Goal: Transaction & Acquisition: Purchase product/service

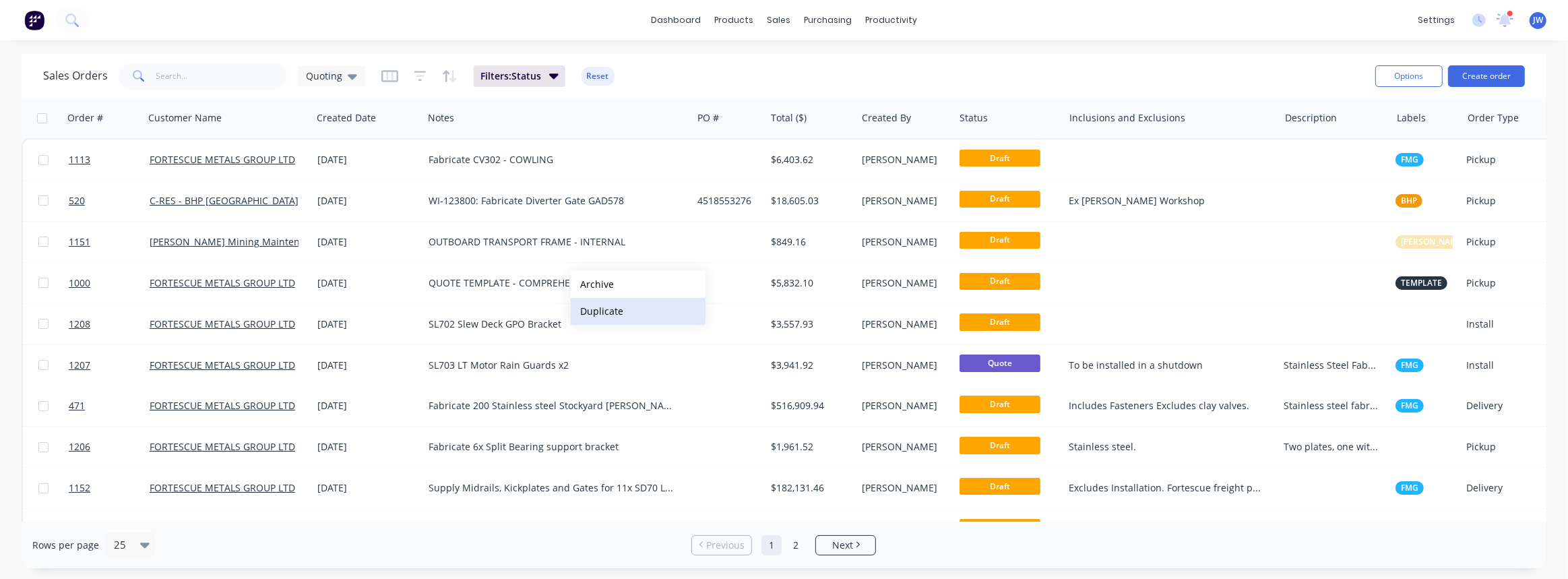
click at [608, 314] on button "Duplicate" at bounding box center [639, 311] width 135 height 27
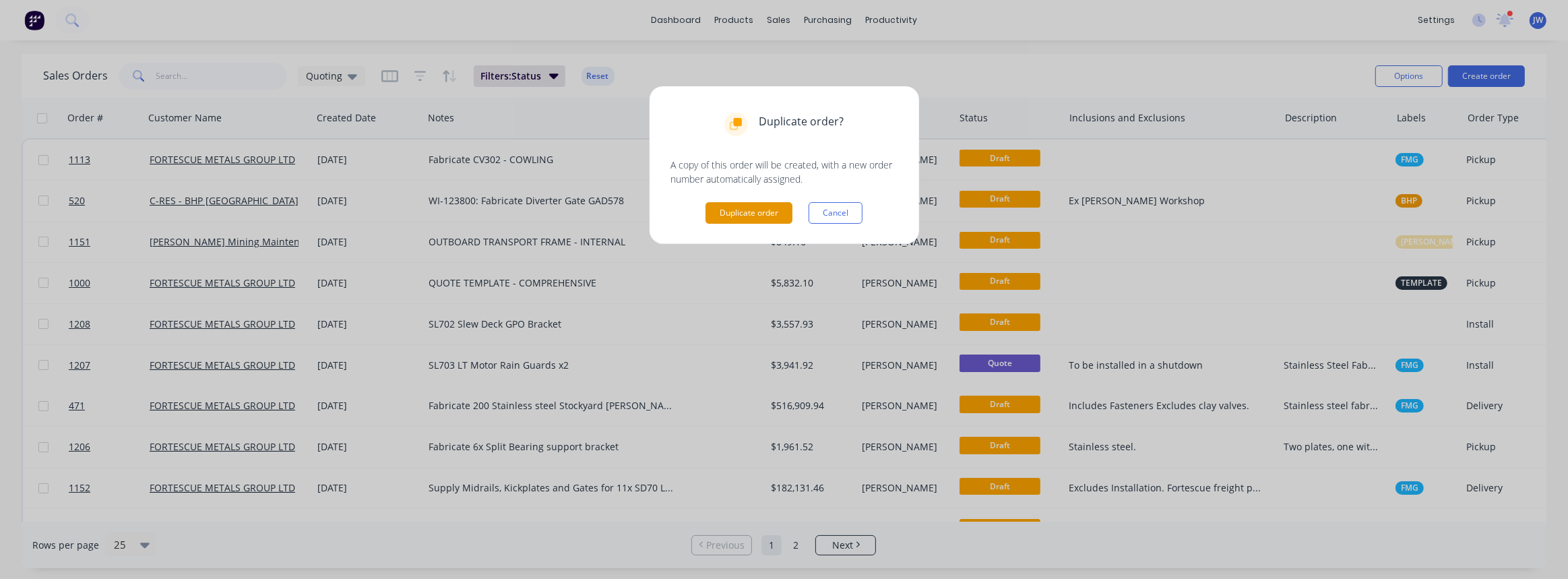
click at [772, 215] on button "Duplicate order" at bounding box center [750, 214] width 87 height 22
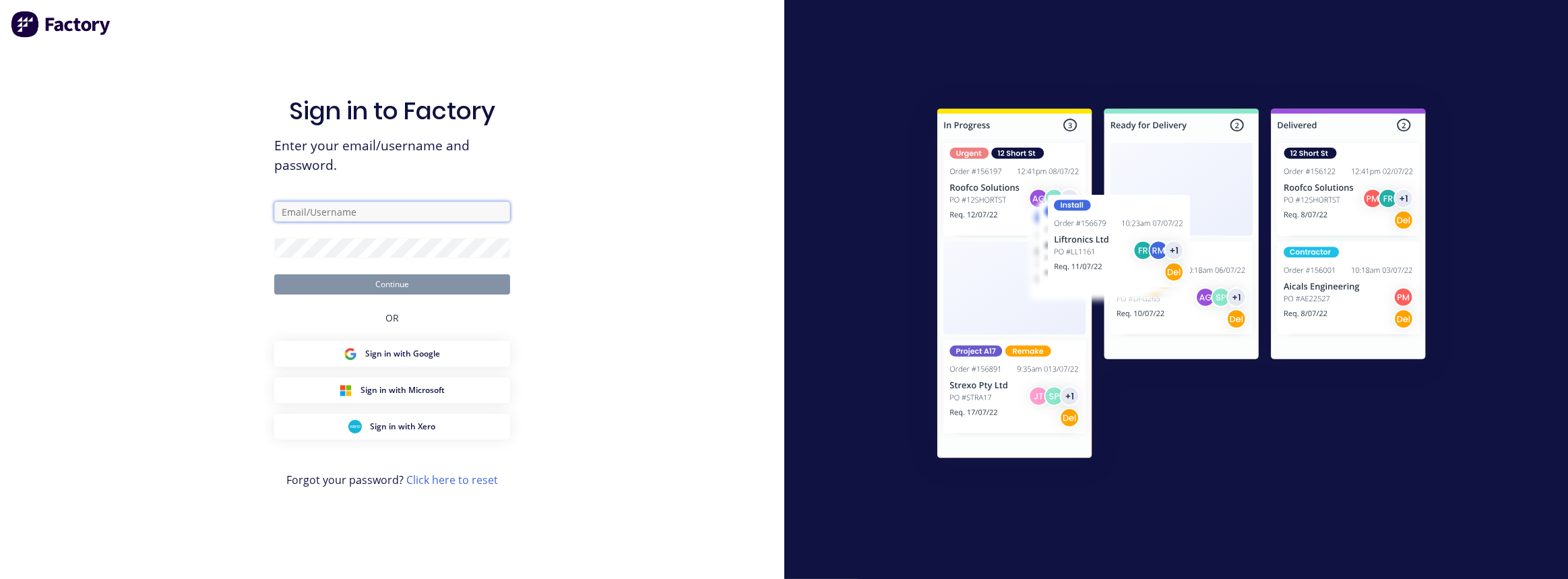
type input "justin@madson.com.au"
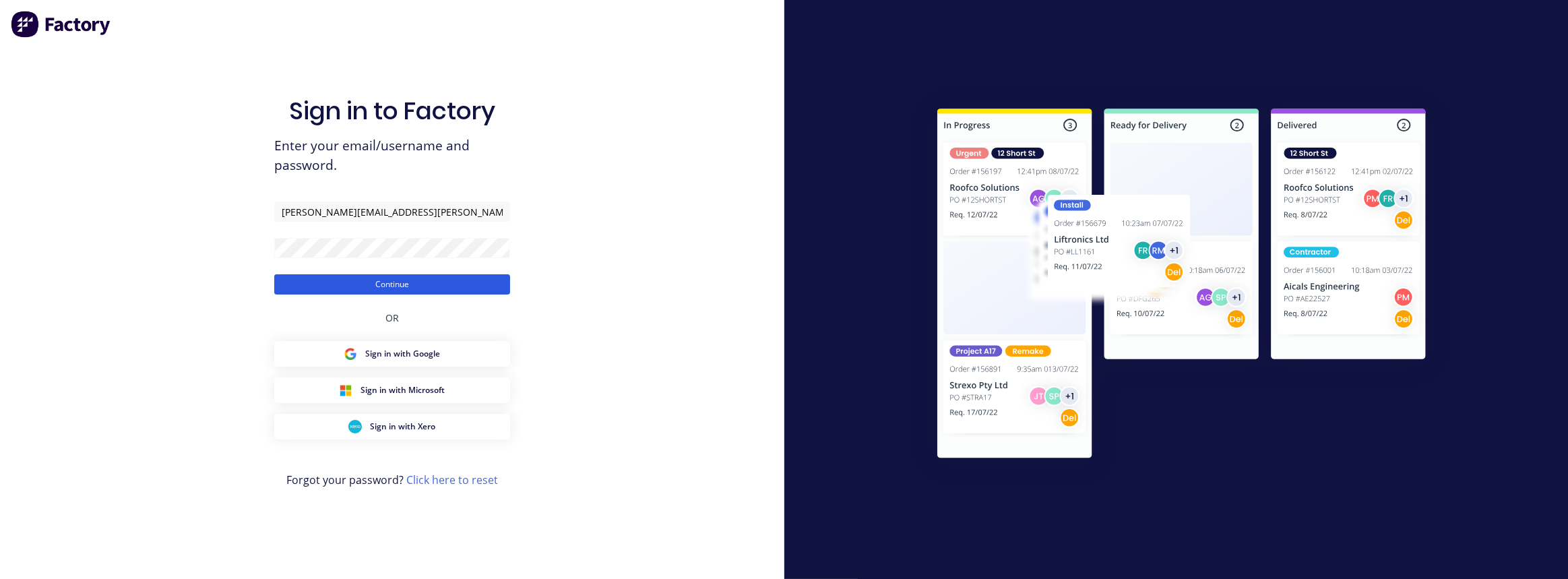
click at [351, 292] on button "Continue" at bounding box center [392, 284] width 236 height 20
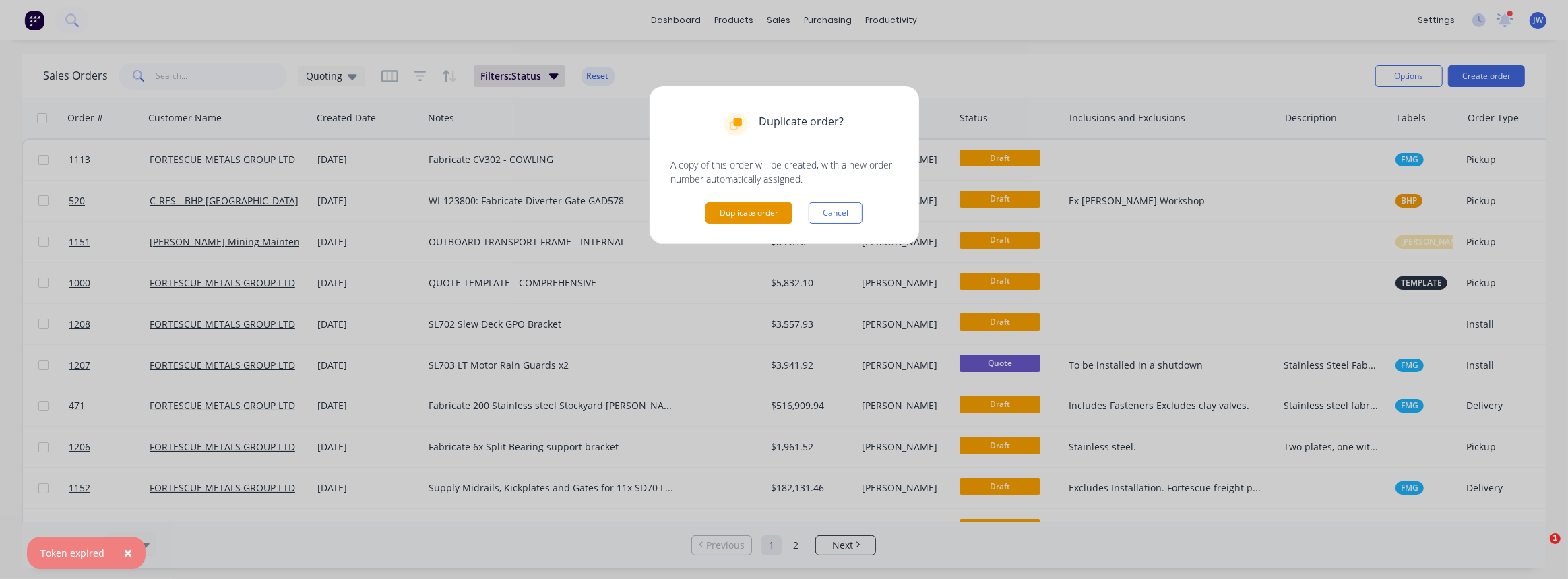
click at [767, 216] on button "Duplicate order" at bounding box center [750, 214] width 87 height 22
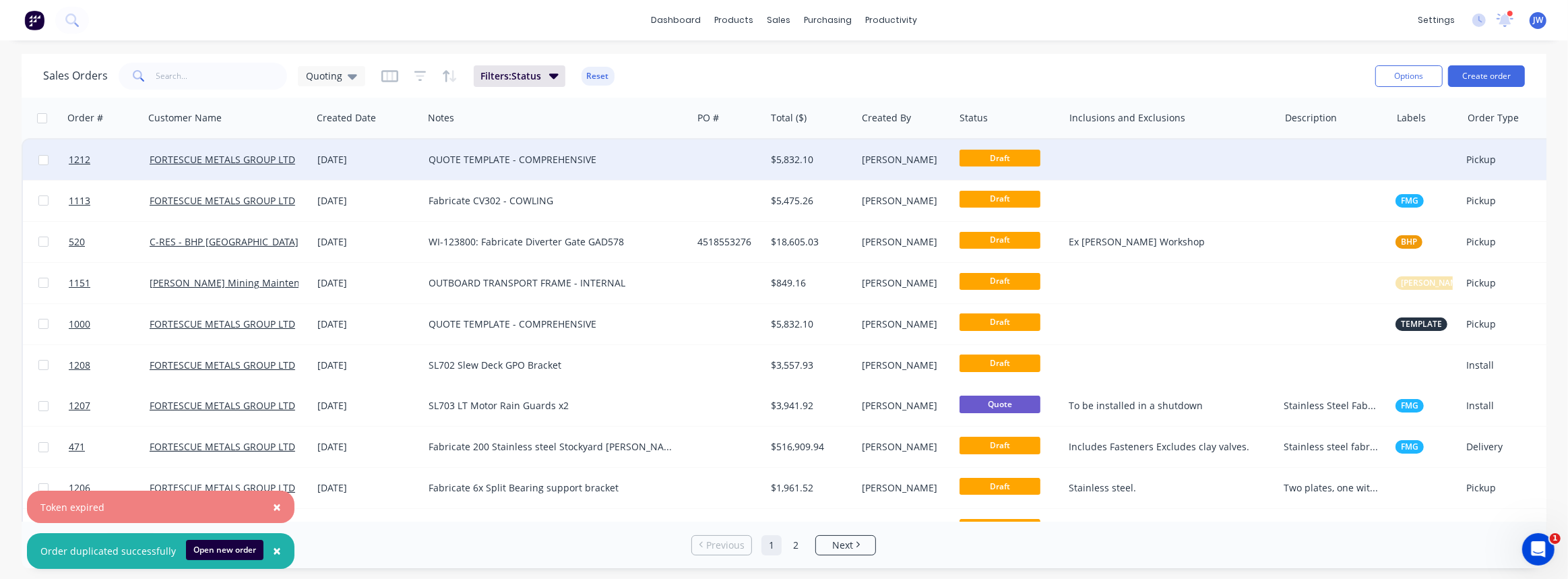
click at [762, 153] on div at bounding box center [729, 159] width 73 height 41
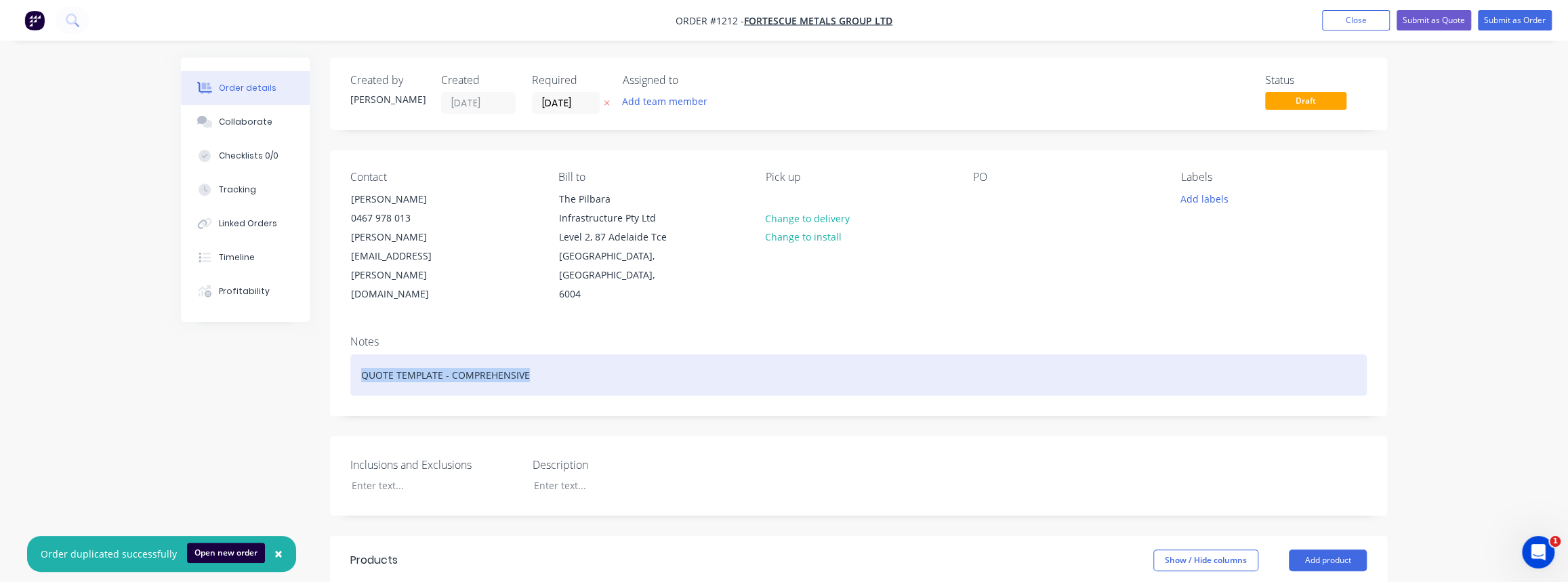
drag, startPoint x: 531, startPoint y: 363, endPoint x: 183, endPoint y: 387, distance: 348.8
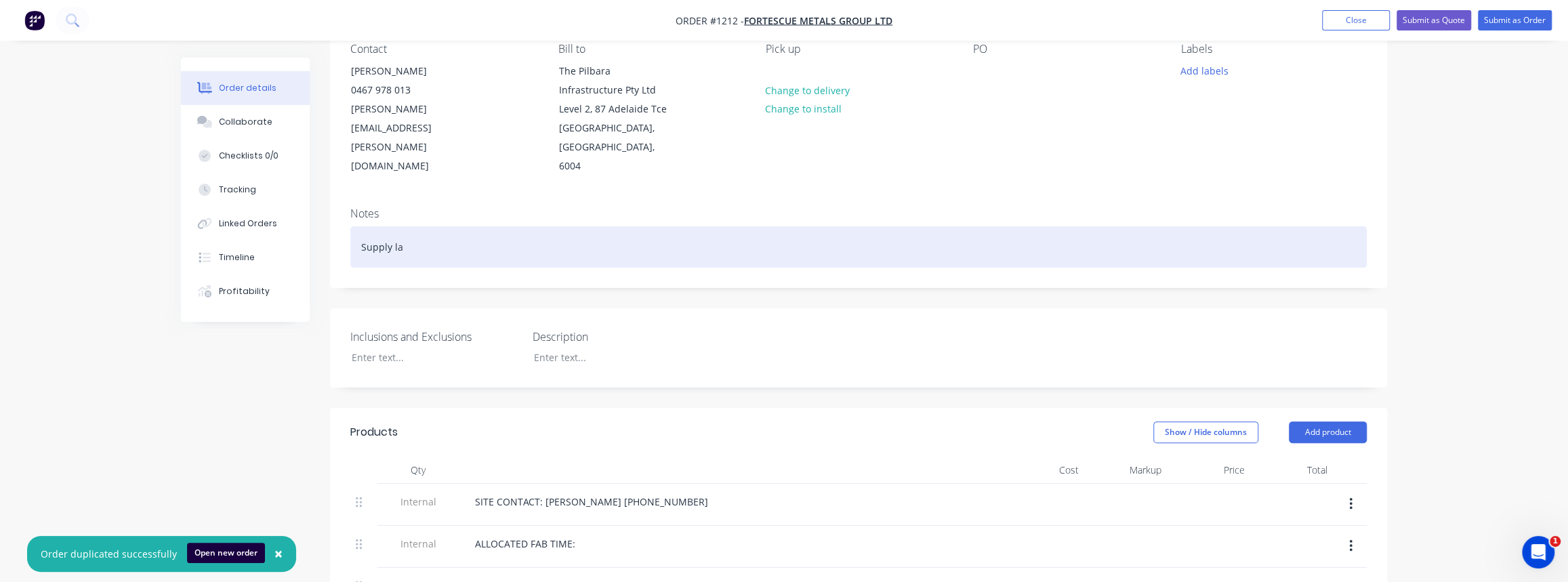
scroll to position [185, 0]
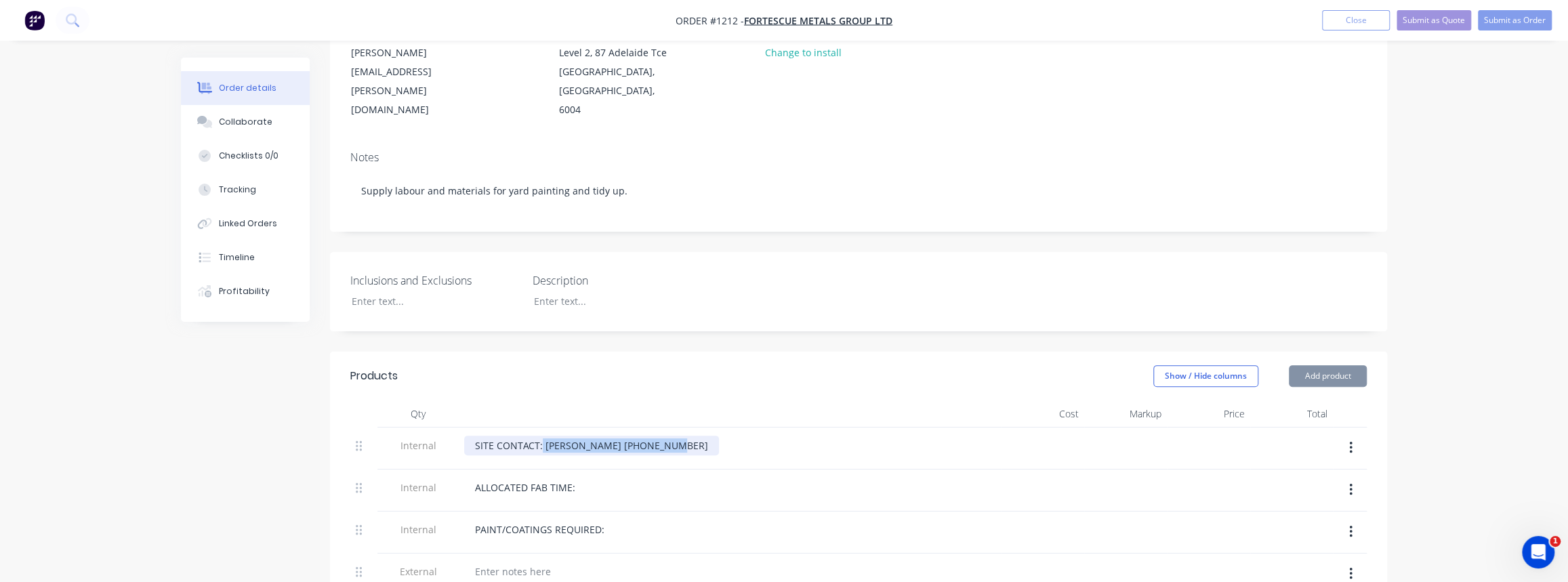
drag, startPoint x: 663, startPoint y: 425, endPoint x: 539, endPoint y: 424, distance: 124.0
click at [539, 435] on div "SITE CONTACT: Sean Duggan 0467 978 013" at bounding box center [591, 445] width 255 height 20
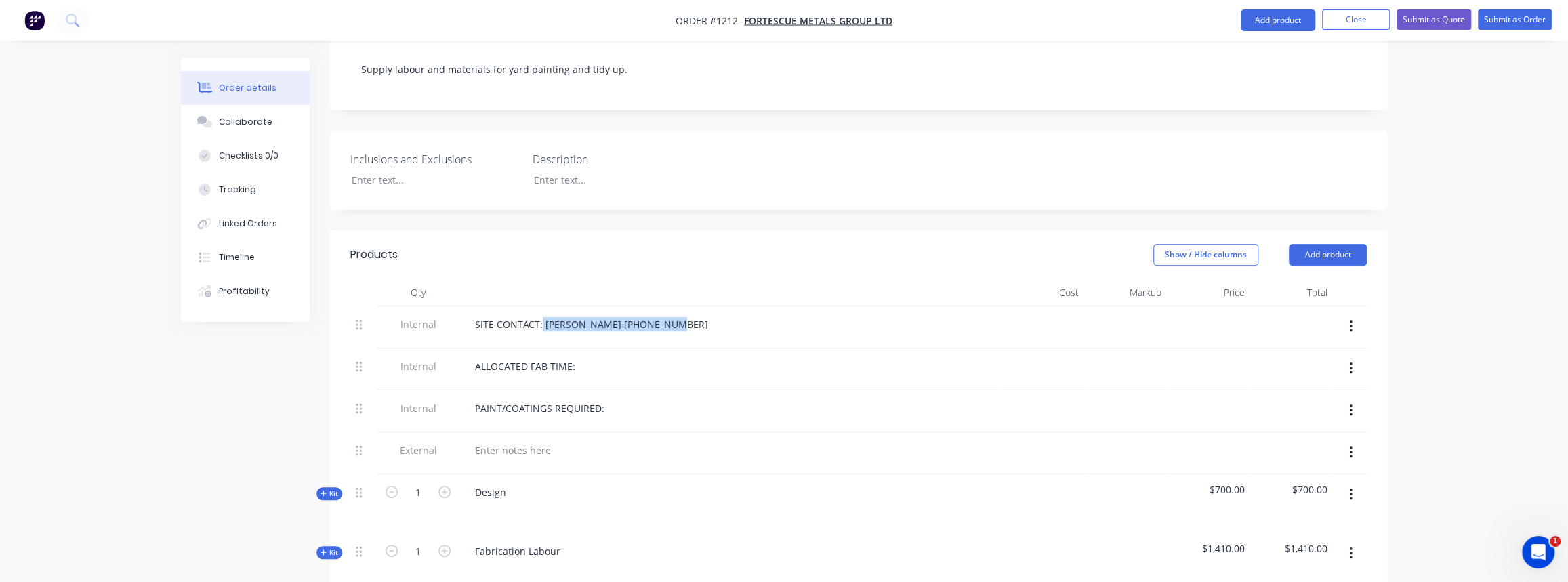
scroll to position [296, 0]
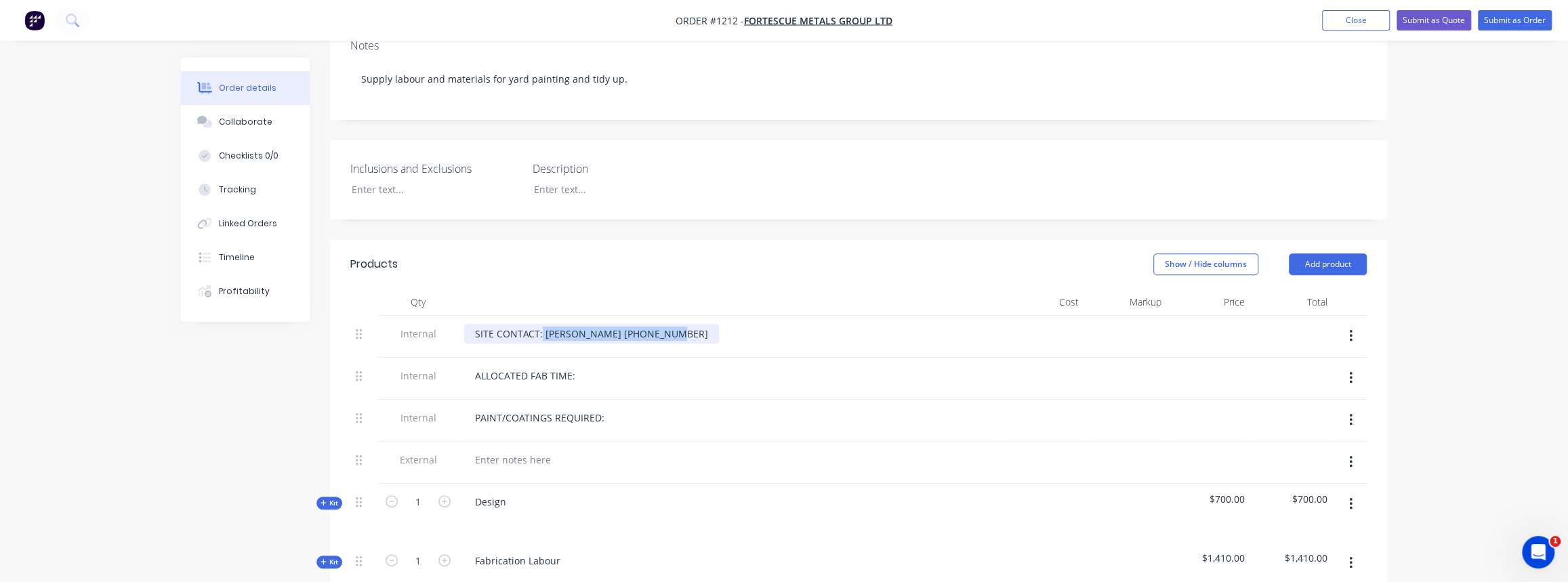
click at [566, 323] on div "SITE CONTACT: Sean Duggan 0467 978 013" at bounding box center [591, 333] width 255 height 20
drag, startPoint x: 661, startPoint y: 313, endPoint x: 544, endPoint y: 312, distance: 117.0
click at [544, 323] on div "SITE CONTACT: Sean Duggan 0467 978 013" at bounding box center [591, 333] width 255 height 20
click at [573, 365] on div "ALLOCATED FAB TIME:" at bounding box center [525, 375] width 122 height 20
click at [605, 408] on div "PAINT/COATINGS REQUIRED:" at bounding box center [539, 418] width 151 height 20
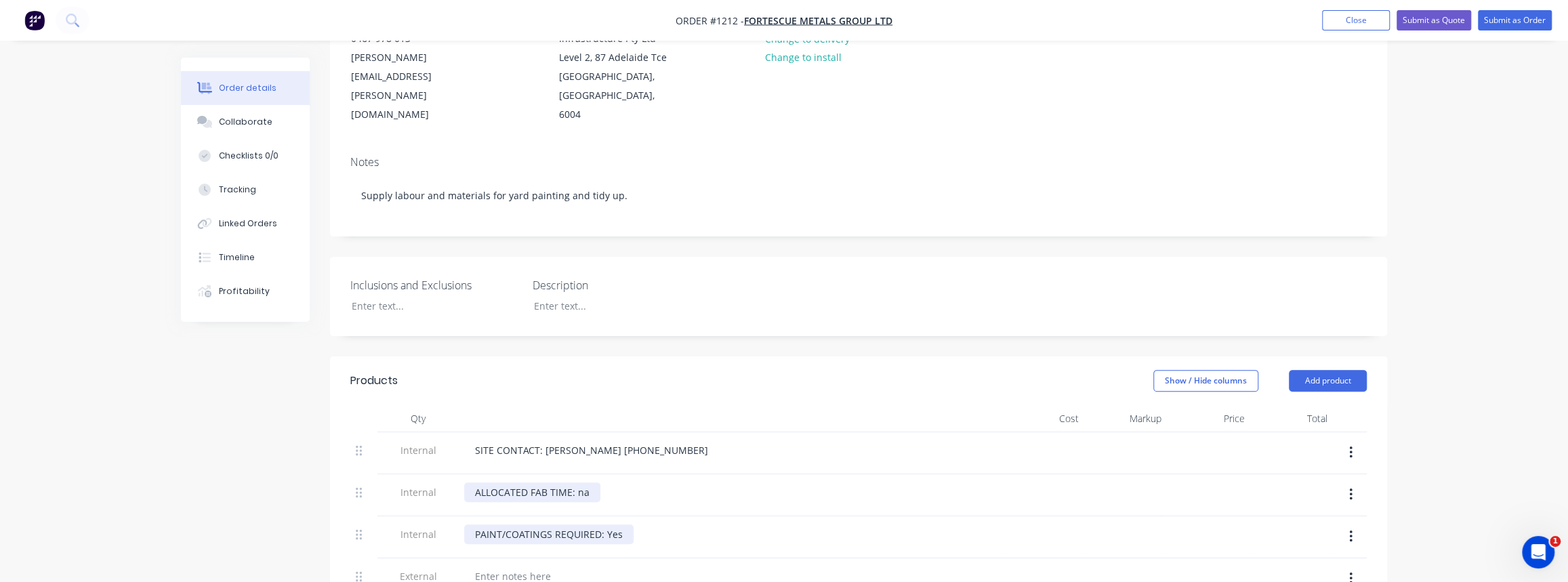
scroll to position [50, 0]
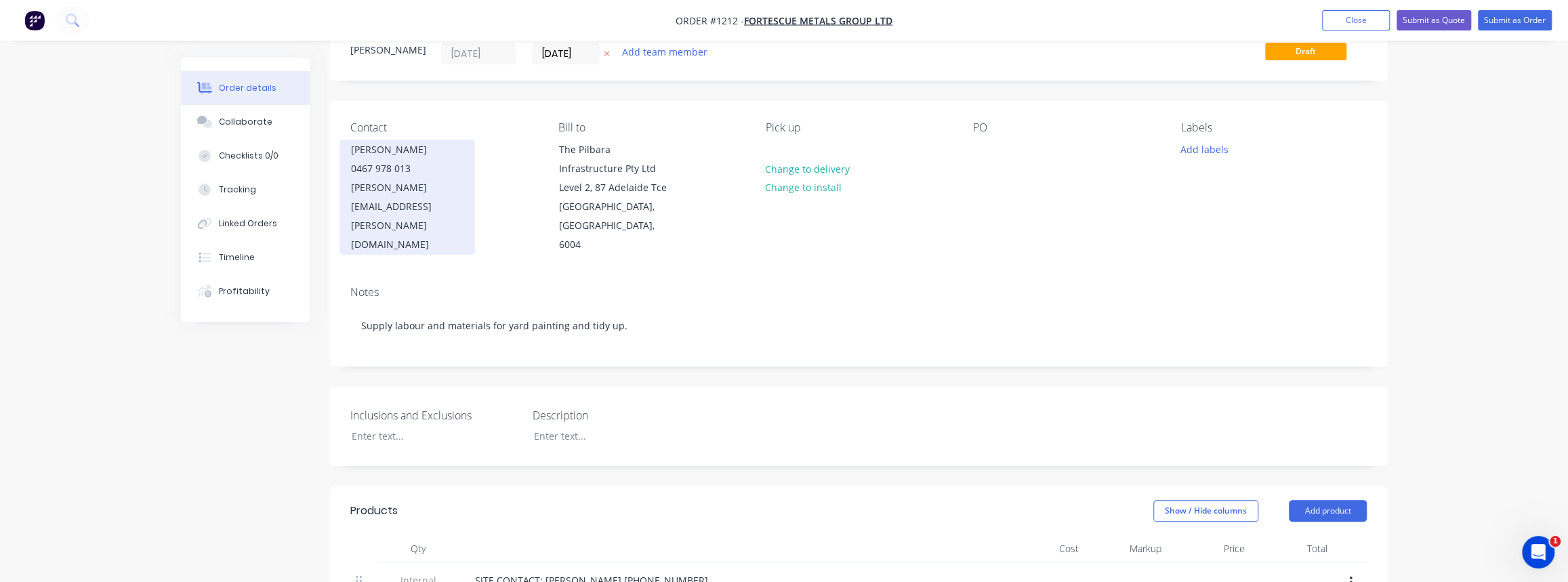
click at [441, 187] on div "sean.duggan@fortescue.com" at bounding box center [407, 216] width 113 height 76
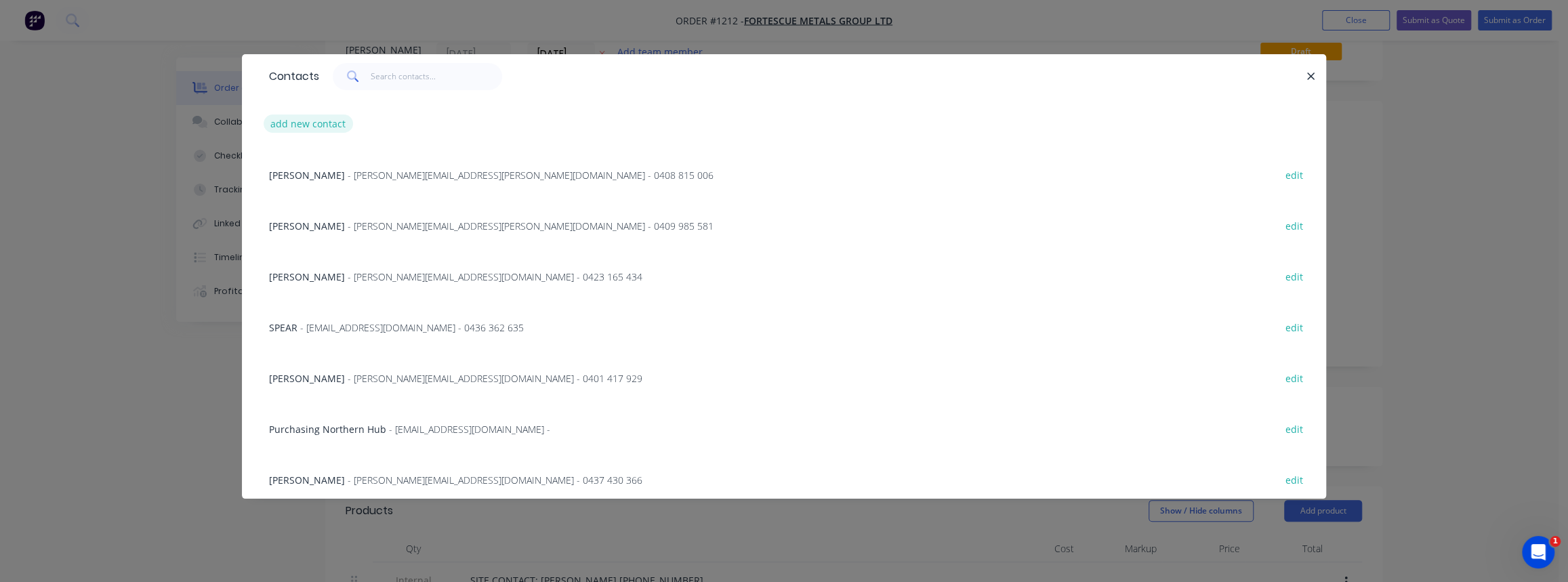
click at [310, 124] on button "add new contact" at bounding box center [308, 124] width 90 height 18
select select "AU"
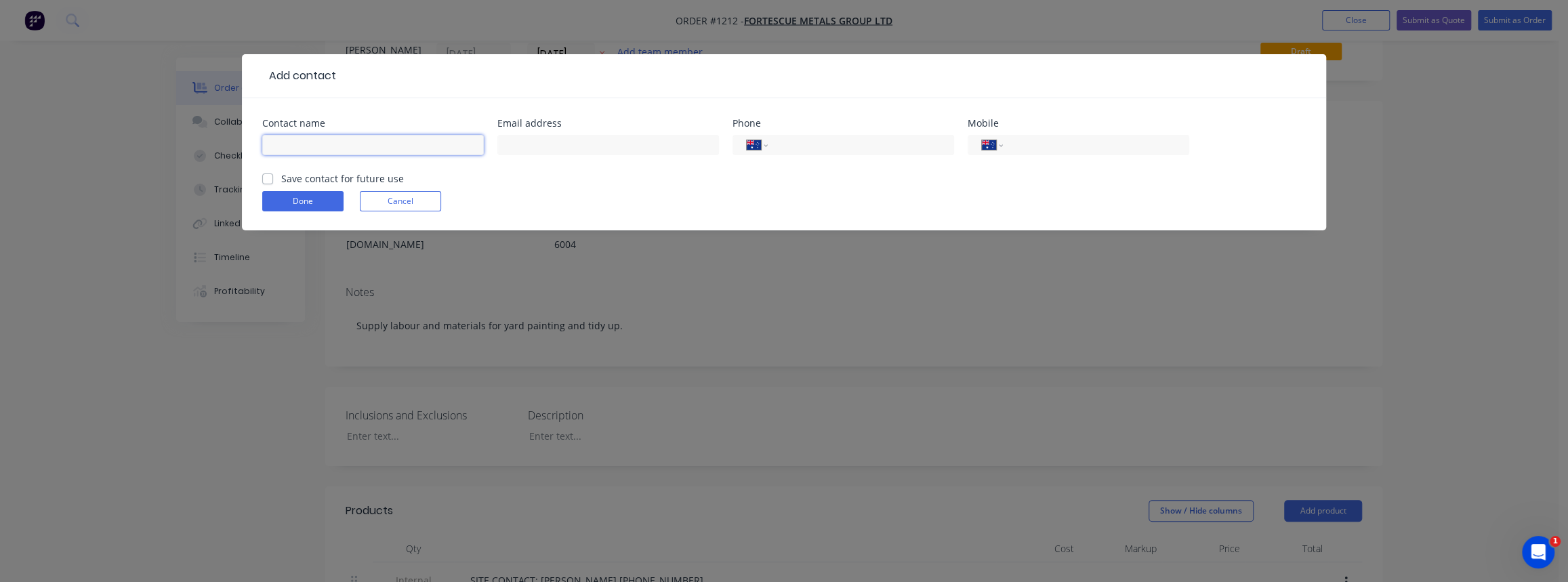
click at [359, 147] on input "text" at bounding box center [373, 145] width 222 height 20
type input "Matt Brooks"
click at [806, 150] on input "tel" at bounding box center [857, 146] width 163 height 16
paste input "(08) 9176 6489"
type input "(08) 9176 6489"
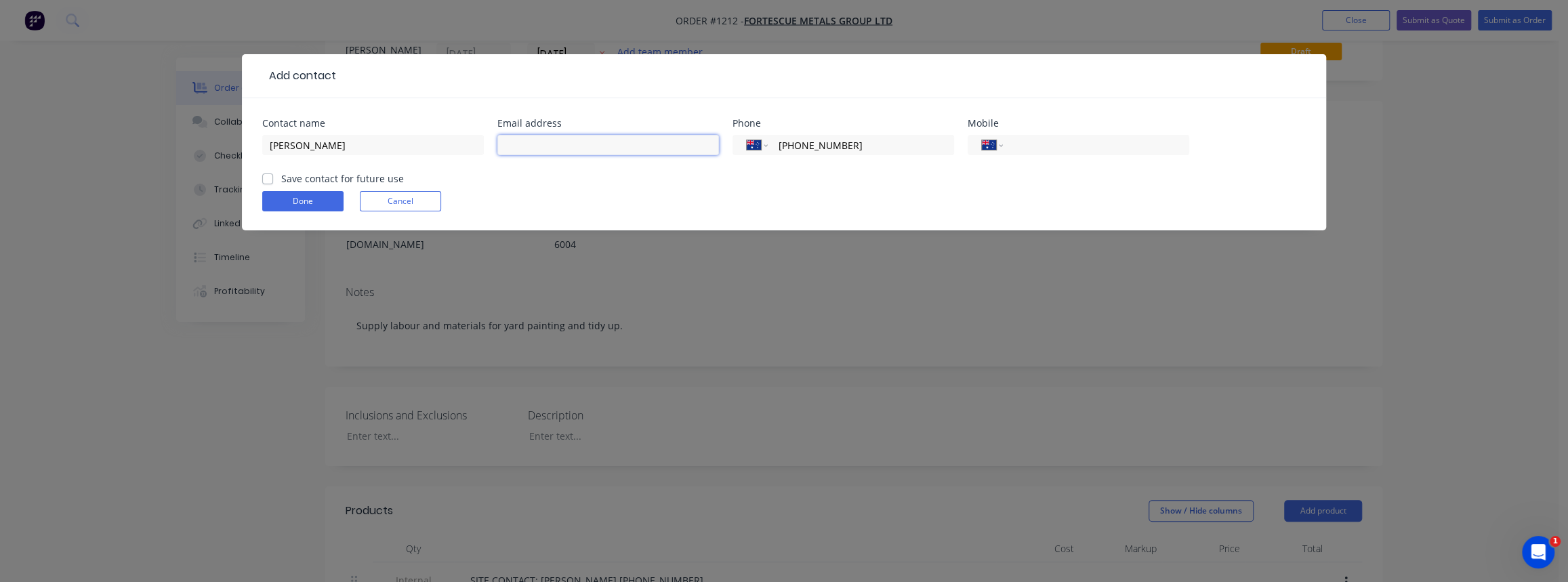
click at [553, 140] on input "text" at bounding box center [608, 145] width 222 height 20
paste input "mbrooks@fmgl.com.au"
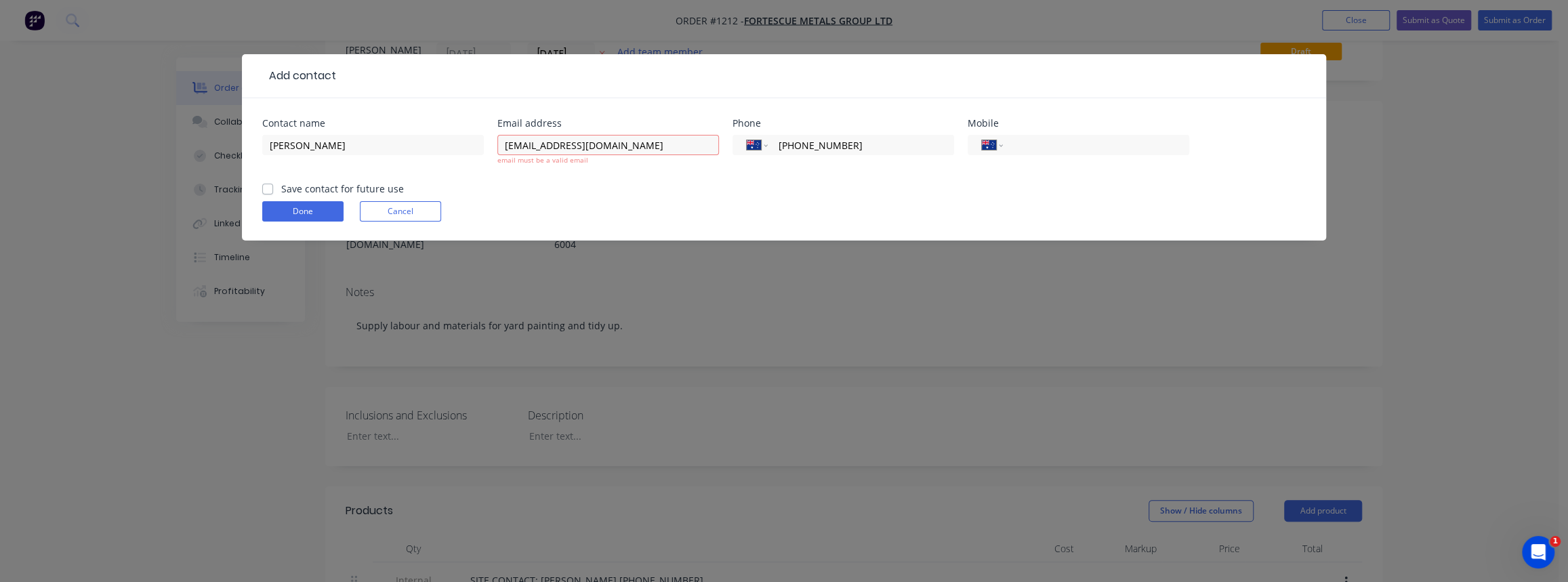
click at [266, 178] on form "Contact name Matt Brooks Email address mbrooks@fmgl.com.au email must be a vali…" at bounding box center [784, 180] width 1043 height 122
click at [642, 151] on input "mbrooks@fmgl.com.au" at bounding box center [608, 145] width 222 height 20
type input "mbrooks@fmgl.com.au"
click at [551, 208] on div "Done Cancel" at bounding box center [784, 212] width 1043 height 20
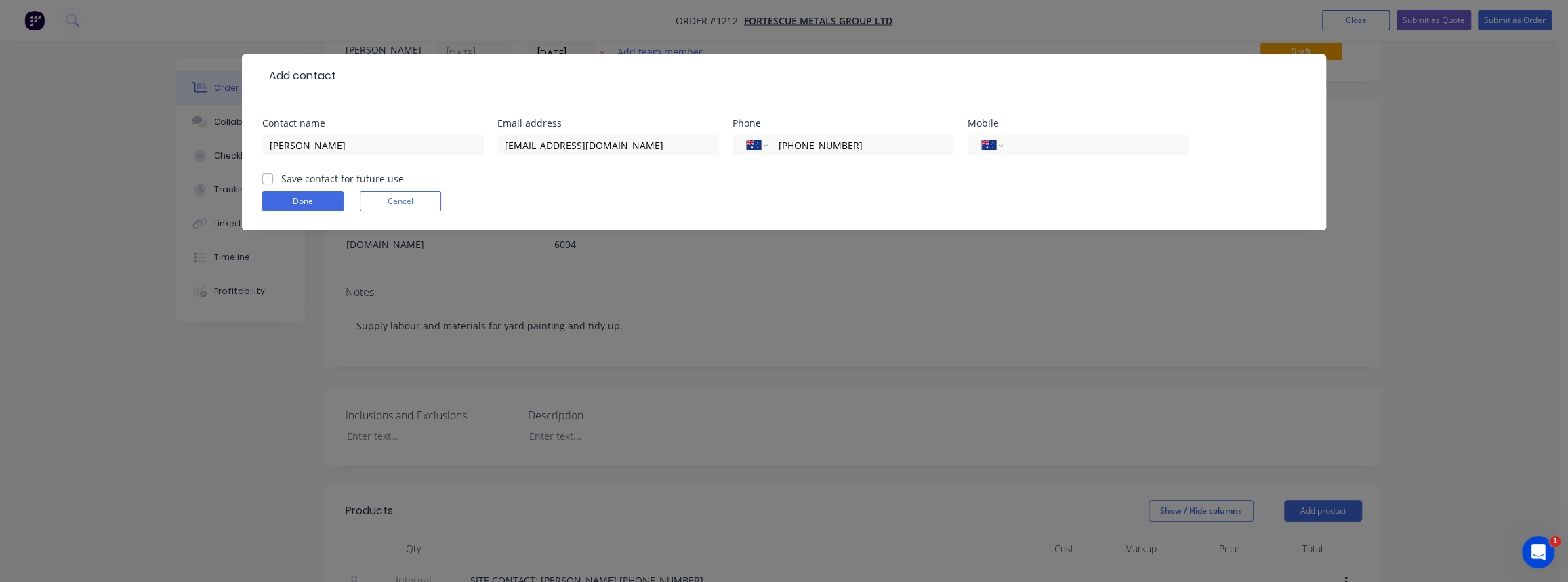
click at [281, 180] on label "Save contact for future use" at bounding box center [342, 179] width 123 height 14
click at [270, 180] on input "Save contact for future use" at bounding box center [267, 178] width 11 height 13
checkbox input "true"
click at [296, 199] on button "Done" at bounding box center [302, 201] width 81 height 20
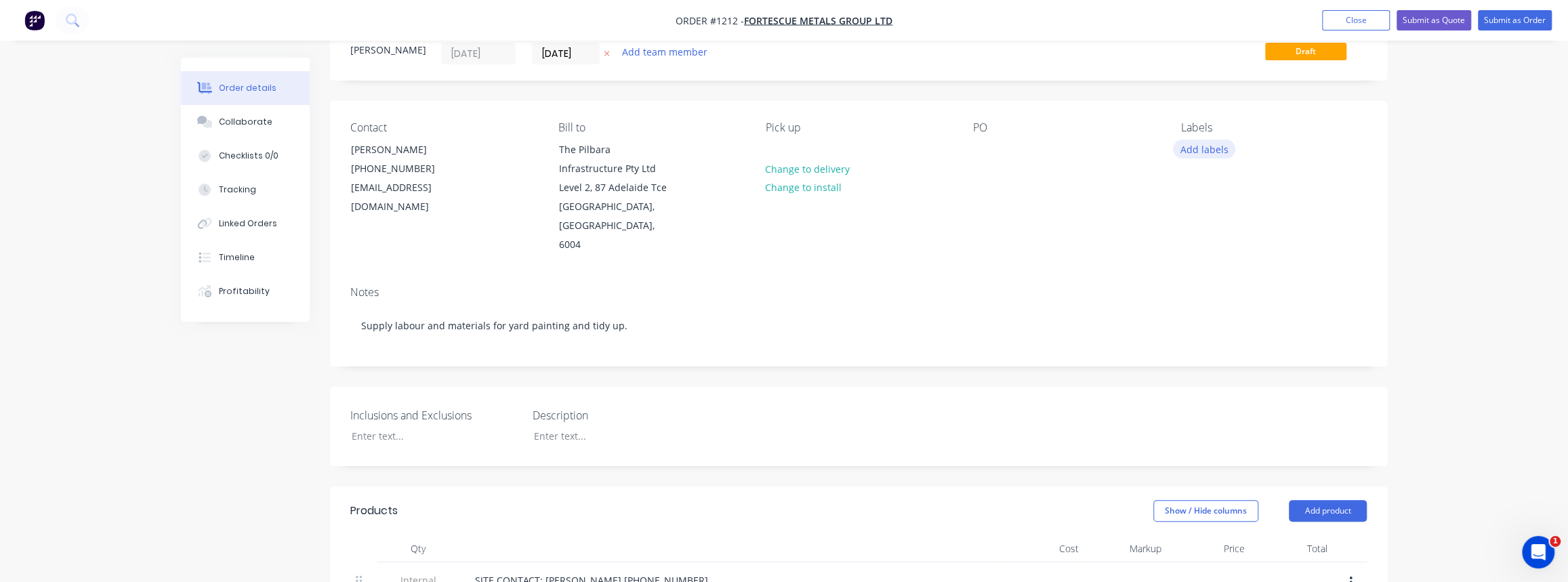
click at [1209, 142] on button "Add labels" at bounding box center [1204, 149] width 62 height 18
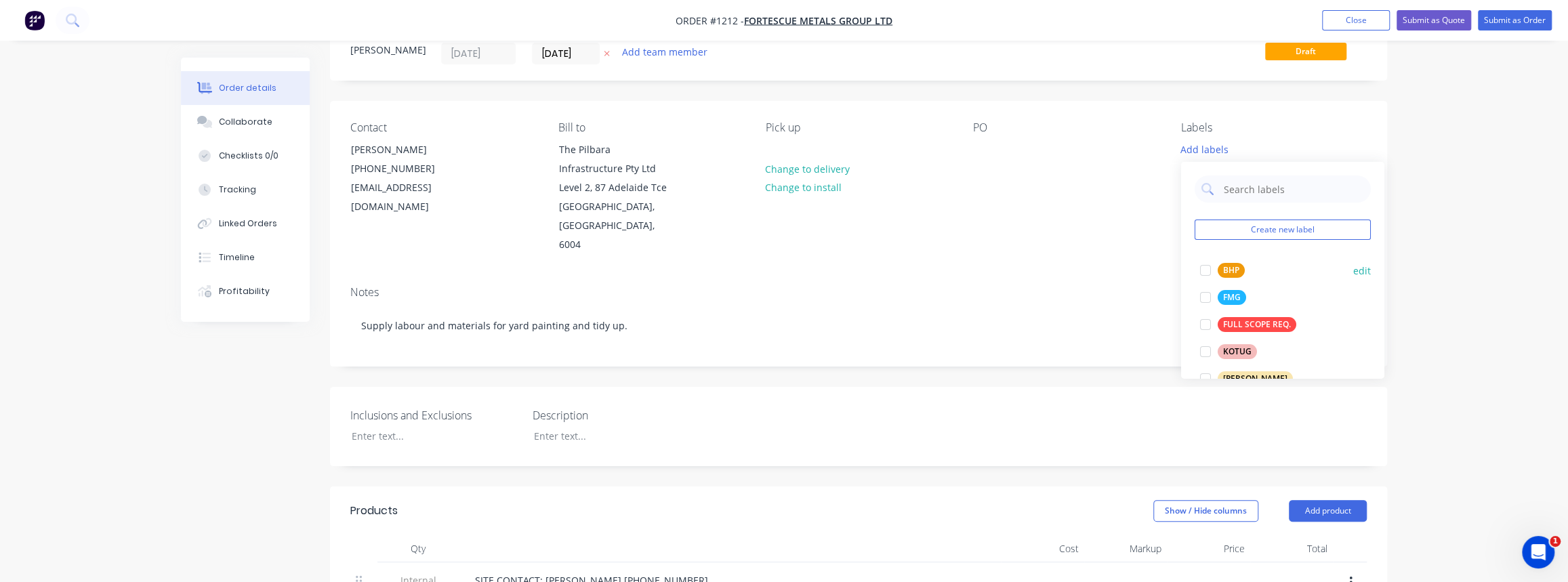
click at [1239, 291] on div "FMG" at bounding box center [1232, 296] width 29 height 15
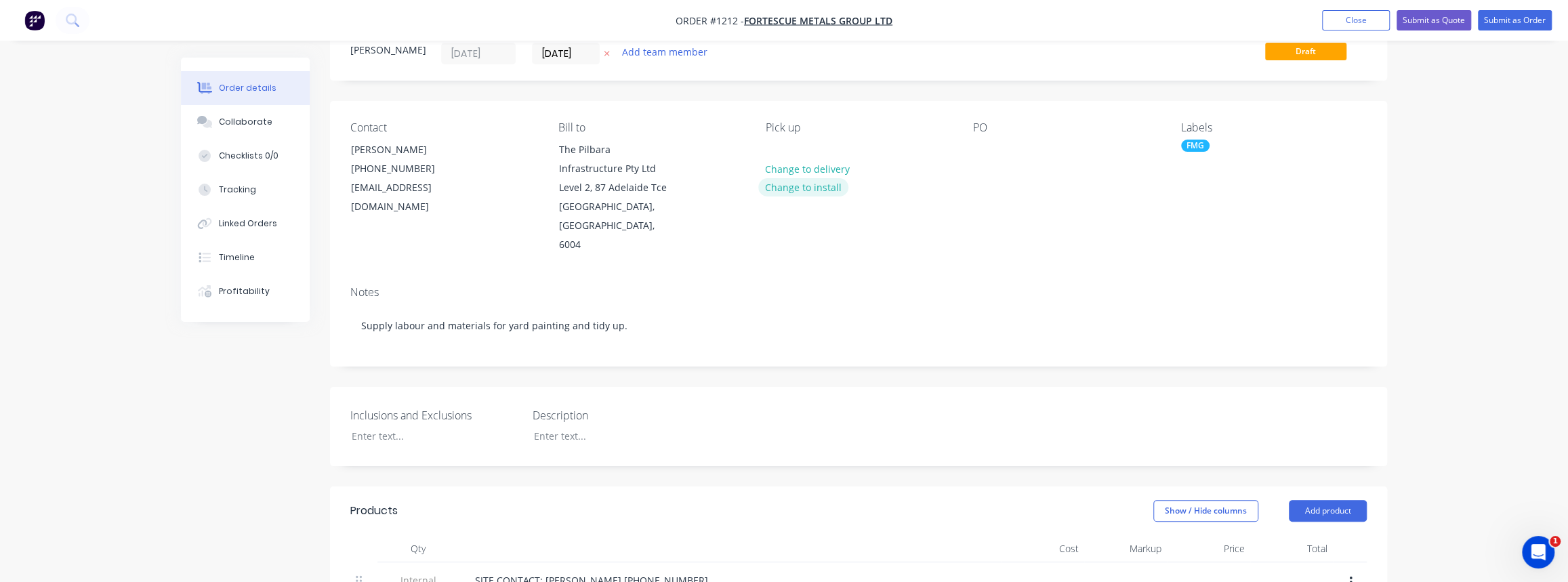
click at [809, 190] on button "Change to install" at bounding box center [802, 187] width 91 height 18
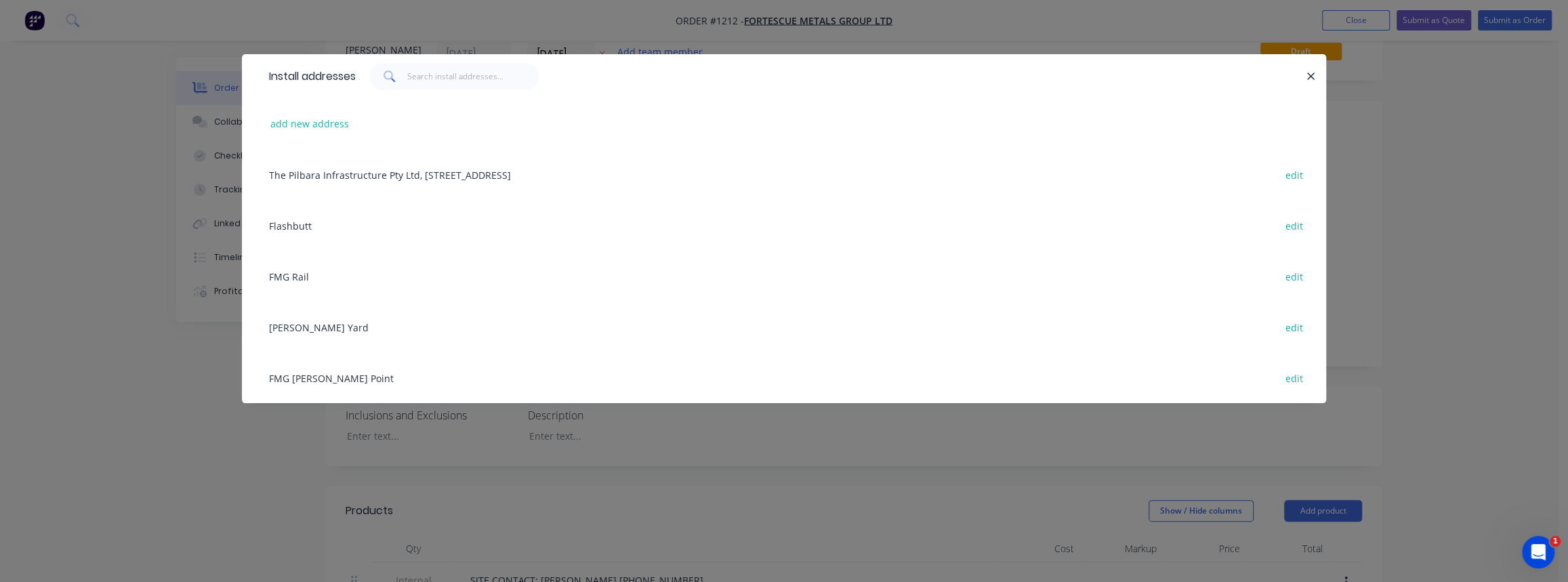
click at [304, 329] on div "Thomas Yard edit" at bounding box center [784, 326] width 1043 height 51
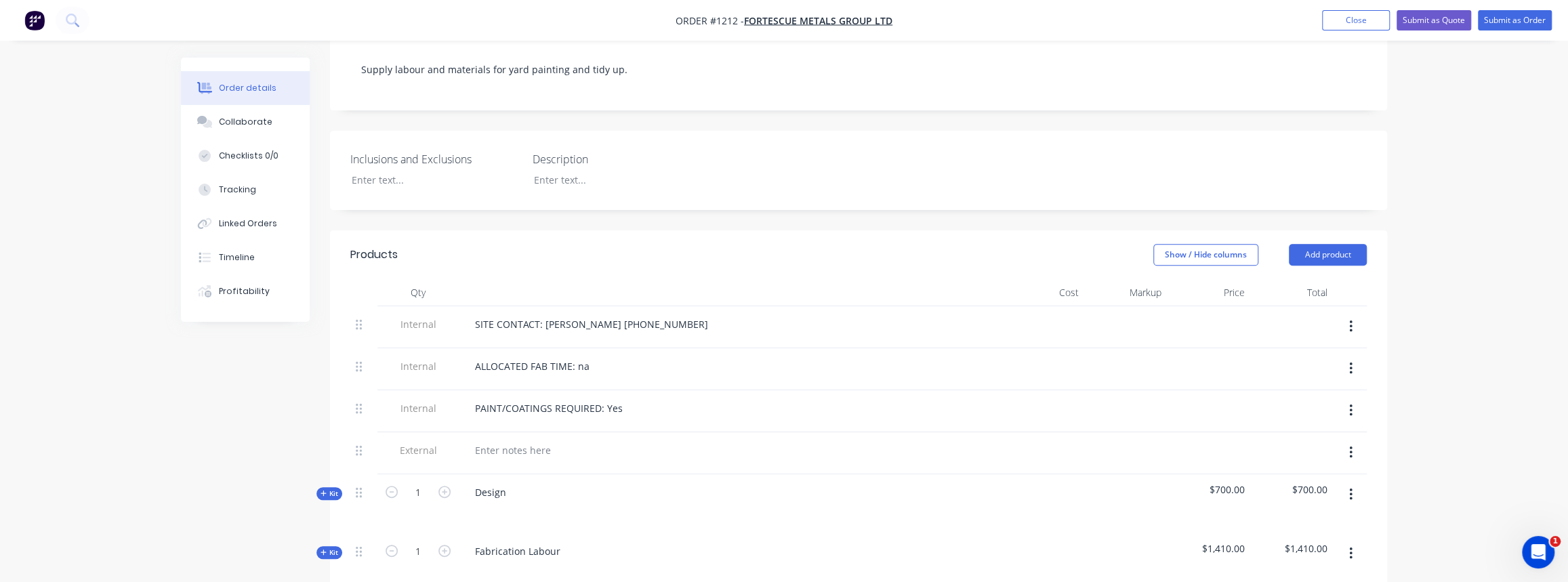
scroll to position [357, 0]
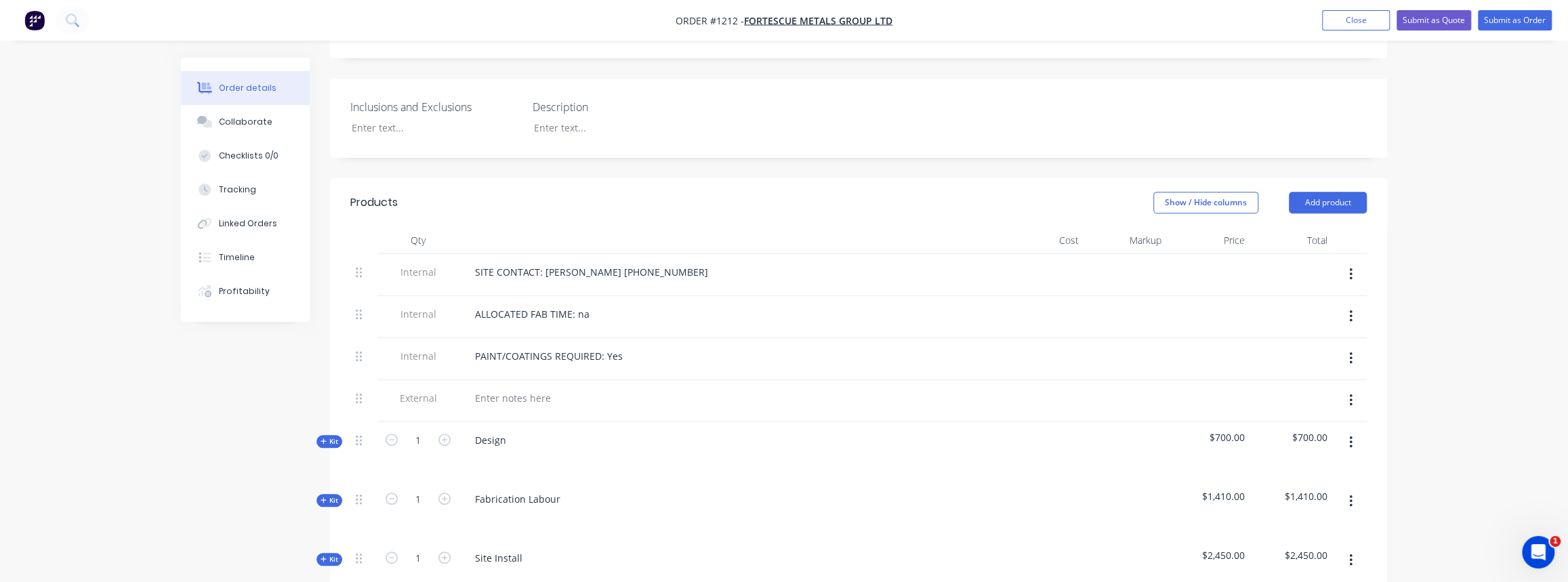
click at [1350, 435] on icon "button" at bounding box center [1349, 442] width 3 height 15
click at [1283, 549] on div "Delete" at bounding box center [1302, 559] width 105 height 20
click at [1349, 435] on icon "button" at bounding box center [1349, 442] width 3 height 15
drag, startPoint x: 661, startPoint y: 437, endPoint x: 571, endPoint y: 418, distance: 92.0
click at [646, 450] on div at bounding box center [730, 460] width 531 height 20
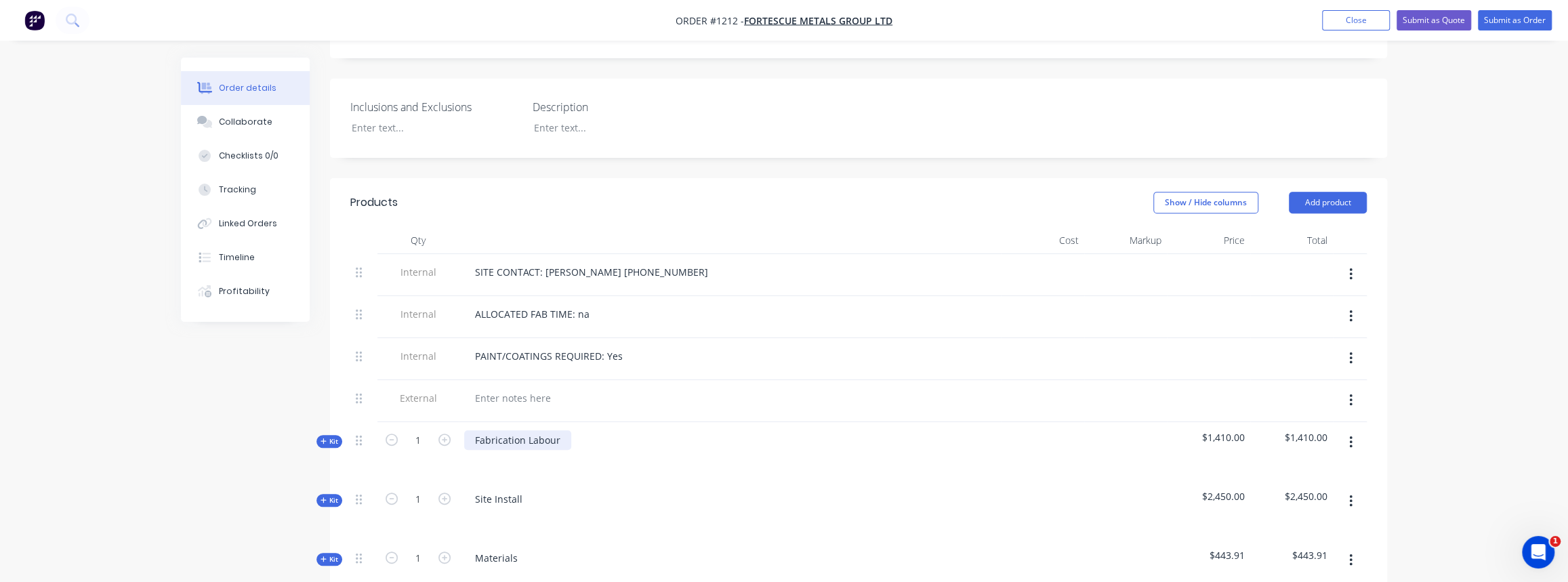
click at [554, 430] on div "Fabrication Labour" at bounding box center [517, 440] width 107 height 20
drag, startPoint x: 550, startPoint y: 418, endPoint x: 444, endPoint y: 406, distance: 106.7
click at [444, 422] on div "Kit 1 Fabrication Labour $1,410.00 $1,410.00" at bounding box center [858, 451] width 1016 height 59
click at [570, 453] on div "Admin" at bounding box center [729, 451] width 542 height 59
click at [332, 436] on span "Kit" at bounding box center [329, 441] width 18 height 10
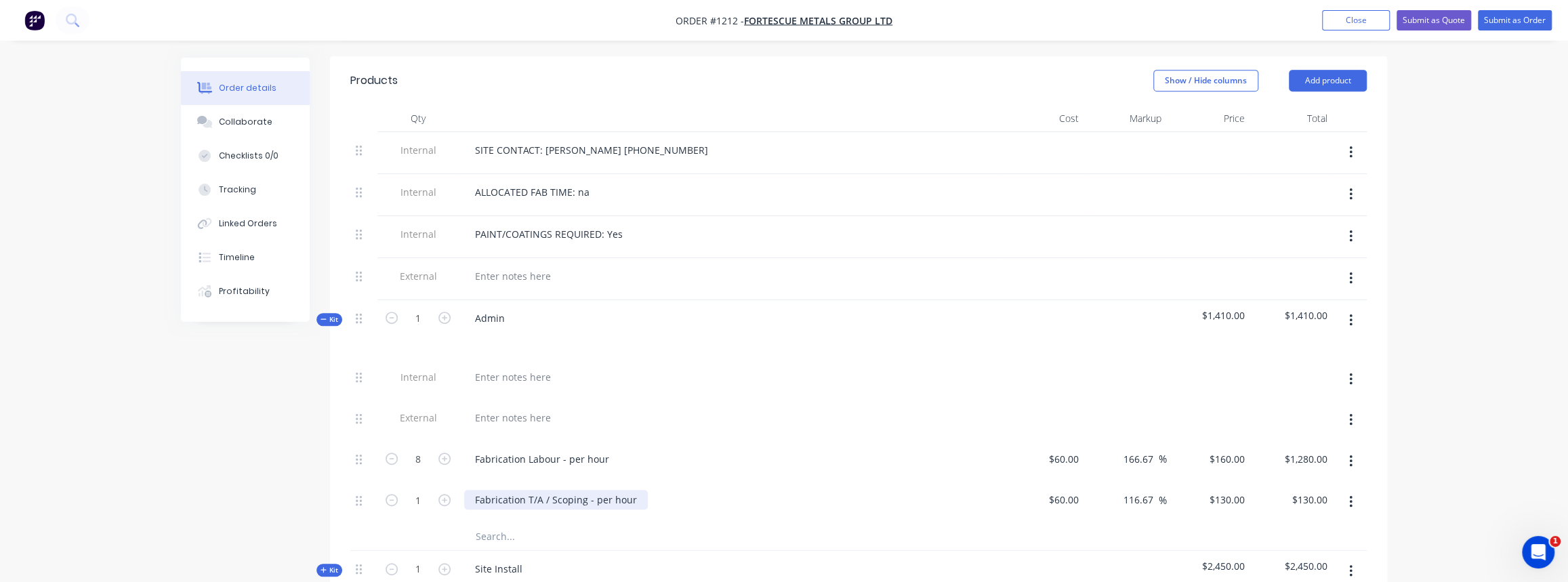
scroll to position [481, 0]
click at [504, 448] on div "Fabrication Labour - per hour" at bounding box center [542, 458] width 156 height 20
click at [443, 451] on icon "button" at bounding box center [444, 457] width 12 height 12
type input "9"
type input "$1,440.00"
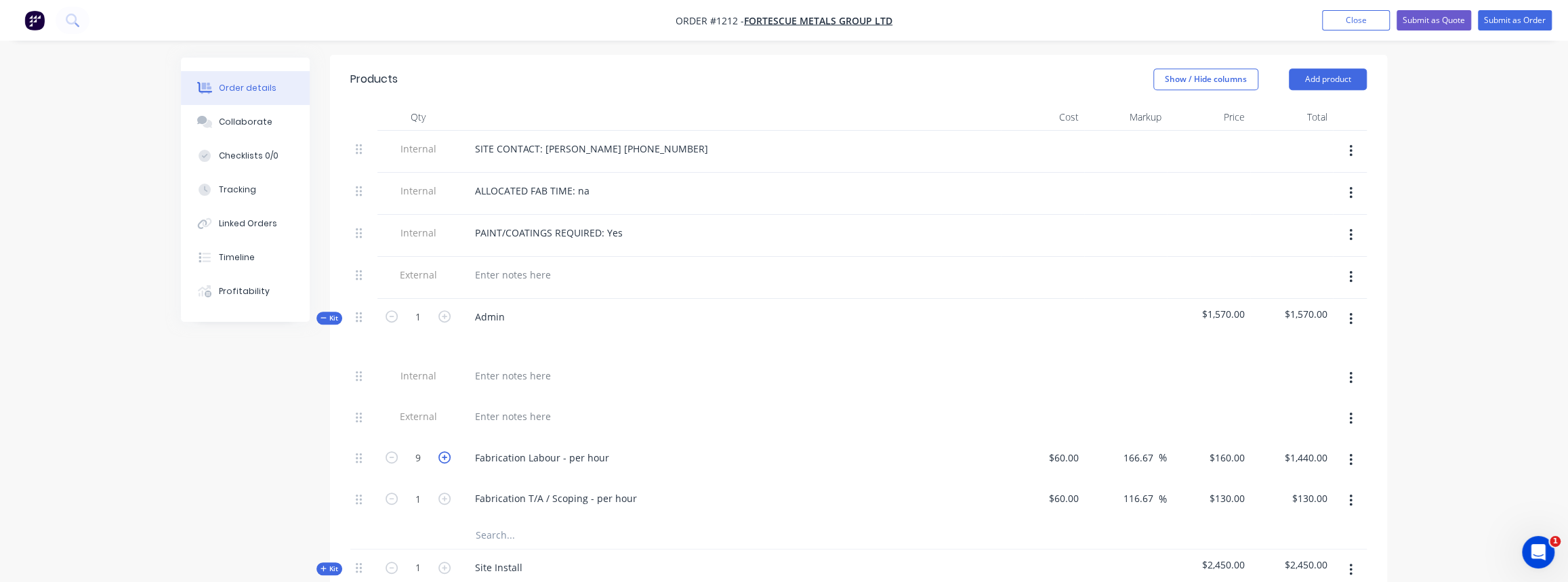
click at [443, 451] on icon "button" at bounding box center [444, 457] width 12 height 12
type input "10"
type input "$1,600.00"
click at [443, 451] on icon "button" at bounding box center [444, 457] width 12 height 12
type input "11"
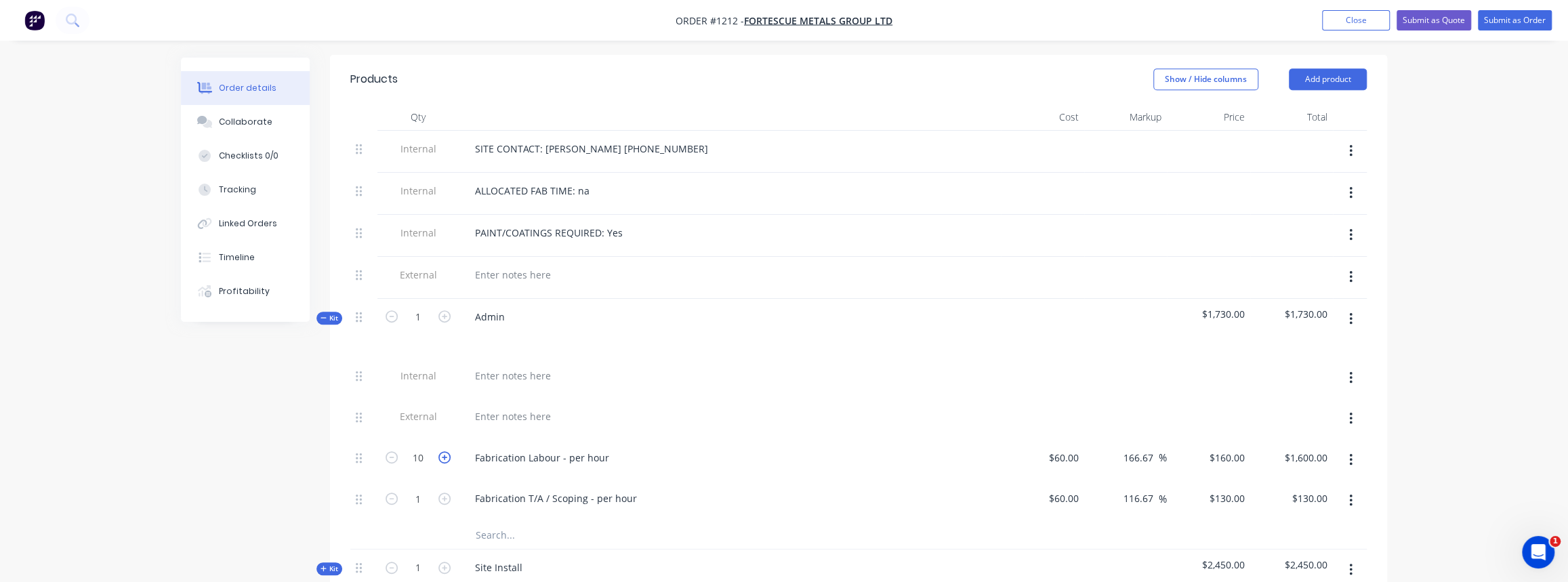
type input "$1,760.00"
click at [443, 451] on icon "button" at bounding box center [444, 457] width 12 height 12
type input "12"
type input "$1,920.00"
click at [498, 522] on input "text" at bounding box center [610, 535] width 270 height 27
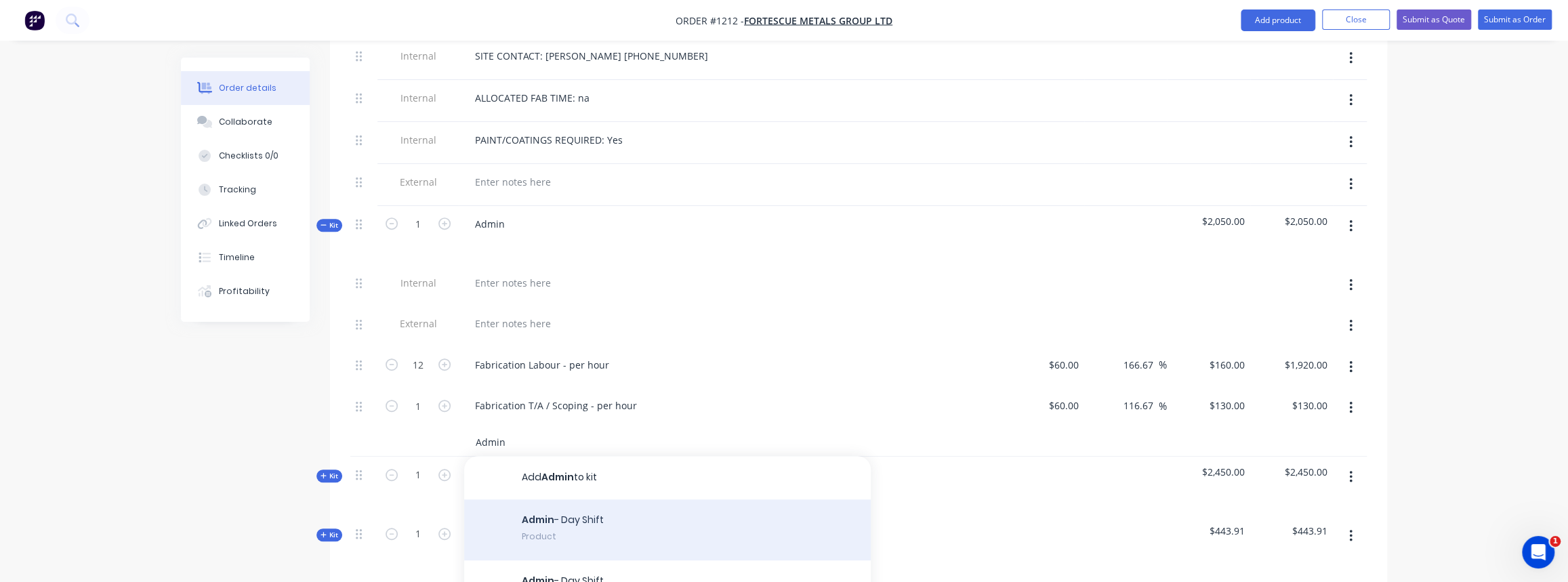
scroll to position [604, 0]
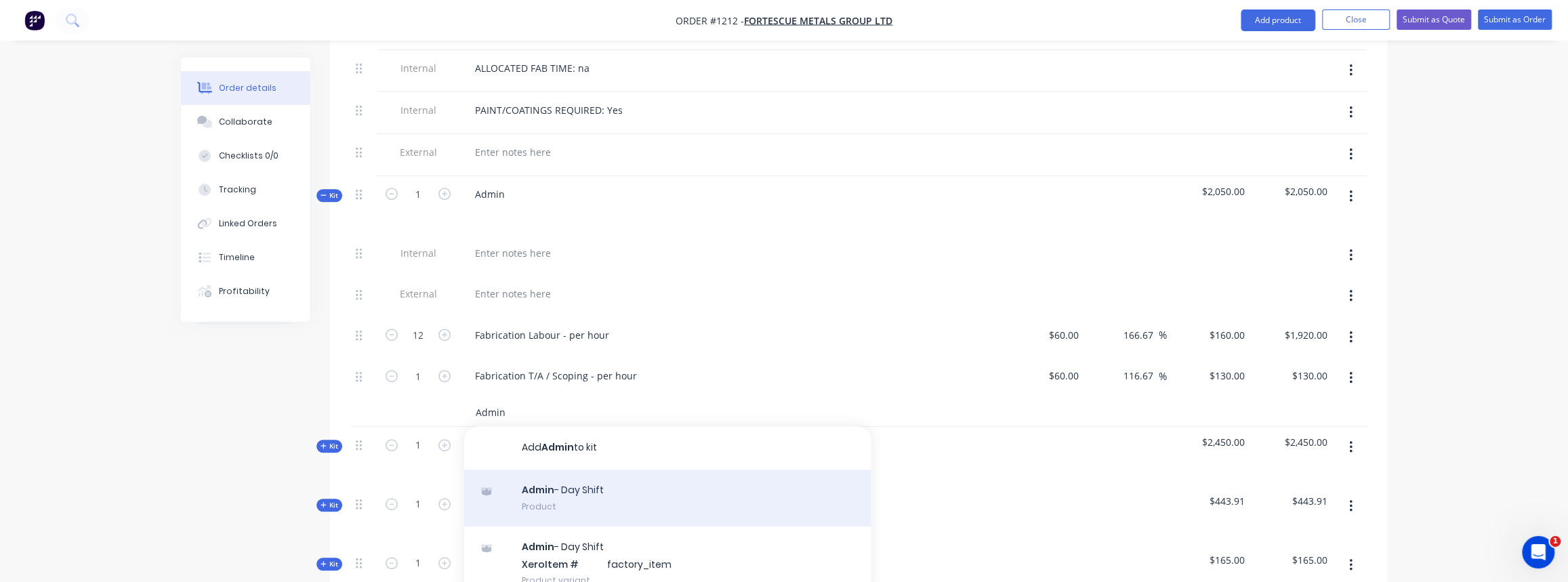
type input "Admin"
click at [613, 485] on div "Admin - Day Shift Product" at bounding box center [667, 497] width 406 height 57
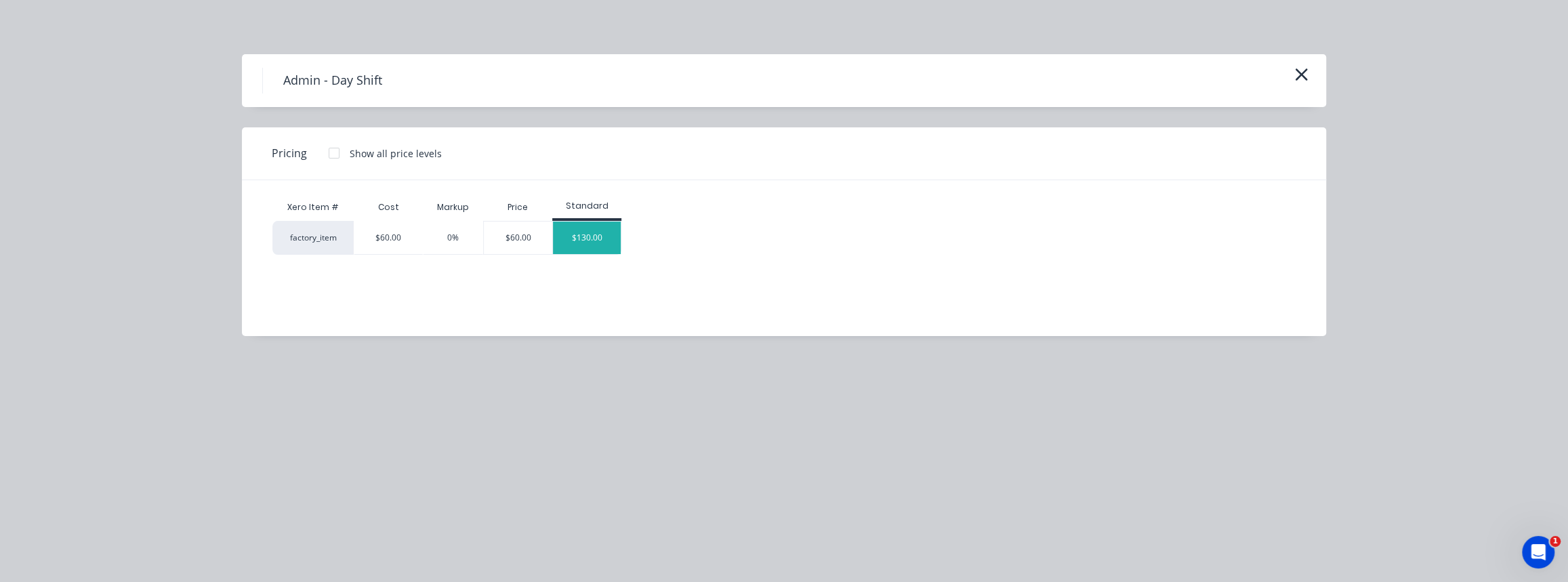
click at [598, 244] on div "$130.00" at bounding box center [587, 238] width 68 height 33
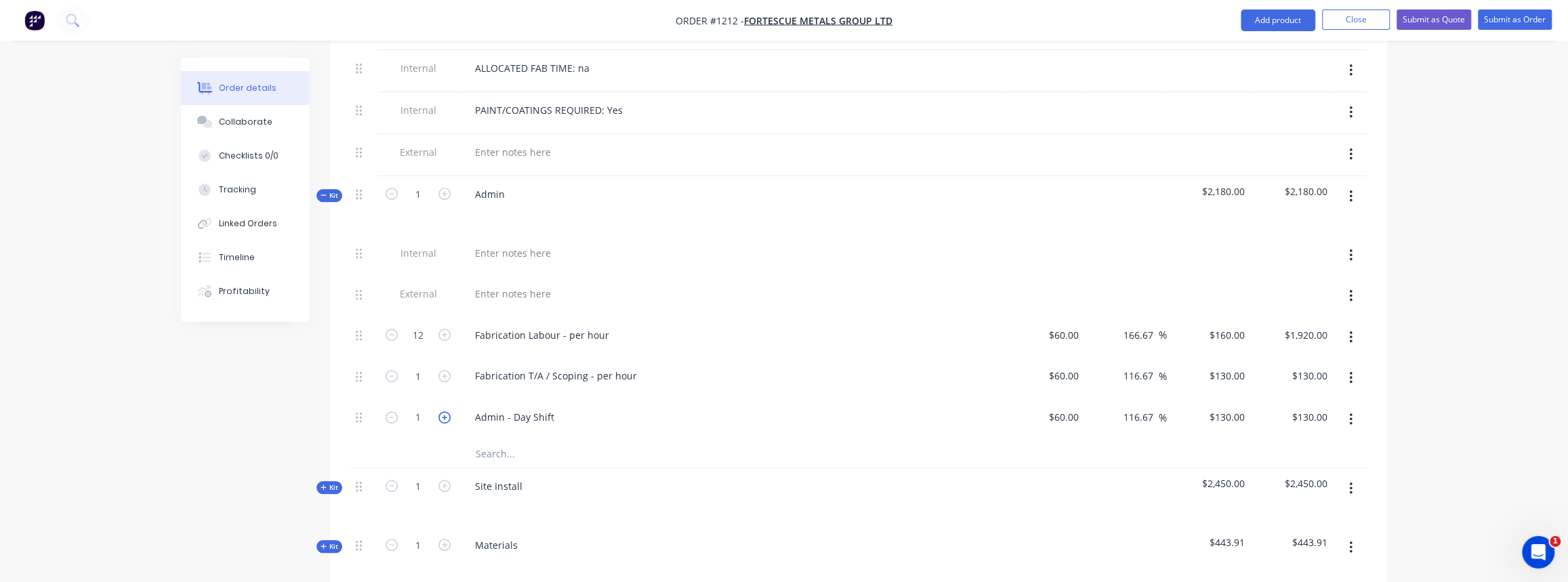
click at [446, 411] on icon "button" at bounding box center [444, 417] width 12 height 12
type input "2"
type input "$260.00"
click at [446, 411] on icon "button" at bounding box center [444, 417] width 12 height 12
type input "3"
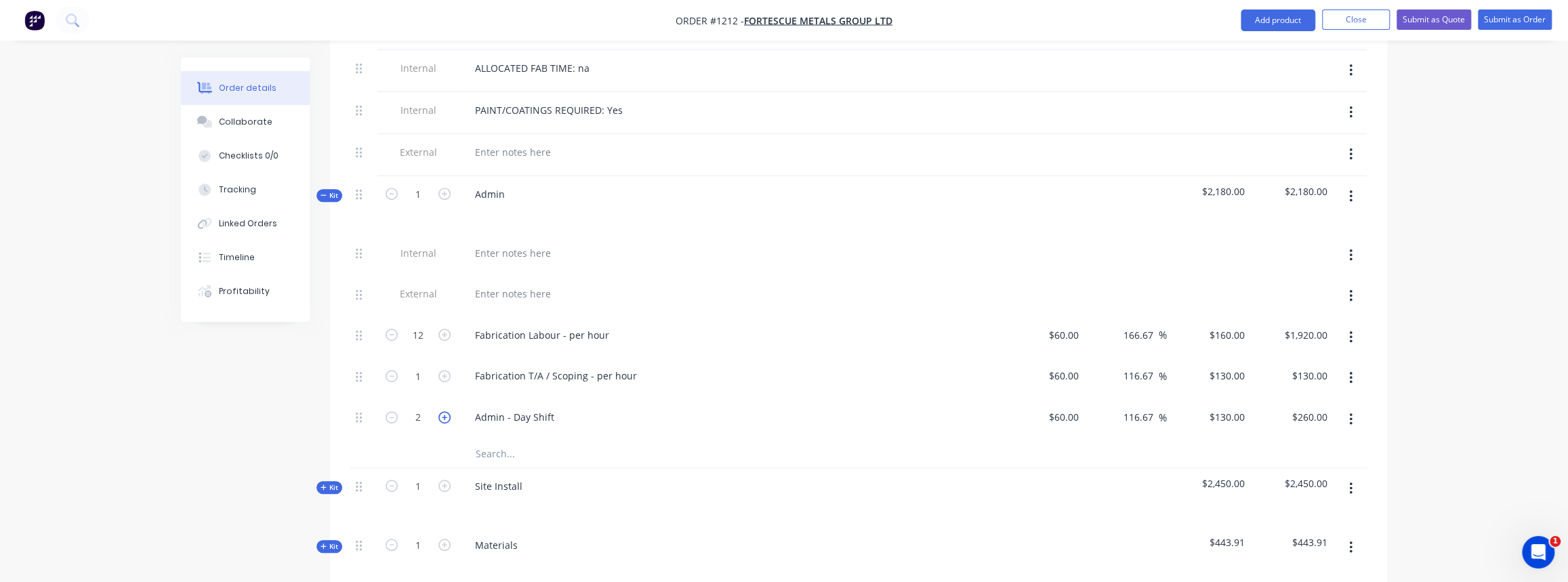
type input "$390.00"
click at [446, 411] on icon "button" at bounding box center [444, 417] width 12 height 12
type input "4"
type input "$520.00"
click at [446, 411] on icon "button" at bounding box center [444, 417] width 12 height 12
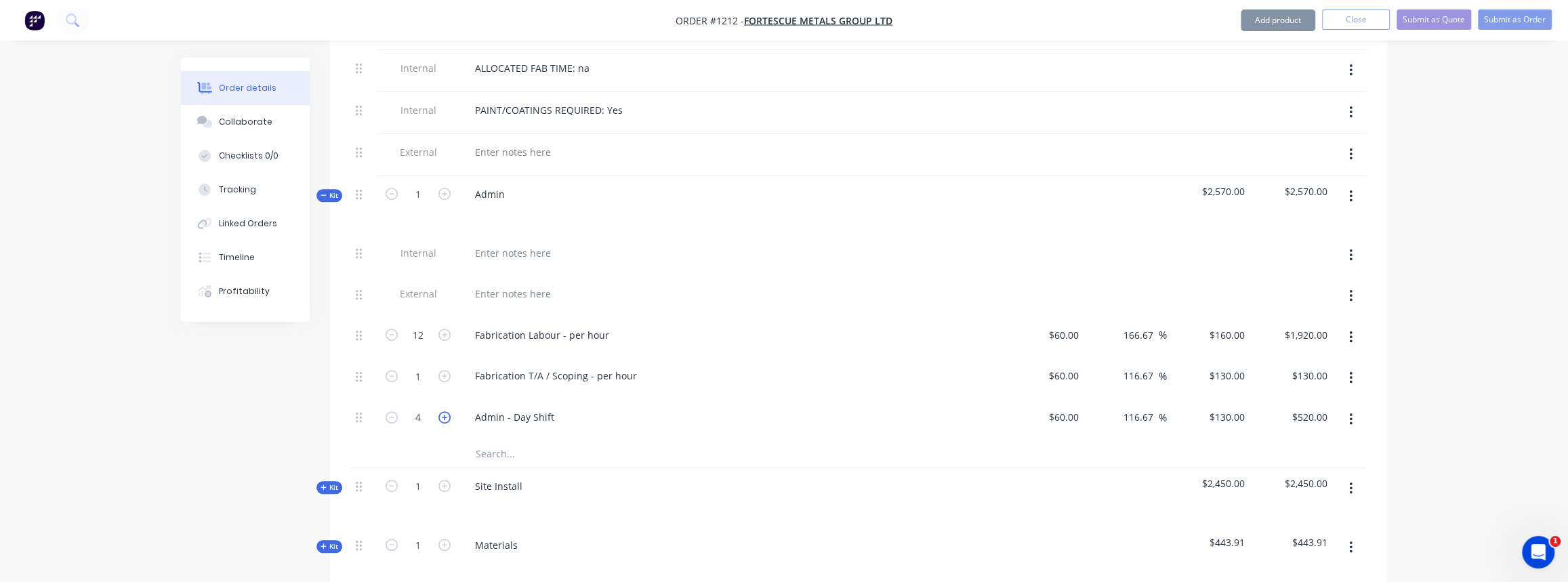
type input "5"
type input "$650.00"
click at [393, 411] on icon "button" at bounding box center [391, 417] width 12 height 12
type input "4"
type input "$520.00"
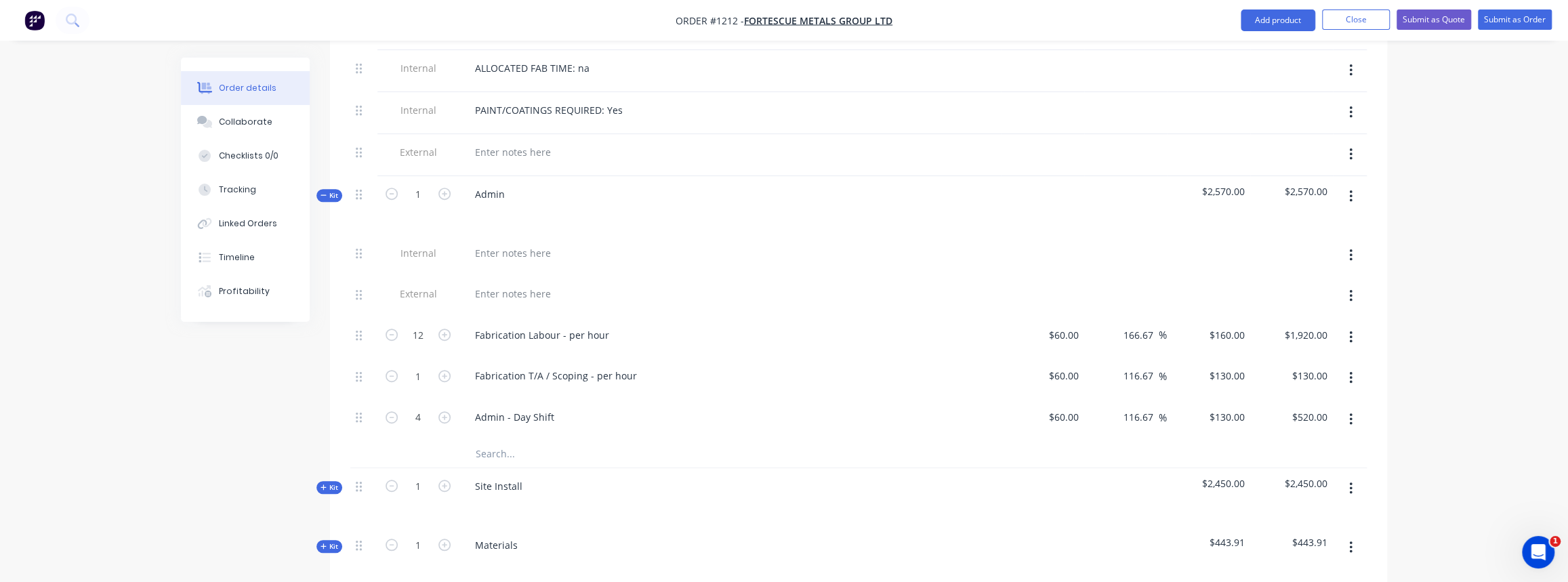
click at [500, 440] on input "text" at bounding box center [610, 453] width 270 height 27
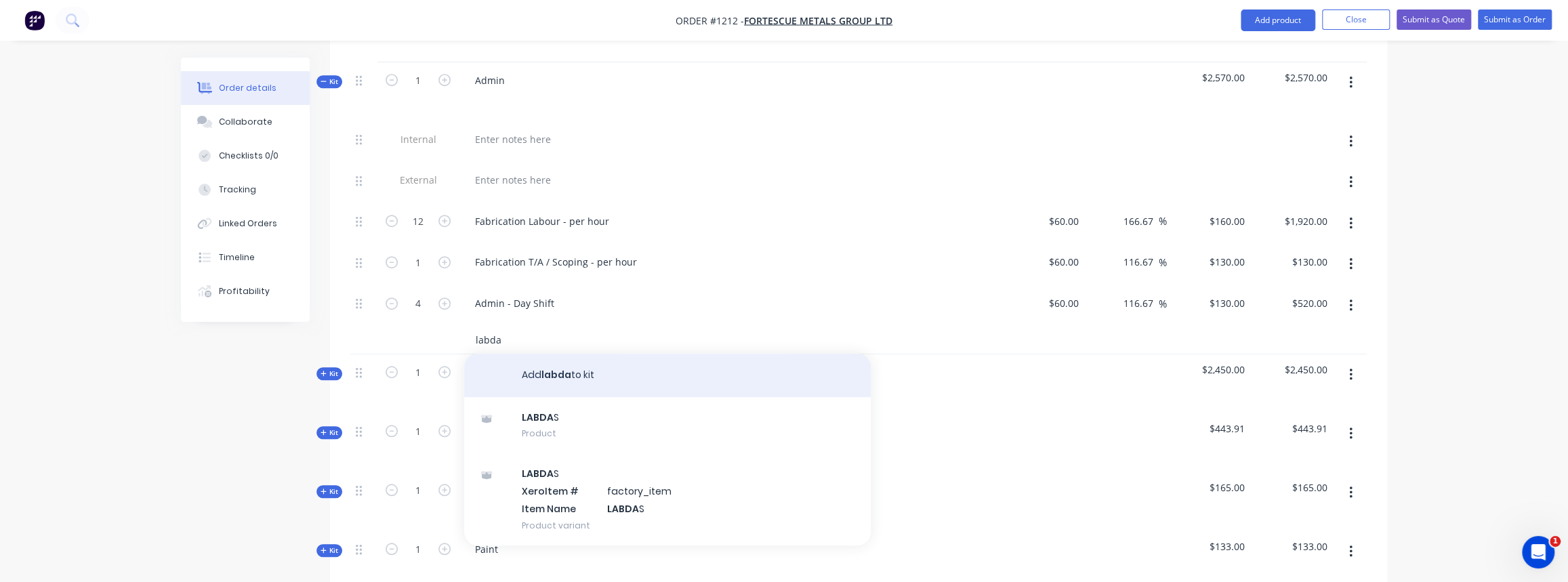
scroll to position [727, 0]
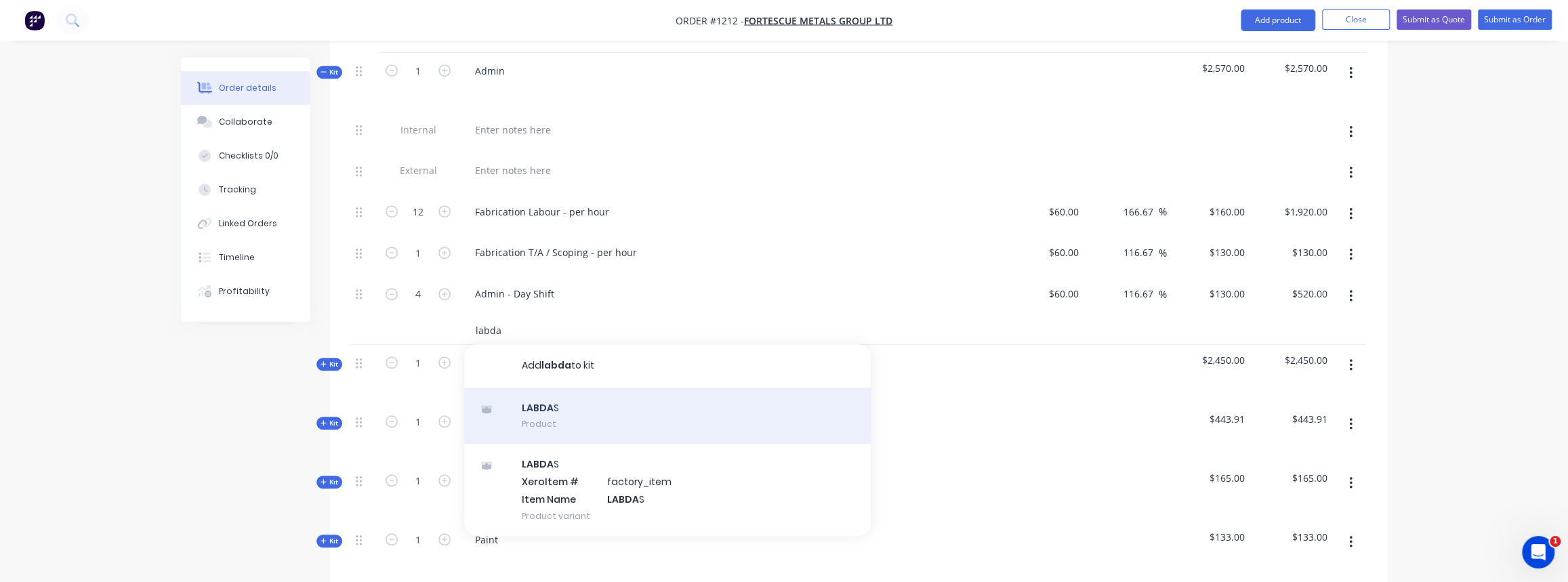
type input "labda"
click at [563, 410] on div "LABDA S Product" at bounding box center [667, 415] width 406 height 57
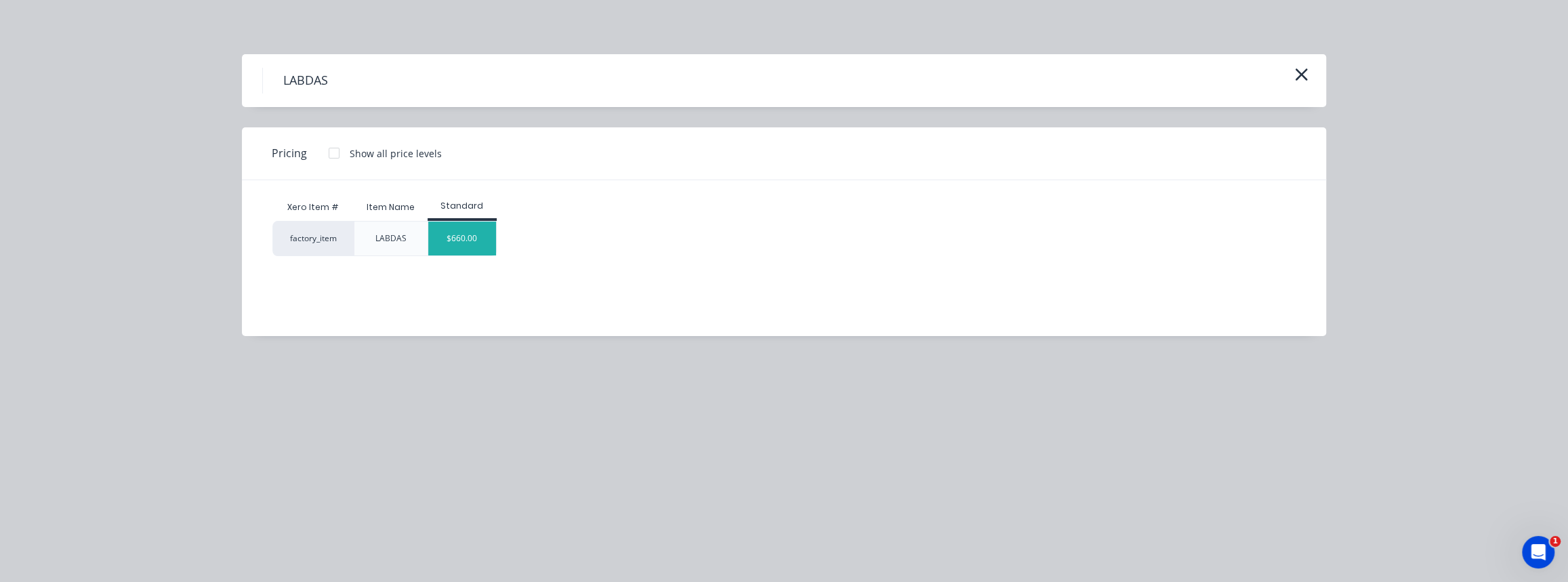
click at [467, 240] on div "$660.00" at bounding box center [462, 239] width 68 height 34
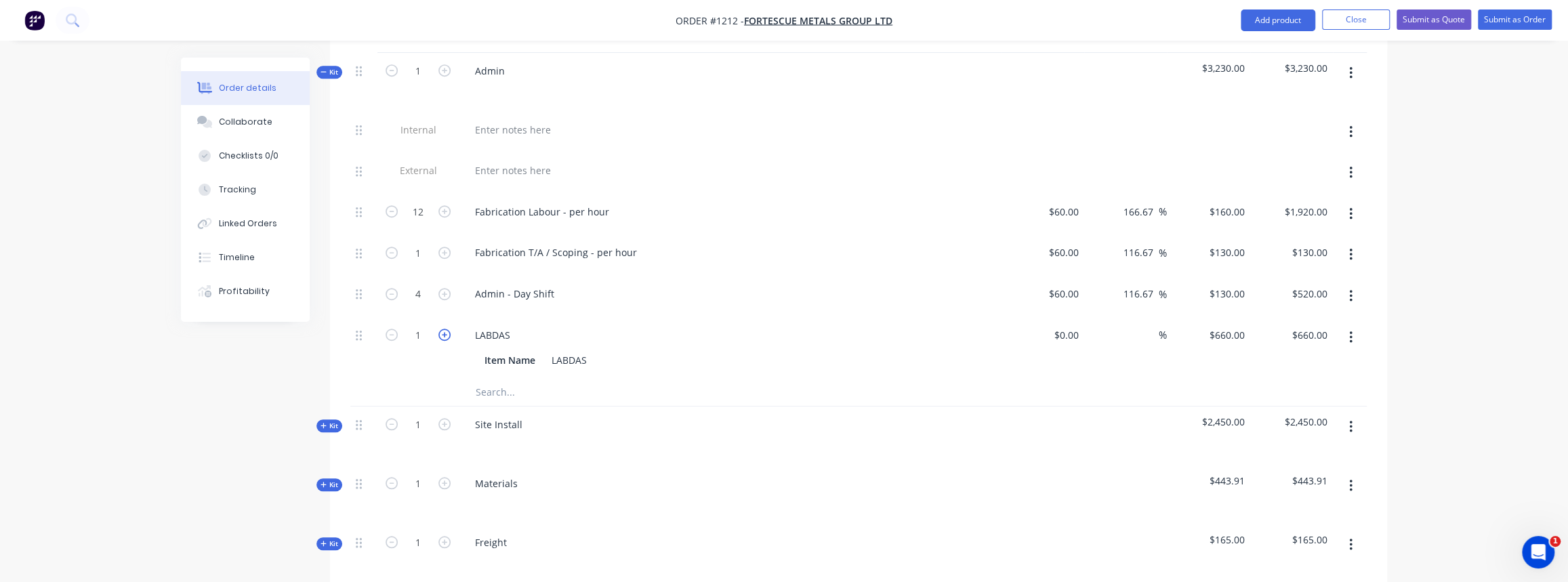
click at [445, 328] on icon "button" at bounding box center [444, 334] width 12 height 12
type input "2"
type input "$1,320.00"
click at [445, 328] on icon "button" at bounding box center [444, 334] width 12 height 12
type input "3"
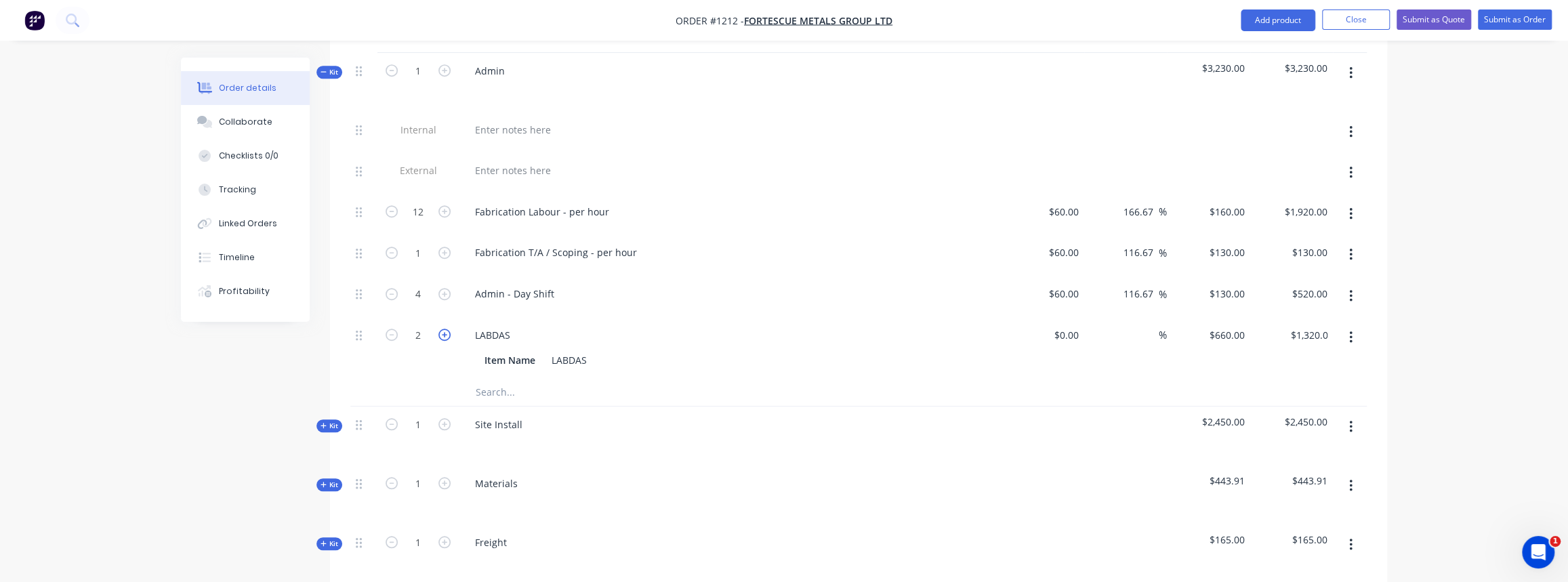
type input "$1,980.00"
click at [444, 328] on icon "button" at bounding box center [444, 334] width 12 height 12
type input "4"
type input "$2,640.00"
click at [391, 328] on icon "button" at bounding box center [391, 334] width 12 height 12
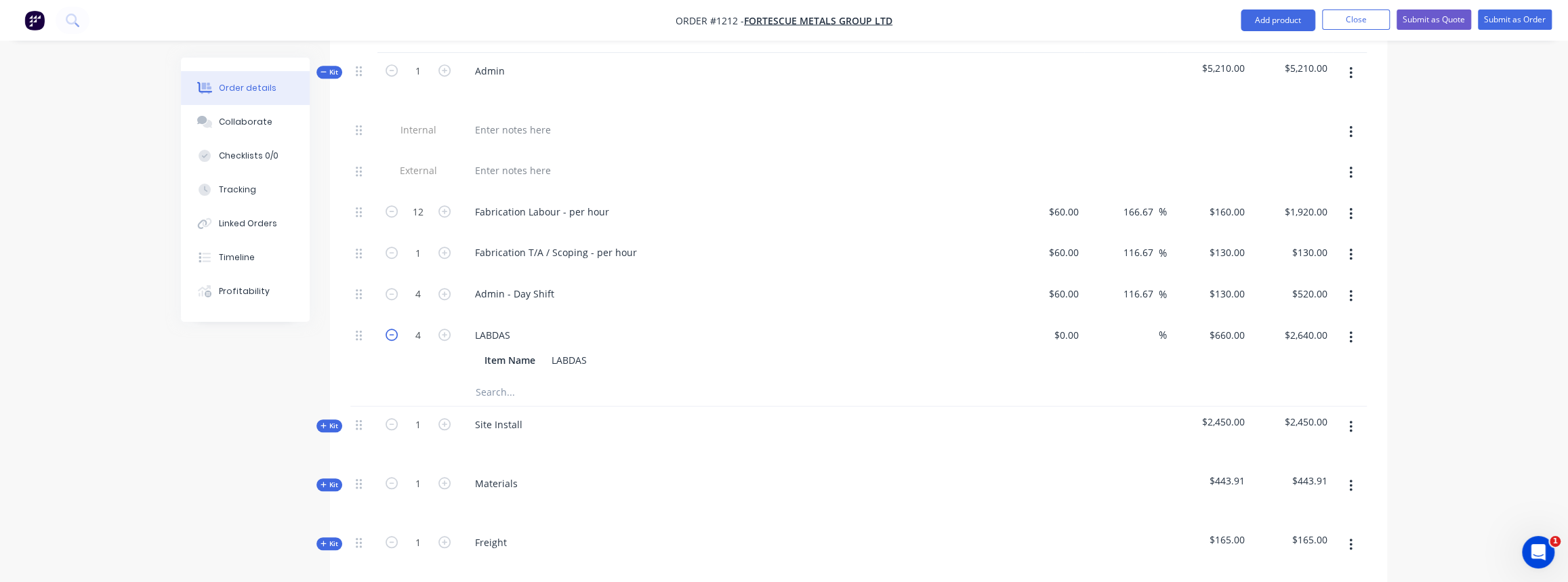
type input "3"
type input "$1,980.00"
click at [444, 328] on icon "button" at bounding box center [444, 334] width 12 height 12
type input "4"
type input "$2,640.00"
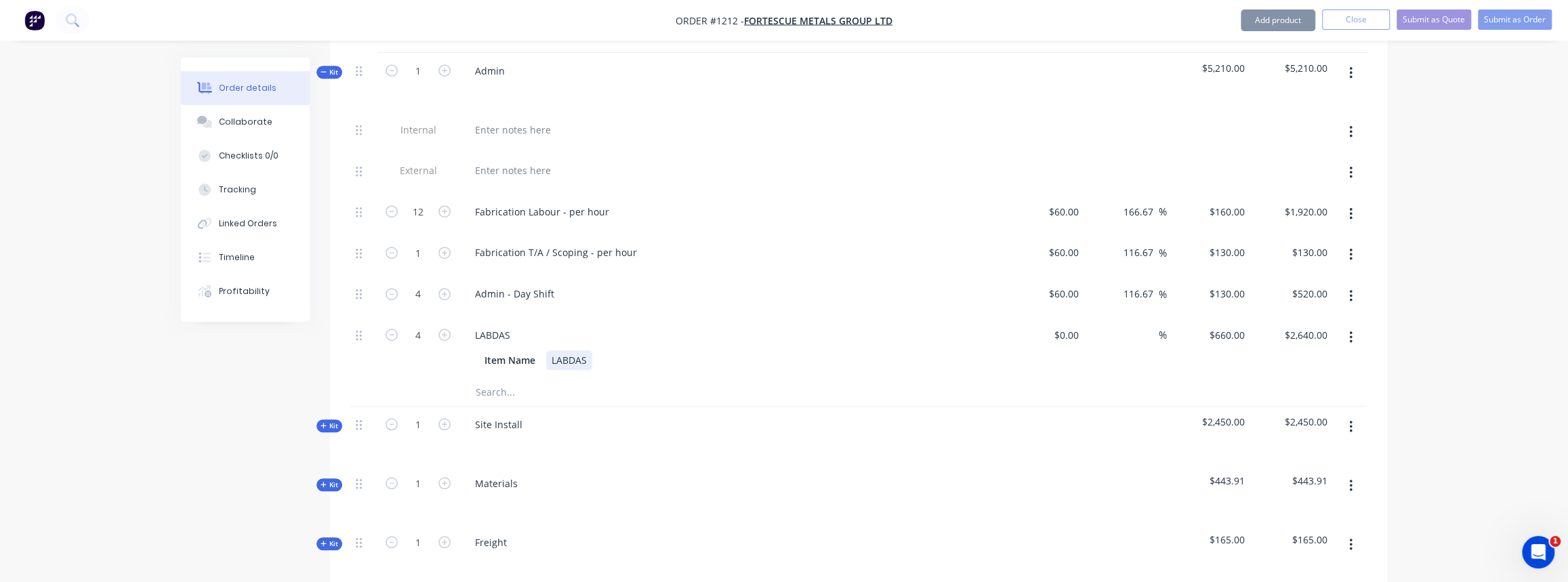
click at [768, 323] on div "LABDAS Item Name LABDAS" at bounding box center [729, 348] width 542 height 62
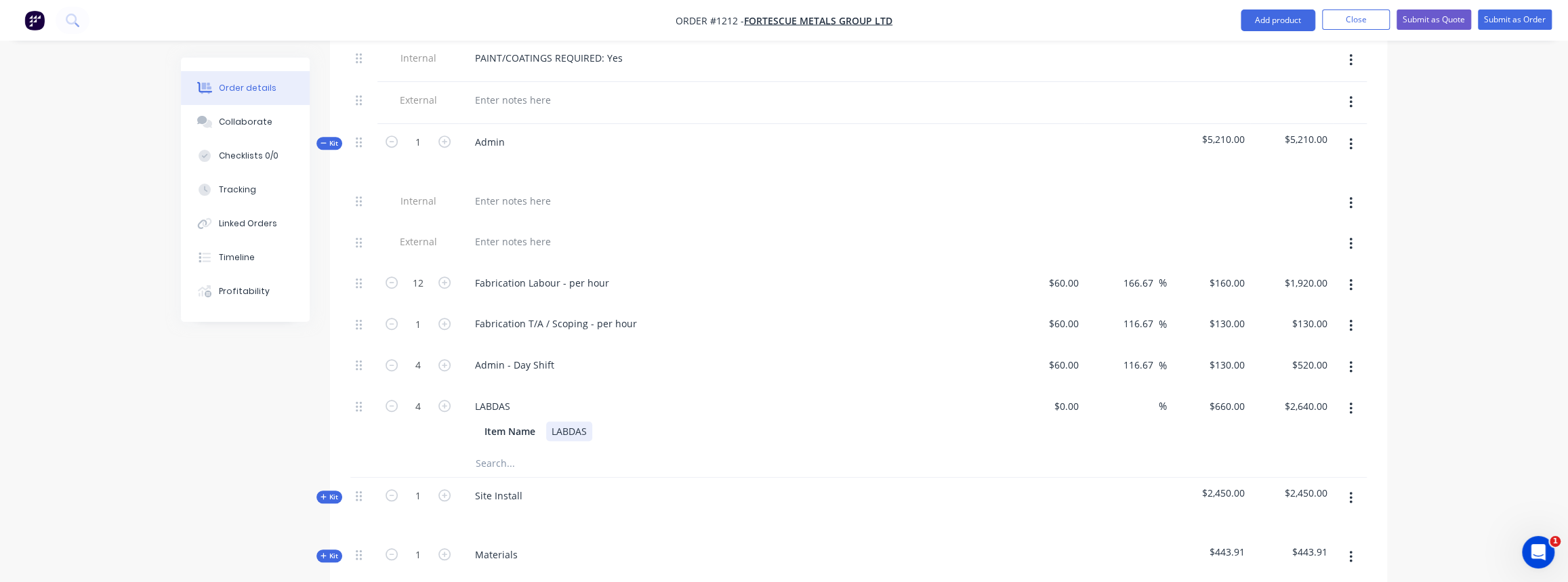
scroll to position [542, 0]
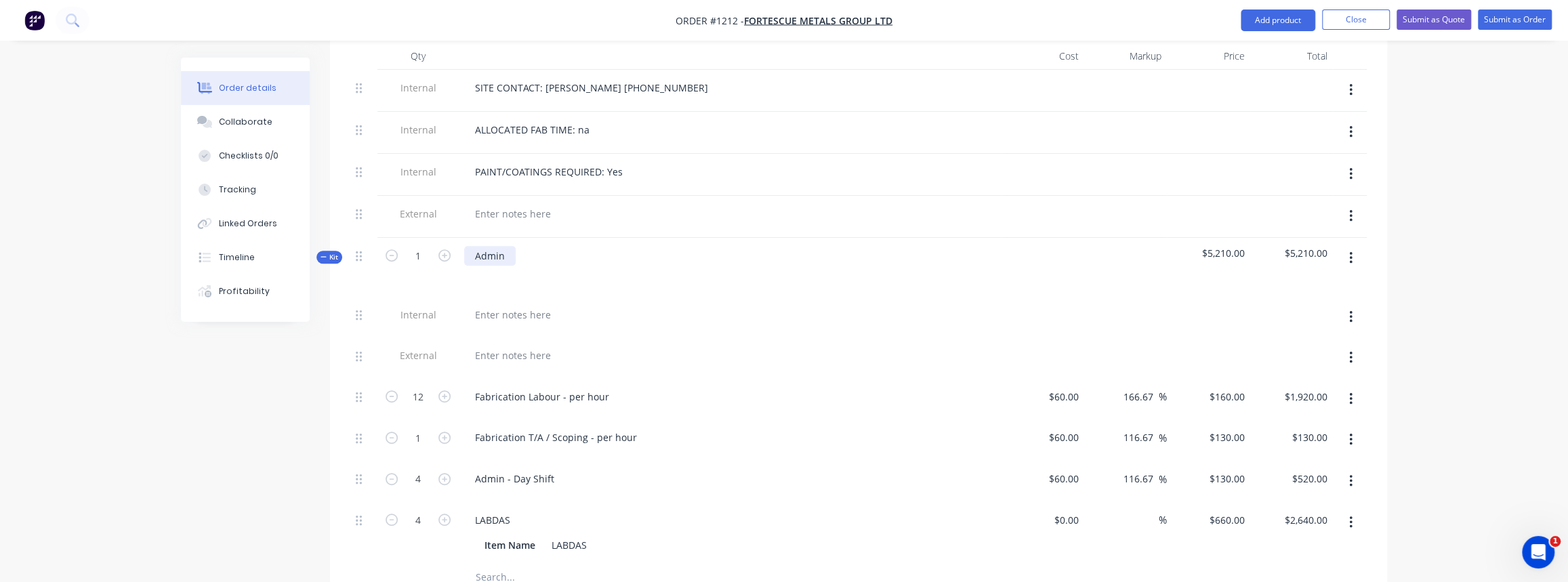
click at [514, 246] on div "Admin" at bounding box center [490, 256] width 52 height 20
click at [597, 304] on div at bounding box center [730, 314] width 531 height 20
click at [319, 251] on button "Kit" at bounding box center [329, 257] width 26 height 13
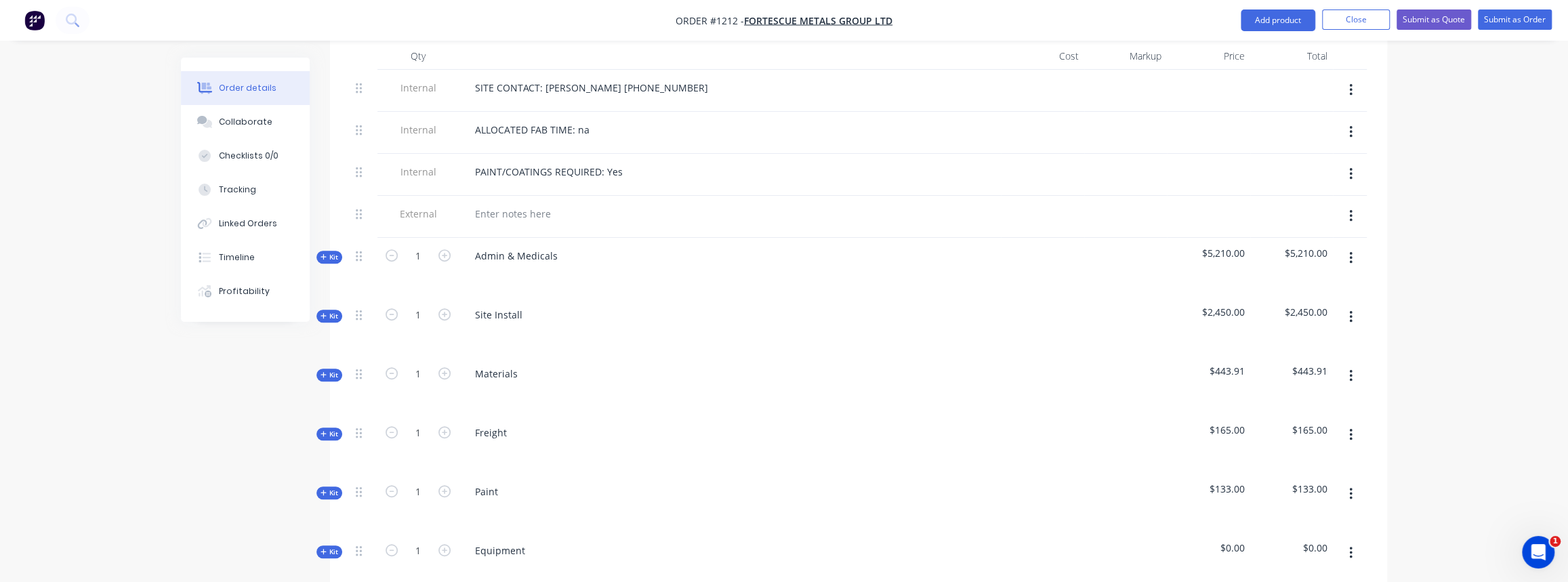
click at [324, 312] on icon "button" at bounding box center [323, 315] width 6 height 7
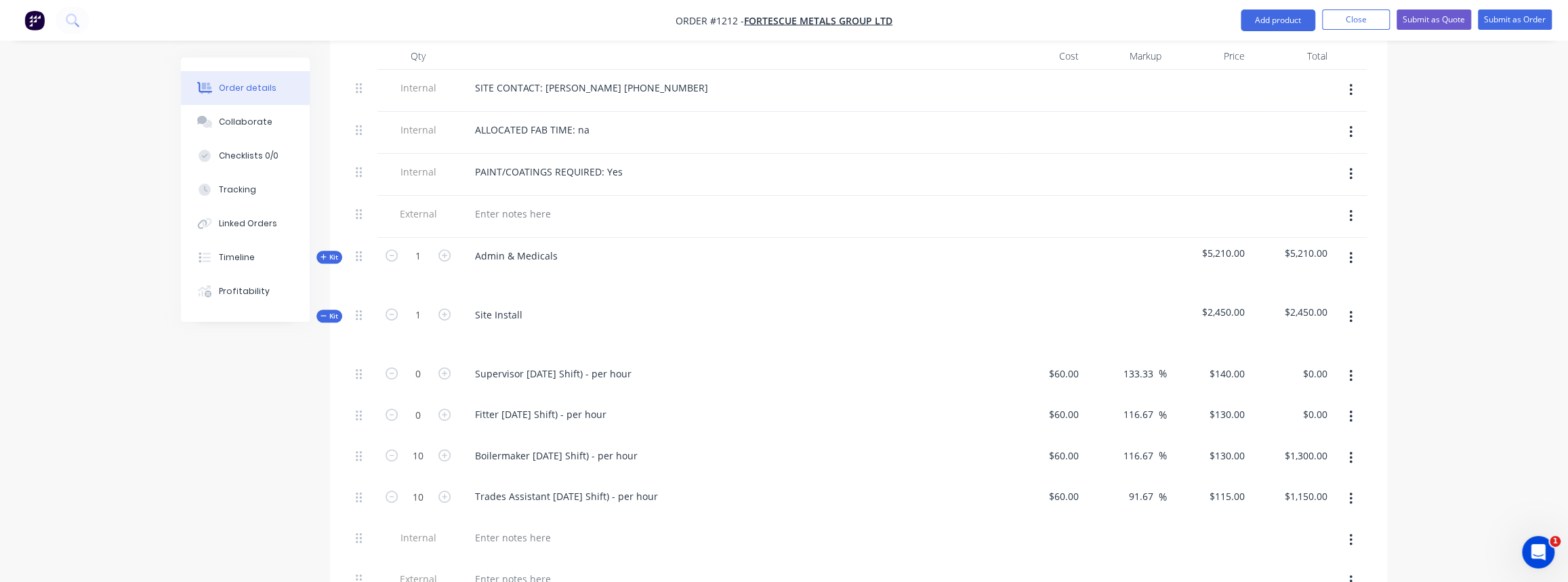
click at [1350, 311] on icon "button" at bounding box center [1349, 317] width 3 height 12
click at [1258, 424] on div "Delete" at bounding box center [1302, 434] width 105 height 20
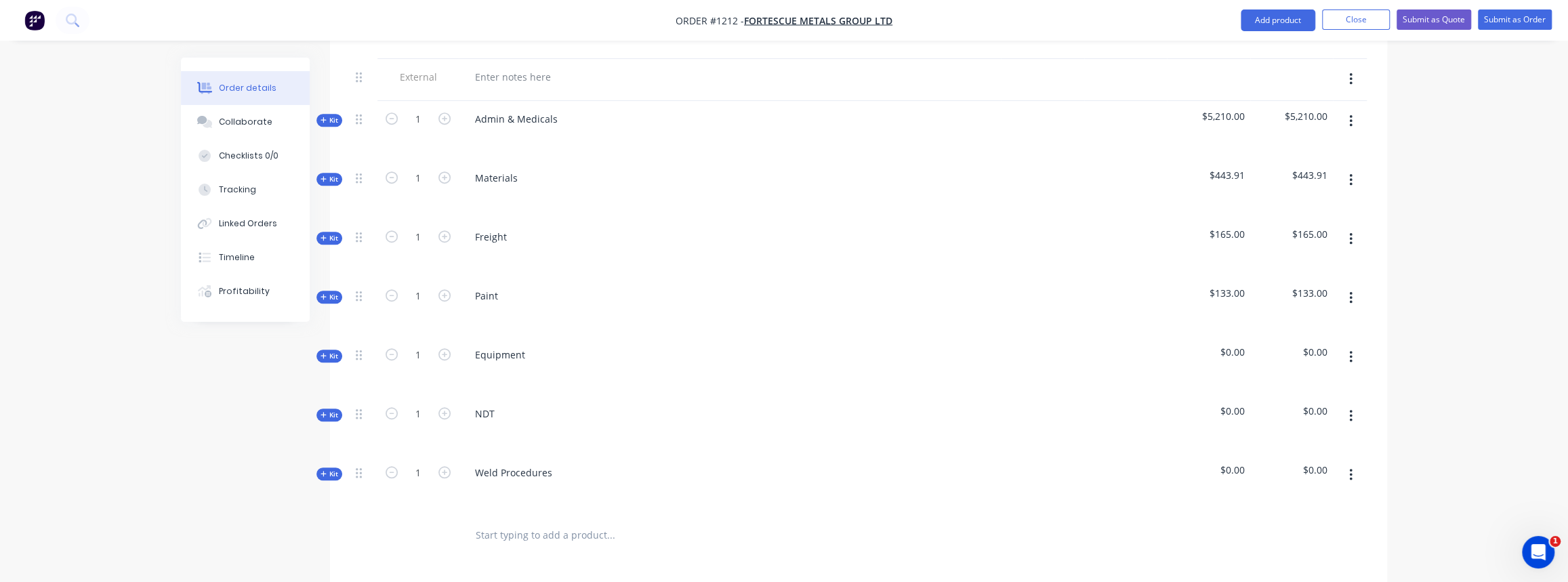
scroll to position [727, 0]
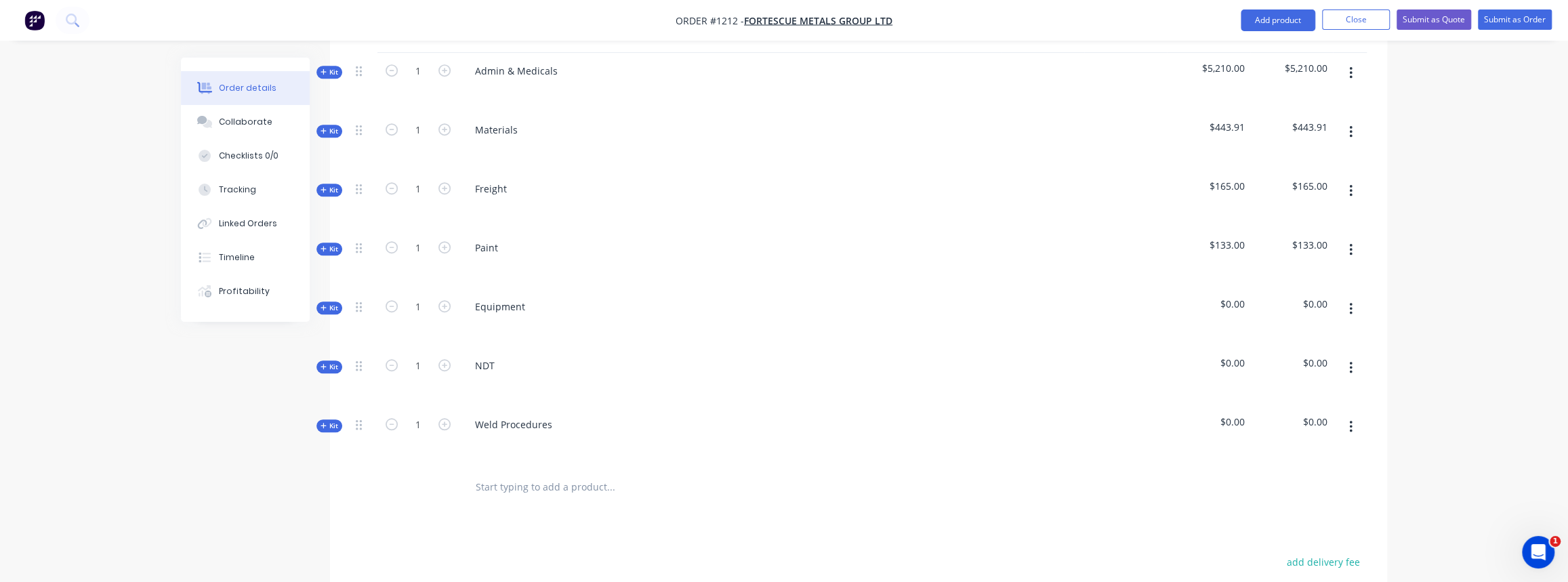
click at [1348, 360] on icon "button" at bounding box center [1349, 367] width 3 height 15
click at [1269, 475] on div "Delete" at bounding box center [1302, 485] width 105 height 20
click at [1349, 360] on icon "button" at bounding box center [1349, 367] width 3 height 15
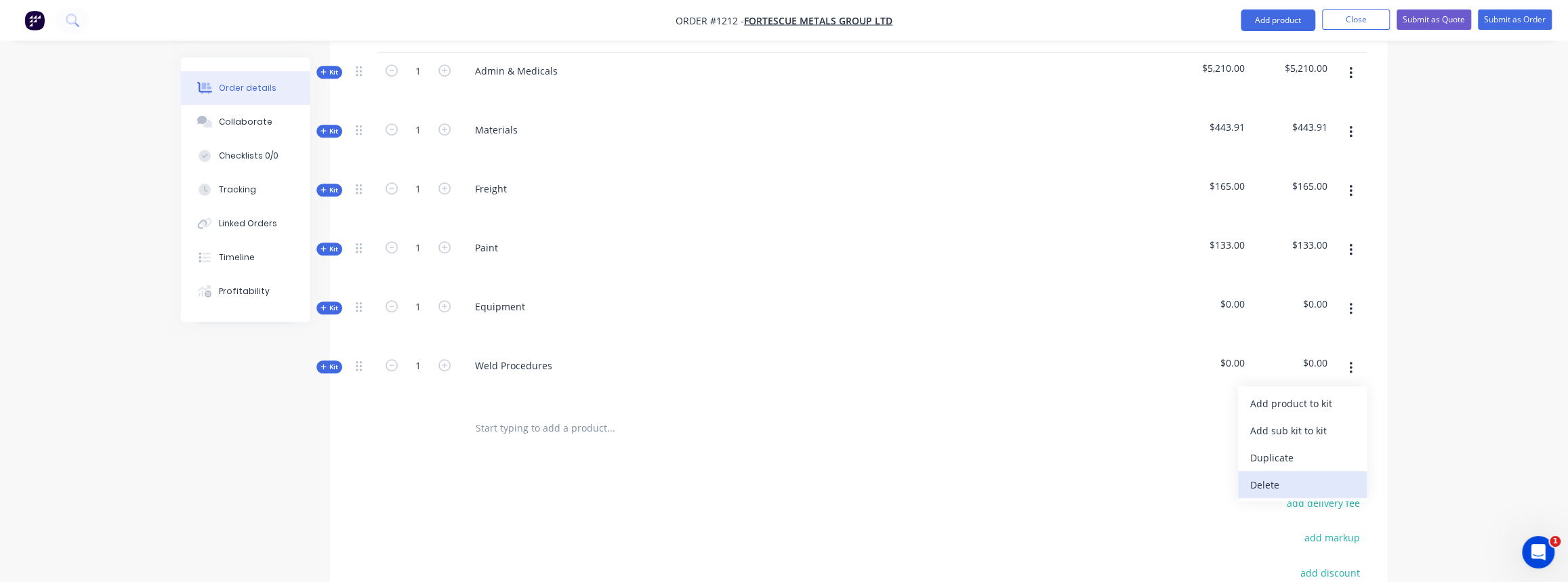
click at [1279, 475] on div "Delete" at bounding box center [1302, 485] width 105 height 20
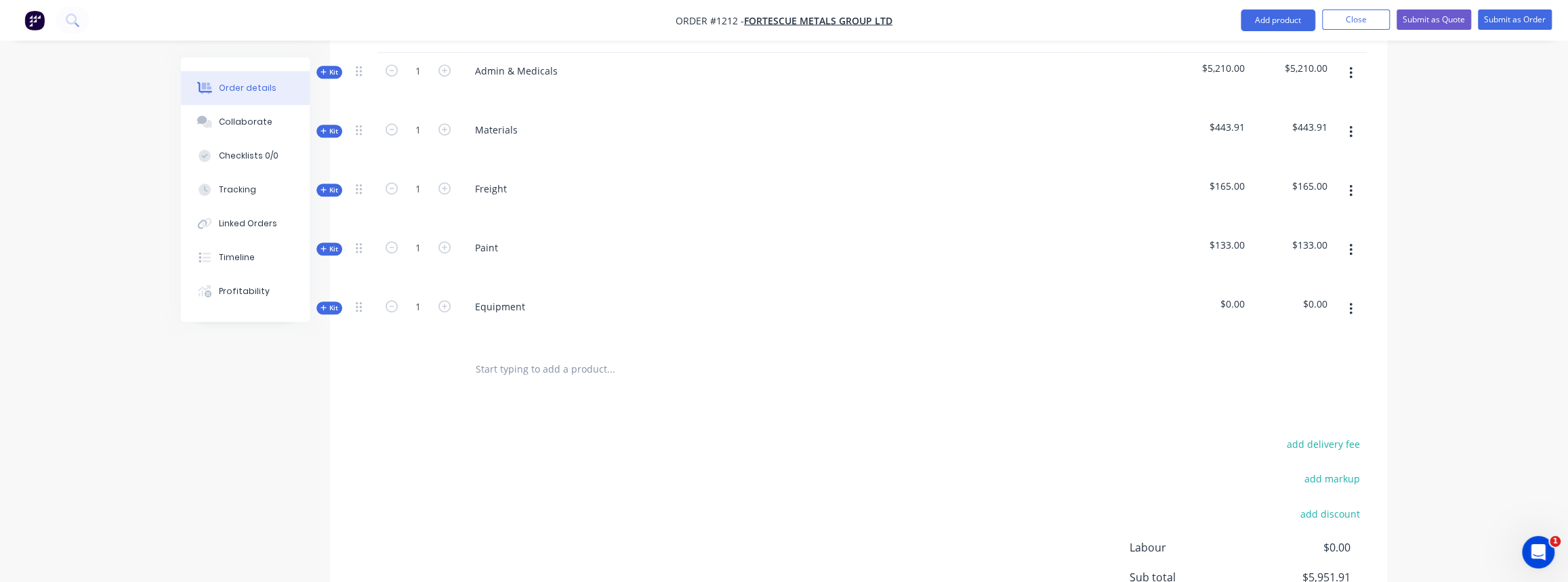
drag, startPoint x: 508, startPoint y: 355, endPoint x: 522, endPoint y: 355, distance: 14.0
click at [509, 355] on input "text" at bounding box center [610, 368] width 270 height 27
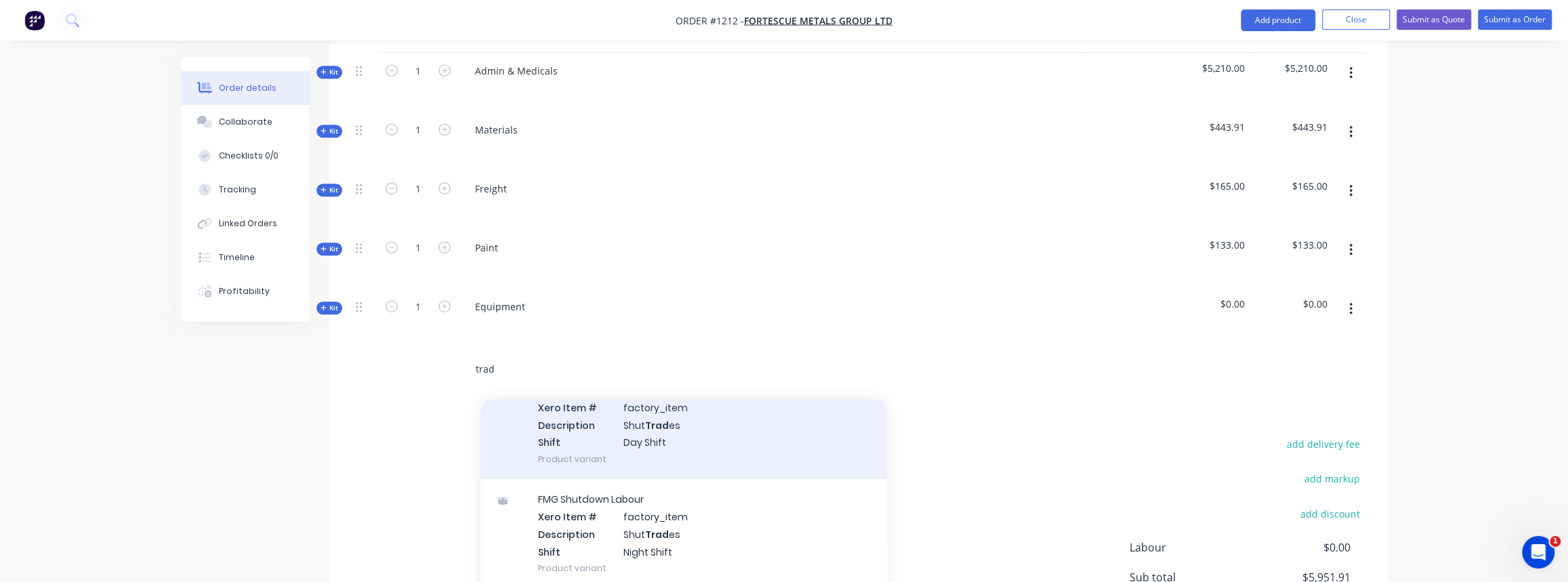
scroll to position [307, 0]
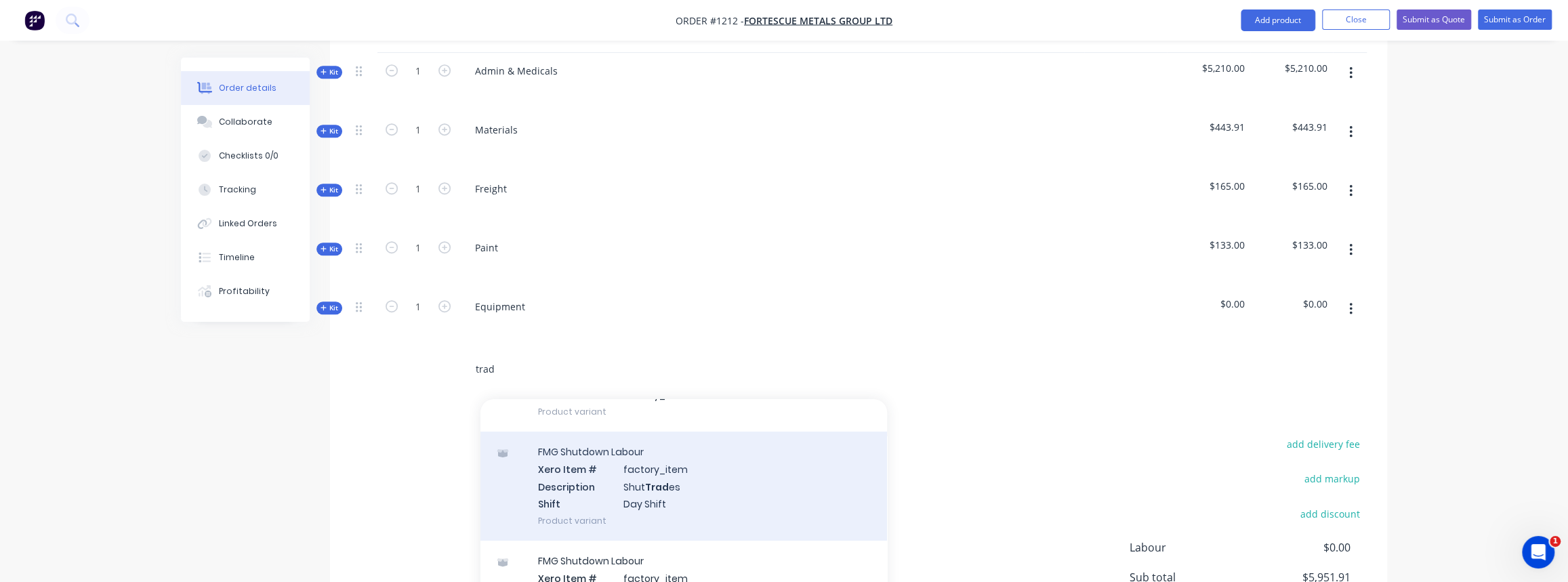
type input "trad"
click at [672, 481] on div "FMG Shutdown Labour Xero Item # factory_item Description Shut Trad es Shift Day…" at bounding box center [683, 485] width 406 height 109
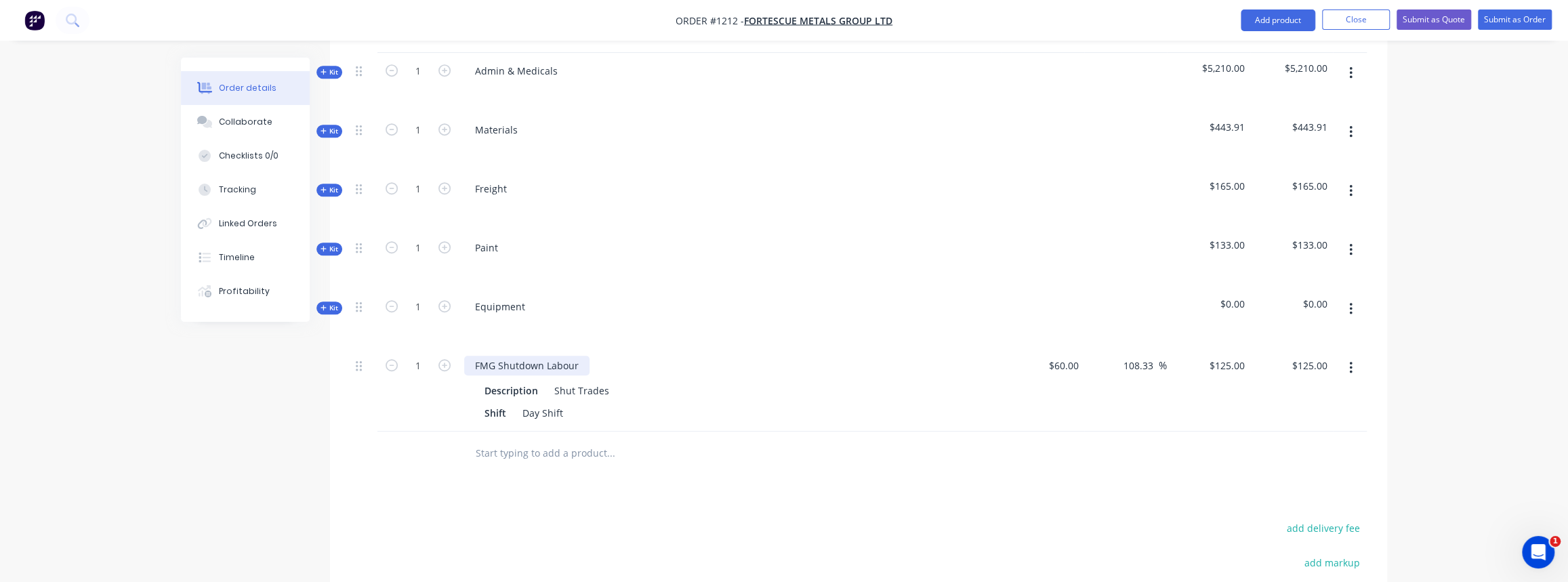
click at [528, 355] on div "FMG Shutdown Labour" at bounding box center [527, 365] width 126 height 20
click at [1348, 360] on icon "button" at bounding box center [1349, 367] width 3 height 15
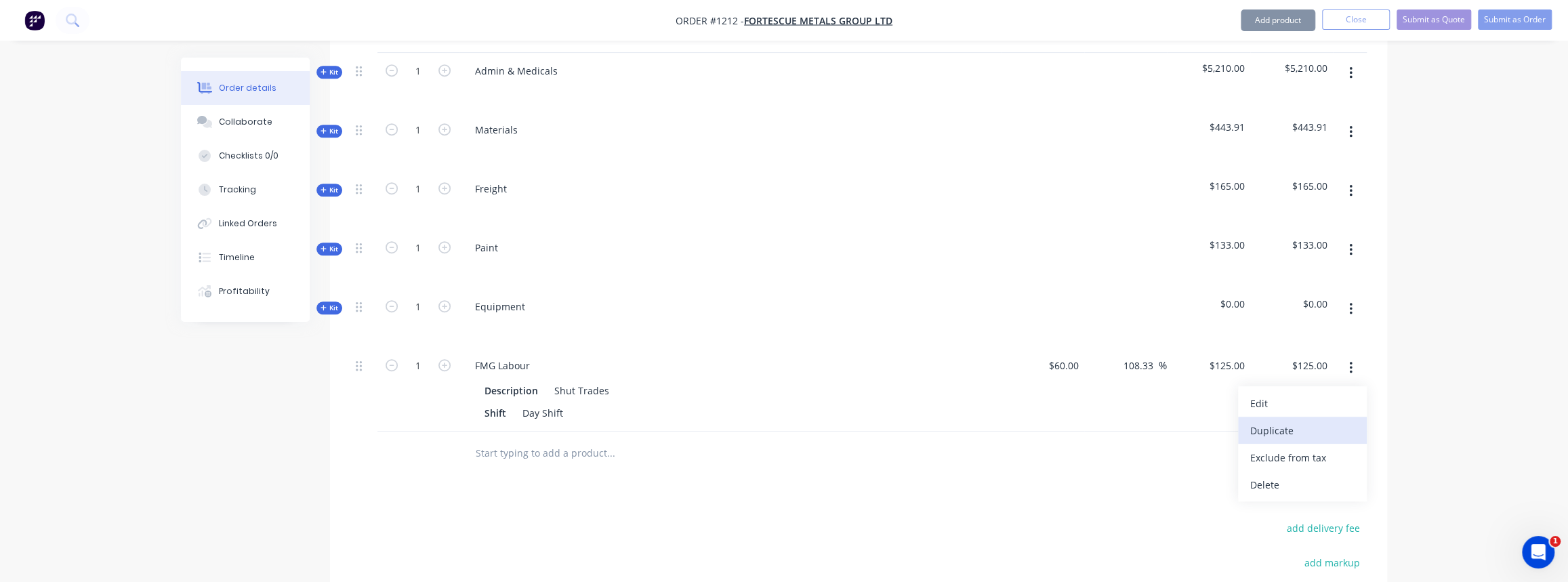
click at [1281, 420] on div "Duplicate" at bounding box center [1302, 430] width 105 height 20
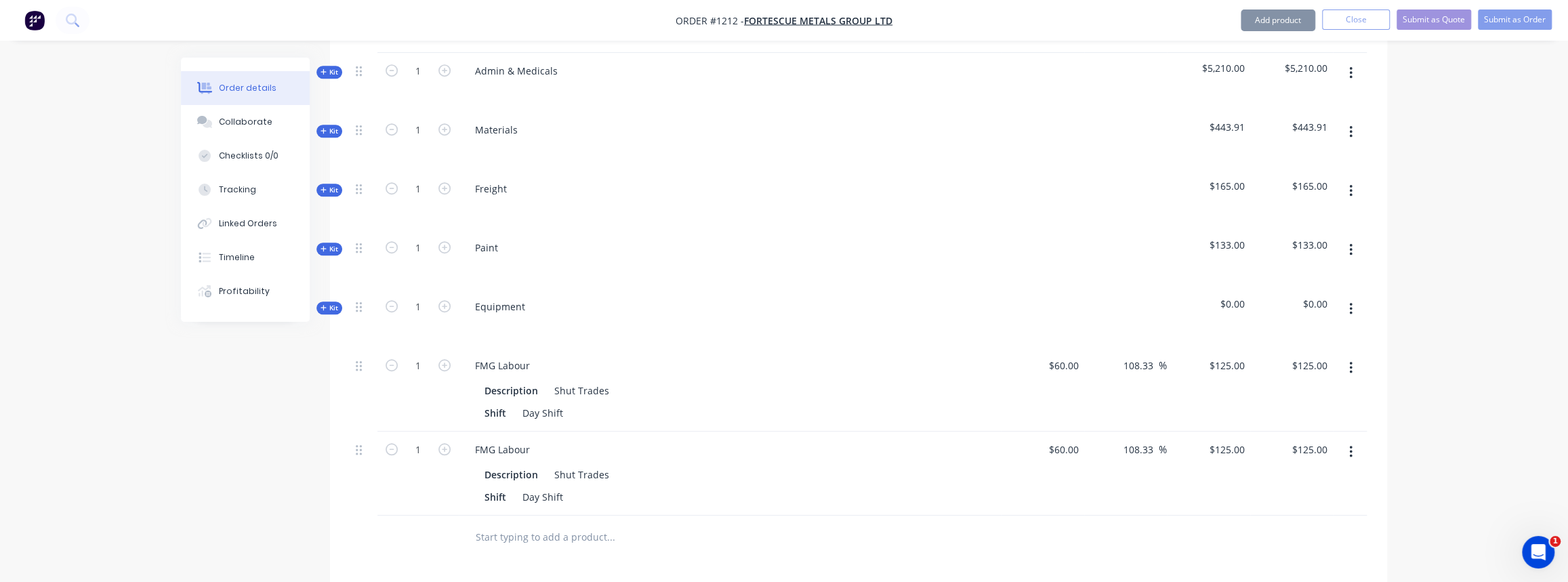
click at [1351, 360] on icon "button" at bounding box center [1349, 367] width 3 height 15
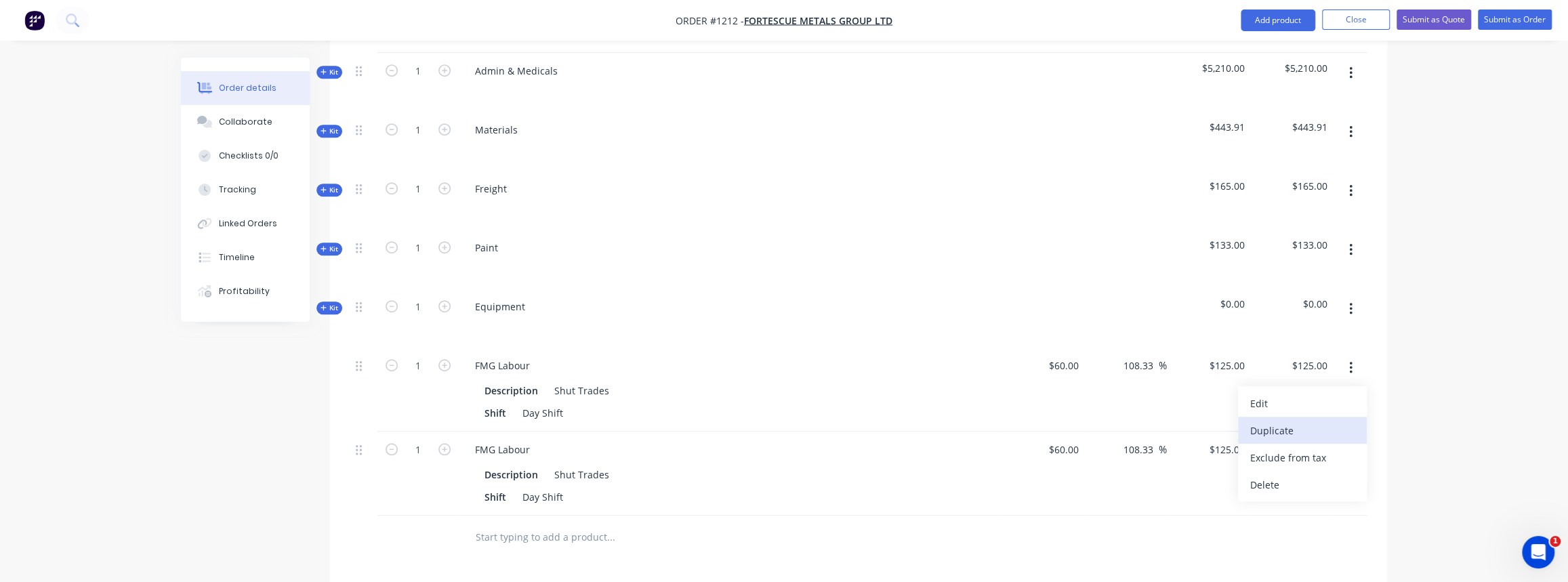
click at [1314, 420] on div "Duplicate" at bounding box center [1302, 430] width 105 height 20
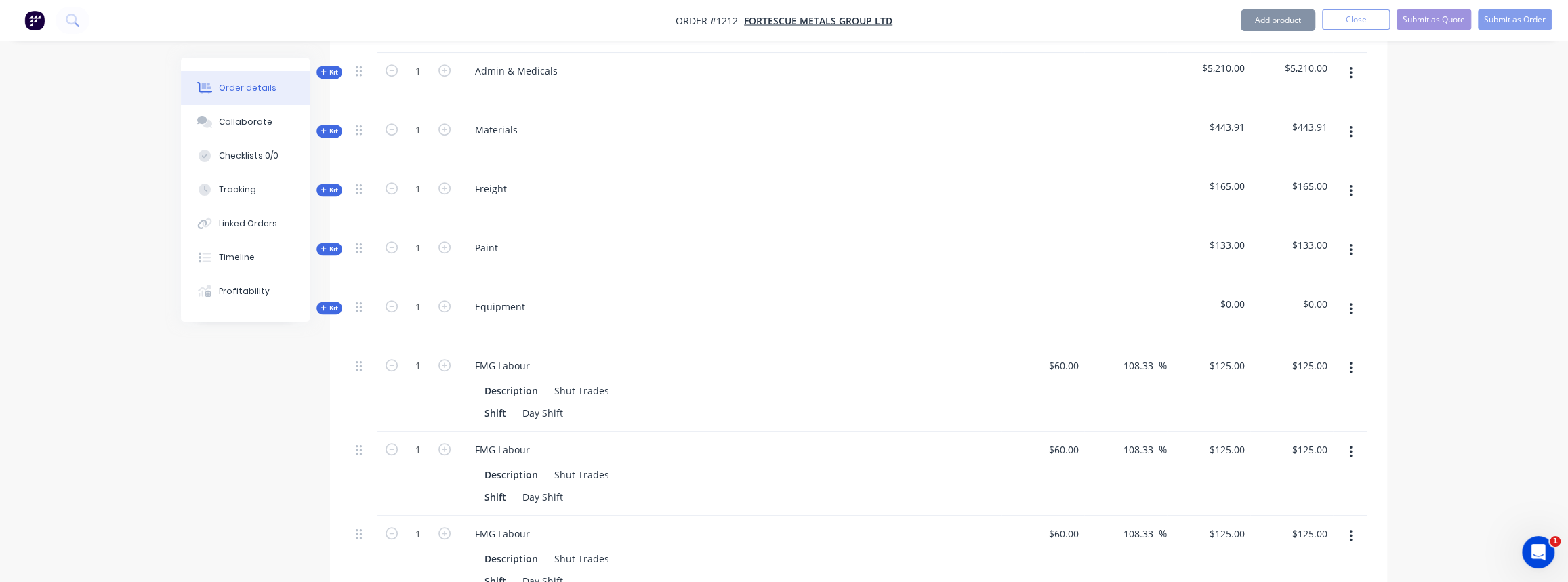
click at [1348, 360] on icon "button" at bounding box center [1349, 367] width 3 height 15
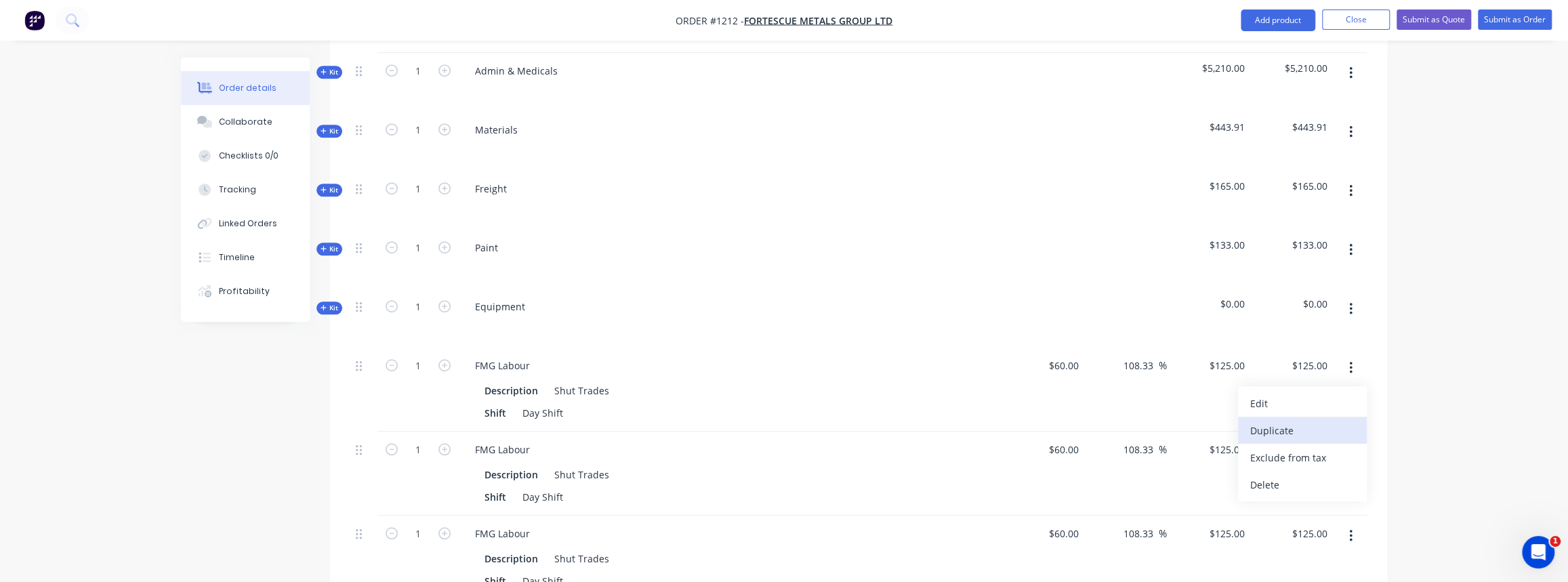
click at [1294, 420] on div "Duplicate" at bounding box center [1302, 430] width 105 height 20
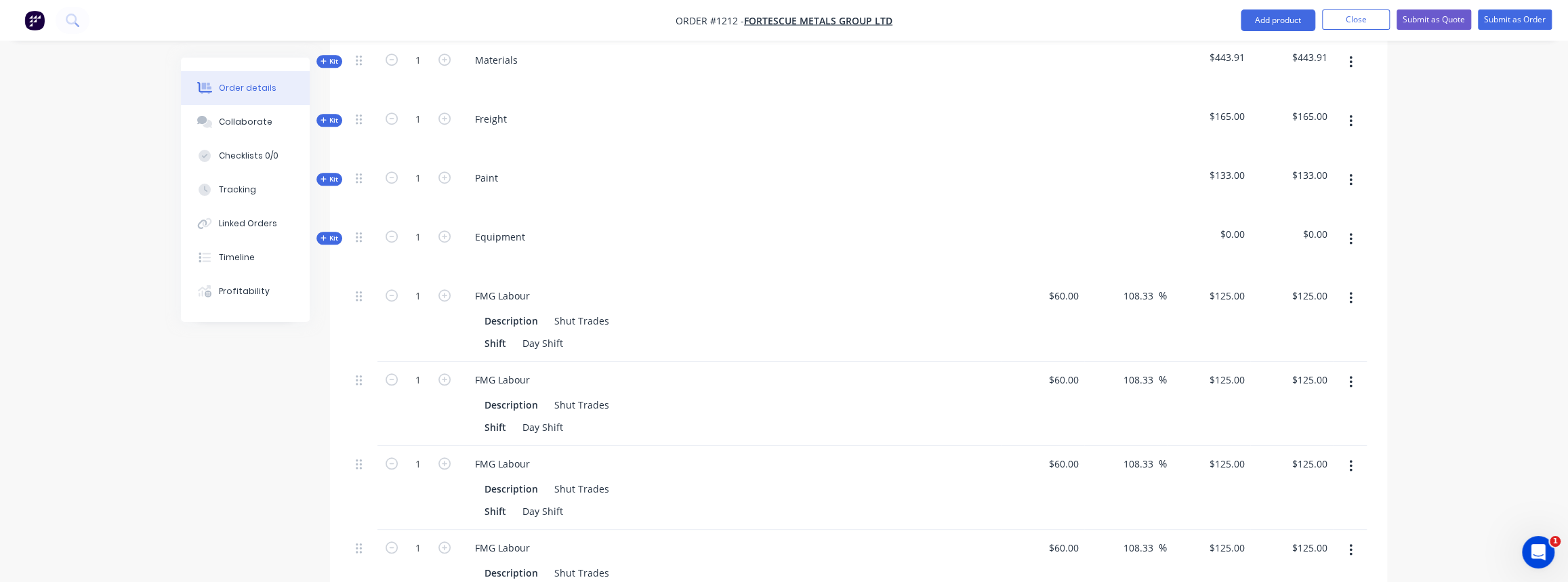
scroll to position [789, 0]
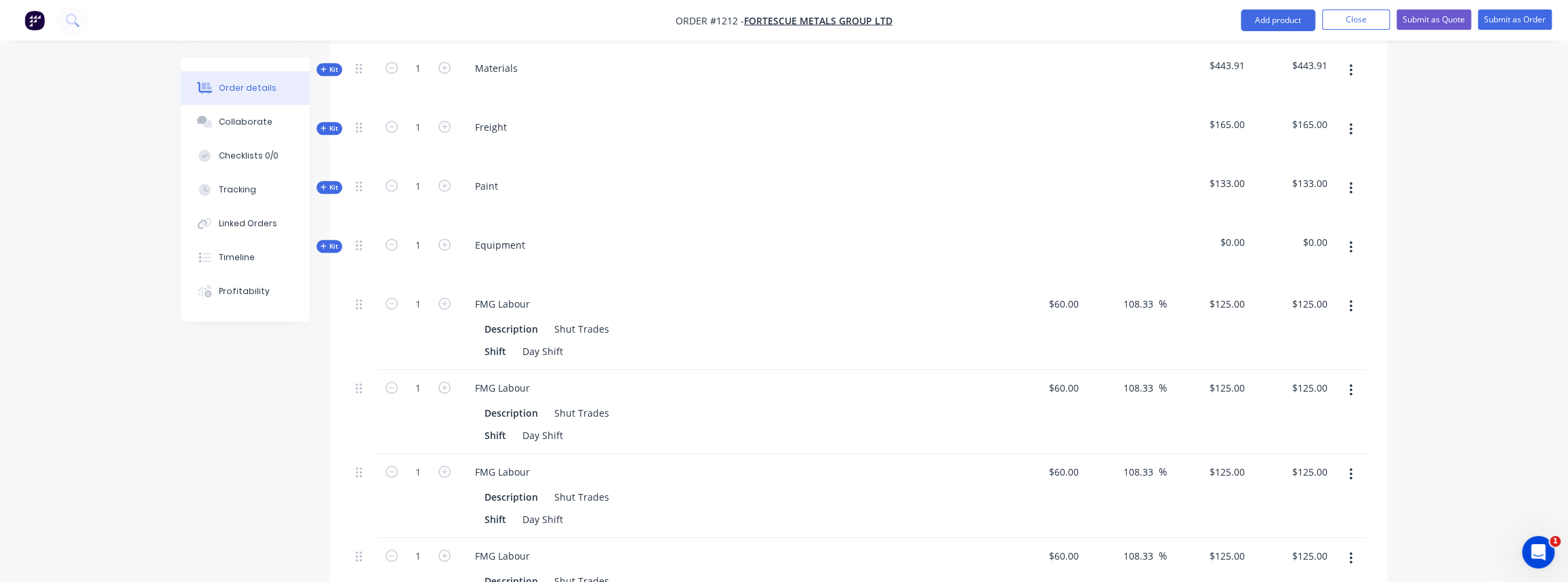
click at [325, 242] on span "Kit" at bounding box center [329, 247] width 18 height 10
click at [1346, 376] on button "button" at bounding box center [1350, 388] width 32 height 24
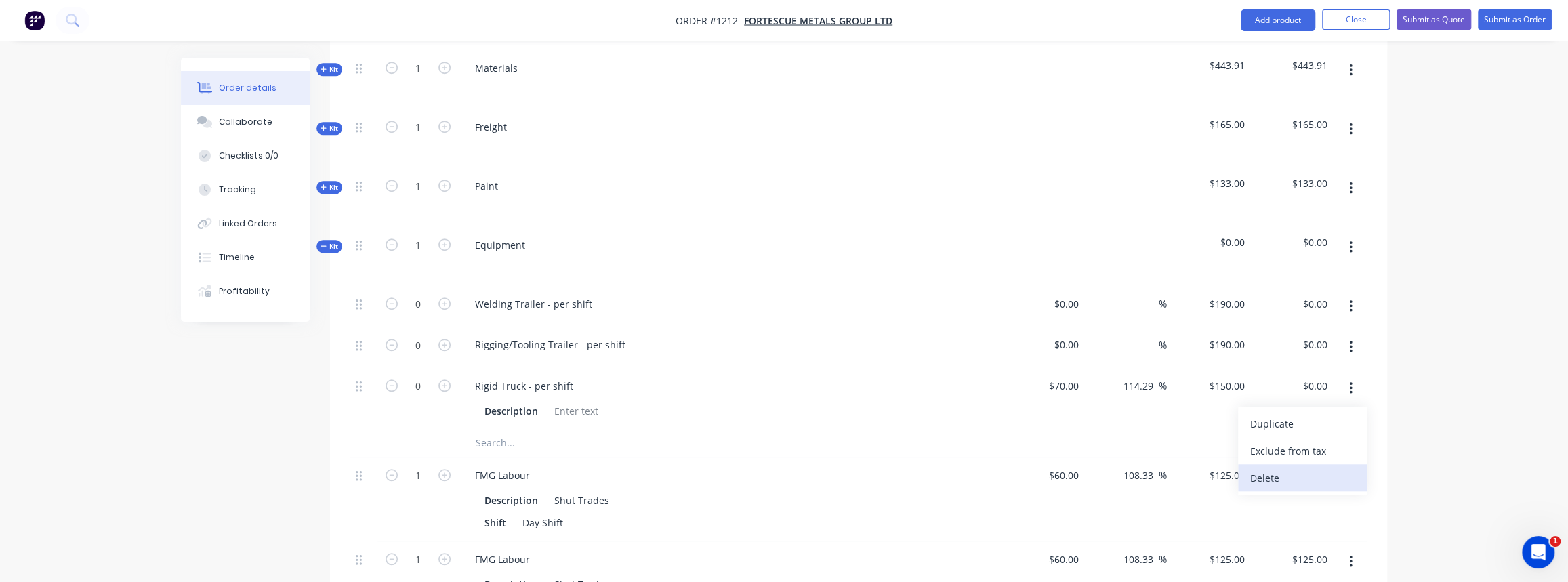
click at [1262, 468] on div "Delete" at bounding box center [1302, 478] width 105 height 20
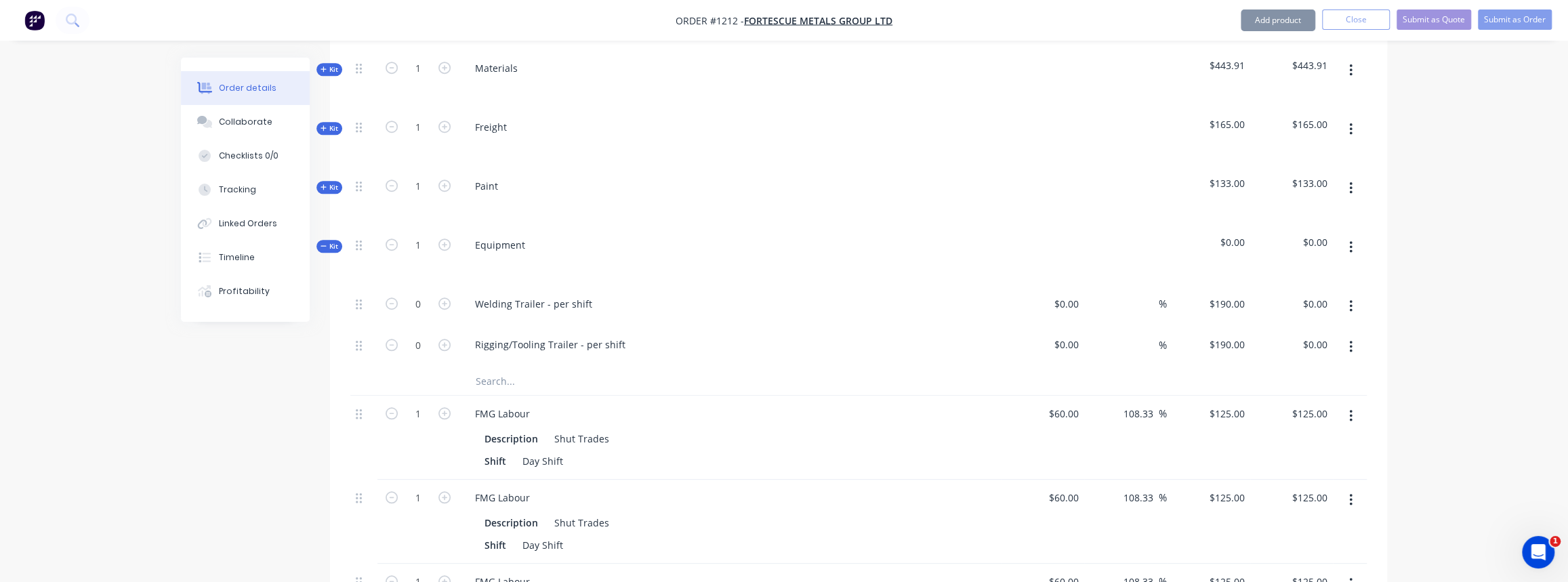
click at [1350, 340] on icon "button" at bounding box center [1349, 346] width 3 height 12
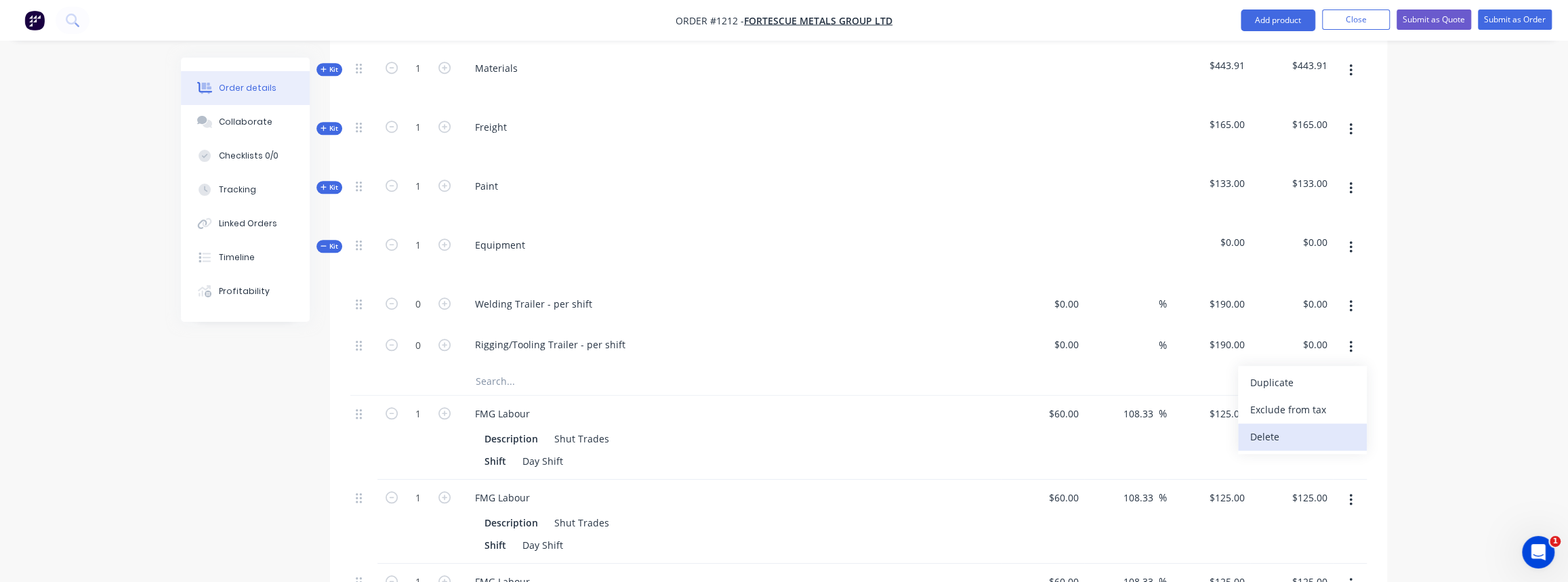
click at [1312, 427] on div "Delete" at bounding box center [1302, 437] width 105 height 20
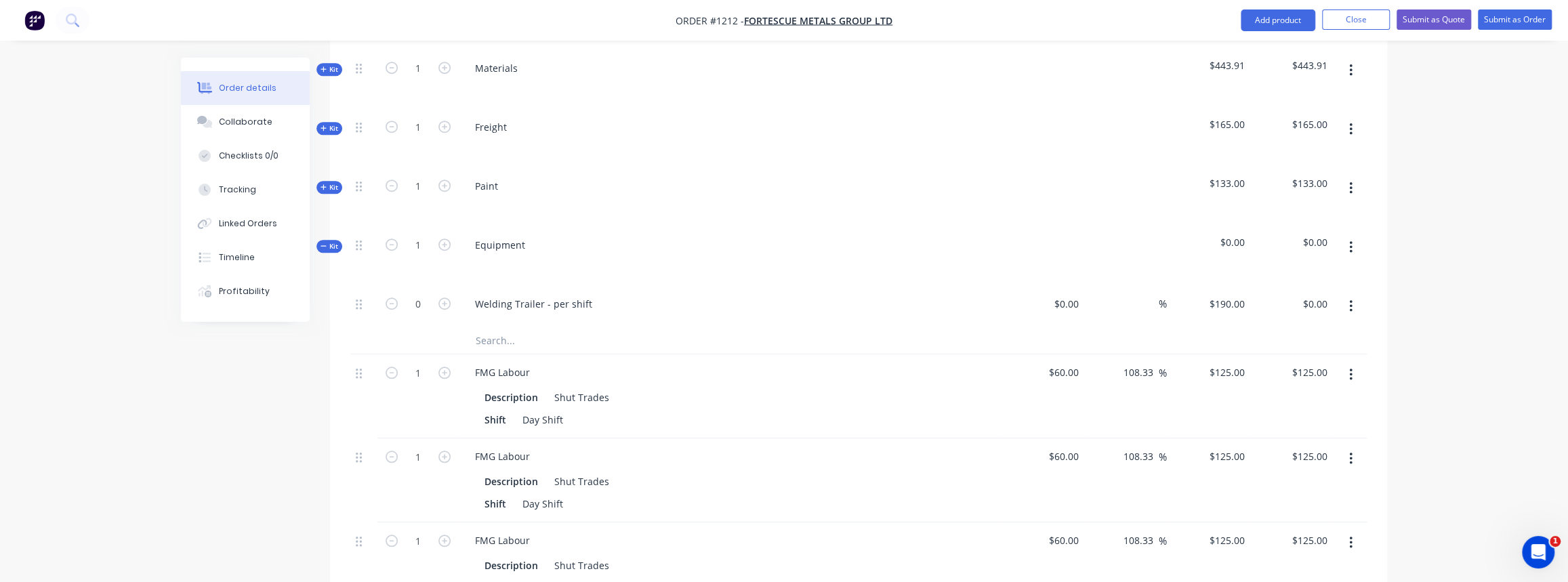
click at [1351, 298] on icon "button" at bounding box center [1349, 305] width 3 height 15
click at [1285, 386] on div "Delete" at bounding box center [1302, 396] width 105 height 20
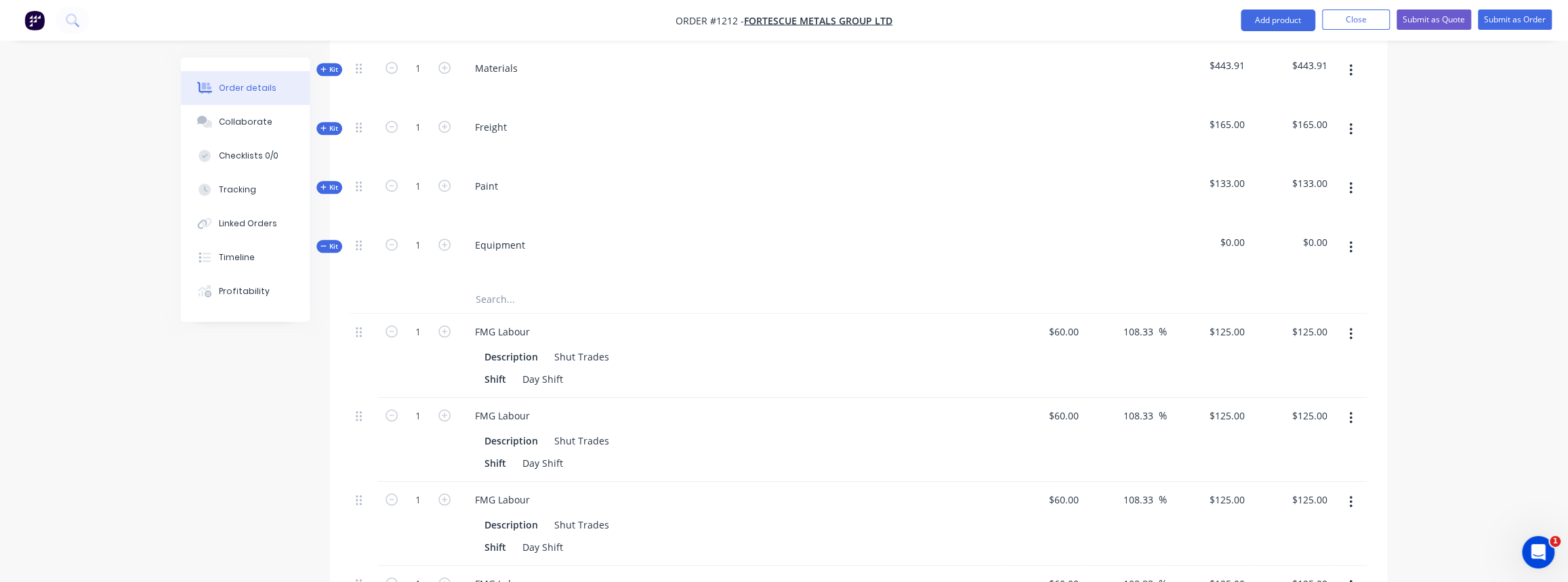
click at [506, 286] on input "text" at bounding box center [610, 298] width 270 height 27
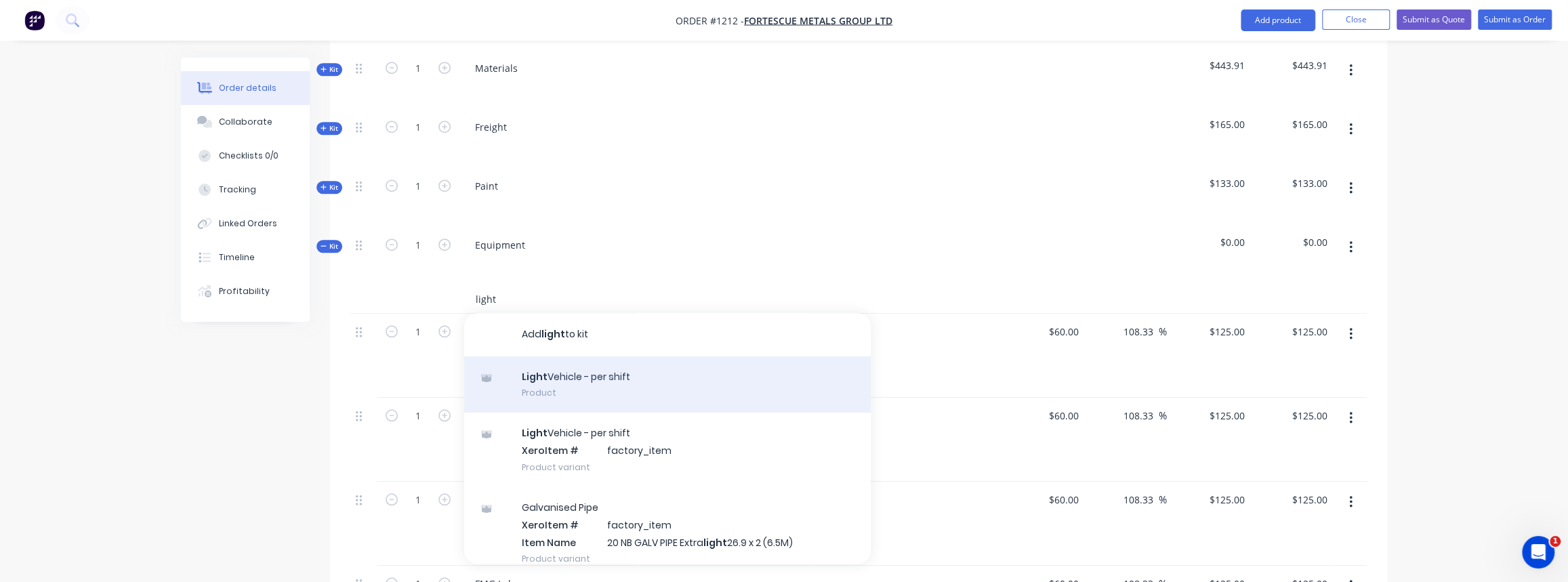
type input "light"
click at [568, 368] on div "Light Vehicle - per shift Product" at bounding box center [667, 384] width 406 height 57
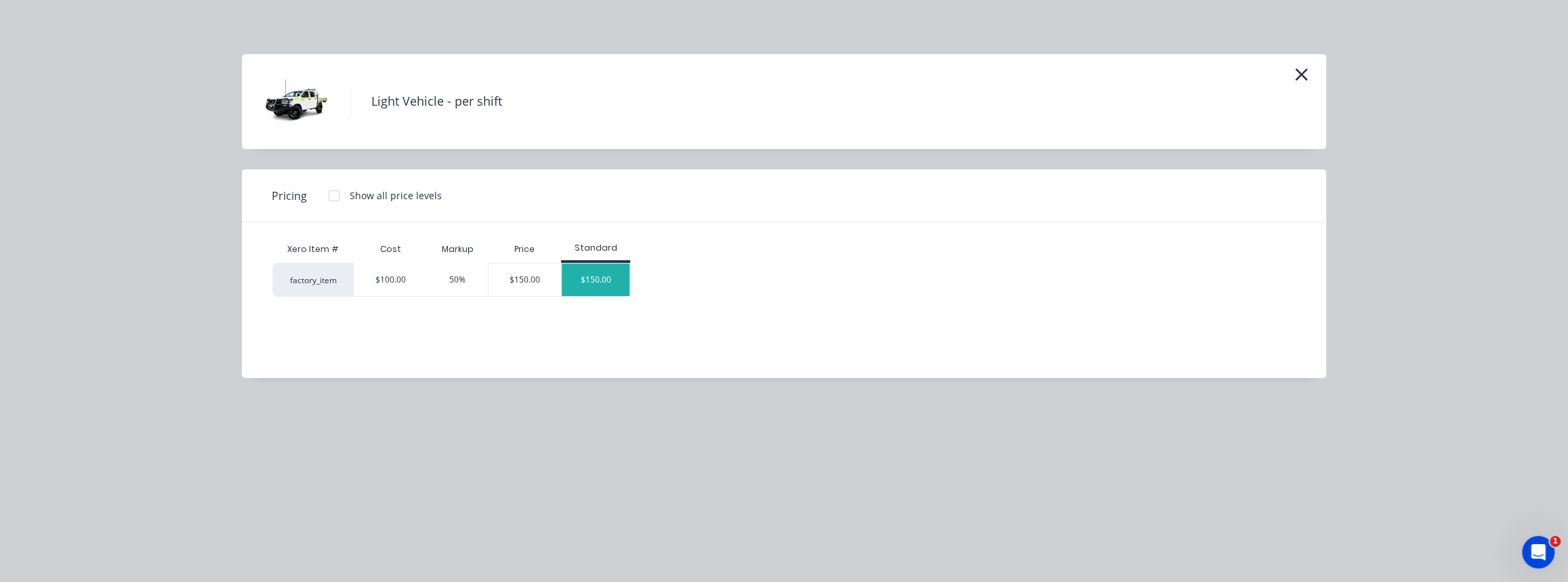
click at [605, 293] on div "$150.00" at bounding box center [596, 280] width 68 height 33
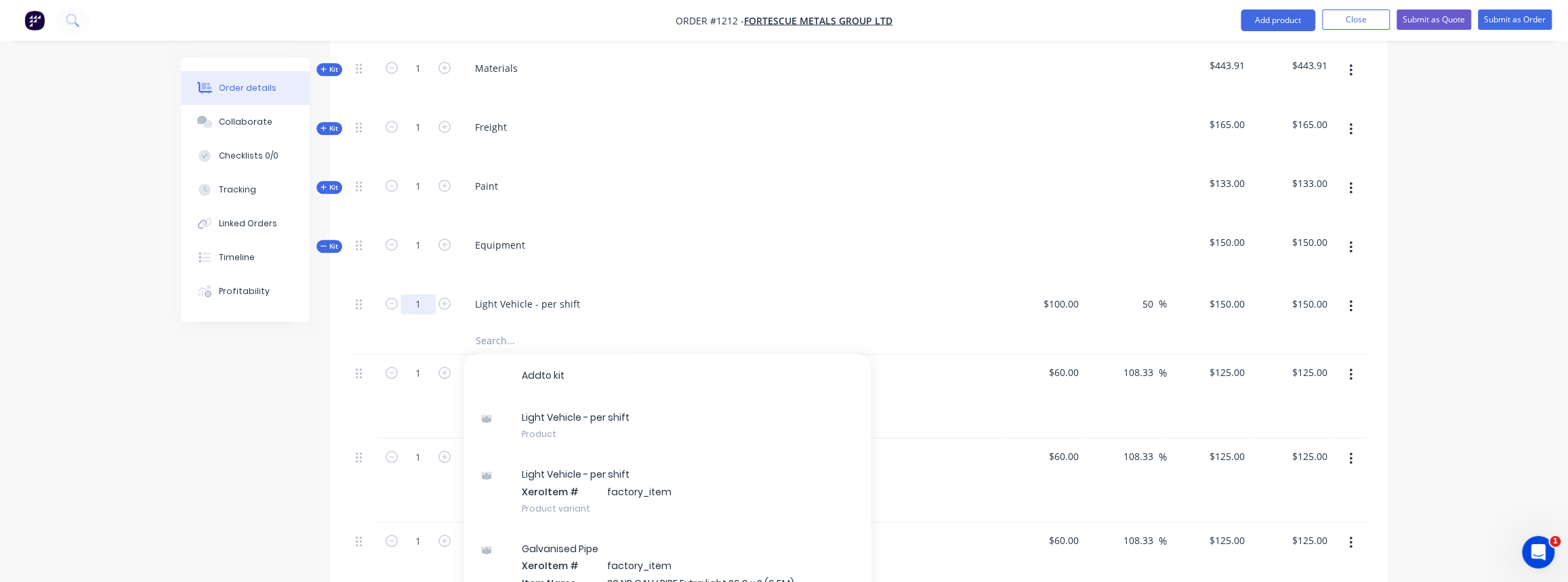
click at [433, 294] on input "1" at bounding box center [417, 304] width 35 height 20
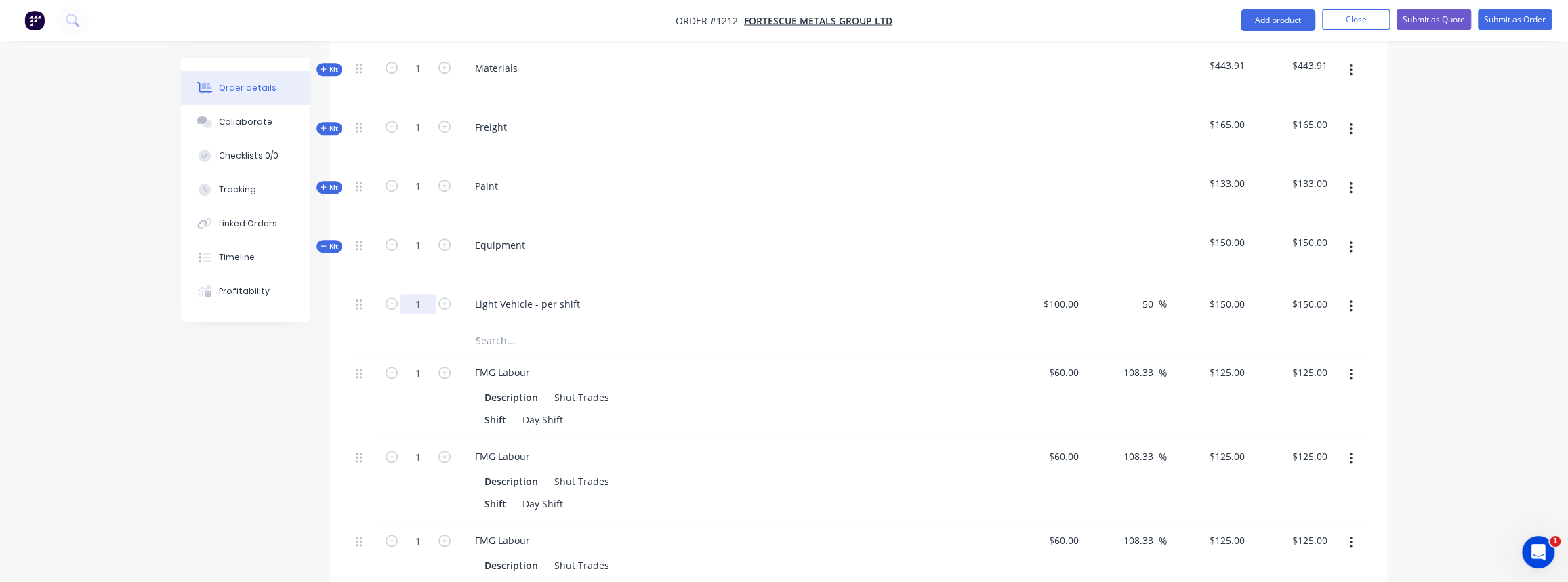
type input "14"
click at [326, 242] on span "Kit" at bounding box center [329, 247] width 18 height 10
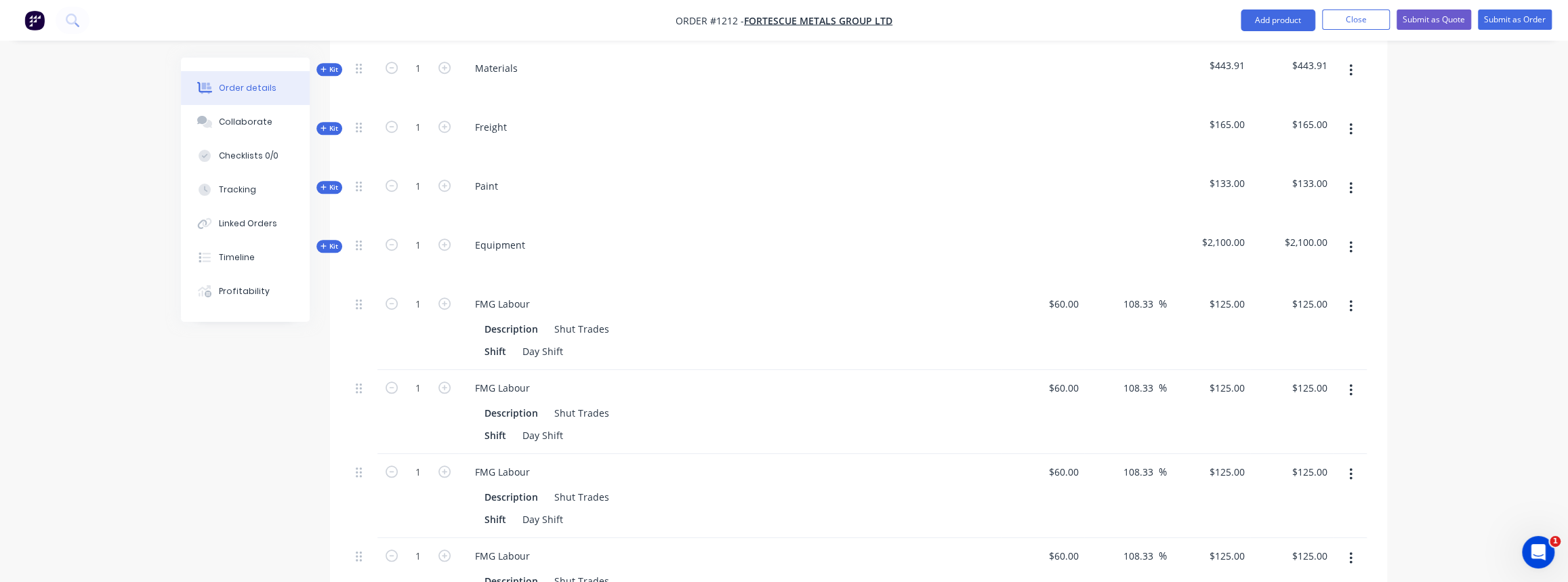
click at [332, 242] on span "Kit" at bounding box center [329, 247] width 18 height 10
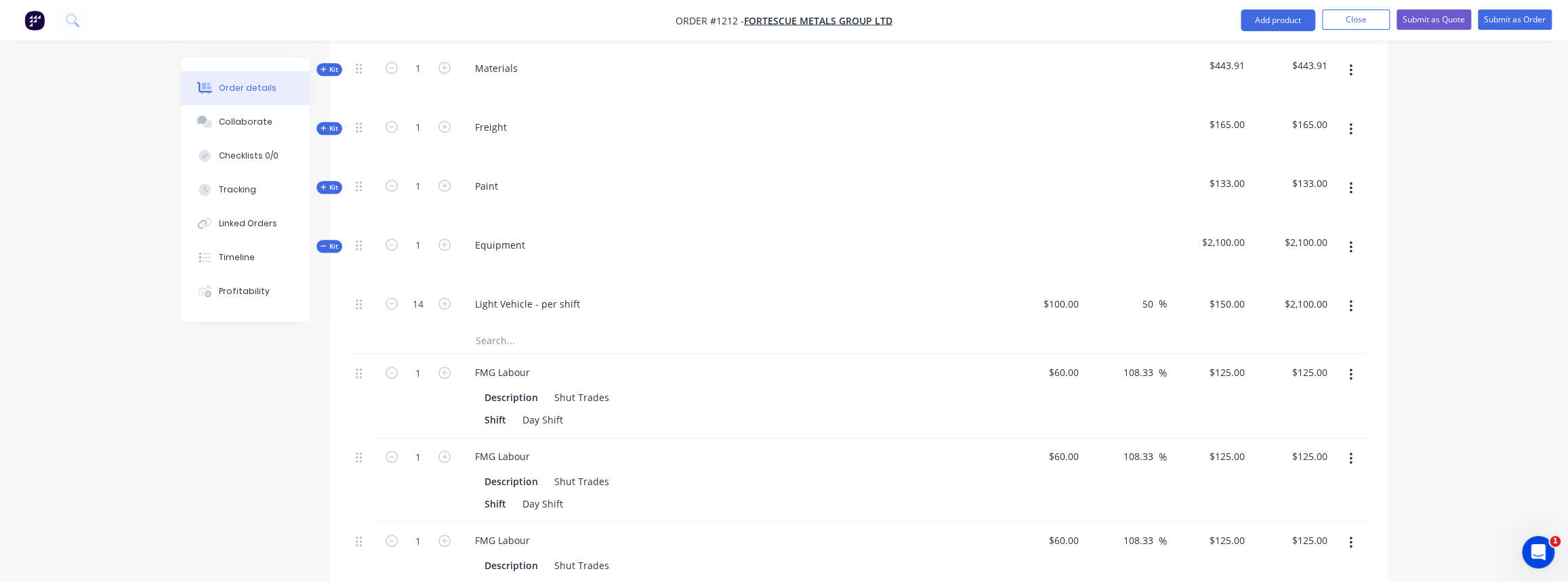
click at [543, 326] on input "text" at bounding box center [610, 339] width 270 height 27
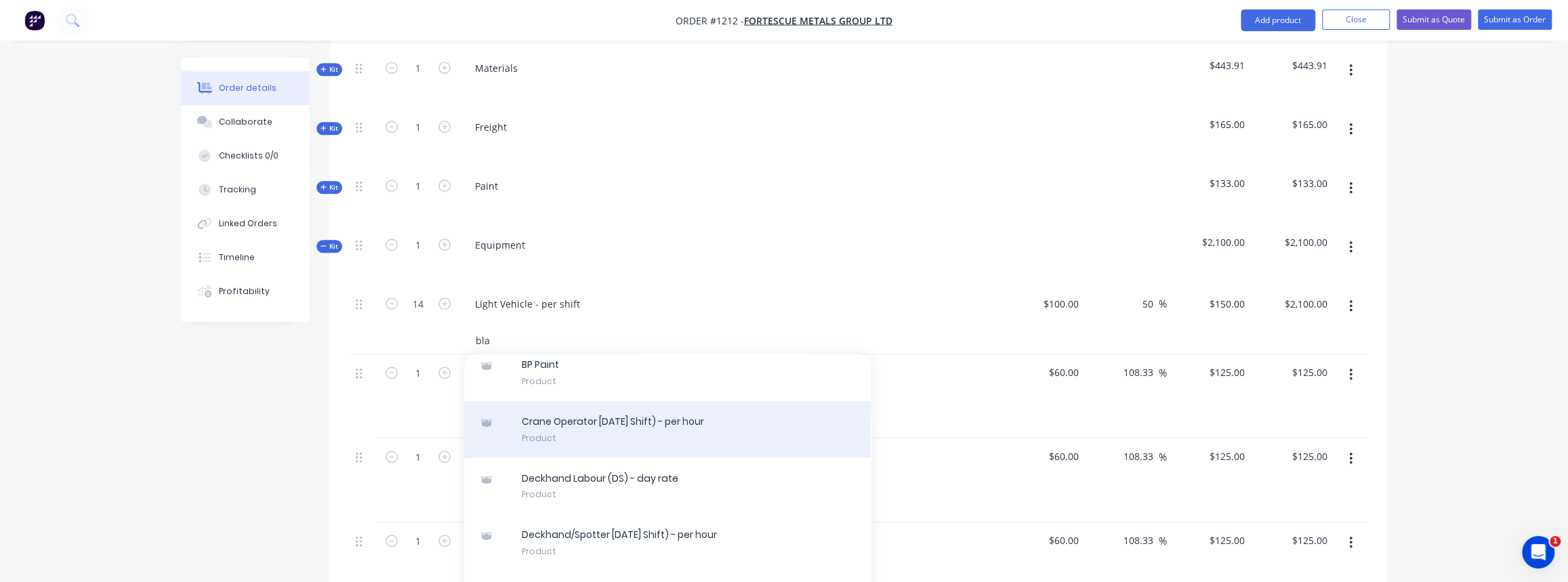
scroll to position [123, 0]
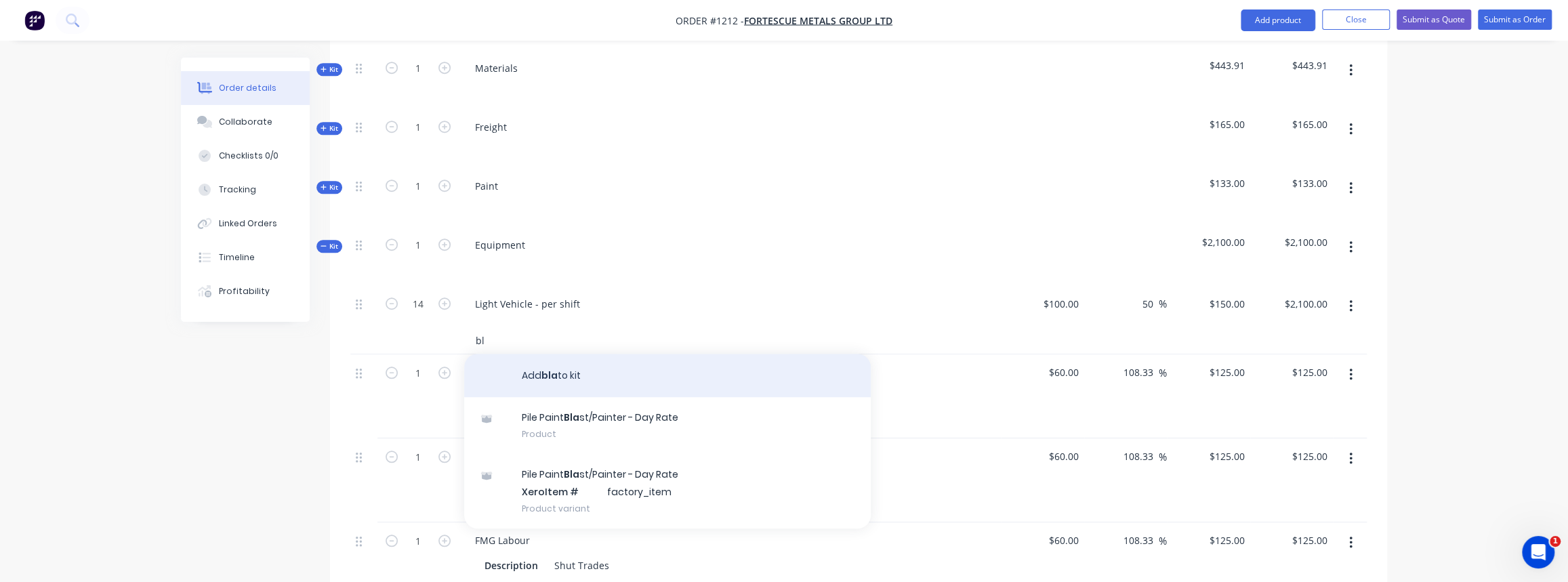
type input "b"
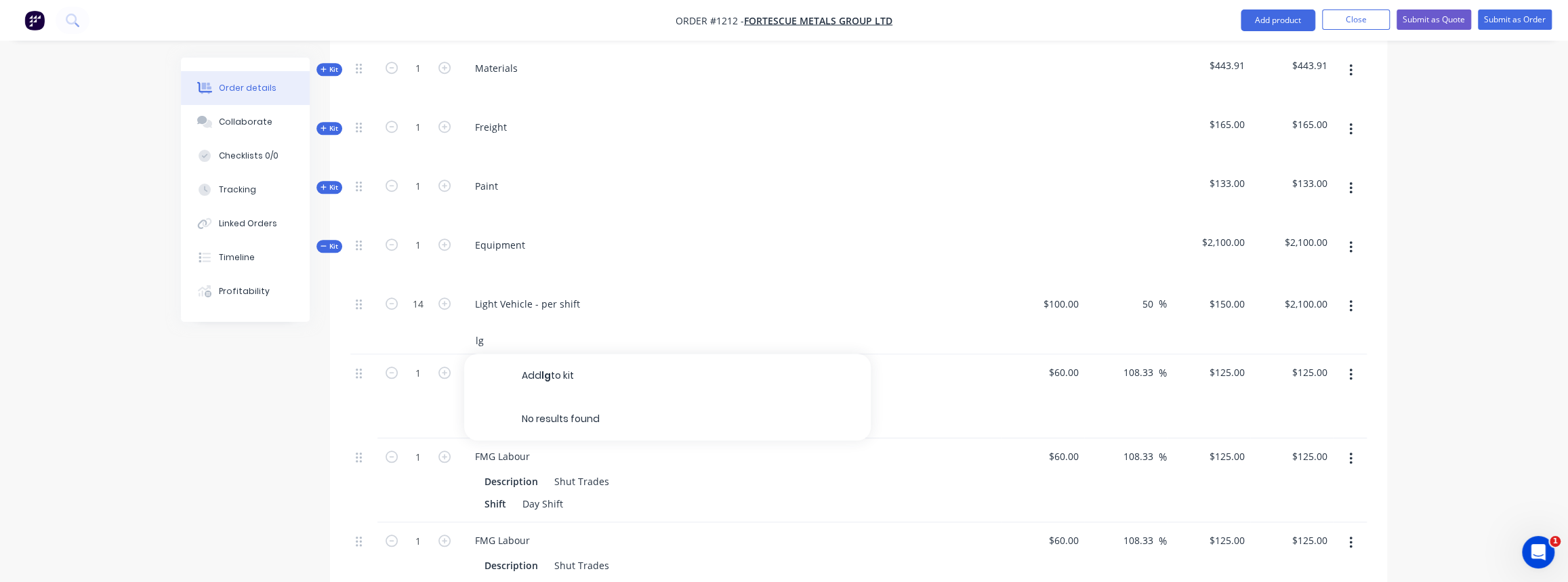
type input "l"
click at [331, 242] on span "Kit" at bounding box center [329, 247] width 18 height 10
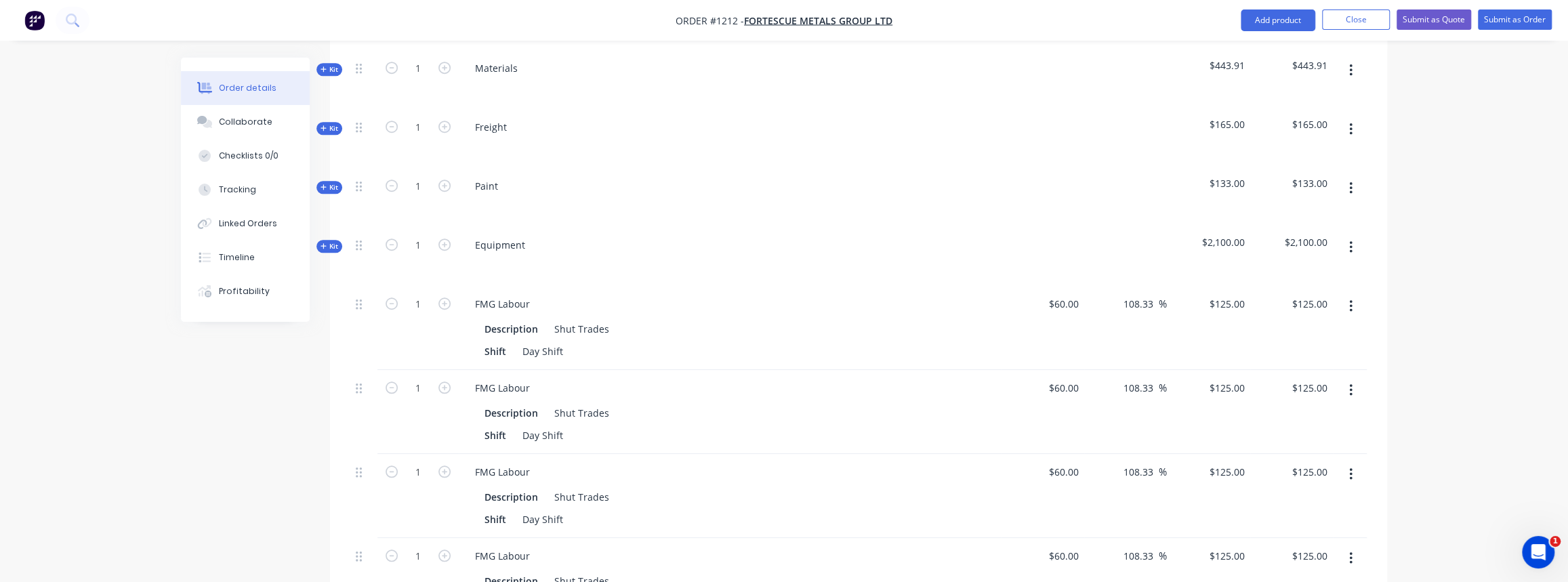
click at [327, 183] on span "Kit" at bounding box center [329, 188] width 18 height 10
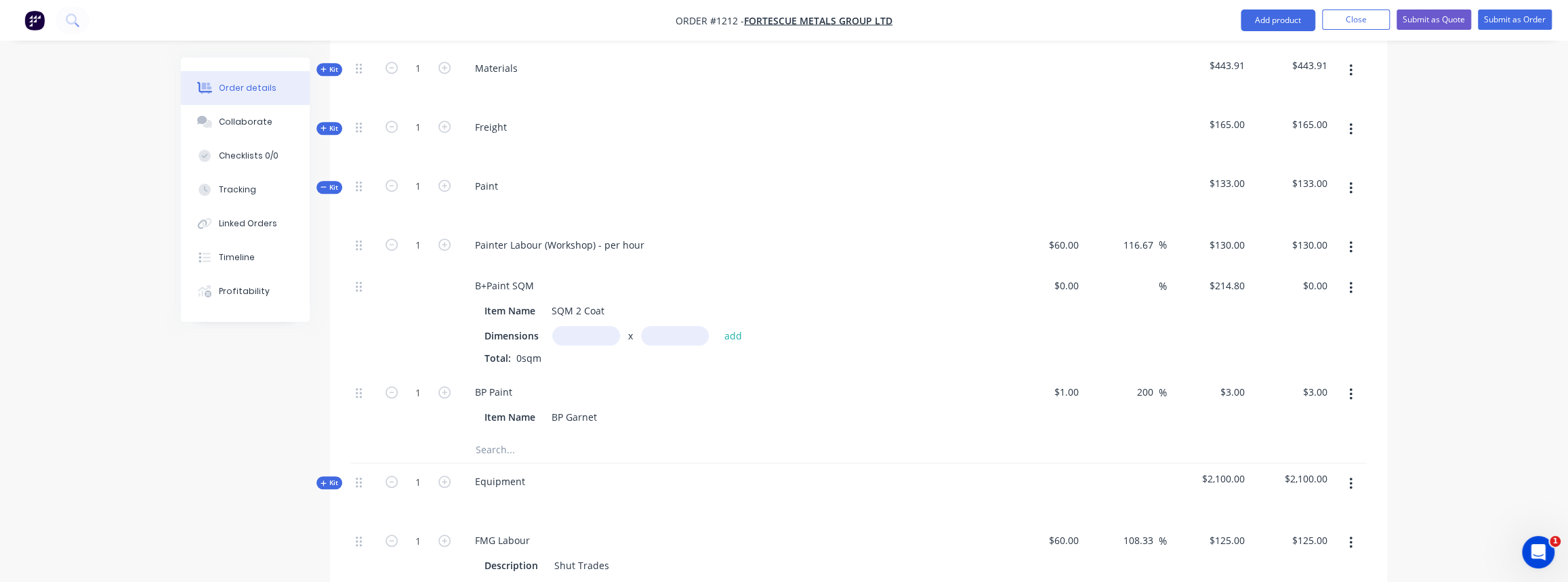
click at [1351, 240] on icon "button" at bounding box center [1349, 247] width 3 height 15
click at [1278, 327] on div "Delete" at bounding box center [1302, 337] width 105 height 20
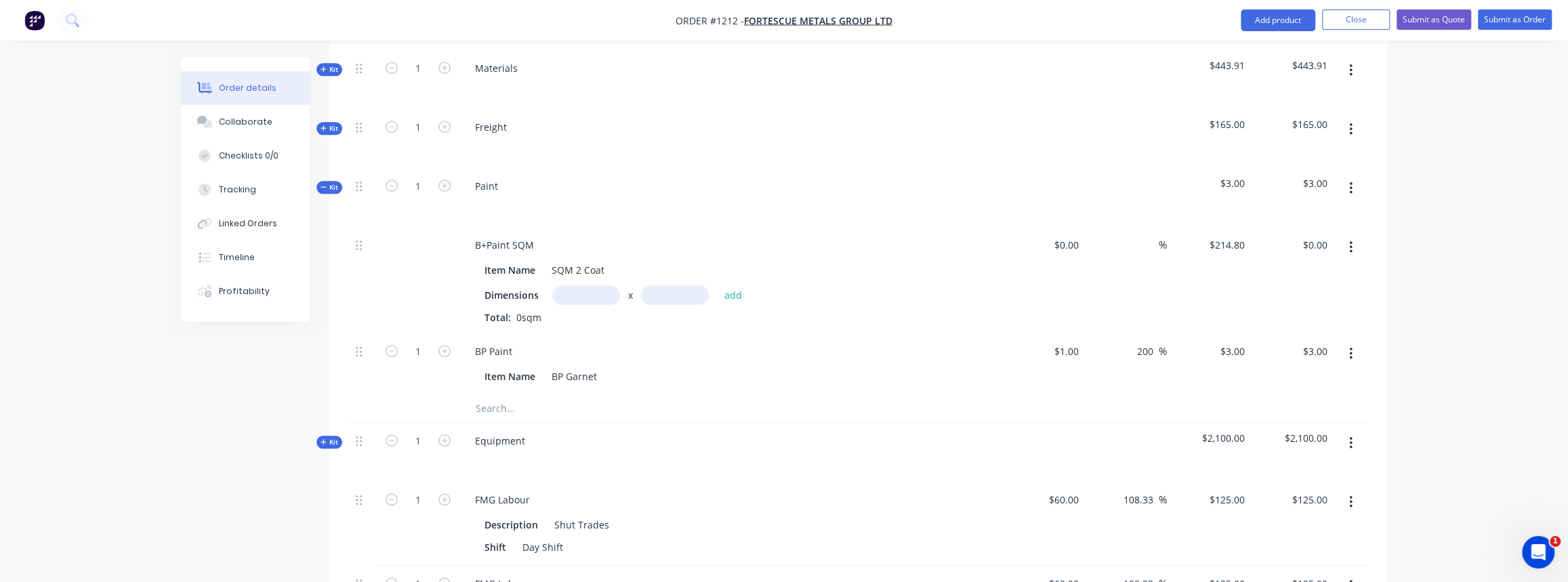
click at [1349, 240] on icon "button" at bounding box center [1349, 247] width 3 height 15
drag, startPoint x: 1277, startPoint y: 308, endPoint x: 1031, endPoint y: 304, distance: 246.0
click at [1277, 327] on div "Delete" at bounding box center [1302, 337] width 105 height 20
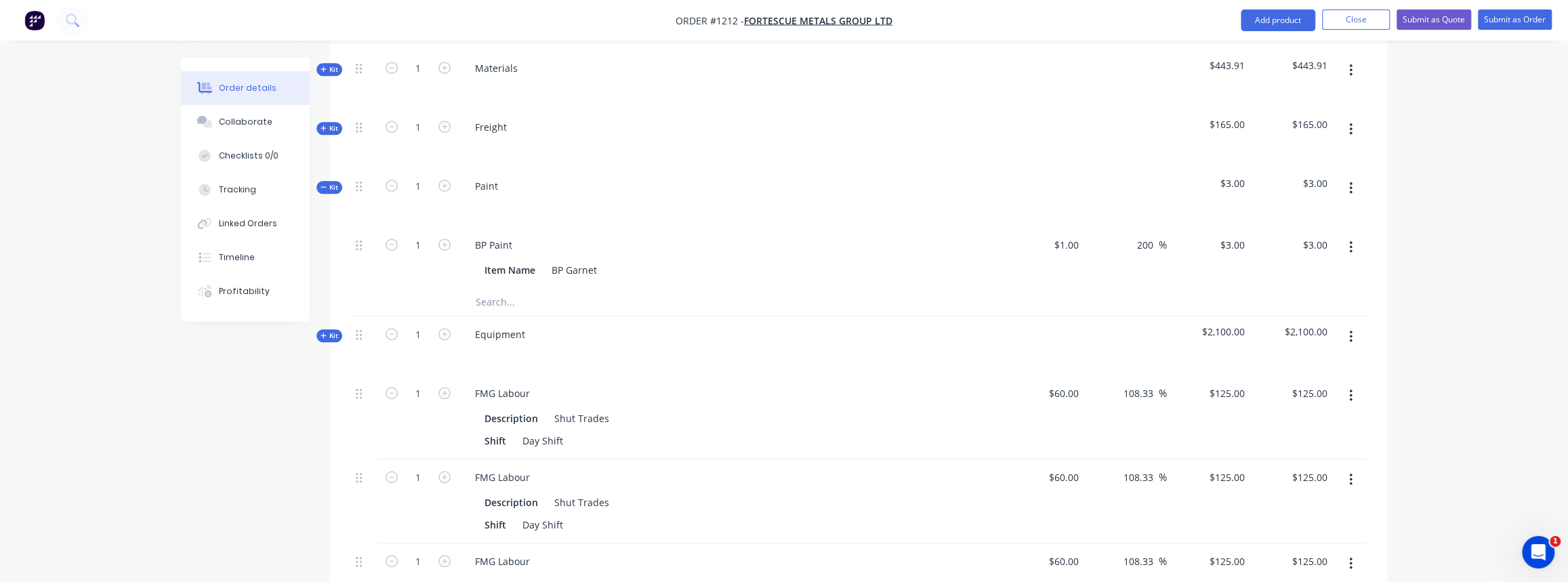
click at [1346, 236] on button "button" at bounding box center [1350, 248] width 32 height 24
click at [1290, 327] on div "Delete" at bounding box center [1302, 337] width 105 height 20
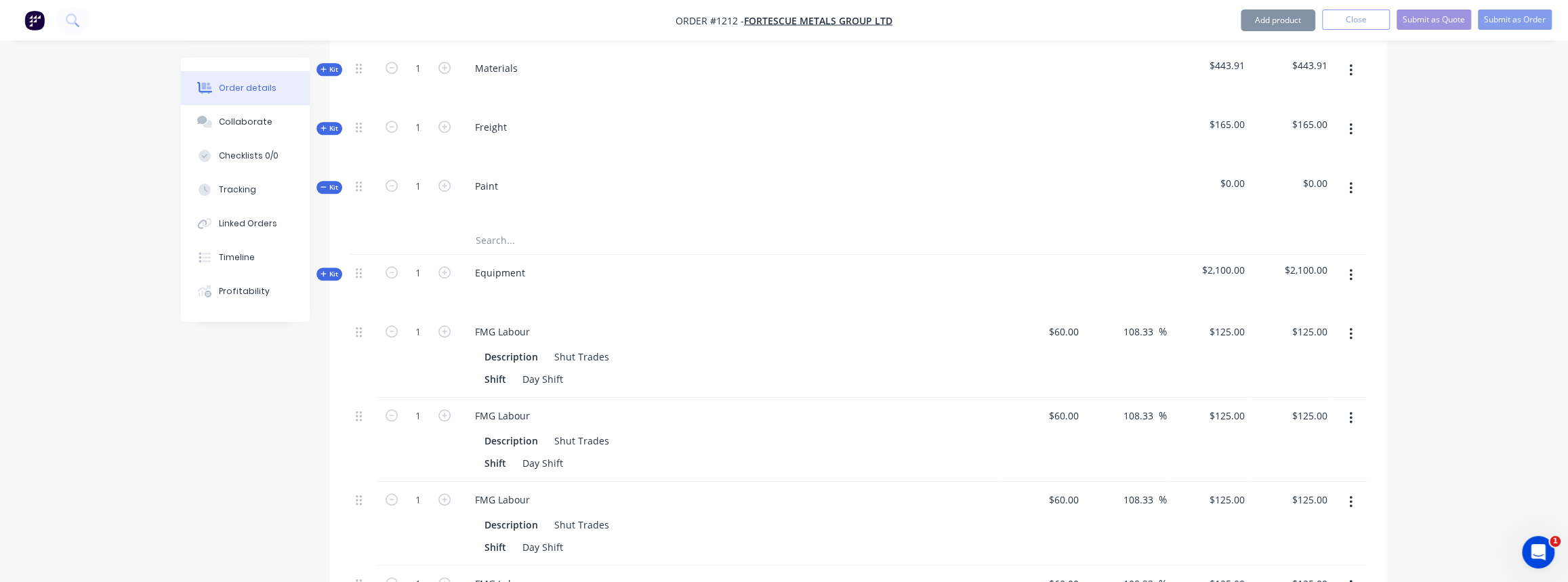
drag, startPoint x: 497, startPoint y: 221, endPoint x: 513, endPoint y: 213, distance: 17.9
click at [498, 227] on input "text" at bounding box center [610, 240] width 270 height 27
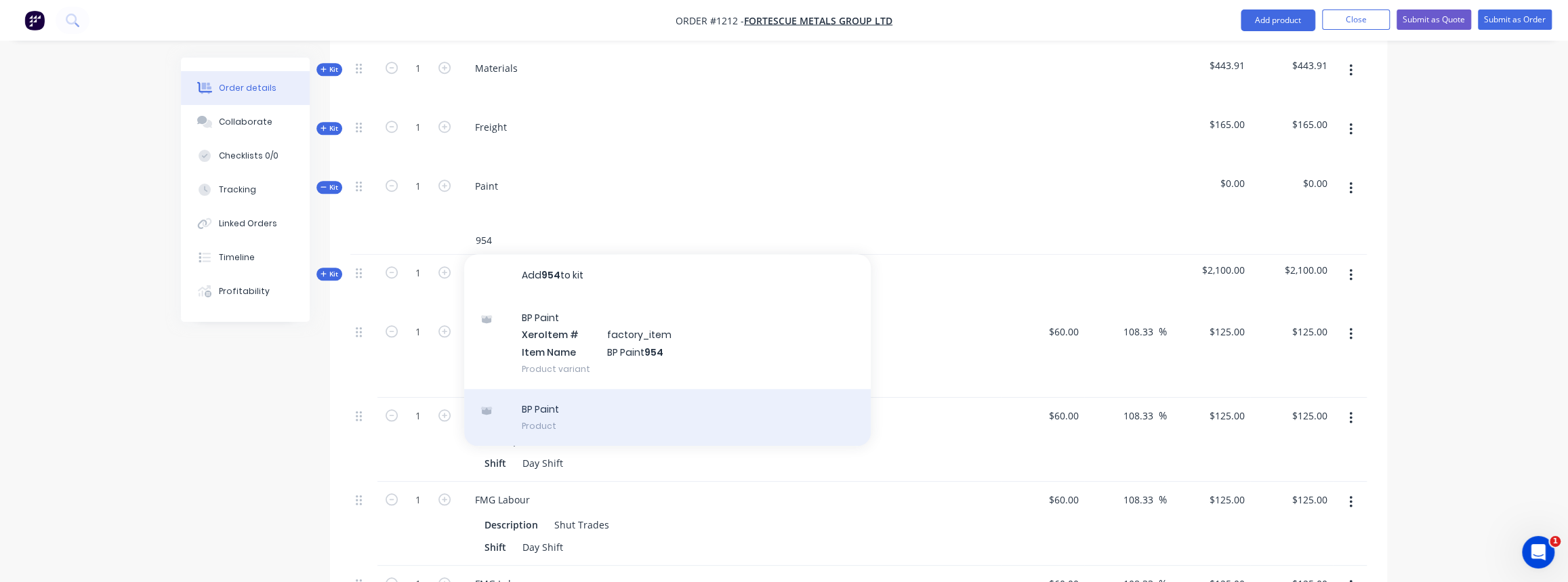
type input "954"
click at [560, 403] on div "BP Paint Product" at bounding box center [667, 417] width 406 height 57
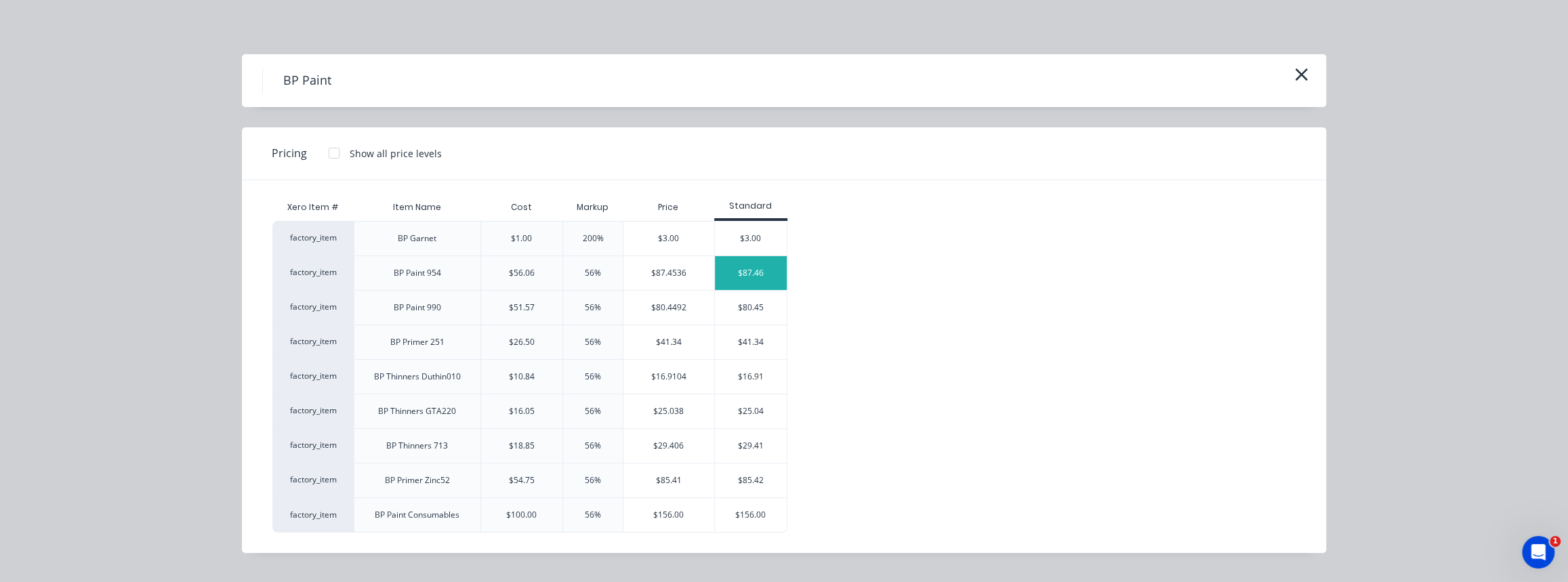
click at [740, 280] on div "$87.46" at bounding box center [751, 274] width 73 height 34
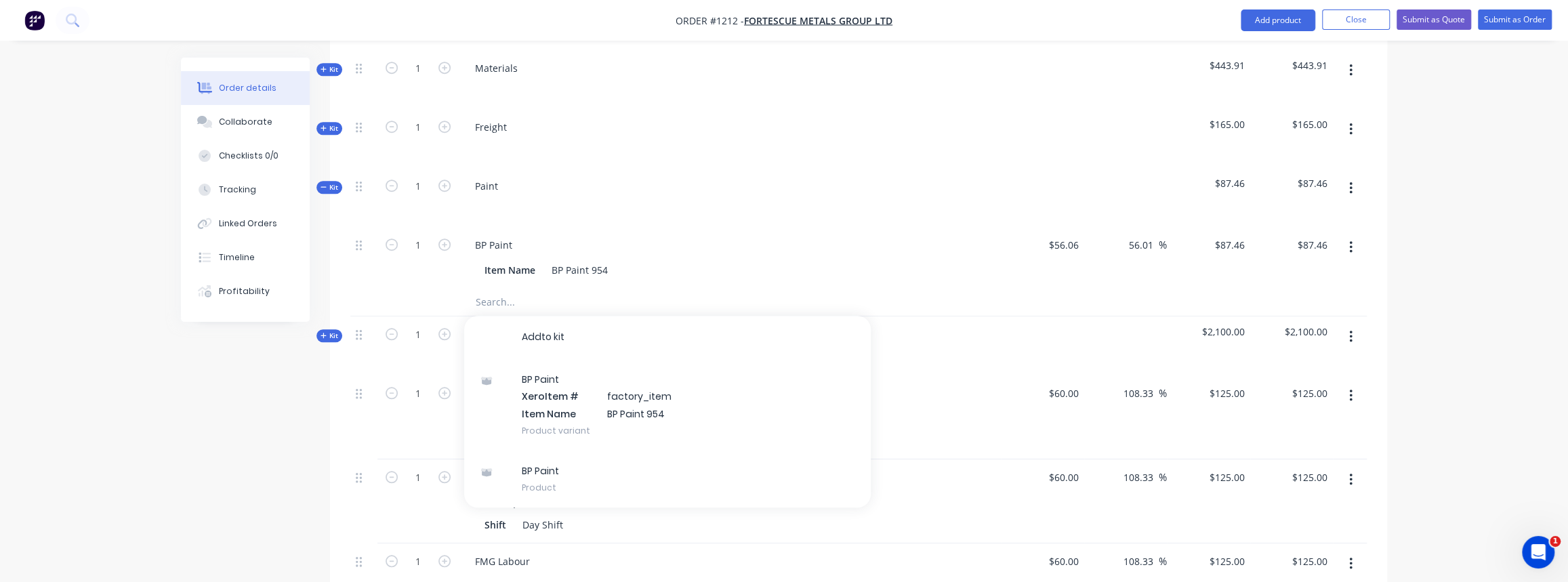
click at [490, 289] on input "text" at bounding box center [610, 301] width 270 height 27
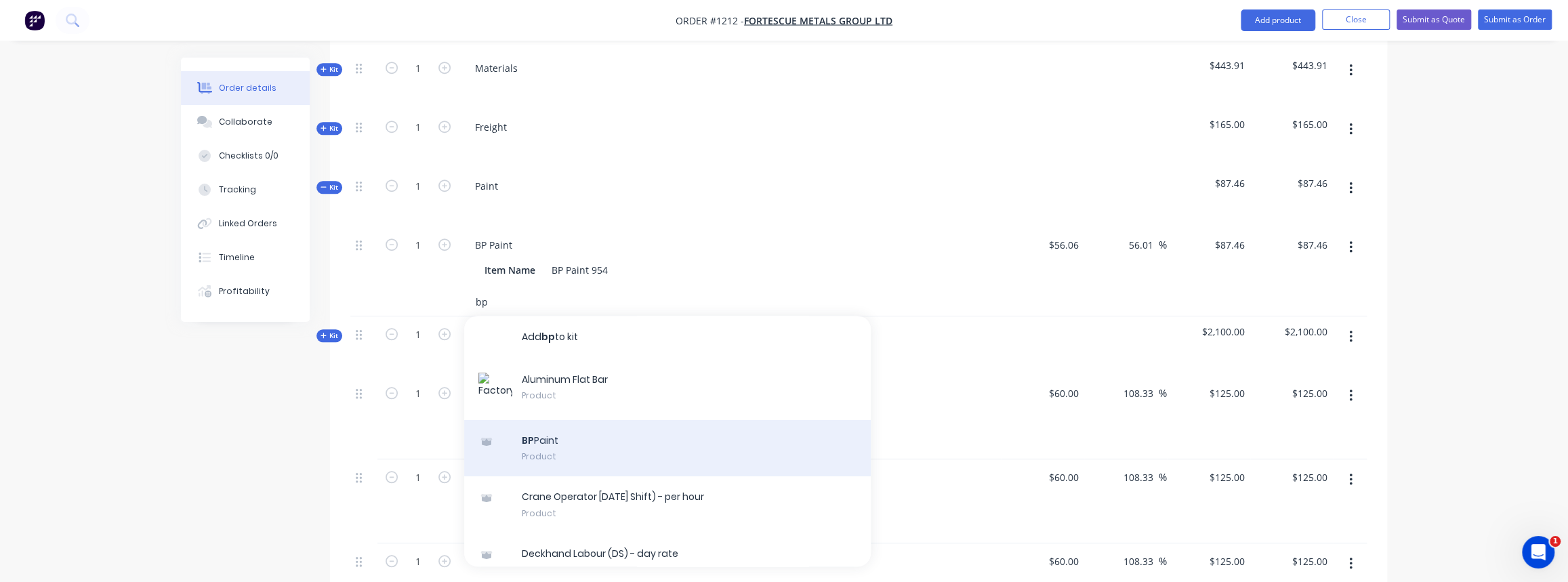
type input "bp"
click at [551, 359] on div "Aluminum Flat Bar Product" at bounding box center [667, 389] width 406 height 61
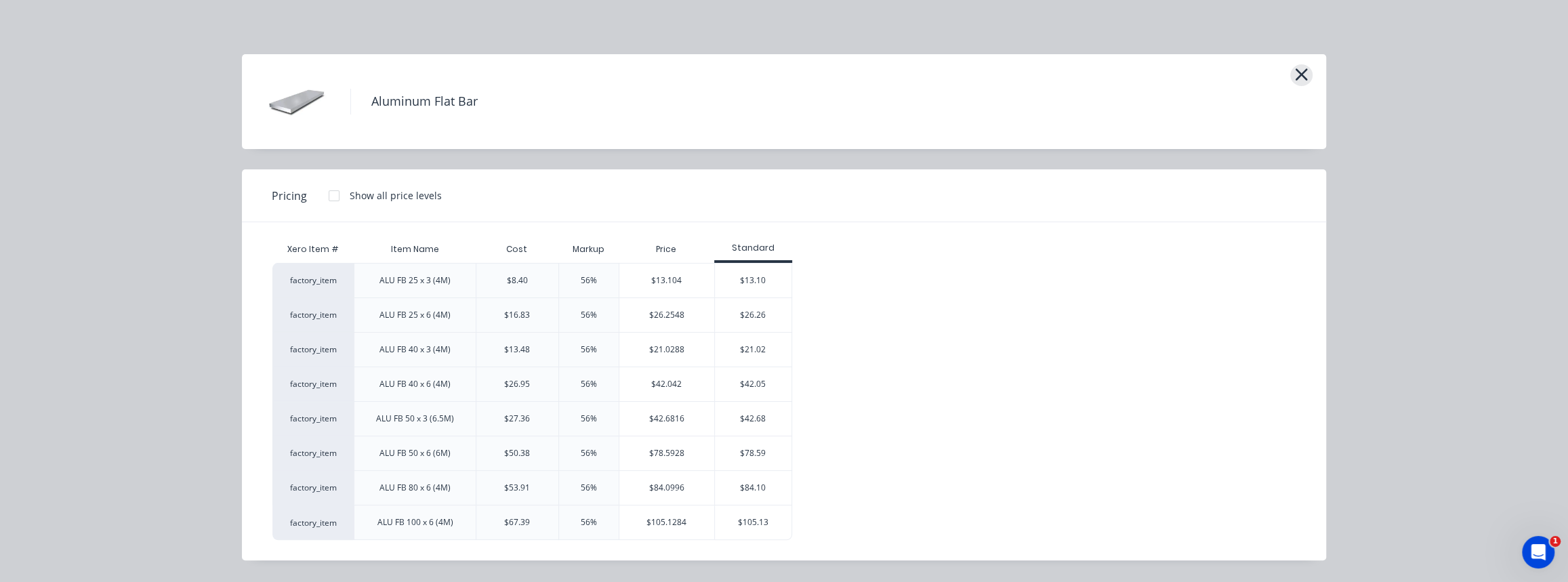
click at [1300, 73] on icon "button" at bounding box center [1302, 75] width 12 height 12
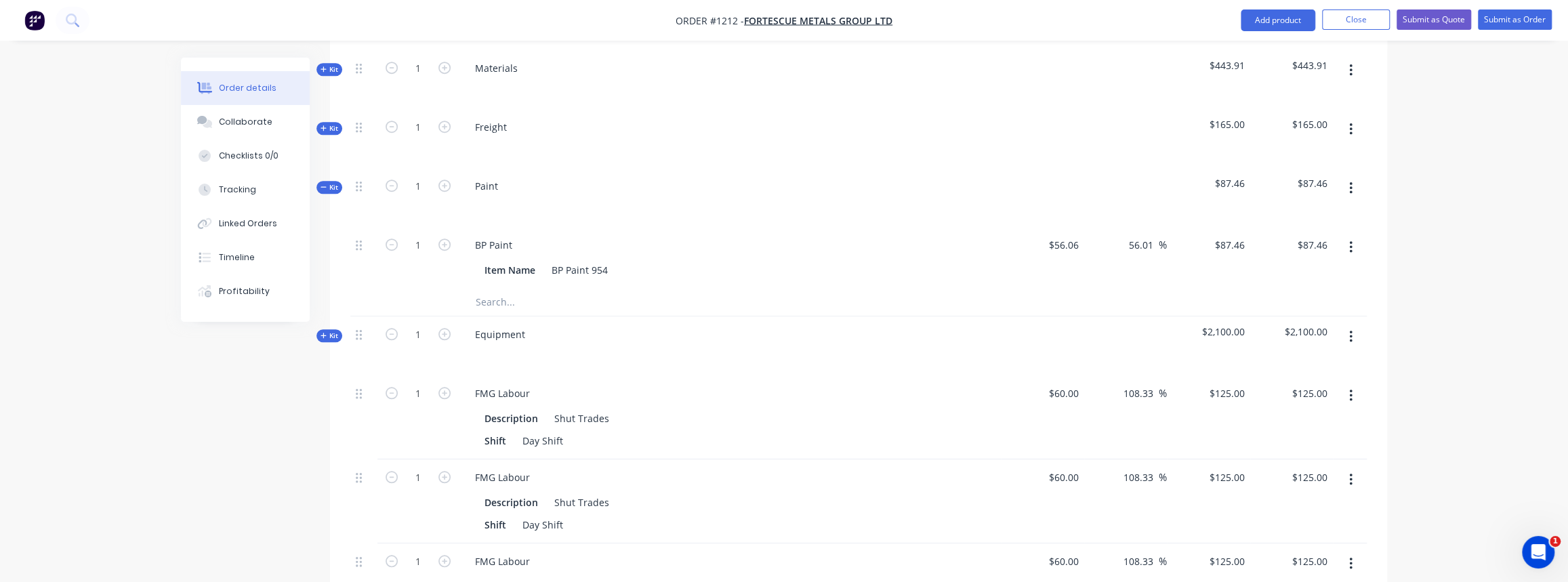
click at [515, 289] on input "text" at bounding box center [610, 301] width 270 height 27
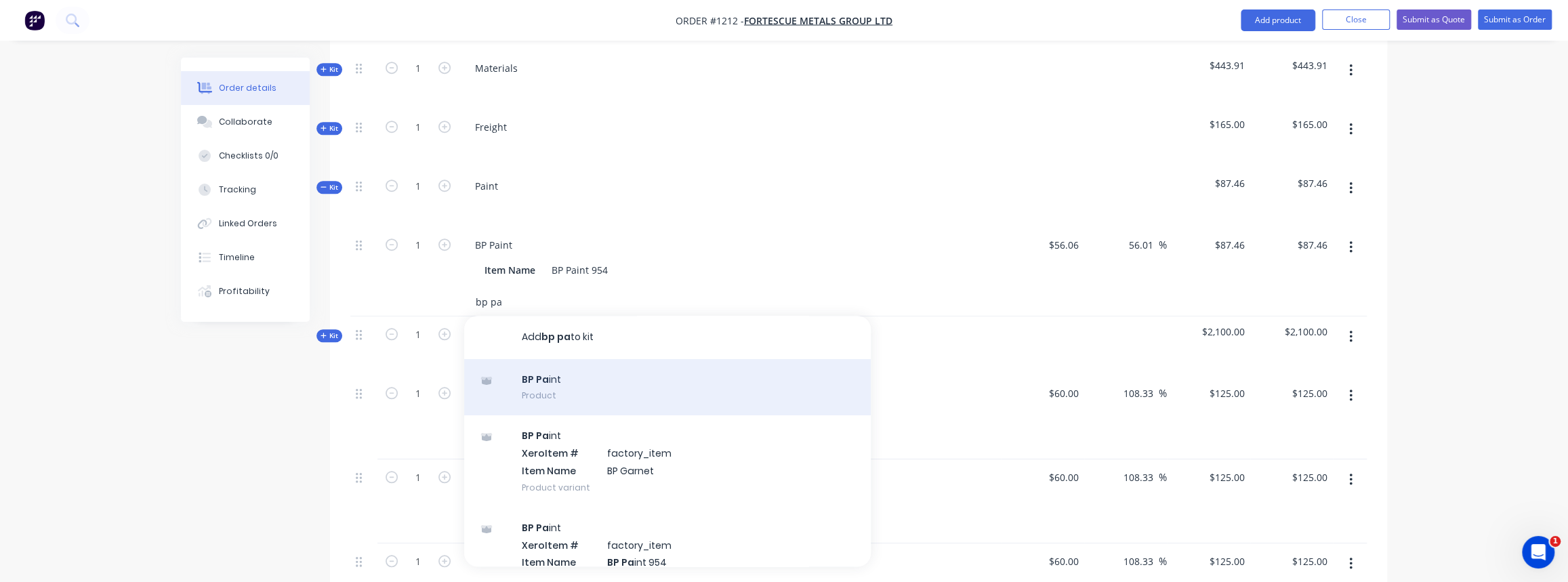
type input "bp pa"
click at [563, 368] on div "BP Pa int Product" at bounding box center [667, 387] width 406 height 57
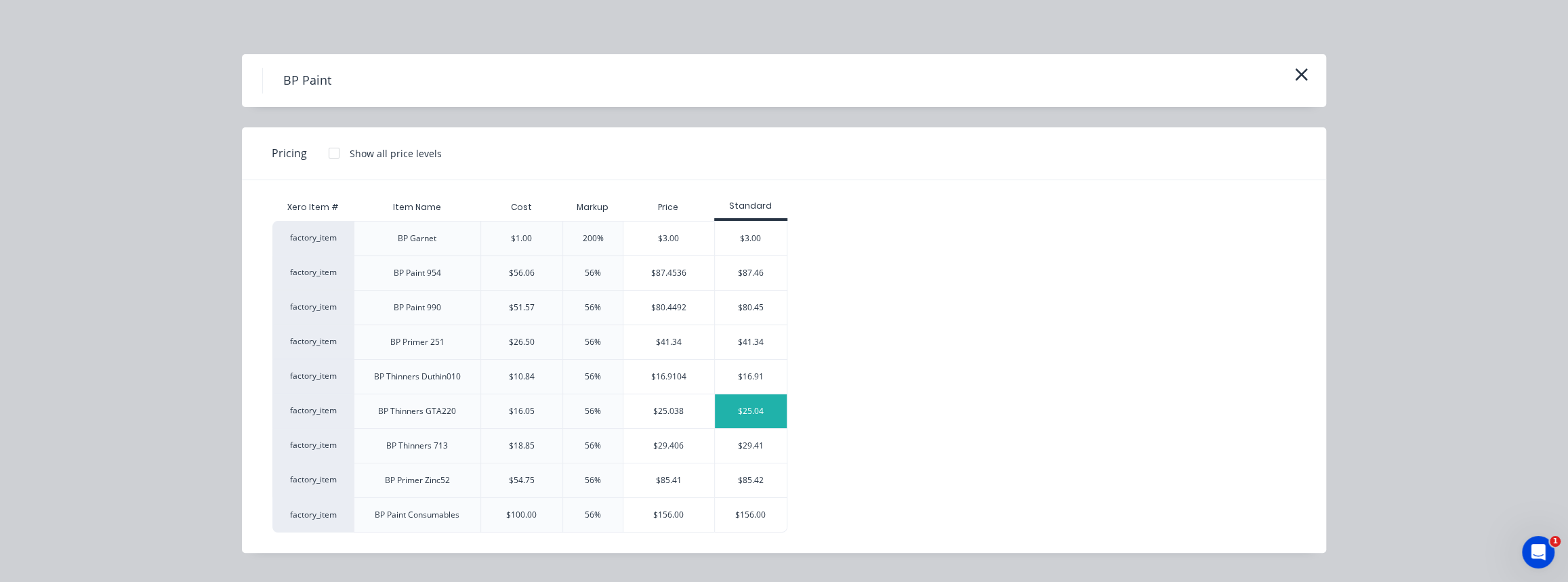
click at [758, 415] on div "$25.04" at bounding box center [751, 411] width 73 height 34
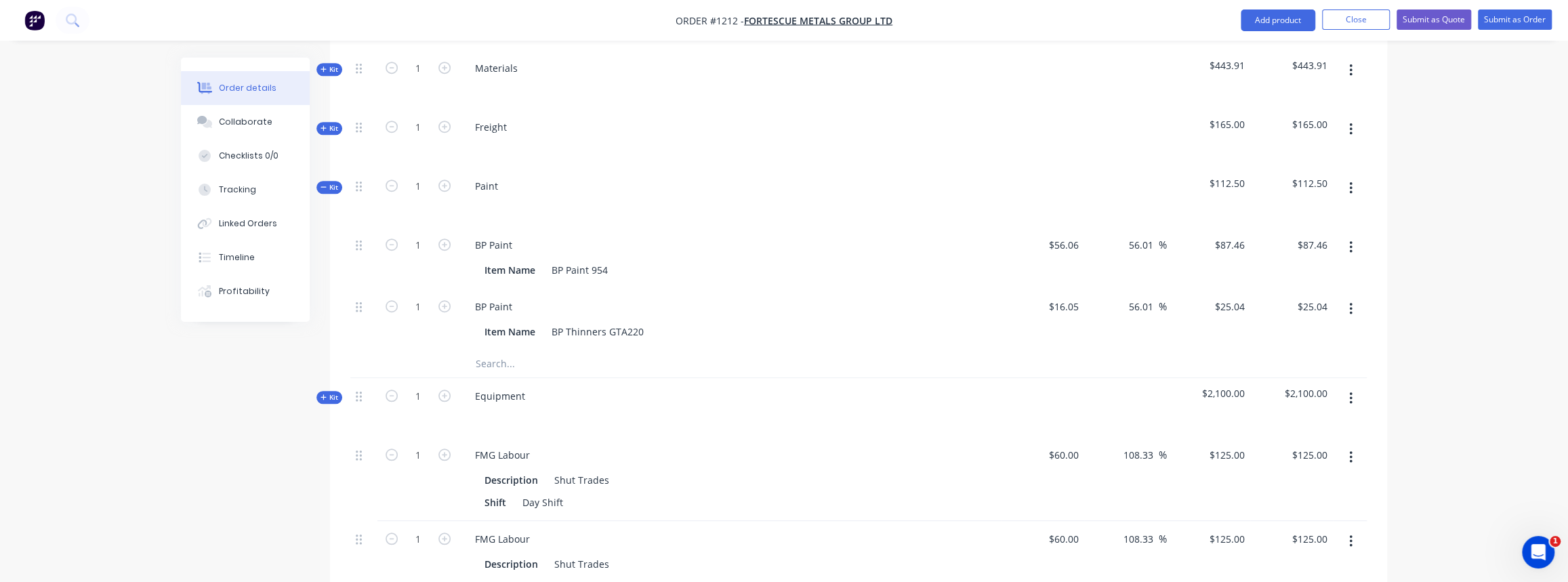
click at [504, 350] on input "text" at bounding box center [610, 363] width 270 height 27
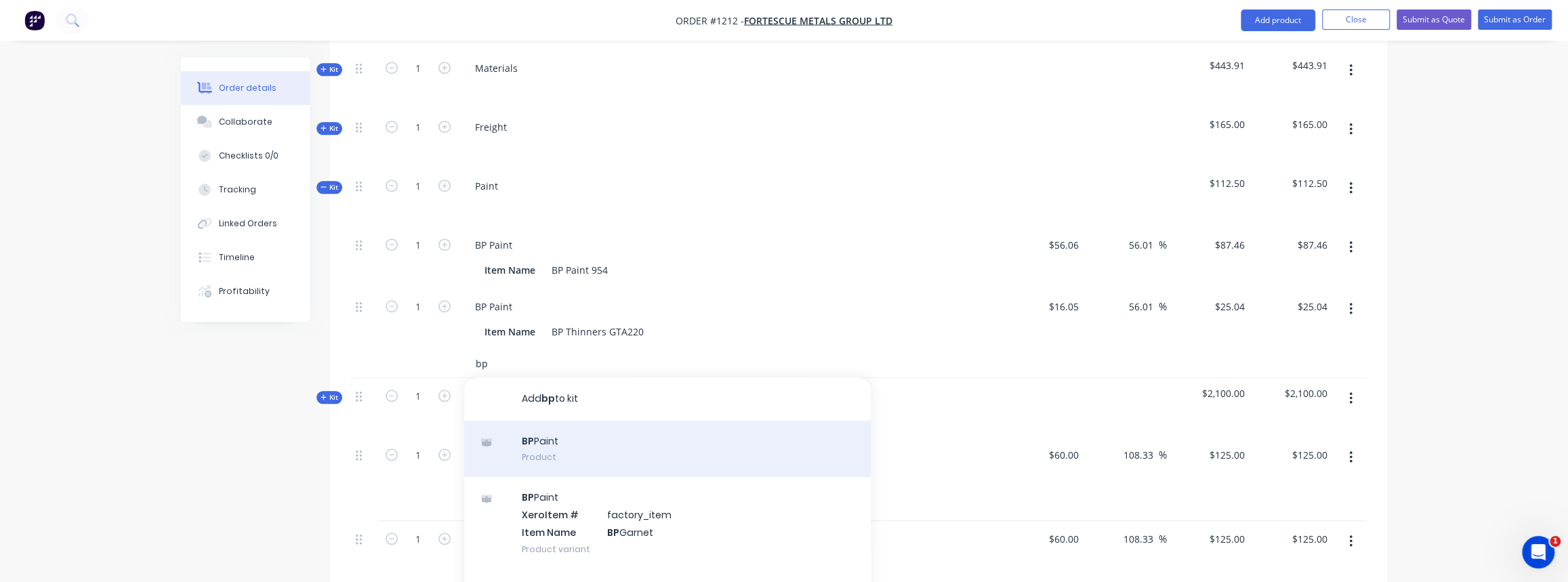
type input "bp"
click at [563, 421] on div "BP Paint Product" at bounding box center [667, 448] width 406 height 57
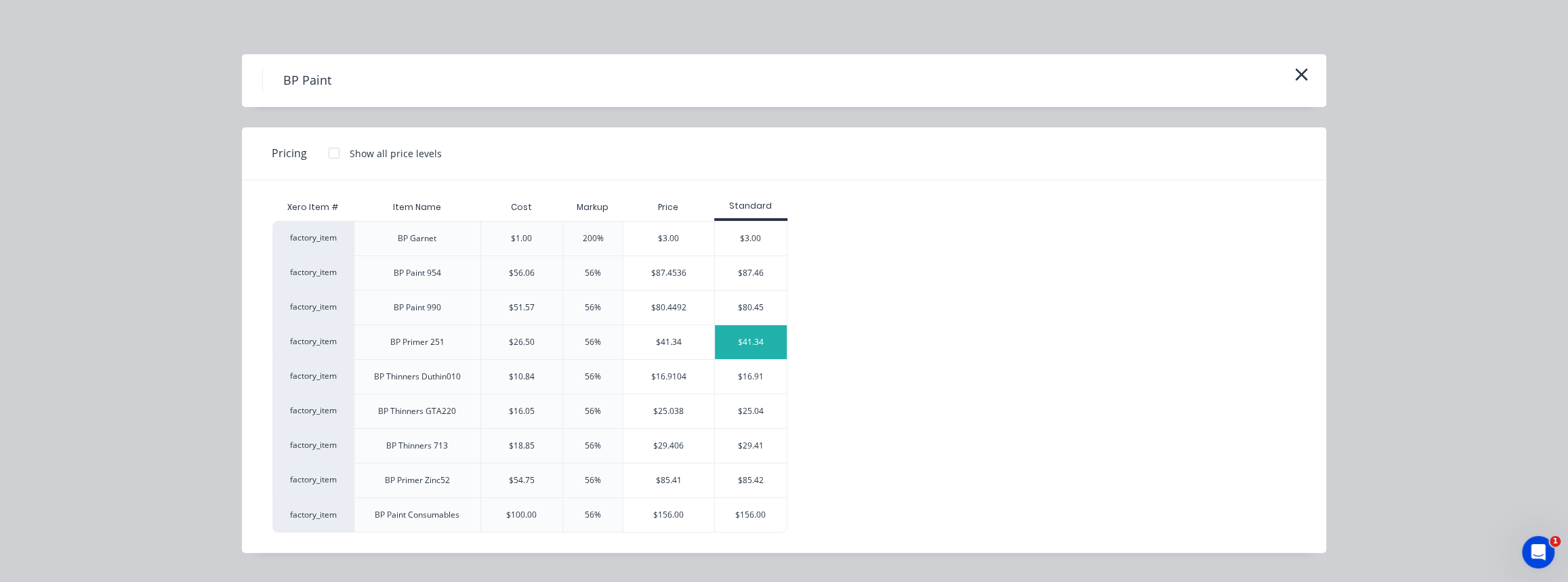
click at [762, 340] on div "$41.34" at bounding box center [751, 342] width 73 height 34
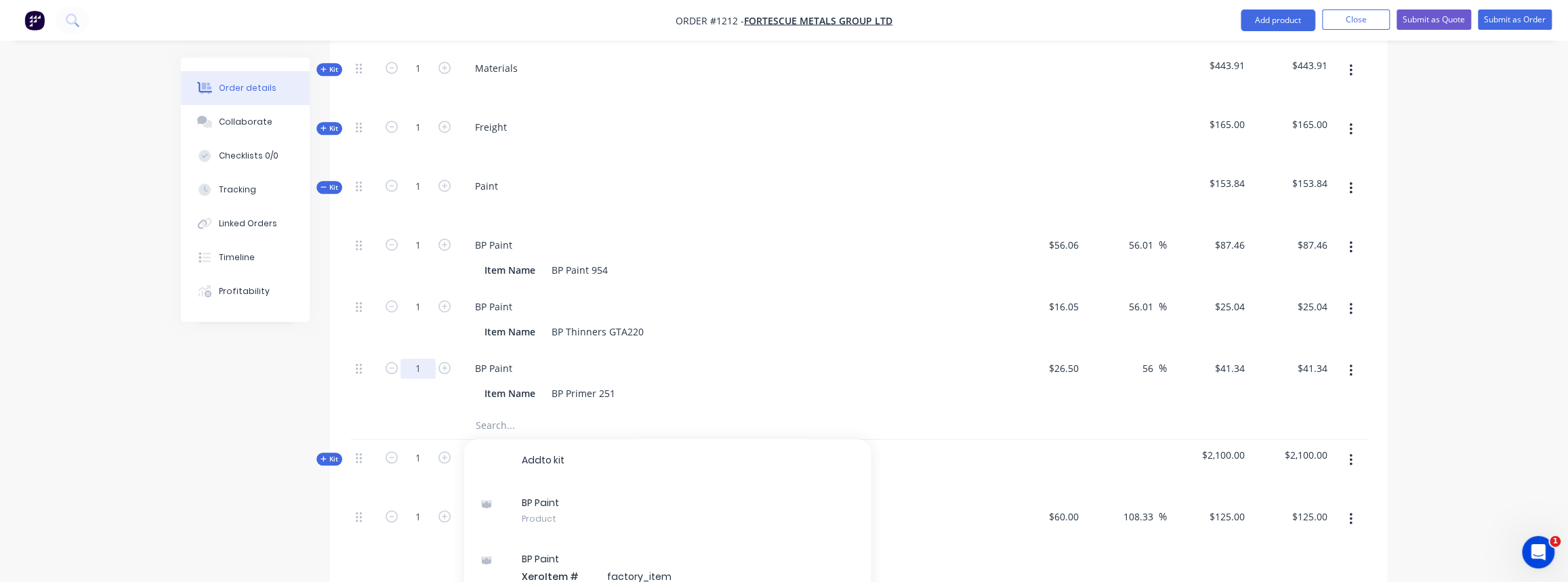
click at [408, 358] on input "1" at bounding box center [417, 368] width 35 height 20
type input "20"
type input "$826.80"
click at [415, 296] on input "1" at bounding box center [417, 306] width 35 height 20
type input "20"
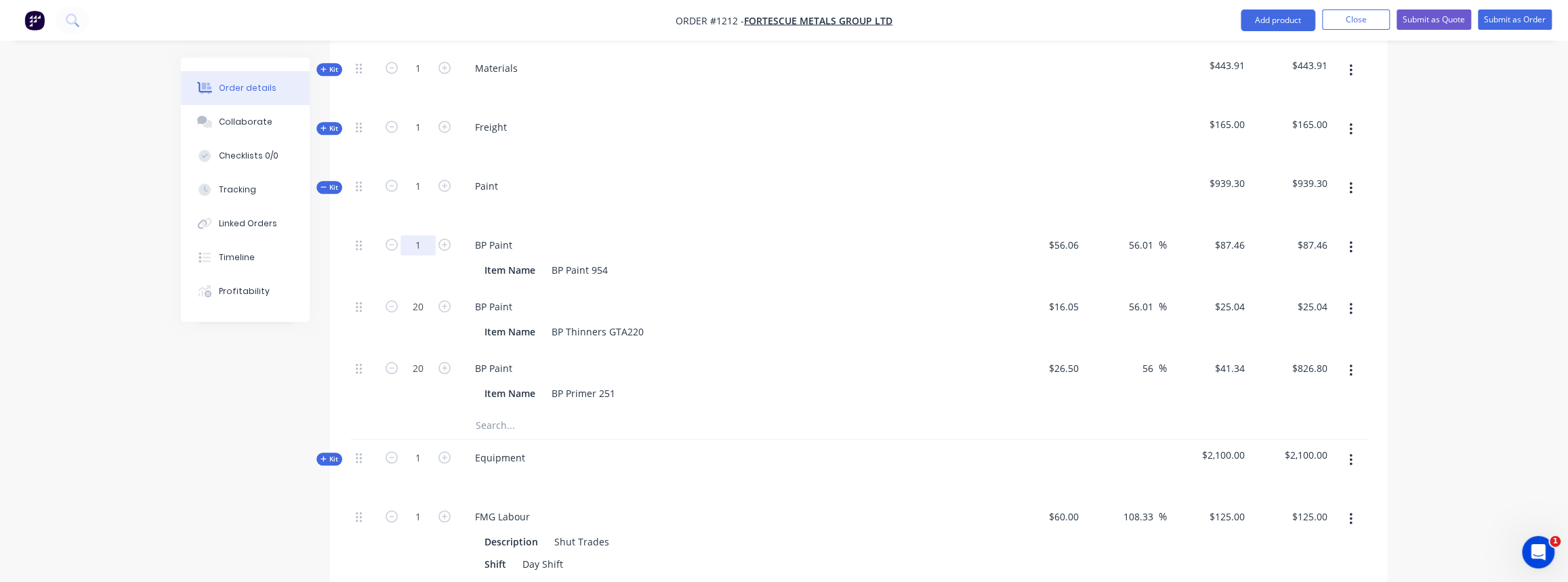
type input "$500.80"
click at [427, 236] on input "1" at bounding box center [417, 246] width 35 height 20
type input "20"
type input "$1,749.20"
click at [521, 412] on input "text" at bounding box center [610, 425] width 270 height 27
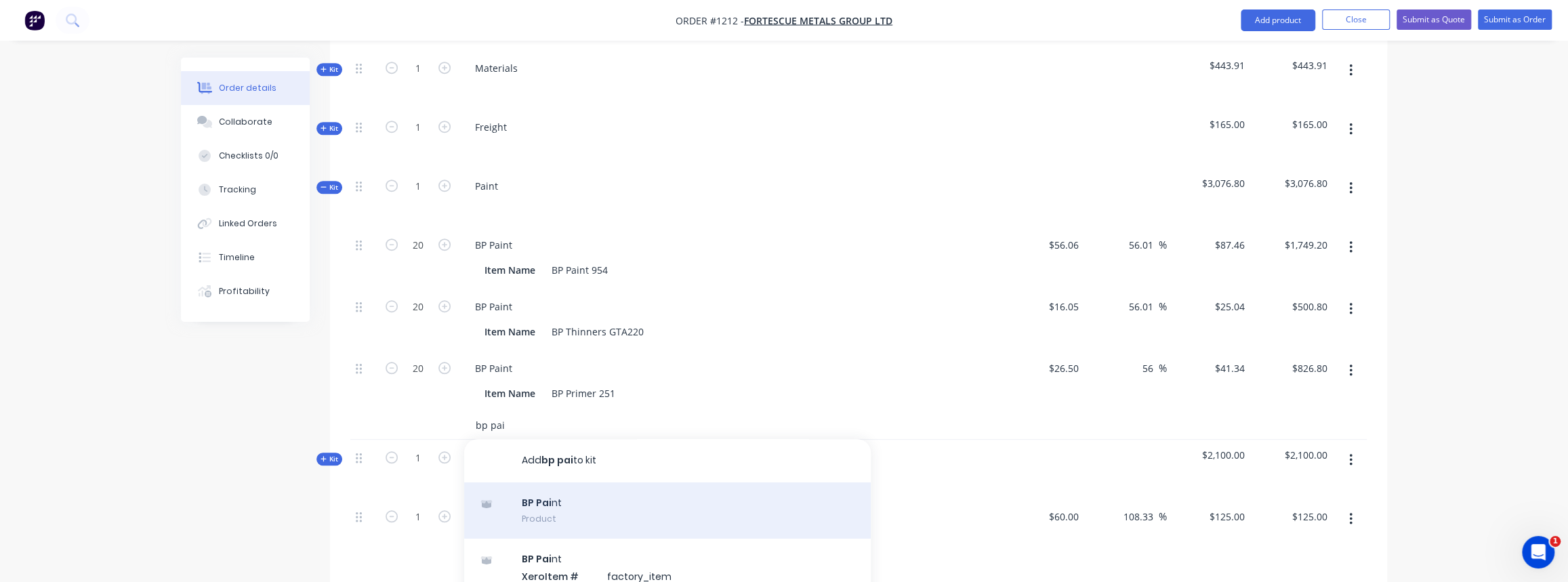
type input "bp pai"
click at [577, 482] on div "BP Pai nt Product" at bounding box center [667, 510] width 406 height 57
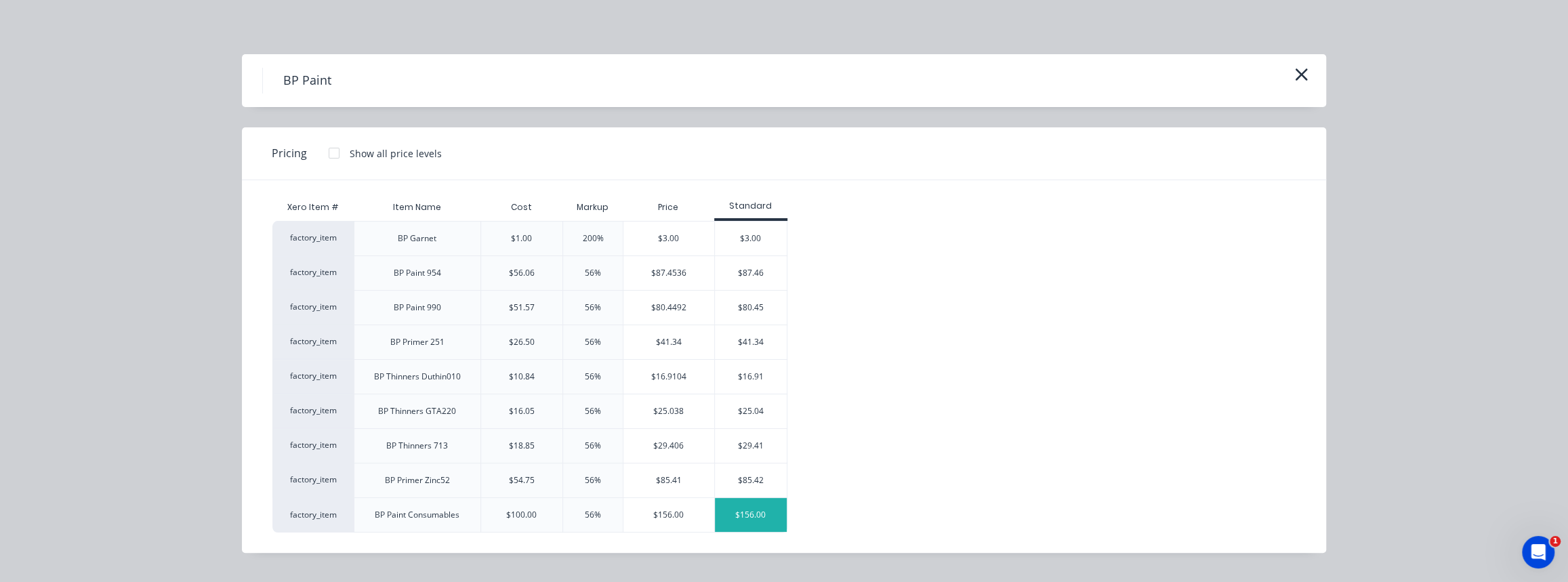
click at [765, 512] on div "$156.00" at bounding box center [751, 515] width 73 height 34
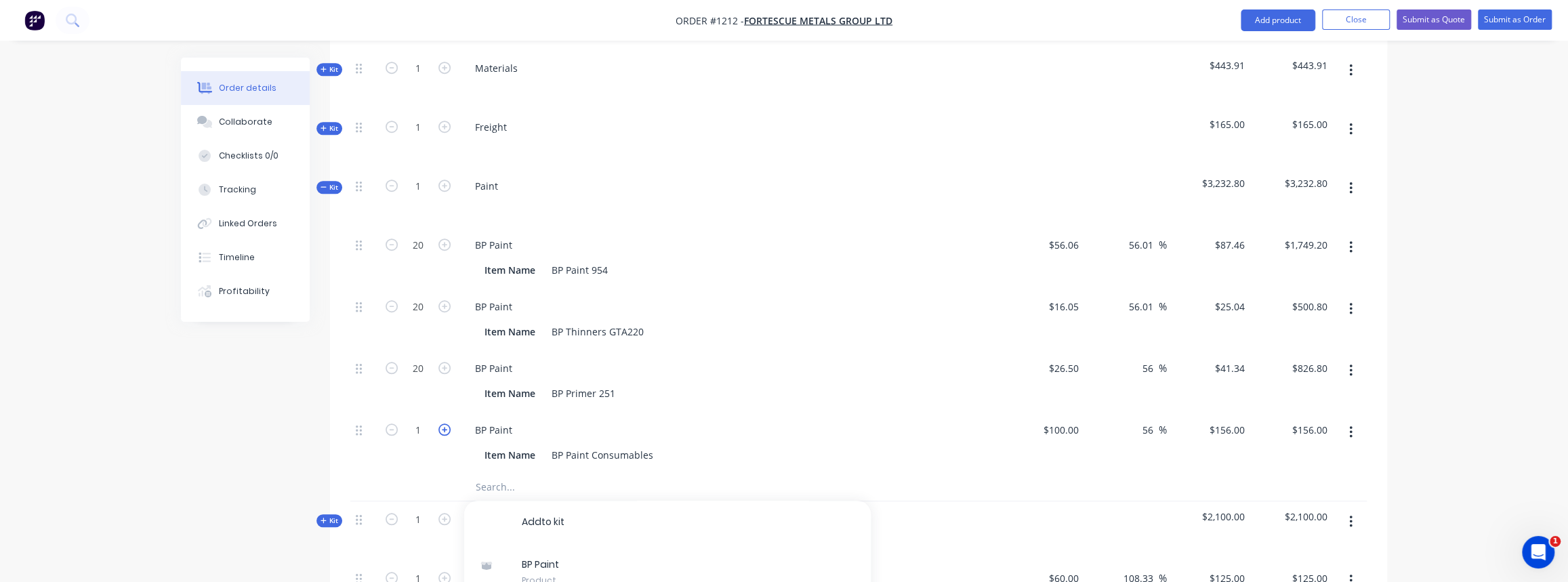
click at [451, 421] on button "button" at bounding box center [444, 428] width 18 height 14
type input "2"
type input "$312.00"
click at [446, 423] on icon "button" at bounding box center [444, 429] width 12 height 12
type input "3"
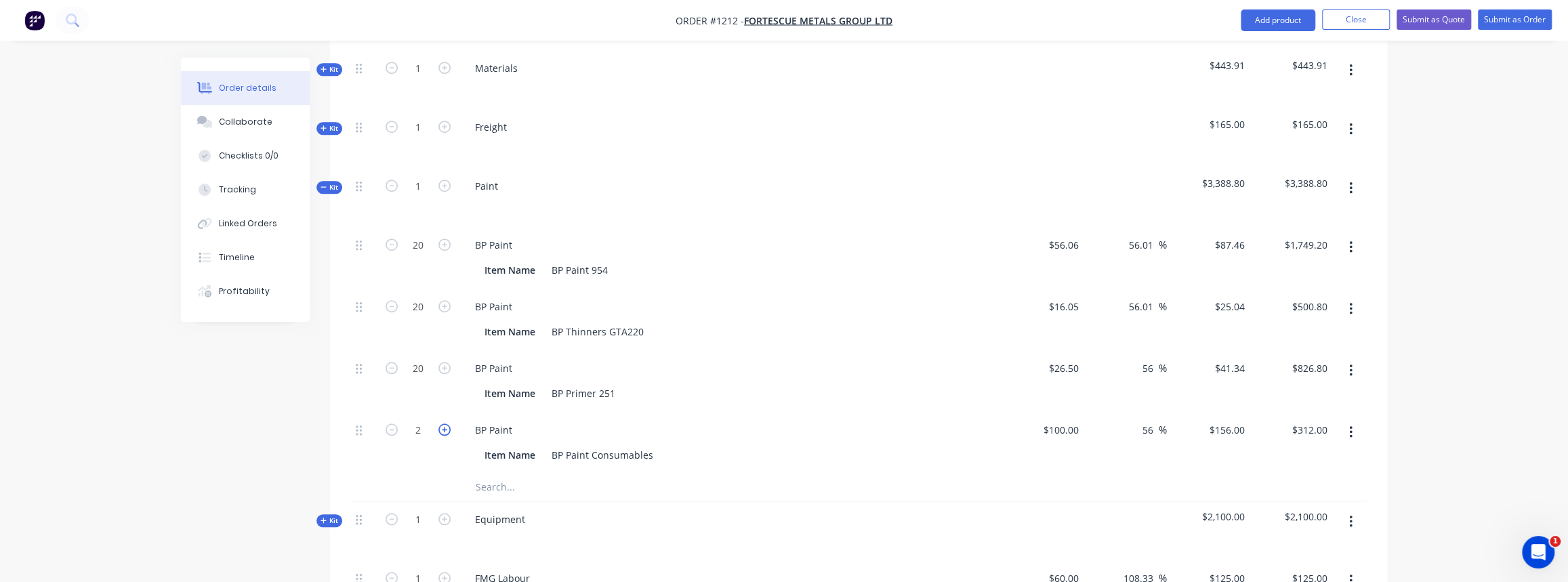
type input "$468.00"
click at [446, 423] on icon "button" at bounding box center [444, 429] width 12 height 12
type input "4"
type input "$624.00"
click at [446, 423] on icon "button" at bounding box center [444, 429] width 12 height 12
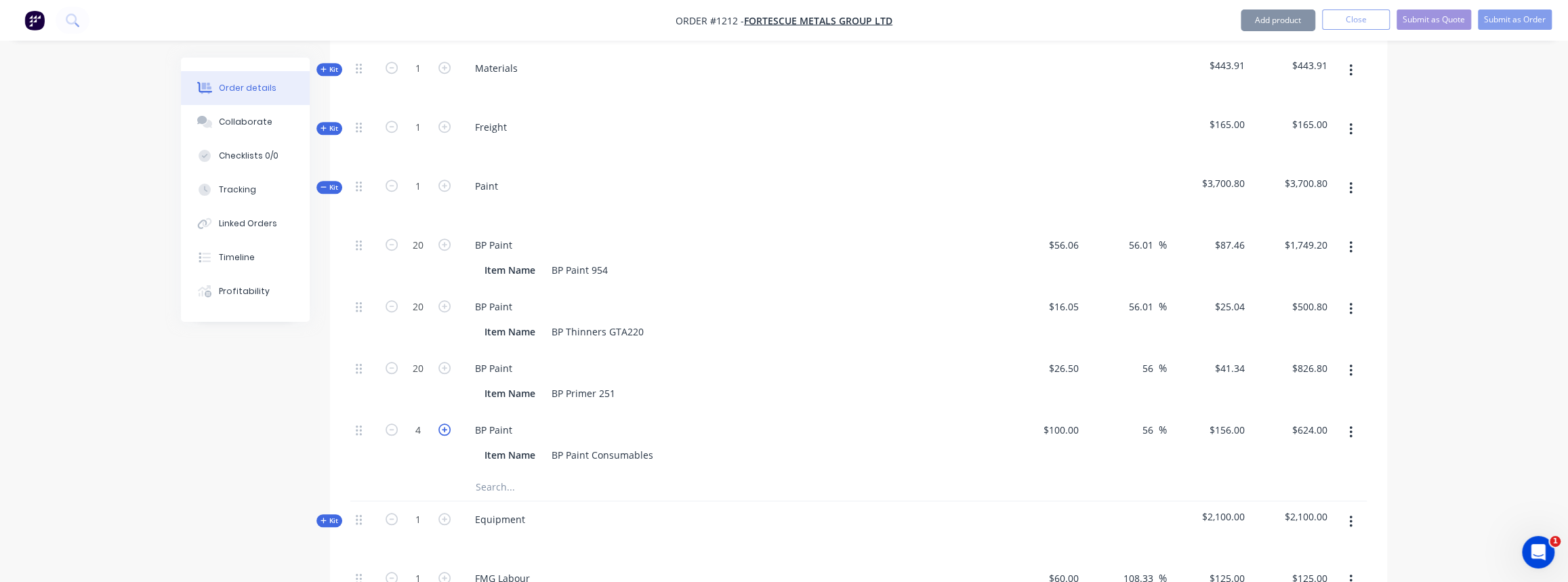
type input "5"
type input "$780.00"
click at [447, 423] on icon "button" at bounding box center [444, 429] width 12 height 12
type input "6"
type input "$936.00"
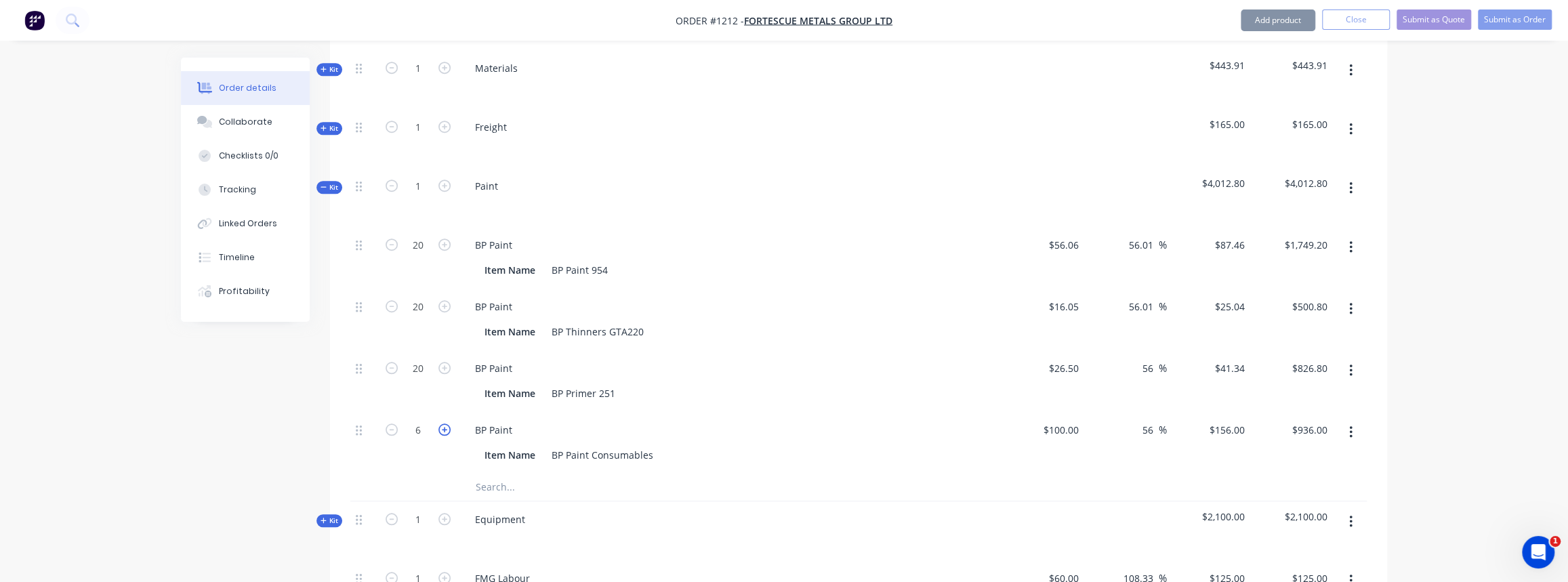
click at [447, 423] on icon "button" at bounding box center [444, 429] width 12 height 12
type input "7"
type input "$1,092.00"
click at [322, 184] on icon "button" at bounding box center [323, 187] width 6 height 7
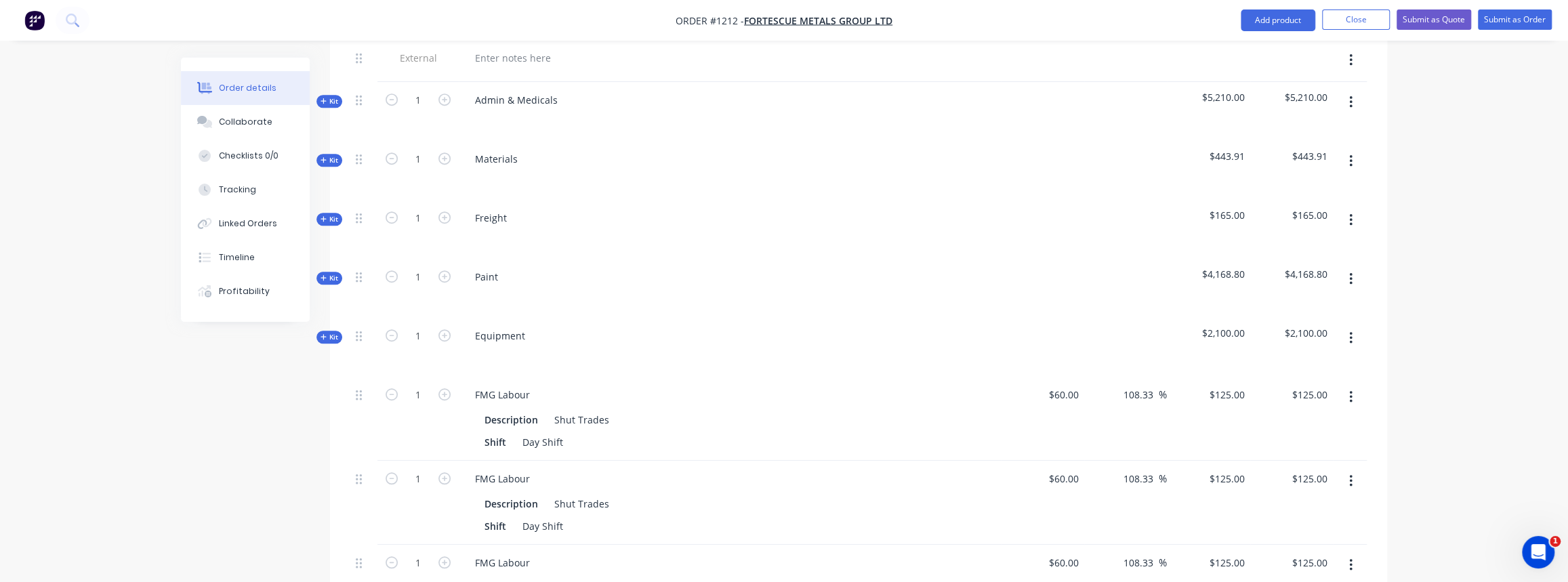
scroll to position [665, 0]
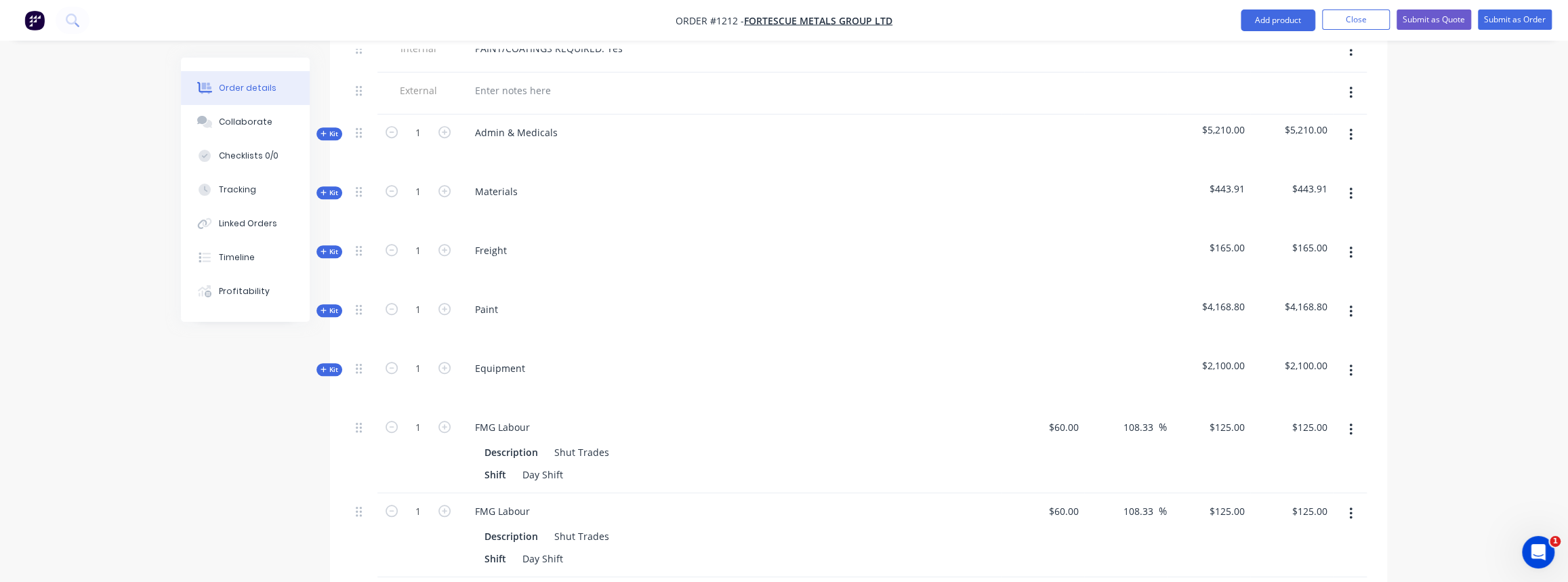
click at [1350, 246] on icon "button" at bounding box center [1349, 253] width 3 height 15
click at [1271, 359] on div "Delete" at bounding box center [1302, 369] width 105 height 20
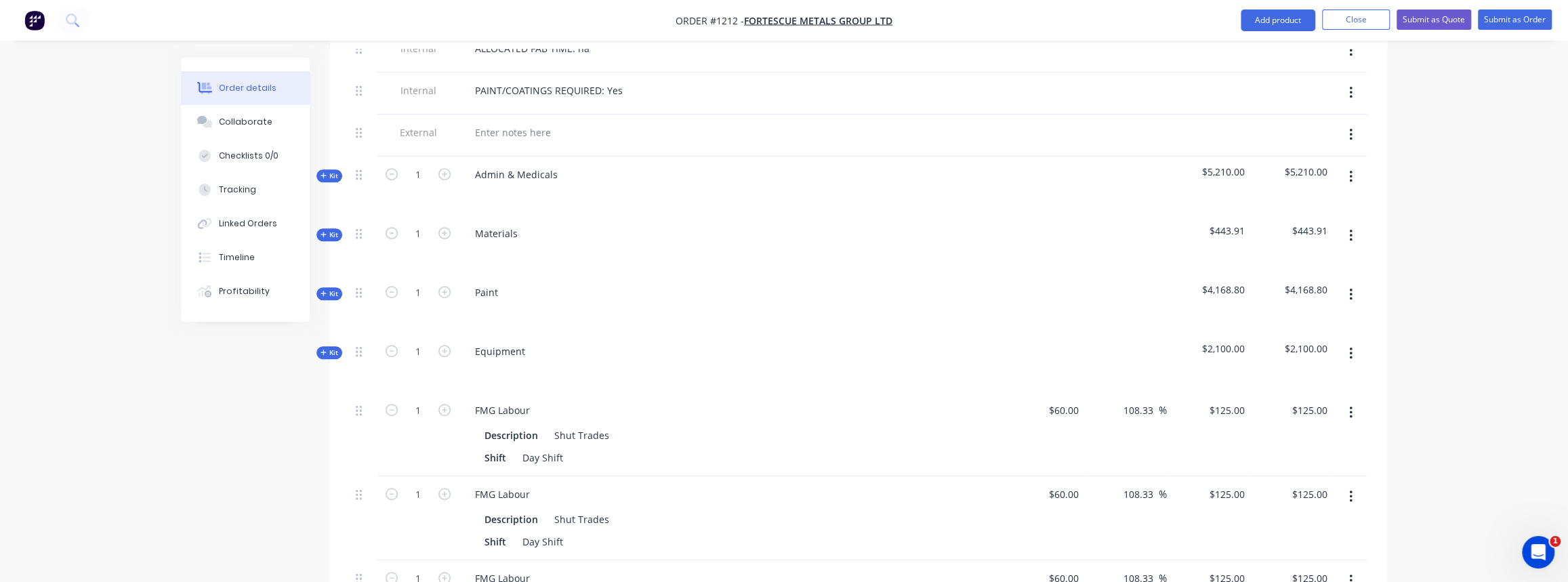
scroll to position [604, 0]
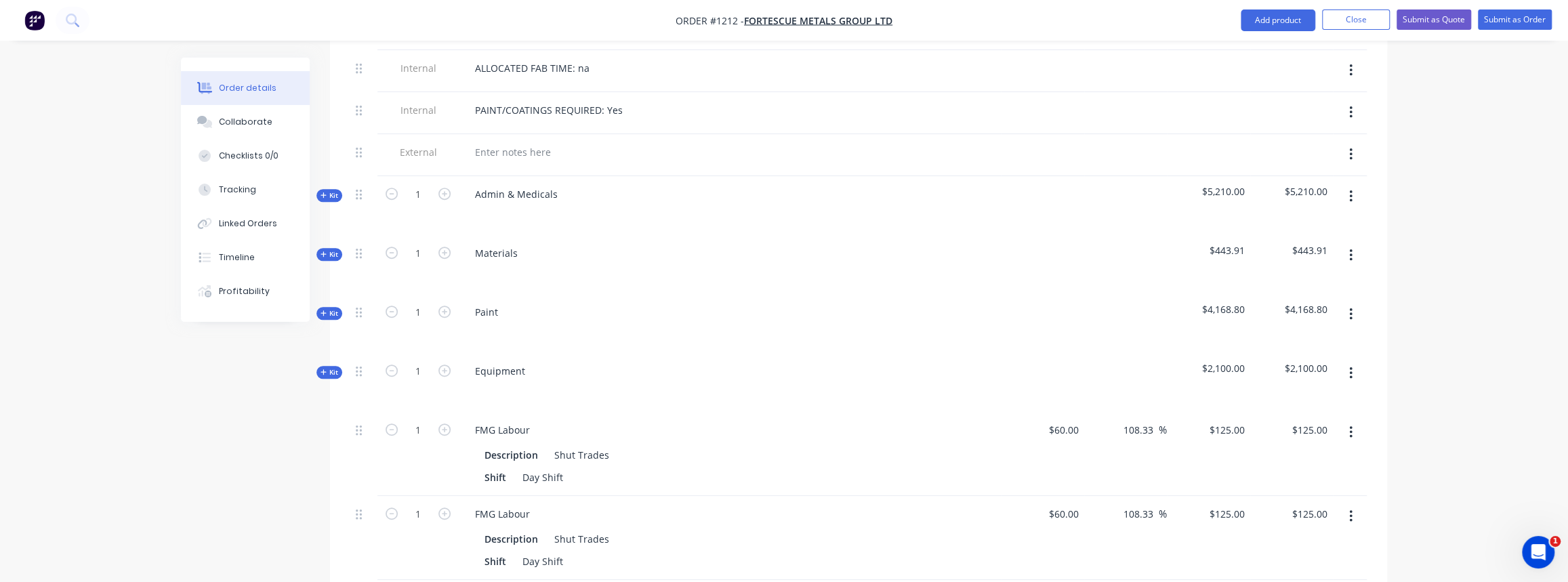
click at [1351, 248] on icon "button" at bounding box center [1349, 255] width 3 height 15
click at [1274, 362] on div "Delete" at bounding box center [1302, 372] width 105 height 20
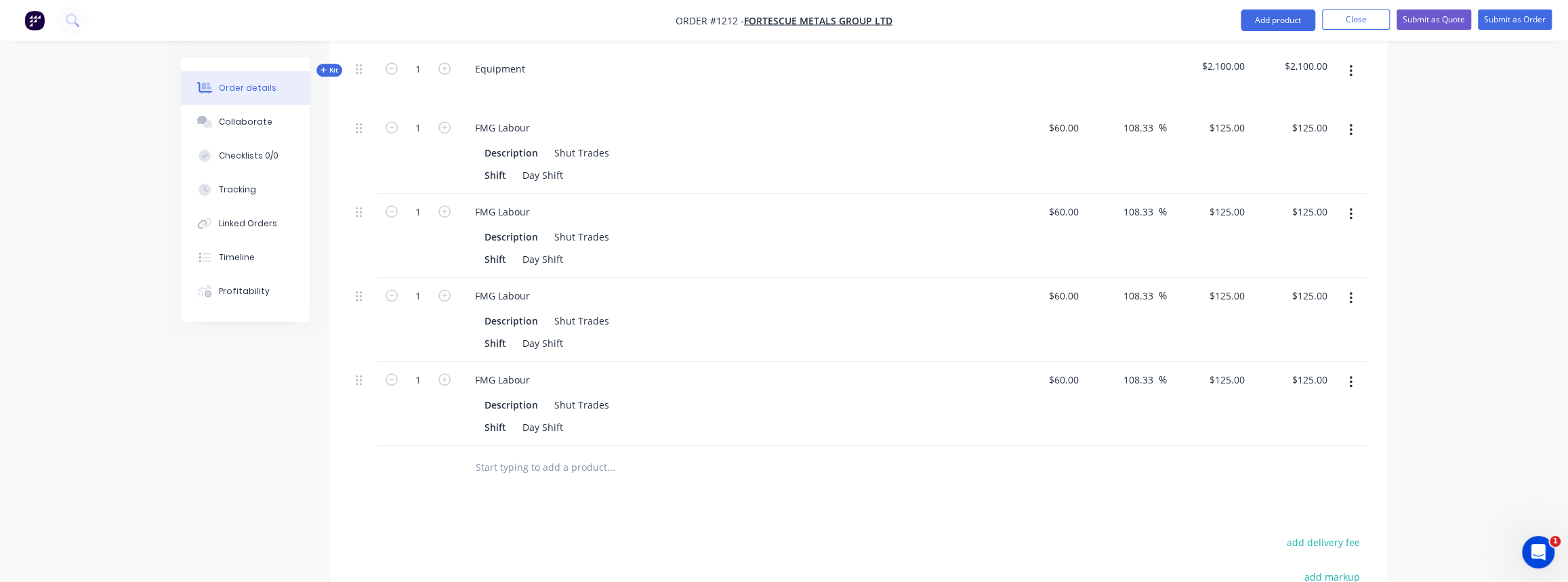
scroll to position [851, 0]
click at [429, 366] on input "1" at bounding box center [417, 376] width 35 height 20
type input "84"
type input "$10,500.00"
click at [411, 283] on input "1" at bounding box center [417, 292] width 35 height 20
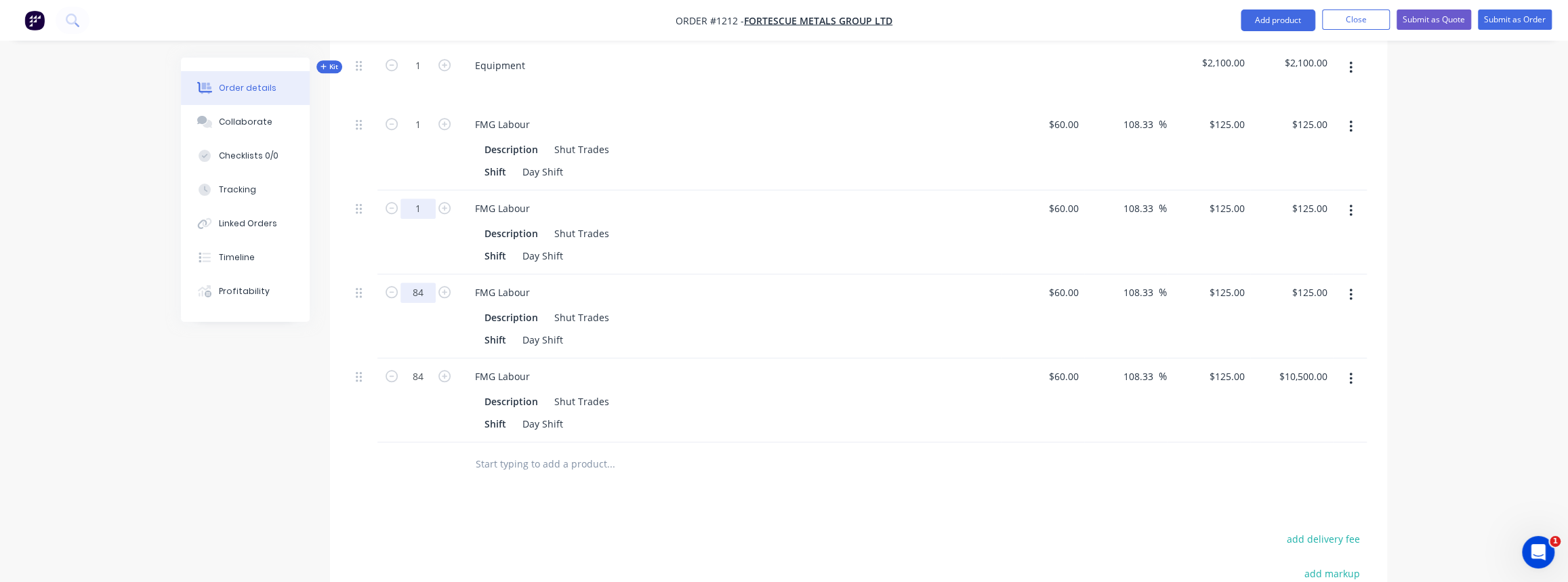
type input "84"
type input "$10,500.00"
click at [424, 199] on input "1" at bounding box center [417, 209] width 35 height 20
type input "84"
type input "$10,500.00"
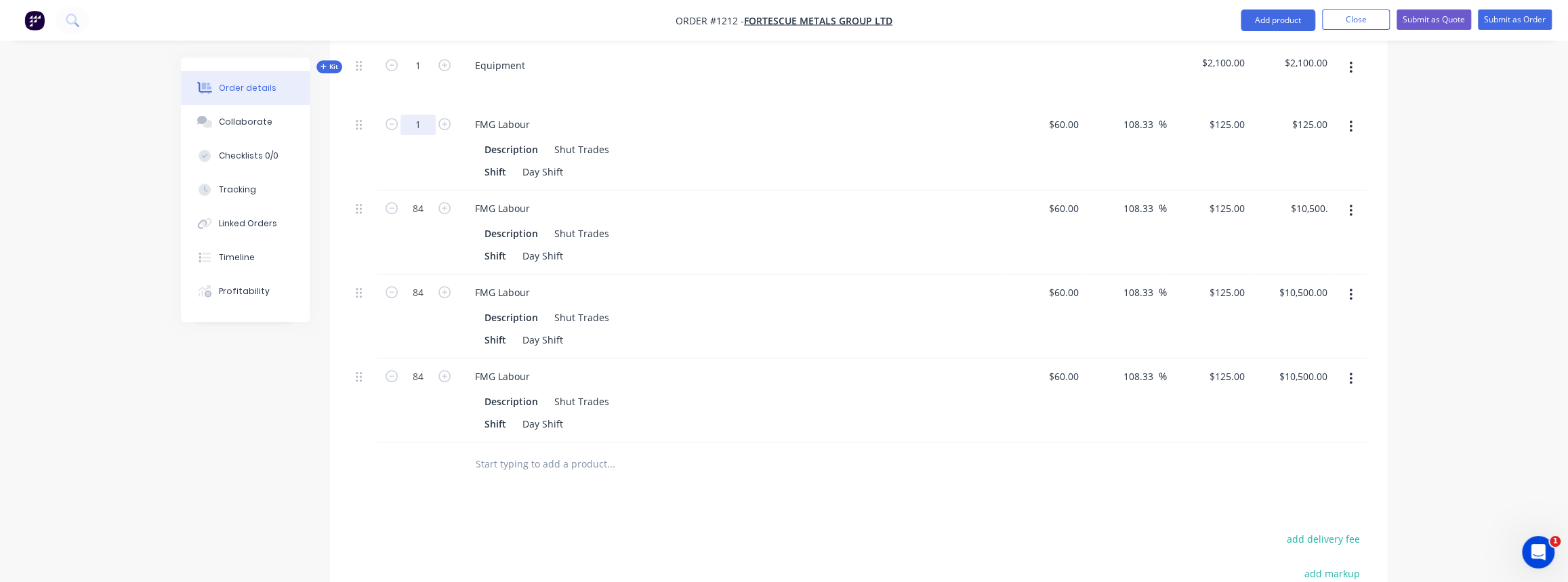
click at [427, 115] on input "1" at bounding box center [417, 125] width 35 height 20
type input "84"
type input "$10,500.00"
click at [1036, 358] on div "$60.00 $60.00" at bounding box center [1041, 400] width 83 height 84
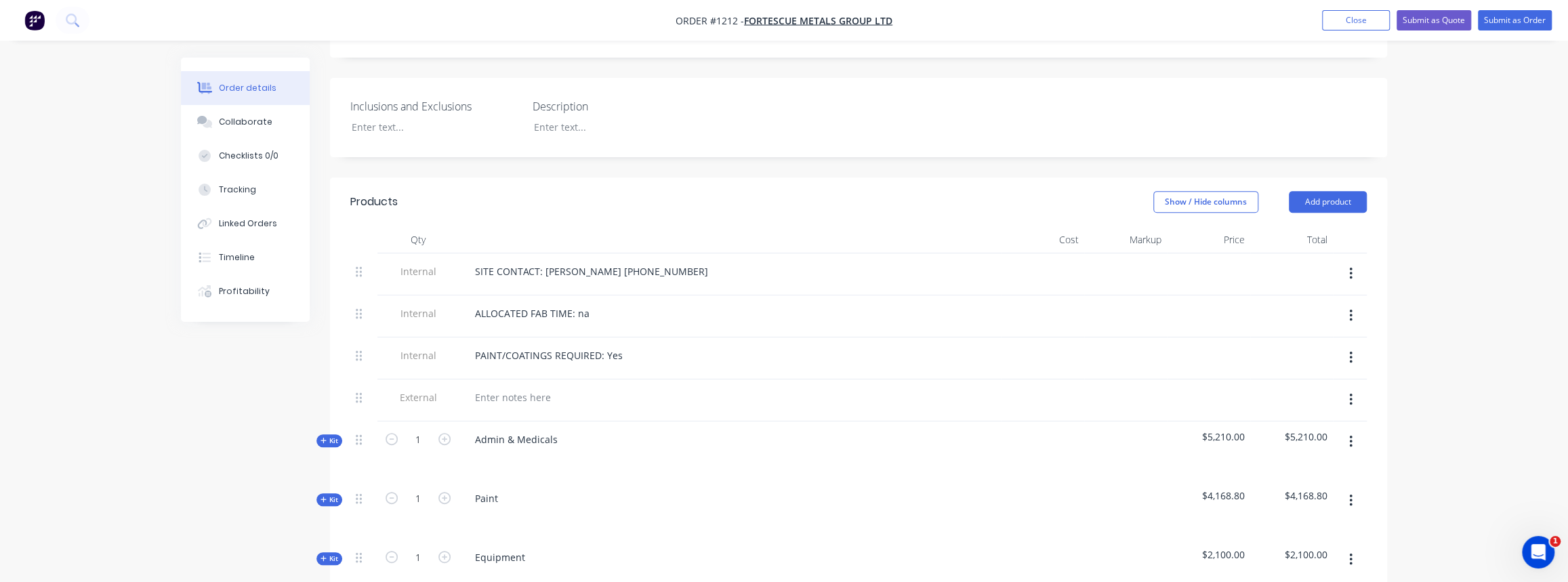
scroll to position [356, 0]
click at [1449, 25] on button "Submit as Quote" at bounding box center [1433, 20] width 75 height 20
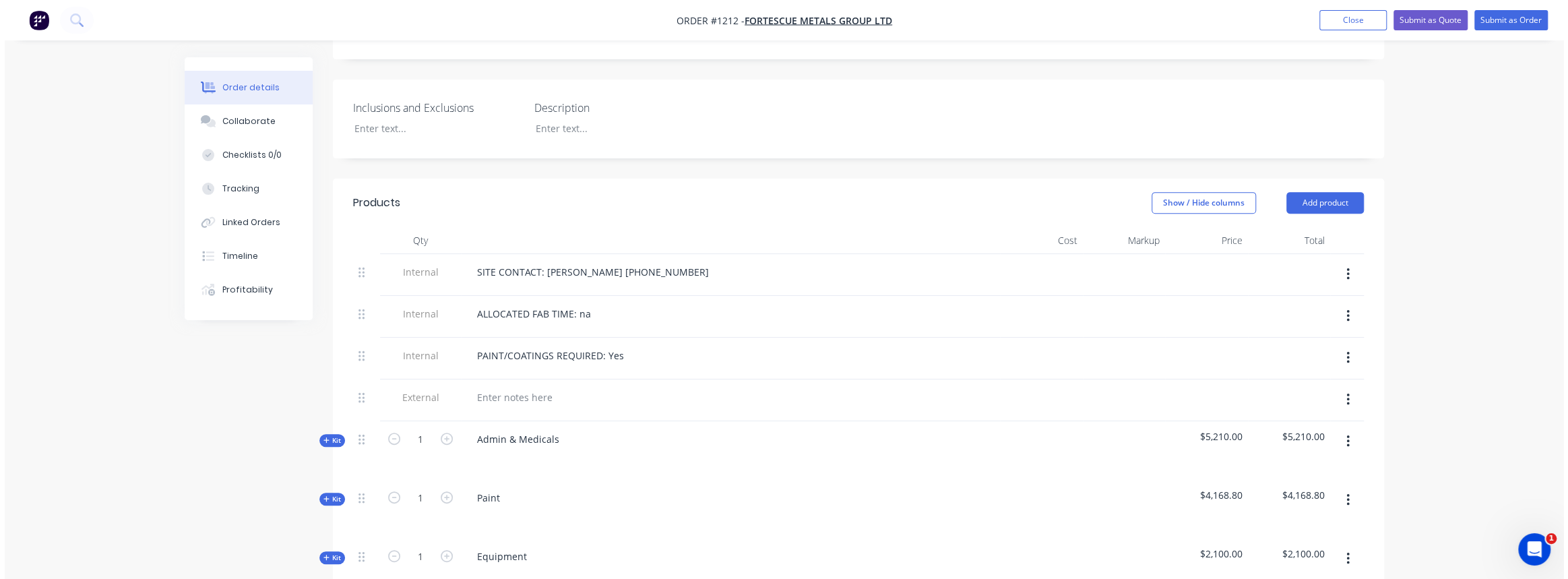
scroll to position [0, 0]
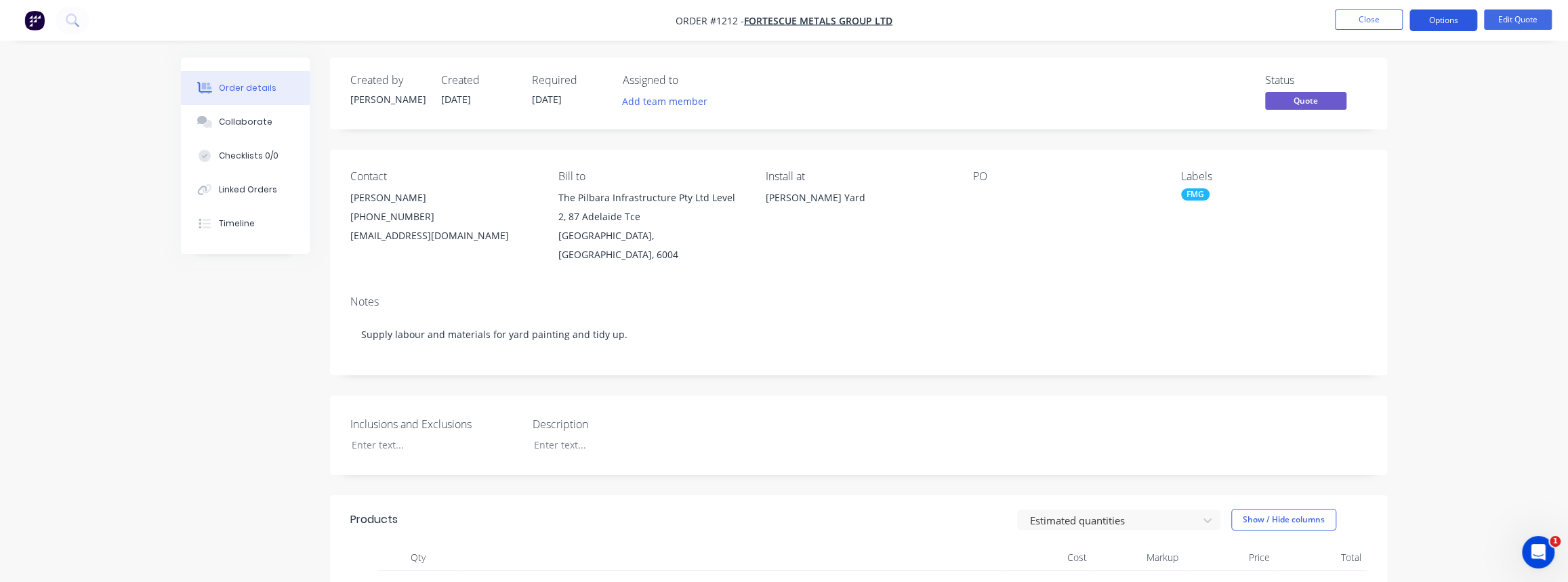
click at [1447, 28] on button "Options" at bounding box center [1443, 21] width 68 height 22
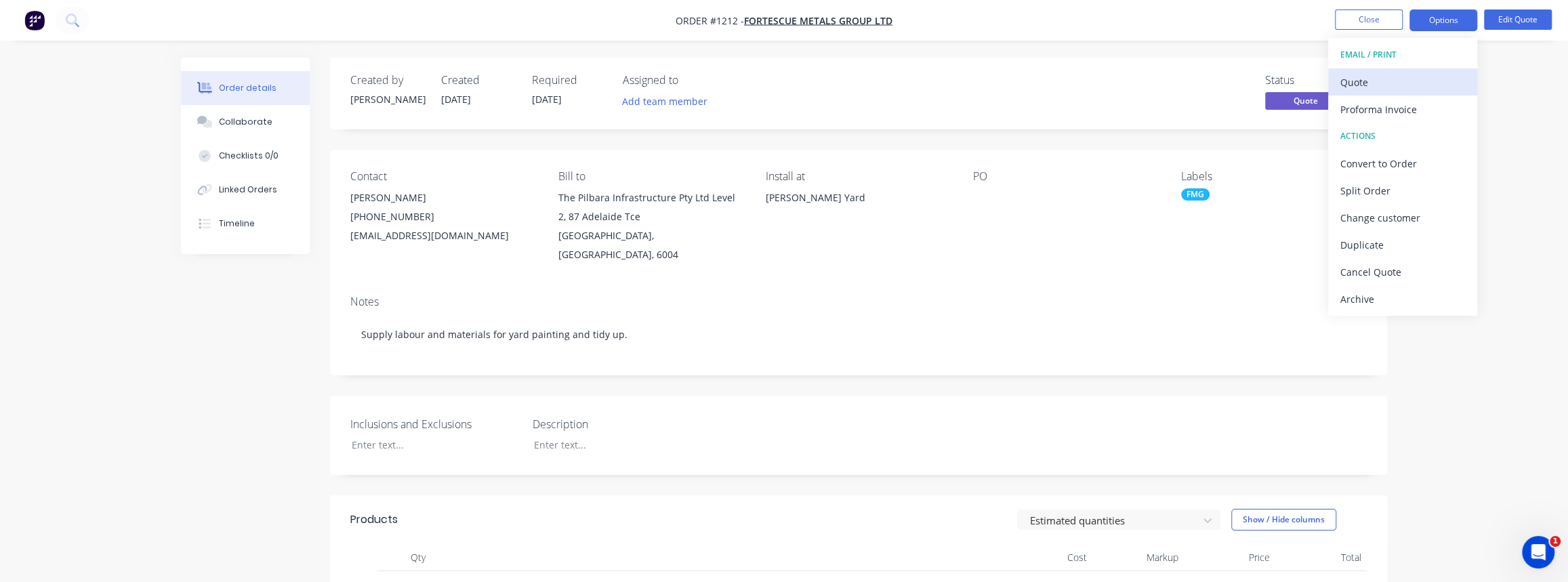
click at [1394, 84] on div "Quote" at bounding box center [1401, 83] width 125 height 20
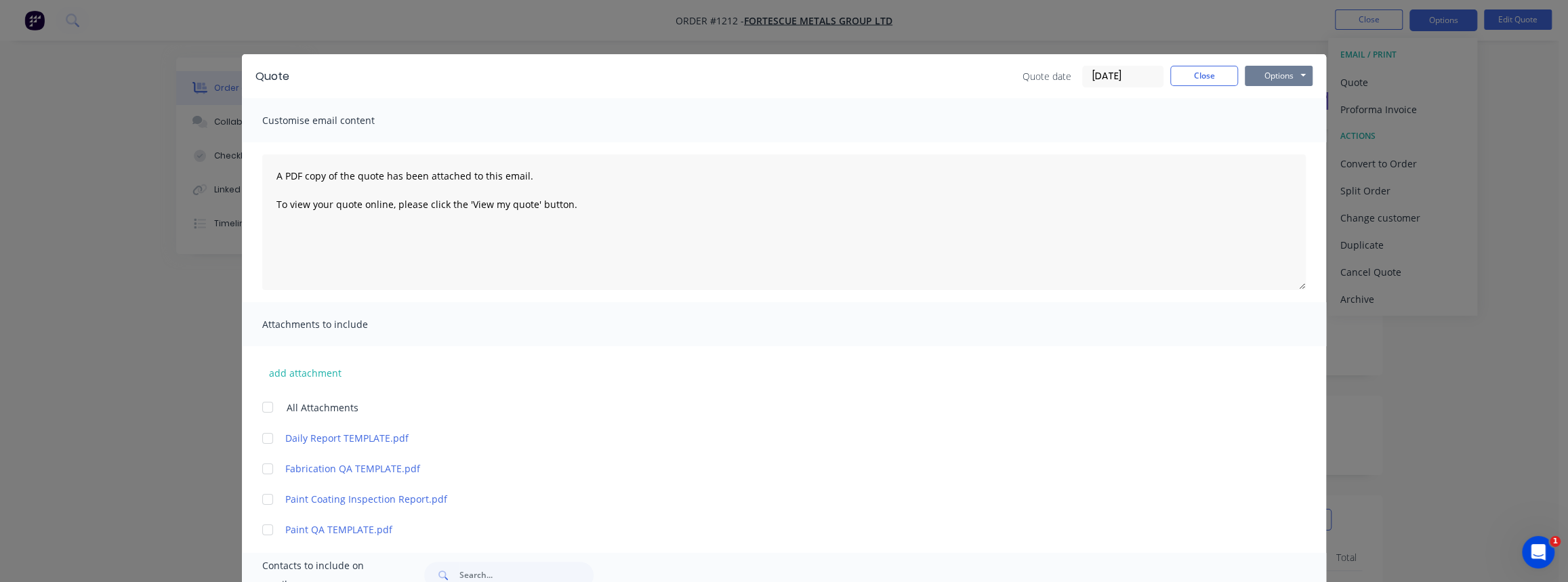
click at [1275, 71] on button "Options" at bounding box center [1279, 76] width 68 height 20
click at [1278, 119] on button "Print" at bounding box center [1288, 122] width 87 height 22
click at [1214, 71] on button "Close" at bounding box center [1204, 76] width 68 height 20
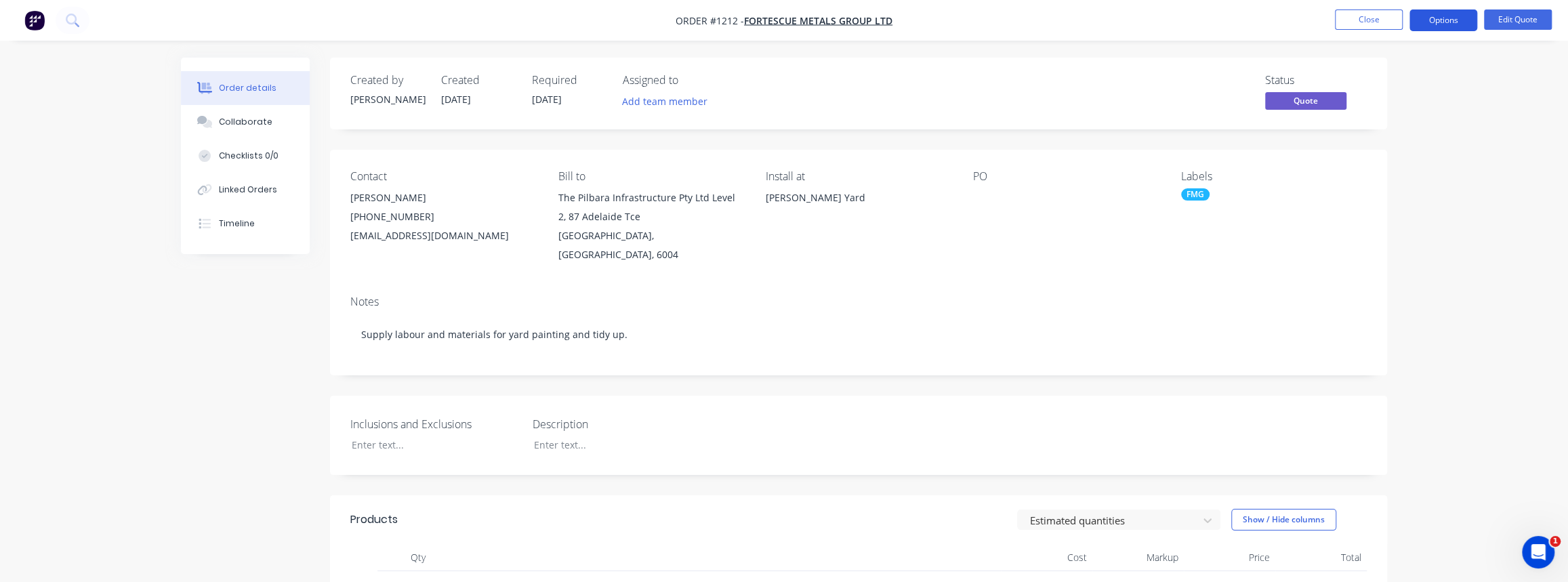
click at [1465, 14] on button "Options" at bounding box center [1443, 21] width 68 height 22
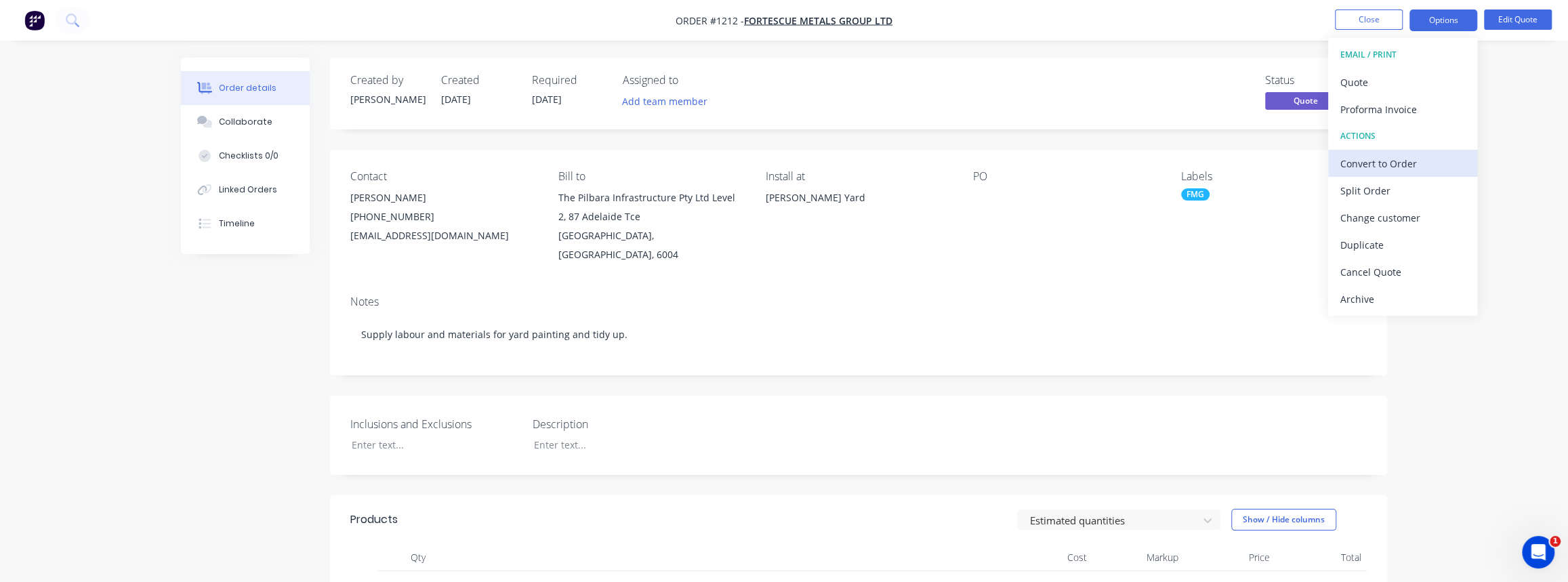
click at [1378, 164] on div "Convert to Order" at bounding box center [1401, 164] width 125 height 20
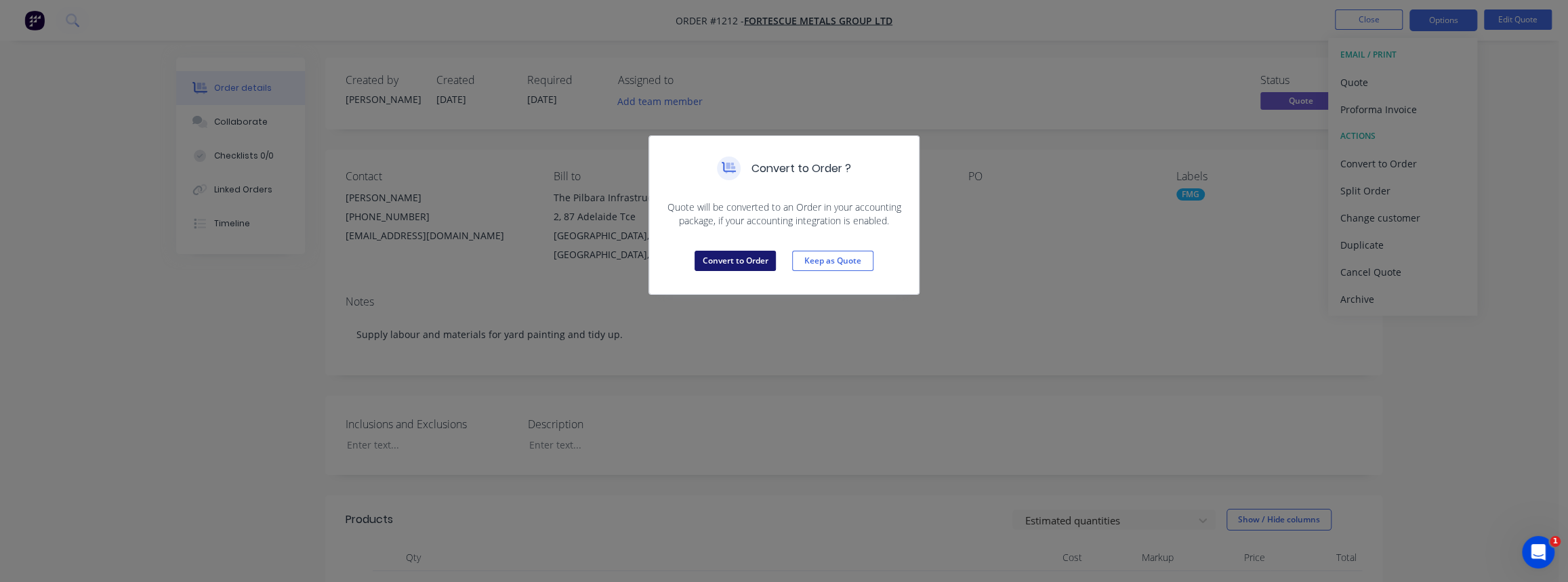
click at [725, 263] on button "Convert to Order" at bounding box center [735, 261] width 81 height 20
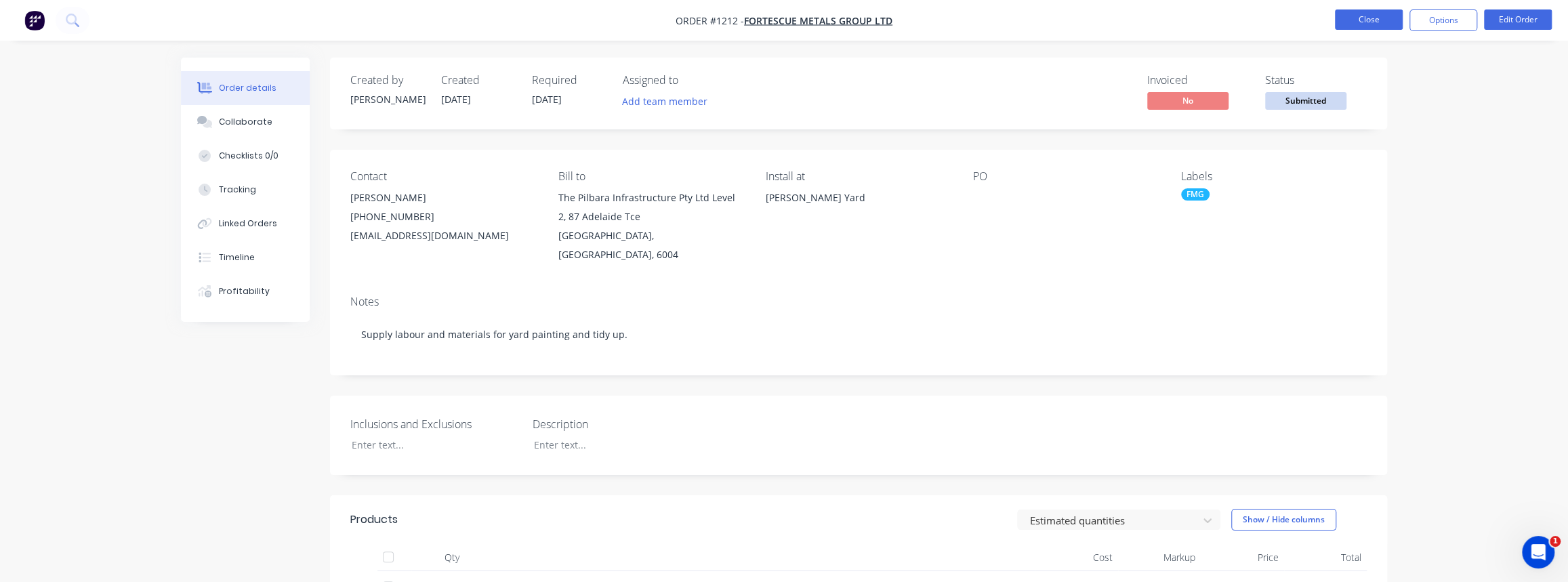
click at [1385, 23] on button "Close" at bounding box center [1368, 20] width 68 height 20
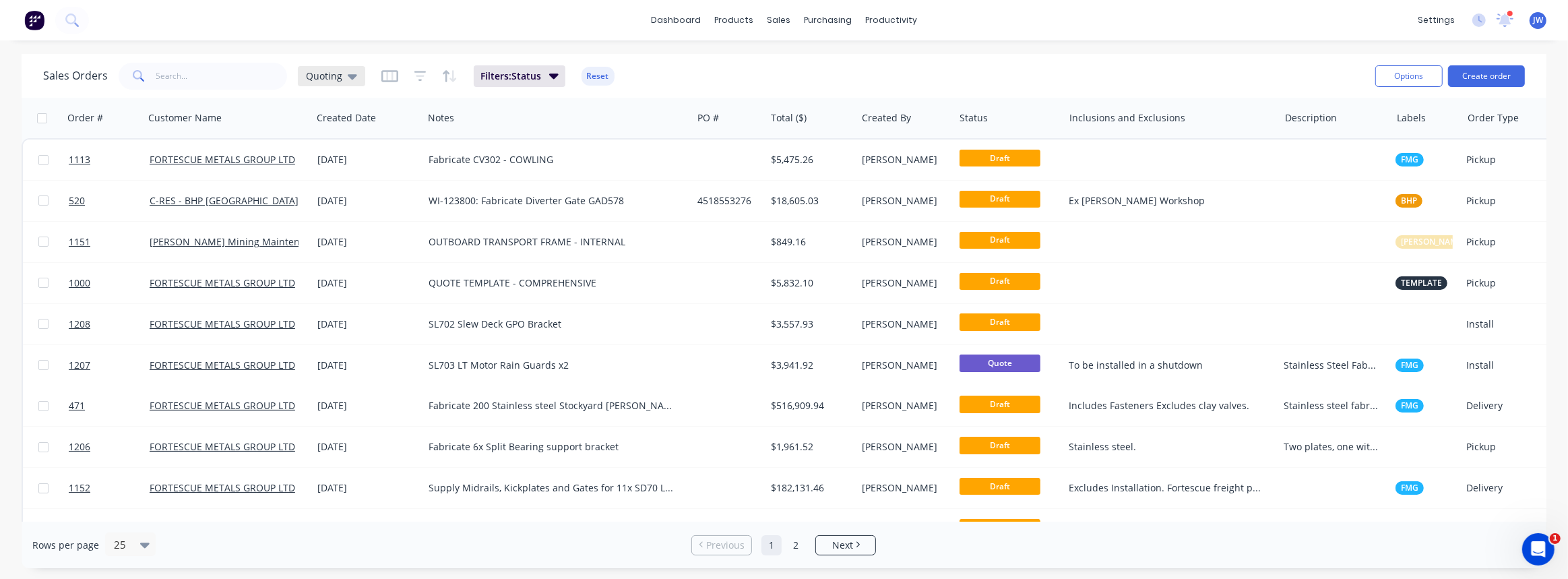
click at [337, 72] on span "Quoting" at bounding box center [324, 75] width 37 height 14
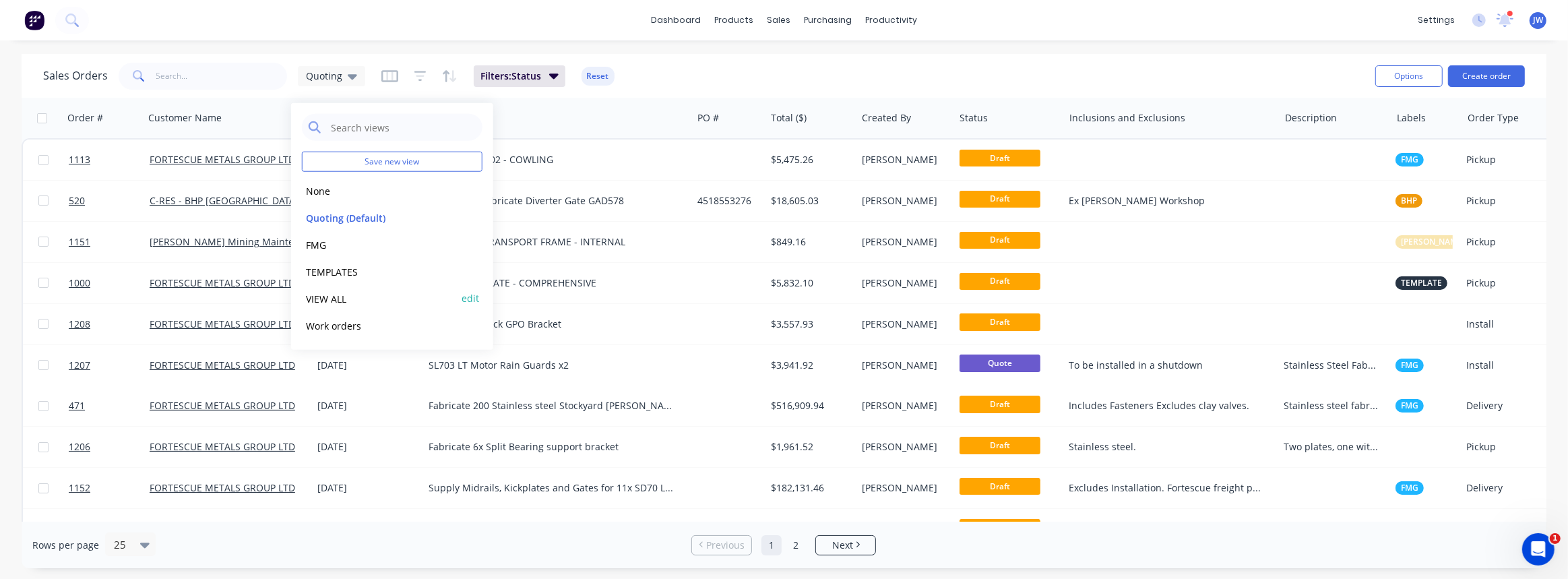
click at [335, 301] on button "VIEW ALL" at bounding box center [378, 299] width 154 height 16
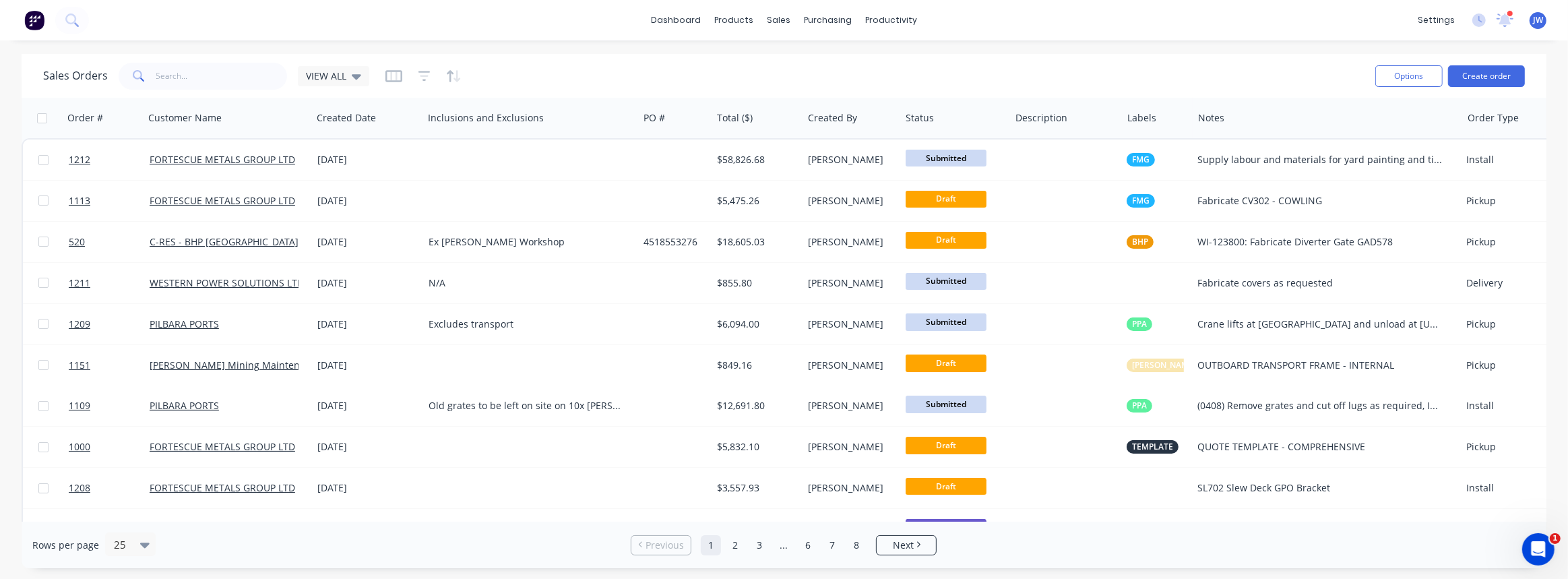
click at [205, 89] on div "Sales Orders VIEW ALL" at bounding box center [703, 75] width 1322 height 33
click at [204, 73] on input "text" at bounding box center [221, 75] width 131 height 27
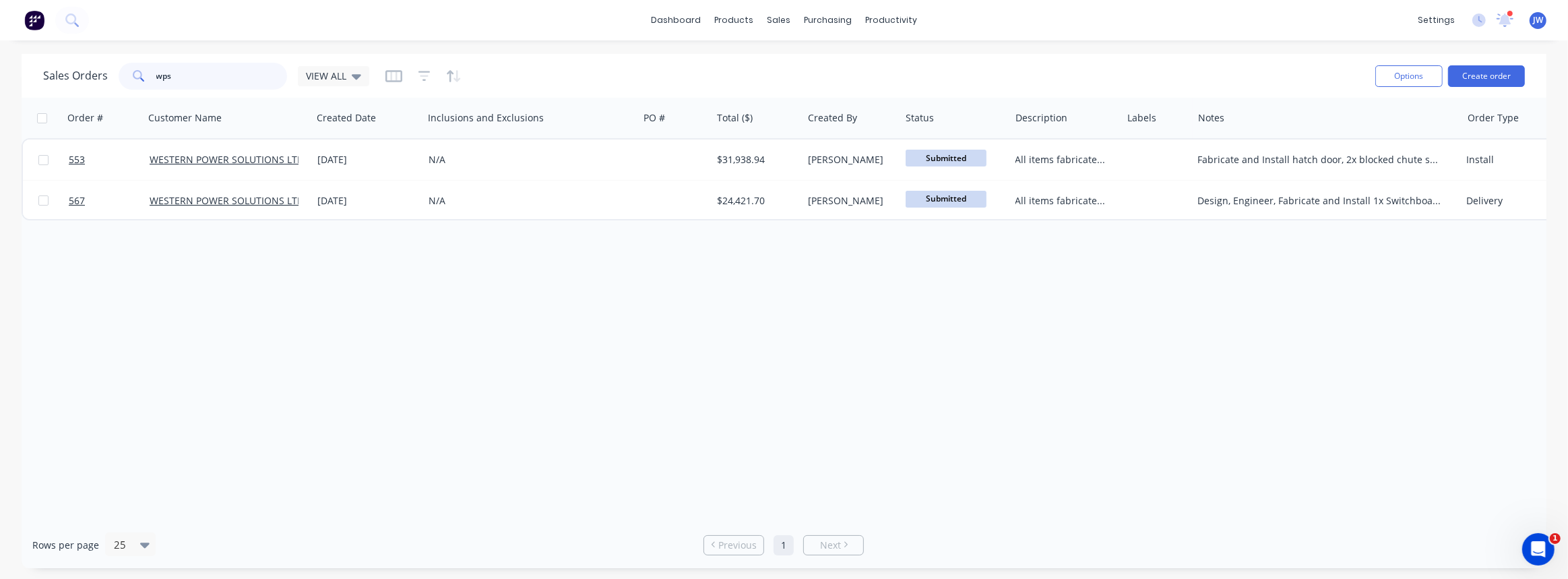
type input "wps"
drag, startPoint x: 236, startPoint y: 77, endPoint x: 48, endPoint y: 54, distance: 189.4
click at [48, 54] on div "Sales Orders wps VIEW ALL Options Create order" at bounding box center [784, 75] width 1525 height 44
click at [303, 79] on div "VIEW ALL" at bounding box center [334, 76] width 71 height 20
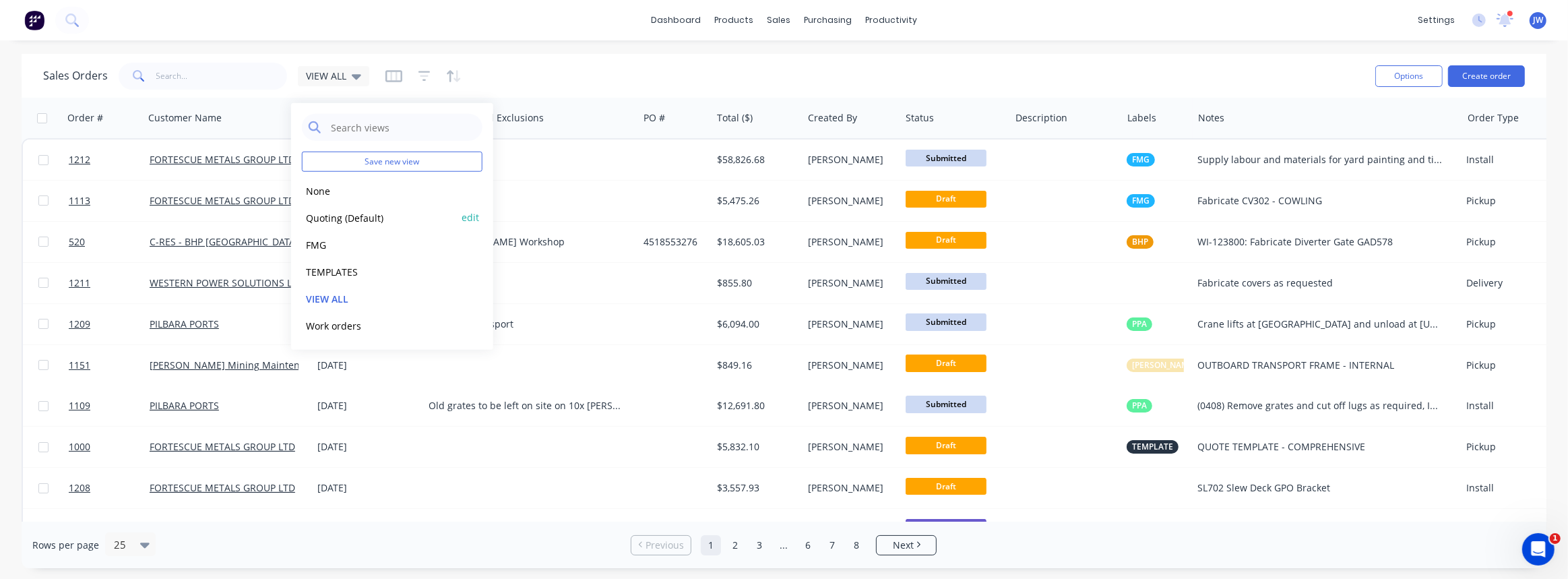
click at [337, 222] on button "Quoting (Default)" at bounding box center [378, 217] width 154 height 16
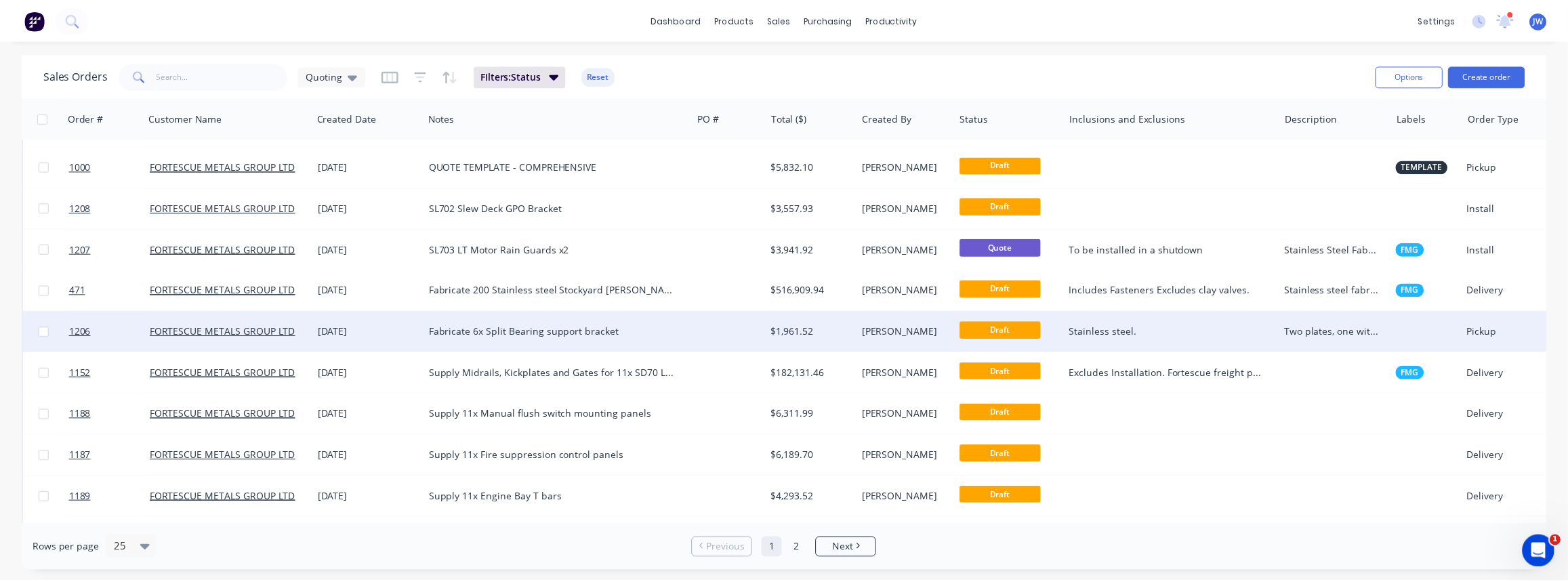
scroll to position [185, 0]
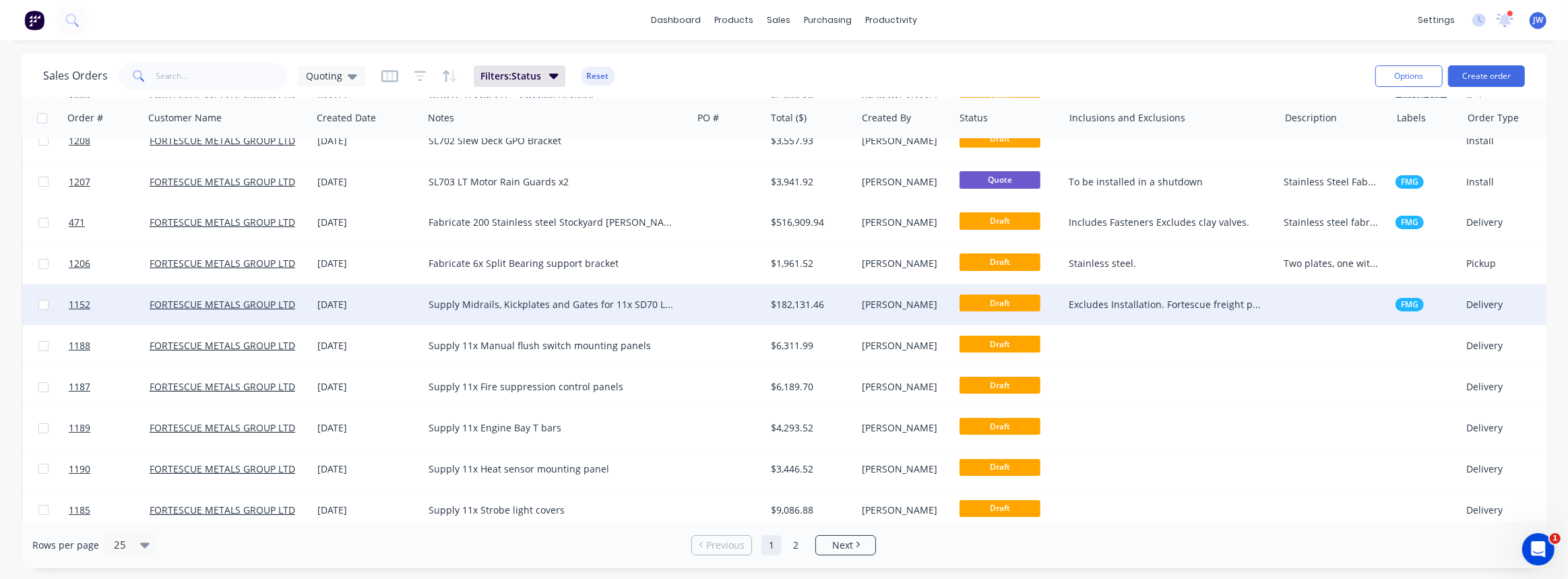
click at [822, 312] on div "$182,131.46" at bounding box center [811, 304] width 91 height 41
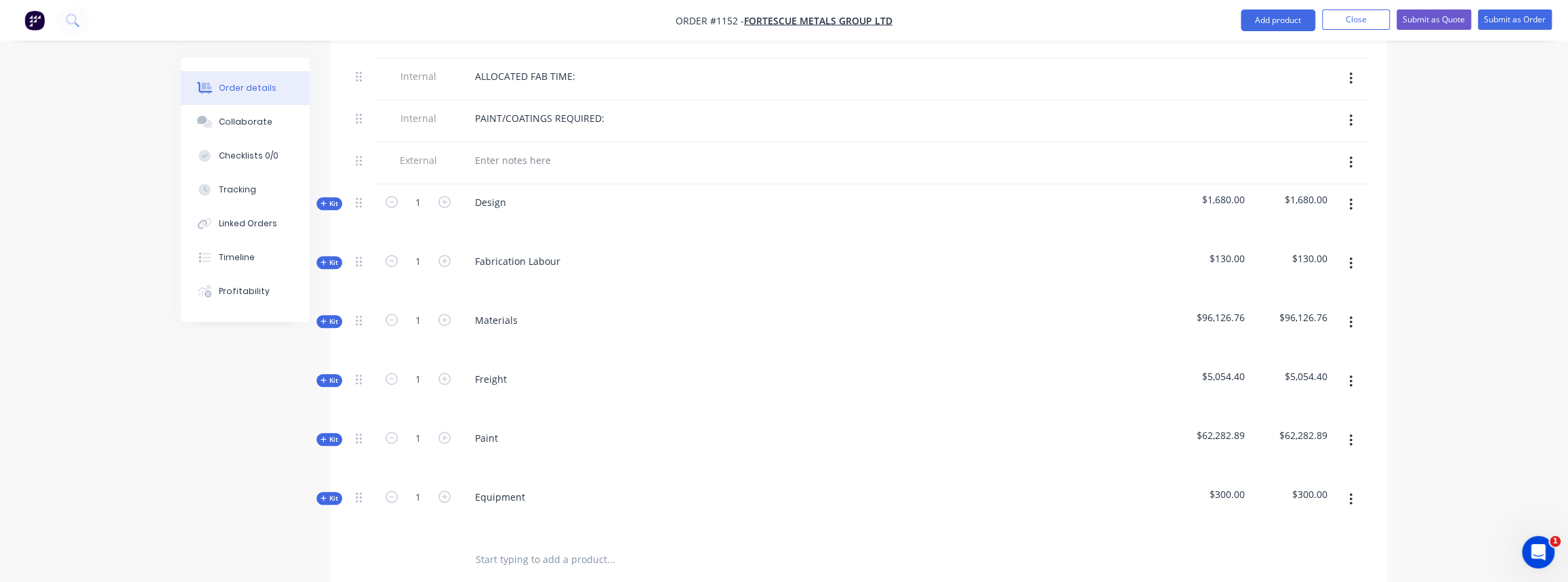
scroll to position [678, 0]
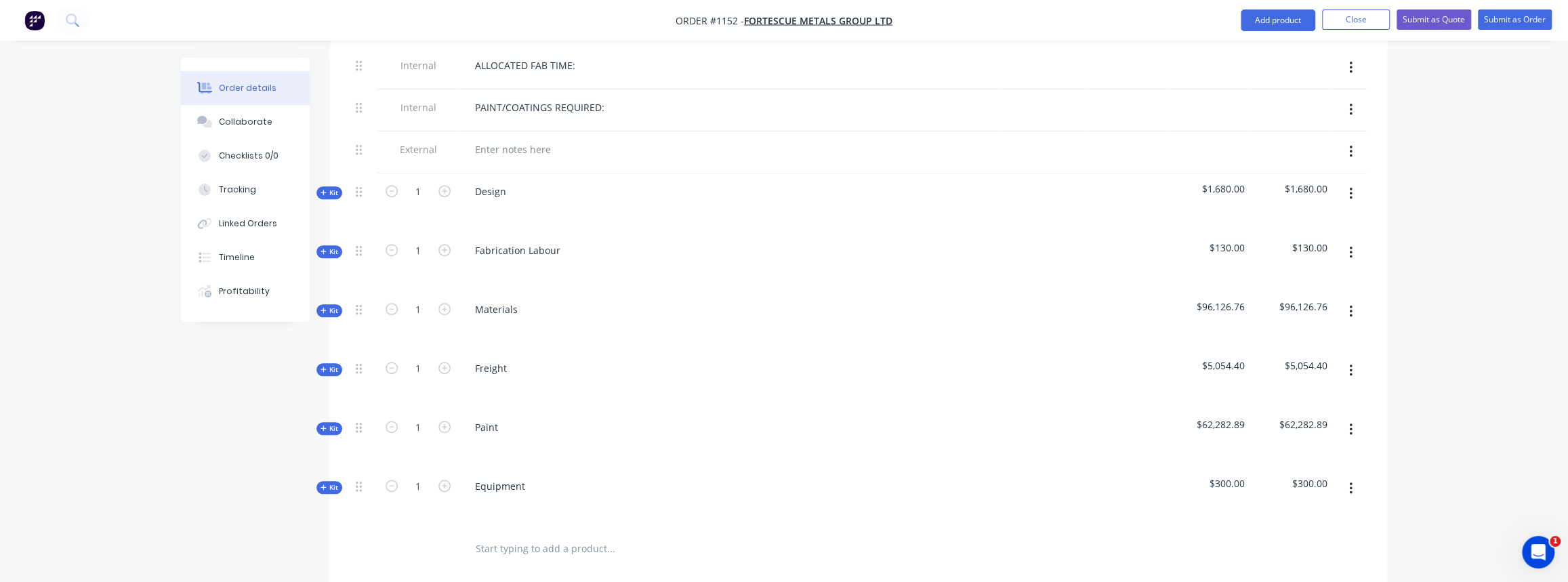
click at [331, 246] on button "Kit" at bounding box center [329, 252] width 26 height 13
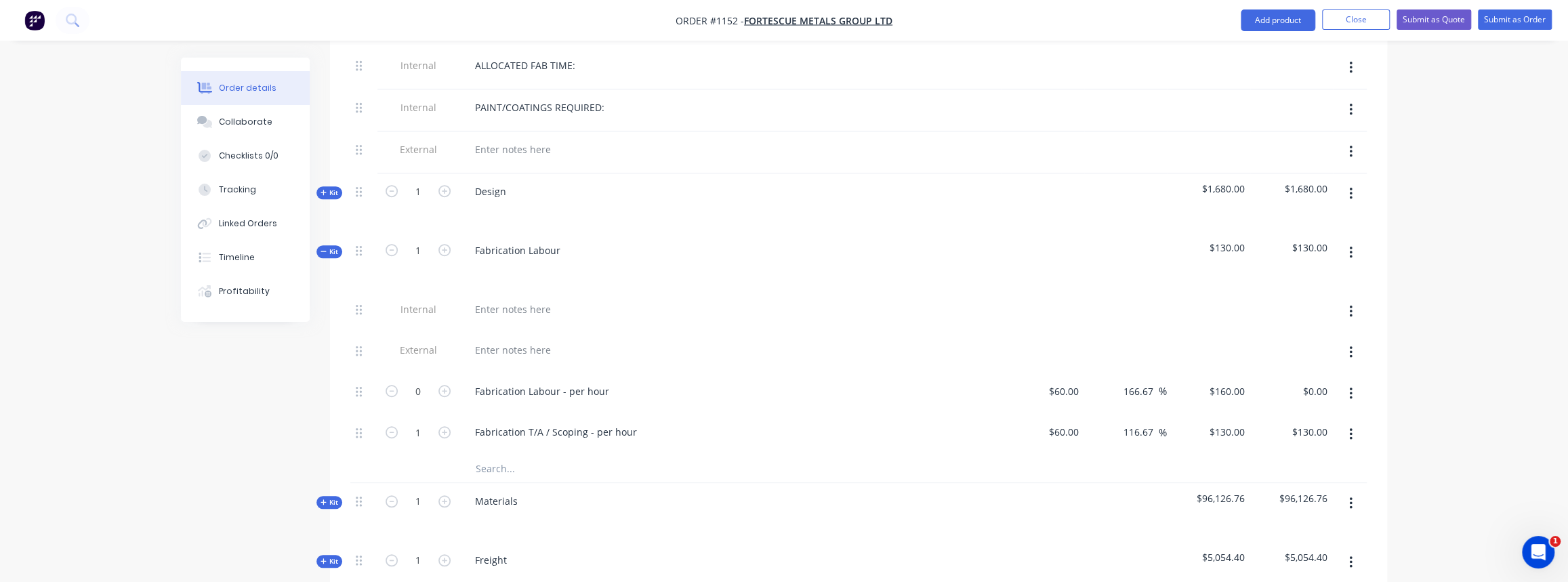
click at [589, 483] on div "Materials" at bounding box center [729, 512] width 542 height 59
click at [1347, 241] on button "button" at bounding box center [1350, 253] width 32 height 24
click at [1285, 359] on div "Delete" at bounding box center [1302, 369] width 105 height 20
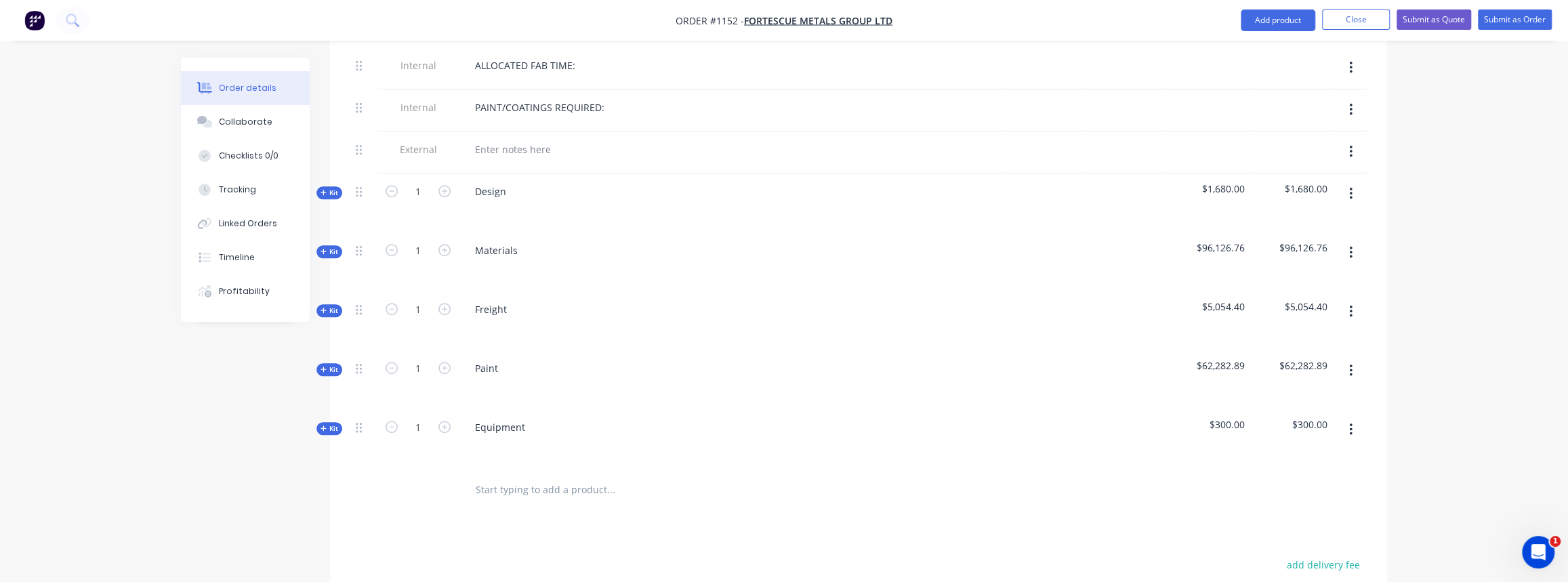
click at [328, 188] on span "Kit" at bounding box center [329, 193] width 18 height 10
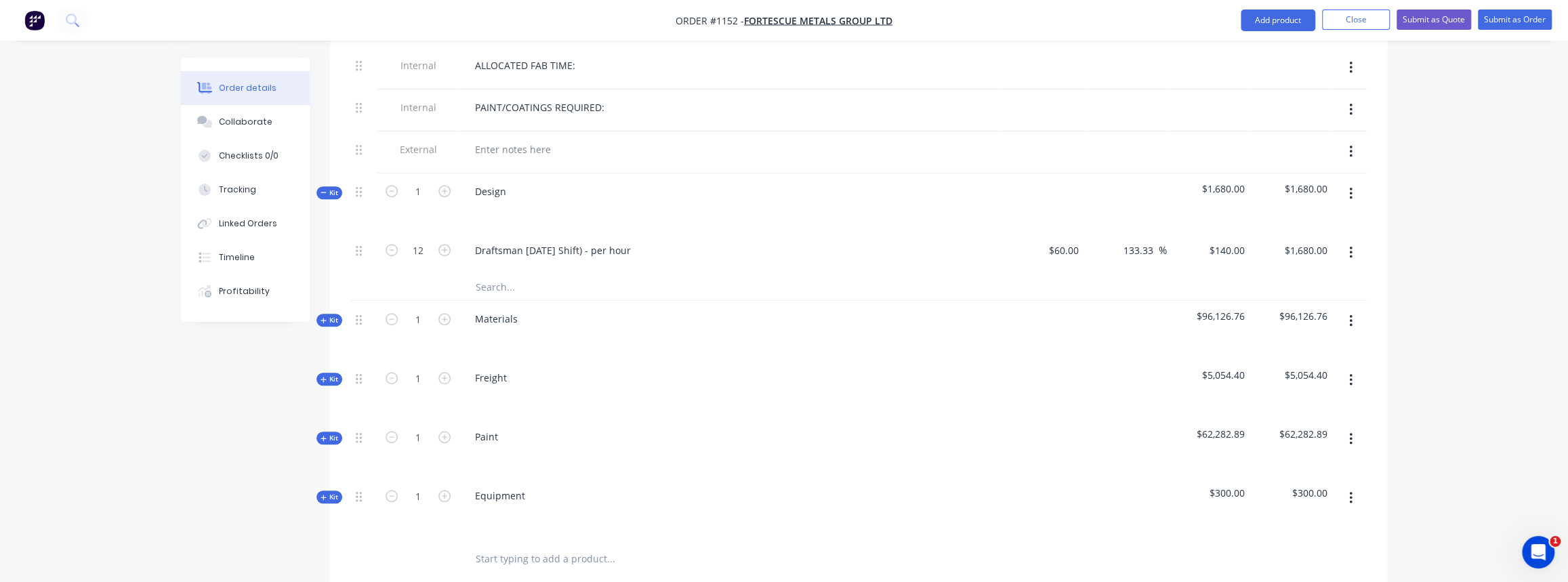
click at [323, 166] on div "Order details Collaborate Checklists 0/0 Tracking Linked Orders Timeline Profit…" at bounding box center [255, 190] width 149 height 265
click at [325, 189] on icon "button" at bounding box center [323, 192] width 6 height 7
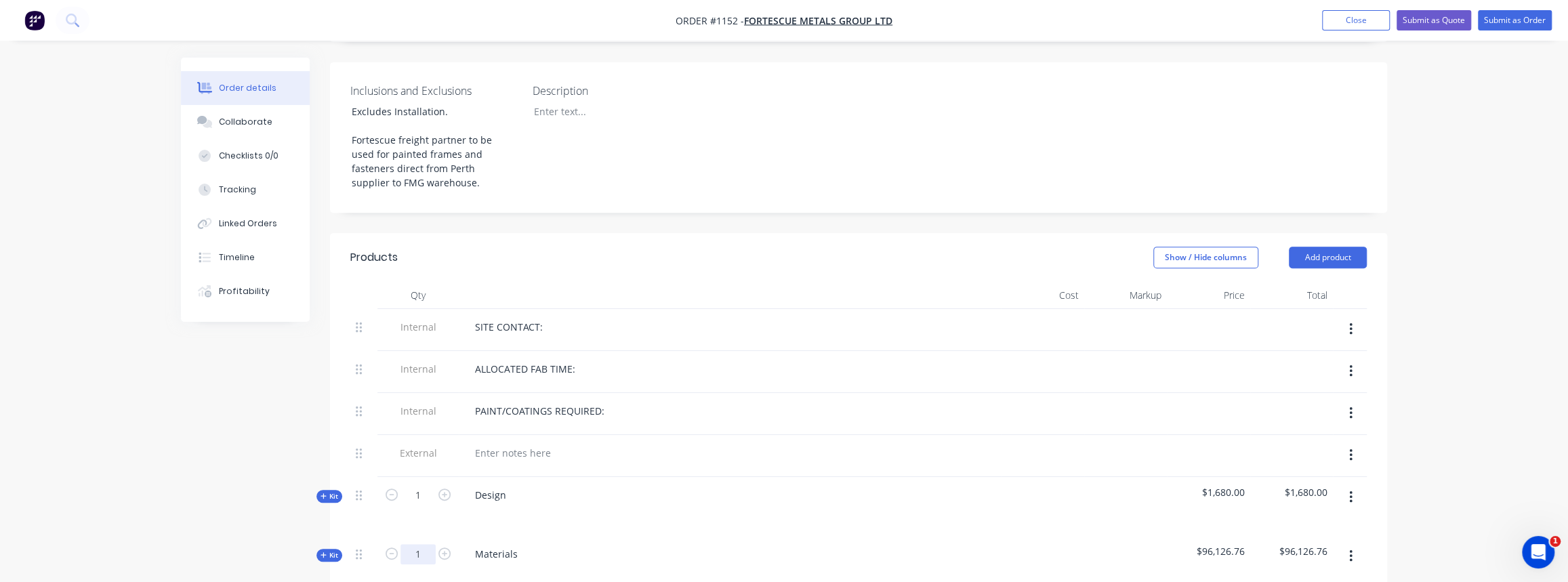
scroll to position [492, 0]
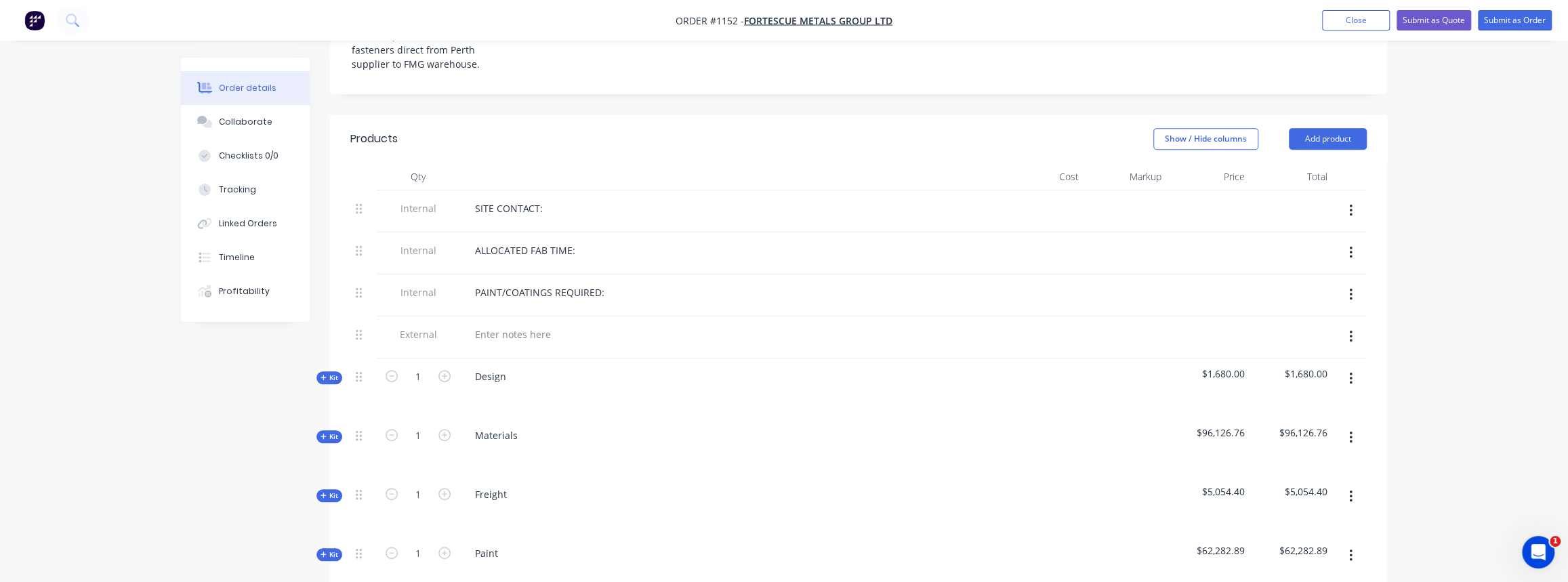
click at [328, 431] on span "Kit" at bounding box center [329, 436] width 18 height 10
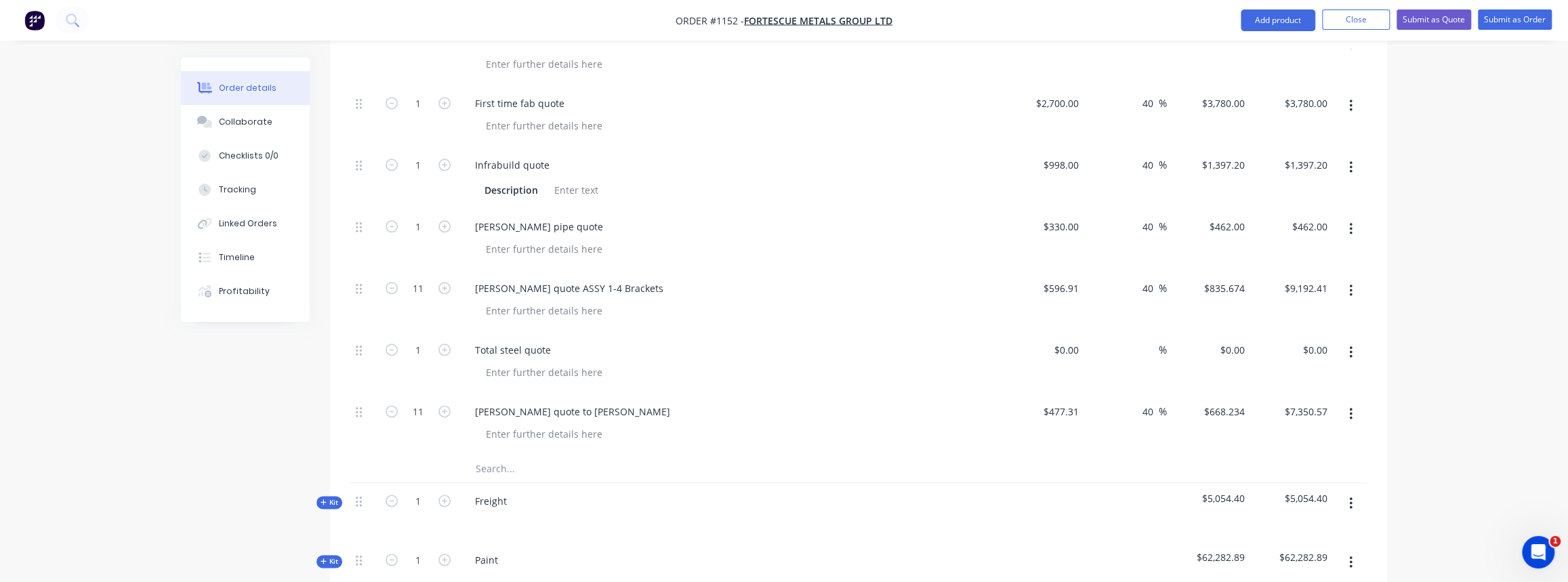
scroll to position [1232, 0]
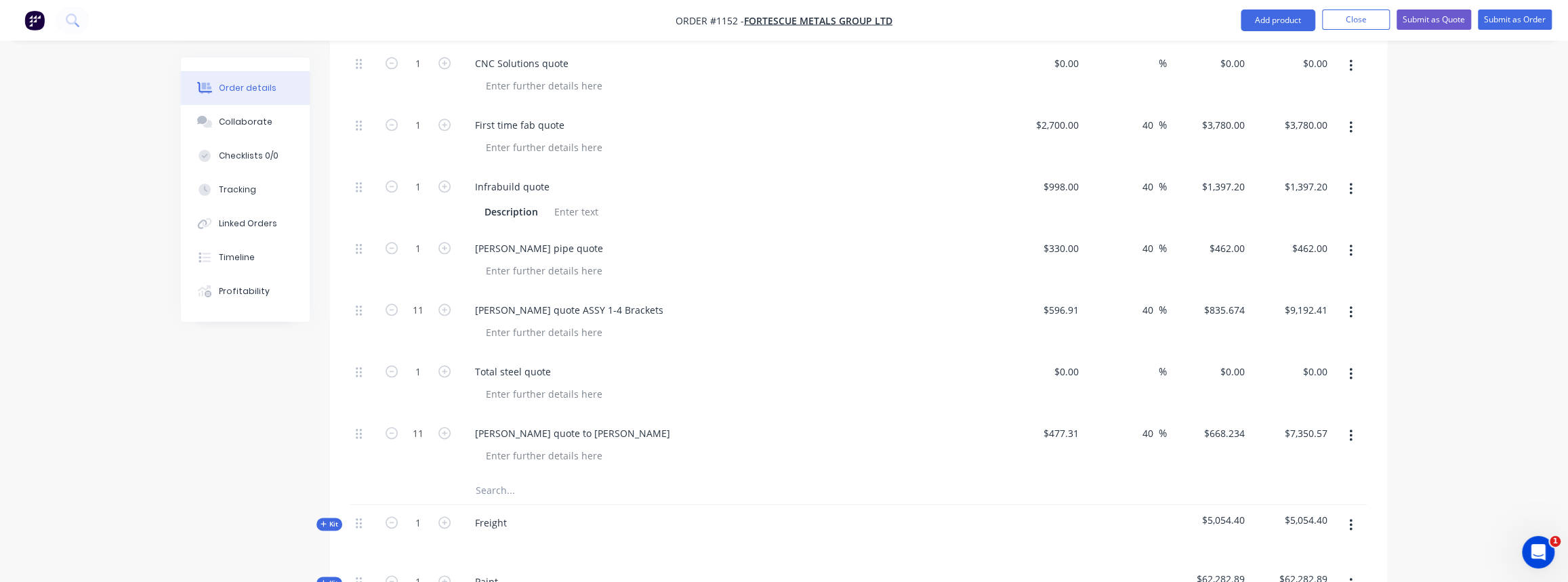
drag, startPoint x: 1131, startPoint y: 142, endPoint x: 1161, endPoint y: 149, distance: 30.8
click at [1131, 142] on div "40 40 %" at bounding box center [1125, 138] width 83 height 62
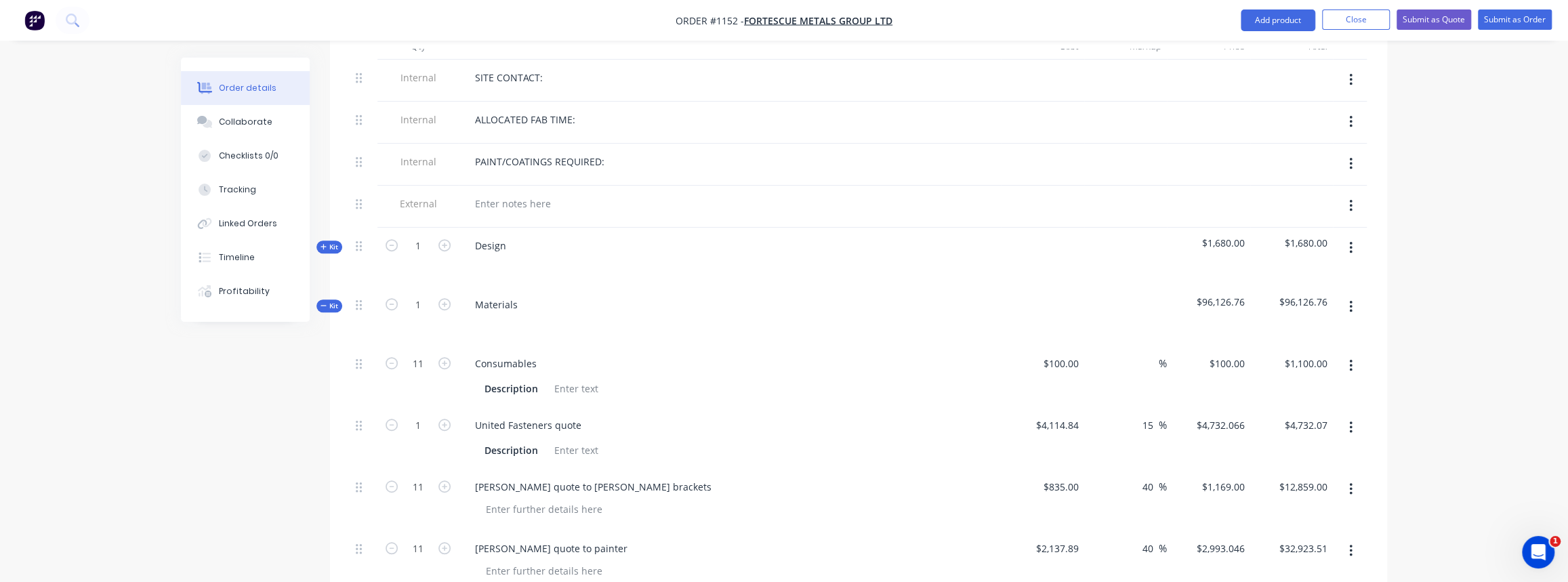
scroll to position [616, 0]
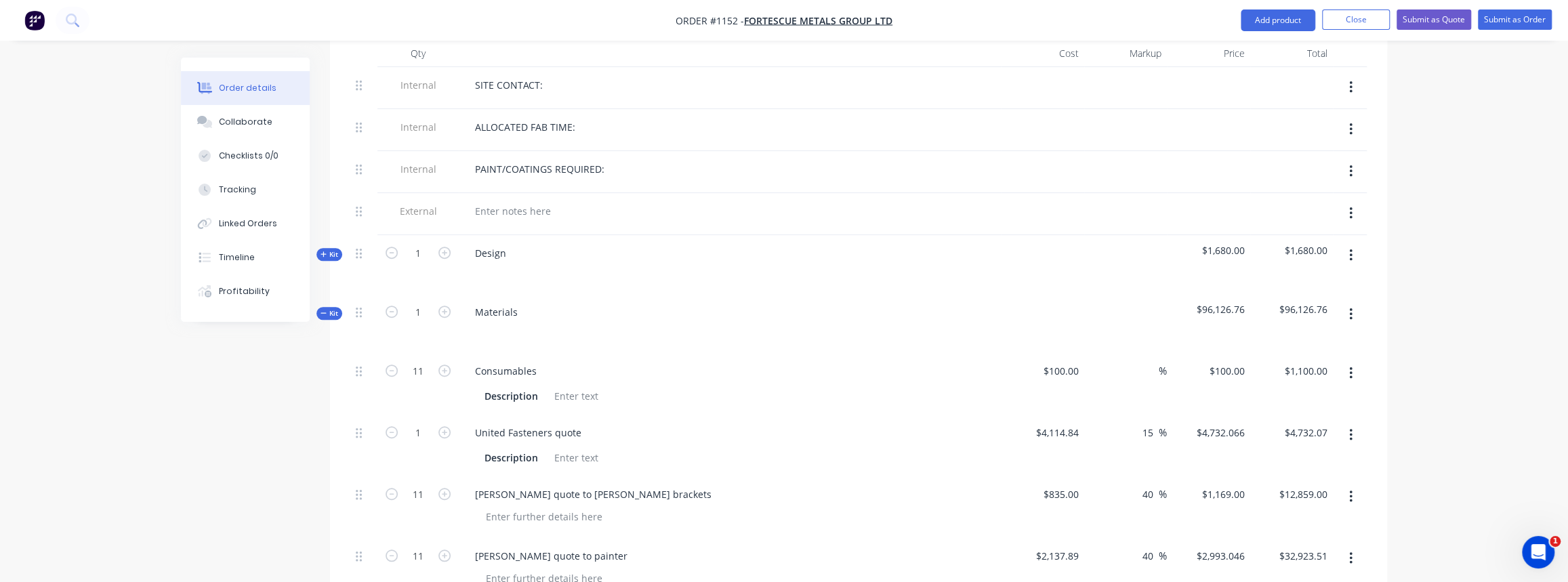
click at [334, 308] on span "Kit" at bounding box center [329, 313] width 18 height 10
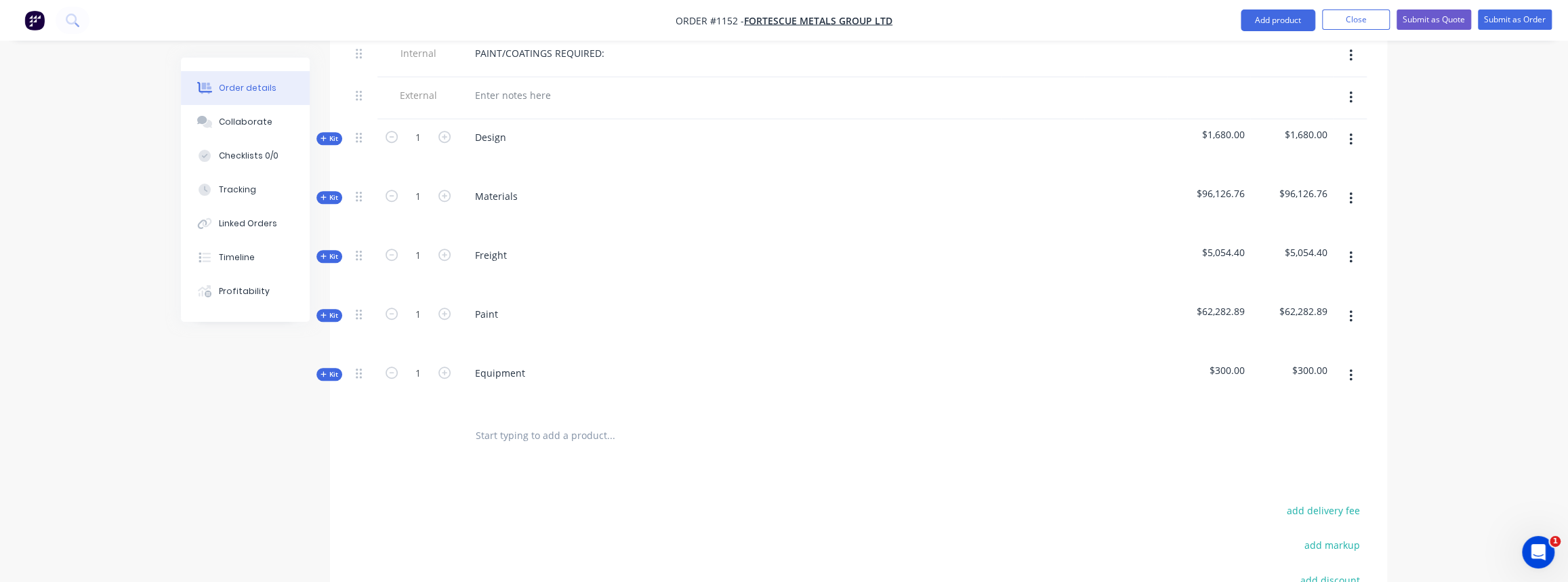
scroll to position [739, 0]
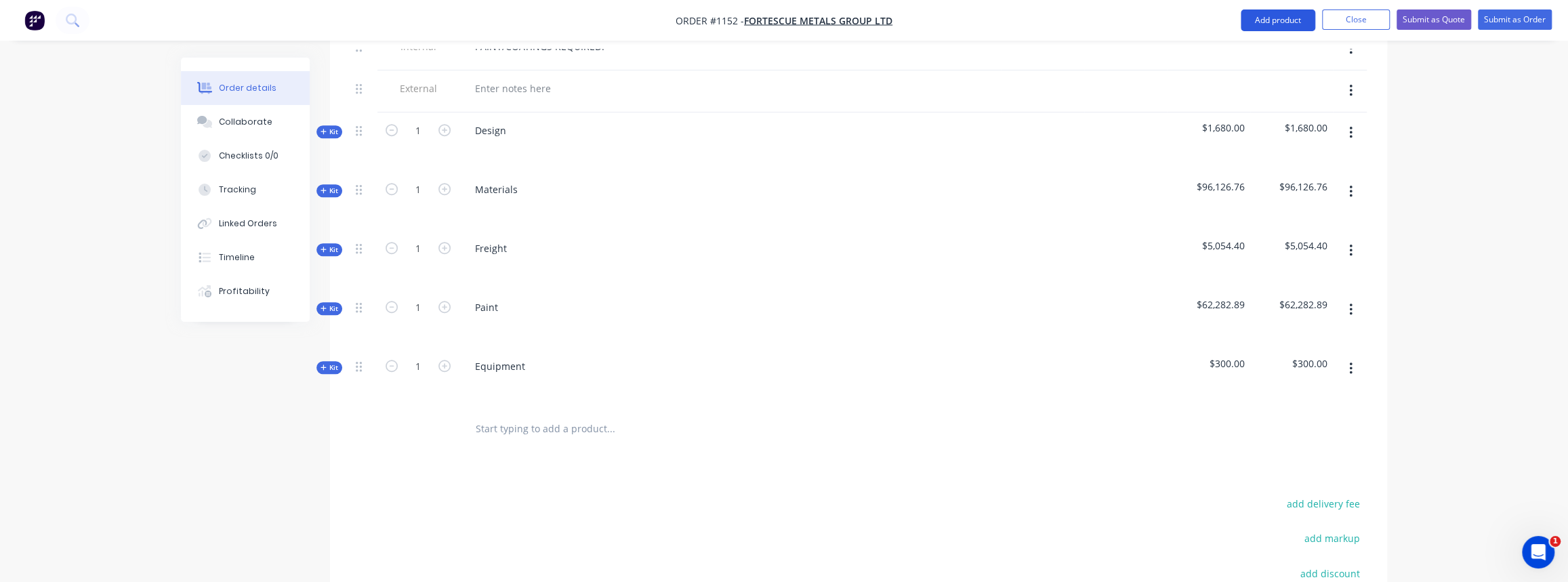
click at [1295, 20] on button "Add product" at bounding box center [1278, 21] width 75 height 22
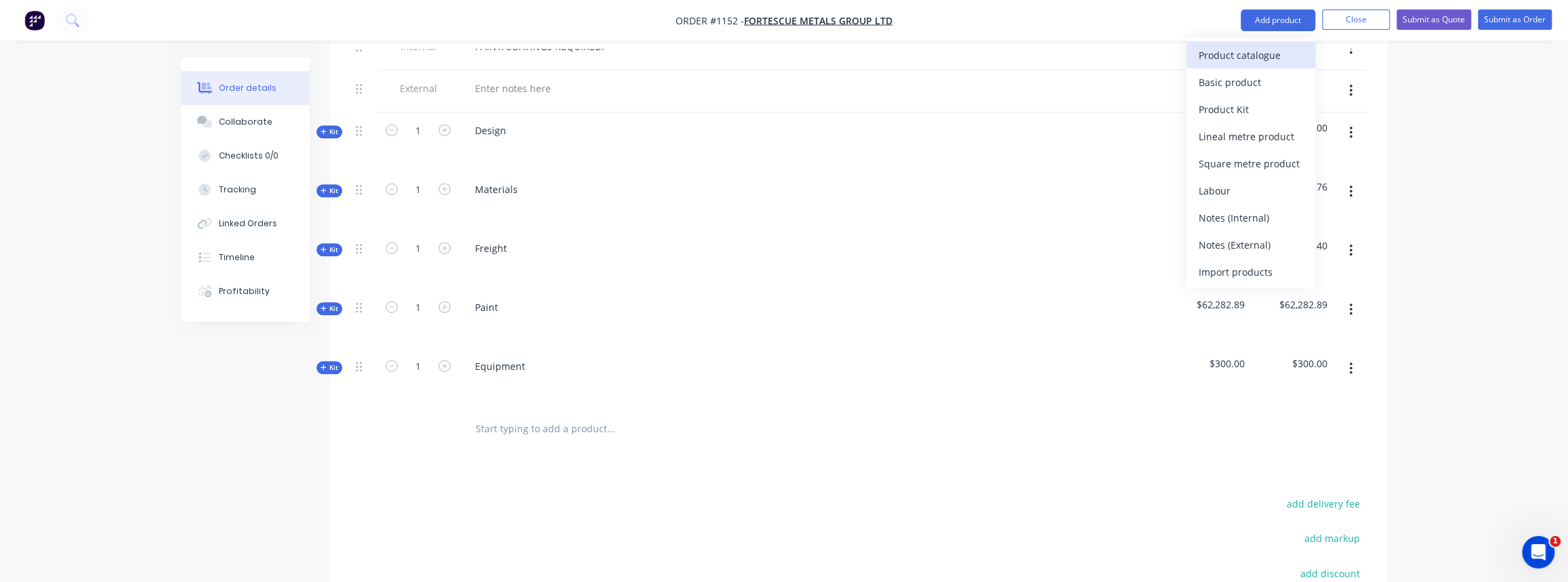
click at [1238, 54] on div "Product catalogue" at bounding box center [1251, 55] width 105 height 20
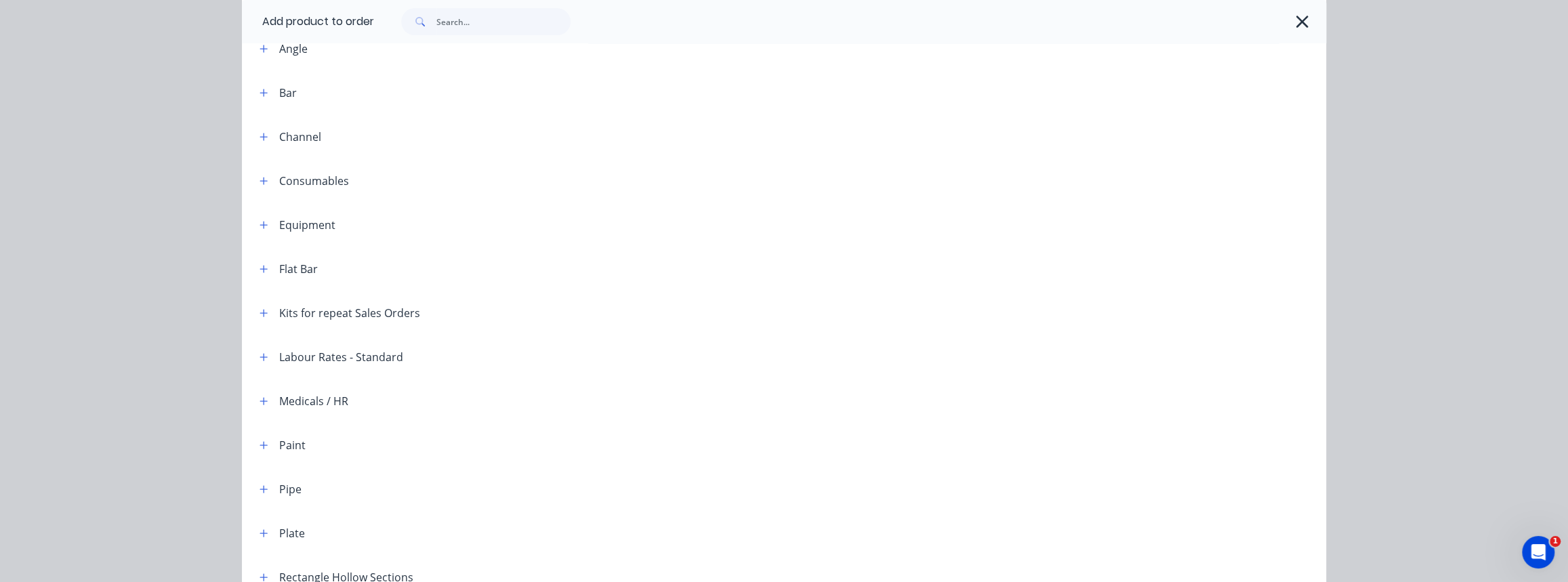
scroll to position [123, 0]
click at [285, 311] on div "Kits for repeat Sales Orders" at bounding box center [349, 312] width 141 height 16
click at [261, 311] on icon "button" at bounding box center [263, 311] width 7 height 7
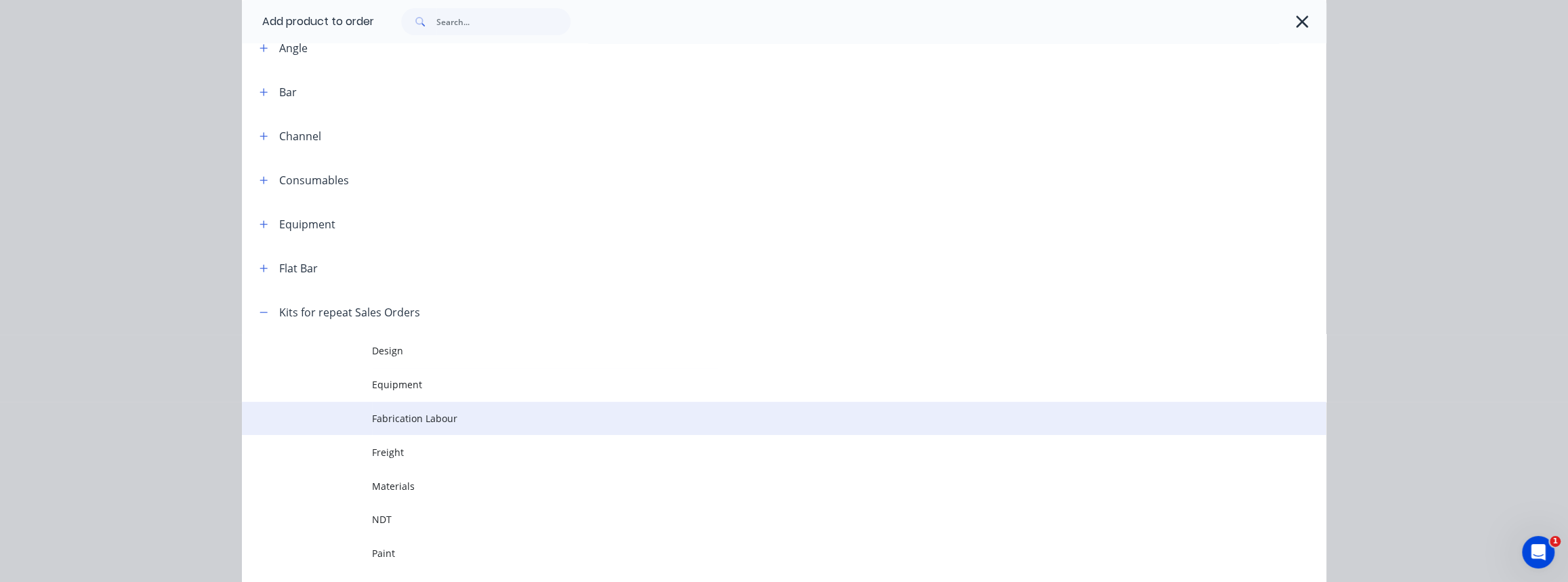
click at [412, 425] on td "Fabrication Labour" at bounding box center [849, 418] width 954 height 34
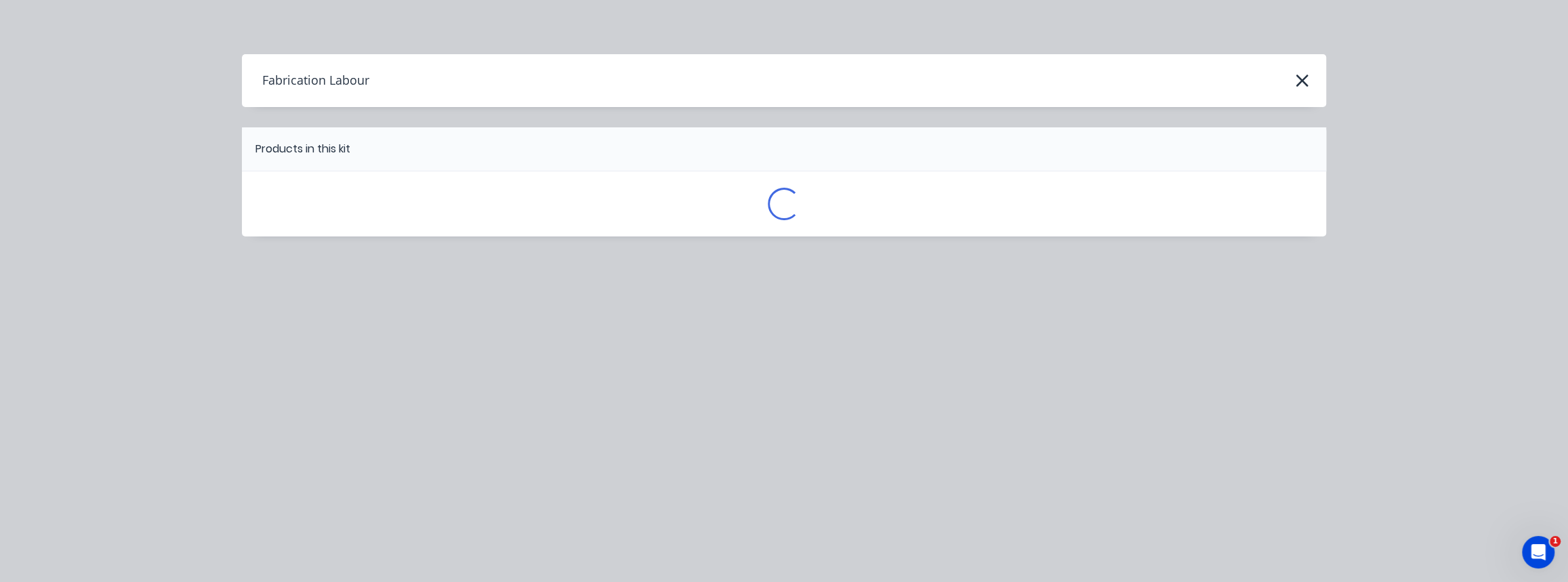
scroll to position [0, 0]
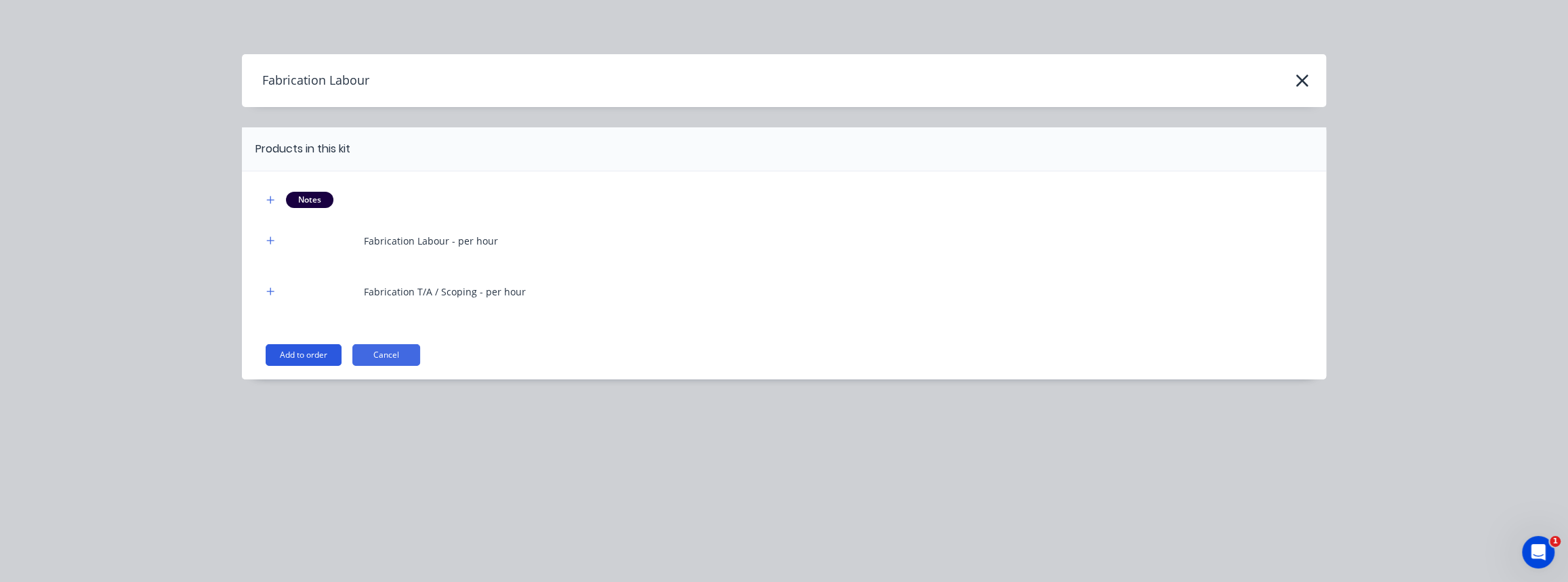
click at [318, 353] on button "Add to order" at bounding box center [303, 355] width 76 height 22
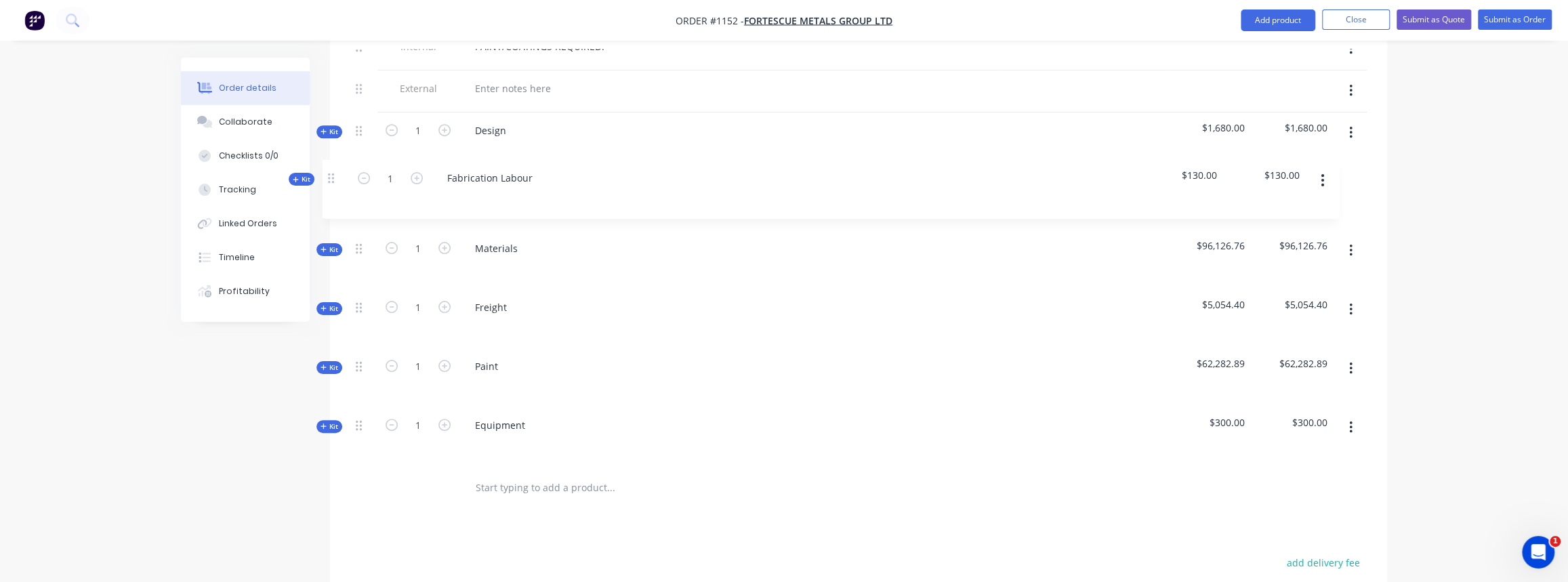
drag, startPoint x: 357, startPoint y: 406, endPoint x: 331, endPoint y: 176, distance: 231.5
click at [331, 176] on div "Qty Cost Markup Price Total Internal SITE CONTACT: Internal ALLOCATED FAB TIME:…" at bounding box center [858, 214] width 1057 height 593
click at [321, 187] on icon "button" at bounding box center [323, 190] width 6 height 7
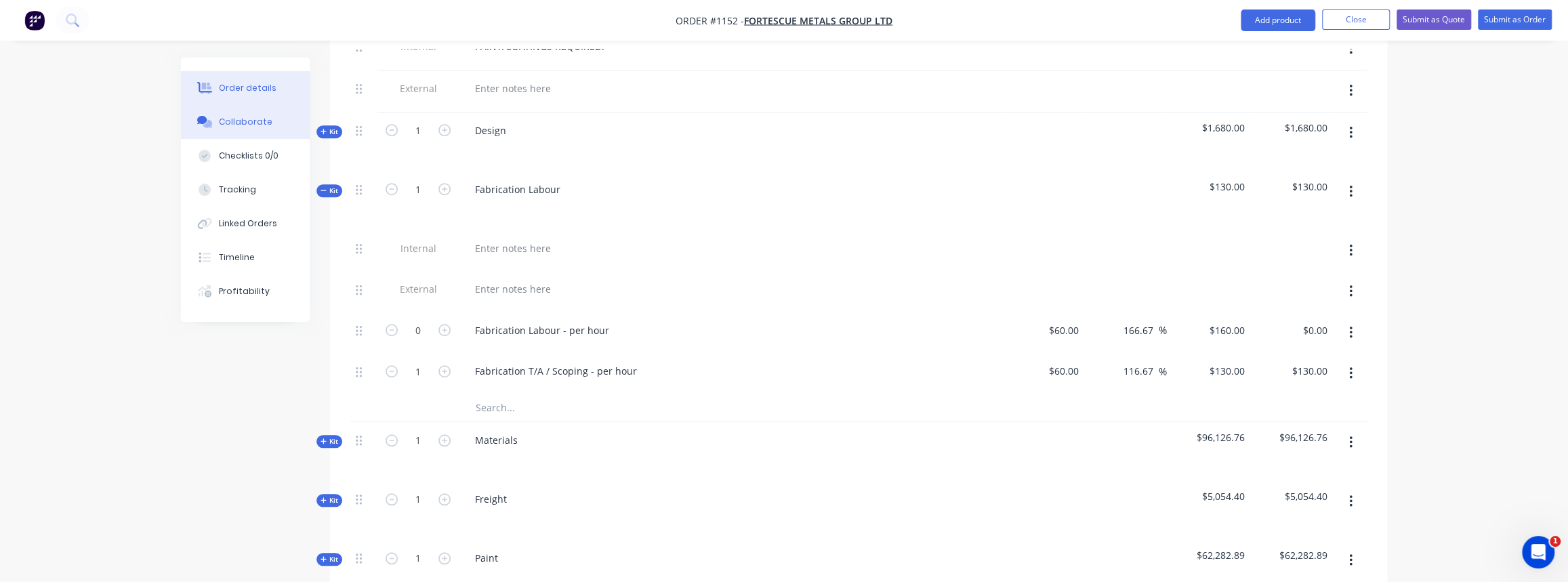
click at [242, 115] on button "Collaborate" at bounding box center [245, 122] width 129 height 34
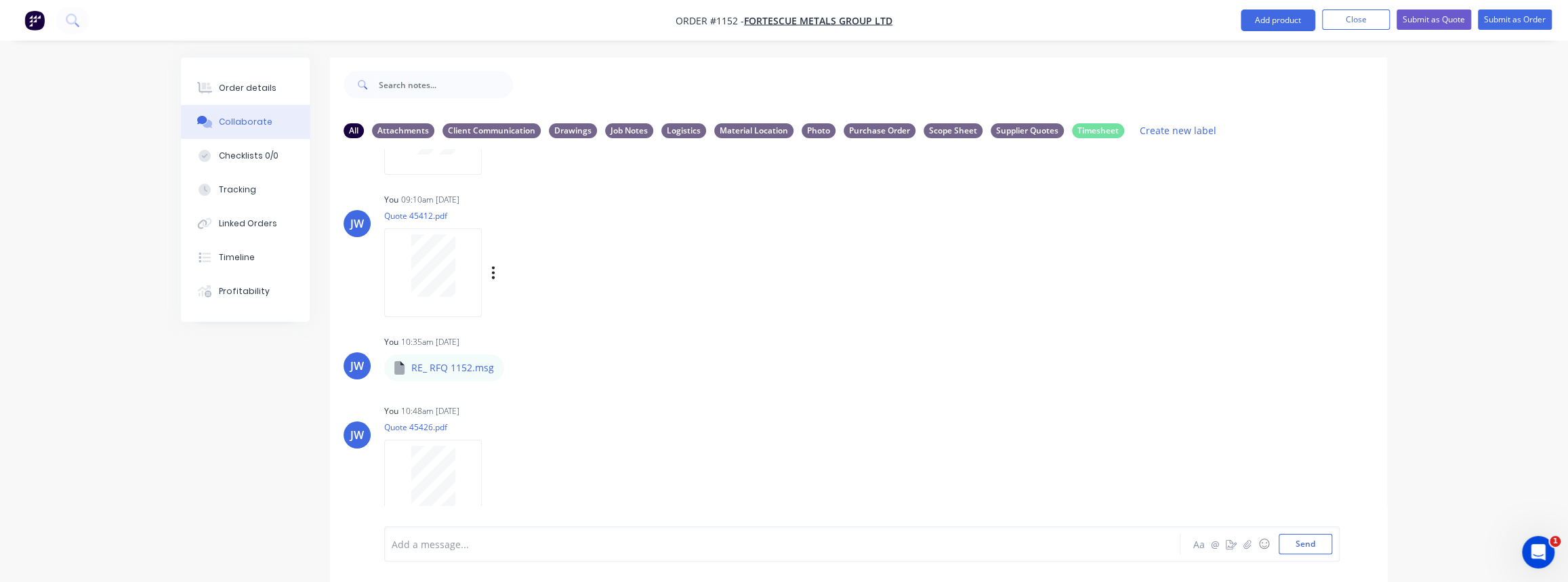
scroll to position [1692, 0]
click at [221, 77] on button "Order details" at bounding box center [245, 88] width 129 height 34
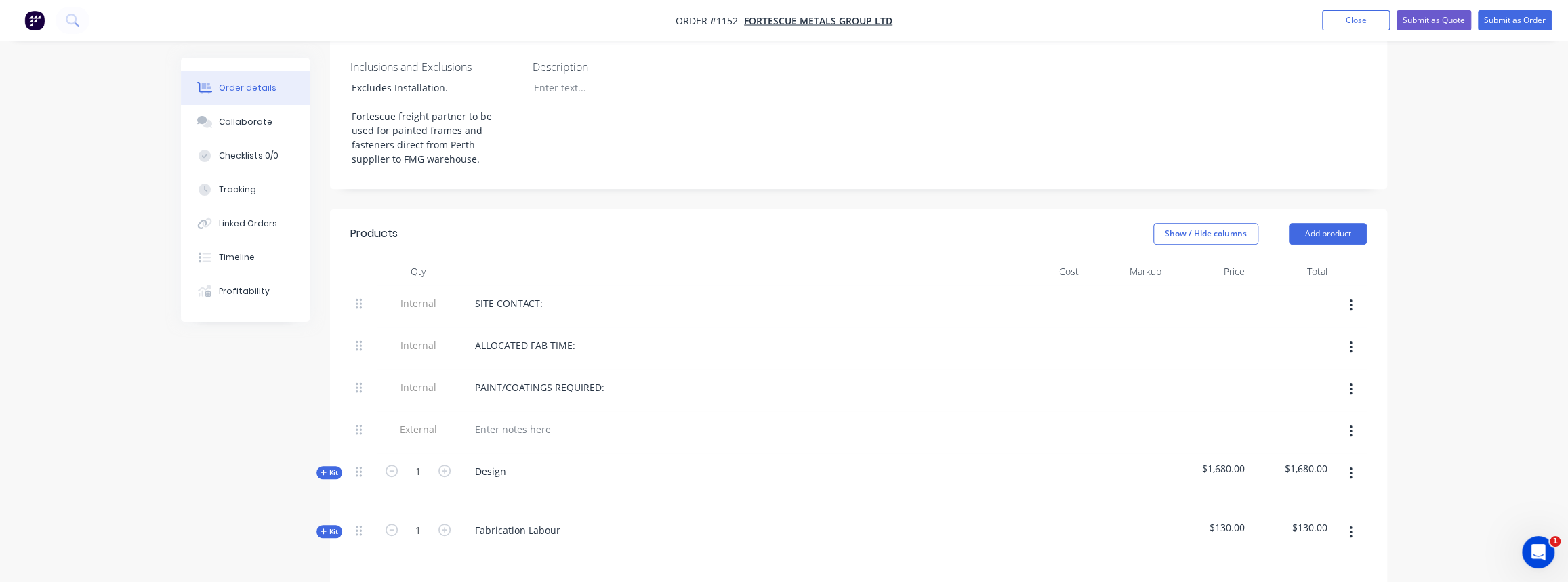
scroll to position [492, 0]
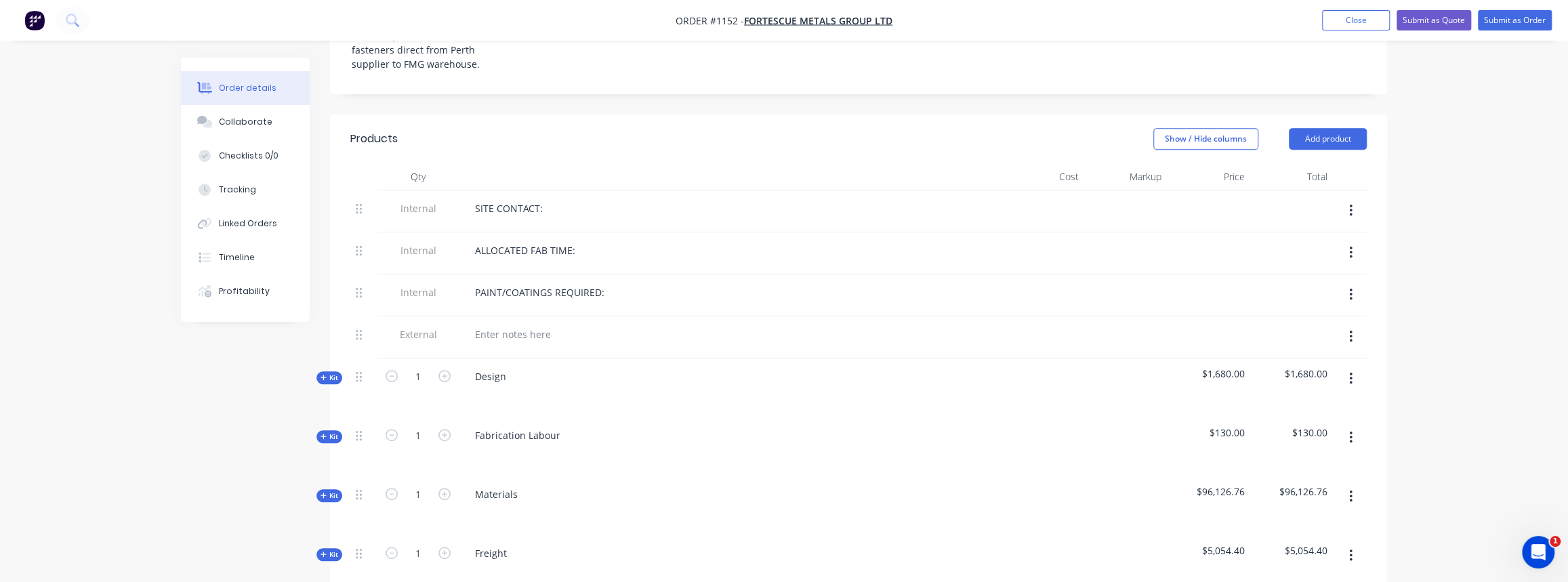
drag, startPoint x: 325, startPoint y: 416, endPoint x: 367, endPoint y: 441, distance: 48.9
click at [325, 431] on span "Kit" at bounding box center [329, 436] width 18 height 10
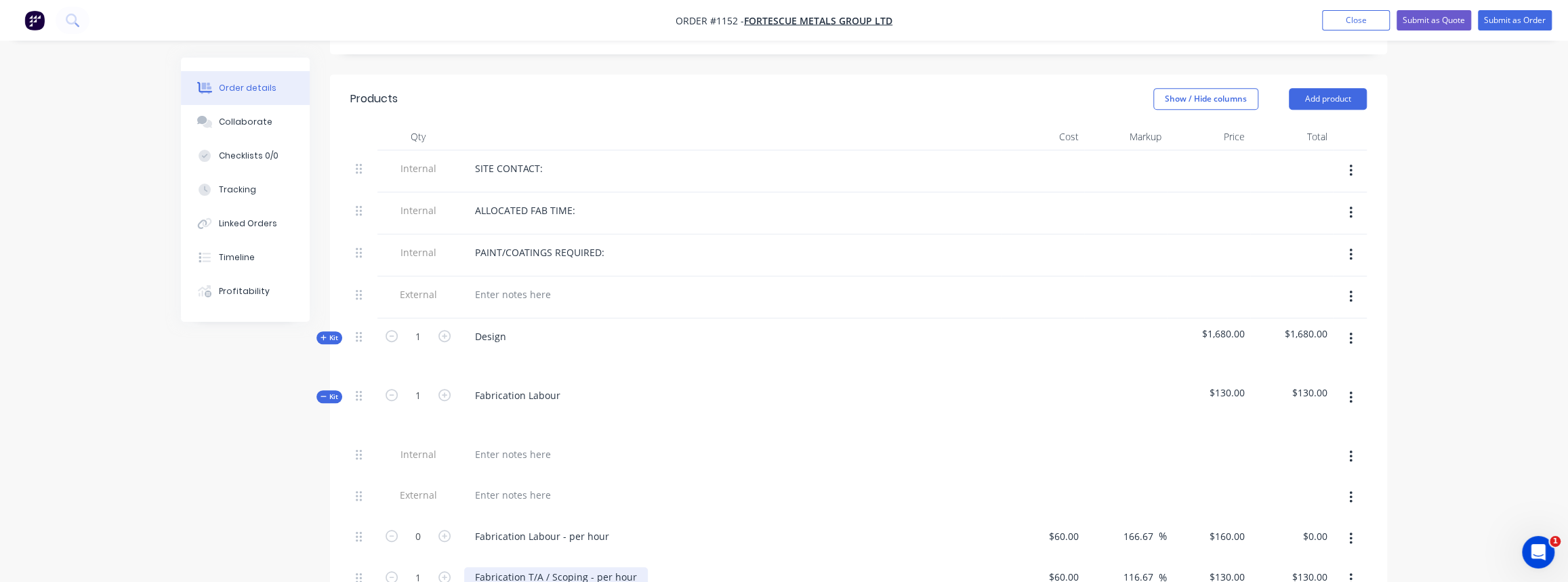
scroll to position [554, 0]
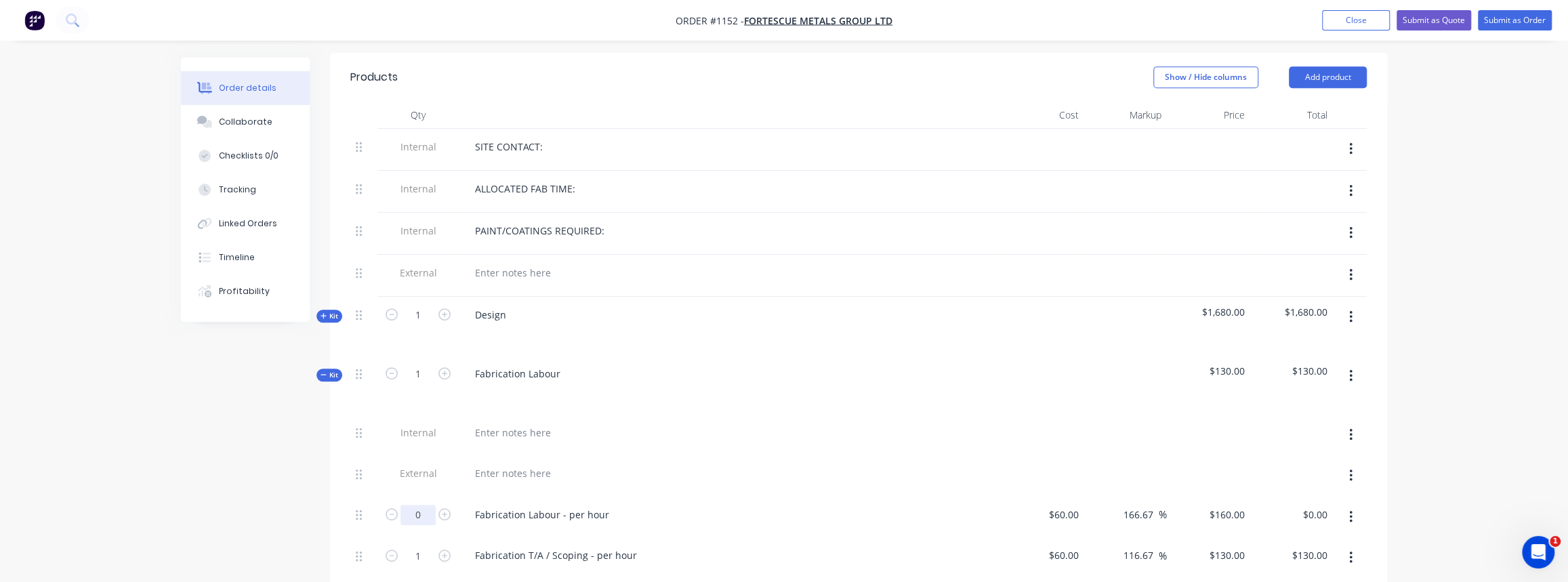
click at [418, 505] on input "0" at bounding box center [417, 515] width 35 height 20
type input "190"
type input "$30,400.00"
click at [719, 545] on div "Fabrication T/A / Scoping - per hour" at bounding box center [729, 557] width 542 height 41
click at [324, 371] on icon "button" at bounding box center [323, 374] width 6 height 7
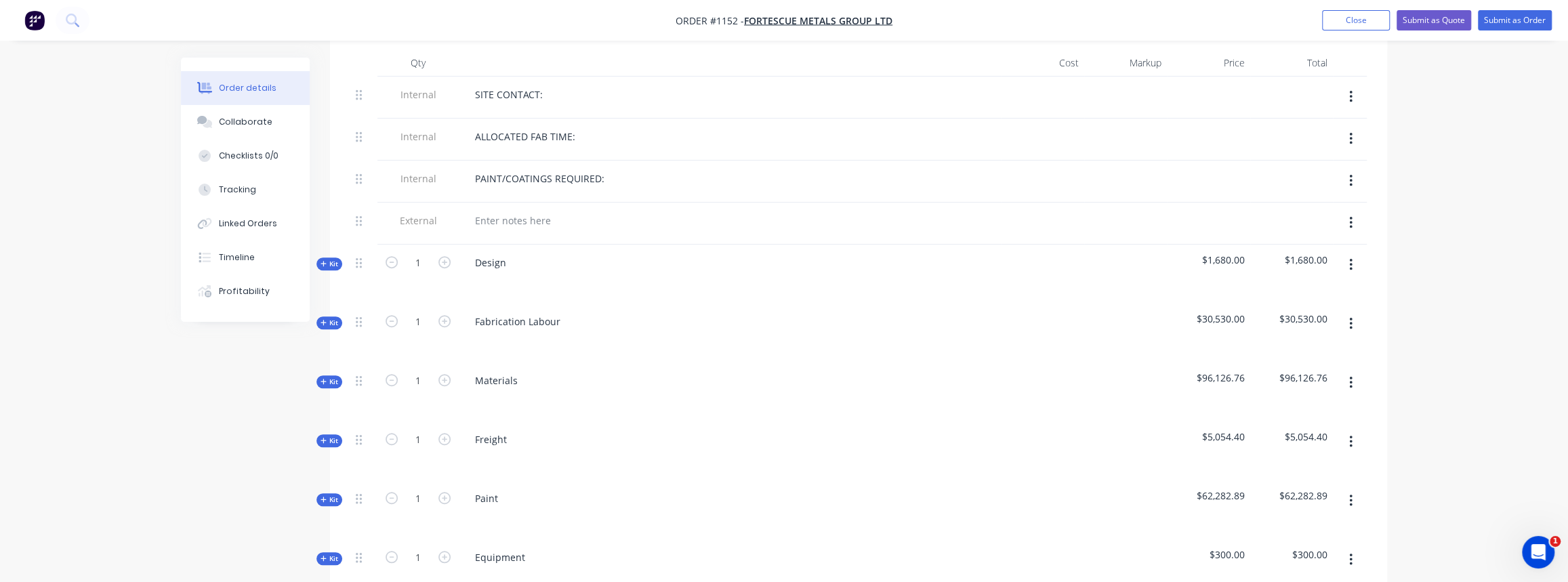
scroll to position [678, 0]
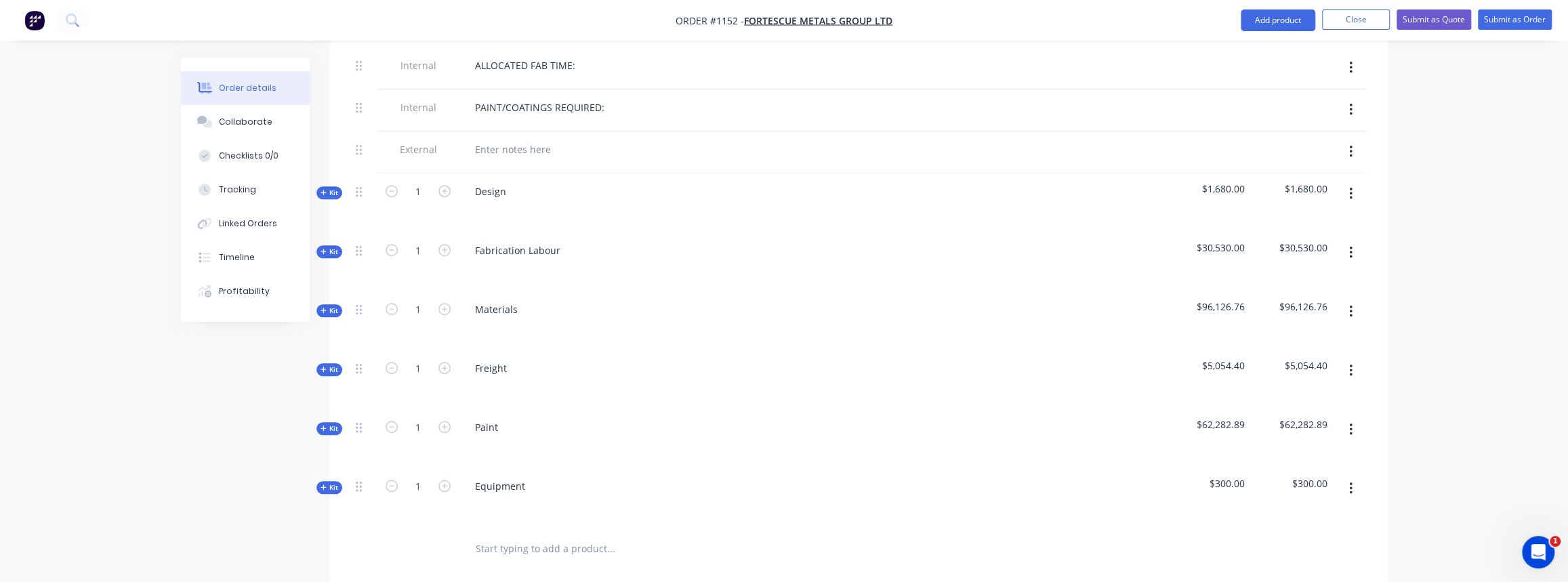
click at [327, 423] on span "Kit" at bounding box center [329, 428] width 18 height 10
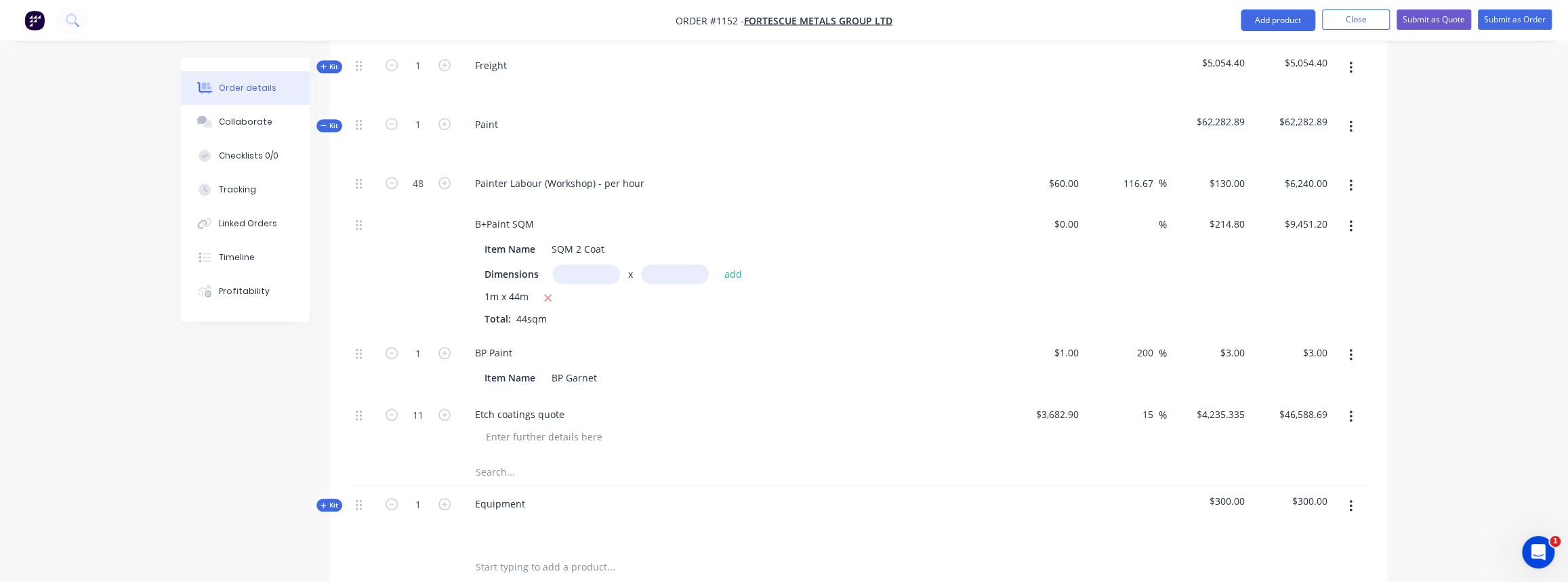
scroll to position [985, 0]
click at [446, 342] on icon "button" at bounding box center [444, 348] width 12 height 12
type input "2"
type input "$6.00"
click at [426, 338] on input "2" at bounding box center [417, 348] width 35 height 20
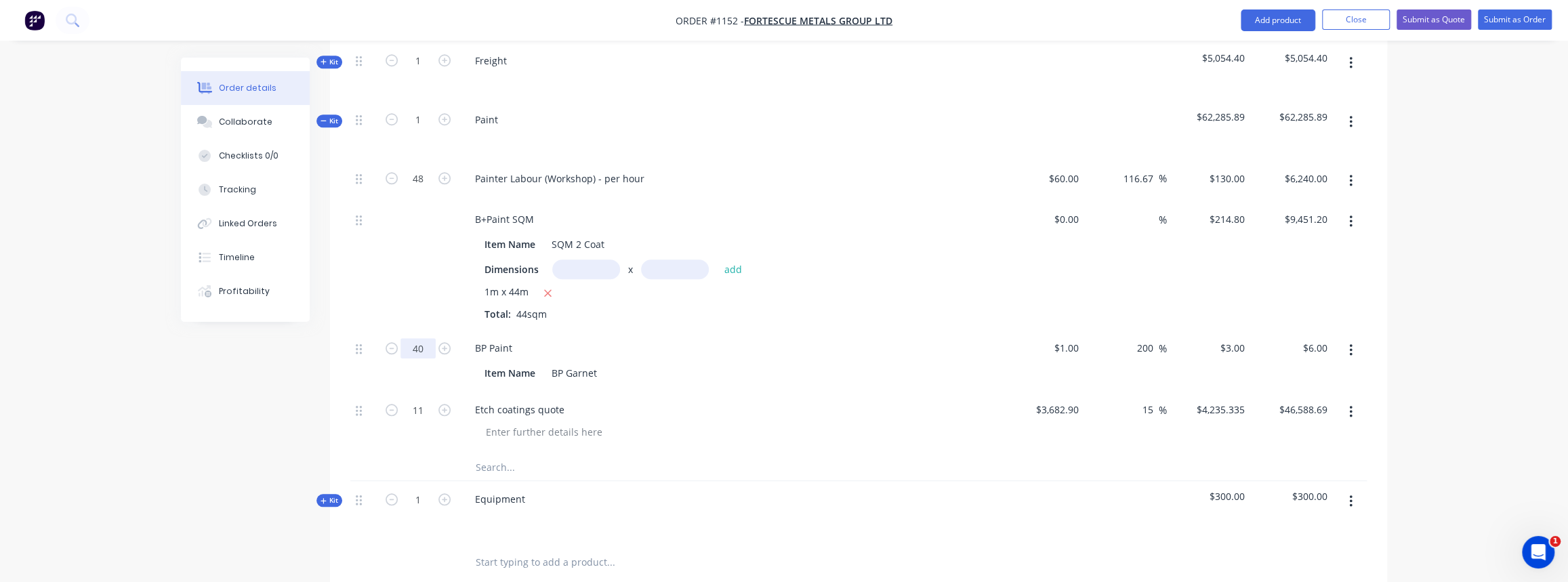
type input "40"
type input "$120.00"
click at [894, 363] on div "Item Name BP Garnet" at bounding box center [727, 373] width 496 height 20
click at [432, 338] on input "40" at bounding box center [417, 348] width 35 height 20
type input "250"
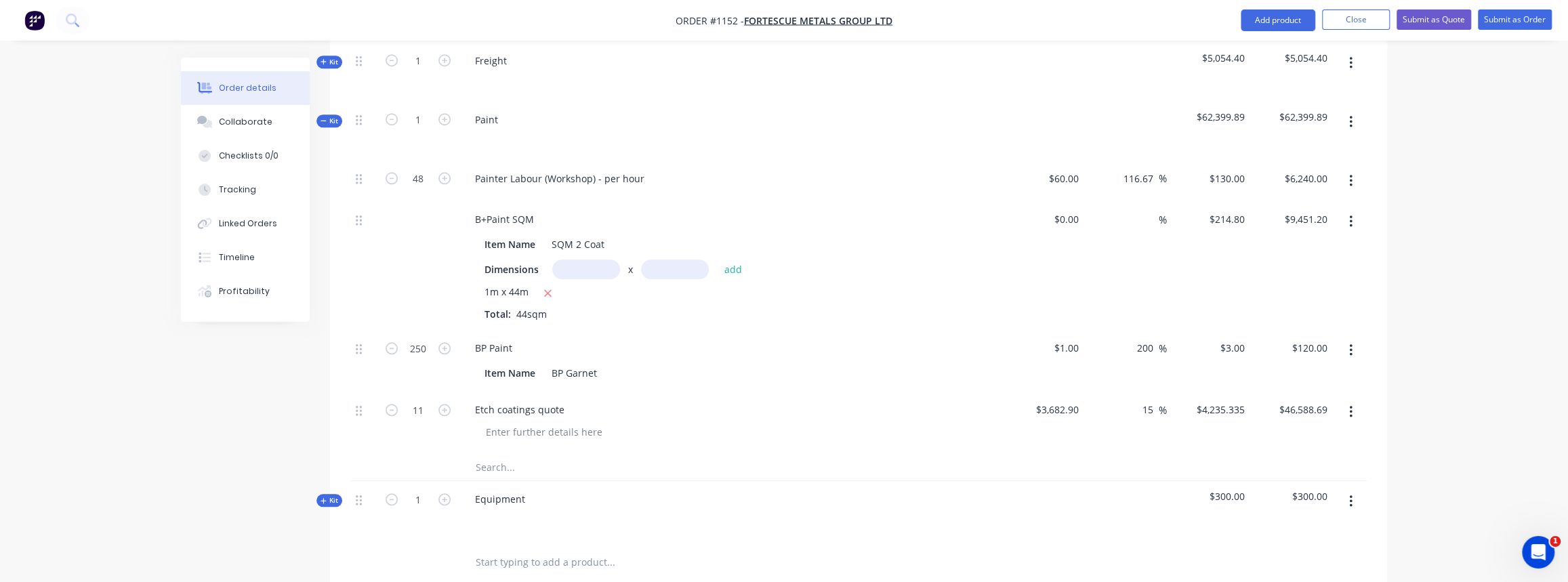
type input "$750.00"
click at [578, 260] on input "text" at bounding box center [586, 270] width 68 height 20
click at [767, 303] on div "B+Paint SQM Item Name SQM 2 Coat Dimensions x add 1m x 44m Total: 44sqm" at bounding box center [729, 266] width 542 height 129
click at [321, 117] on icon "button" at bounding box center [323, 120] width 6 height 7
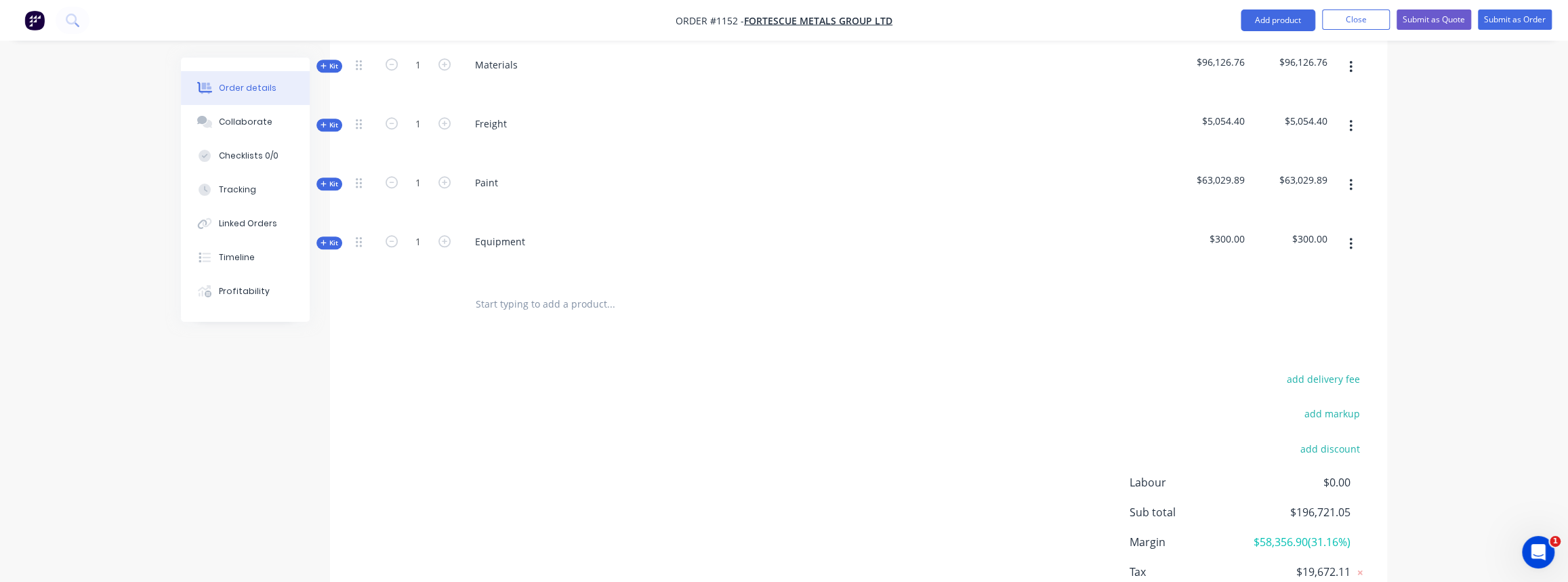
scroll to position [862, 0]
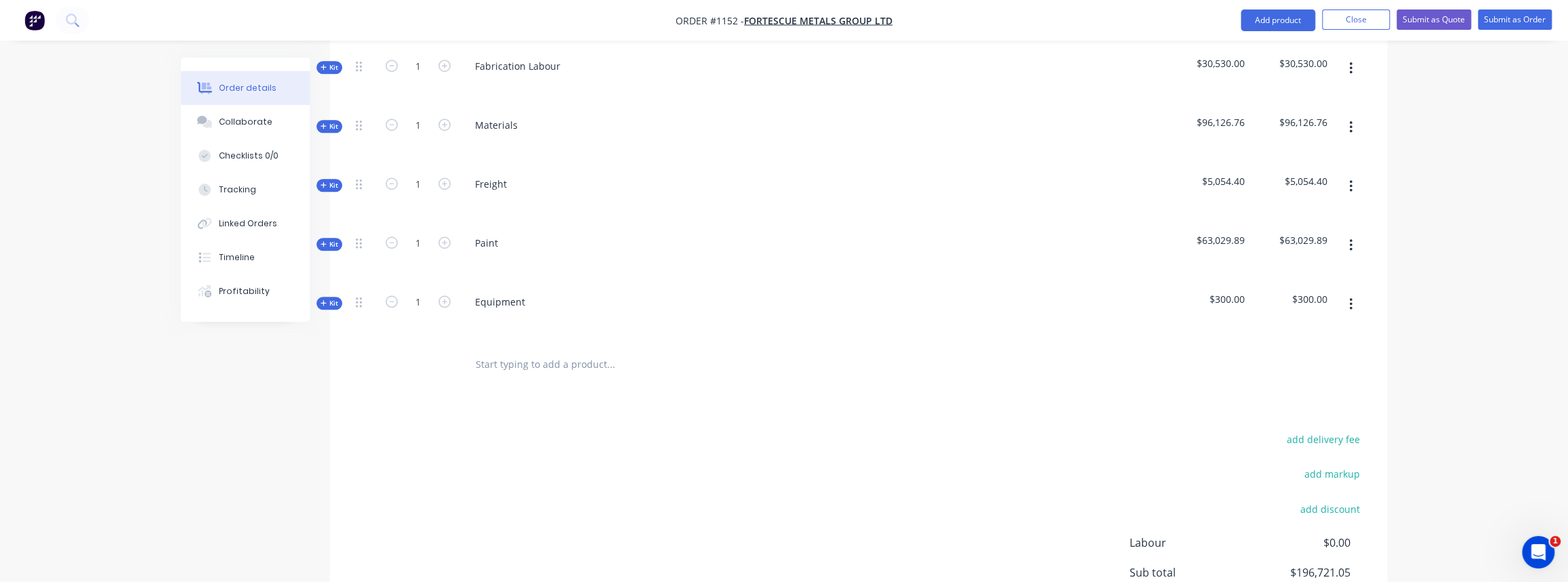
click at [334, 298] on span "Kit" at bounding box center [329, 303] width 18 height 10
click at [496, 404] on input "text" at bounding box center [610, 417] width 270 height 27
click at [332, 298] on span "Kit" at bounding box center [329, 303] width 18 height 10
click at [511, 351] on input "text" at bounding box center [610, 364] width 270 height 27
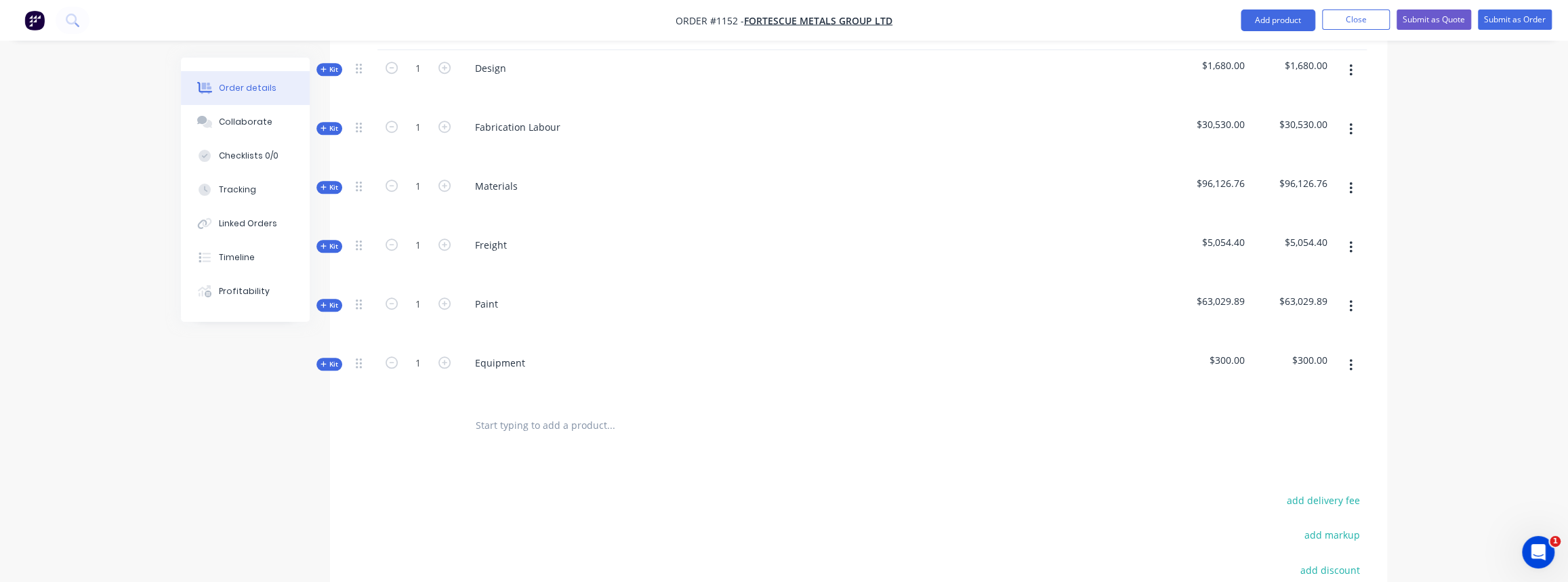
scroll to position [801, 0]
click at [327, 242] on span "Kit" at bounding box center [329, 247] width 18 height 10
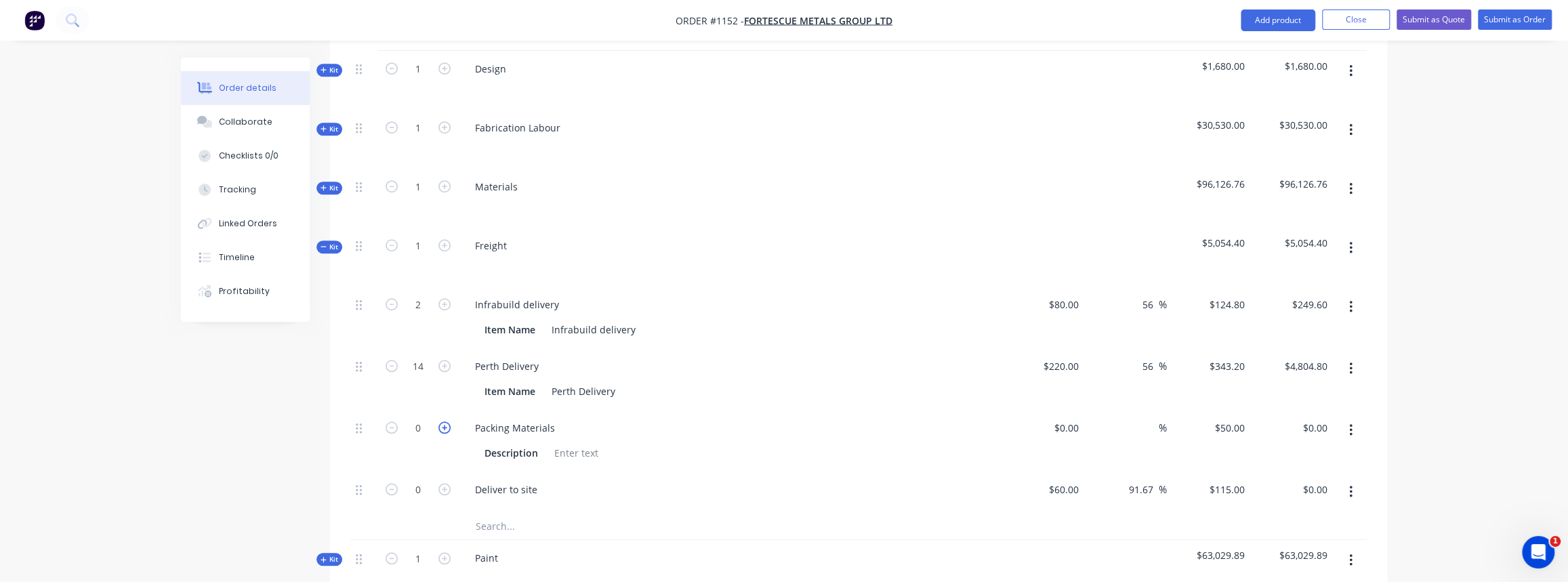
click at [438, 421] on icon "button" at bounding box center [444, 427] width 12 height 12
type input "1"
type input "$50.00"
click at [438, 421] on icon "button" at bounding box center [444, 427] width 12 height 12
type input "2"
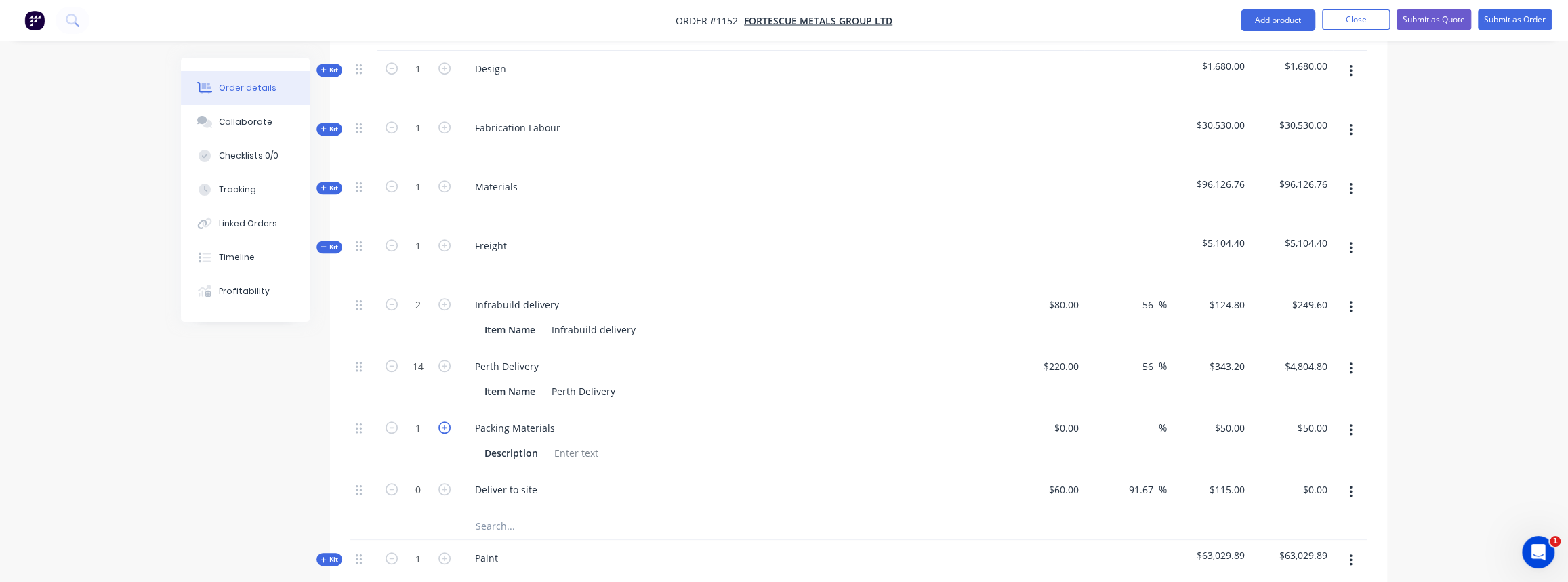
type input "$100.00"
click at [438, 421] on icon "button" at bounding box center [444, 427] width 12 height 12
type input "3"
type input "$150.00"
click at [438, 421] on icon "button" at bounding box center [444, 427] width 12 height 12
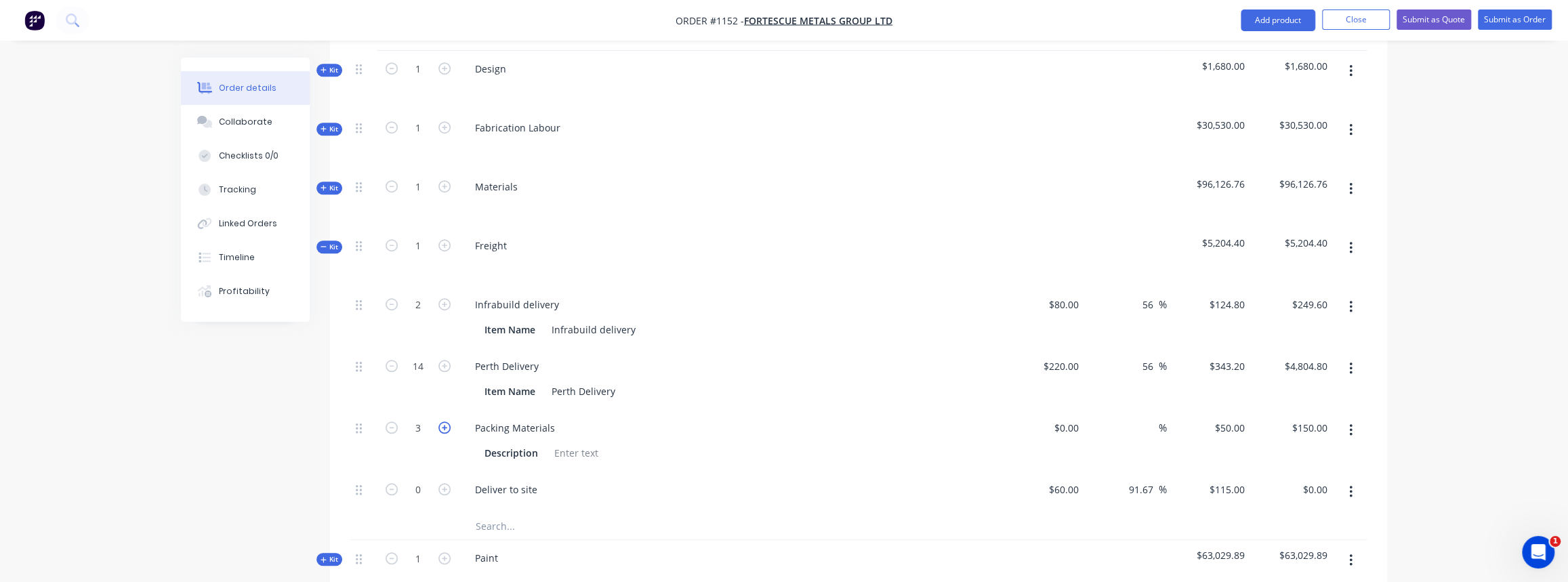
type input "4"
type input "$200.00"
click at [438, 421] on icon "button" at bounding box center [444, 427] width 12 height 12
type input "5"
type input "$250.00"
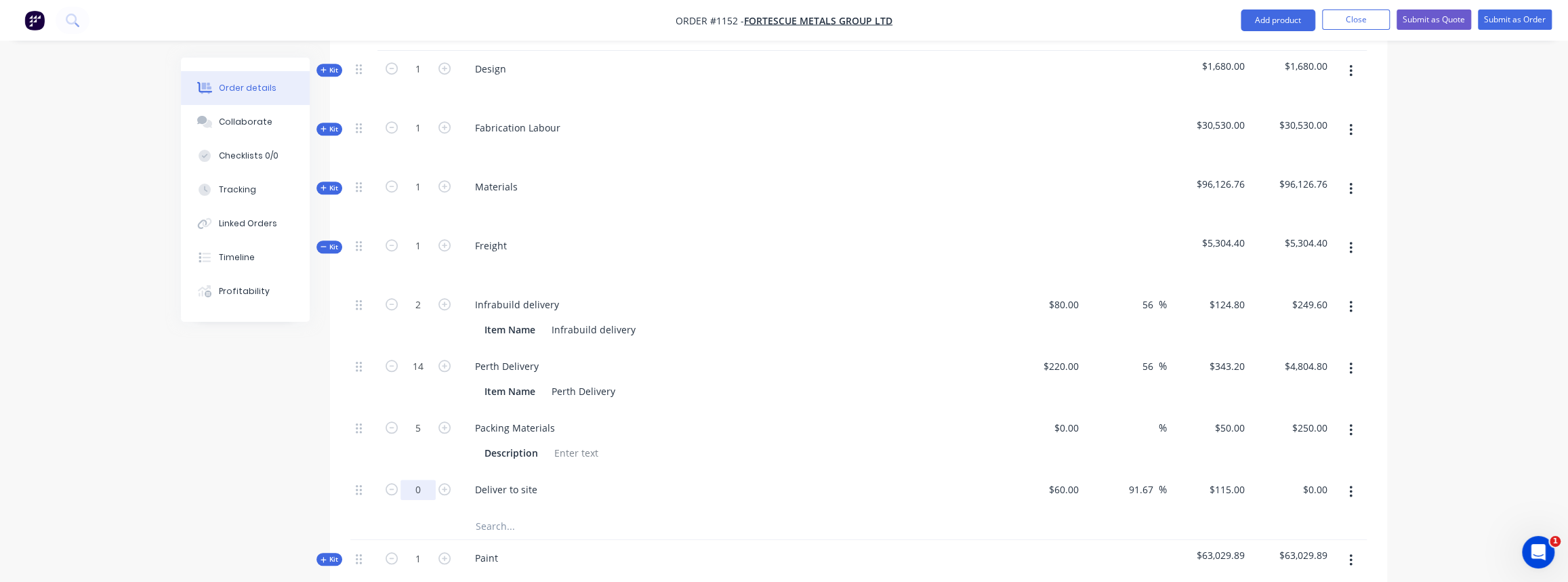
click at [428, 480] on input "0" at bounding box center [417, 490] width 35 height 20
type input "10"
type input "$1,150.00"
click at [507, 512] on input "text" at bounding box center [610, 525] width 270 height 27
click at [336, 242] on span "Kit" at bounding box center [329, 247] width 18 height 10
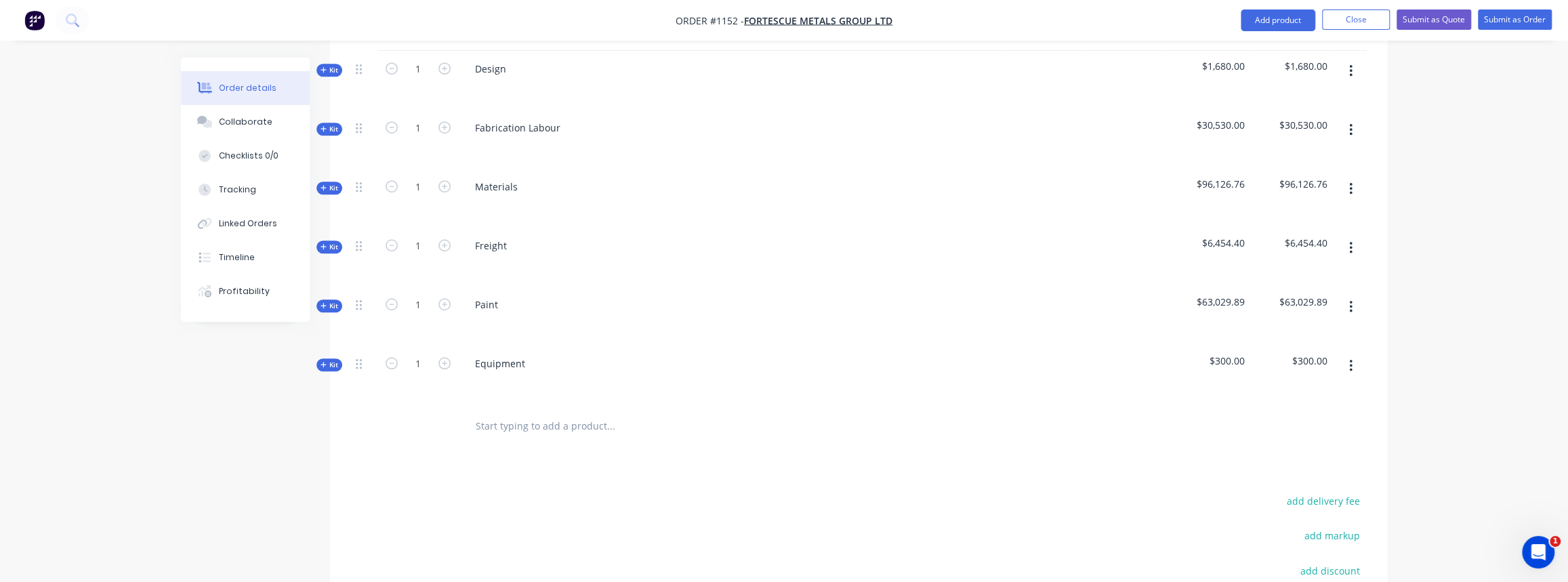
click at [315, 160] on div "Order details Collaborate Checklists 0/0 Tracking Linked Orders Timeline Profit…" at bounding box center [255, 190] width 149 height 265
click at [326, 183] on span "Kit" at bounding box center [329, 188] width 18 height 10
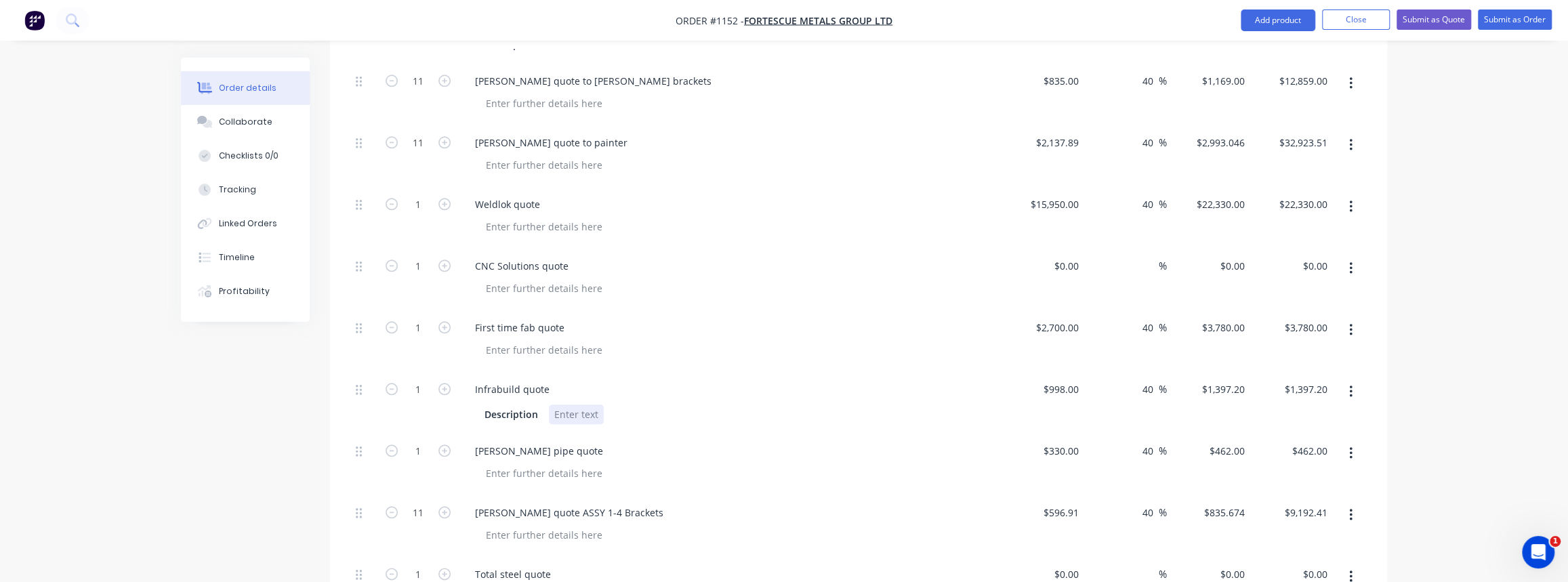
scroll to position [1108, 0]
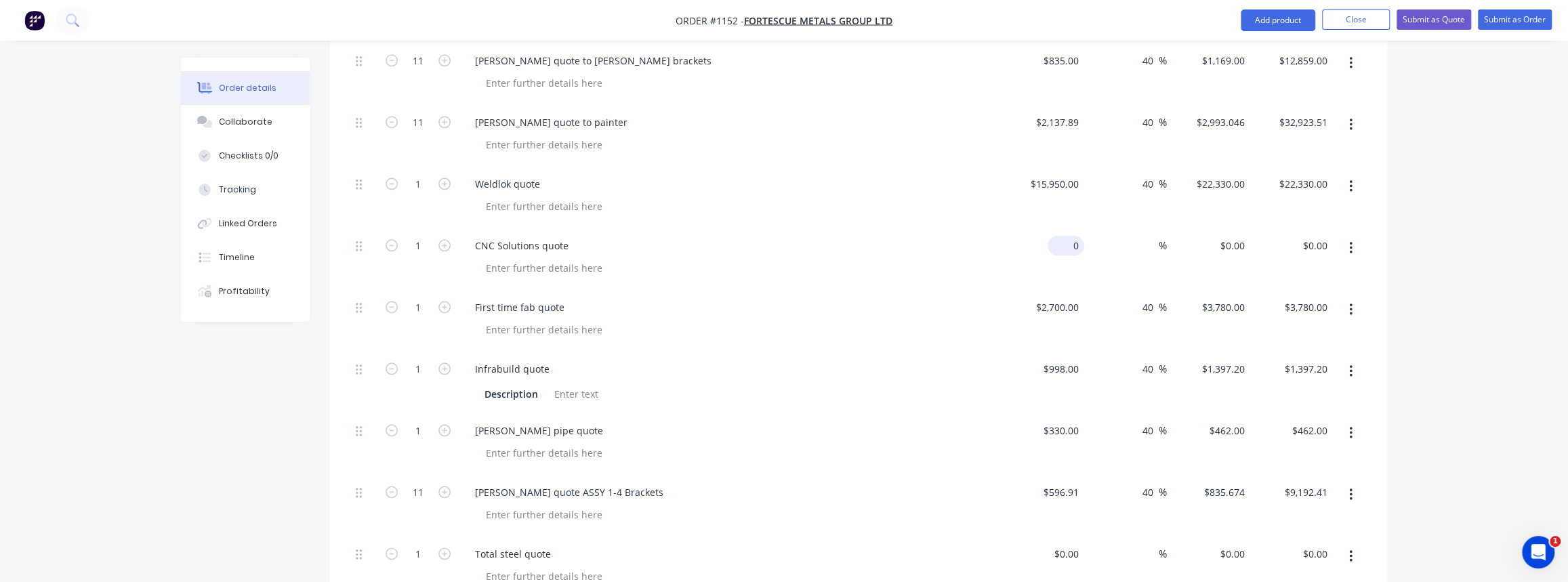
click at [1065, 236] on div "0 $0.00" at bounding box center [1065, 246] width 37 height 20
type input "$0.00"
click at [420, 236] on input "1" at bounding box center [417, 246] width 35 height 20
type input "44"
click at [1059, 228] on div "0 $0.00" at bounding box center [1041, 259] width 83 height 62
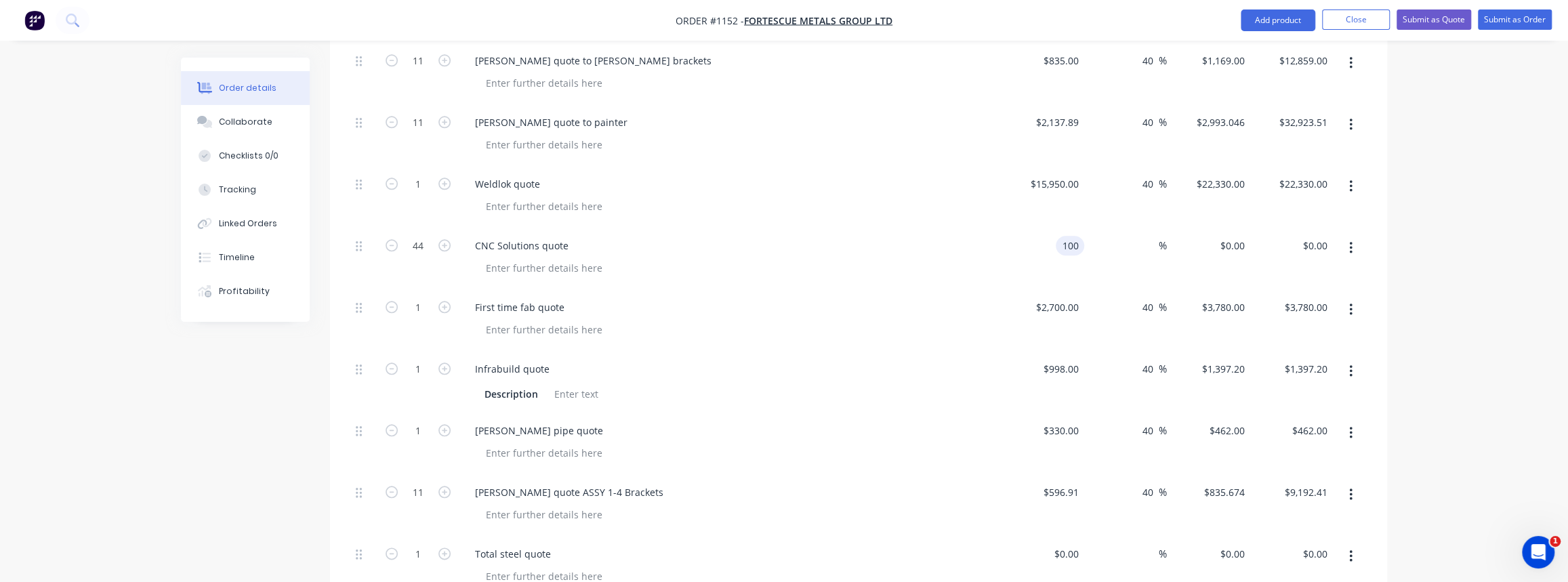
type input "$100.00"
type input "$4,400.00"
click at [986, 236] on div "CNC Solutions quote" at bounding box center [729, 259] width 542 height 62
click at [1133, 228] on div "%" at bounding box center [1125, 259] width 83 height 62
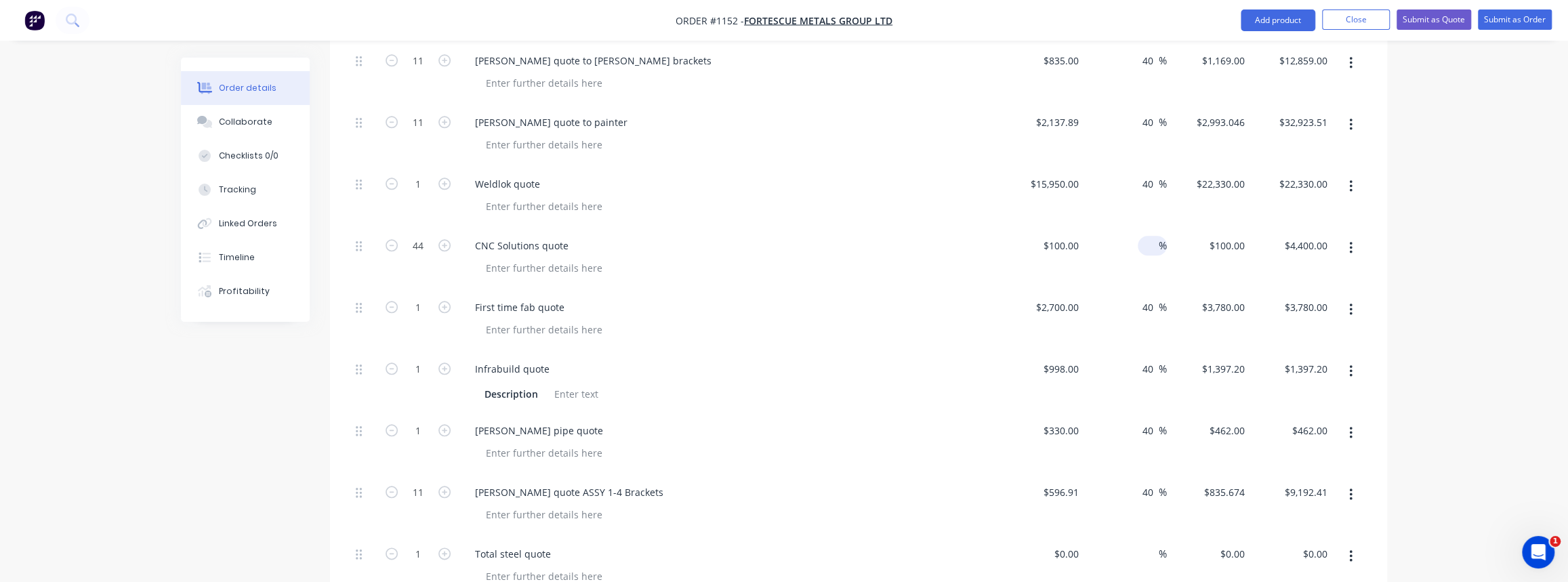
click at [1150, 236] on input at bounding box center [1151, 246] width 16 height 20
type input "30"
type input "$130.00"
type input "$5,720.00"
click at [1213, 263] on div "$130.00 $100.00" at bounding box center [1208, 259] width 83 height 62
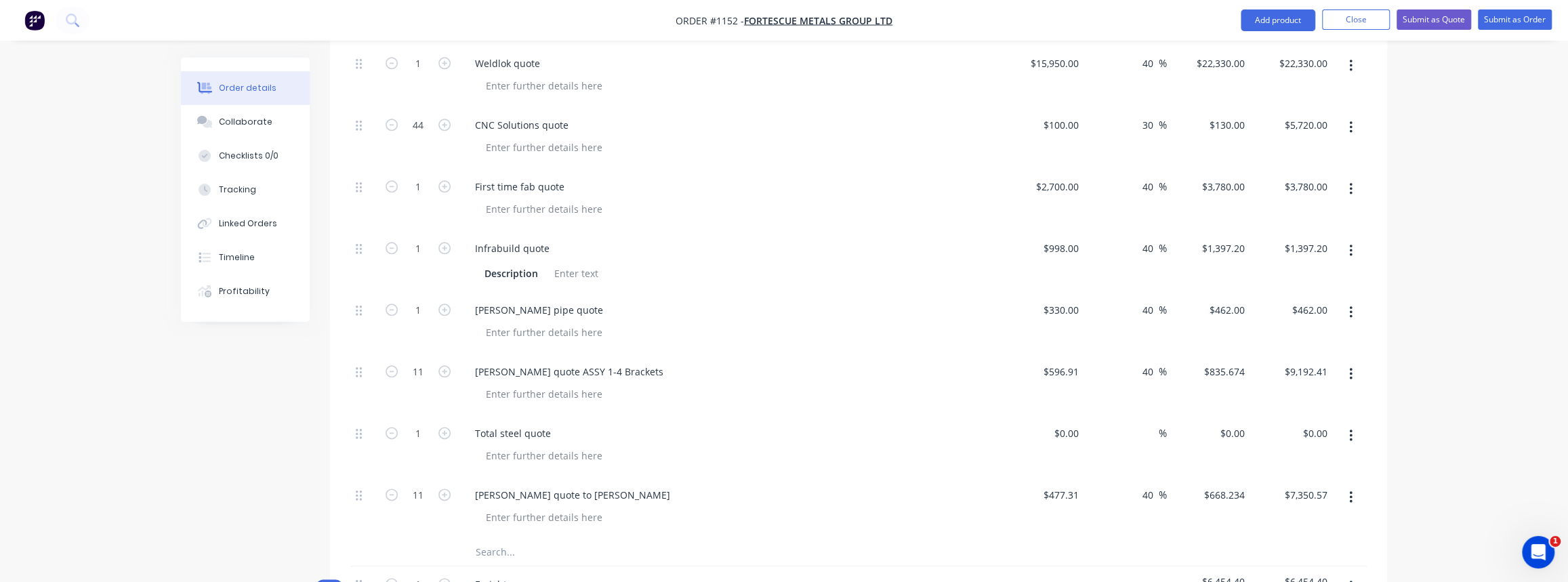
scroll to position [1232, 0]
click at [1064, 420] on div "0 $0.00" at bounding box center [1065, 430] width 37 height 20
type input "$150.00"
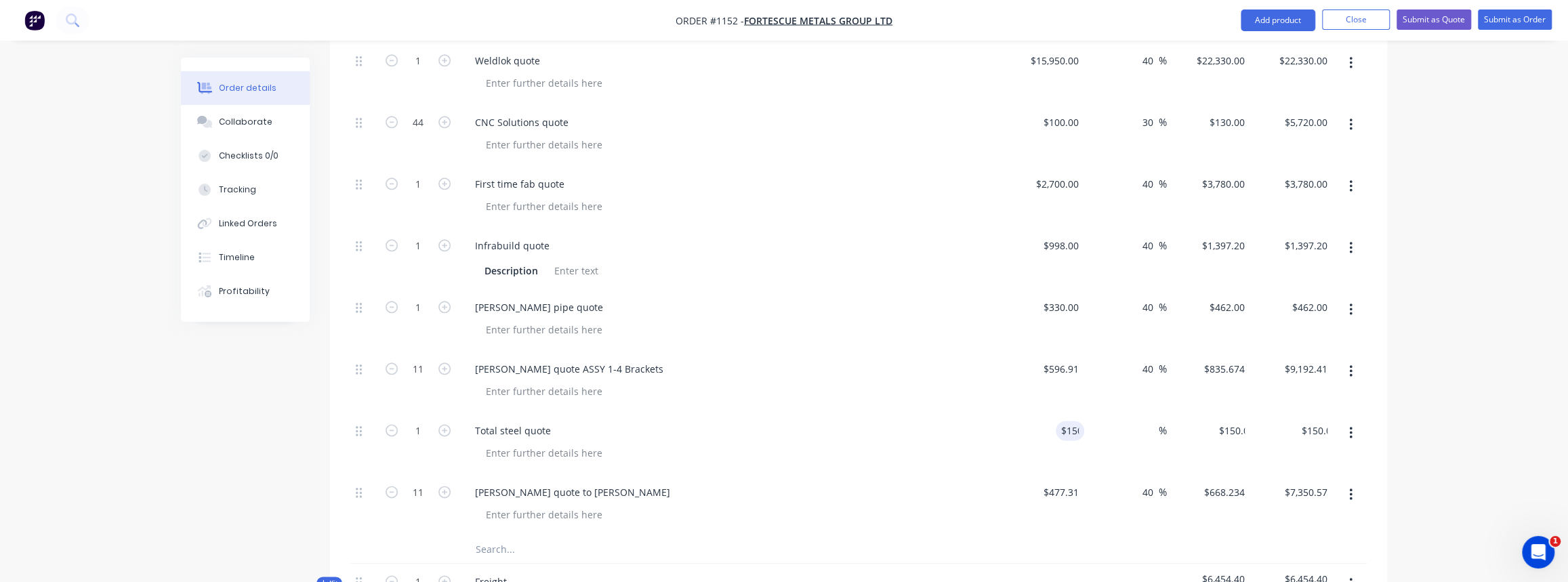
click at [1142, 445] on div "%" at bounding box center [1125, 443] width 83 height 62
click at [1148, 420] on input at bounding box center [1151, 430] width 16 height 20
type input "50"
type input "$225.00"
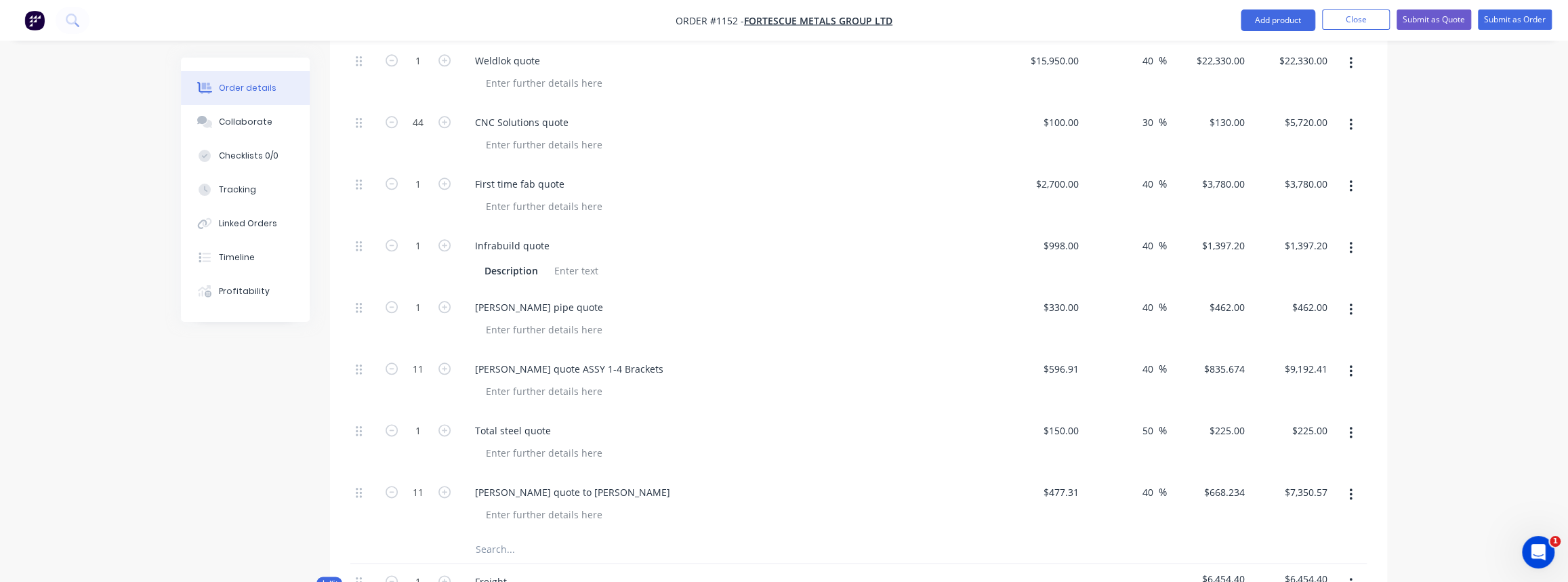
click at [930, 390] on div "Simmonds quote ASSY 1-4 Brackets" at bounding box center [729, 382] width 542 height 62
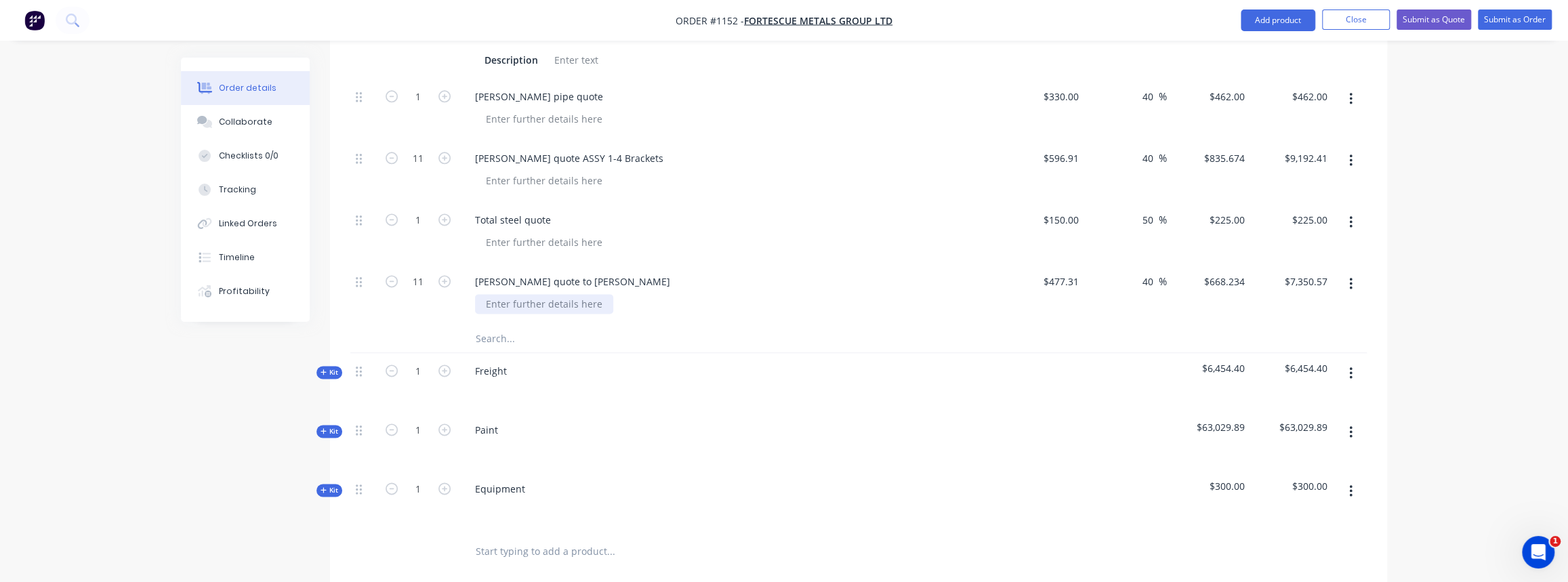
scroll to position [1477, 0]
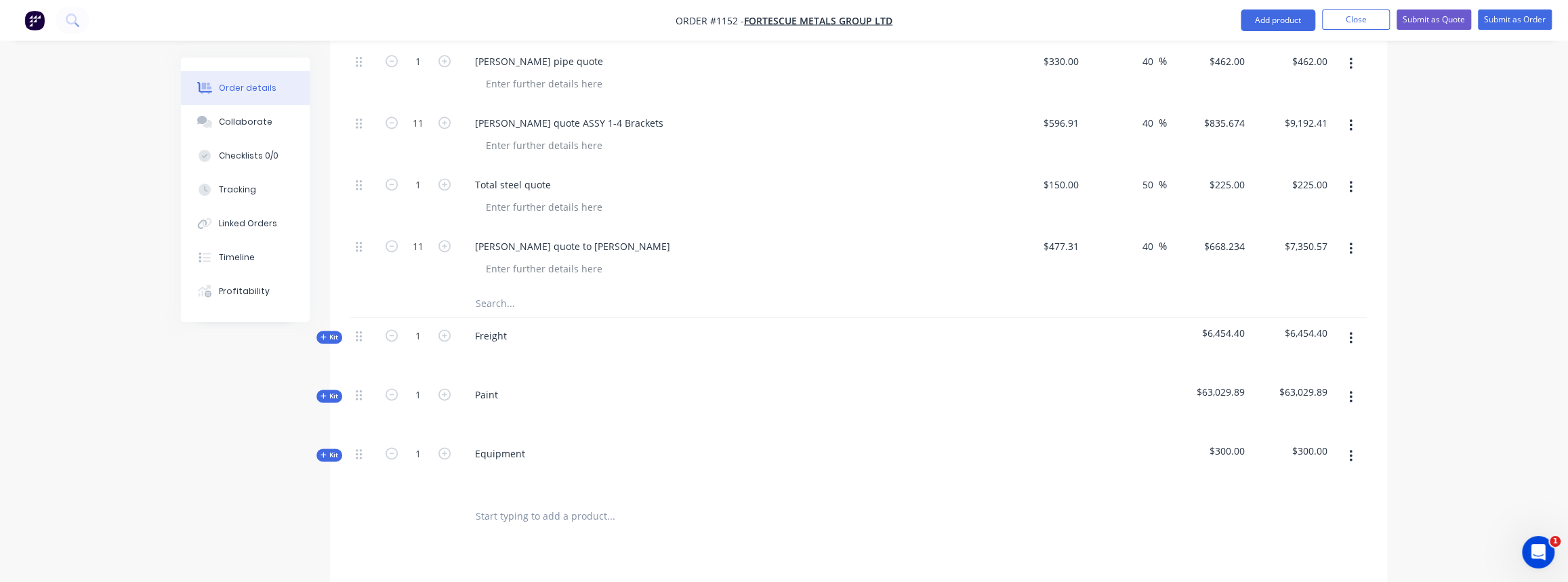
click at [323, 332] on span "Kit" at bounding box center [329, 337] width 18 height 10
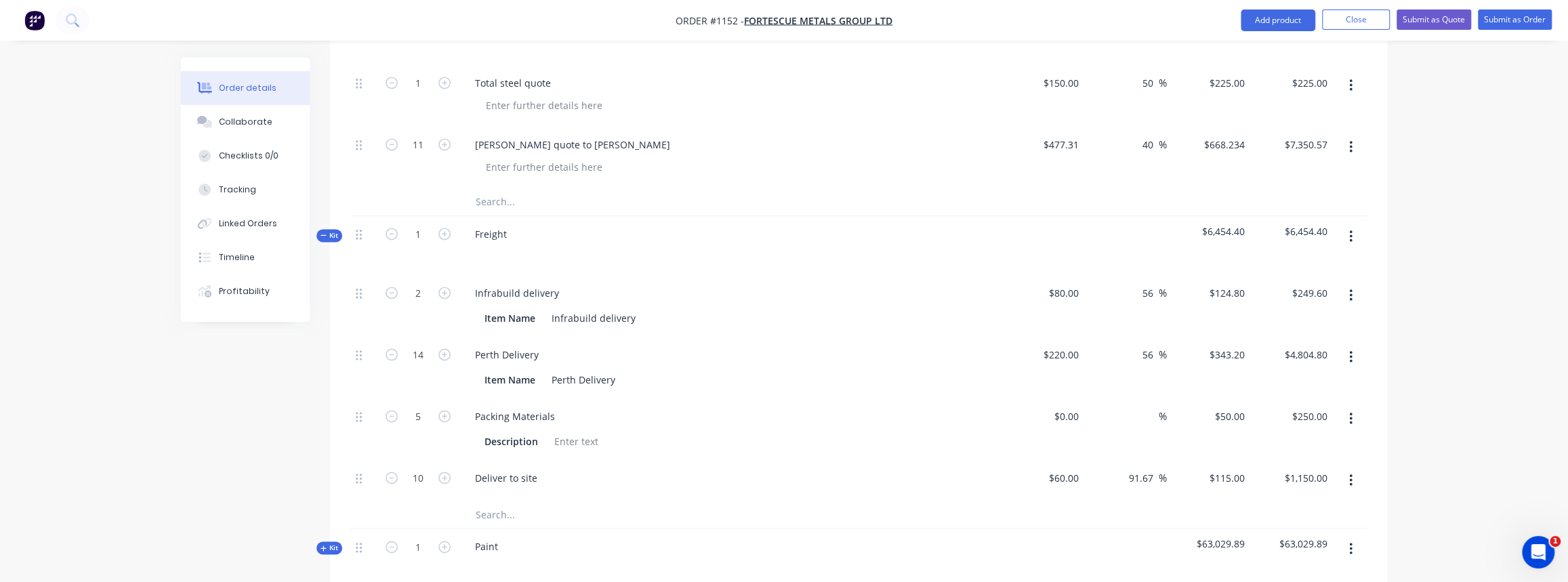
scroll to position [1601, 0]
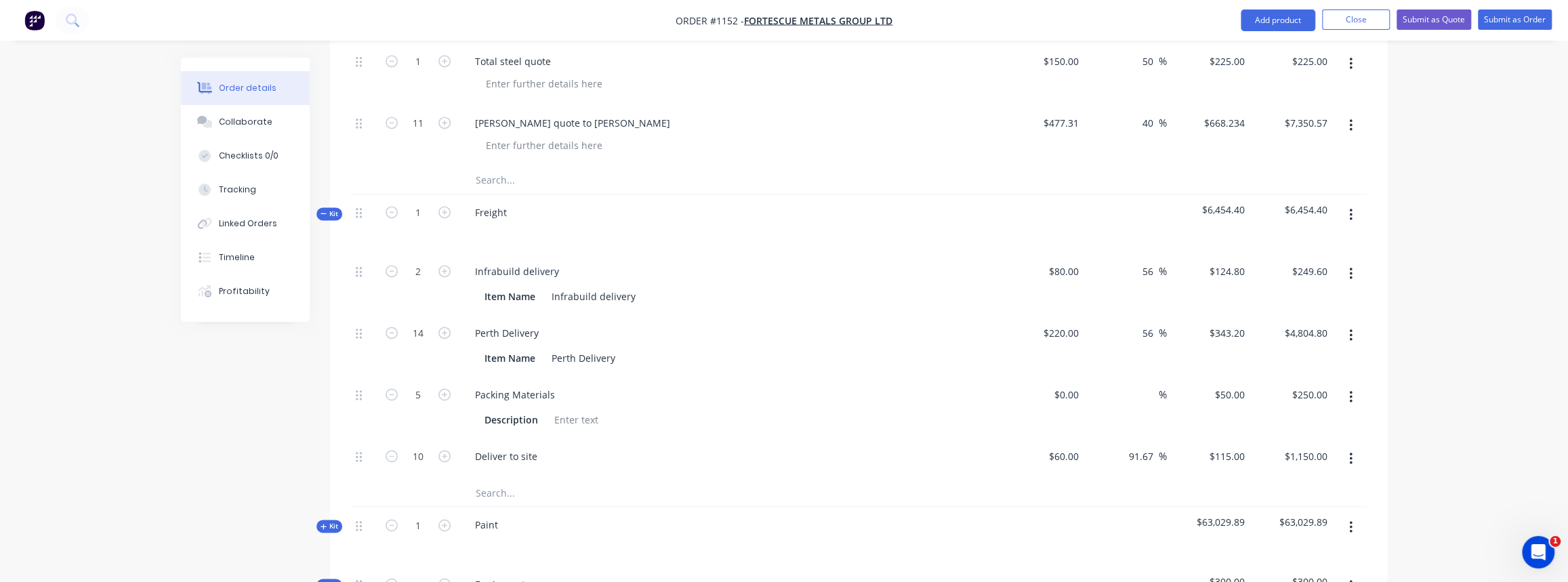
click at [328, 209] on span "Kit" at bounding box center [329, 214] width 18 height 10
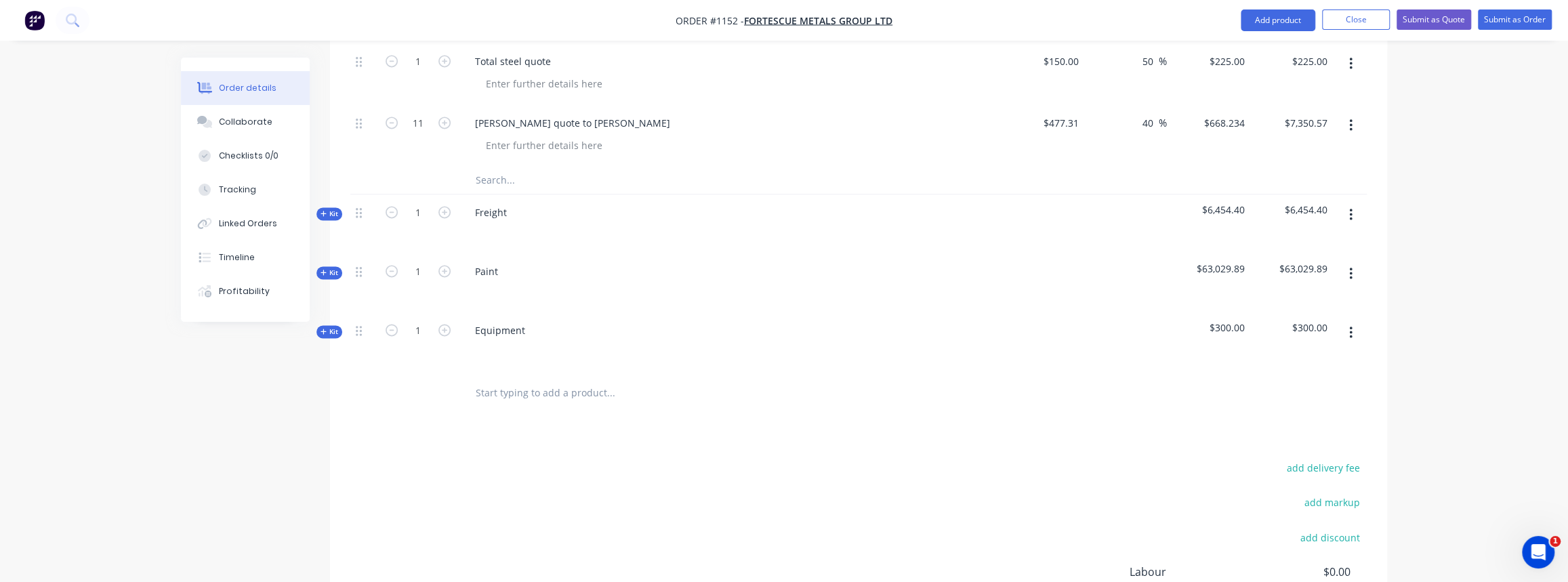
click at [334, 268] on span "Kit" at bounding box center [329, 273] width 18 height 10
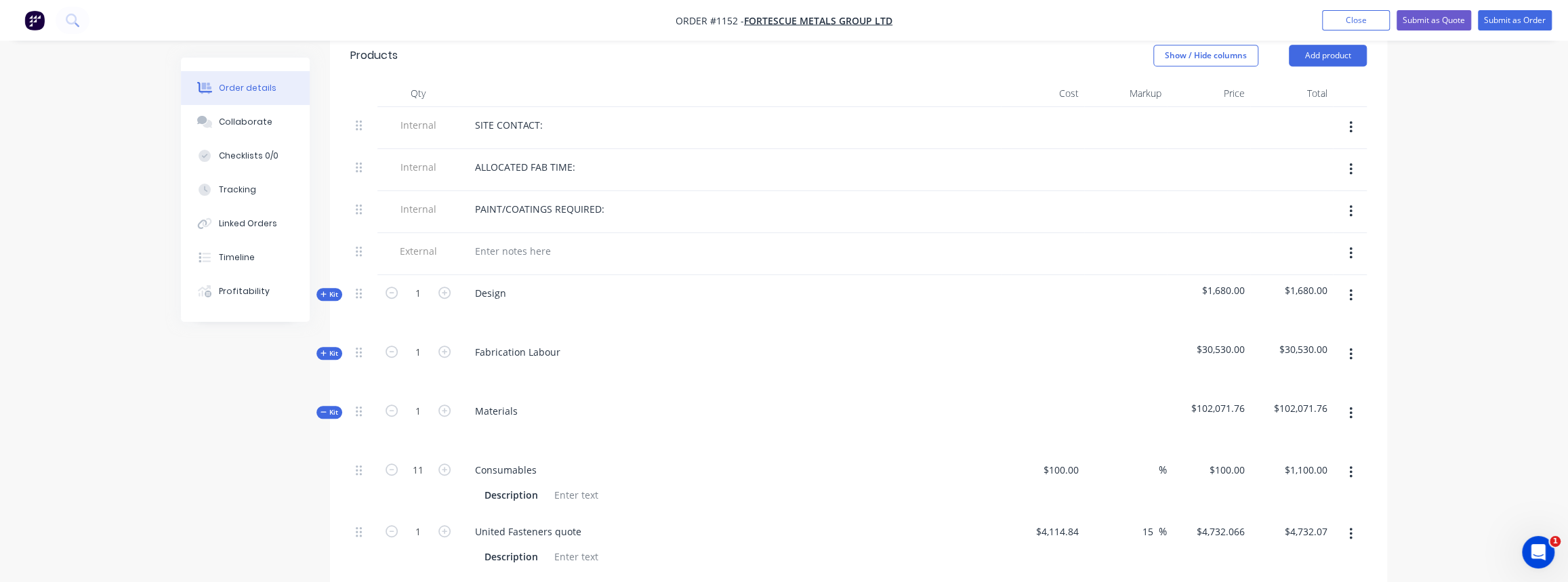
scroll to position [554, 0]
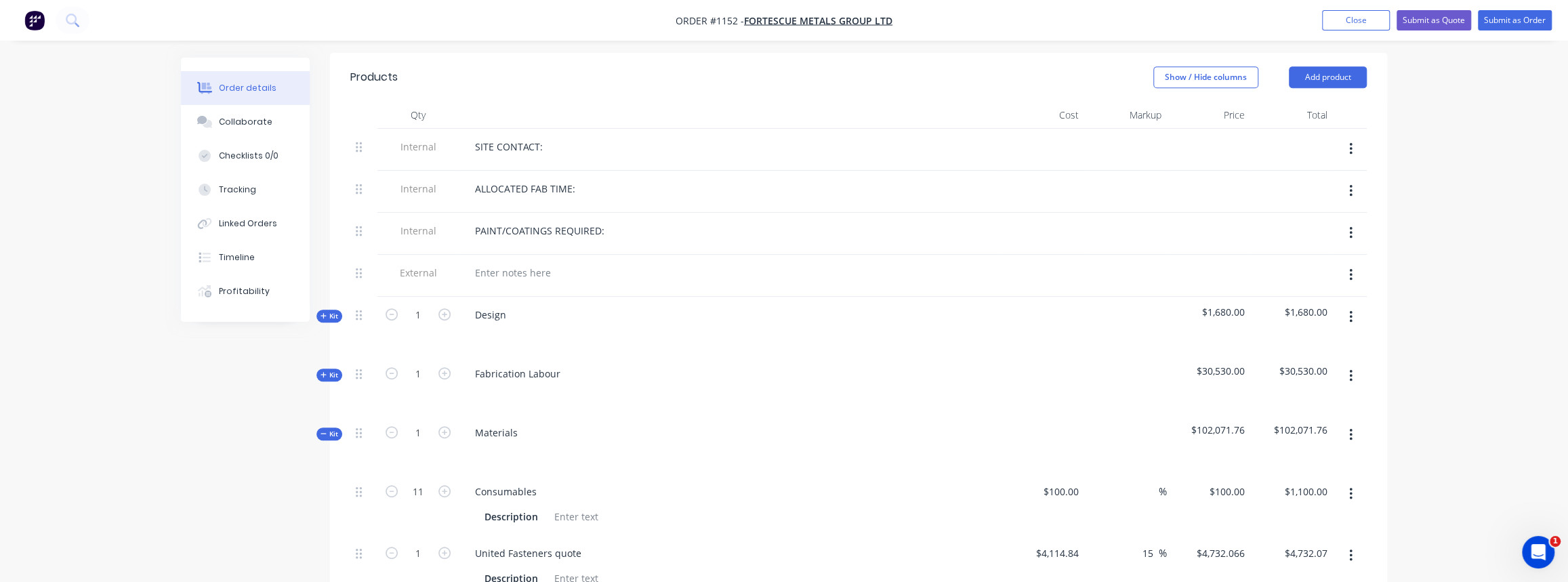
click at [697, 77] on header "Products Show / Hide columns Add product" at bounding box center [858, 77] width 1057 height 49
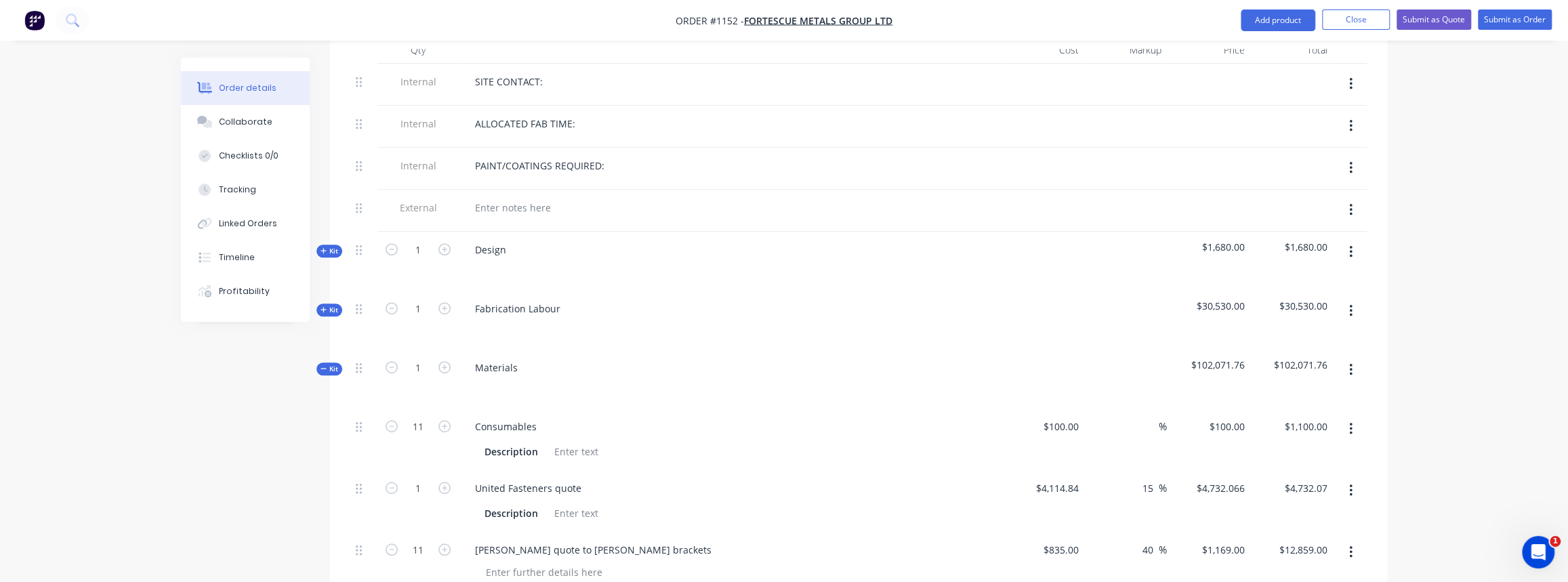
scroll to position [431, 0]
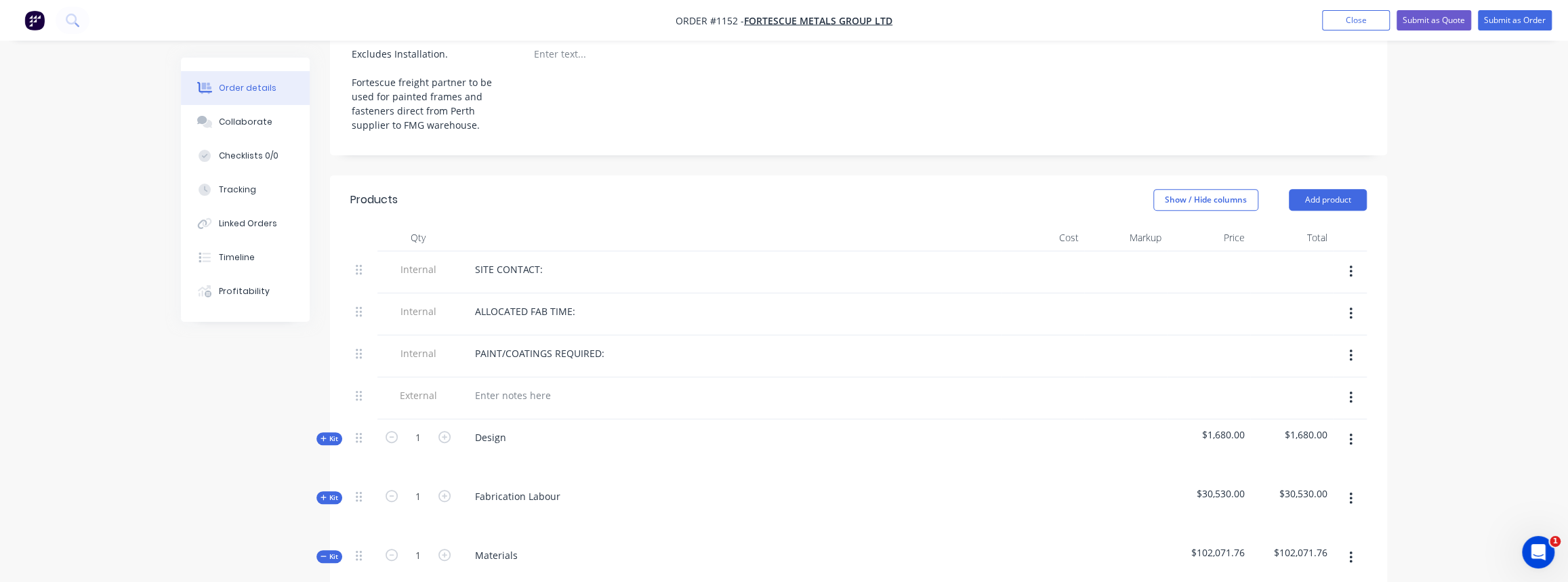
click at [335, 551] on span "Kit" at bounding box center [329, 556] width 18 height 10
click at [1361, 20] on button "Close" at bounding box center [1355, 20] width 68 height 20
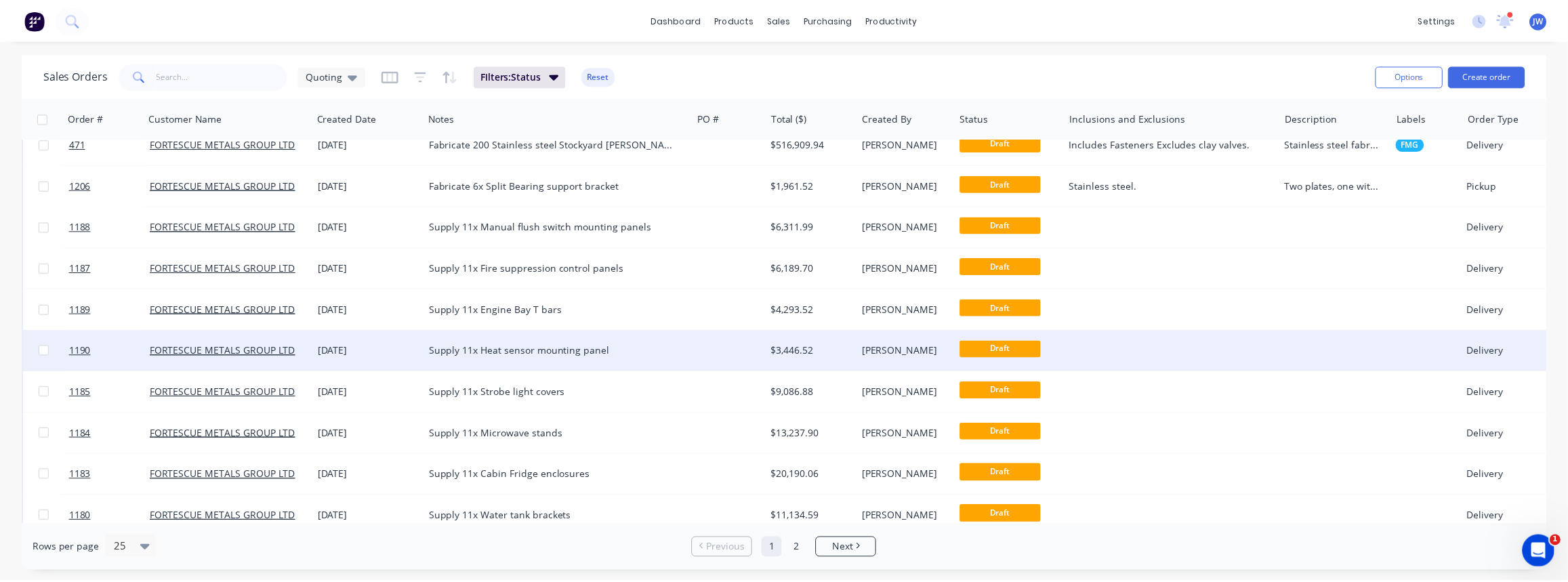
scroll to position [284, 0]
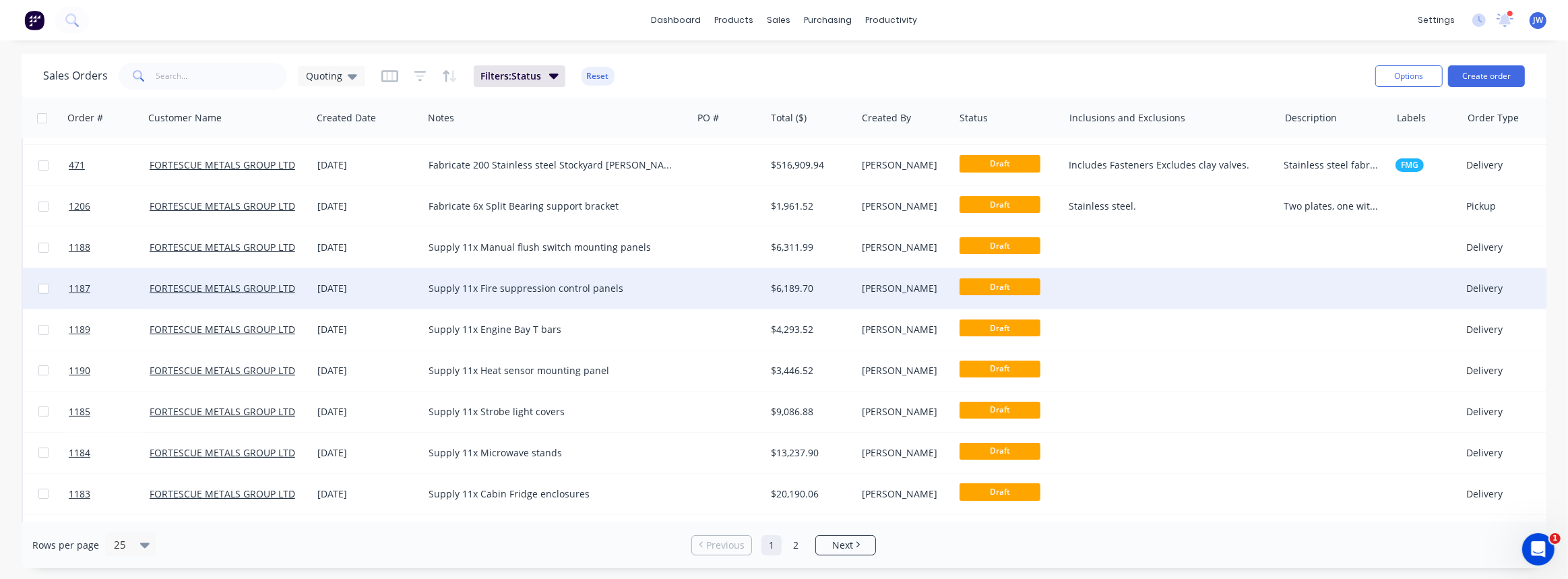
click at [705, 286] on div at bounding box center [729, 288] width 73 height 41
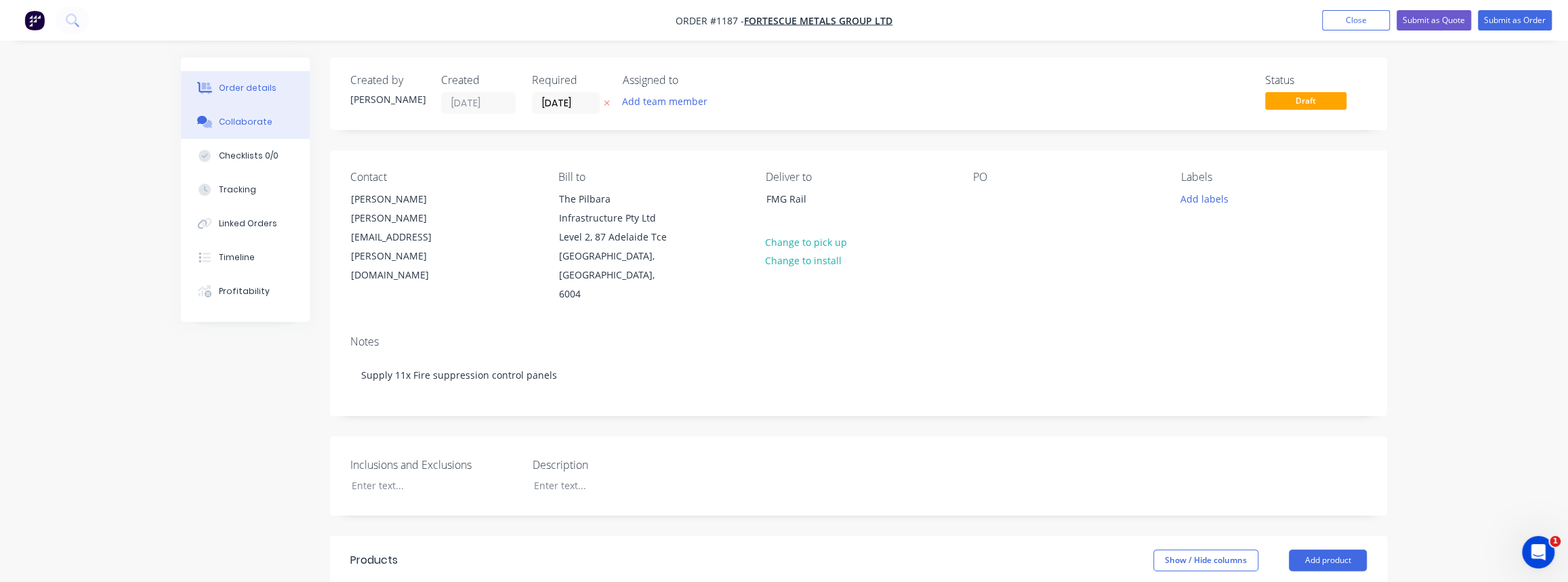
click at [211, 128] on button "Collaborate" at bounding box center [245, 122] width 129 height 34
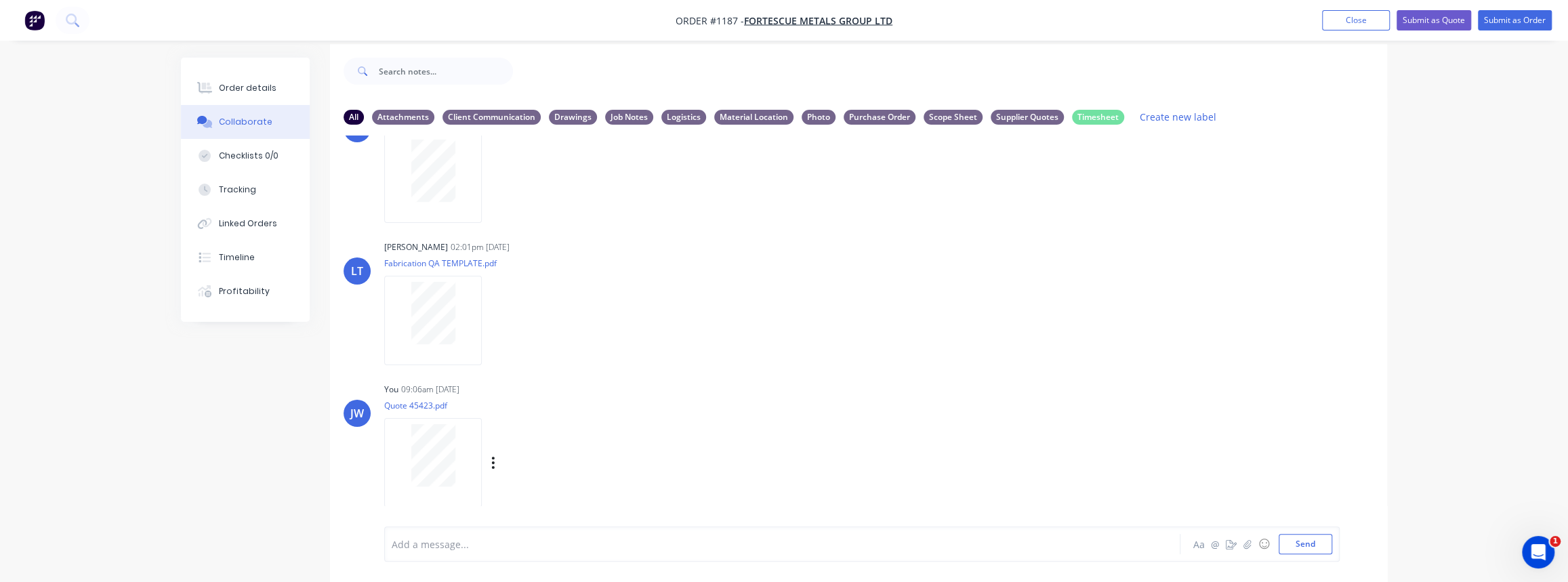
scroll to position [20, 0]
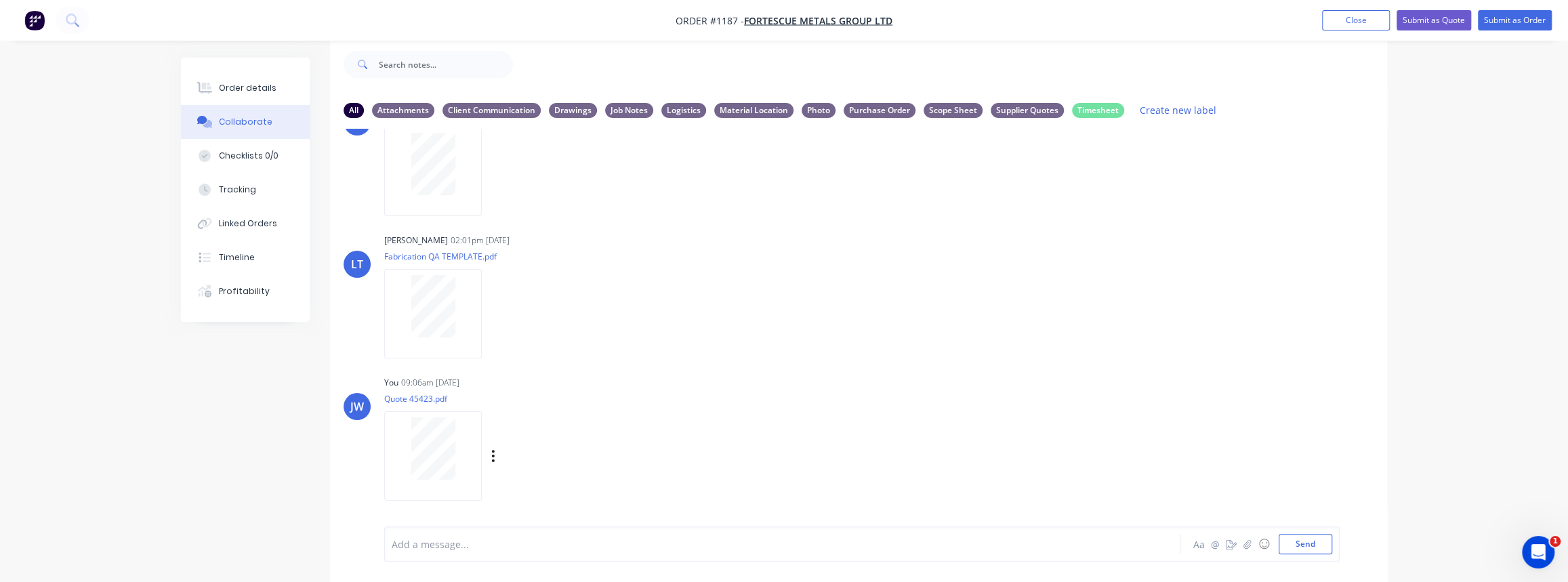
click at [459, 461] on div at bounding box center [433, 448] width 86 height 62
click at [1372, 18] on button "Close" at bounding box center [1355, 20] width 68 height 20
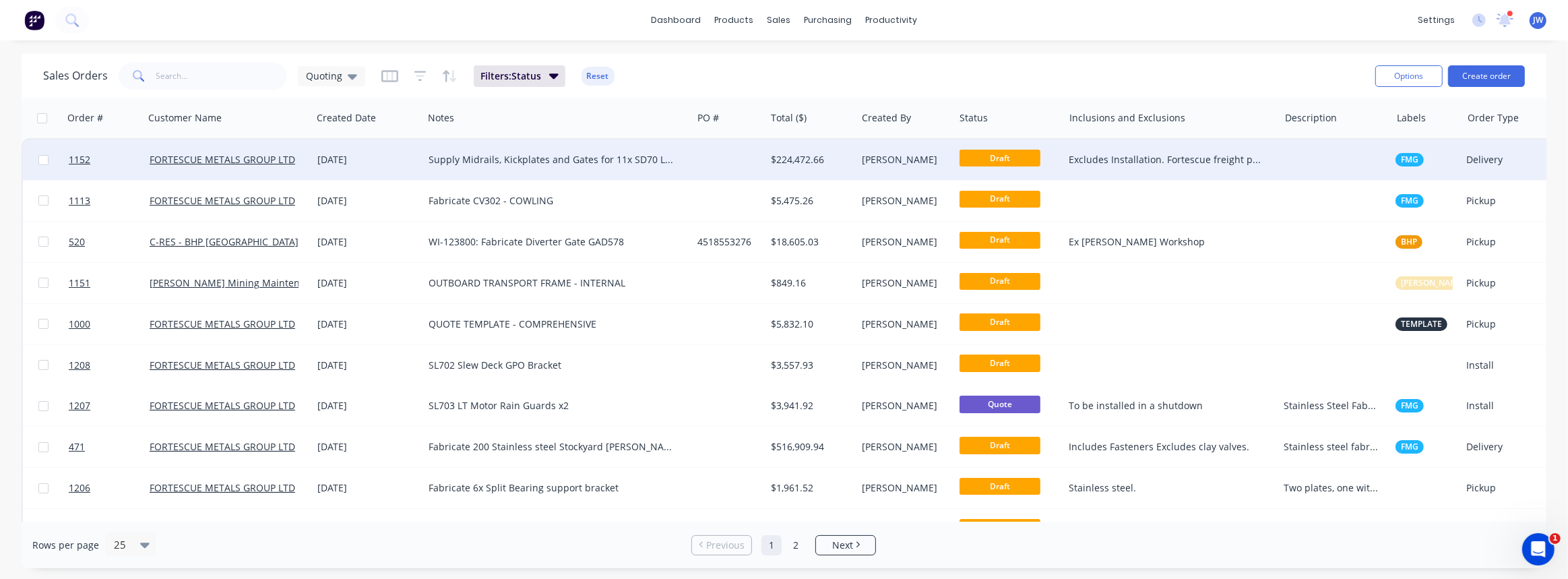
click at [629, 169] on div "Supply Midrails, Kickplates and Gates for 11x SD70 Locos." at bounding box center [557, 159] width 269 height 41
click at [752, 165] on div at bounding box center [729, 159] width 73 height 41
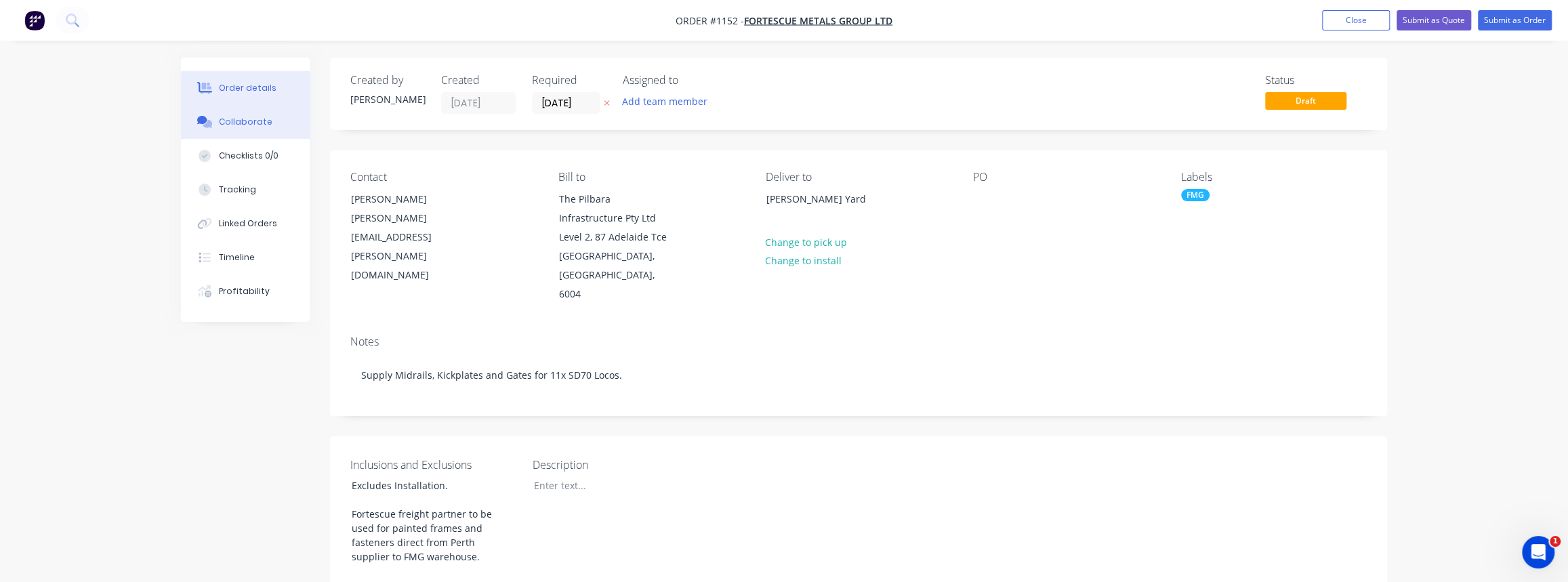
click at [228, 130] on button "Collaborate" at bounding box center [245, 122] width 129 height 34
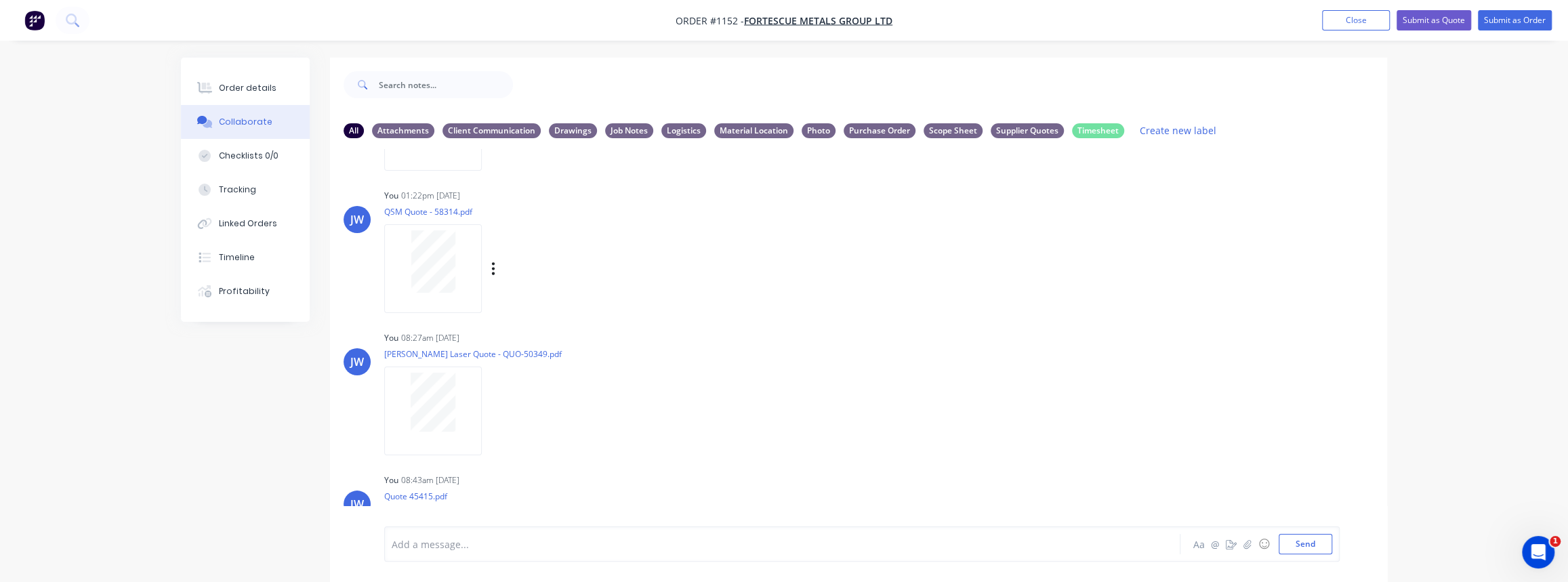
scroll to position [1260, 0]
click at [457, 399] on div at bounding box center [433, 402] width 86 height 59
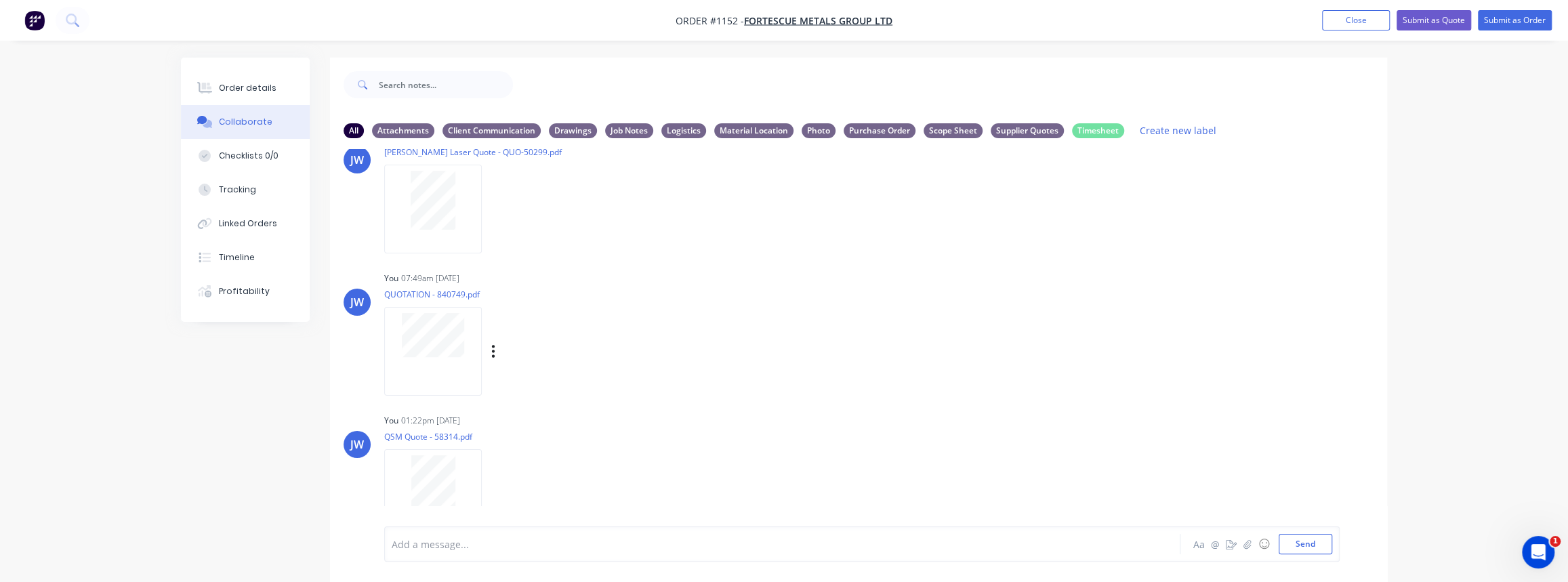
scroll to position [1014, 0]
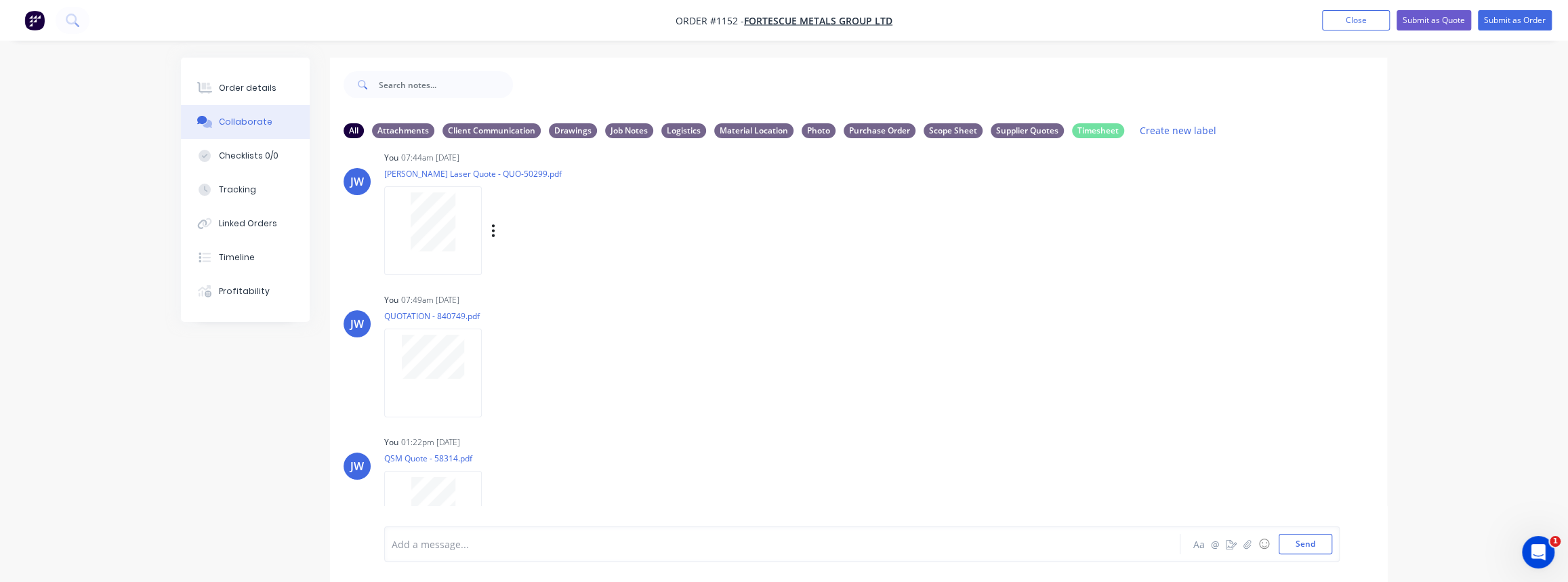
click at [449, 252] on div at bounding box center [433, 231] width 98 height 89
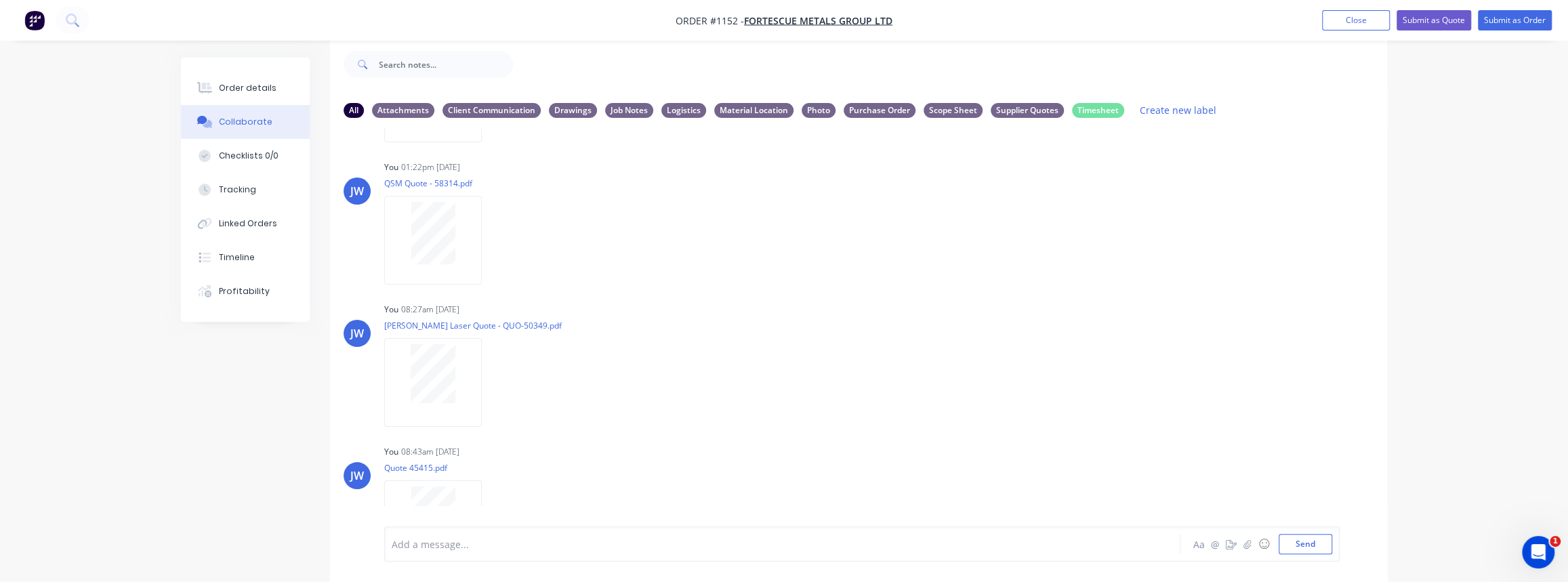
scroll to position [1260, 0]
click at [406, 389] on div at bounding box center [433, 382] width 86 height 59
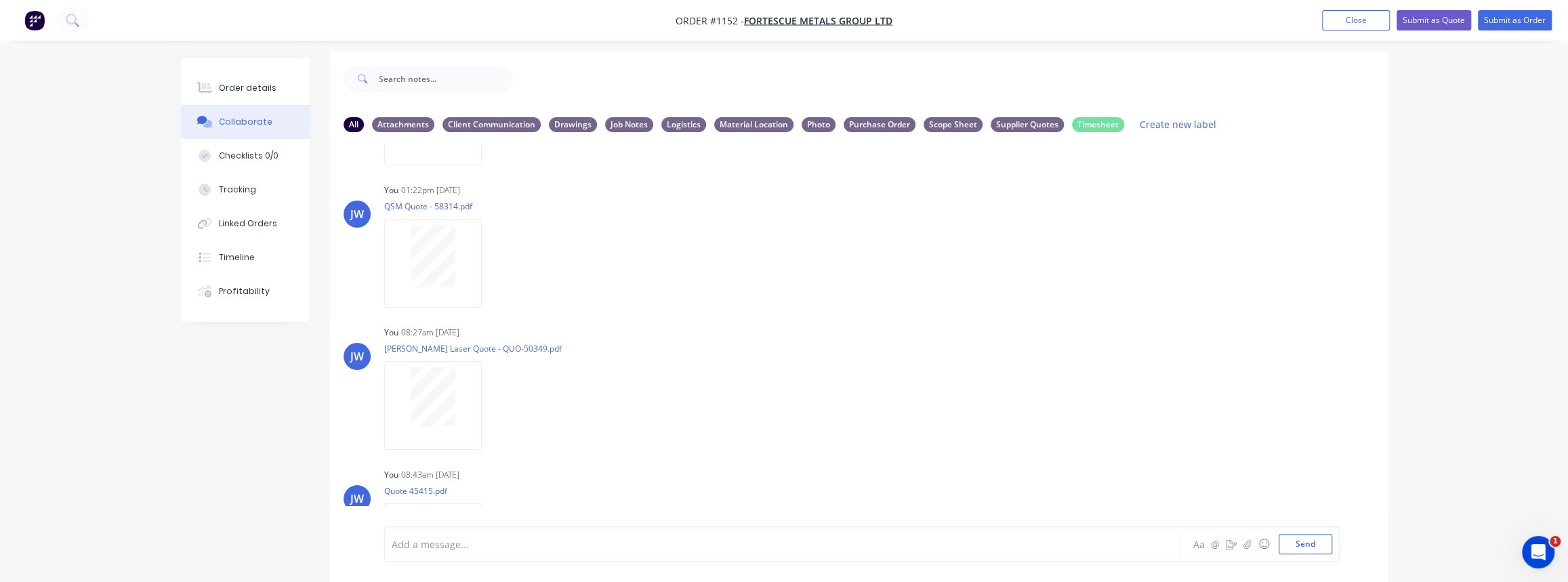
scroll to position [0, 0]
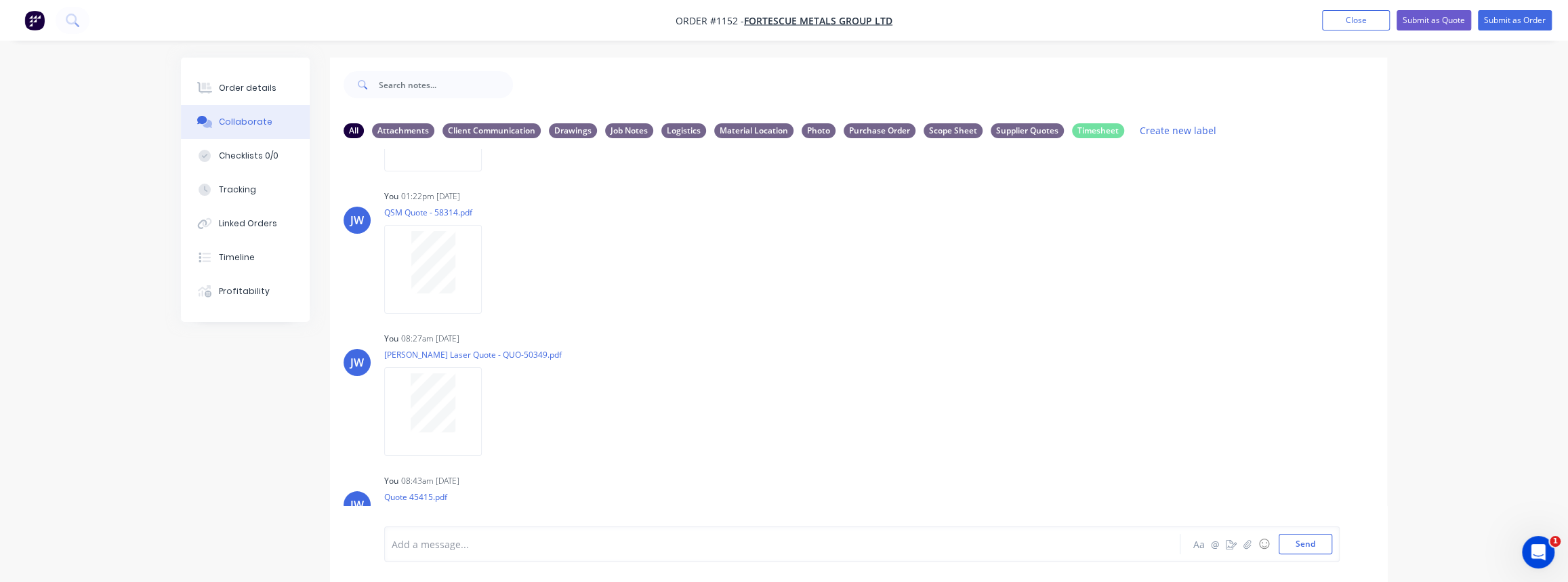
drag, startPoint x: 1363, startPoint y: 21, endPoint x: 1310, endPoint y: 31, distance: 53.9
click at [1363, 21] on button "Close" at bounding box center [1355, 20] width 68 height 20
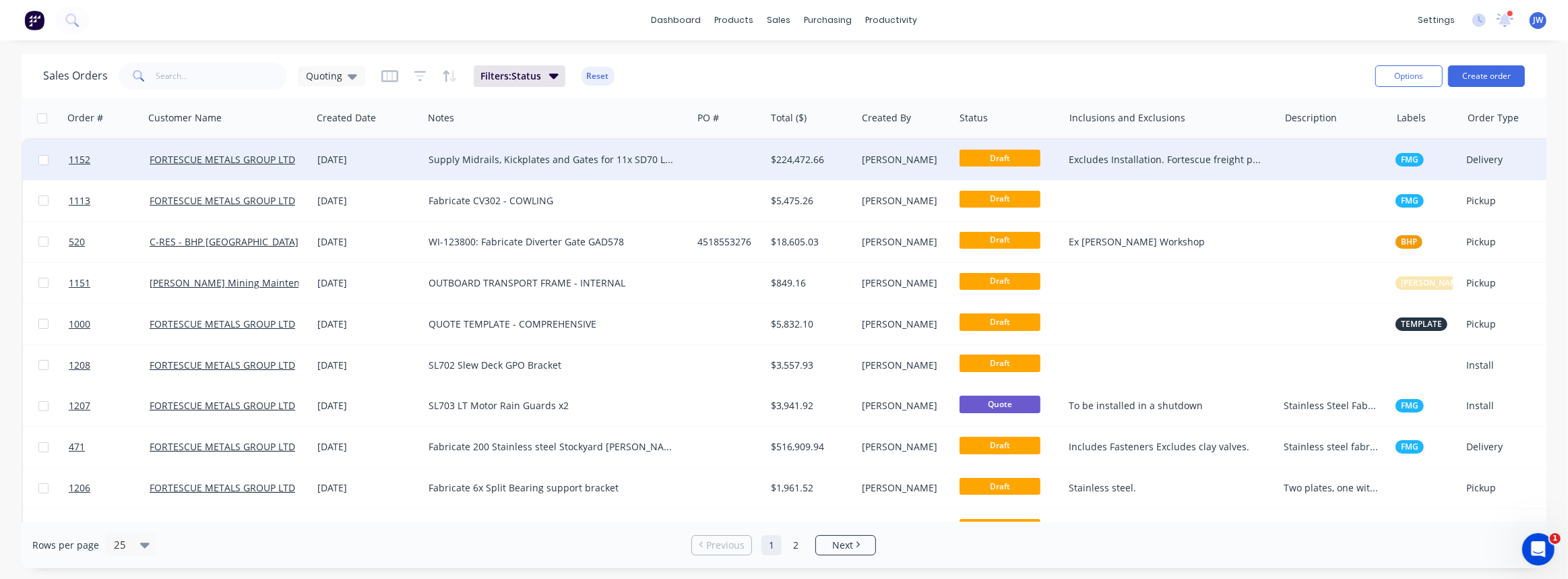
click at [701, 161] on div at bounding box center [729, 159] width 73 height 41
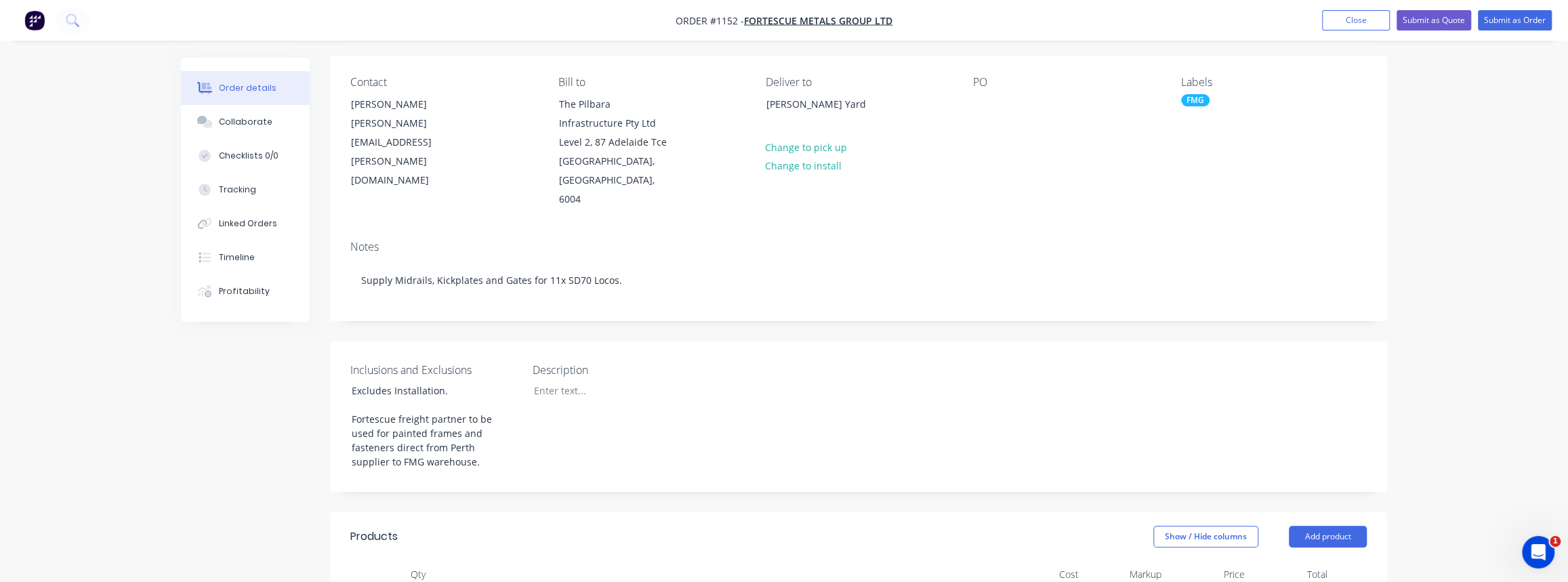
scroll to position [307, 0]
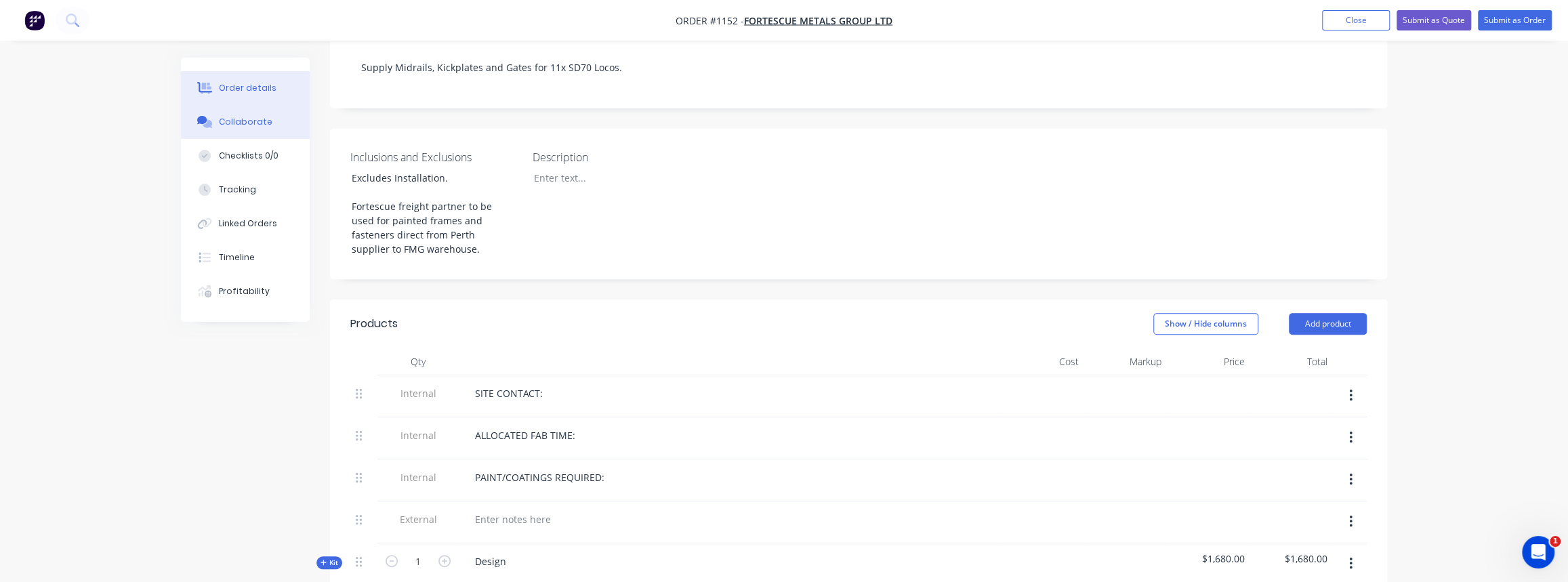
click at [252, 123] on div "Collaborate" at bounding box center [246, 122] width 54 height 12
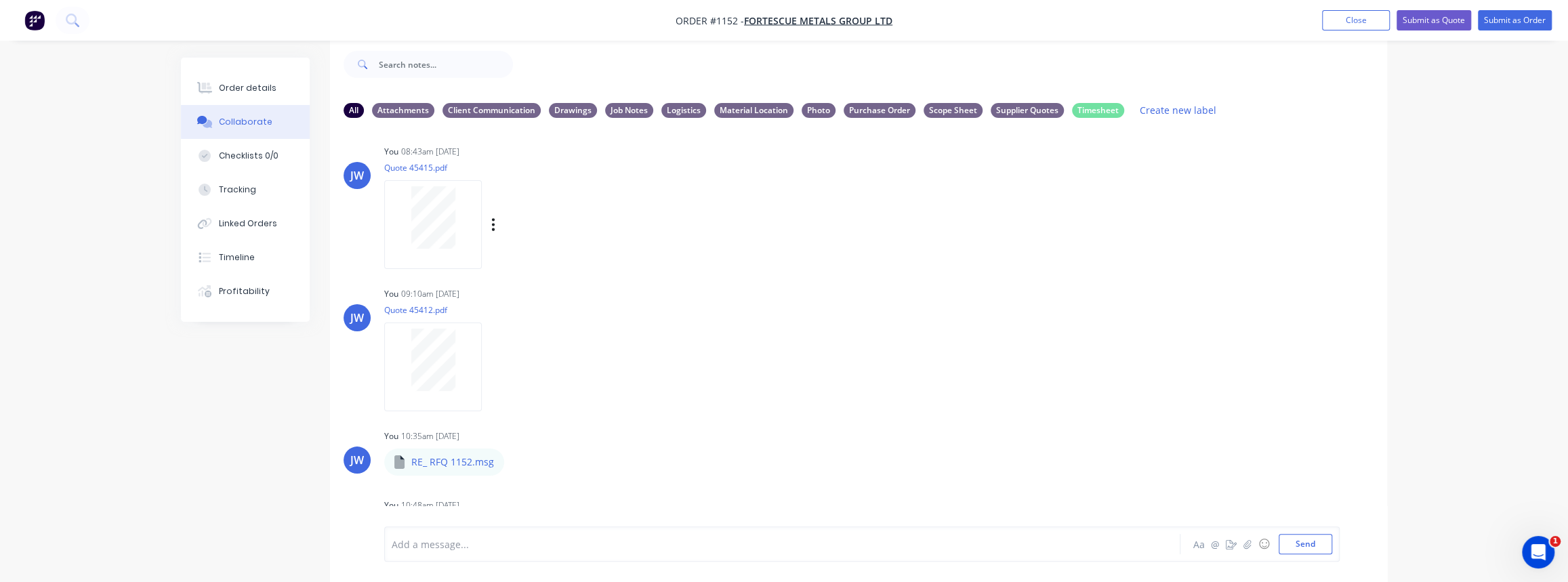
scroll to position [1568, 0]
click at [231, 97] on button "Order details" at bounding box center [245, 88] width 129 height 34
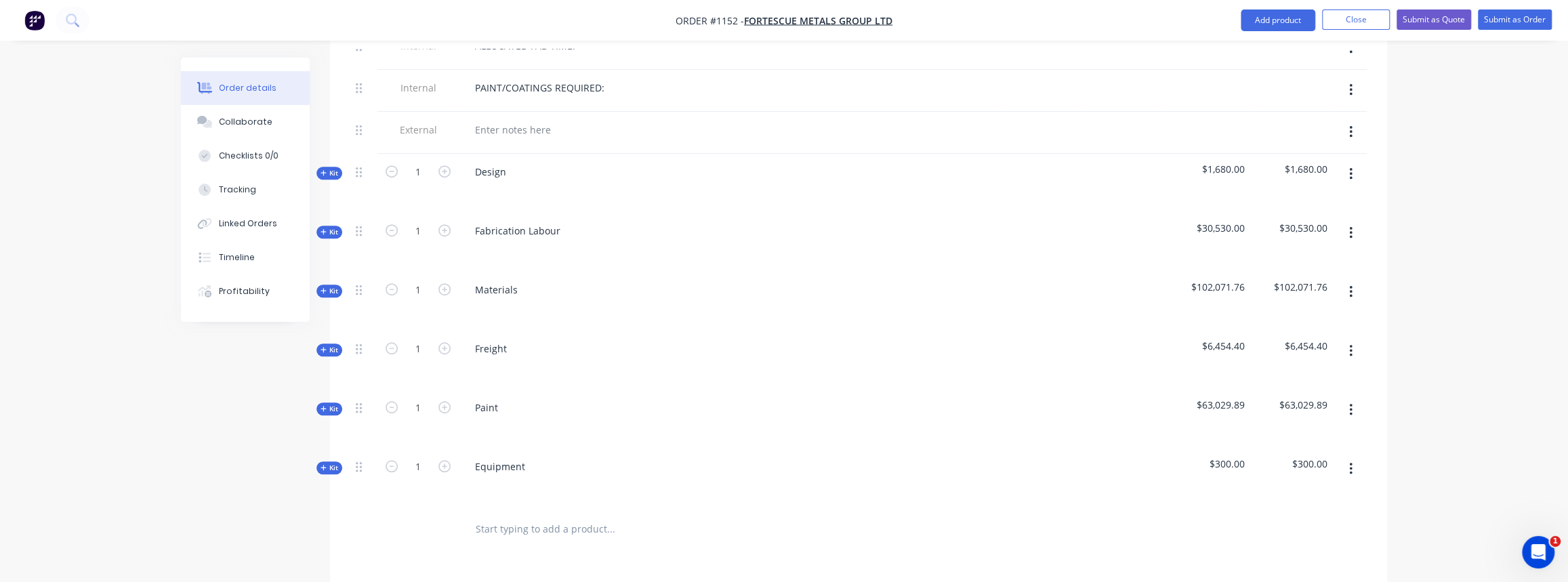
scroll to position [698, 0]
click at [328, 286] on span "Kit" at bounding box center [329, 291] width 18 height 10
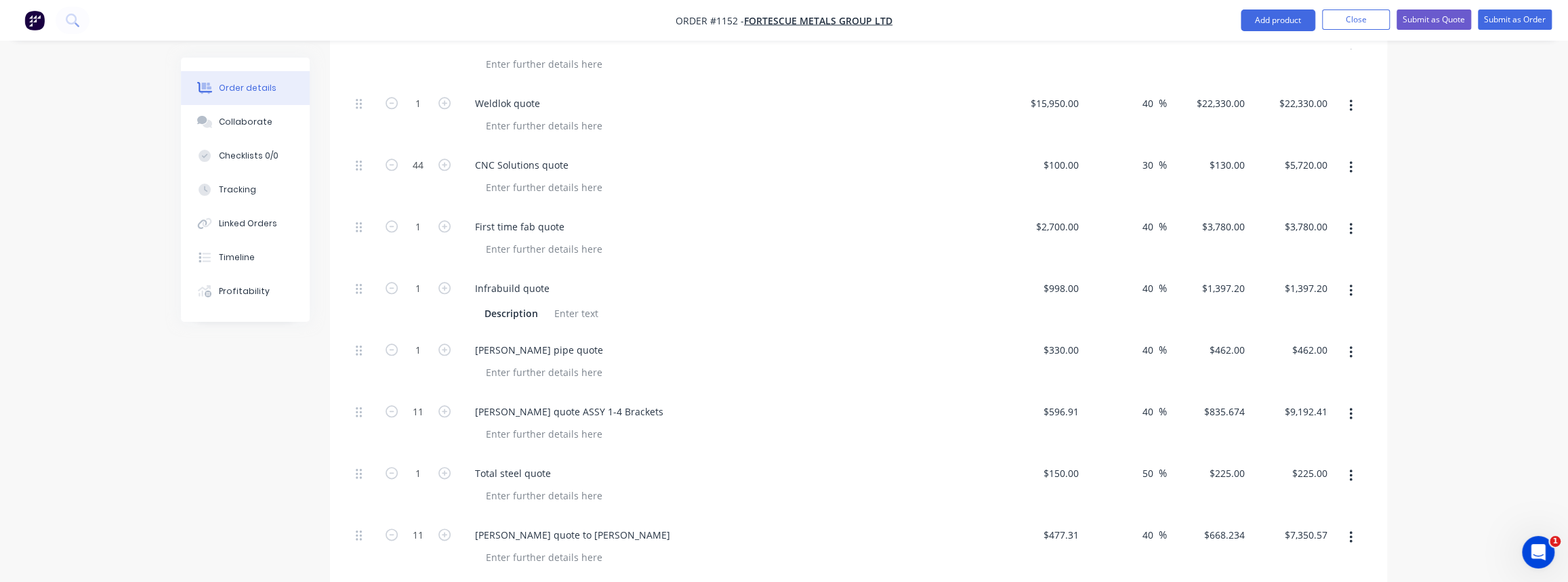
scroll to position [1190, 0]
drag, startPoint x: 637, startPoint y: 390, endPoint x: 470, endPoint y: 395, distance: 167.1
click at [470, 400] on div "Simmonds quote ASSY 1-4 Brackets" at bounding box center [569, 410] width 210 height 20
click at [264, 122] on div "Collaborate" at bounding box center [246, 122] width 54 height 12
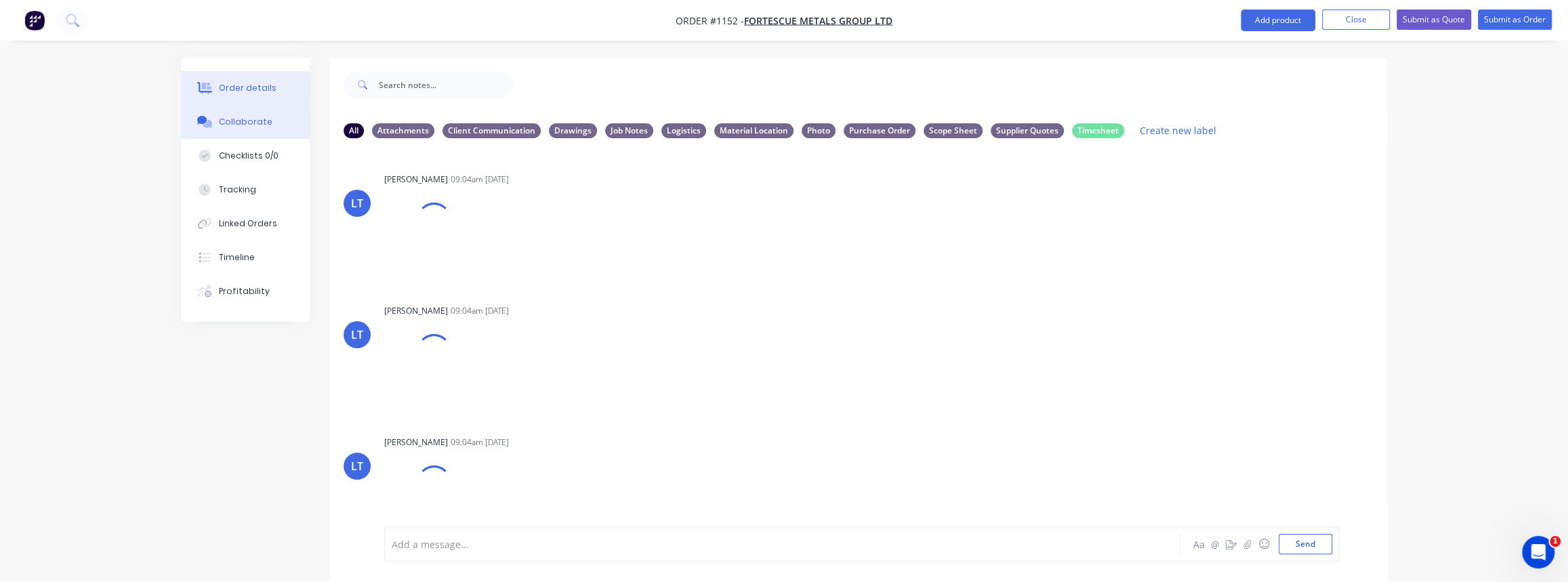
click at [237, 90] on div "Order details" at bounding box center [248, 88] width 58 height 12
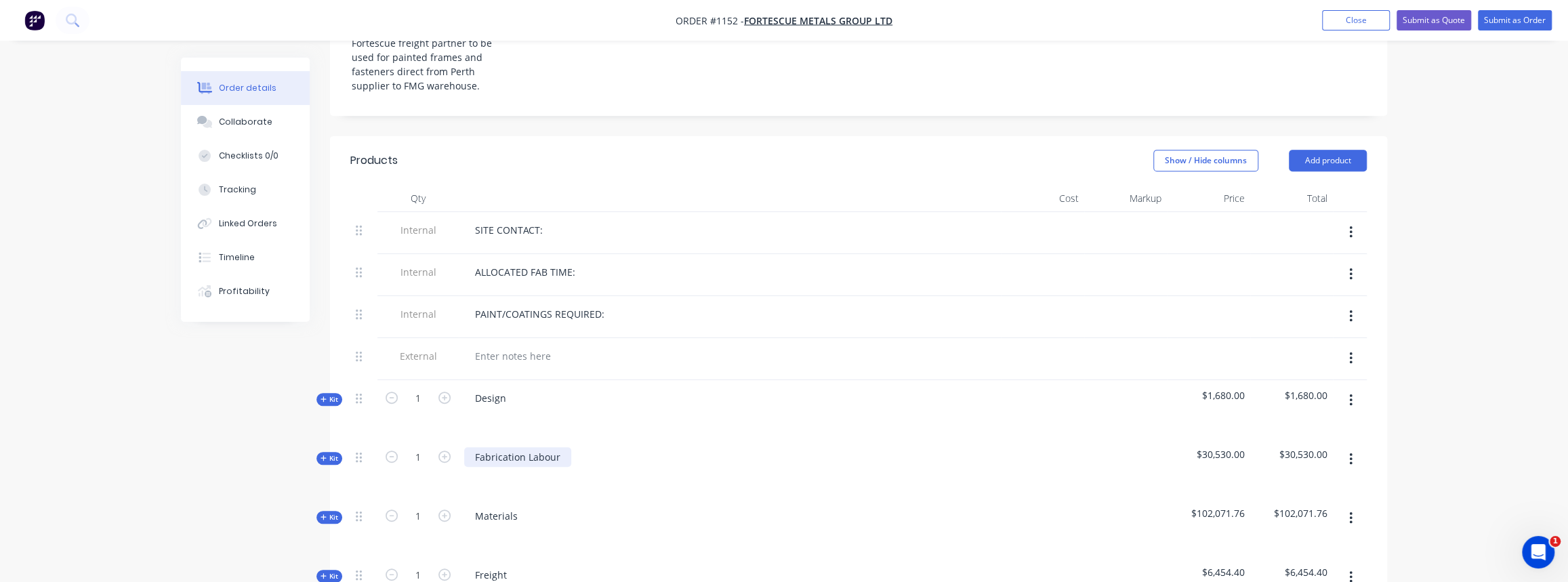
scroll to position [492, 0]
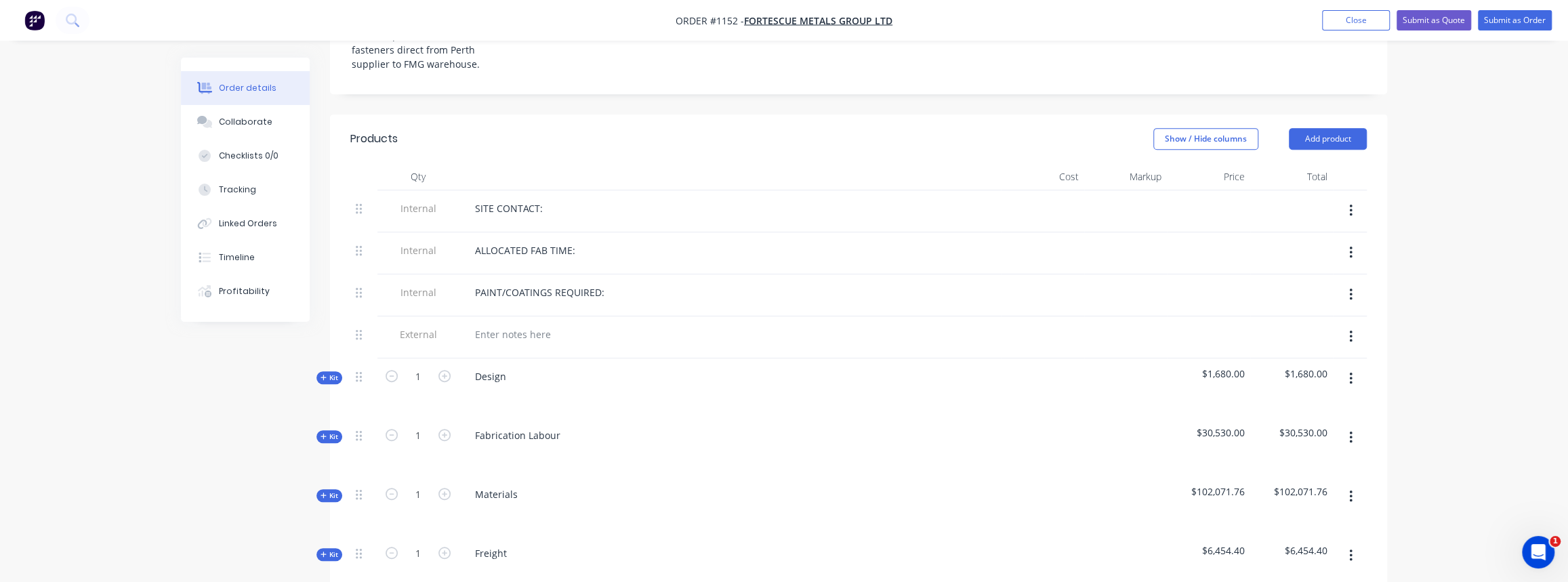
click at [327, 431] on span "Kit" at bounding box center [329, 436] width 18 height 10
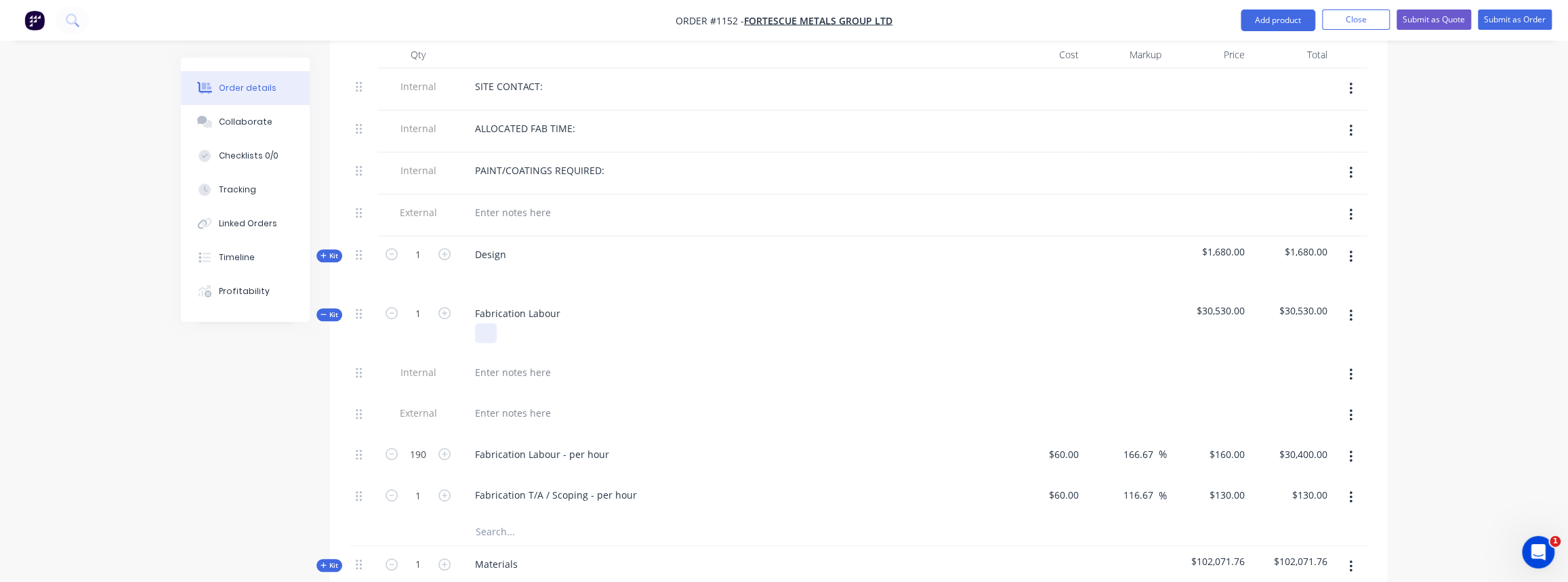
scroll to position [616, 0]
click at [1373, 20] on button "Close" at bounding box center [1355, 20] width 68 height 20
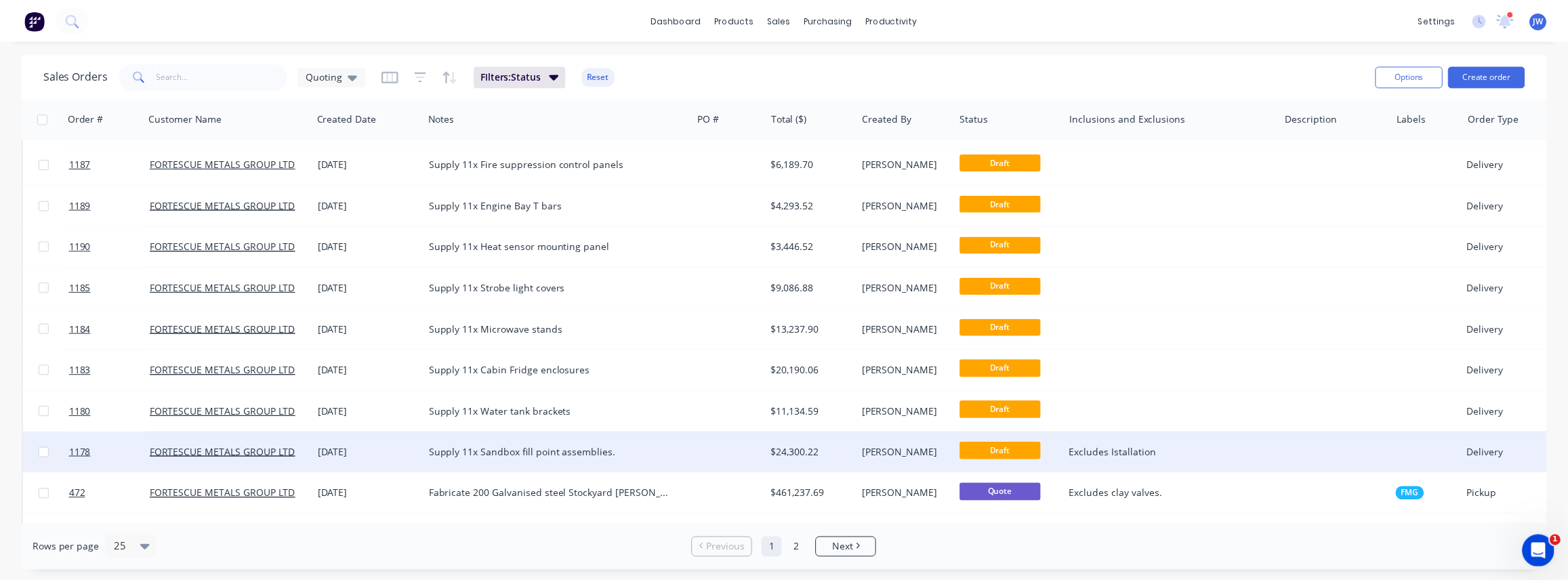
scroll to position [431, 0]
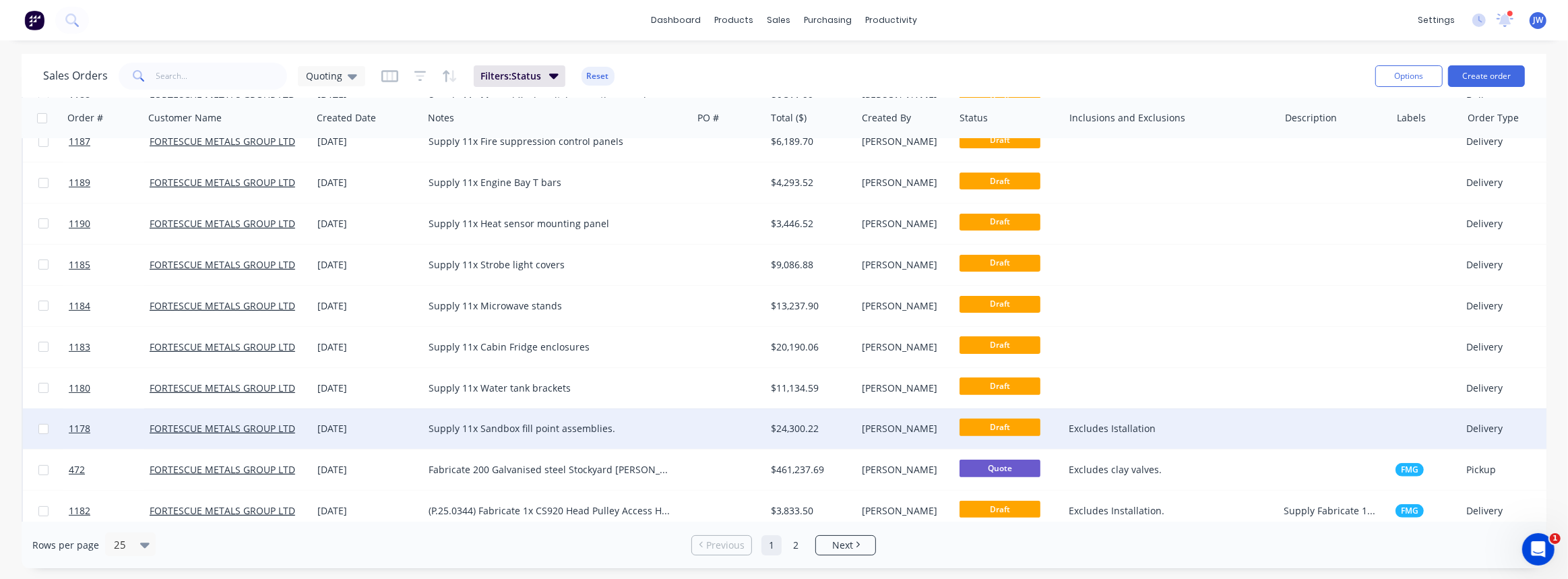
click at [537, 427] on div "Supply 11x Sandbox fill point assemblies." at bounding box center [551, 429] width 245 height 14
click at [719, 429] on div at bounding box center [729, 428] width 73 height 41
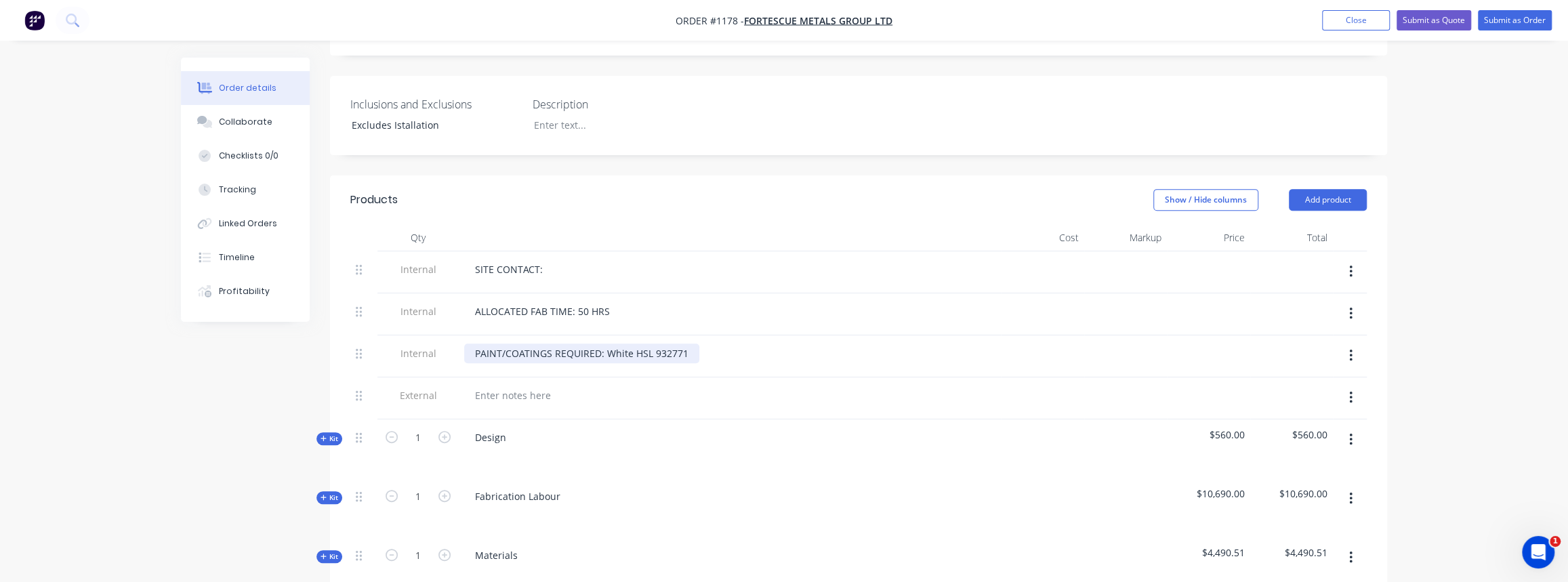
scroll to position [431, 0]
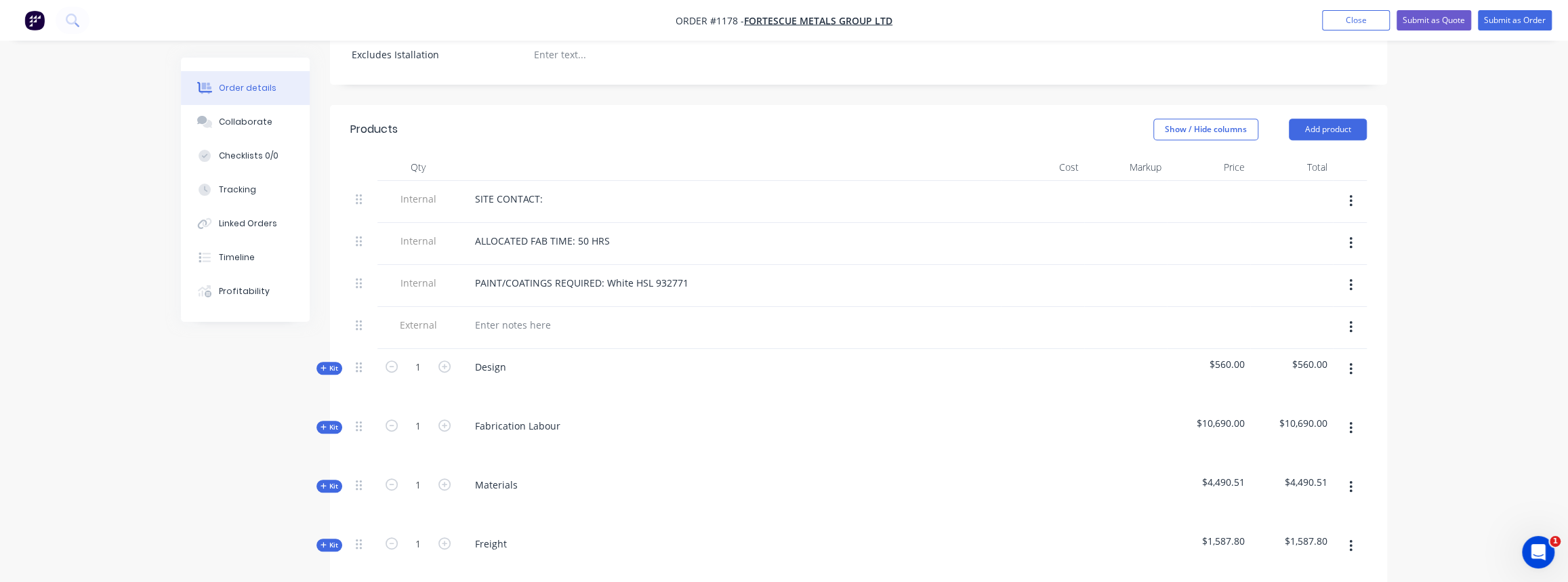
click at [332, 363] on span "Kit" at bounding box center [329, 368] width 18 height 10
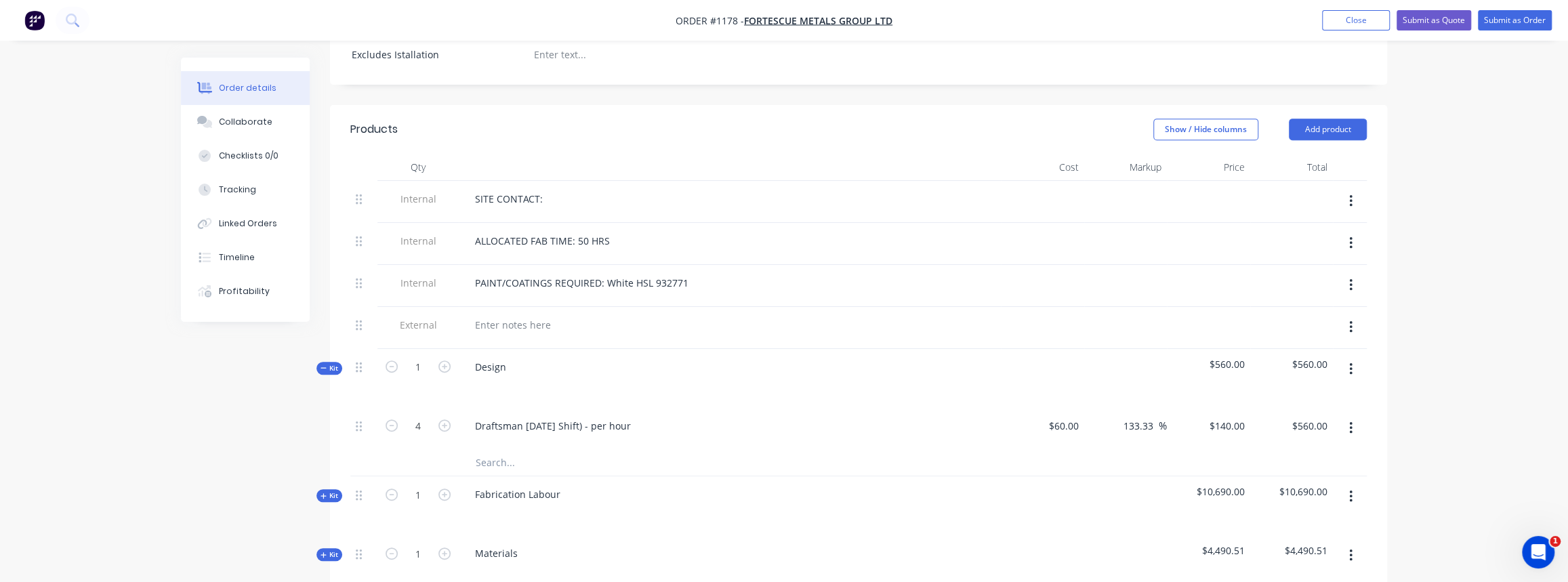
click at [332, 363] on span "Kit" at bounding box center [329, 368] width 18 height 10
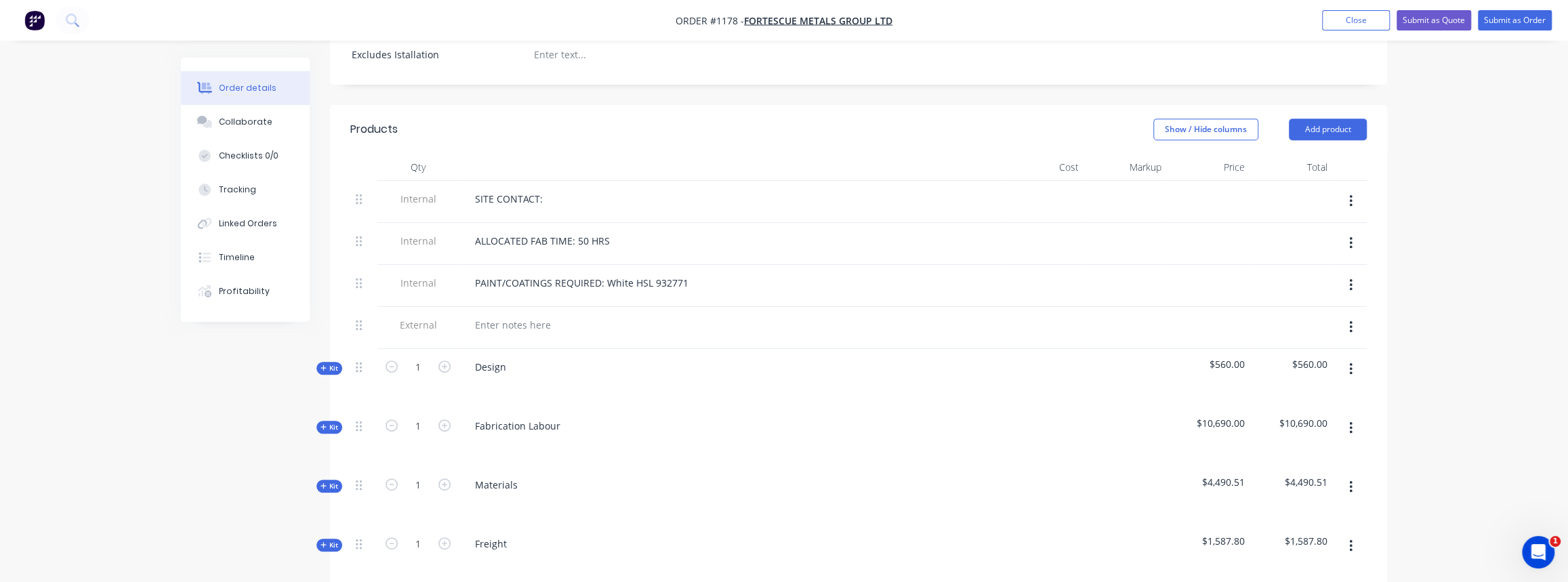
click at [334, 413] on div "Qty Cost Markup Price Total Internal SITE CONTACT: Internal ALLOCATED FAB TIME:…" at bounding box center [858, 450] width 1057 height 593
click at [326, 423] on span "Kit" at bounding box center [329, 427] width 18 height 10
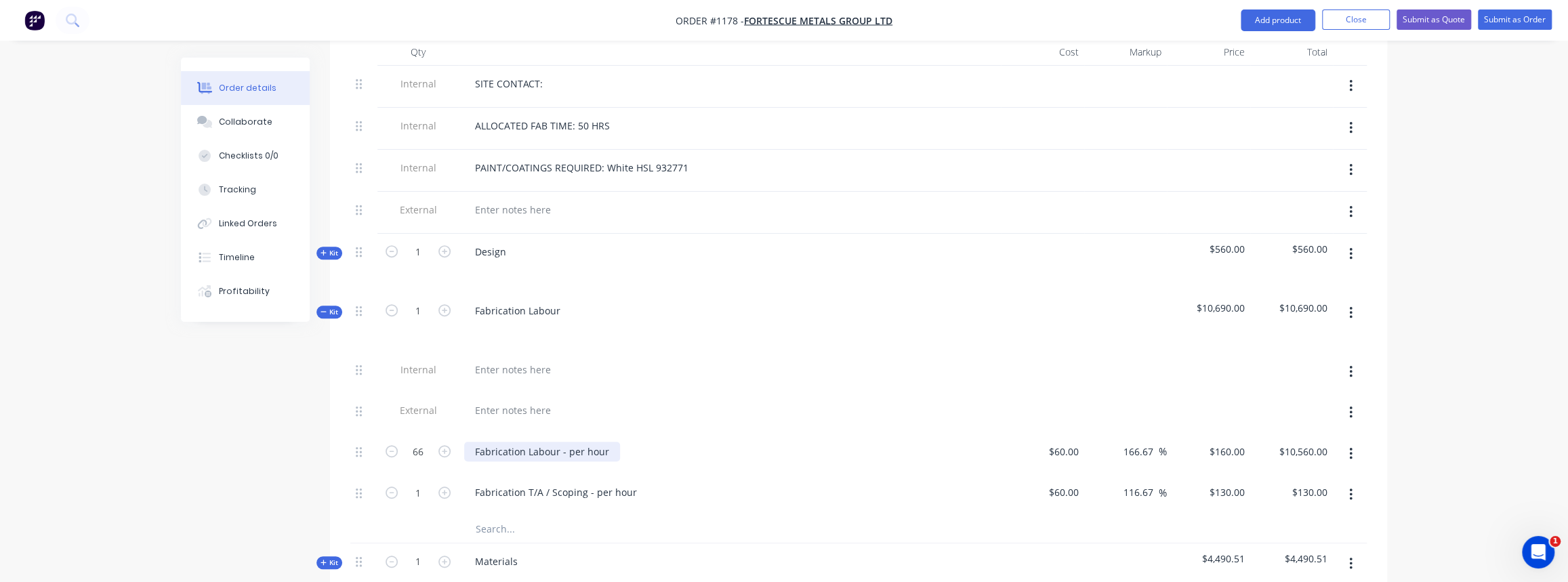
scroll to position [554, 0]
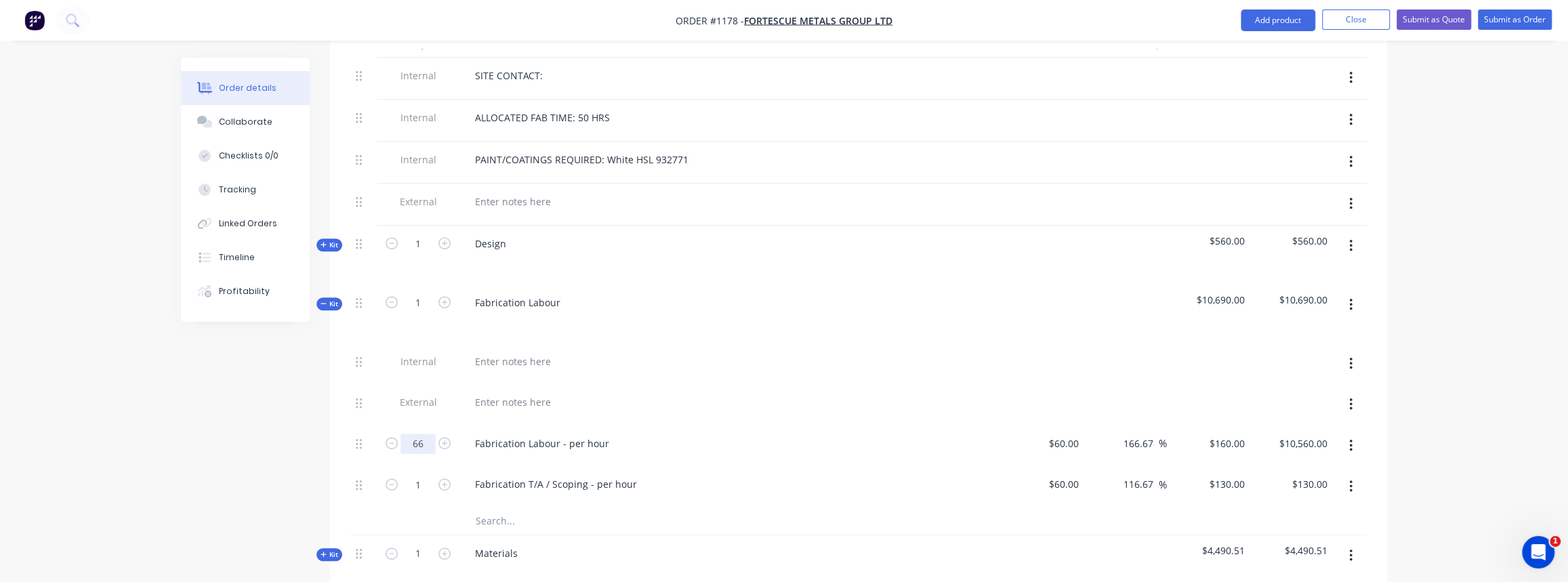
click at [424, 440] on input "66" at bounding box center [417, 443] width 35 height 20
type input "55"
type input "$8,800.00"
click at [471, 409] on div at bounding box center [729, 404] width 542 height 41
click at [329, 298] on span "Kit" at bounding box center [329, 303] width 18 height 10
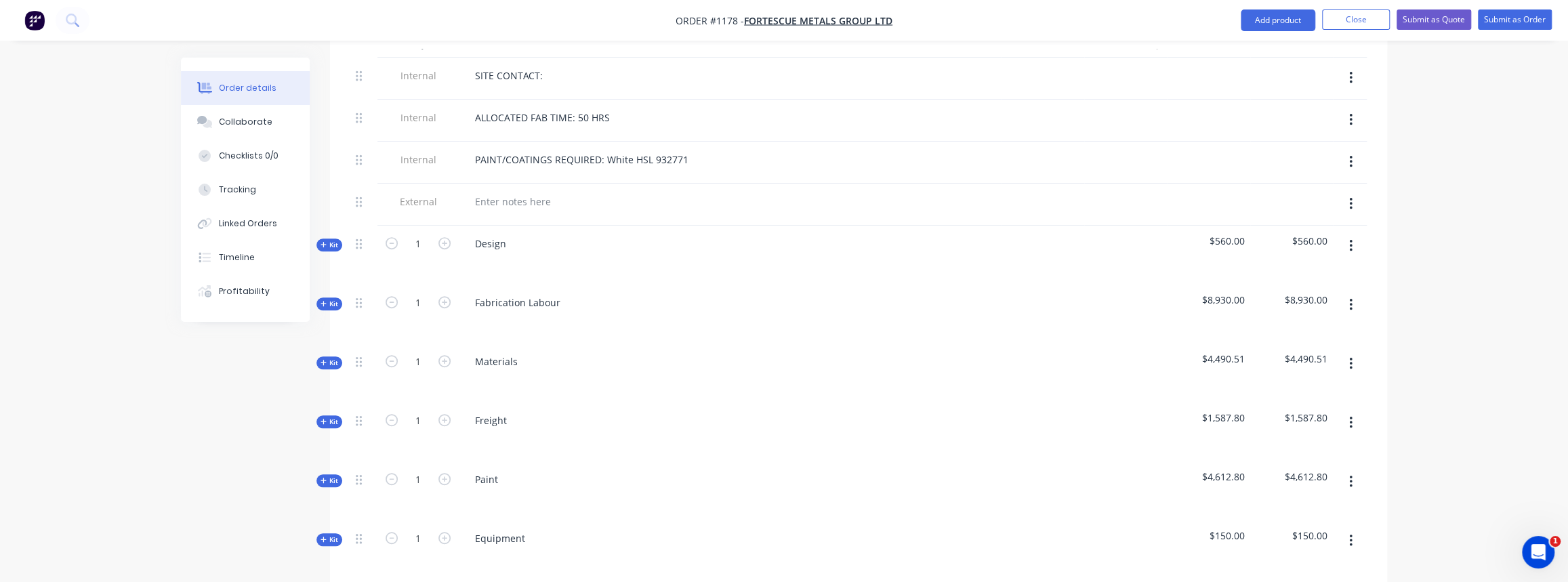
click at [326, 364] on div "Created by Justin Created 30/09/25 Required 30/09/25 Assigned to Add team membe…" at bounding box center [784, 237] width 1206 height 1465
click at [326, 359] on span "Kit" at bounding box center [329, 362] width 18 height 10
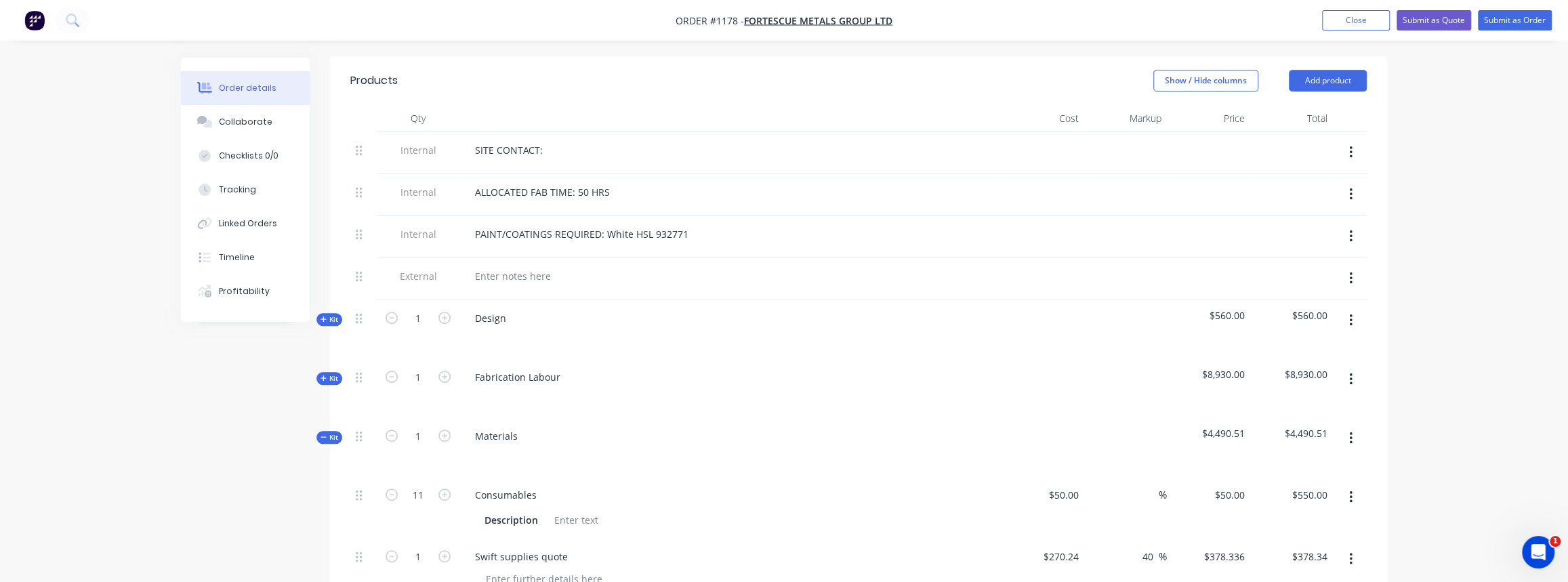
scroll to position [431, 0]
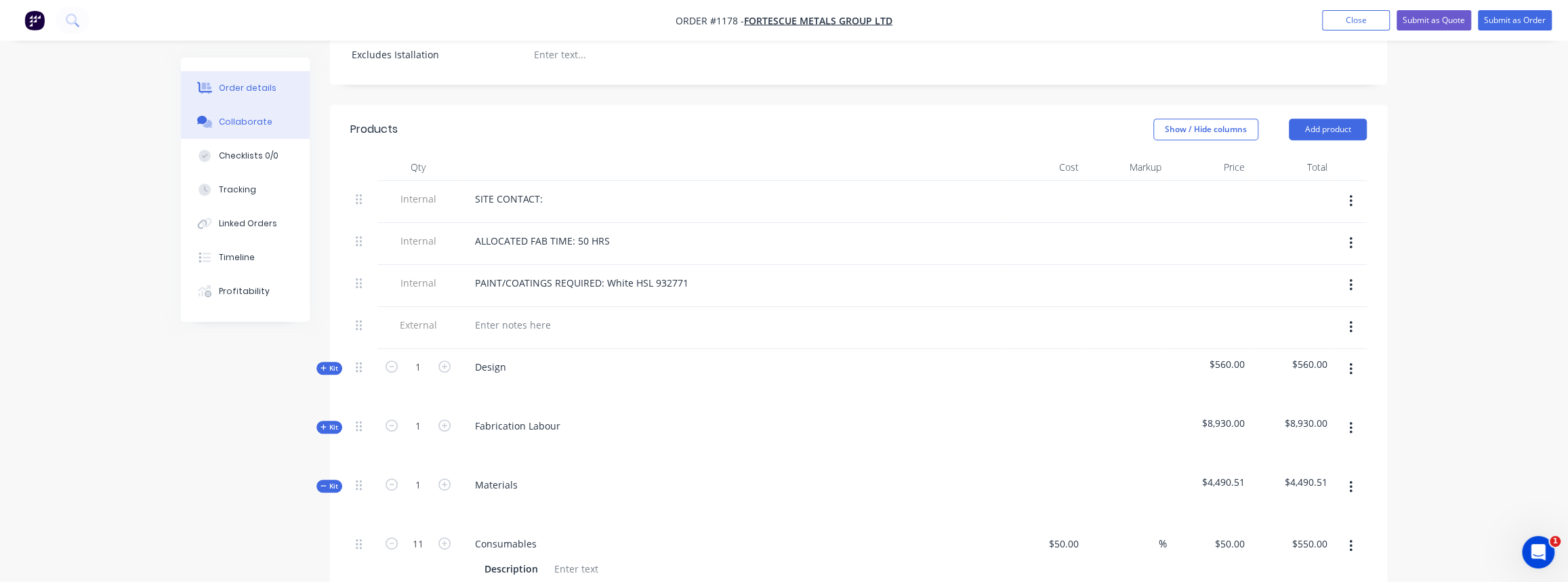
click at [244, 136] on button "Collaborate" at bounding box center [245, 122] width 129 height 34
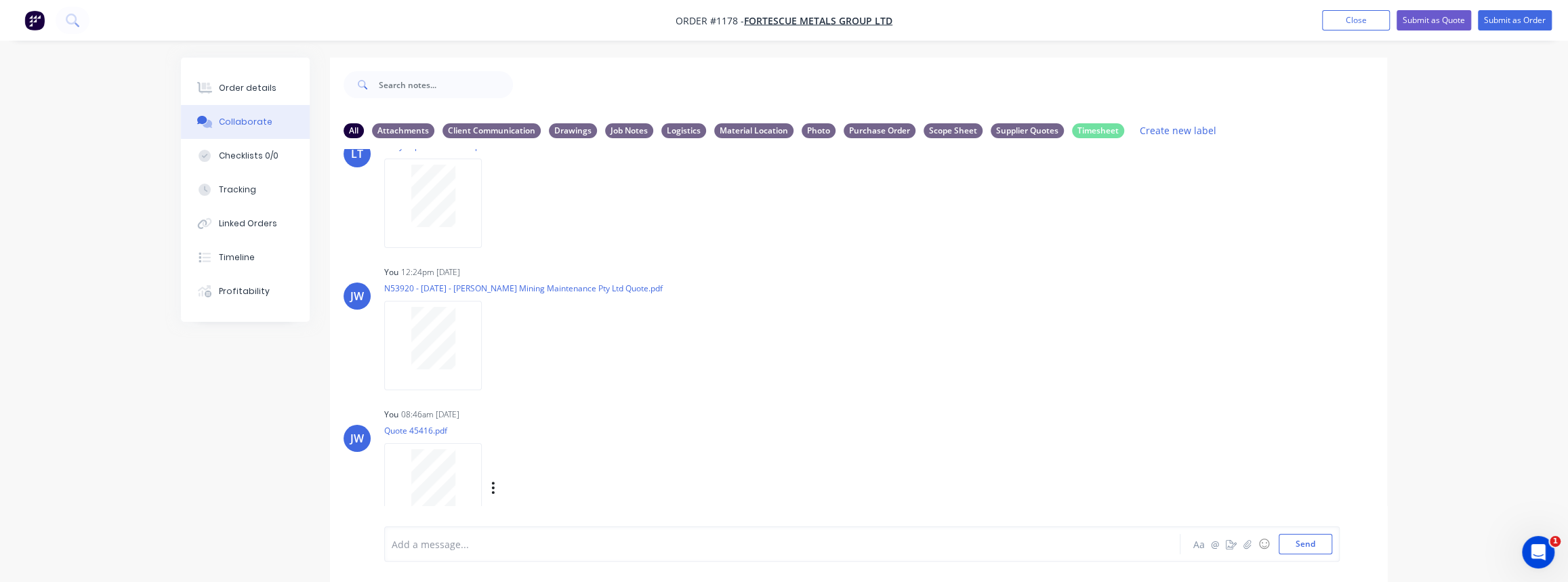
scroll to position [488, 0]
click at [240, 83] on div "Order details" at bounding box center [248, 88] width 58 height 12
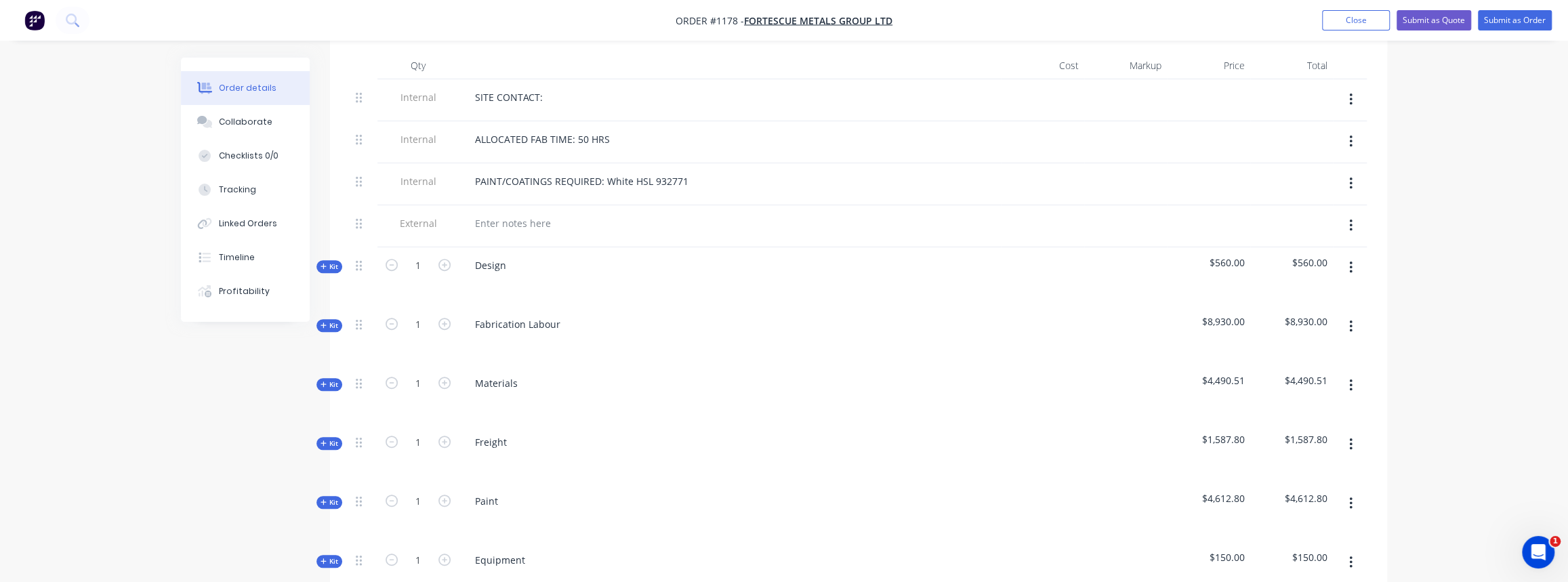
scroll to position [554, 0]
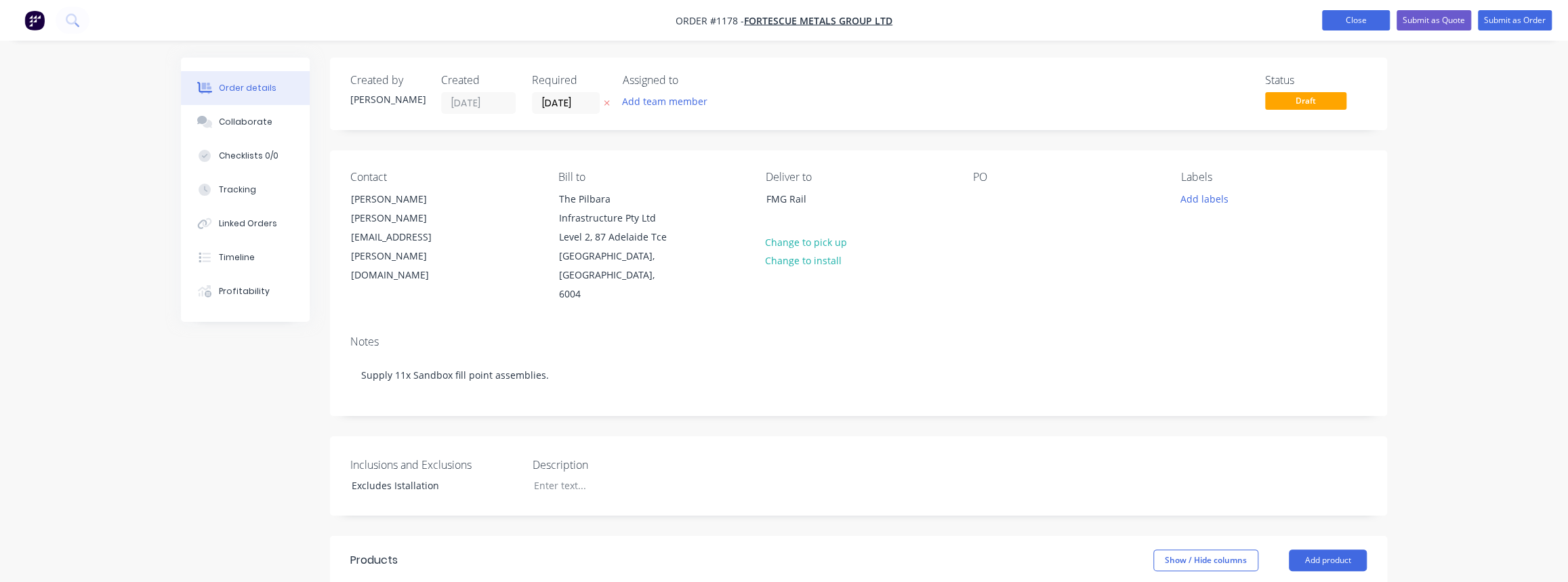
click at [1366, 27] on button "Close" at bounding box center [1355, 20] width 68 height 20
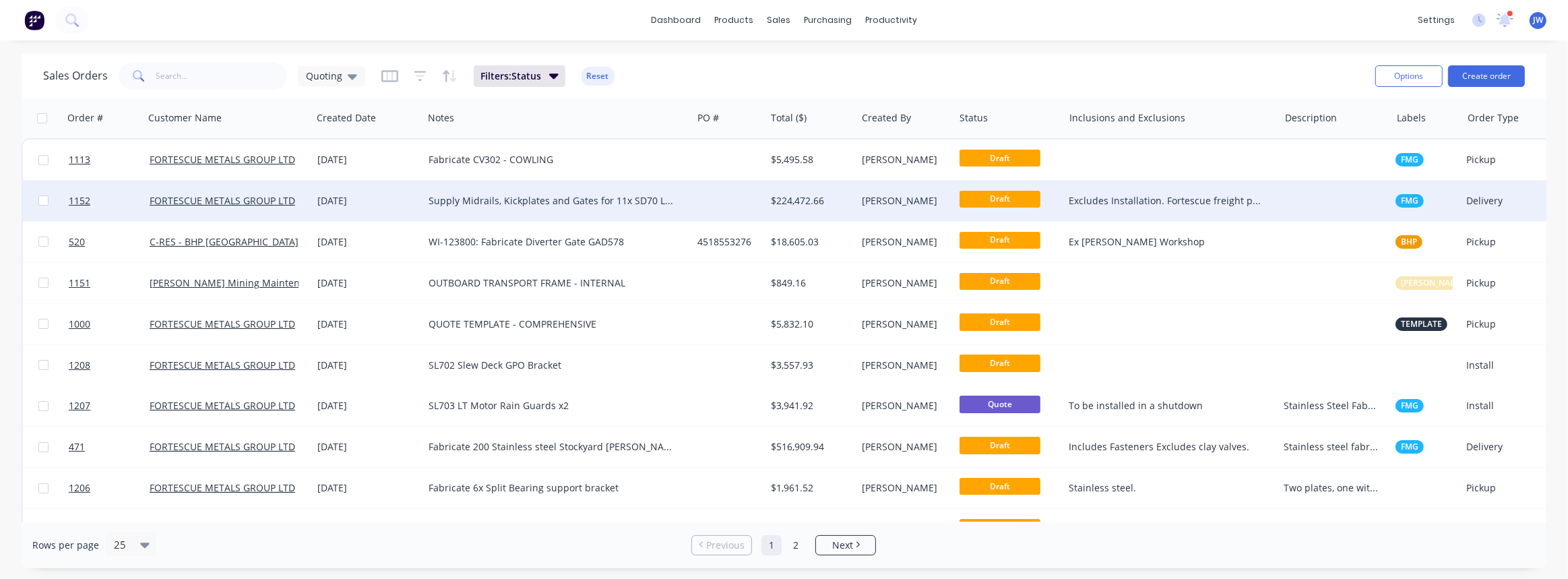
click at [687, 202] on div "Supply Midrails, Kickplates and Gates for 11x SD70 Locos." at bounding box center [557, 201] width 269 height 41
click at [810, 203] on div "$224,472.66" at bounding box center [808, 201] width 76 height 14
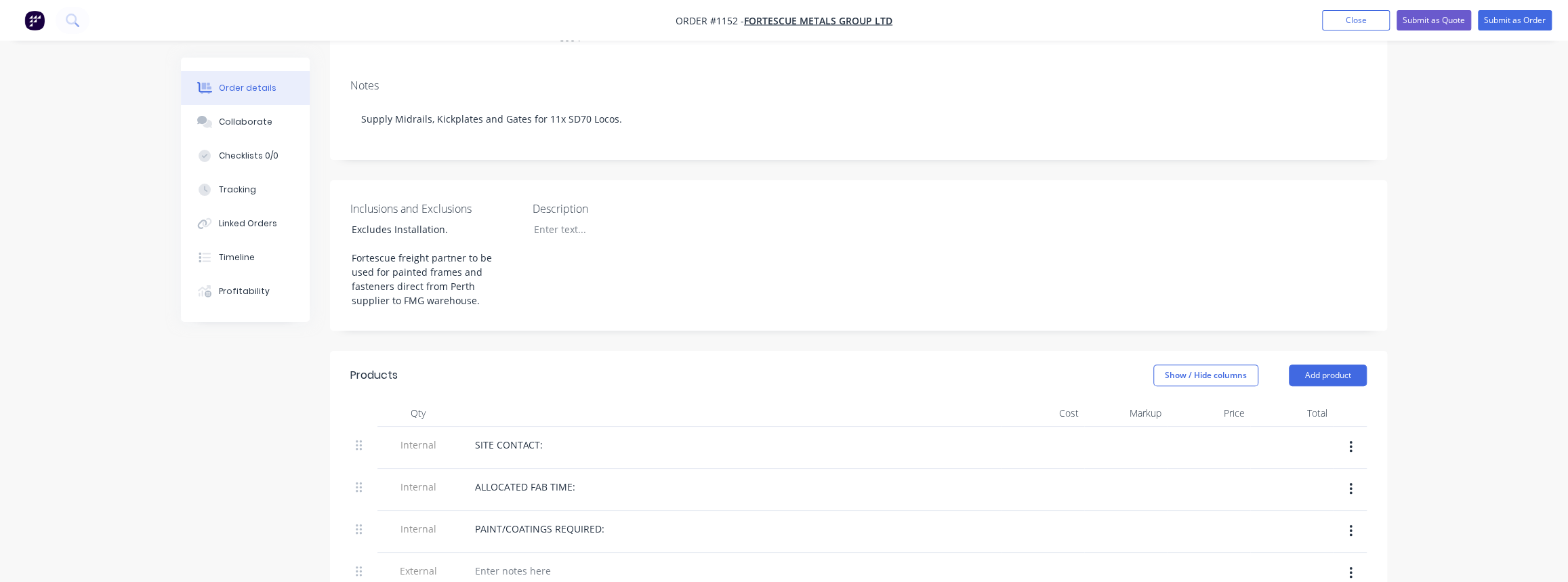
scroll to position [431, 0]
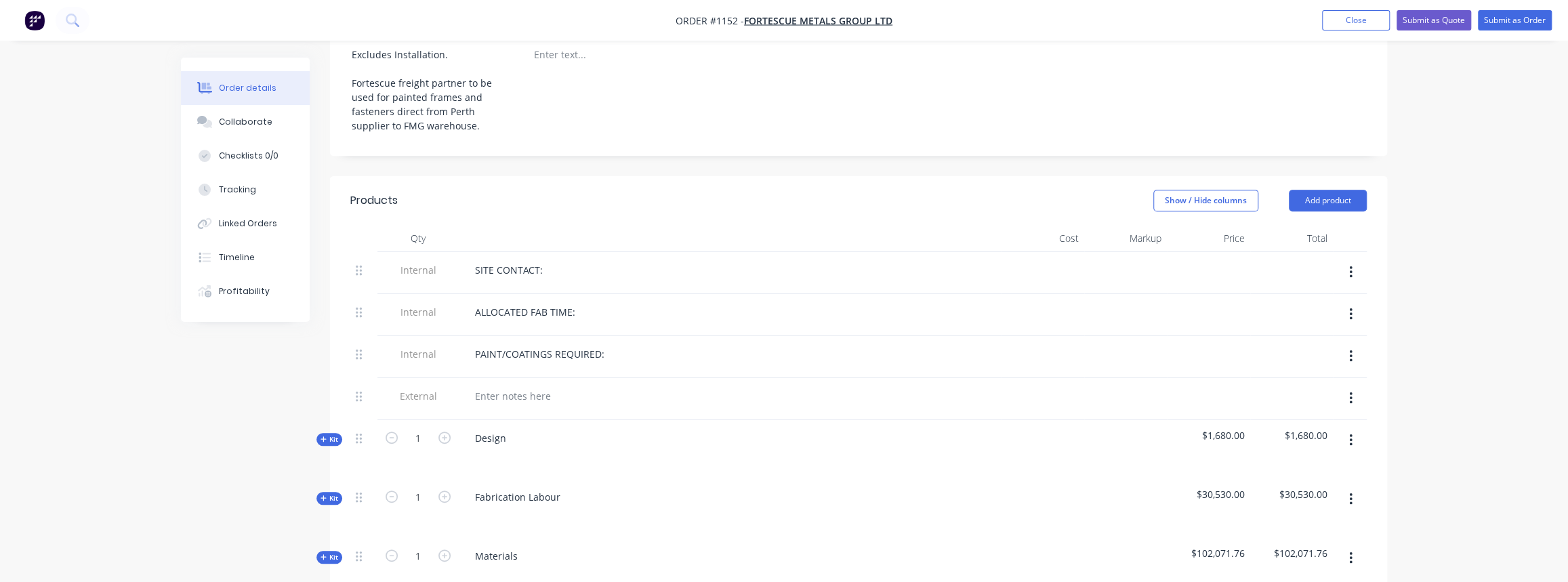
click at [327, 493] on span "Kit" at bounding box center [329, 498] width 18 height 10
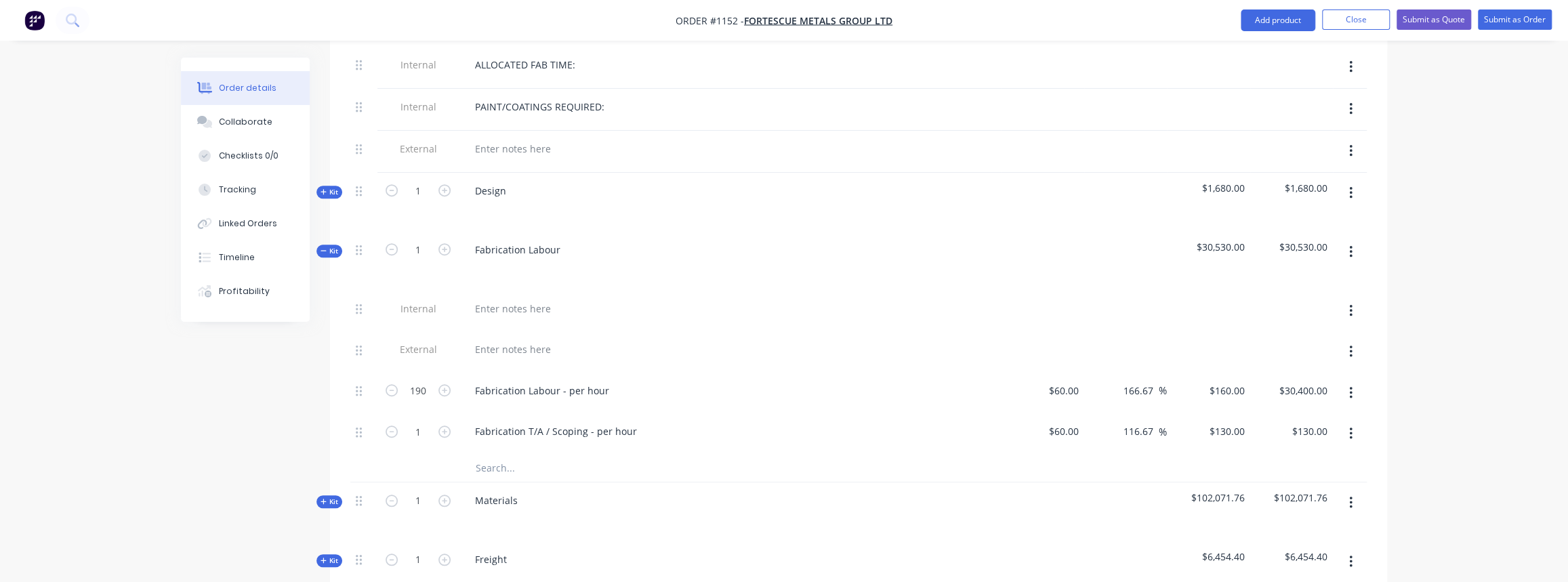
scroll to position [739, 0]
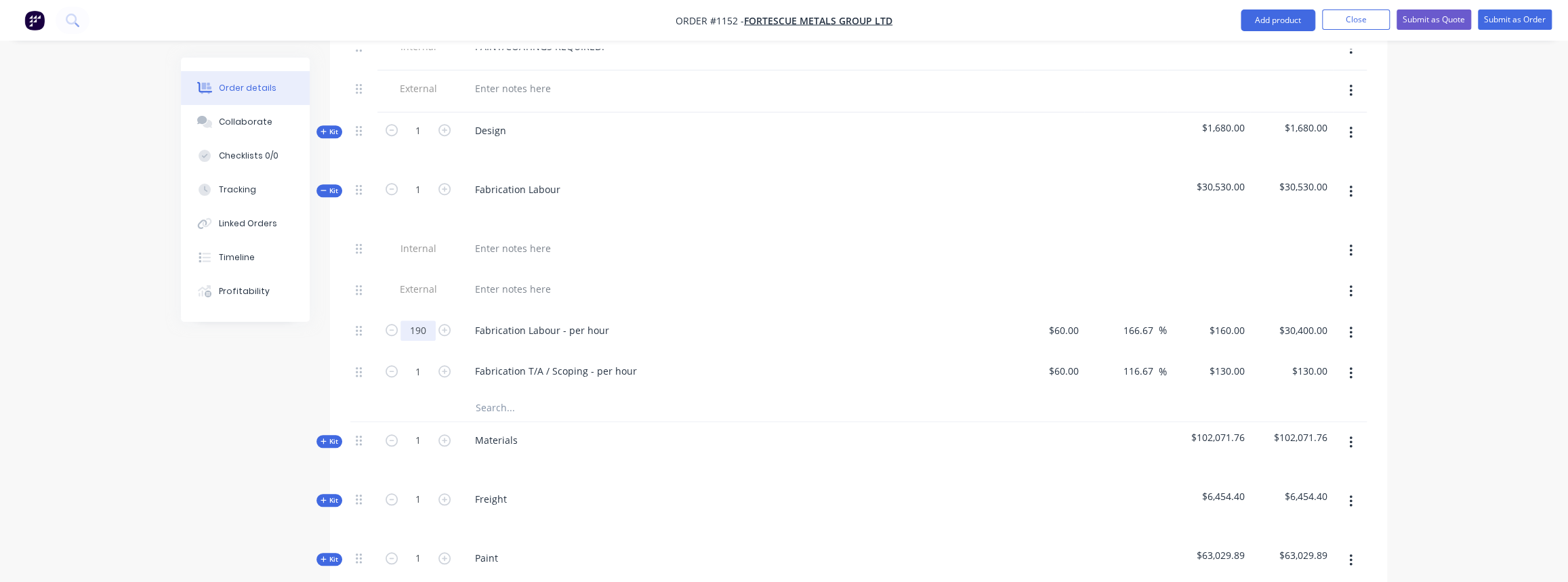
click at [431, 320] on input "190" at bounding box center [417, 330] width 35 height 20
type input "202"
click at [331, 186] on span "Kit" at bounding box center [329, 191] width 18 height 10
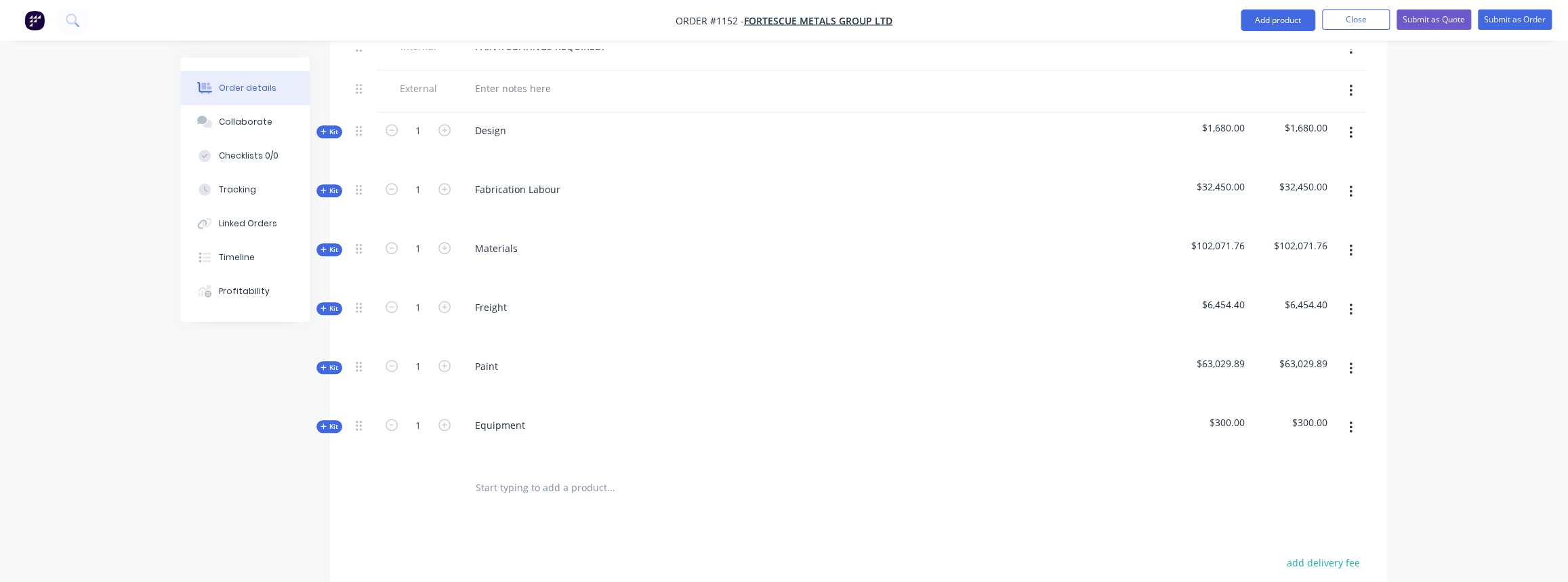
click at [334, 362] on span "Kit" at bounding box center [329, 367] width 18 height 10
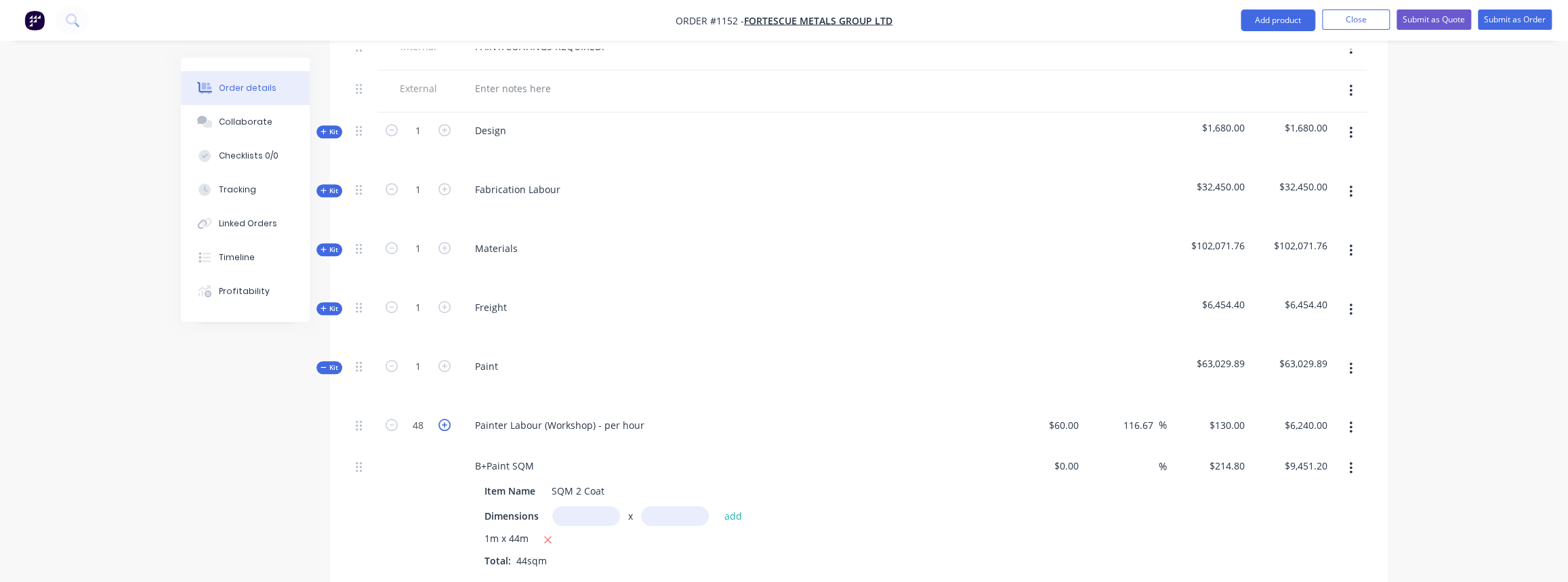
click at [444, 418] on icon "button" at bounding box center [444, 424] width 12 height 12
type input "49"
type input "$6,370.00"
click at [444, 418] on icon "button" at bounding box center [444, 424] width 12 height 12
type input "50"
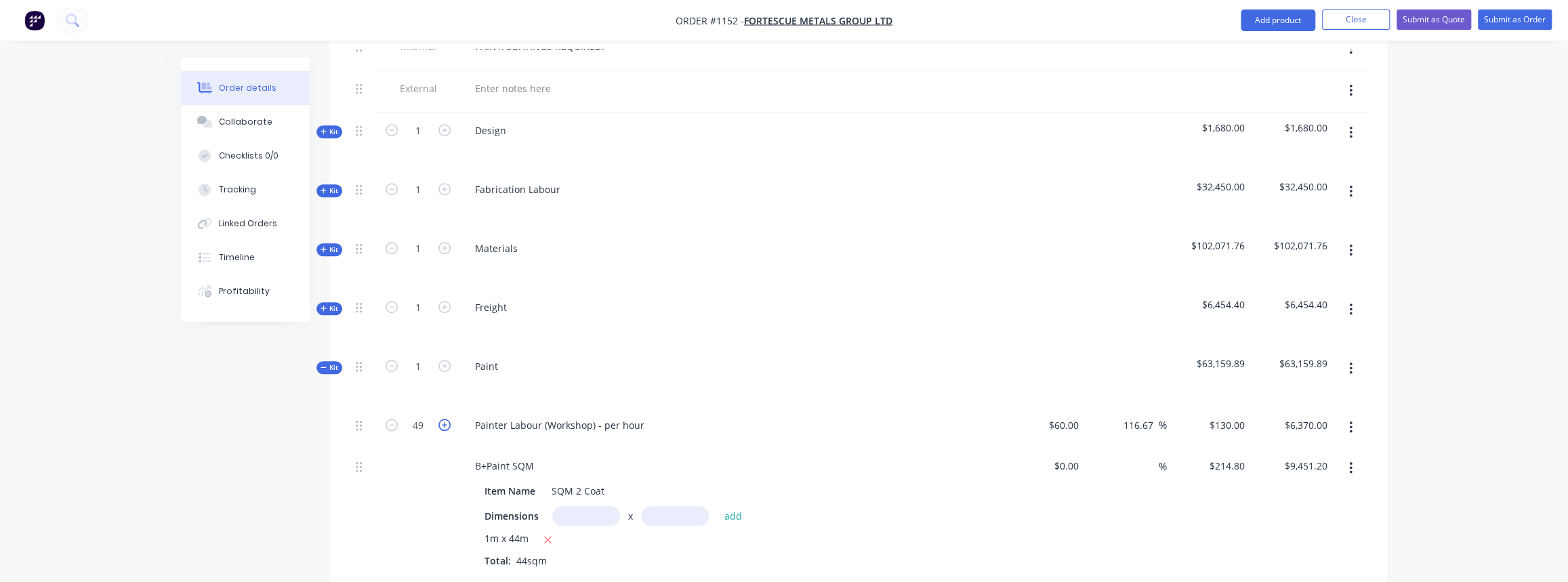
type input "$6,500.00"
click at [444, 418] on icon "button" at bounding box center [444, 424] width 12 height 12
type input "51"
type input "$6,630.00"
click at [444, 418] on icon "button" at bounding box center [444, 424] width 12 height 12
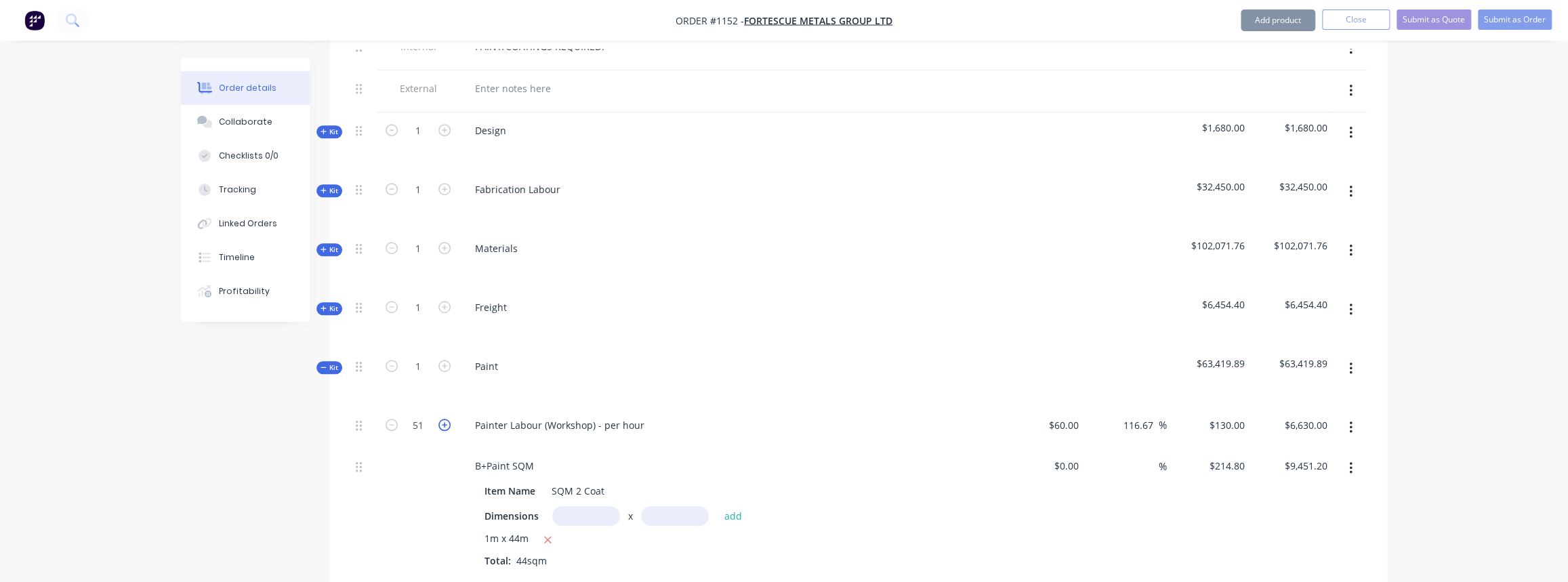
type input "52"
type input "$6,760.00"
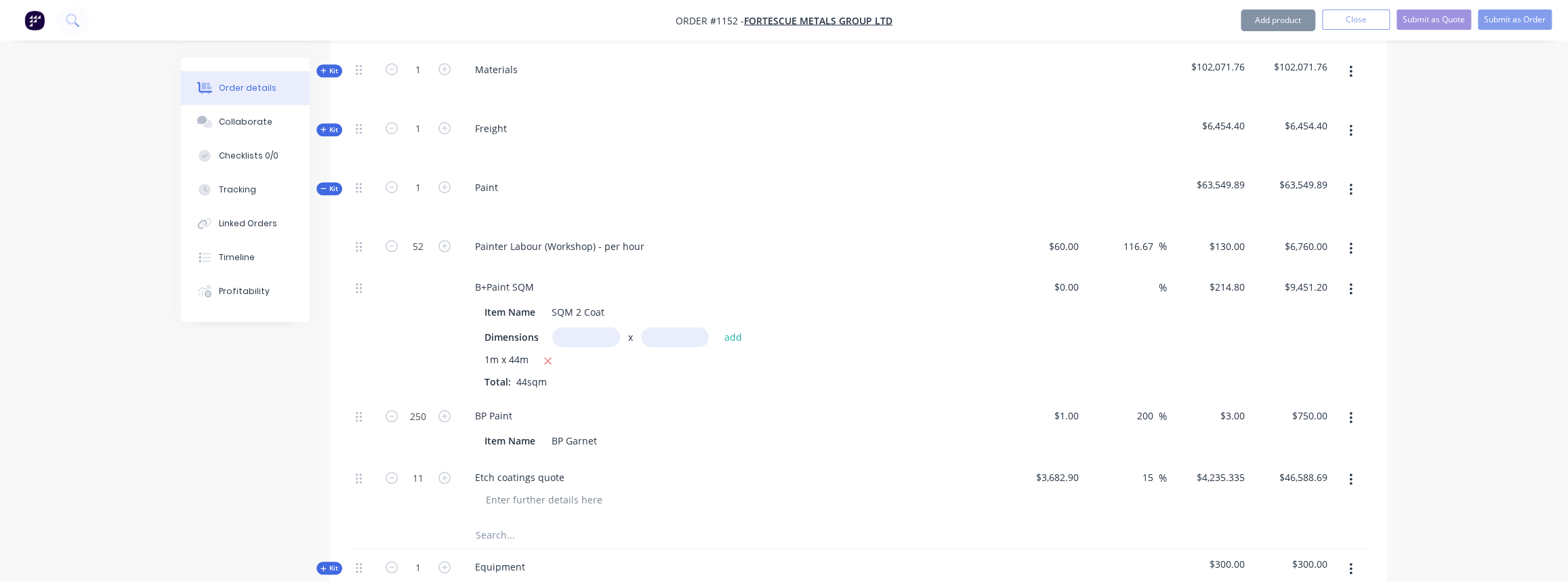
scroll to position [923, 0]
click at [580, 321] on input "text" at bounding box center [586, 331] width 68 height 20
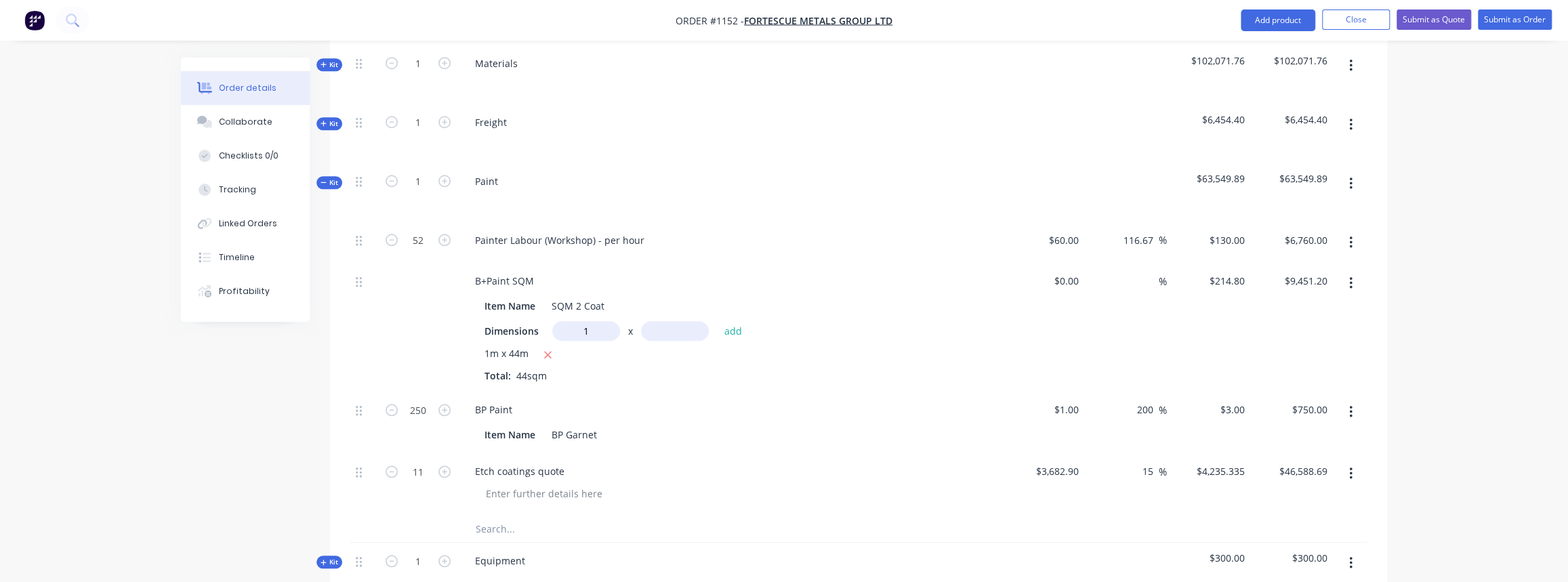
type input "1m"
click at [657, 321] on input "text" at bounding box center [675, 331] width 68 height 20
type input "5m"
click at [735, 321] on button "add" at bounding box center [733, 330] width 32 height 18
type input "$10,525.20"
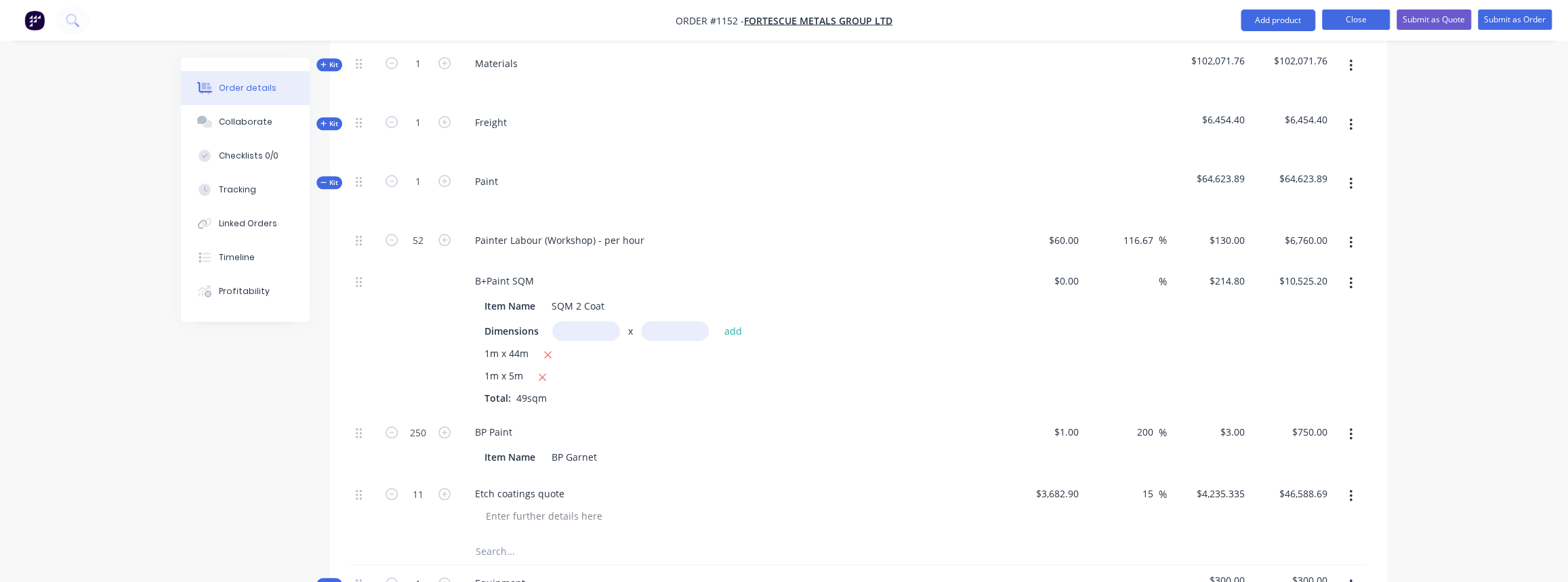
click at [1365, 17] on button "Close" at bounding box center [1355, 20] width 68 height 20
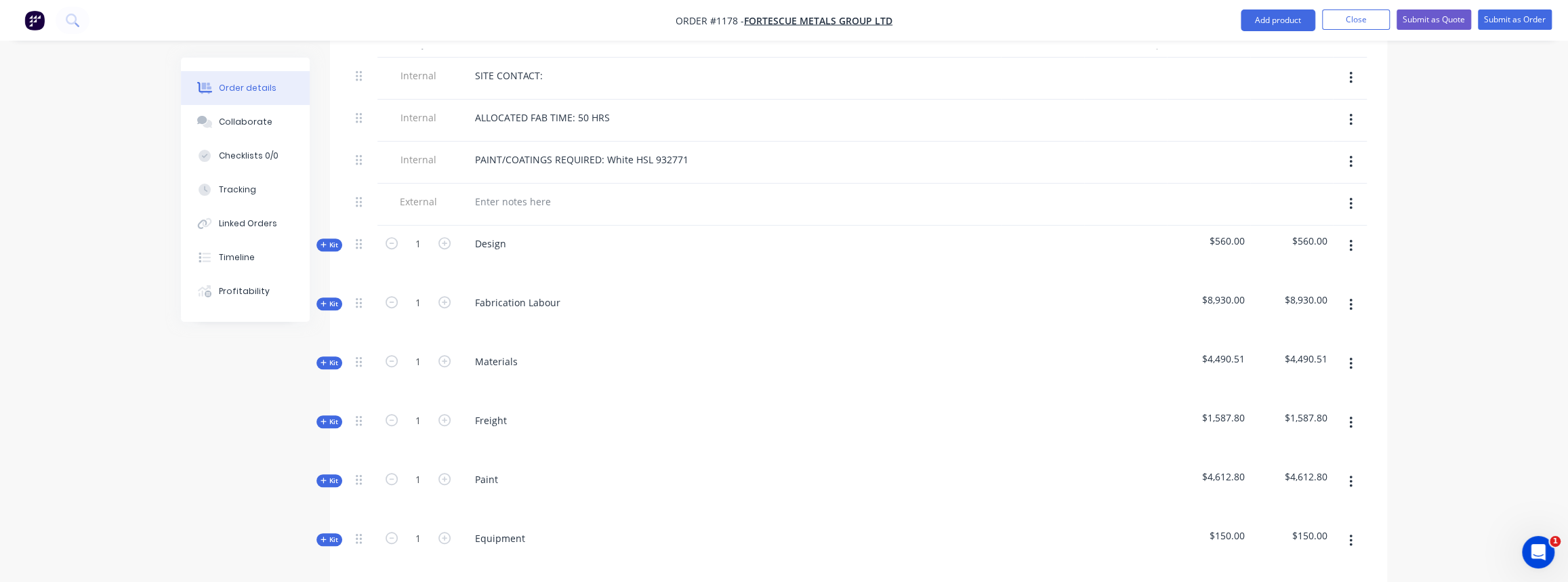
click at [334, 356] on button "Kit" at bounding box center [329, 362] width 26 height 13
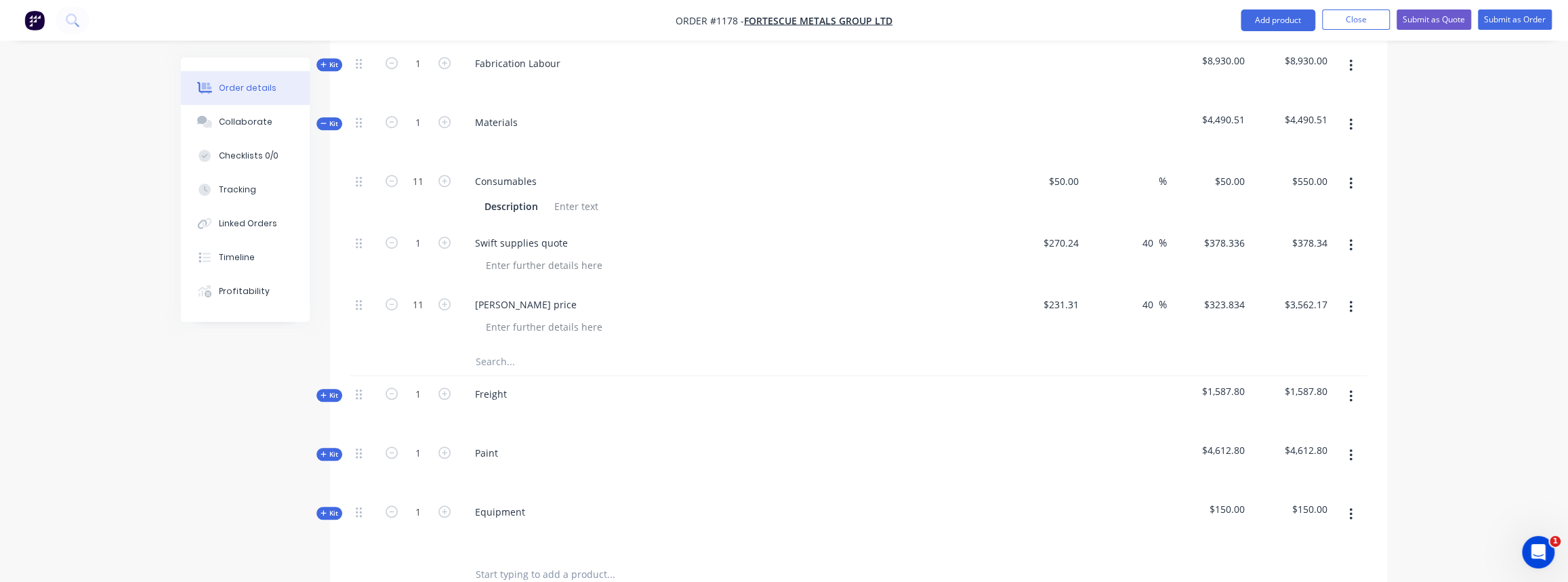
scroll to position [801, 0]
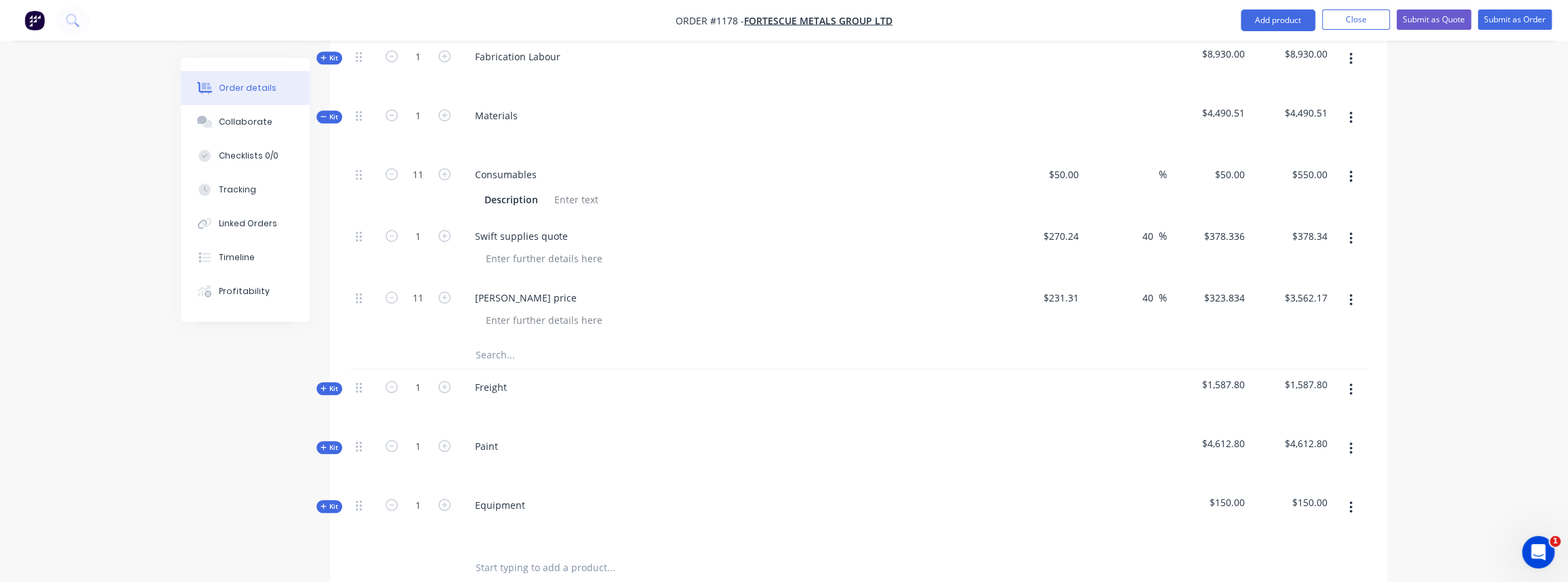
click at [328, 112] on span "Kit" at bounding box center [329, 117] width 18 height 10
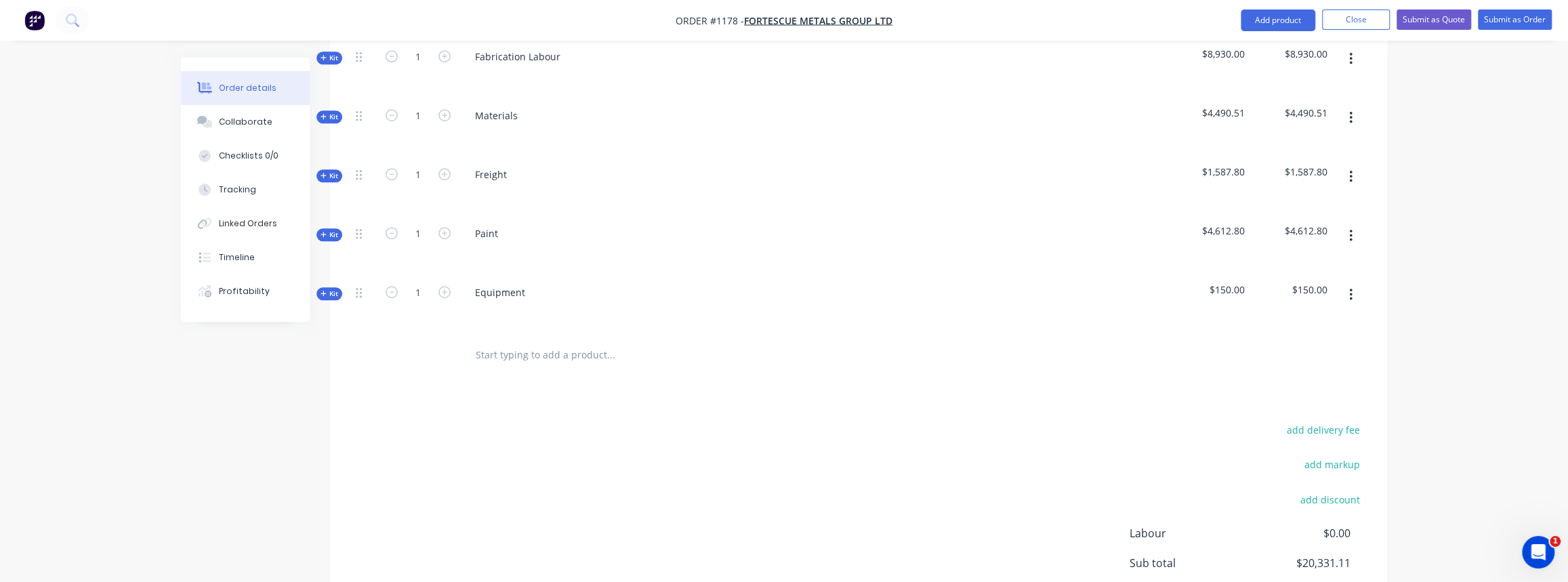
click at [330, 171] on span "Kit" at bounding box center [329, 176] width 18 height 10
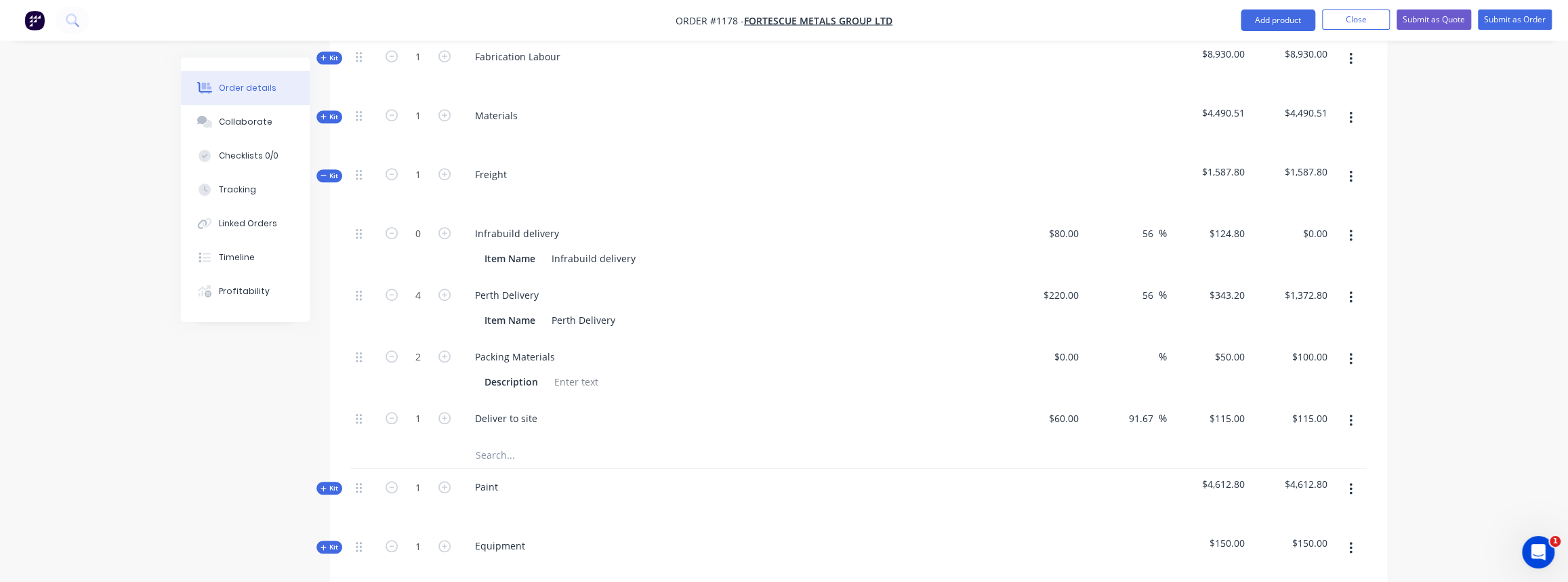
click at [328, 171] on span "Kit" at bounding box center [329, 176] width 18 height 10
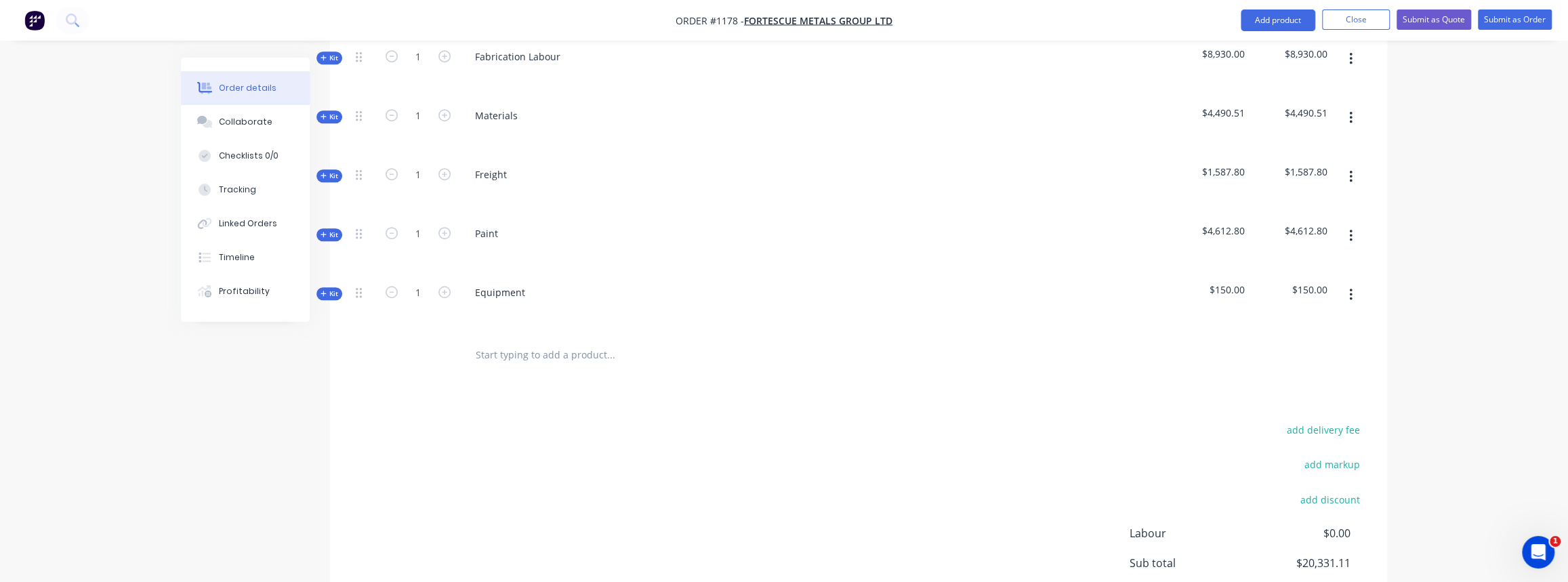
click at [329, 230] on span "Kit" at bounding box center [329, 235] width 18 height 10
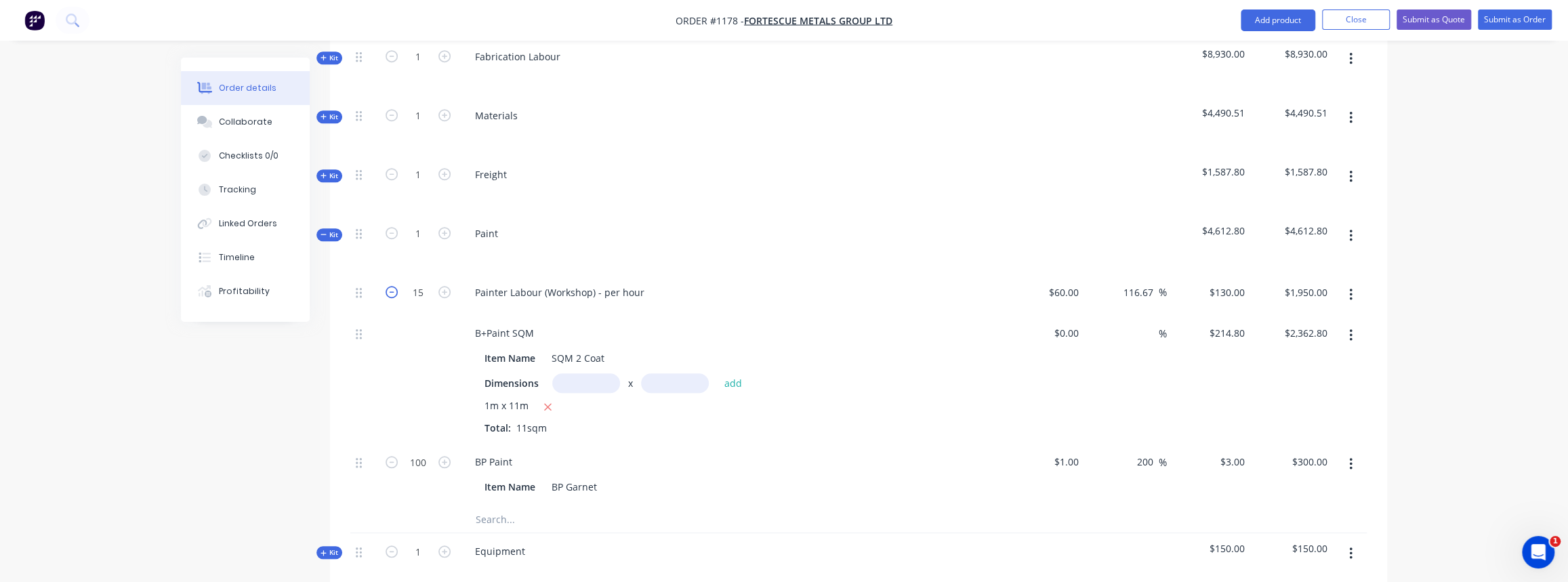
click at [387, 286] on icon "button" at bounding box center [391, 291] width 12 height 12
type input "14"
type input "$1,820.00"
click at [387, 286] on icon "button" at bounding box center [391, 291] width 12 height 12
type input "13"
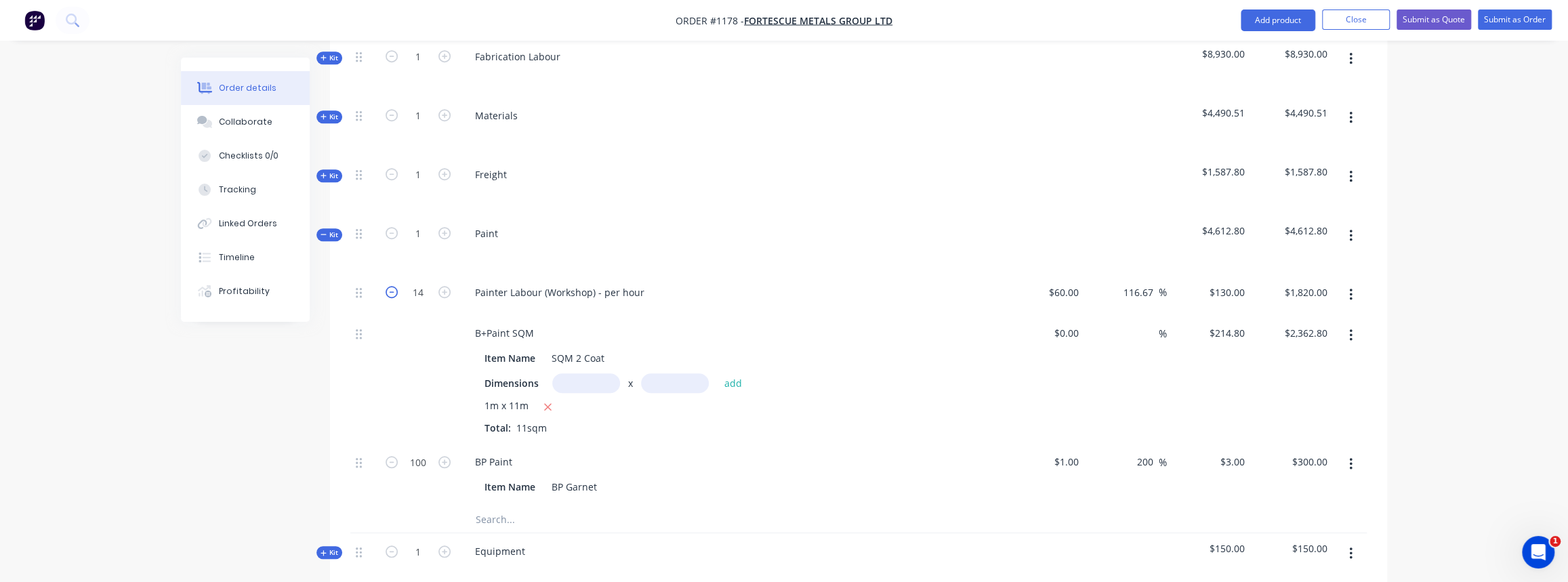
type input "$1,690.00"
click at [387, 286] on icon "button" at bounding box center [391, 291] width 12 height 12
type input "12"
type input "$1,560.00"
click at [337, 230] on span "Kit" at bounding box center [329, 235] width 18 height 10
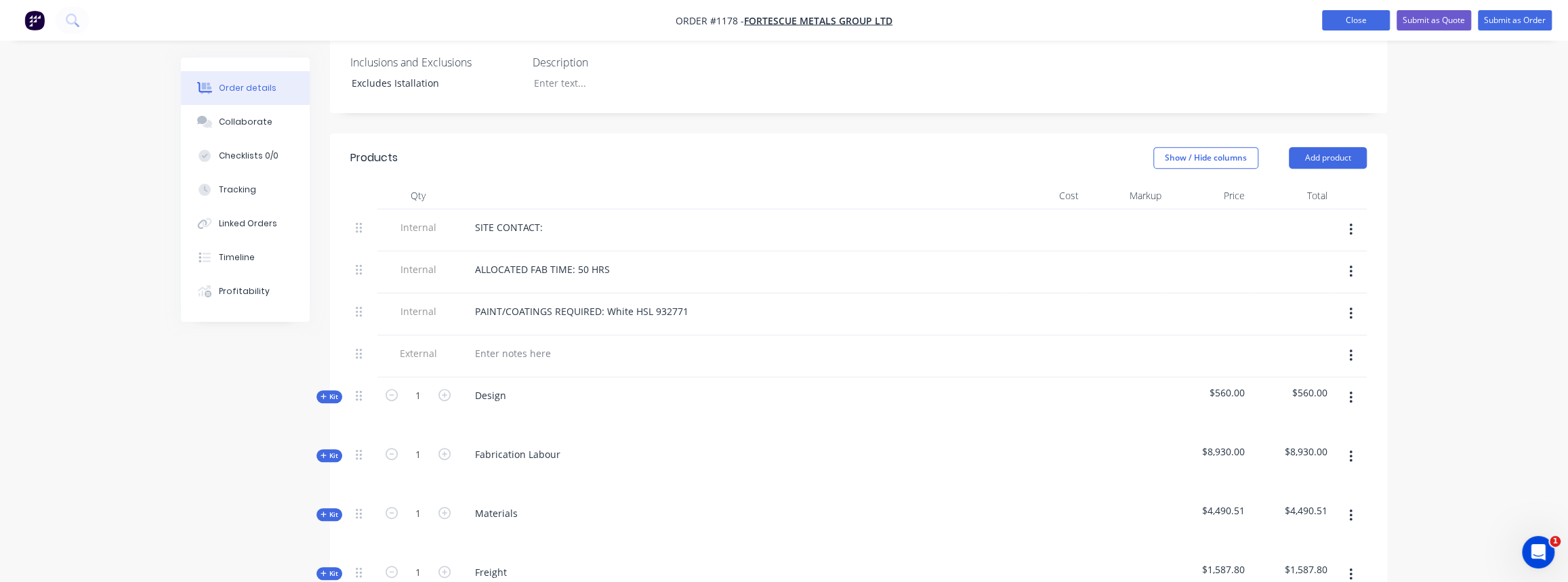
scroll to position [380, 0]
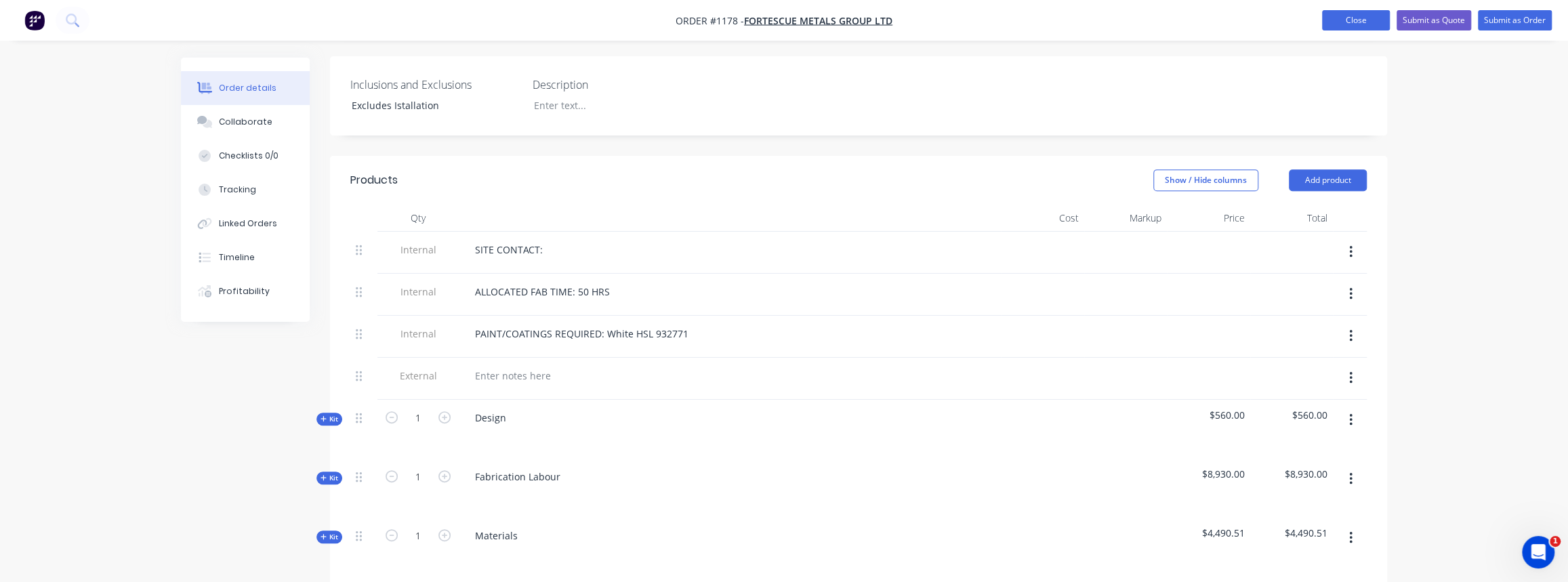
click at [1326, 22] on button "Close" at bounding box center [1355, 20] width 68 height 20
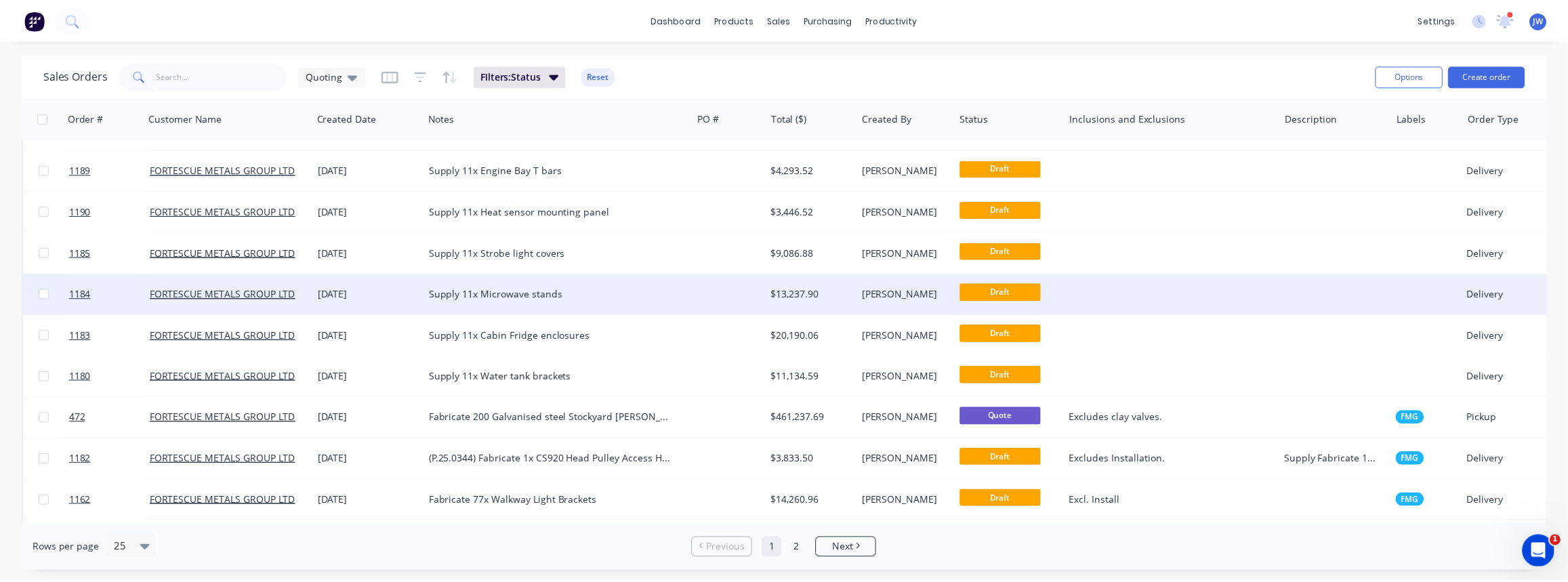
scroll to position [492, 0]
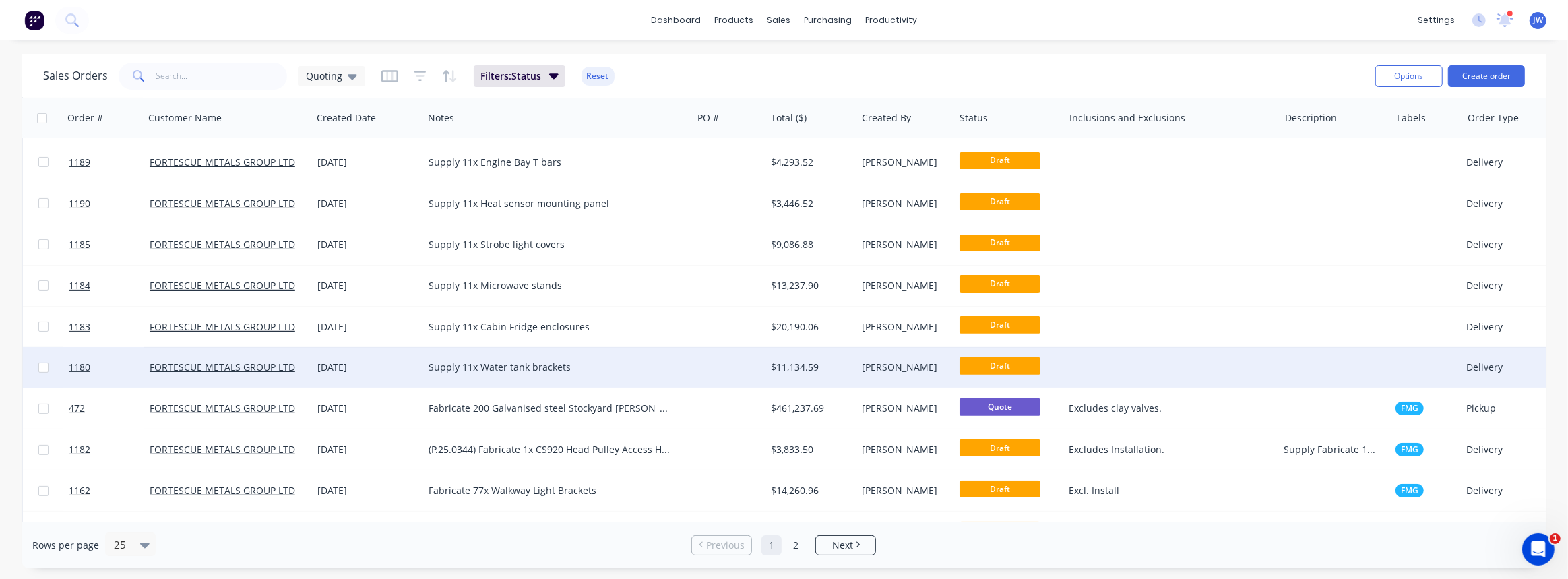
click at [565, 371] on div "Supply 11x Water tank brackets" at bounding box center [551, 367] width 245 height 14
click at [777, 364] on div "$11,134.59" at bounding box center [808, 367] width 76 height 14
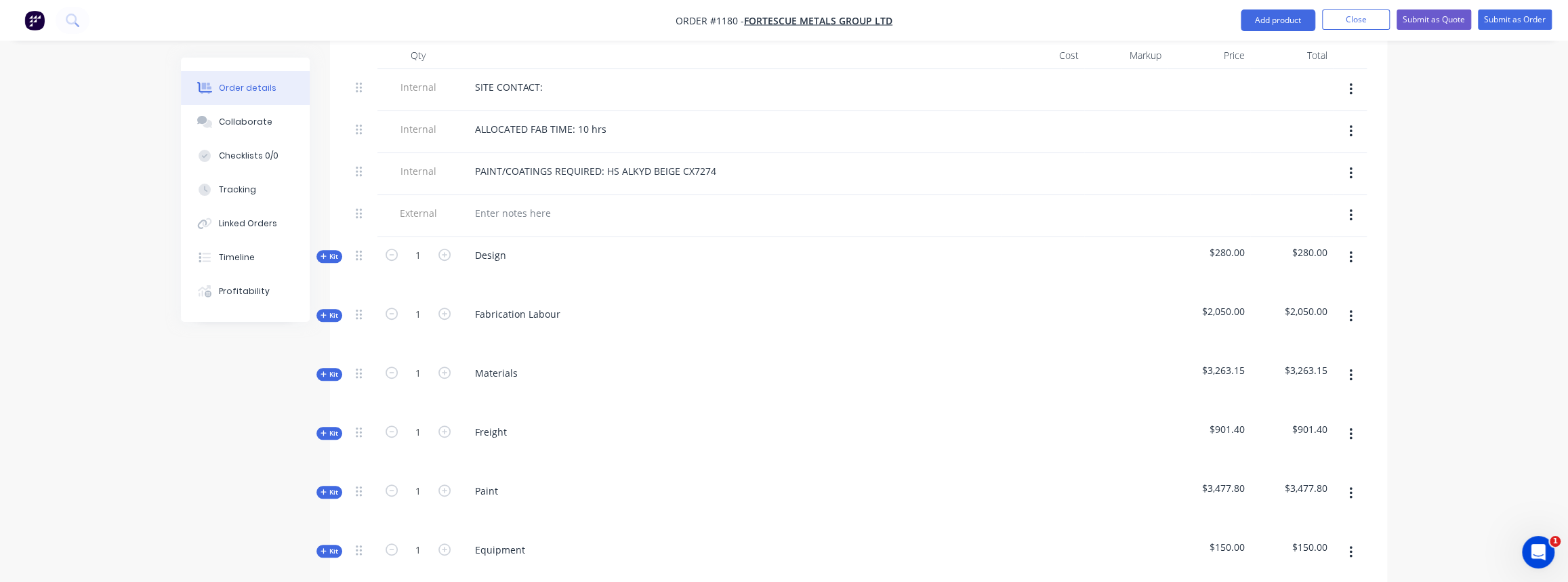
scroll to position [554, 0]
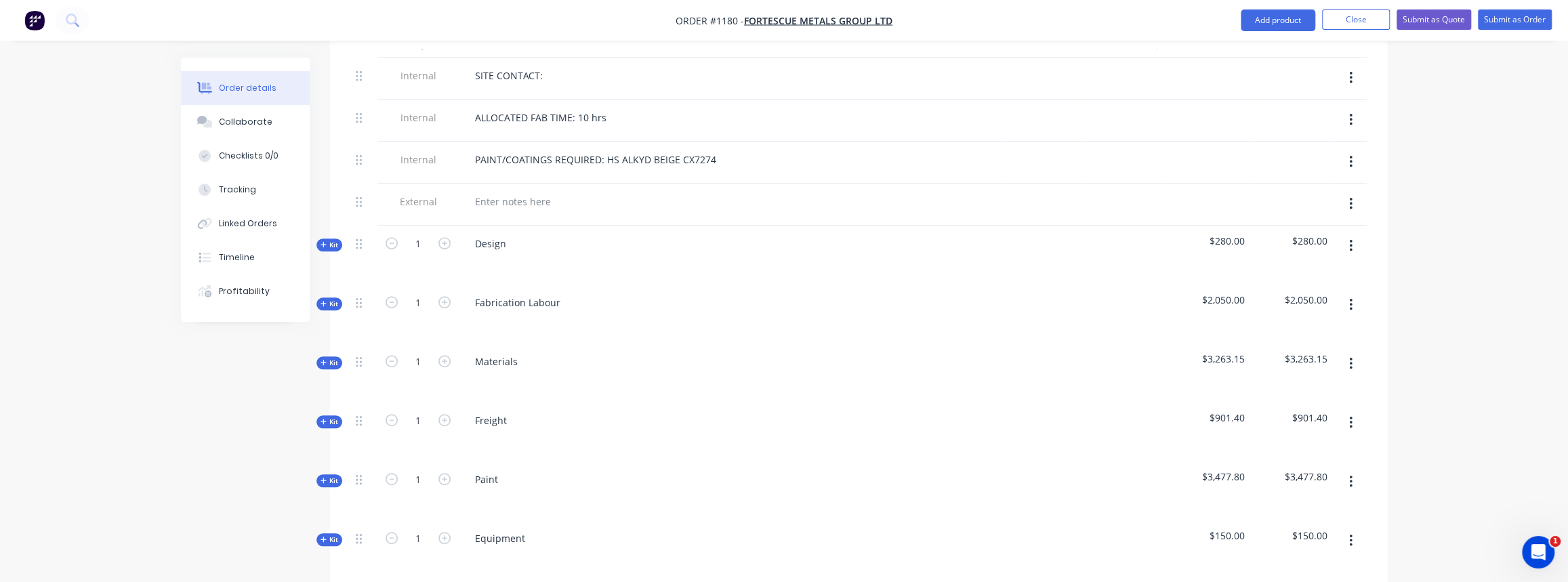
click at [332, 299] on span "Kit" at bounding box center [329, 303] width 18 height 10
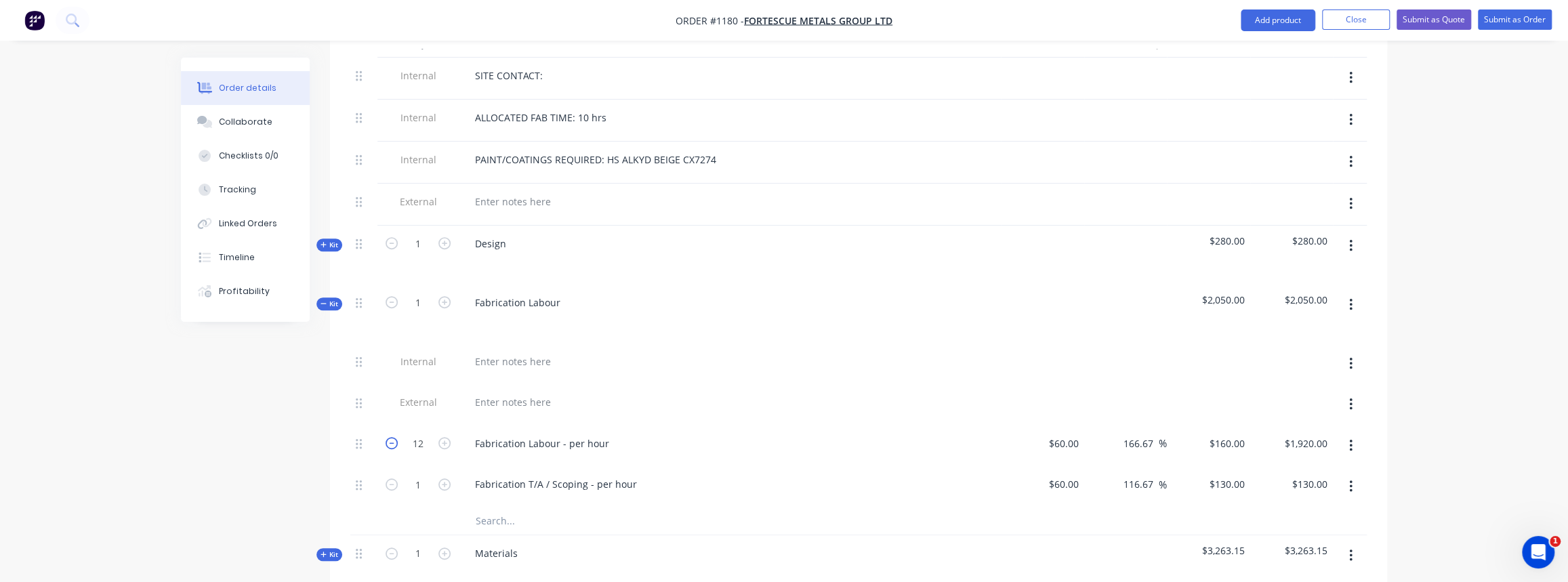
click at [396, 441] on icon "button" at bounding box center [391, 443] width 12 height 12
type input "11"
type input "$1,760.00"
click at [396, 441] on icon "button" at bounding box center [391, 443] width 12 height 12
type input "10"
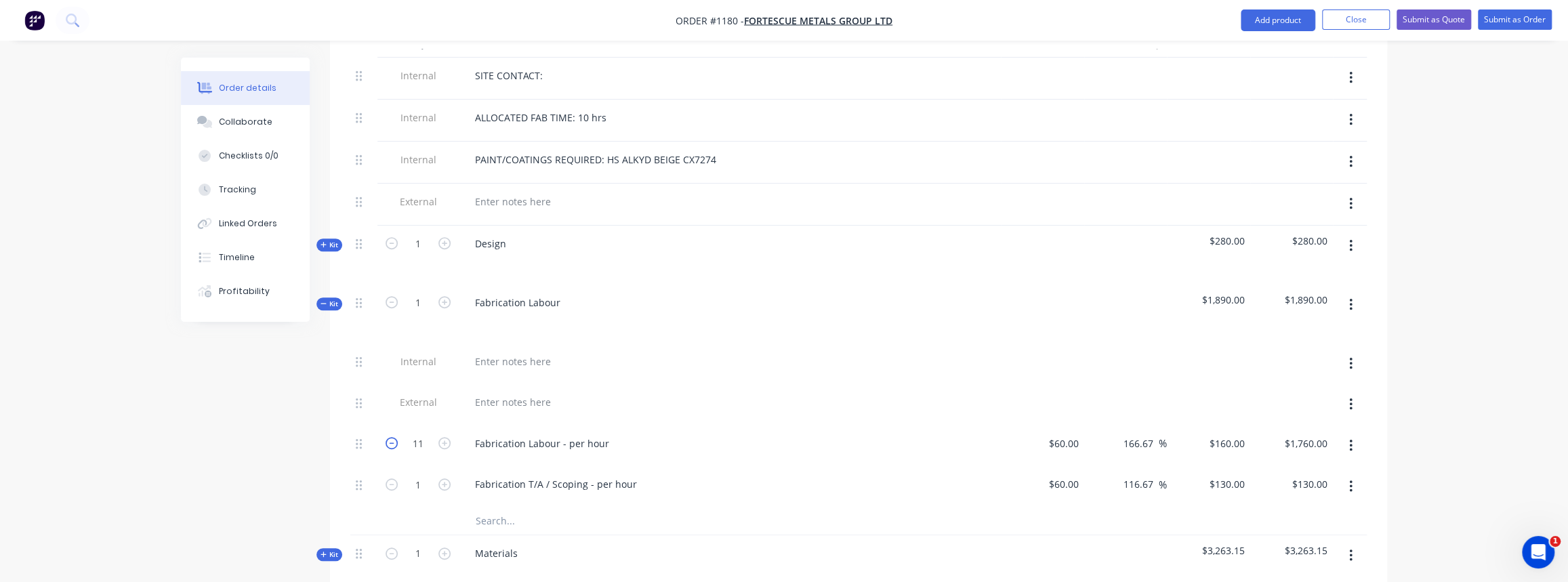
type input "$1,600.00"
click at [396, 441] on icon "button" at bounding box center [391, 443] width 12 height 12
type input "9"
type input "$1,440.00"
click at [396, 441] on icon "button" at bounding box center [391, 443] width 12 height 12
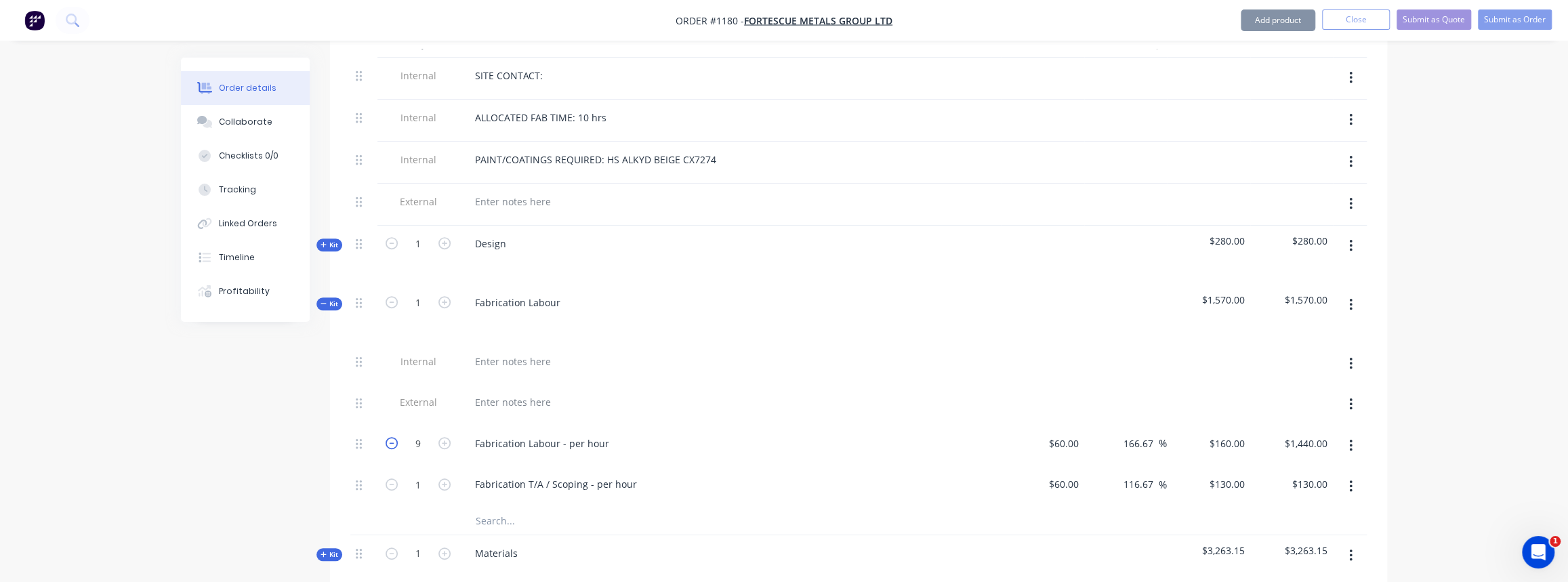
type input "8"
type input "$1,280.00"
click at [396, 441] on icon "button" at bounding box center [391, 443] width 12 height 12
type input "7"
type input "$1,120.00"
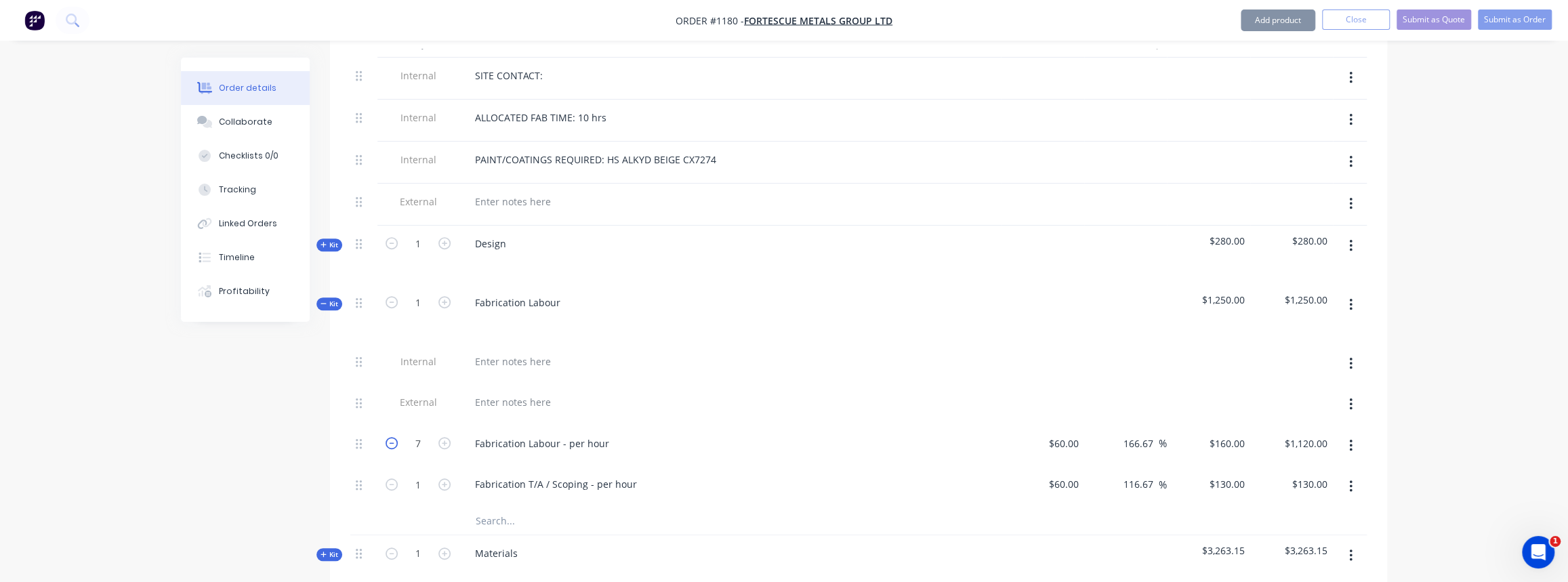
click at [396, 441] on icon "button" at bounding box center [391, 443] width 12 height 12
type input "6"
type input "$960.00"
click at [326, 298] on span "Kit" at bounding box center [329, 303] width 18 height 10
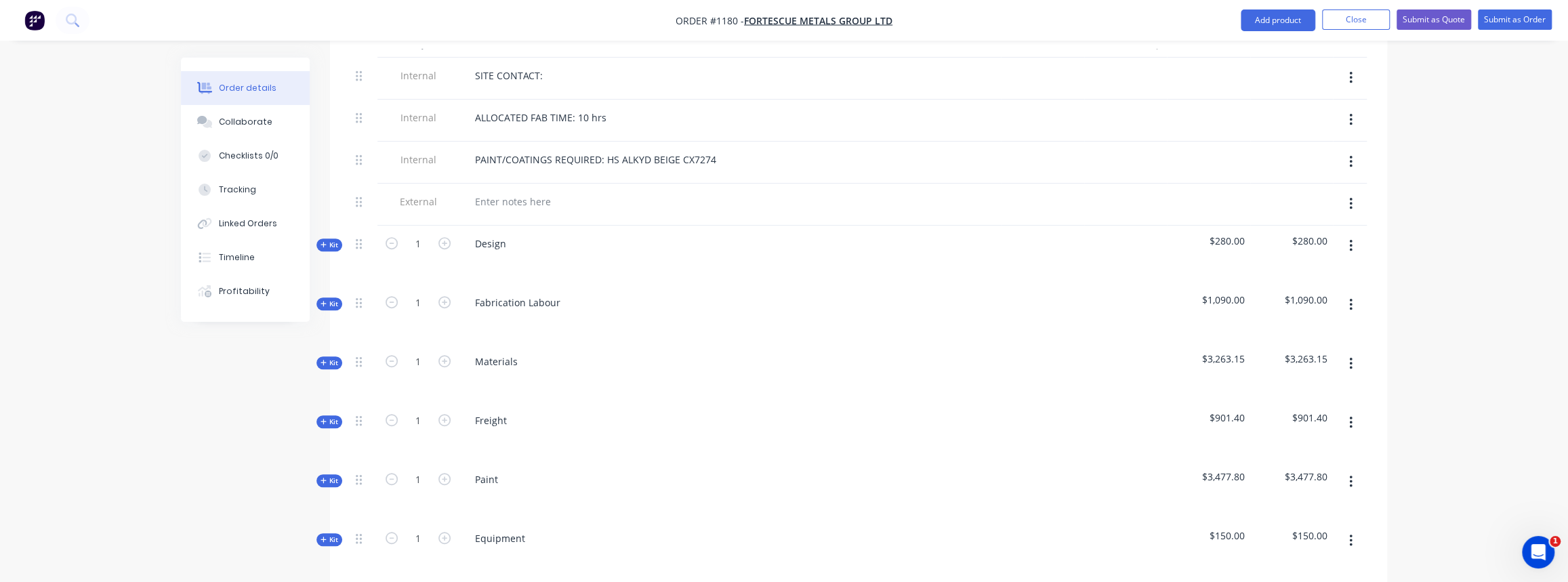
click at [323, 242] on icon "button" at bounding box center [323, 245] width 6 height 7
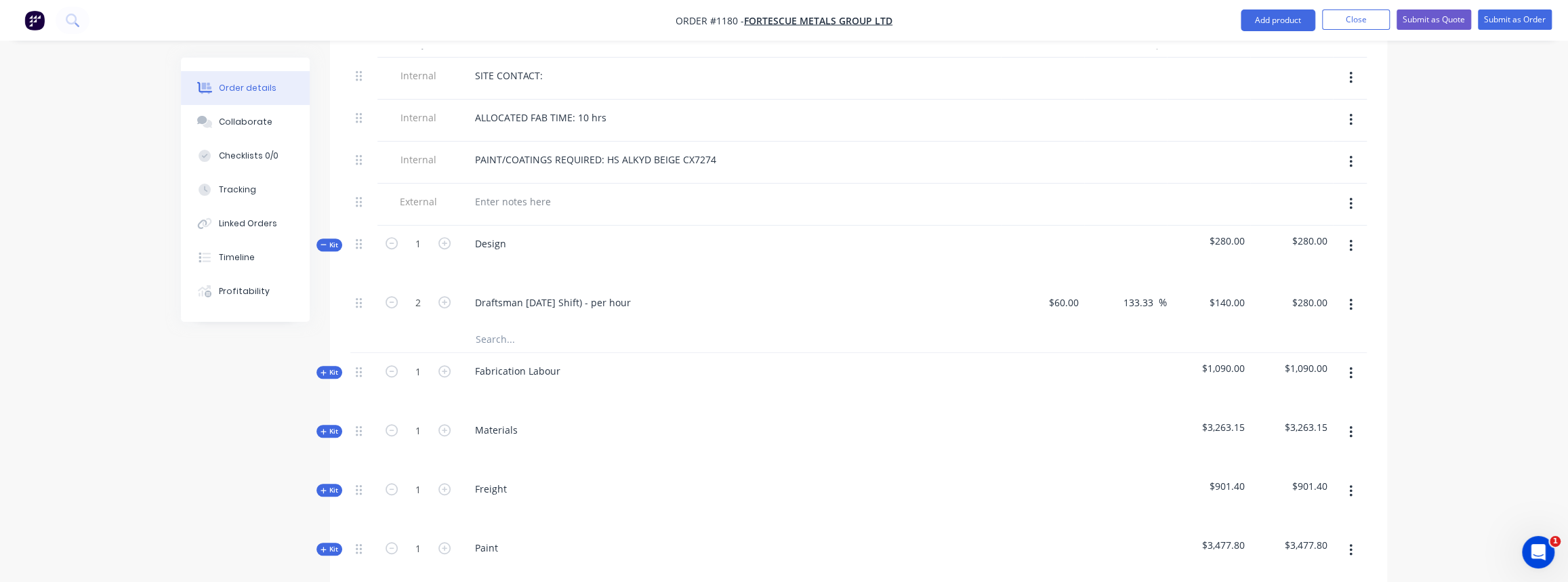
click at [323, 242] on icon "button" at bounding box center [323, 245] width 6 height 7
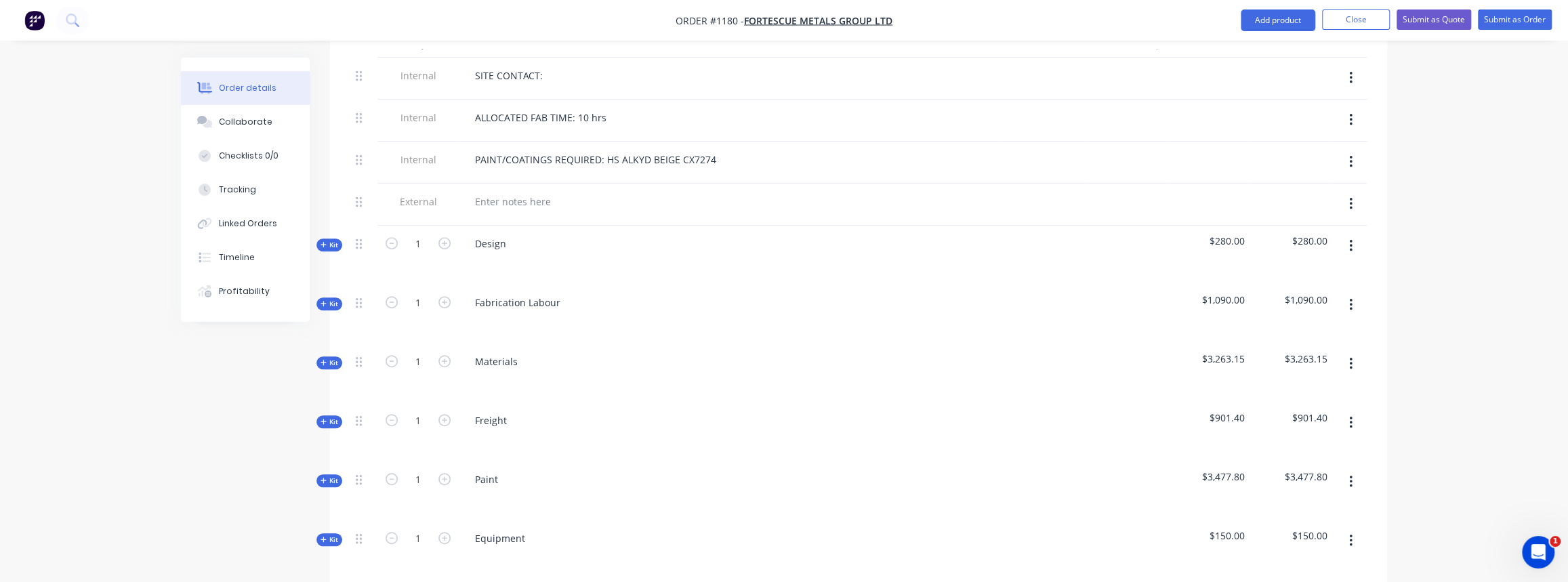
click at [327, 418] on span "Kit" at bounding box center [329, 421] width 18 height 10
type input "$80.00"
type input "56"
type input "$124.80"
type input "$220.00"
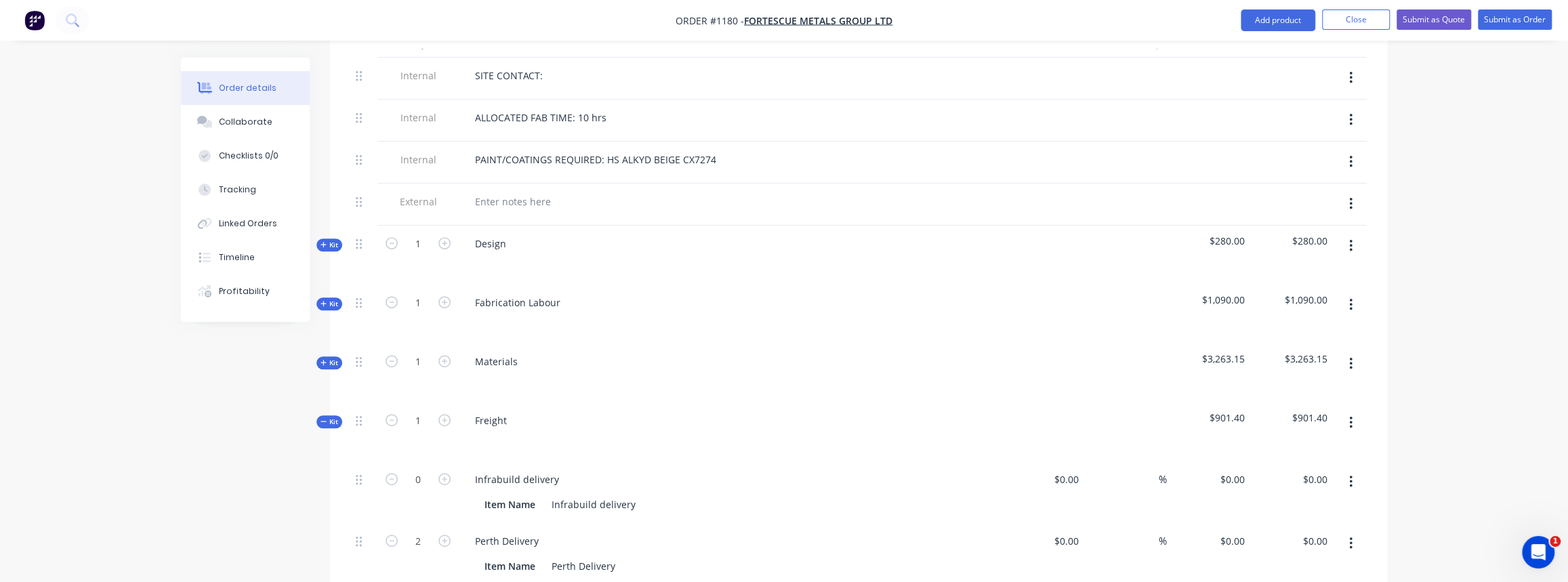
type input "56"
type input "$343.20"
type input "$686.40"
type input "$50.00"
type input "$100.00"
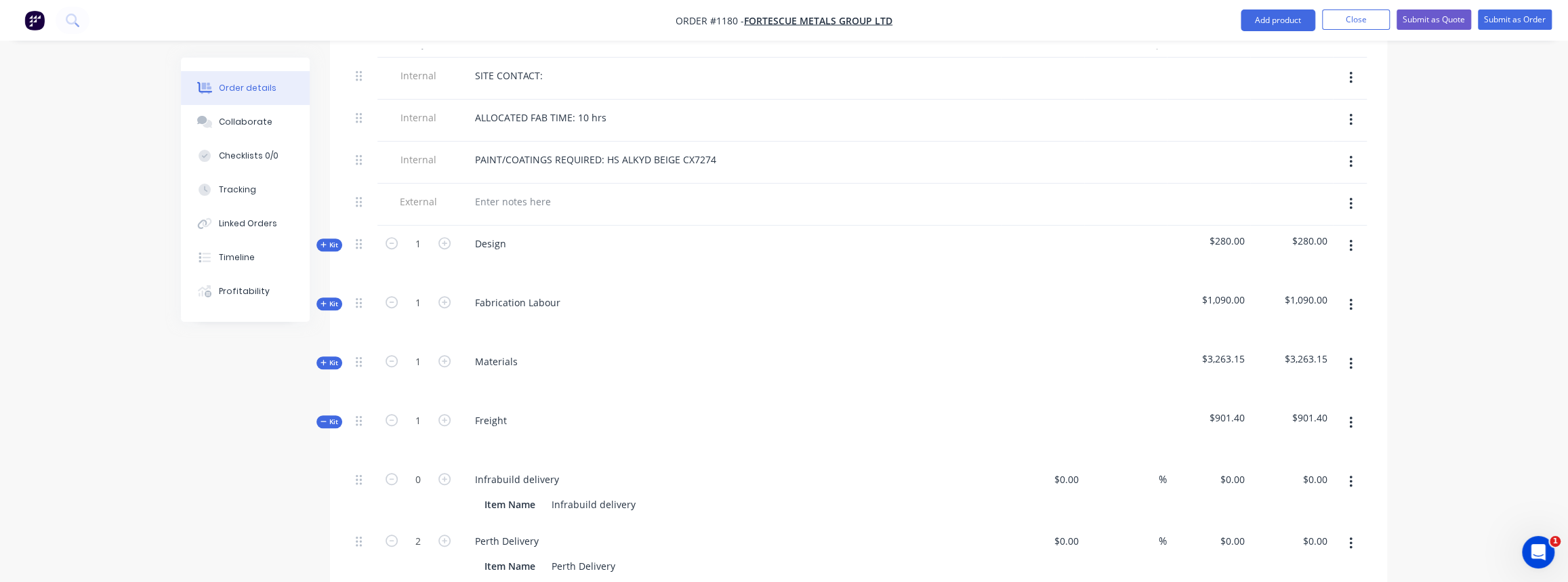
type input "$60.00"
type input "91.67"
type input "$115.00"
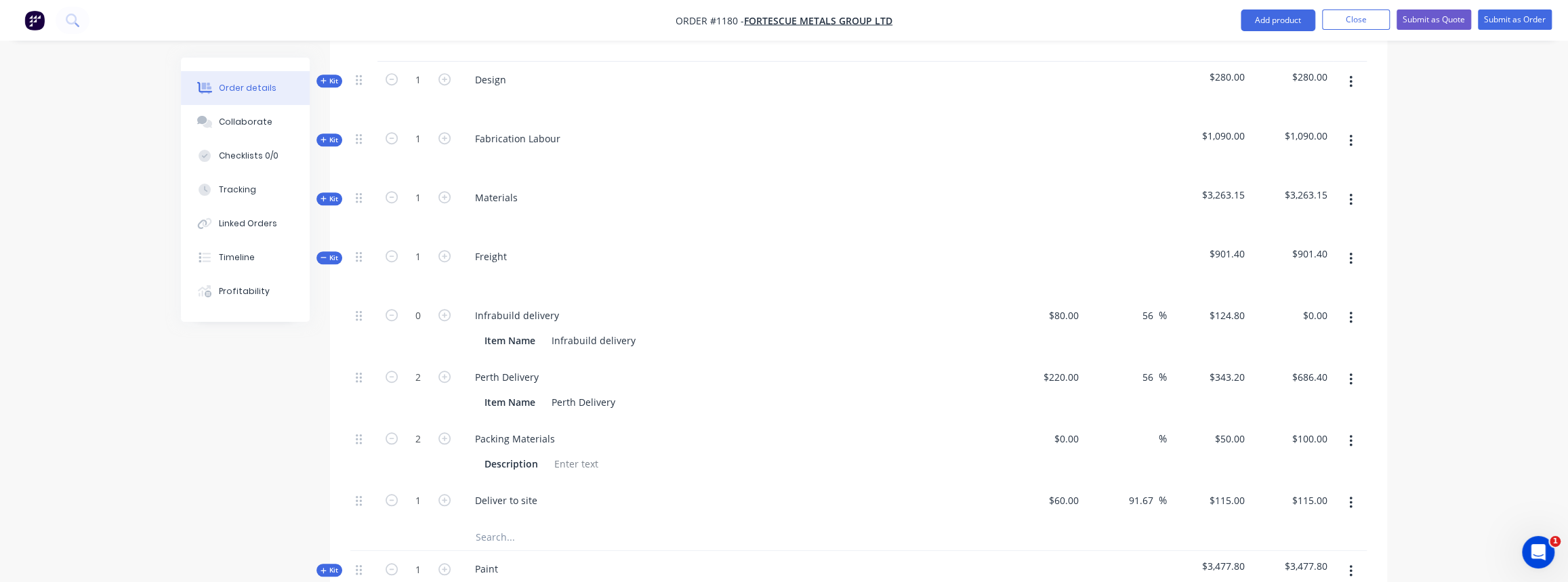
scroll to position [739, 0]
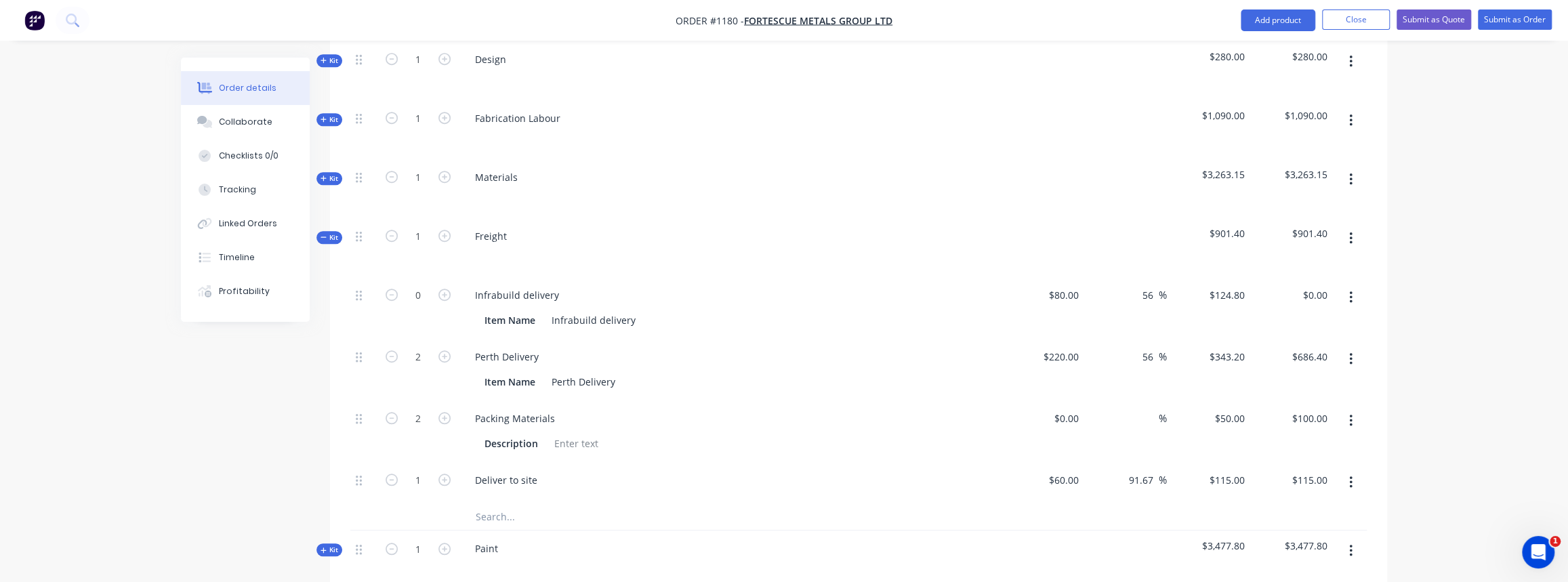
click at [324, 237] on icon "button" at bounding box center [322, 237] width 5 height 1
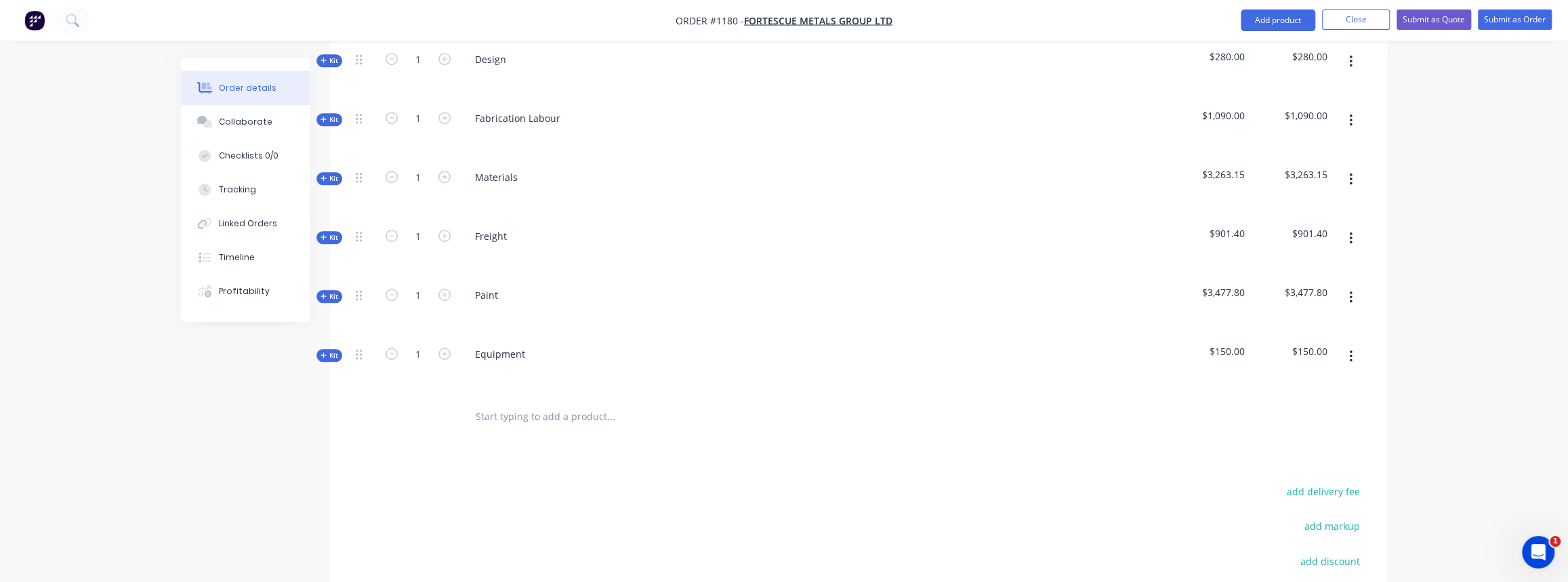
click at [327, 174] on span "Kit" at bounding box center [329, 179] width 18 height 10
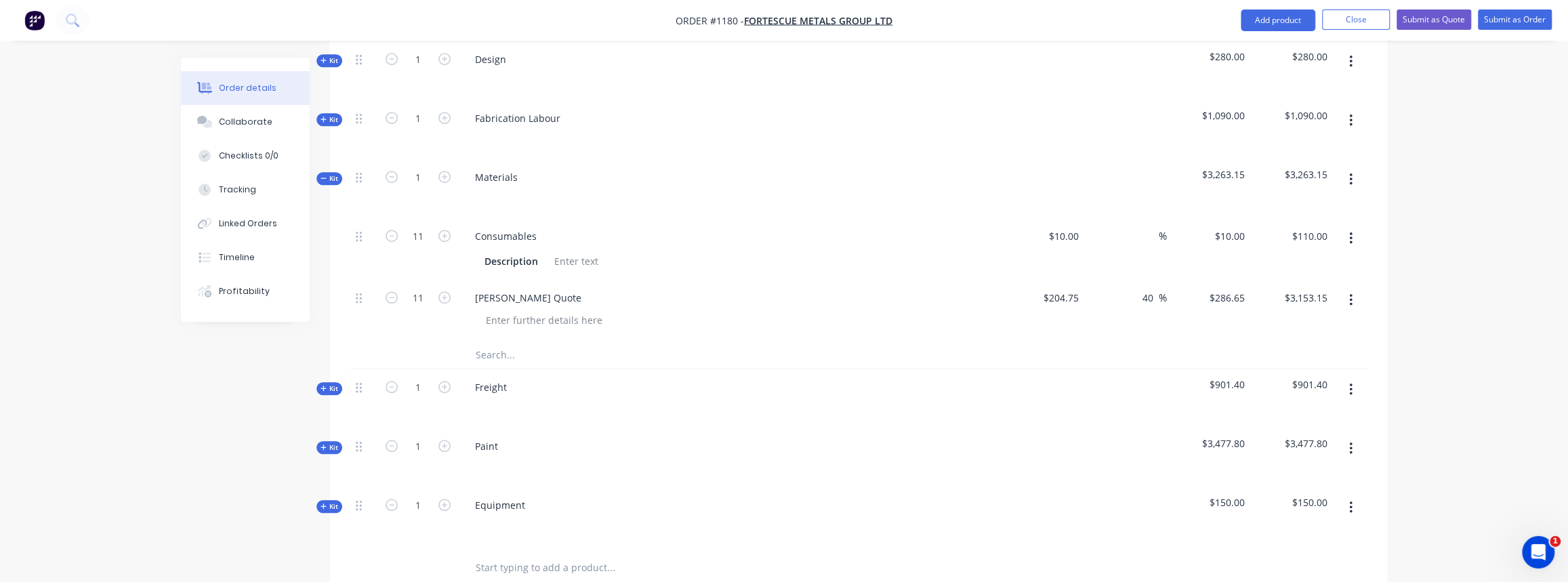
click at [335, 174] on span "Kit" at bounding box center [329, 179] width 18 height 10
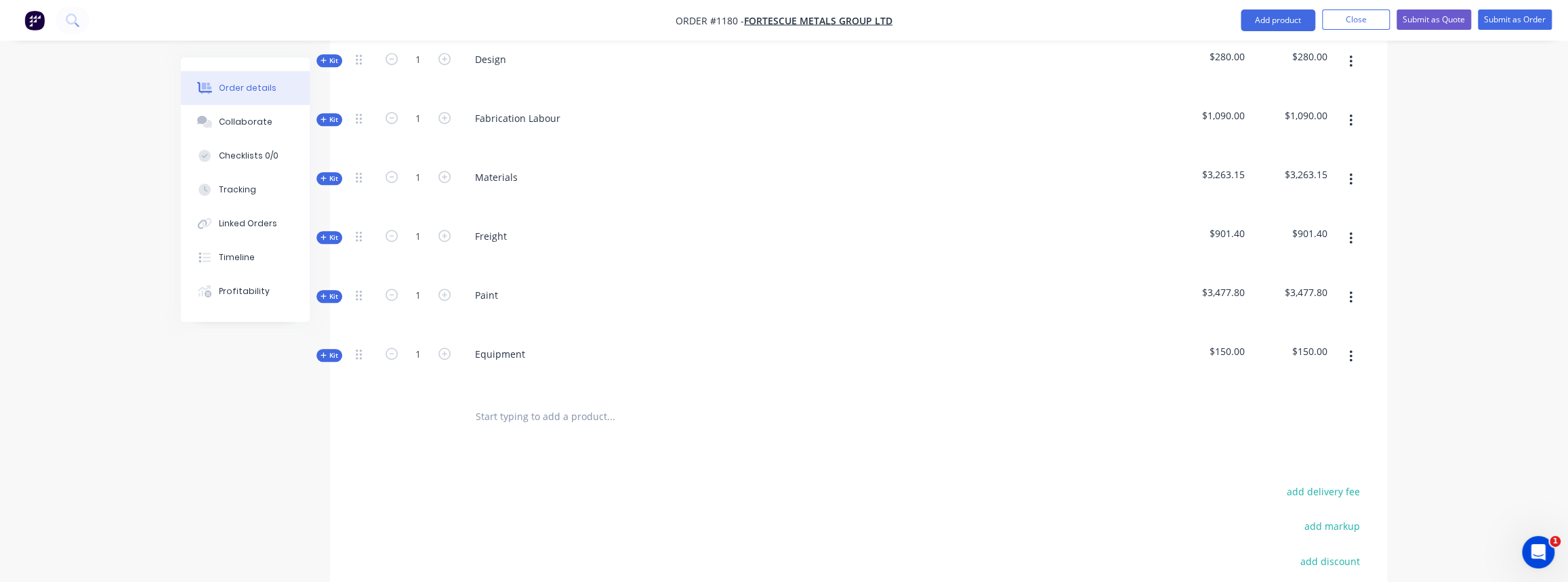
click at [325, 291] on span "Kit" at bounding box center [329, 296] width 18 height 10
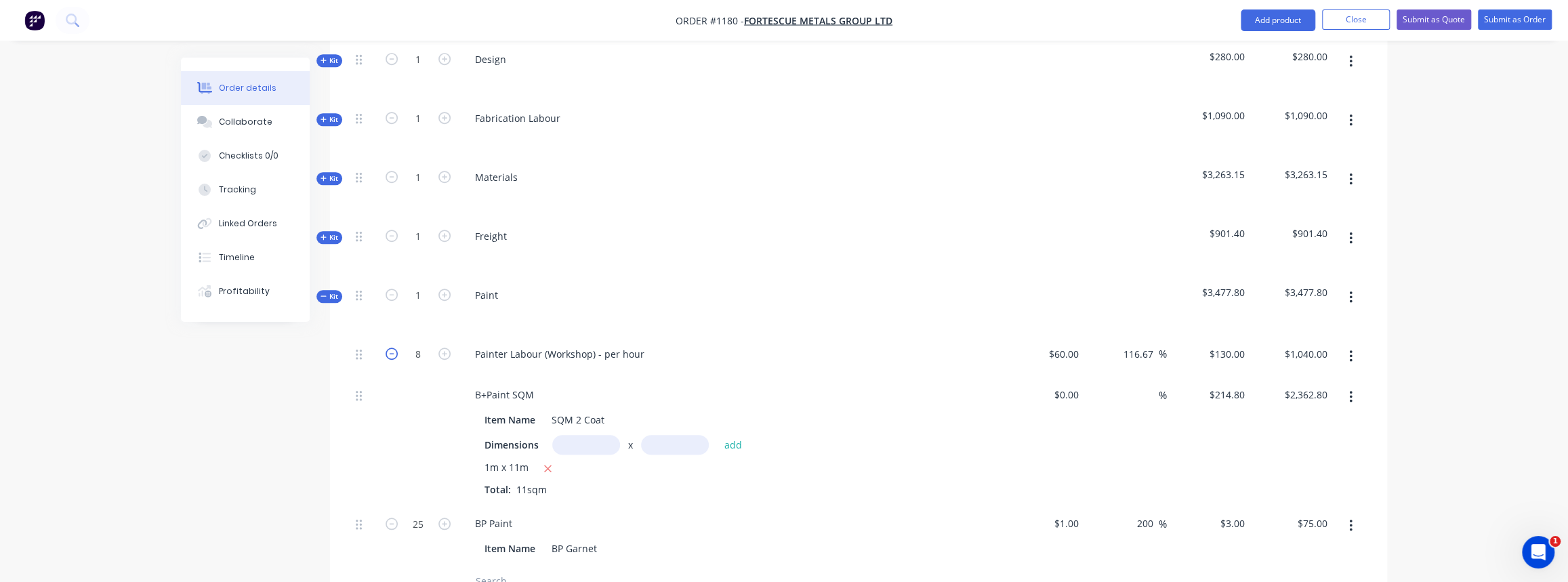
click at [385, 347] on icon "button" at bounding box center [391, 353] width 12 height 12
type input "7"
type input "$910.00"
click at [385, 347] on icon "button" at bounding box center [391, 353] width 12 height 12
type input "6"
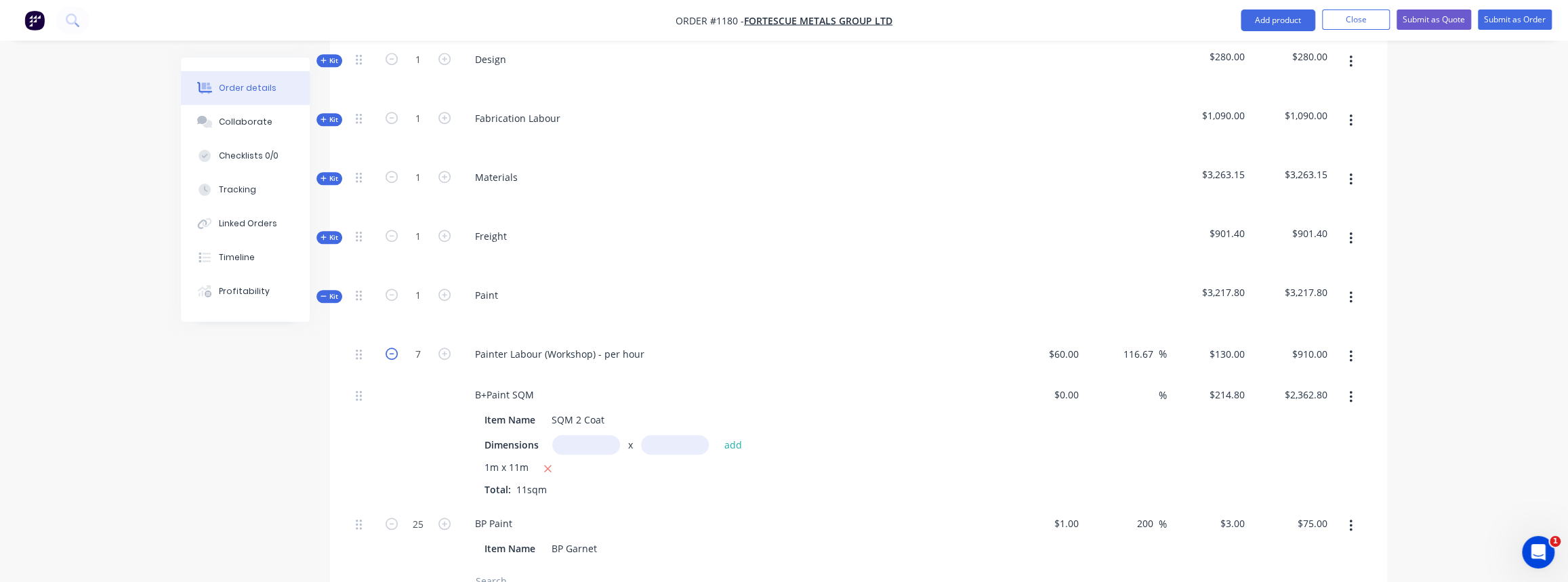
type input "$780.00"
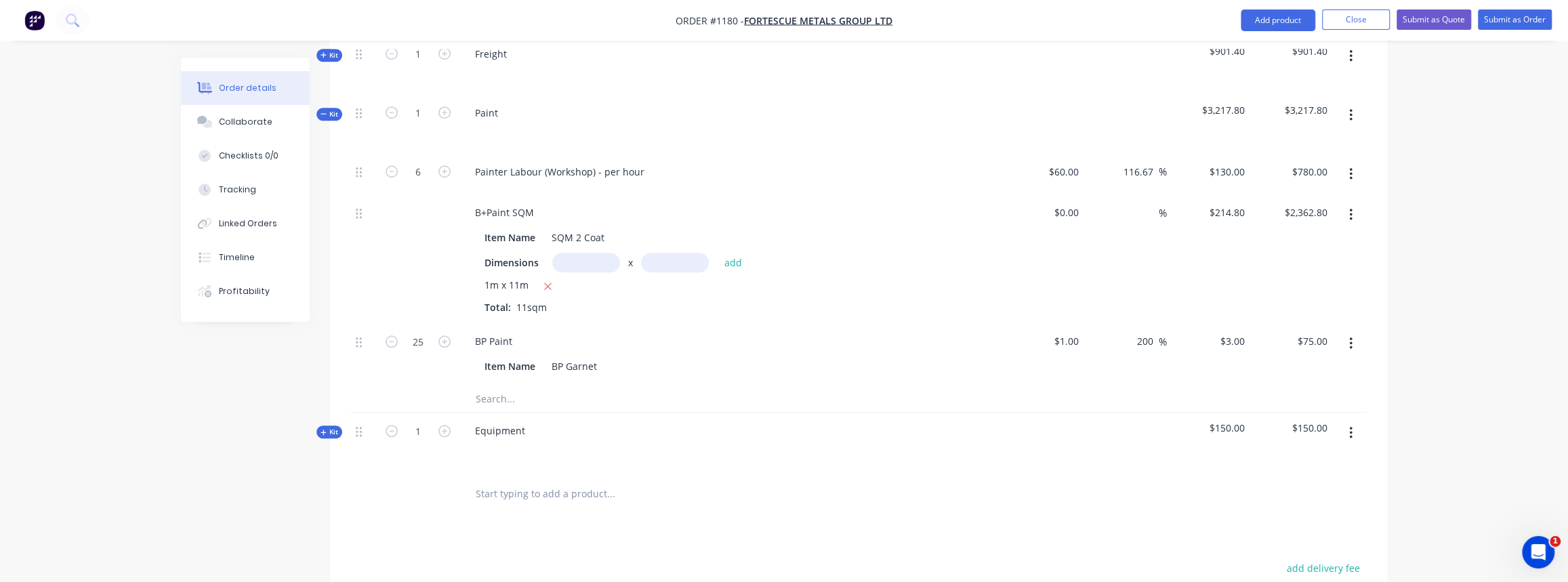
scroll to position [923, 0]
click at [325, 107] on span "Kit" at bounding box center [329, 112] width 18 height 10
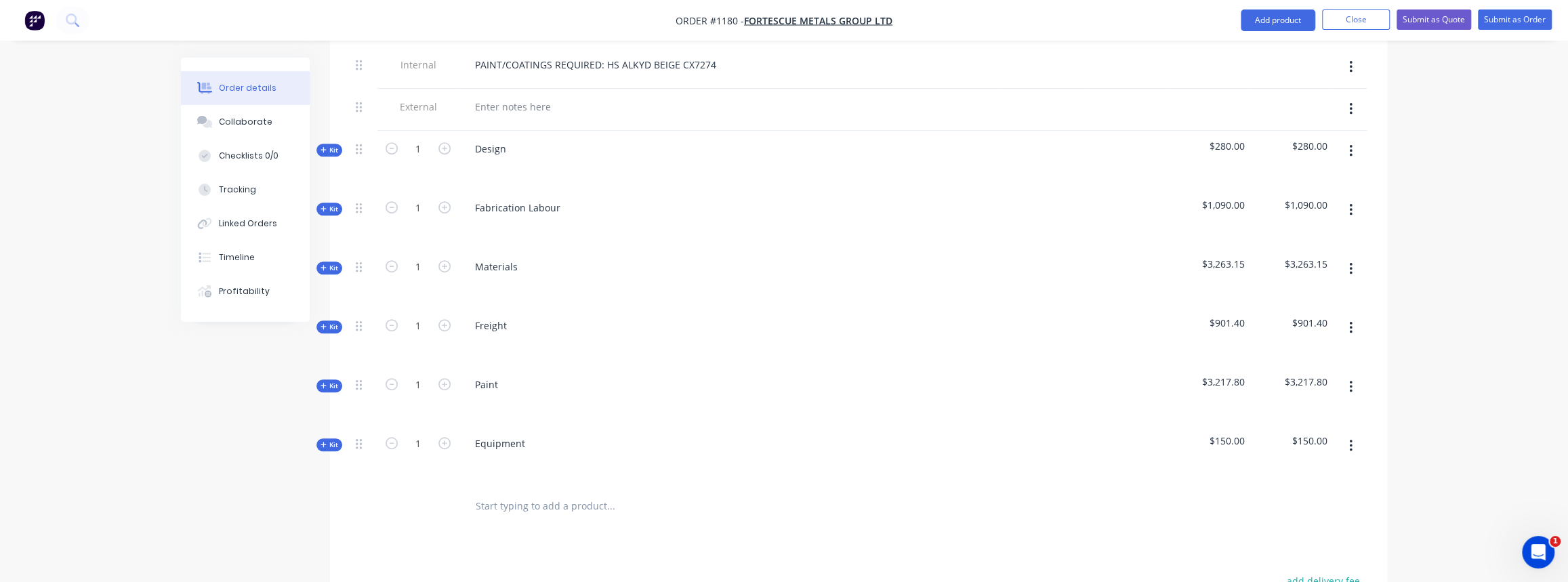
scroll to position [627, 0]
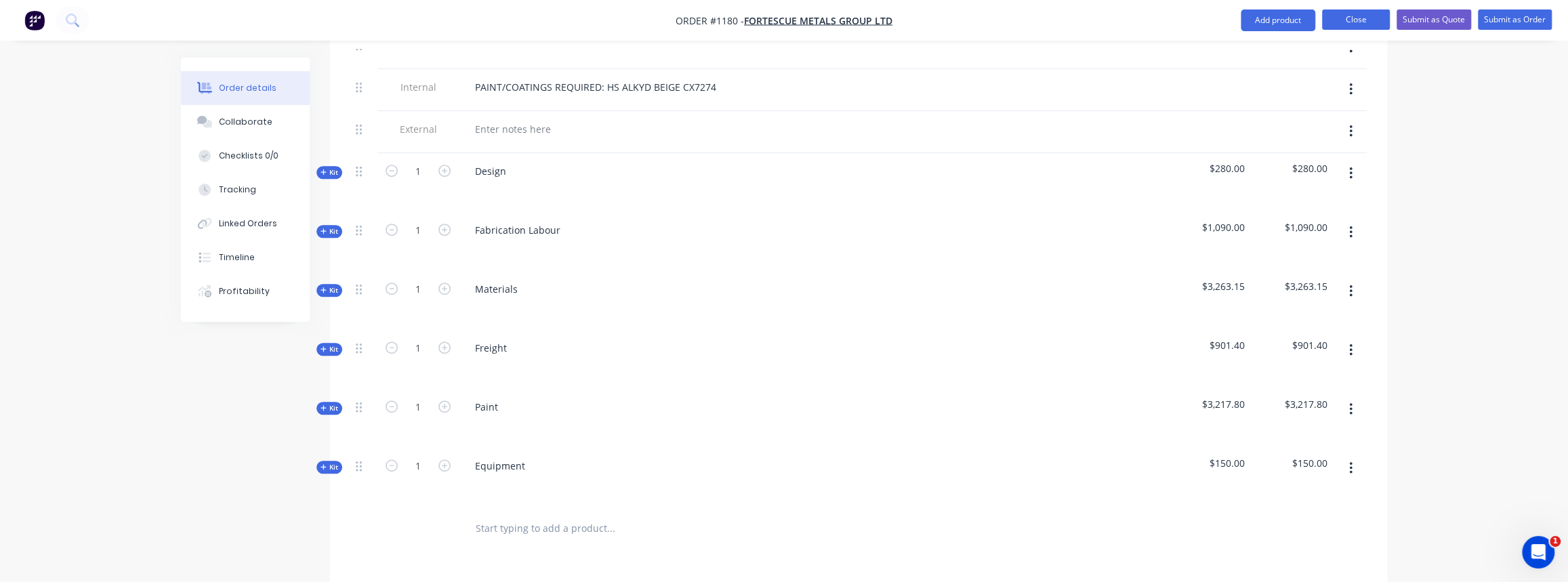
click at [1356, 14] on button "Close" at bounding box center [1355, 20] width 68 height 20
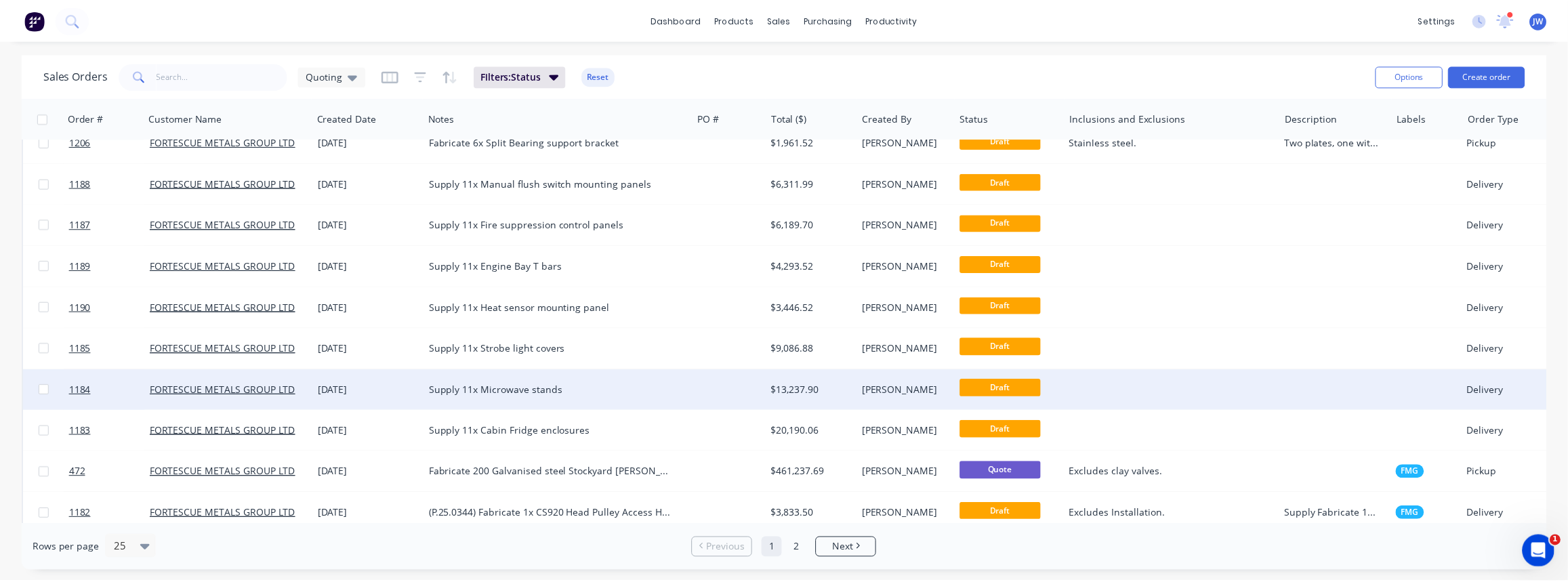
scroll to position [492, 0]
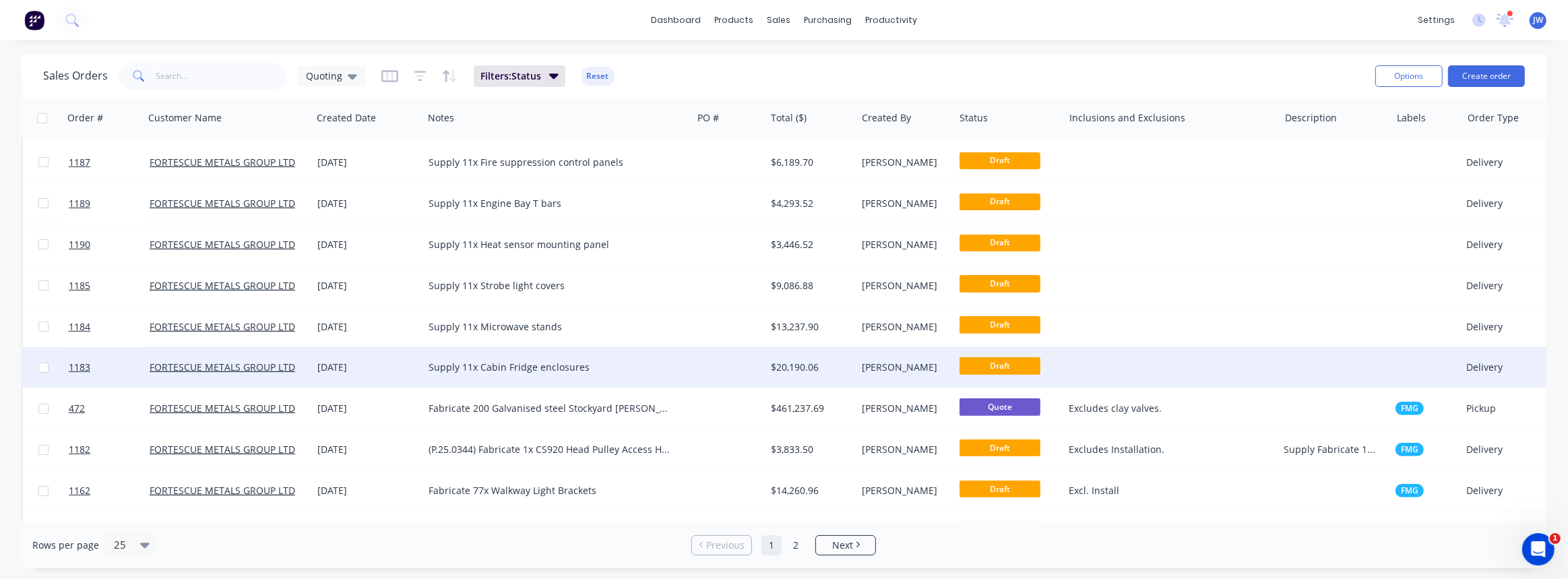
click at [795, 368] on div "$20,190.06" at bounding box center [808, 367] width 76 height 14
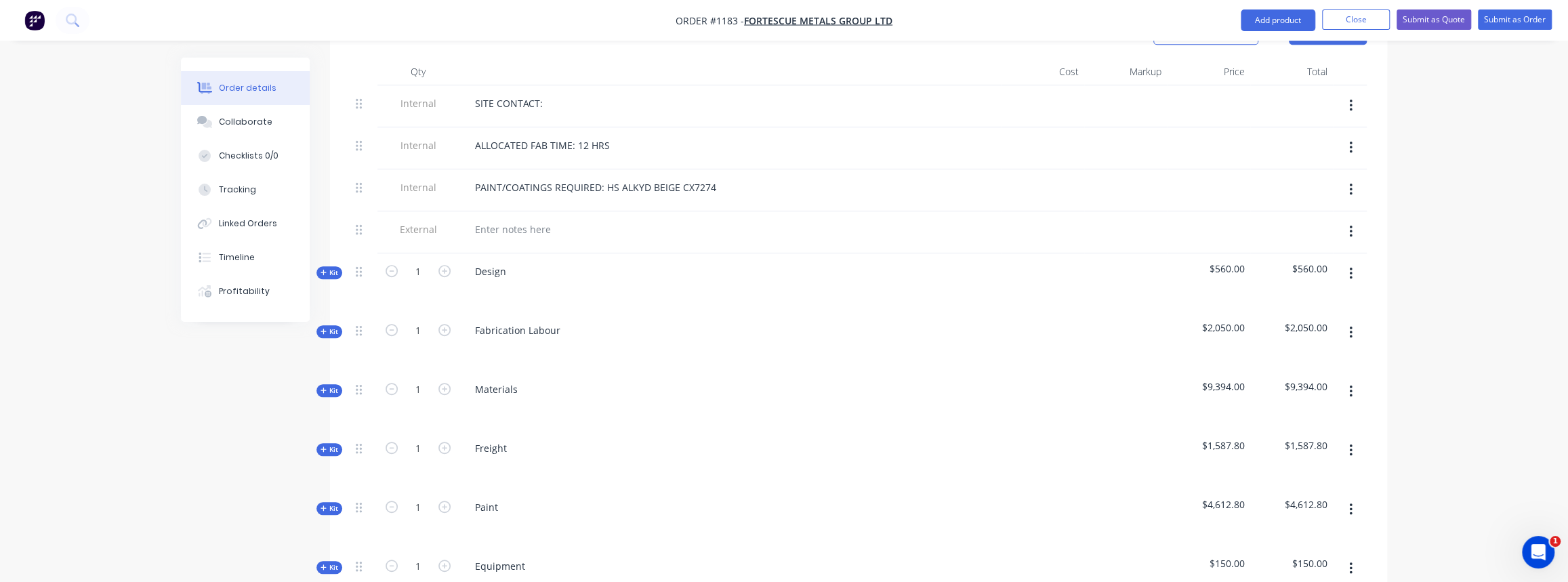
scroll to position [554, 0]
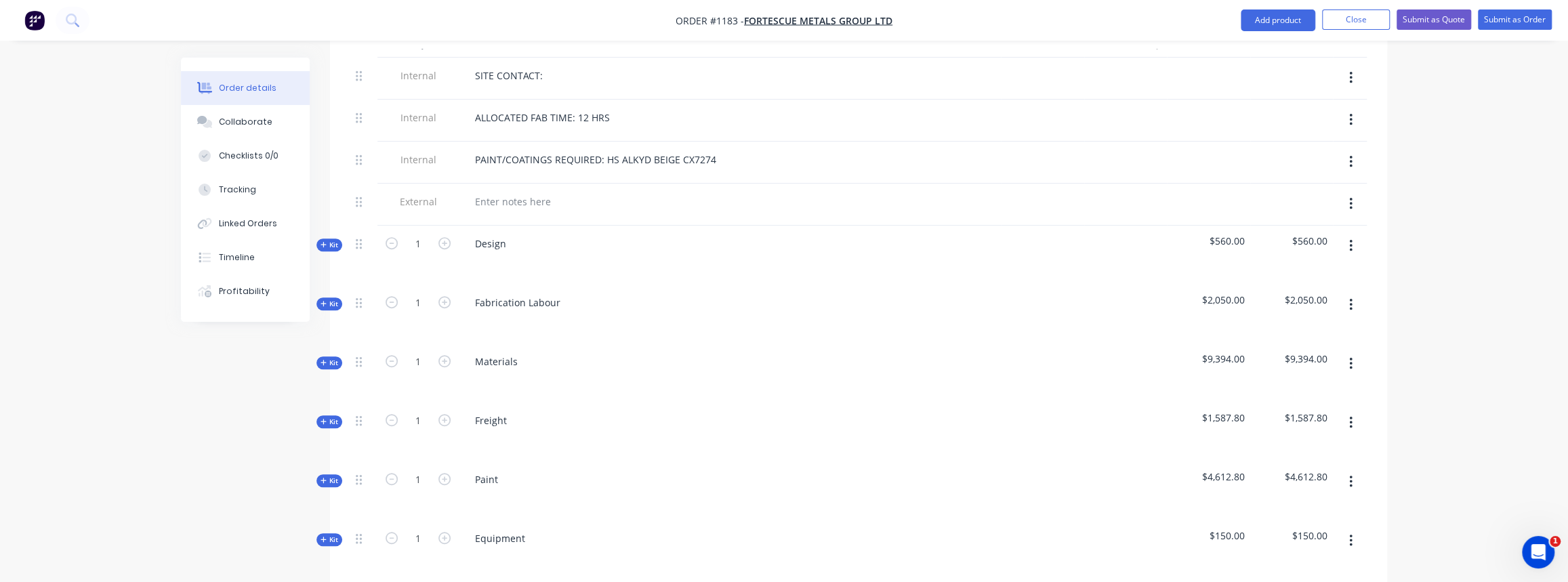
click at [329, 244] on button "Kit" at bounding box center [329, 245] width 26 height 13
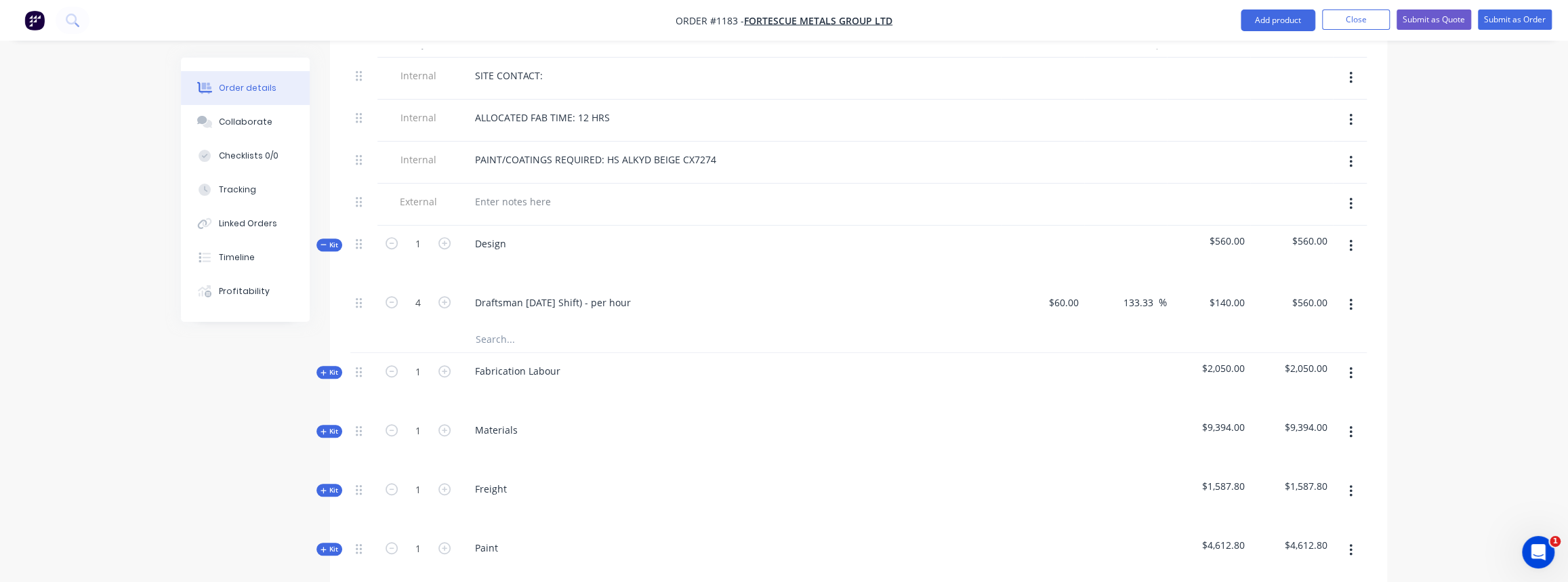
click at [330, 240] on span "Kit" at bounding box center [329, 245] width 18 height 10
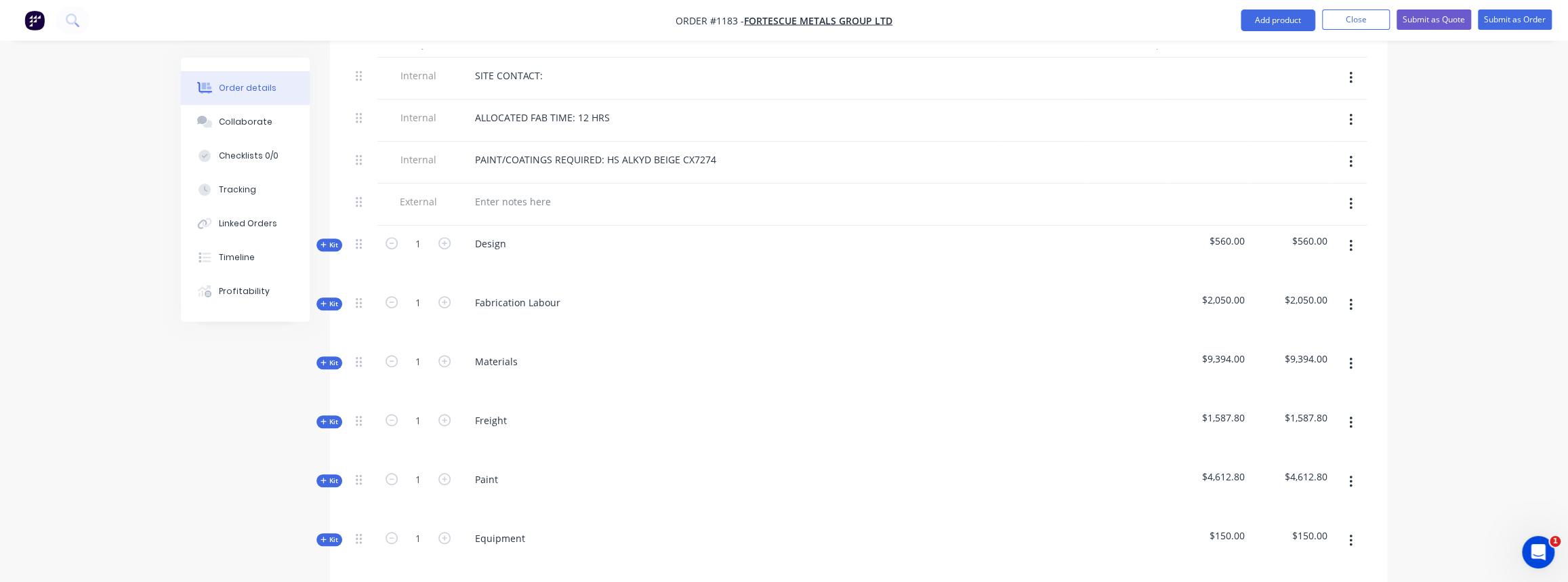
click at [330, 302] on span "Kit" at bounding box center [329, 303] width 18 height 10
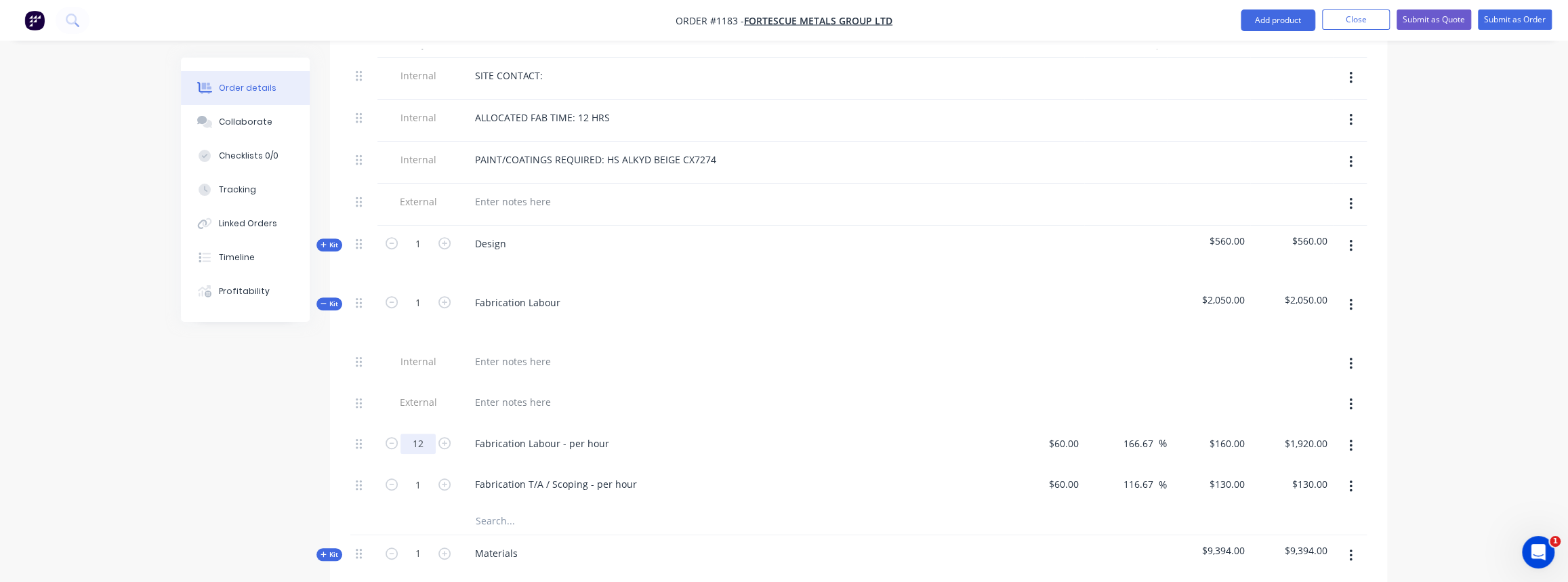
click at [408, 436] on input "12" at bounding box center [417, 443] width 35 height 20
type input "66"
type input "$10,560.00"
click at [823, 507] on div at bounding box center [667, 520] width 406 height 27
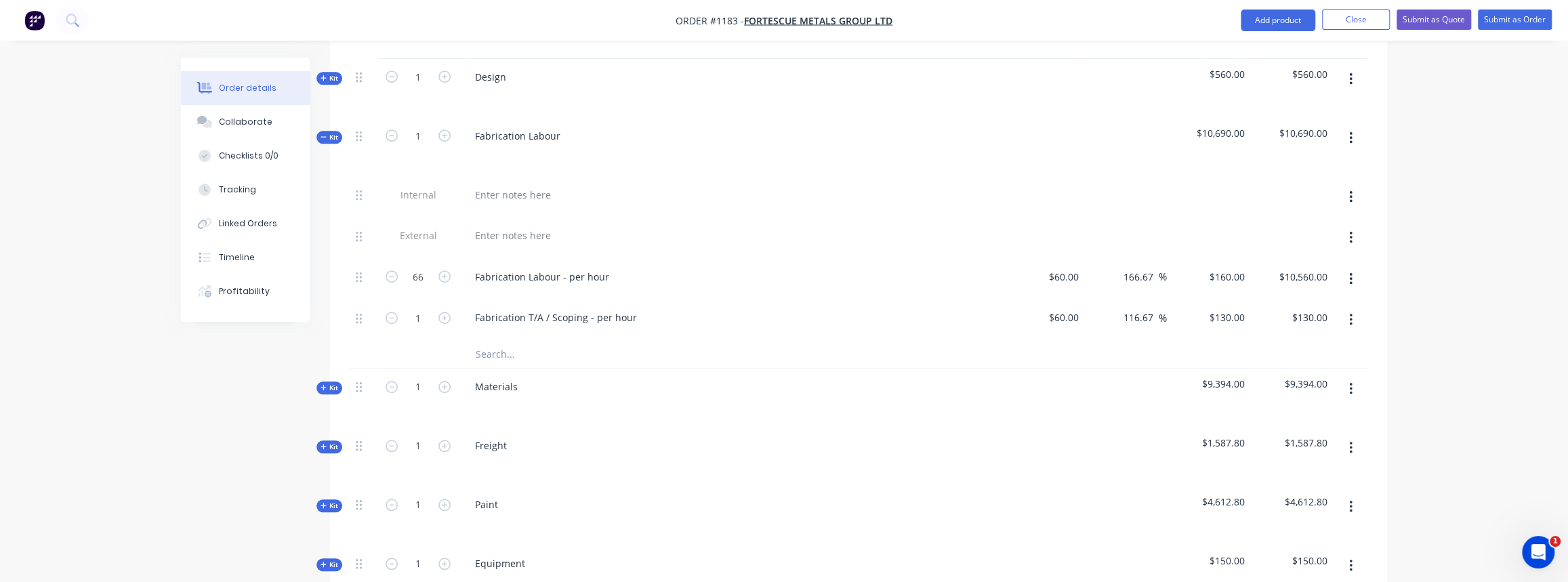
scroll to position [739, 0]
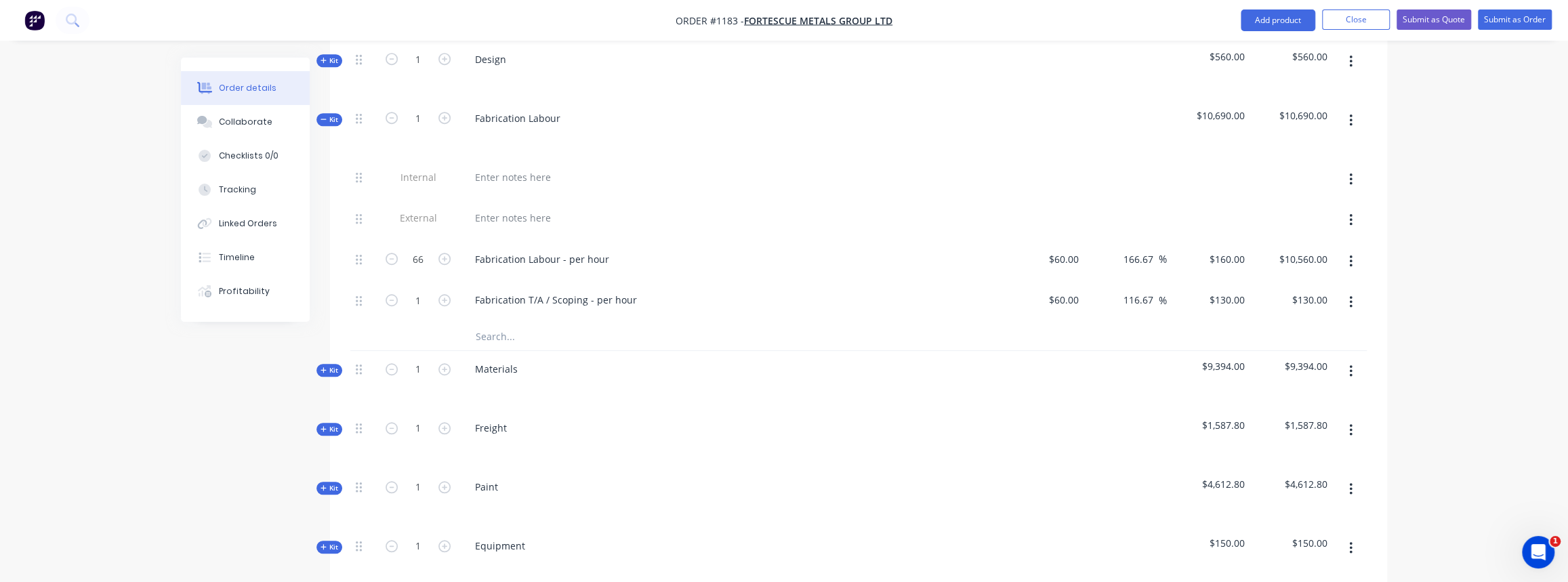
click at [321, 367] on icon "button" at bounding box center [322, 369] width 5 height 5
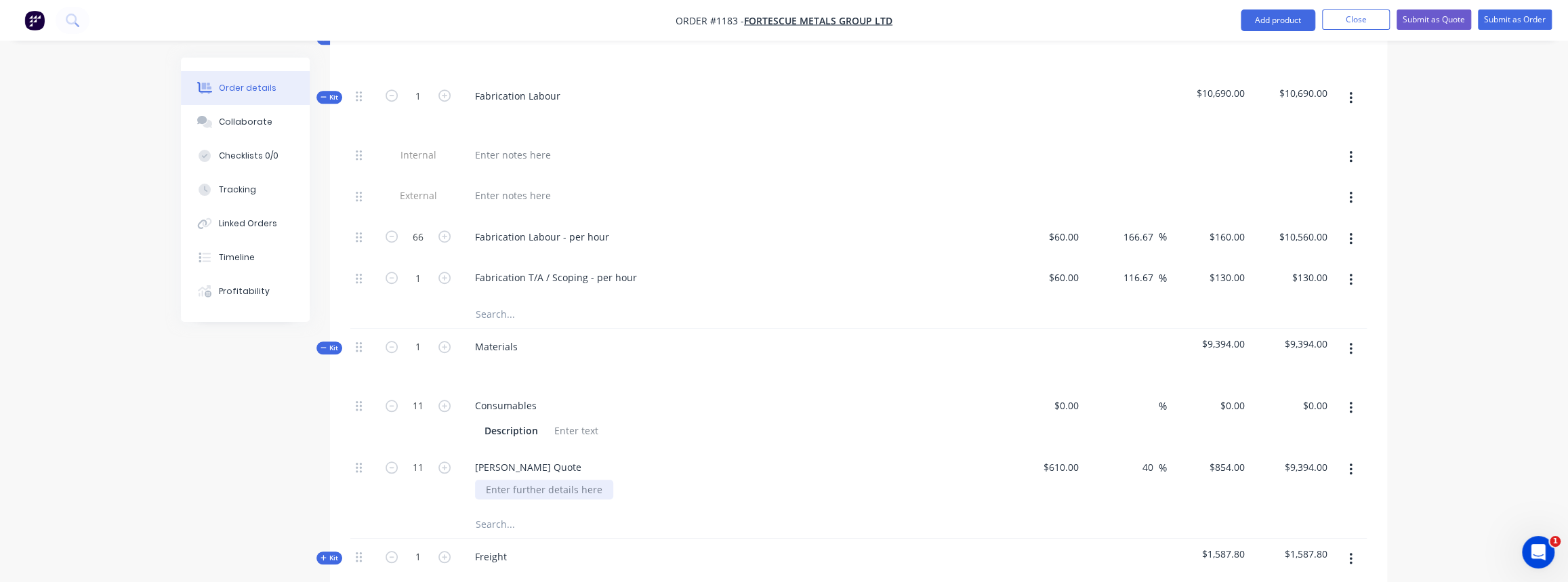
scroll to position [801, 0]
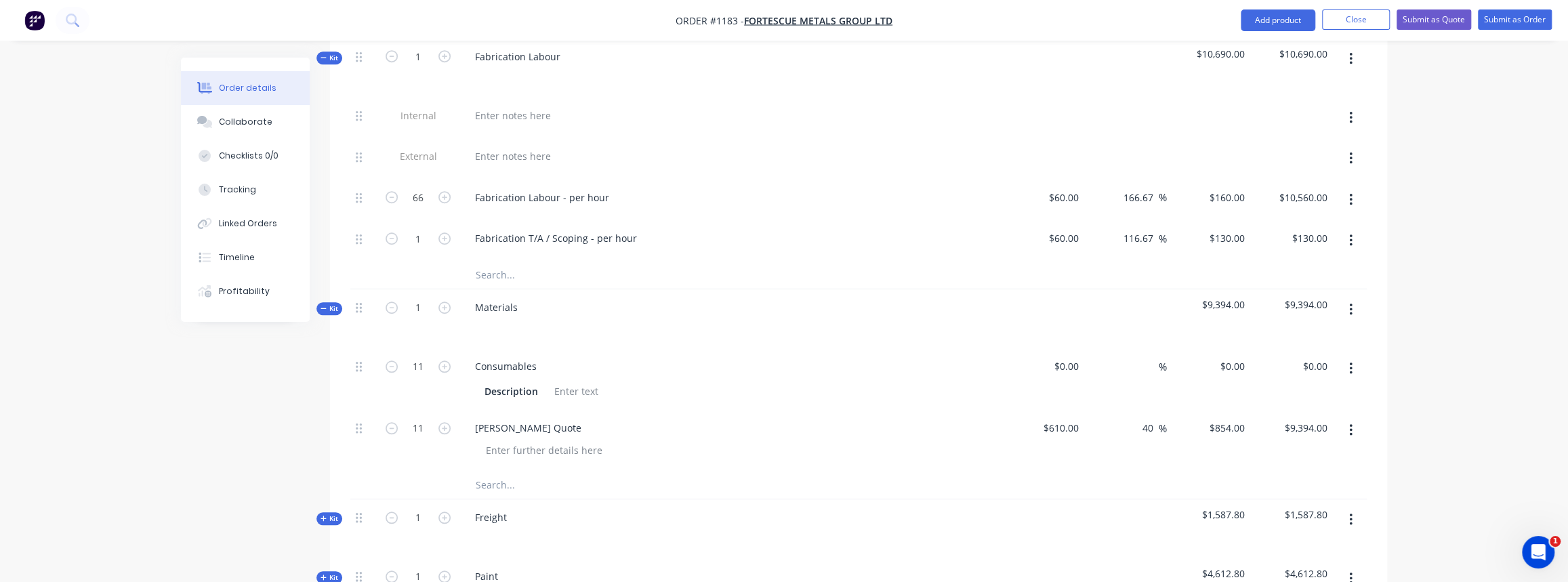
click at [325, 304] on icon "button" at bounding box center [323, 307] width 6 height 7
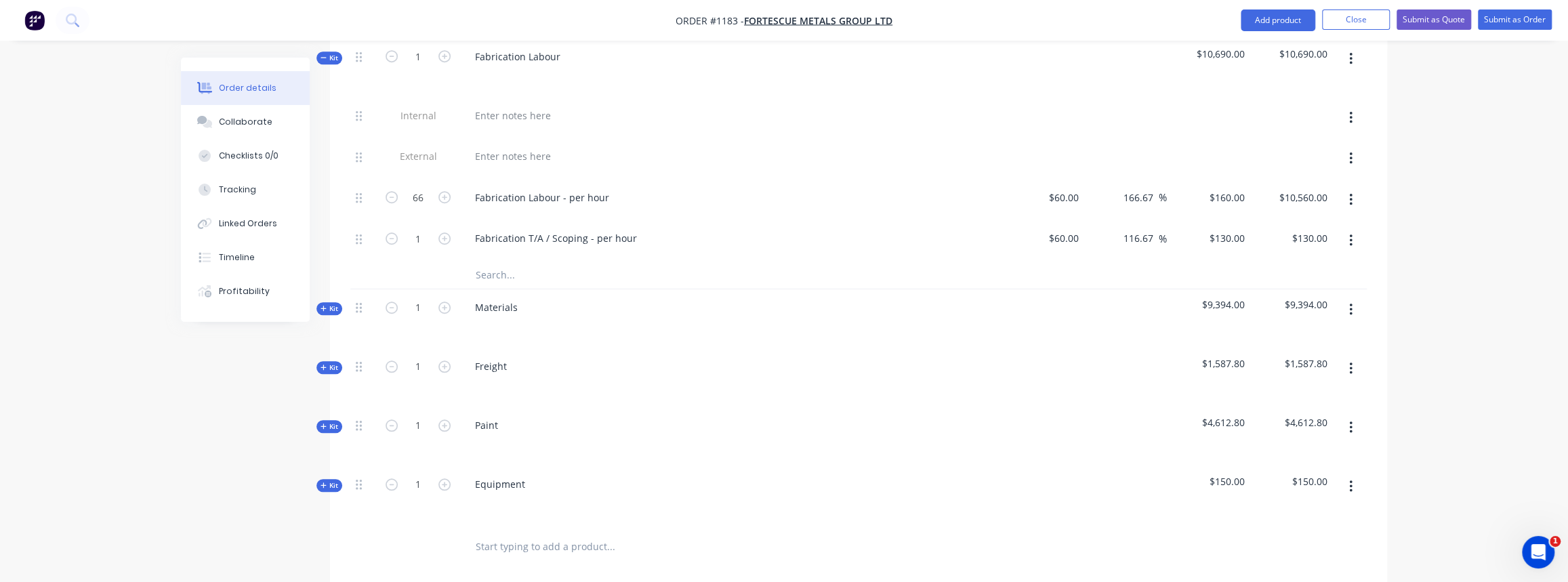
click at [321, 363] on icon "button" at bounding box center [323, 366] width 6 height 7
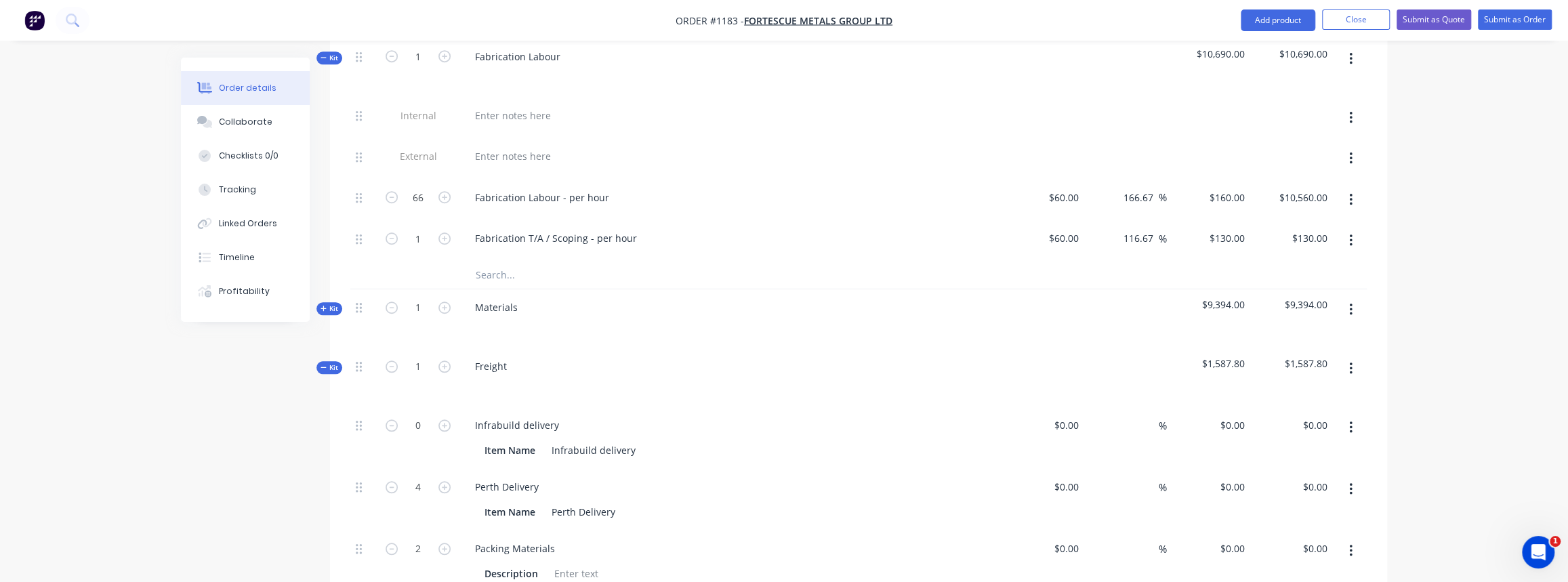
type input "$80.00"
type input "56"
type input "$124.80"
type input "$220.00"
type input "56"
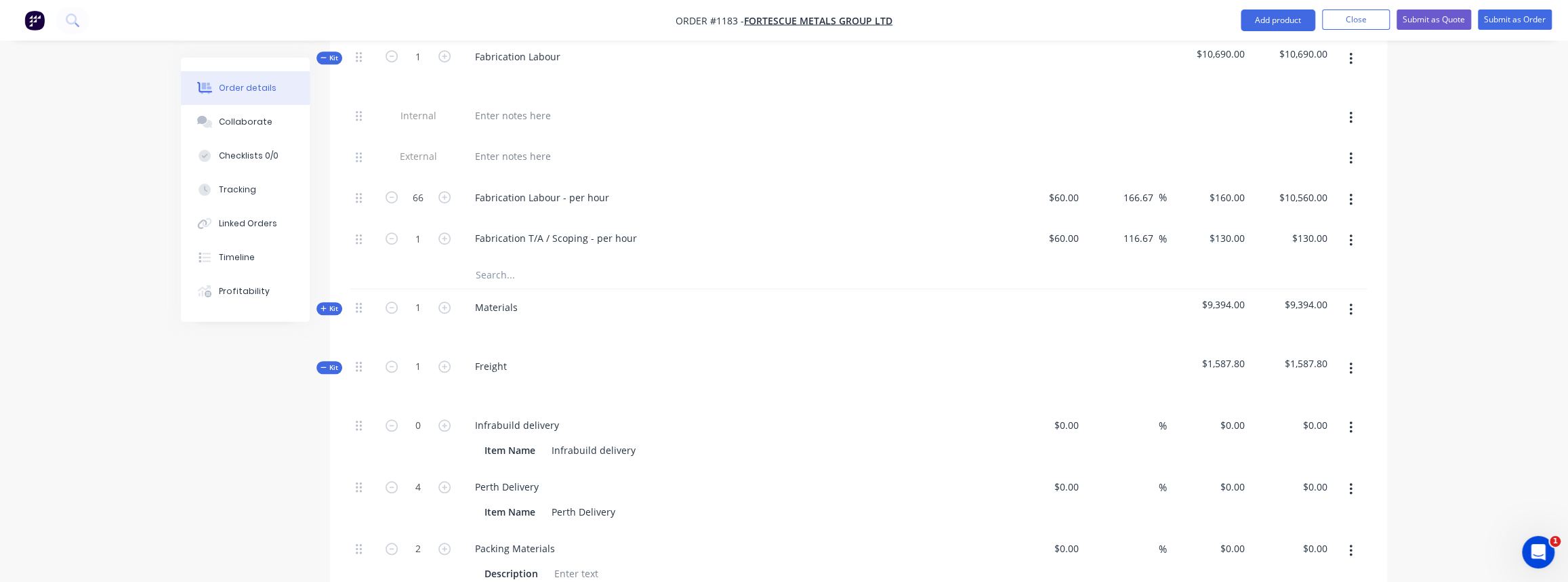
type input "$343.20"
type input "$1,372.80"
type input "$50.00"
type input "$100.00"
type input "$60.00"
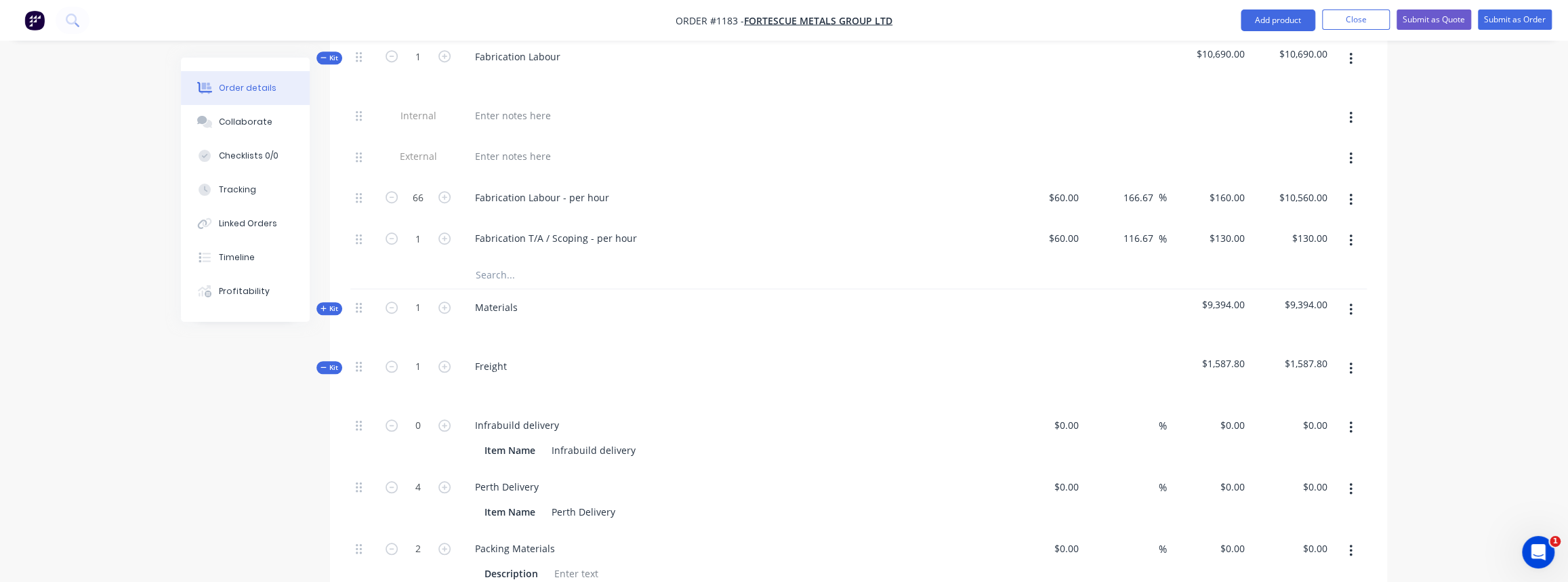
type input "91.67"
type input "$115.00"
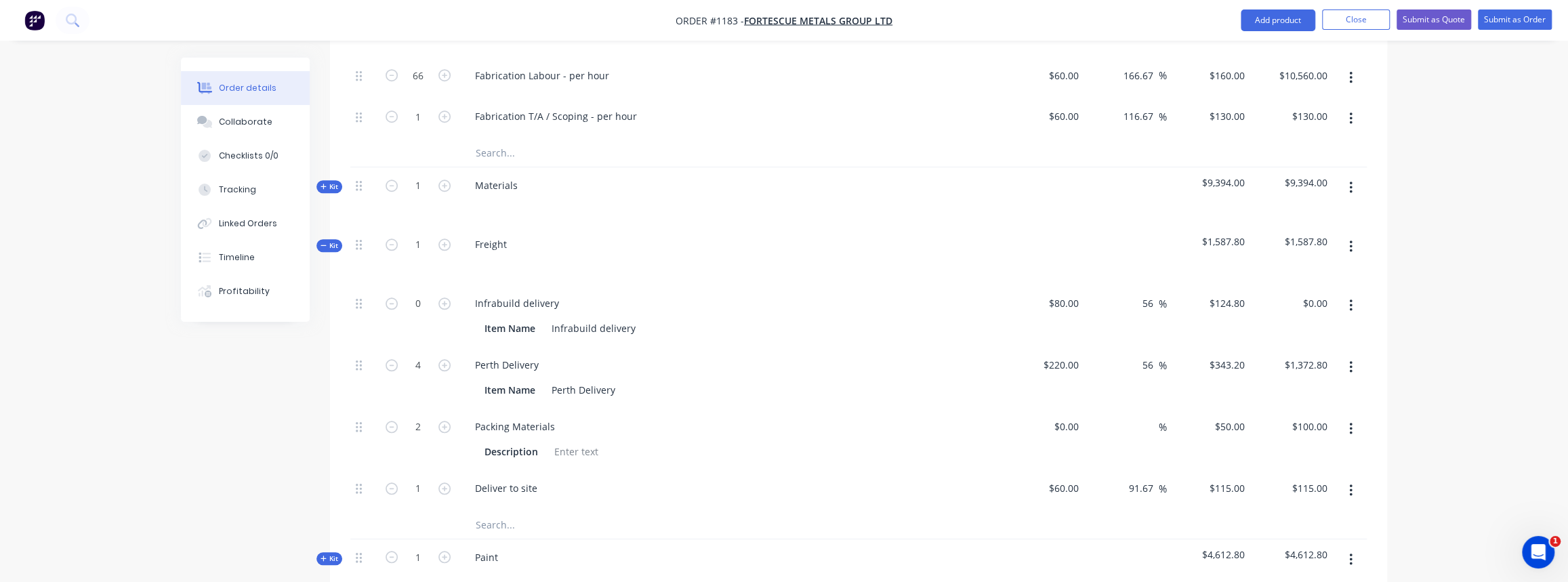
scroll to position [923, 0]
click at [325, 240] on span "Kit" at bounding box center [329, 245] width 18 height 10
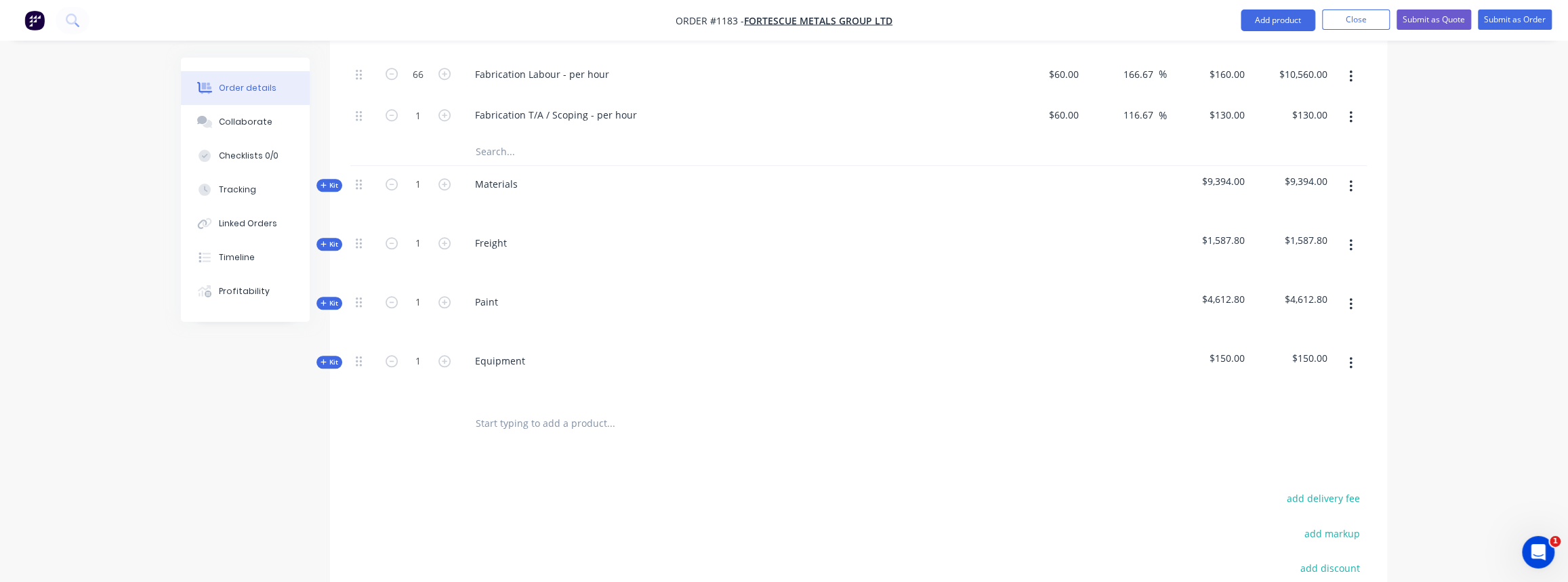
click at [332, 298] on span "Kit" at bounding box center [329, 303] width 18 height 10
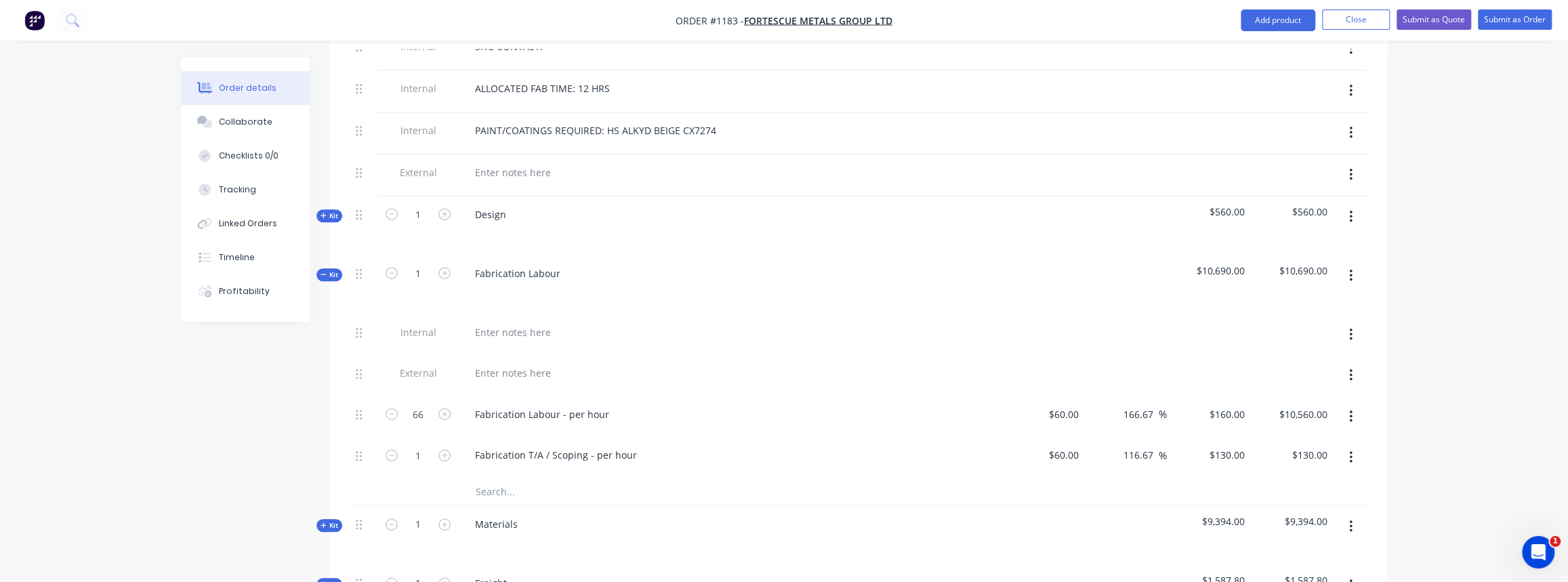
scroll to position [369, 0]
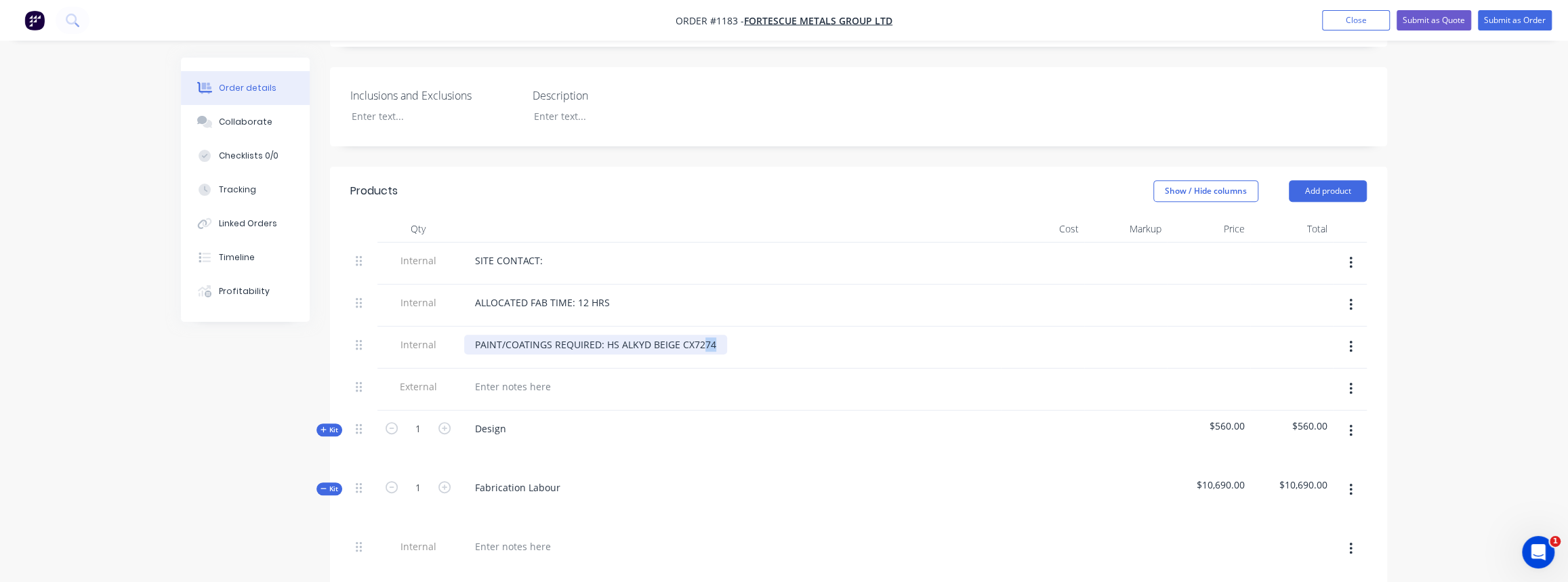
drag, startPoint x: 712, startPoint y: 338, endPoint x: 702, endPoint y: 339, distance: 10.0
click at [702, 339] on div "PAINT/COATINGS REQUIRED: HS ALKYD BEIGE CX7274" at bounding box center [595, 344] width 262 height 20
click at [731, 378] on div at bounding box center [730, 386] width 531 height 20
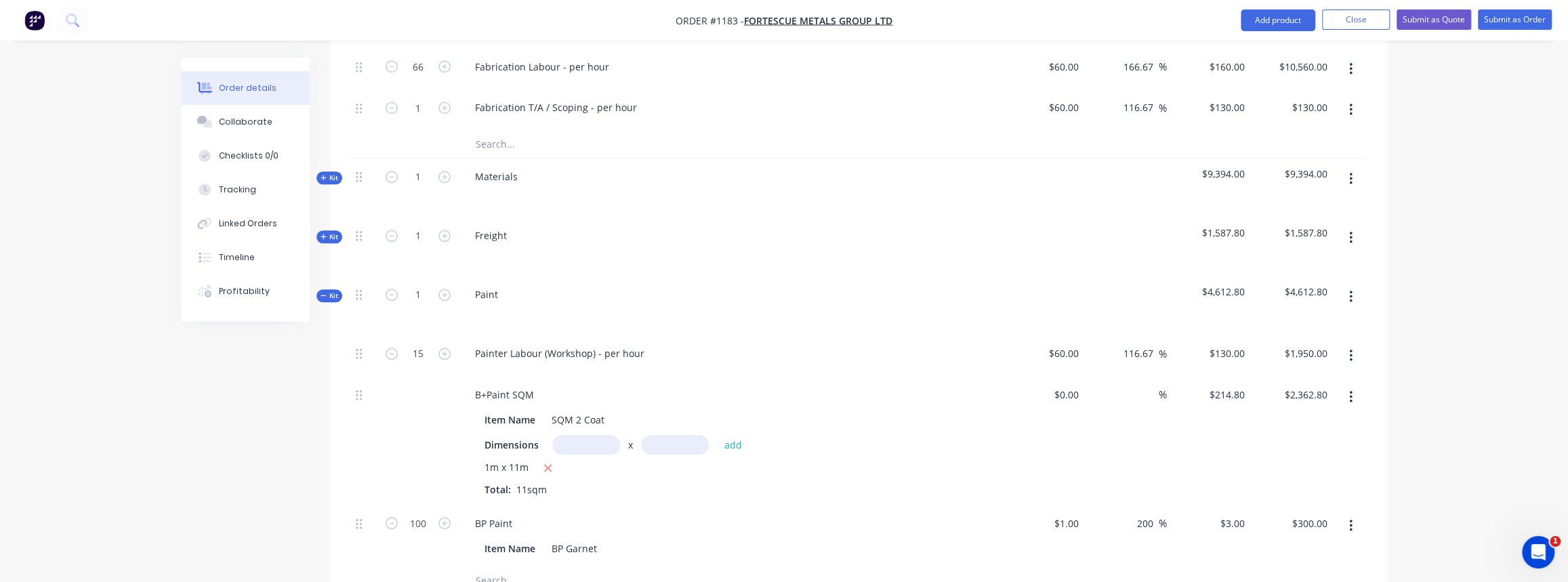
scroll to position [923, 0]
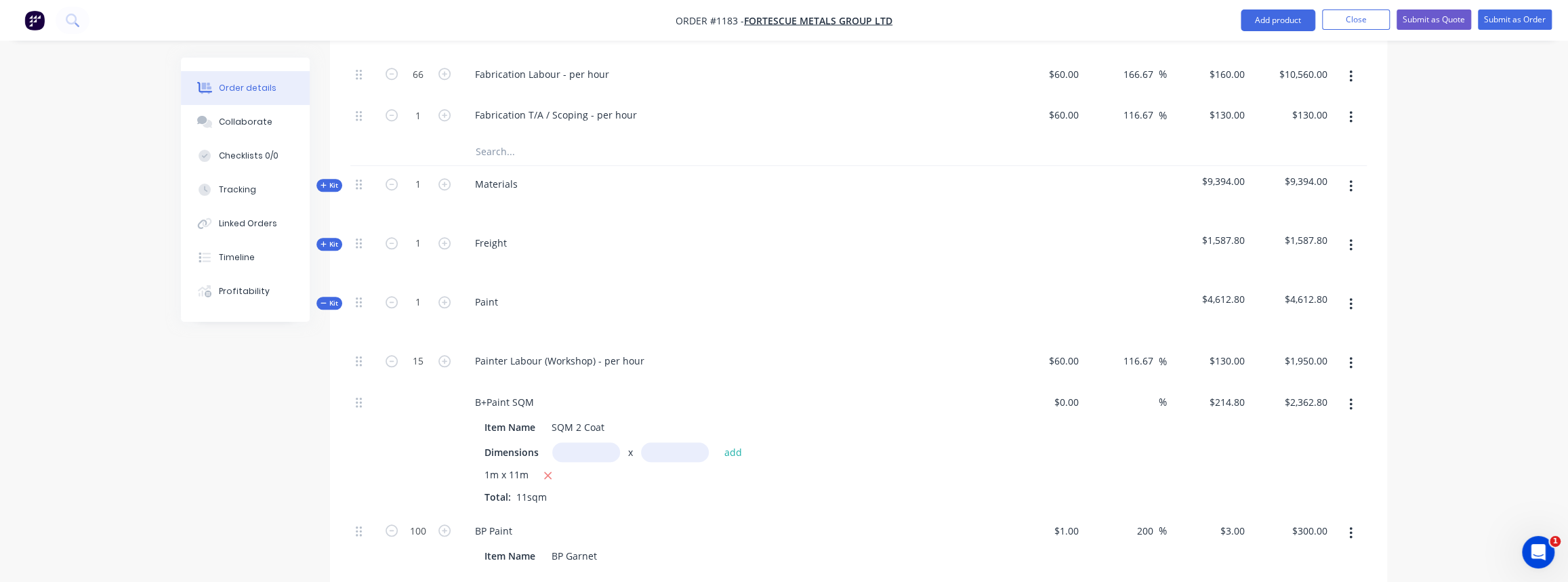
click at [325, 299] on icon "button" at bounding box center [323, 302] width 6 height 7
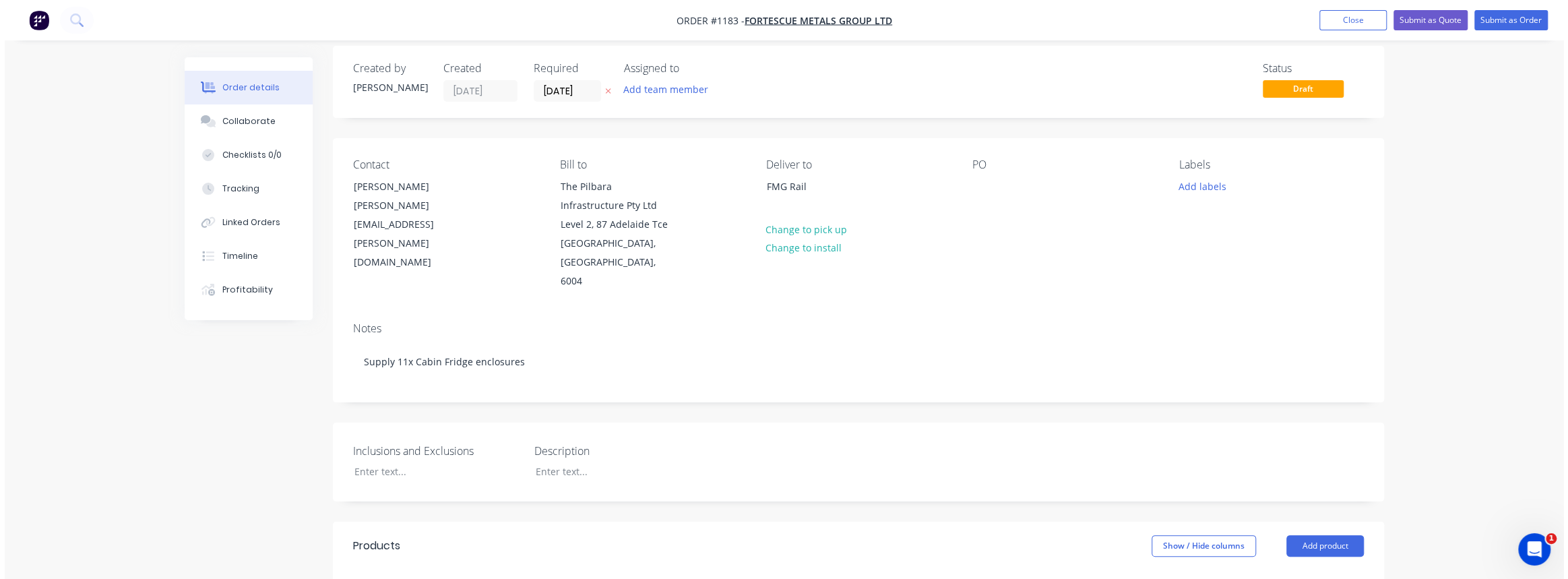
scroll to position [0, 0]
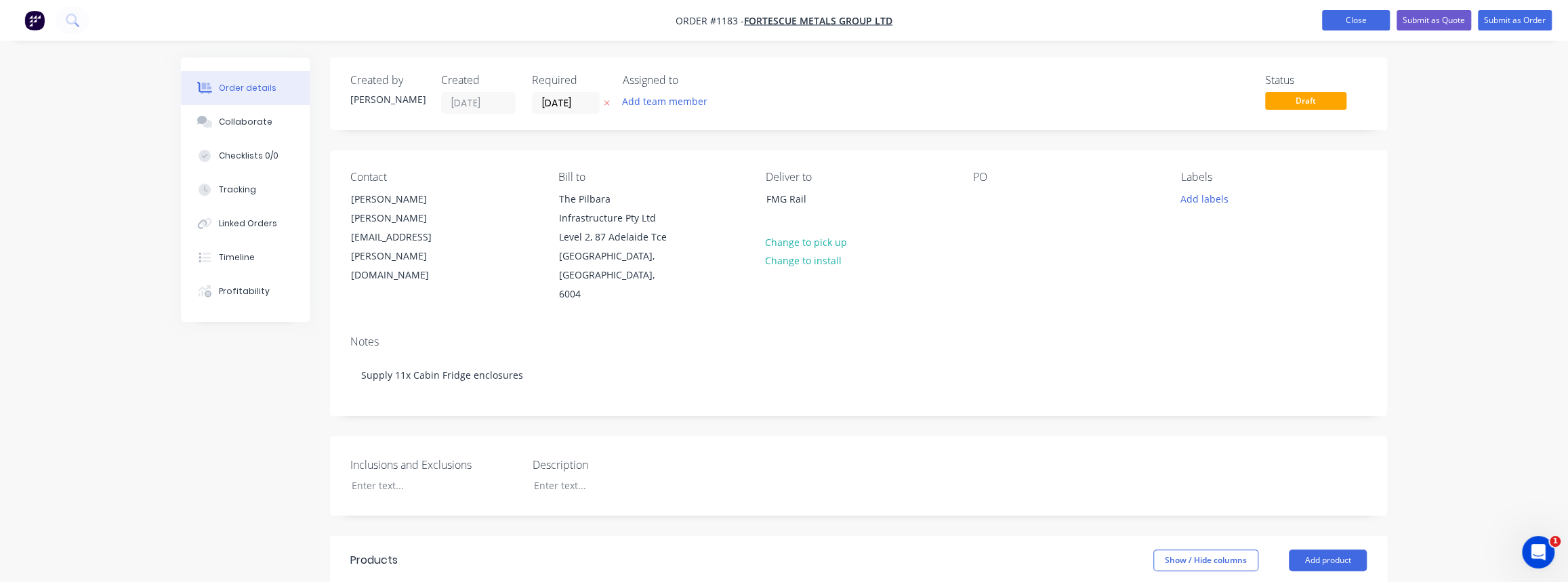
click at [1365, 14] on button "Close" at bounding box center [1355, 20] width 68 height 20
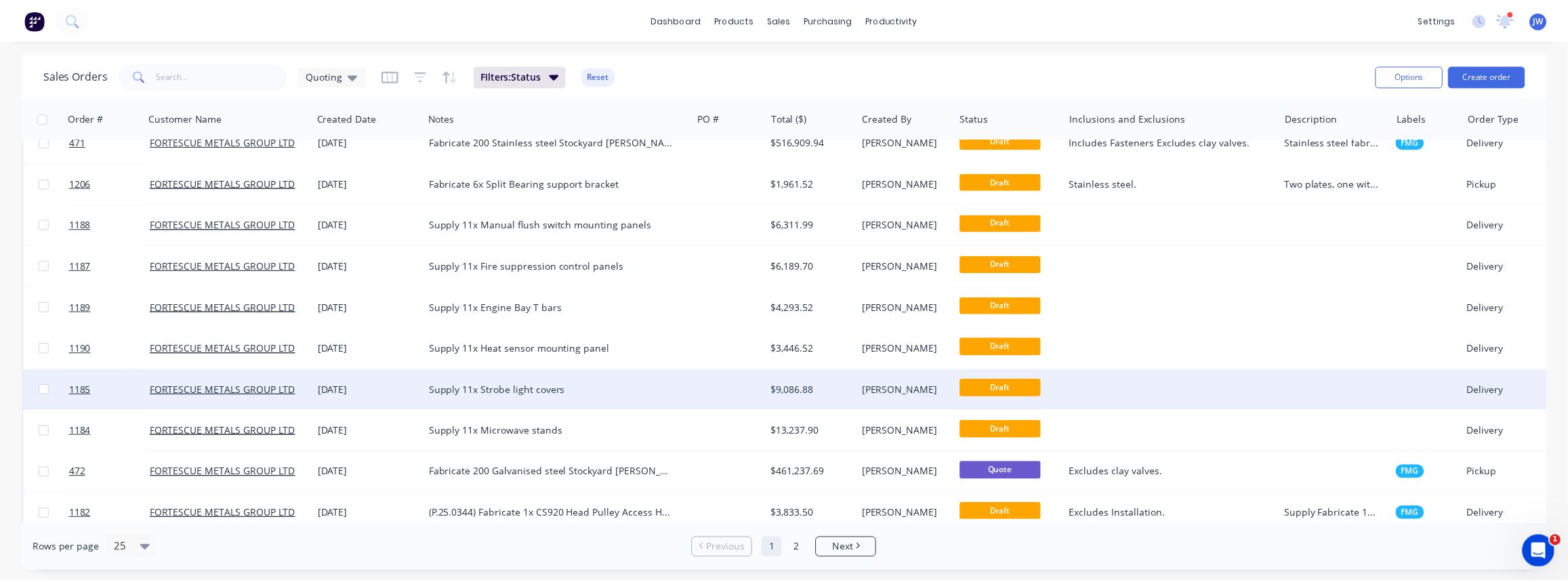
scroll to position [492, 0]
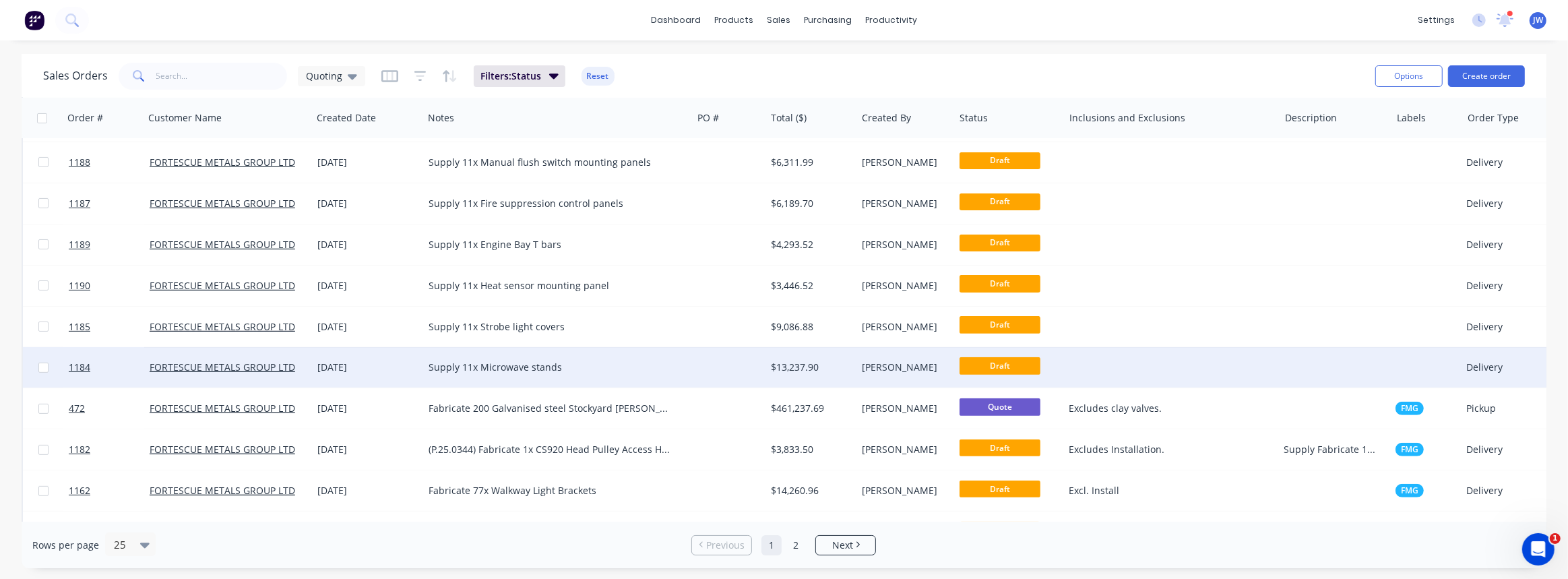
click at [795, 374] on div "$13,237.90" at bounding box center [811, 367] width 91 height 41
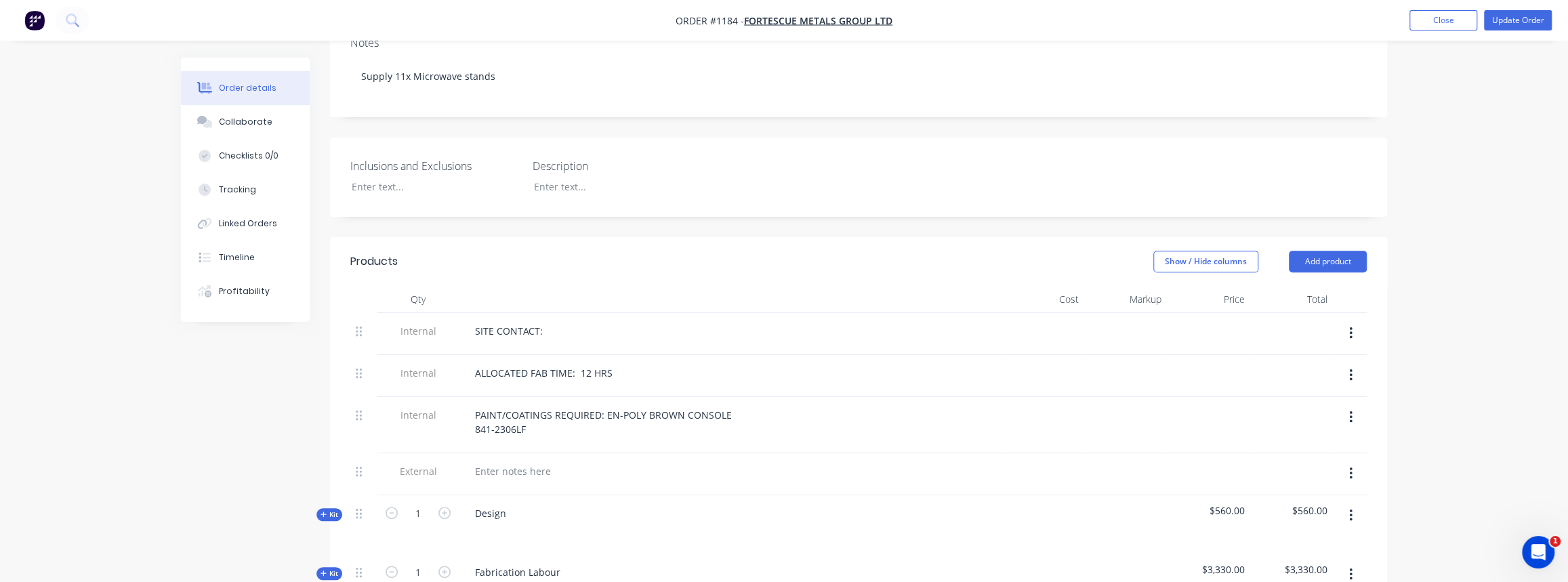
scroll to position [431, 0]
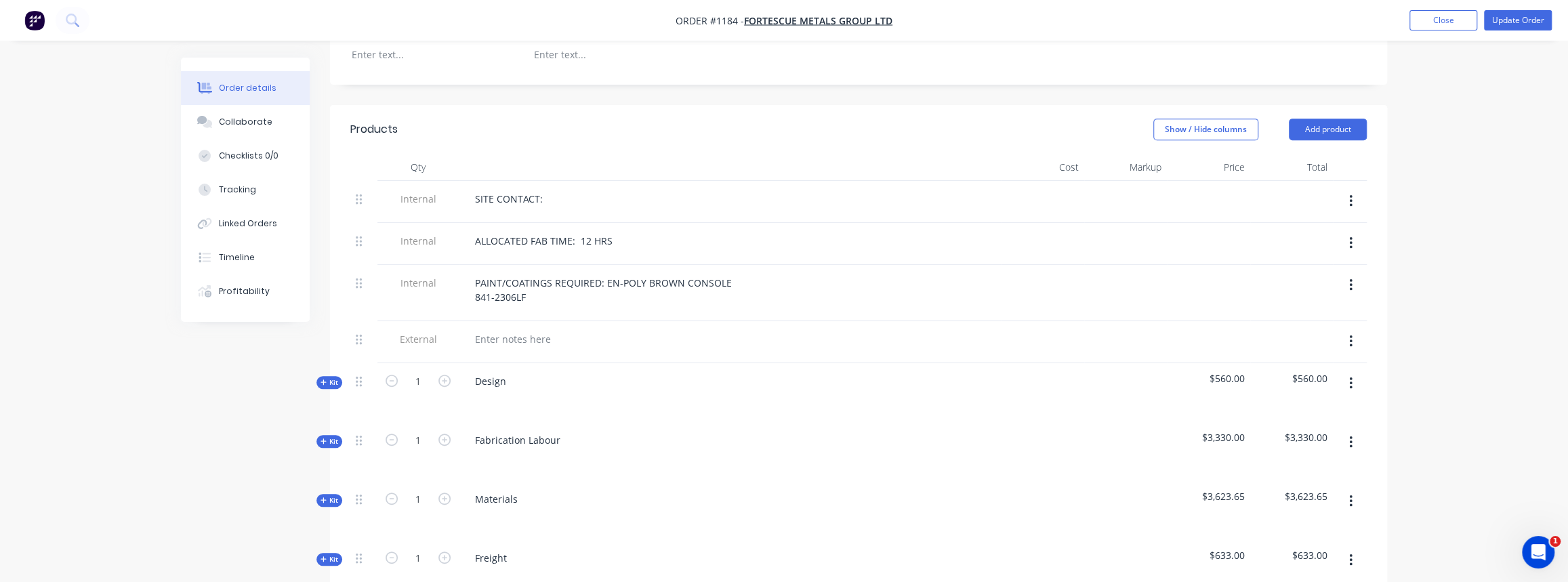
click at [328, 377] on span "Kit" at bounding box center [329, 382] width 18 height 10
click at [393, 433] on icon "button" at bounding box center [391, 439] width 12 height 12
type input "3"
type input "$420.00"
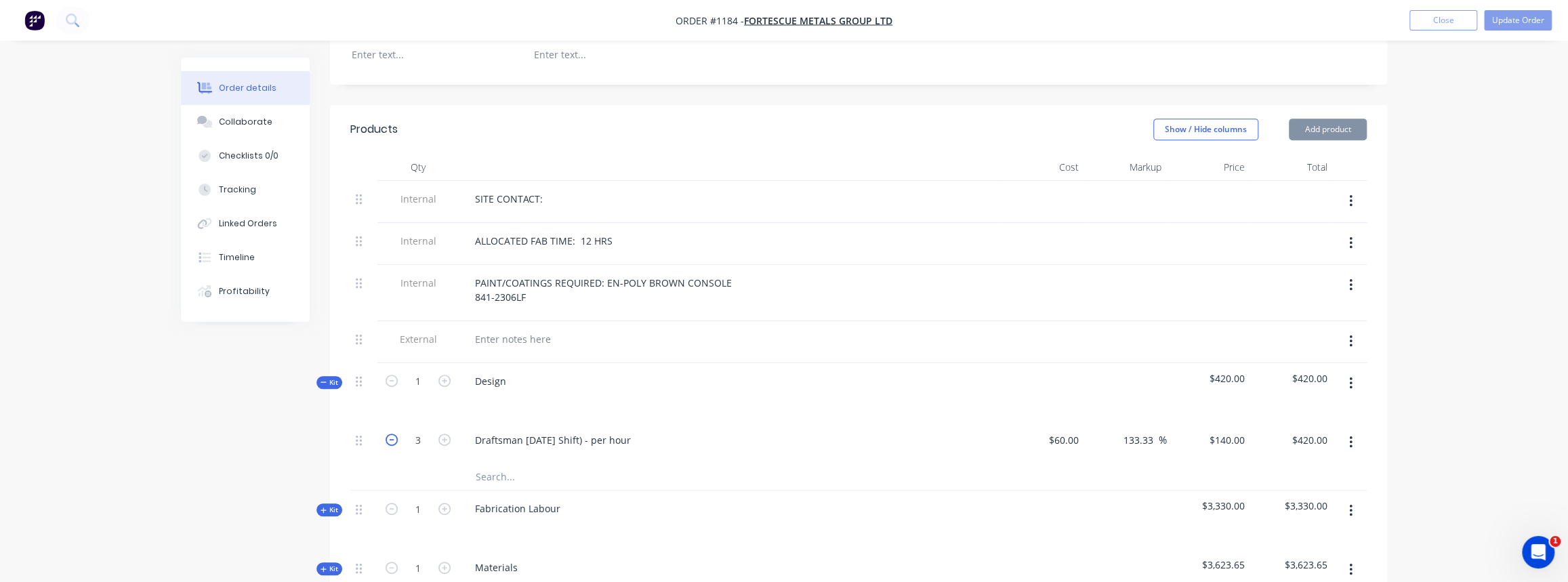
click at [393, 433] on icon "button" at bounding box center [391, 439] width 12 height 12
type input "2"
type input "$280.00"
click at [327, 380] on span "Kit" at bounding box center [329, 382] width 18 height 10
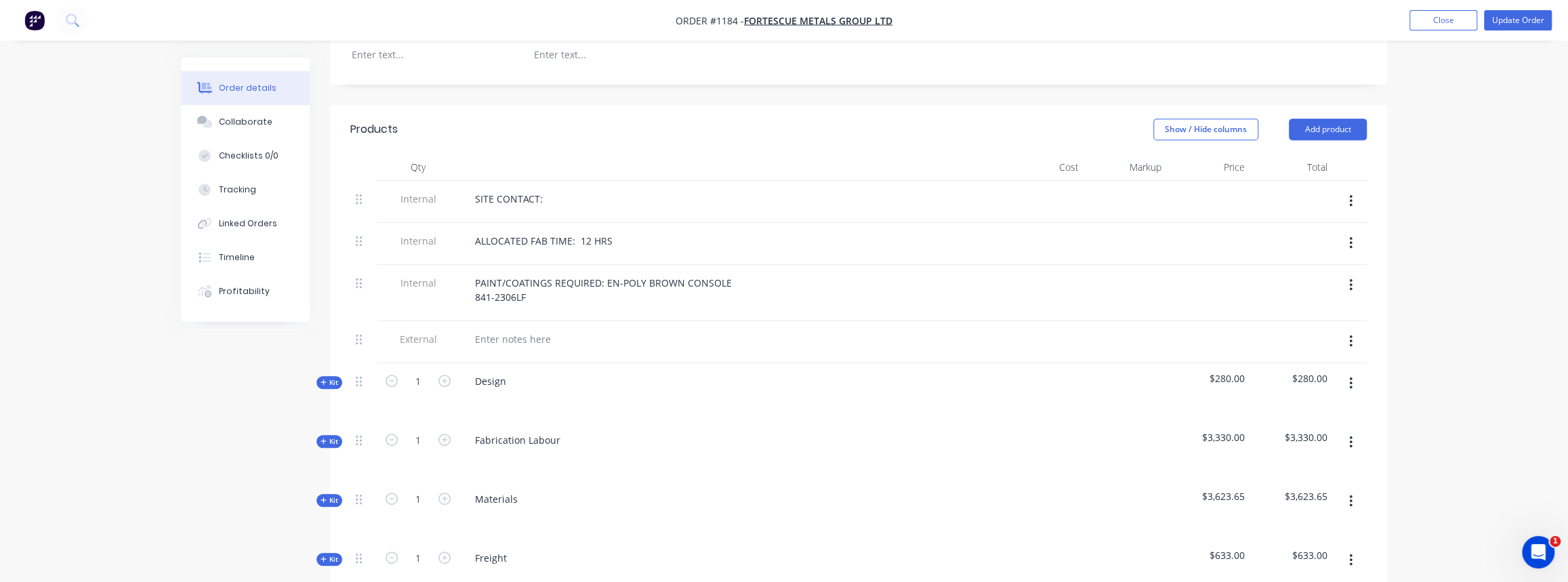
click at [333, 377] on span "Kit" at bounding box center [329, 382] width 18 height 10
click at [445, 433] on icon "button" at bounding box center [444, 439] width 12 height 12
type input "3"
type input "$420.00"
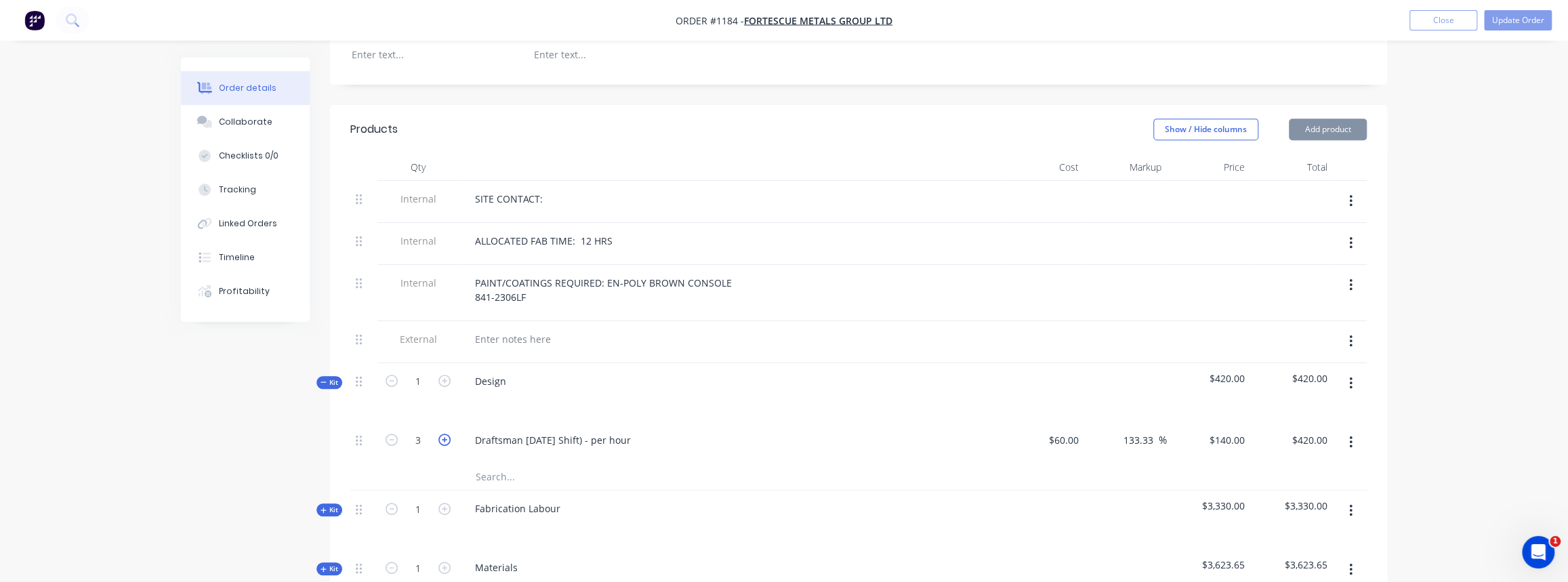
click at [444, 433] on icon "button" at bounding box center [444, 439] width 12 height 12
type input "4"
type input "$560.00"
click at [336, 377] on span "Kit" at bounding box center [329, 382] width 18 height 10
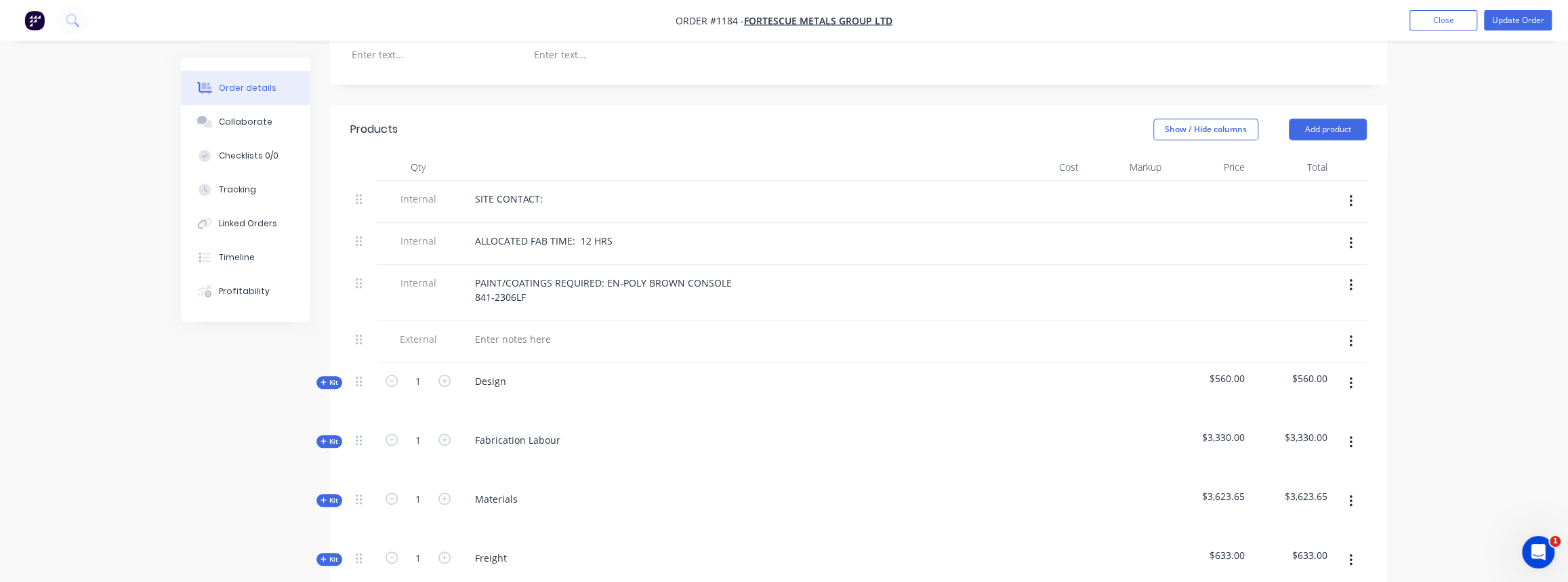
click at [327, 436] on span "Kit" at bounding box center [329, 441] width 18 height 10
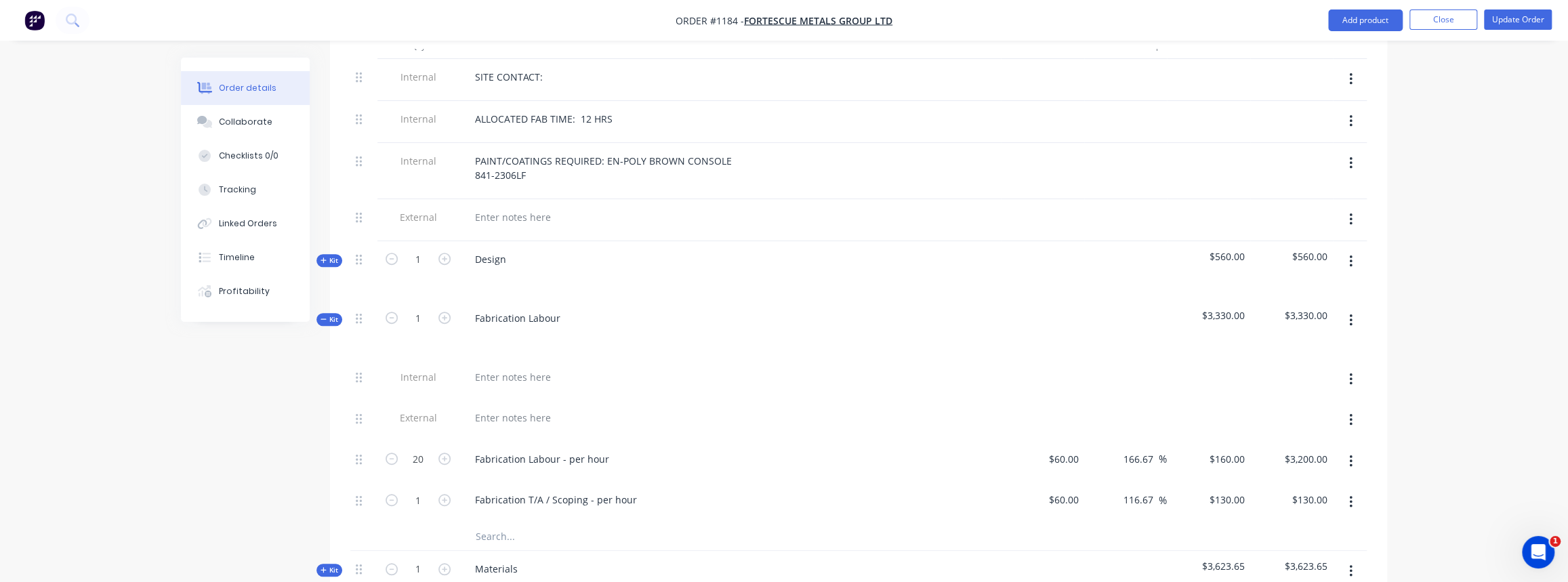
scroll to position [554, 0]
click at [420, 450] on input "20" at bounding box center [417, 458] width 35 height 20
type input "33"
type input "$5,280.00"
click at [669, 467] on div "Fabrication Labour - per hour" at bounding box center [729, 459] width 542 height 41
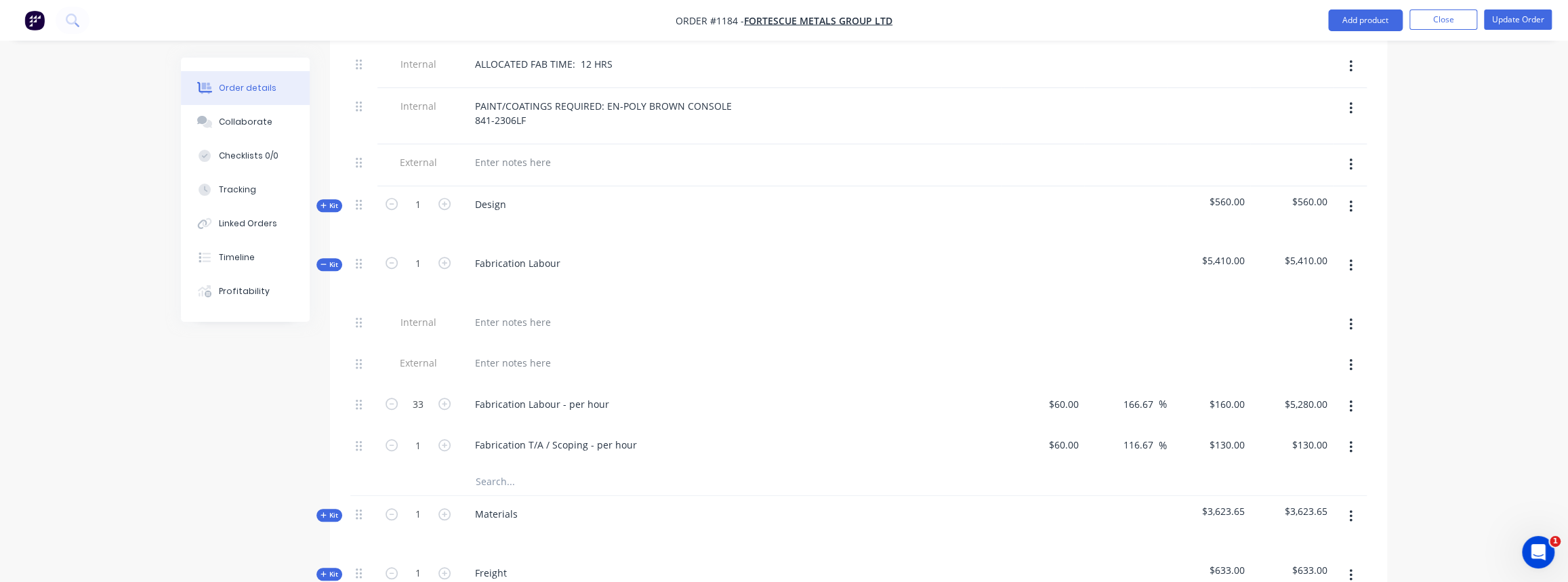
scroll to position [678, 0]
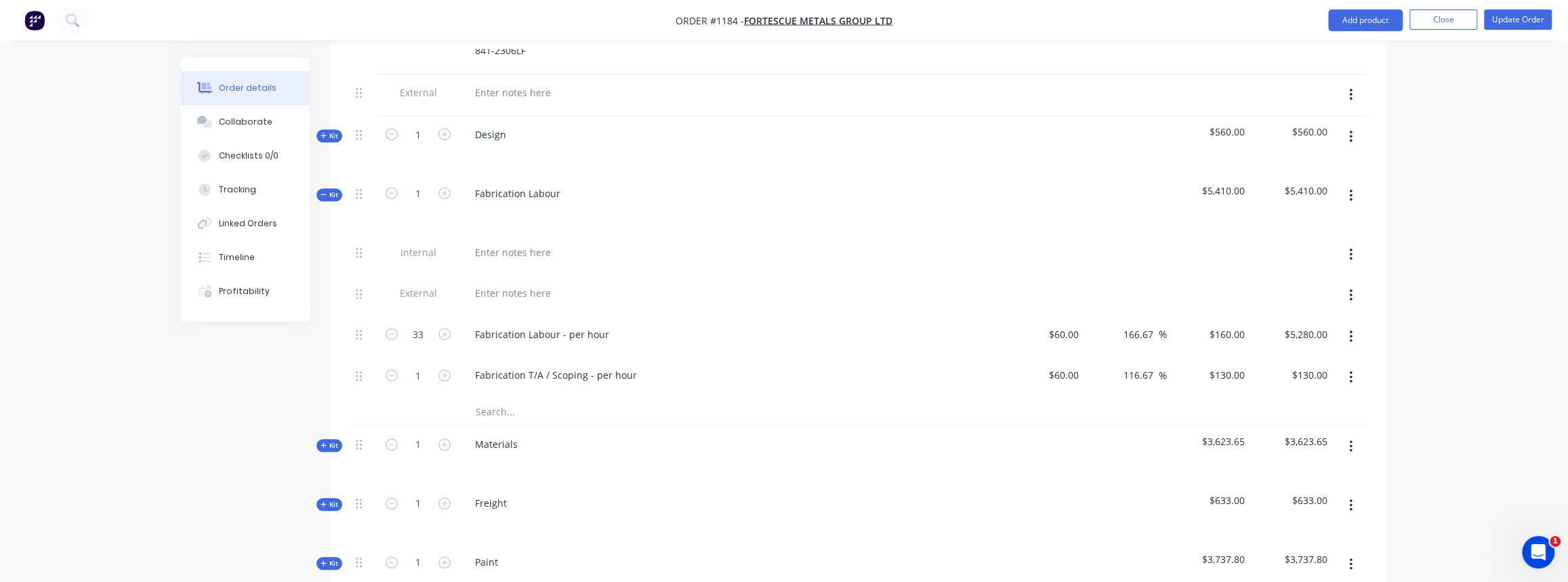
click at [327, 190] on span "Kit" at bounding box center [329, 195] width 18 height 10
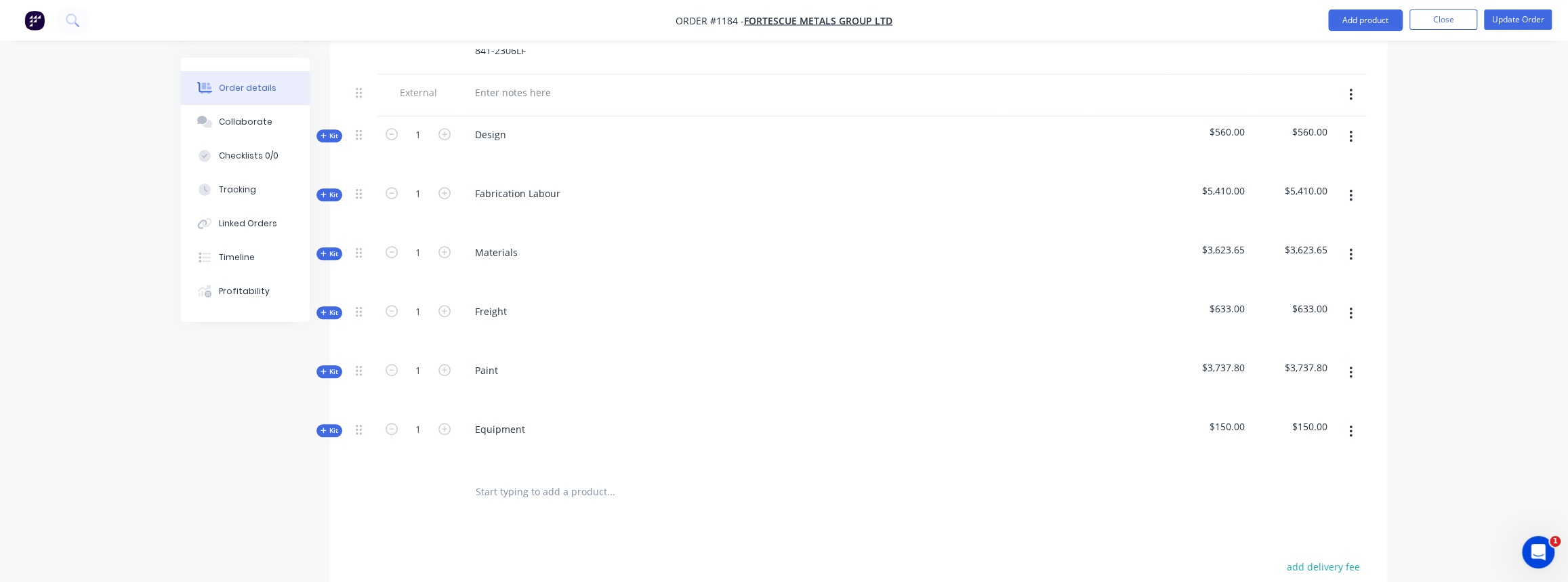
click at [323, 250] on icon "button" at bounding box center [323, 253] width 6 height 7
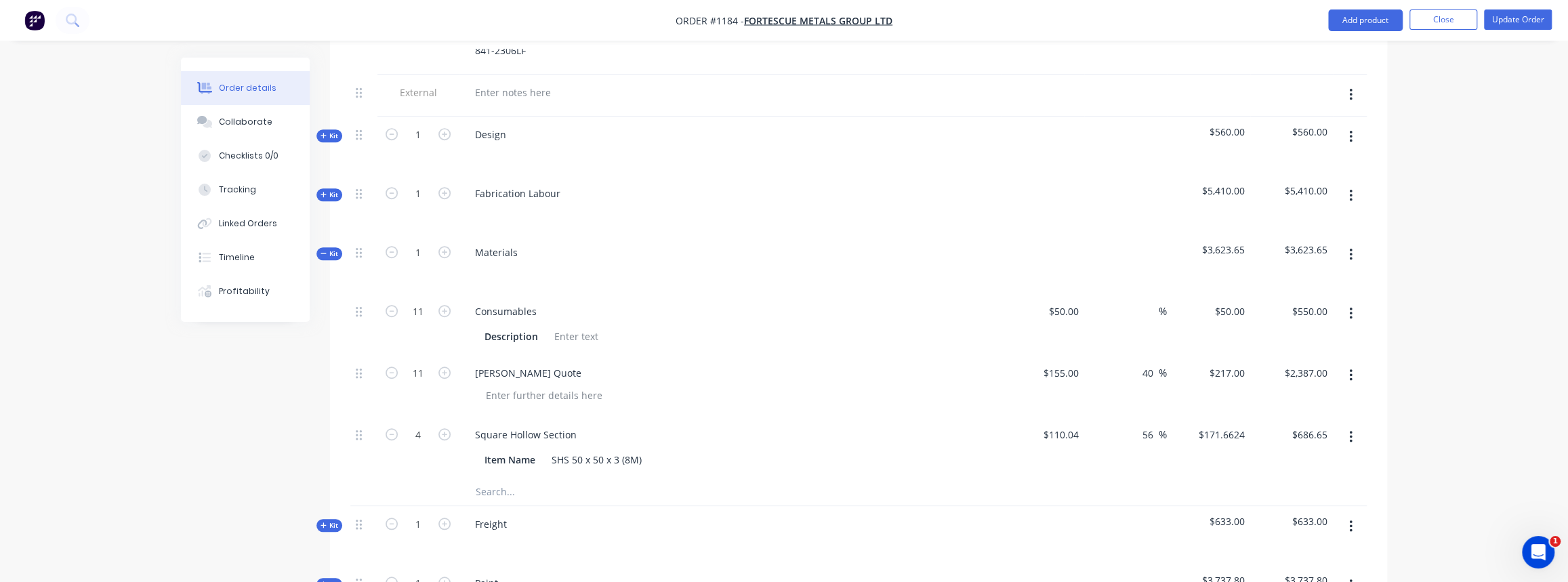
click at [331, 249] on span "Kit" at bounding box center [329, 254] width 18 height 10
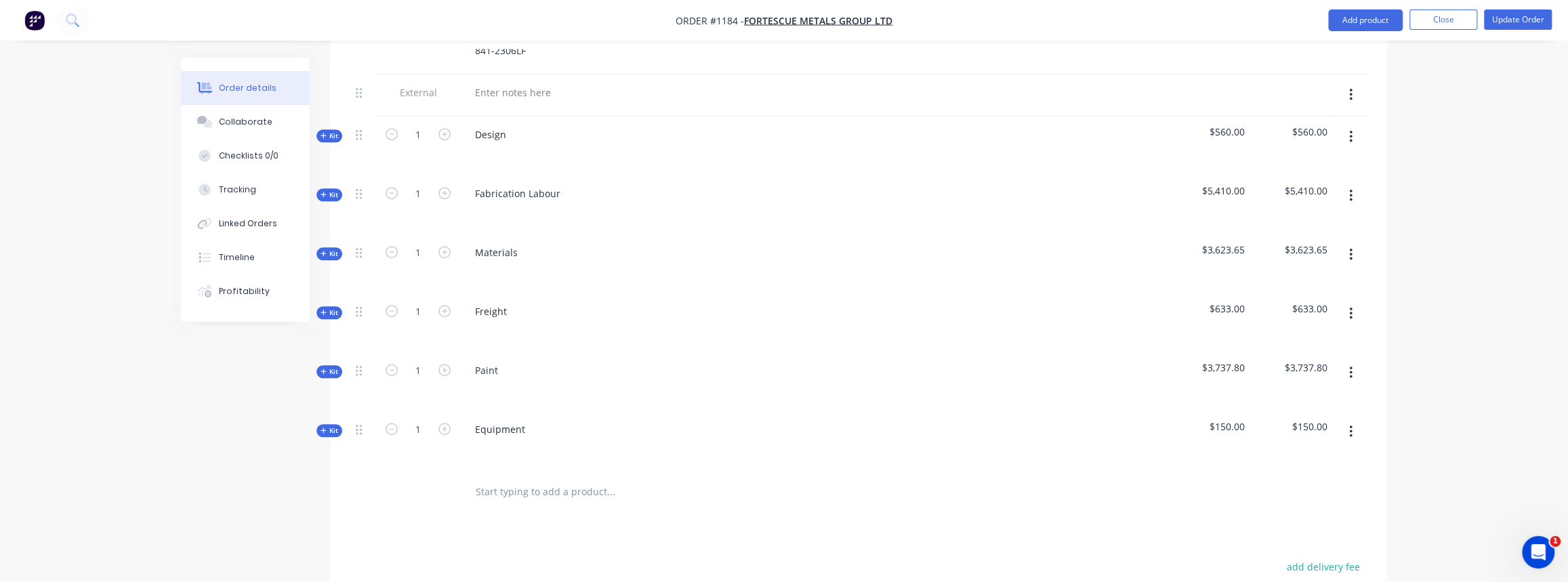
click at [333, 366] on span "Kit" at bounding box center [329, 371] width 18 height 10
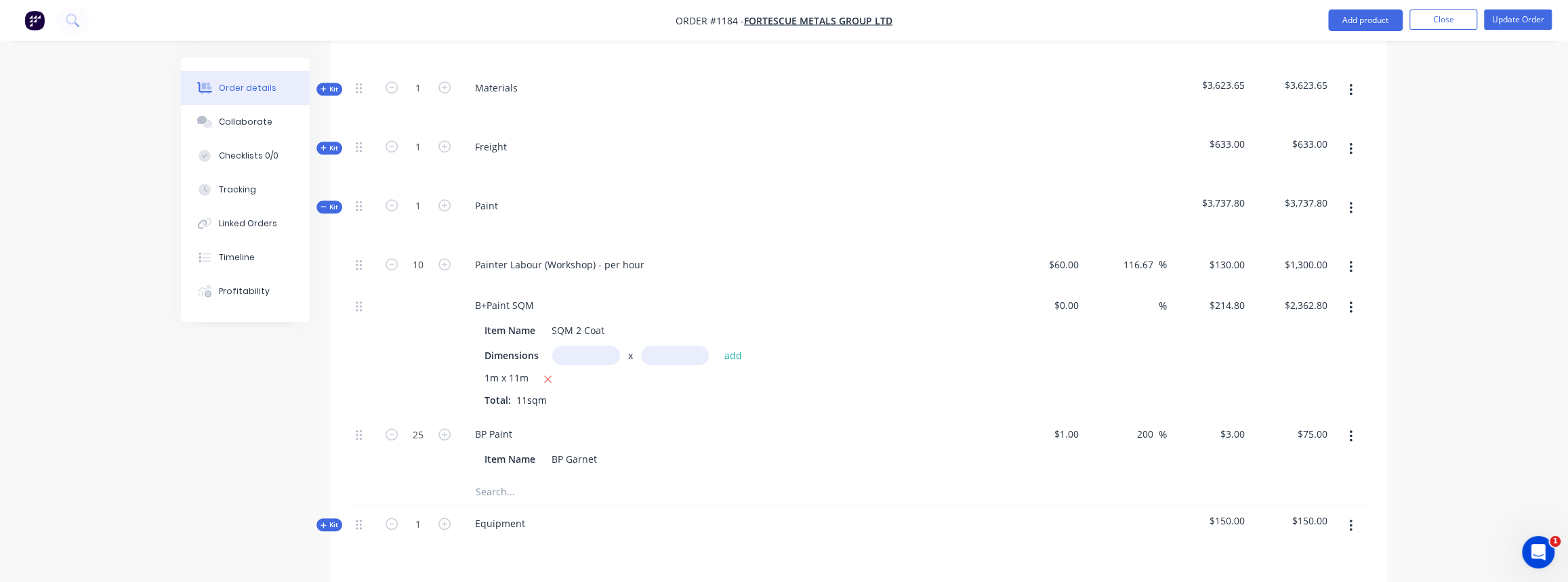
scroll to position [862, 0]
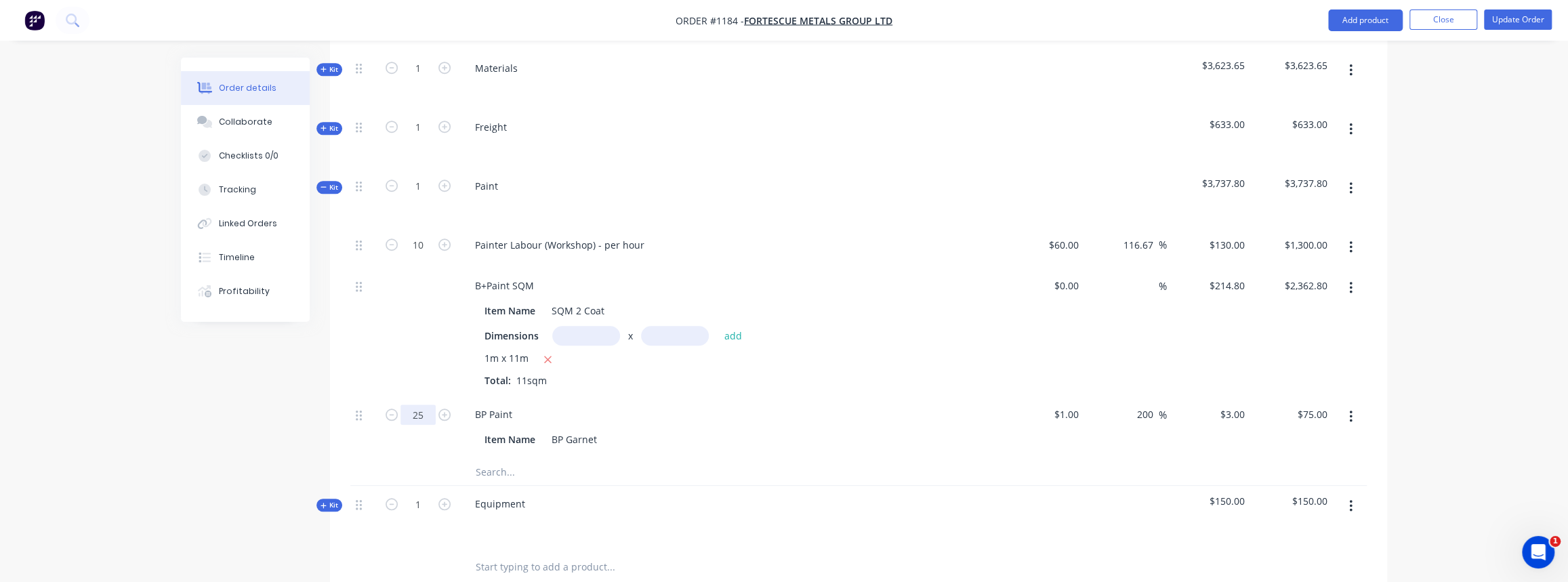
click at [425, 412] on input "25" at bounding box center [417, 414] width 35 height 20
type input "50"
type input "$150.00"
click at [410, 372] on div at bounding box center [417, 331] width 81 height 129
click at [330, 183] on span "Kit" at bounding box center [329, 188] width 18 height 10
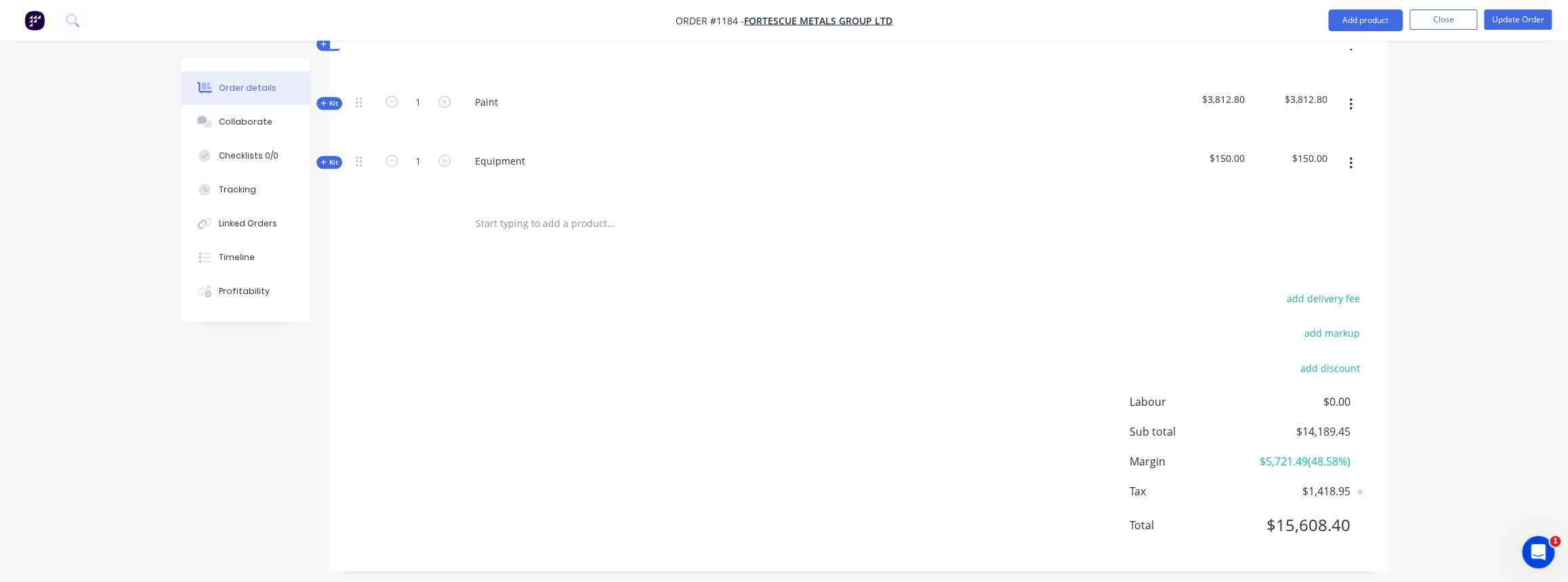
scroll to position [948, 0]
click at [1443, 18] on button "Close" at bounding box center [1443, 20] width 68 height 20
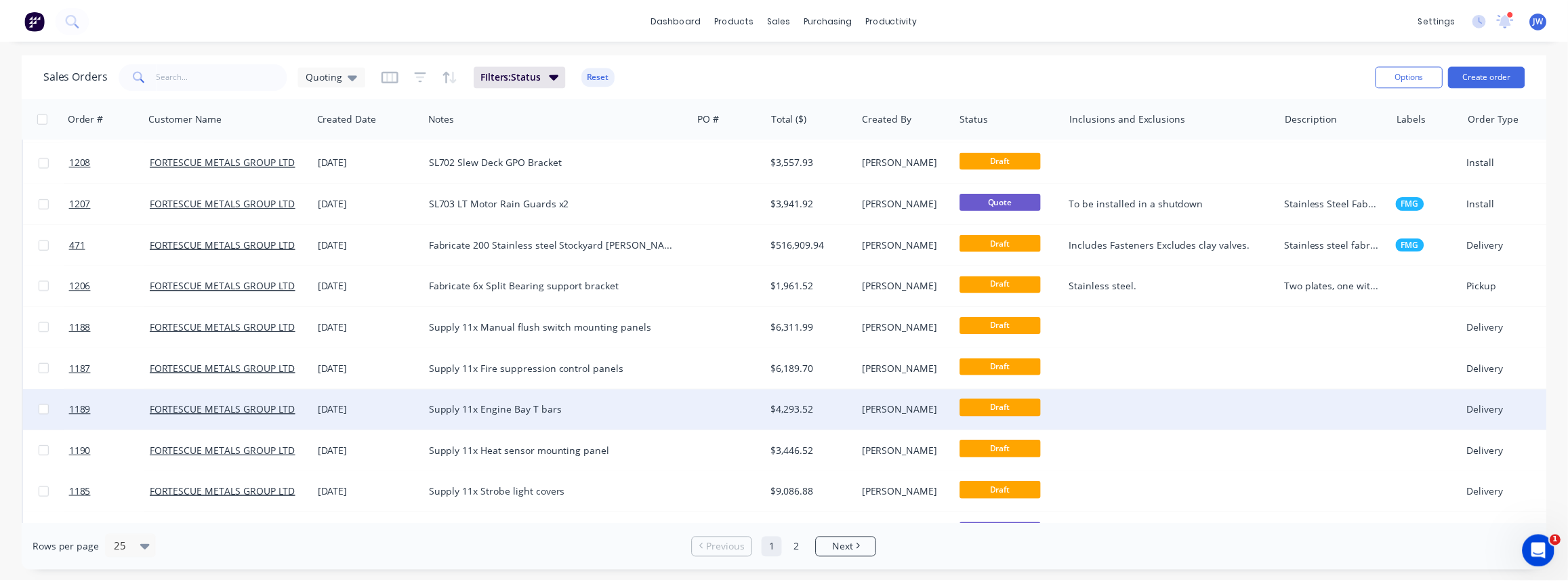
scroll to position [431, 0]
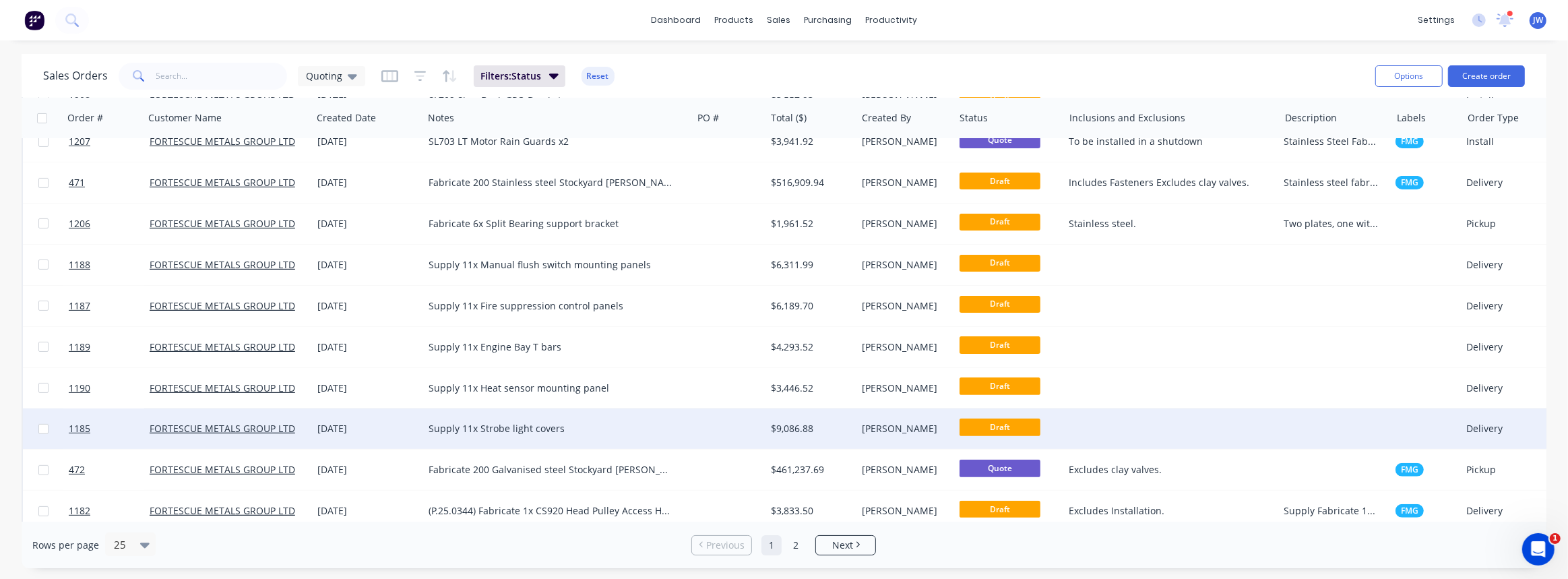
click at [808, 425] on div "$9,086.88" at bounding box center [808, 429] width 76 height 14
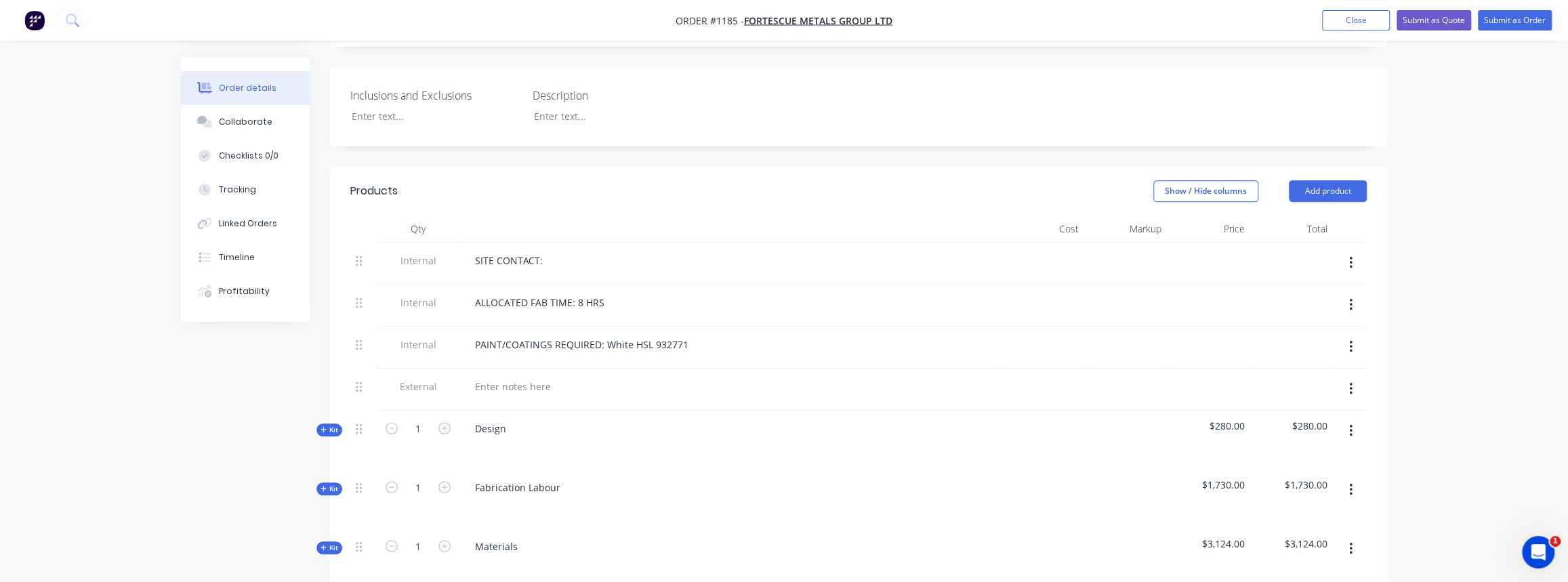
scroll to position [492, 0]
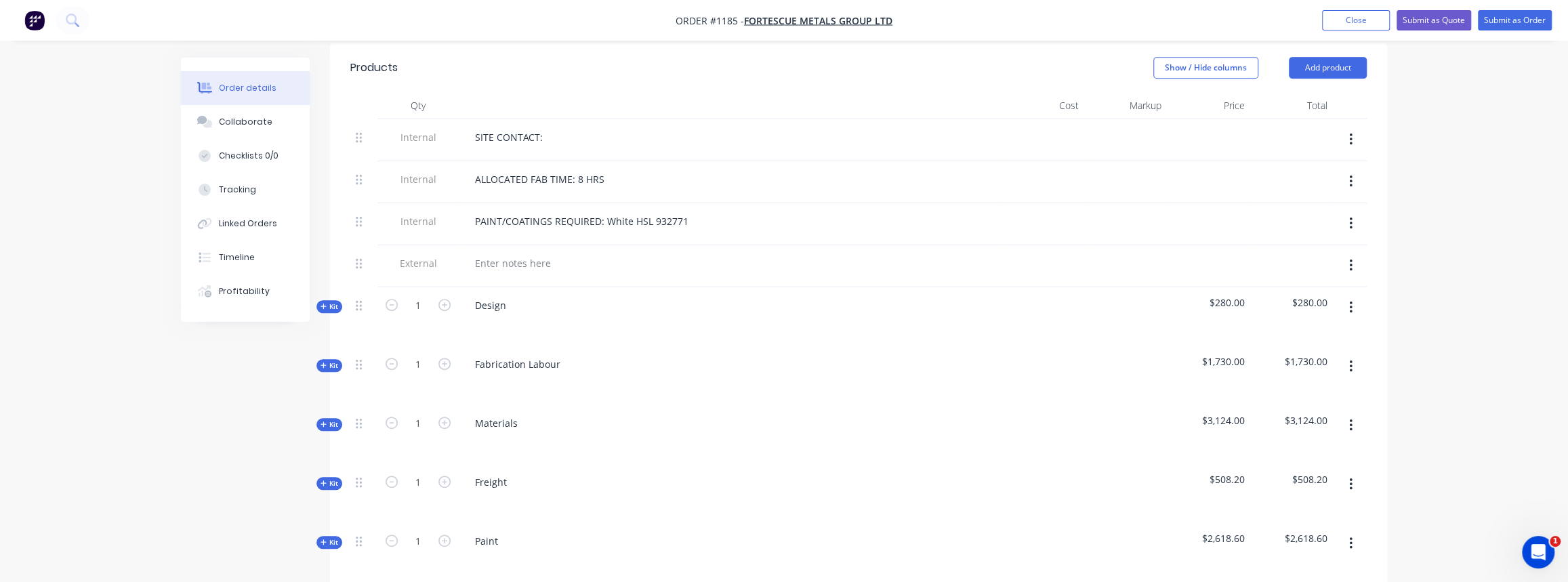
click at [336, 360] on span "Kit" at bounding box center [329, 365] width 18 height 10
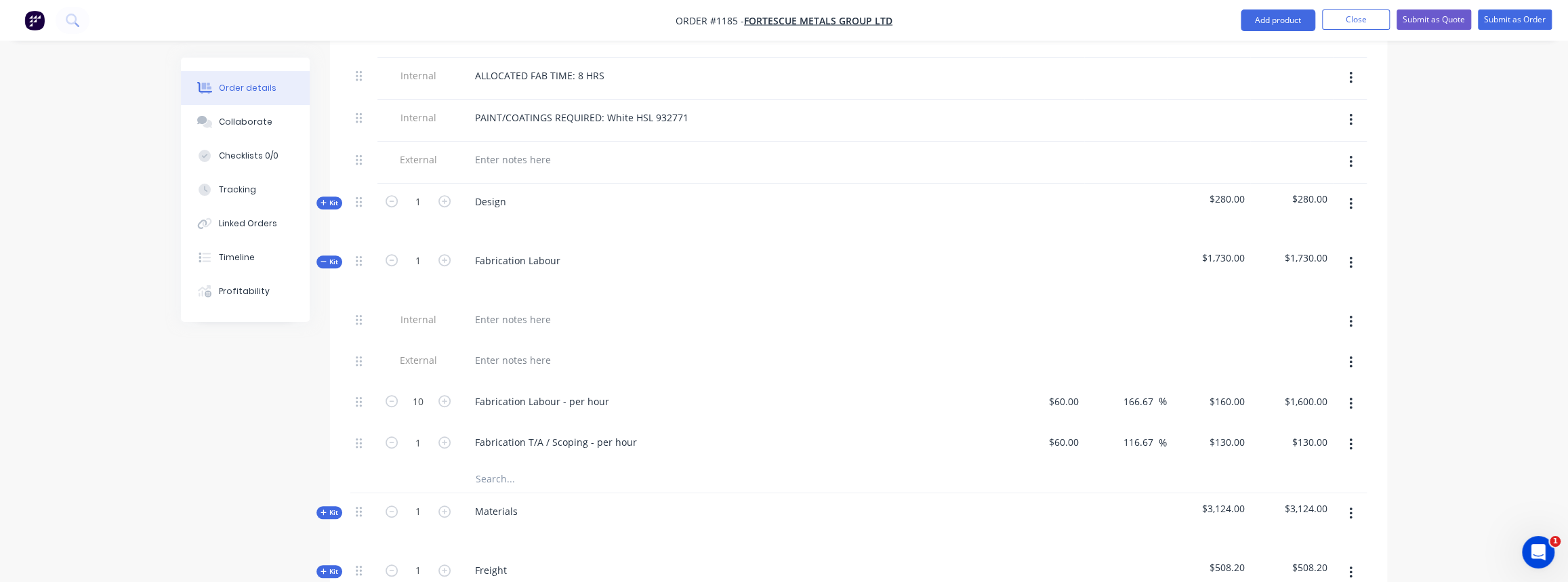
scroll to position [616, 0]
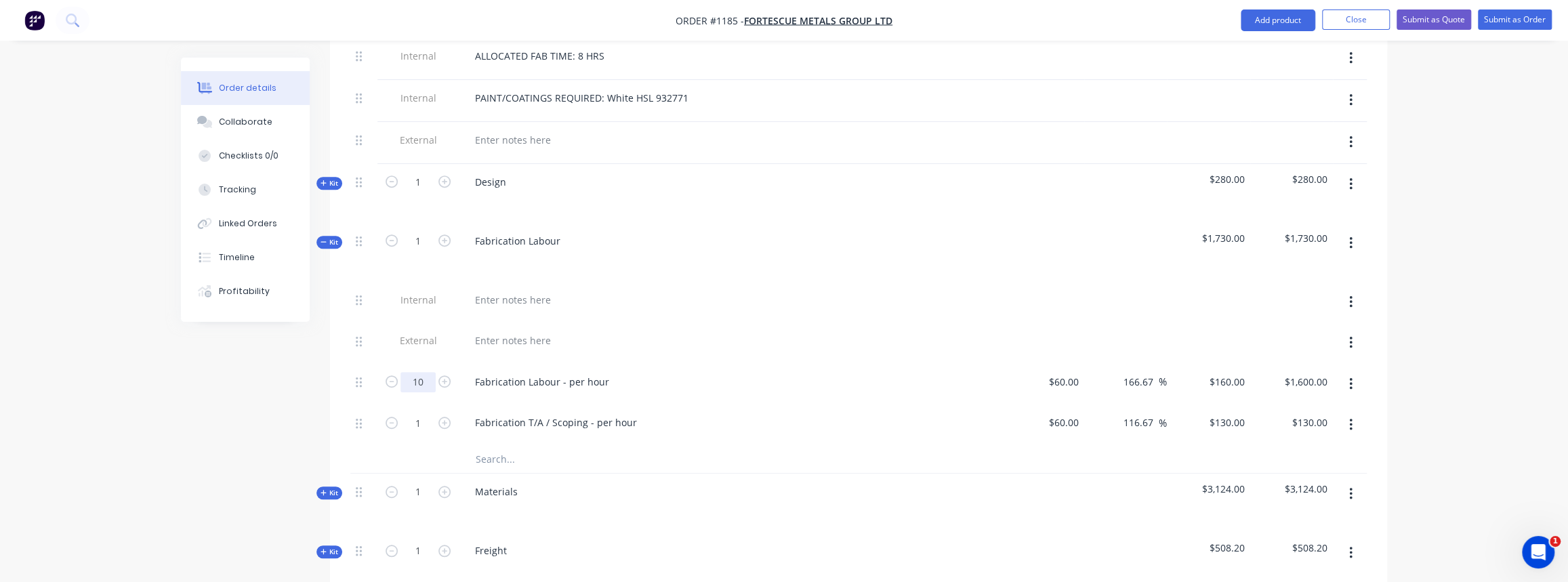
click at [427, 377] on input "10" at bounding box center [417, 382] width 35 height 20
click at [429, 372] on input "10" at bounding box center [417, 382] width 35 height 20
click at [433, 354] on div "External" at bounding box center [417, 342] width 81 height 41
click at [336, 238] on span "Kit" at bounding box center [329, 243] width 18 height 10
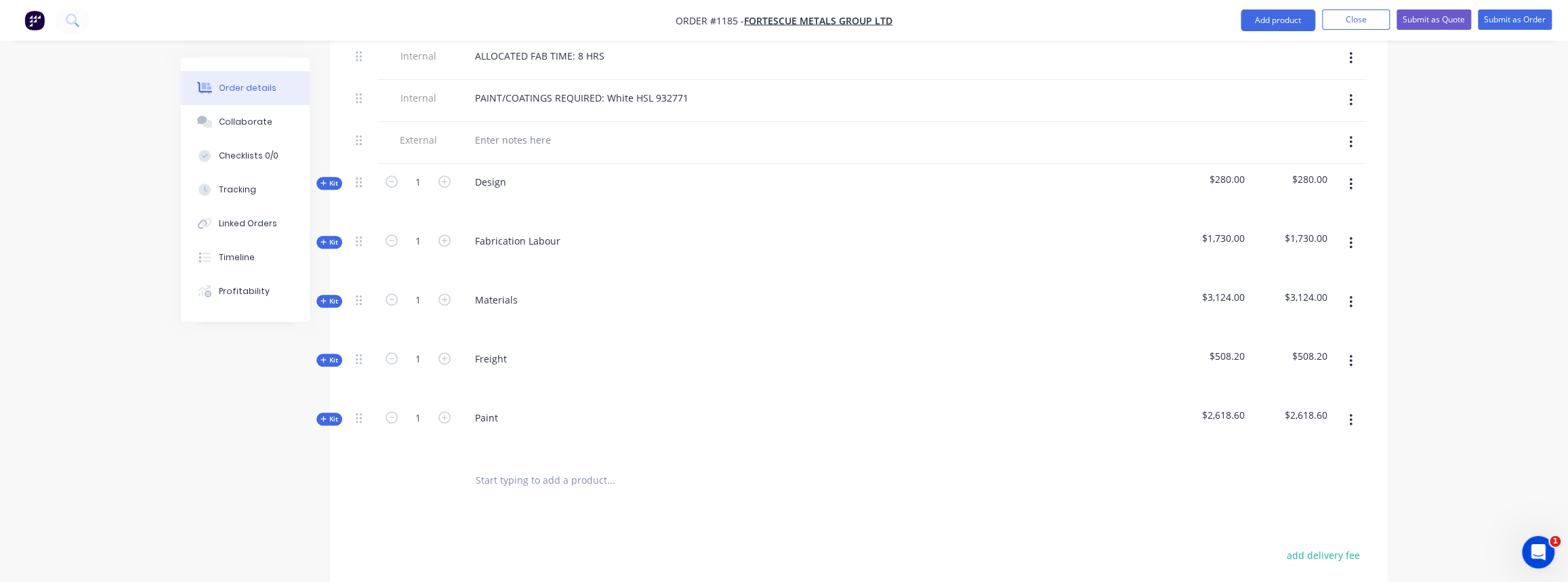
click at [330, 178] on span "Kit" at bounding box center [329, 183] width 18 height 10
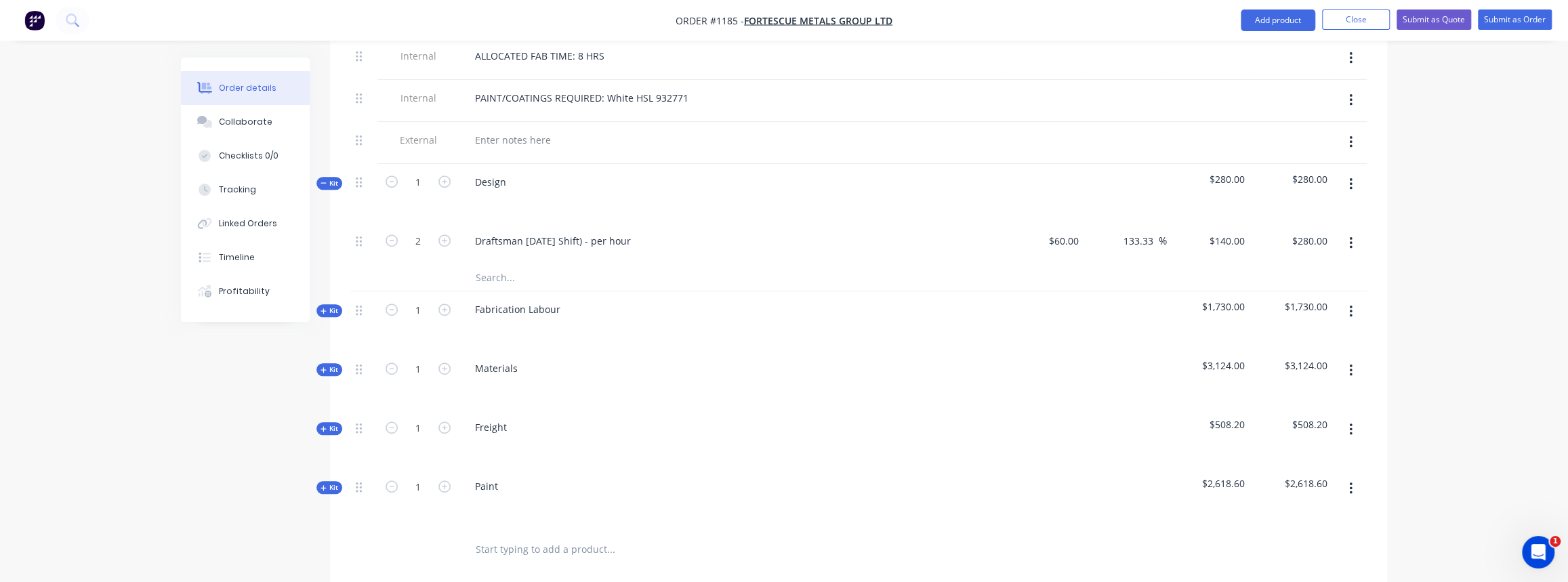
click at [330, 178] on span "Kit" at bounding box center [329, 183] width 18 height 10
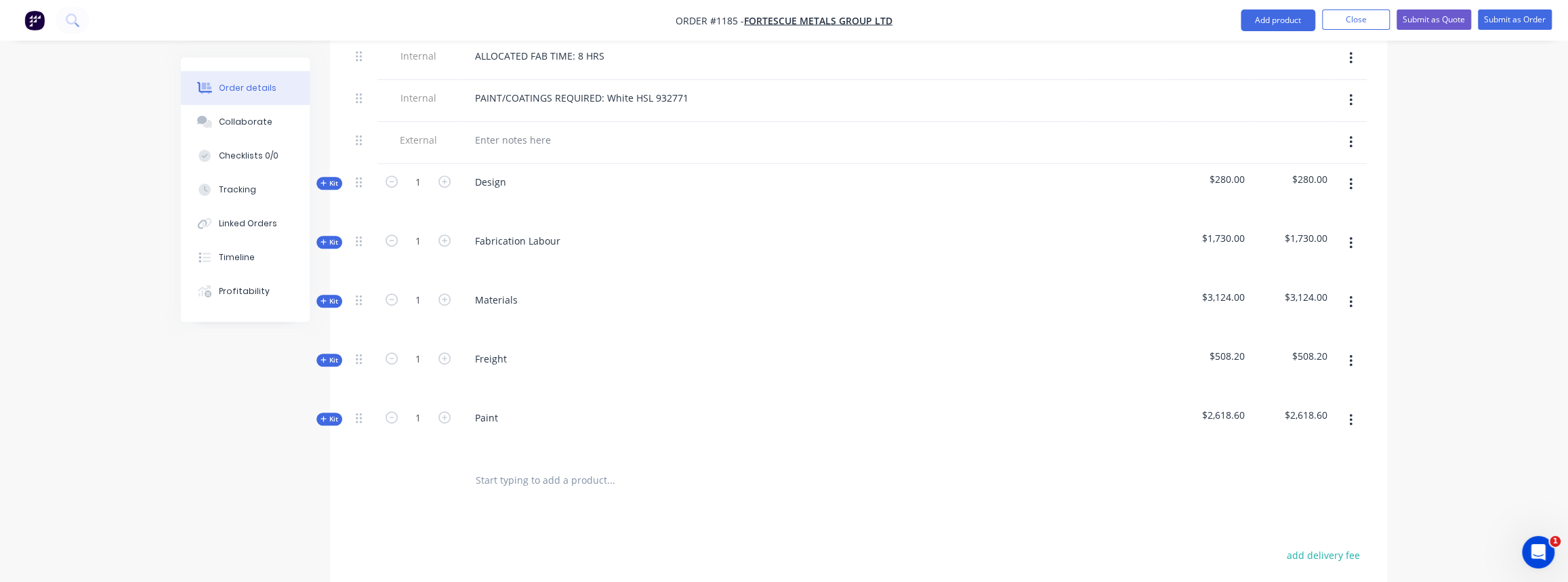
click at [331, 296] on span "Kit" at bounding box center [329, 301] width 18 height 10
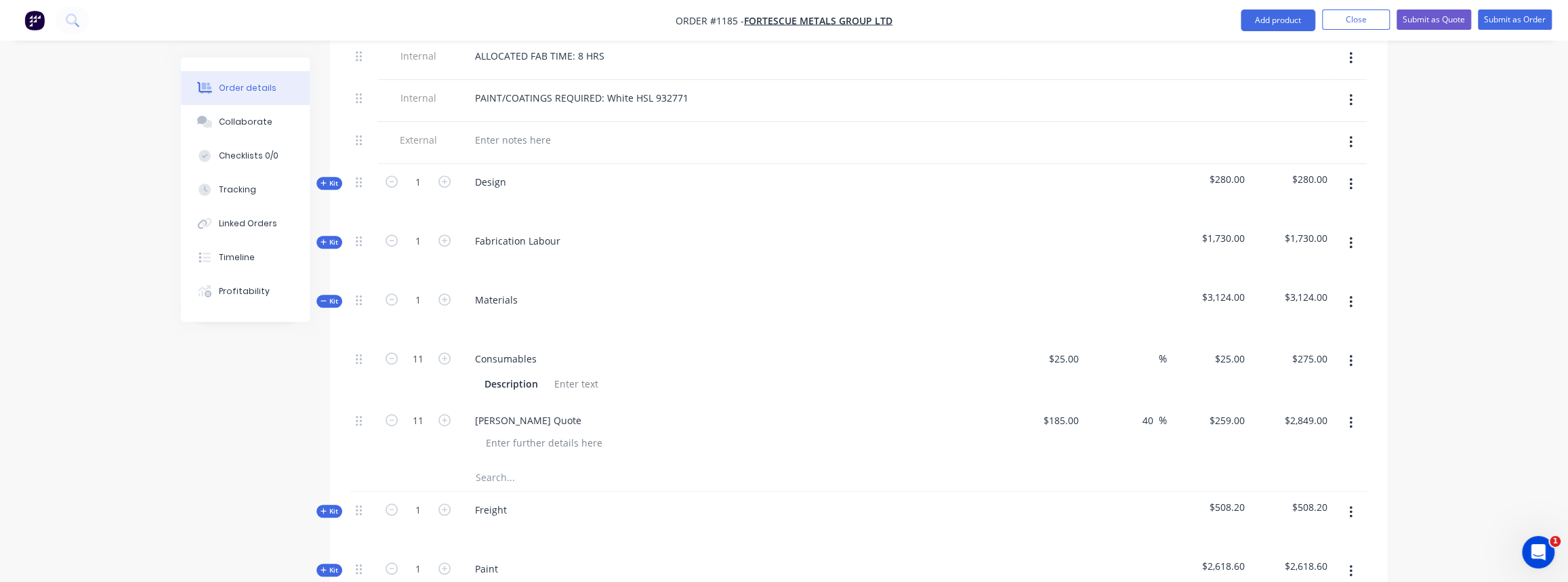
click at [331, 296] on span "Kit" at bounding box center [329, 301] width 18 height 10
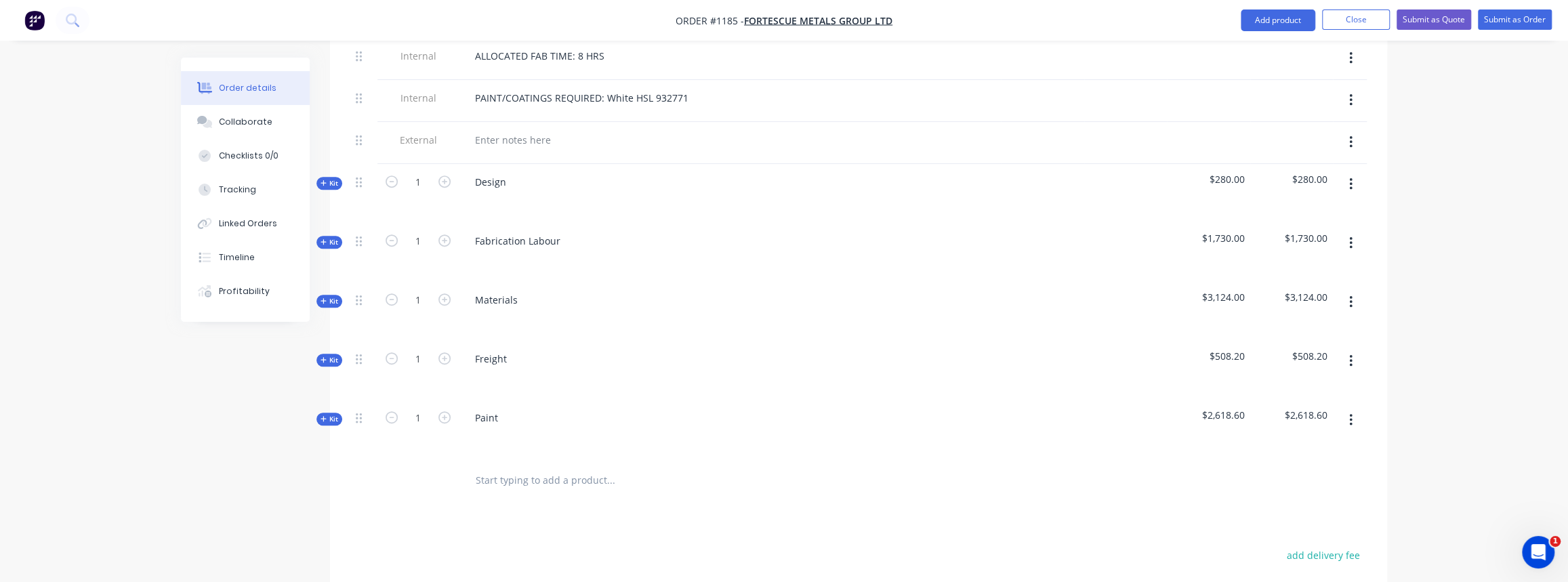
click at [330, 355] on span "Kit" at bounding box center [329, 360] width 18 height 10
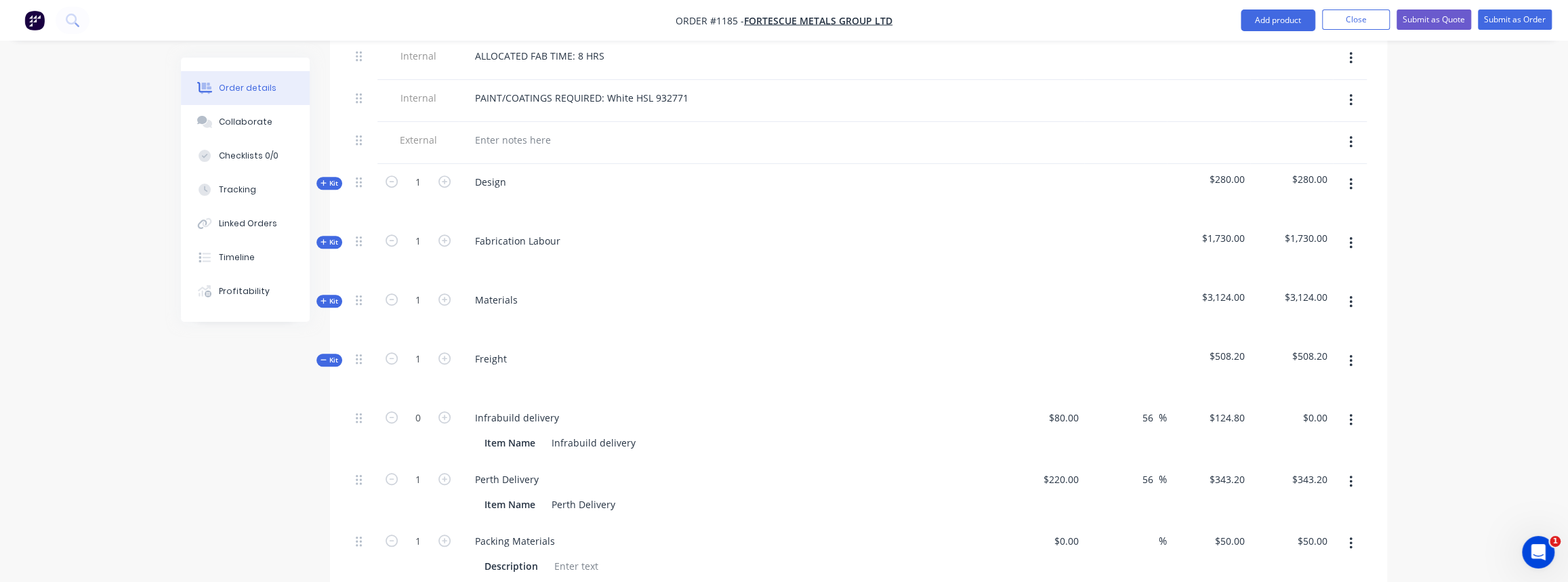
click at [330, 355] on span "Kit" at bounding box center [329, 360] width 18 height 10
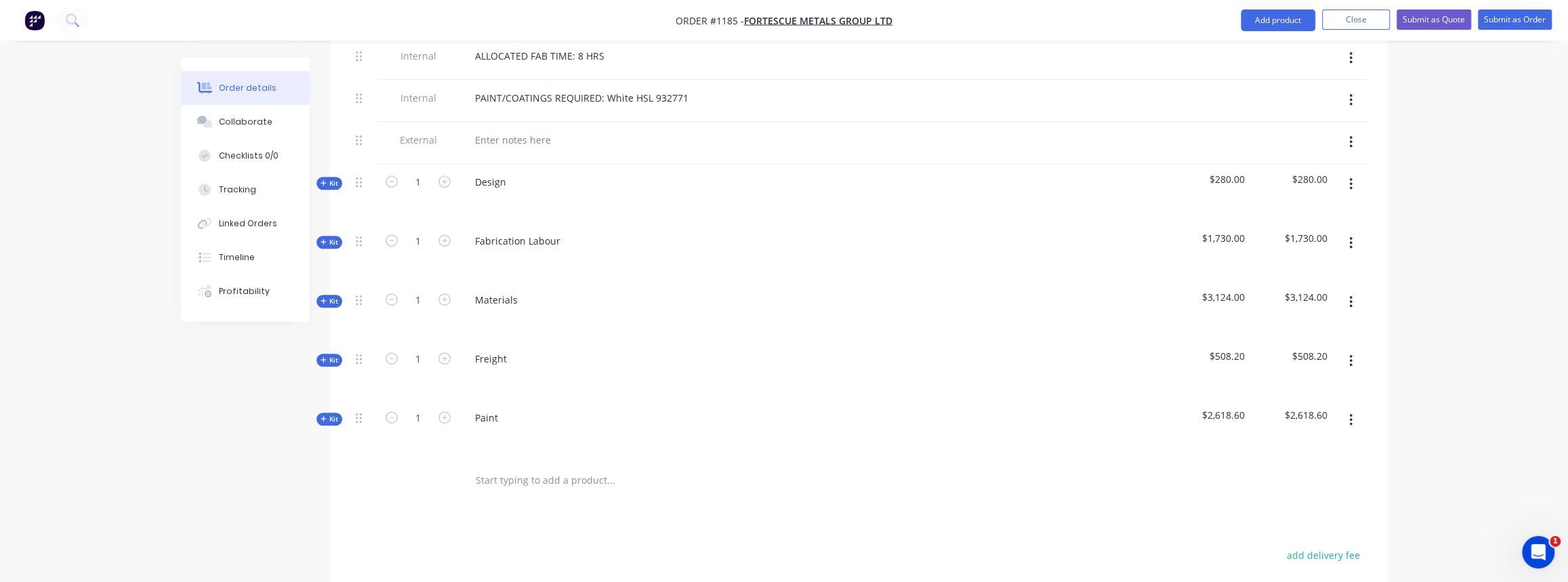
click at [327, 297] on span "Kit" at bounding box center [329, 301] width 18 height 10
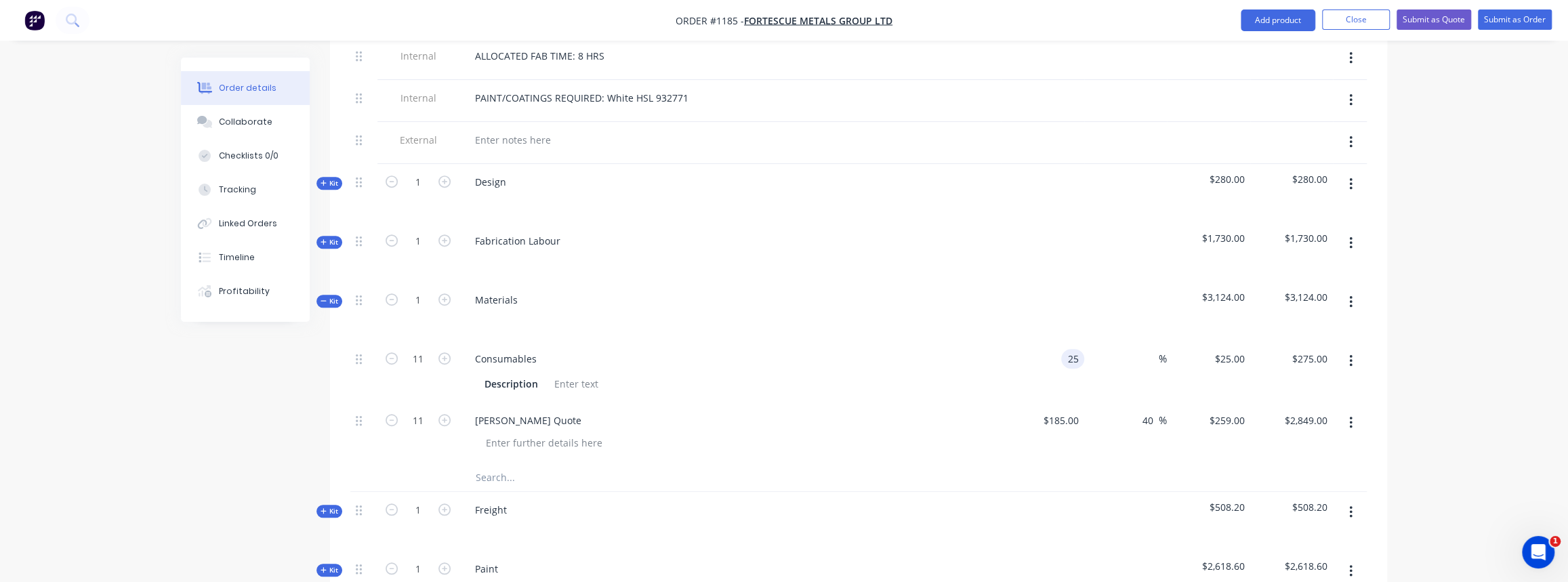
click at [1064, 353] on div "25 25" at bounding box center [1072, 359] width 23 height 20
type input "$10.00"
type input "$110.00"
click at [914, 402] on div "Simmonds Quote" at bounding box center [729, 433] width 542 height 62
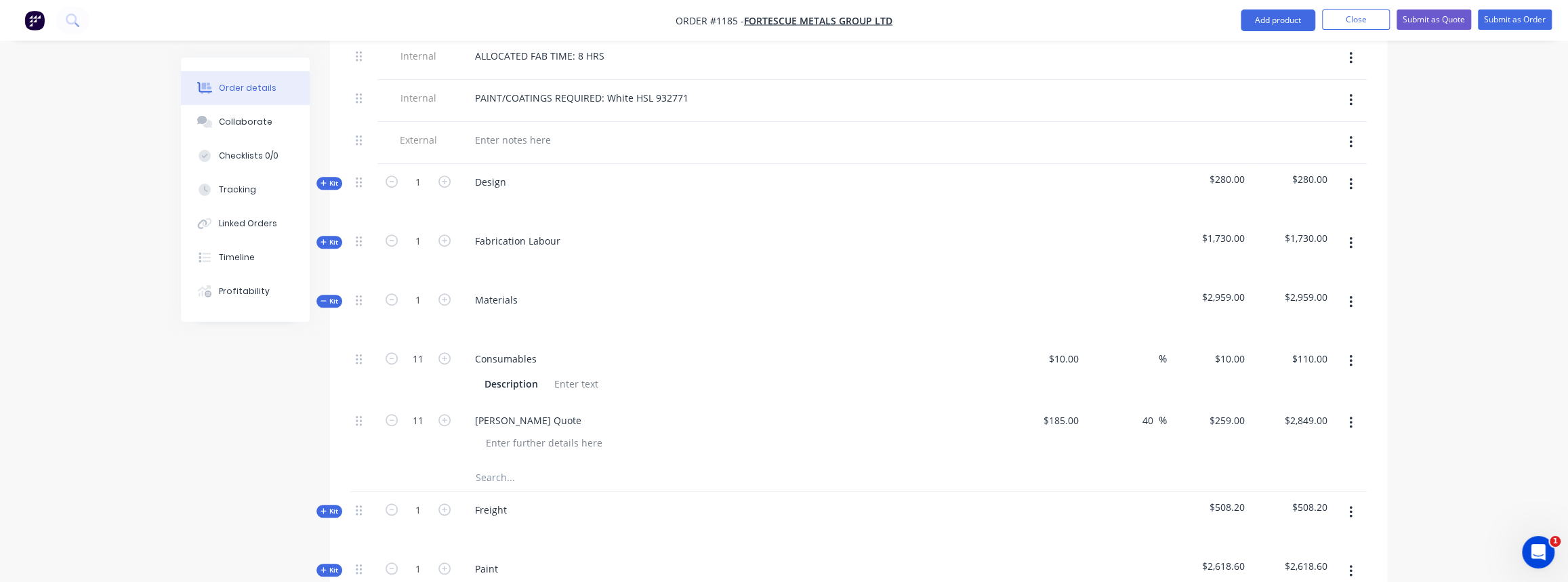
click at [324, 297] on icon "button" at bounding box center [323, 300] width 6 height 7
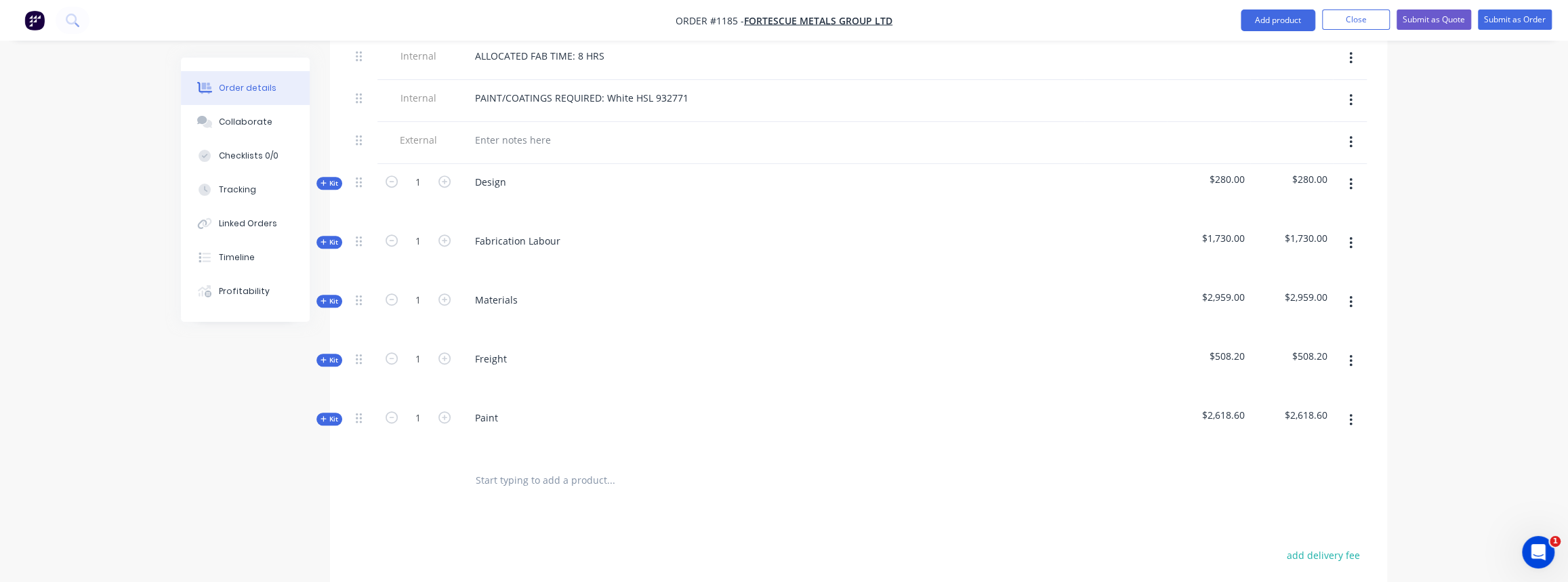
click at [324, 356] on icon "button" at bounding box center [323, 359] width 6 height 7
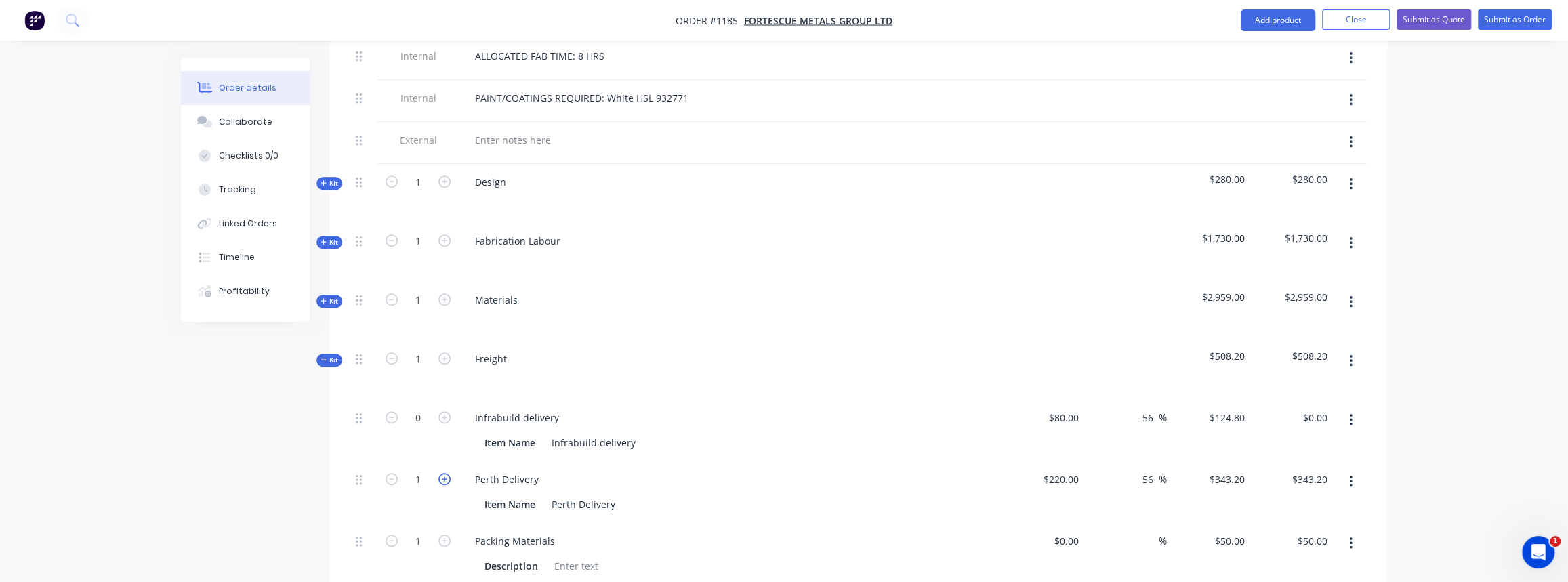
click at [444, 473] on icon "button" at bounding box center [444, 479] width 12 height 12
type input "2"
type input "$686.40"
click at [330, 355] on span "Kit" at bounding box center [329, 360] width 18 height 10
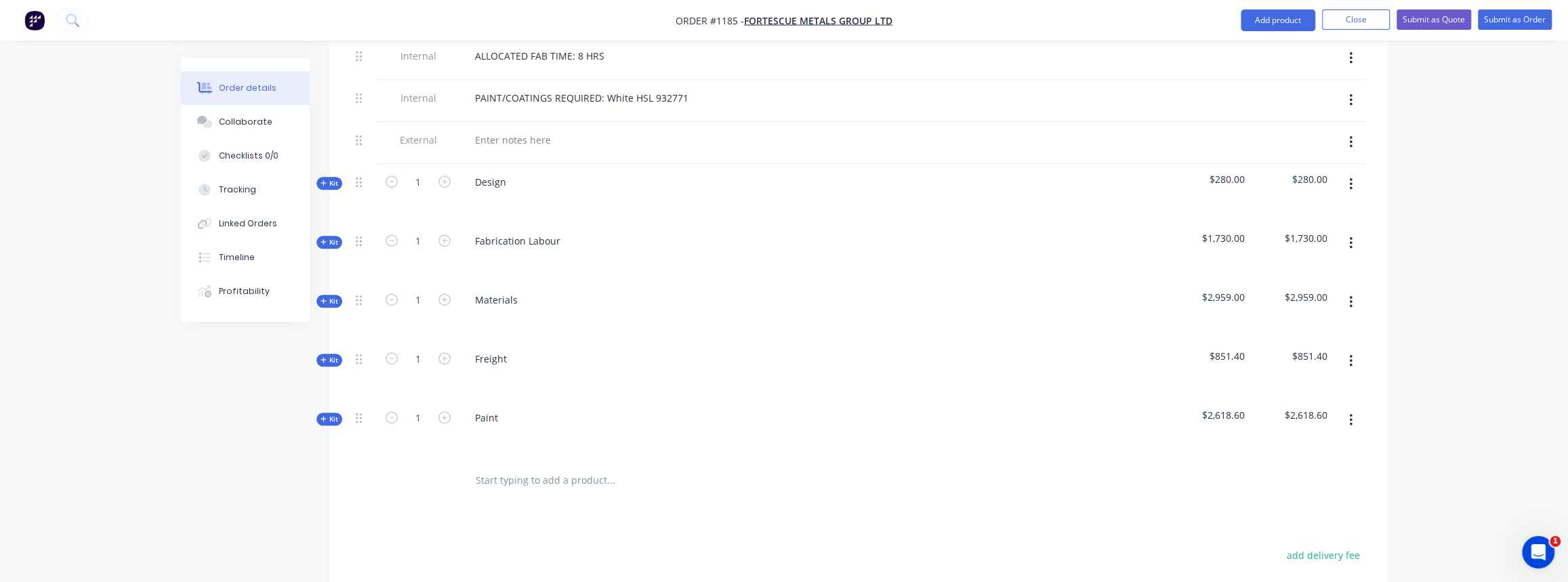
click at [325, 238] on span "Kit" at bounding box center [329, 243] width 18 height 10
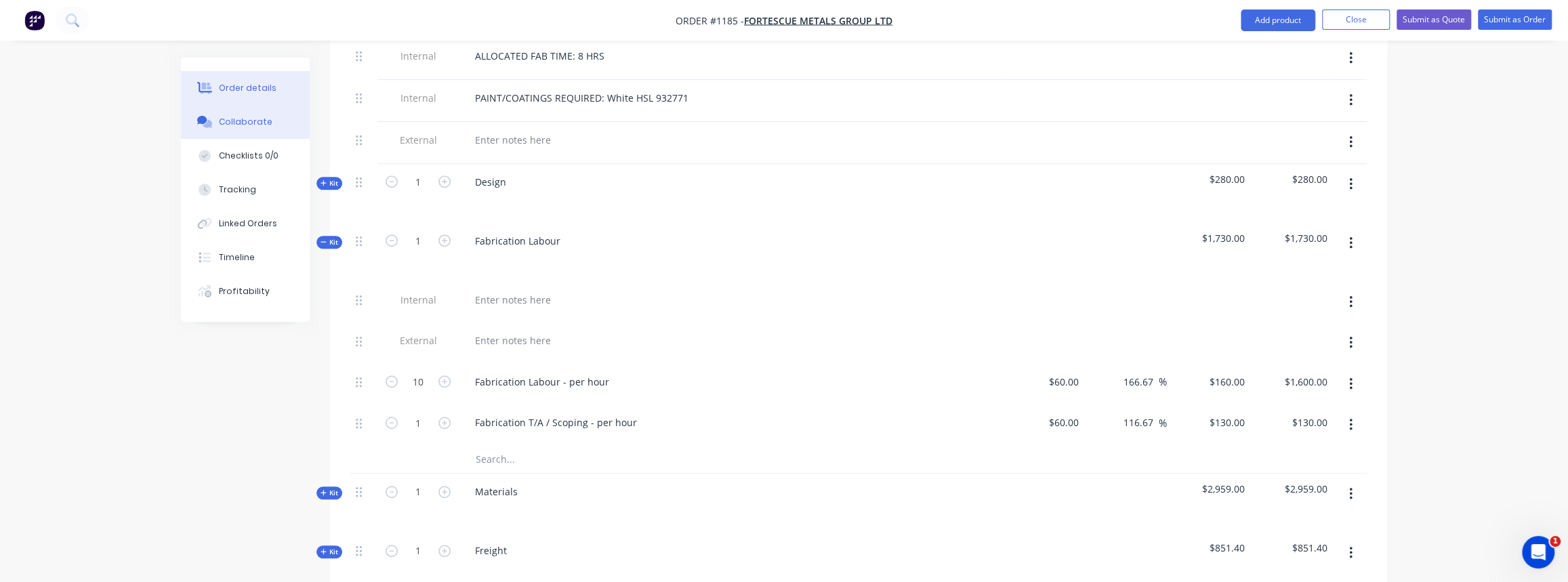
click at [221, 134] on button "Collaborate" at bounding box center [245, 122] width 129 height 34
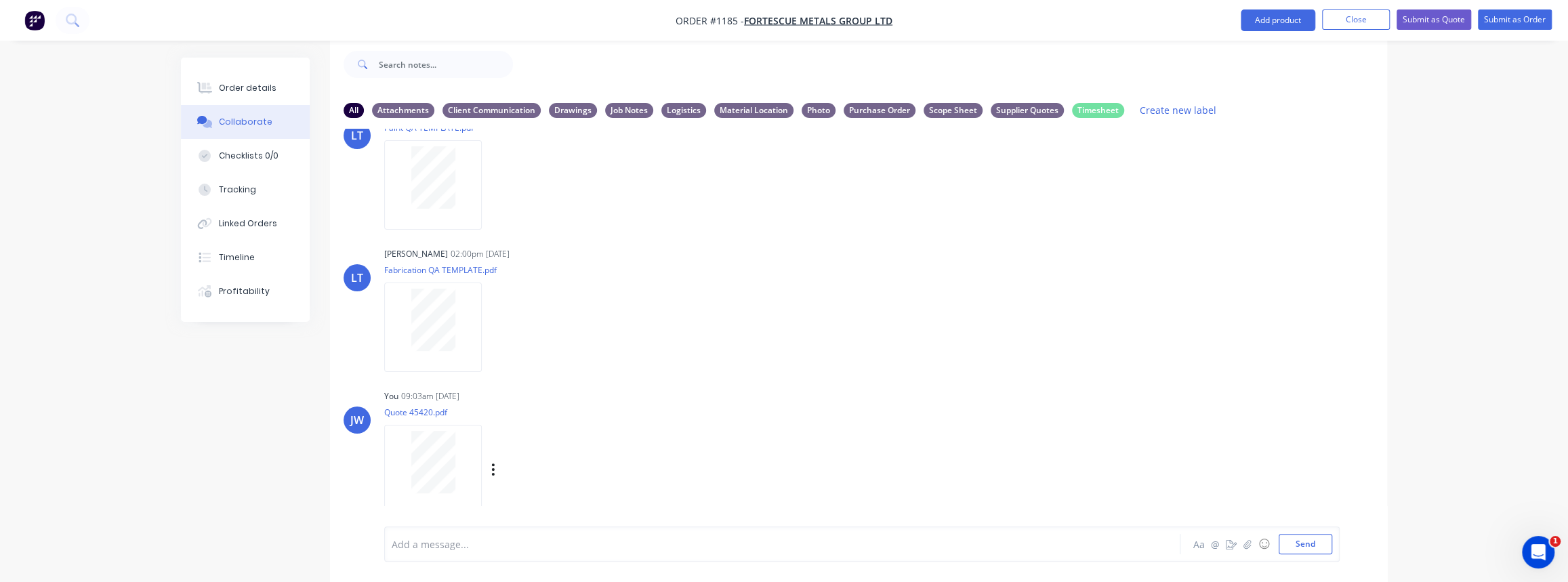
scroll to position [204, 0]
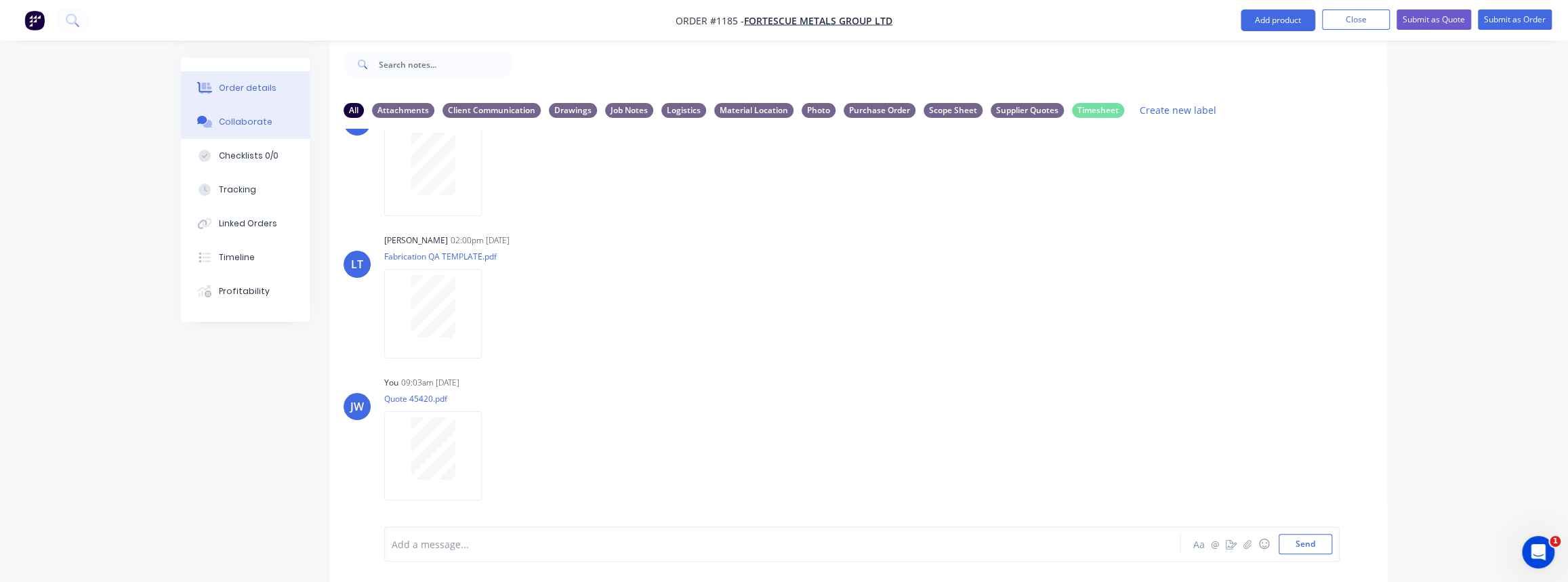
click at [251, 82] on div "Order details" at bounding box center [248, 88] width 58 height 12
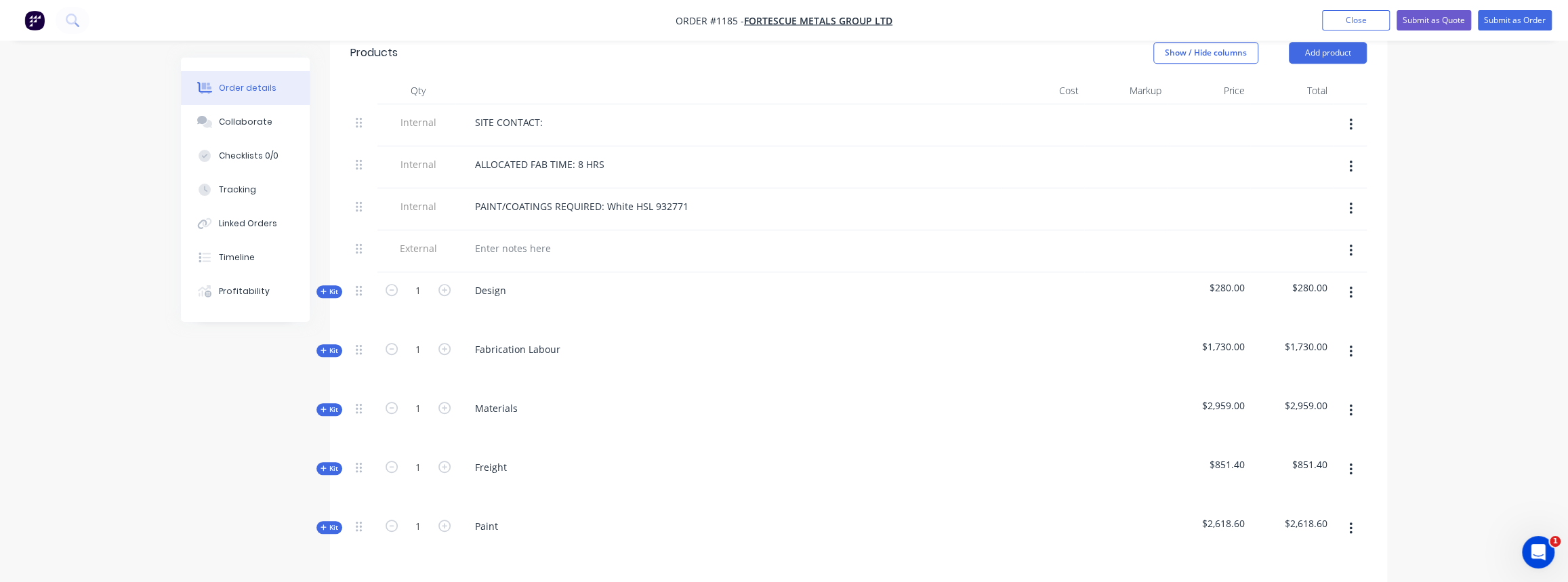
scroll to position [513, 0]
click at [330, 399] on span "Kit" at bounding box center [329, 404] width 18 height 10
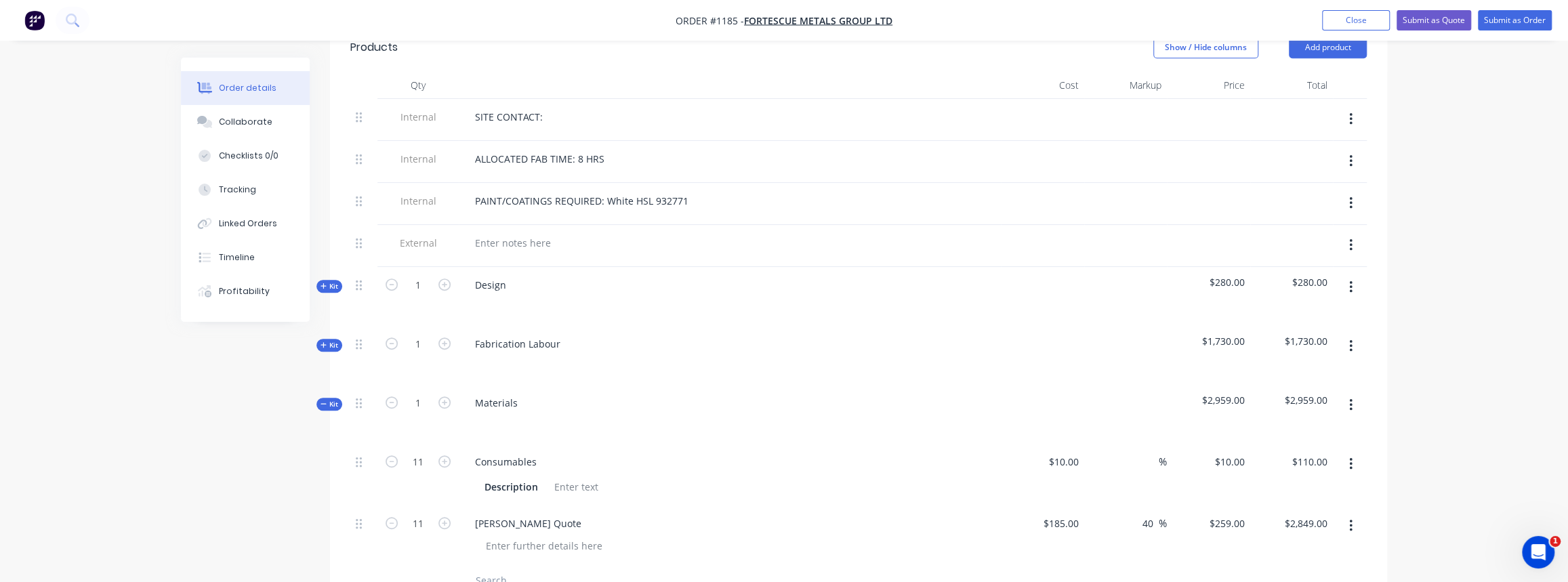
click at [330, 399] on span "Kit" at bounding box center [329, 404] width 18 height 10
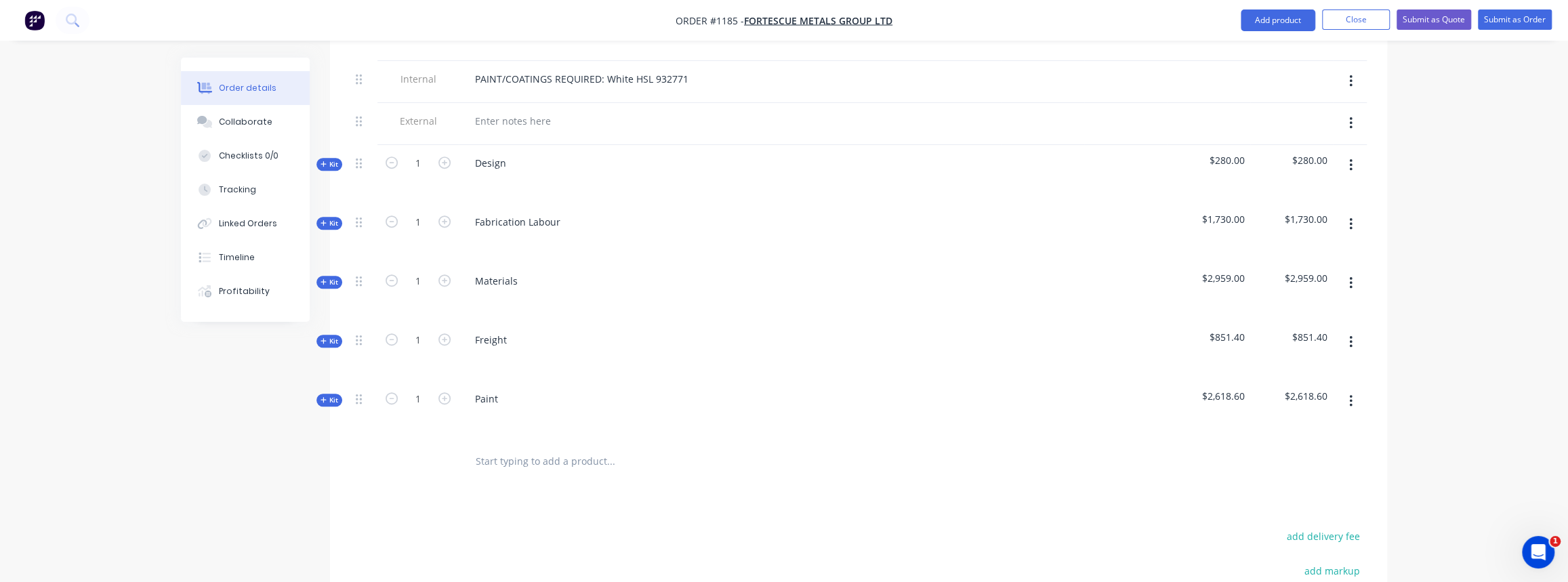
scroll to position [636, 0]
click at [333, 335] on span "Kit" at bounding box center [329, 339] width 18 height 10
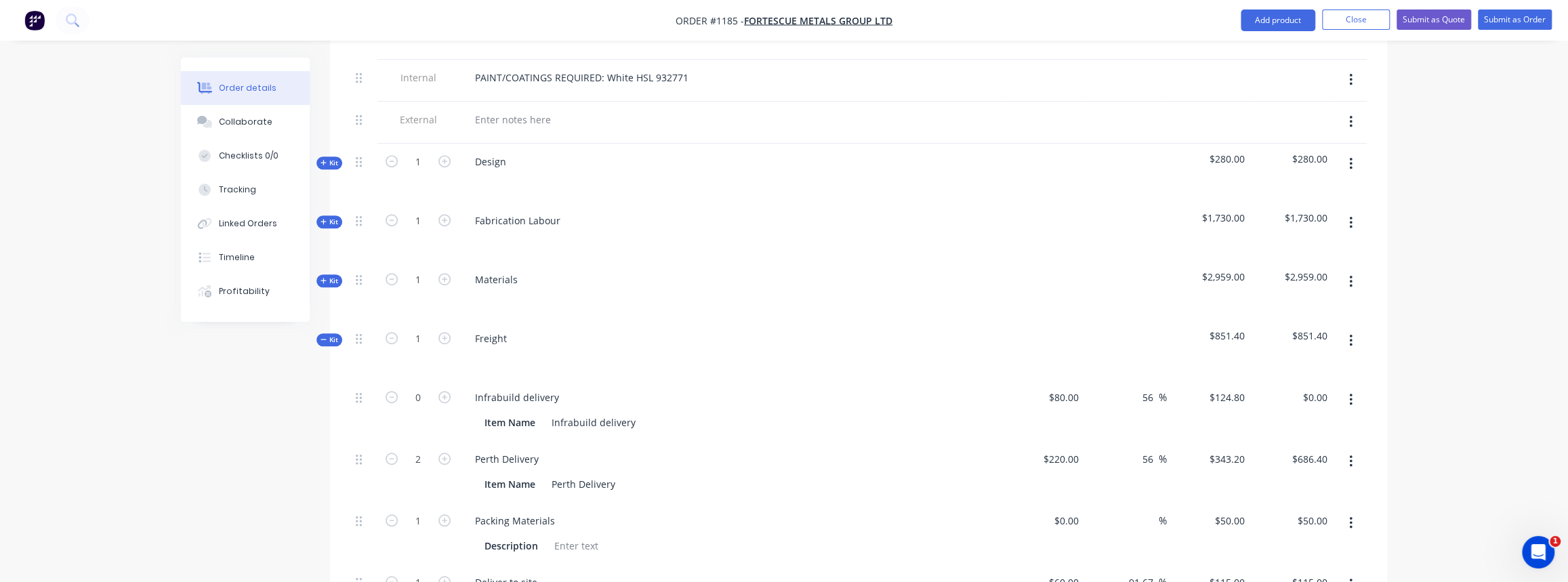
click at [325, 336] on icon "button" at bounding box center [323, 339] width 6 height 7
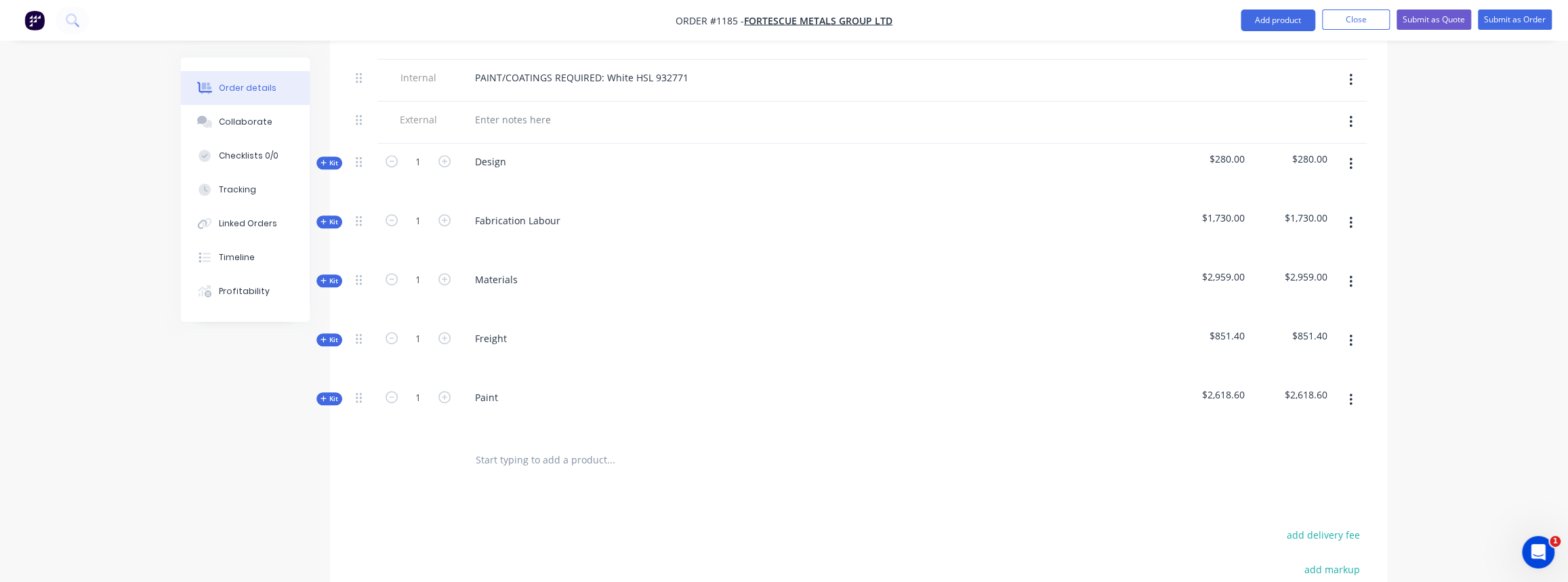
click at [337, 394] on span "Kit" at bounding box center [329, 398] width 18 height 10
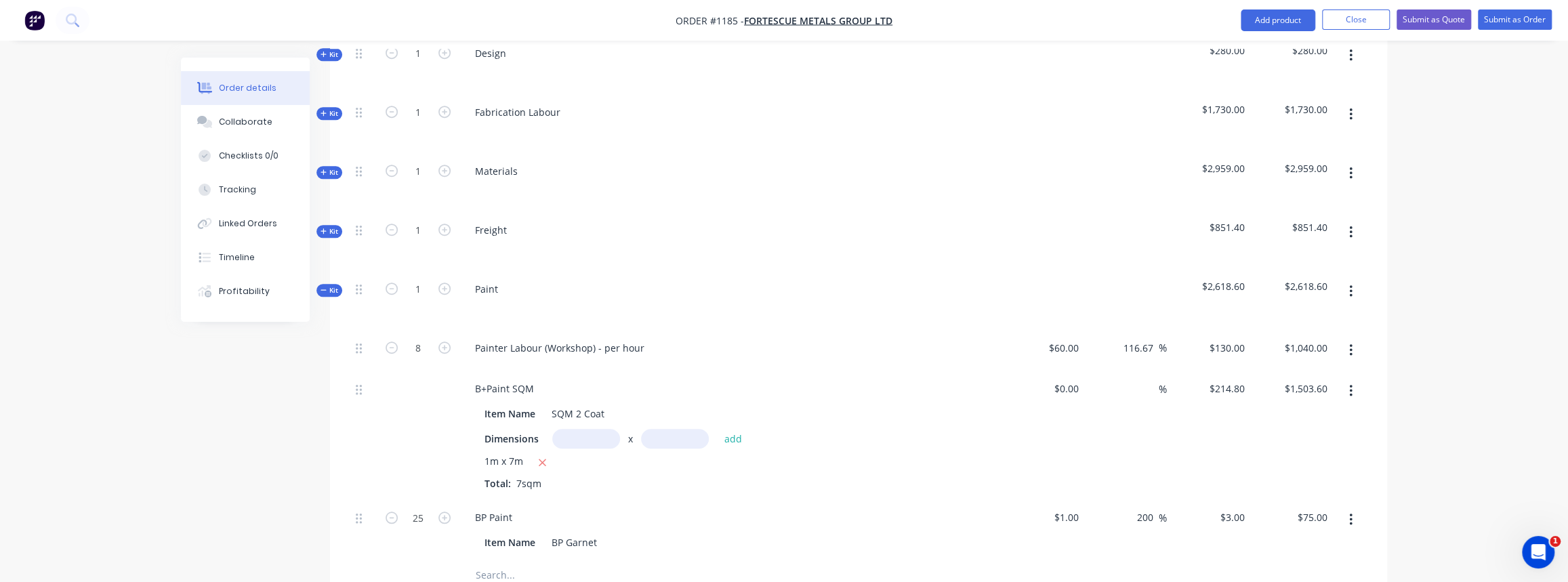
scroll to position [821, 0]
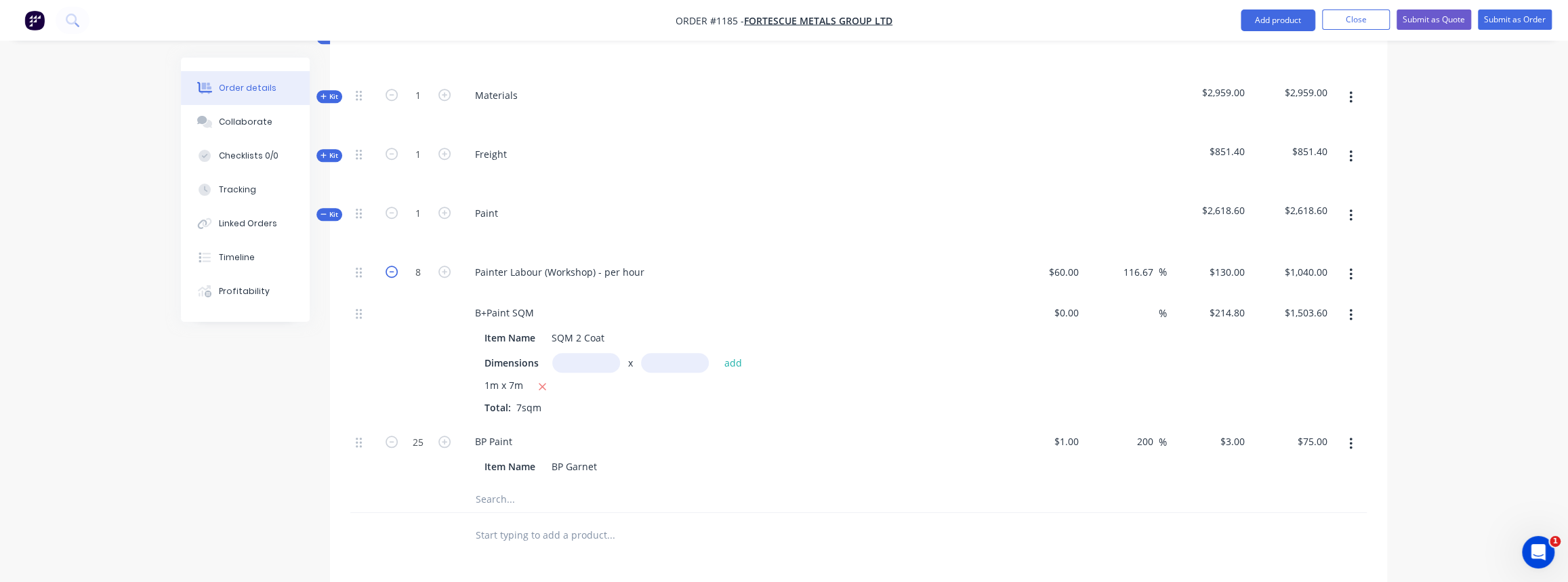
click at [389, 270] on icon "button" at bounding box center [391, 272] width 12 height 12
type input "7"
type input "$910.00"
click at [389, 270] on icon "button" at bounding box center [391, 272] width 12 height 12
type input "6"
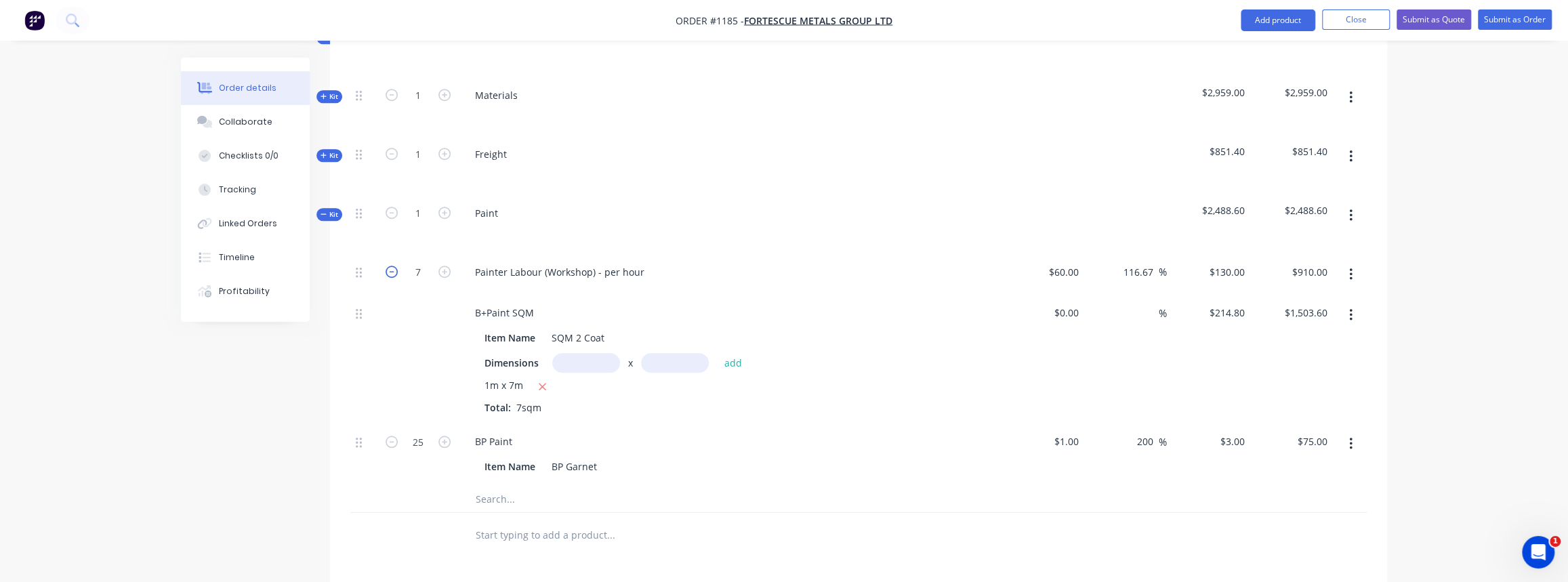
type input "$780.00"
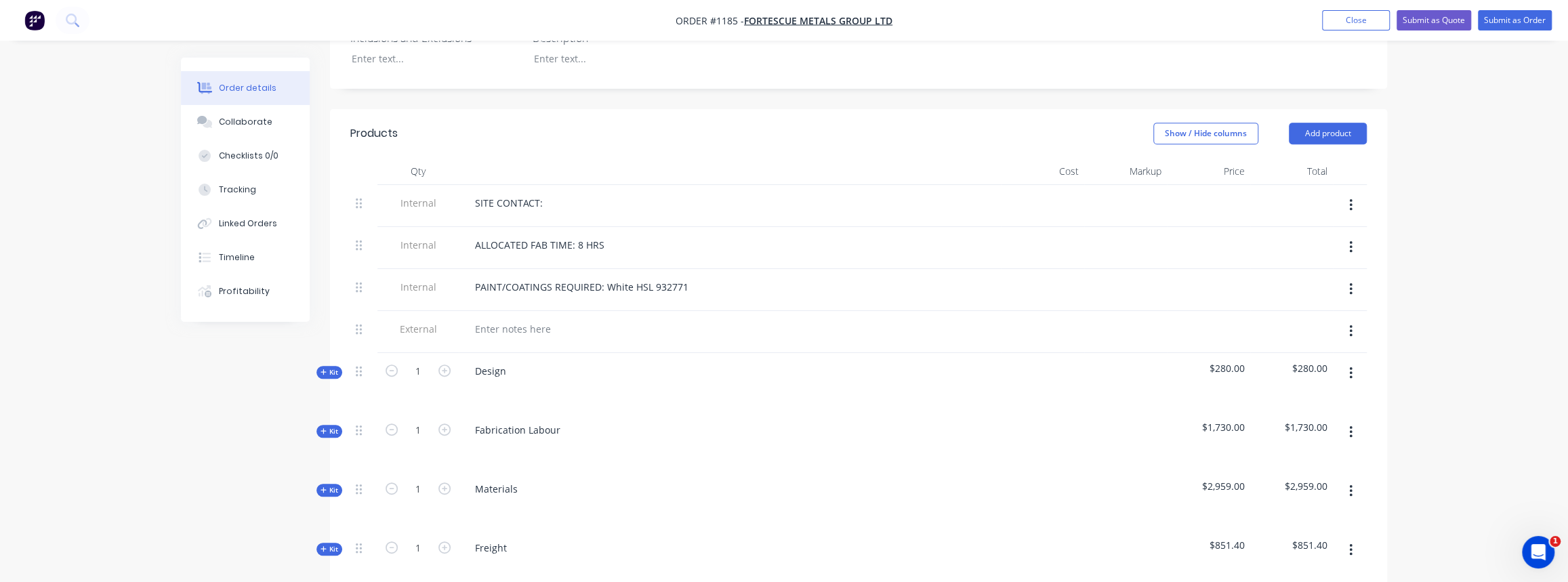
scroll to position [456, 0]
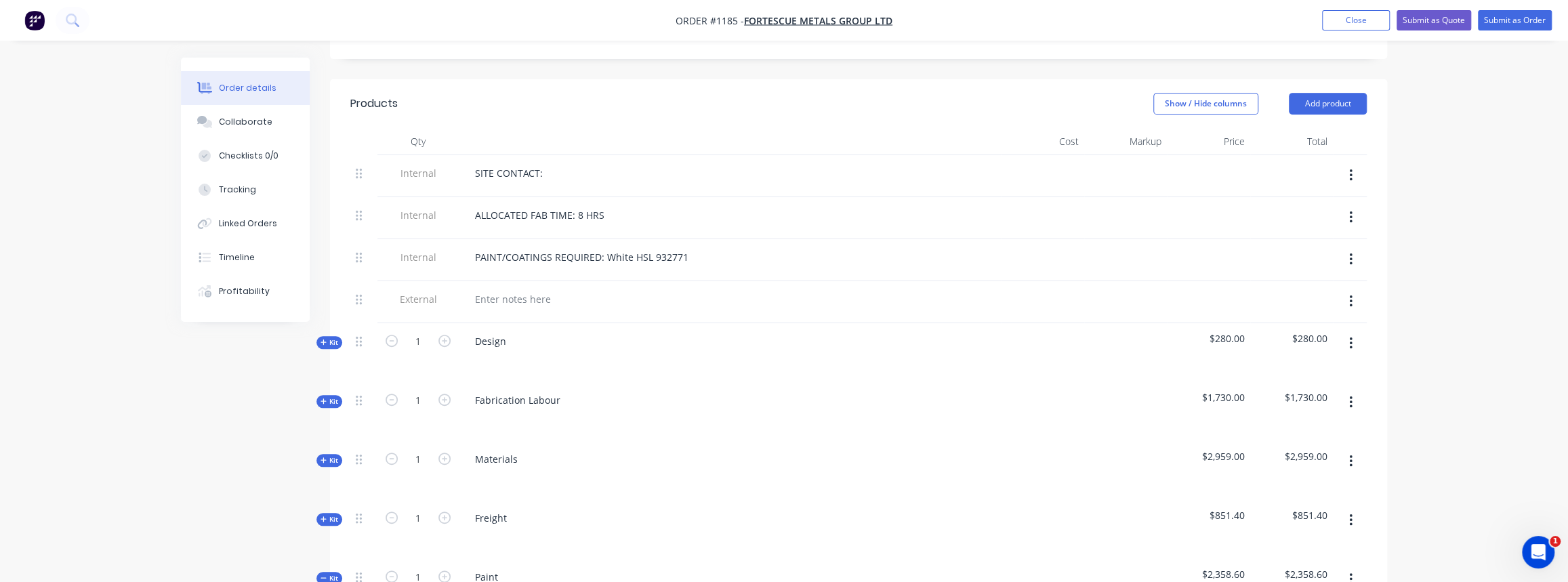
click at [320, 457] on icon "button" at bounding box center [322, 459] width 5 height 5
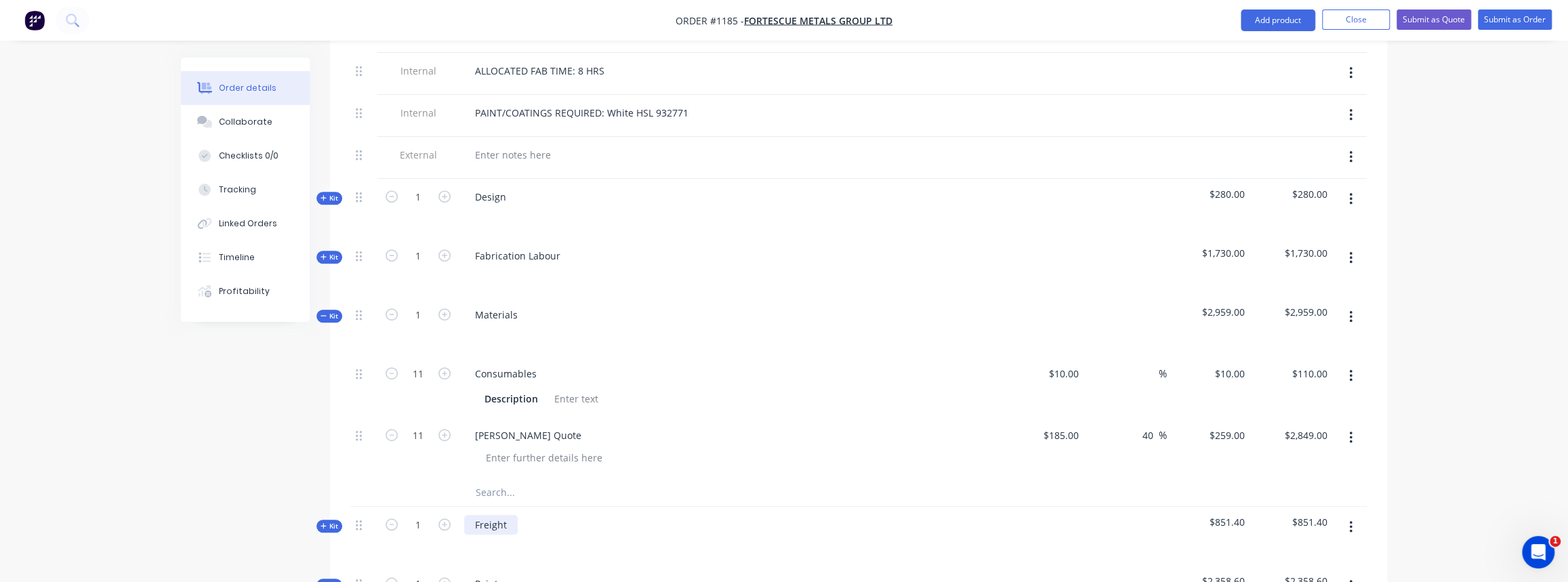
scroll to position [642, 0]
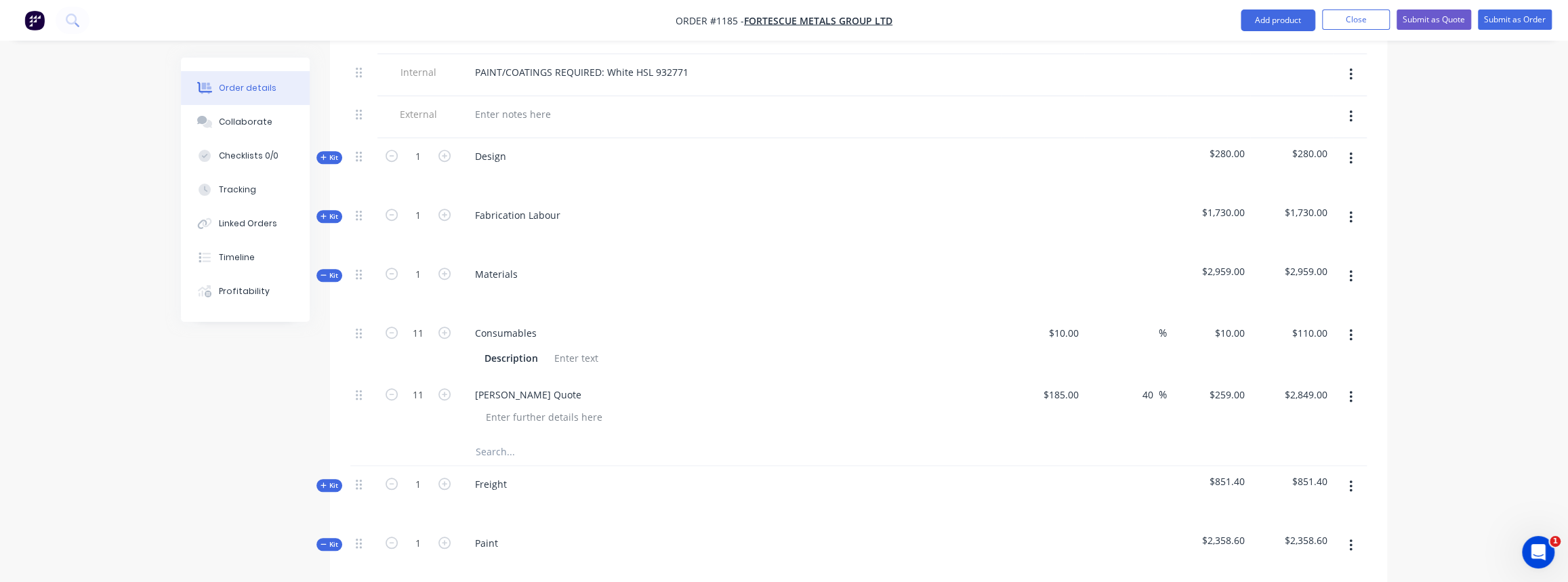
click at [329, 212] on span "Kit" at bounding box center [329, 217] width 18 height 10
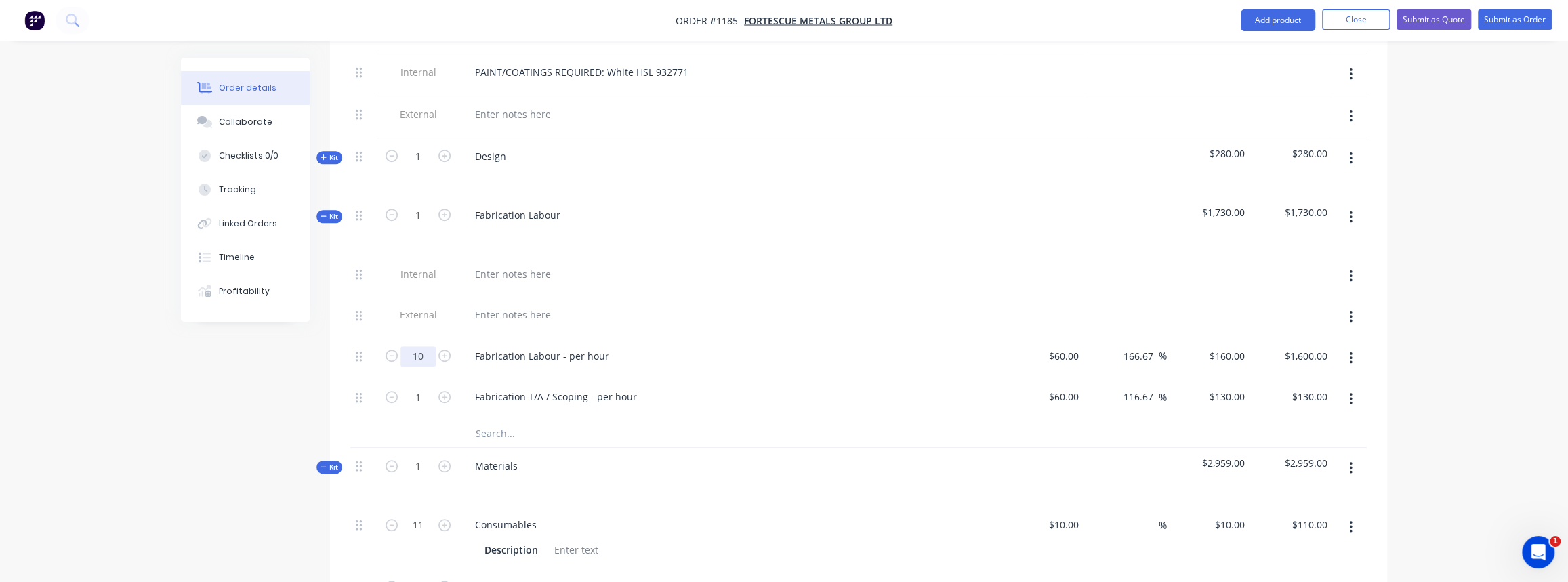
click at [432, 352] on input "10" at bounding box center [417, 356] width 35 height 20
type input "6"
click at [330, 213] on span "Kit" at bounding box center [329, 217] width 18 height 10
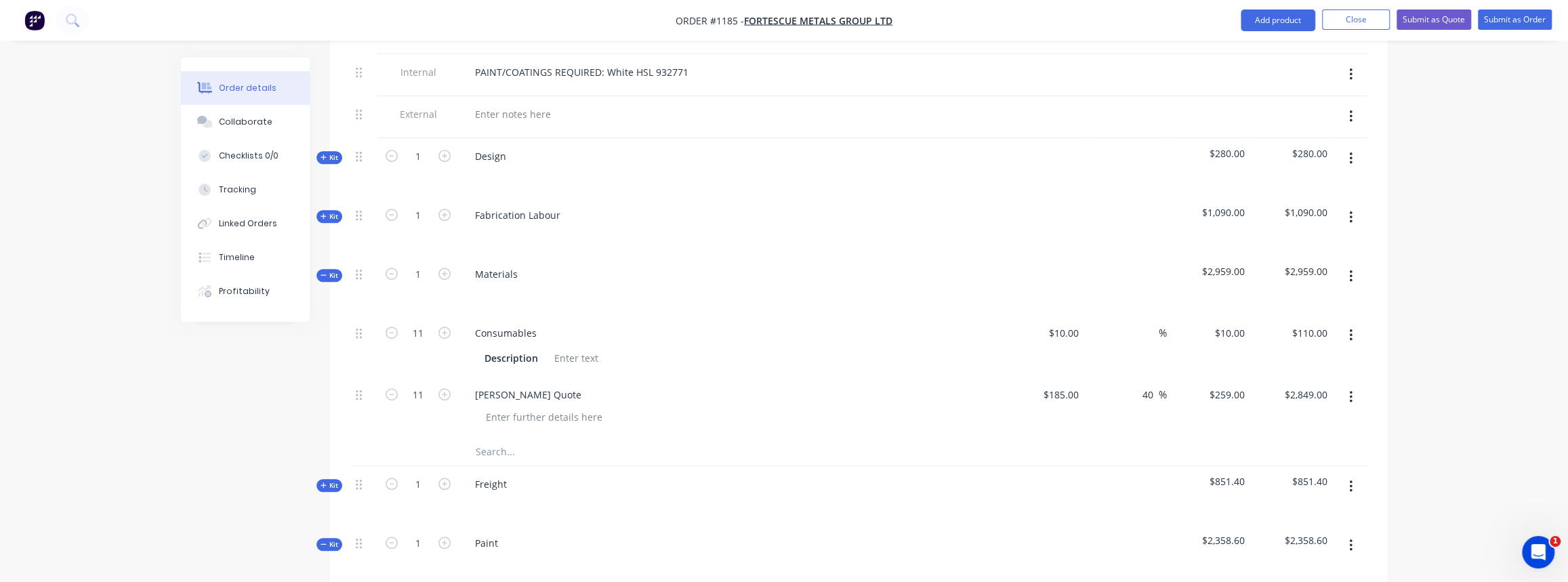
click at [320, 275] on icon "button" at bounding box center [322, 275] width 5 height 1
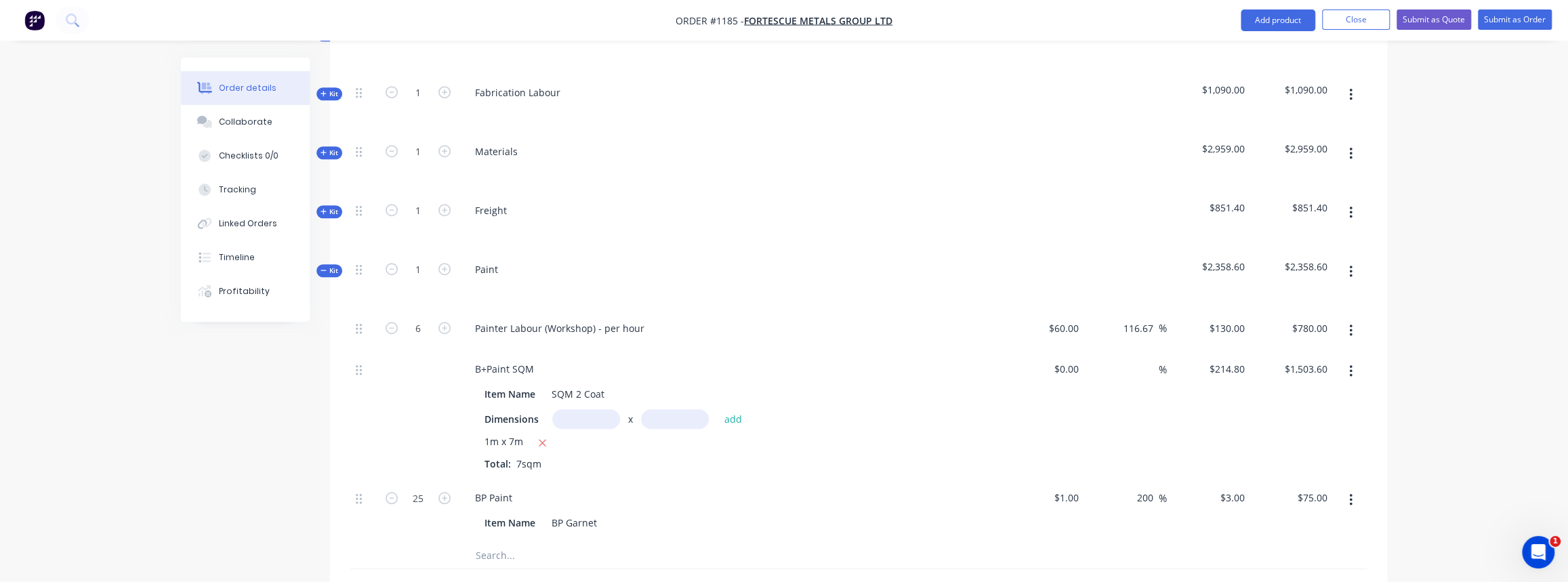
scroll to position [765, 0]
click at [541, 436] on icon "button" at bounding box center [542, 442] width 9 height 12
type input "$0.00"
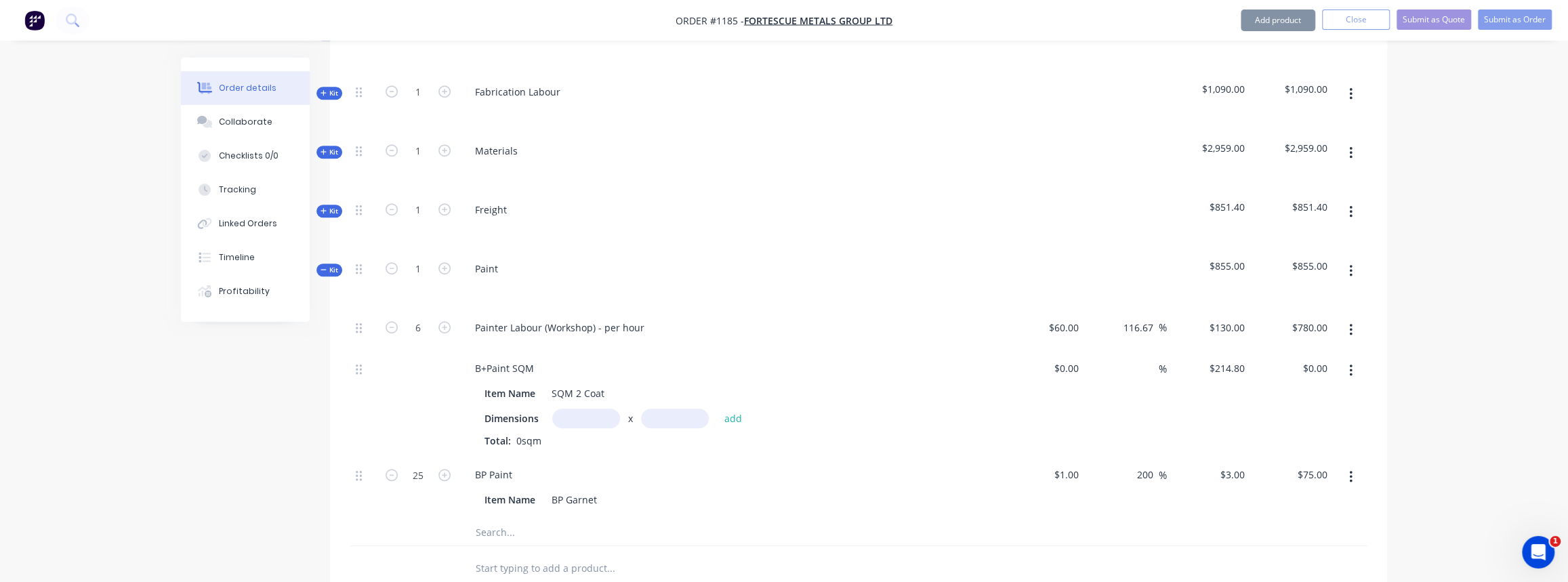
click at [596, 412] on input "text" at bounding box center [586, 418] width 68 height 20
type input "1m"
click at [655, 411] on input "text" at bounding box center [675, 418] width 68 height 20
type input "2m"
click at [756, 433] on div "Total: 0sqm" at bounding box center [729, 440] width 490 height 14
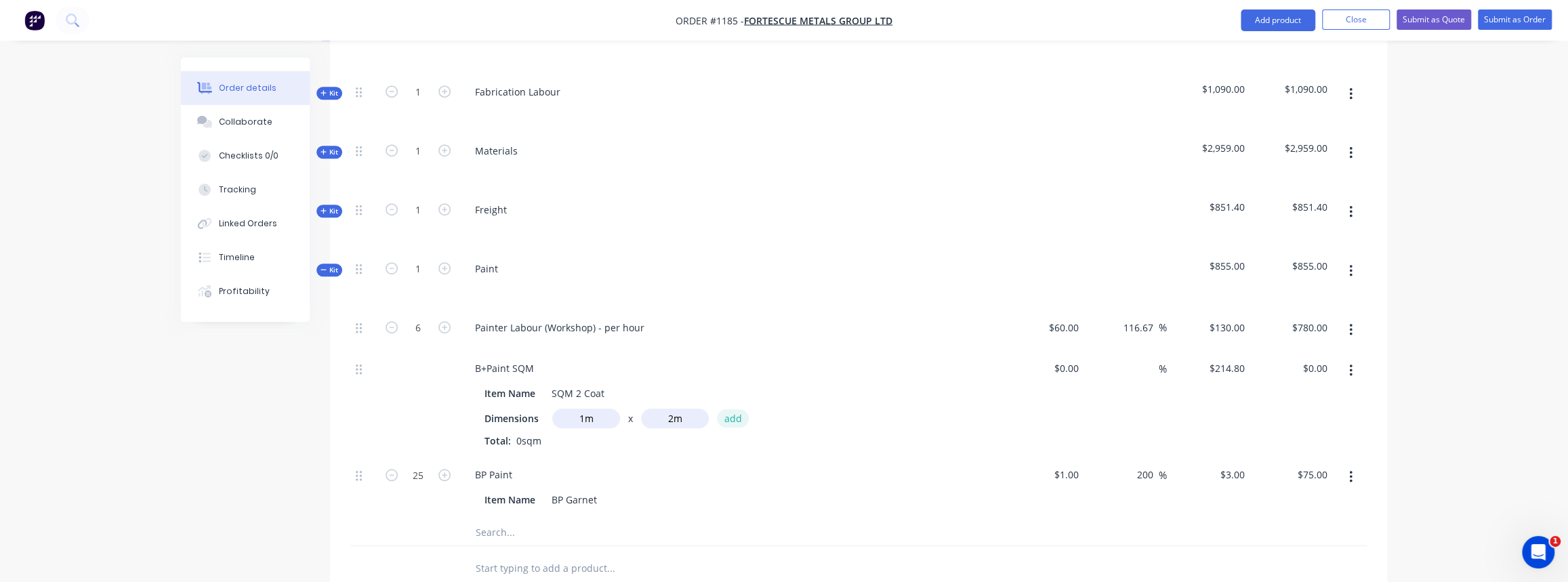
click at [739, 415] on button "add" at bounding box center [733, 418] width 32 height 18
type input "$429.60"
click at [329, 265] on span "Kit" at bounding box center [329, 270] width 18 height 10
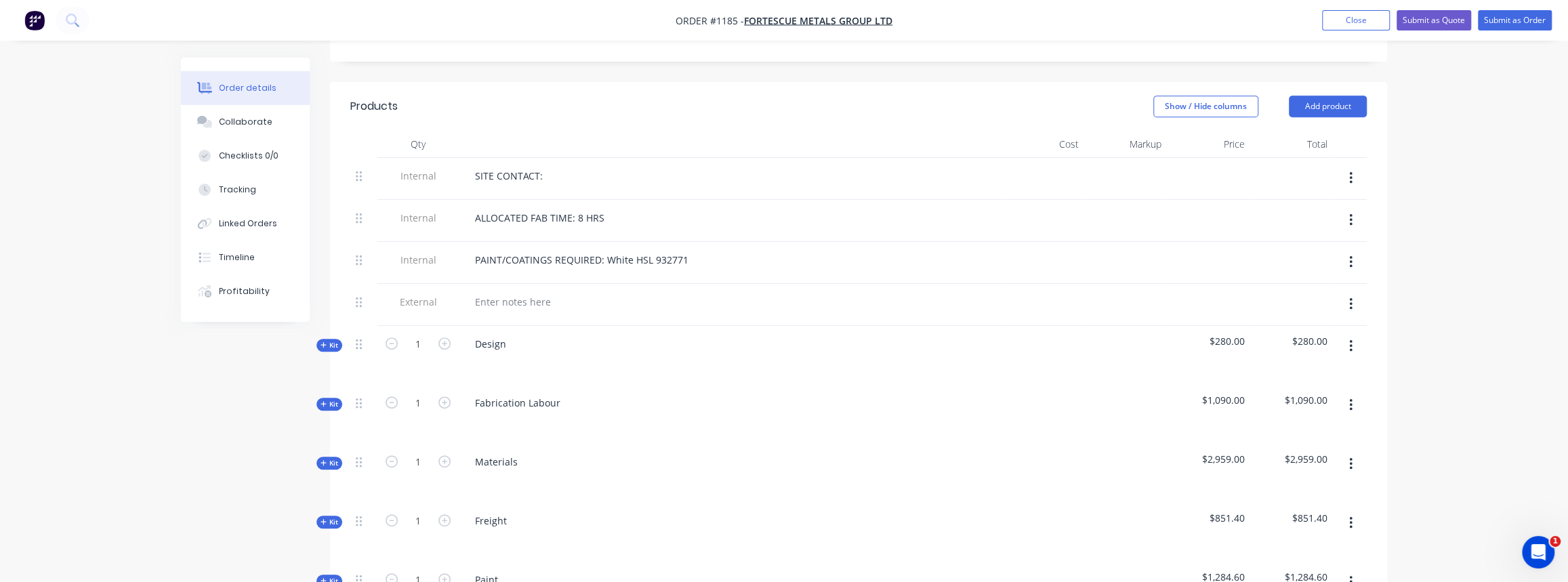
scroll to position [382, 0]
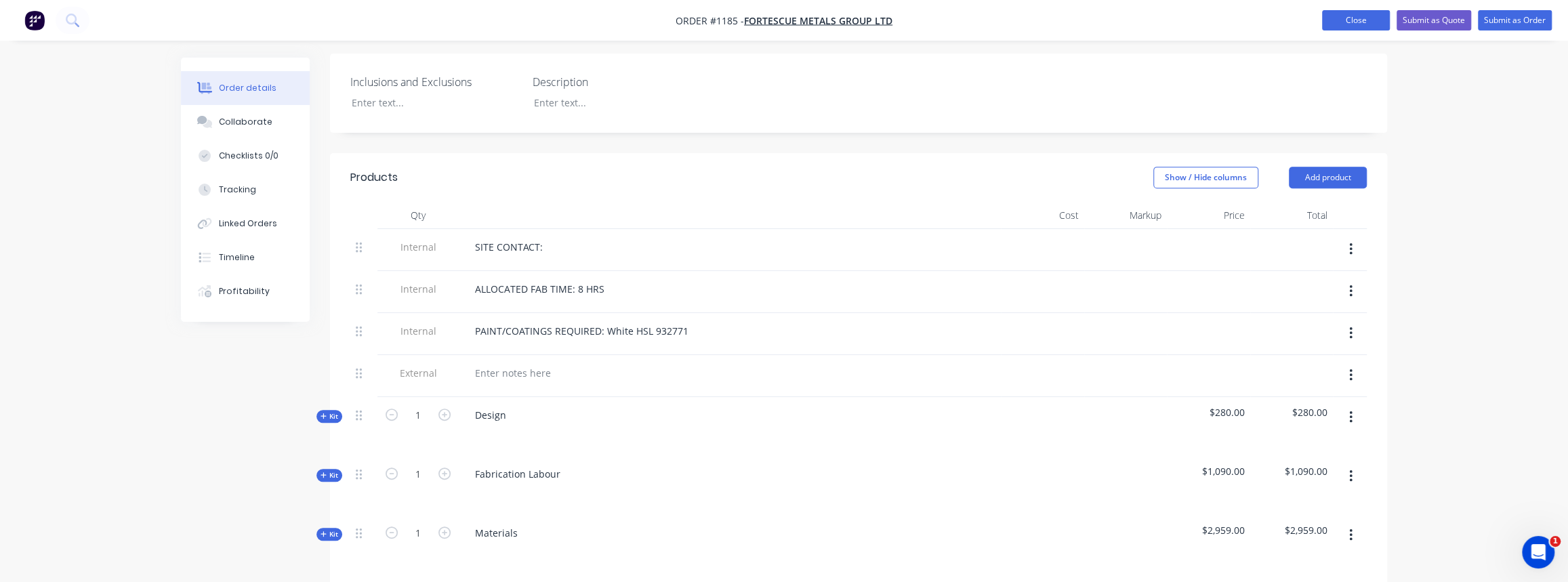
click at [1359, 14] on button "Close" at bounding box center [1355, 20] width 68 height 20
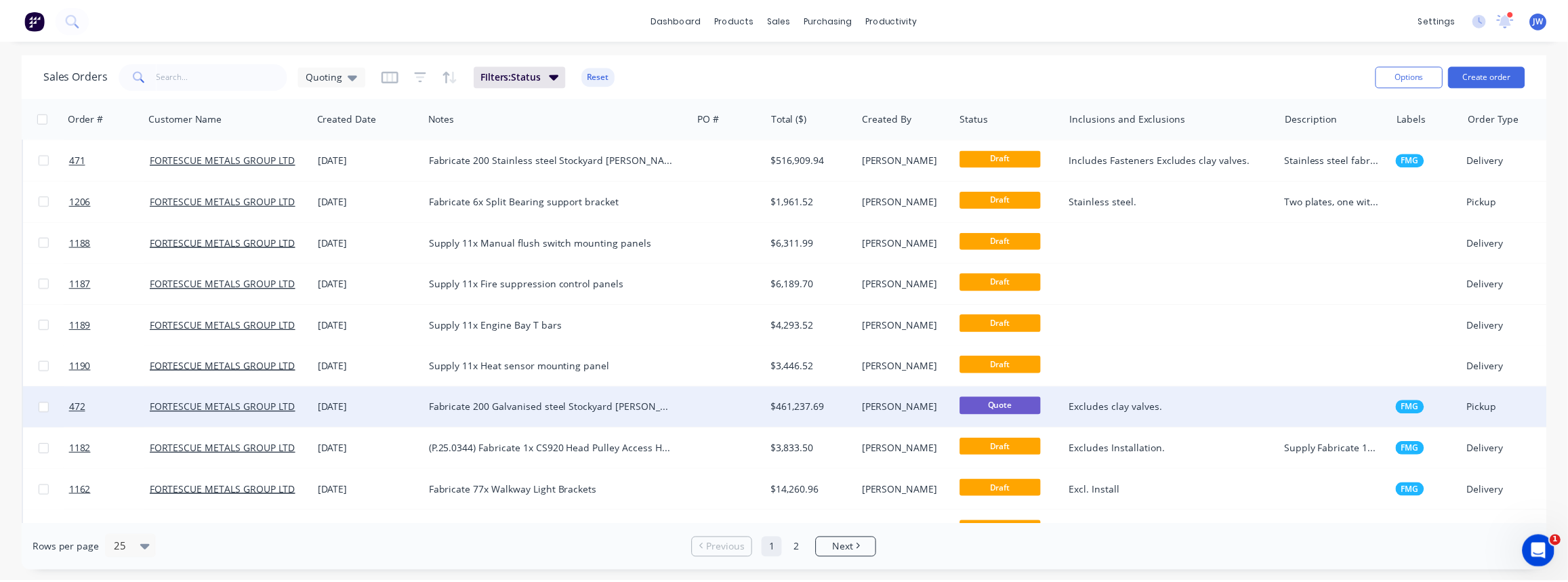
scroll to position [554, 0]
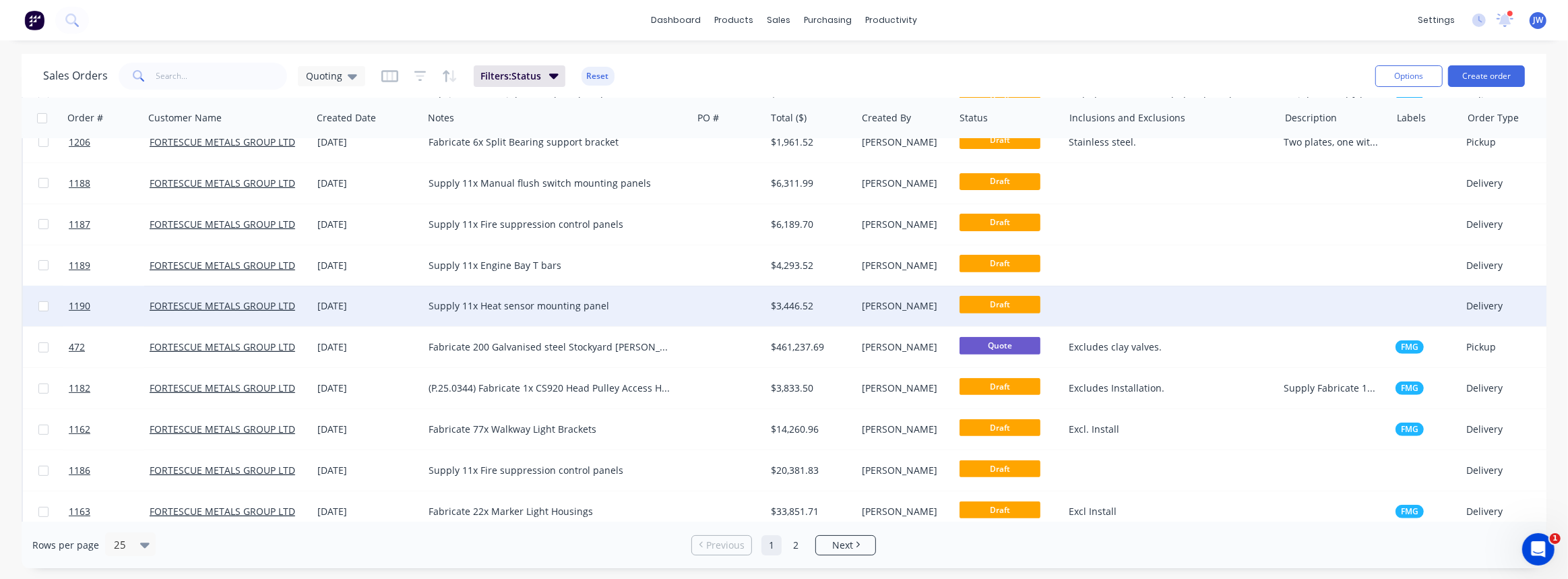
click at [783, 307] on div "$3,446.52" at bounding box center [808, 306] width 76 height 14
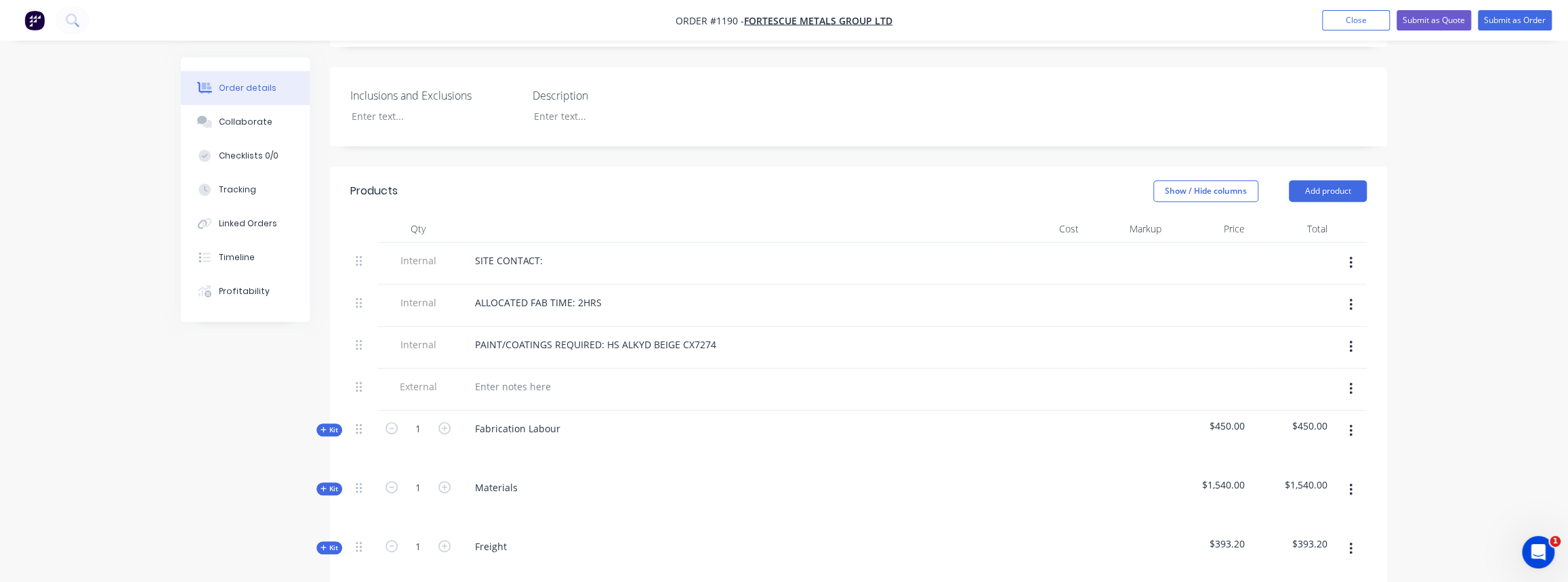
scroll to position [431, 0]
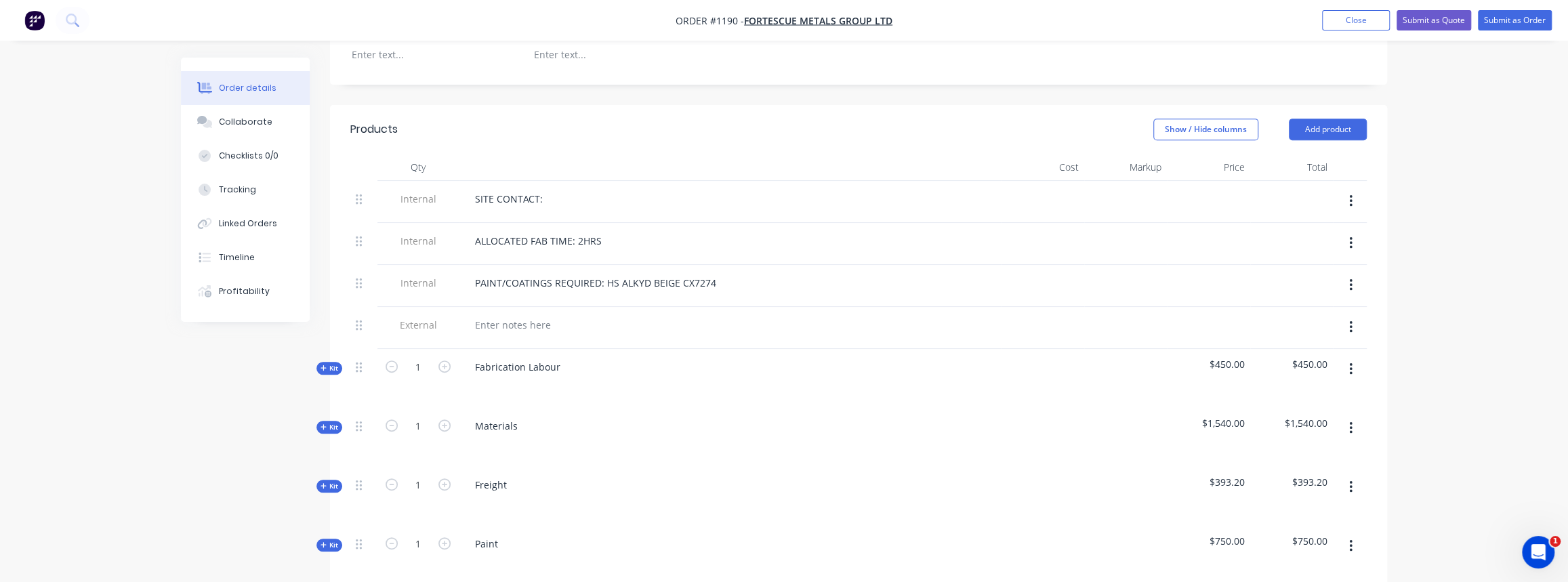
click at [328, 363] on span "Kit" at bounding box center [329, 368] width 18 height 10
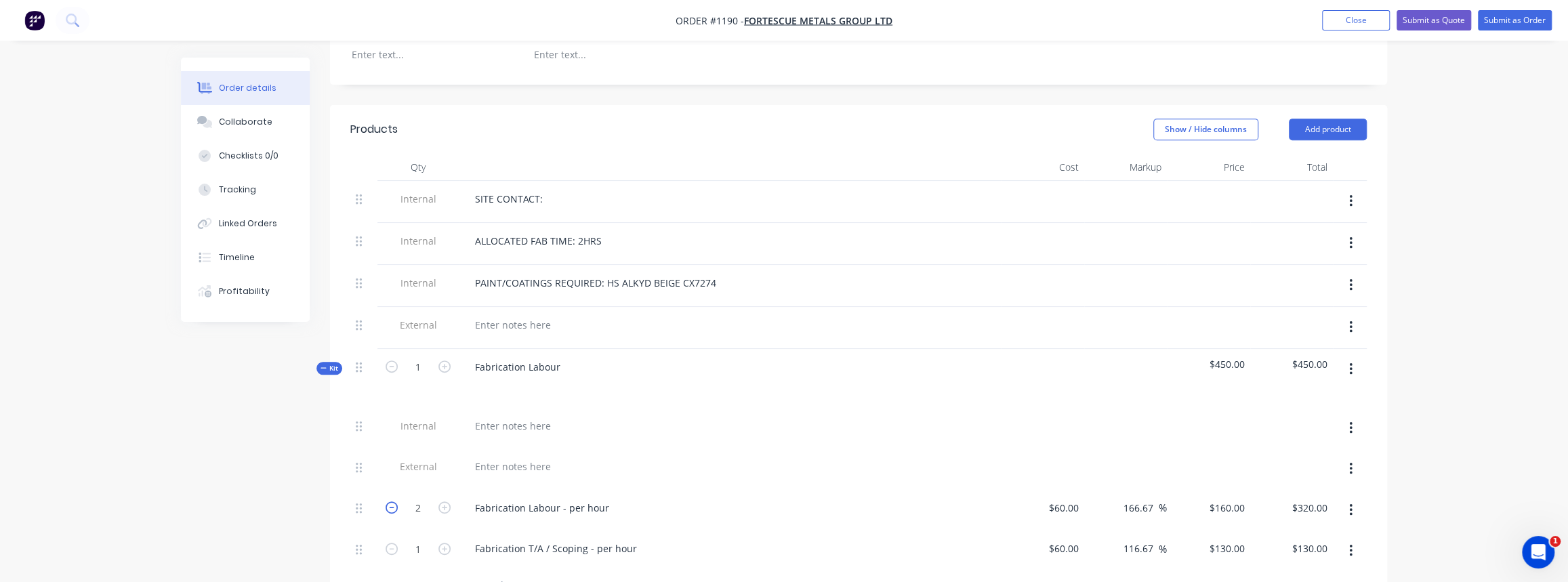
click at [393, 501] on icon "button" at bounding box center [391, 507] width 12 height 12
type input "1"
type input "$160.00"
click at [331, 363] on span "Kit" at bounding box center [329, 368] width 18 height 10
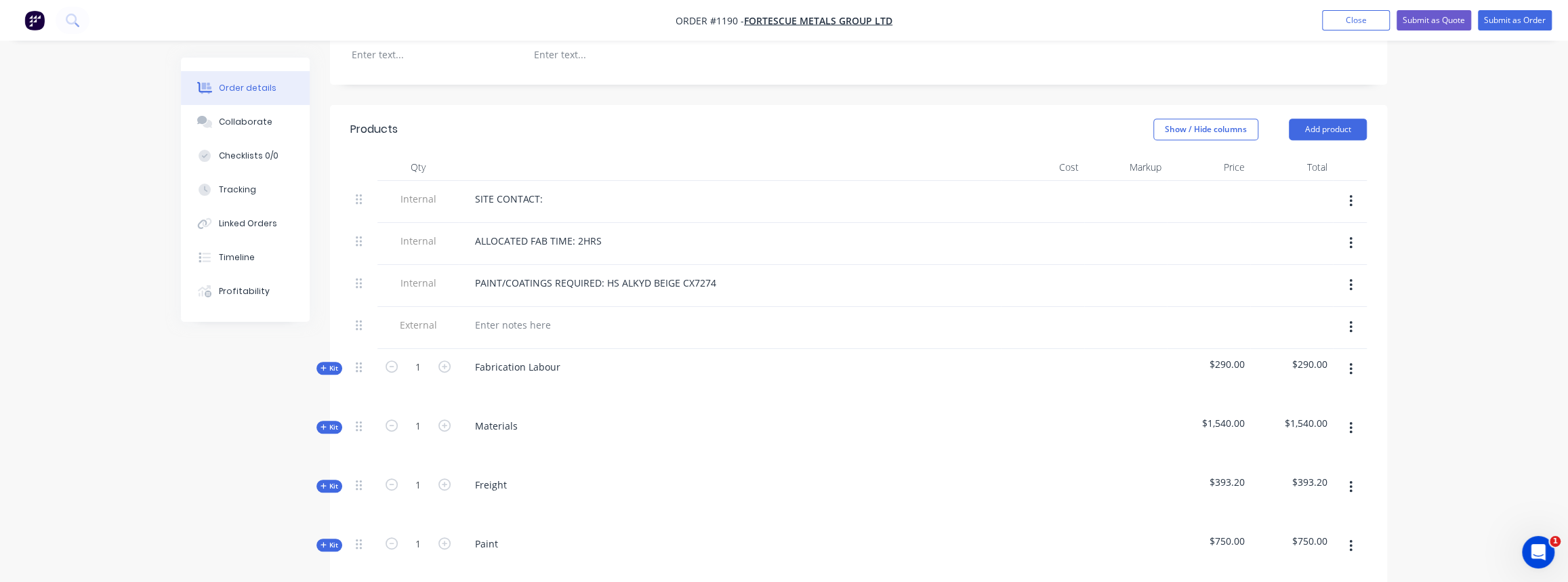
click at [330, 422] on span "Kit" at bounding box center [329, 427] width 18 height 10
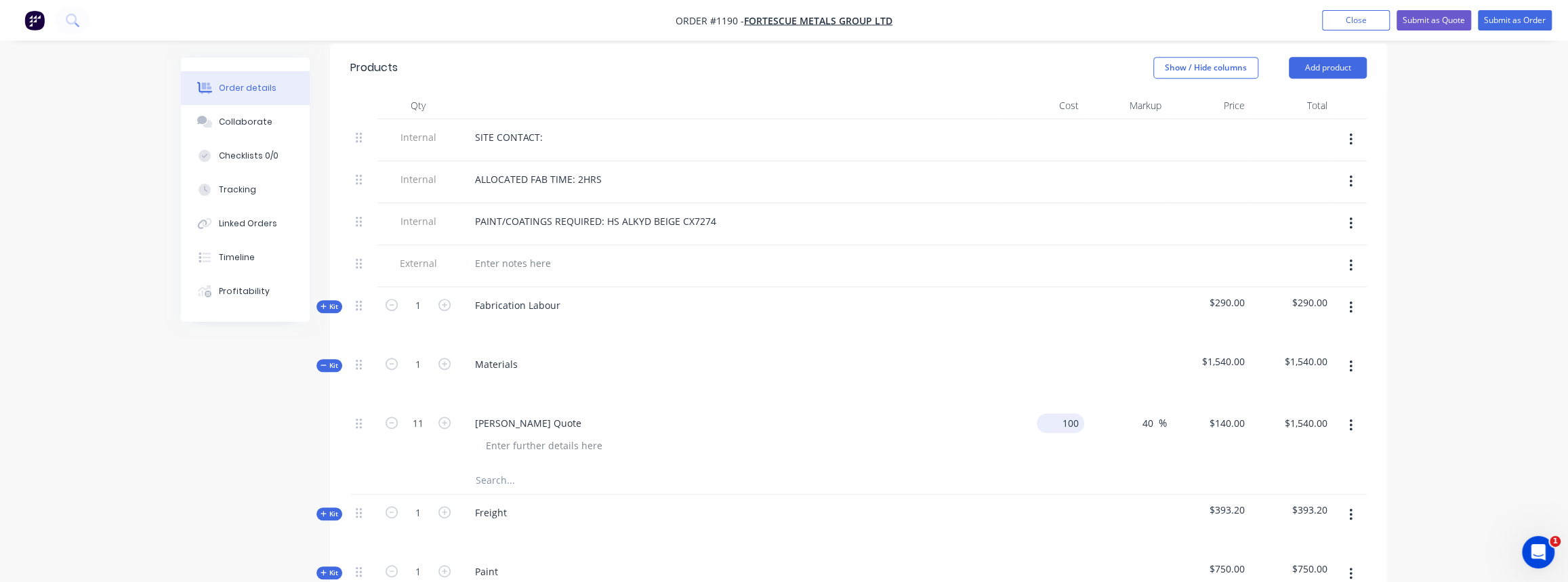
click at [1067, 413] on input "100" at bounding box center [1063, 423] width 42 height 20
type input "$500.00"
type input "$700.00"
type input "$7,700.00"
click at [975, 467] on div at bounding box center [858, 481] width 1016 height 28
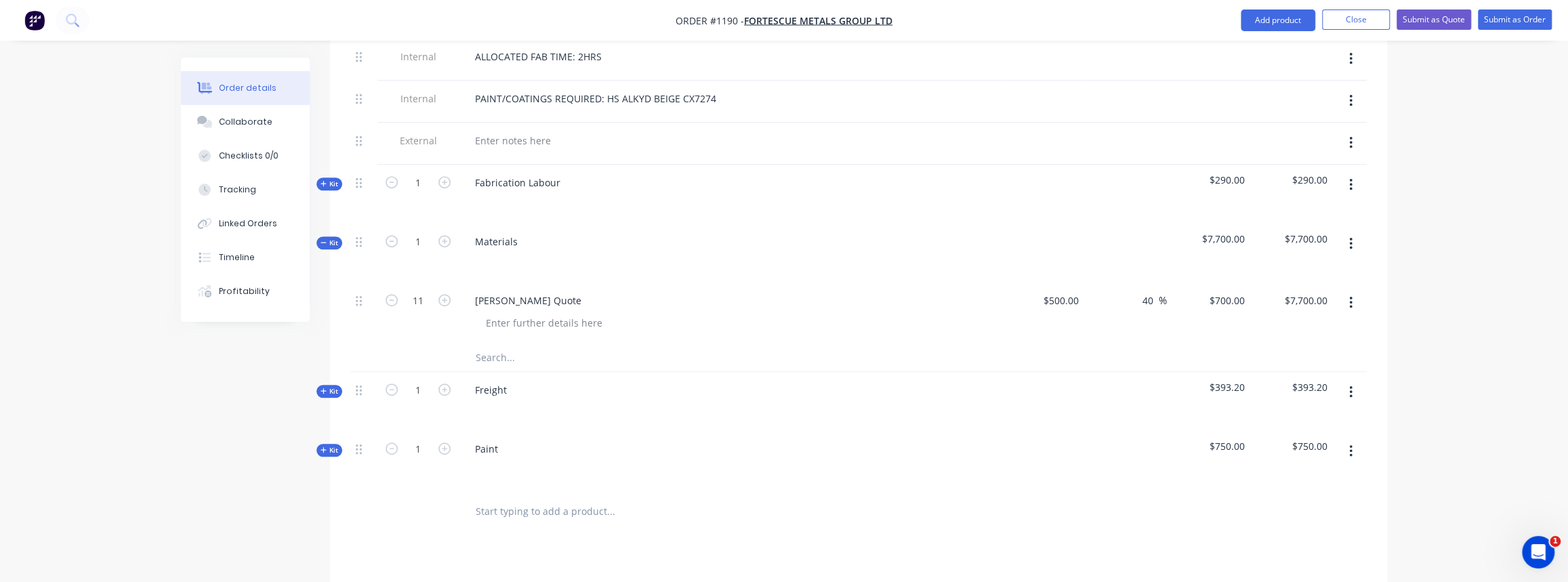
scroll to position [616, 0]
click at [428, 290] on input "11" at bounding box center [417, 299] width 35 height 20
type input "1"
type input "$700.00"
click at [569, 290] on div "Simmonds Quote" at bounding box center [730, 299] width 531 height 20
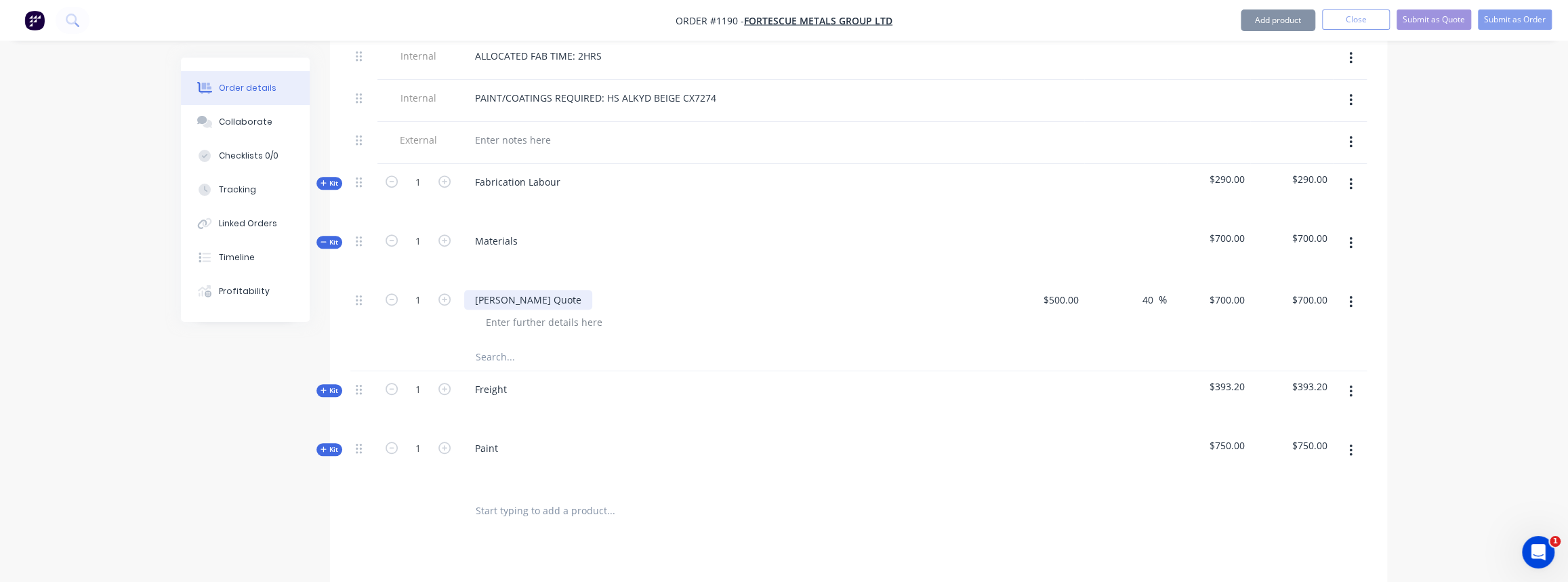
click at [556, 290] on div "Simmonds Quote" at bounding box center [528, 299] width 128 height 20
click at [701, 312] on div at bounding box center [735, 322] width 520 height 20
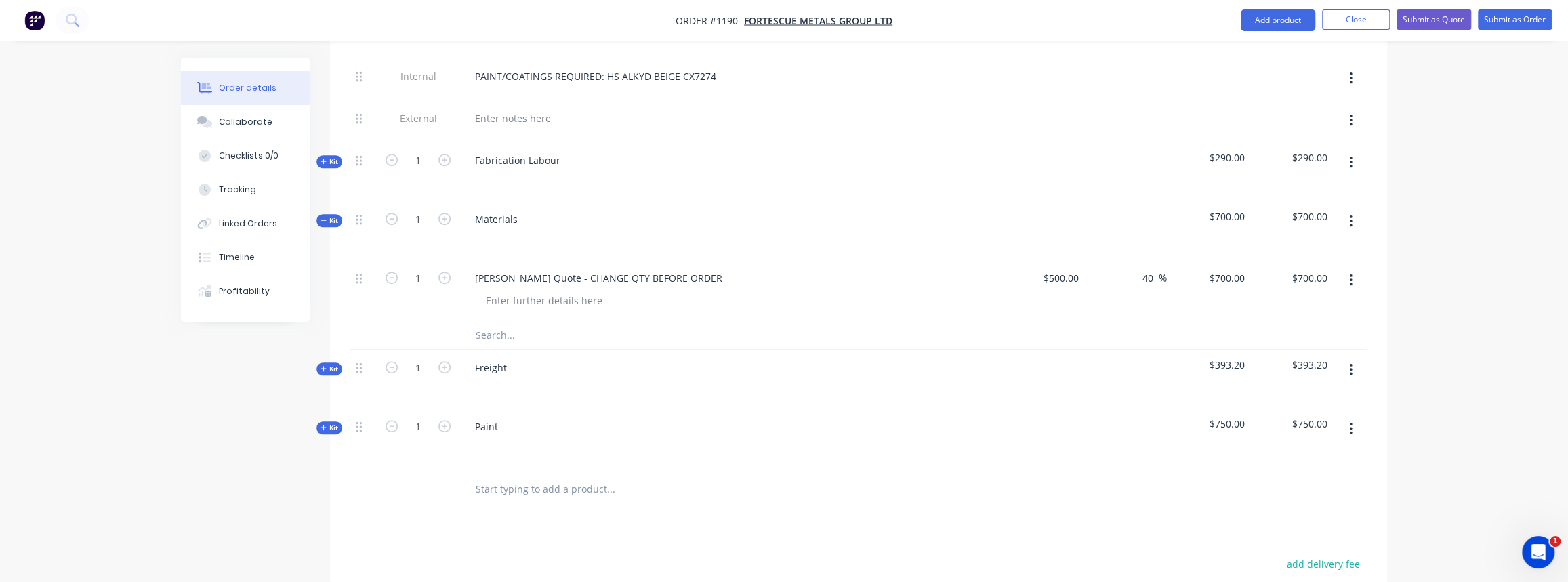
scroll to position [678, 0]
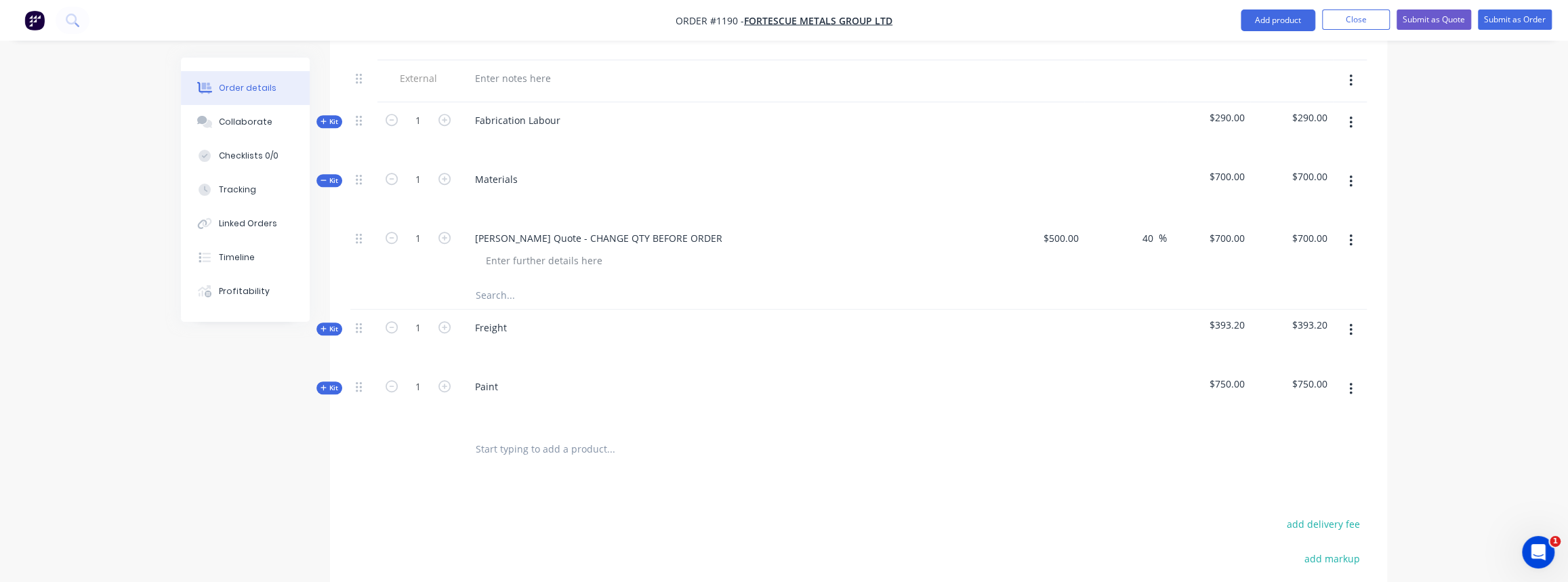
click at [332, 323] on span "Kit" at bounding box center [329, 328] width 18 height 10
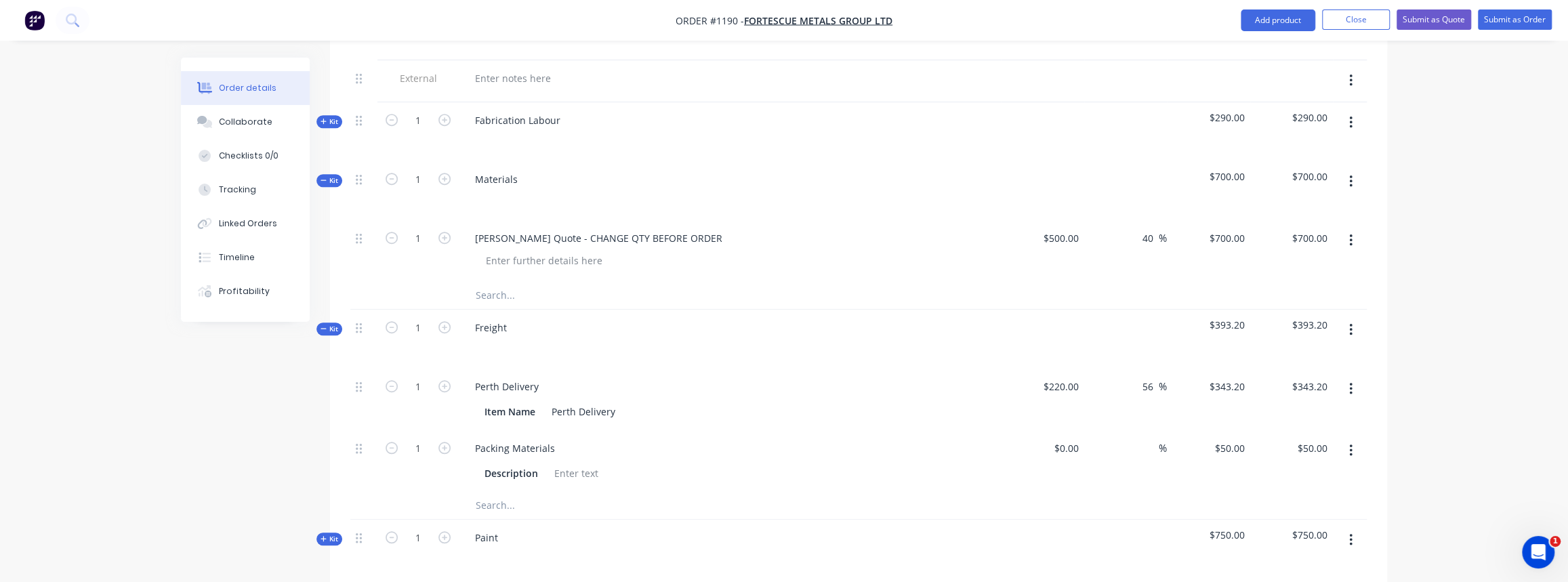
click at [322, 325] on icon "button" at bounding box center [323, 328] width 6 height 7
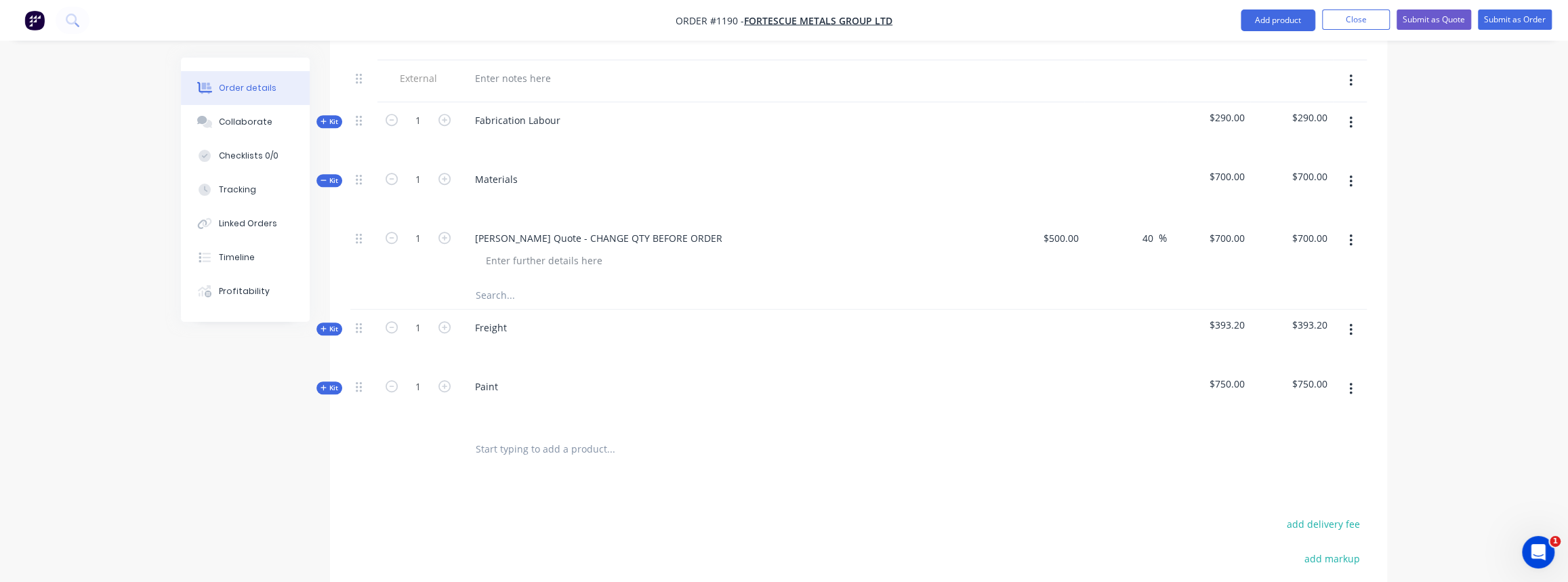
click at [332, 382] on span "Kit" at bounding box center [329, 387] width 18 height 10
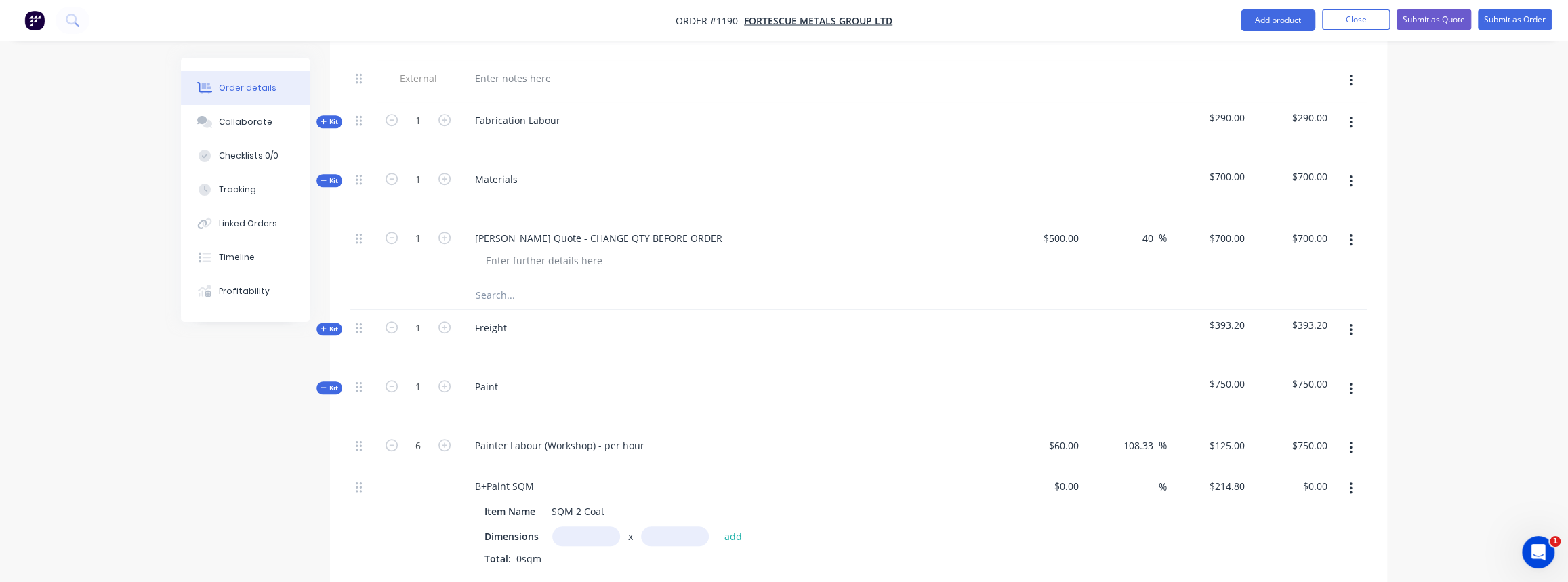
click at [330, 382] on span "Kit" at bounding box center [329, 387] width 18 height 10
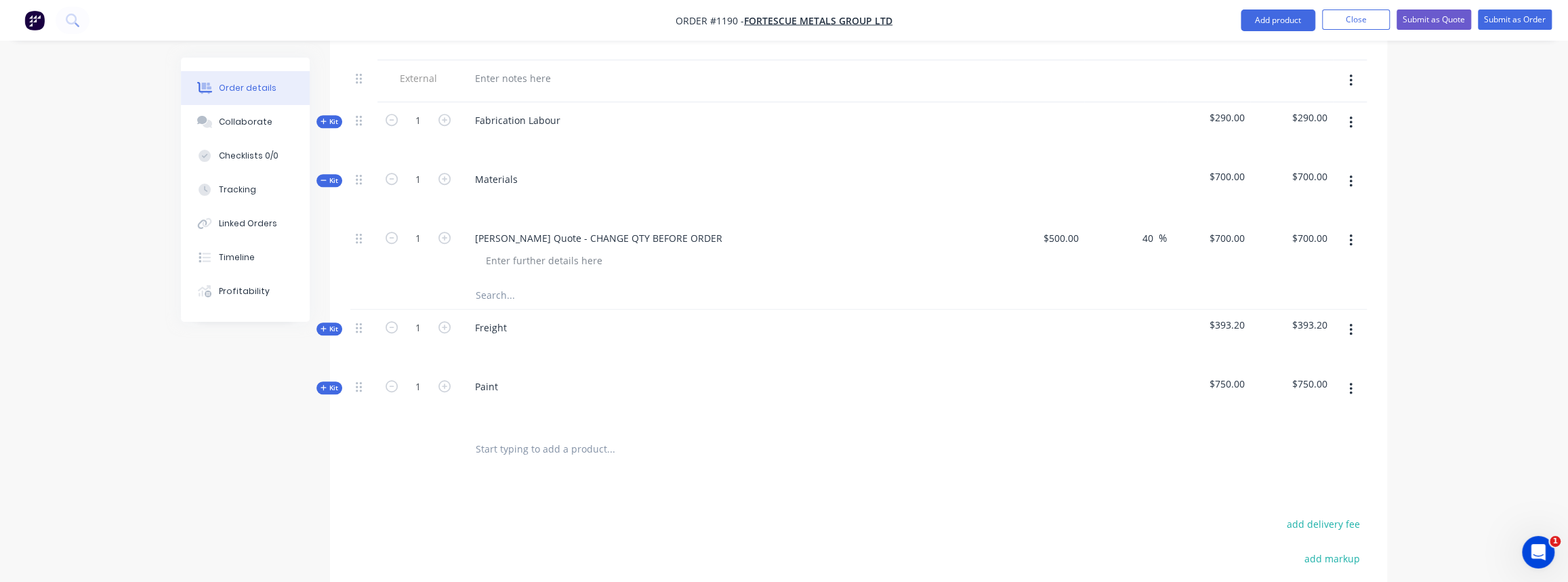
click at [326, 176] on span "Kit" at bounding box center [329, 181] width 18 height 10
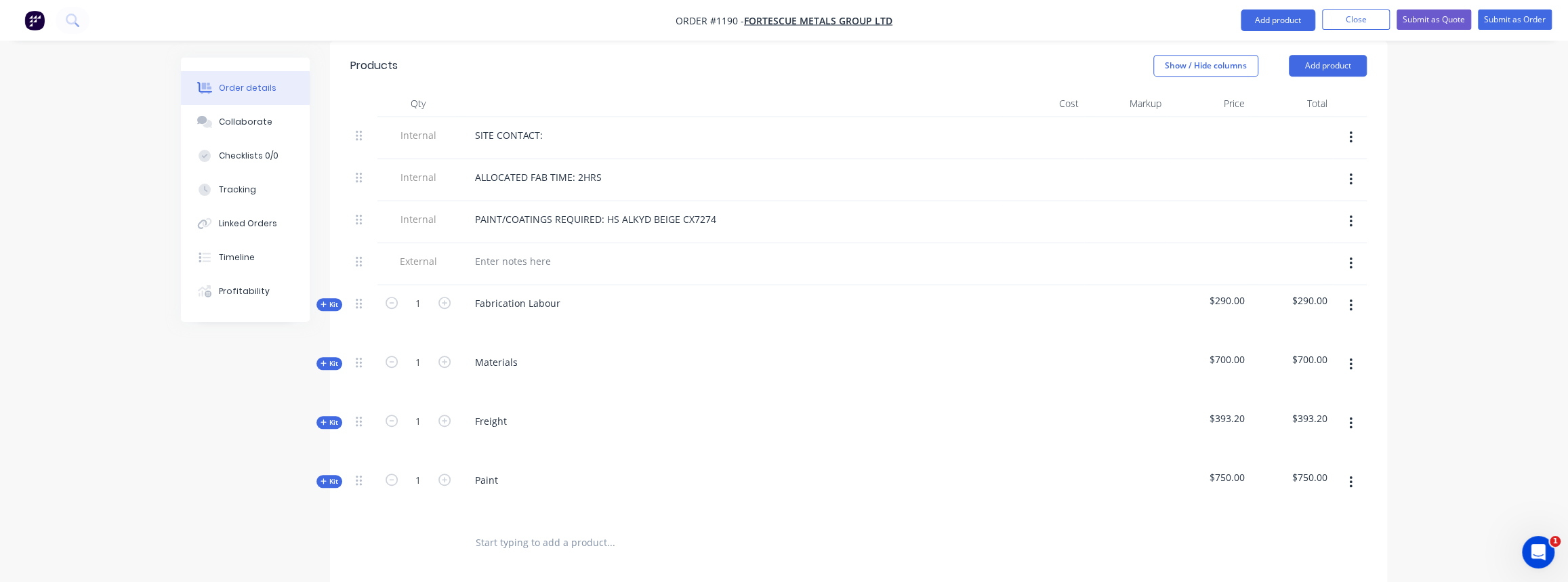
scroll to position [618, 0]
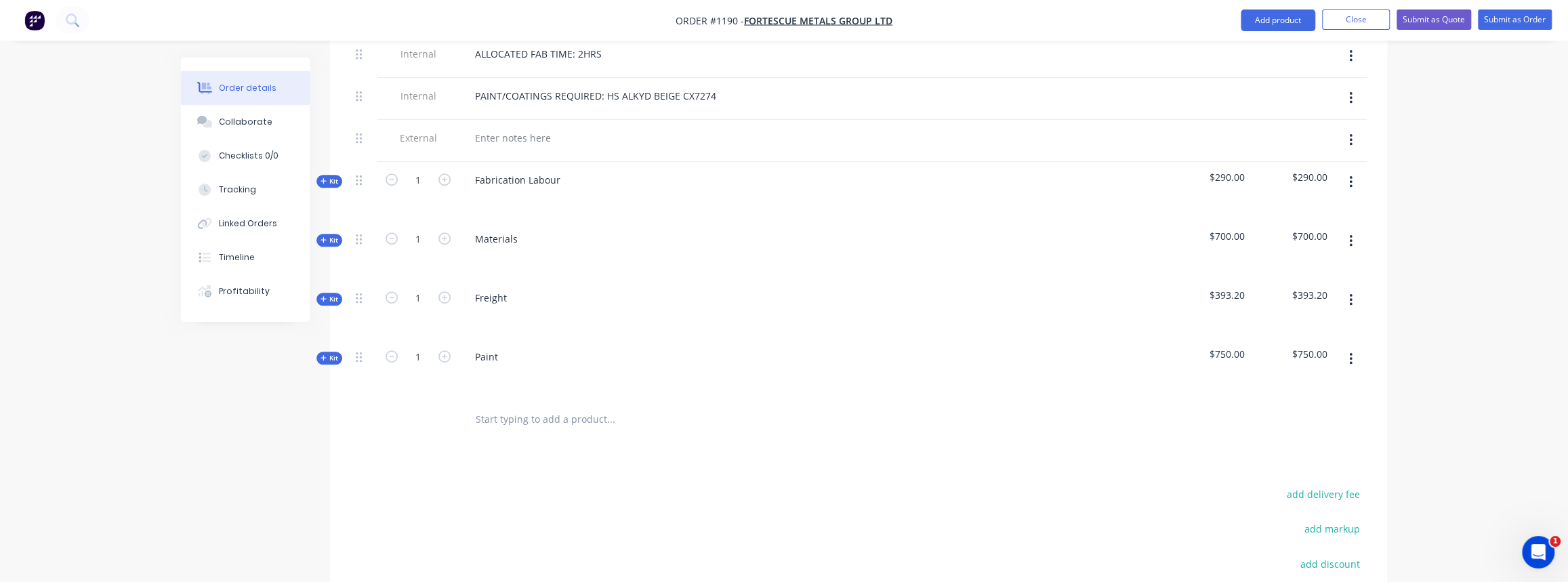
click at [332, 236] on span "Kit" at bounding box center [329, 241] width 18 height 10
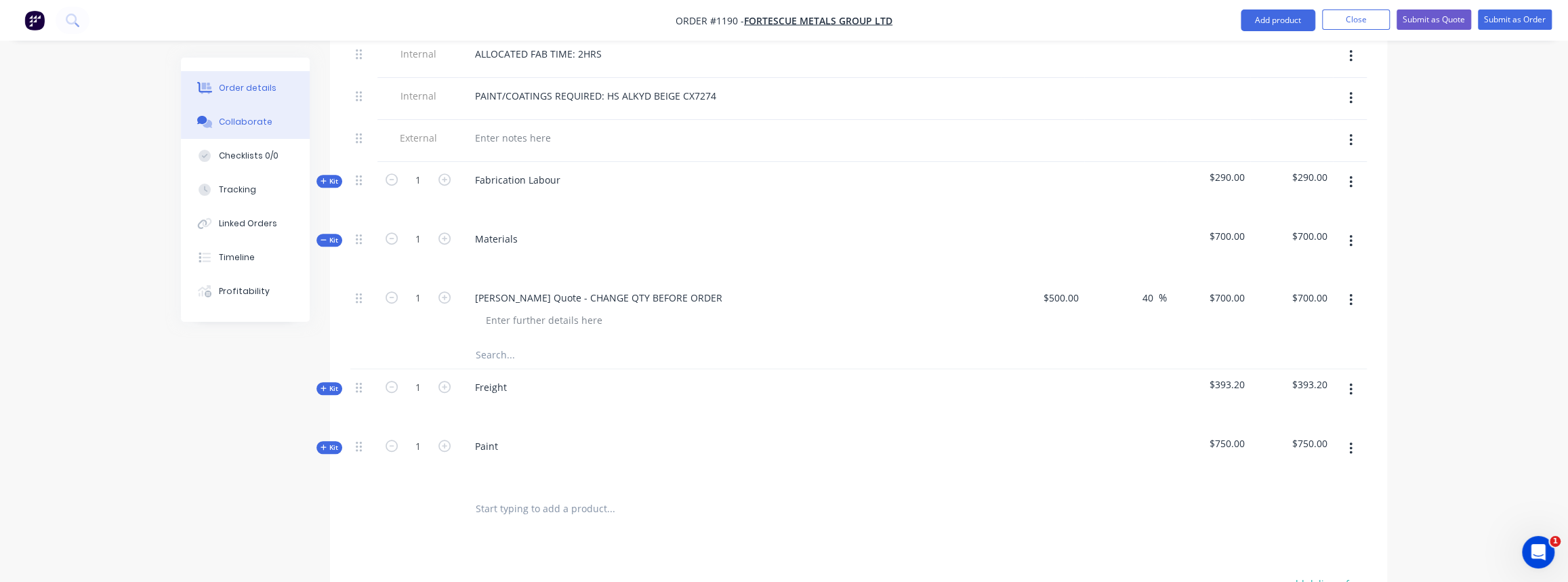
click at [232, 123] on div "Collaborate" at bounding box center [246, 122] width 54 height 12
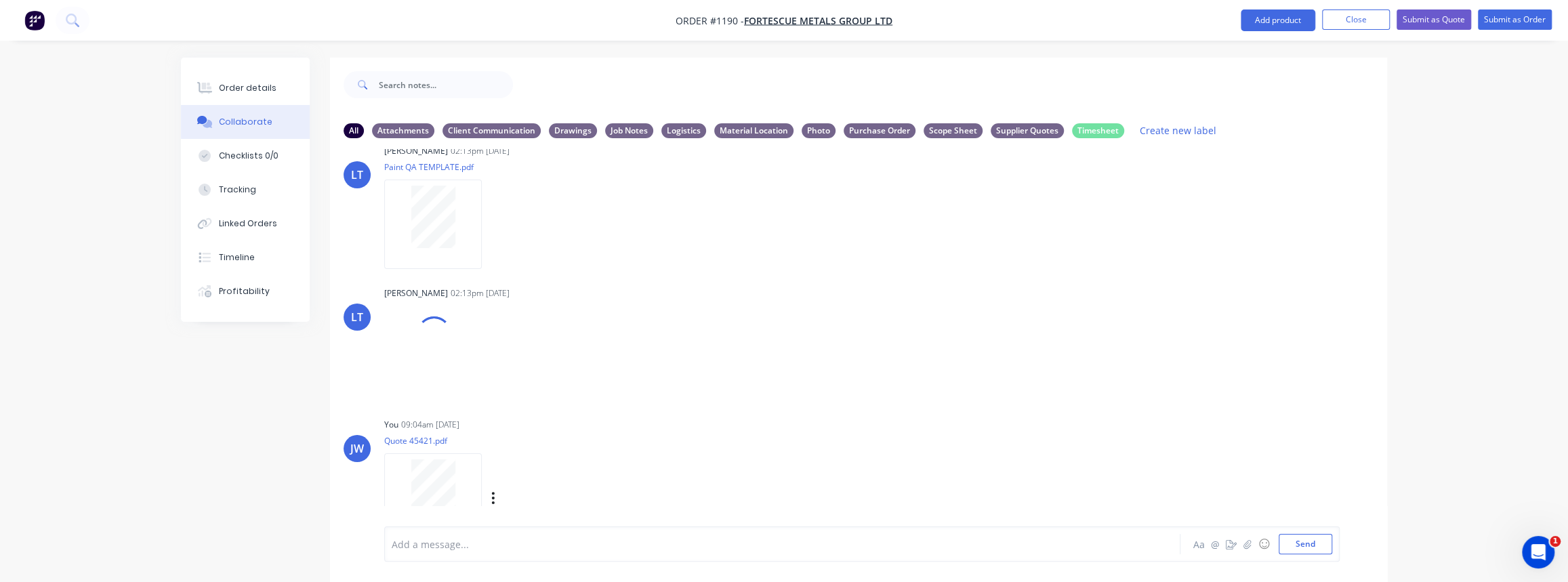
scroll to position [171, 0]
click at [226, 88] on div "Order details" at bounding box center [248, 88] width 58 height 12
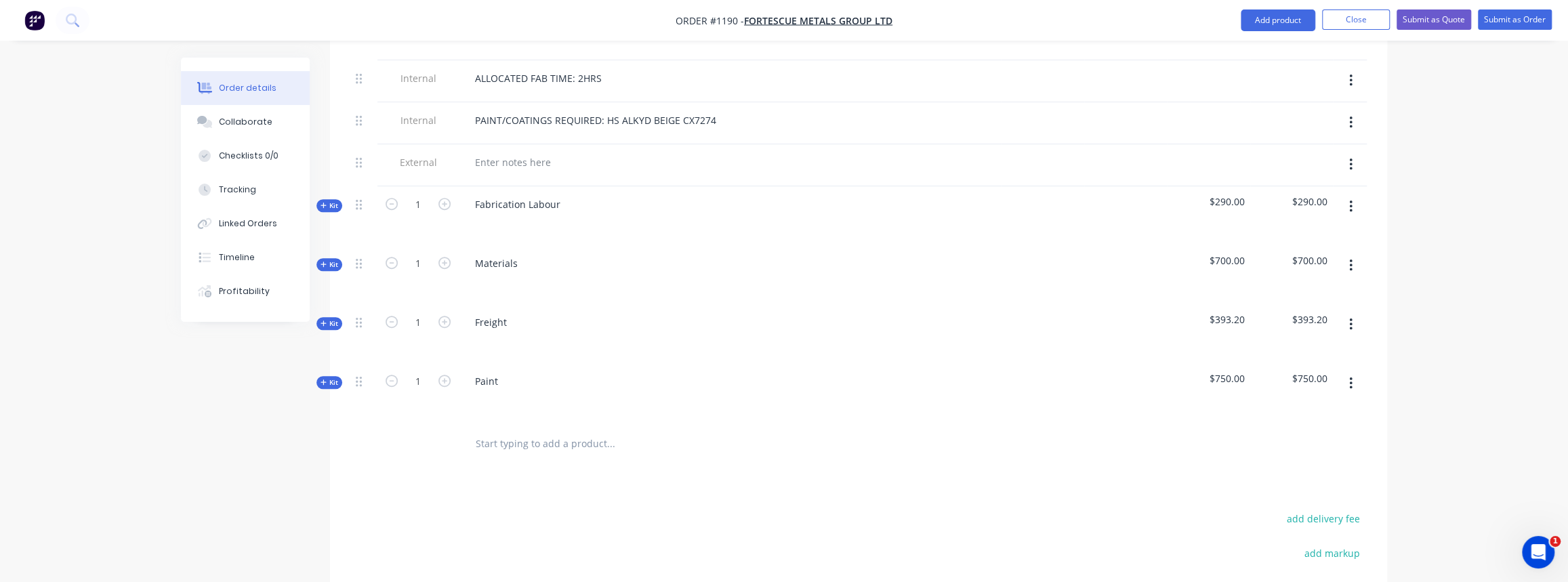
scroll to position [554, 0]
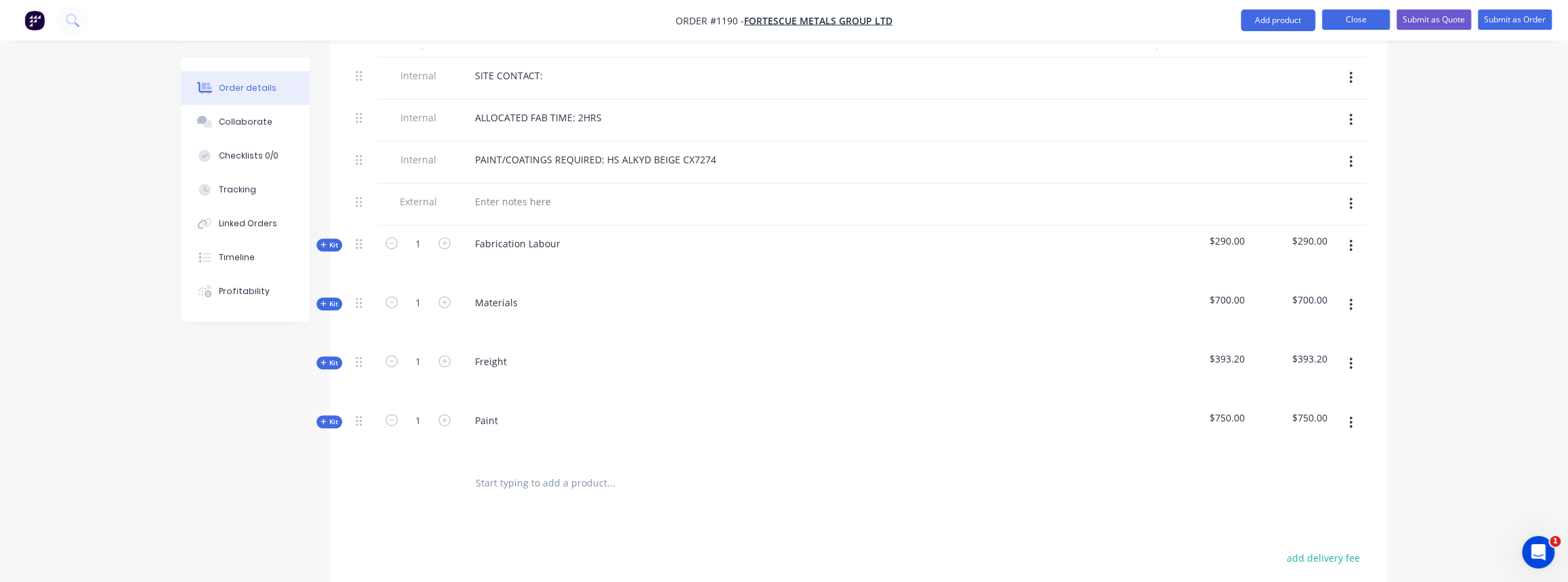
click at [1350, 18] on button "Close" at bounding box center [1355, 20] width 68 height 20
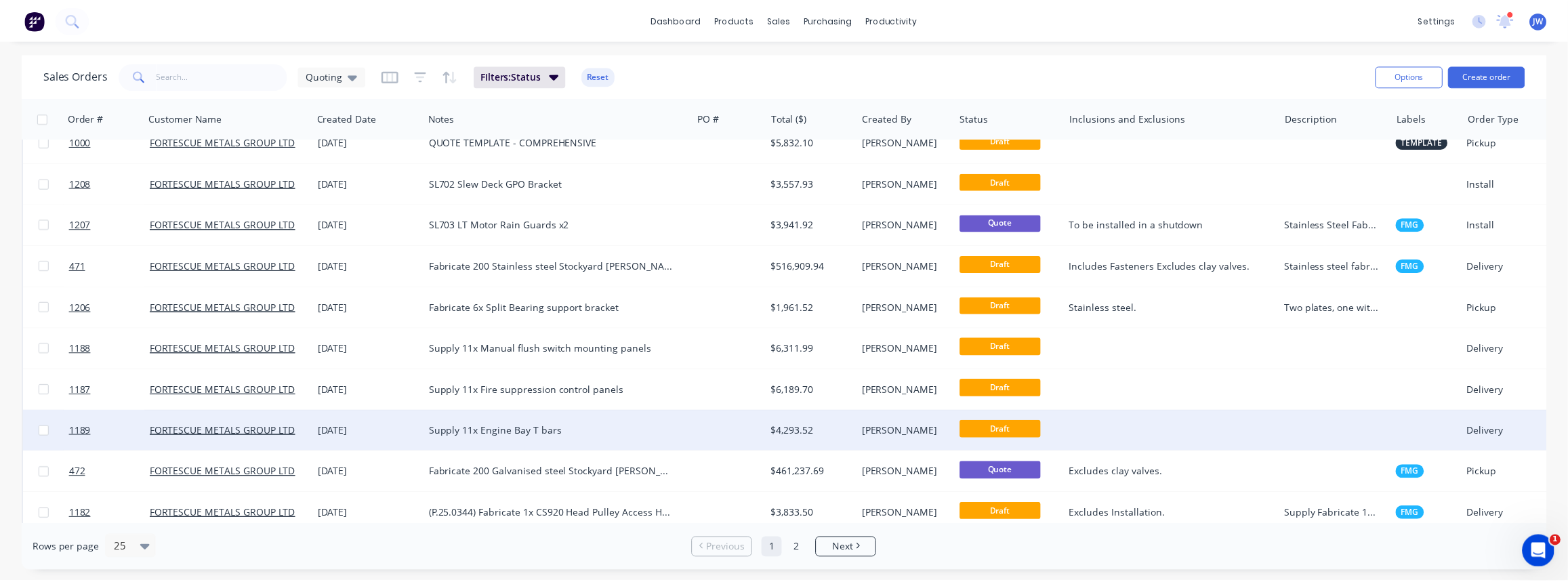
scroll to position [492, 0]
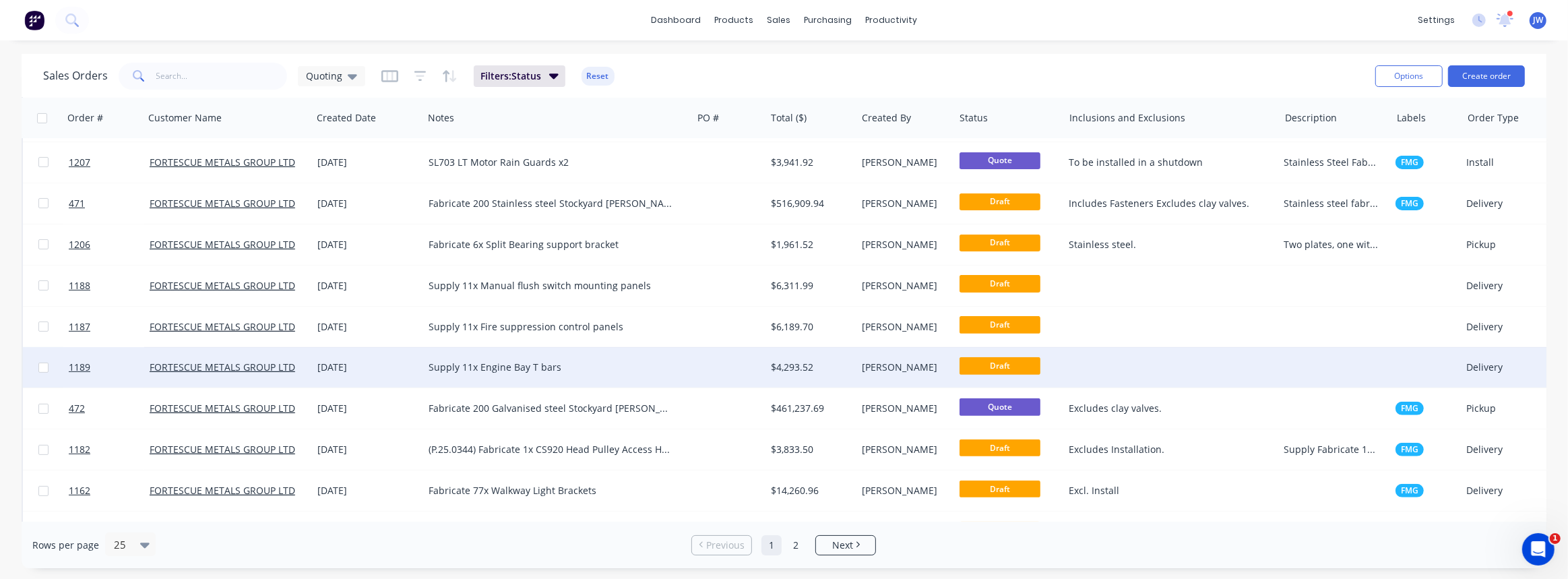
click at [802, 363] on div "$4,293.52" at bounding box center [808, 367] width 76 height 14
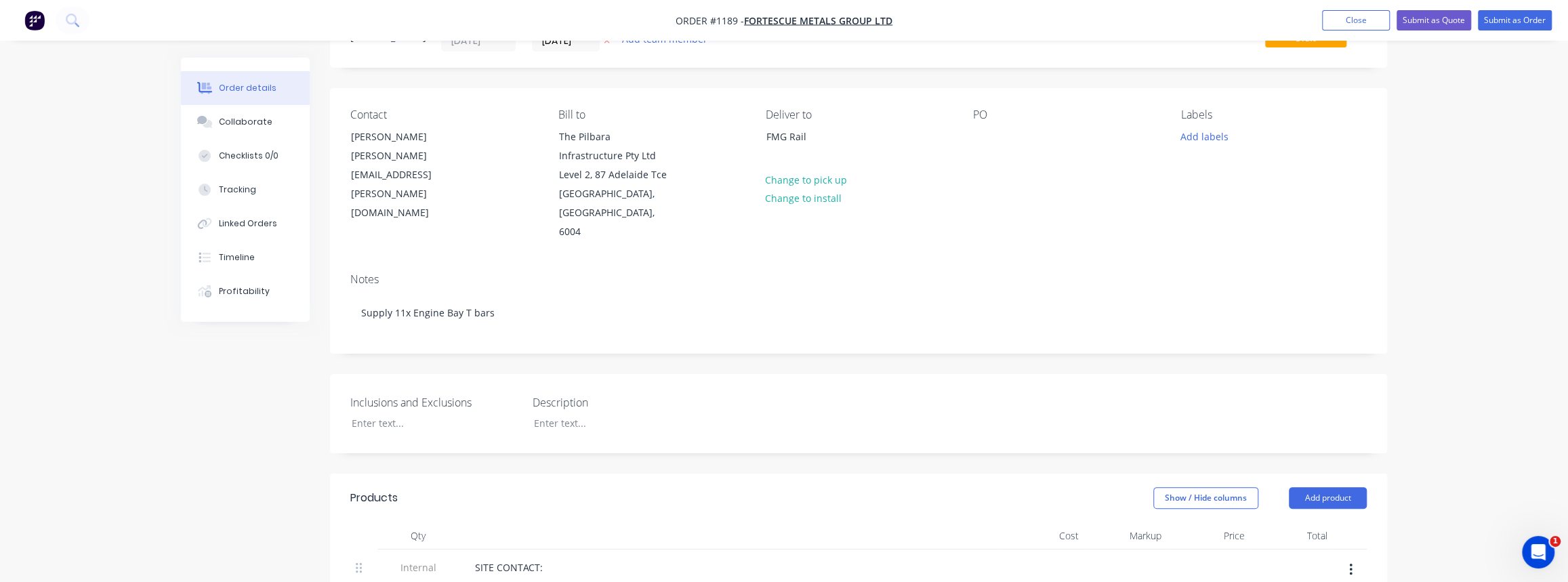
scroll to position [123, 0]
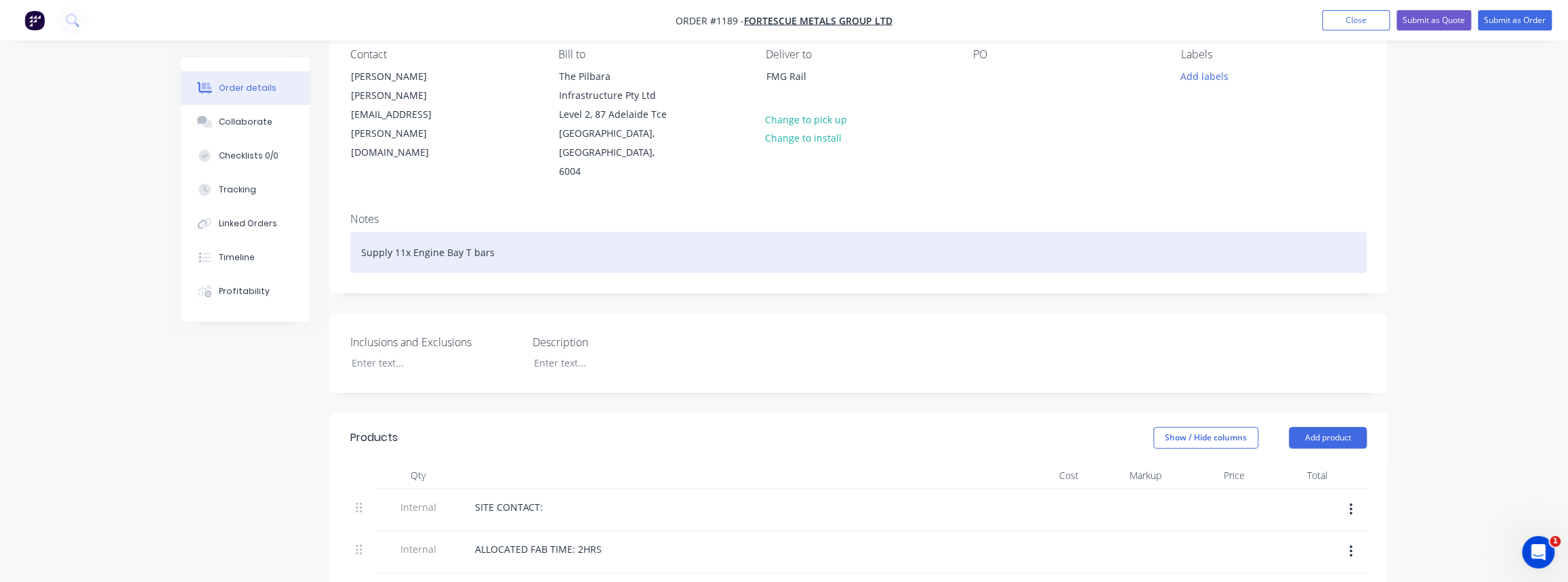
click at [403, 239] on div "Supply 11x Engine Bay T bars" at bounding box center [858, 252] width 1016 height 41
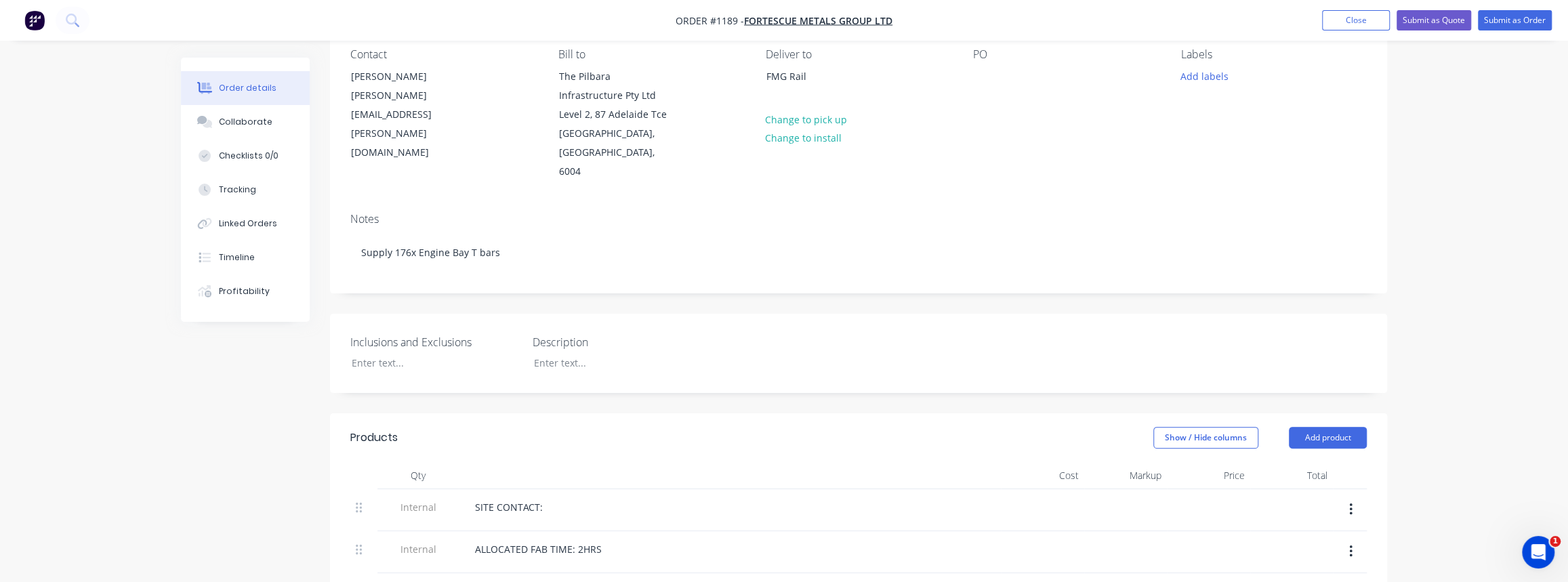
click at [450, 264] on div "Notes Supply 176x Engine Bay T bars" at bounding box center [858, 247] width 1057 height 91
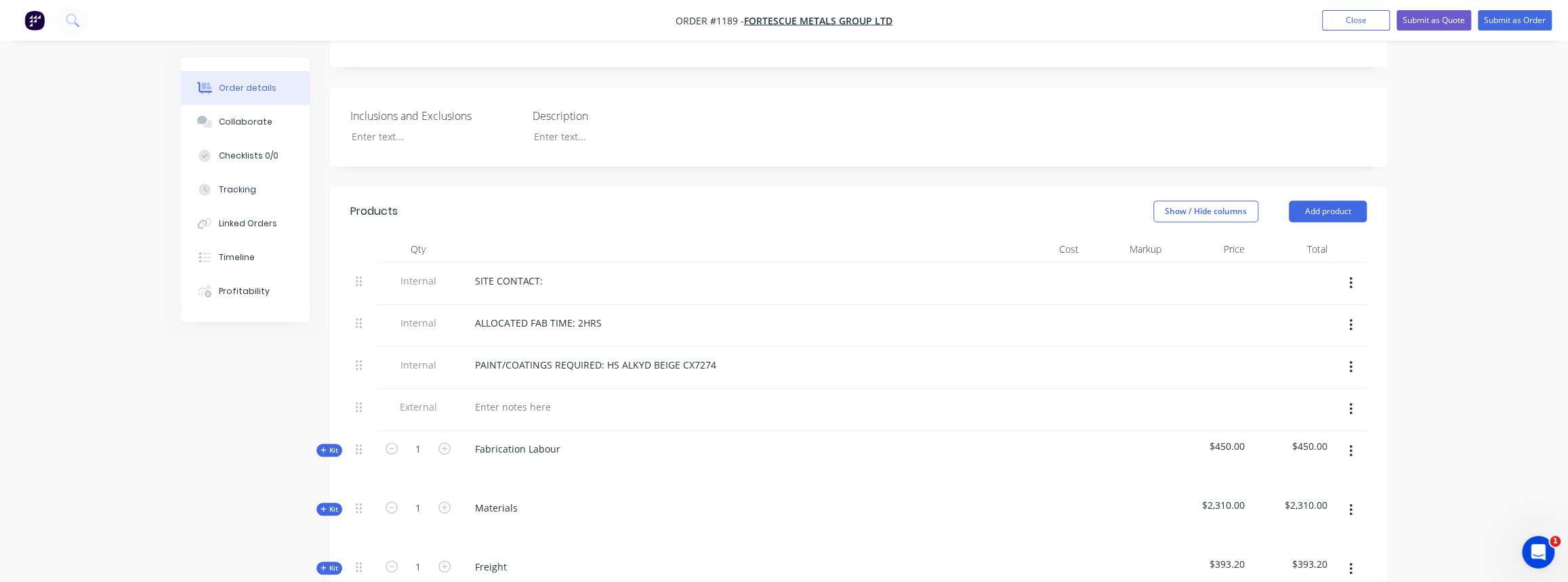
scroll to position [369, 0]
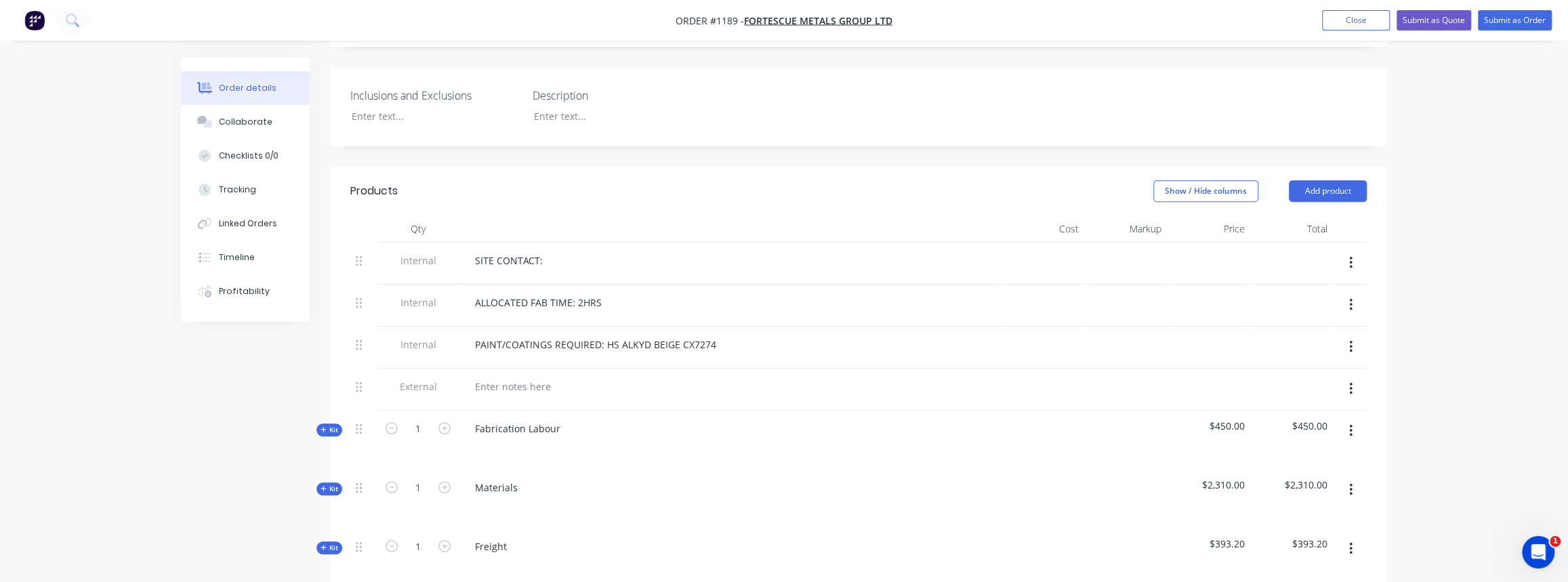
click at [328, 425] on span "Kit" at bounding box center [329, 430] width 18 height 10
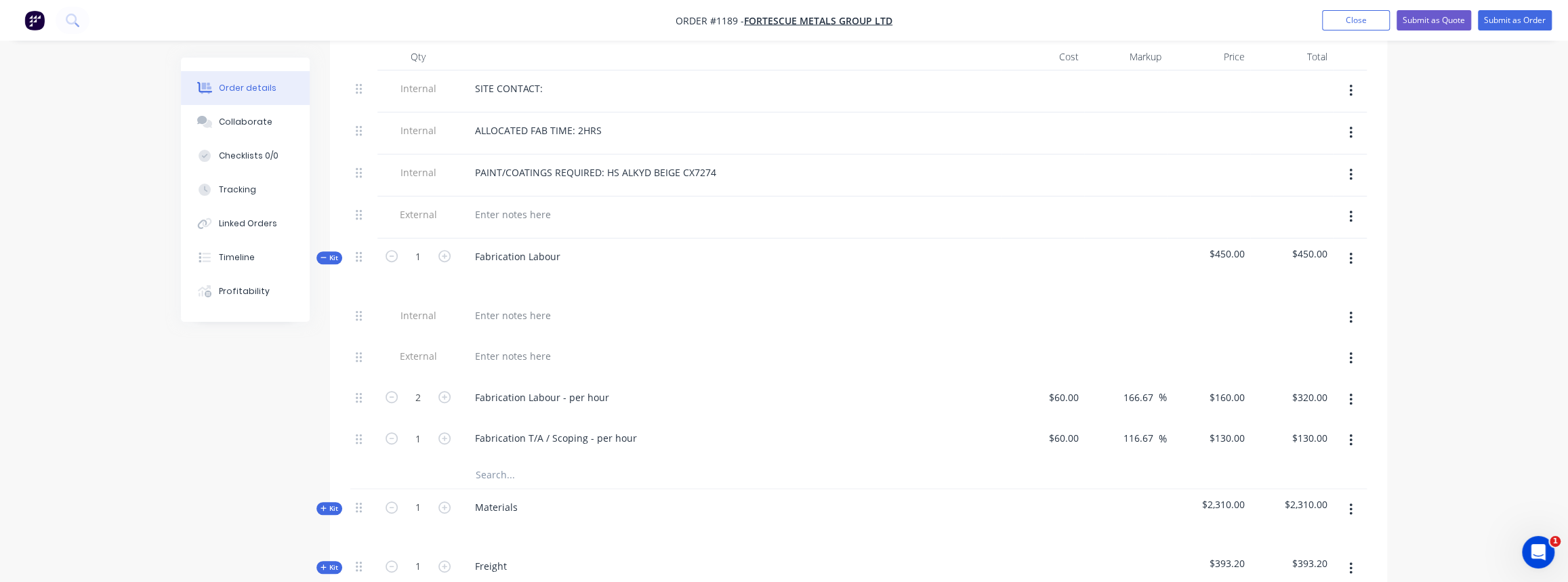
scroll to position [554, 0]
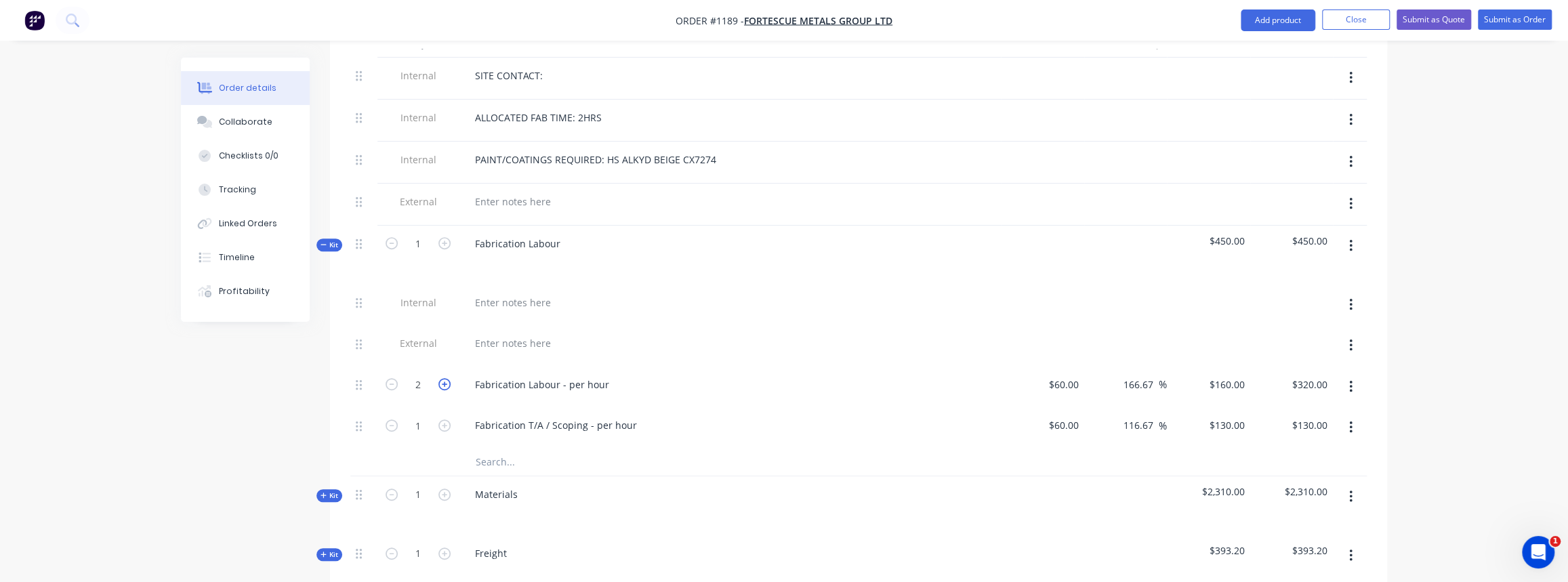
click at [445, 378] on icon "button" at bounding box center [444, 384] width 12 height 12
type input "3"
type input "$480.00"
click at [445, 378] on icon "button" at bounding box center [444, 384] width 12 height 12
type input "4"
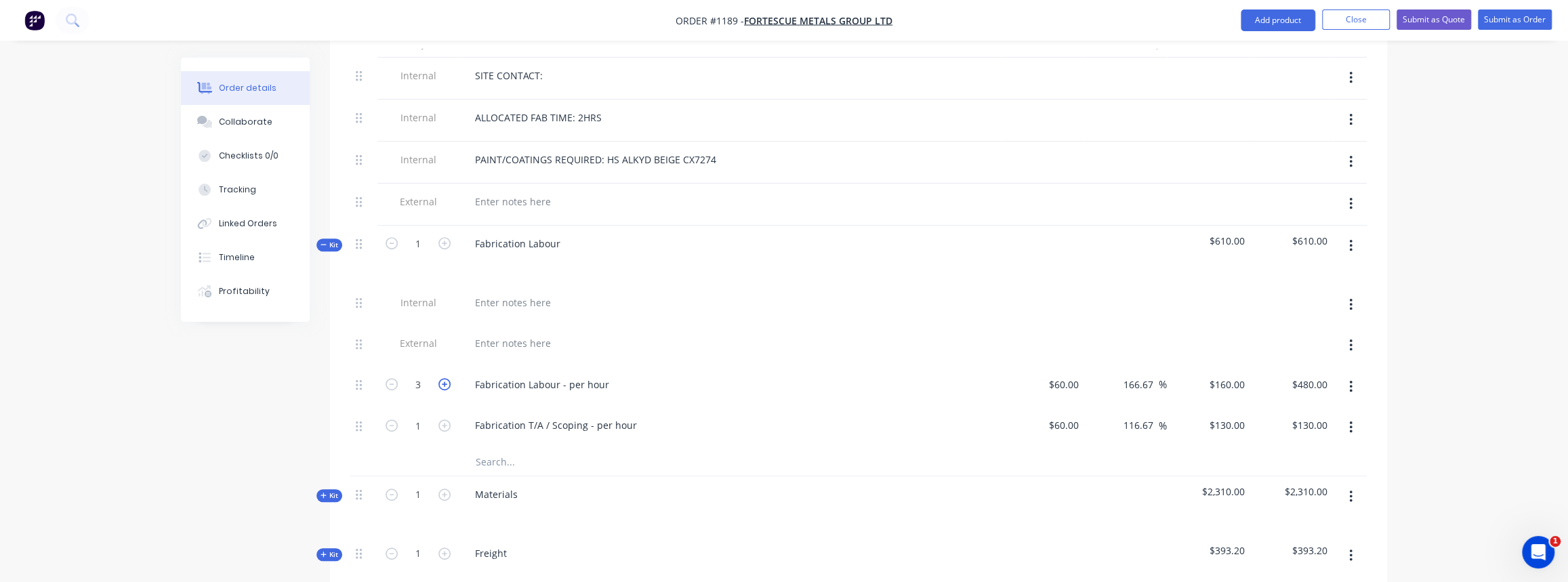
type input "$640.00"
click at [445, 378] on icon "button" at bounding box center [444, 384] width 12 height 12
type input "5"
type input "$800.00"
click at [445, 378] on icon "button" at bounding box center [444, 384] width 12 height 12
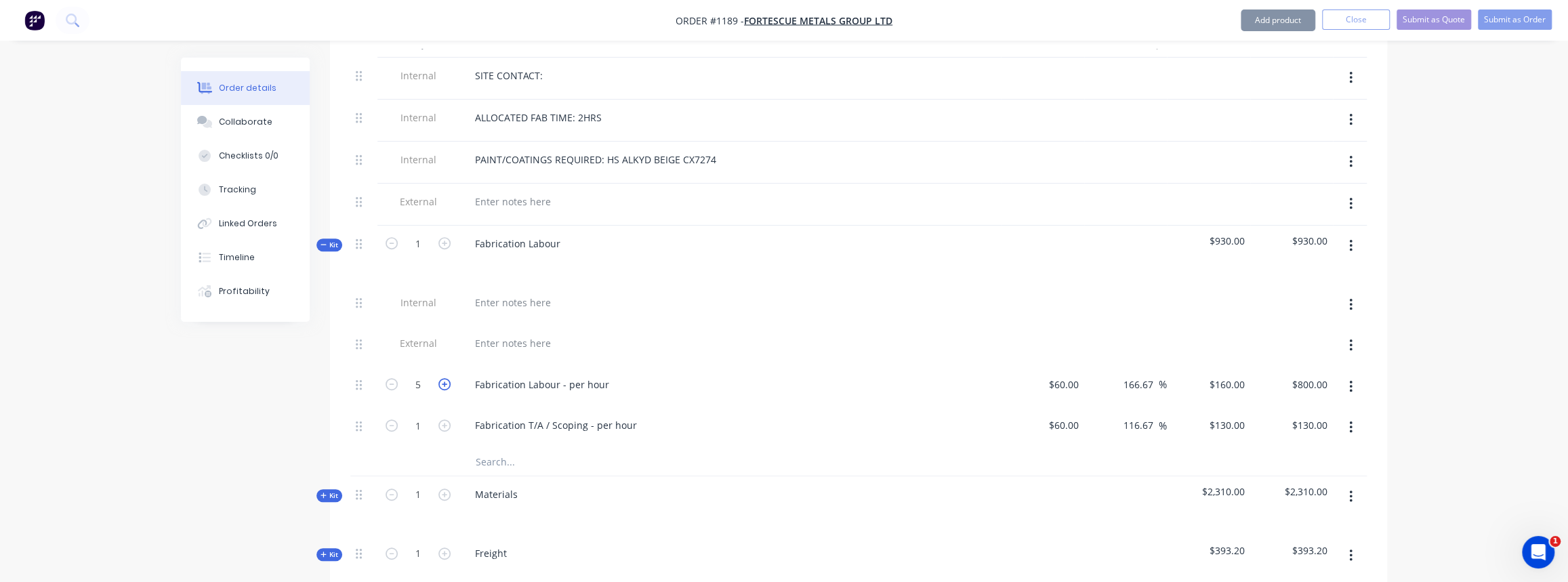
type input "6"
type input "$960.00"
click at [445, 378] on icon "button" at bounding box center [444, 384] width 12 height 12
type input "7"
type input "$1,120.00"
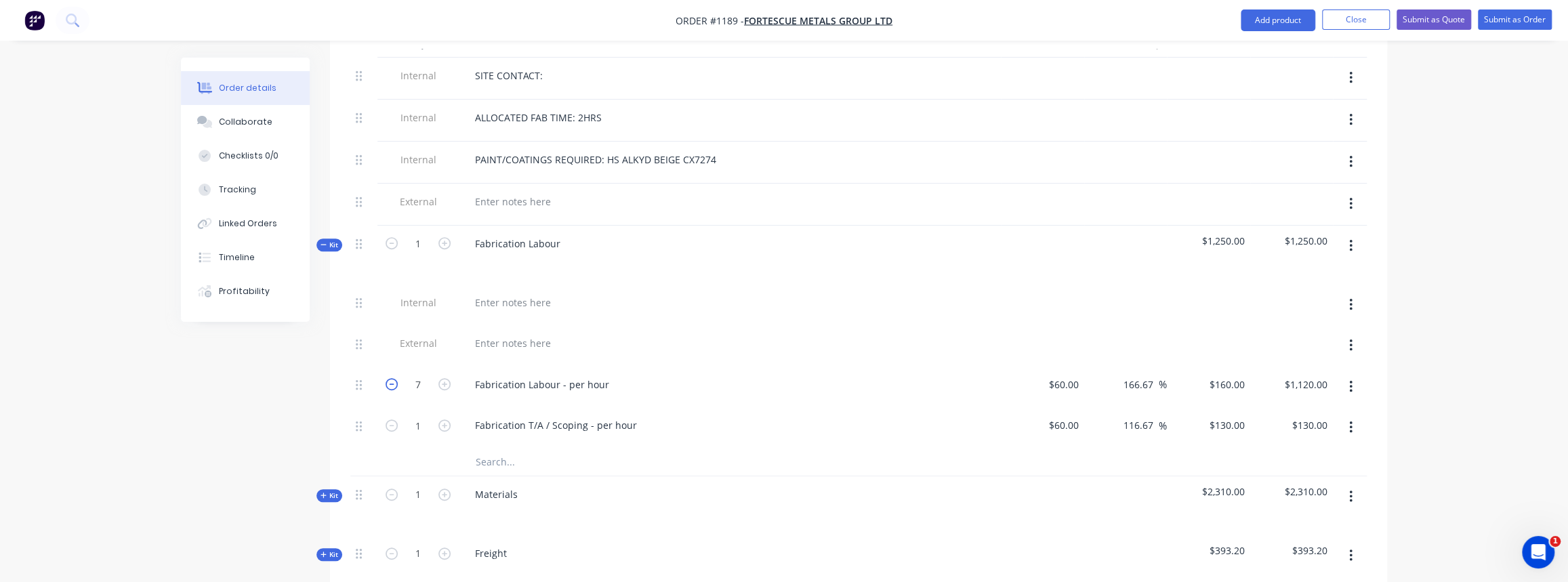
click at [391, 378] on icon "button" at bounding box center [391, 384] width 12 height 12
type input "6"
type input "$960.00"
click at [441, 378] on icon "button" at bounding box center [444, 384] width 12 height 12
type input "7"
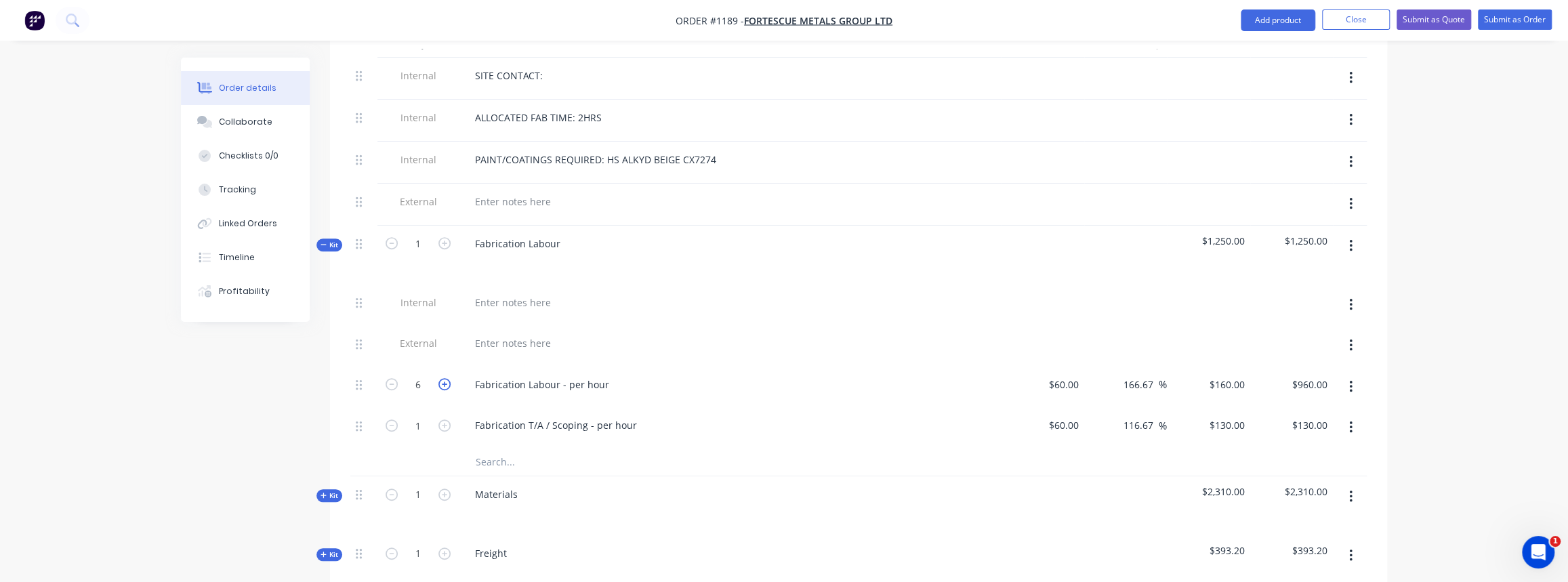
type input "$1,120.00"
click at [441, 378] on icon "button" at bounding box center [444, 384] width 12 height 12
type input "8"
type input "$1,280.00"
click at [441, 378] on icon "button" at bounding box center [444, 384] width 12 height 12
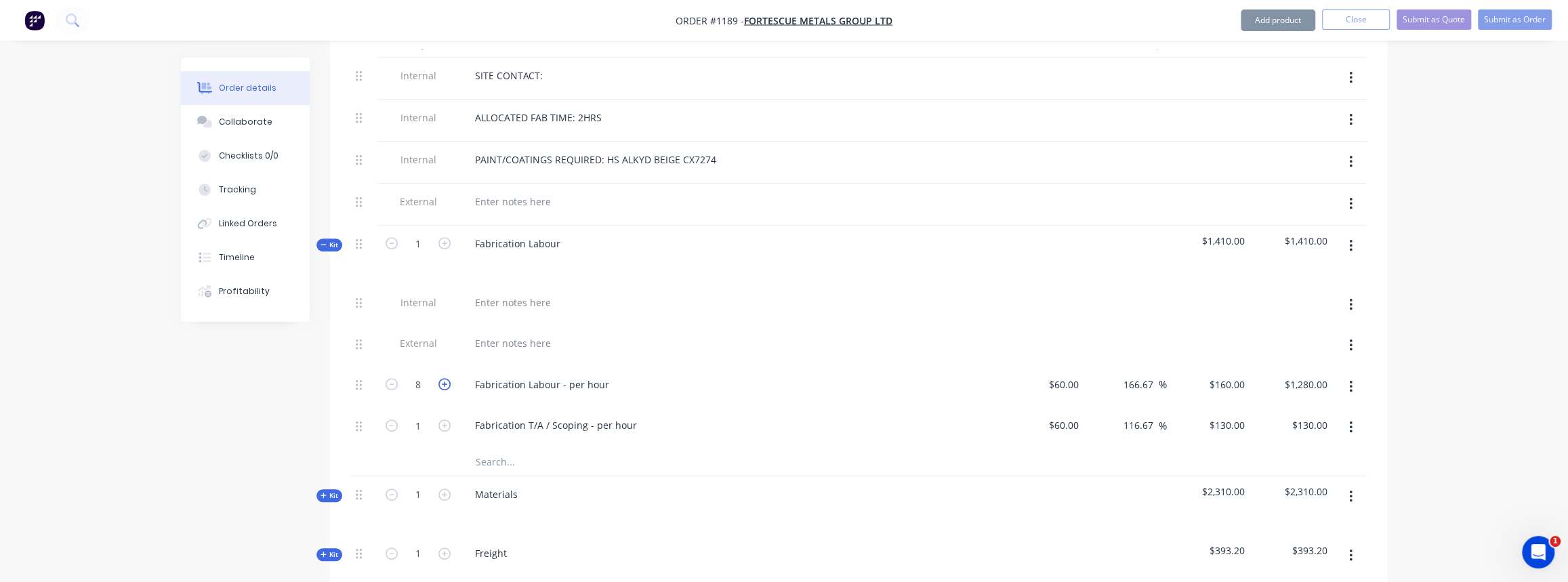
type input "9"
type input "$1,440.00"
click at [441, 378] on icon "button" at bounding box center [444, 384] width 12 height 12
type input "10"
type input "$1,600.00"
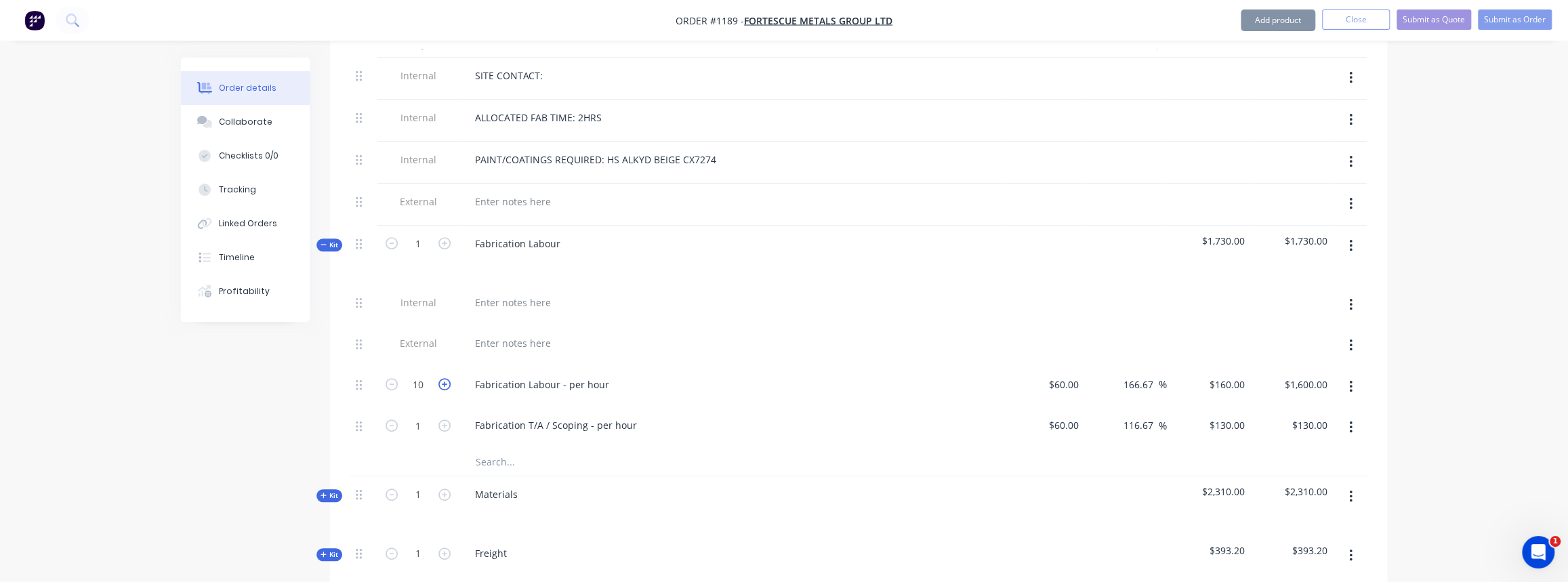
click at [441, 378] on icon "button" at bounding box center [444, 384] width 12 height 12
type input "11"
type input "$1,760.00"
click at [441, 378] on icon "button" at bounding box center [444, 384] width 12 height 12
type input "12"
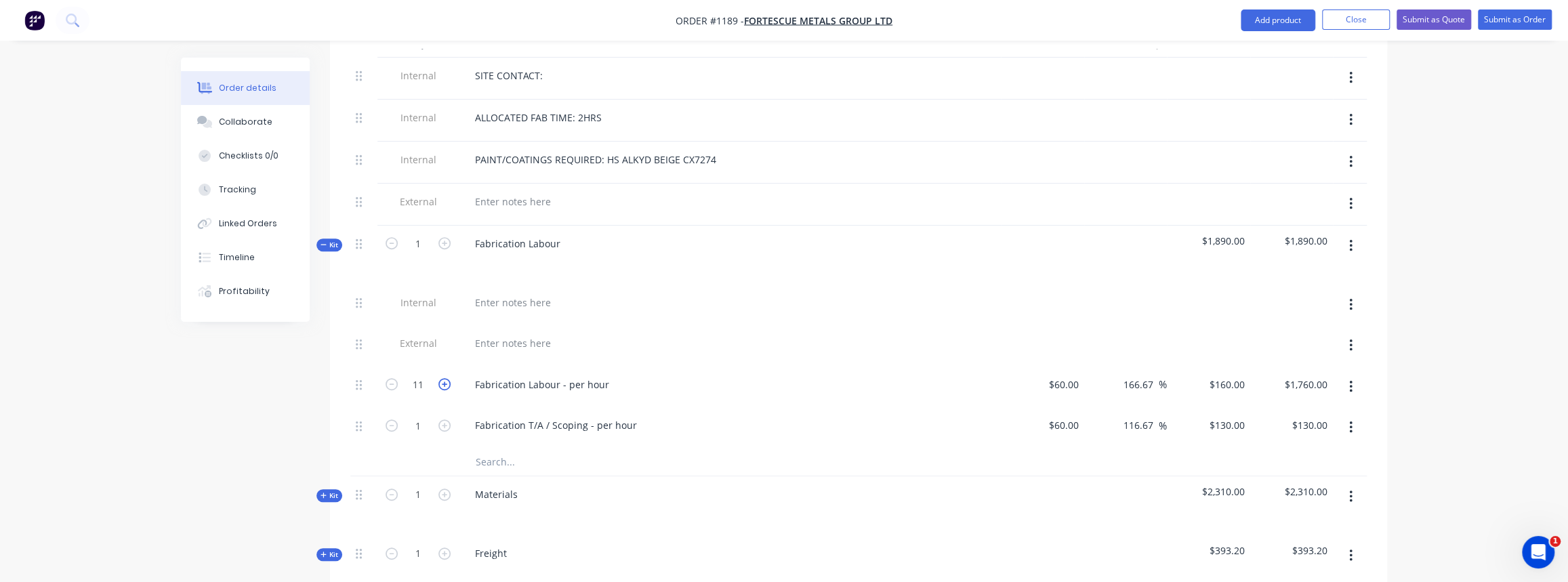
type input "$1,920.00"
click at [441, 378] on icon "button" at bounding box center [444, 384] width 12 height 12
type input "13"
type input "$2,080.00"
click at [441, 378] on icon "button" at bounding box center [444, 384] width 12 height 12
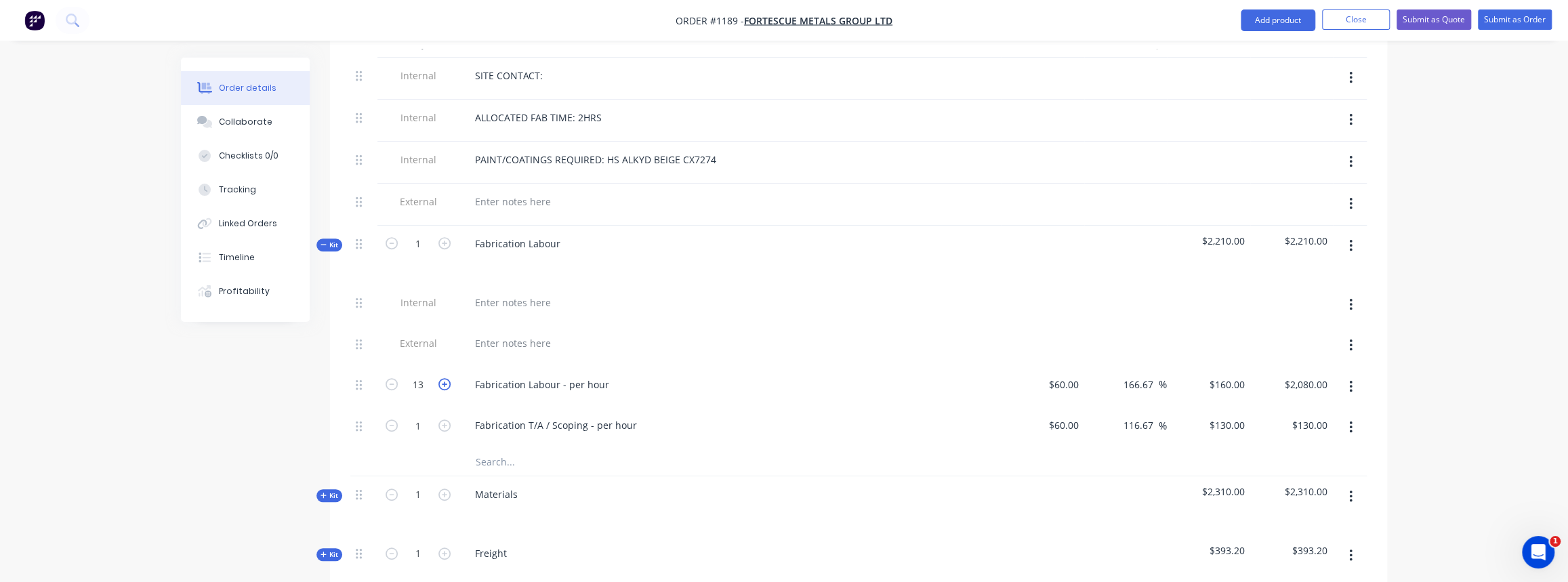
type input "14"
type input "$2,240.00"
click at [394, 378] on icon "button" at bounding box center [391, 384] width 12 height 12
type input "13"
type input "$2,080.00"
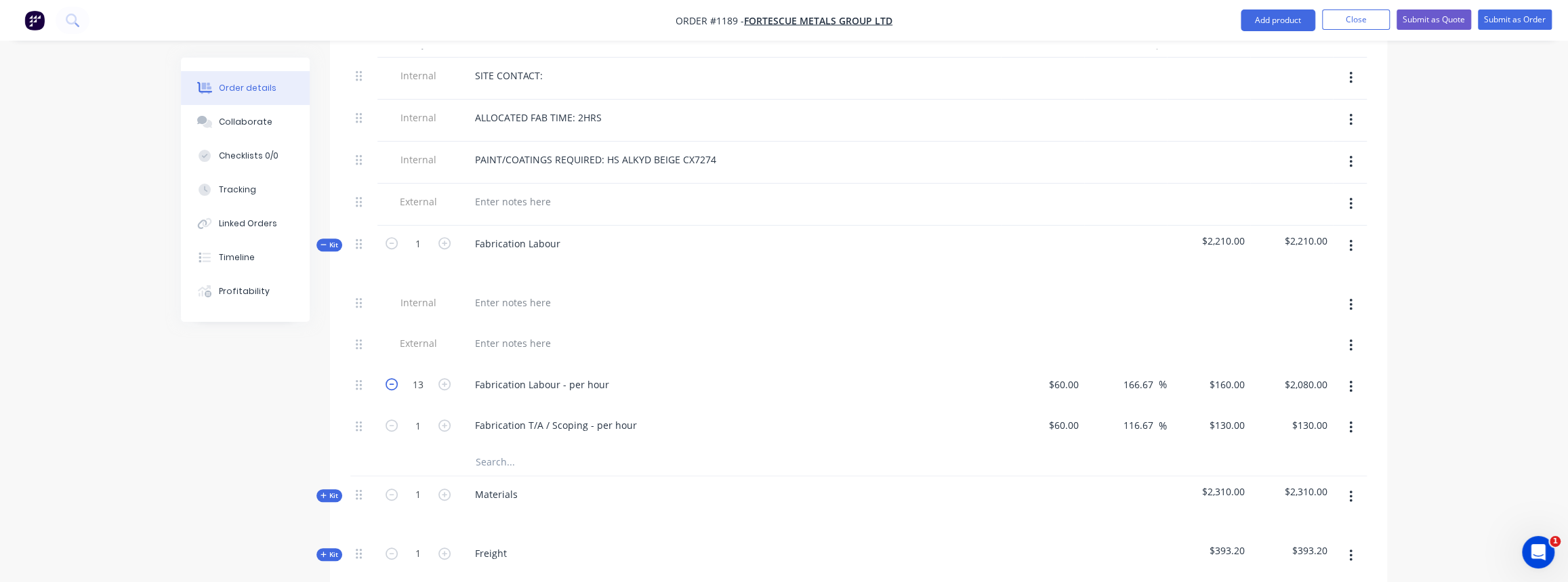
click at [394, 378] on icon "button" at bounding box center [391, 384] width 12 height 12
type input "12"
type input "$1,920.00"
click at [322, 240] on span "Kit" at bounding box center [329, 245] width 18 height 10
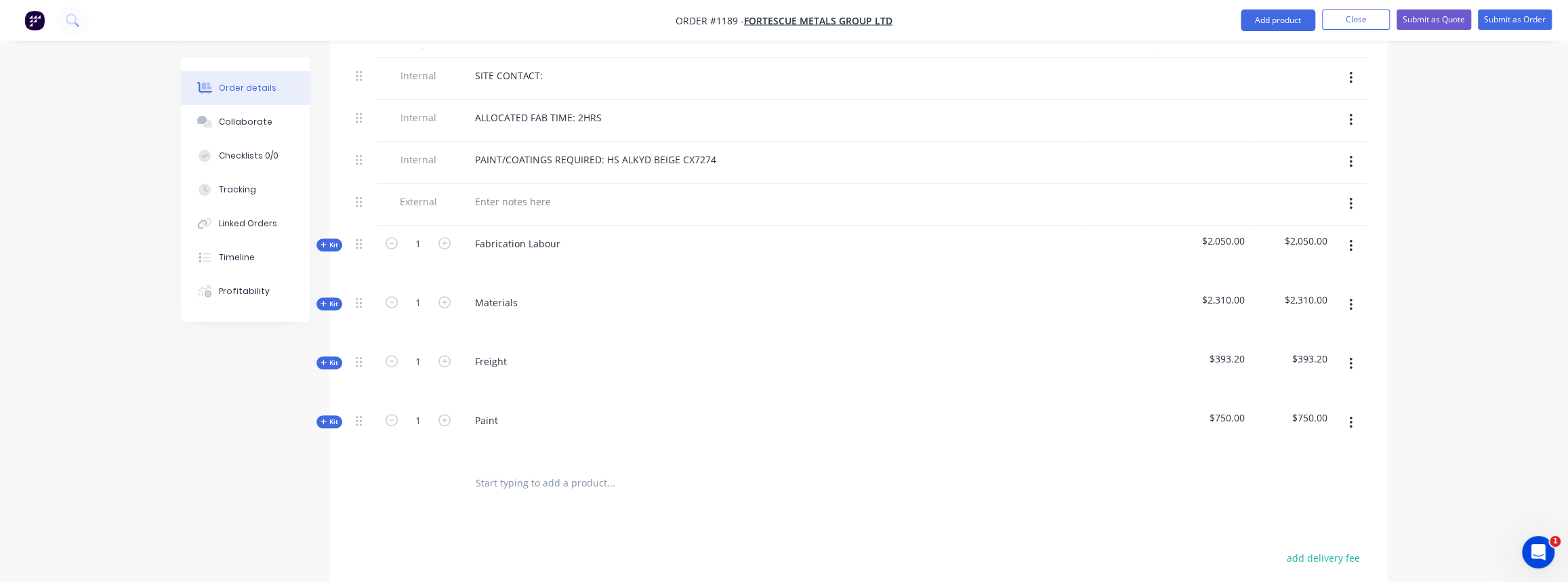
drag, startPoint x: 344, startPoint y: 283, endPoint x: 334, endPoint y: 284, distance: 10.0
click at [342, 283] on div "Qty Cost Markup Price Total Internal SITE CONTACT: Internal ALLOCATED FAB TIME:…" at bounding box center [858, 269] width 1057 height 475
click at [334, 298] on span "Kit" at bounding box center [329, 303] width 18 height 10
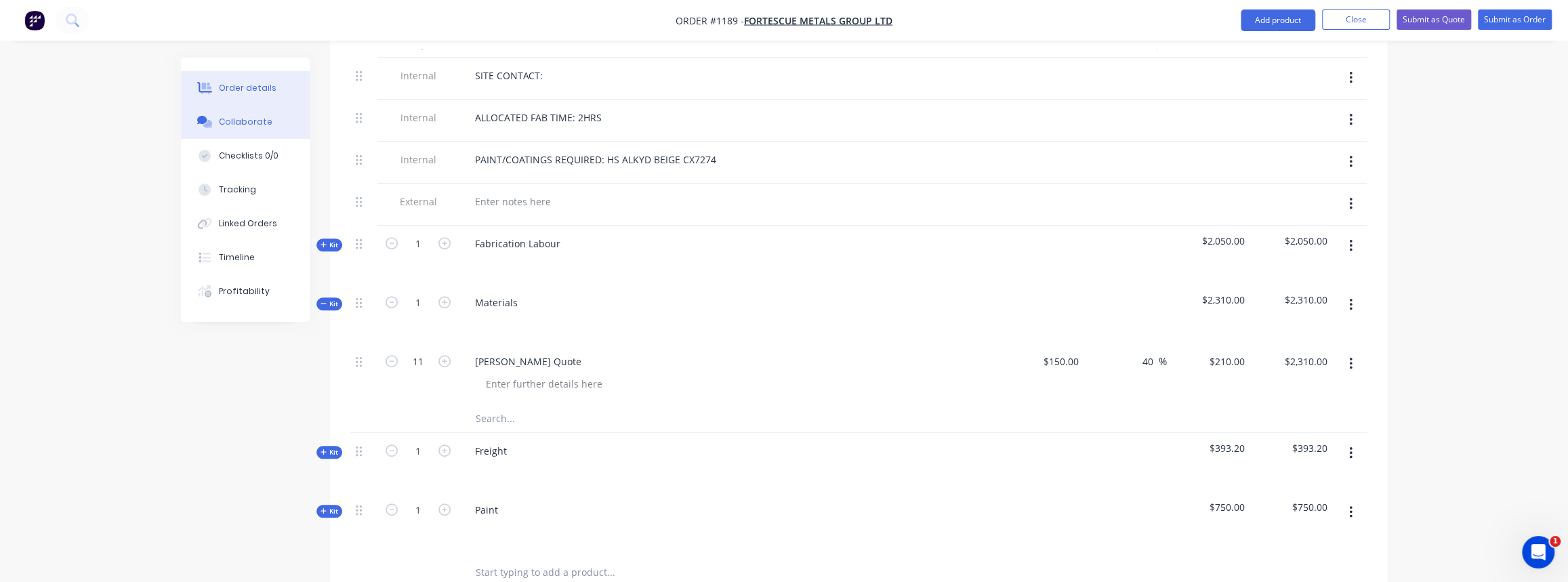
click at [237, 130] on button "Collaborate" at bounding box center [245, 122] width 129 height 34
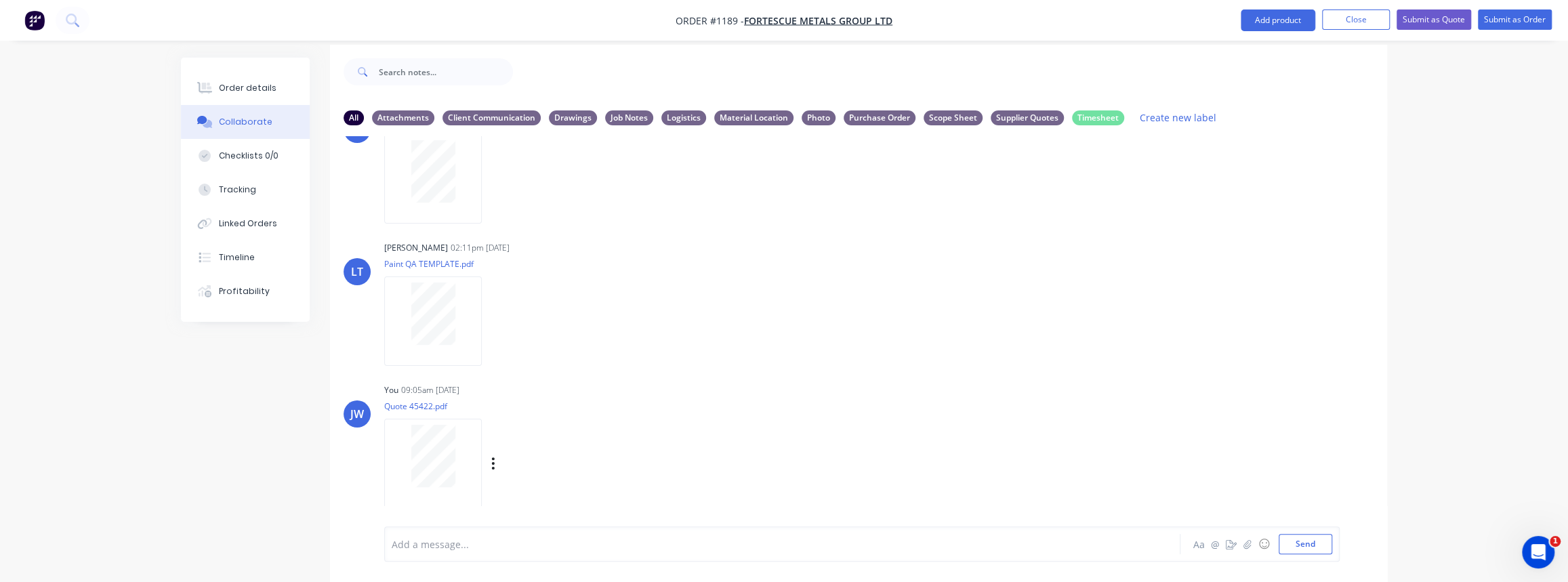
scroll to position [20, 0]
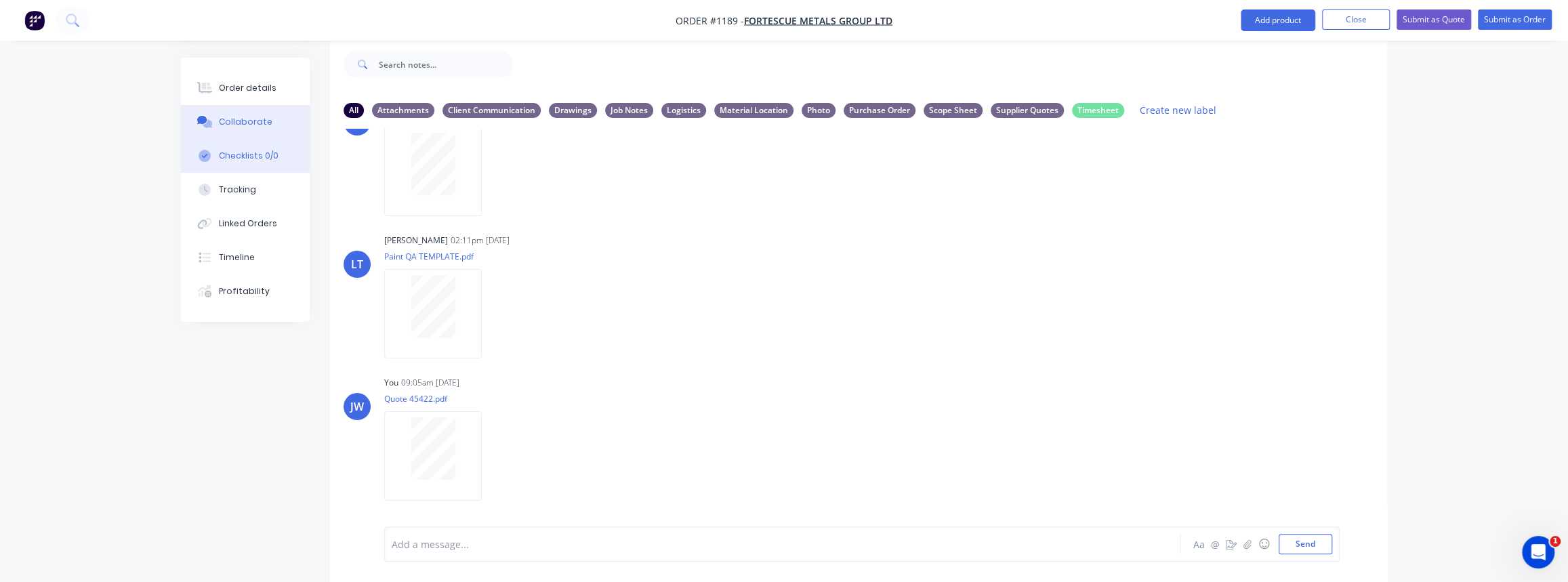
drag, startPoint x: 225, startPoint y: 158, endPoint x: 231, endPoint y: 157, distance: 6.1
click at [225, 159] on div "Checklists 0/0" at bounding box center [249, 156] width 60 height 12
type textarea "x"
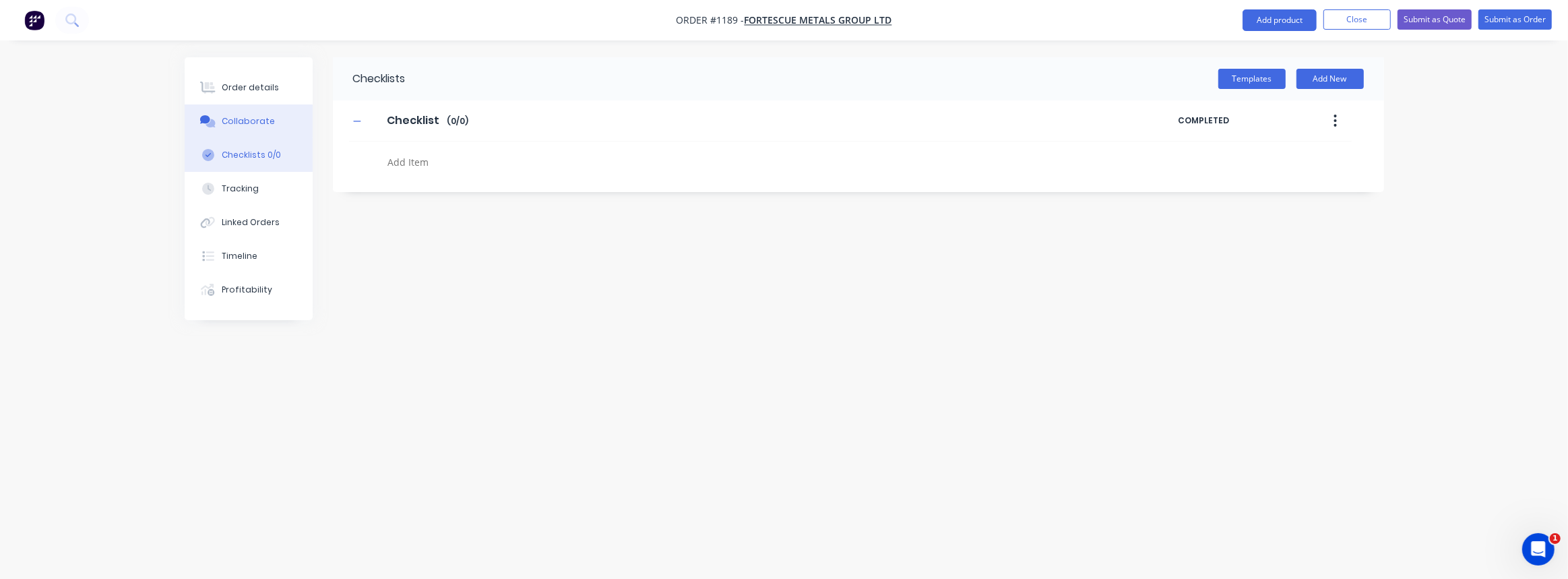
click at [269, 129] on button "Collaborate" at bounding box center [248, 121] width 128 height 34
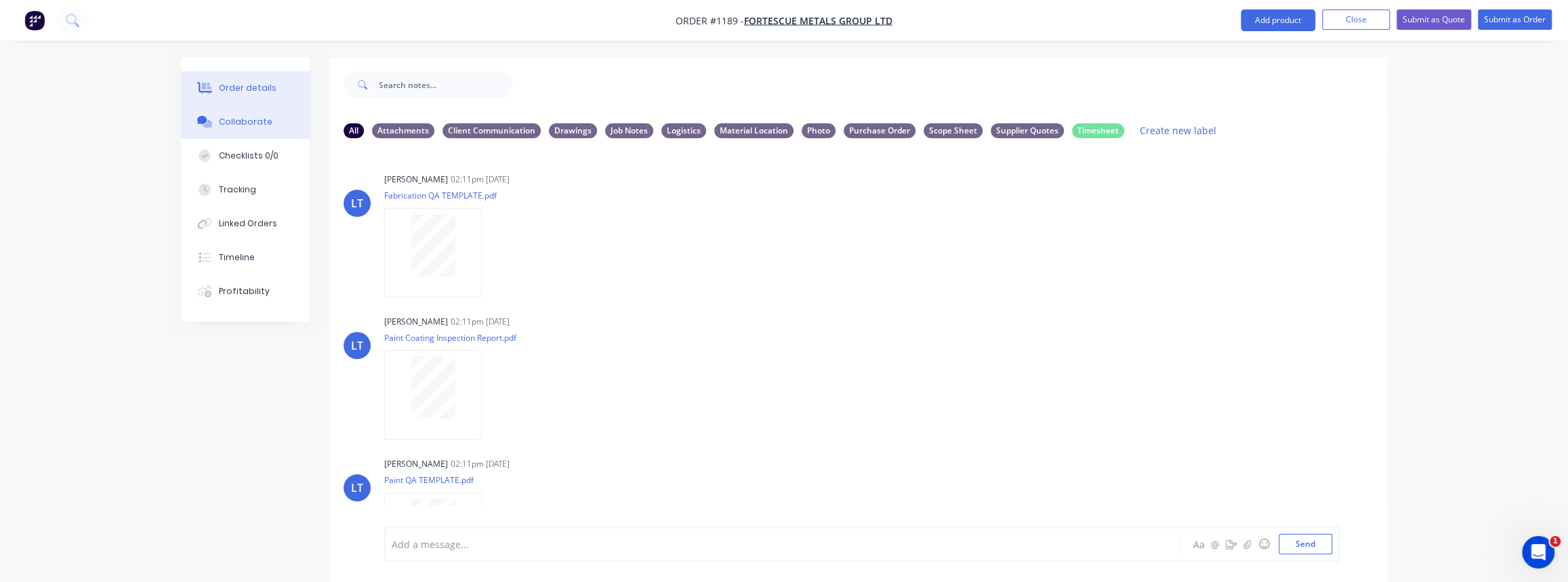
click at [232, 82] on div "Order details" at bounding box center [248, 88] width 58 height 12
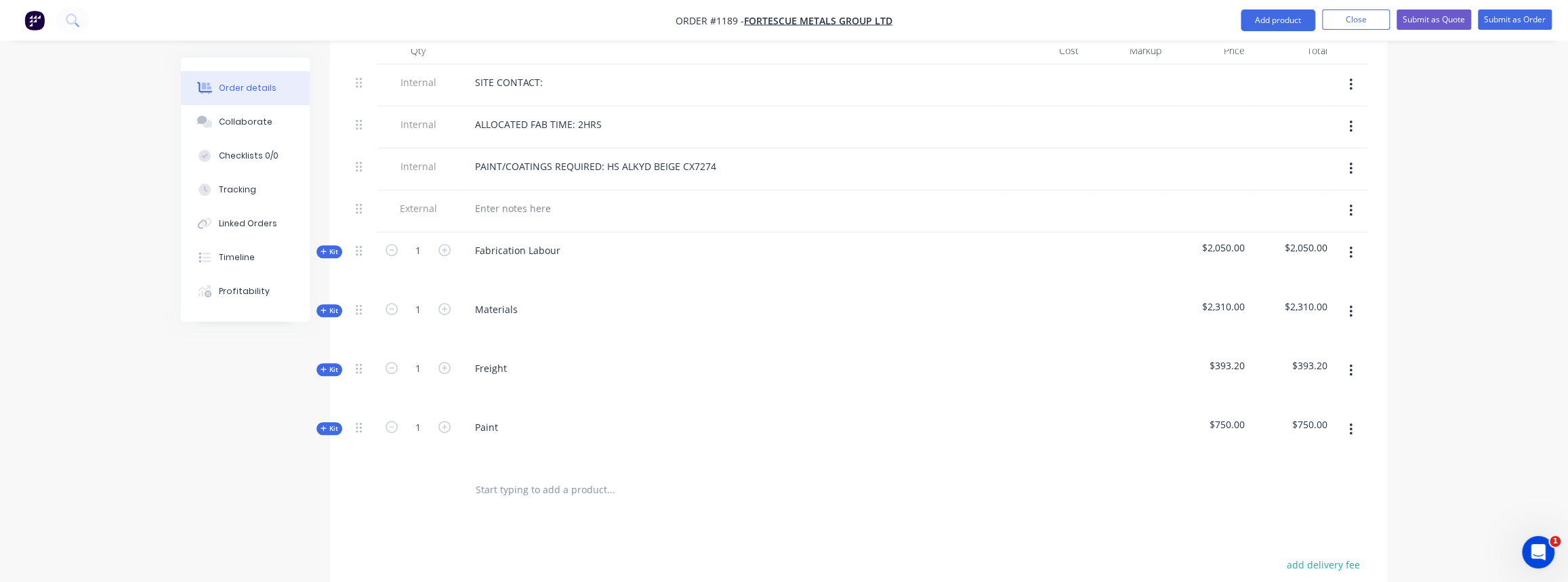
scroll to position [554, 0]
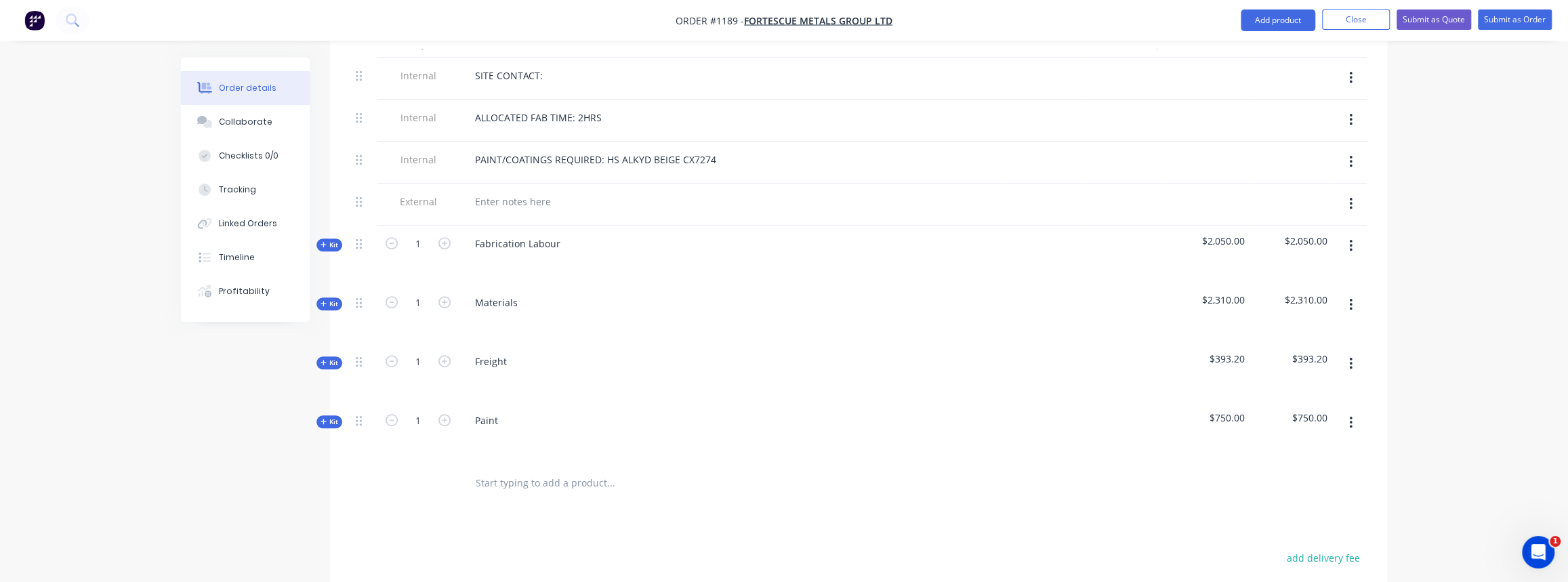
click at [327, 292] on div "Order details Collaborate Checklists 0/0 Tracking Linked Orders Timeline Profit…" at bounding box center [255, 190] width 149 height 265
click at [324, 300] on icon "button" at bounding box center [323, 303] width 6 height 7
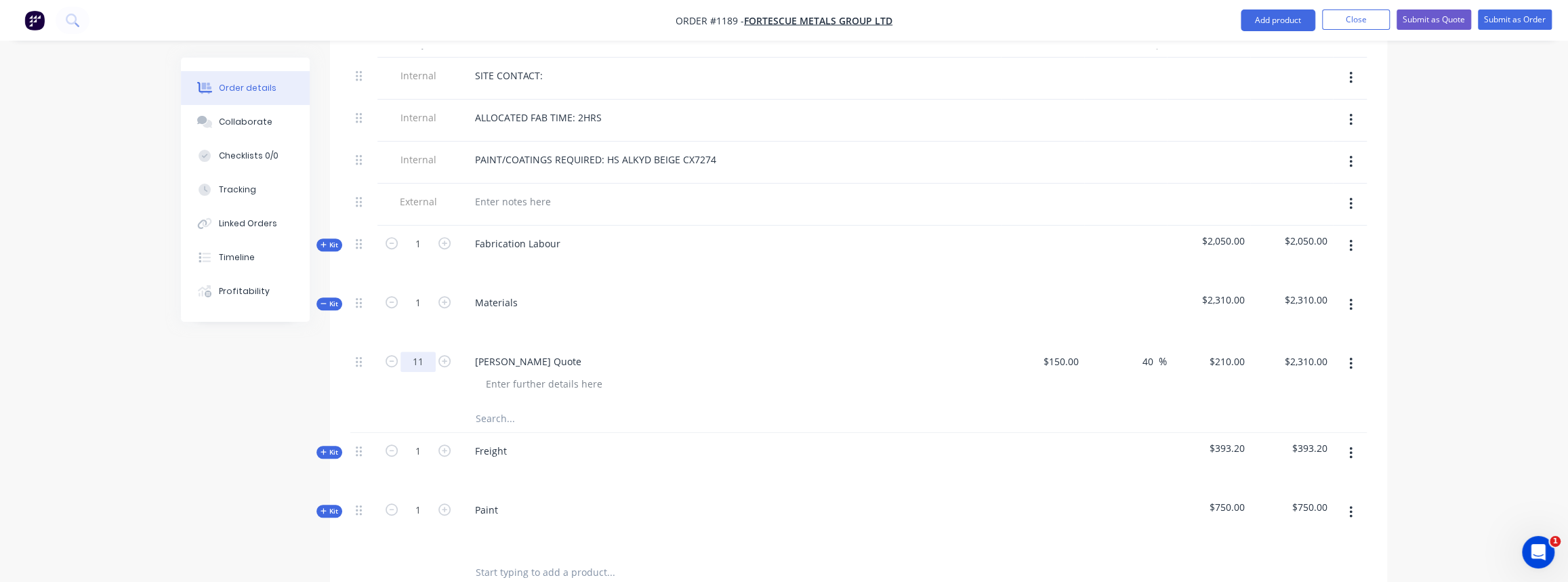
click at [420, 351] on input "11" at bounding box center [417, 361] width 35 height 20
type input "176"
type input "$36,960.00"
click at [843, 405] on div at bounding box center [667, 418] width 406 height 27
click at [1146, 351] on input "40" at bounding box center [1150, 361] width 18 height 20
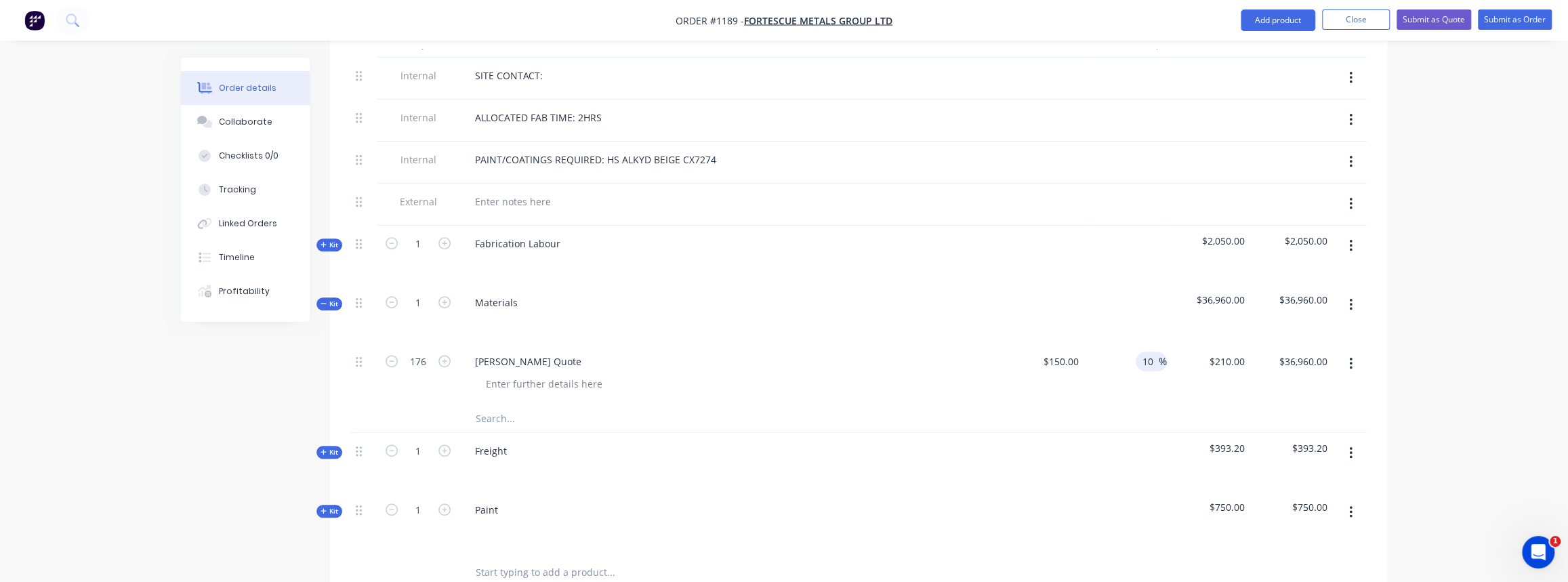
type input "10"
type input "$165.00"
type input "$29,040.00"
click at [1105, 364] on div "10 10 %" at bounding box center [1125, 374] width 83 height 62
click at [1085, 433] on div at bounding box center [1125, 462] width 83 height 59
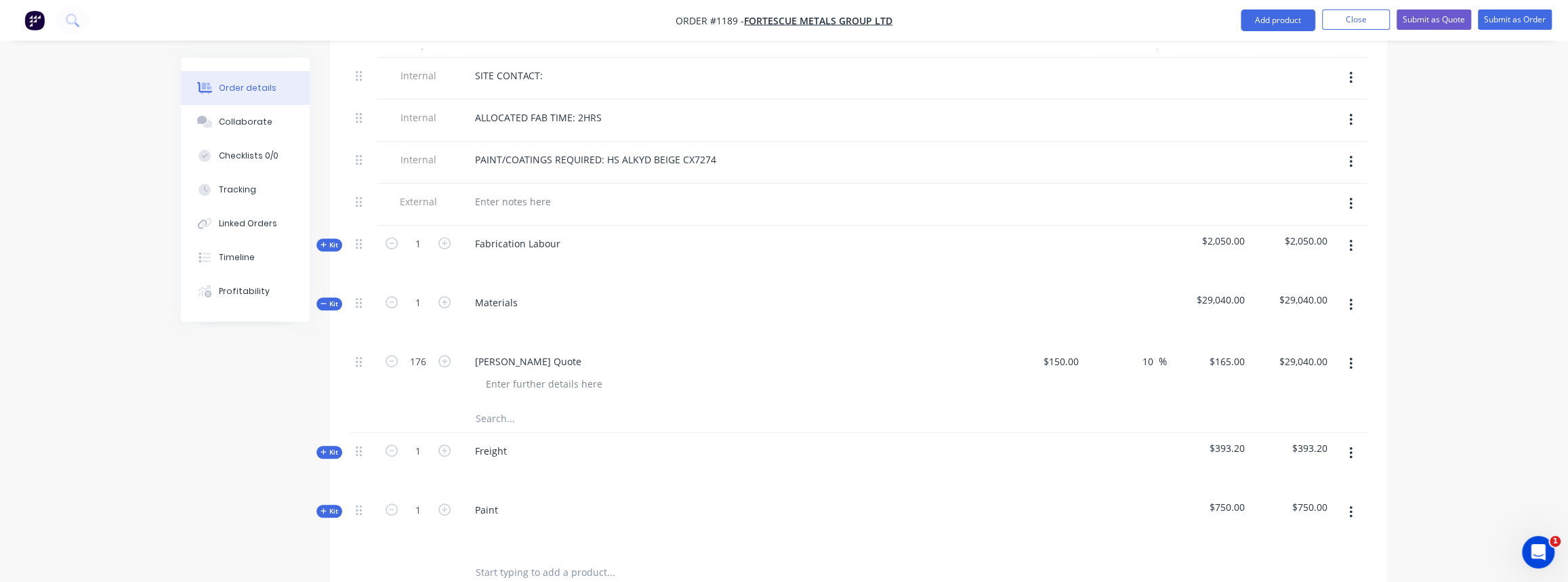
click at [333, 298] on span "Kit" at bounding box center [329, 303] width 18 height 10
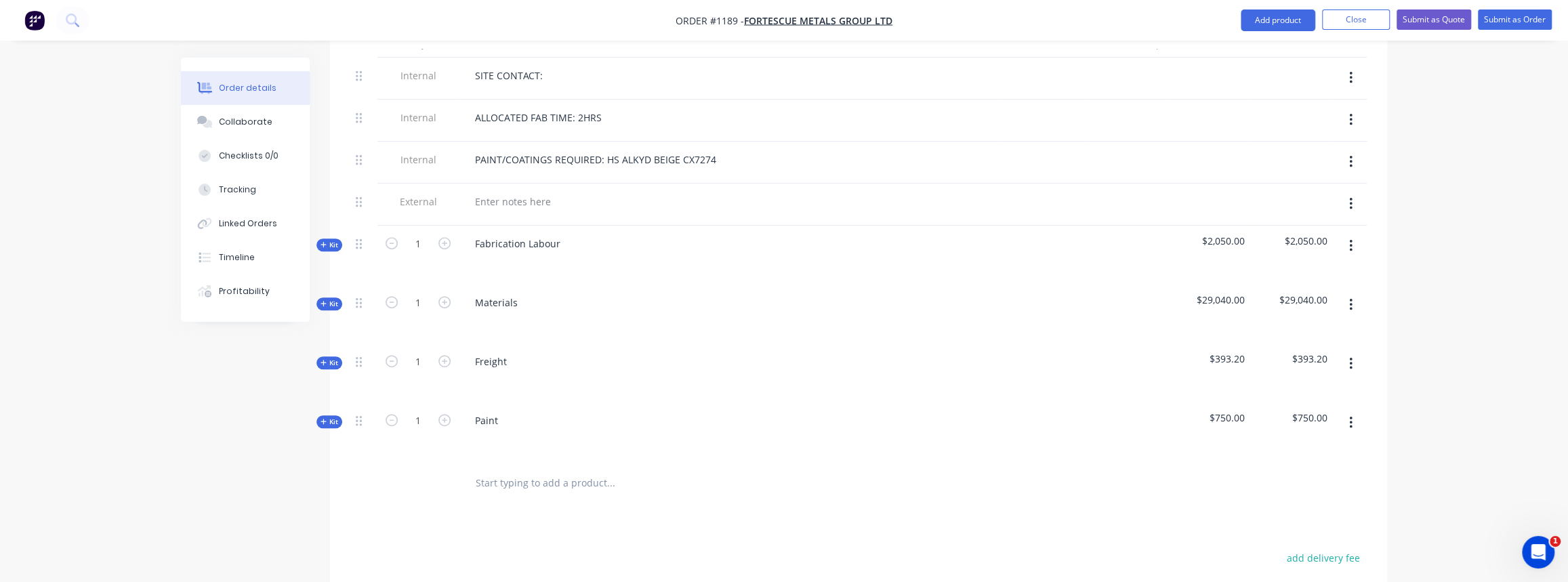
click at [329, 357] on span "Kit" at bounding box center [329, 362] width 18 height 10
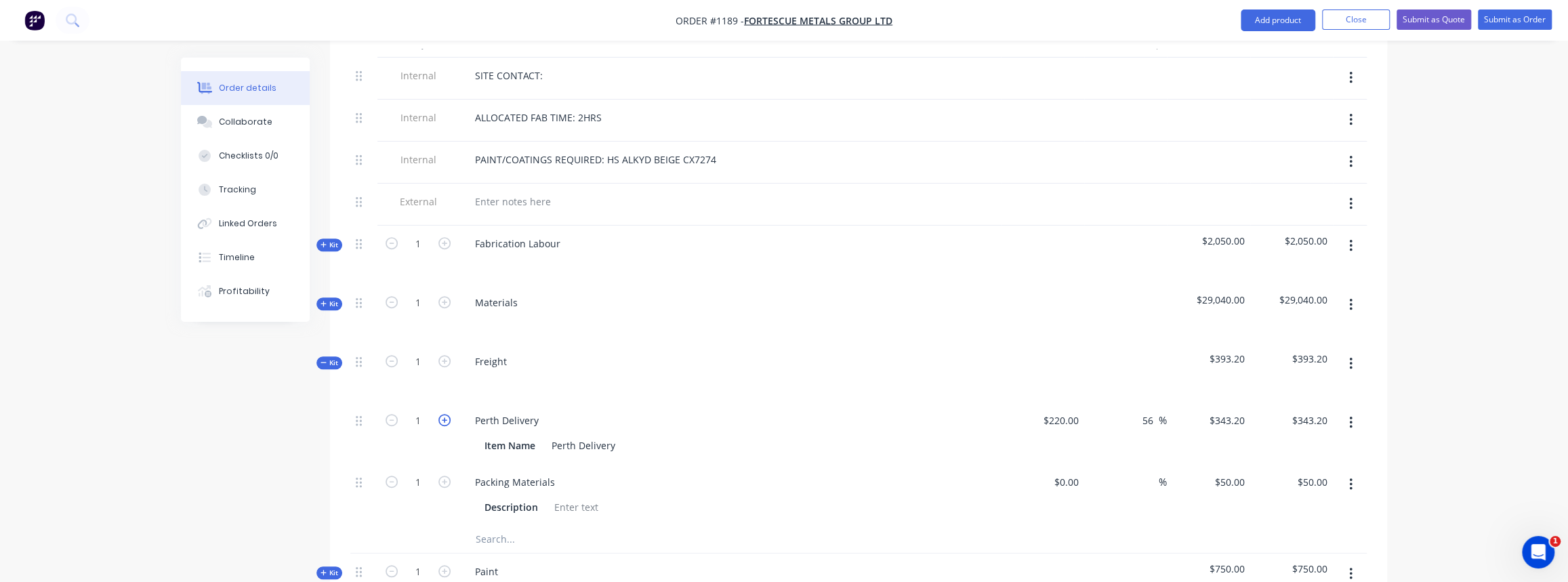
click at [446, 414] on icon "button" at bounding box center [444, 420] width 12 height 12
type input "2"
type input "$686.40"
click at [446, 414] on icon "button" at bounding box center [444, 420] width 12 height 12
type input "3"
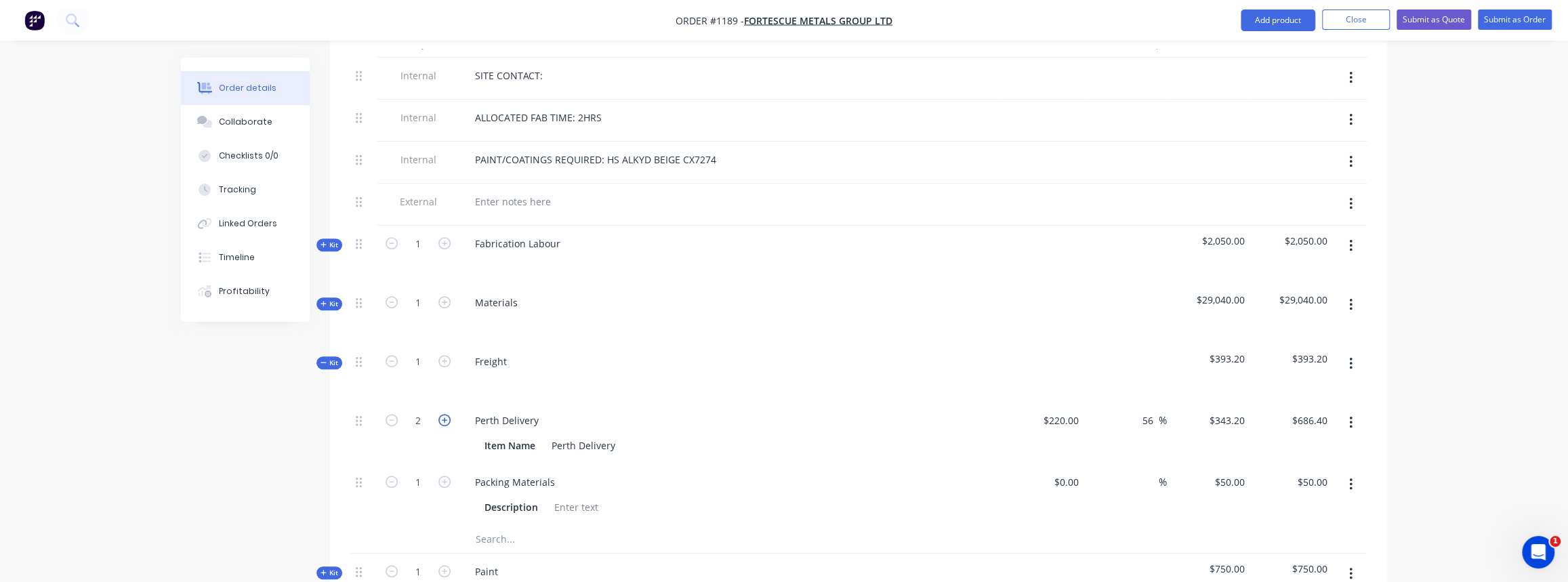
type input "$1,029.60"
click at [382, 412] on button "button" at bounding box center [391, 419] width 18 height 14
type input "2"
type input "$686.40"
click at [387, 414] on icon "button" at bounding box center [391, 420] width 12 height 12
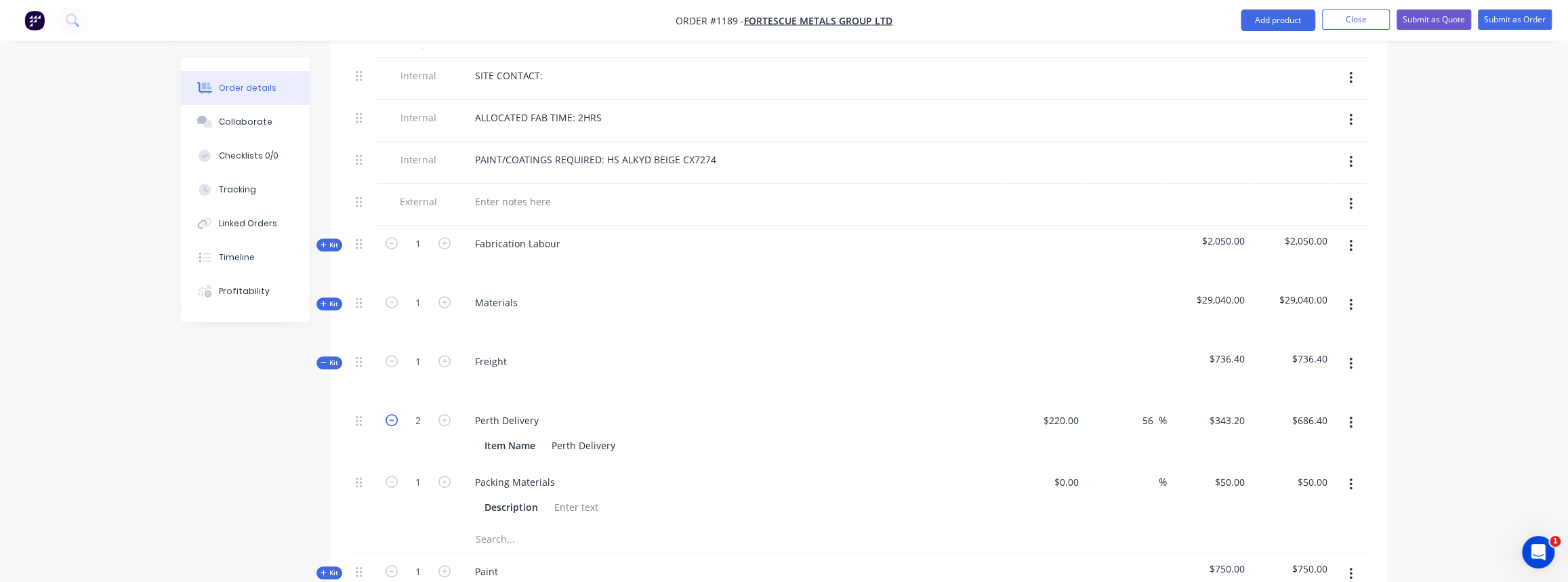
type input "1"
type input "$343.20"
click at [445, 414] on icon "button" at bounding box center [444, 420] width 12 height 12
type input "2"
type input "$686.40"
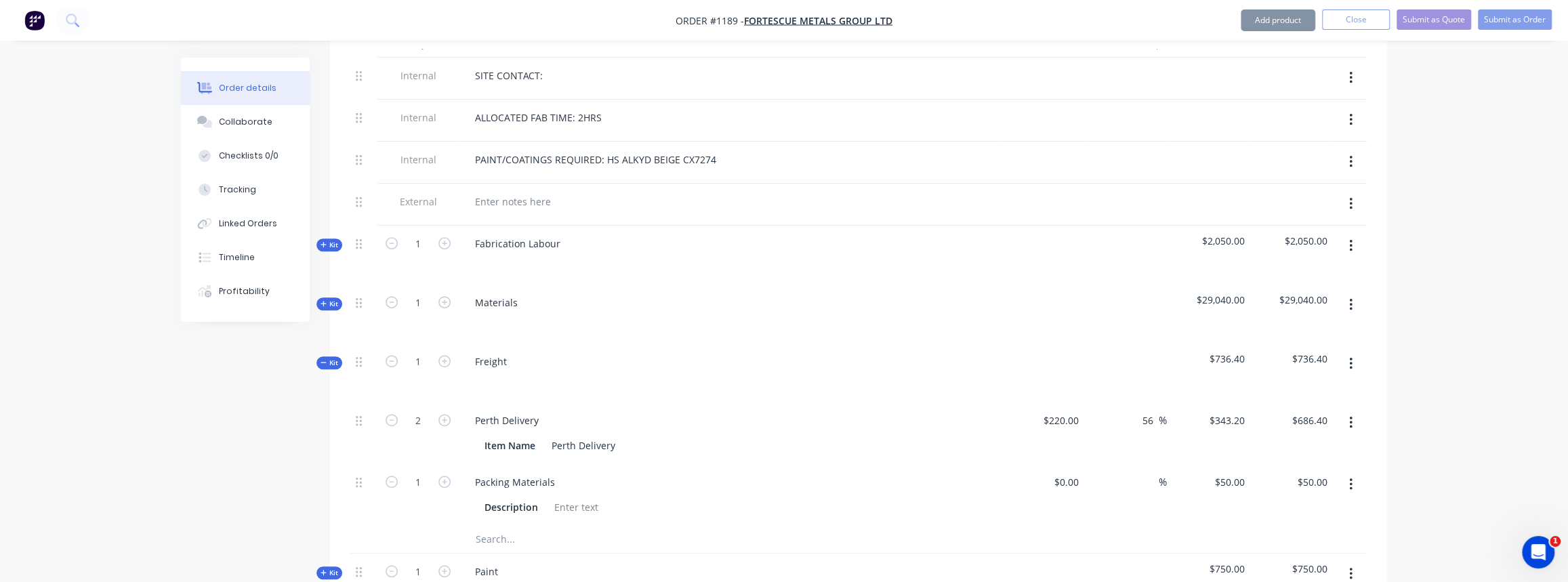
click at [330, 357] on span "Kit" at bounding box center [329, 362] width 18 height 10
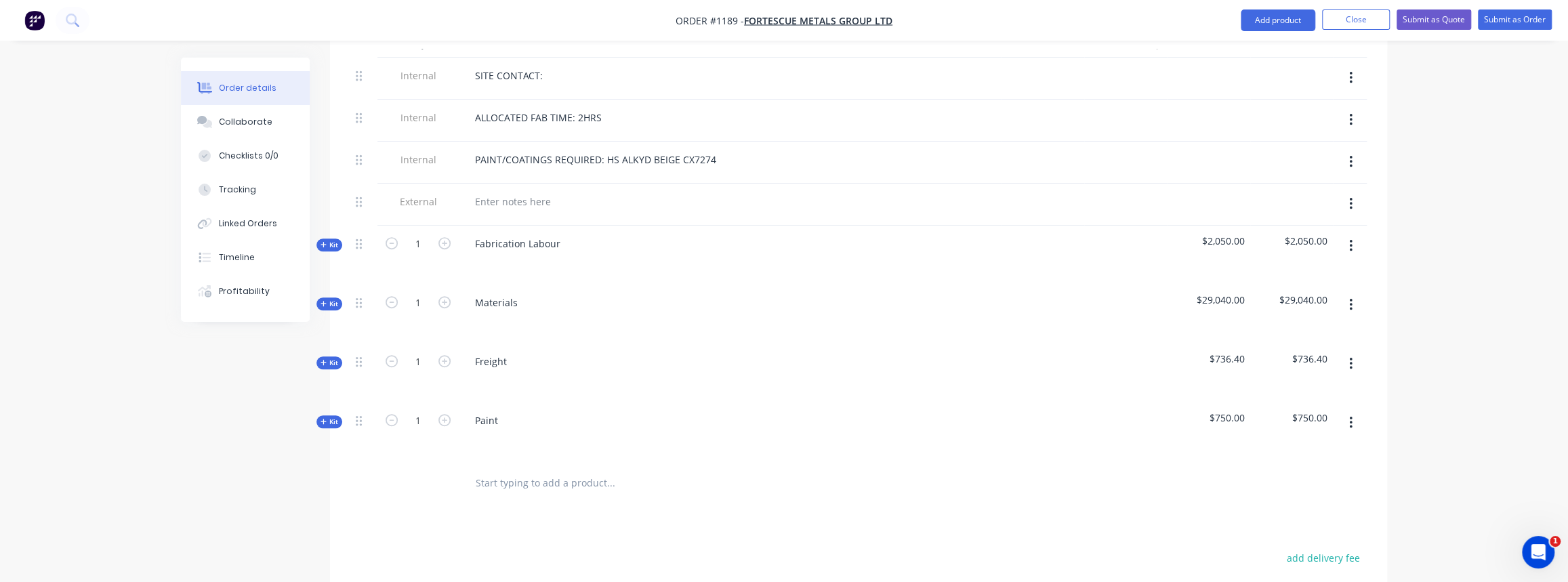
click at [334, 416] on span "Kit" at bounding box center [329, 421] width 18 height 10
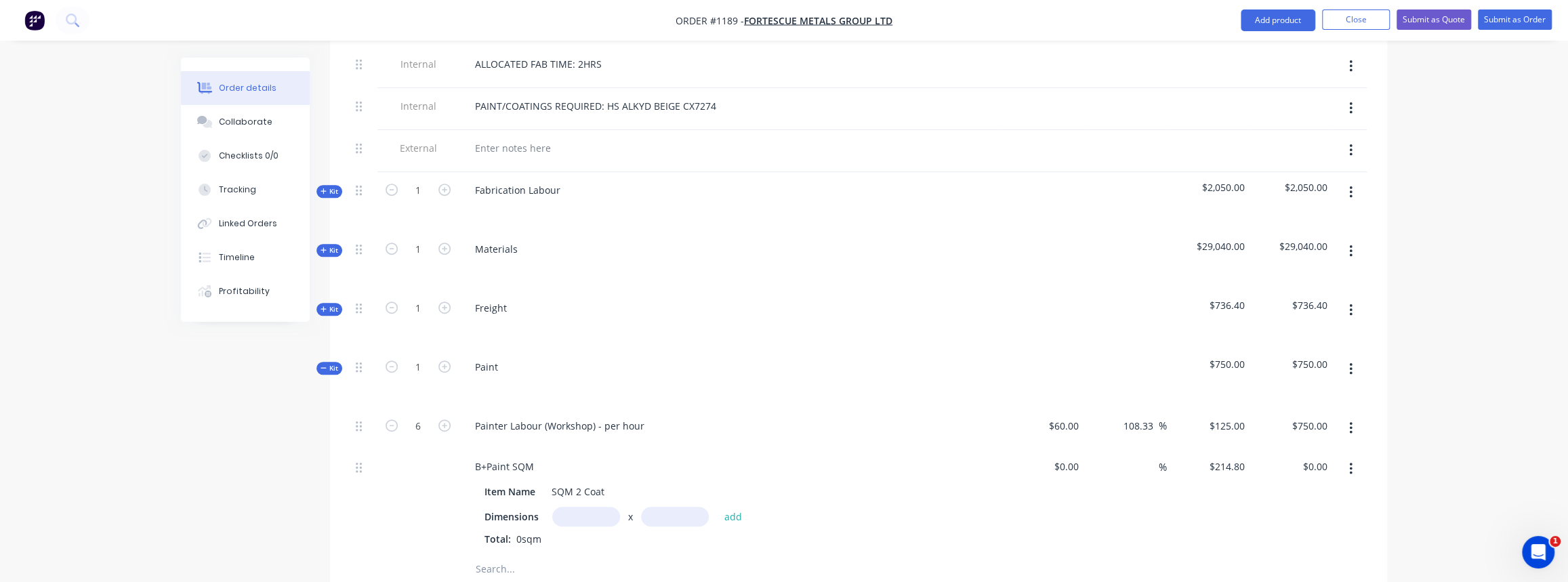
scroll to position [678, 0]
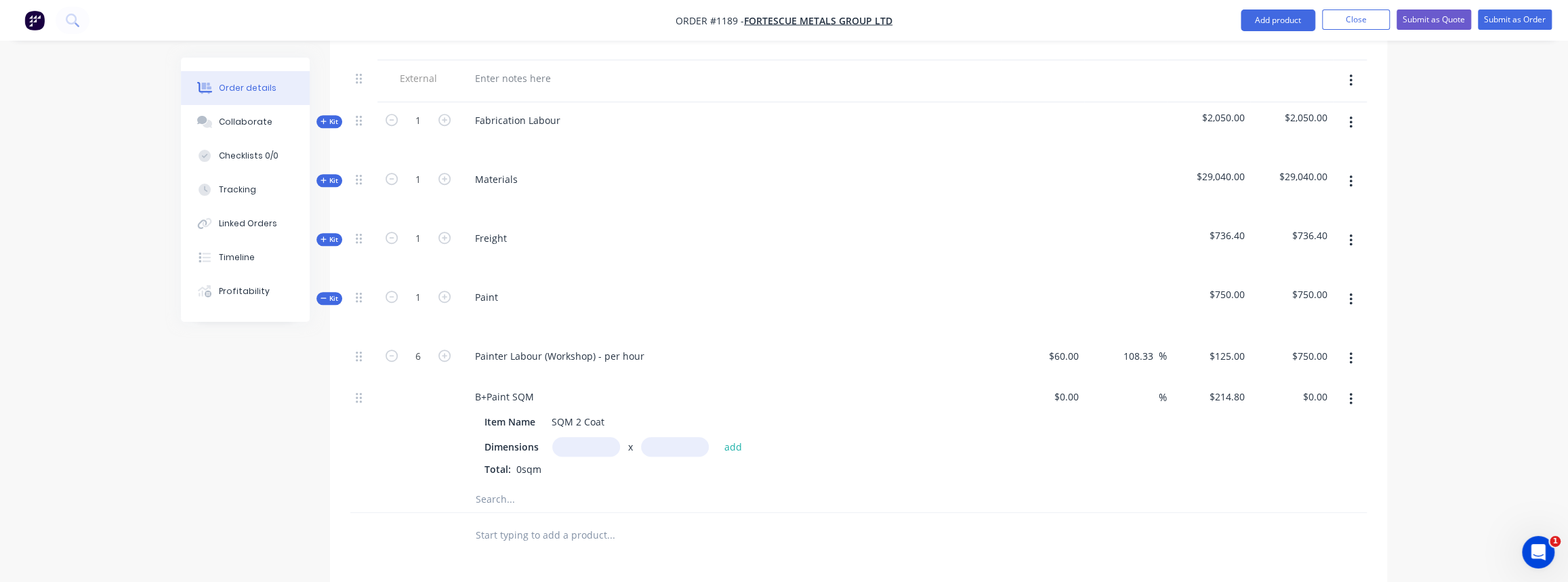
click at [1352, 288] on button "button" at bounding box center [1350, 299] width 32 height 24
click at [1277, 406] on div "Delete" at bounding box center [1302, 416] width 105 height 20
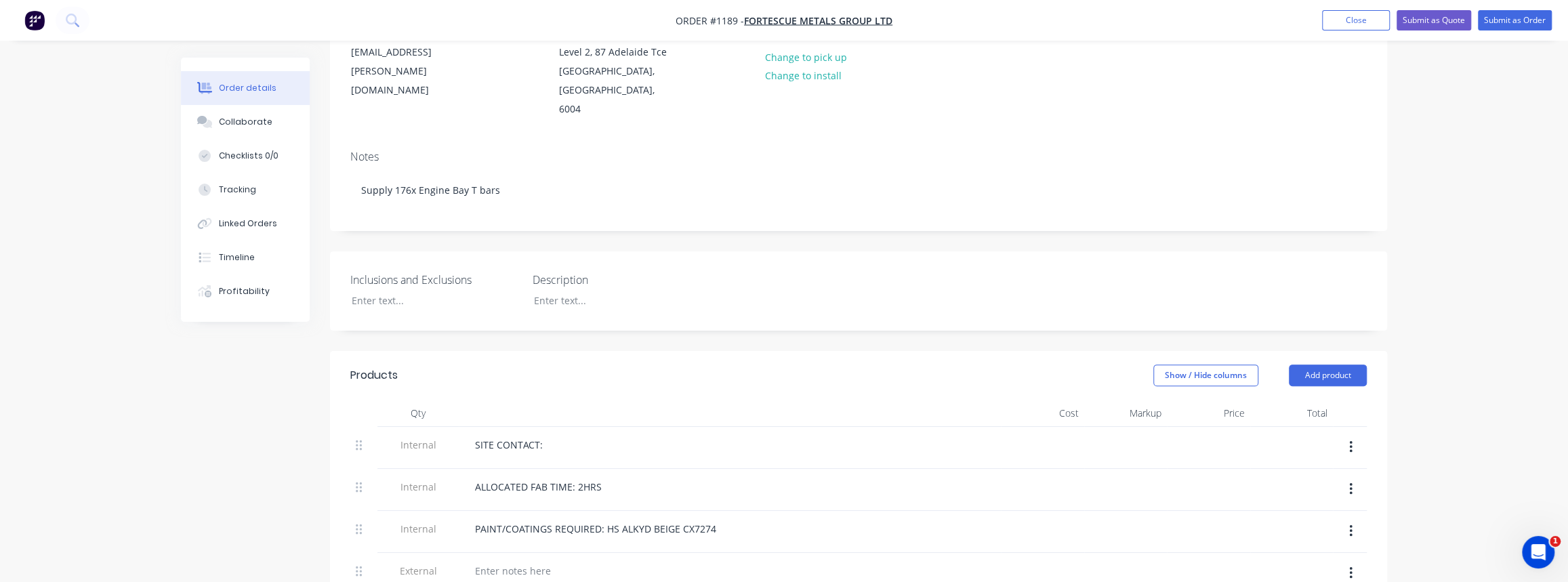
scroll to position [185, 0]
click at [401, 291] on div at bounding box center [425, 301] width 170 height 20
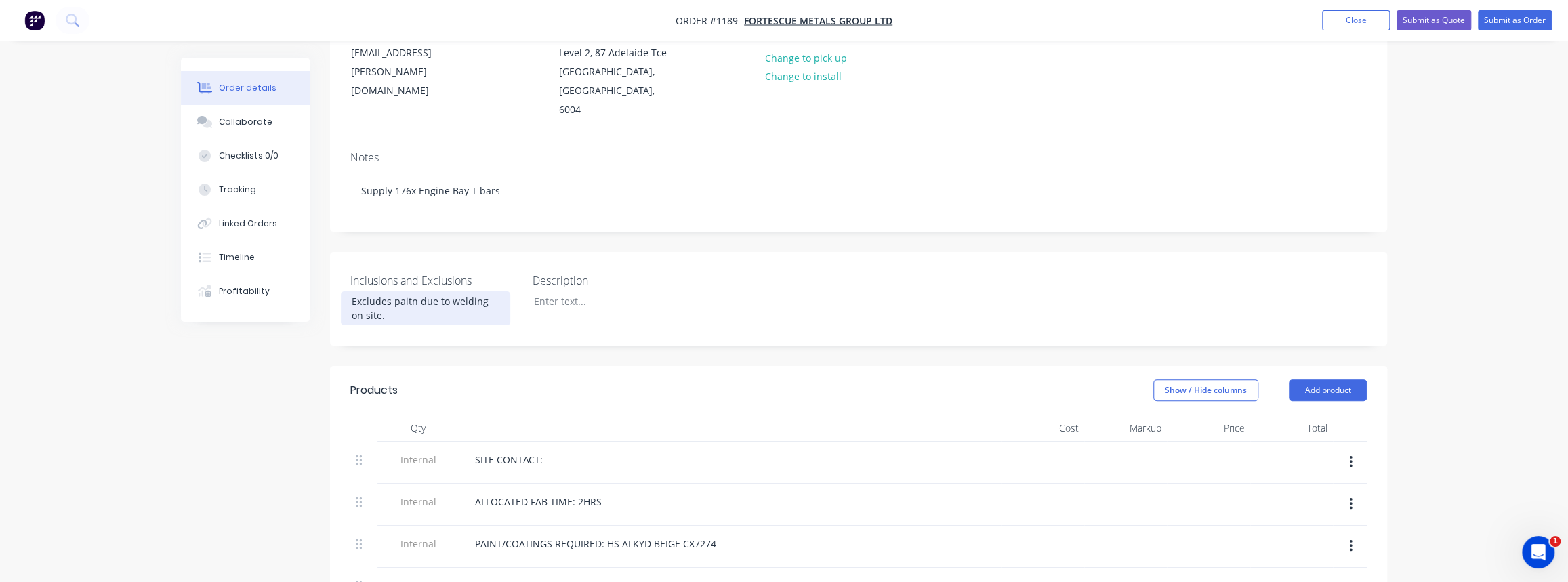
click at [409, 291] on div "Excludes paitn due to welding on site." at bounding box center [425, 308] width 170 height 34
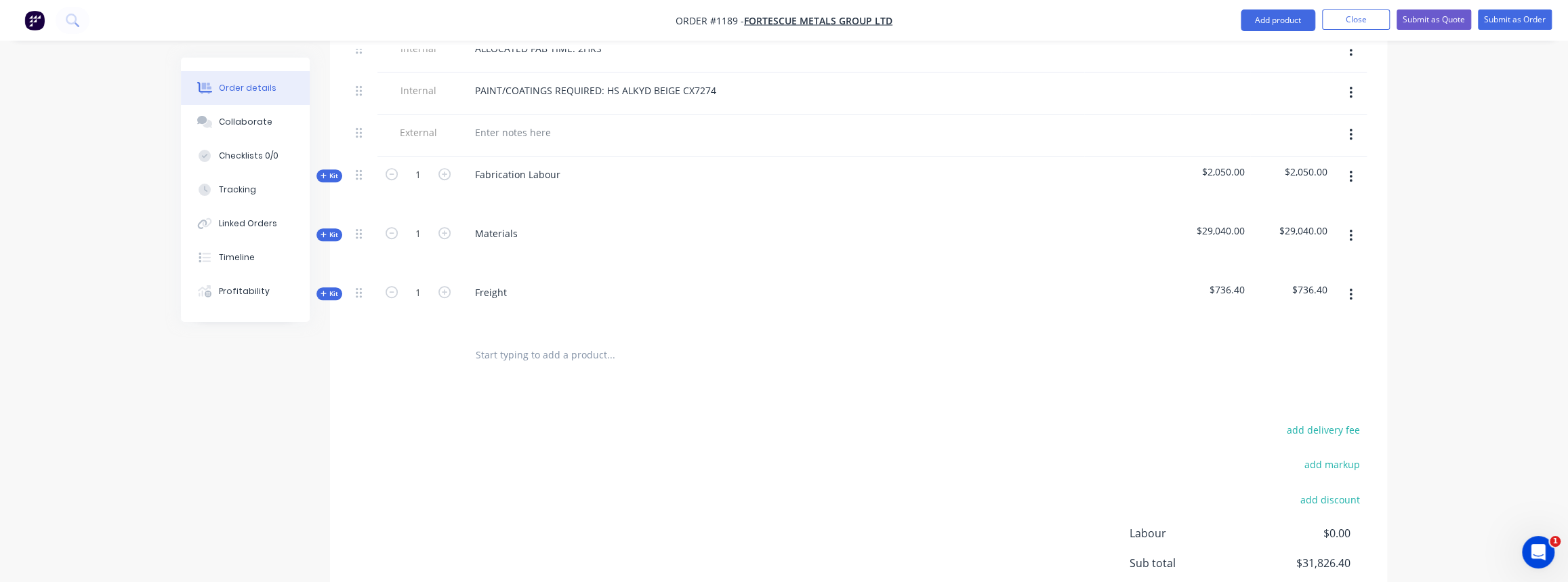
scroll to position [616, 0]
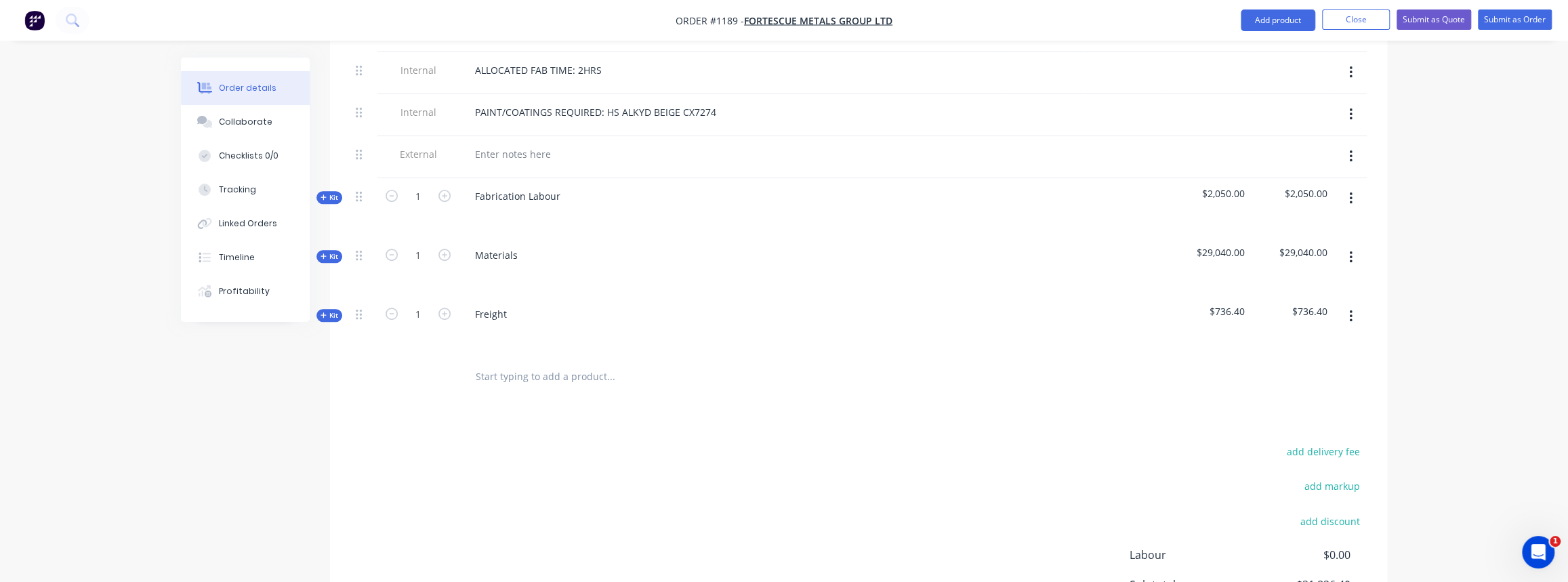
click at [330, 193] on span "Kit" at bounding box center [329, 198] width 18 height 10
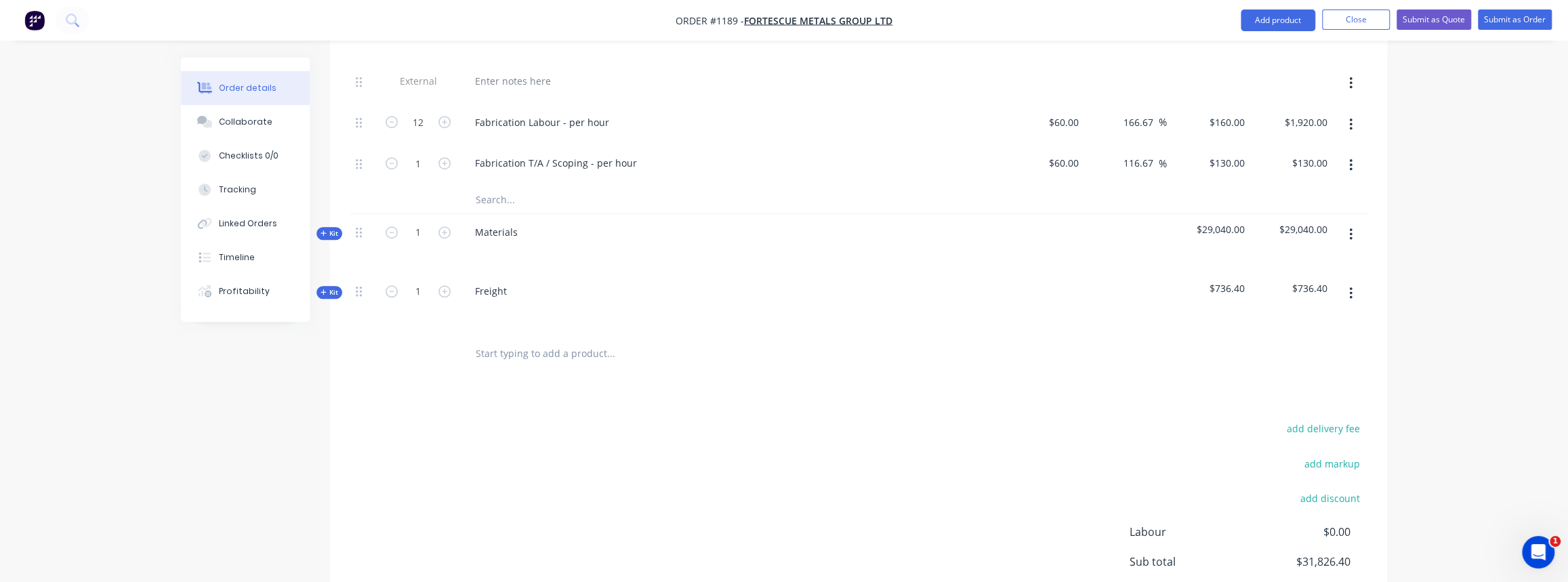
scroll to position [826, 0]
click at [1348, 25] on button "Close" at bounding box center [1355, 20] width 68 height 20
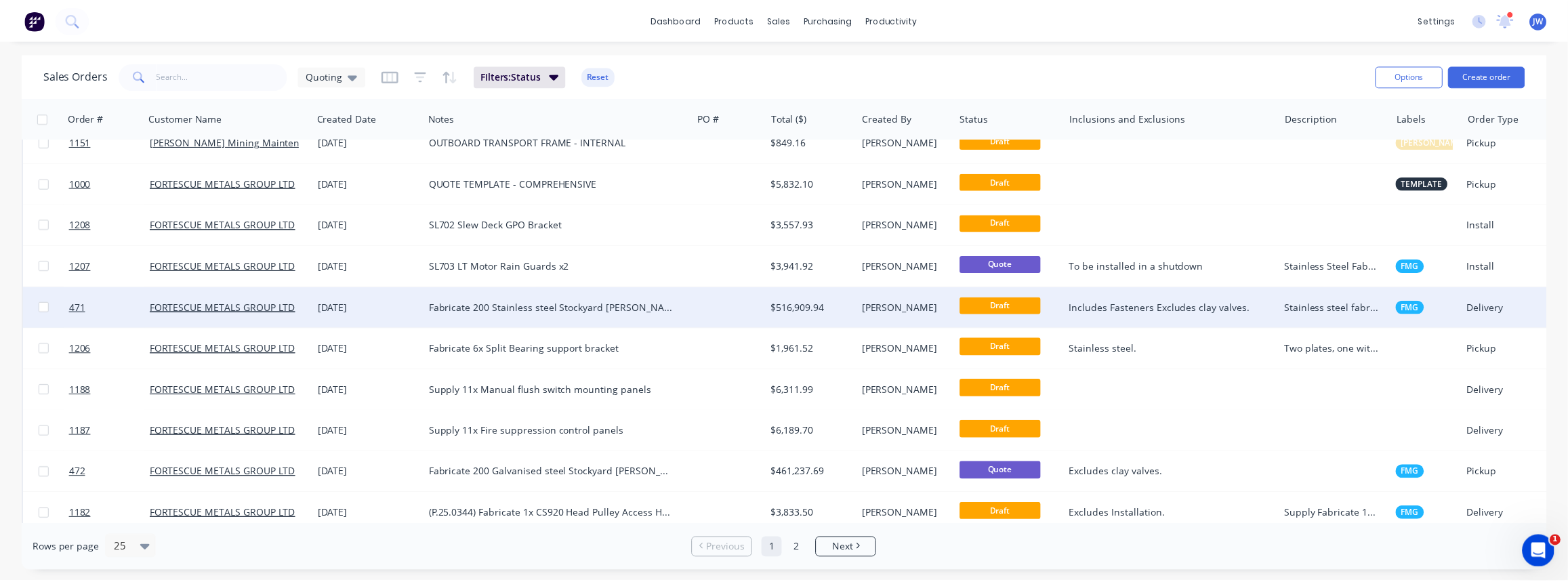
scroll to position [492, 0]
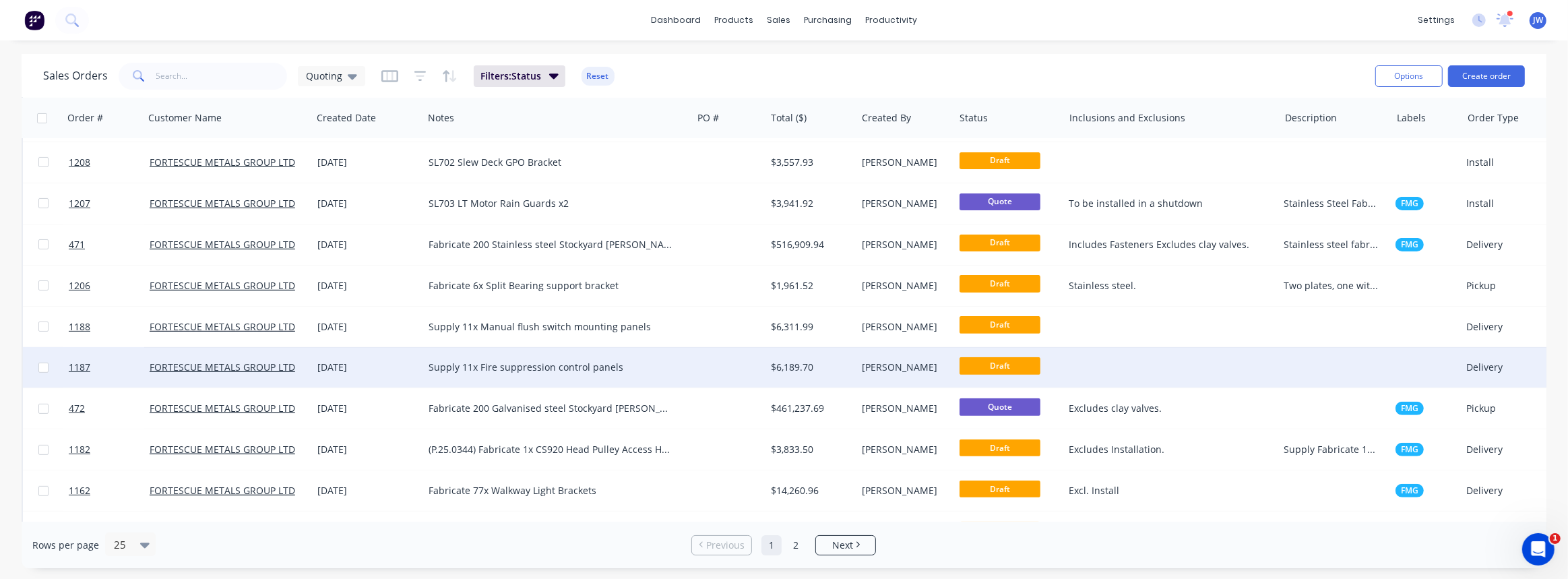
click at [778, 366] on div "$6,189.70" at bounding box center [808, 367] width 76 height 14
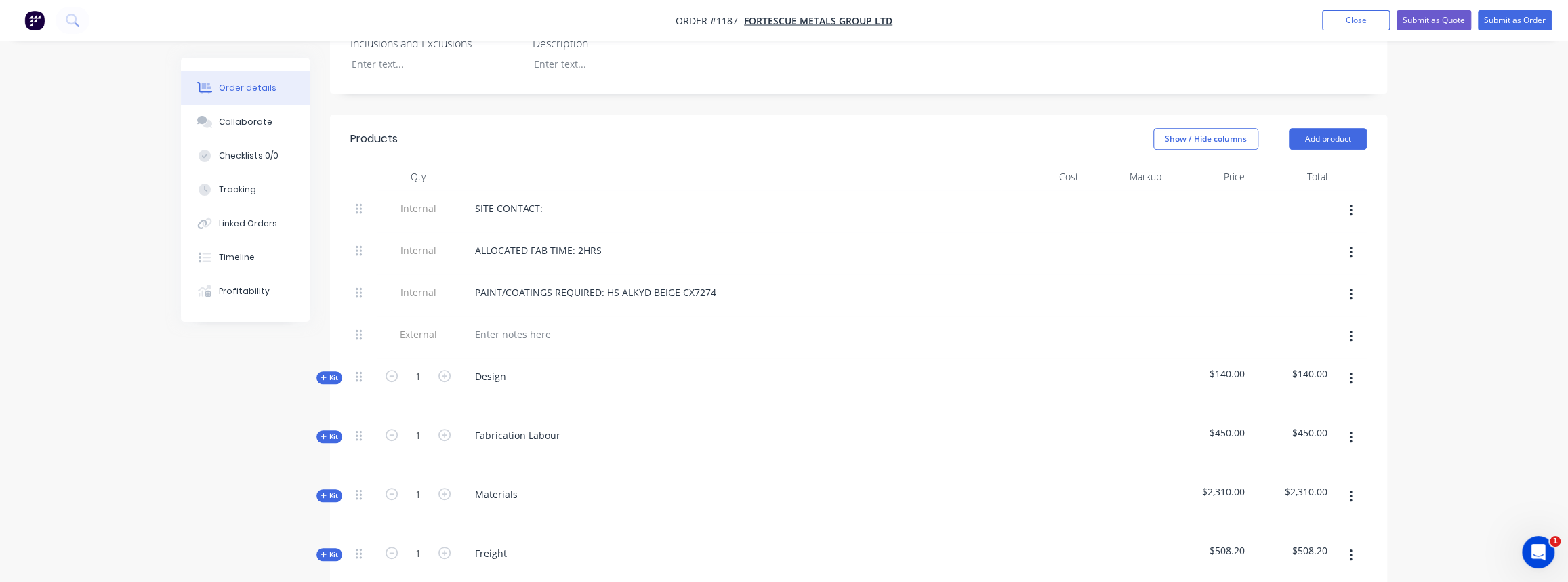
scroll to position [431, 0]
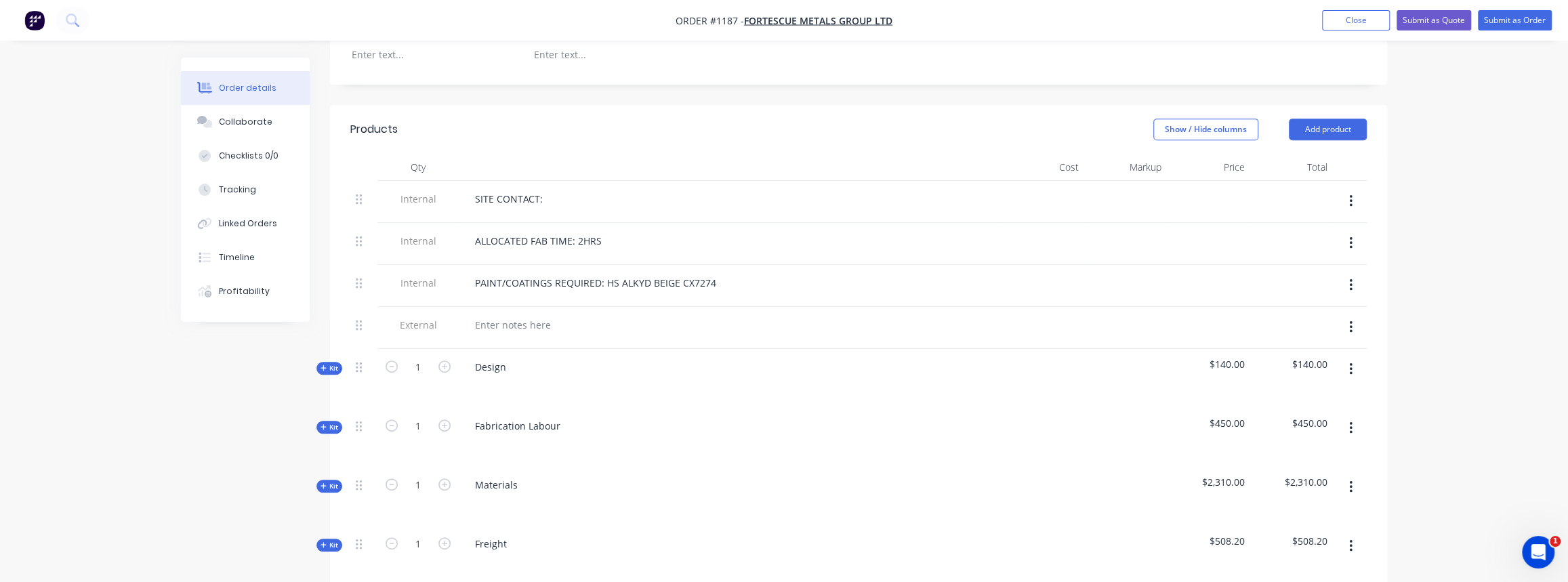
click at [326, 363] on span "Kit" at bounding box center [329, 368] width 18 height 10
click at [324, 363] on span "Kit" at bounding box center [329, 368] width 18 height 10
click at [328, 427] on button "Kit" at bounding box center [329, 426] width 26 height 13
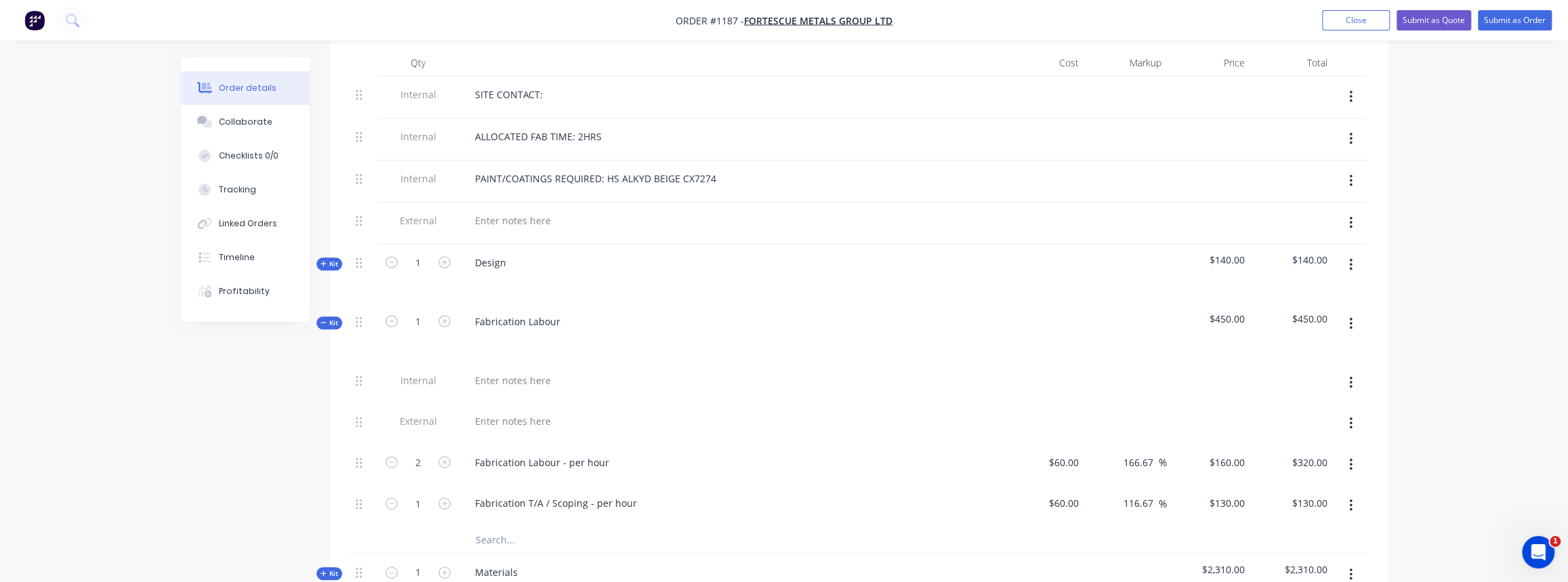
scroll to position [554, 0]
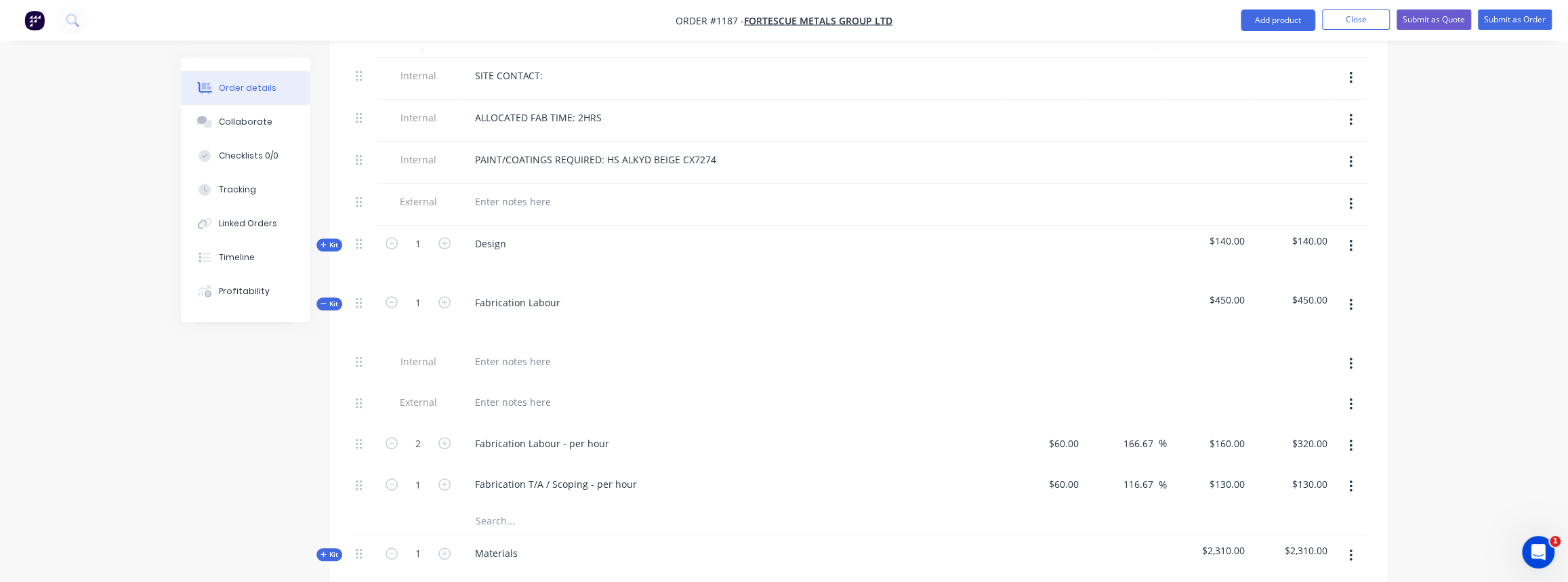
click at [327, 302] on span "Kit" at bounding box center [329, 303] width 18 height 10
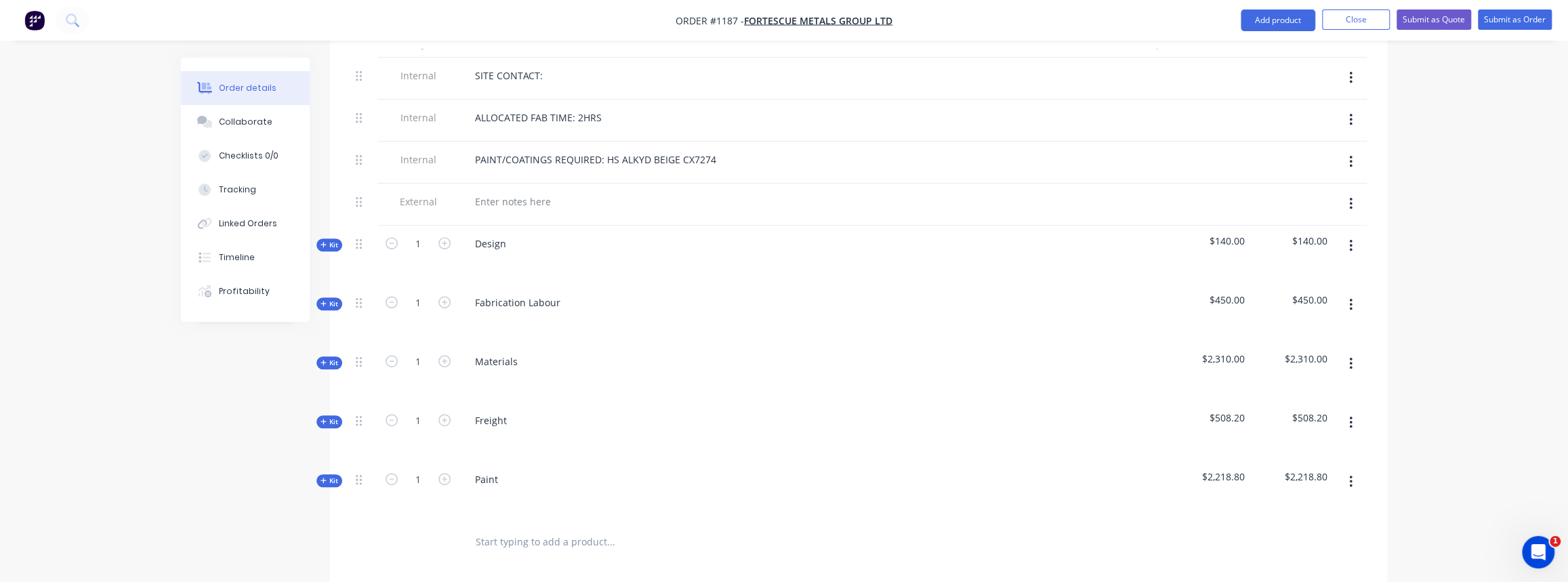
click at [332, 362] on button "Kit" at bounding box center [329, 362] width 26 height 13
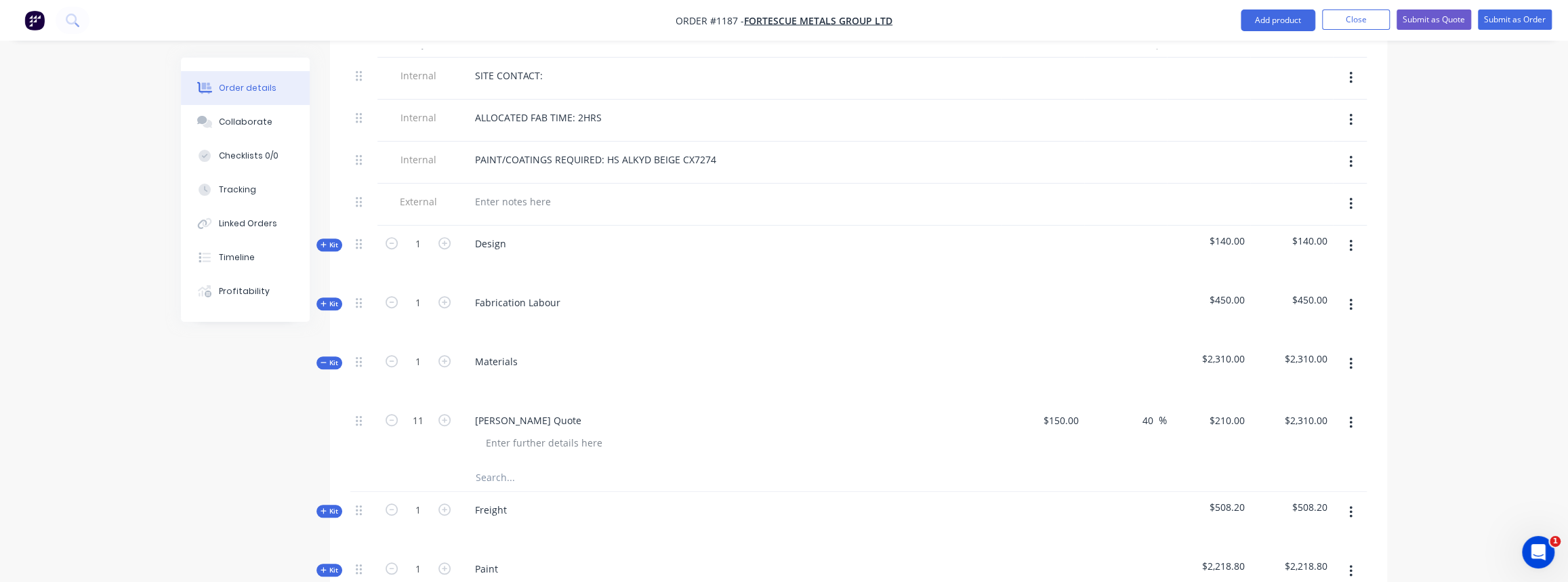
click at [332, 362] on button "Kit" at bounding box center [329, 362] width 26 height 13
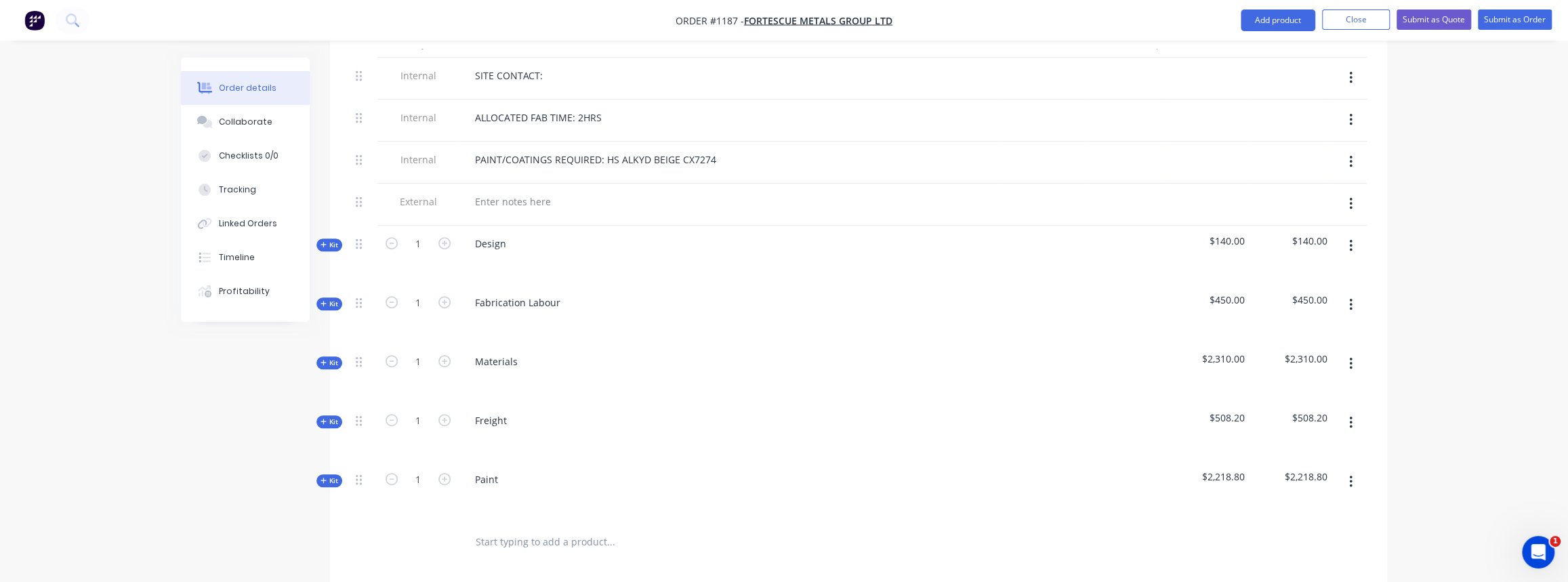
click at [323, 418] on icon "button" at bounding box center [322, 420] width 5 height 5
click at [323, 418] on icon "button" at bounding box center [323, 421] width 6 height 7
click at [329, 303] on button "Kit" at bounding box center [329, 303] width 26 height 13
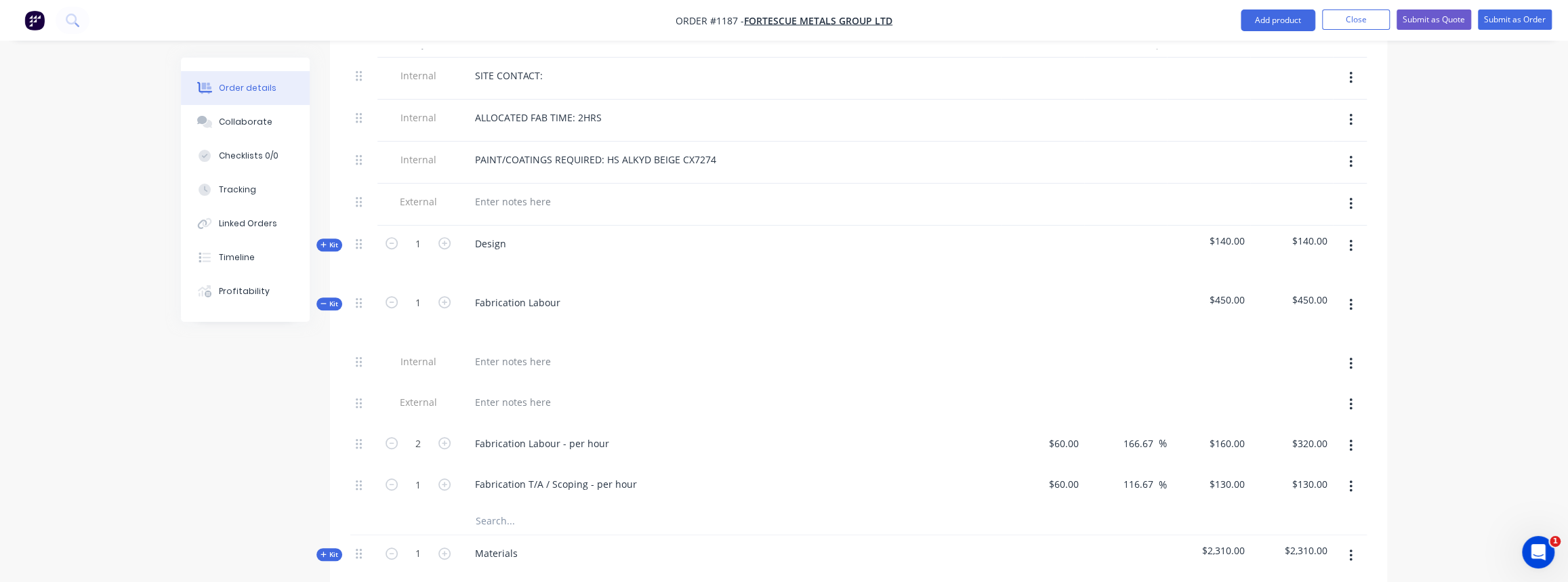
click at [334, 298] on span "Kit" at bounding box center [329, 303] width 18 height 10
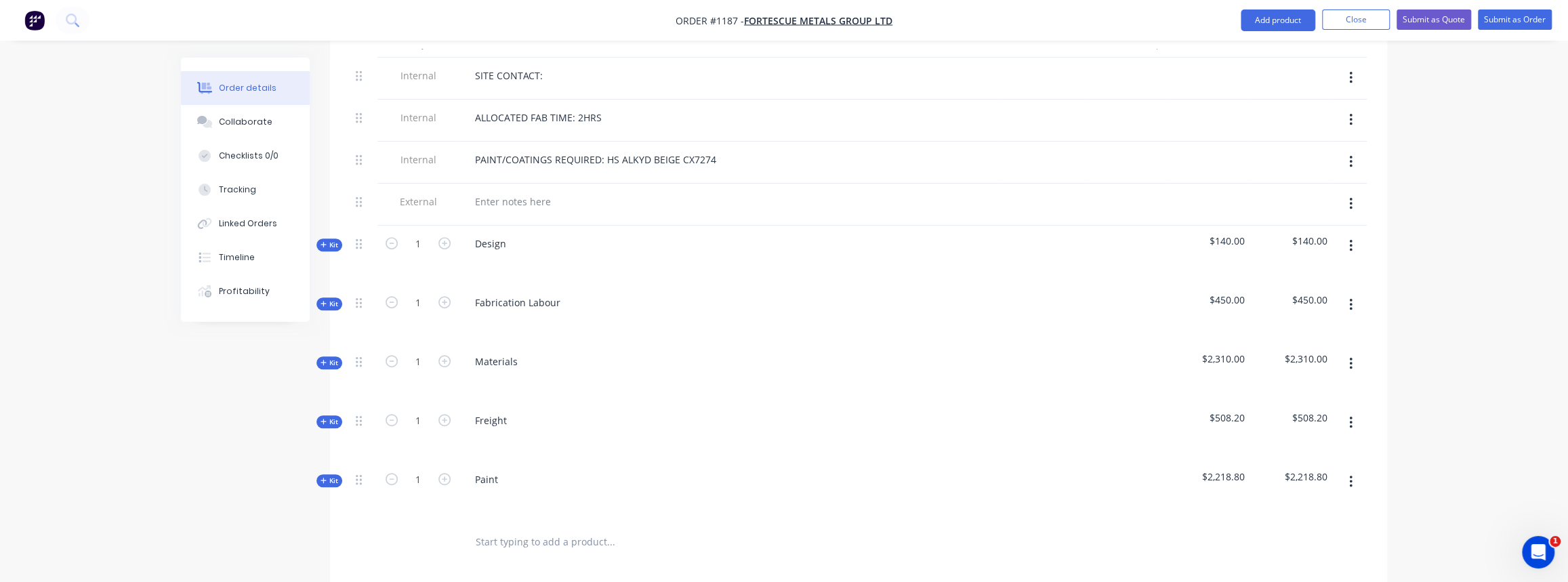
click at [332, 359] on span "Kit" at bounding box center [329, 362] width 18 height 10
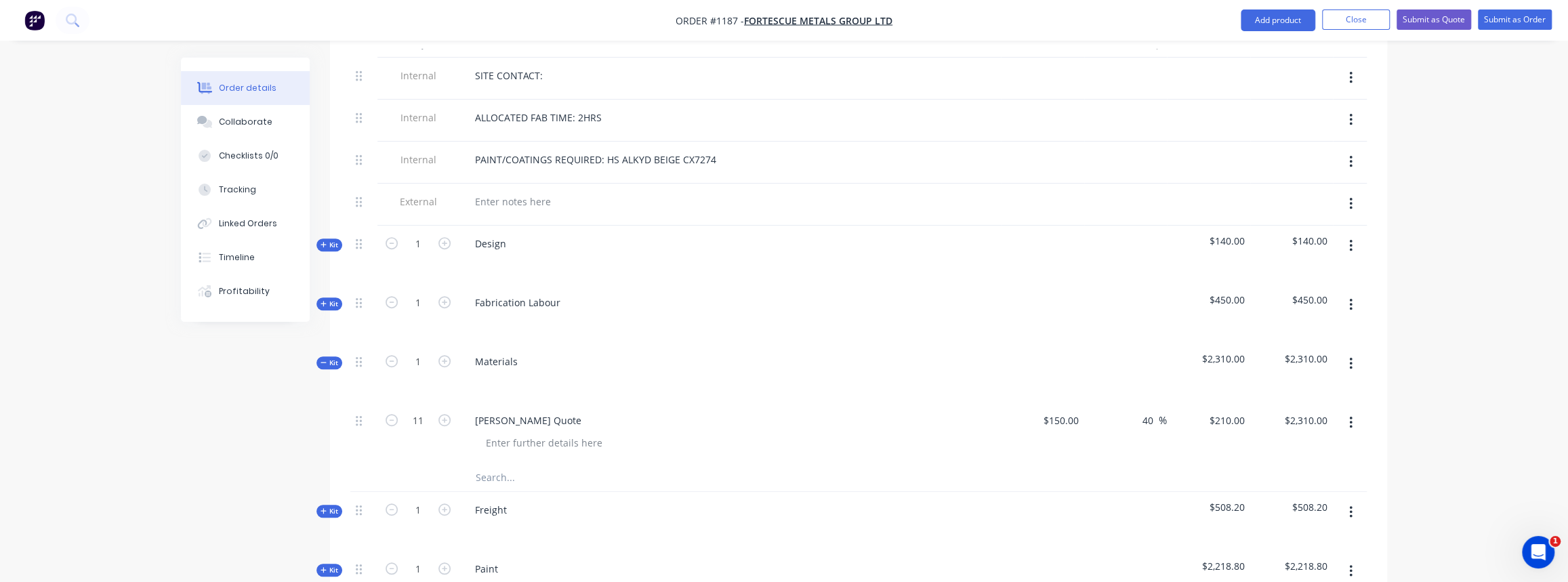
click at [332, 359] on span "Kit" at bounding box center [329, 362] width 18 height 10
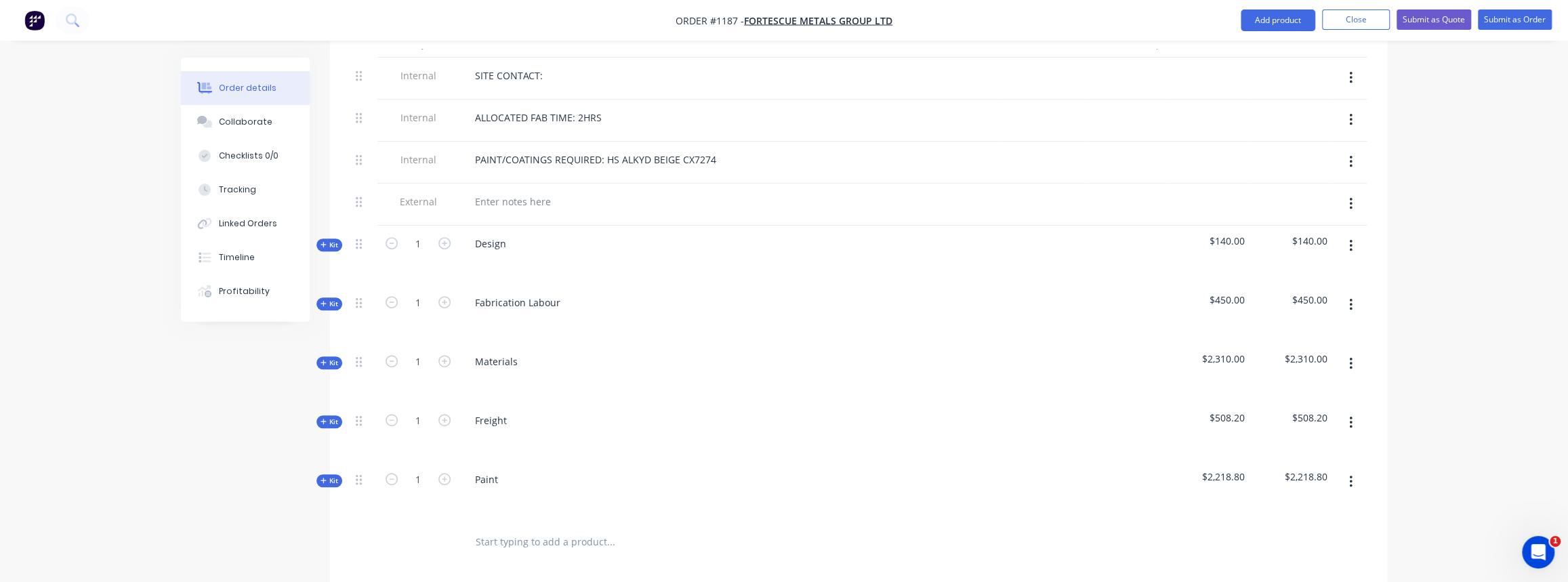
click at [334, 416] on span "Kit" at bounding box center [329, 421] width 18 height 10
click at [336, 480] on button "Kit" at bounding box center [329, 480] width 26 height 13
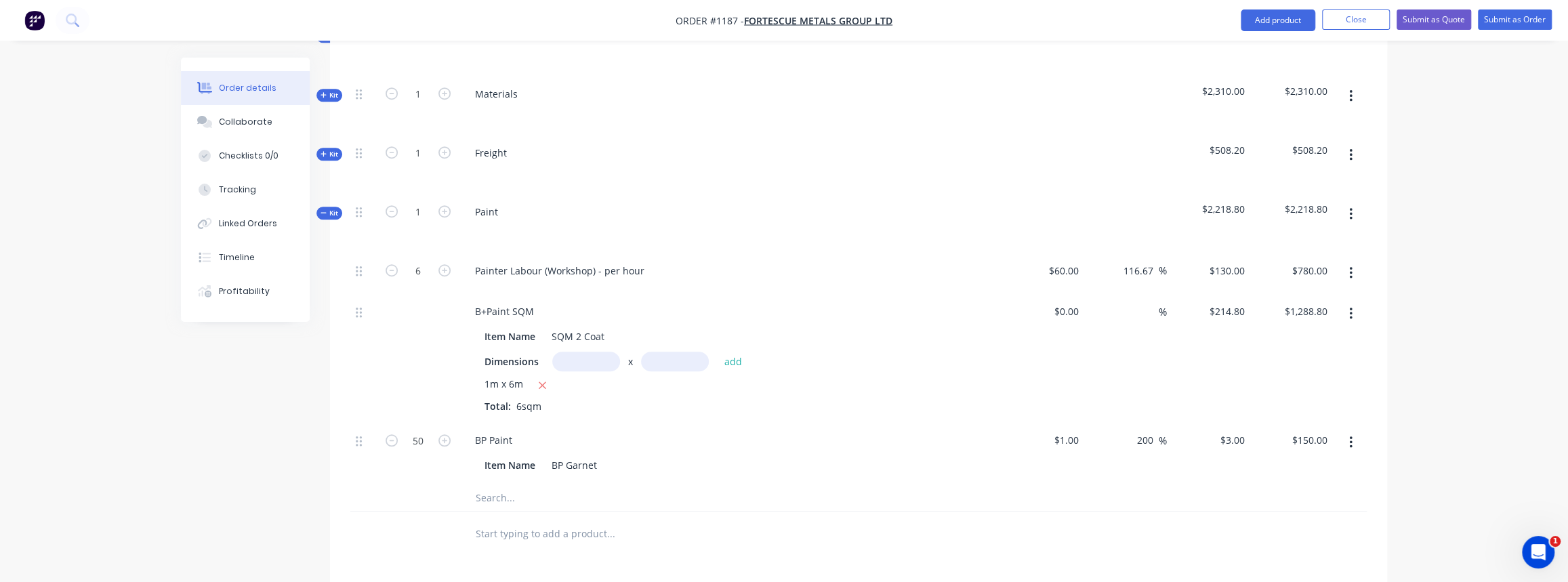
scroll to position [801, 0]
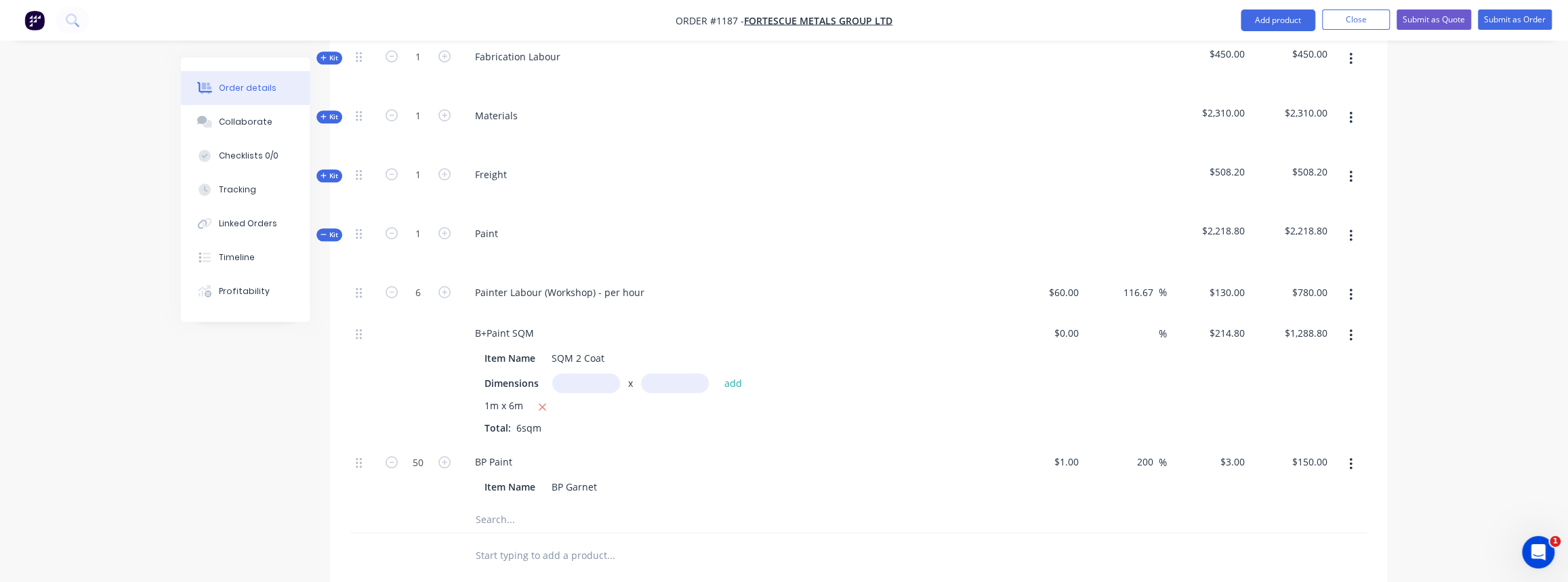
click at [329, 234] on button "Kit" at bounding box center [329, 235] width 26 height 13
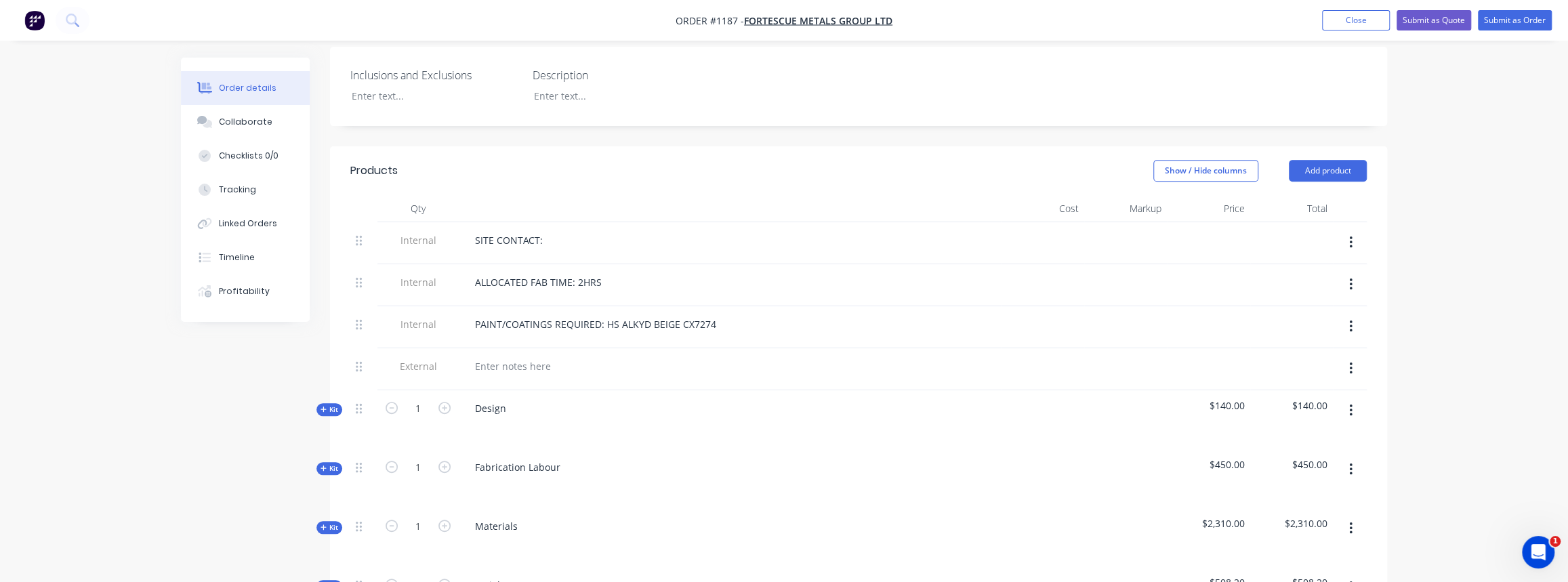
scroll to position [321, 0]
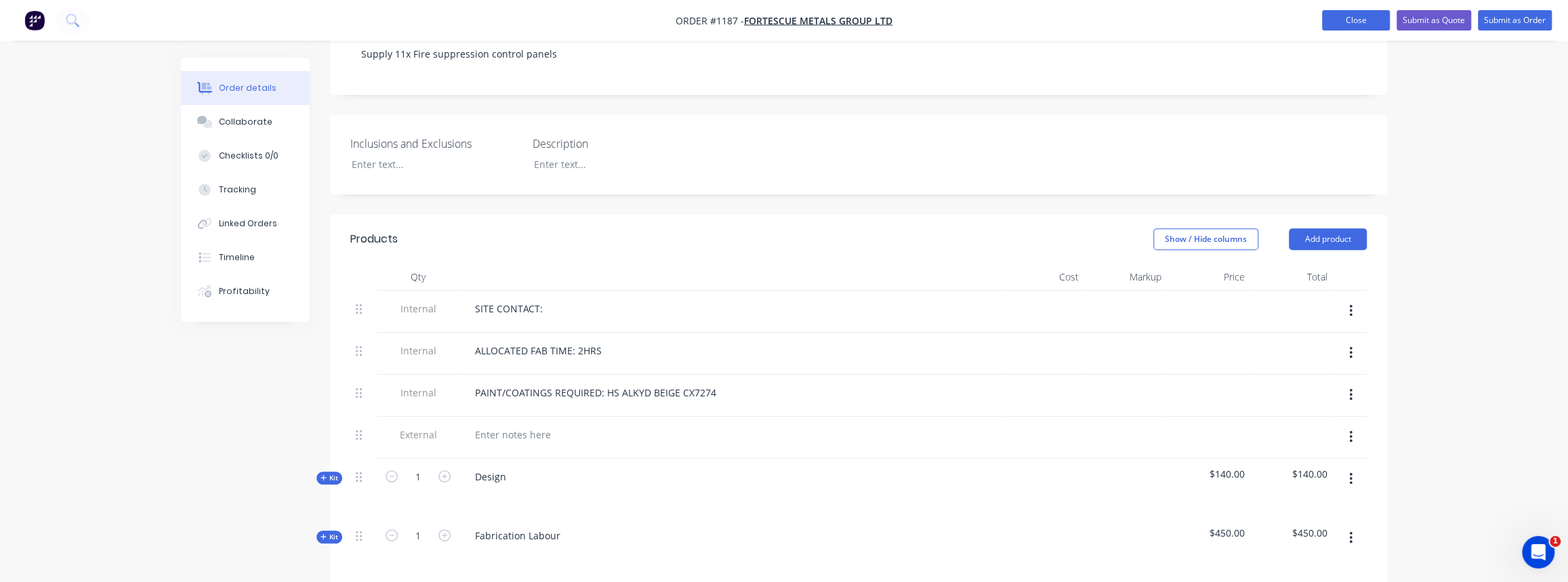
click at [1360, 22] on button "Close" at bounding box center [1355, 20] width 68 height 20
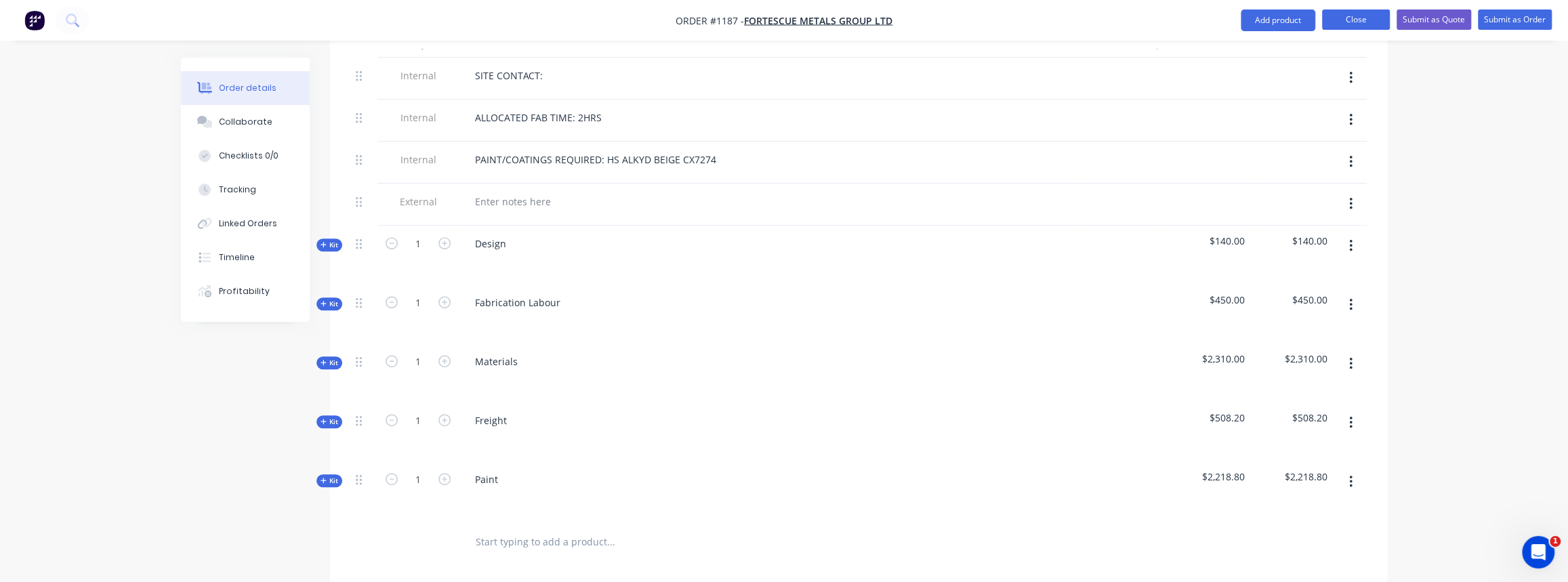
click at [1329, 12] on button "Close" at bounding box center [1355, 20] width 68 height 20
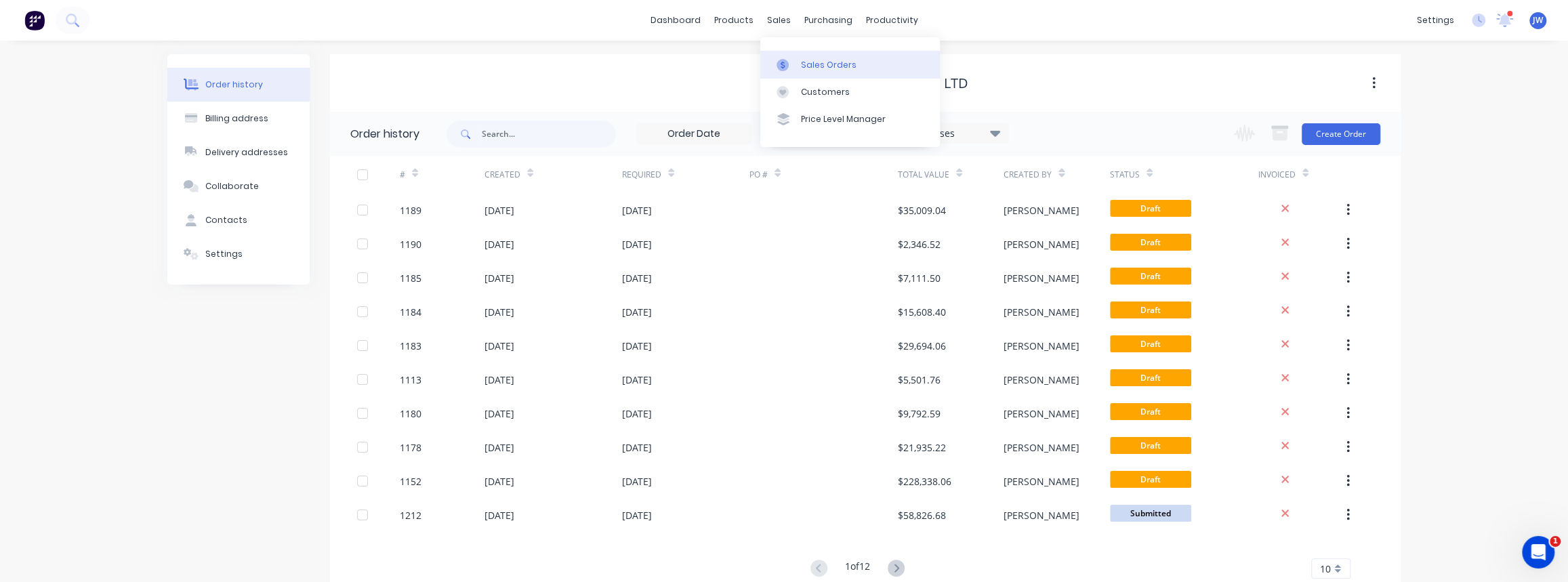
click at [824, 60] on div "Sales Orders" at bounding box center [828, 65] width 56 height 12
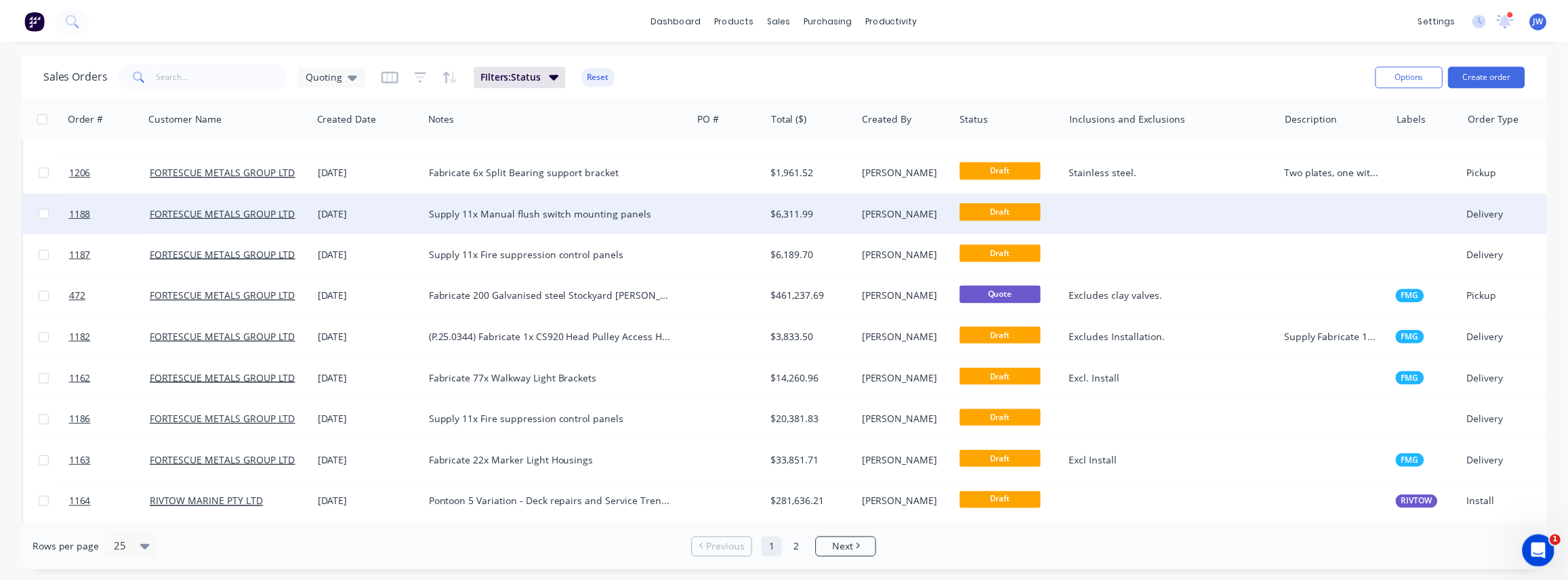
scroll to position [653, 0]
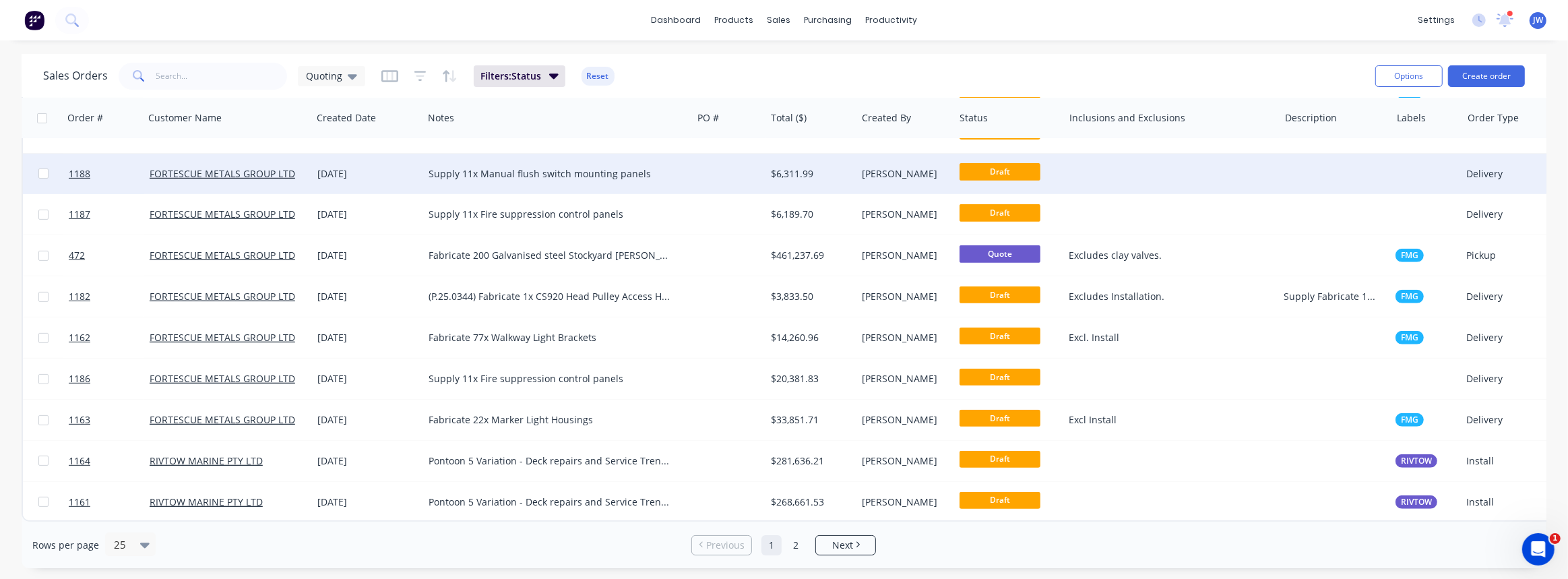
click at [708, 171] on div at bounding box center [729, 174] width 73 height 41
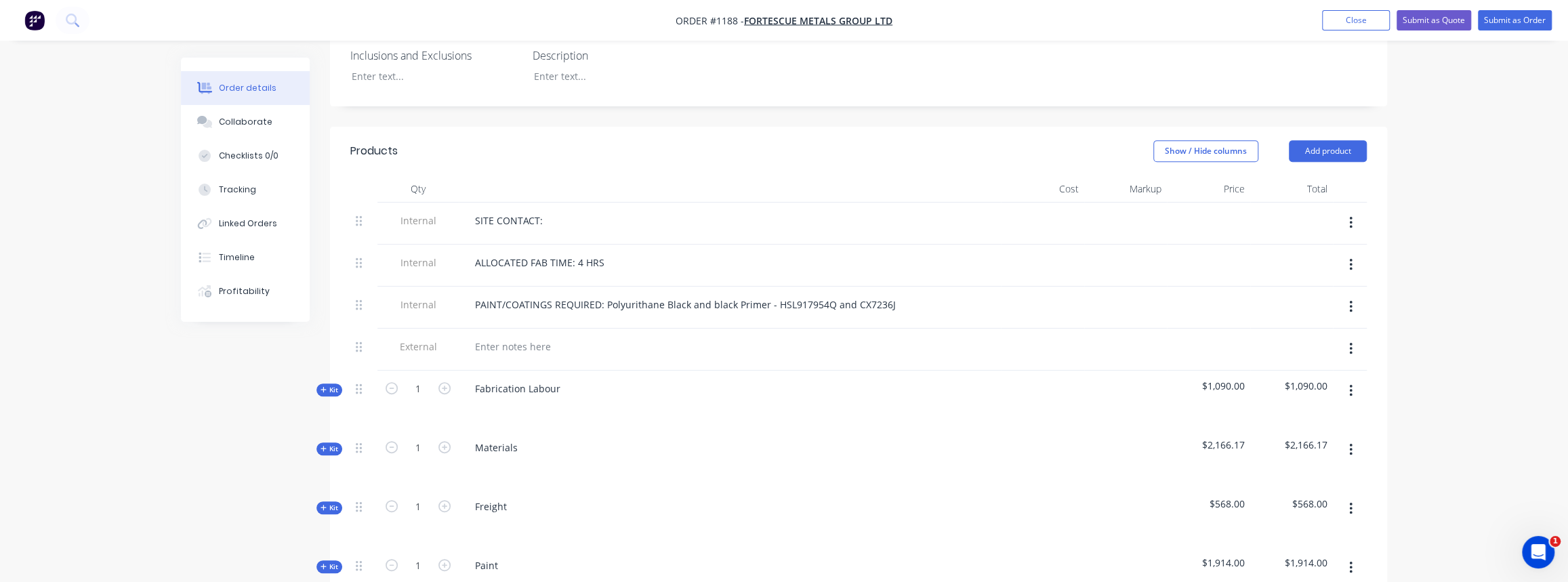
scroll to position [431, 0]
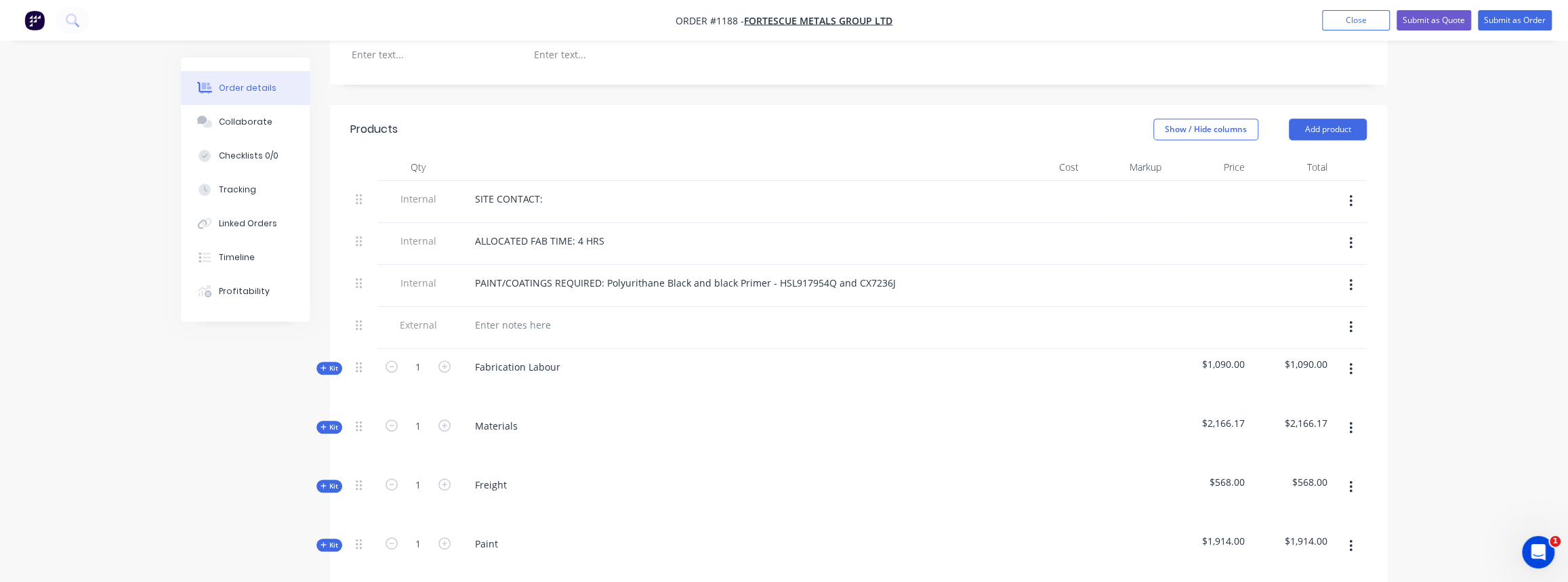
click at [327, 363] on span "Kit" at bounding box center [329, 368] width 18 height 10
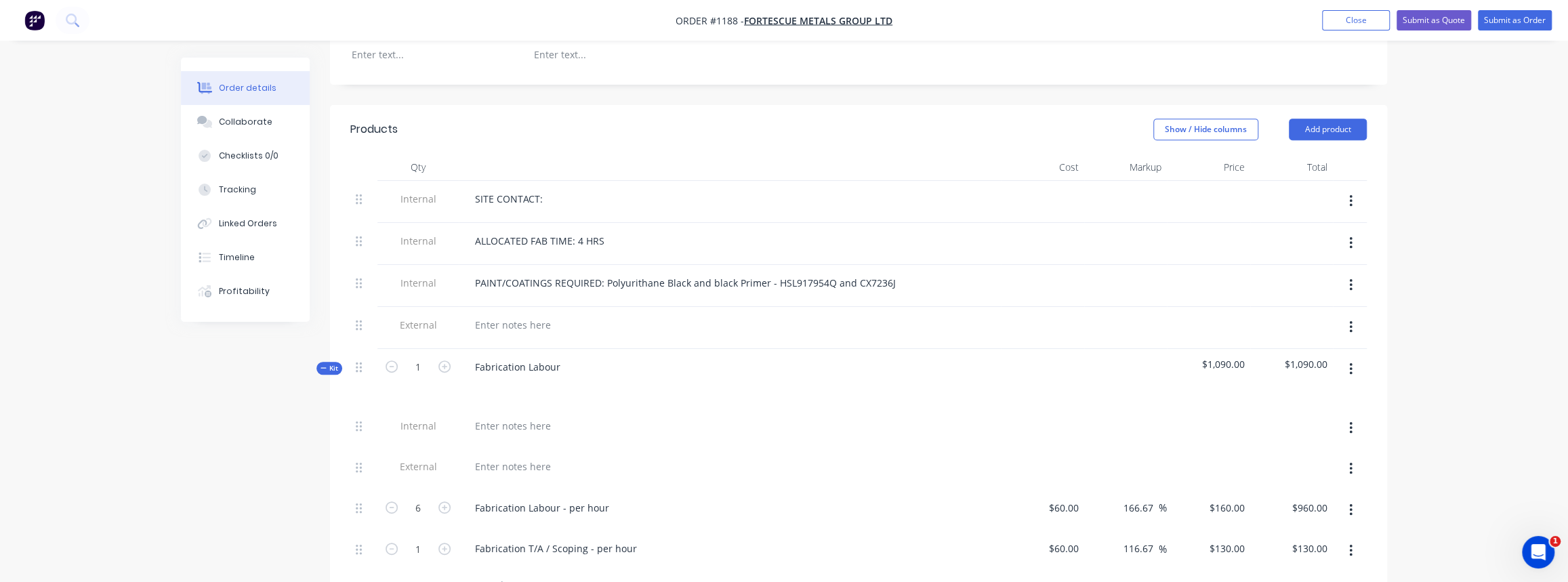
click at [329, 363] on span "Kit" at bounding box center [329, 368] width 18 height 10
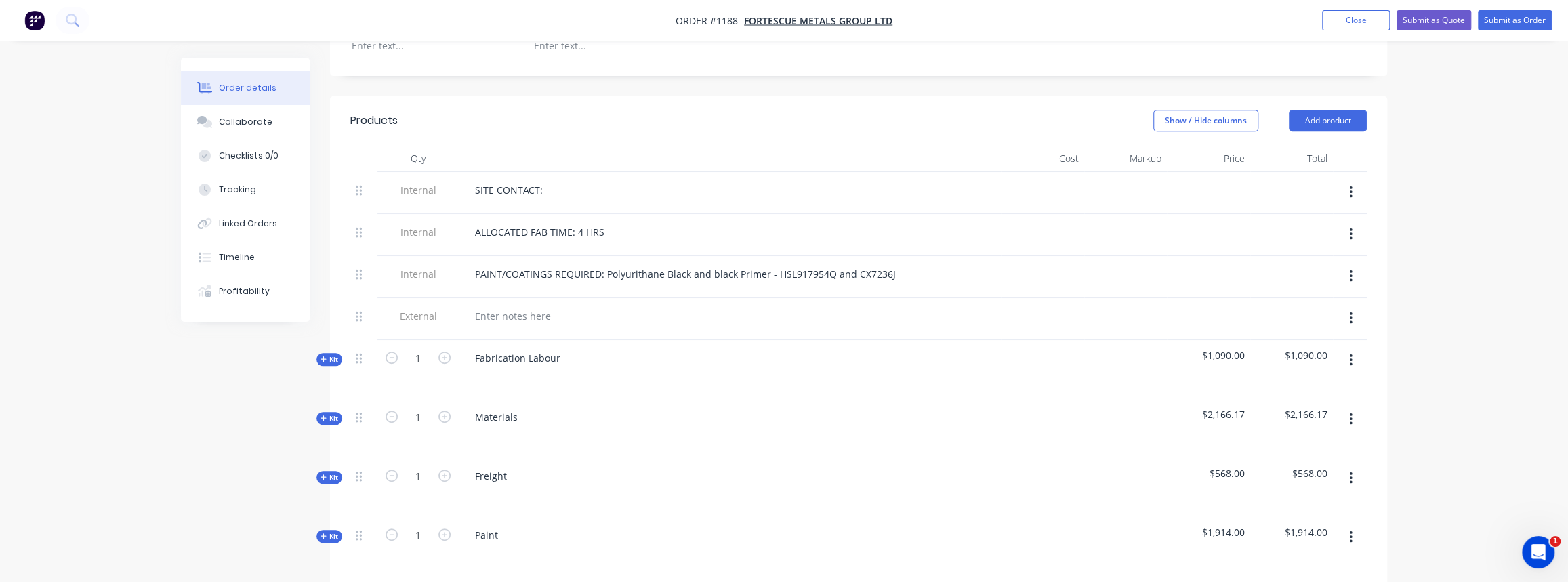
scroll to position [492, 0]
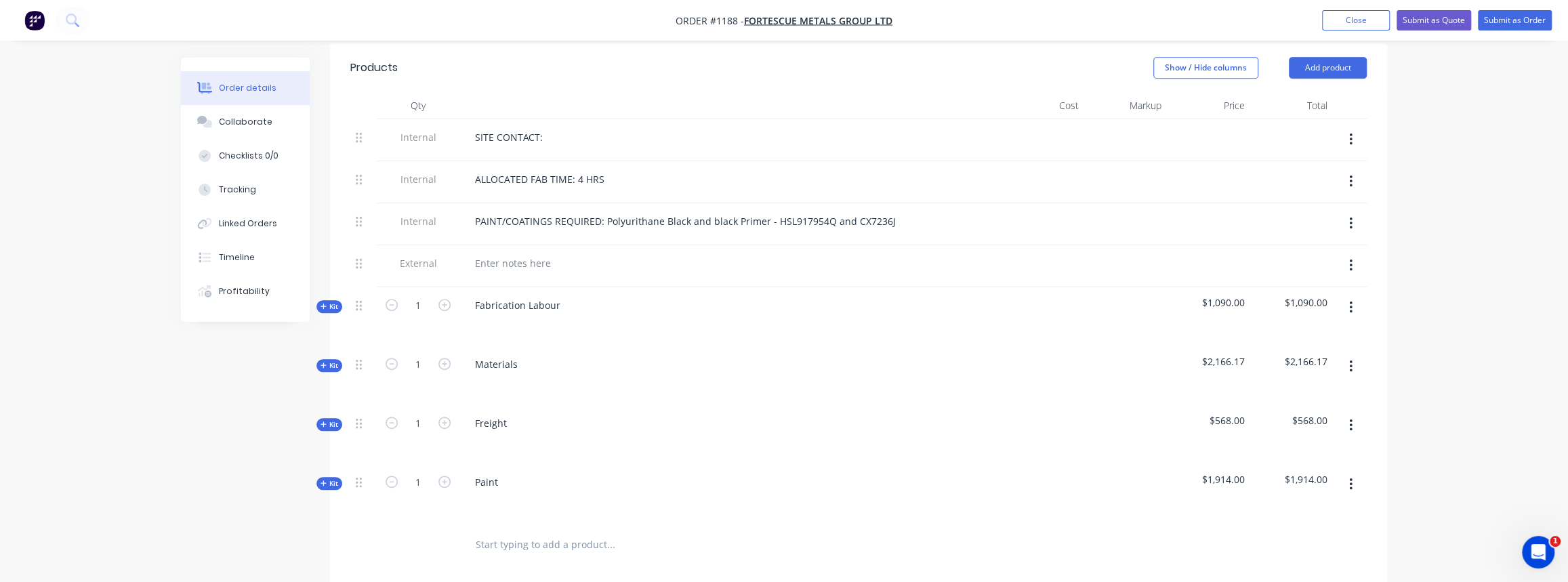
click at [331, 360] on span "Kit" at bounding box center [329, 365] width 18 height 10
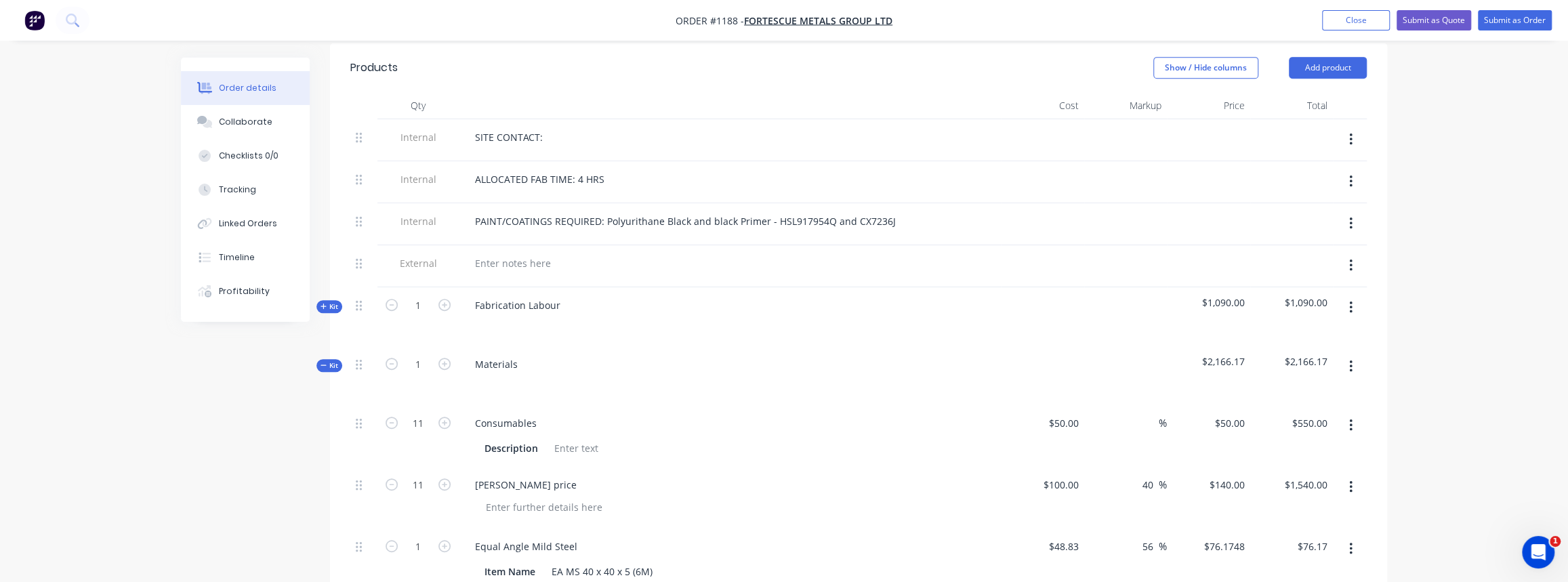
click at [331, 360] on span "Kit" at bounding box center [329, 365] width 18 height 10
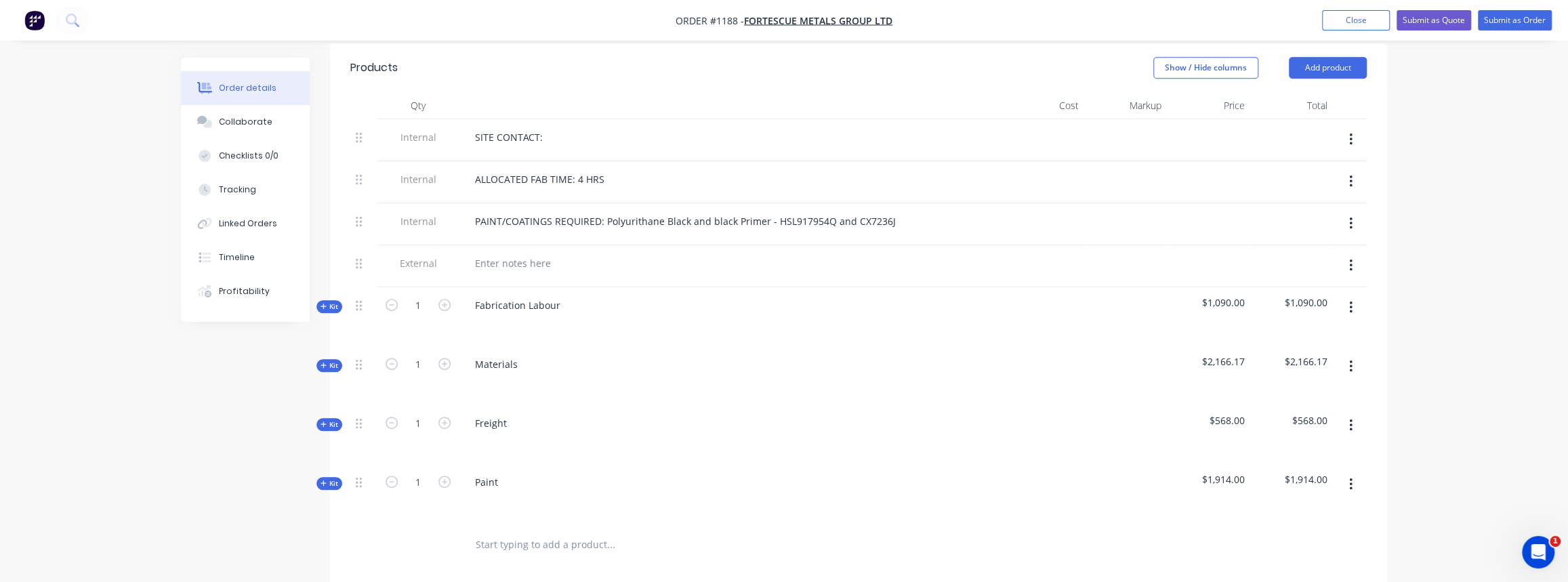
click at [325, 420] on icon "button" at bounding box center [323, 423] width 6 height 7
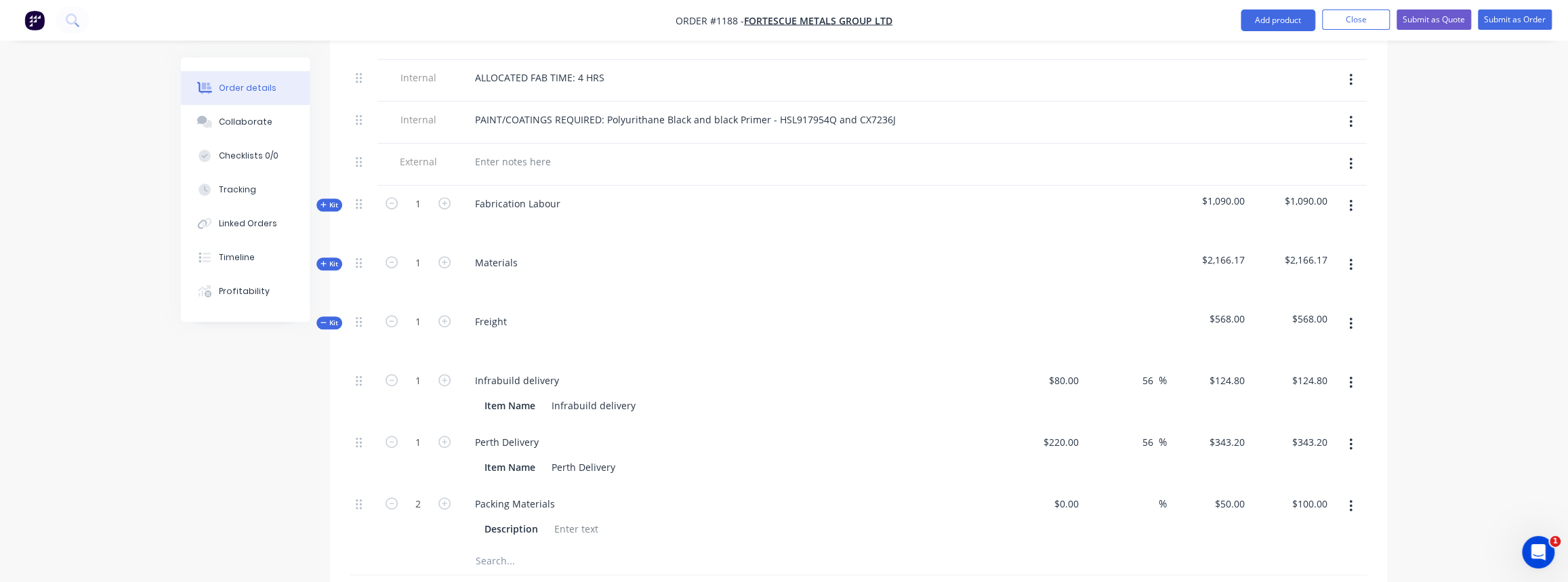
scroll to position [616, 0]
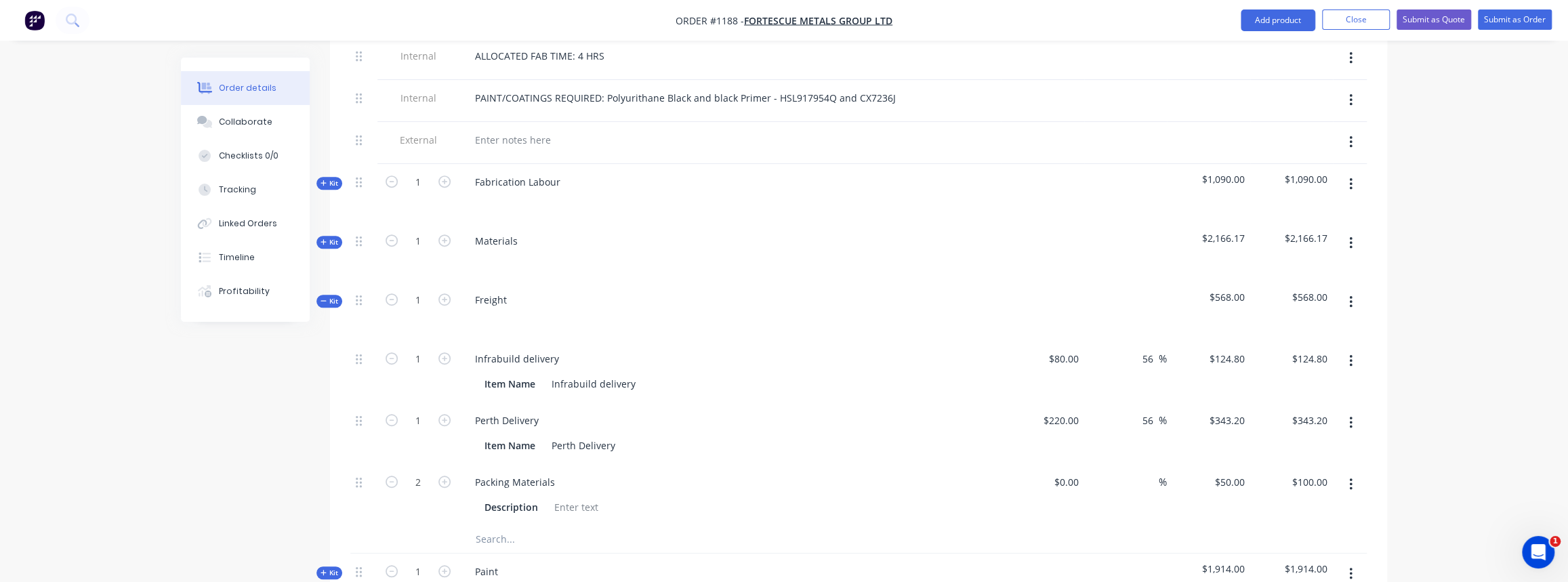
click at [332, 296] on span "Kit" at bounding box center [329, 301] width 18 height 10
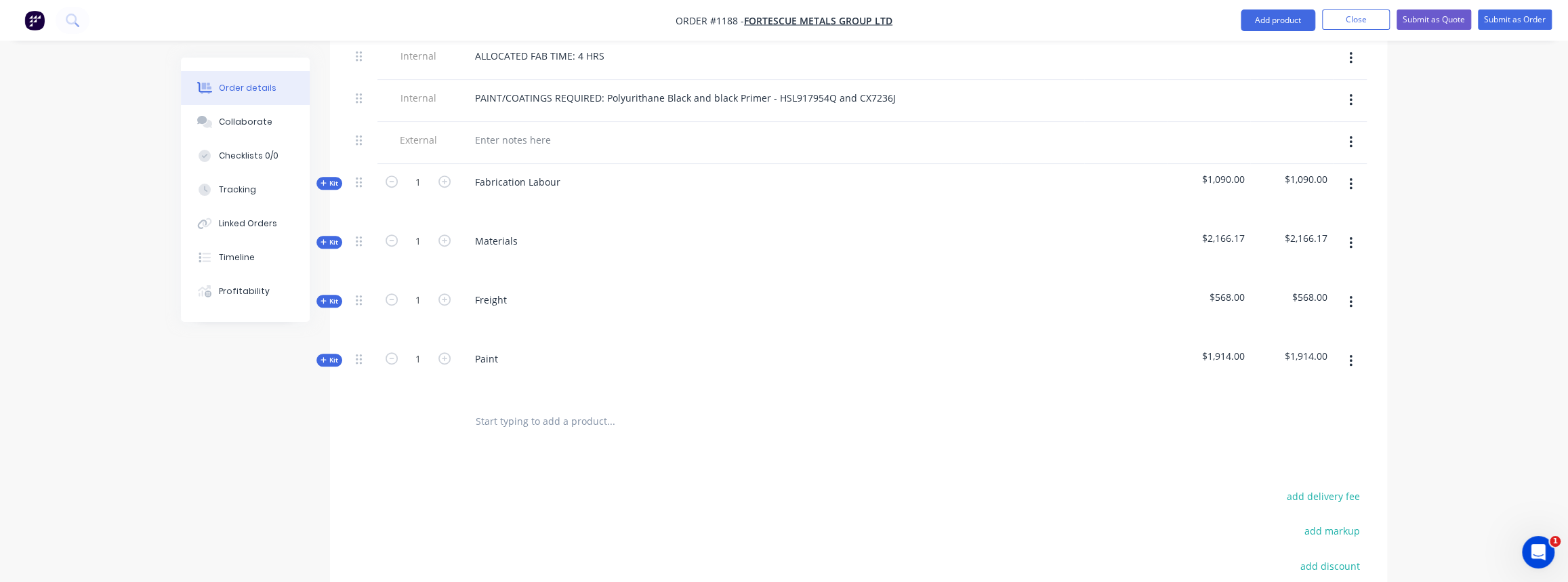
click at [320, 239] on icon "button" at bounding box center [323, 242] width 6 height 7
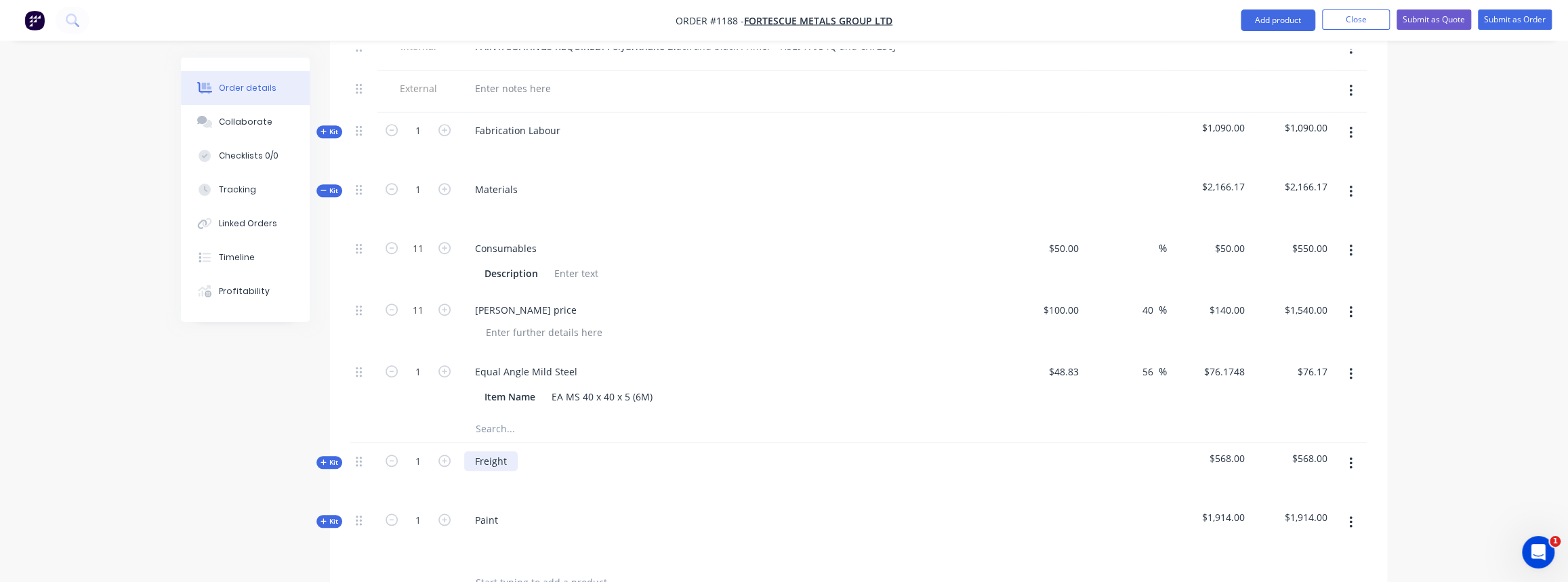
scroll to position [739, 0]
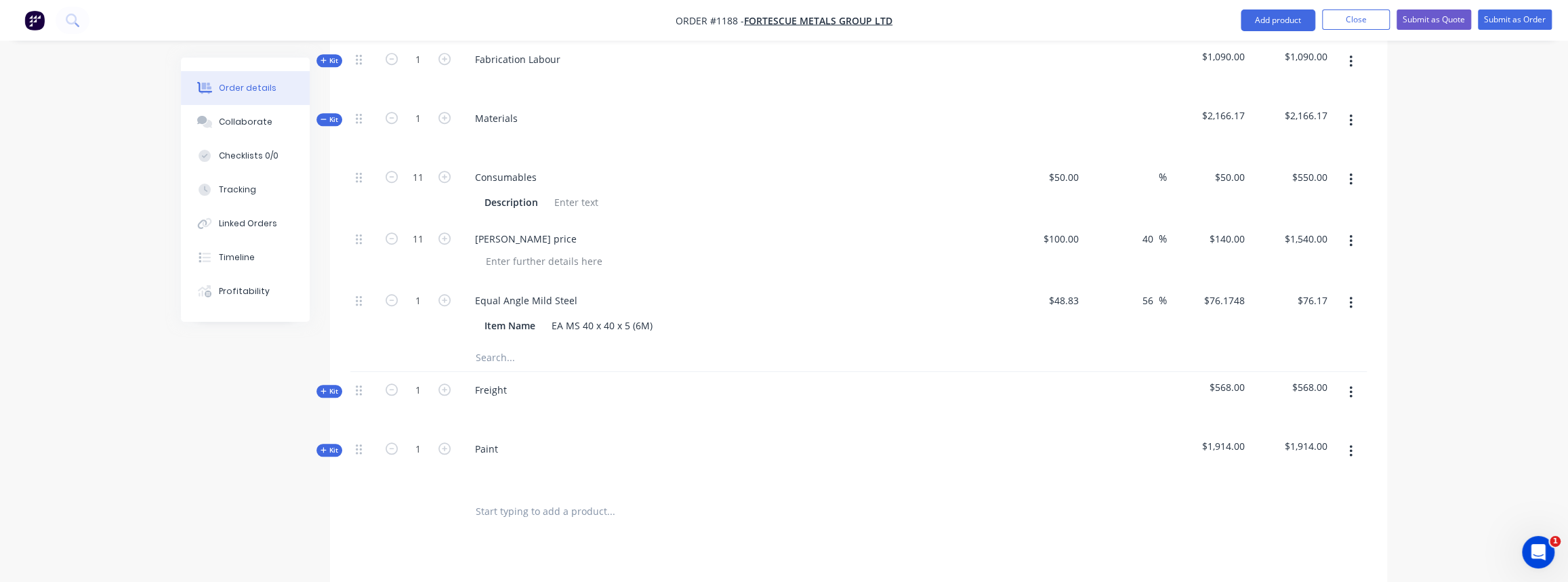
click at [323, 436] on div "Created by Justin Created 30/09/25 Required 30/09/25 Assigned to Add team membe…" at bounding box center [784, 99] width 1206 height 1560
click at [321, 446] on icon "button" at bounding box center [323, 449] width 6 height 7
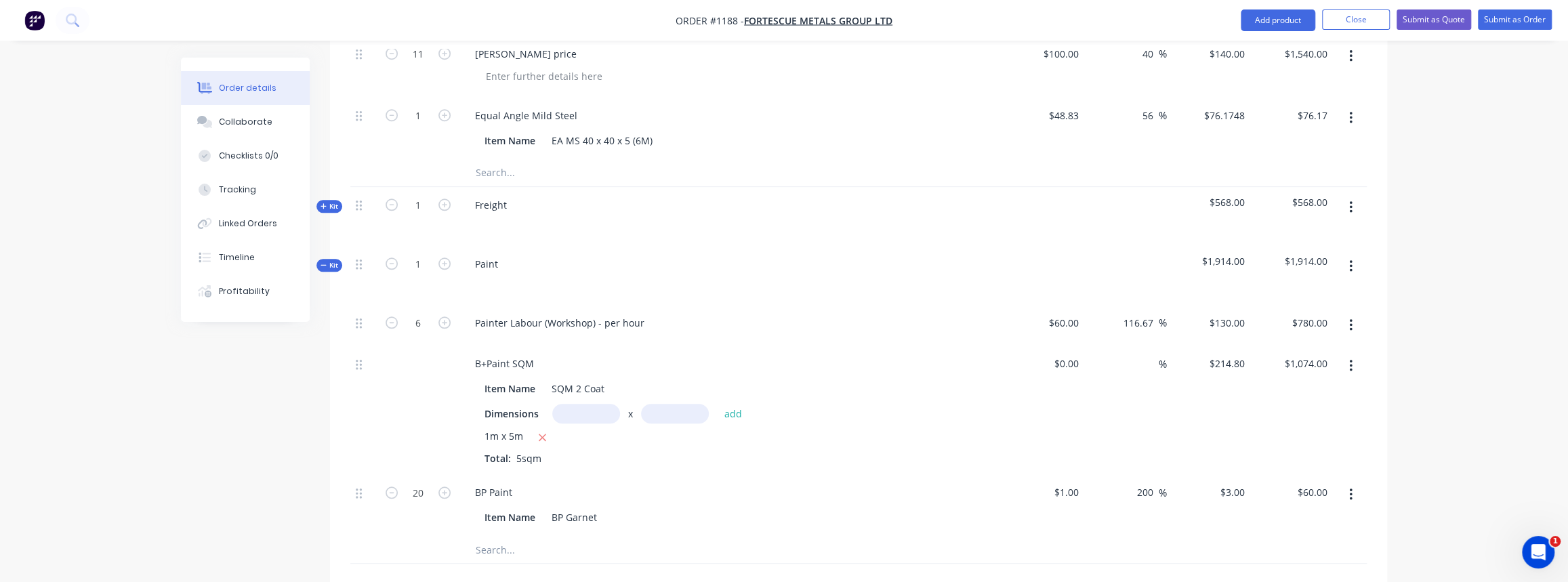
scroll to position [985, 0]
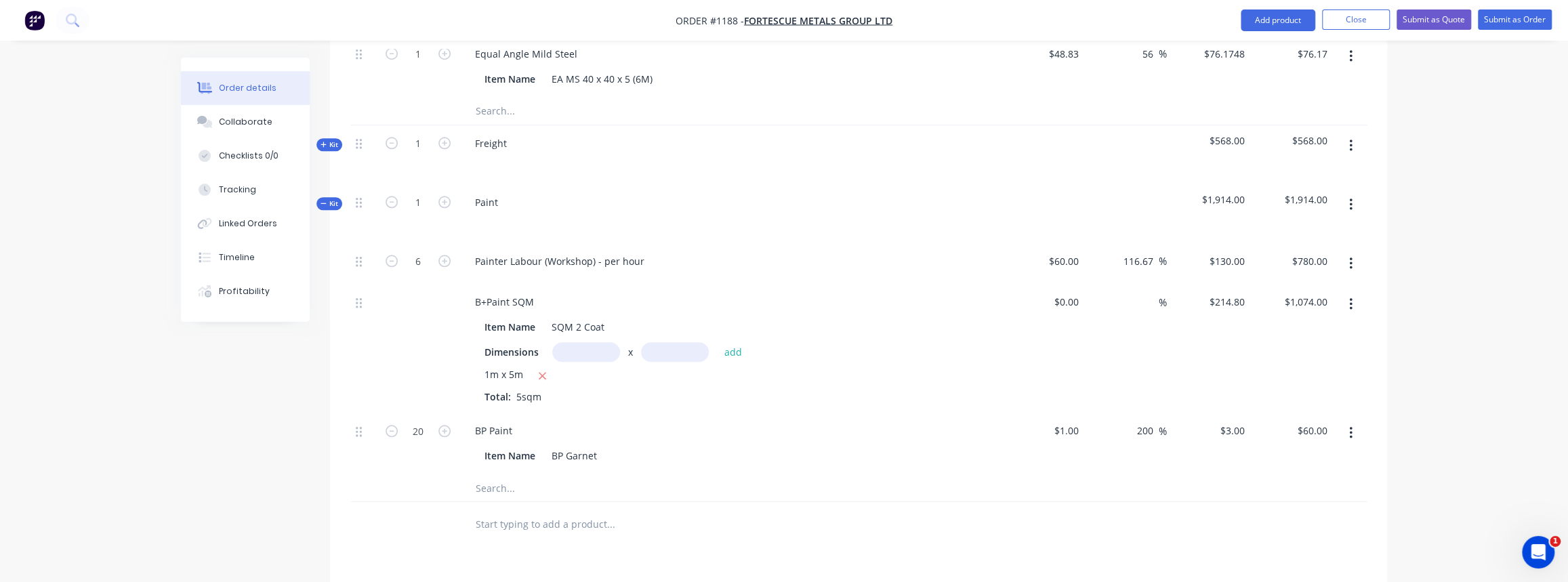
click at [330, 199] on span "Kit" at bounding box center [329, 204] width 18 height 10
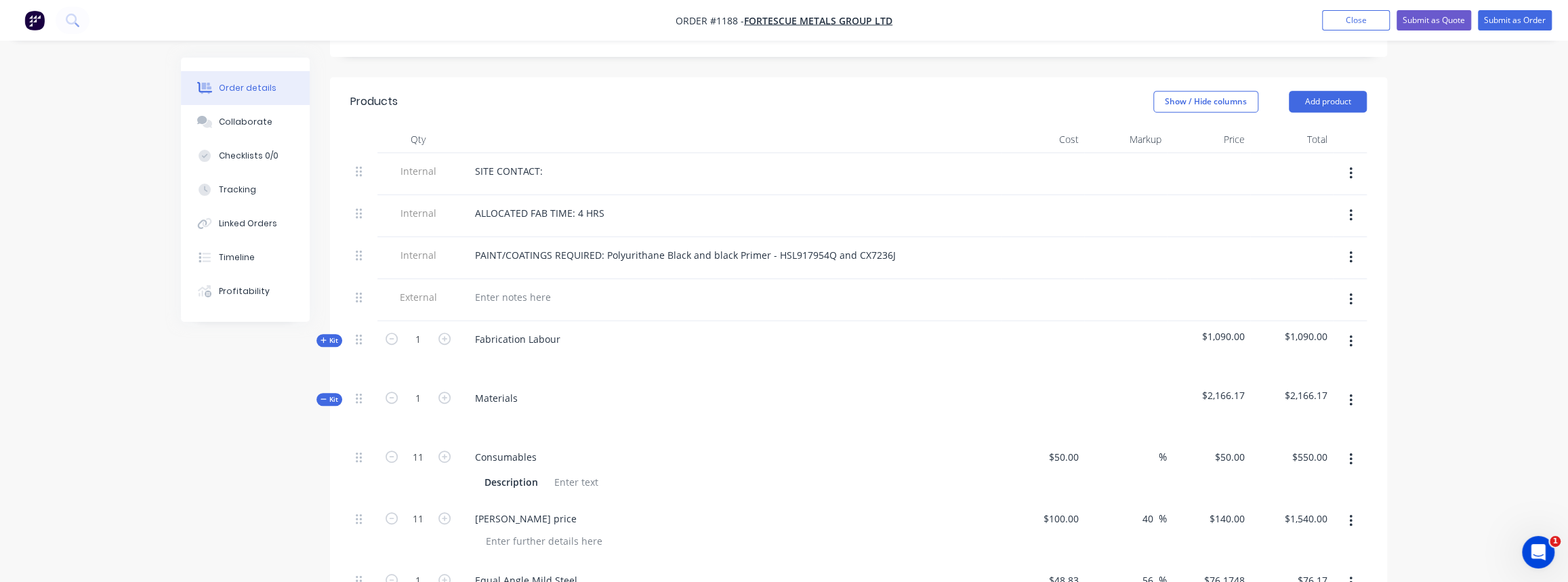
scroll to position [276, 0]
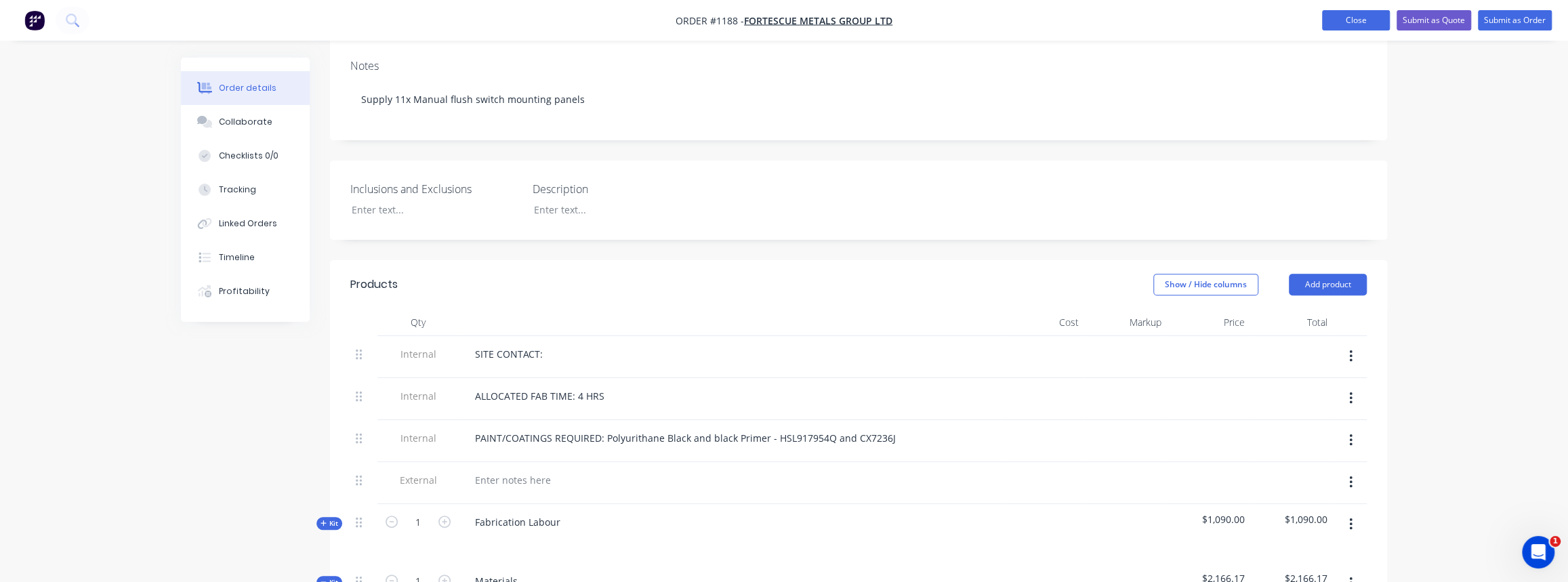
click at [1365, 21] on button "Close" at bounding box center [1355, 20] width 68 height 20
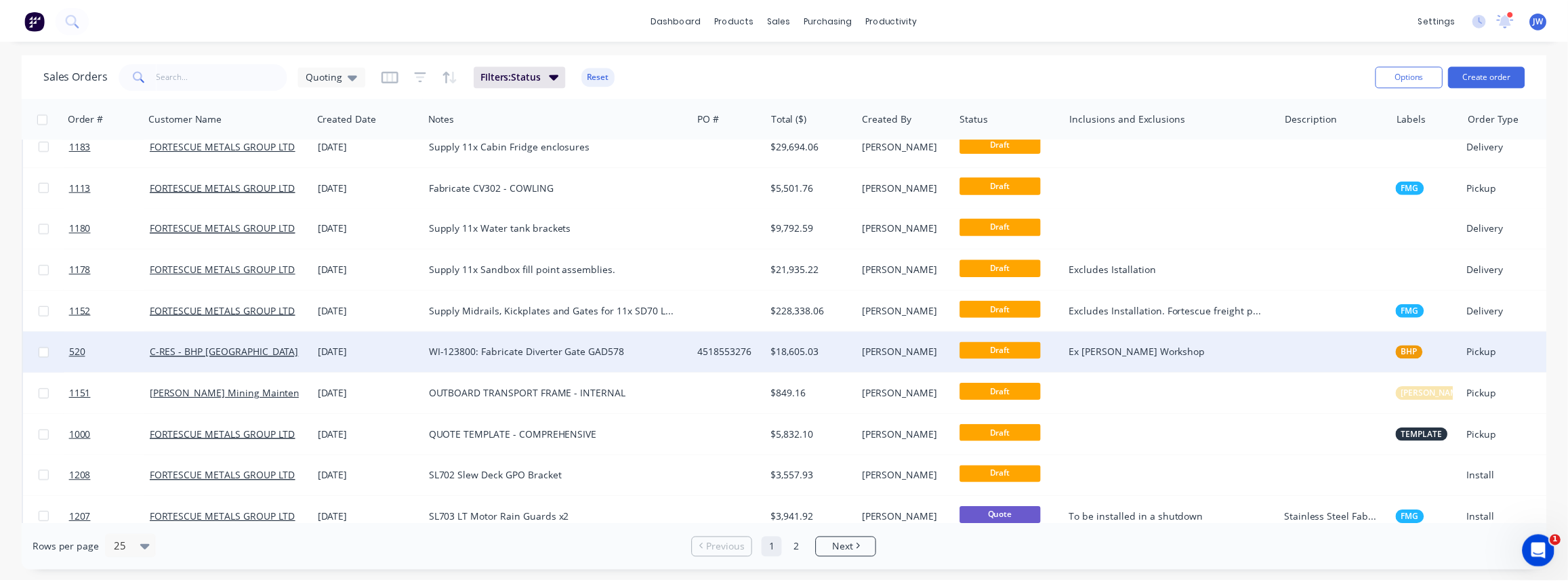
scroll to position [185, 0]
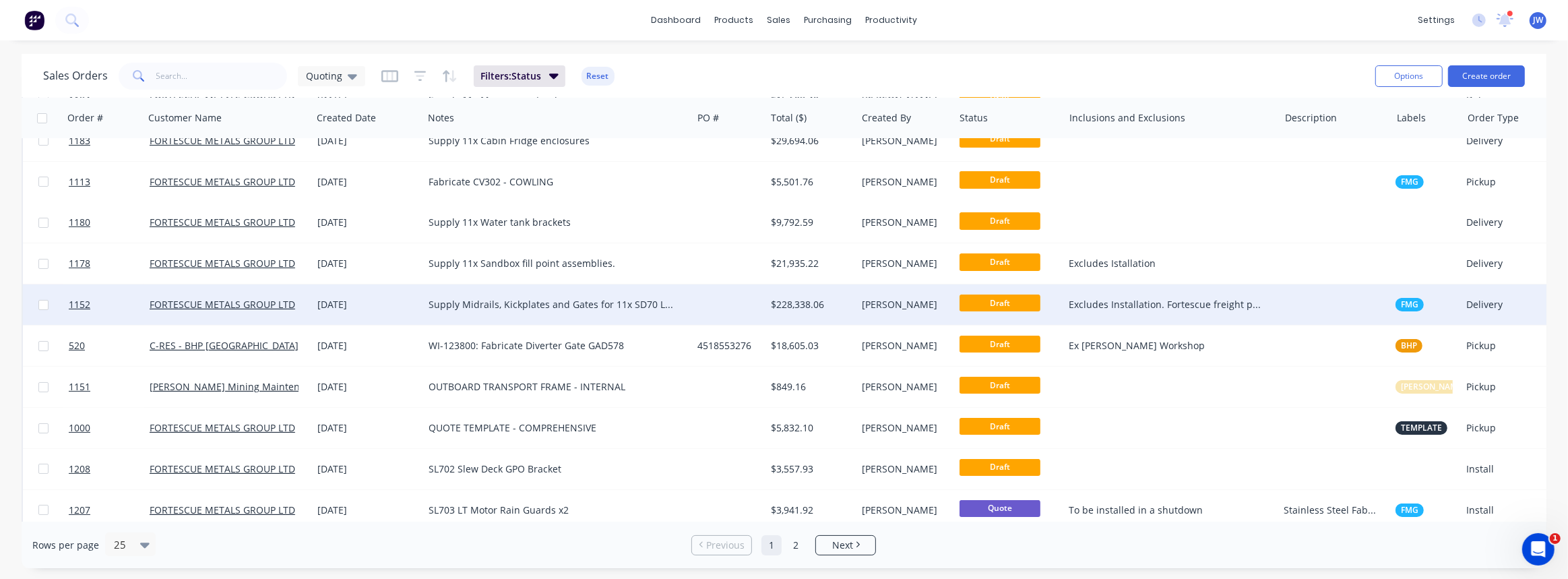
click at [704, 305] on div at bounding box center [729, 304] width 73 height 41
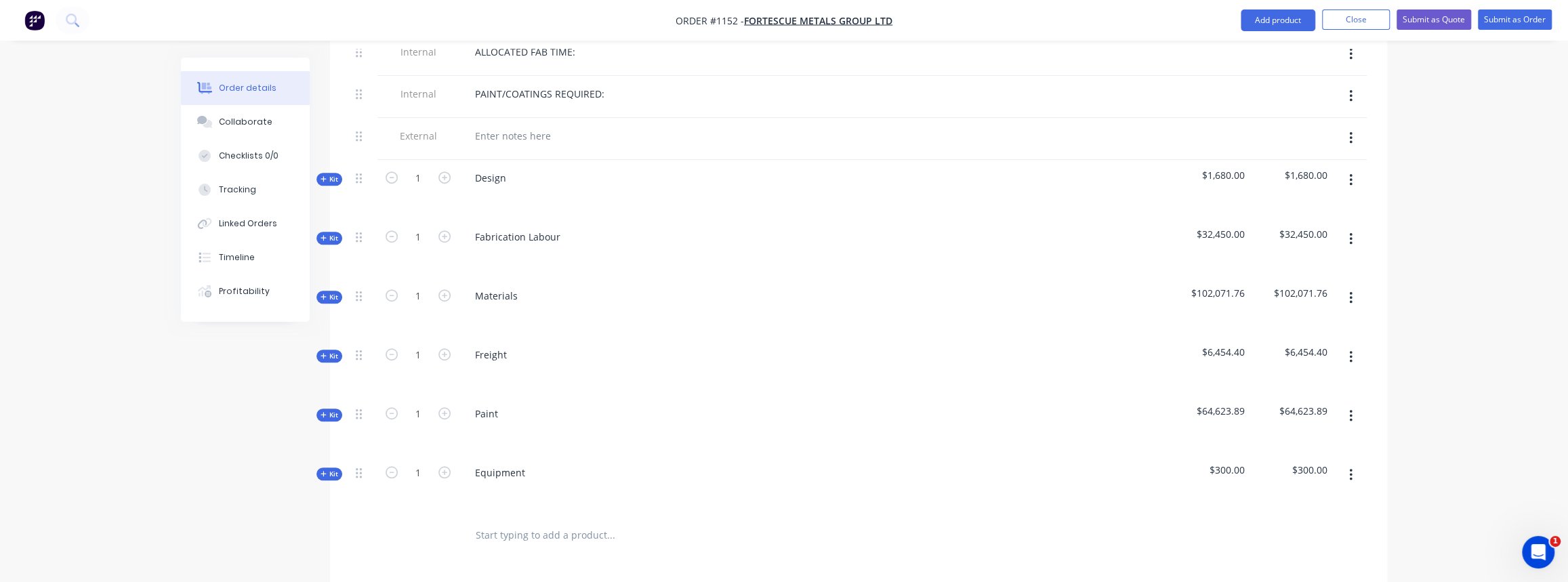
scroll to position [801, 0]
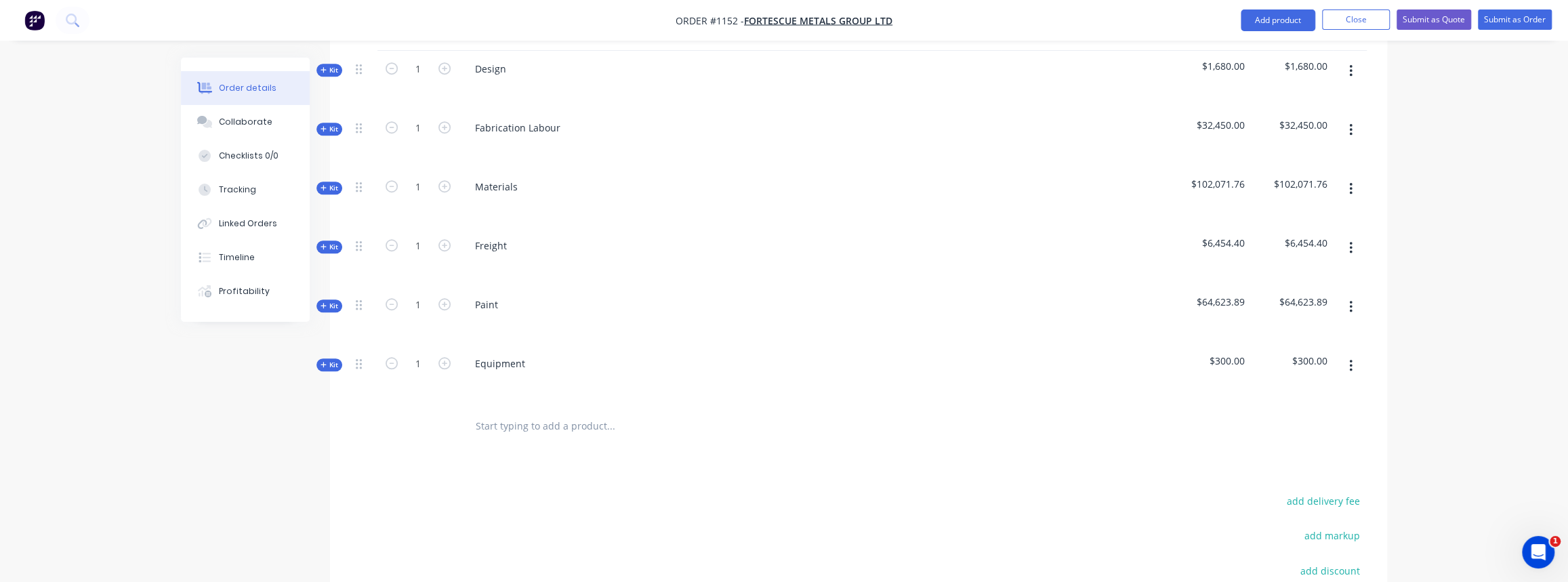
click at [332, 183] on span "Kit" at bounding box center [329, 188] width 18 height 10
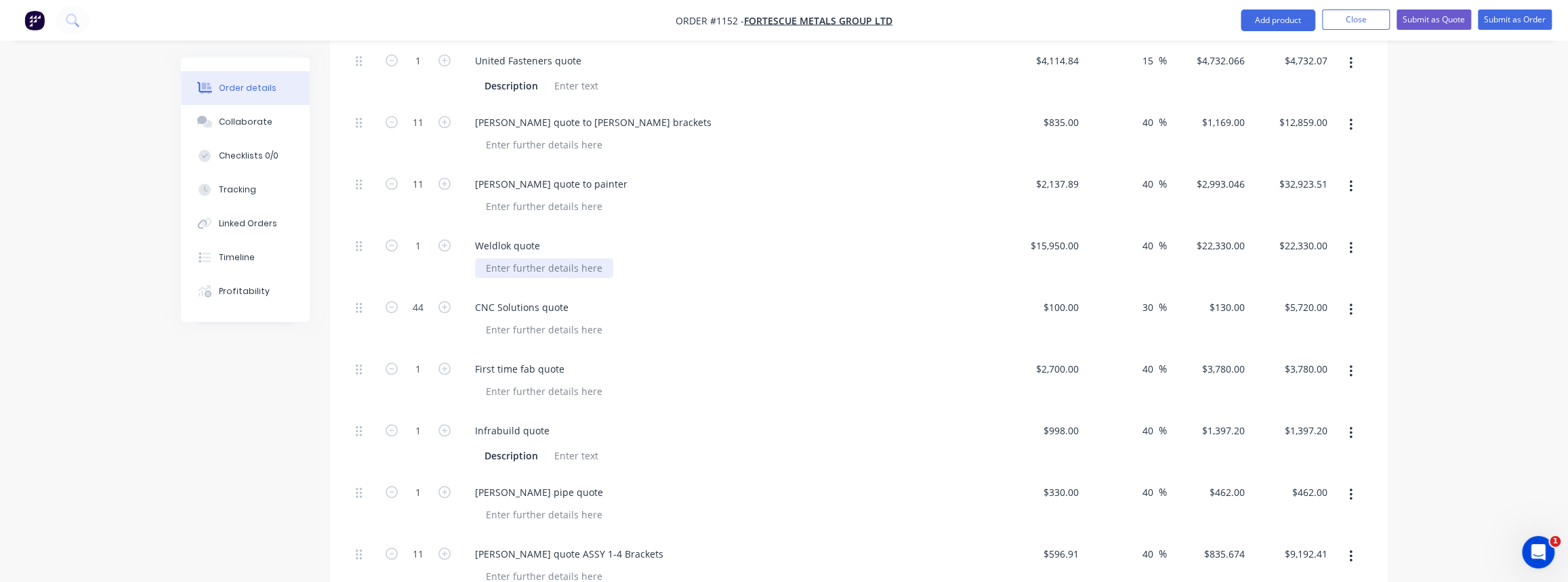
scroll to position [985, 0]
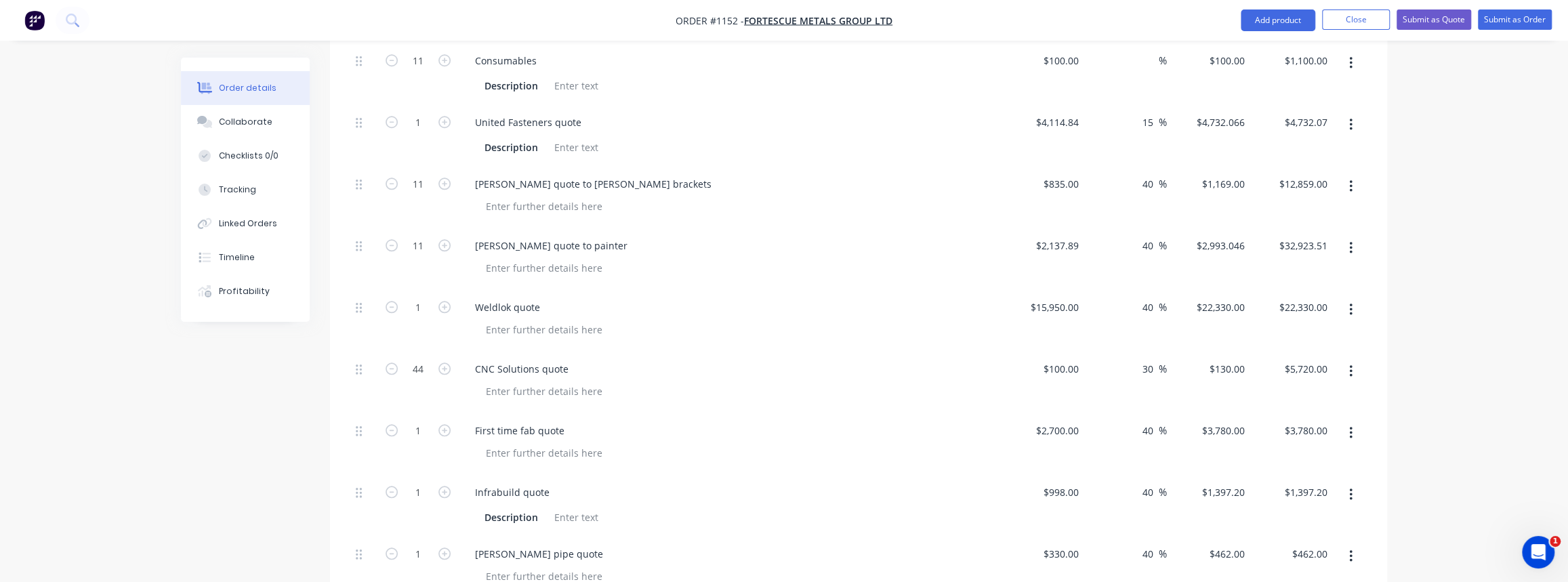
click at [589, 113] on div "United Fasteners quote" at bounding box center [730, 123] width 531 height 20
click at [580, 113] on div "United Fasteners quote" at bounding box center [528, 123] width 128 height 20
click at [1147, 113] on input "15" at bounding box center [1150, 123] width 18 height 20
type input "1"
type input "20"
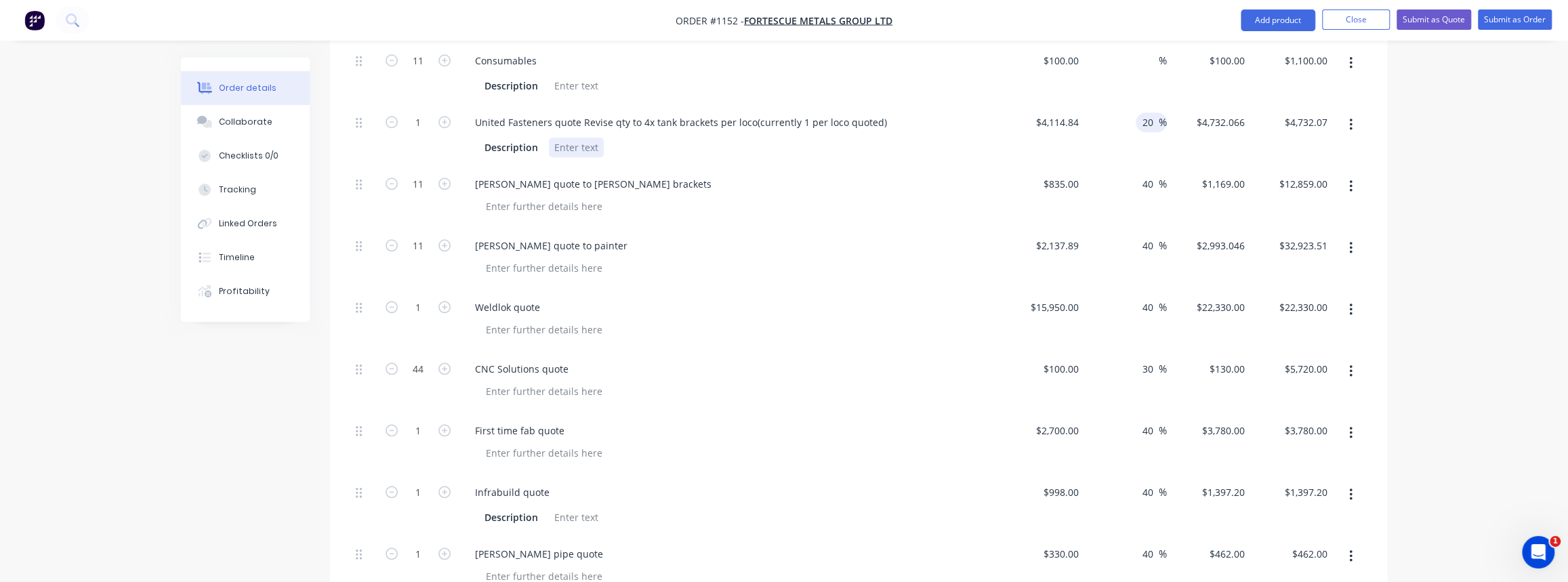
type input "$4,937.808"
type input "$4,937.81"
click at [971, 138] on div "Description" at bounding box center [727, 148] width 496 height 20
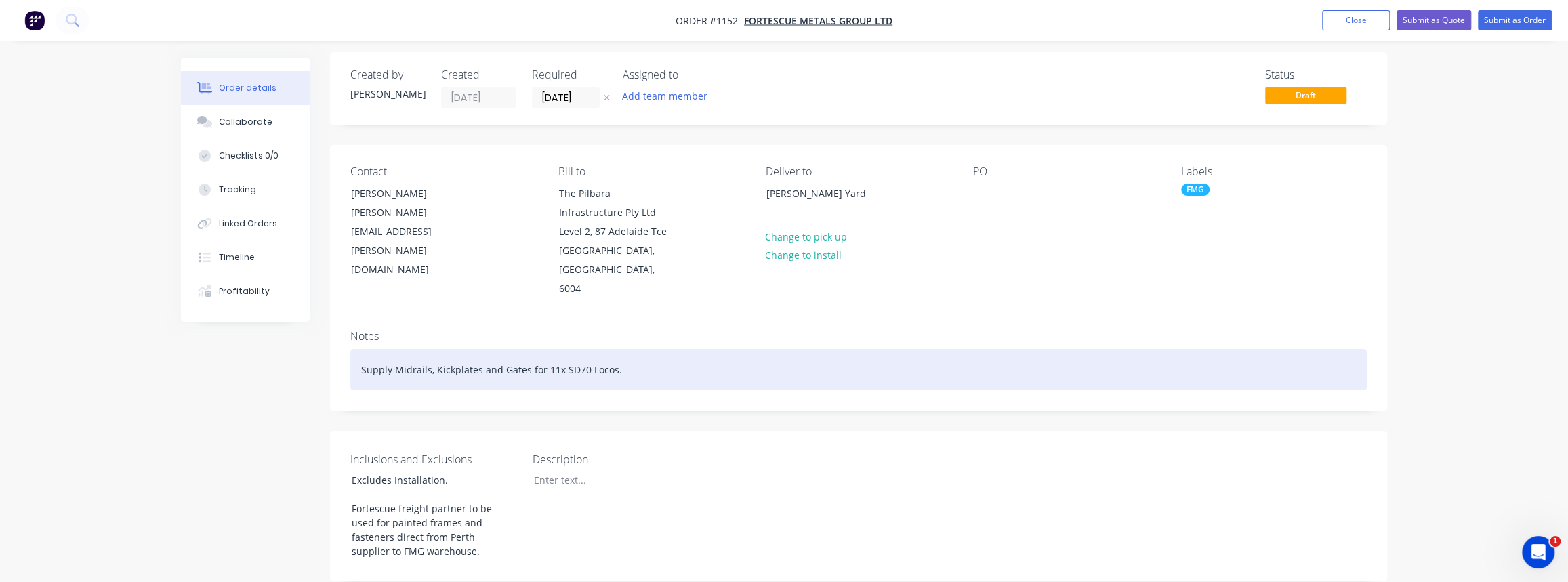
scroll to position [0, 0]
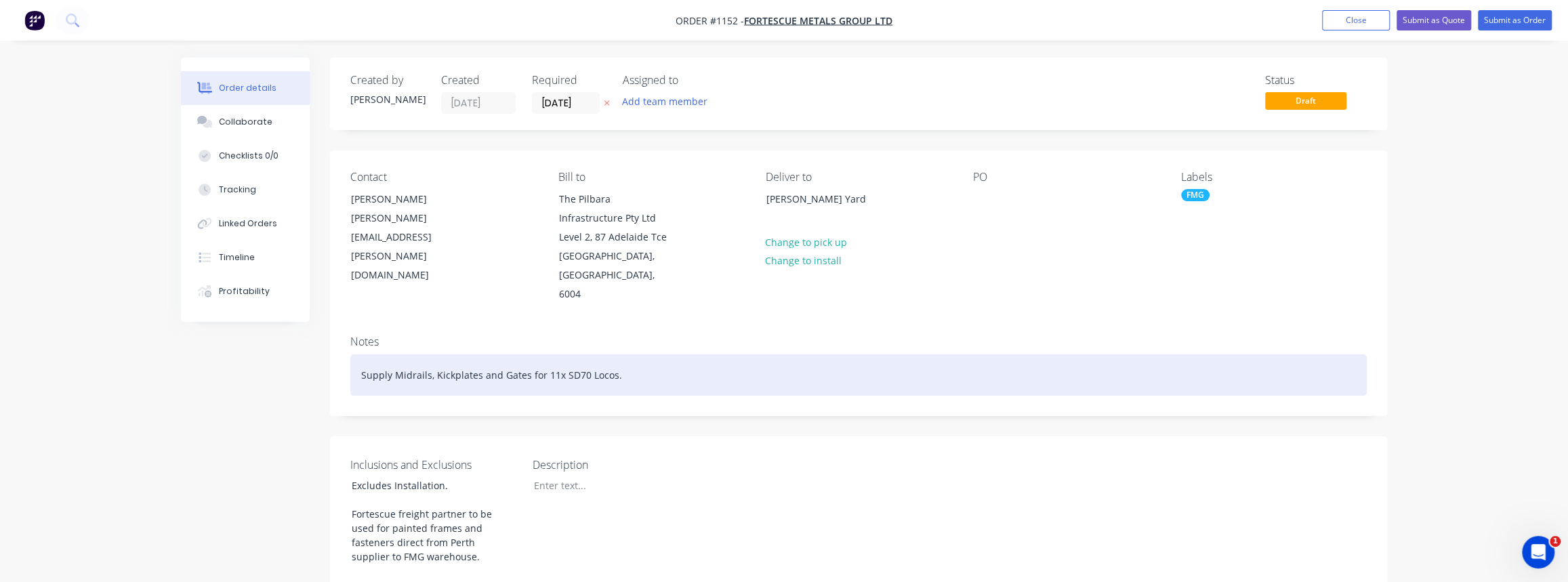
drag, startPoint x: 609, startPoint y: 360, endPoint x: 615, endPoint y: 357, distance: 6.7
click at [615, 357] on div "Supply Midrails, Kickplates and Gates for 11x SD70 Locos." at bounding box center [858, 374] width 1016 height 41
click at [609, 359] on div "Supply Midrails, Kickplates and Gates for 11x SD70 Locos." at bounding box center [858, 374] width 1016 height 41
click at [610, 357] on div "Supply Midrails, Kickplates and Gates for 11x SD70 Locos." at bounding box center [858, 374] width 1016 height 41
drag, startPoint x: 672, startPoint y: 351, endPoint x: 614, endPoint y: 363, distance: 59.2
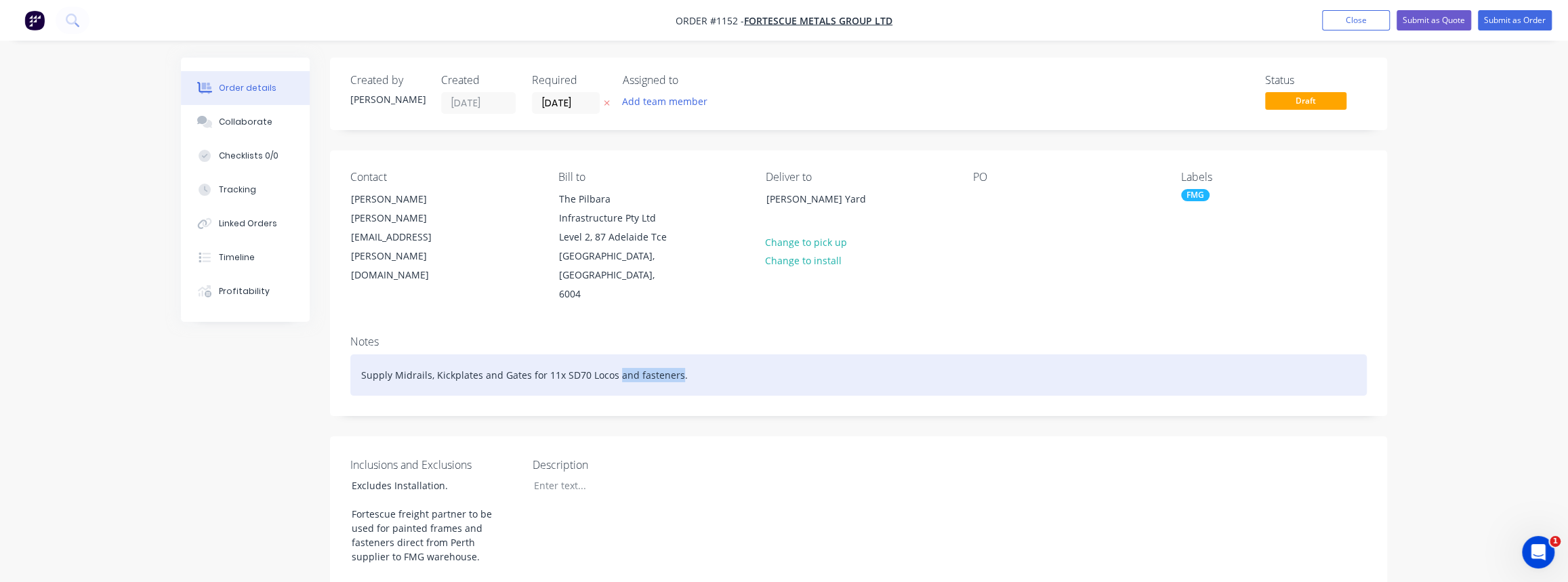
click at [614, 363] on div "Supply Midrails, Kickplates and Gates for 11x SD70 Locos and fasteners." at bounding box center [858, 374] width 1016 height 41
click at [479, 358] on div "Supply Midrails, Kickplates and Gates for 11x SD70 Locos." at bounding box center [858, 374] width 1016 height 41
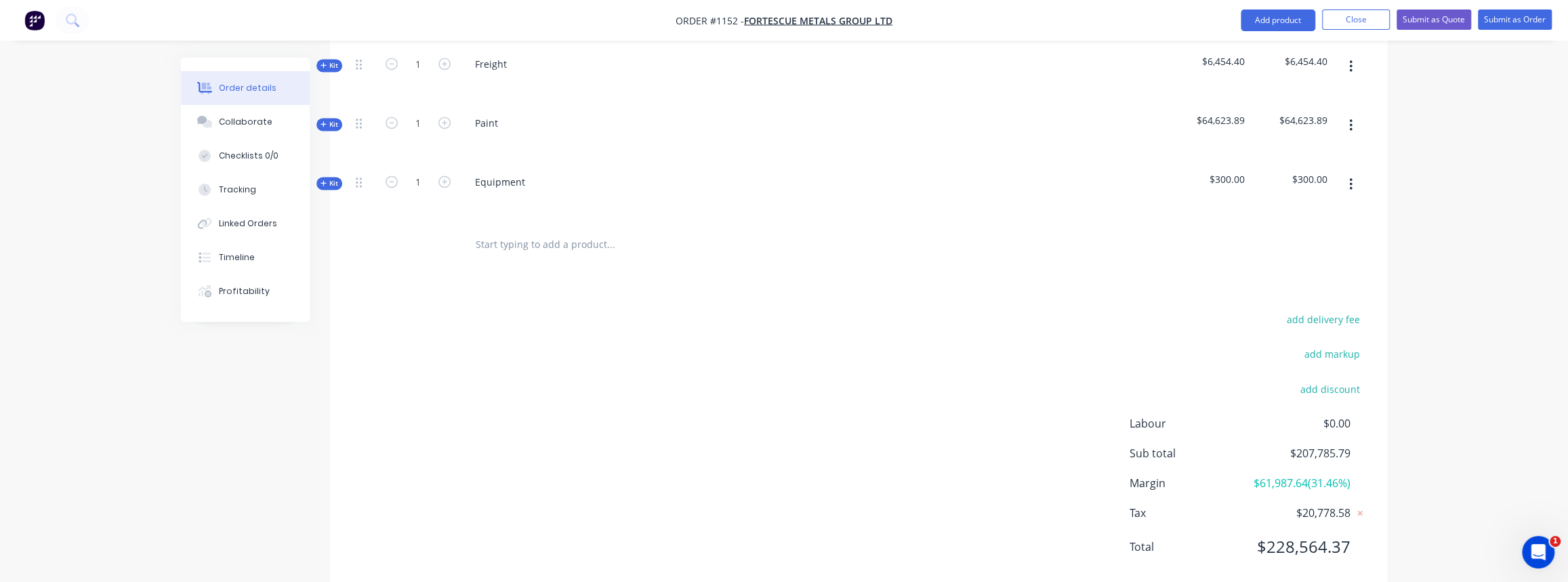
scroll to position [1775, 0]
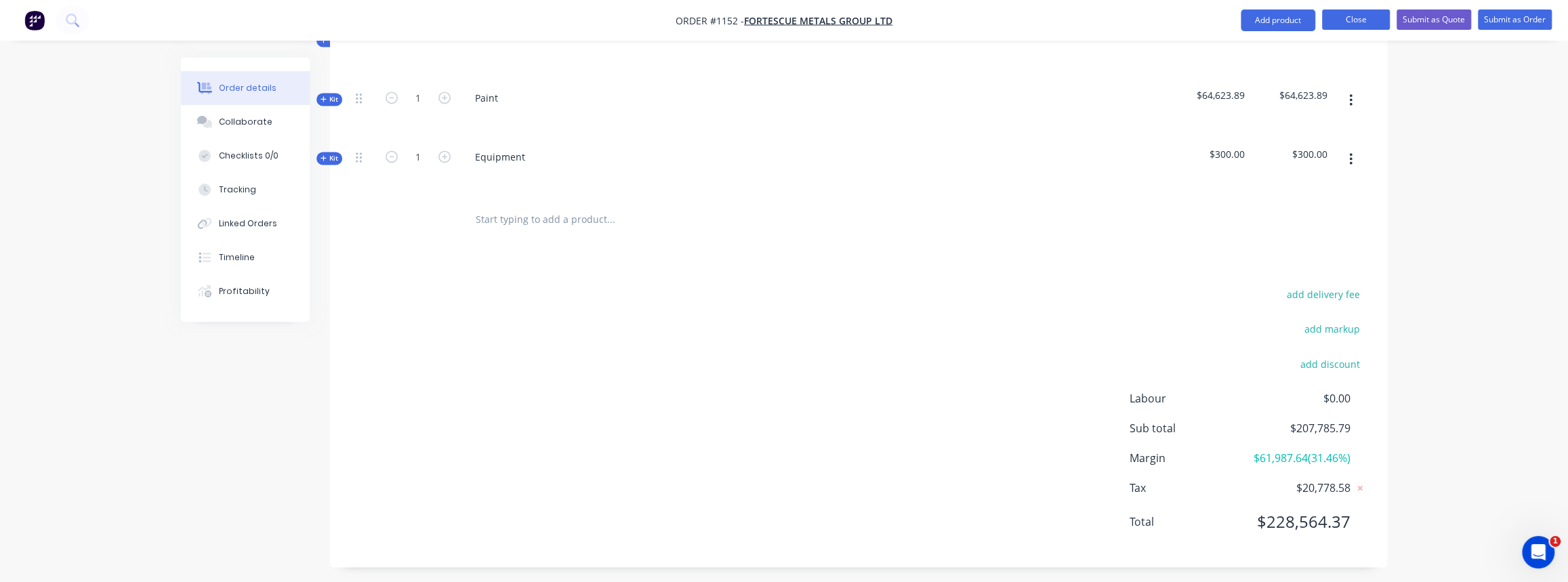
click at [1337, 21] on button "Close" at bounding box center [1355, 20] width 68 height 20
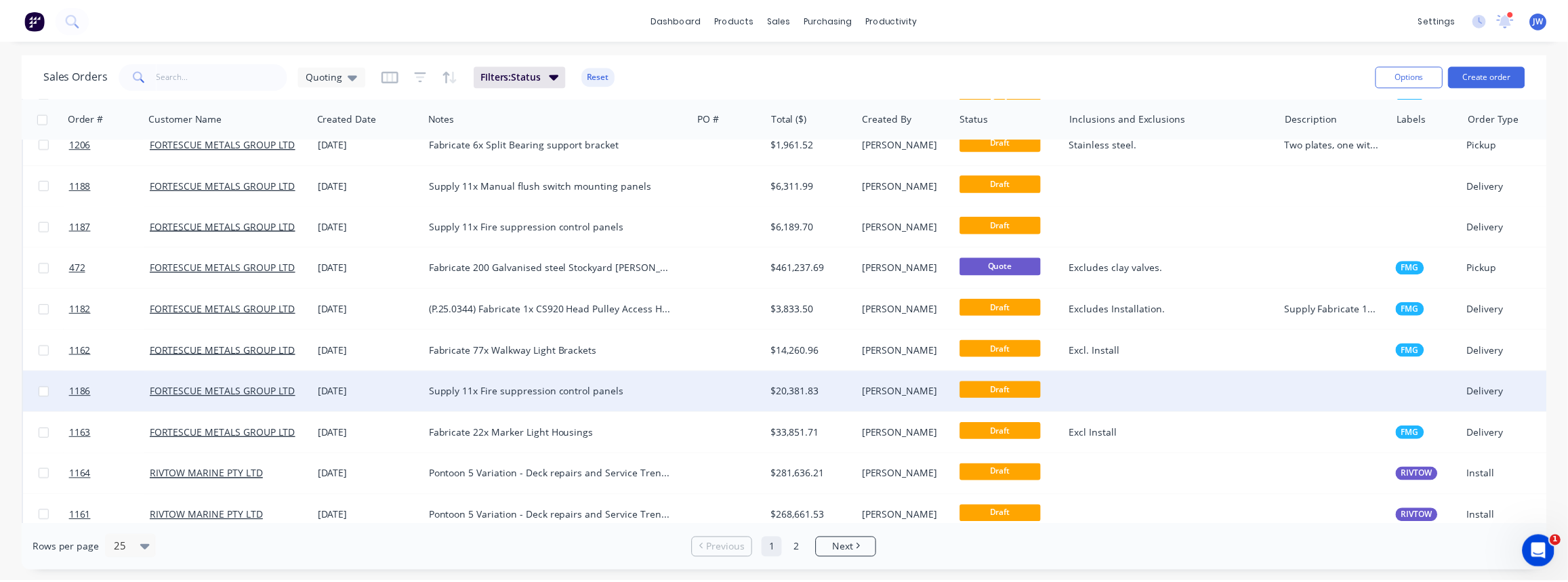
scroll to position [653, 0]
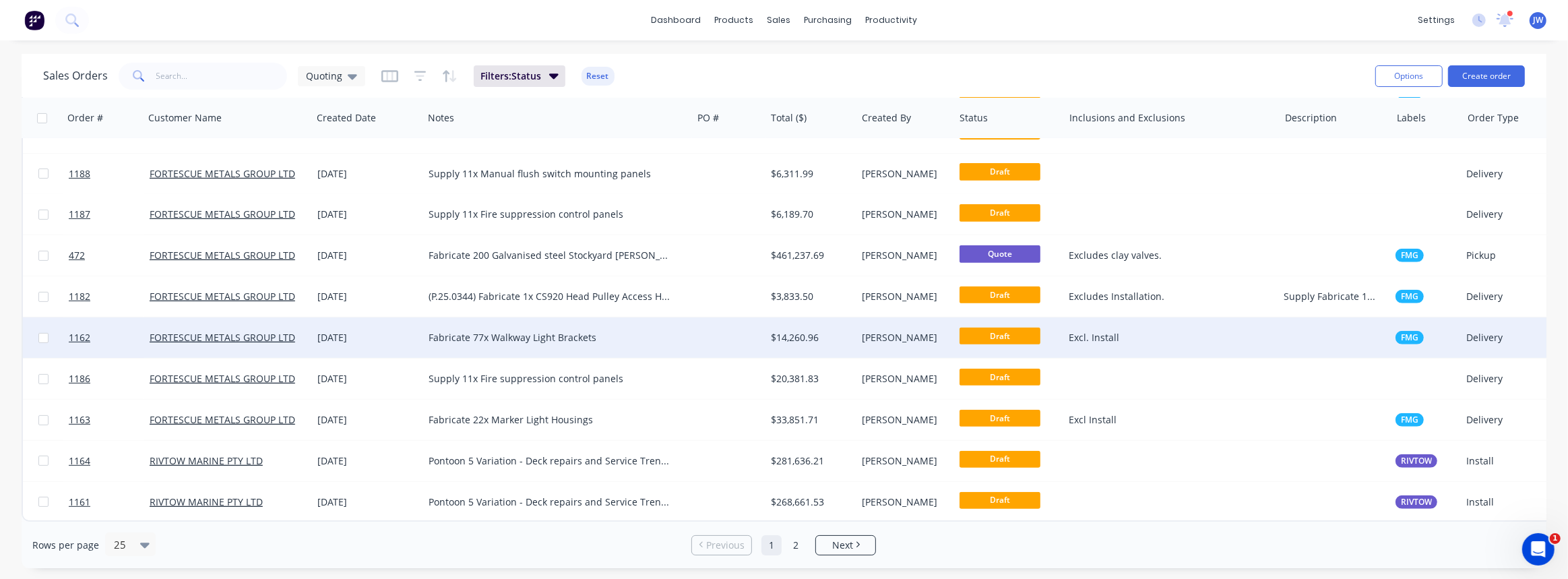
click at [721, 333] on div at bounding box center [729, 338] width 73 height 41
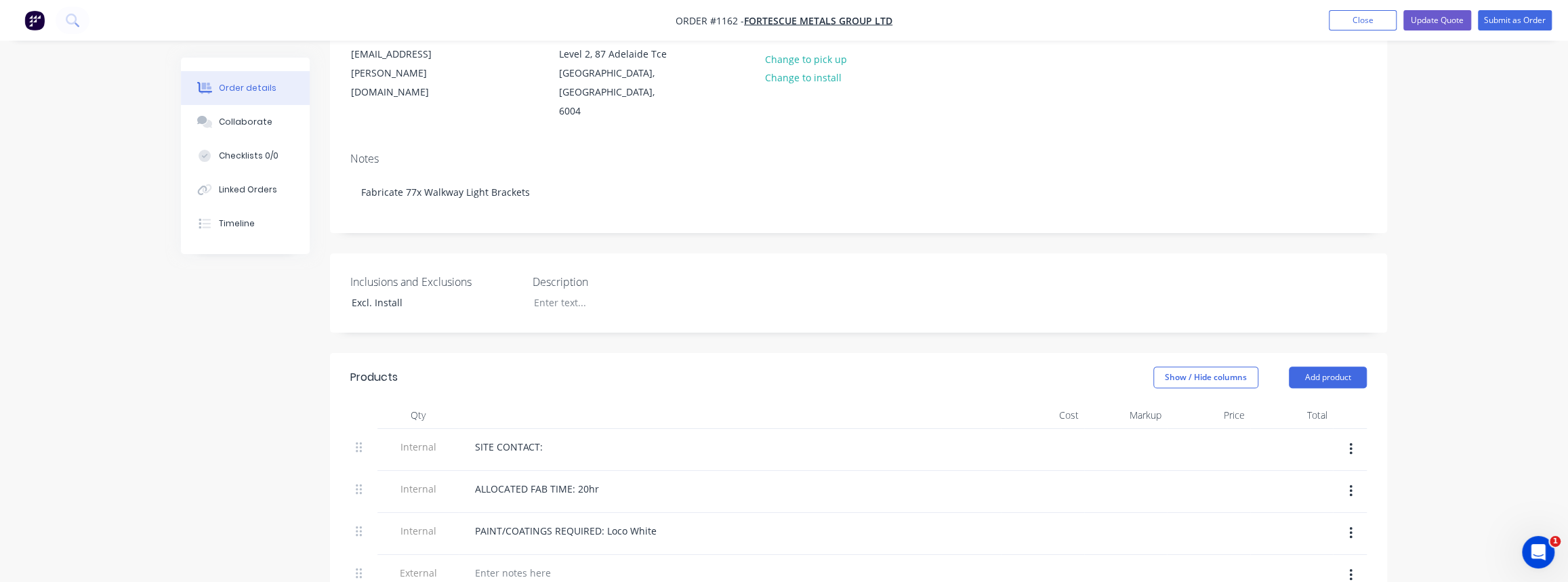
scroll to position [431, 0]
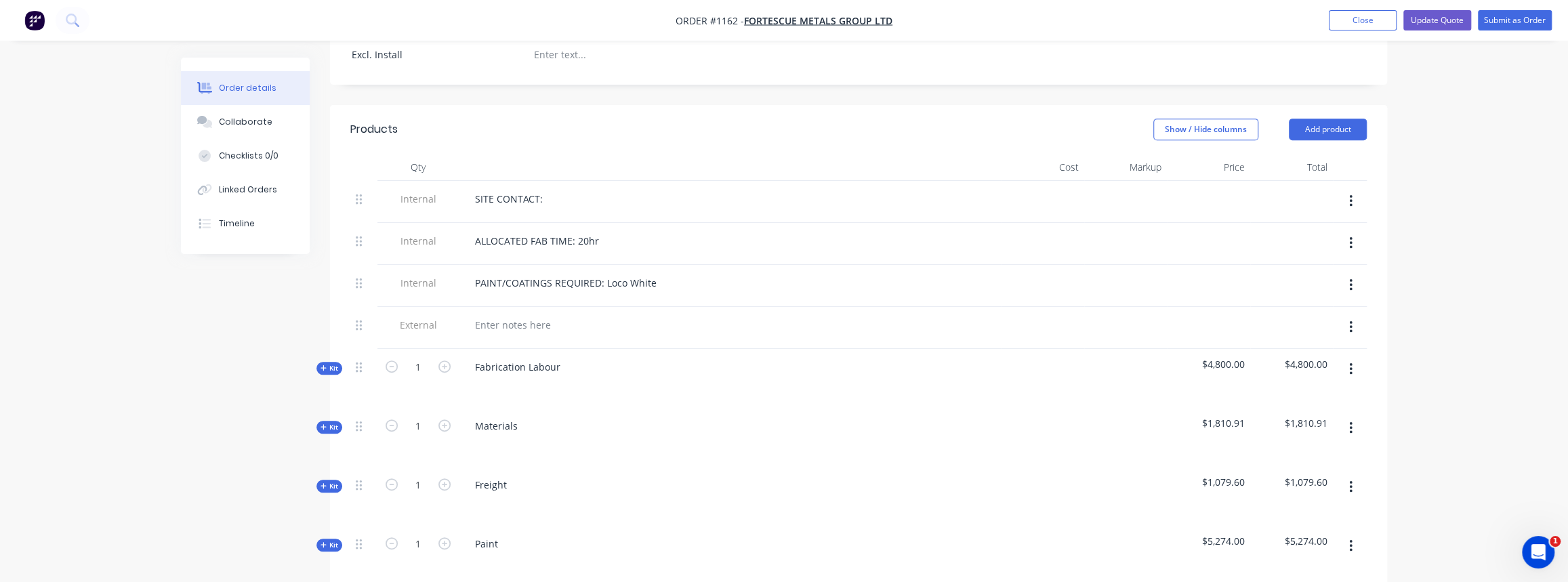
click at [326, 422] on span "Kit" at bounding box center [329, 427] width 18 height 10
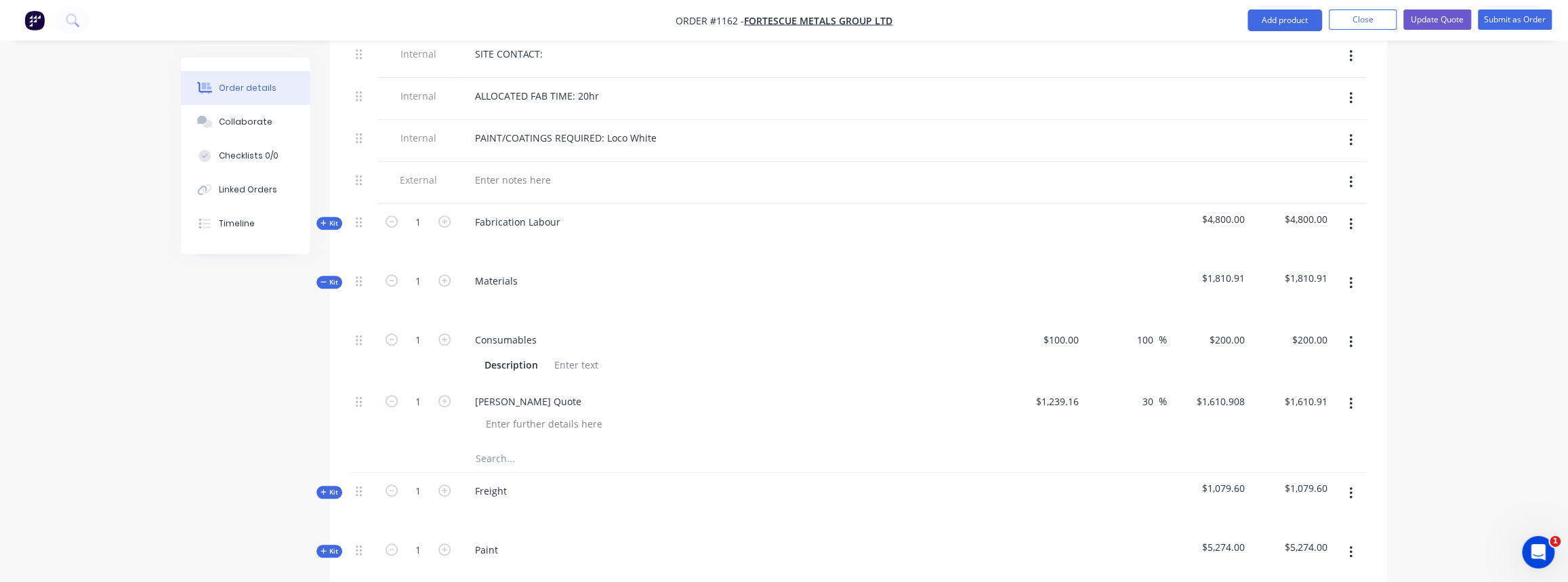
scroll to position [616, 0]
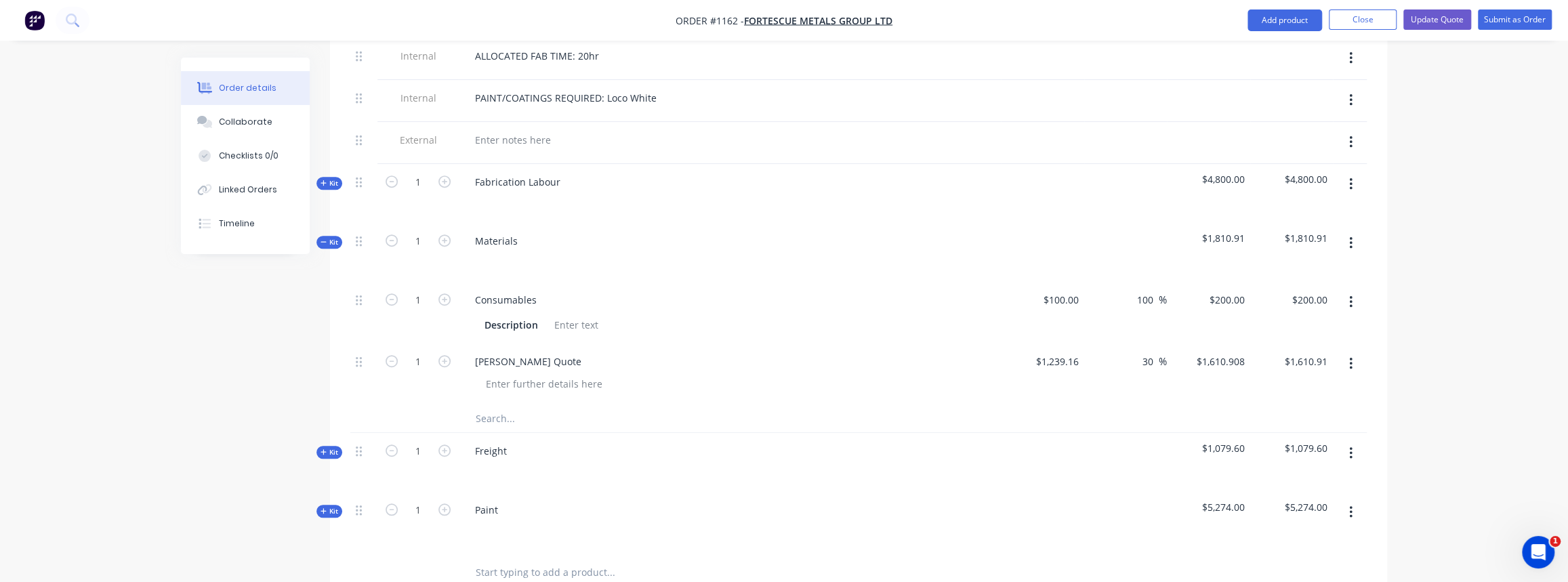
click at [338, 236] on button "Kit" at bounding box center [329, 242] width 26 height 13
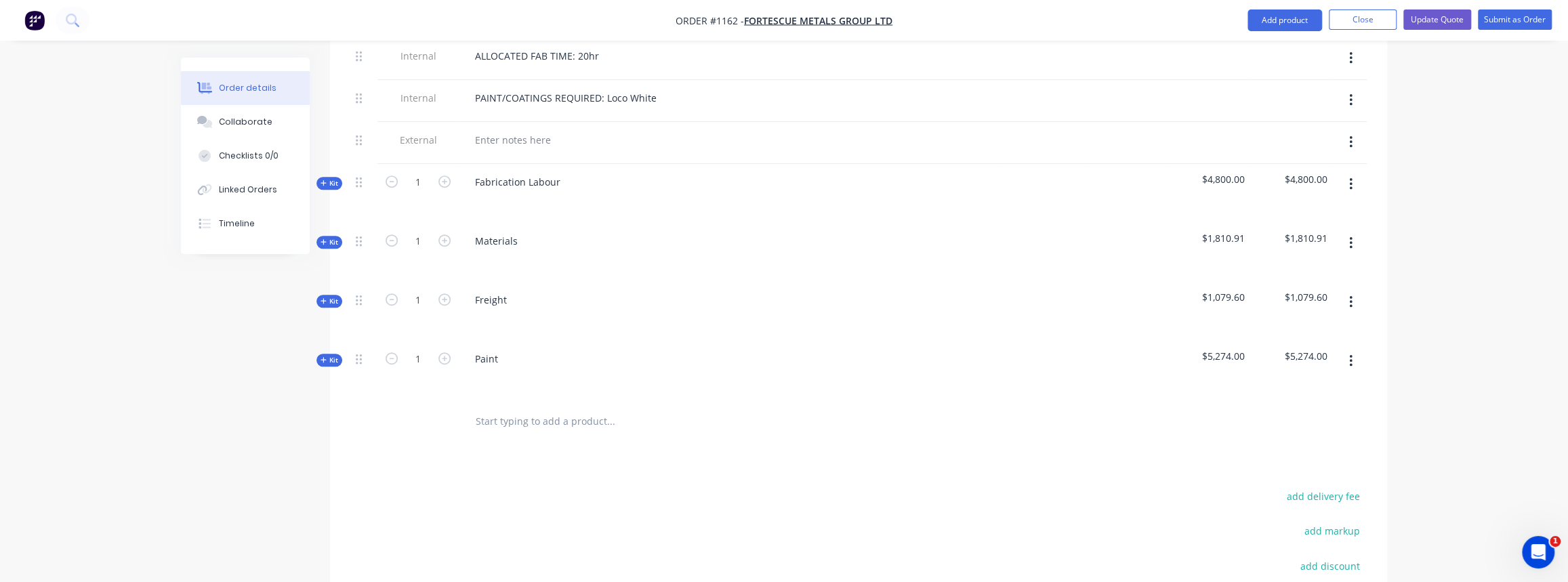
click at [328, 178] on span "Kit" at bounding box center [329, 183] width 18 height 10
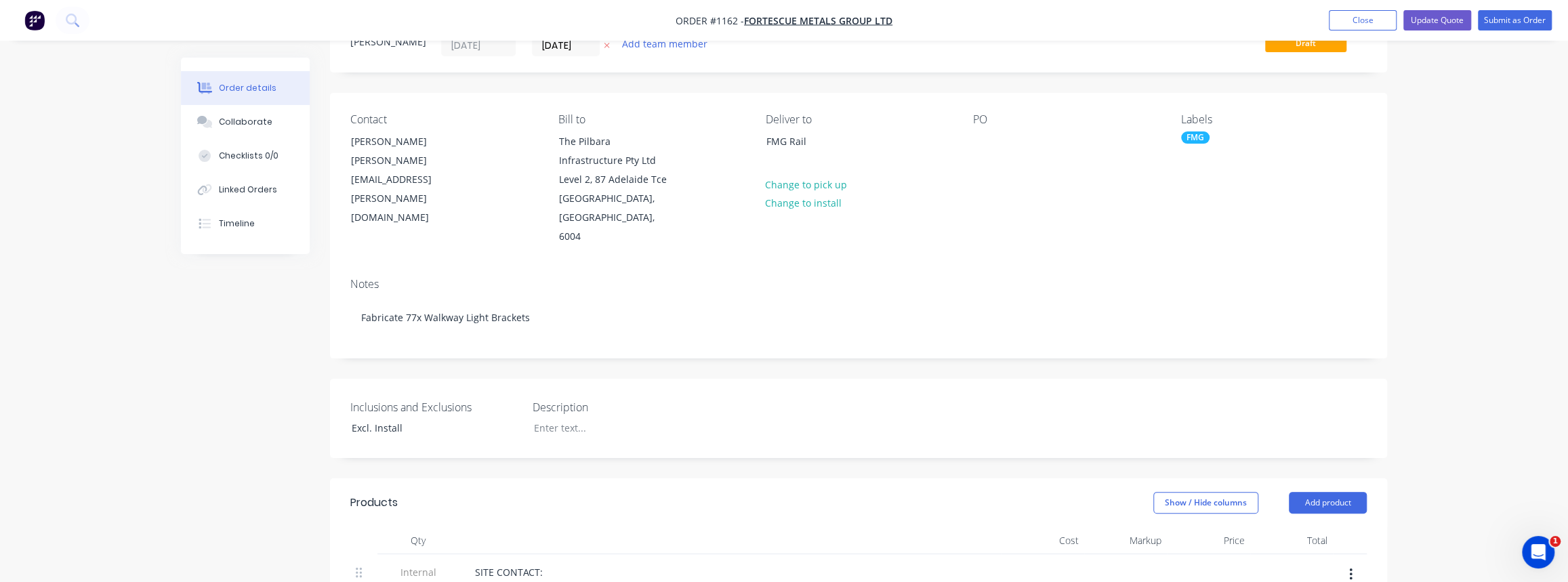
scroll to position [0, 0]
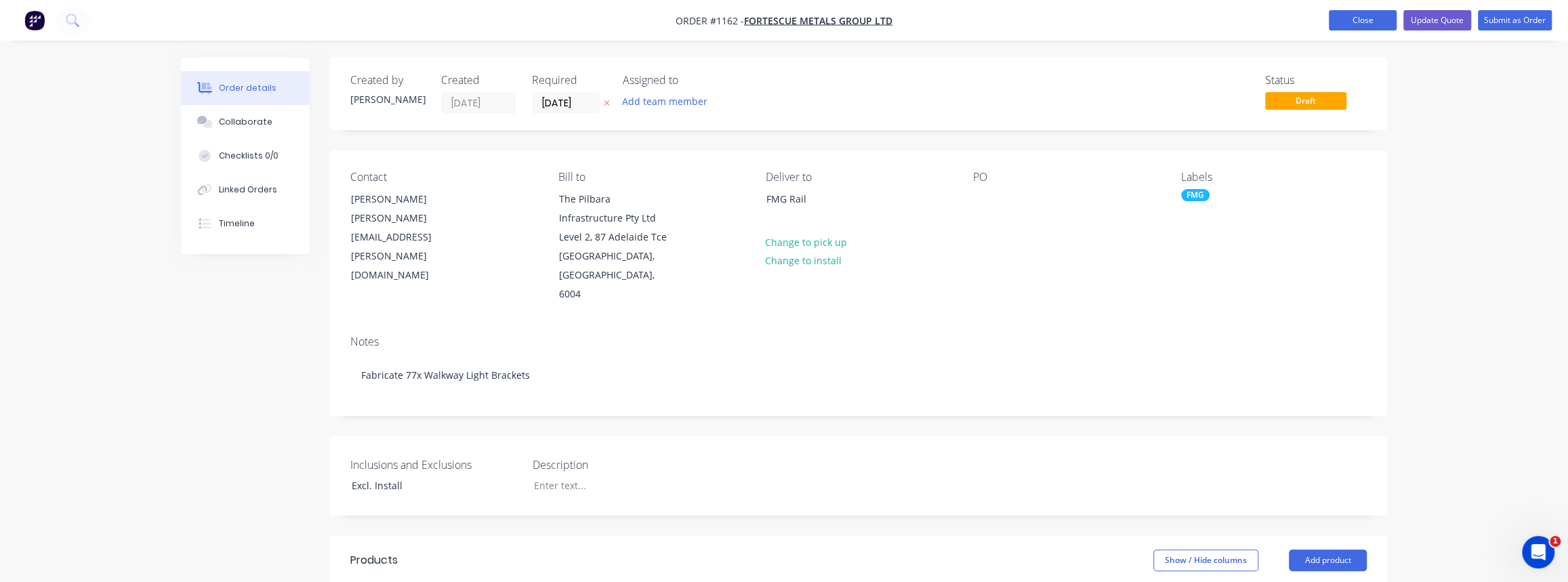
click at [1342, 14] on button "Close" at bounding box center [1362, 20] width 68 height 20
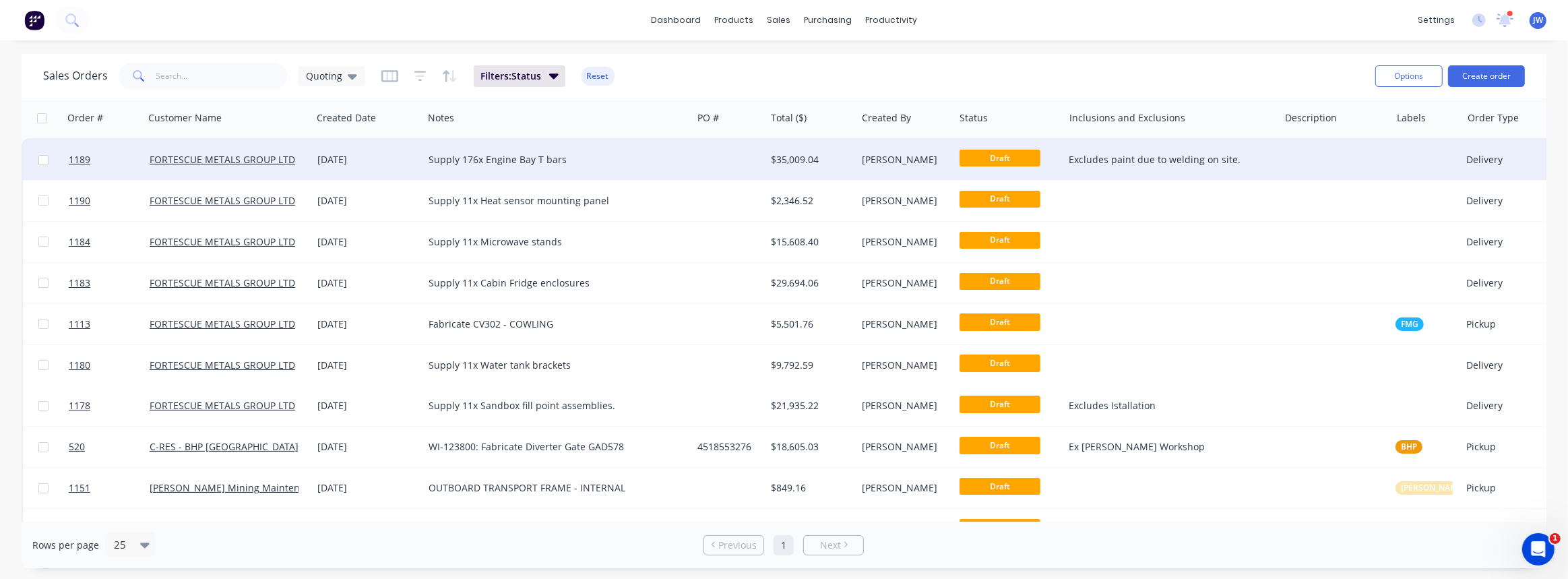
click at [700, 167] on div at bounding box center [729, 159] width 73 height 41
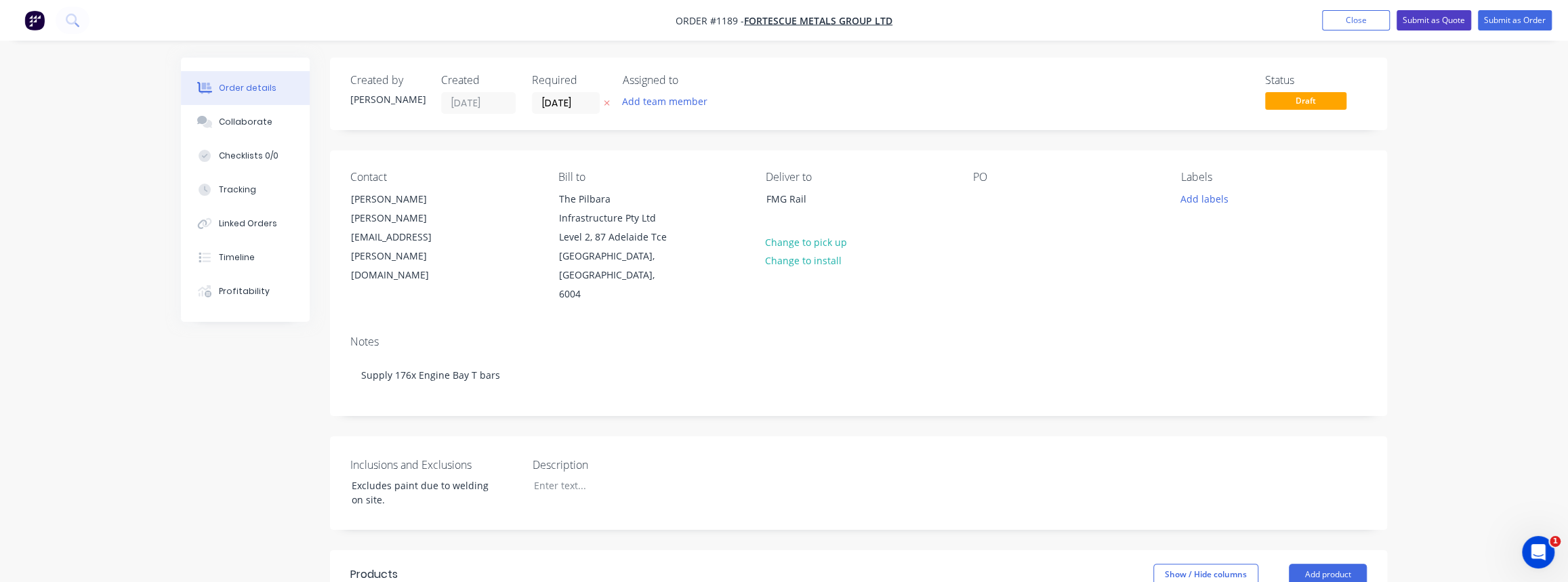
click at [1445, 24] on button "Submit as Quote" at bounding box center [1433, 20] width 75 height 20
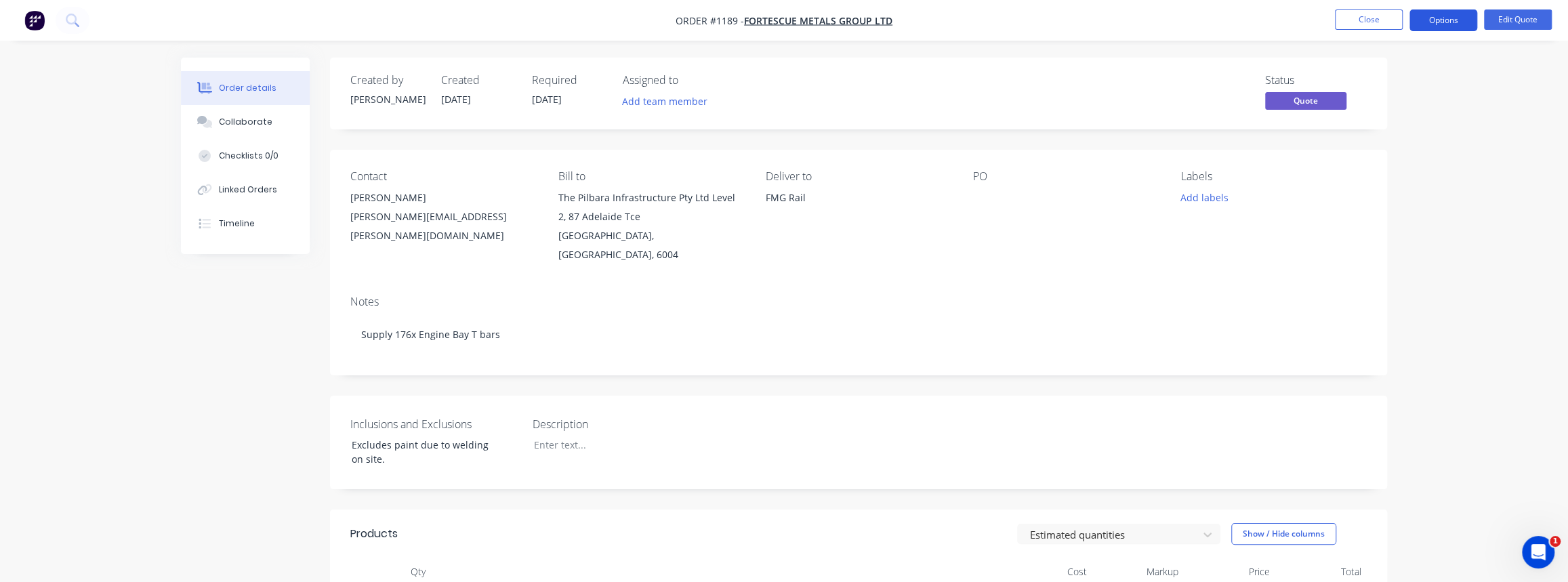
click at [1424, 26] on button "Options" at bounding box center [1443, 21] width 68 height 22
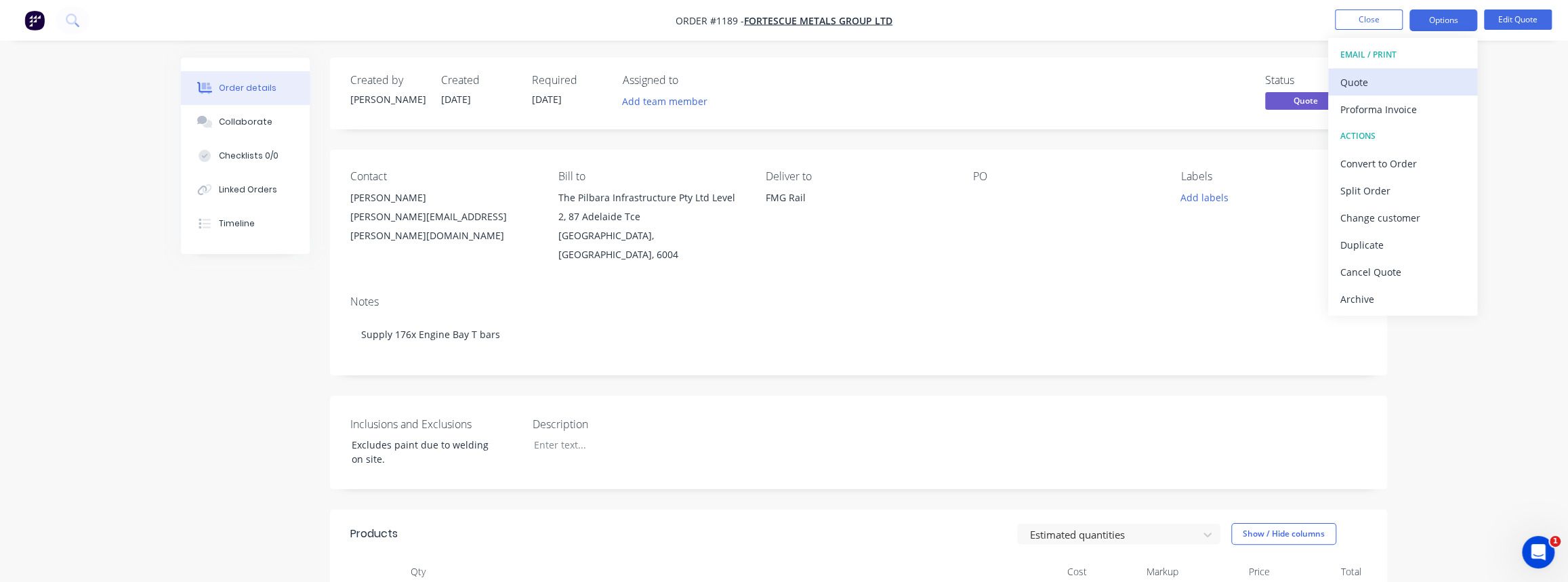
click at [1371, 88] on div "Quote" at bounding box center [1401, 83] width 125 height 20
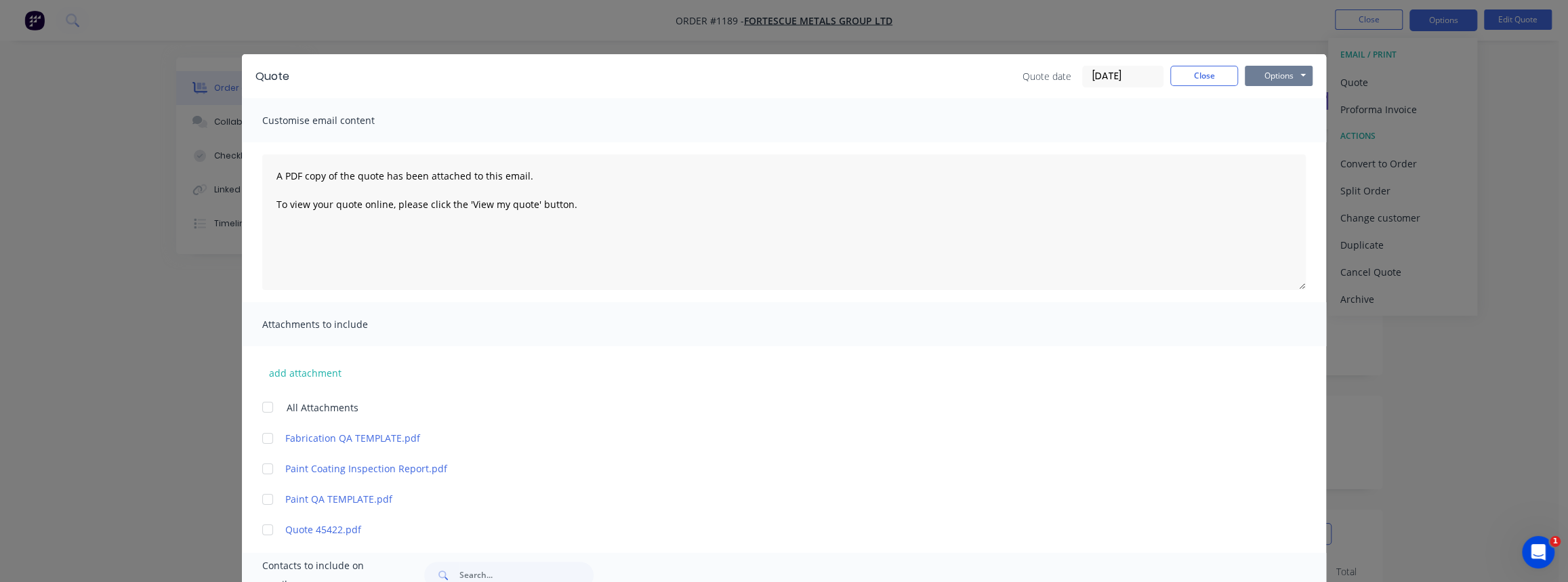
click at [1265, 75] on button "Options" at bounding box center [1279, 76] width 68 height 20
click at [1278, 117] on button "Print" at bounding box center [1288, 122] width 87 height 22
click at [1216, 73] on button "Close" at bounding box center [1204, 76] width 68 height 20
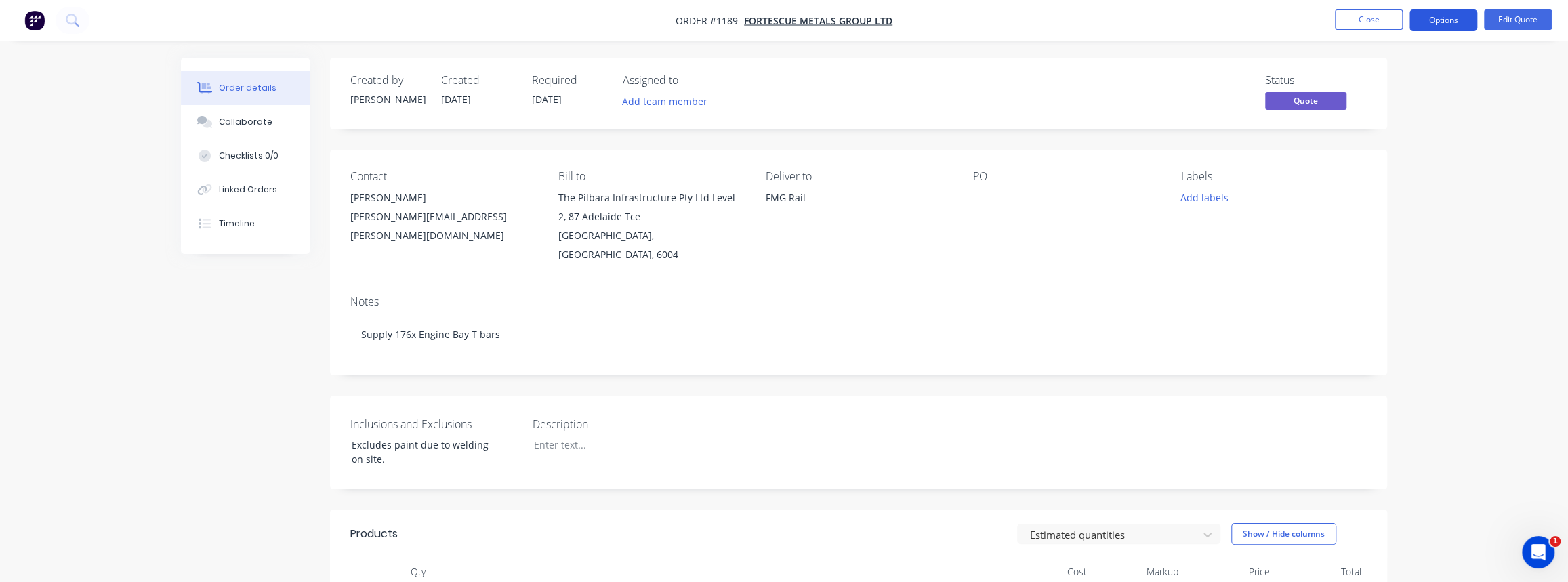
click at [1451, 18] on button "Options" at bounding box center [1443, 21] width 68 height 22
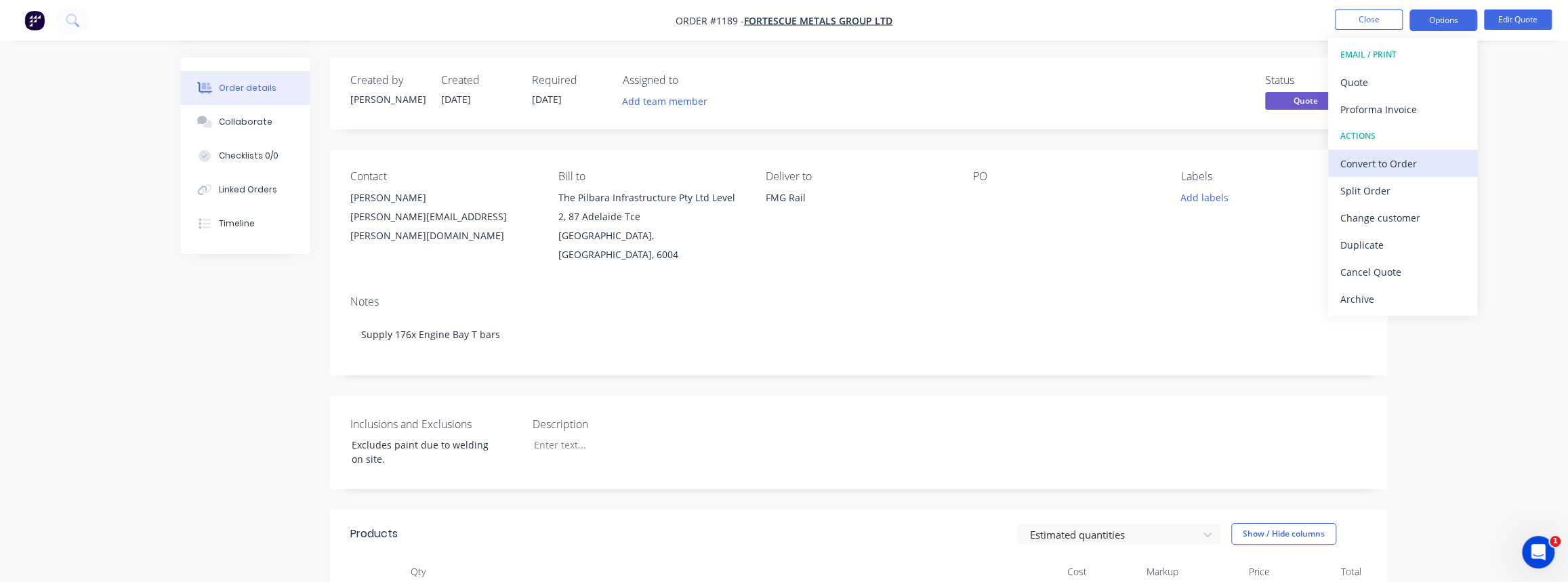
click at [1392, 166] on div "Convert to Order" at bounding box center [1401, 164] width 125 height 20
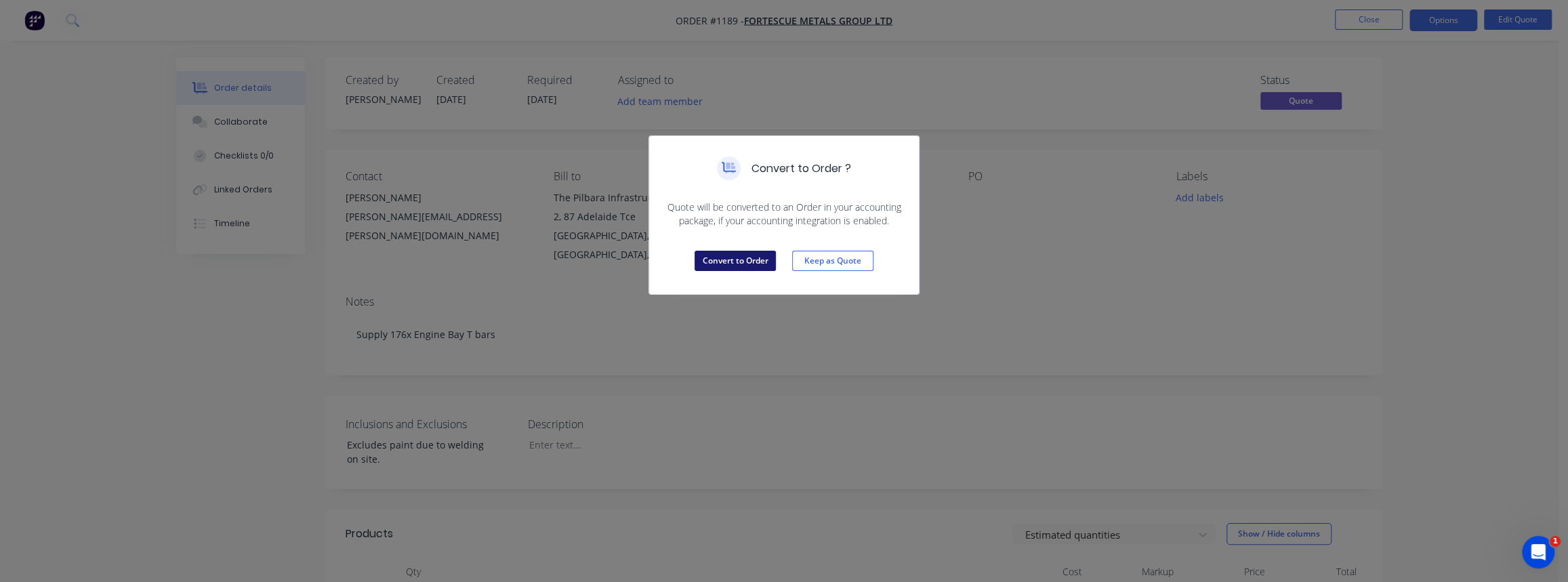
click at [725, 264] on button "Convert to Order" at bounding box center [735, 261] width 81 height 20
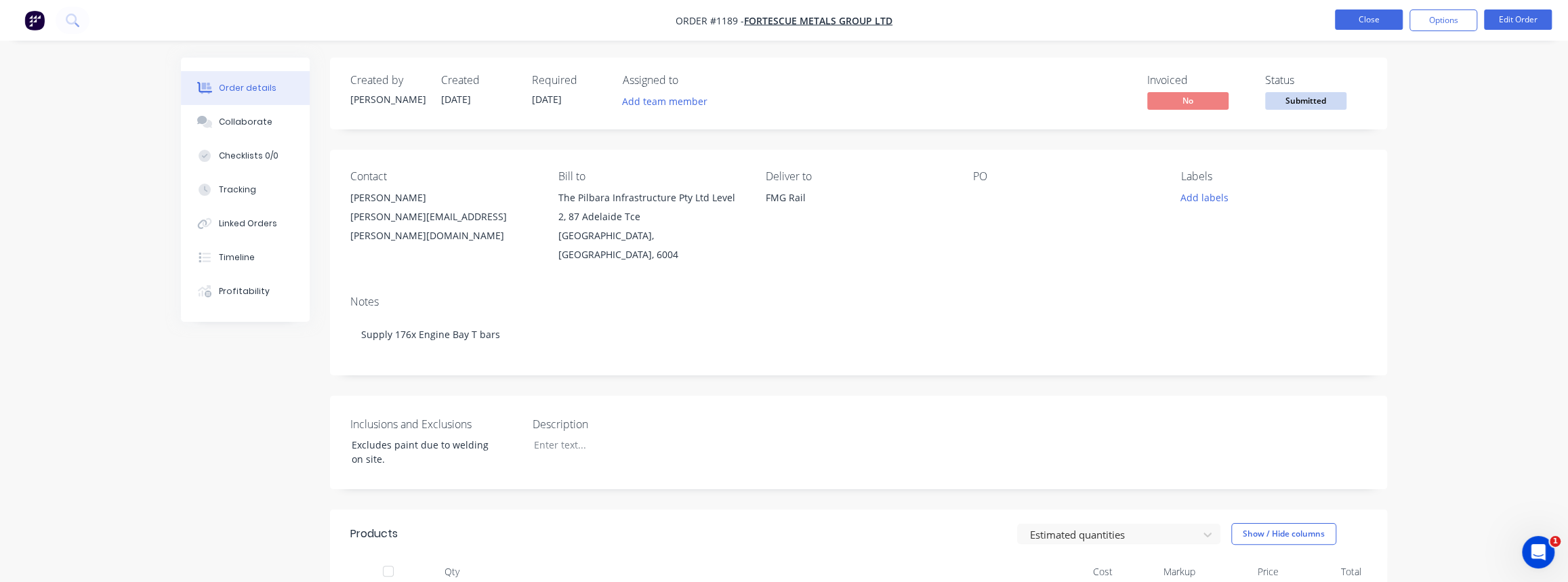
click at [1379, 22] on button "Close" at bounding box center [1368, 20] width 68 height 20
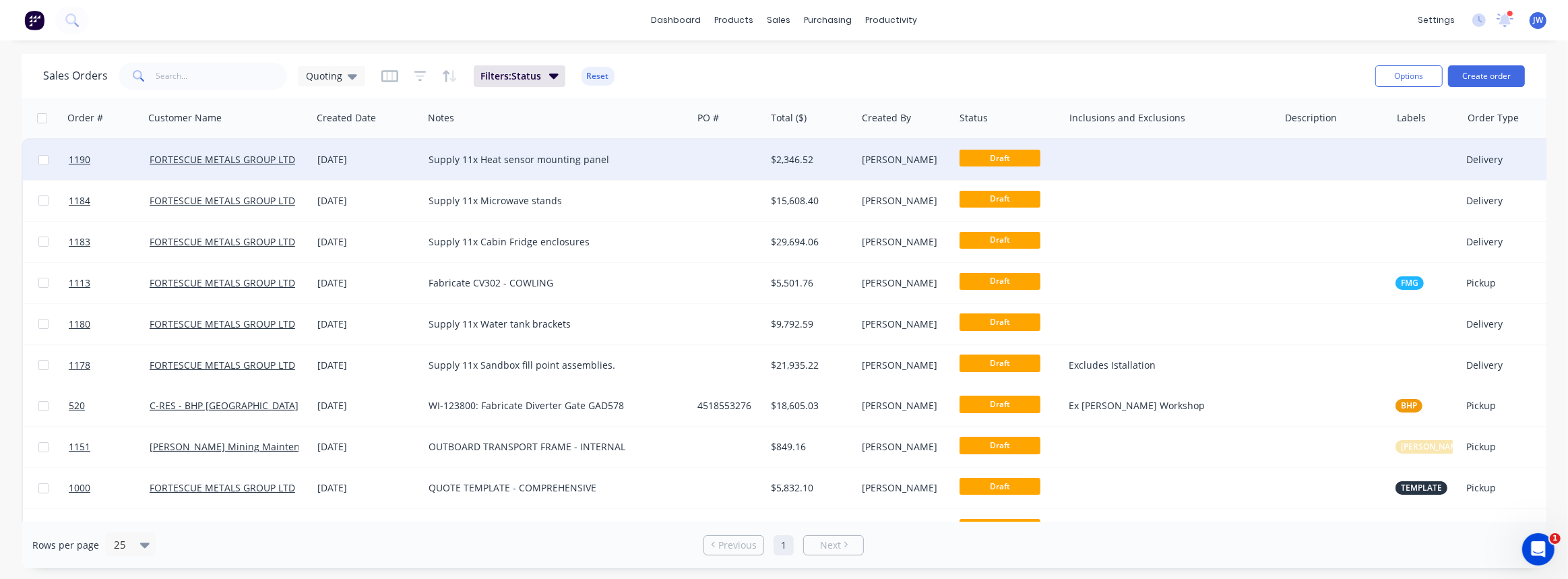
click at [742, 158] on div at bounding box center [729, 159] width 73 height 41
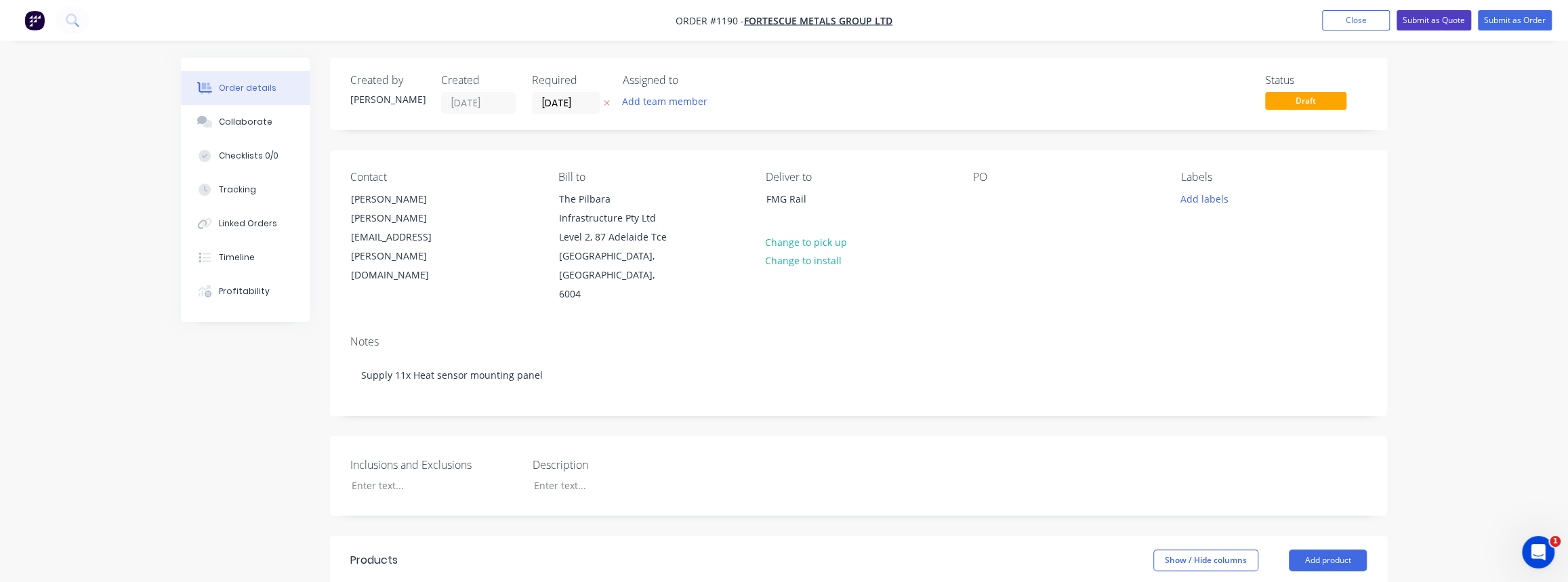
click at [1424, 24] on button "Submit as Quote" at bounding box center [1433, 20] width 75 height 20
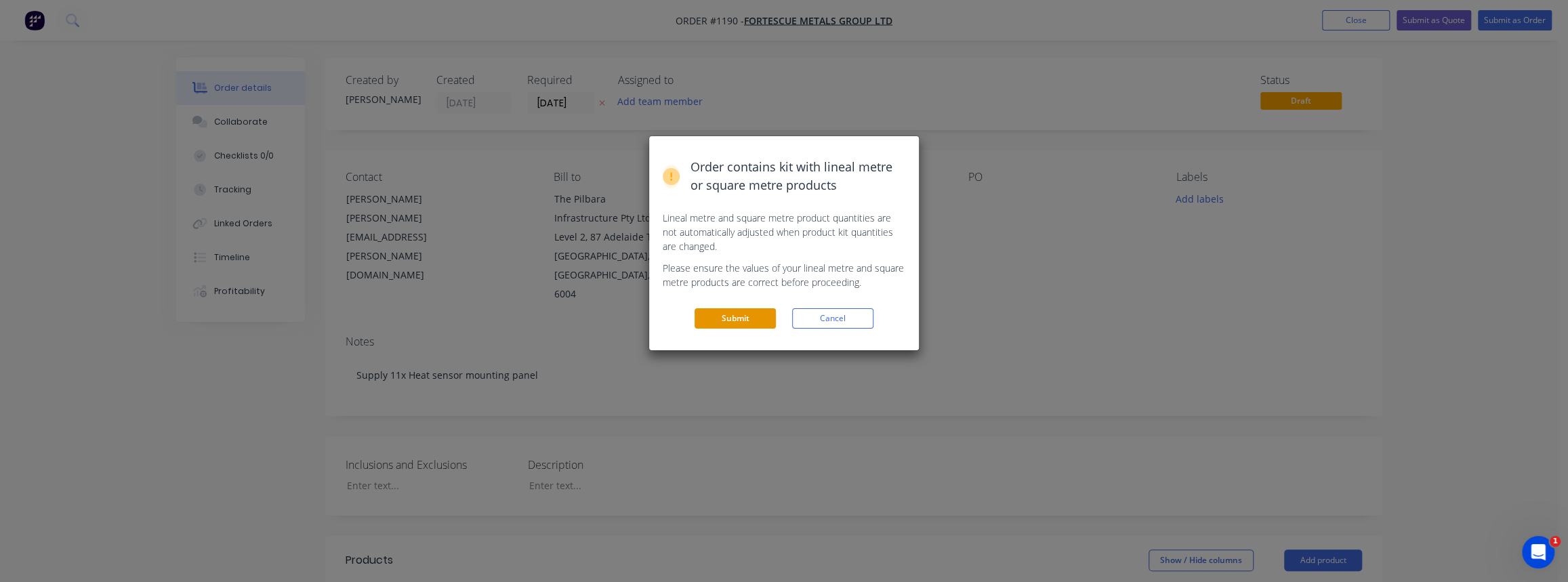
click at [742, 321] on button "Submit" at bounding box center [735, 318] width 81 height 20
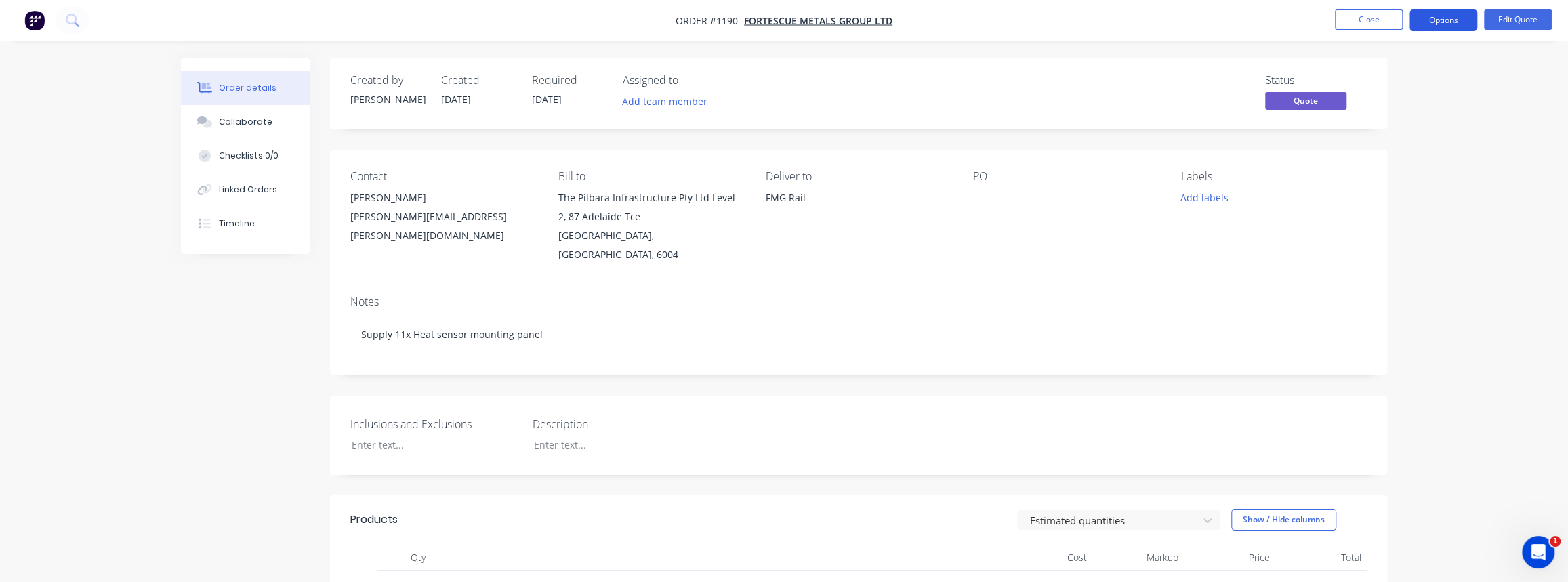
click at [1435, 22] on button "Options" at bounding box center [1443, 21] width 68 height 22
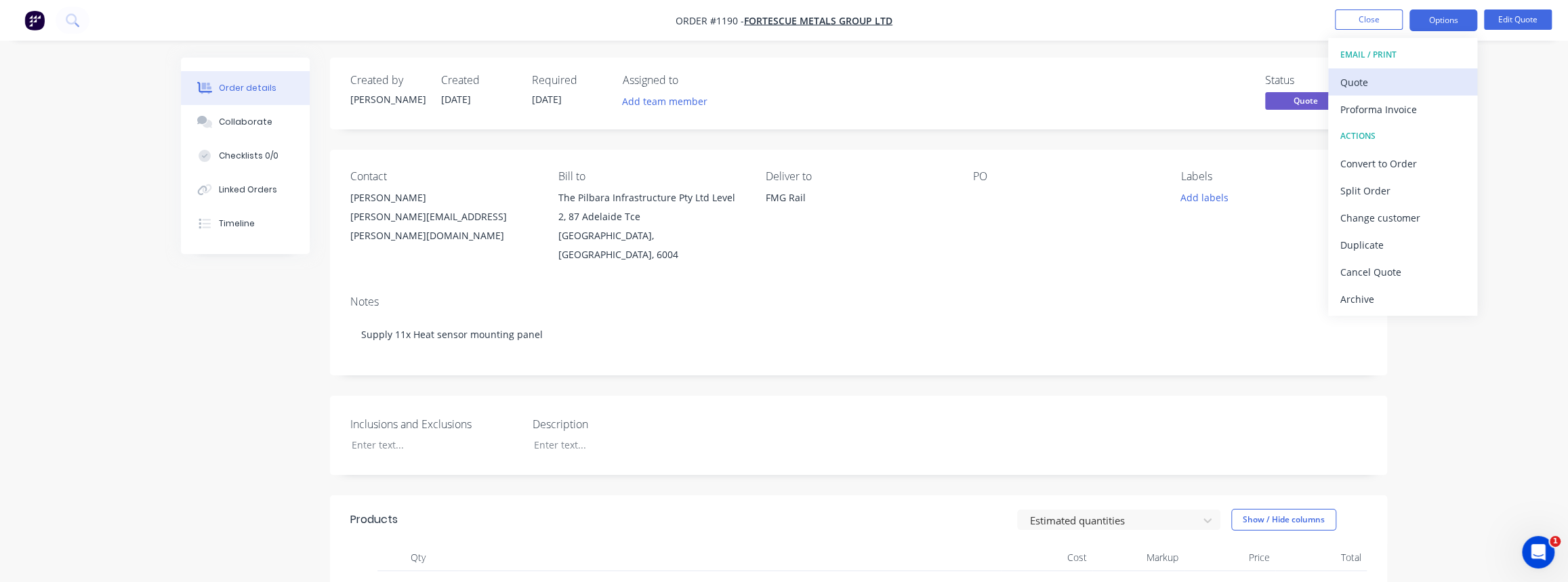
click at [1371, 88] on div "Quote" at bounding box center [1401, 83] width 125 height 20
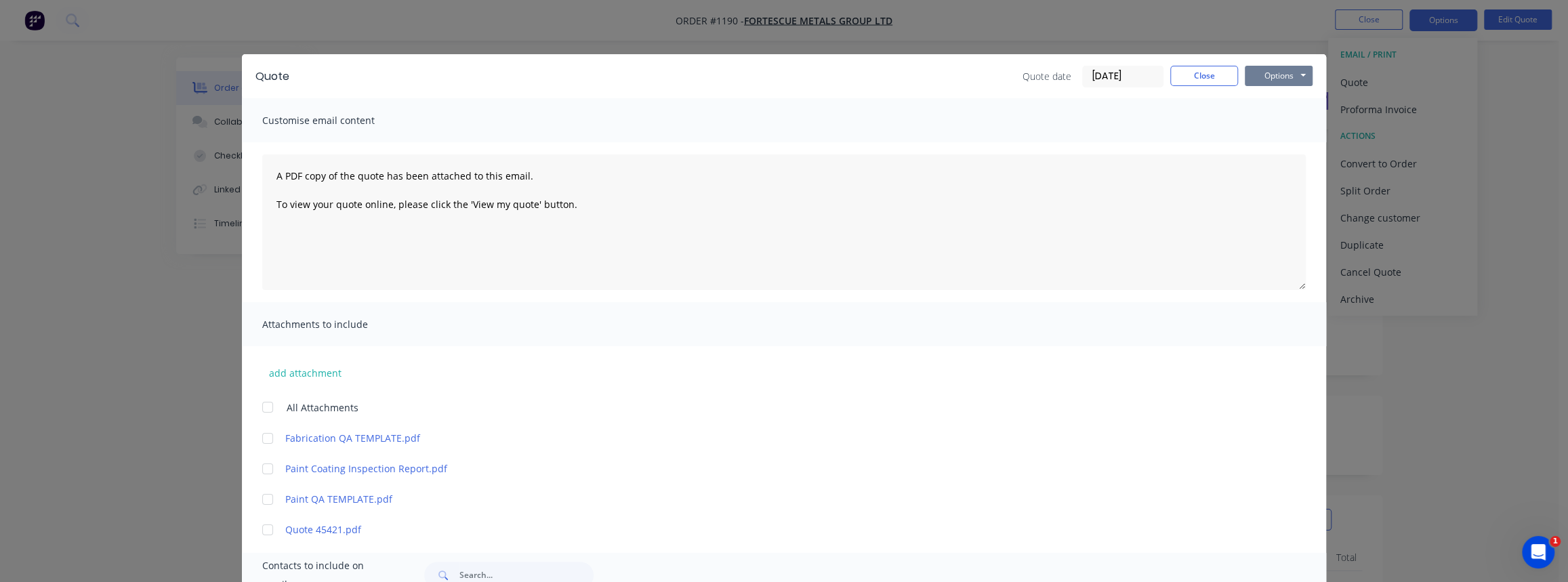
click at [1281, 72] on button "Options" at bounding box center [1279, 76] width 68 height 20
click at [1281, 115] on button "Print" at bounding box center [1288, 122] width 87 height 22
click at [1197, 77] on button "Close" at bounding box center [1204, 76] width 68 height 20
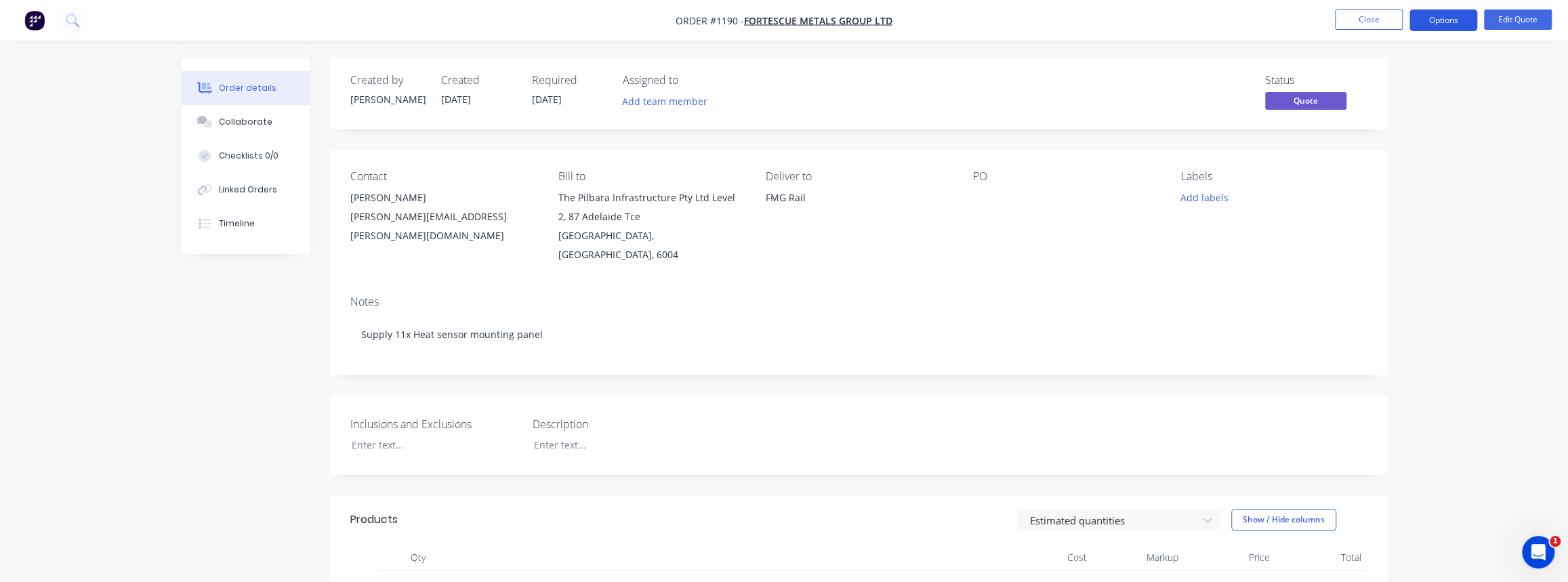
click at [1453, 24] on button "Options" at bounding box center [1443, 21] width 68 height 22
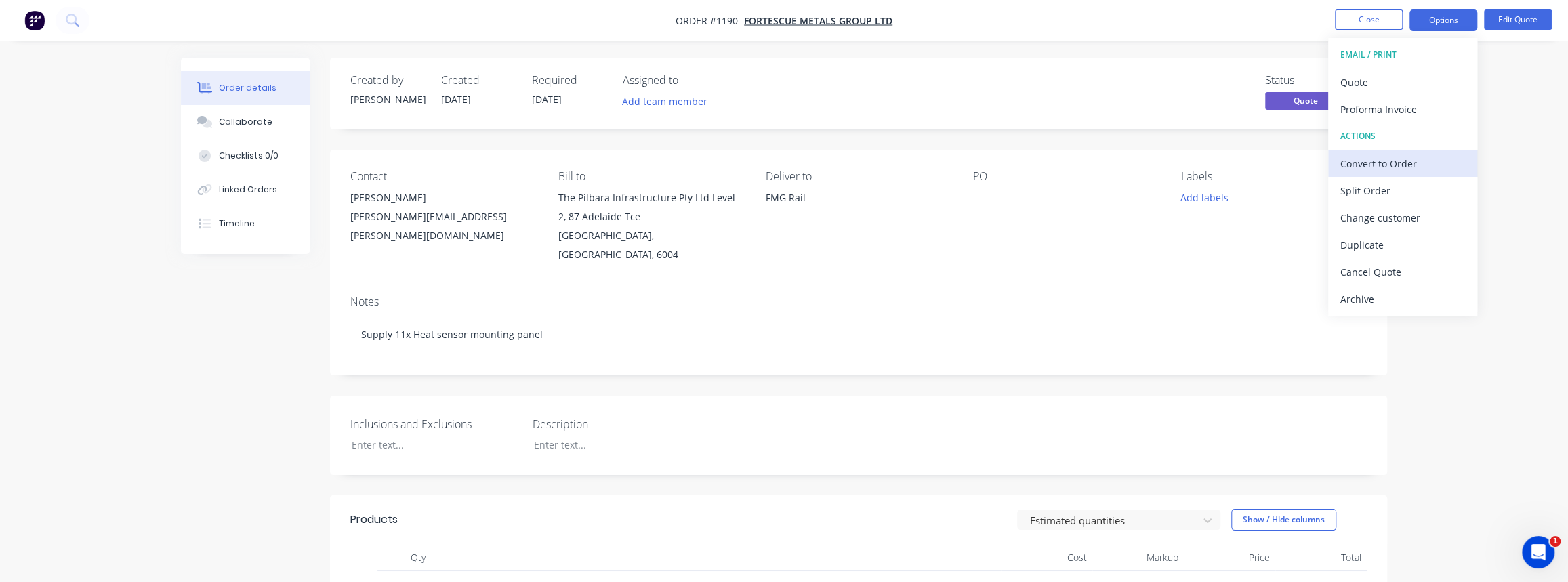
click at [1387, 167] on div "Convert to Order" at bounding box center [1401, 164] width 125 height 20
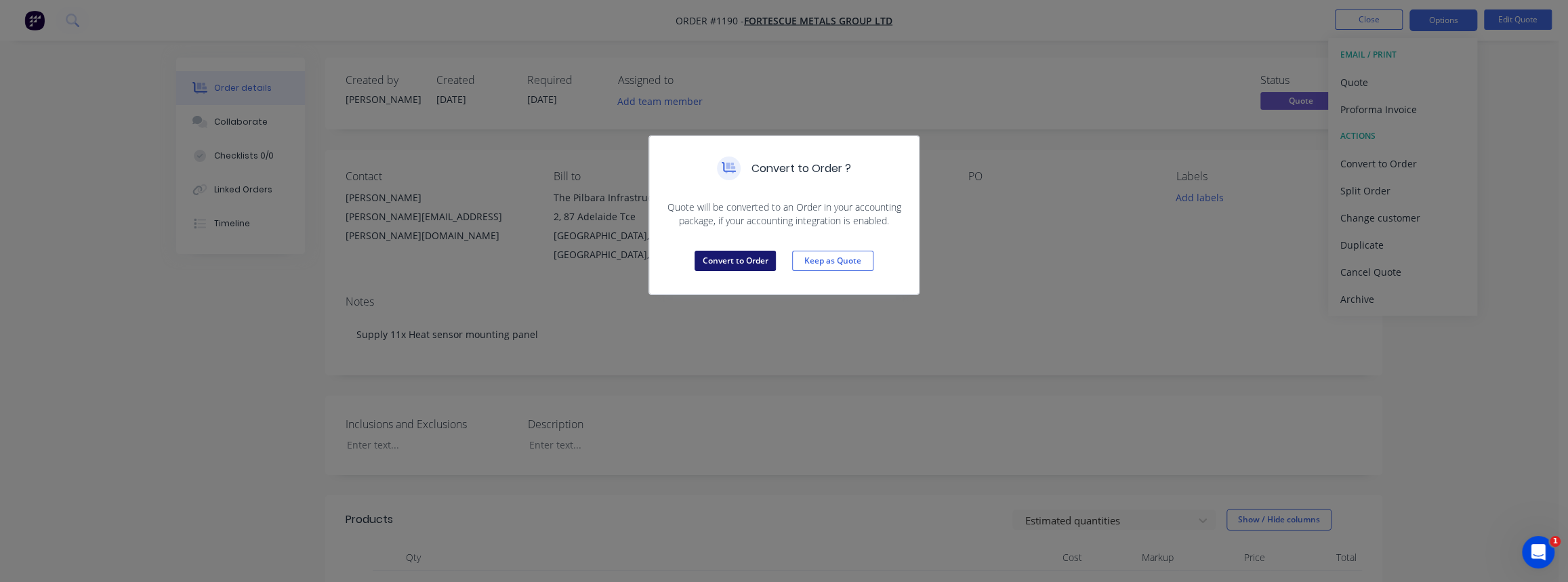
click at [712, 269] on button "Convert to Order" at bounding box center [735, 261] width 81 height 20
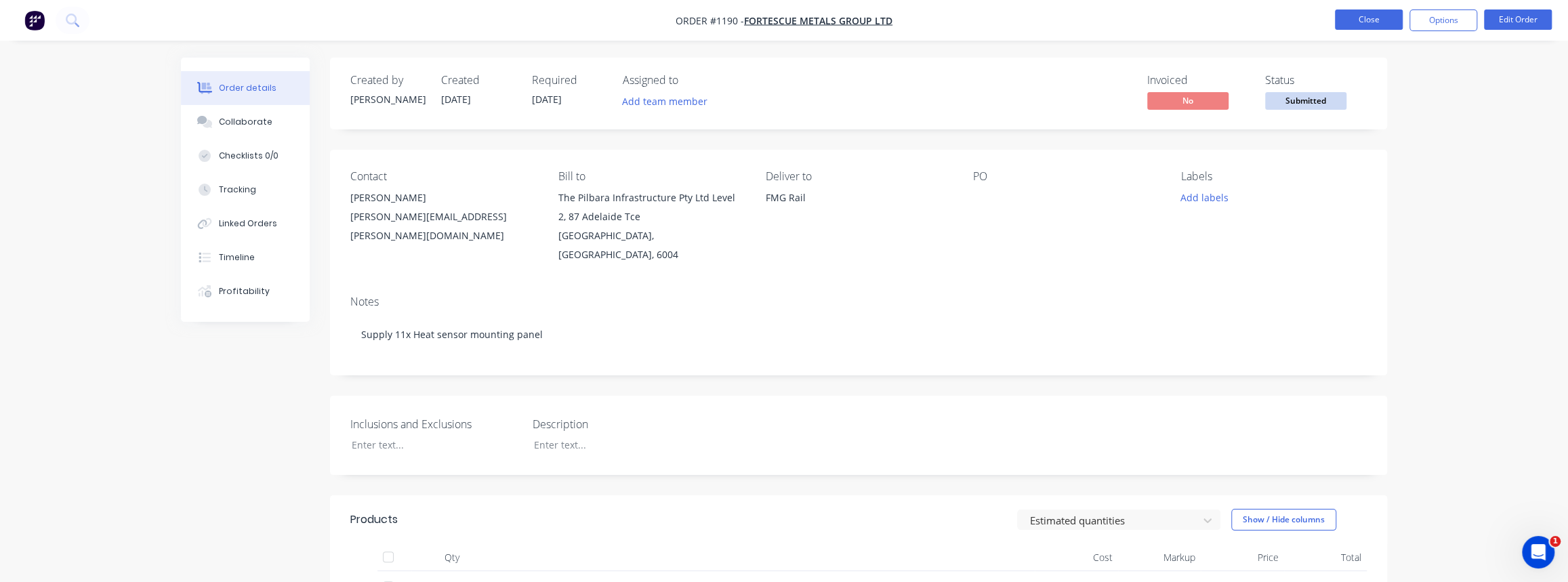
click at [1357, 24] on button "Close" at bounding box center [1368, 20] width 68 height 20
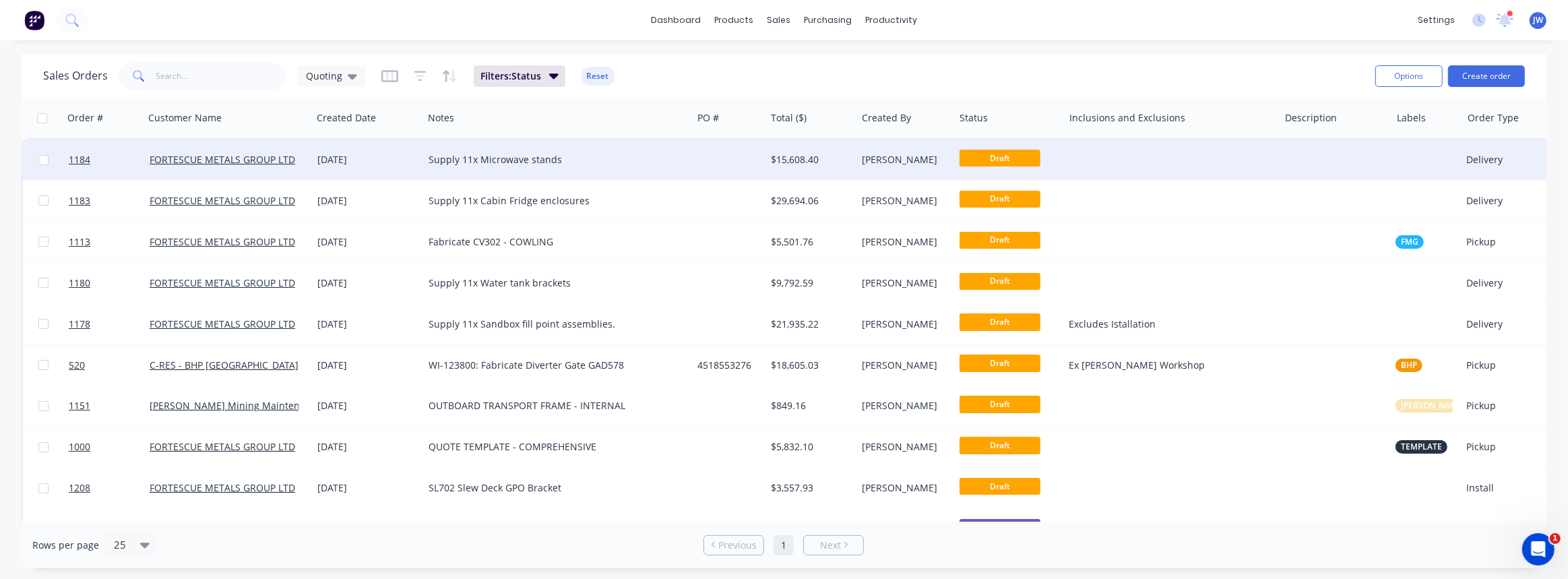
click at [649, 168] on div "Supply 11x Microwave stands" at bounding box center [557, 159] width 269 height 41
click at [718, 163] on div at bounding box center [729, 159] width 73 height 41
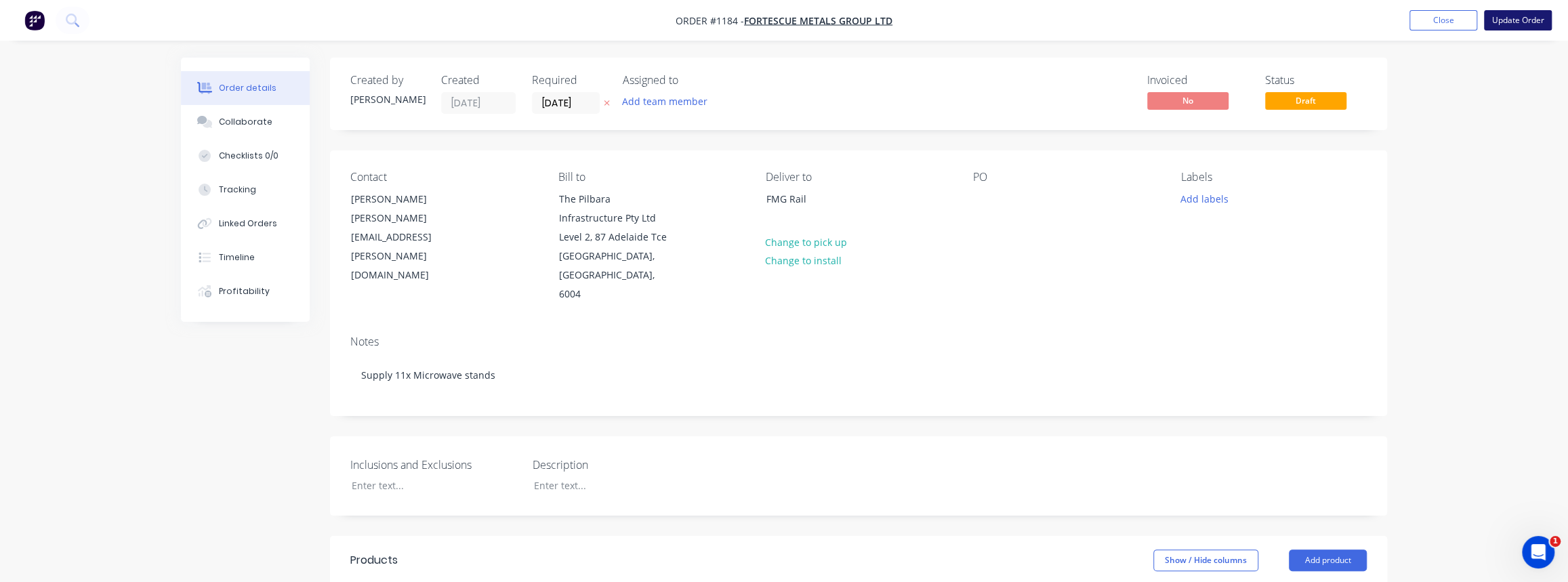
click at [1504, 27] on button "Update Order" at bounding box center [1517, 20] width 68 height 20
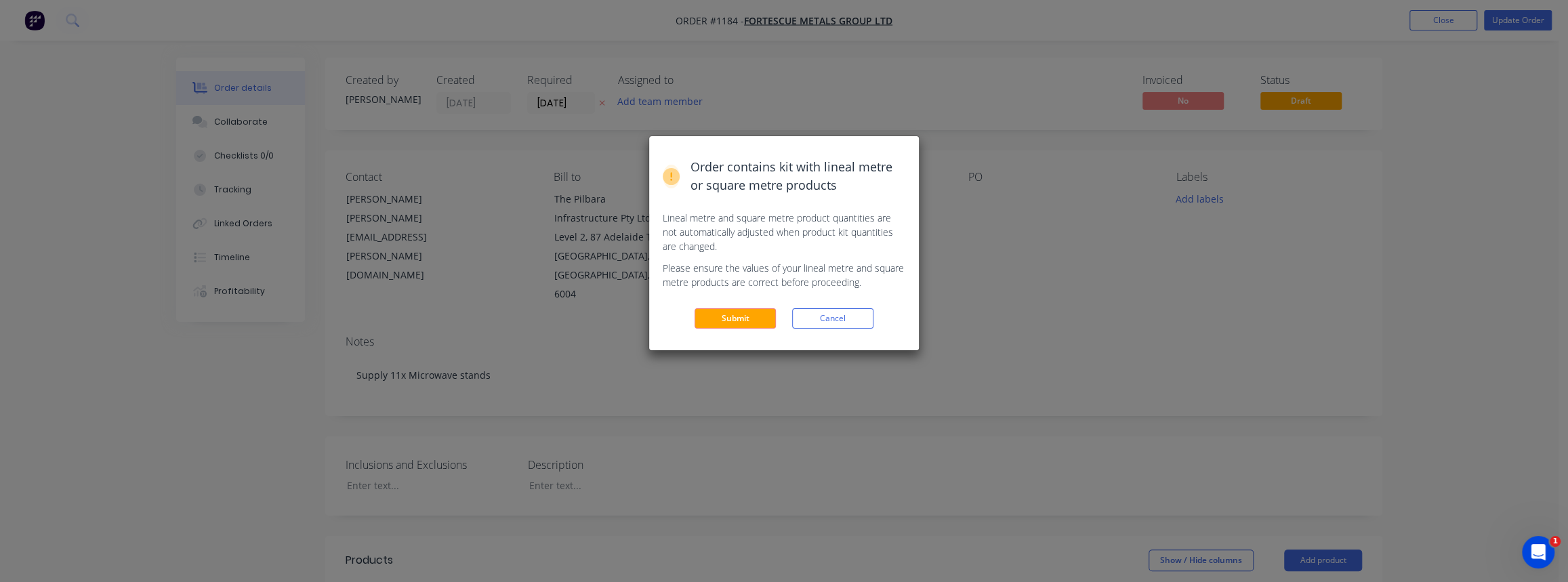
click at [738, 315] on button "Submit" at bounding box center [735, 318] width 81 height 20
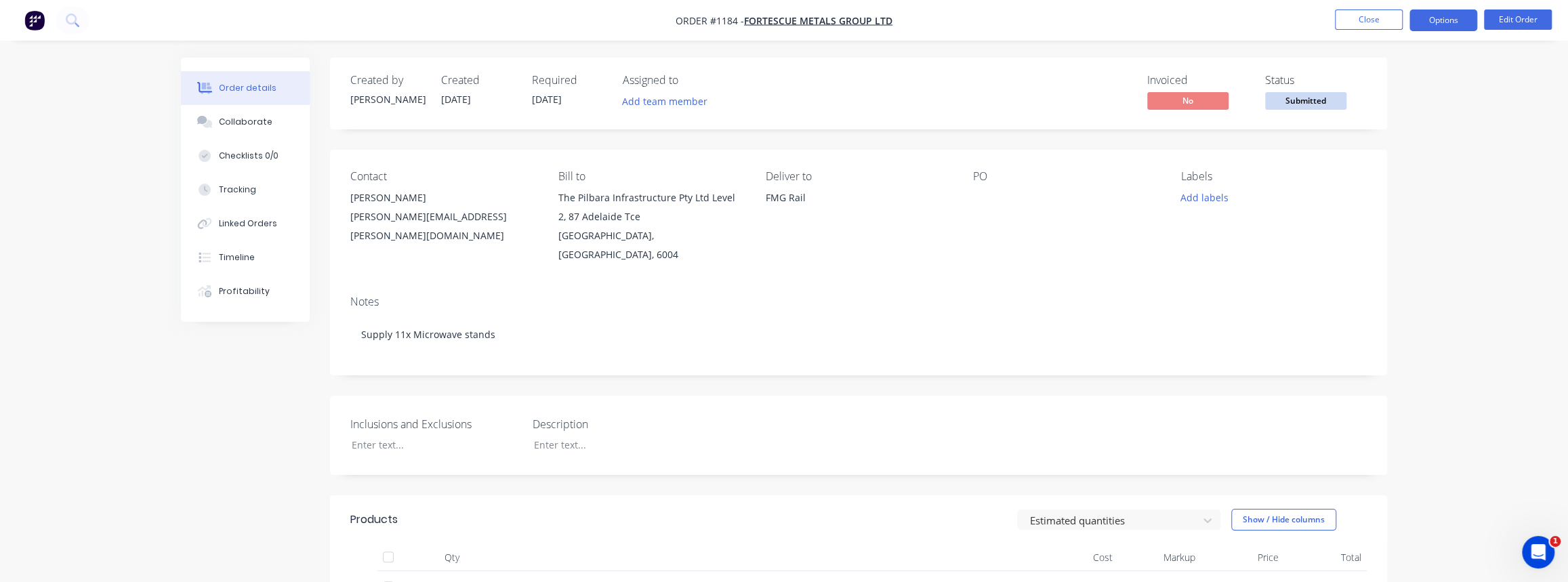
click at [1456, 30] on button "Options" at bounding box center [1443, 21] width 68 height 22
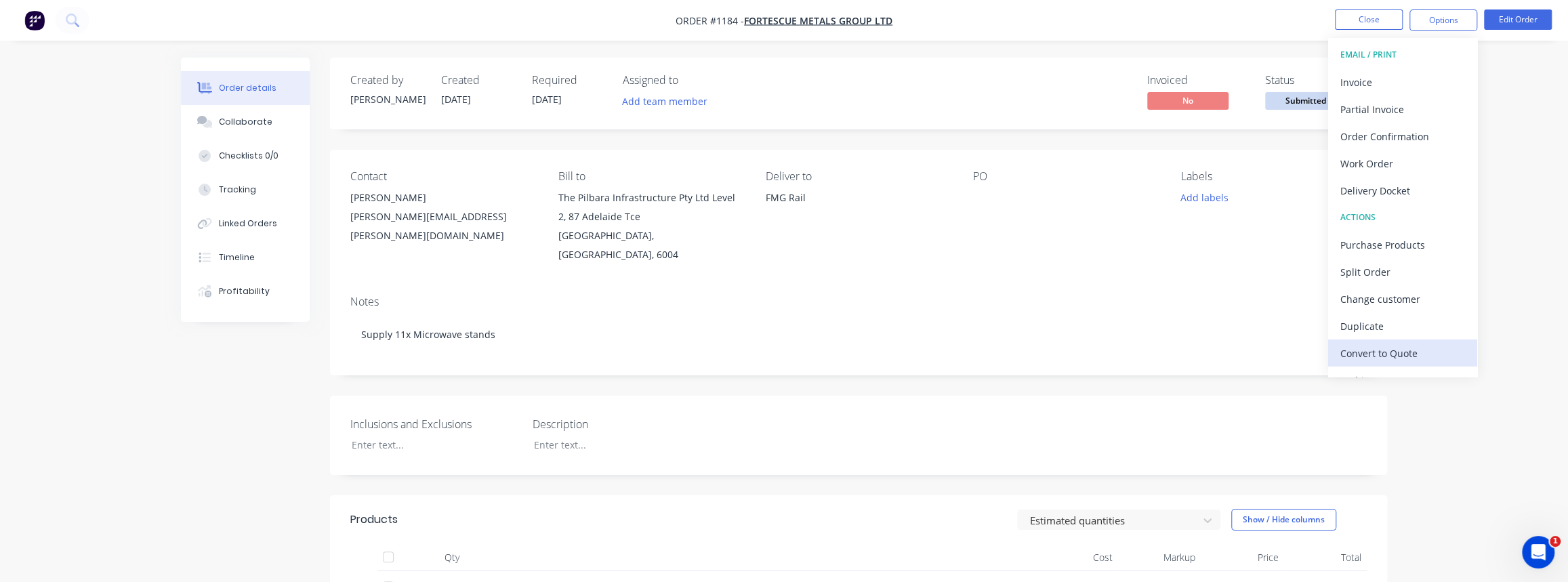
click at [1368, 348] on div "Convert to Quote" at bounding box center [1401, 353] width 125 height 20
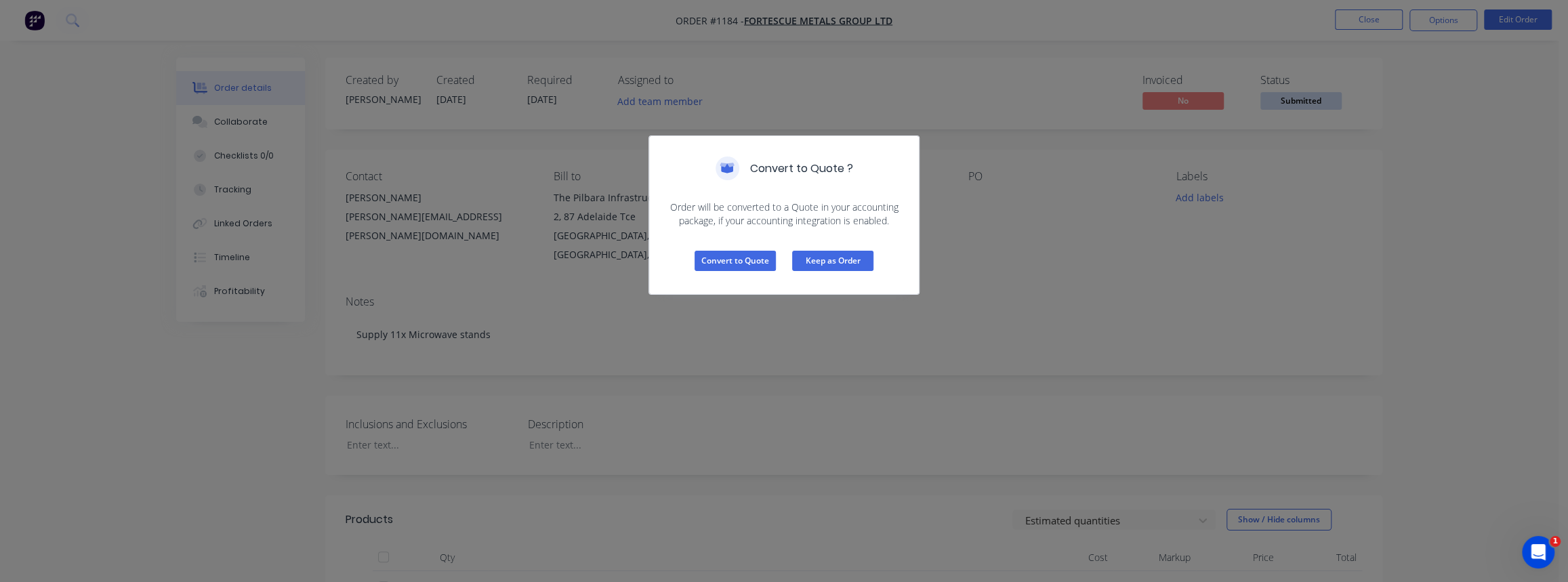
click at [846, 261] on button "Keep as Order" at bounding box center [831, 261] width 81 height 20
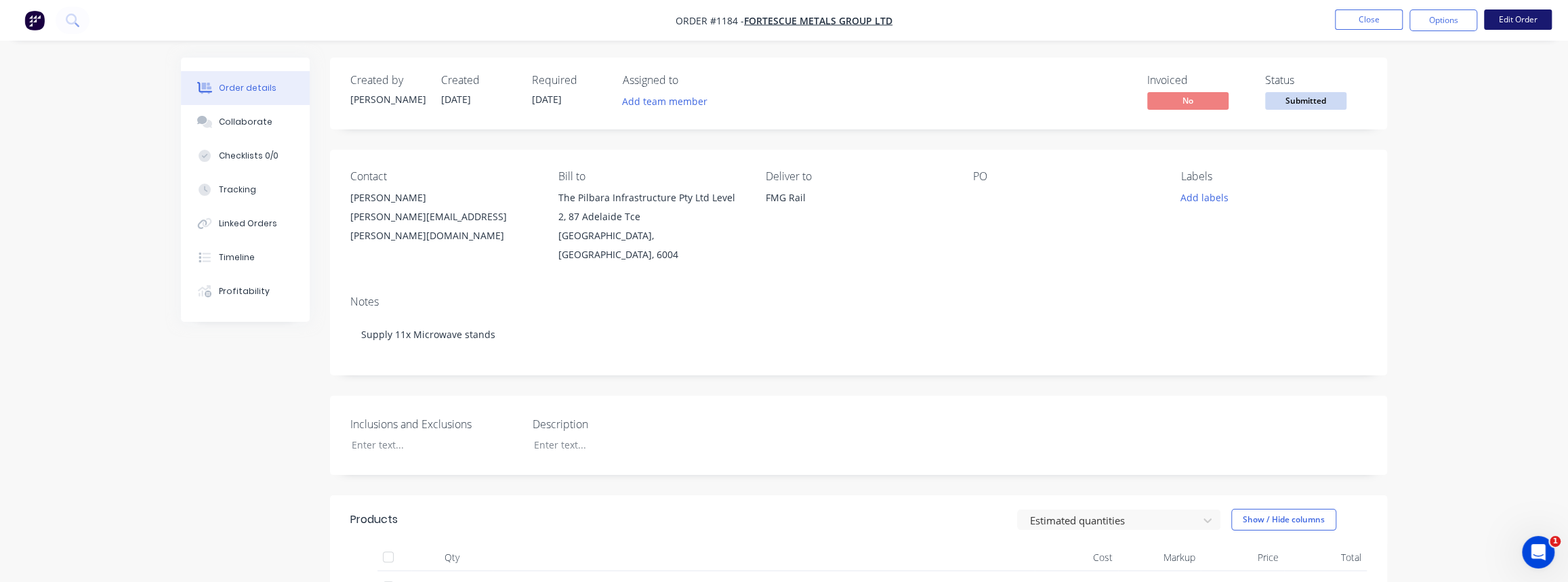
click at [1498, 18] on button "Edit Order" at bounding box center [1517, 20] width 68 height 20
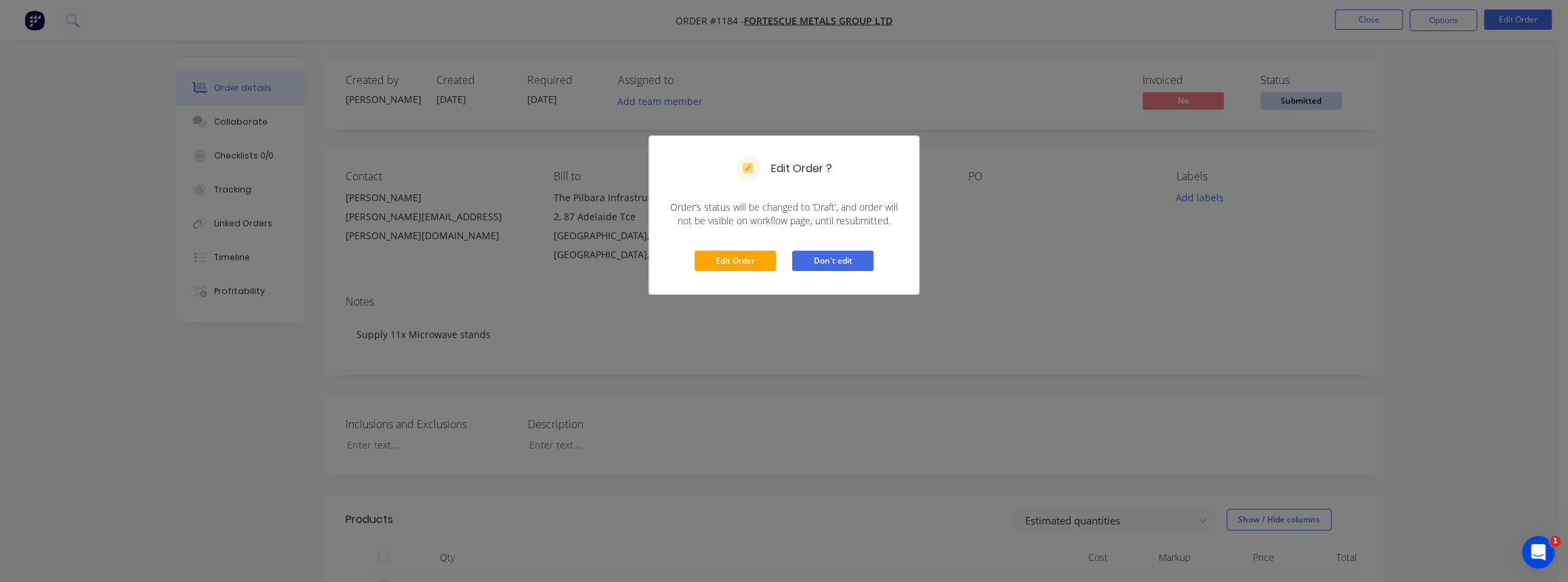
click at [831, 259] on button "Don't edit" at bounding box center [831, 261] width 81 height 20
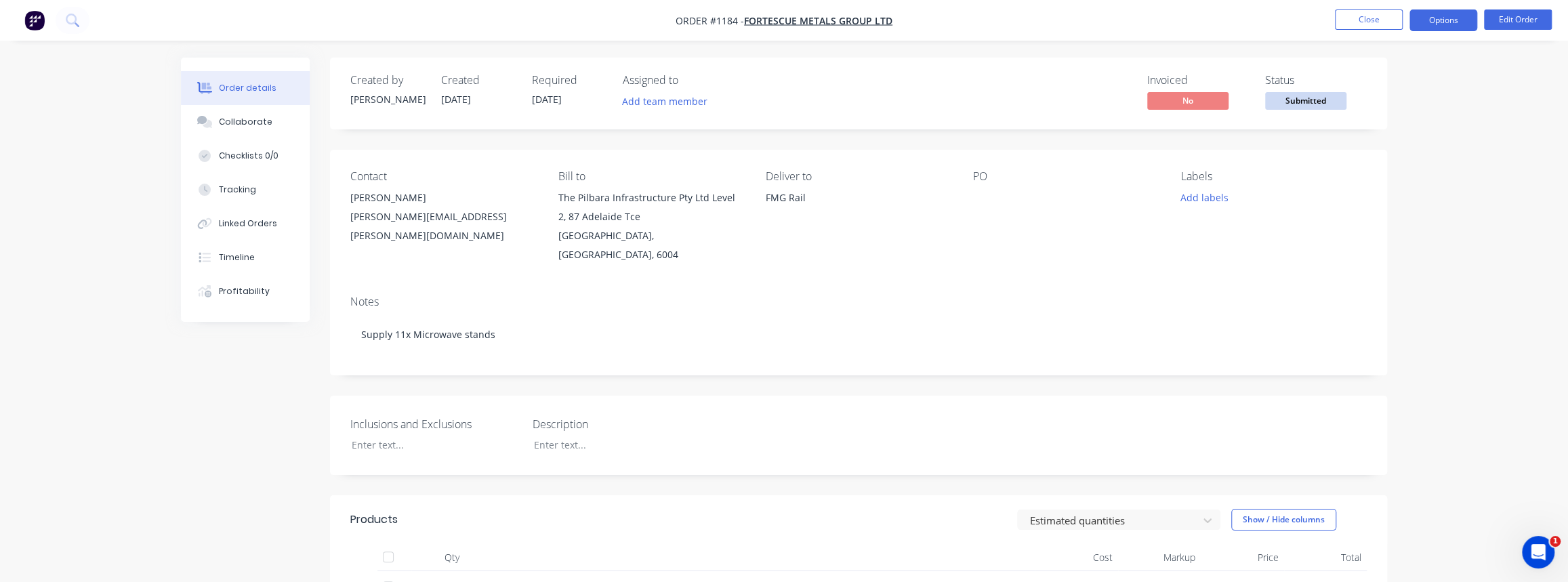
click at [1451, 21] on button "Options" at bounding box center [1443, 21] width 68 height 22
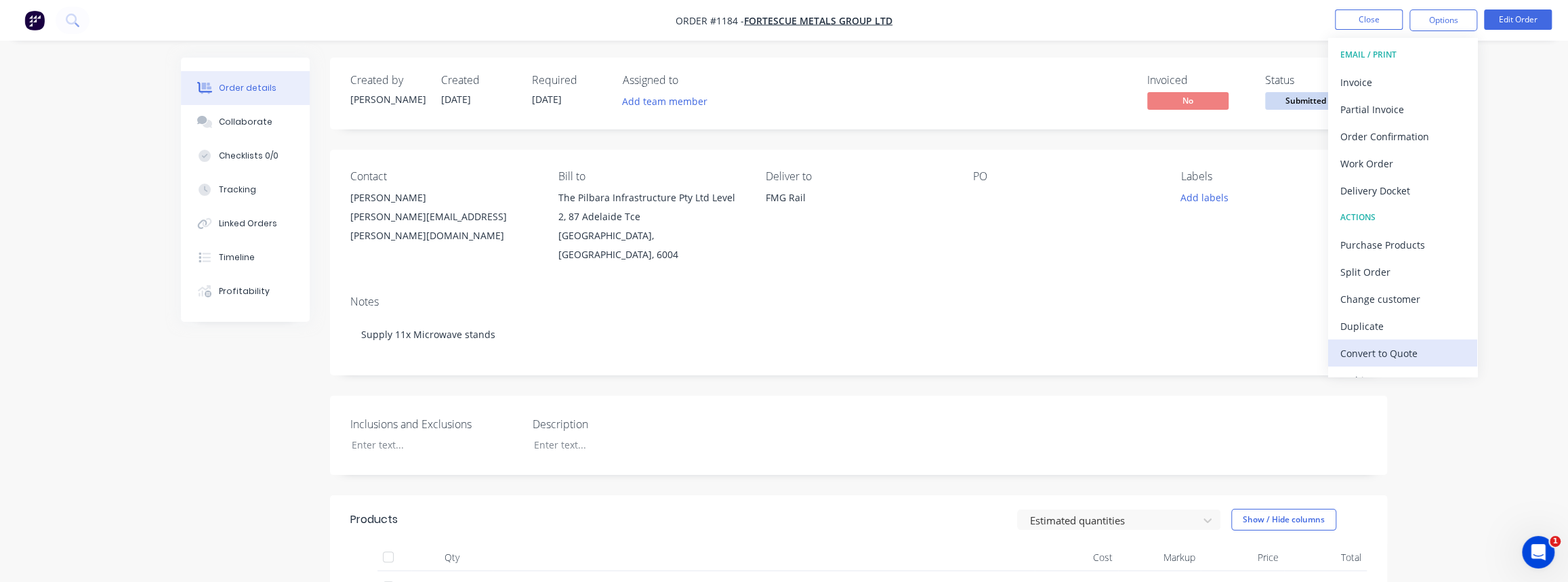
click at [1374, 349] on div "Convert to Quote" at bounding box center [1401, 353] width 125 height 20
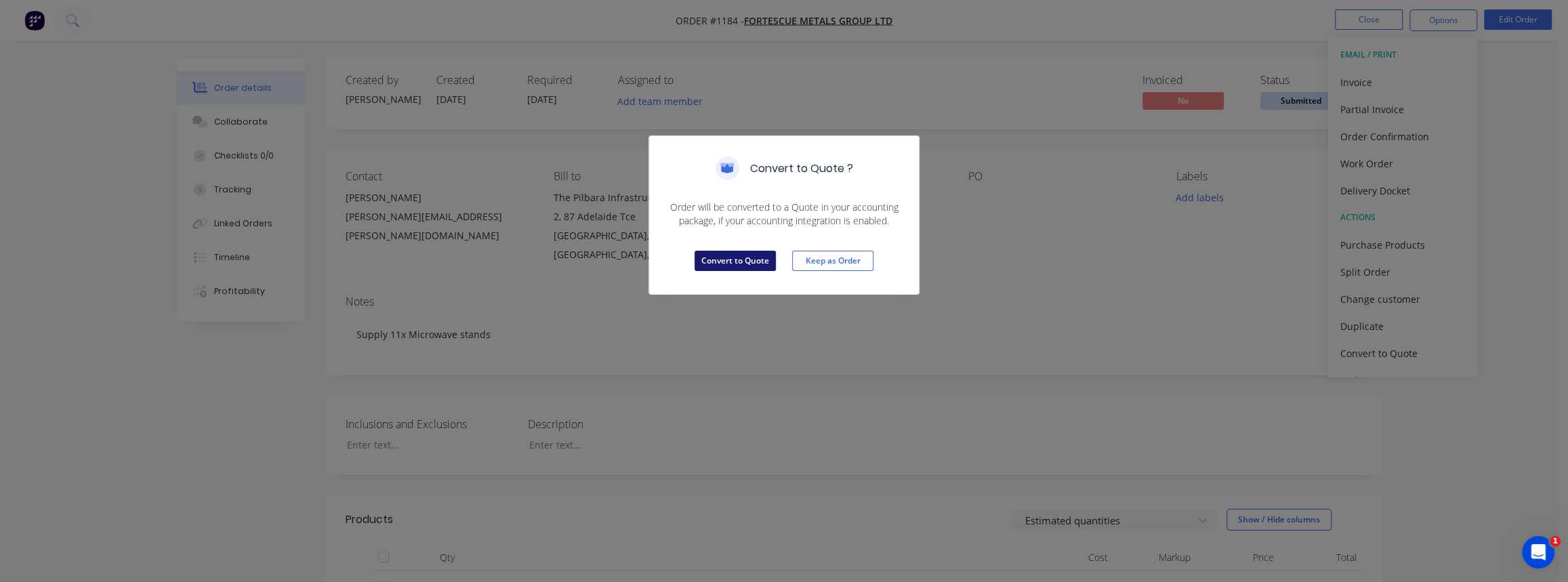
click at [748, 261] on button "Convert to Quote" at bounding box center [735, 261] width 81 height 20
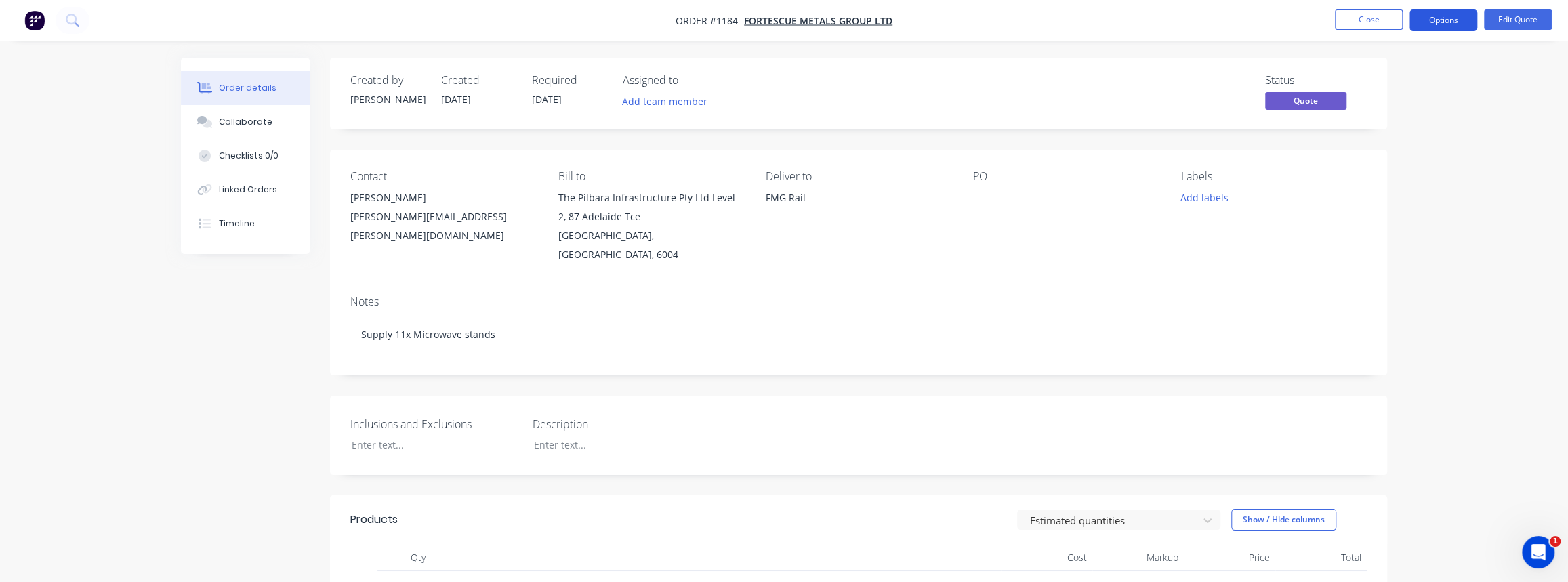
click at [1447, 20] on button "Options" at bounding box center [1443, 21] width 68 height 22
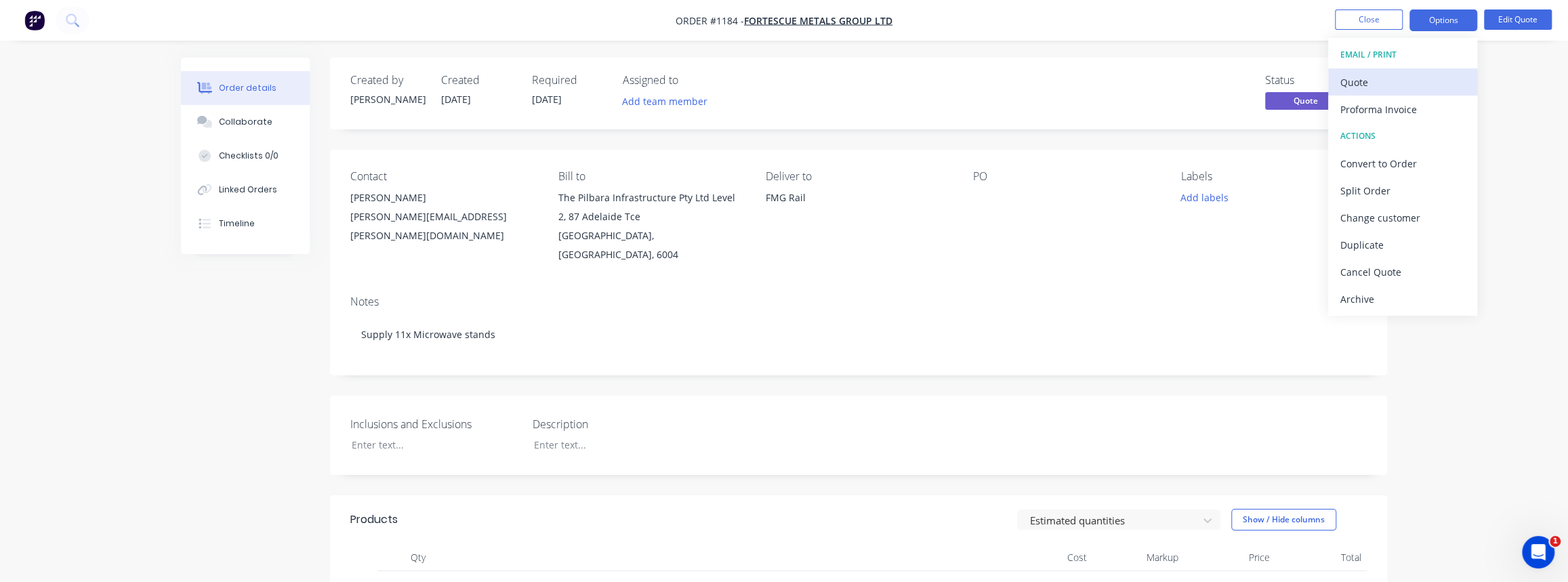
click at [1356, 79] on div "Quote" at bounding box center [1401, 83] width 125 height 20
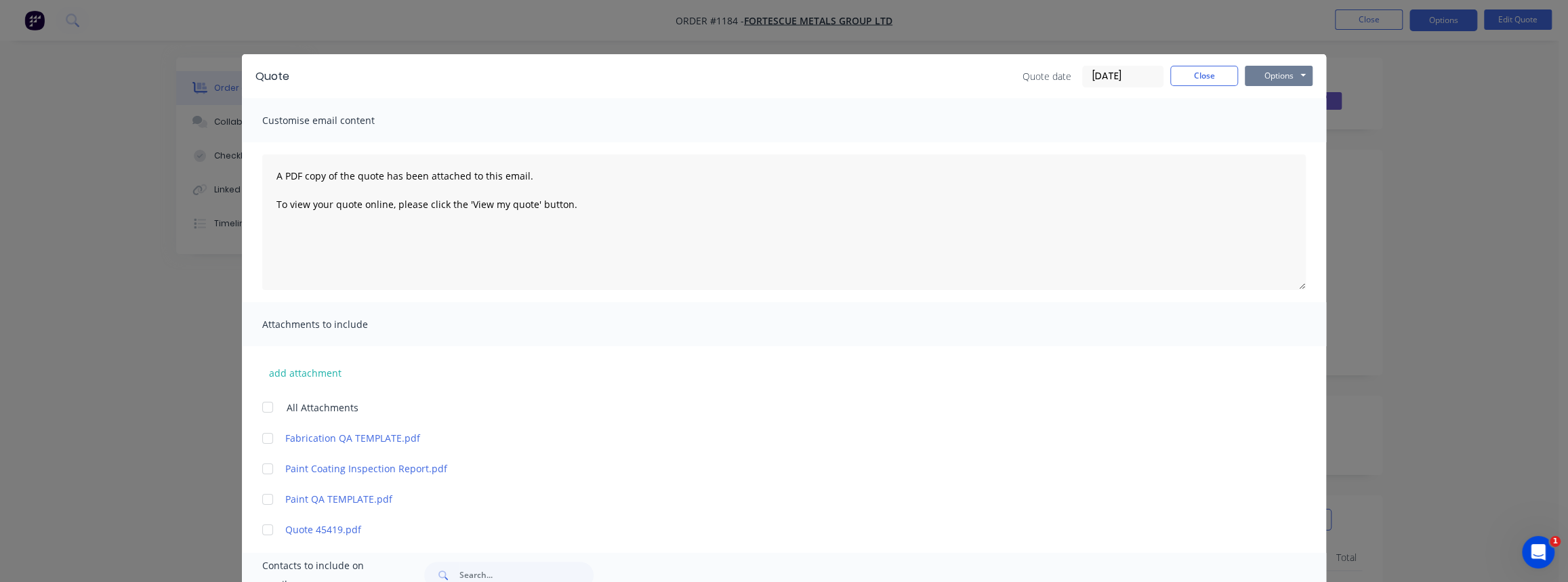
click at [1276, 68] on button "Options" at bounding box center [1279, 76] width 68 height 20
click at [1285, 124] on button "Print" at bounding box center [1288, 122] width 87 height 22
click at [1192, 74] on button "Close" at bounding box center [1204, 76] width 68 height 20
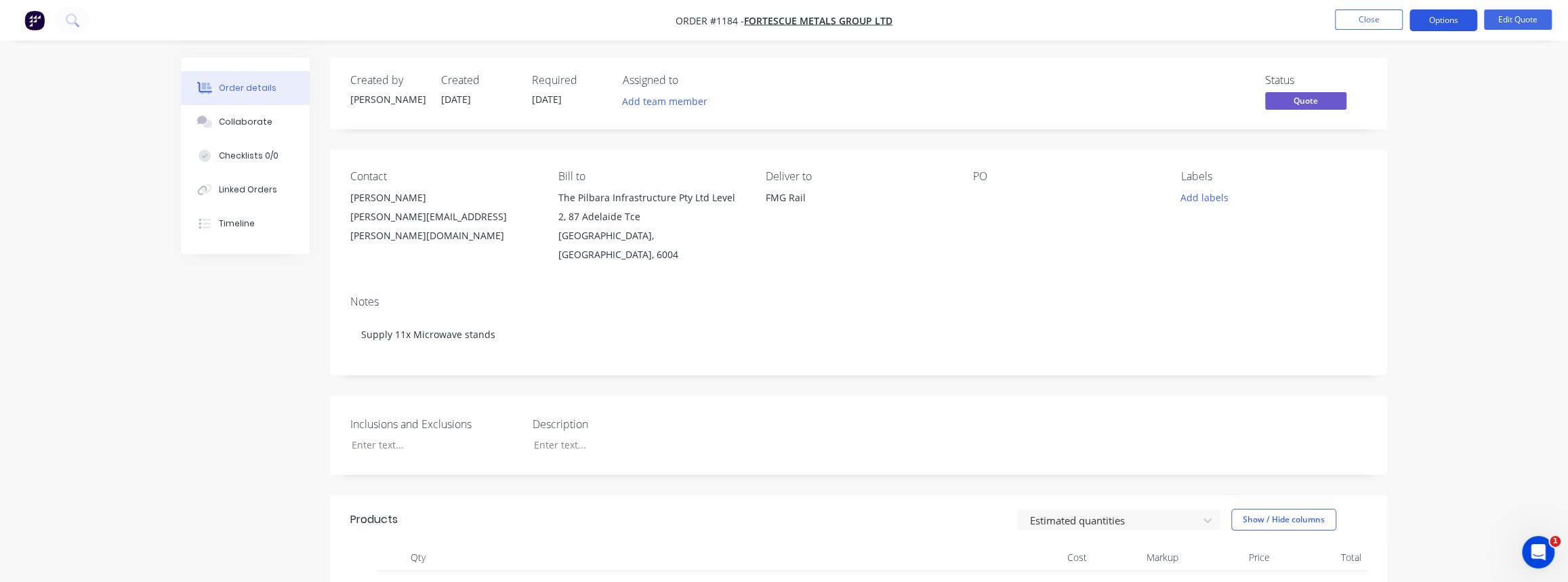
click at [1450, 20] on button "Options" at bounding box center [1443, 21] width 68 height 22
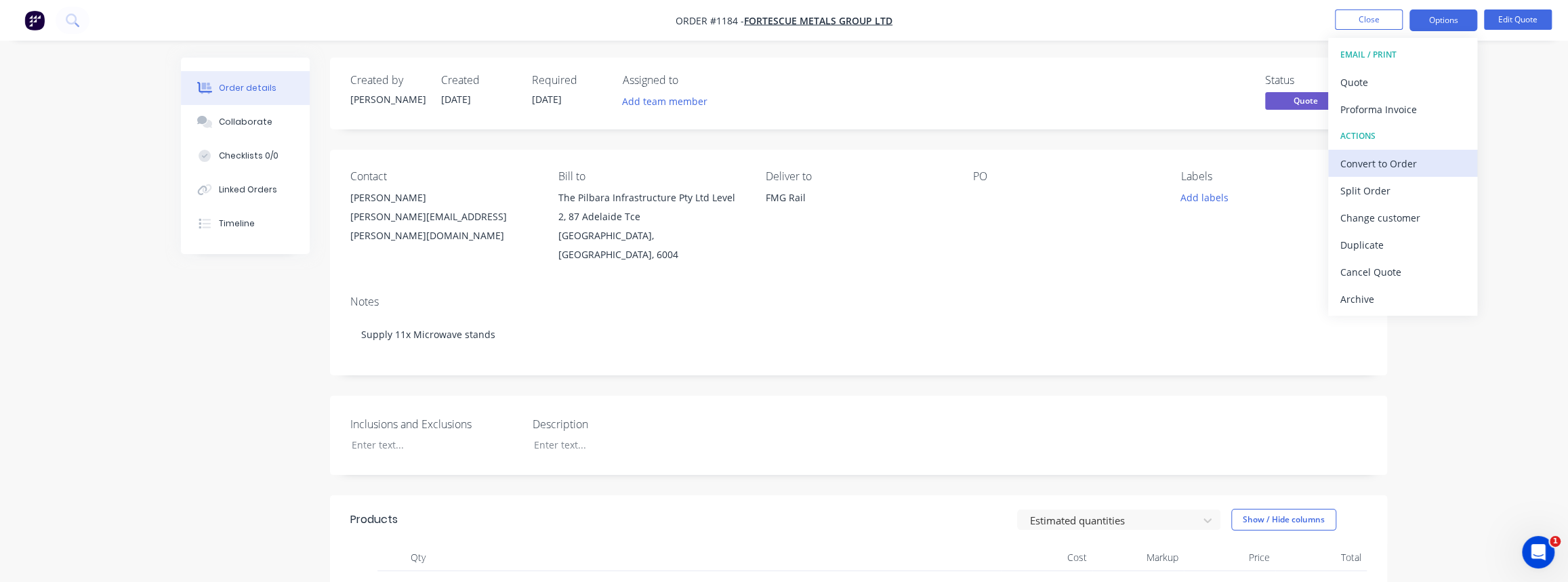
click at [1407, 166] on div "Convert to Order" at bounding box center [1401, 164] width 125 height 20
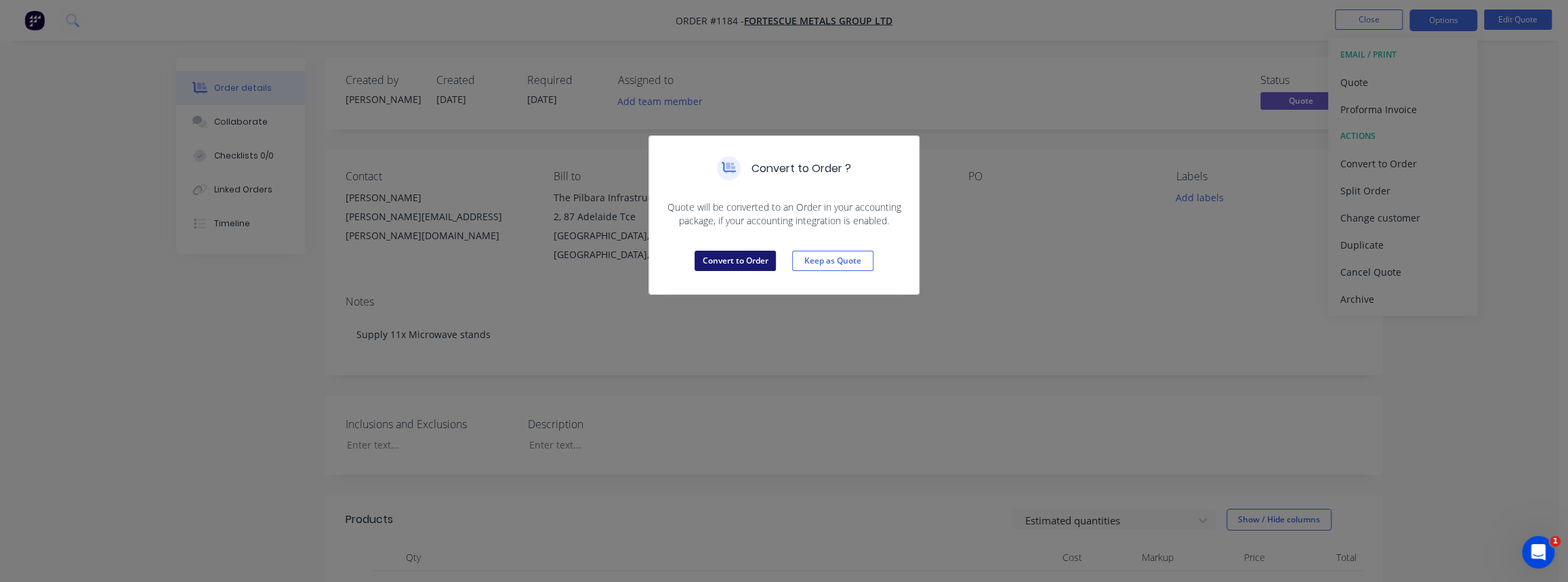
click at [745, 261] on button "Convert to Order" at bounding box center [735, 261] width 81 height 20
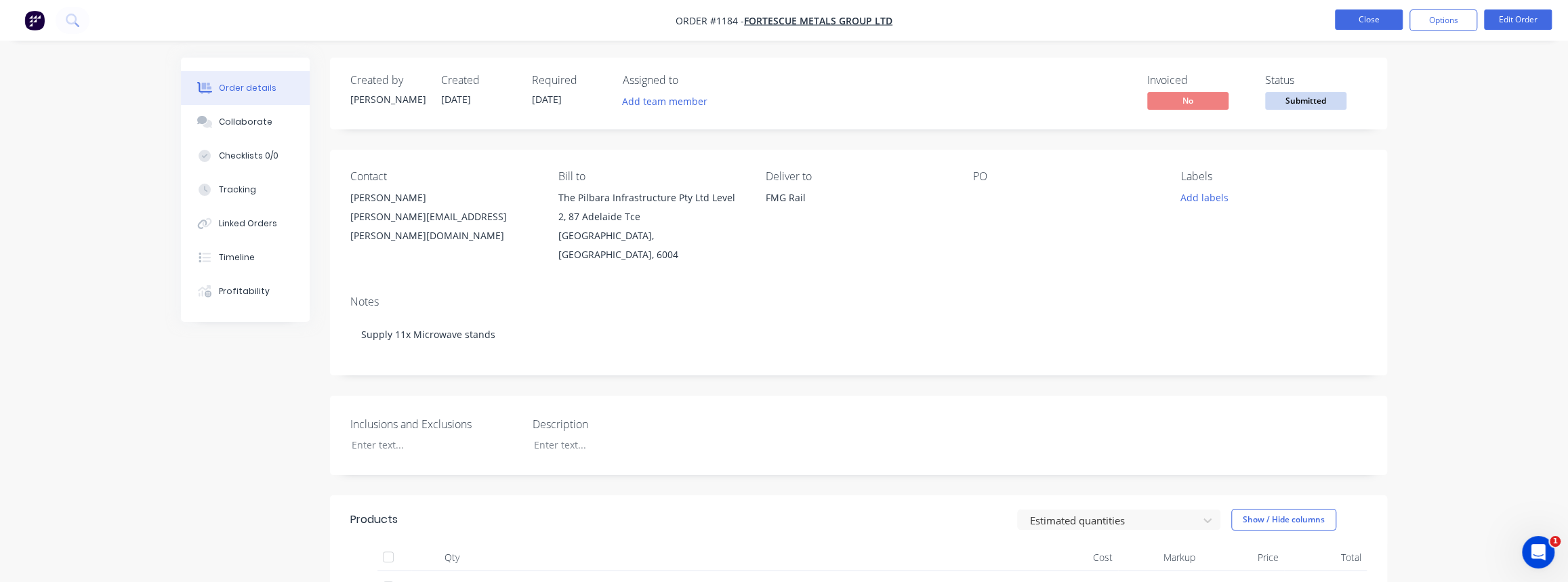
click at [1373, 18] on button "Close" at bounding box center [1368, 20] width 68 height 20
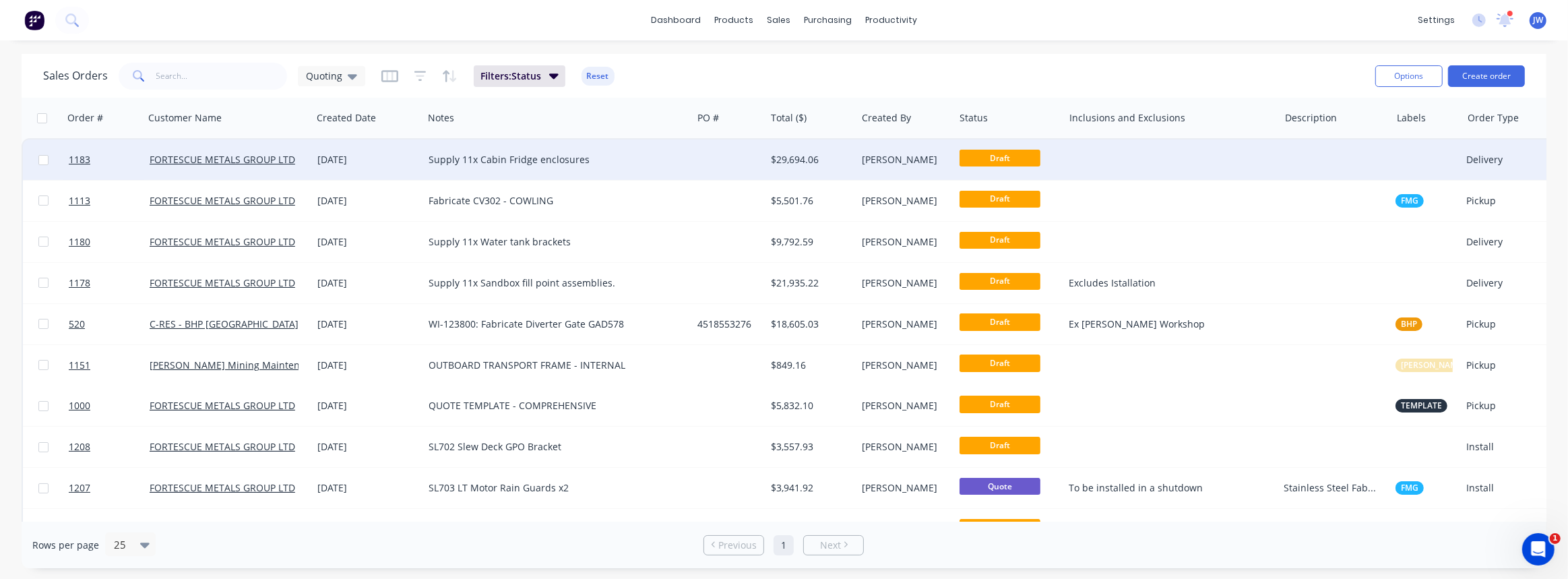
click at [772, 167] on div "$29,694.06" at bounding box center [811, 159] width 91 height 41
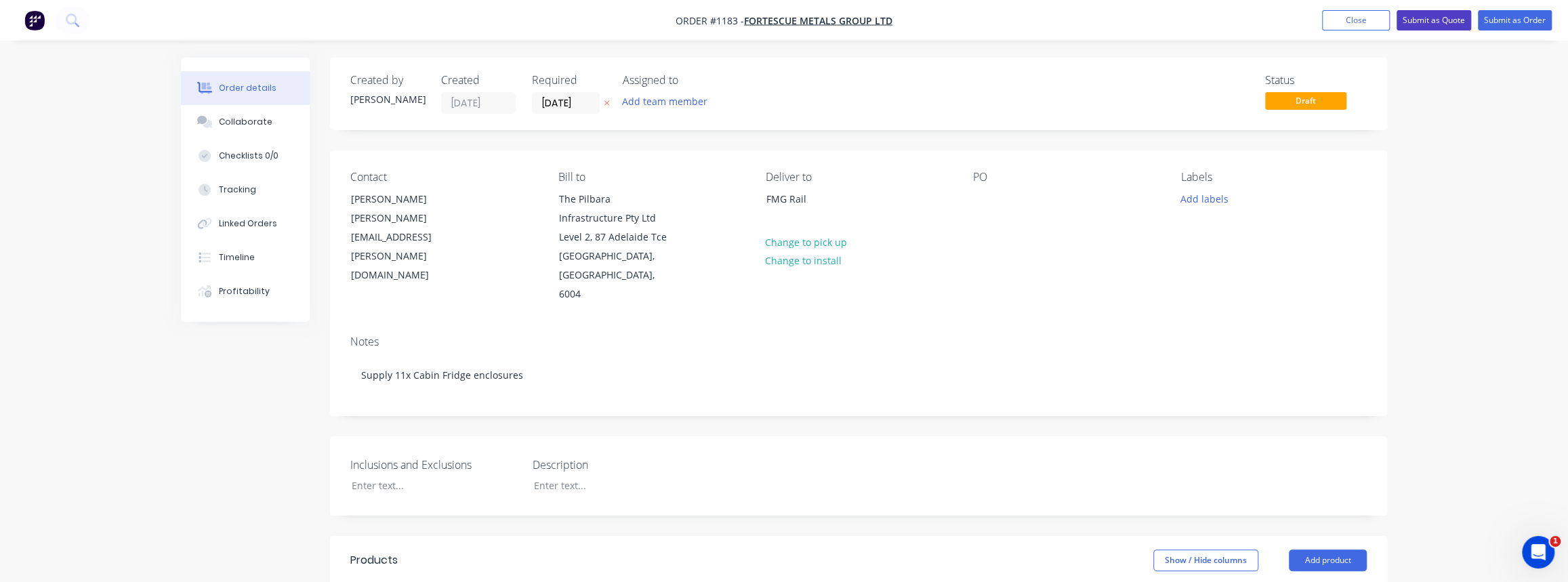
click at [1437, 24] on button "Submit as Quote" at bounding box center [1433, 20] width 75 height 20
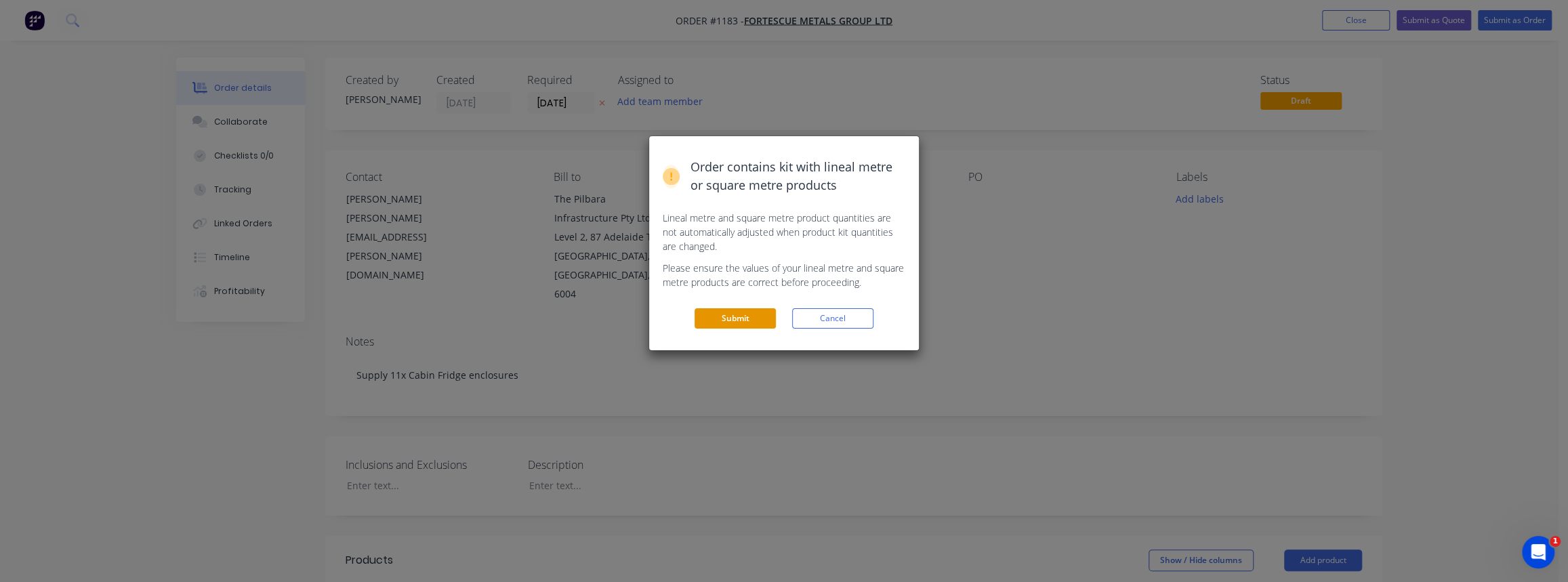
click at [720, 318] on button "Submit" at bounding box center [735, 318] width 81 height 20
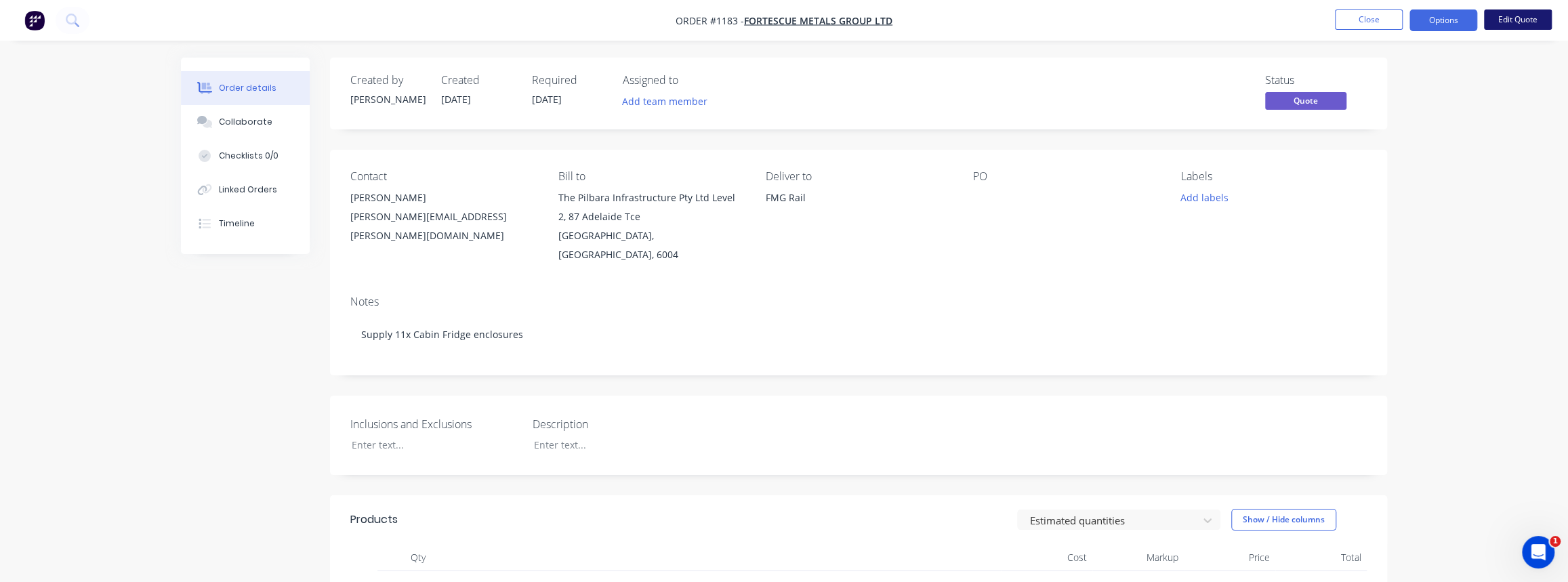
click at [1513, 20] on button "Edit Quote" at bounding box center [1517, 20] width 68 height 20
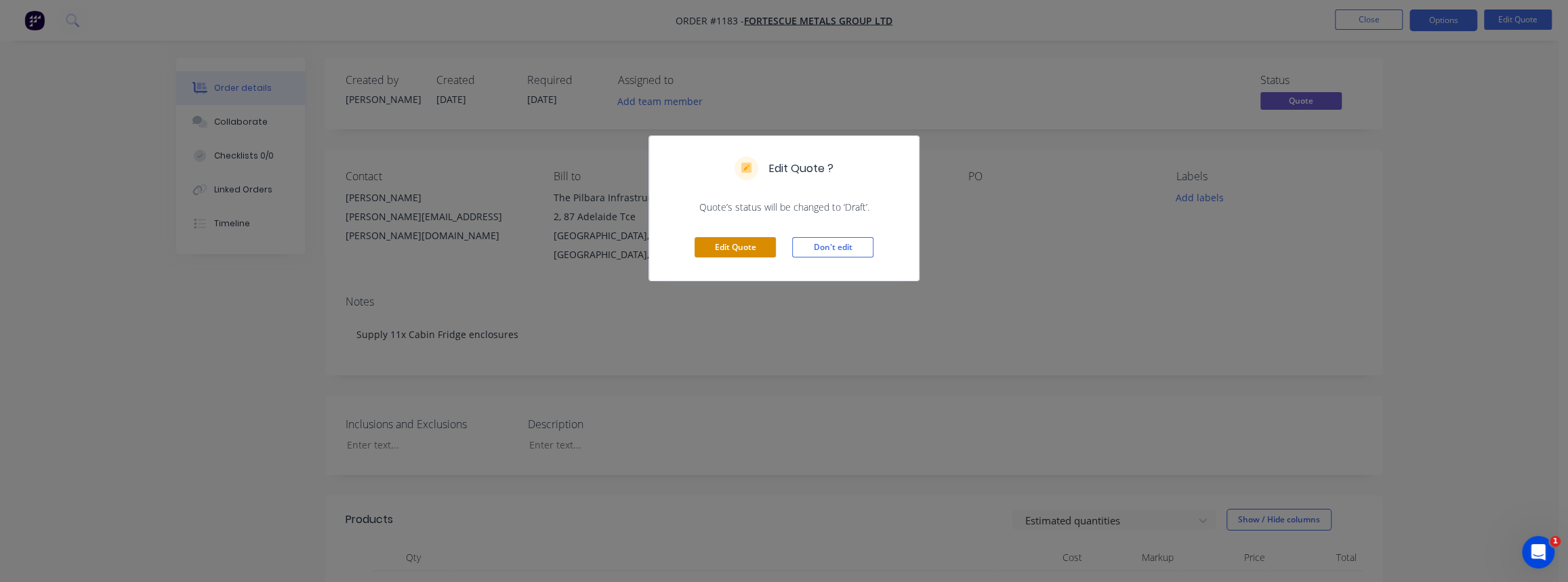
click at [750, 251] on button "Edit Quote" at bounding box center [735, 248] width 81 height 20
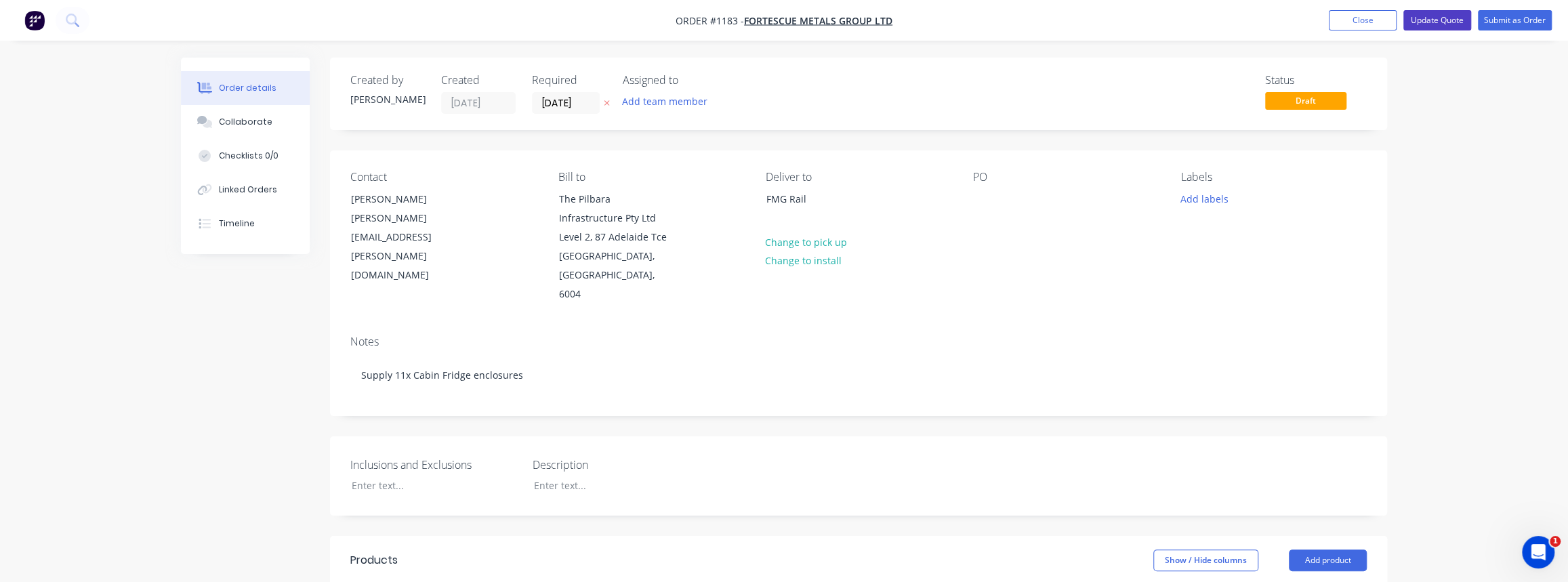
click at [1430, 22] on button "Update Quote" at bounding box center [1437, 20] width 68 height 20
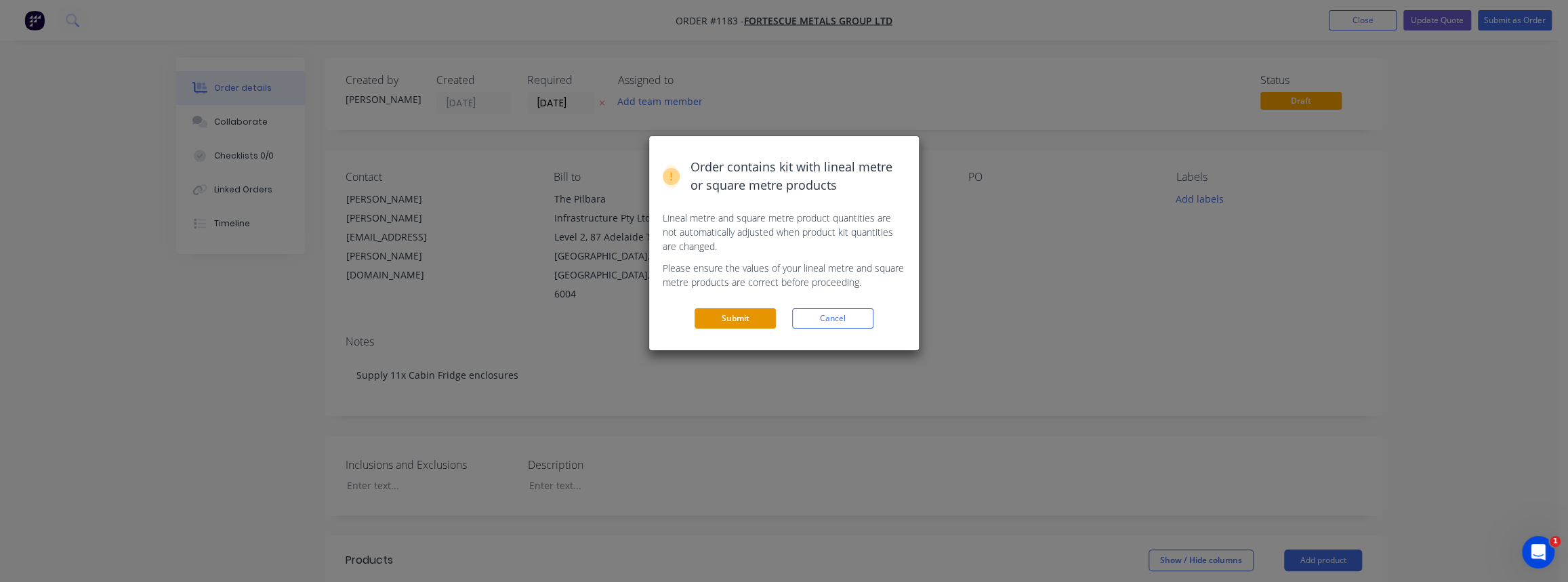
click at [739, 318] on button "Submit" at bounding box center [735, 318] width 81 height 20
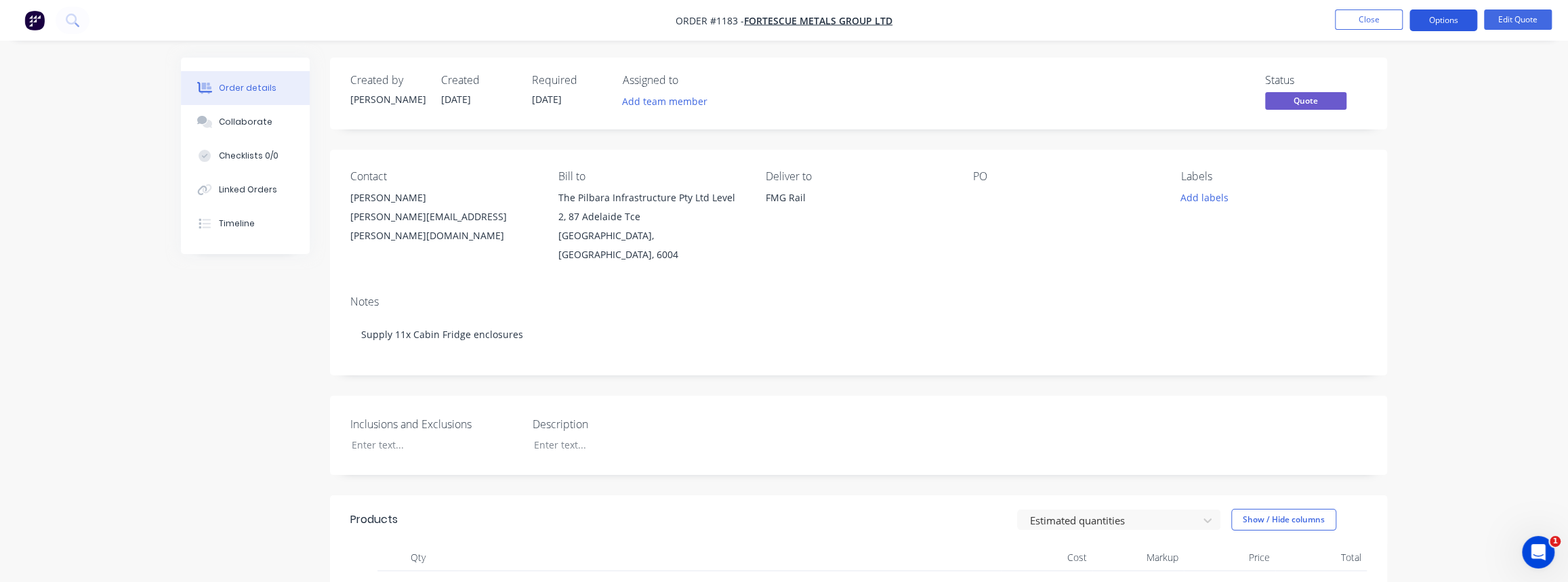
click at [1447, 20] on button "Options" at bounding box center [1443, 21] width 68 height 22
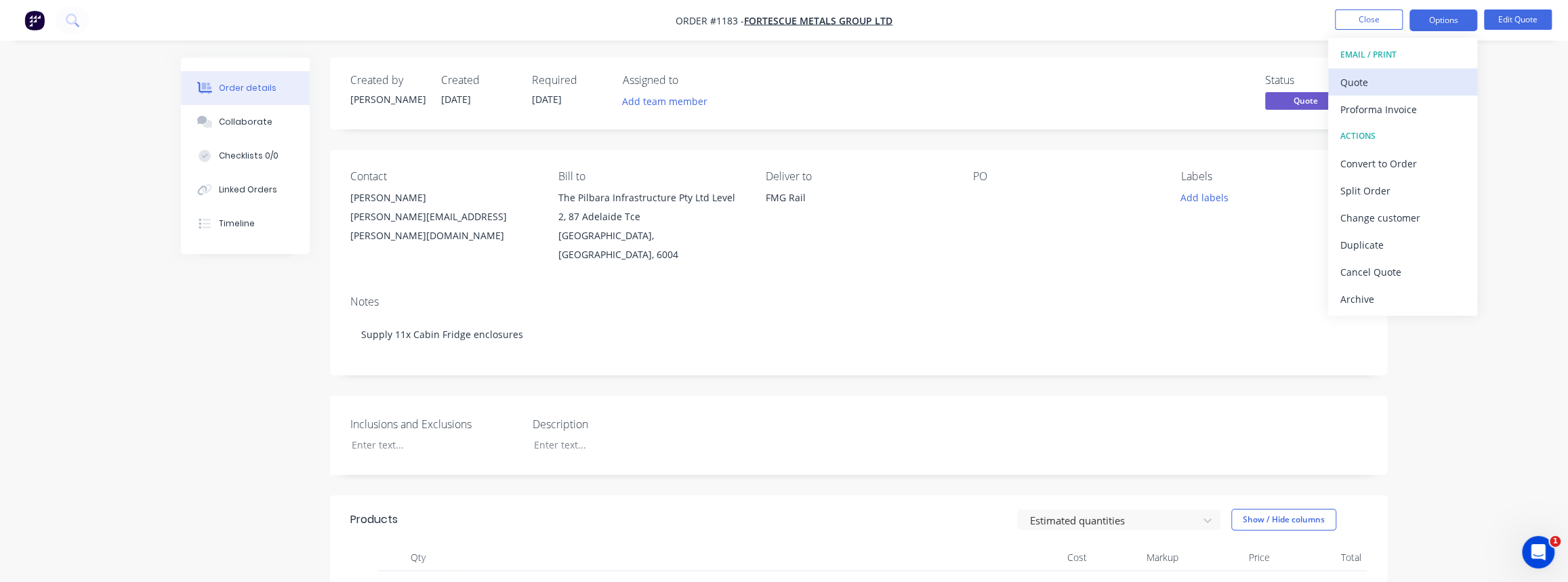
click at [1366, 77] on div "Quote" at bounding box center [1401, 83] width 125 height 20
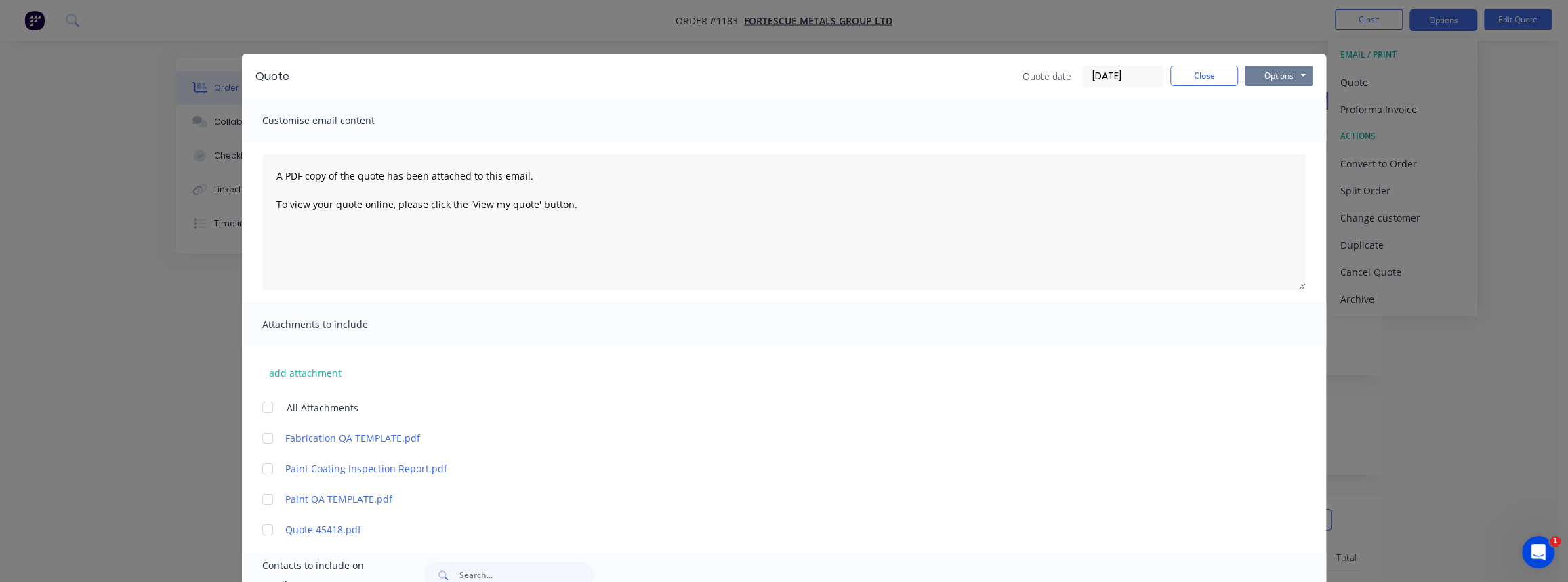
click at [1298, 72] on button "Options" at bounding box center [1279, 76] width 68 height 20
click at [1271, 121] on button "Print" at bounding box center [1288, 122] width 87 height 22
click at [1199, 83] on button "Close" at bounding box center [1204, 76] width 68 height 20
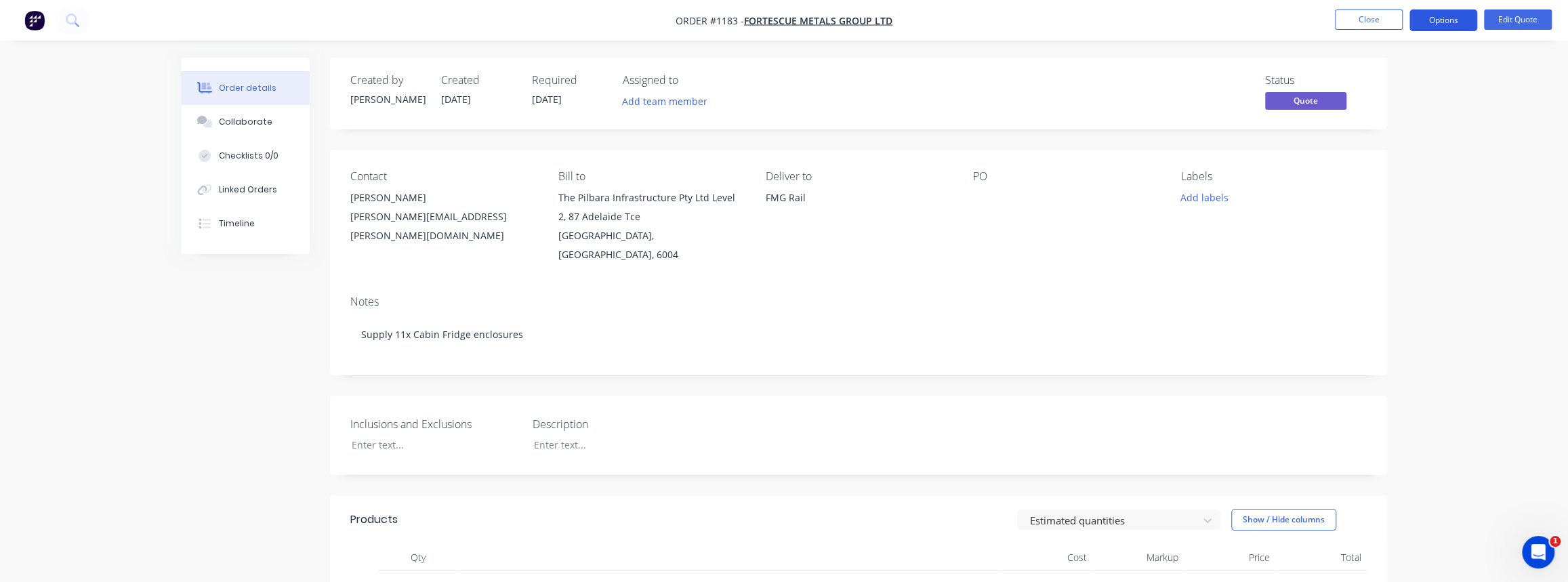
click at [1448, 24] on button "Options" at bounding box center [1443, 21] width 68 height 22
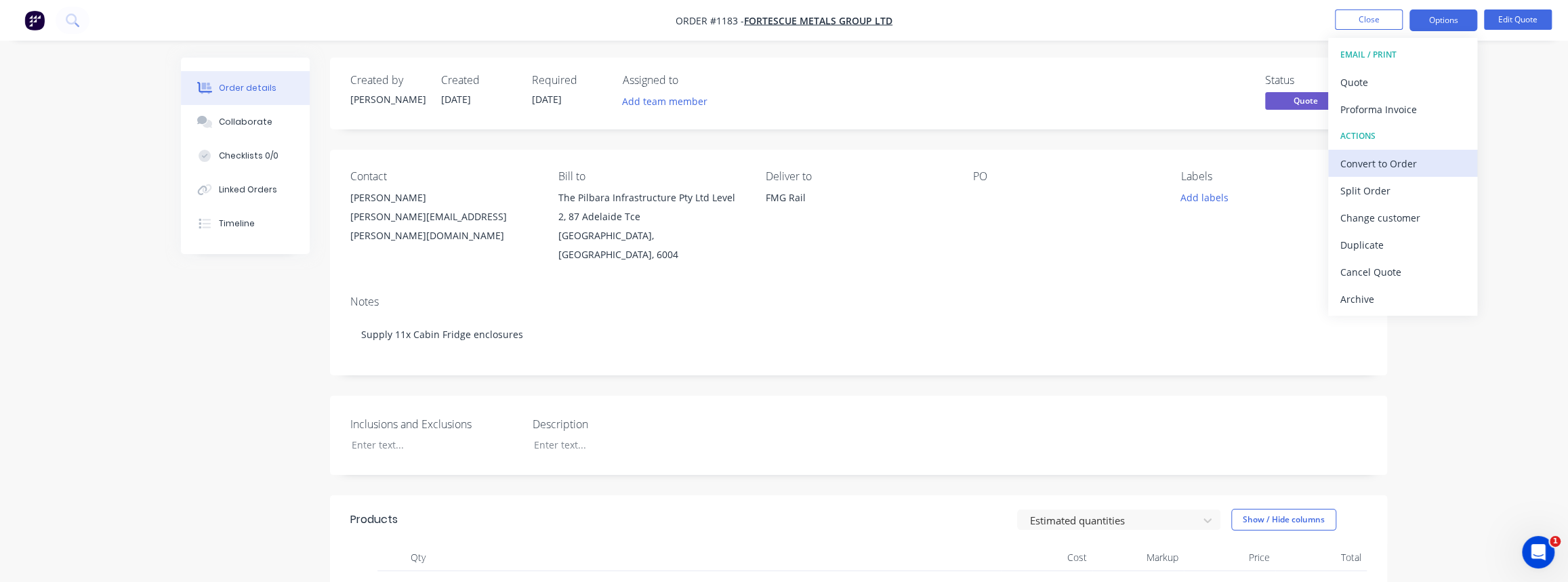
click at [1420, 166] on div "Convert to Order" at bounding box center [1401, 164] width 125 height 20
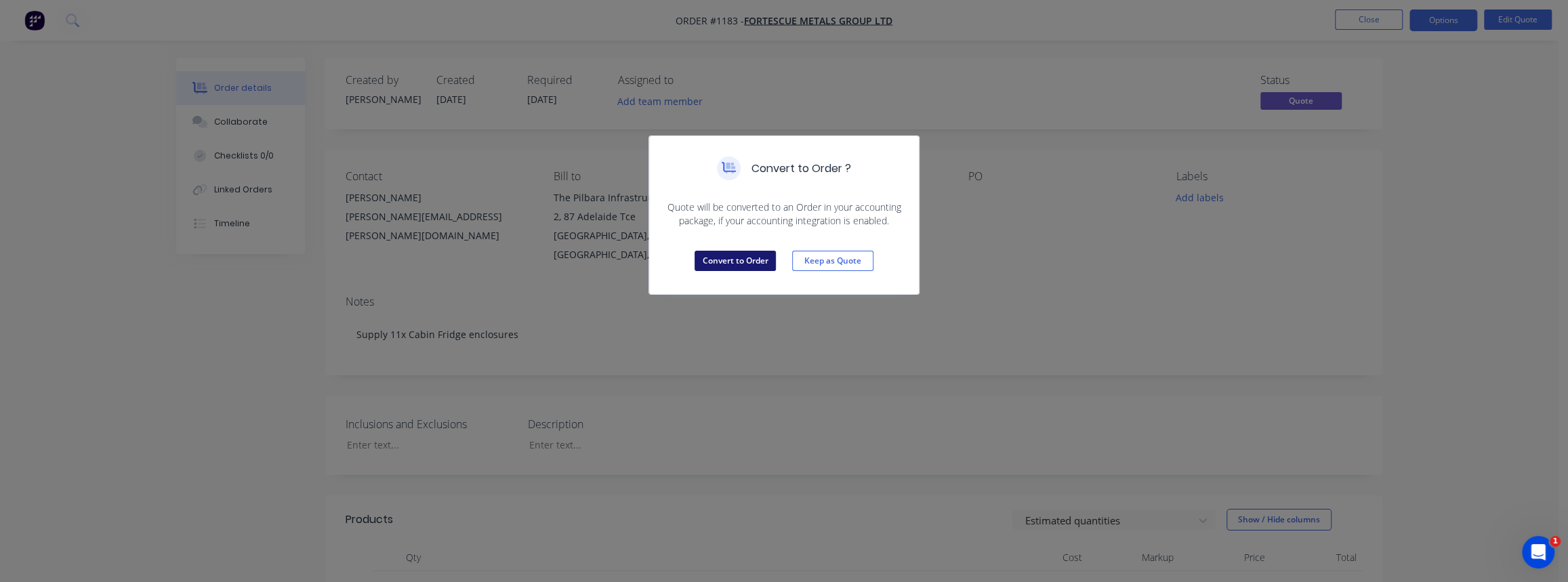
click at [735, 265] on button "Convert to Order" at bounding box center [735, 261] width 81 height 20
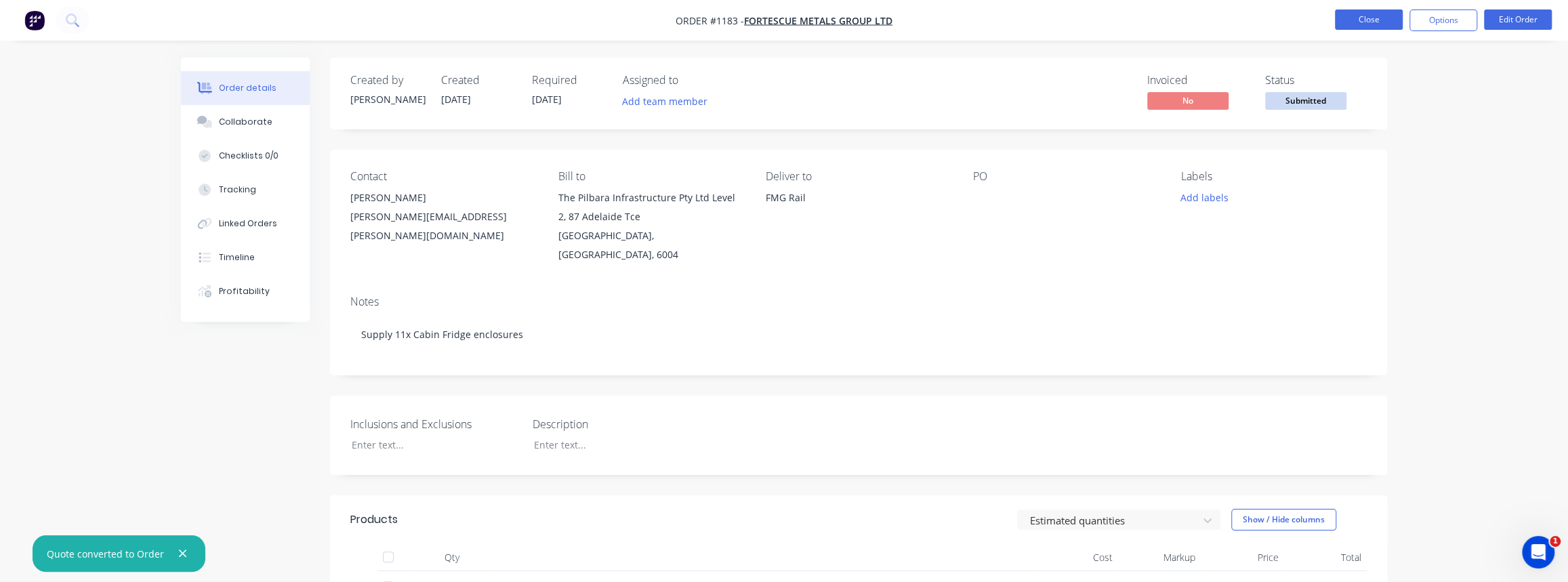
click at [1377, 25] on button "Close" at bounding box center [1368, 20] width 68 height 20
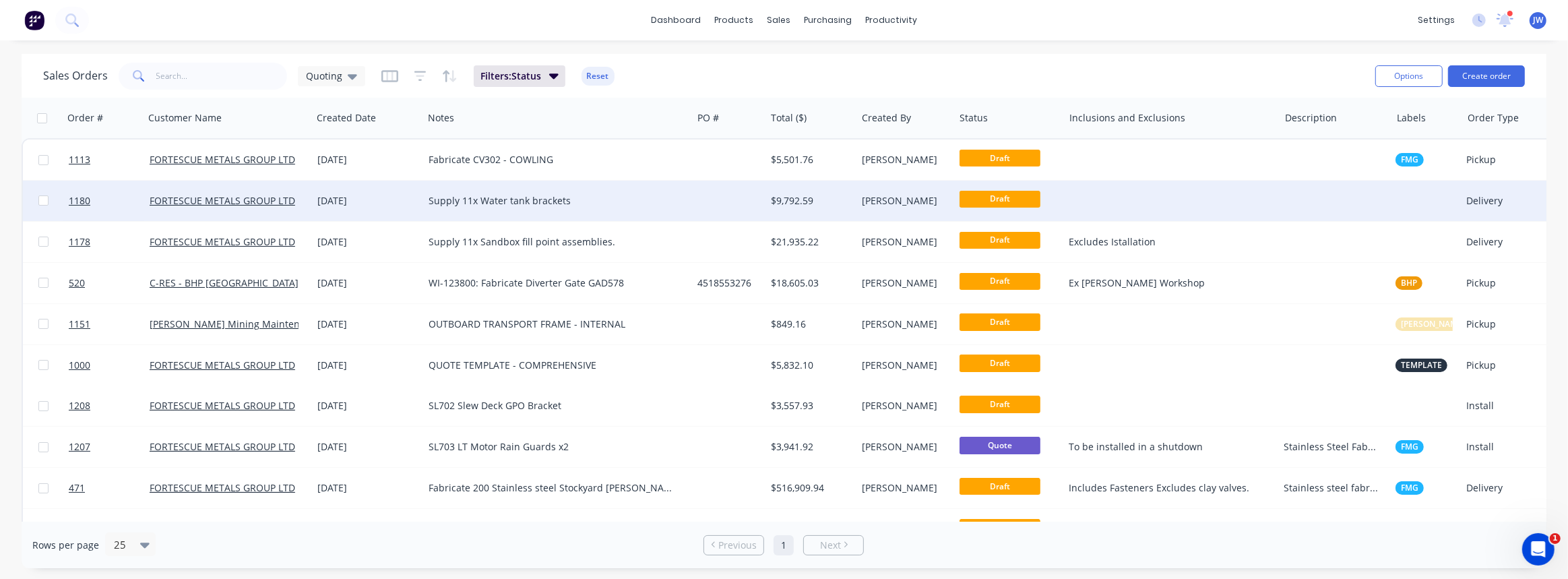
click at [800, 203] on div "$9,792.59" at bounding box center [808, 201] width 76 height 14
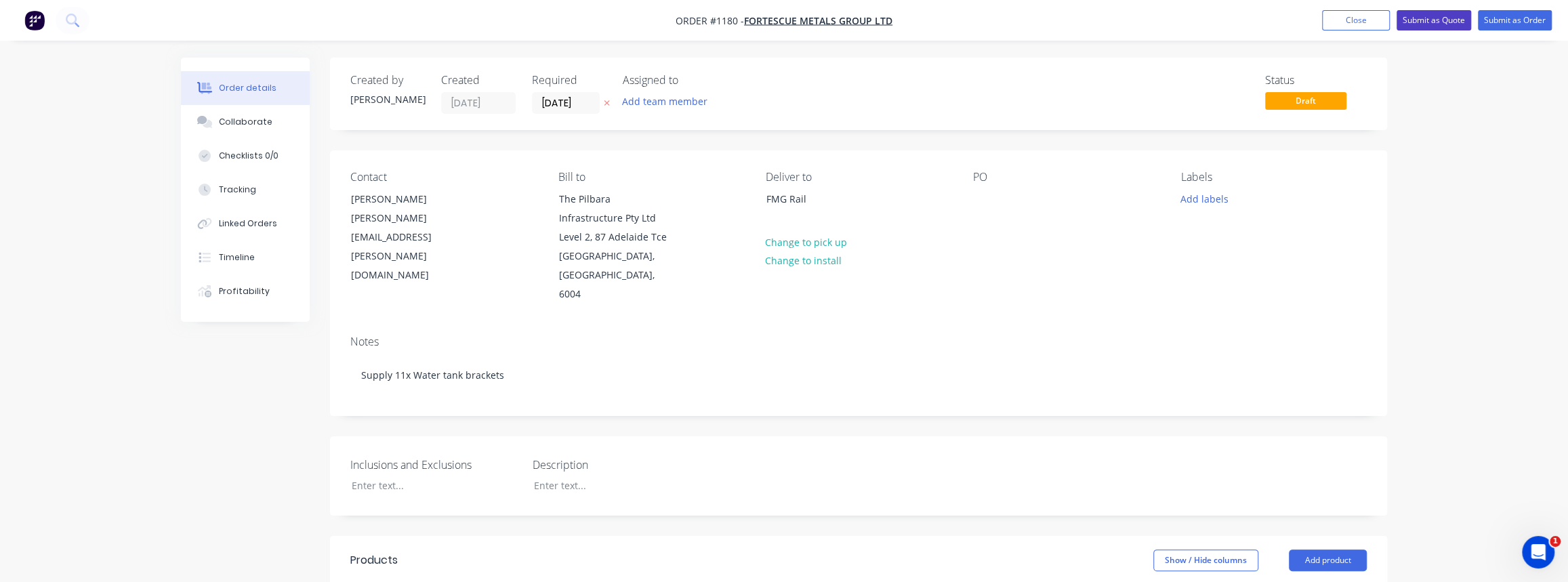
click at [1437, 24] on button "Submit as Quote" at bounding box center [1433, 20] width 75 height 20
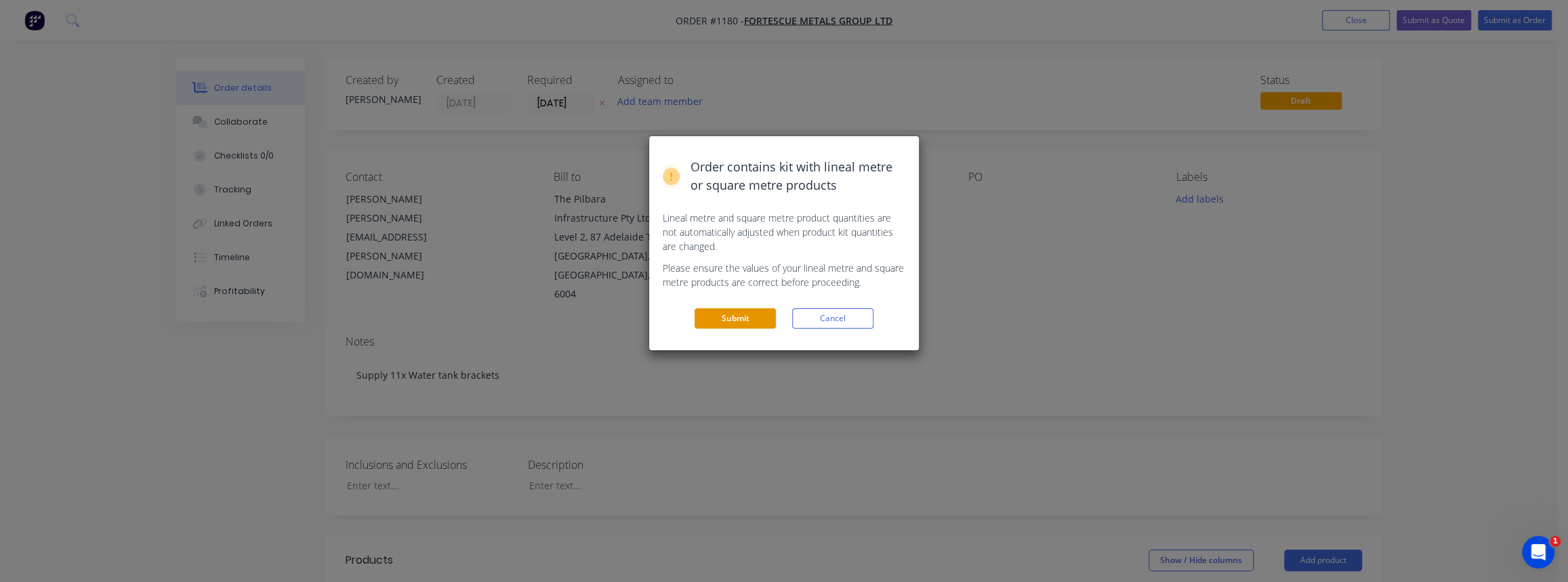
click at [744, 323] on button "Submit" at bounding box center [735, 318] width 81 height 20
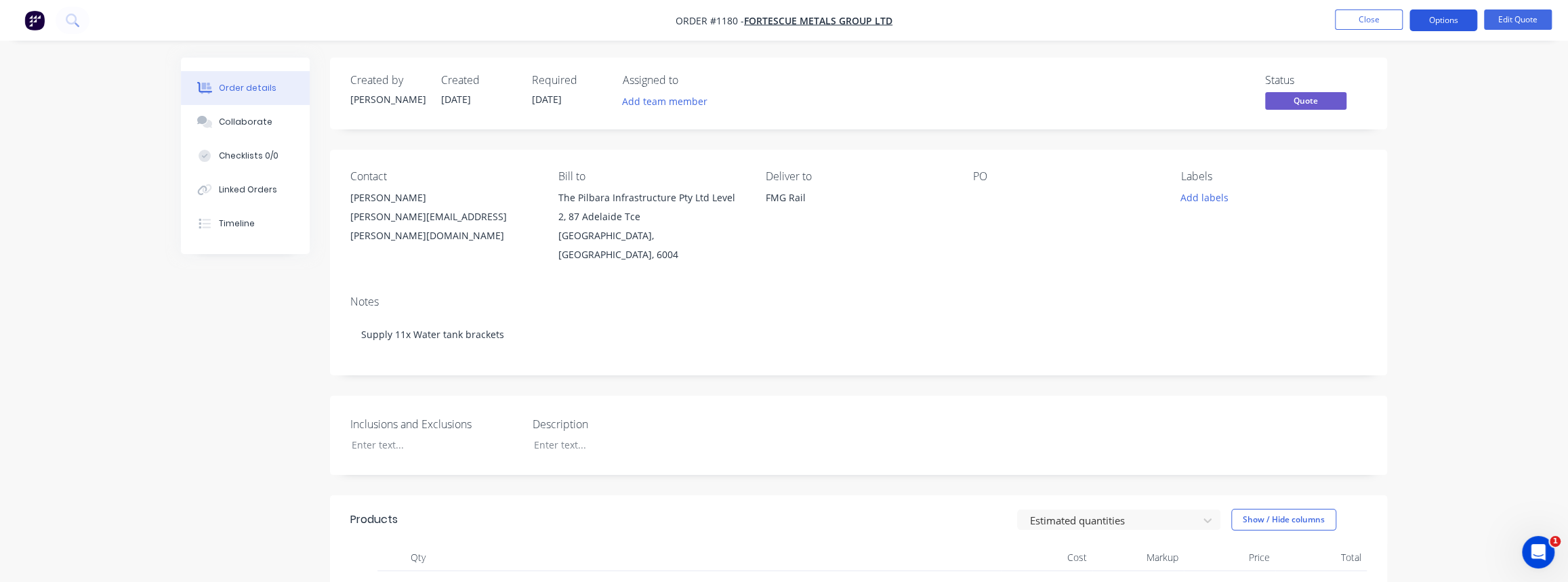
click at [1448, 22] on button "Options" at bounding box center [1443, 21] width 68 height 22
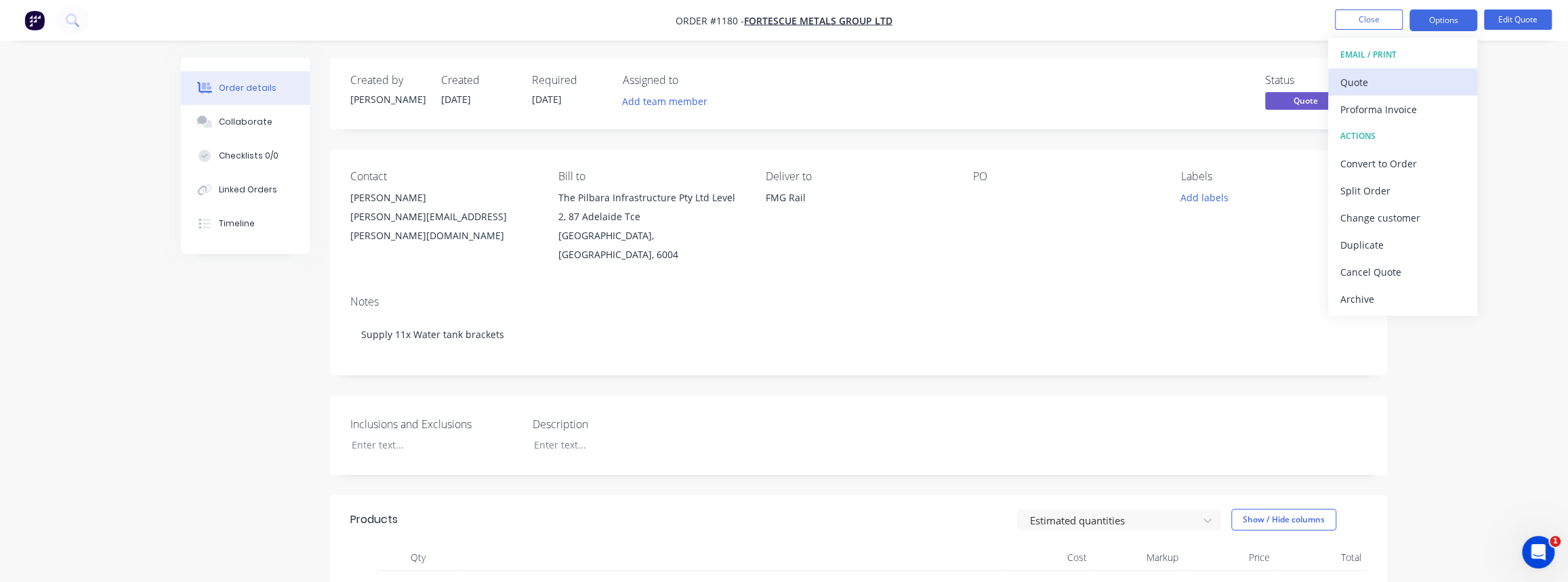
click at [1373, 86] on div "Quote" at bounding box center [1401, 83] width 125 height 20
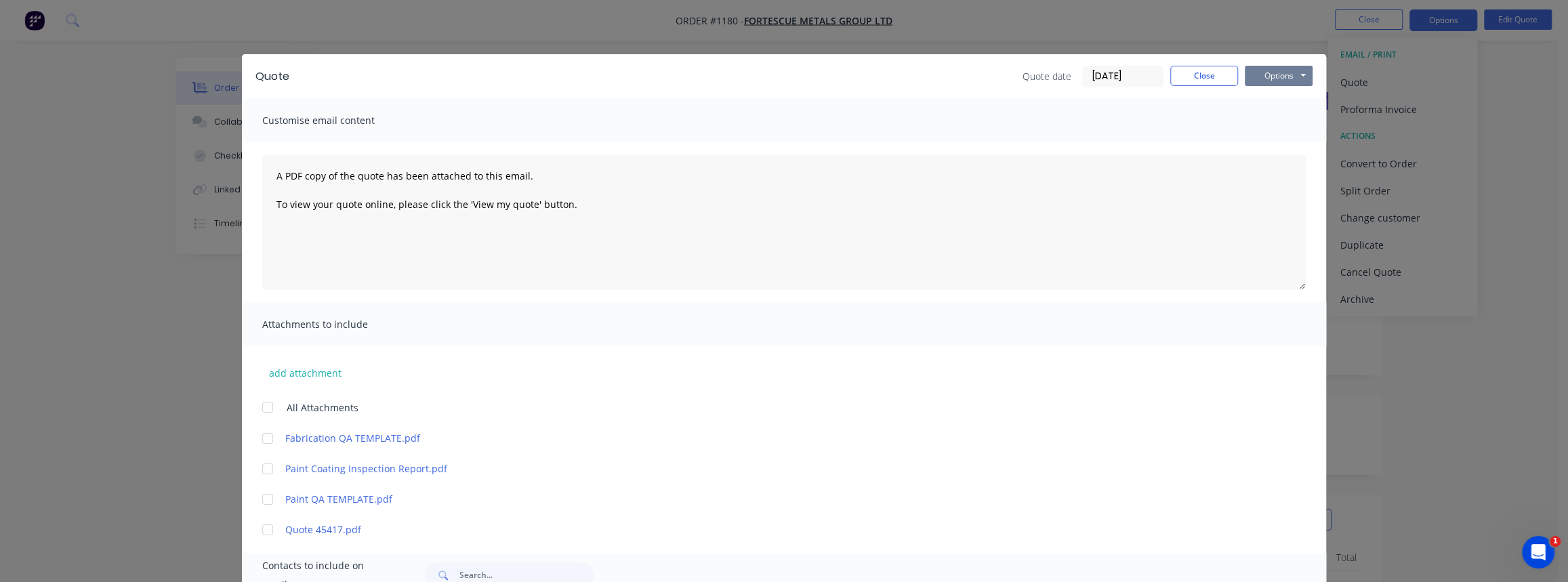
click at [1284, 81] on button "Options" at bounding box center [1279, 76] width 68 height 20
click at [1281, 119] on button "Print" at bounding box center [1288, 122] width 87 height 22
click at [1201, 78] on button "Close" at bounding box center [1204, 76] width 68 height 20
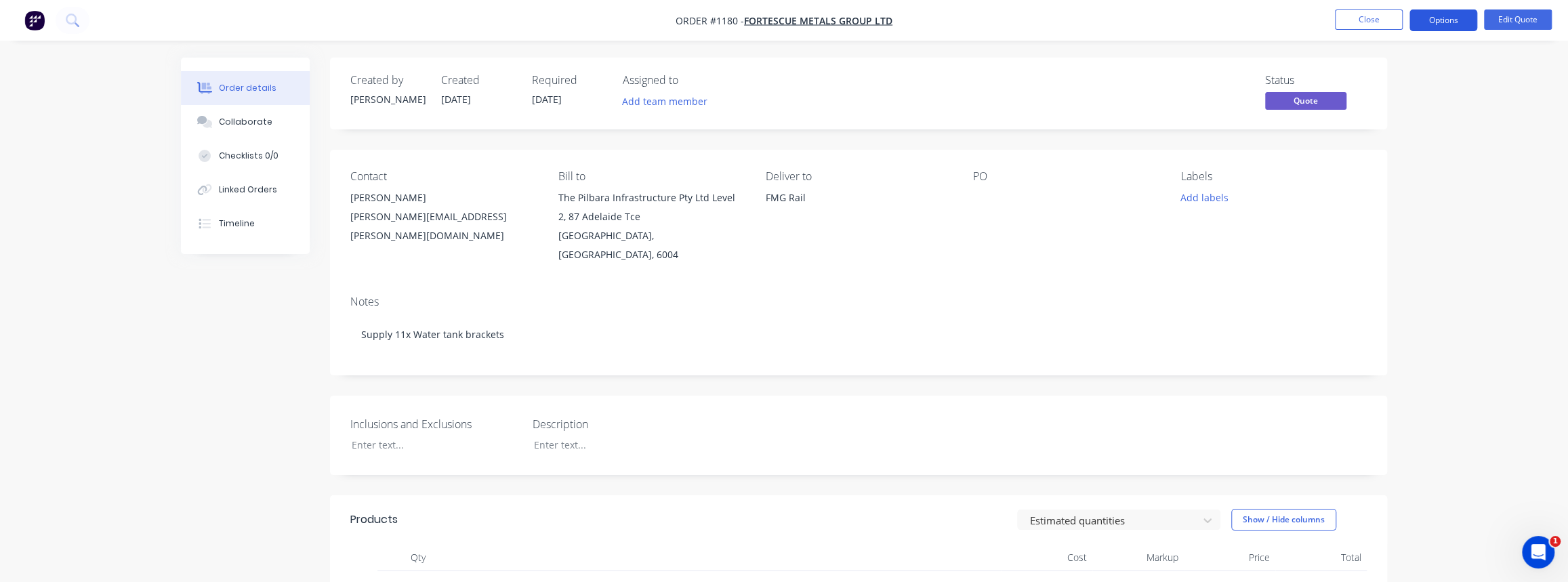
click at [1424, 20] on button "Options" at bounding box center [1443, 21] width 68 height 22
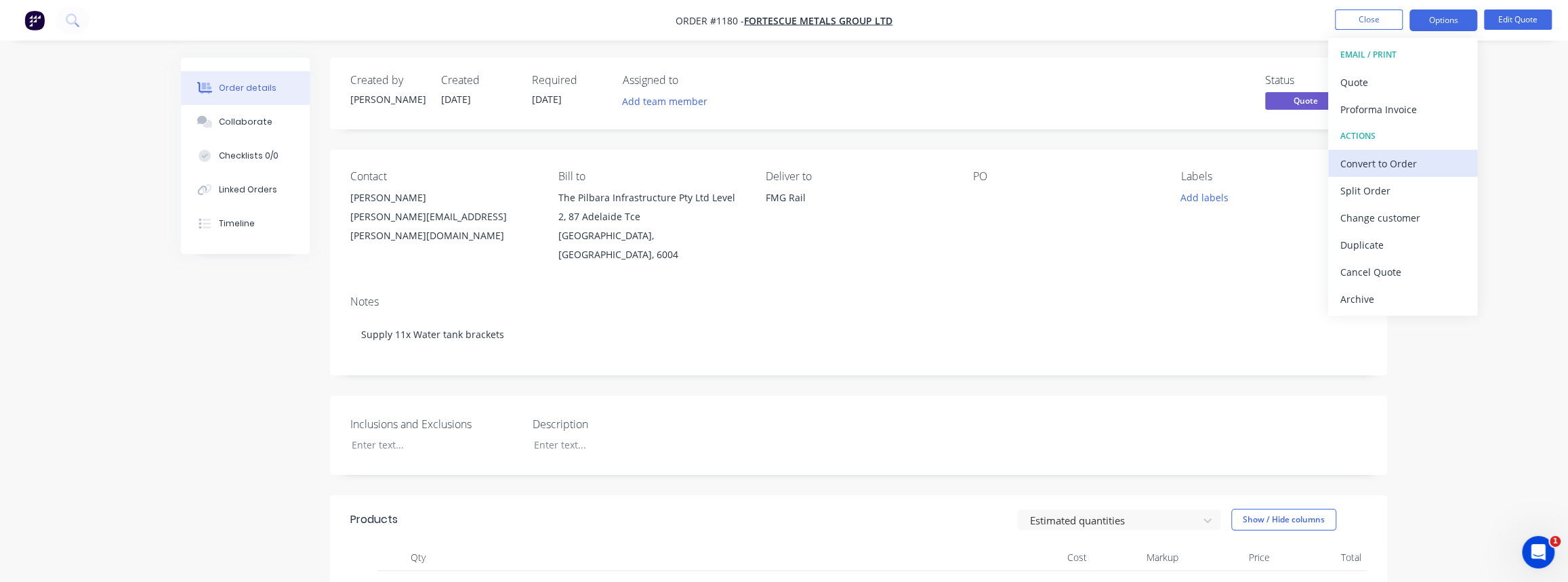
click at [1388, 166] on div "Convert to Order" at bounding box center [1401, 164] width 125 height 20
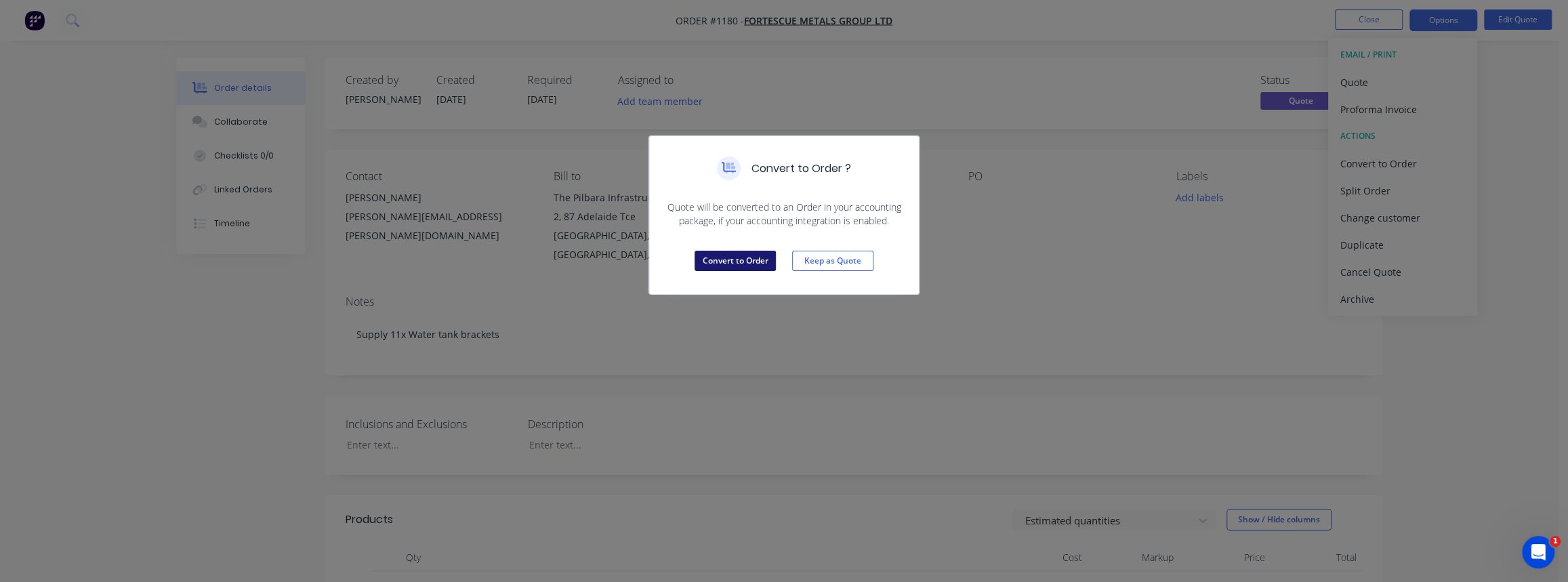
click at [750, 262] on button "Convert to Order" at bounding box center [735, 261] width 81 height 20
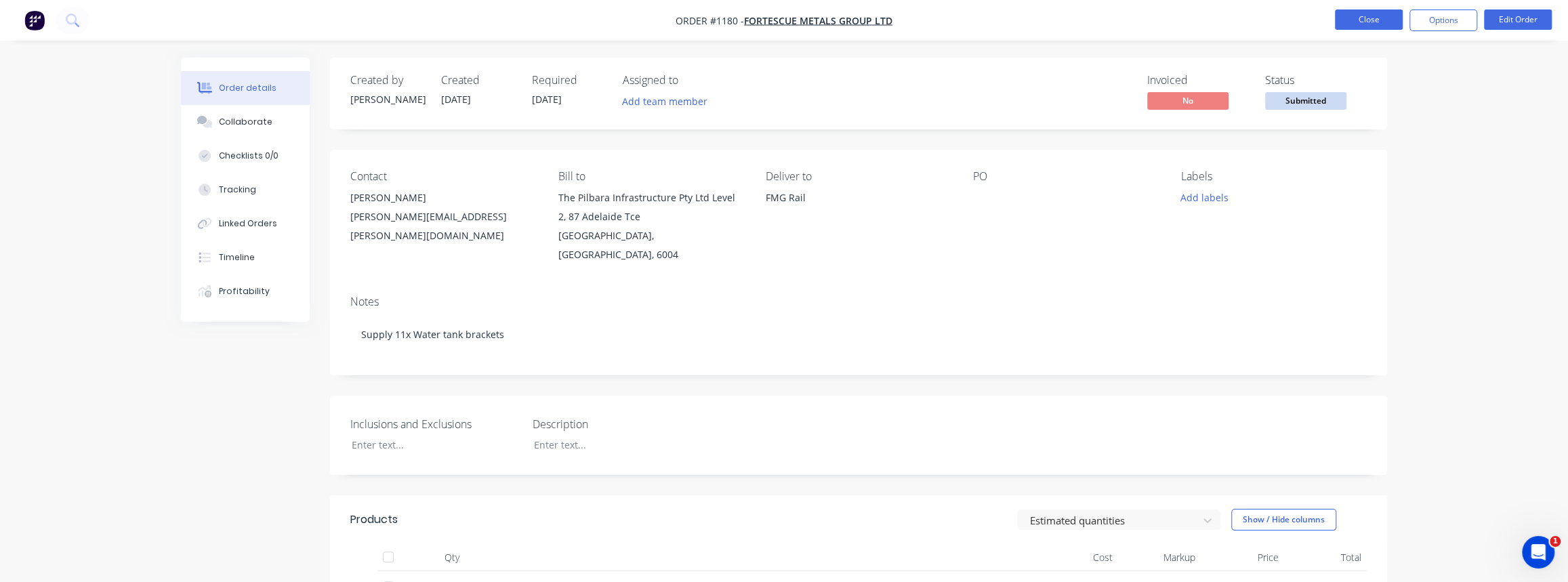
click at [1365, 16] on button "Close" at bounding box center [1368, 20] width 68 height 20
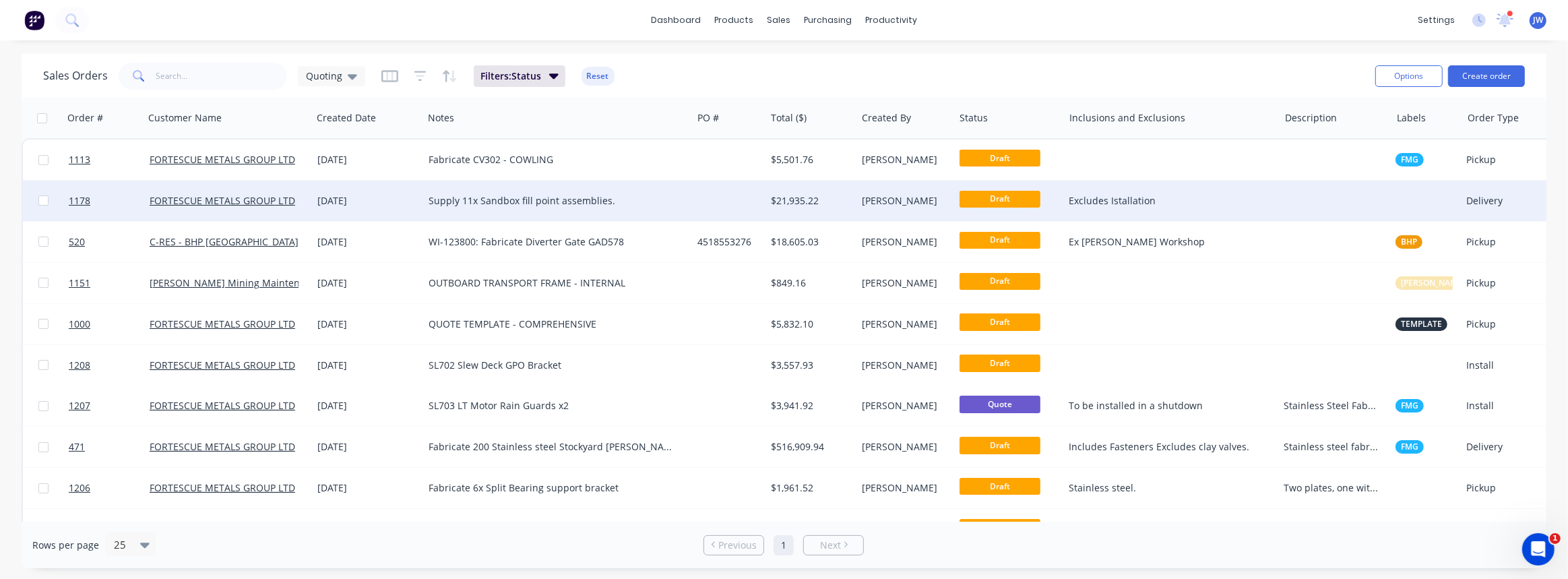
click at [651, 202] on div "Supply 11x Sandbox fill point assemblies." at bounding box center [551, 201] width 245 height 14
click at [743, 197] on div at bounding box center [729, 201] width 73 height 41
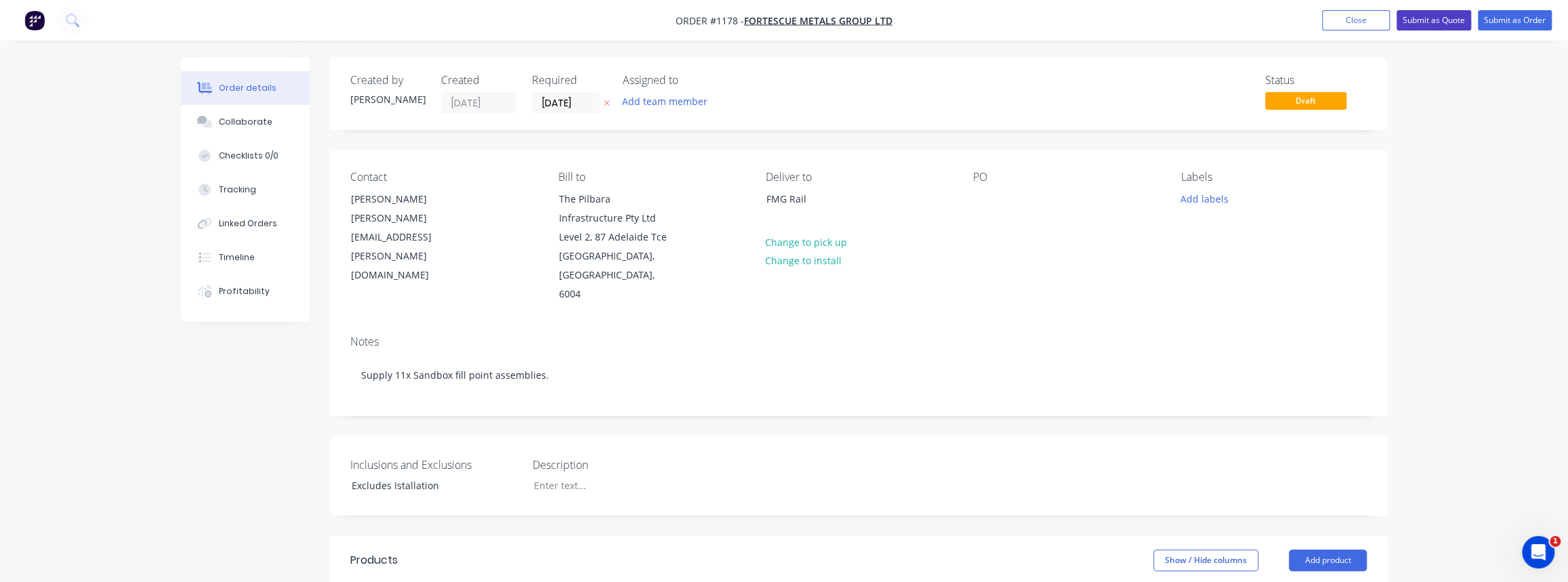
click at [1421, 28] on button "Submit as Quote" at bounding box center [1433, 20] width 75 height 20
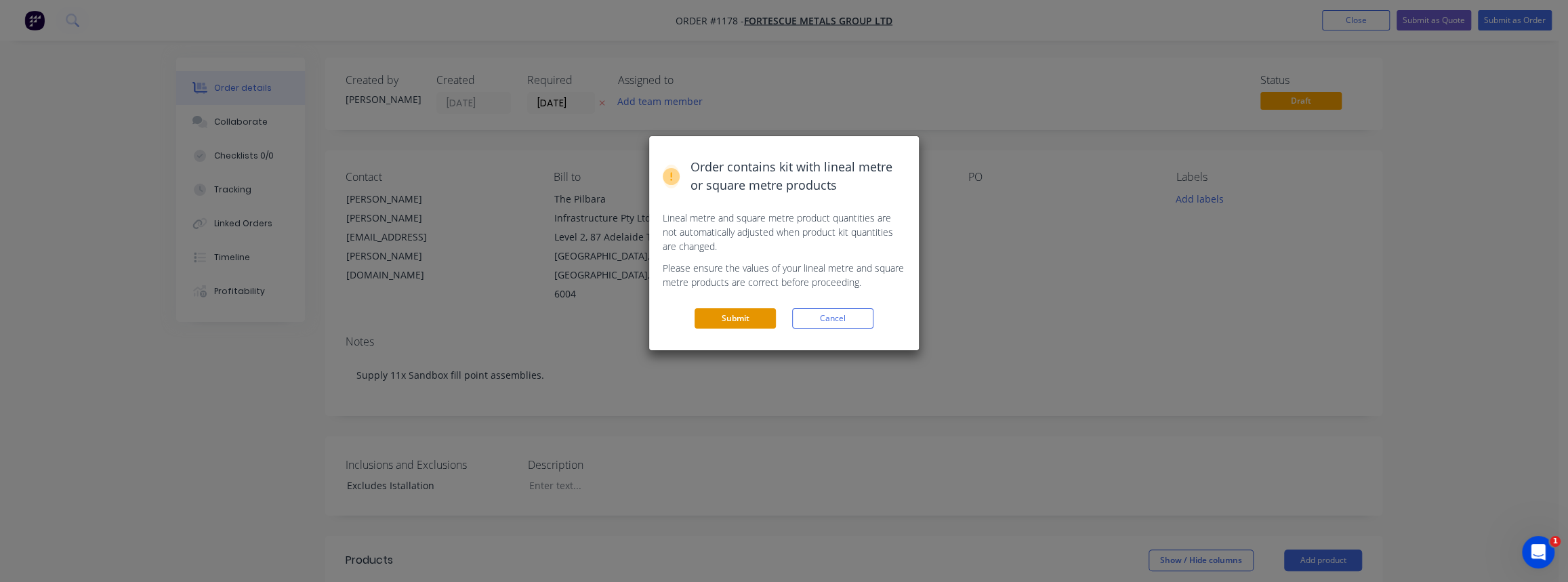
click at [743, 319] on button "Submit" at bounding box center [735, 318] width 81 height 20
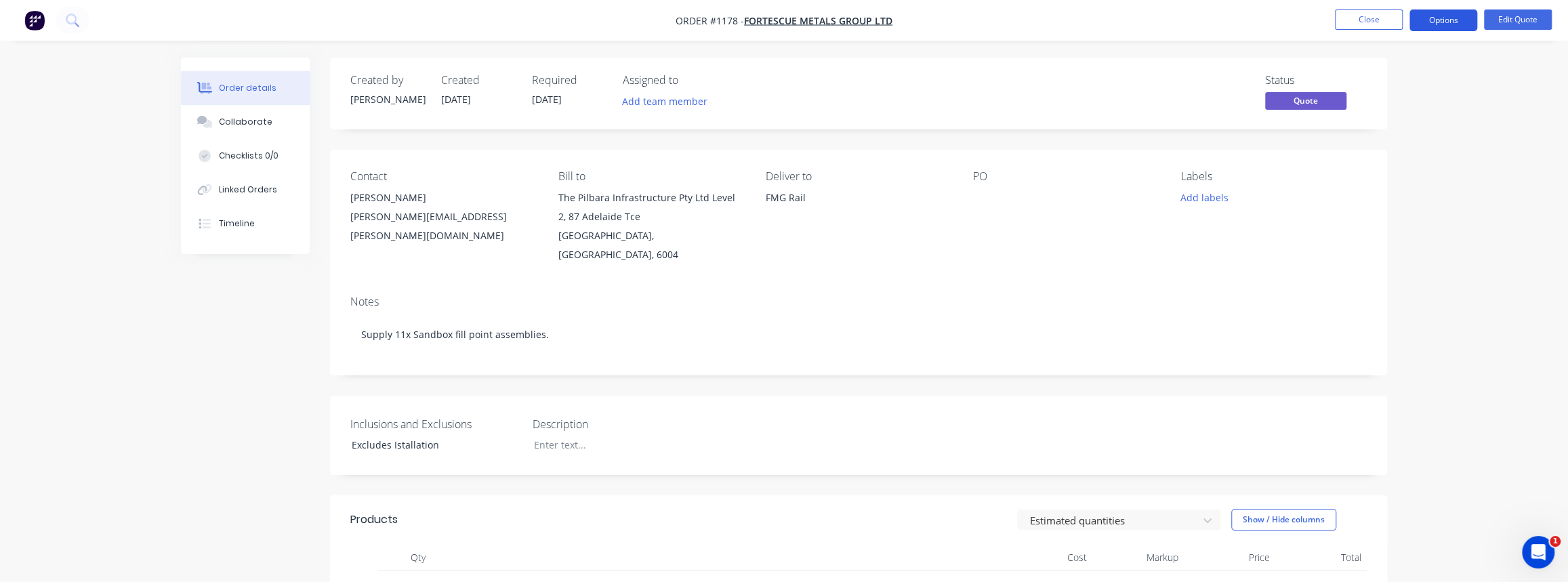
click at [1447, 24] on button "Options" at bounding box center [1443, 21] width 68 height 22
click at [1205, 198] on button "Add labels" at bounding box center [1204, 198] width 62 height 18
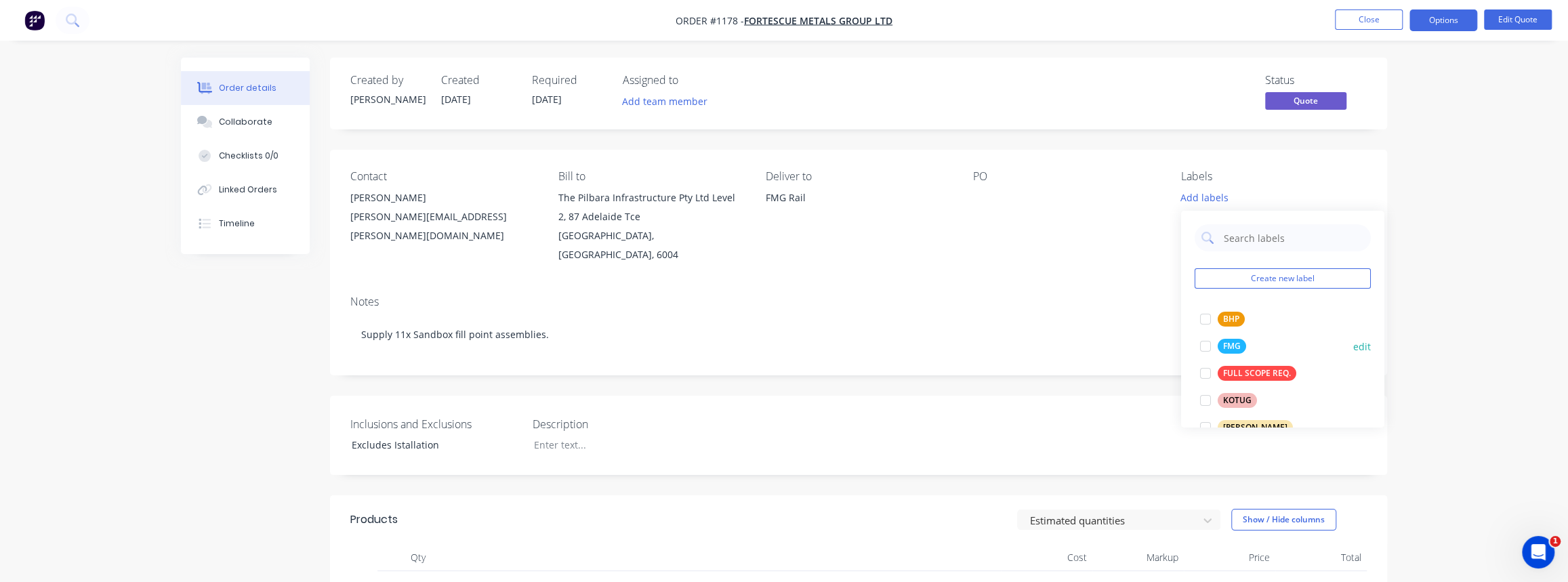
click at [1235, 342] on div "FMG" at bounding box center [1232, 345] width 29 height 15
click at [1128, 285] on div "Notes Supply 11x Sandbox fill point assemblies." at bounding box center [858, 329] width 1057 height 91
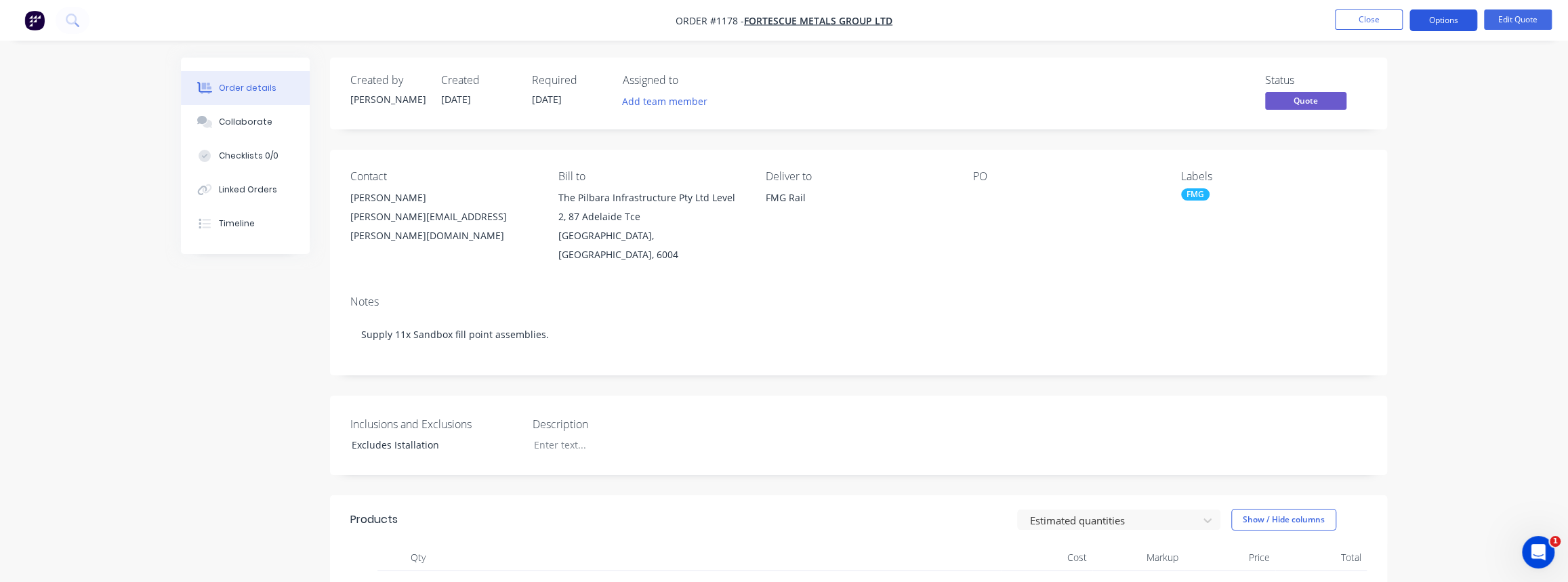
click at [1453, 20] on button "Options" at bounding box center [1443, 21] width 68 height 22
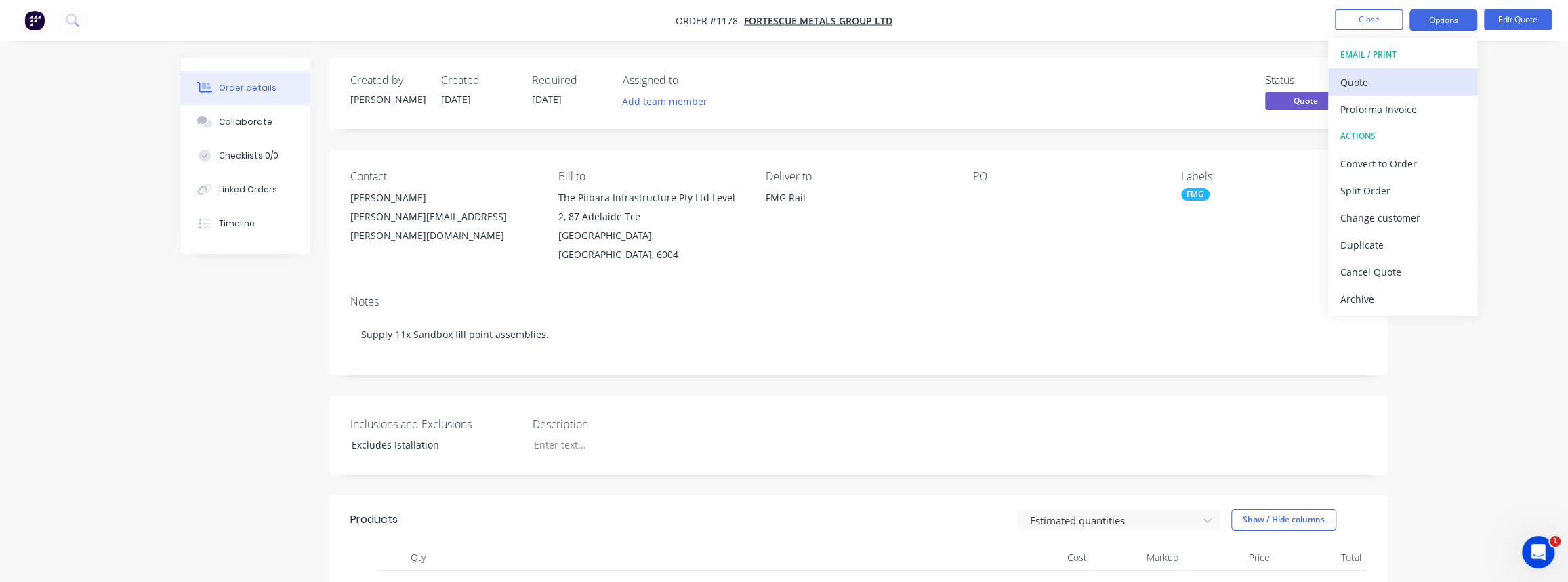
click at [1365, 78] on div "Quote" at bounding box center [1401, 83] width 125 height 20
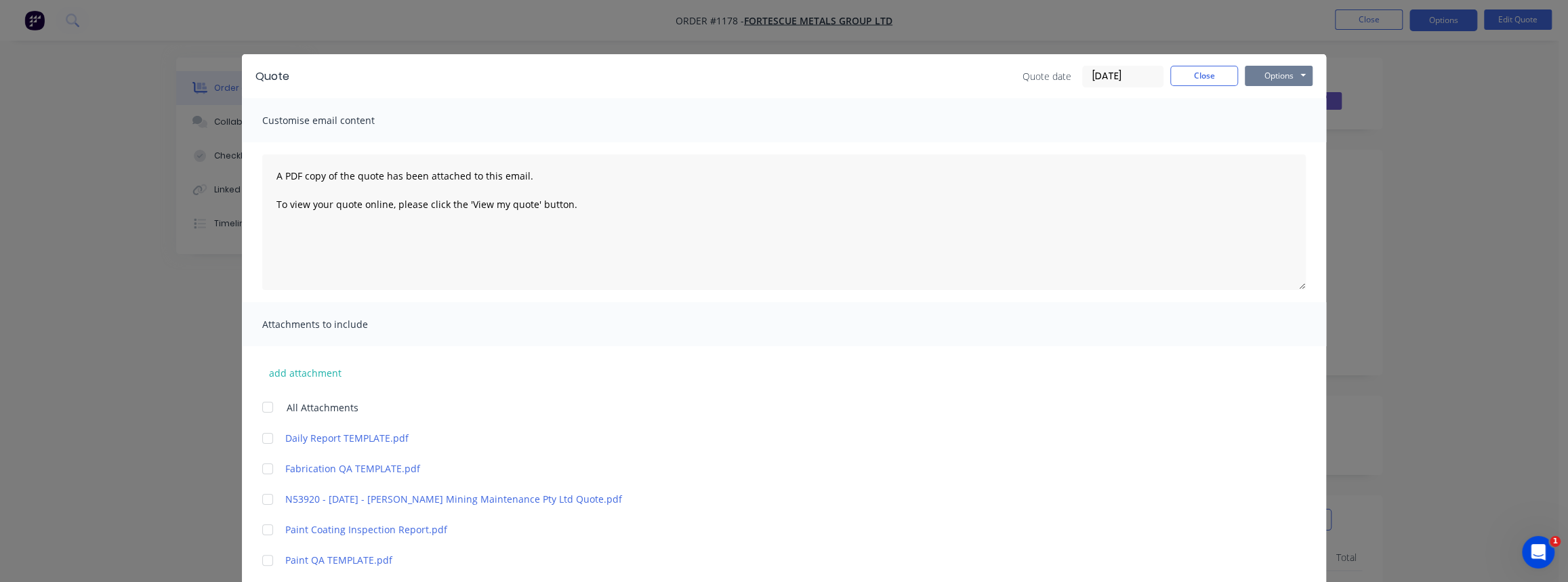
drag, startPoint x: 1290, startPoint y: 72, endPoint x: 1290, endPoint y: 84, distance: 12.0
click at [1289, 72] on button "Options" at bounding box center [1279, 76] width 68 height 20
click at [1278, 125] on button "Print" at bounding box center [1288, 122] width 87 height 22
click at [1208, 81] on button "Close" at bounding box center [1204, 76] width 68 height 20
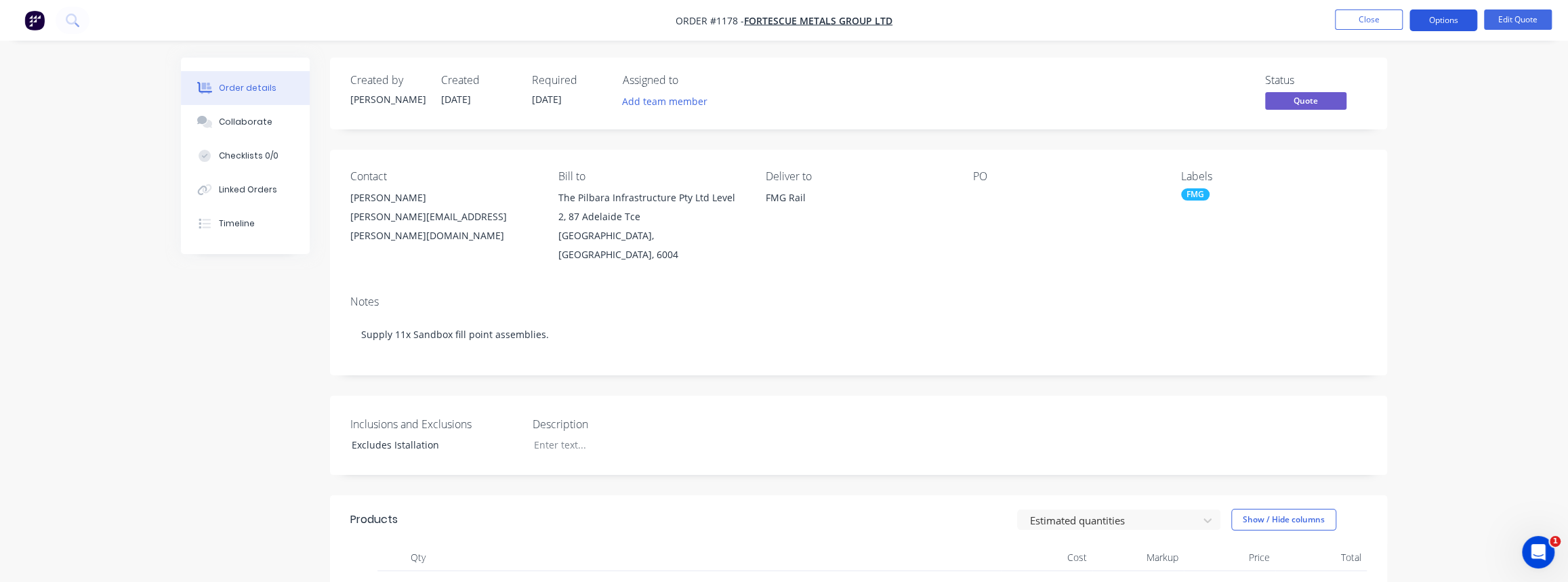
click at [1424, 29] on button "Options" at bounding box center [1443, 21] width 68 height 22
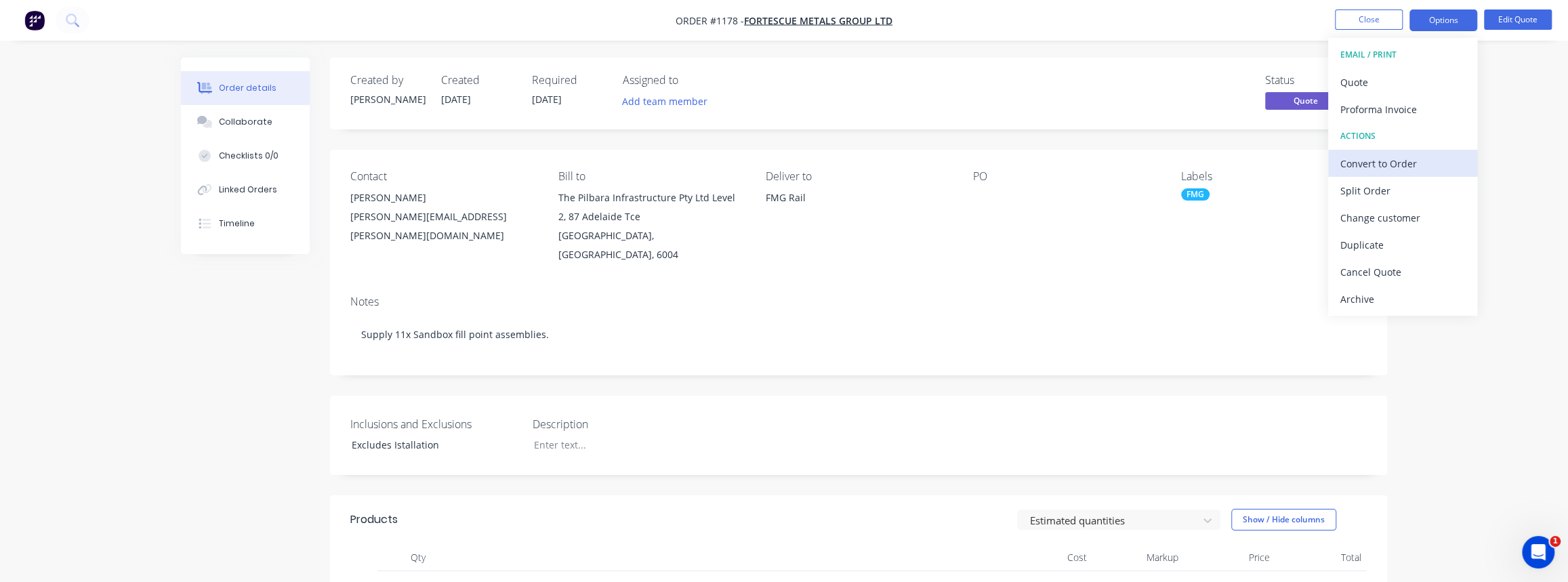
click at [1381, 162] on div "Convert to Order" at bounding box center [1401, 164] width 125 height 20
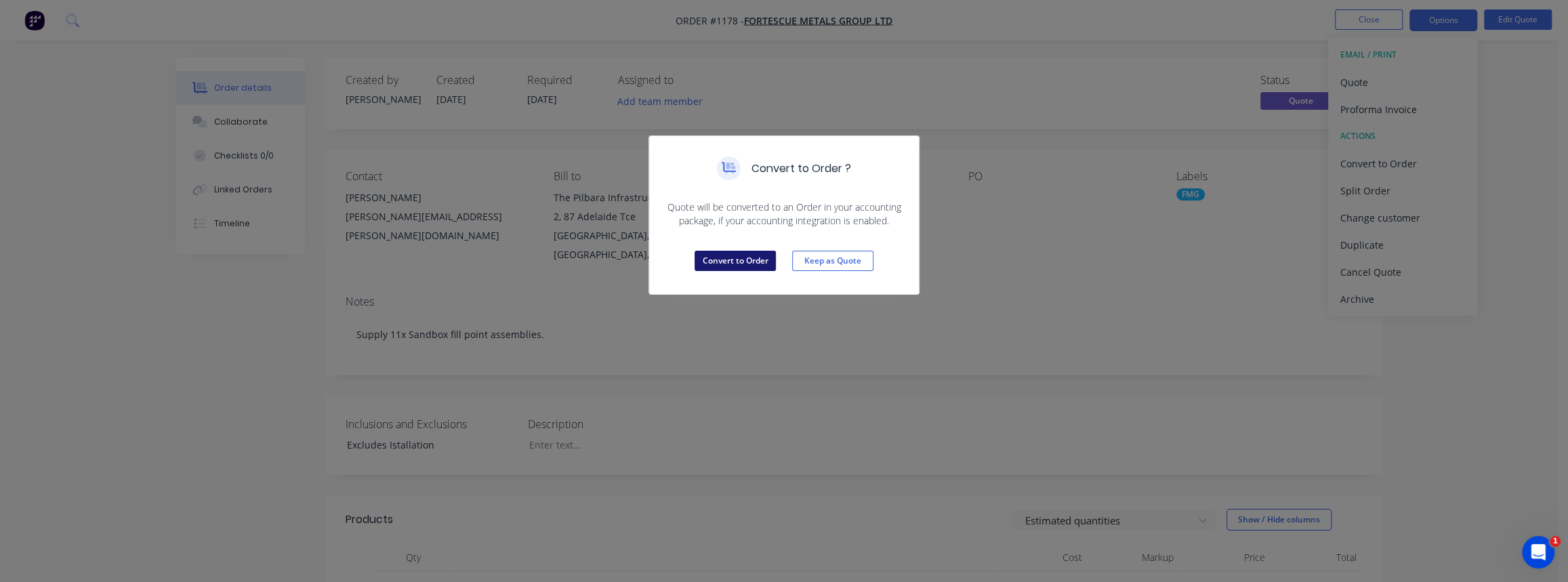
click at [752, 258] on button "Convert to Order" at bounding box center [735, 261] width 81 height 20
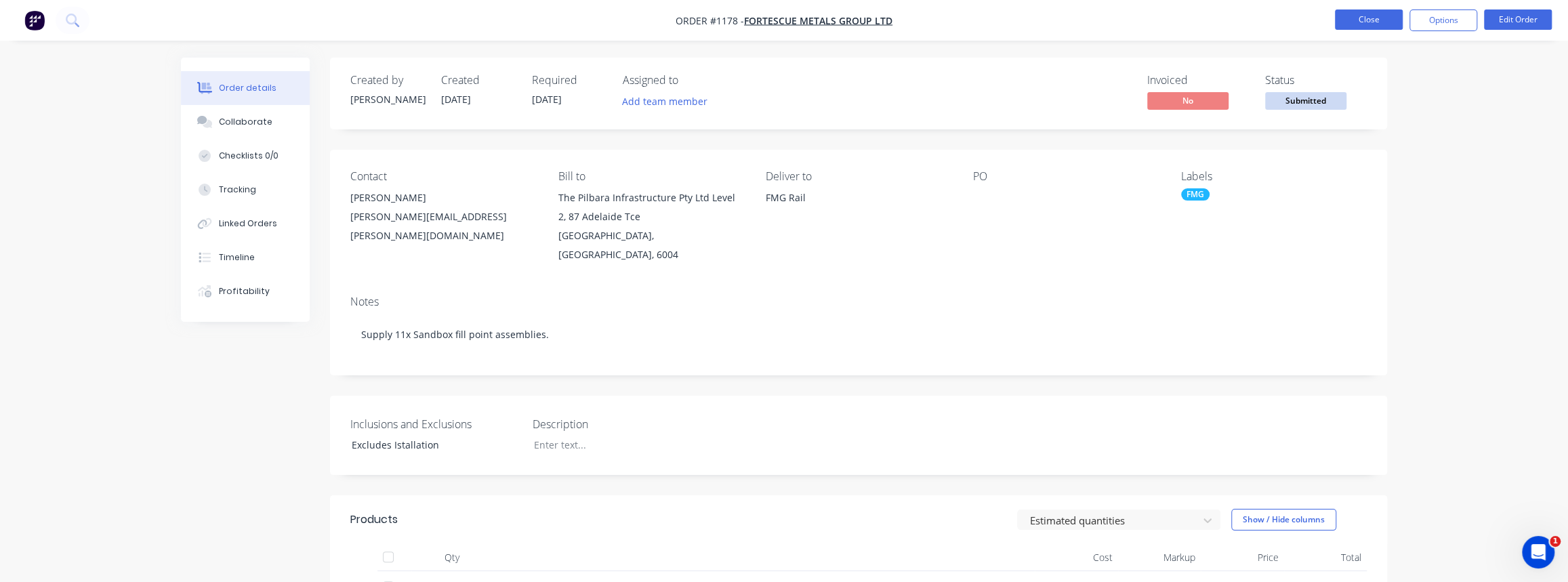
click at [1373, 27] on button "Close" at bounding box center [1368, 20] width 68 height 20
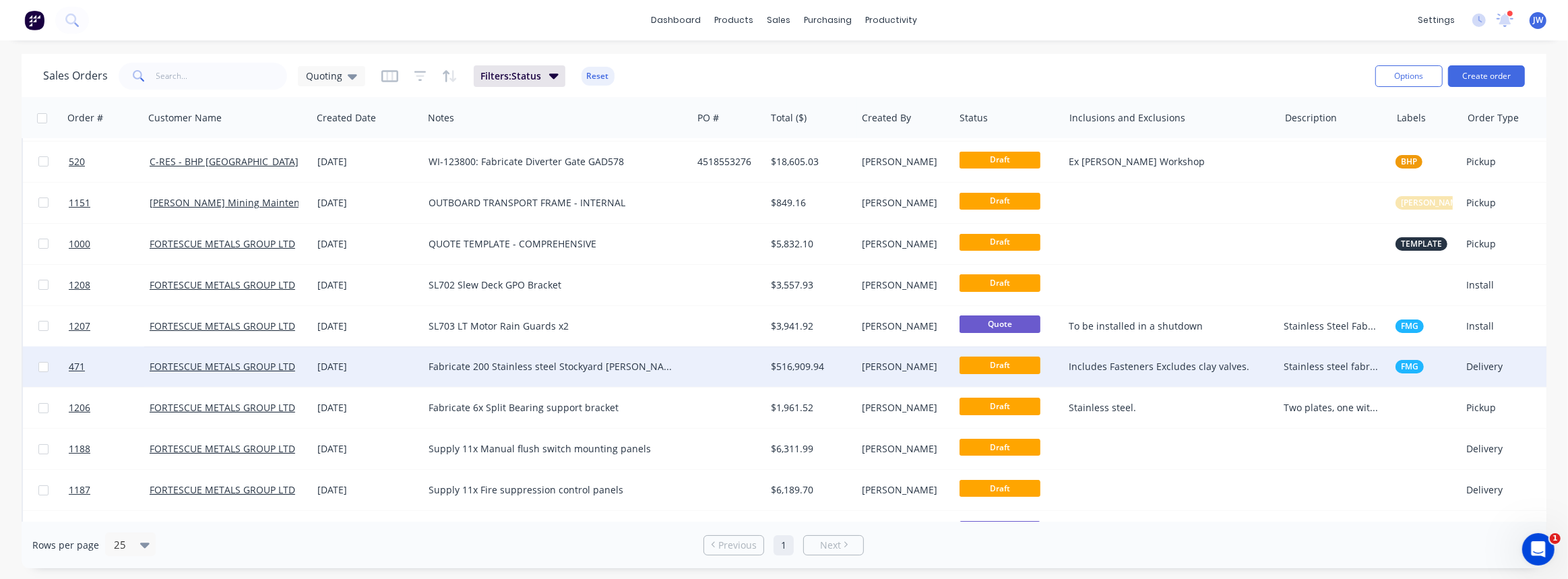
scroll to position [61, 0]
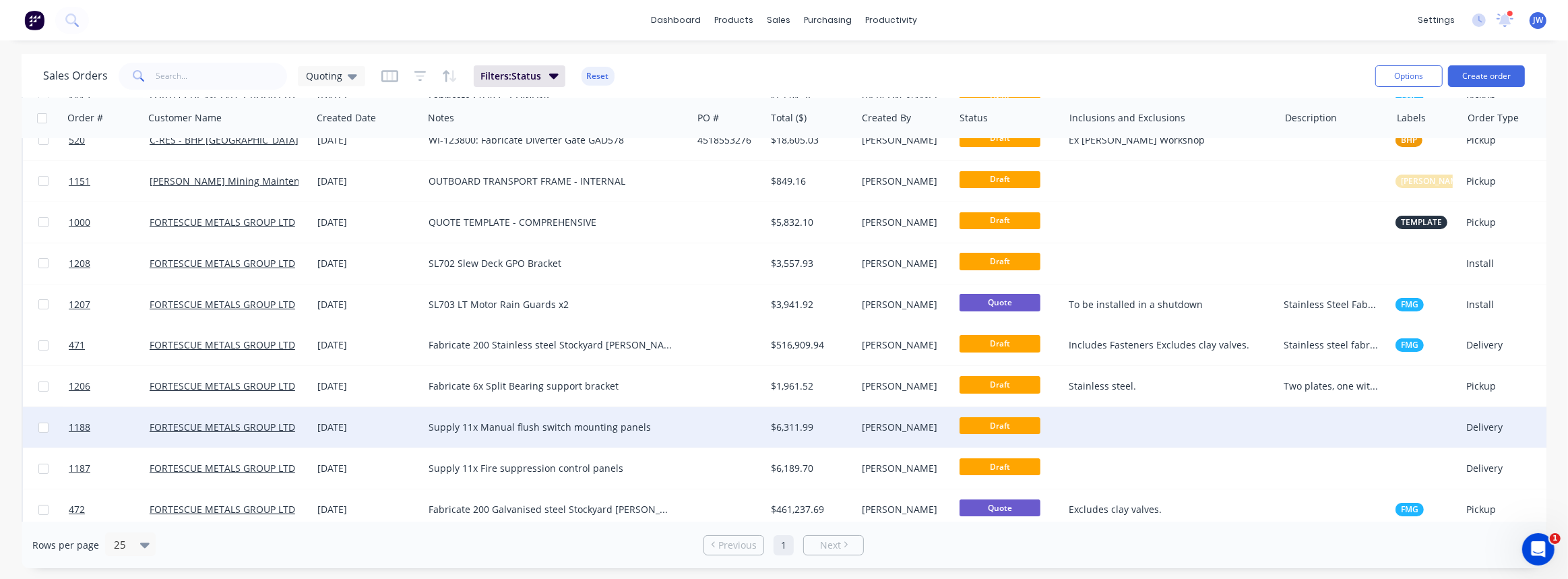
click at [741, 430] on div at bounding box center [729, 427] width 73 height 41
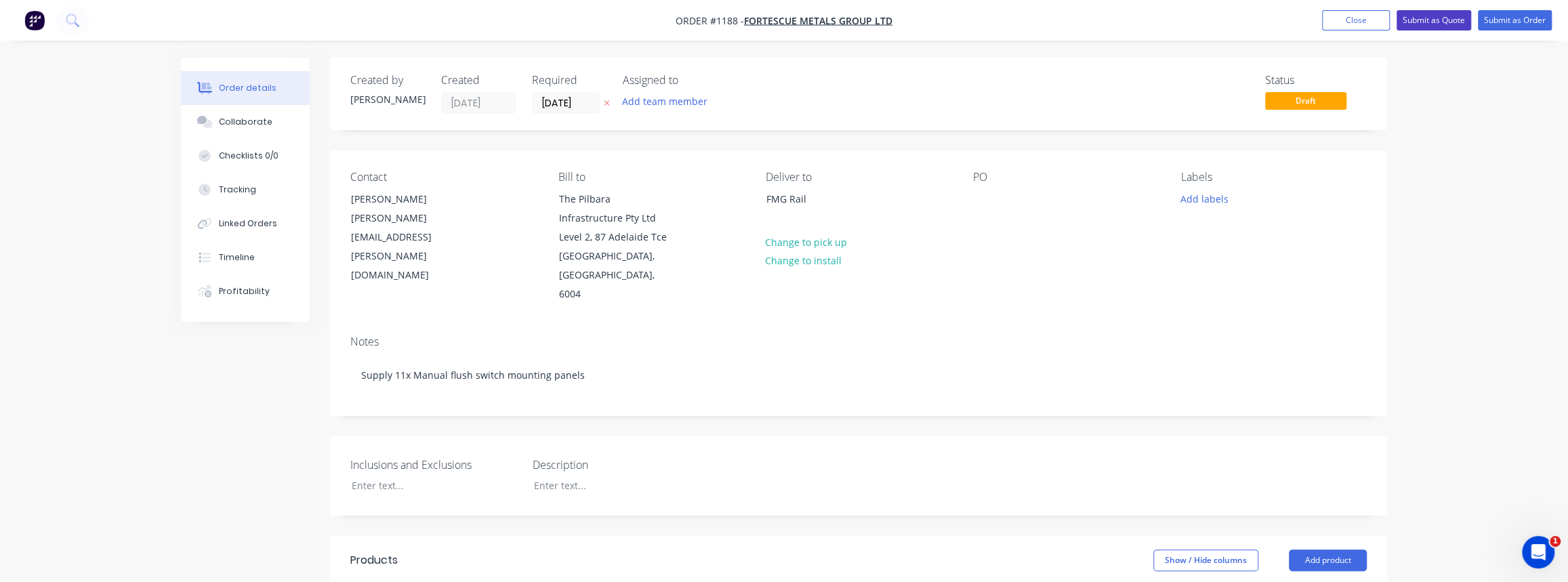
click at [1426, 25] on button "Submit as Quote" at bounding box center [1433, 20] width 75 height 20
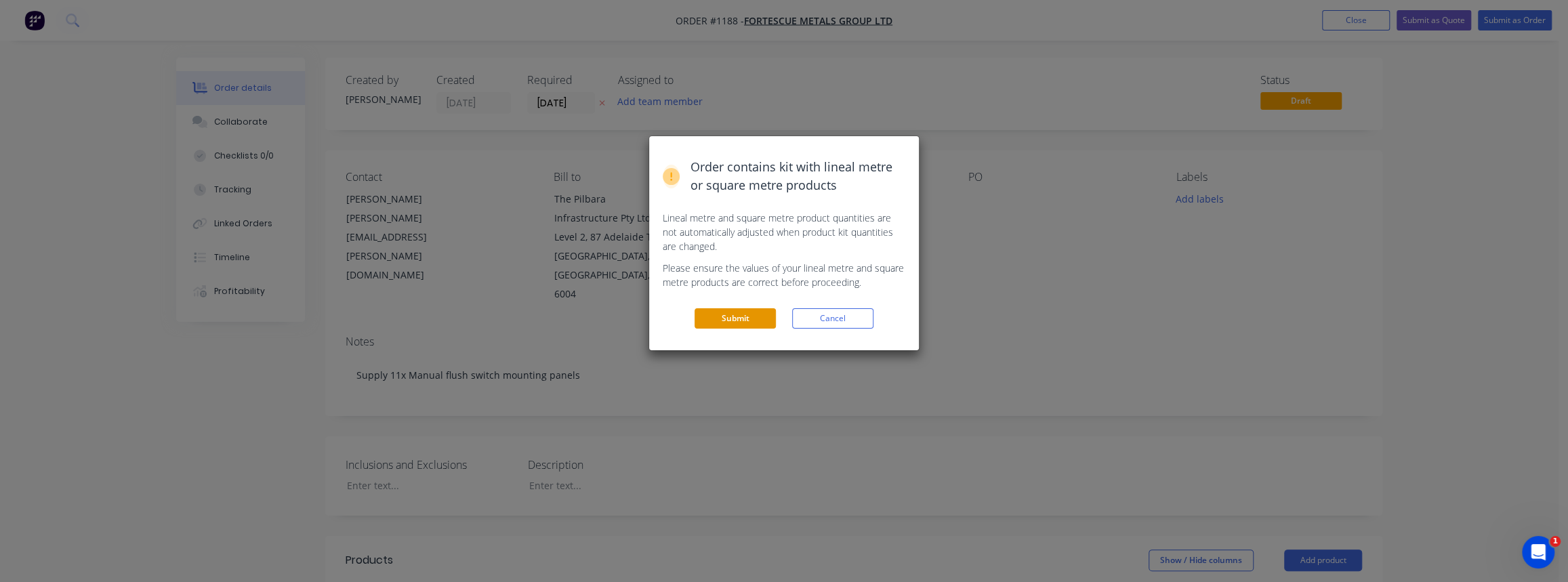
click at [757, 312] on button "Submit" at bounding box center [735, 318] width 81 height 20
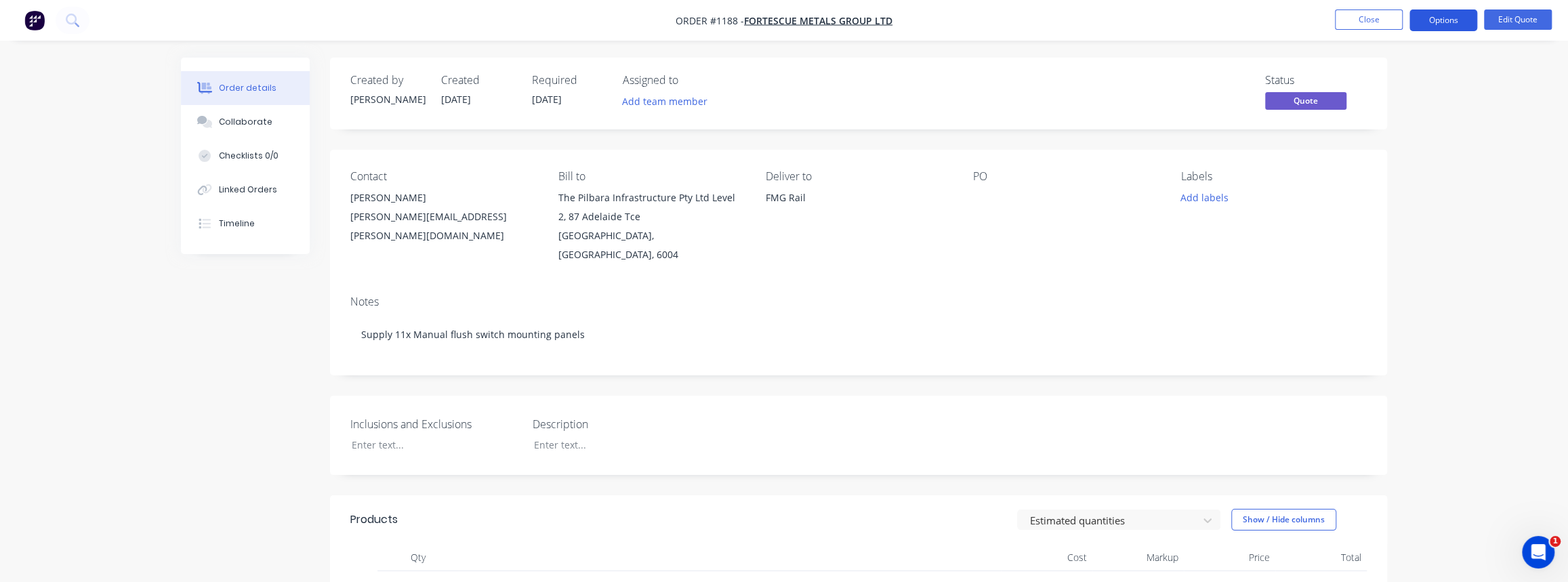
click at [1459, 23] on button "Options" at bounding box center [1443, 21] width 68 height 22
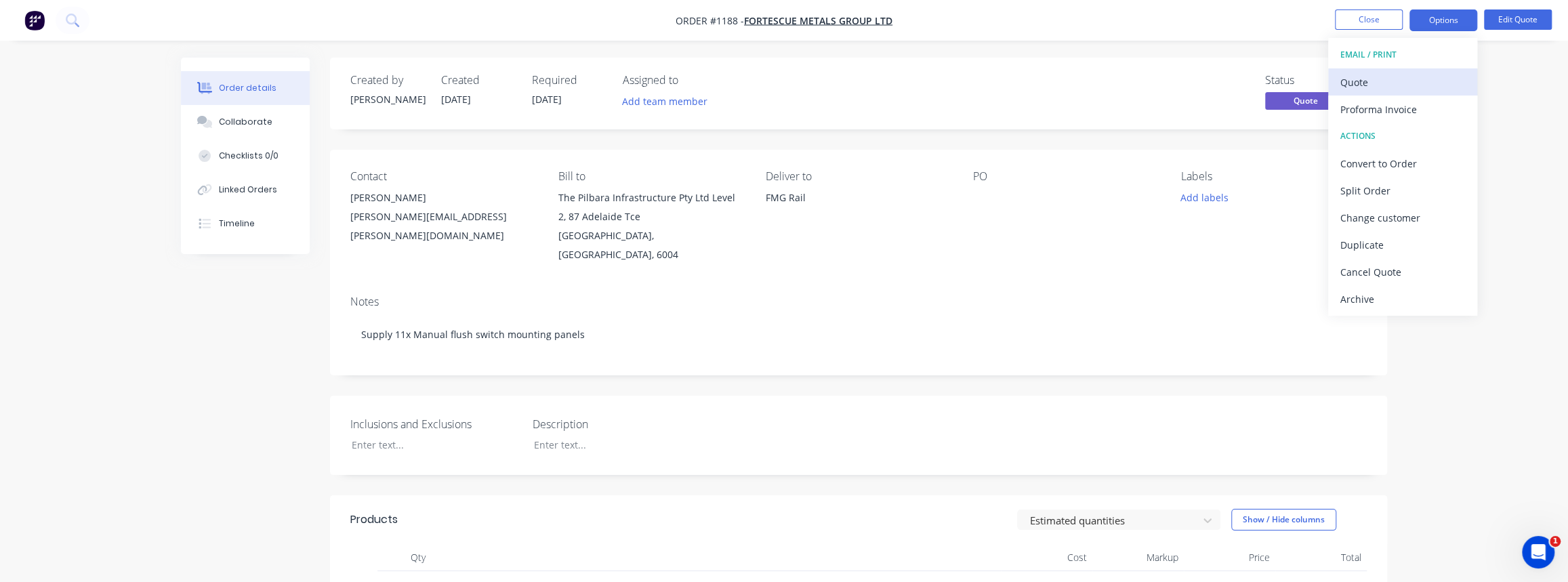
click at [1377, 81] on div "Quote" at bounding box center [1401, 83] width 125 height 20
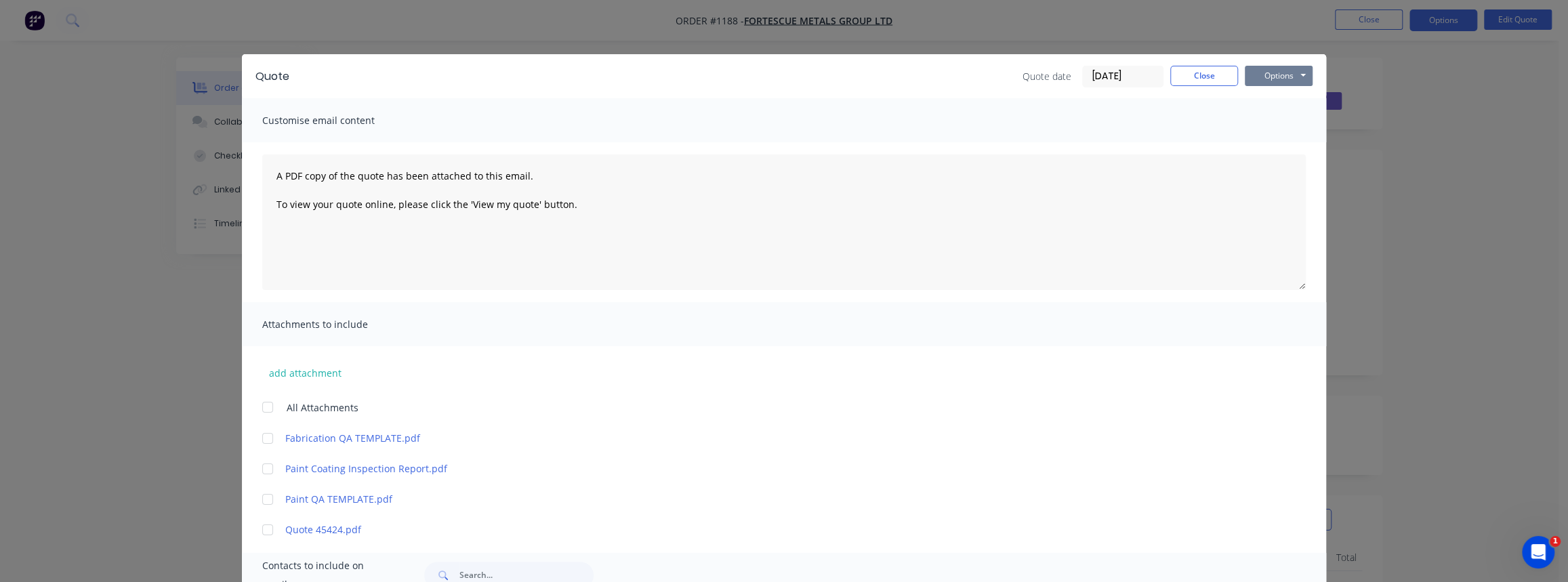
click at [1278, 72] on button "Options" at bounding box center [1279, 76] width 68 height 20
click at [1263, 114] on button "Print" at bounding box center [1288, 122] width 87 height 22
click at [1270, 73] on button "Options" at bounding box center [1279, 76] width 68 height 20
click at [1212, 79] on button "Close" at bounding box center [1204, 76] width 68 height 20
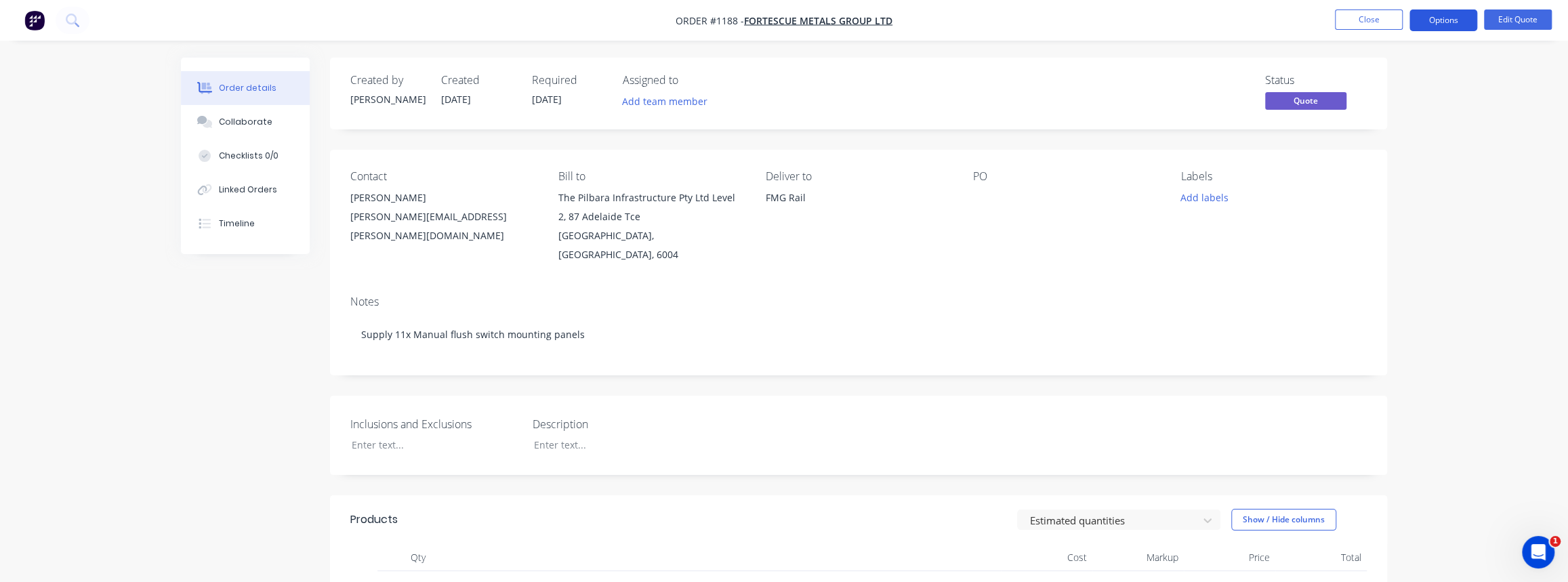
click at [1432, 21] on button "Options" at bounding box center [1443, 21] width 68 height 22
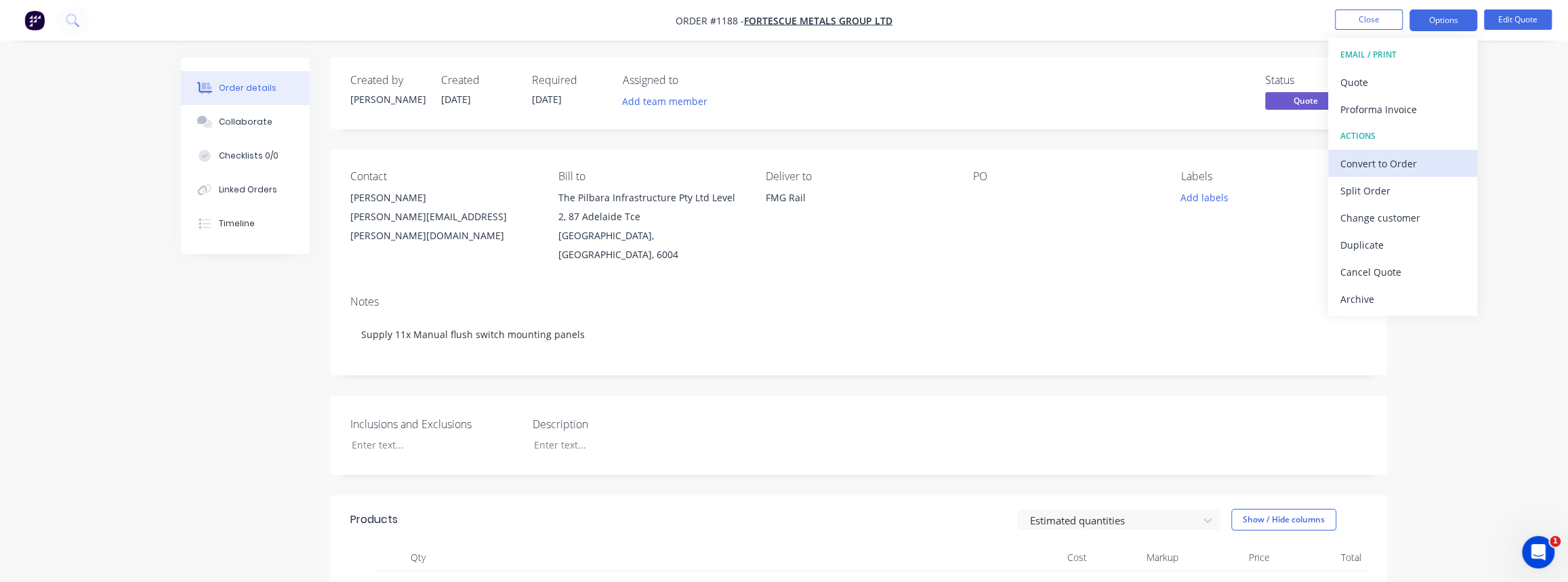
click at [1375, 162] on div "Convert to Order" at bounding box center [1401, 164] width 125 height 20
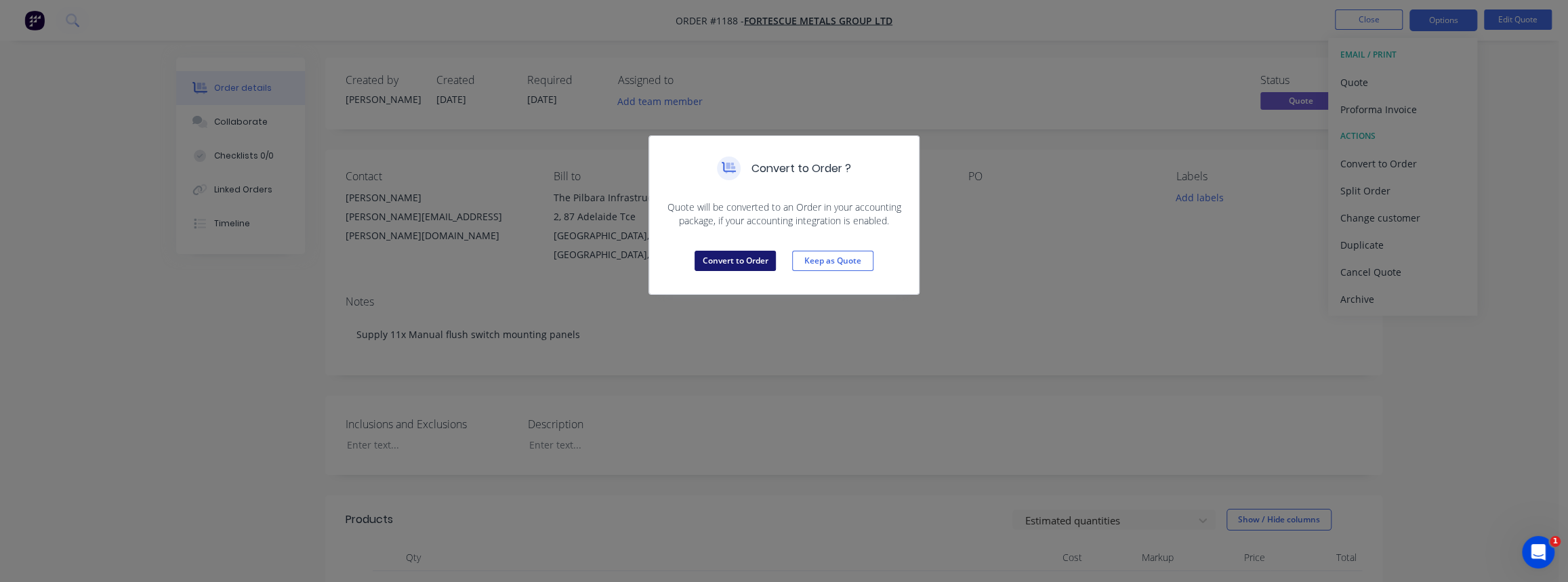
click at [739, 255] on button "Convert to Order" at bounding box center [735, 261] width 81 height 20
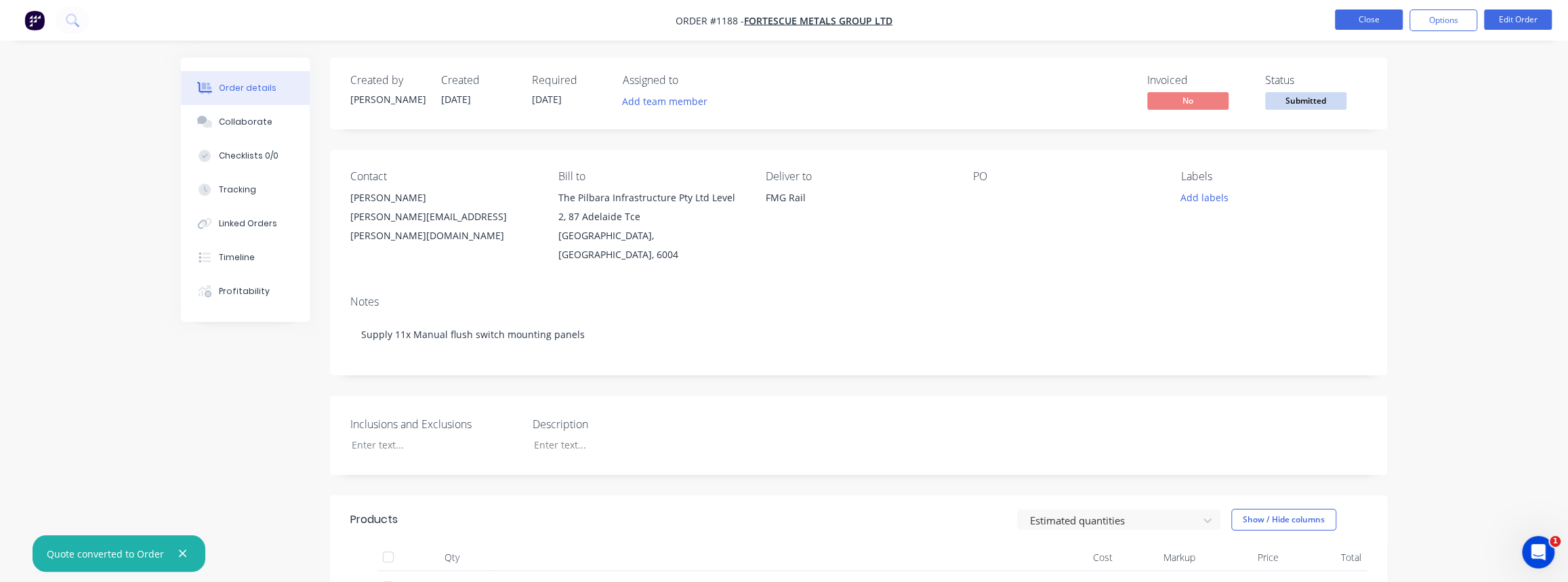
click at [1384, 22] on button "Close" at bounding box center [1368, 20] width 68 height 20
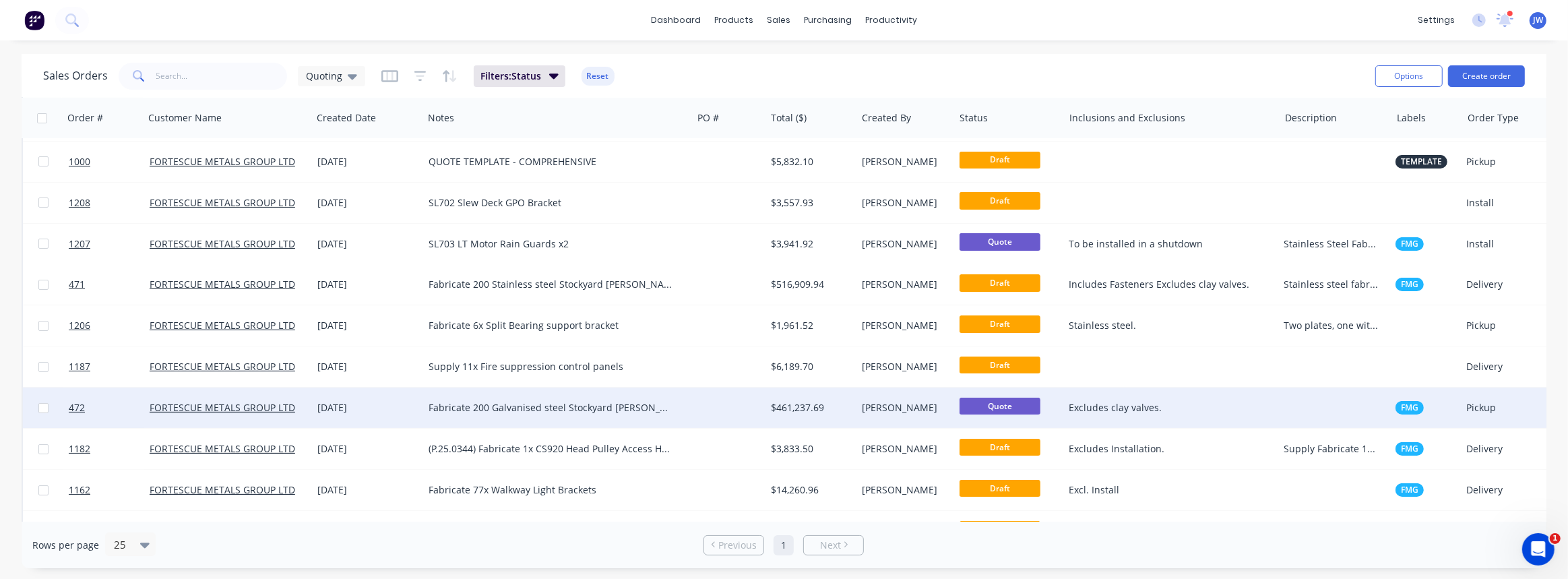
scroll to position [122, 0]
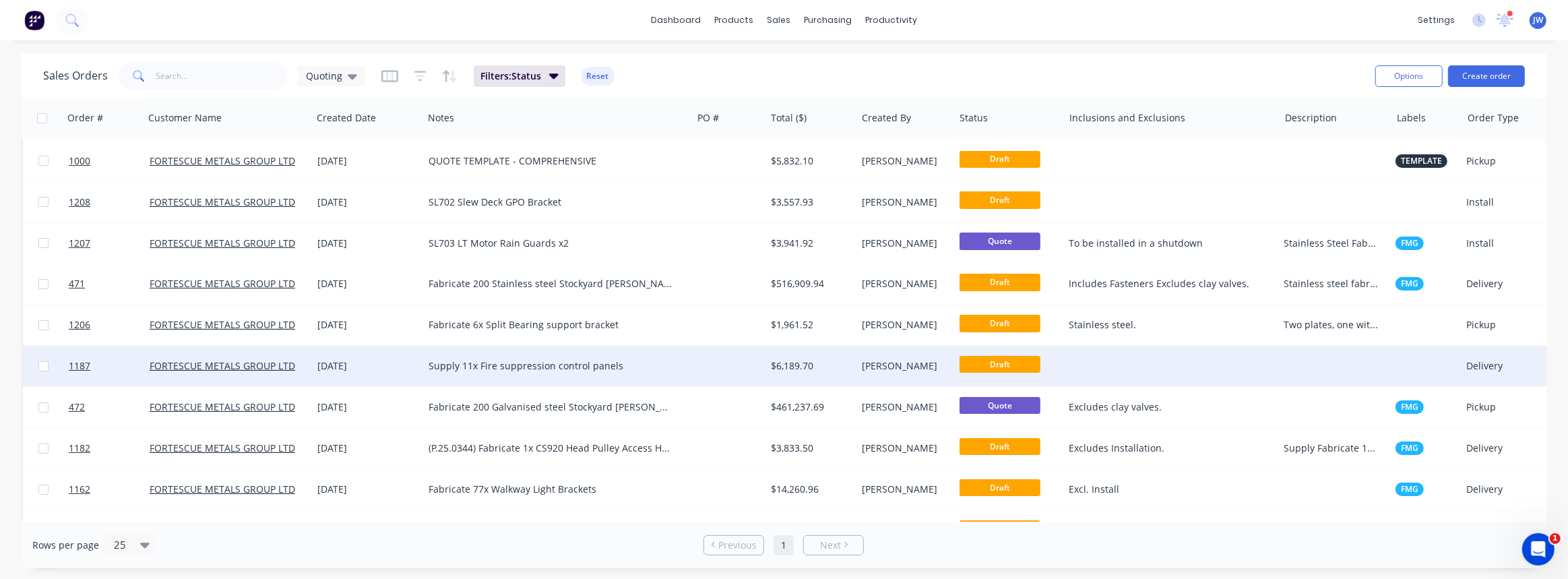
click at [670, 380] on div "Supply 11x Fire suppression control panels" at bounding box center [557, 365] width 269 height 41
click at [732, 366] on div at bounding box center [729, 365] width 73 height 41
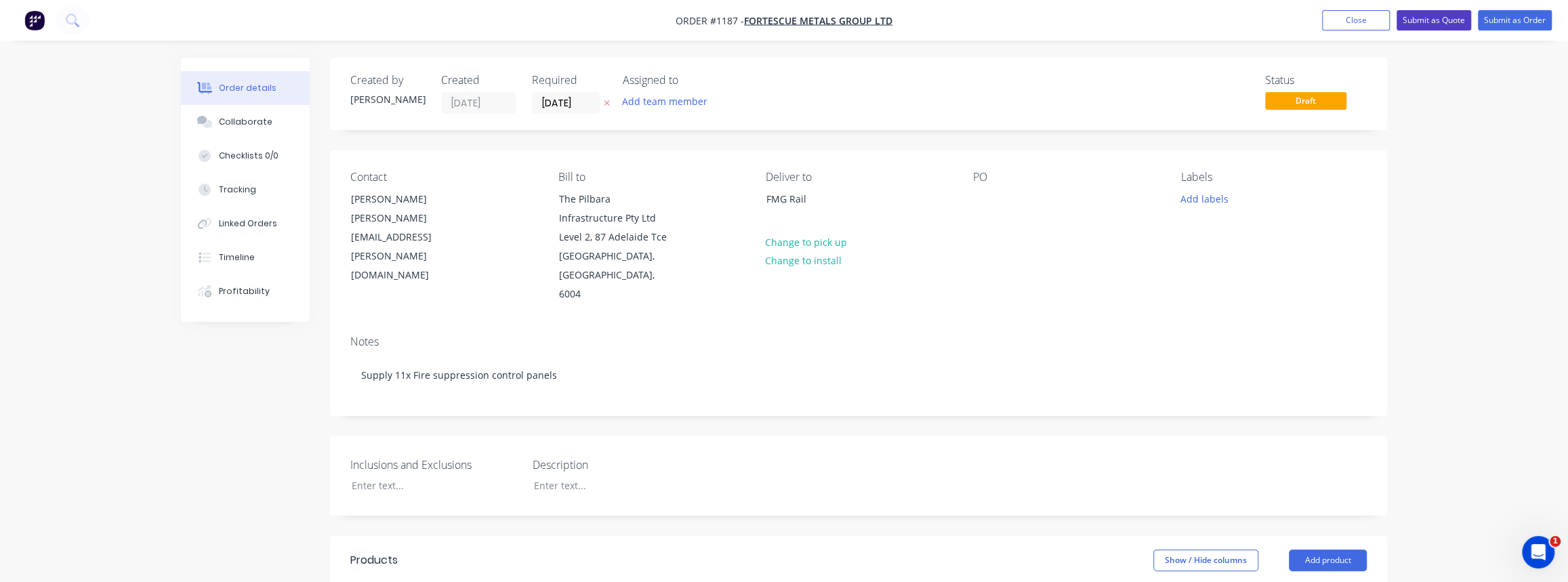
click at [1428, 15] on button "Submit as Quote" at bounding box center [1433, 20] width 75 height 20
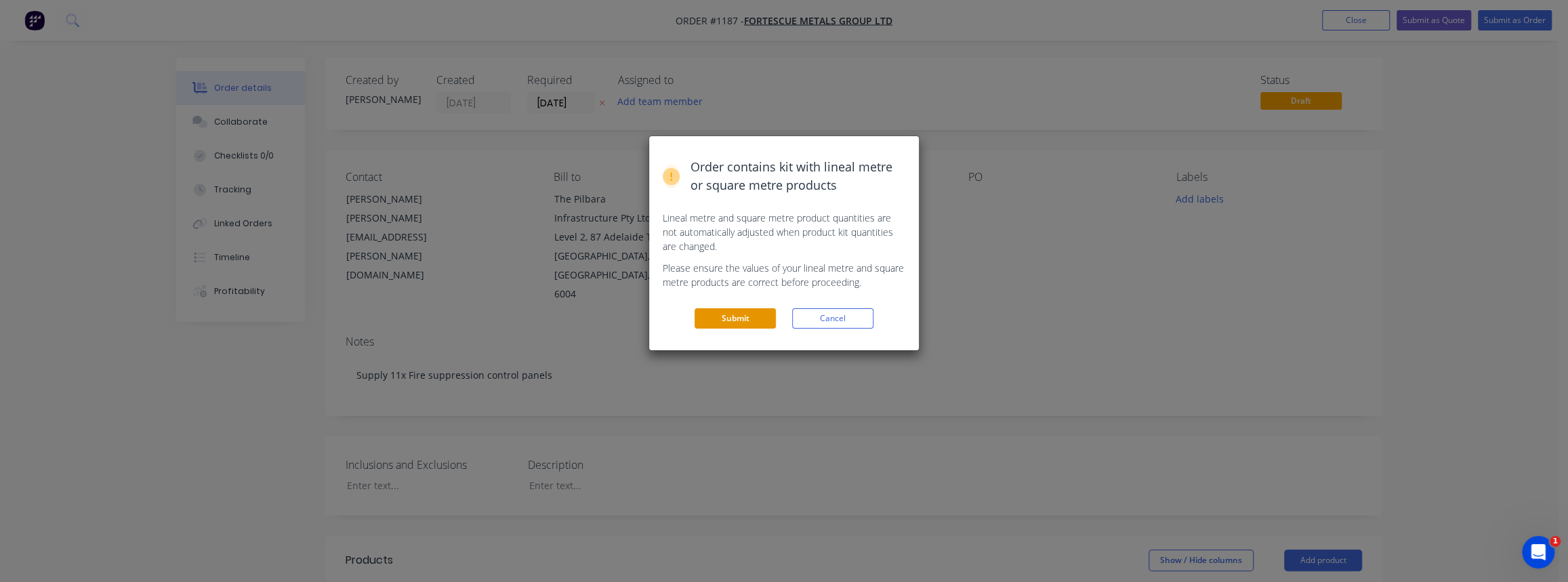
click at [756, 313] on button "Submit" at bounding box center [735, 318] width 81 height 20
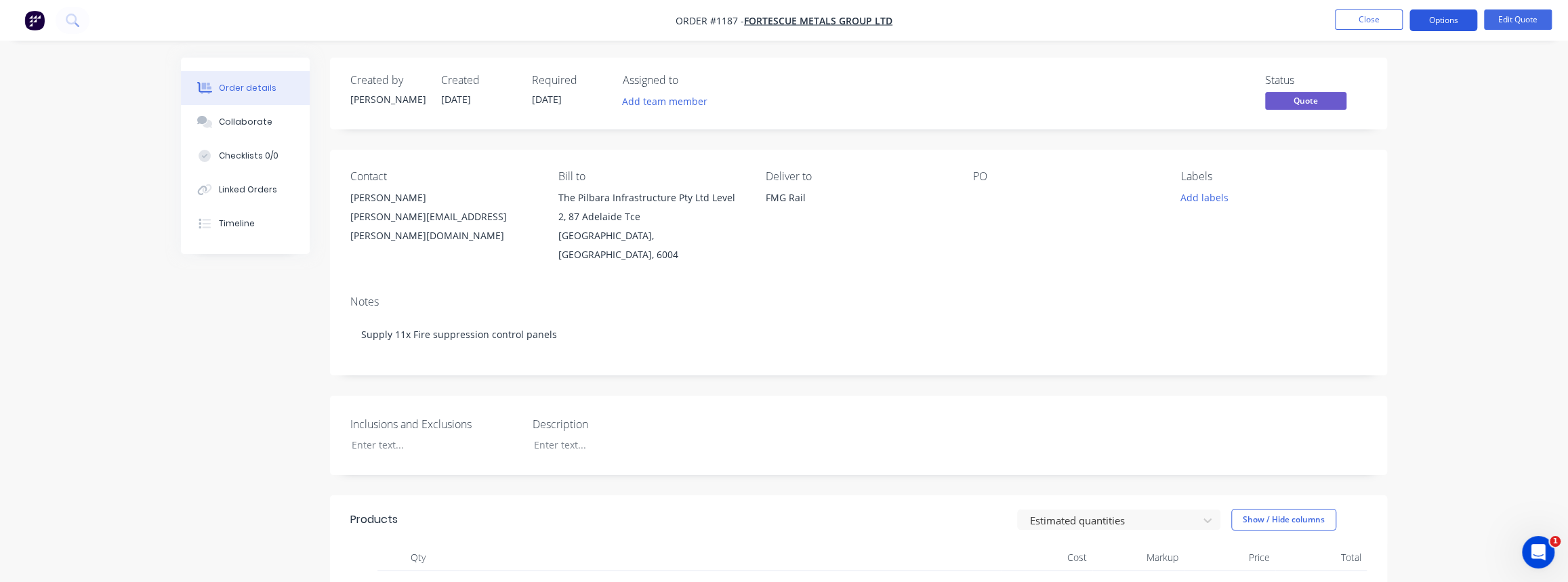
click at [1449, 24] on button "Options" at bounding box center [1443, 21] width 68 height 22
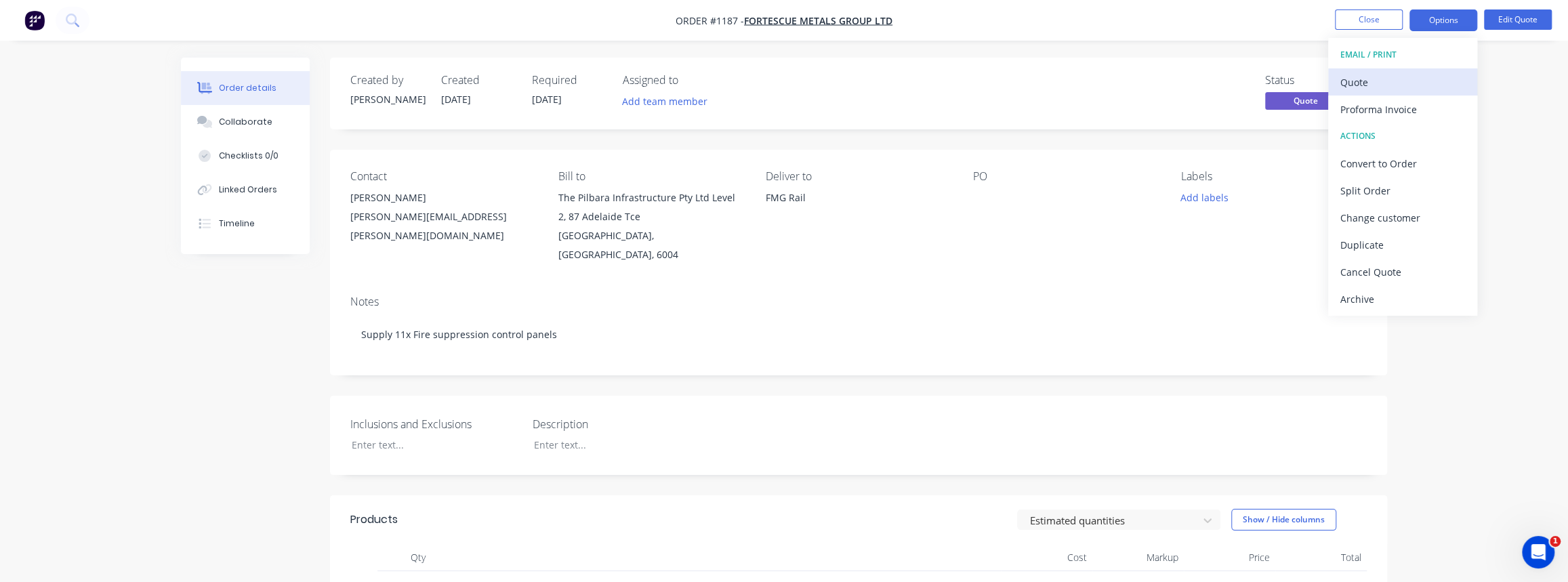
click at [1375, 86] on div "Quote" at bounding box center [1401, 83] width 125 height 20
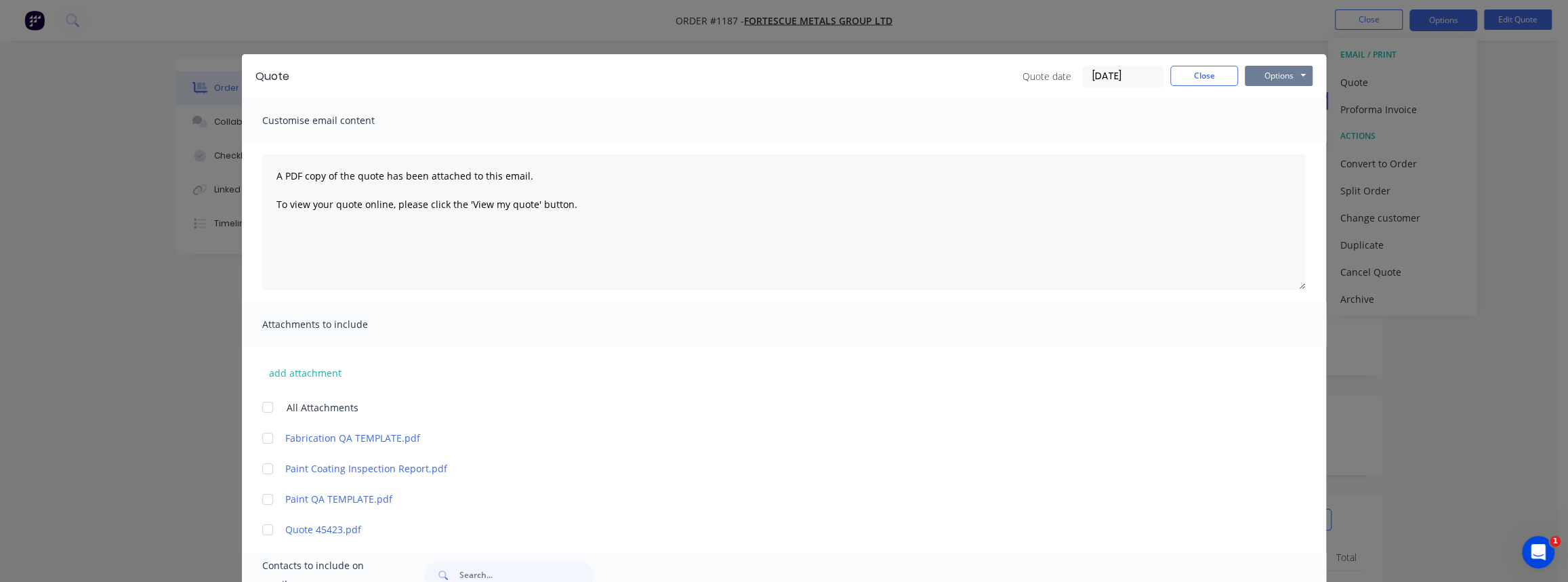
click at [1270, 77] on button "Options" at bounding box center [1279, 76] width 68 height 20
click at [1270, 117] on button "Print" at bounding box center [1288, 122] width 87 height 22
drag, startPoint x: 1206, startPoint y: 74, endPoint x: 1216, endPoint y: 69, distance: 11.2
click at [1206, 74] on button "Close" at bounding box center [1204, 76] width 68 height 20
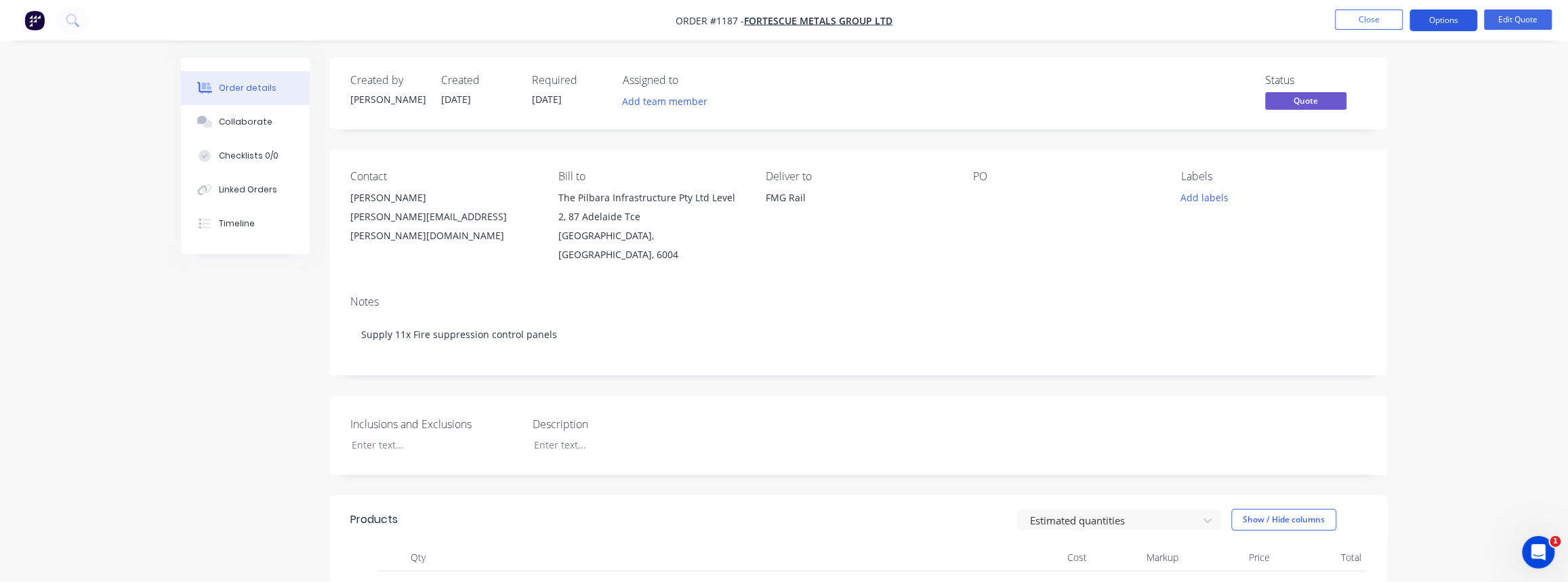
click at [1454, 26] on button "Options" at bounding box center [1443, 21] width 68 height 22
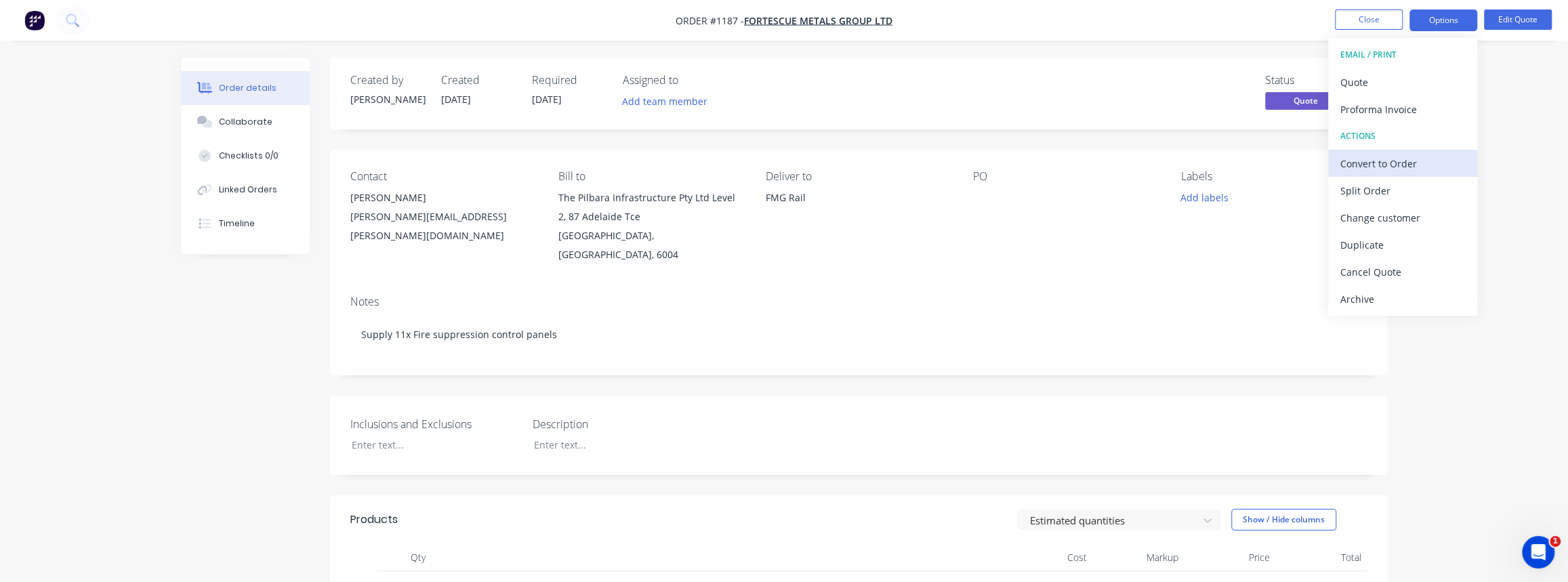
click at [1400, 159] on div "Convert to Order" at bounding box center [1401, 164] width 125 height 20
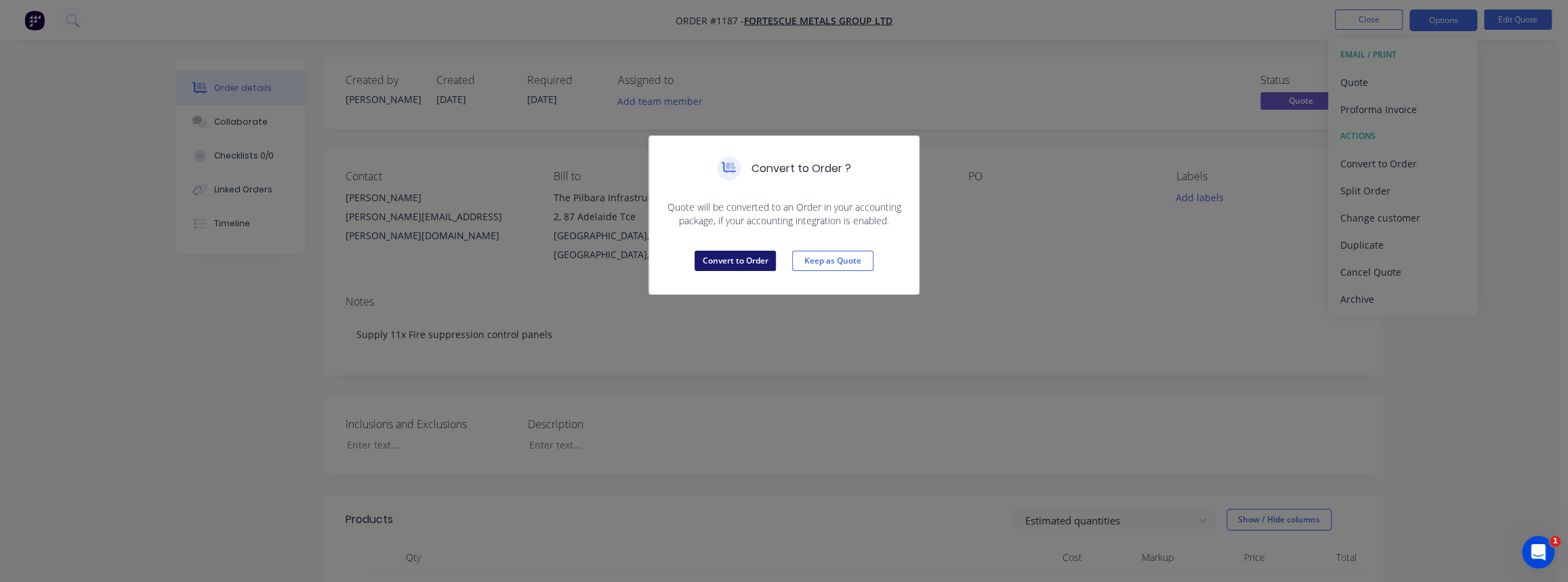
click at [726, 261] on button "Convert to Order" at bounding box center [735, 261] width 81 height 20
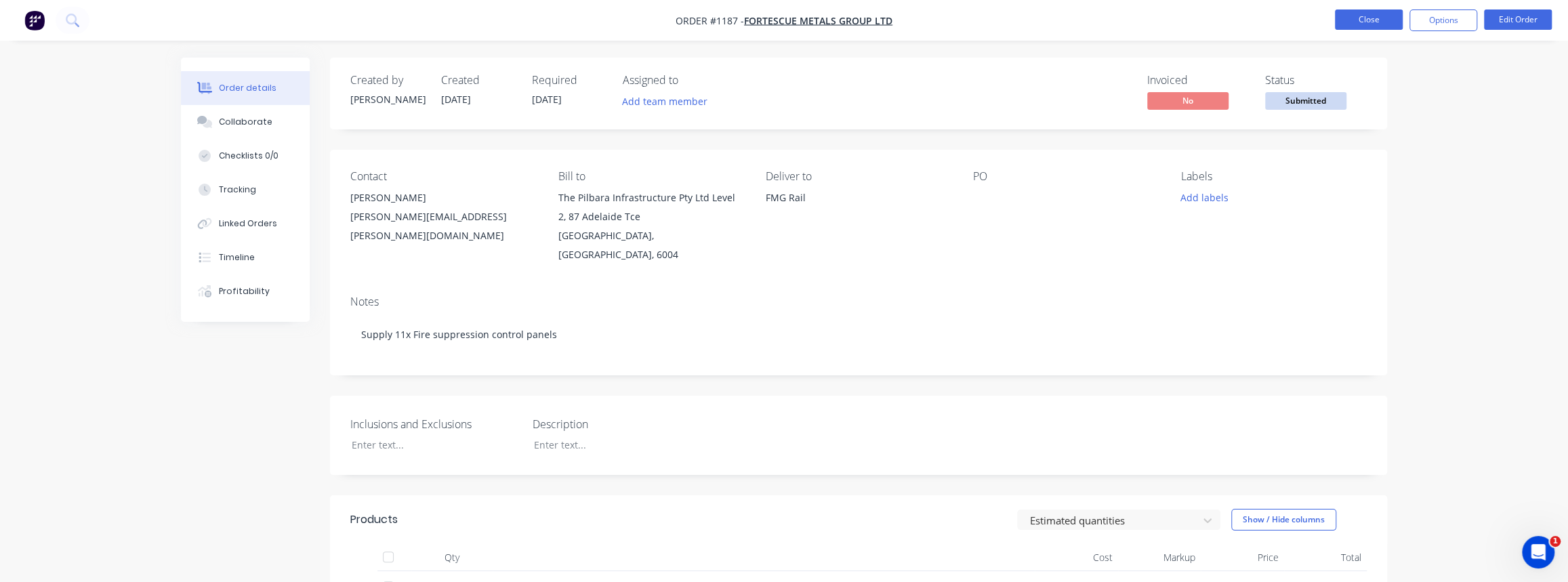
click at [1354, 27] on button "Close" at bounding box center [1368, 20] width 68 height 20
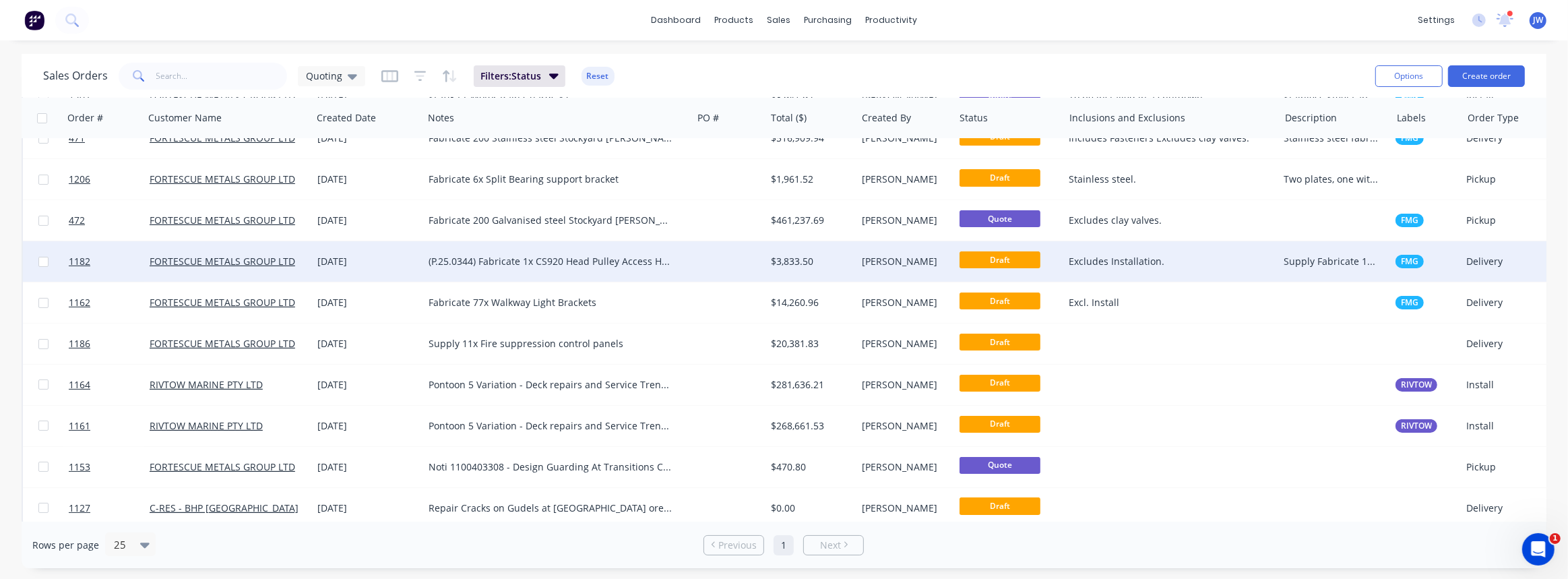
scroll to position [280, 0]
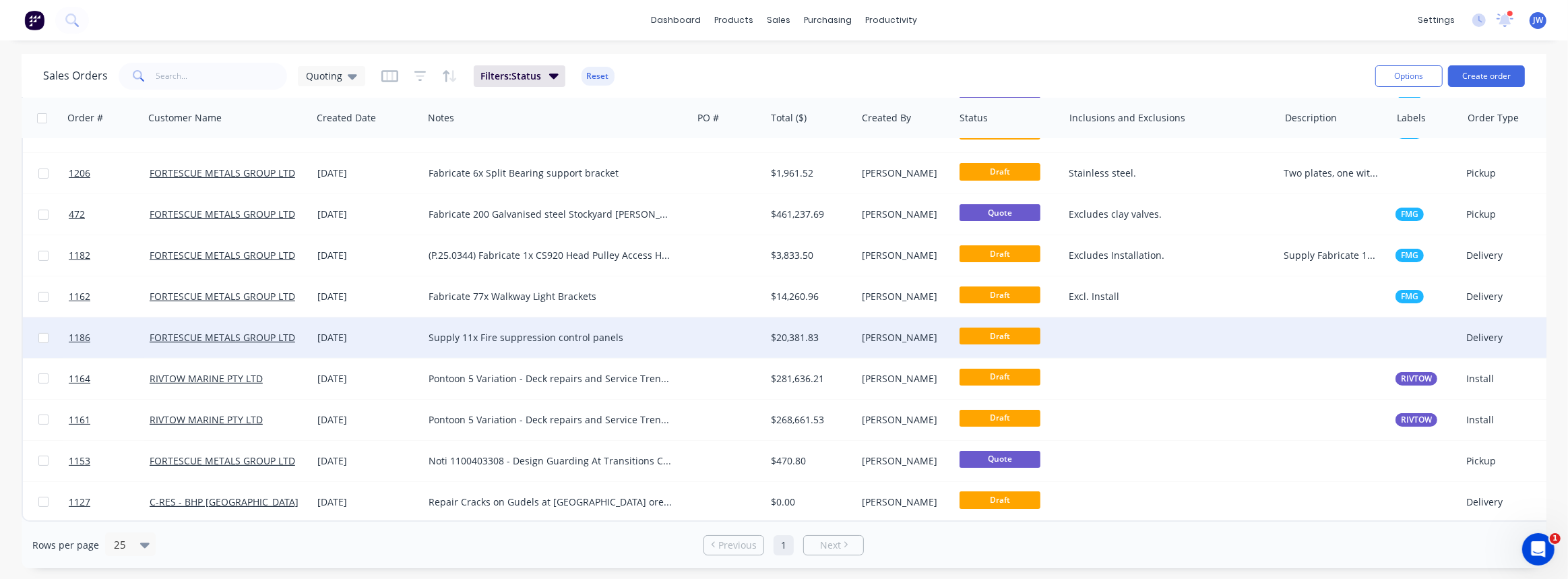
click at [797, 341] on div "$20,381.83" at bounding box center [811, 338] width 91 height 41
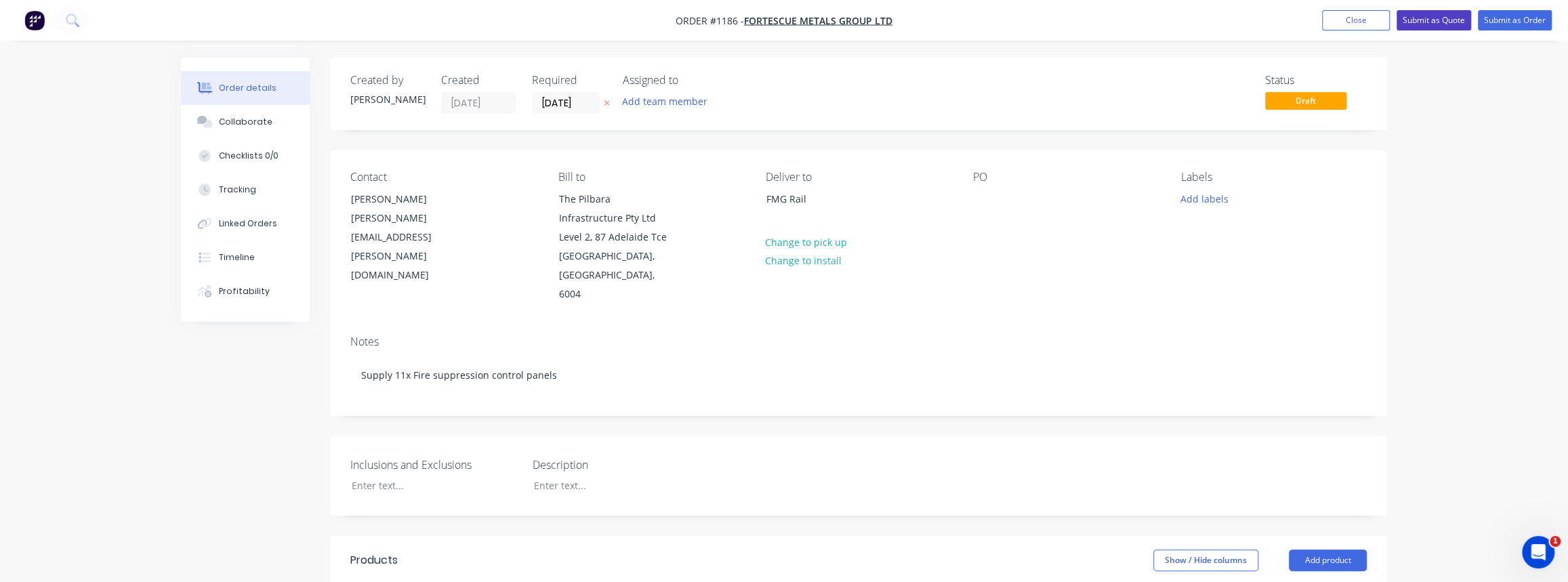
click at [1424, 24] on button "Submit as Quote" at bounding box center [1433, 20] width 75 height 20
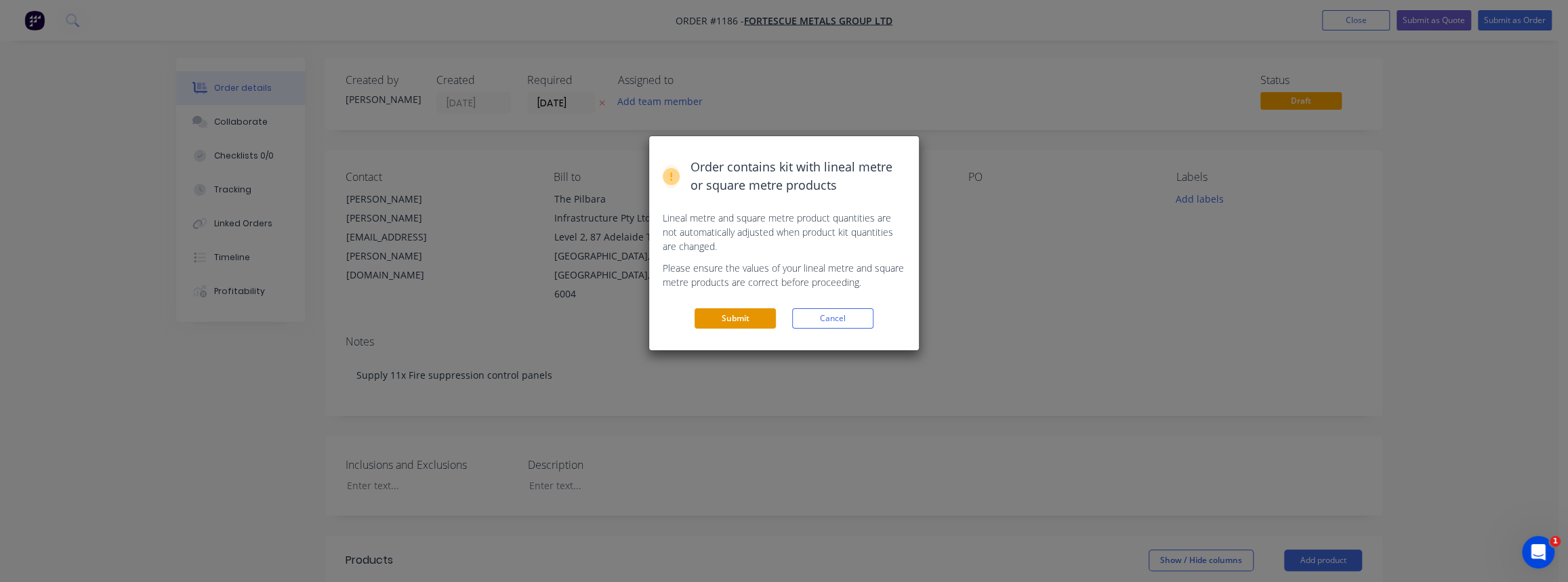
click at [759, 318] on button "Submit" at bounding box center [735, 318] width 81 height 20
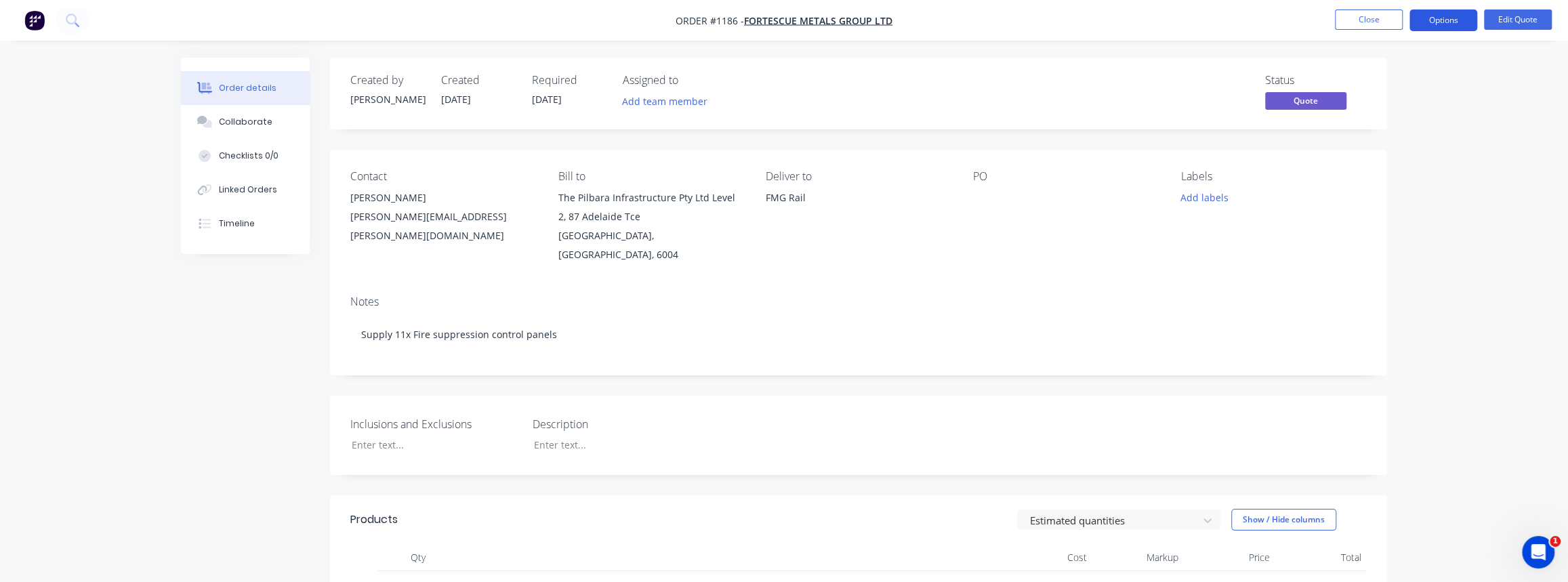
click at [1434, 27] on button "Options" at bounding box center [1443, 21] width 68 height 22
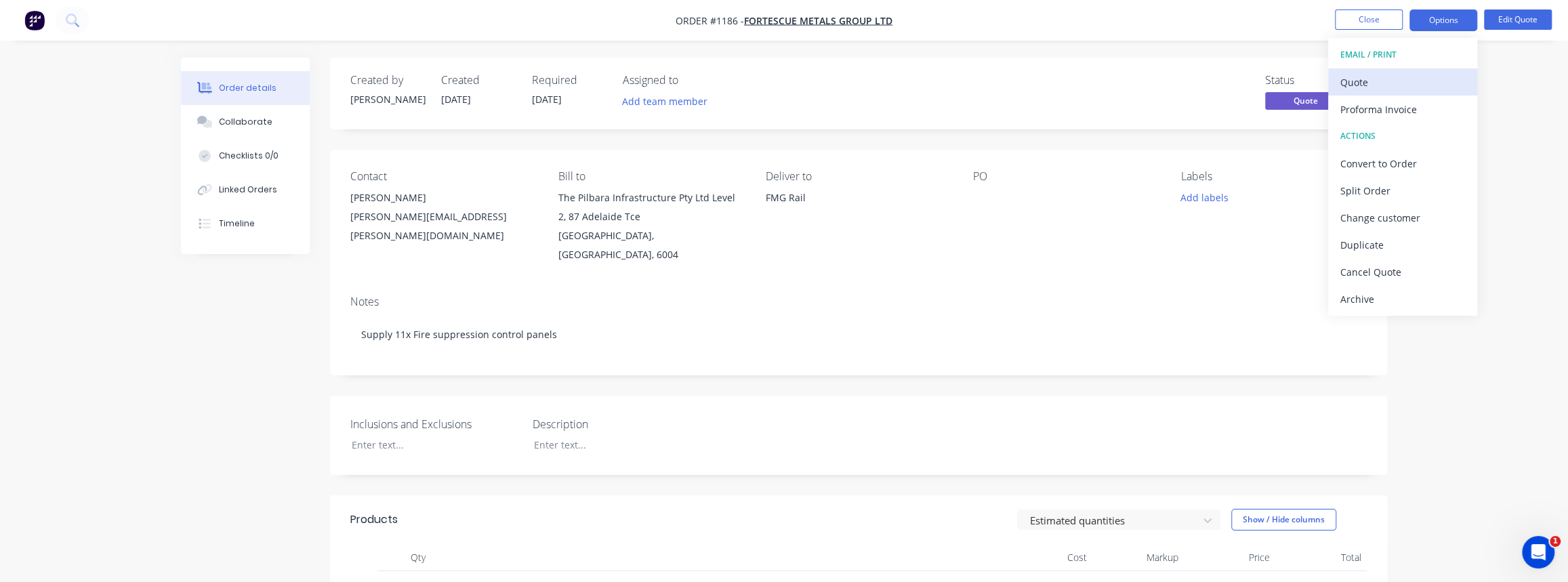
click at [1374, 79] on div "Quote" at bounding box center [1401, 83] width 125 height 20
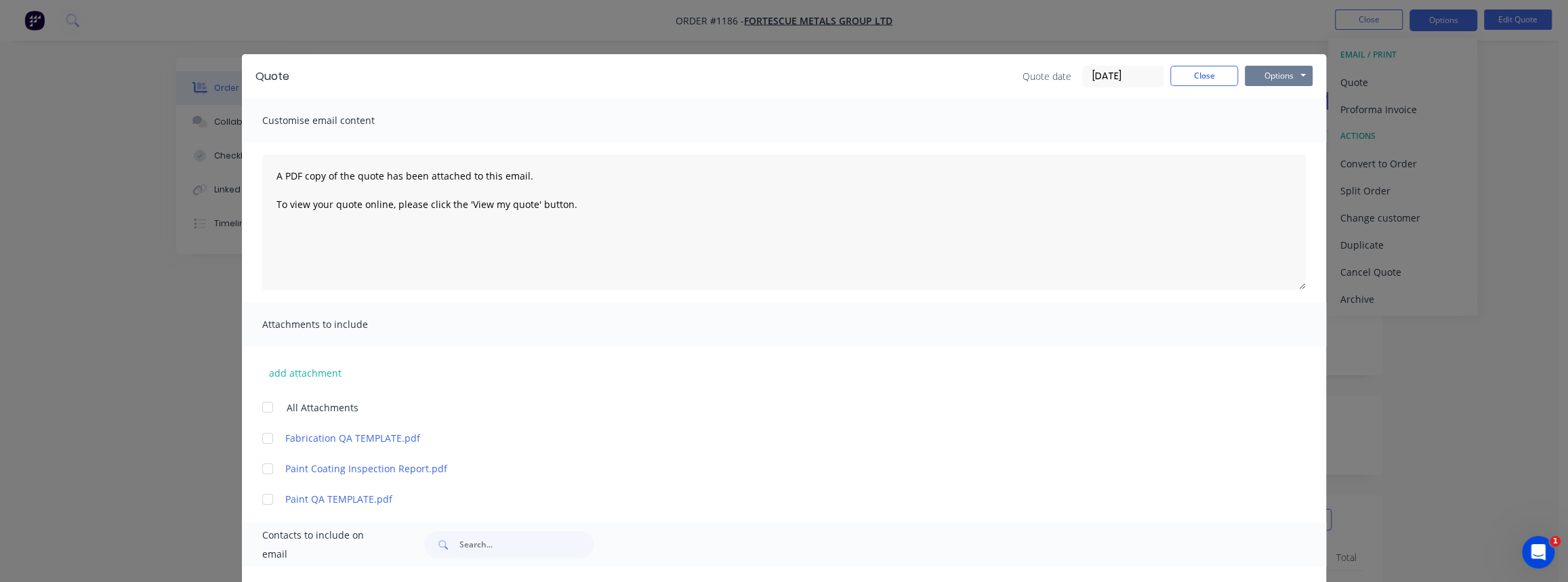
click at [1286, 81] on button "Options" at bounding box center [1279, 76] width 68 height 20
click at [1279, 102] on button "Preview" at bounding box center [1288, 100] width 87 height 22
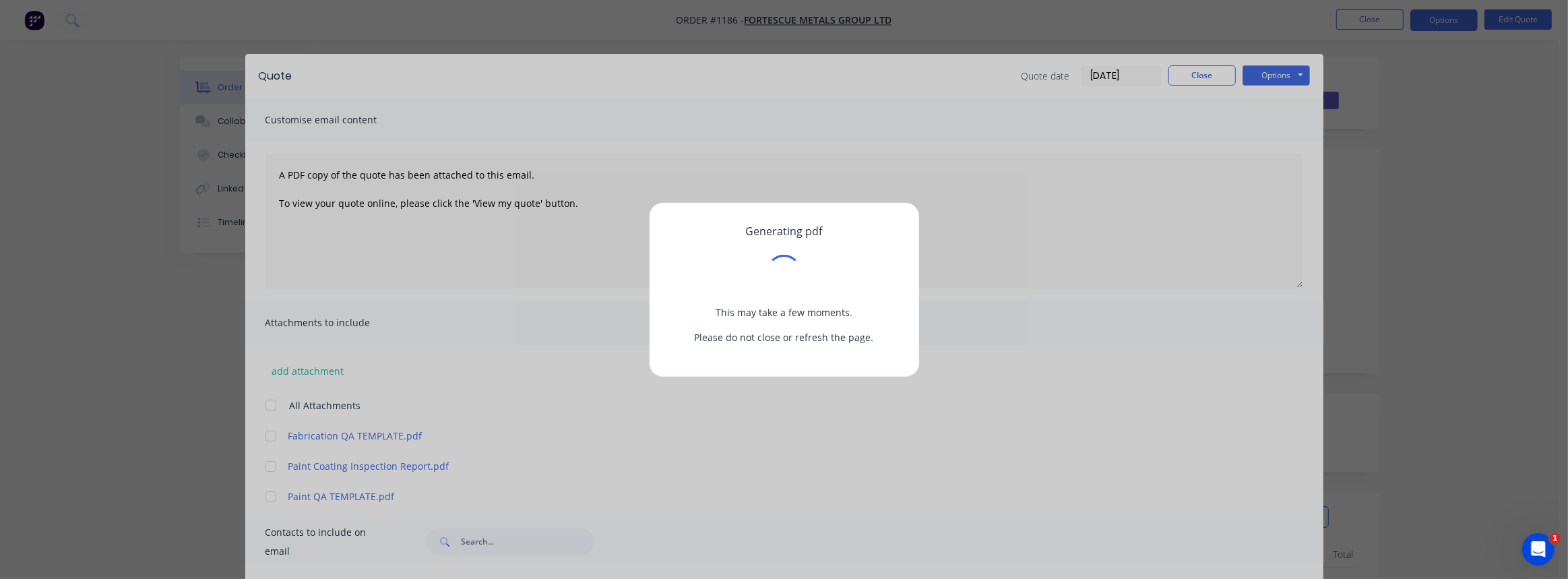
click at [1271, 74] on div "Generating pdf This may take a few moments. Please do not close or refresh the …" at bounding box center [784, 289] width 1568 height 579
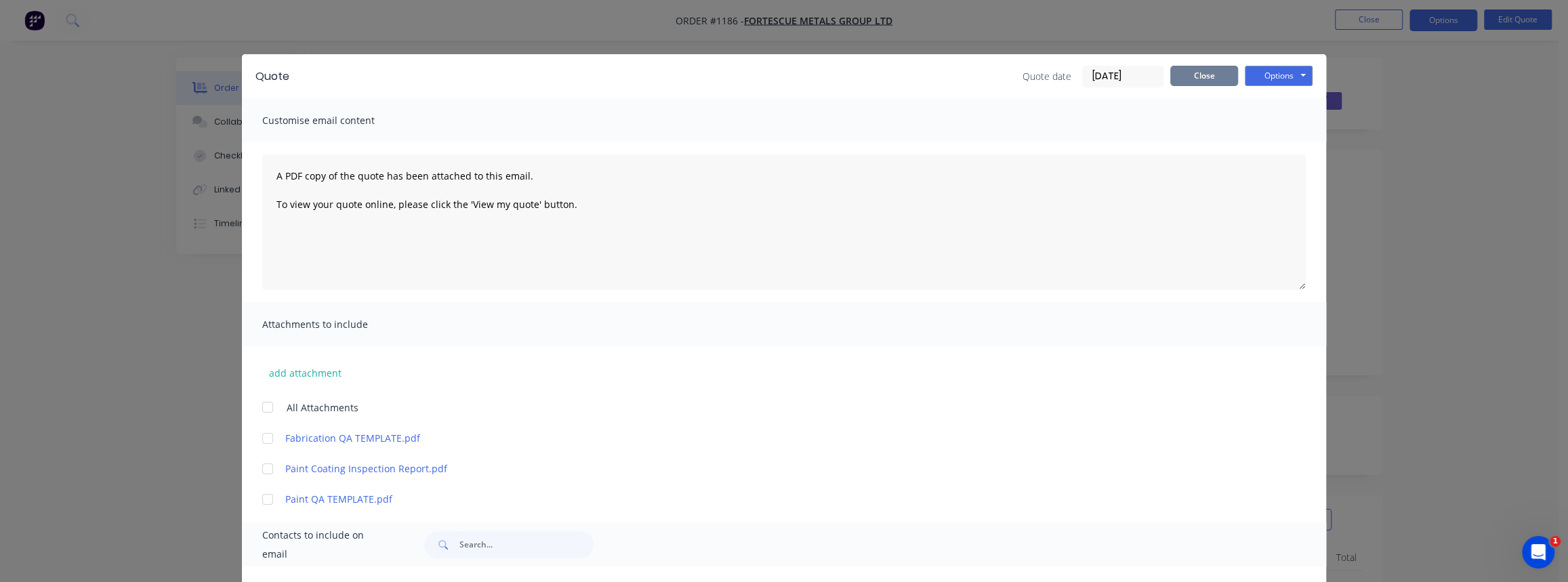
drag, startPoint x: 1212, startPoint y: 71, endPoint x: 1467, endPoint y: 32, distance: 258.0
click at [1212, 71] on button "Close" at bounding box center [1204, 76] width 68 height 20
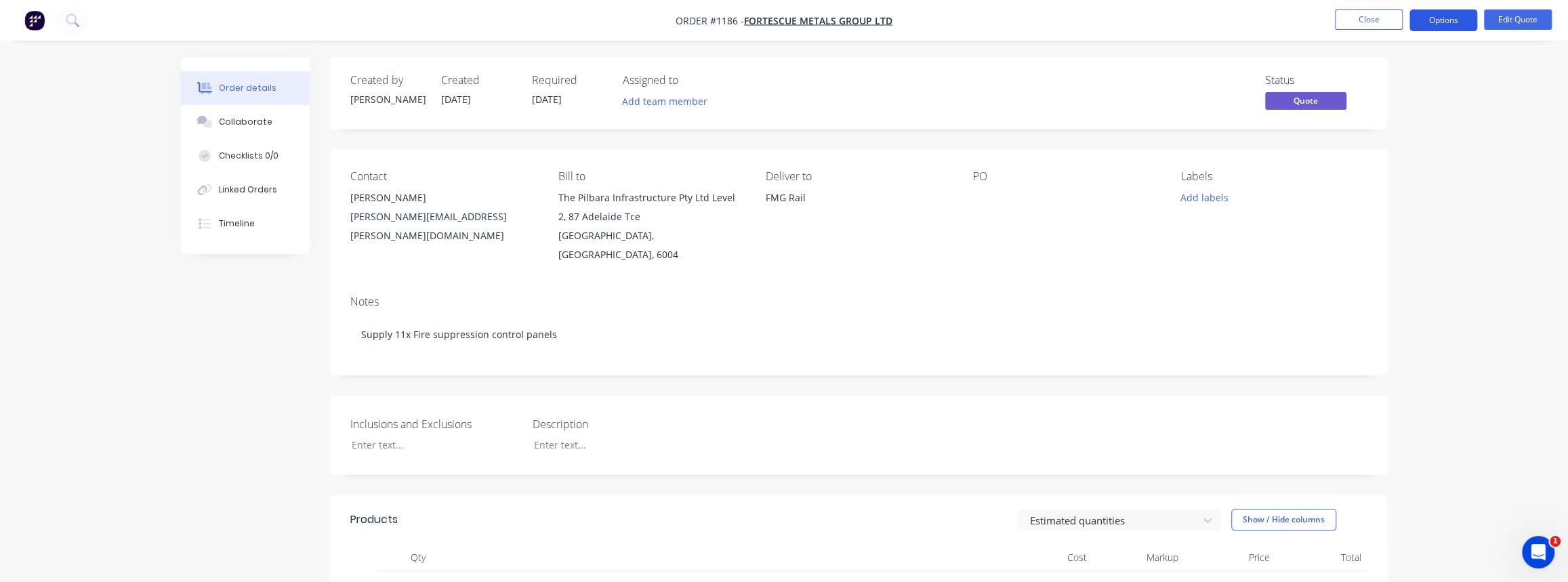
click at [1436, 16] on button "Options" at bounding box center [1443, 21] width 68 height 22
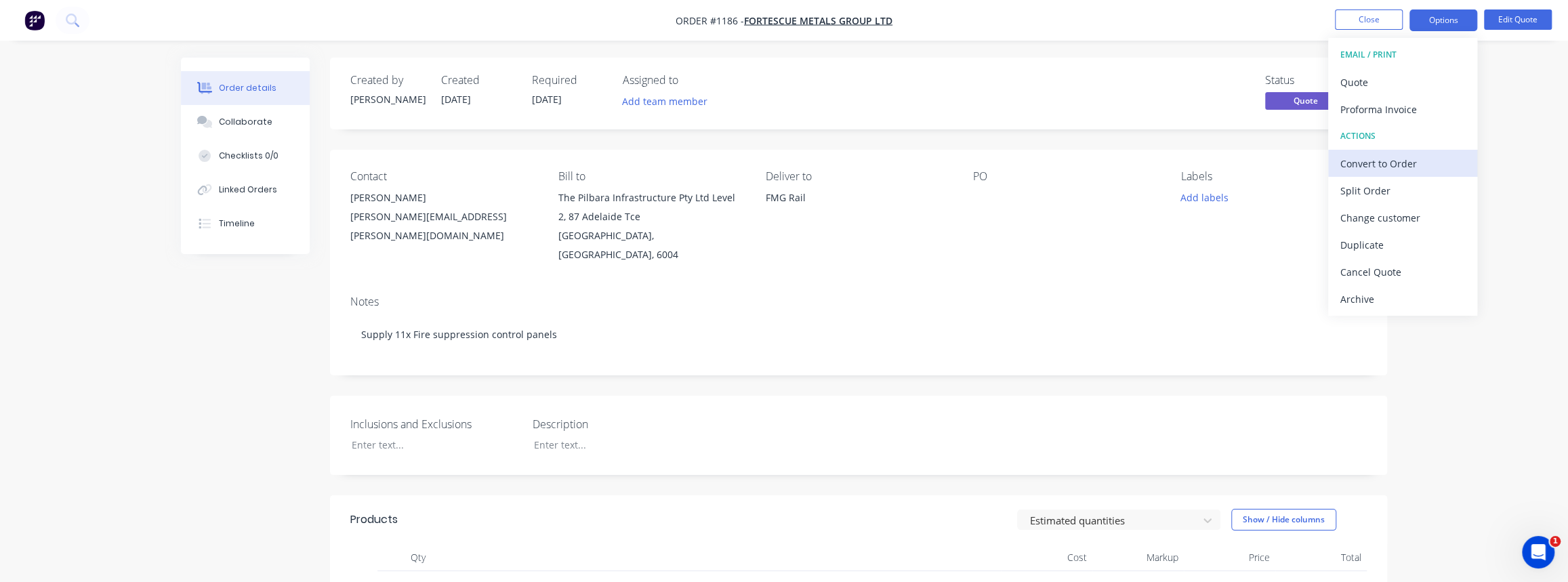
click at [1386, 154] on div "Convert to Order" at bounding box center [1401, 164] width 125 height 20
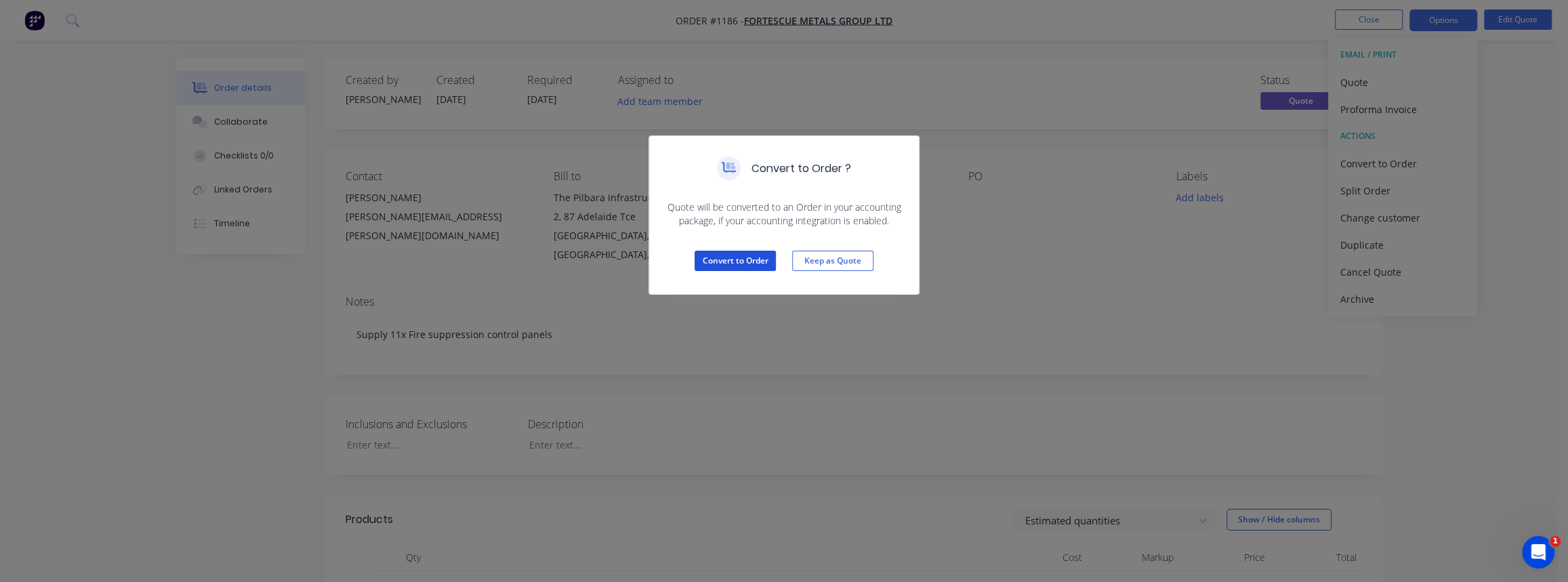
click at [713, 255] on button "Convert to Order" at bounding box center [735, 261] width 81 height 20
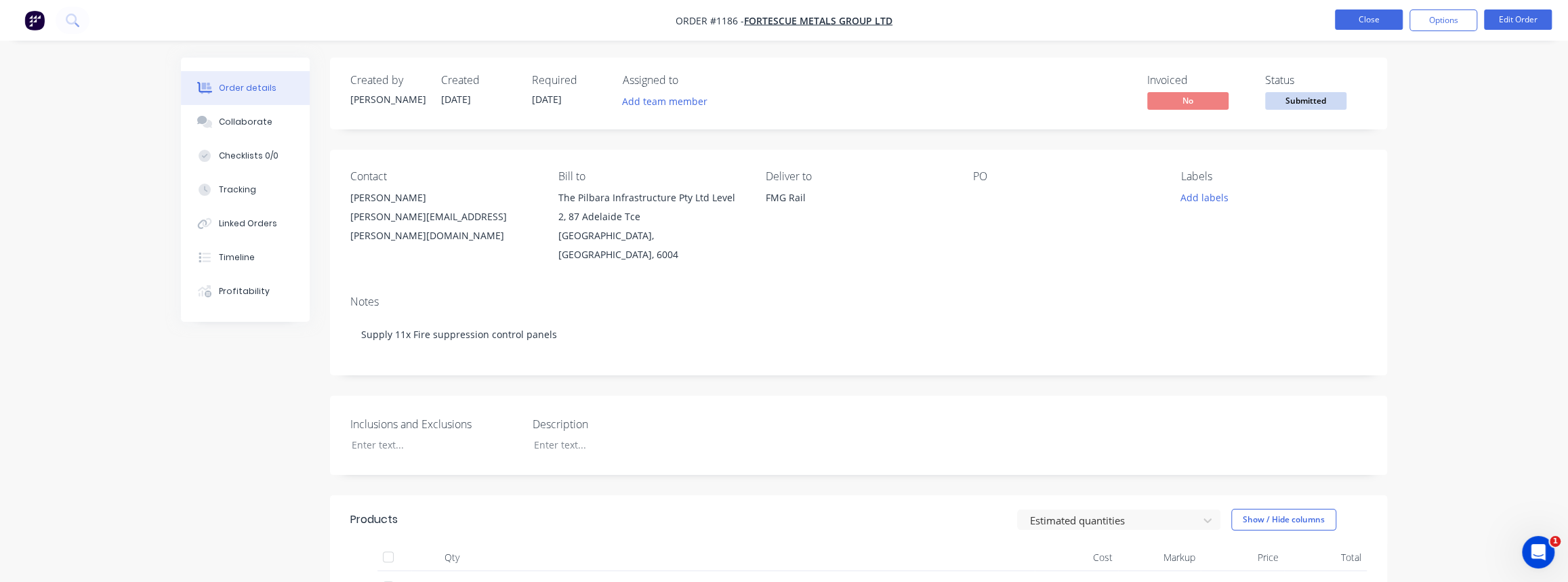
click at [1352, 22] on button "Close" at bounding box center [1368, 20] width 68 height 20
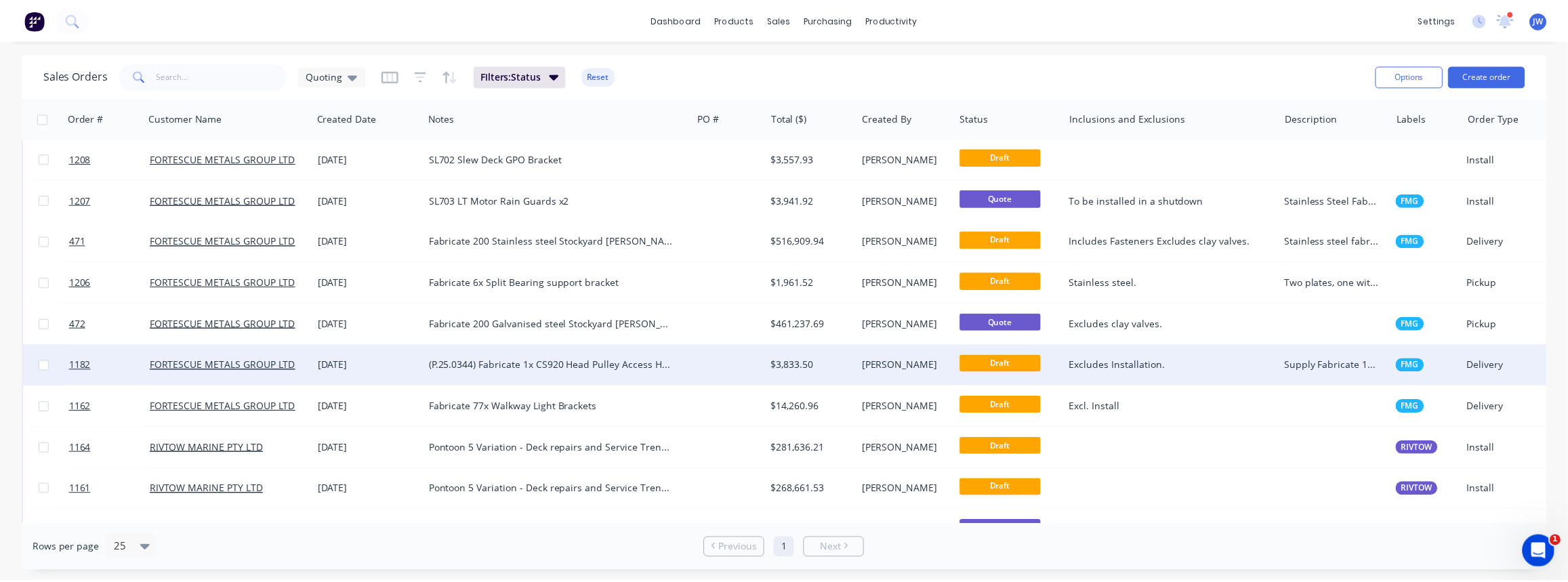
scroll to position [240, 0]
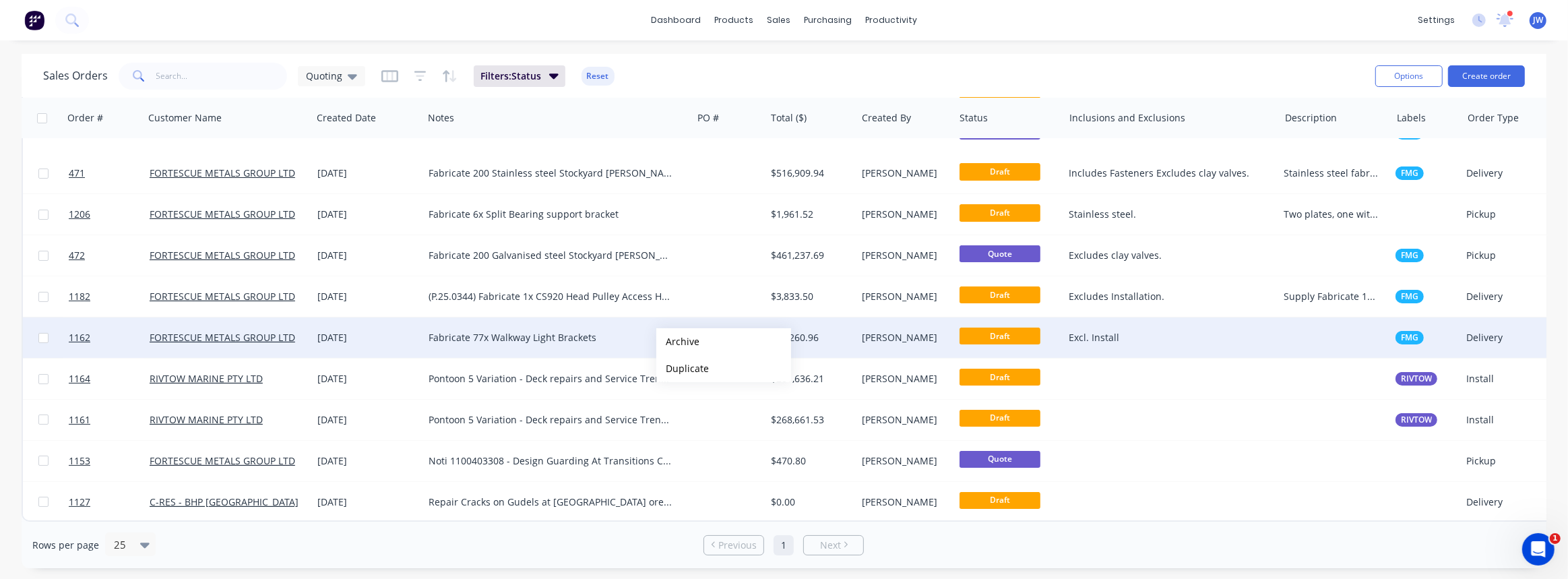
click at [632, 340] on div "Fabricate 77x Walkway Light Brackets" at bounding box center [557, 338] width 269 height 41
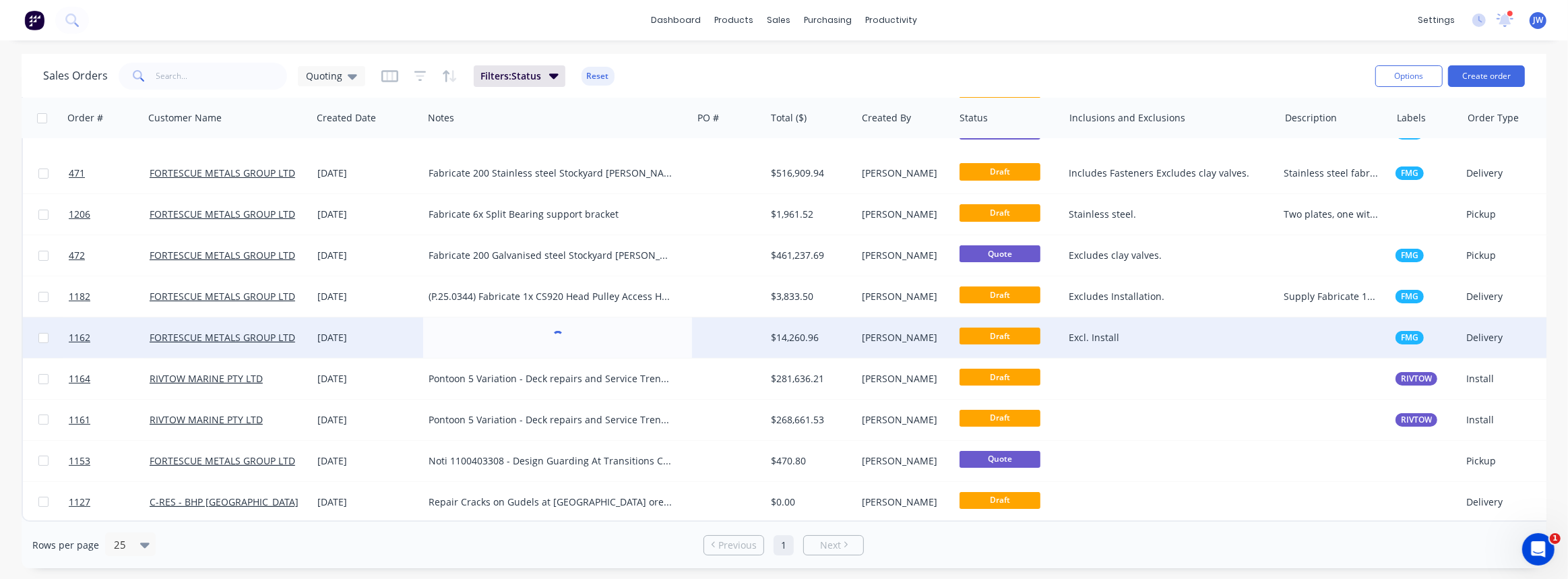
click at [768, 324] on div "$14,260.96" at bounding box center [811, 338] width 91 height 41
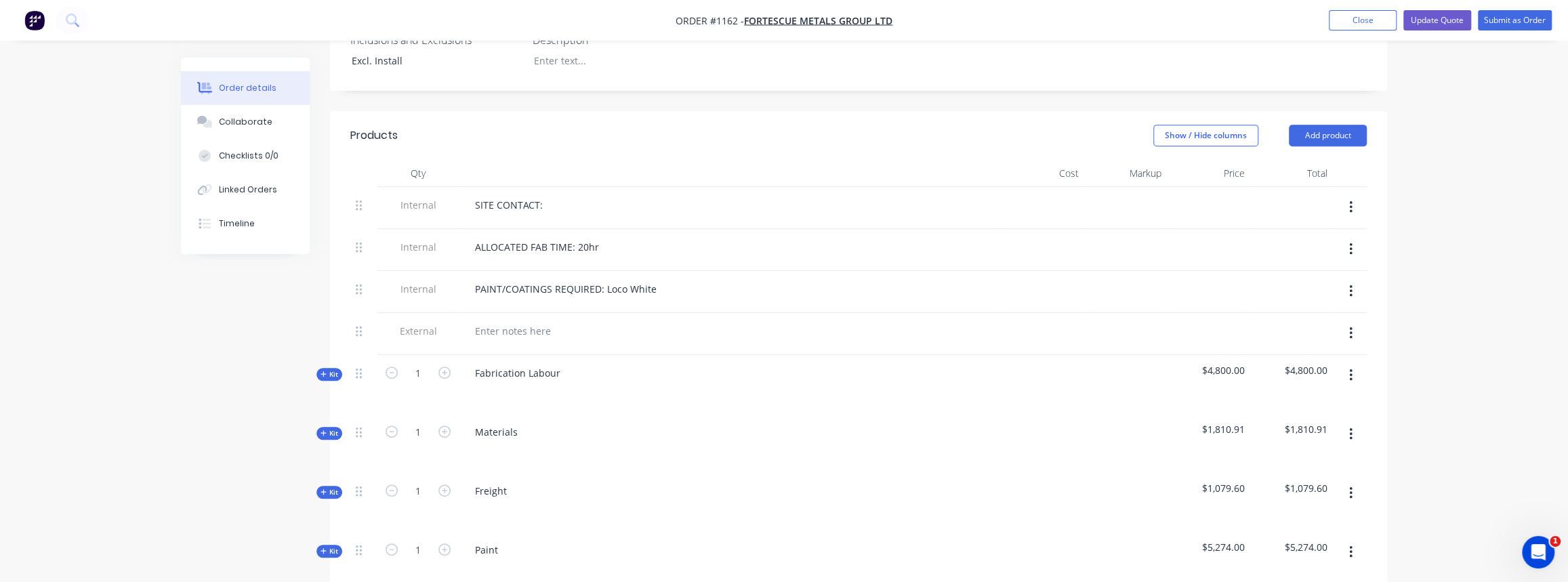
scroll to position [431, 0]
click at [331, 363] on span "Kit" at bounding box center [329, 368] width 18 height 10
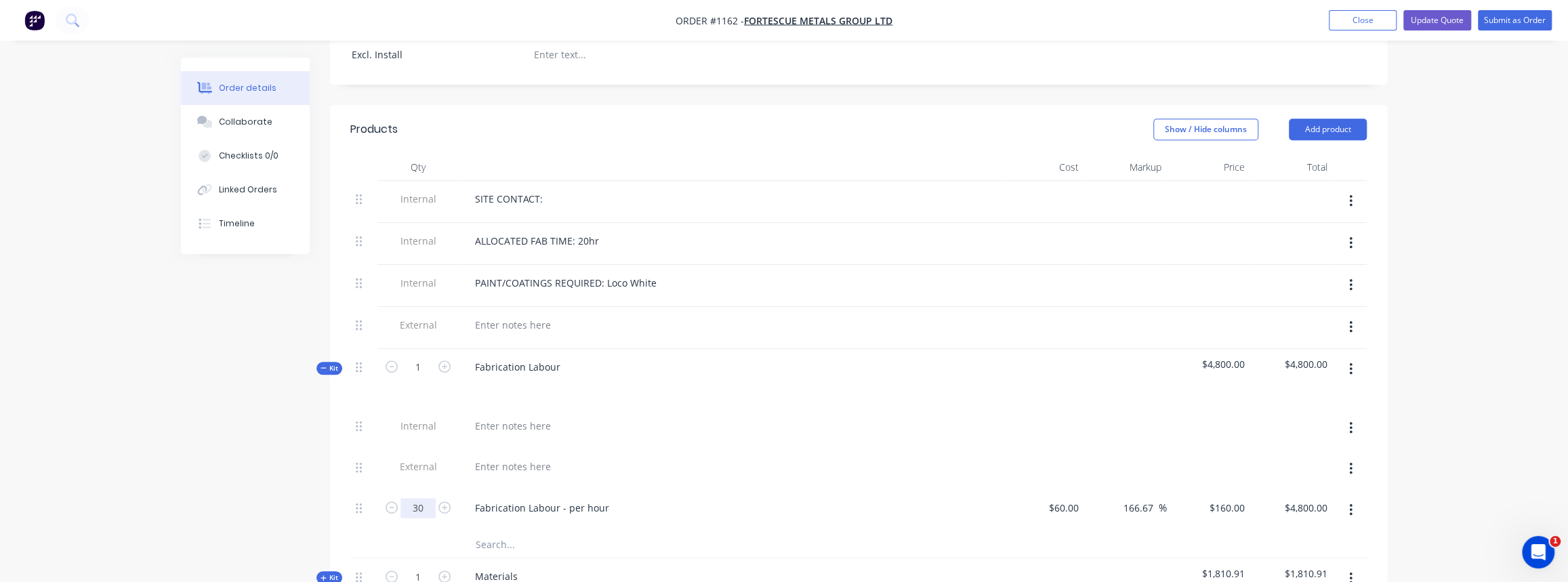
click at [421, 498] on input "30" at bounding box center [417, 508] width 35 height 20
type input "24"
type input "$3,840.00"
click at [489, 505] on div "Fabrication Labour - per hour" at bounding box center [729, 510] width 542 height 41
click at [427, 498] on input "24" at bounding box center [417, 508] width 35 height 20
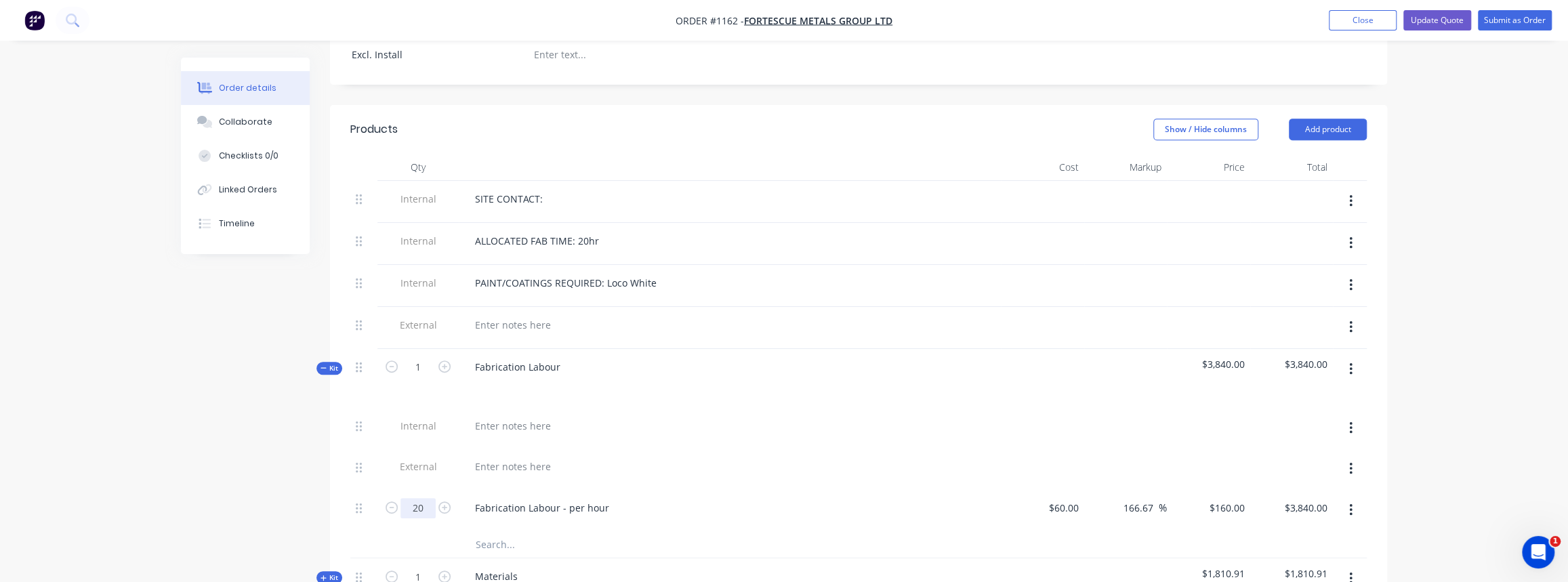
type input "20"
type input "$3,200.00"
click at [785, 509] on div "Fabrication Labour - per hour" at bounding box center [729, 510] width 542 height 41
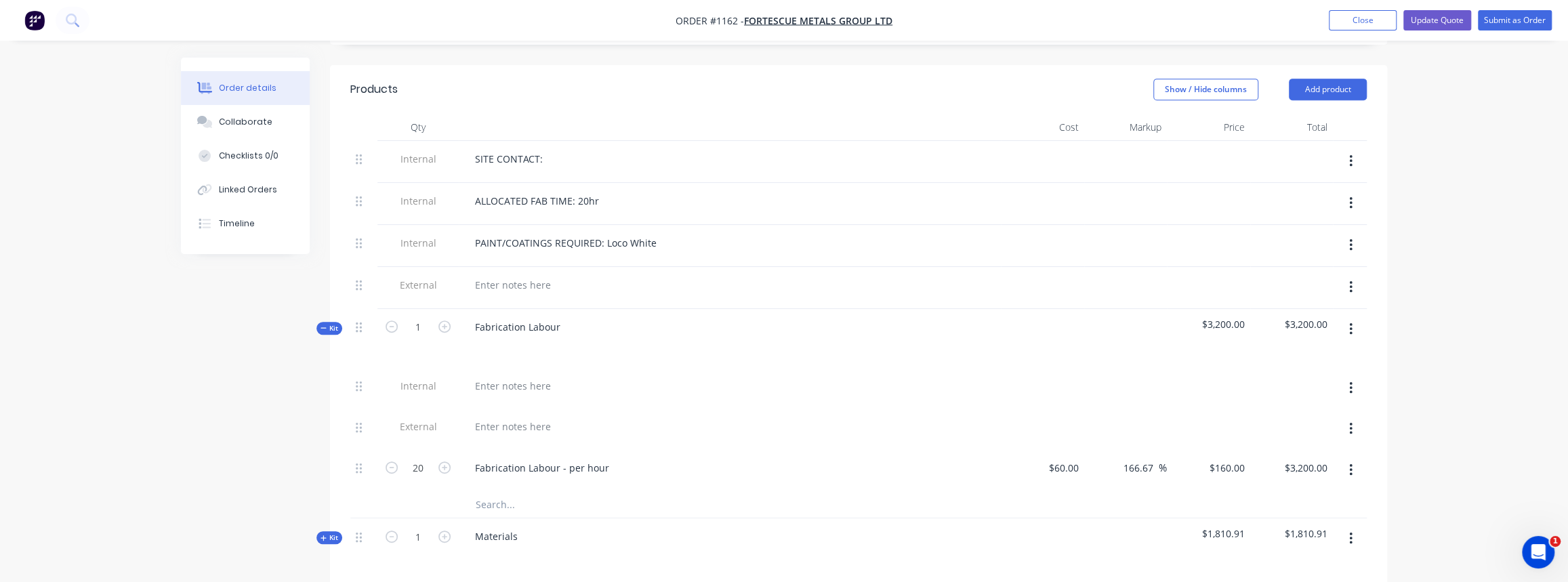
scroll to position [492, 0]
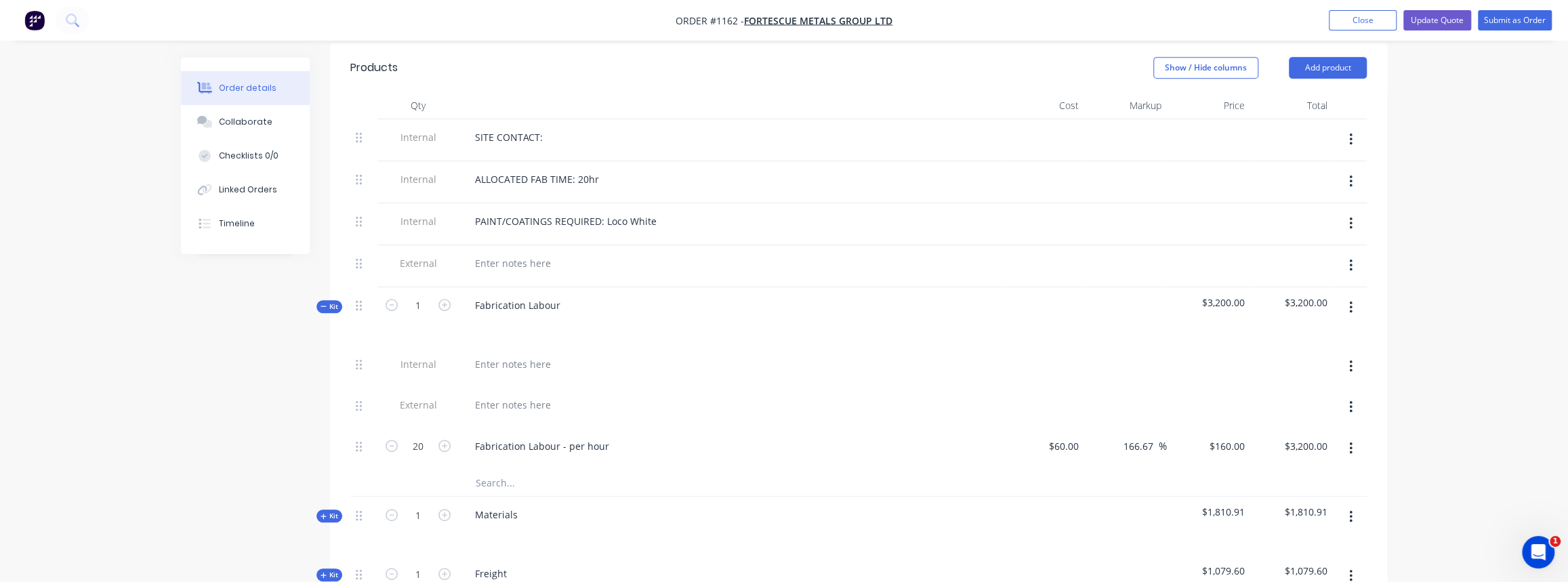
click at [340, 294] on div "Qty Cost Markup Price Total Internal SITE CONTACT: Internal ALLOCATED FAB TIME:…" at bounding box center [858, 404] width 1057 height 626
click at [338, 300] on button "Kit" at bounding box center [329, 306] width 26 height 13
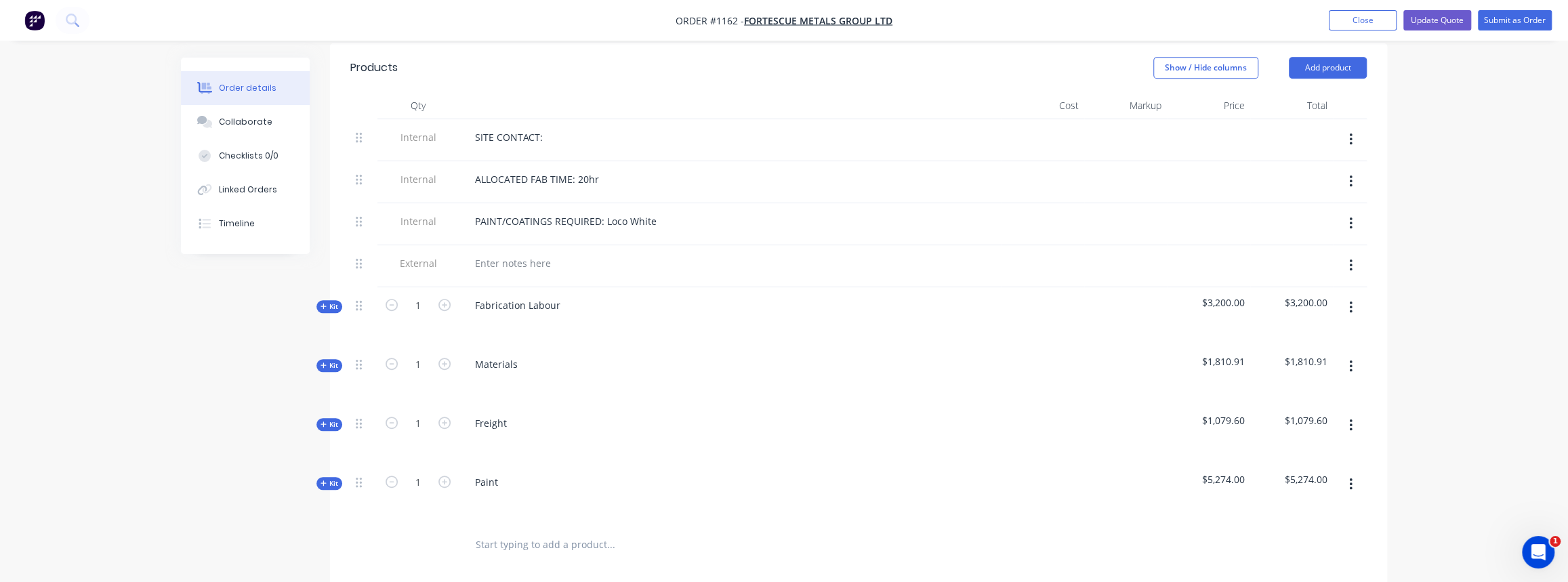
click at [334, 360] on span "Kit" at bounding box center [329, 365] width 18 height 10
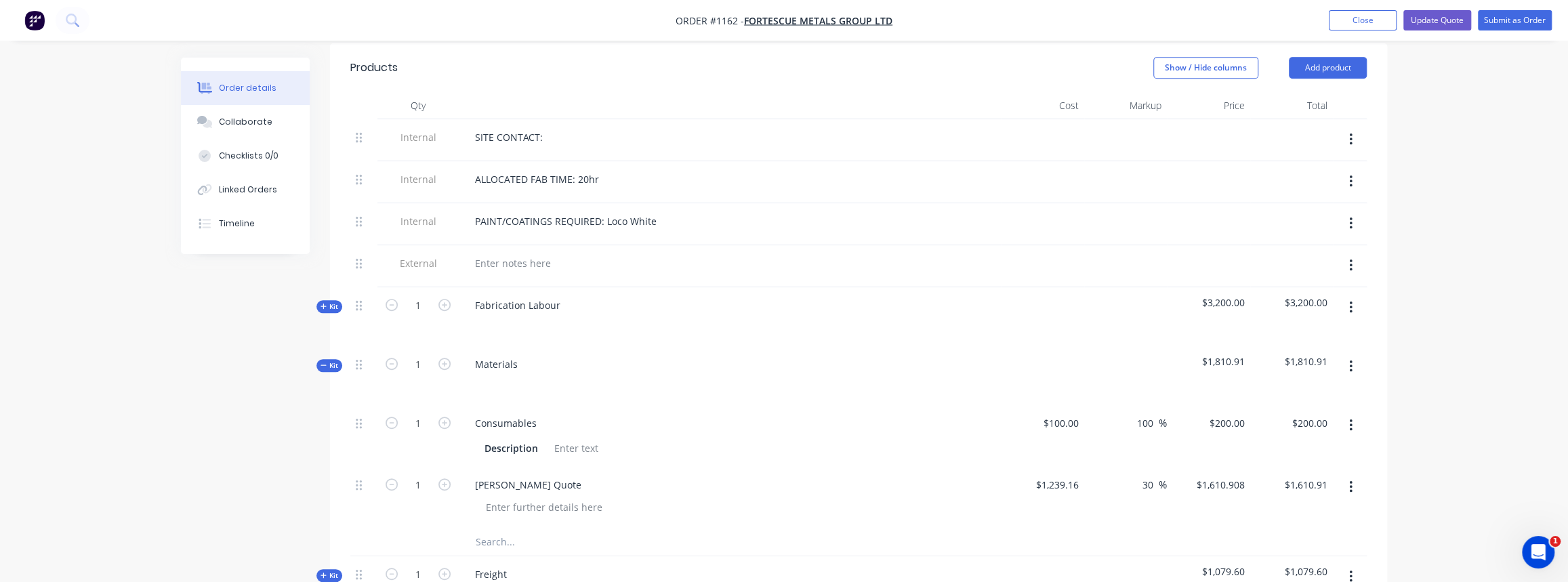
click at [334, 360] on span "Kit" at bounding box center [329, 365] width 18 height 10
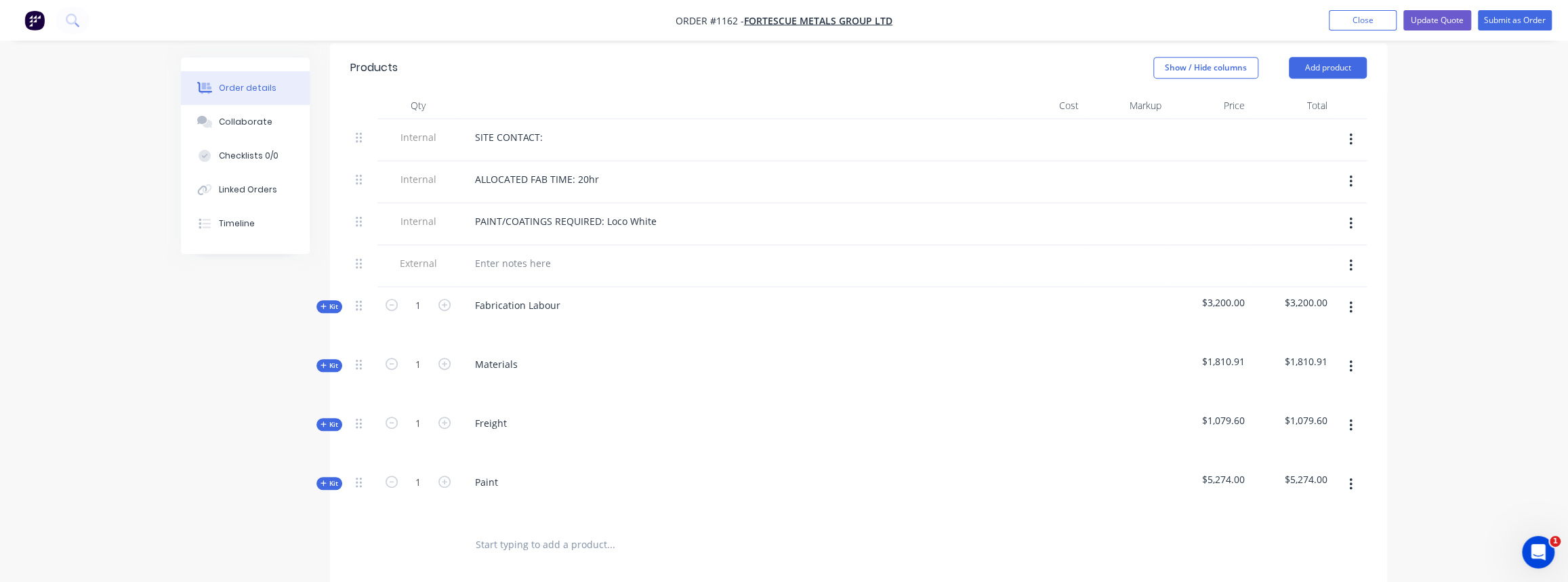
click at [332, 419] on span "Kit" at bounding box center [329, 424] width 18 height 10
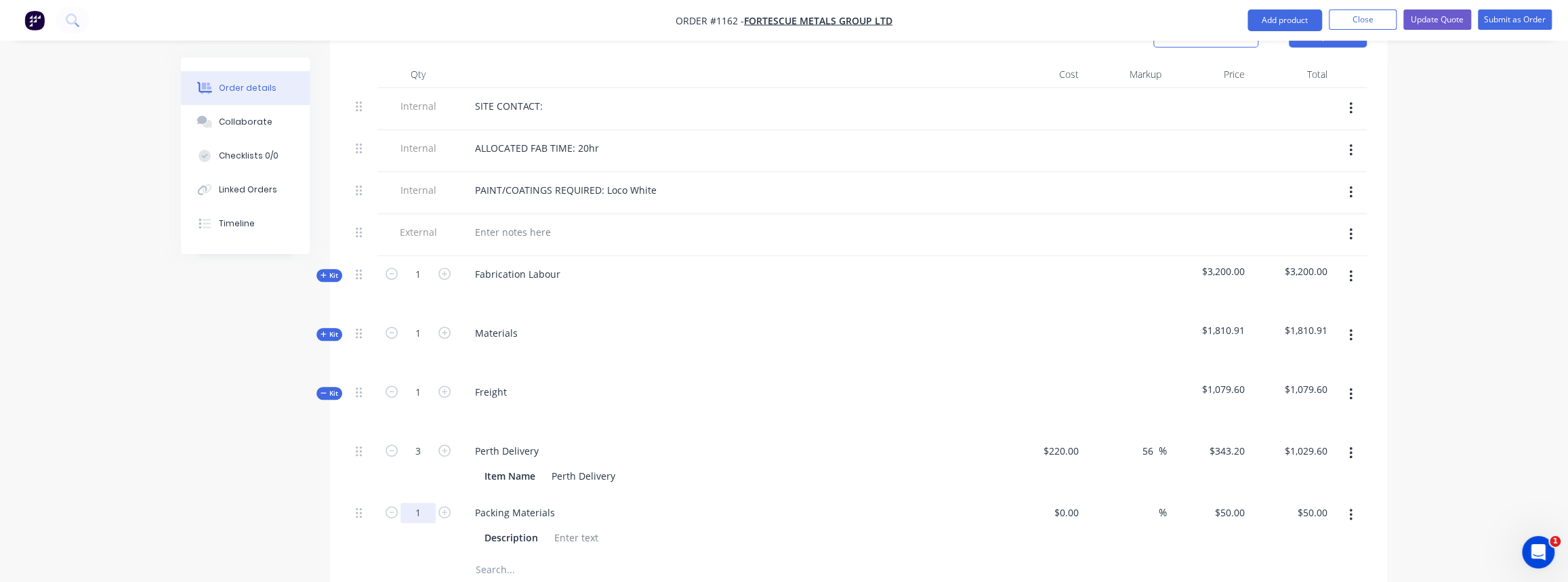
scroll to position [554, 0]
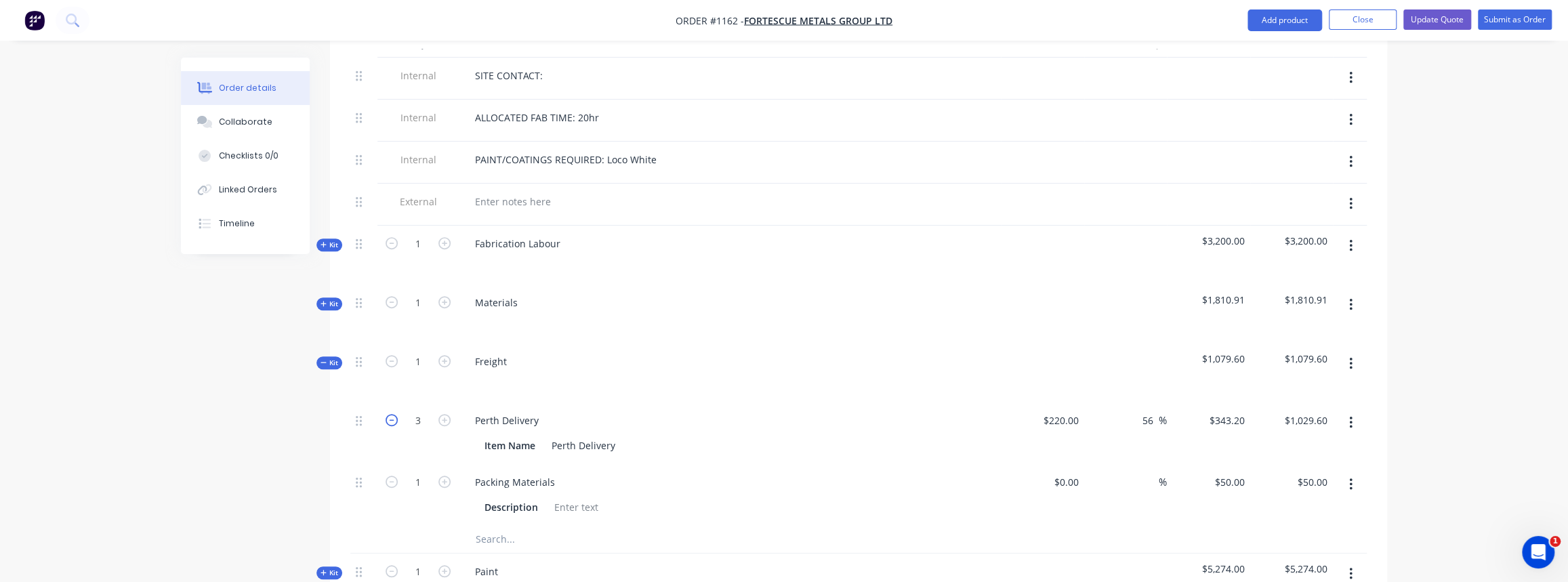
click at [387, 414] on icon "button" at bounding box center [391, 420] width 12 height 12
type input "2"
type input "$686.40"
click at [439, 414] on icon "button" at bounding box center [444, 420] width 12 height 12
type input "3"
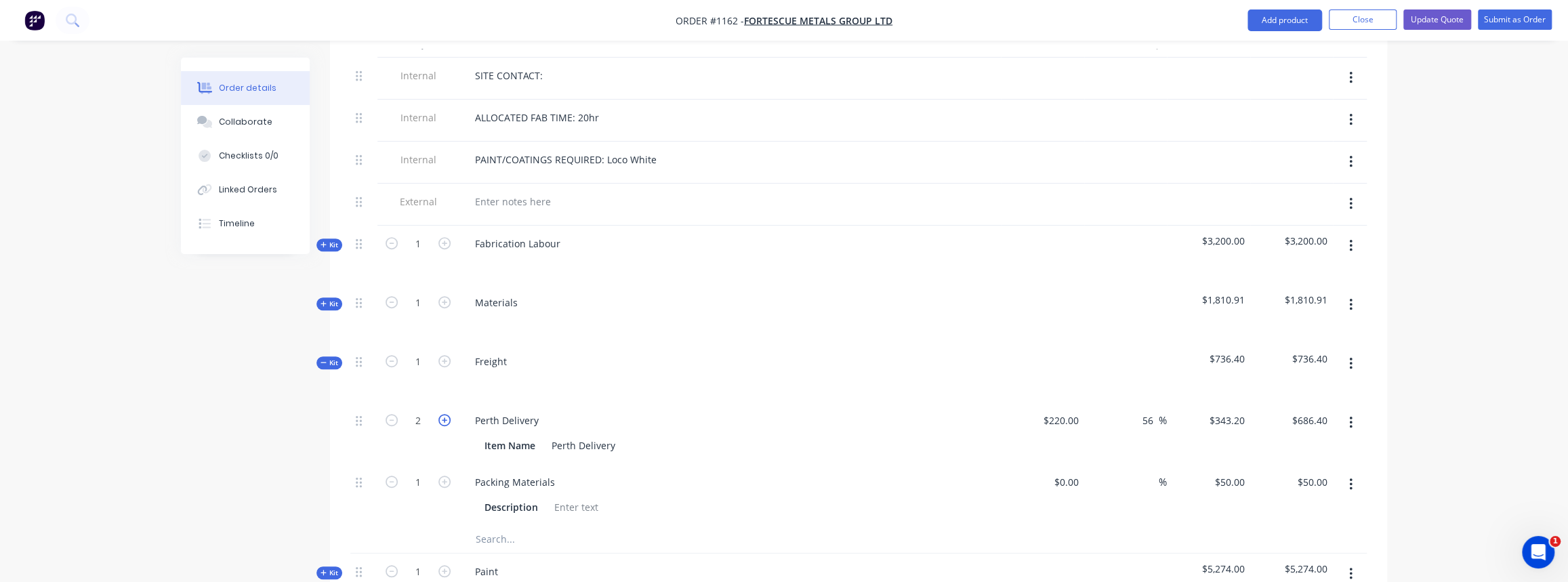
type input "$1,029.60"
click at [321, 359] on icon "button" at bounding box center [323, 362] width 6 height 7
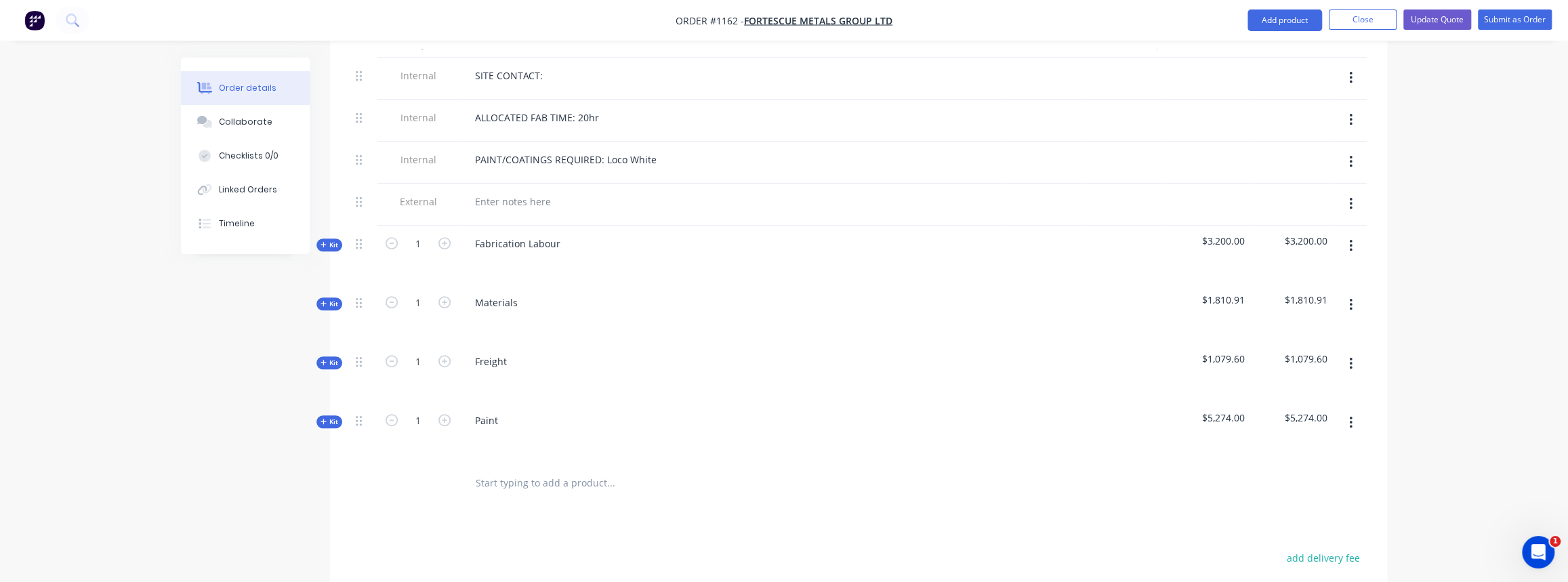
click at [333, 416] on span "Kit" at bounding box center [329, 421] width 18 height 10
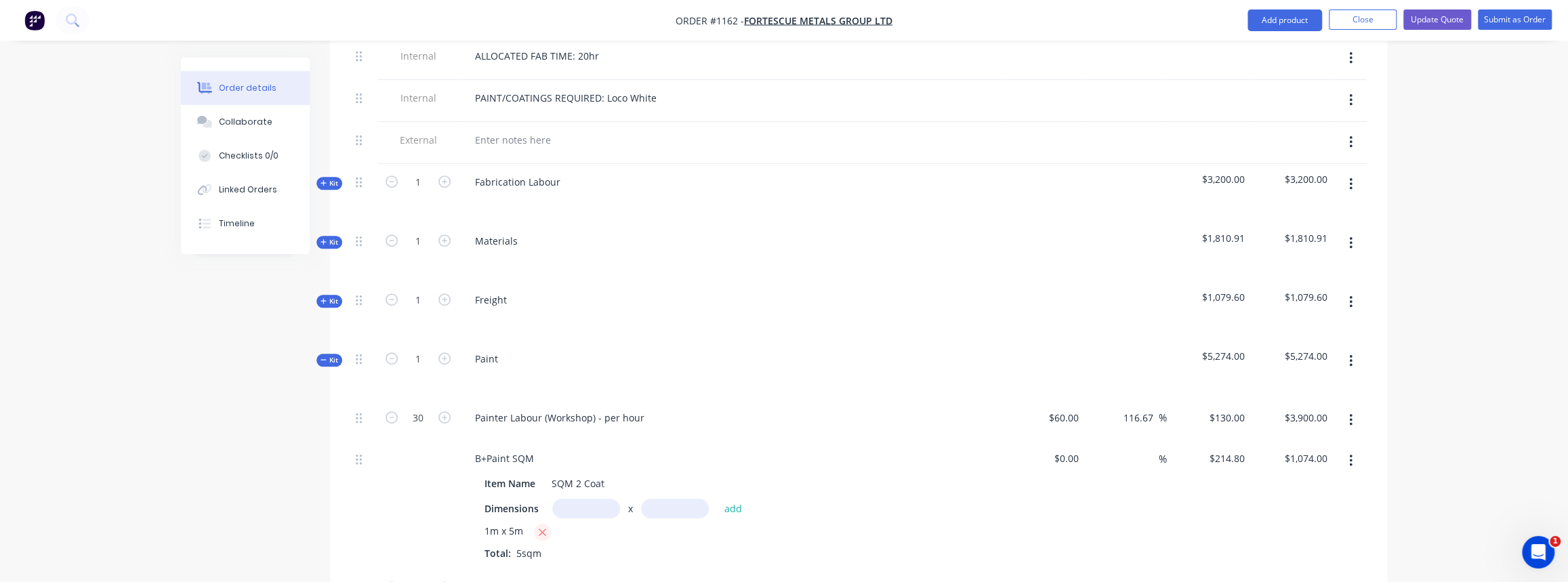
scroll to position [678, 0]
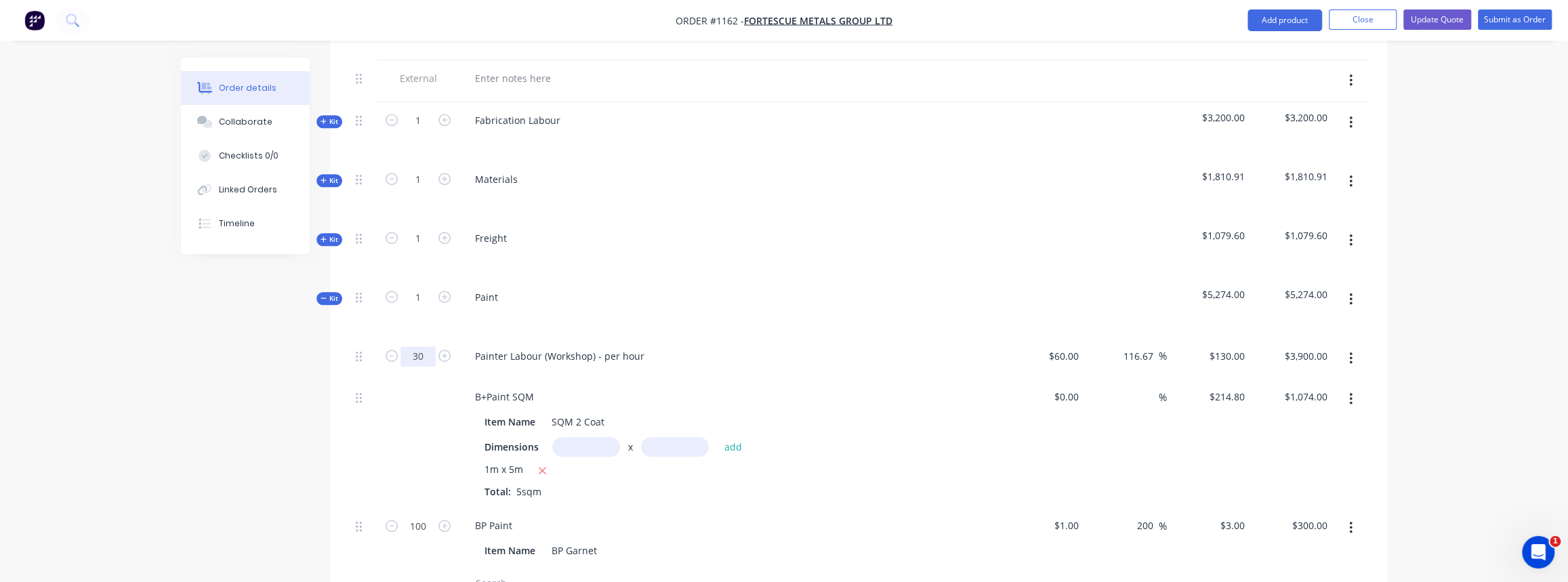
click at [411, 346] on input "30" at bounding box center [417, 356] width 35 height 20
type input "20"
type input "$2,600.00"
click at [506, 338] on div "Painter Labour (Workshop) - per hour" at bounding box center [729, 358] width 542 height 41
click at [327, 293] on span "Kit" at bounding box center [329, 298] width 18 height 10
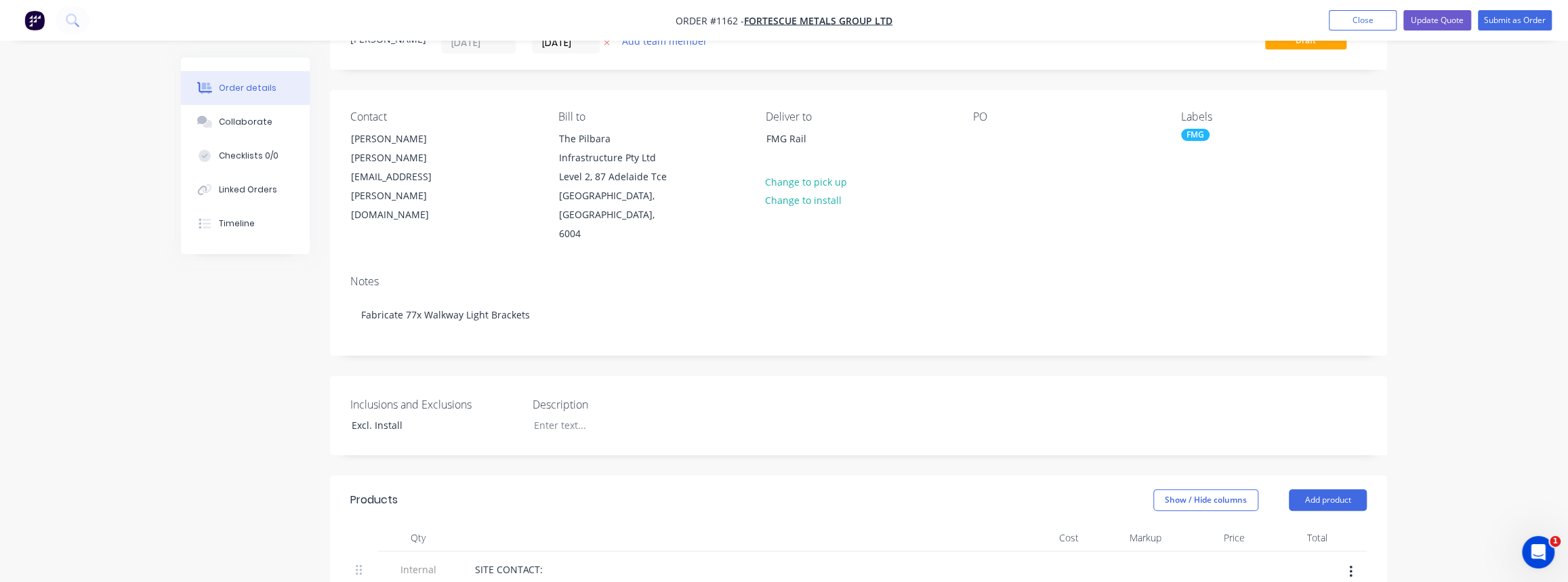
scroll to position [2, 0]
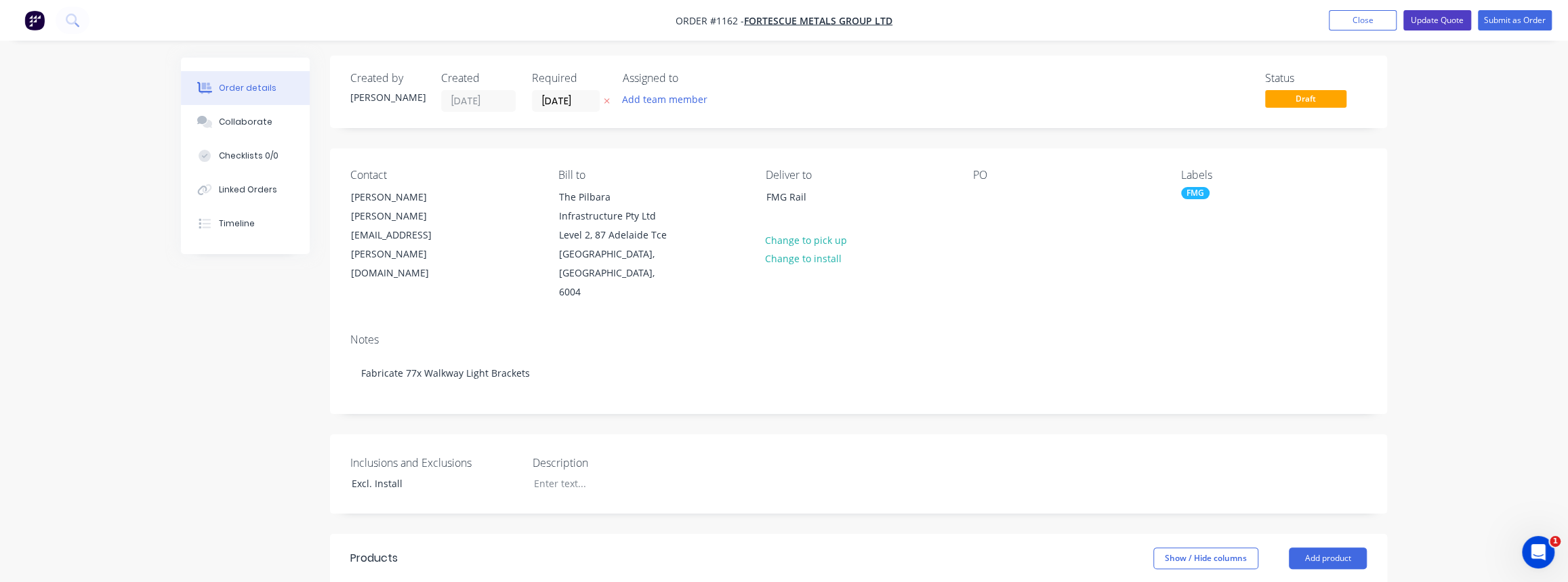
click at [1451, 20] on button "Update Quote" at bounding box center [1437, 20] width 68 height 20
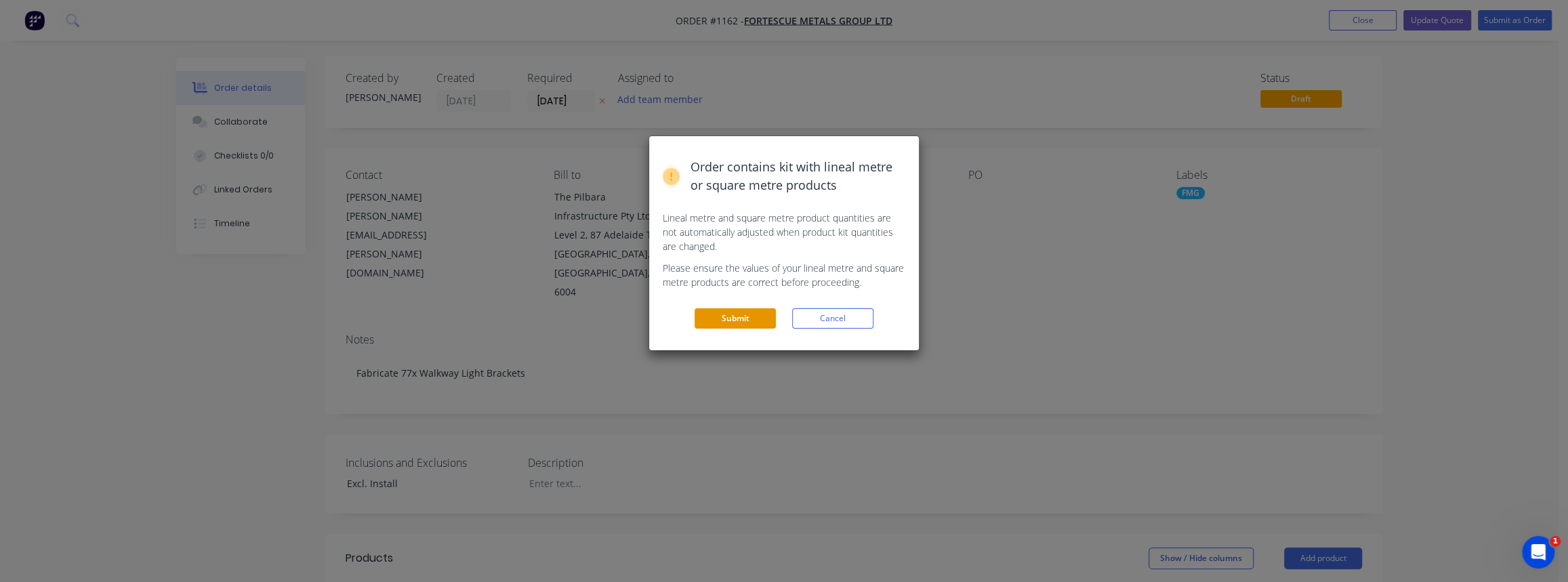
click at [725, 318] on button "Submit" at bounding box center [735, 318] width 81 height 20
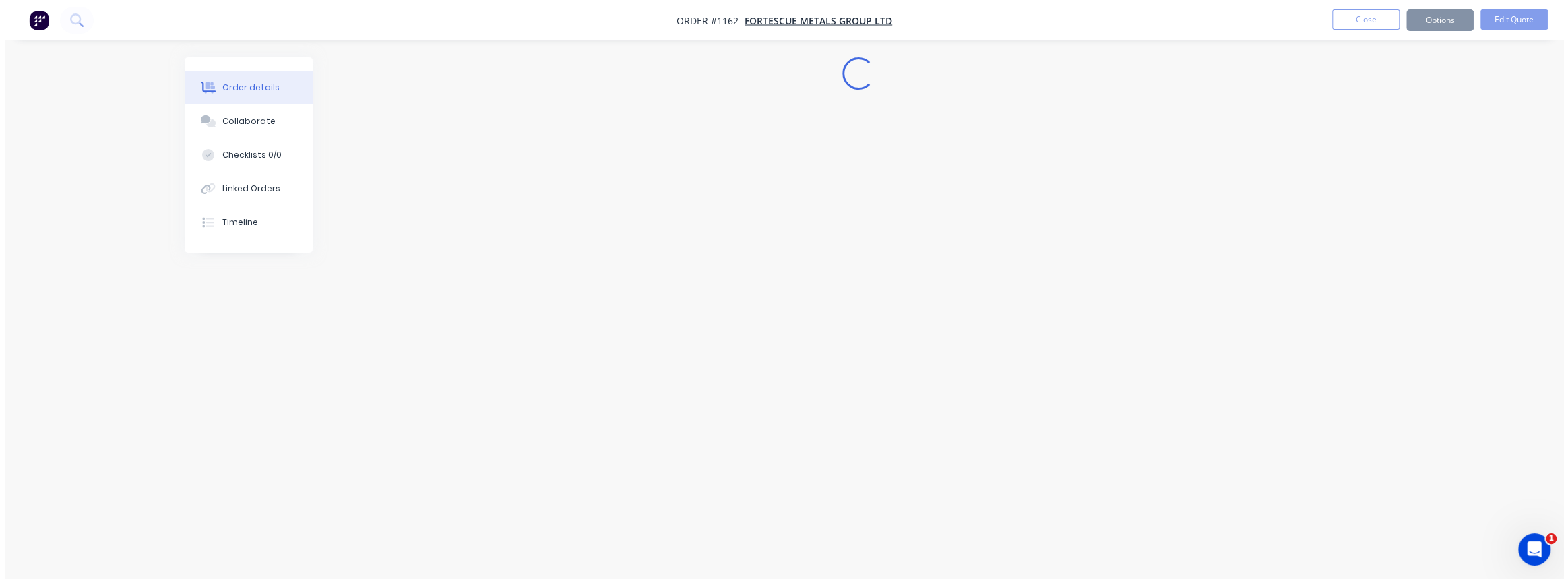
scroll to position [0, 0]
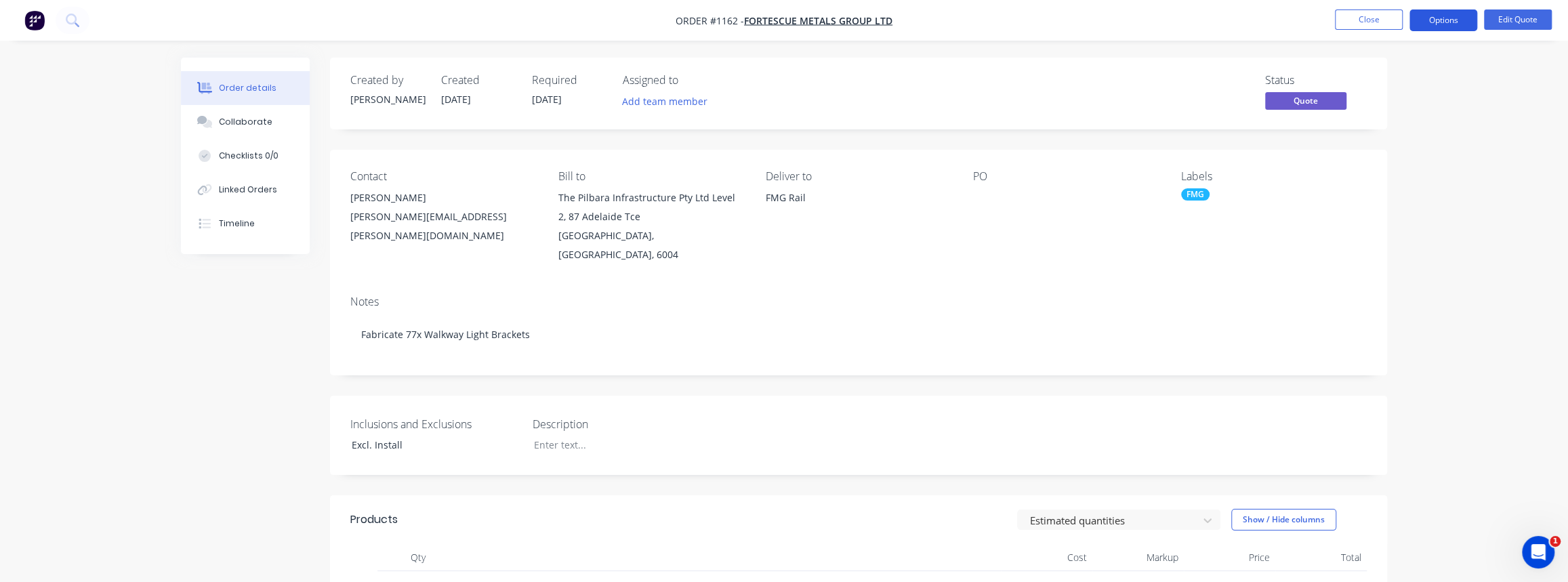
click at [1445, 22] on button "Options" at bounding box center [1443, 21] width 68 height 22
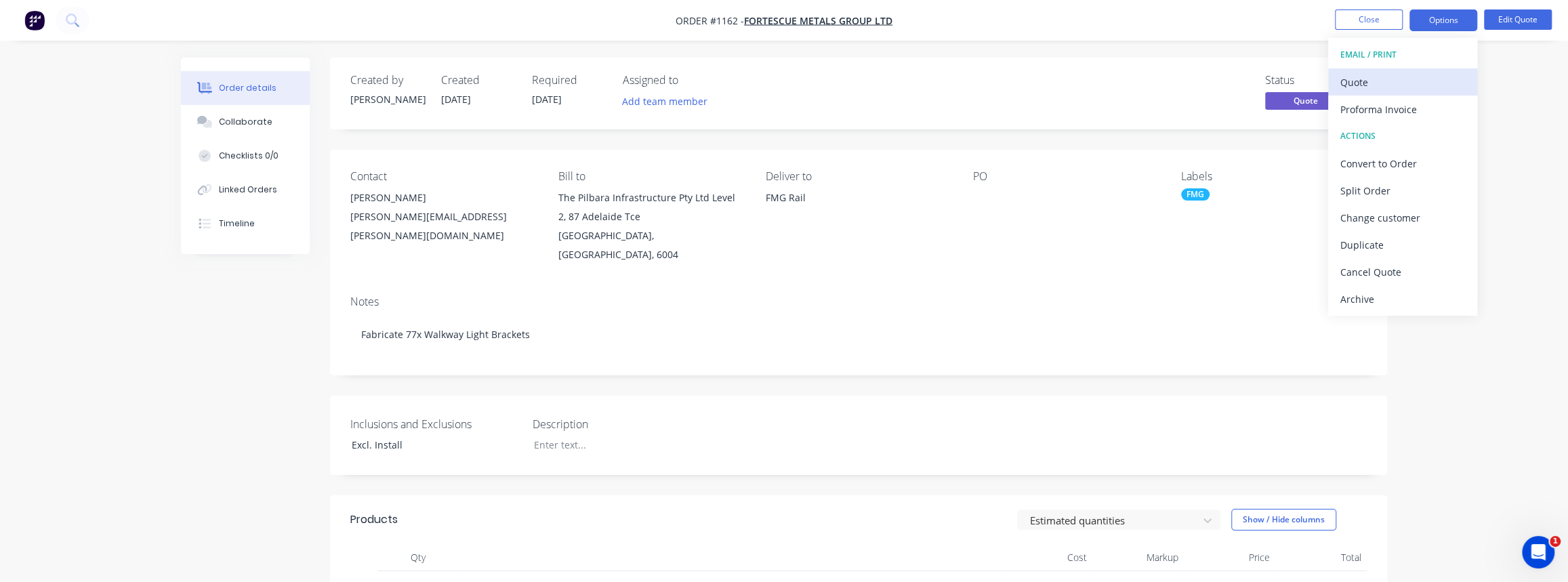
click at [1362, 84] on div "Quote" at bounding box center [1401, 83] width 125 height 20
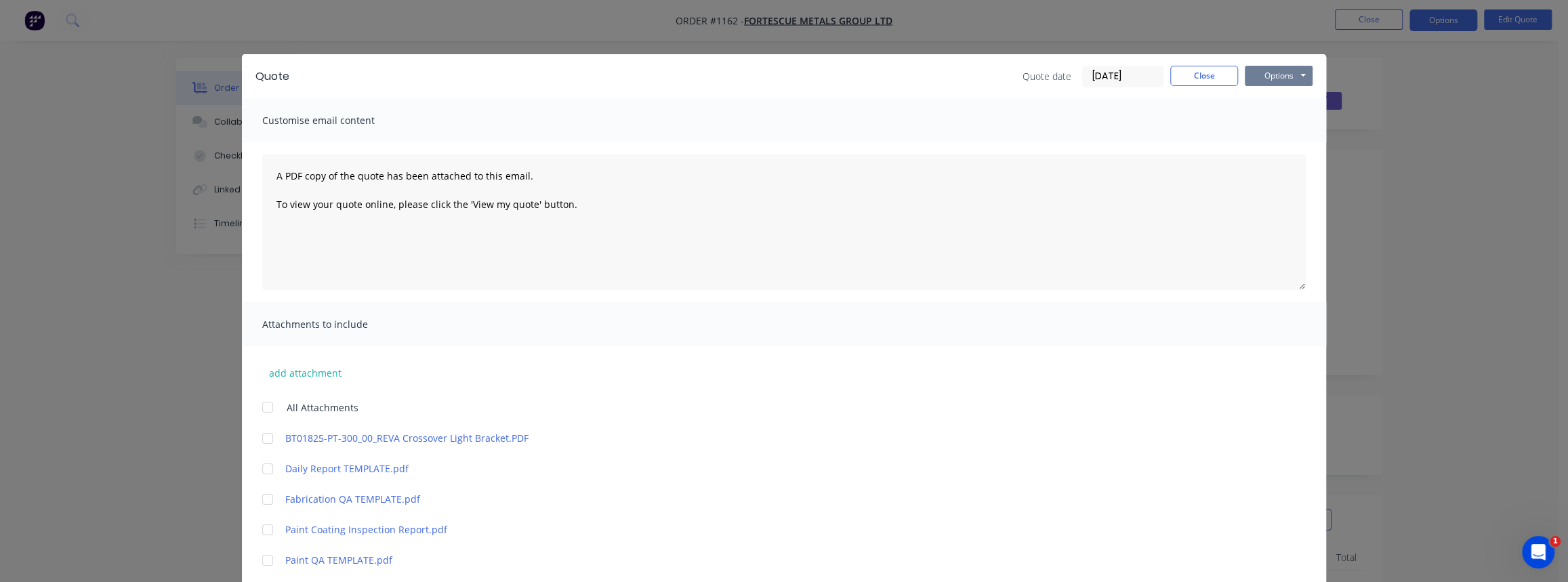
click at [1273, 79] on button "Options" at bounding box center [1279, 76] width 68 height 20
click at [1271, 115] on button "Print" at bounding box center [1288, 122] width 87 height 22
click at [1210, 79] on button "Close" at bounding box center [1204, 76] width 68 height 20
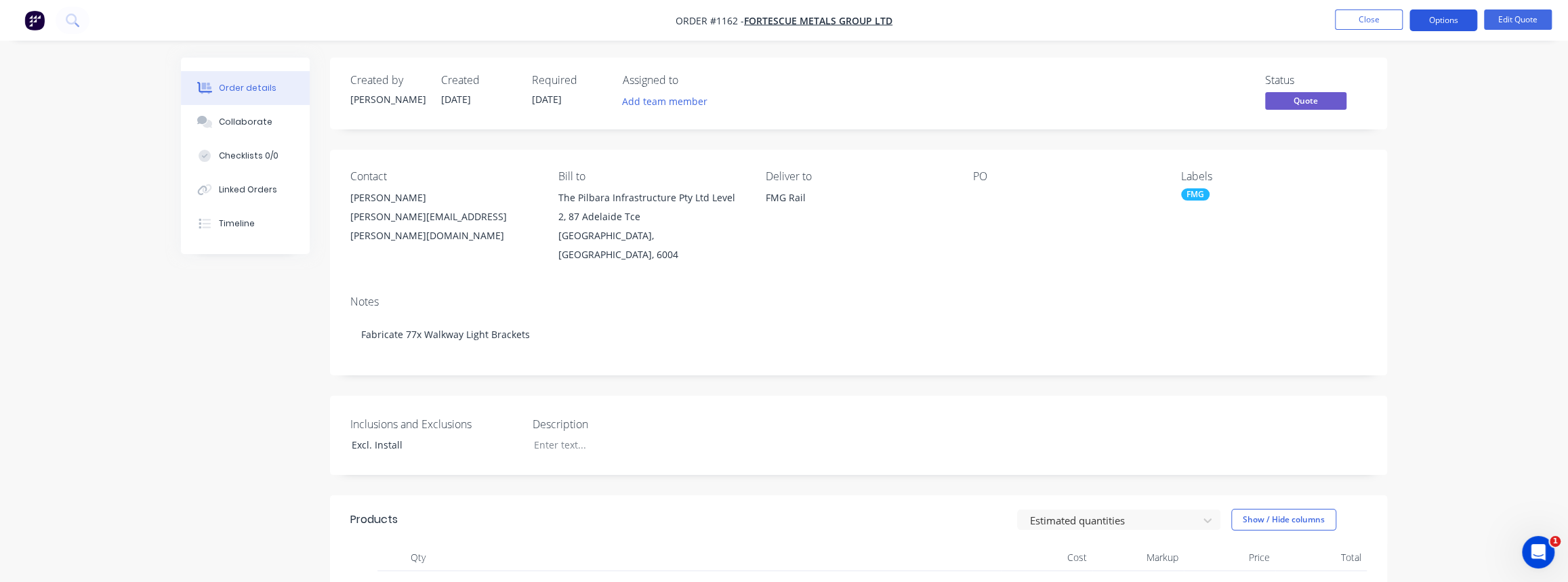
click at [1426, 20] on button "Options" at bounding box center [1443, 21] width 68 height 22
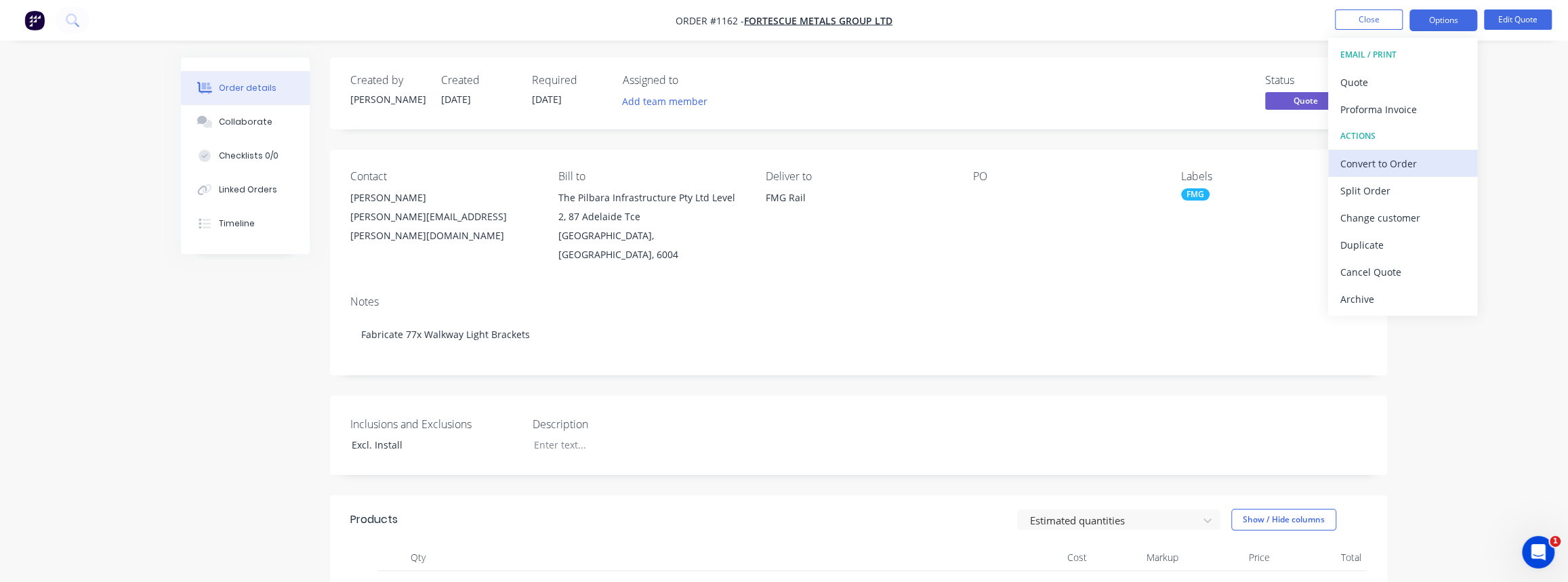
click at [1377, 160] on div "Convert to Order" at bounding box center [1401, 164] width 125 height 20
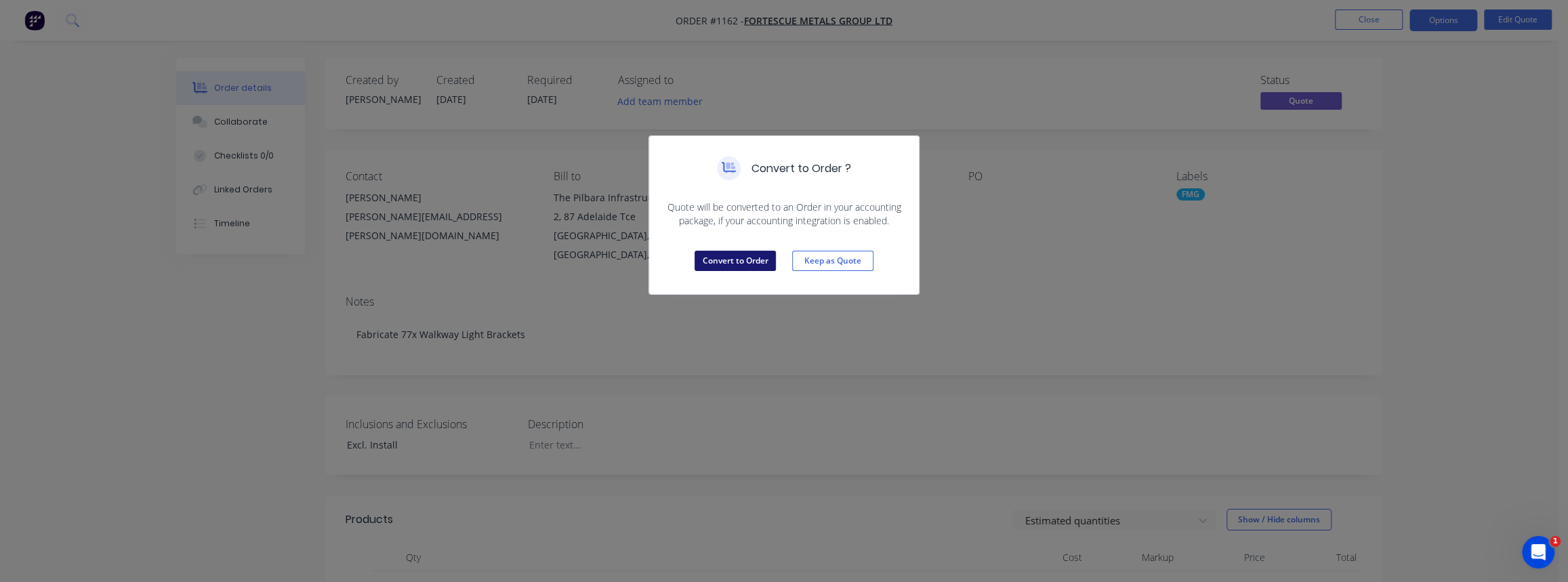
click at [733, 259] on button "Convert to Order" at bounding box center [735, 261] width 81 height 20
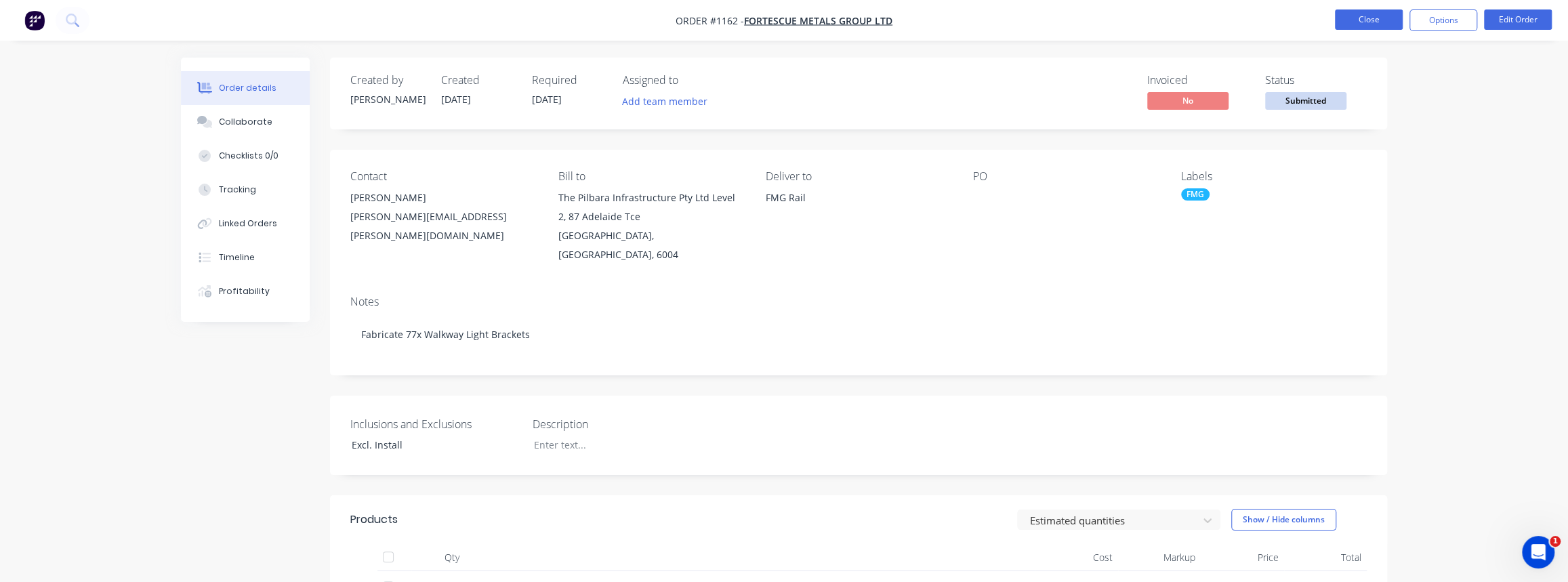
click at [1377, 17] on button "Close" at bounding box center [1368, 20] width 68 height 20
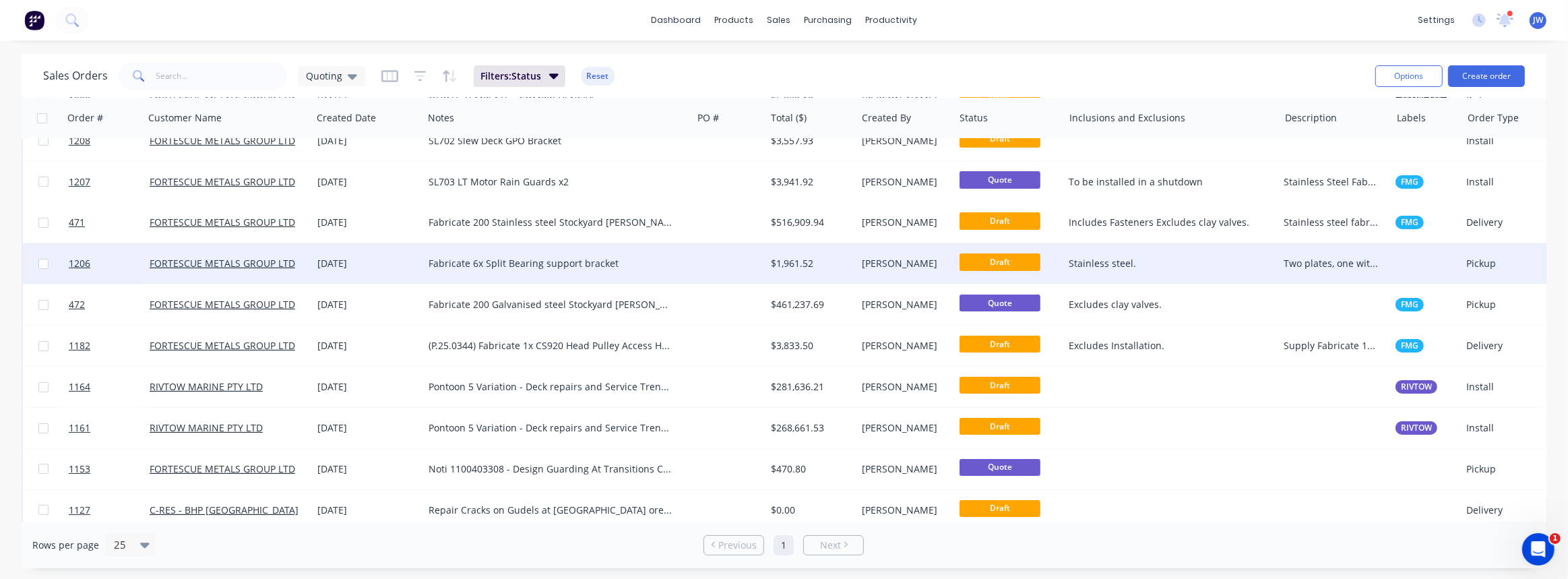
scroll to position [198, 0]
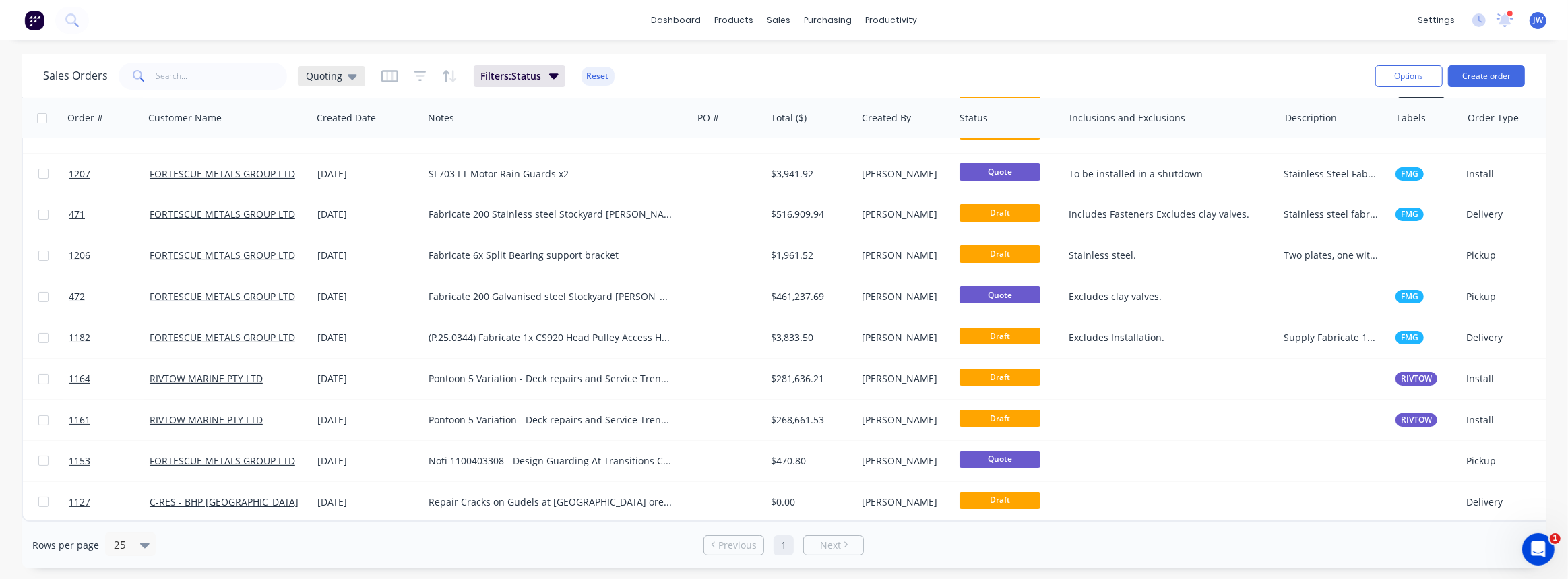
drag, startPoint x: 354, startPoint y: 72, endPoint x: 343, endPoint y: 71, distance: 11.0
click at [352, 72] on icon at bounding box center [353, 75] width 10 height 15
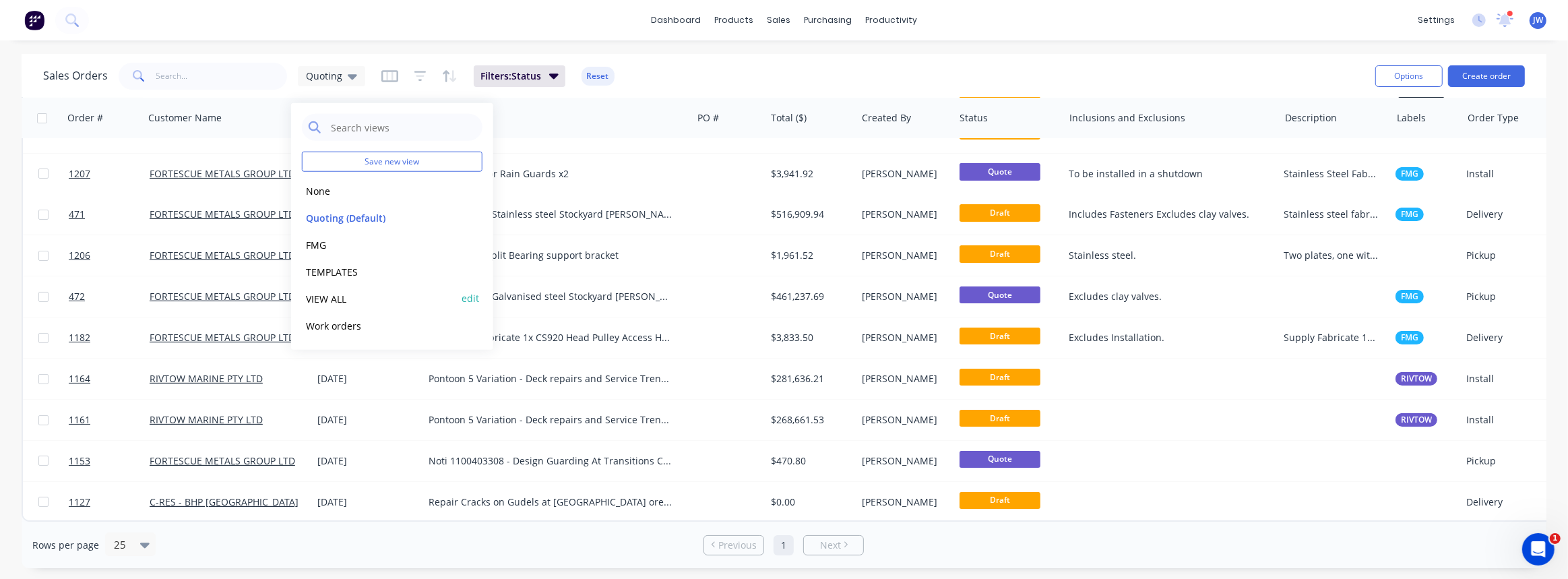
click at [343, 296] on button "VIEW ALL" at bounding box center [378, 299] width 154 height 16
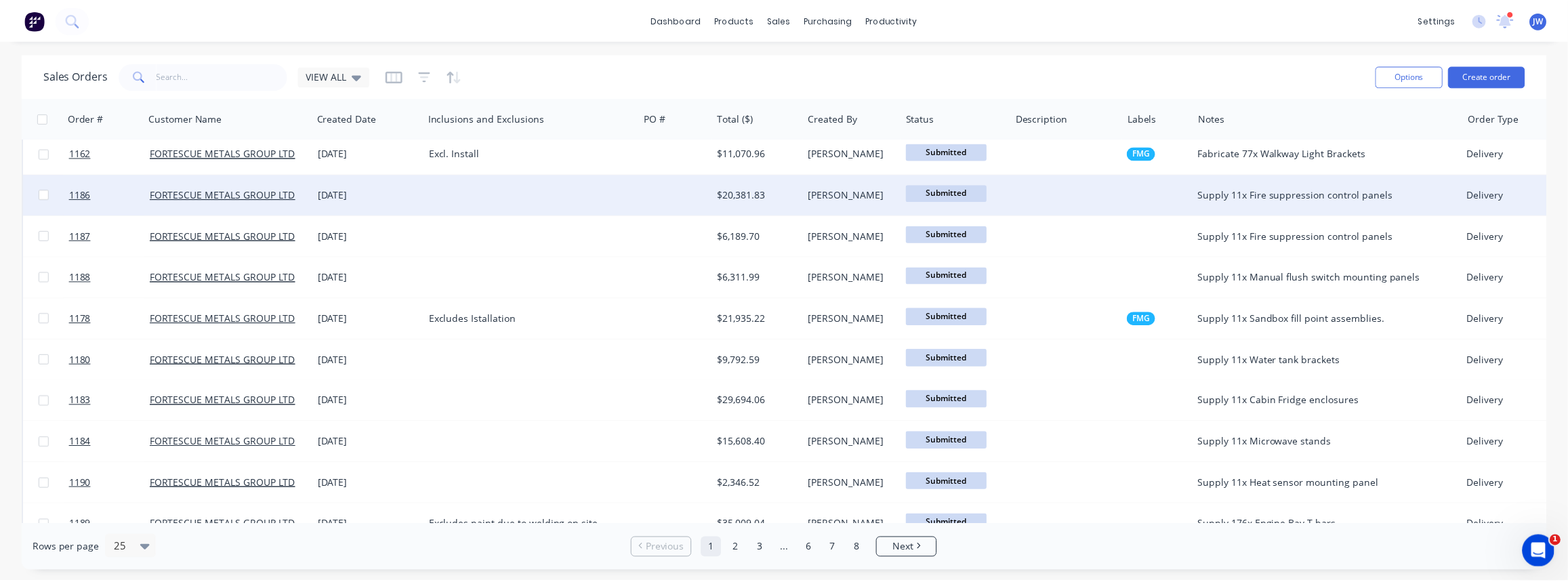
scroll to position [0, 0]
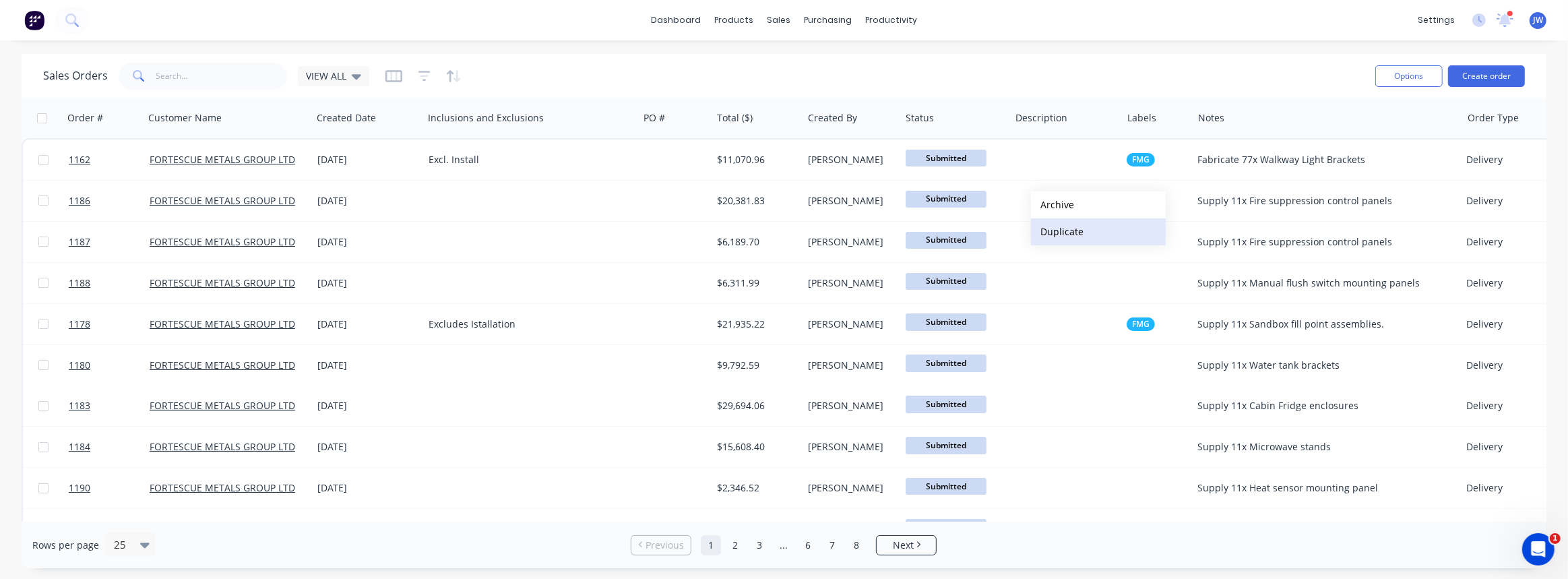
click at [1060, 229] on button "Duplicate" at bounding box center [1098, 231] width 135 height 27
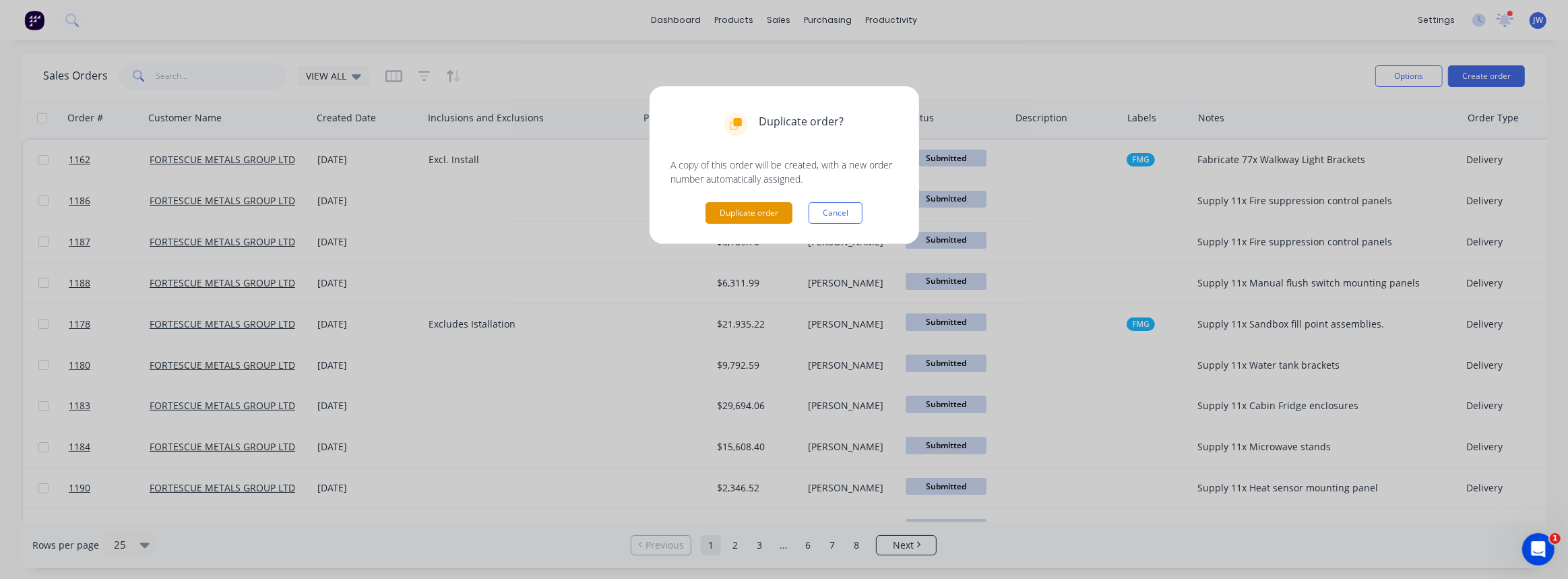
click at [769, 211] on button "Duplicate order" at bounding box center [750, 214] width 87 height 22
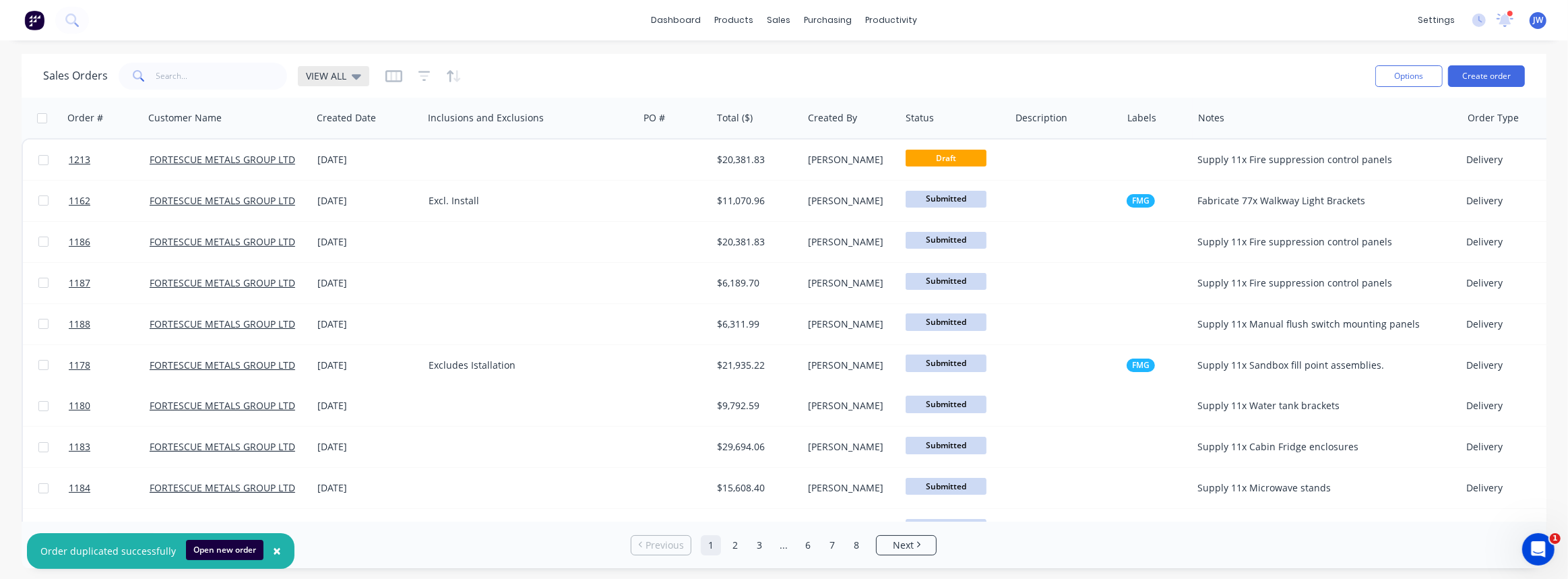
click at [326, 72] on span "VIEW ALL" at bounding box center [326, 75] width 41 height 14
click at [324, 218] on button "Quoting (Default)" at bounding box center [378, 217] width 154 height 16
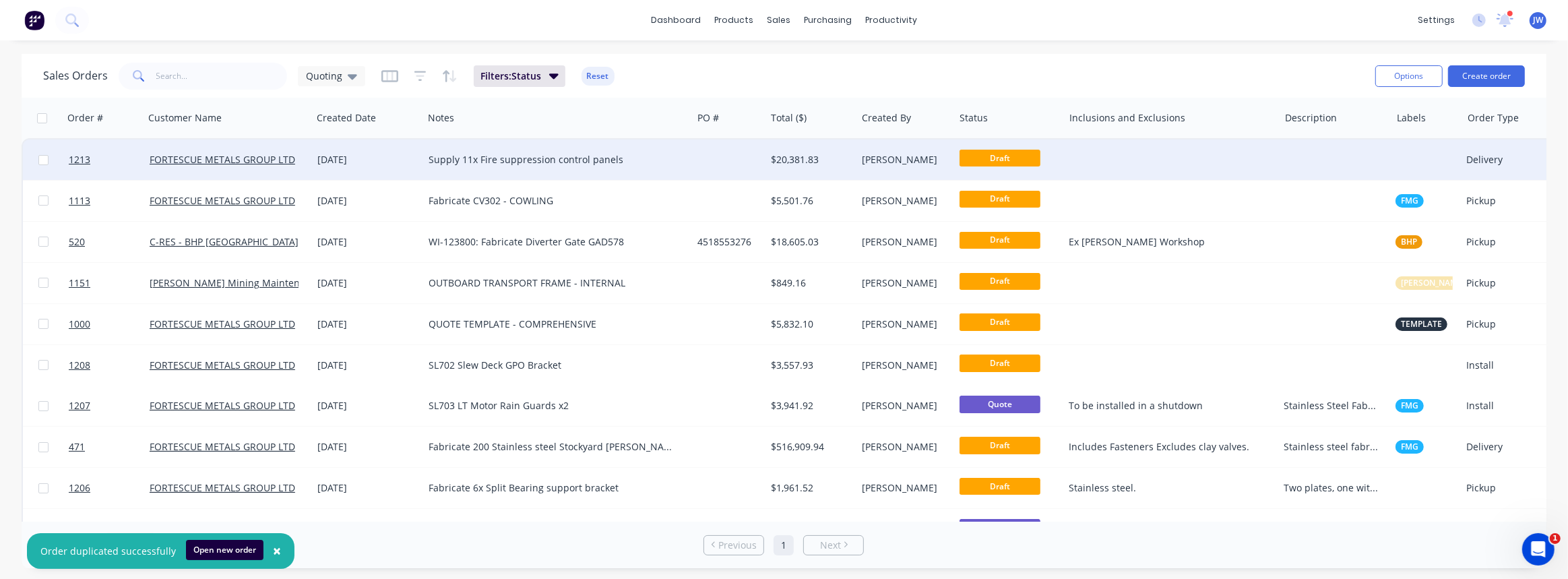
click at [618, 158] on div "Supply 11x Fire suppression control panels" at bounding box center [551, 160] width 245 height 14
drag, startPoint x: 628, startPoint y: 150, endPoint x: 480, endPoint y: 152, distance: 148.0
click at [480, 152] on div "Supply 11x Fire suppression control panels" at bounding box center [558, 150] width 266 height 19
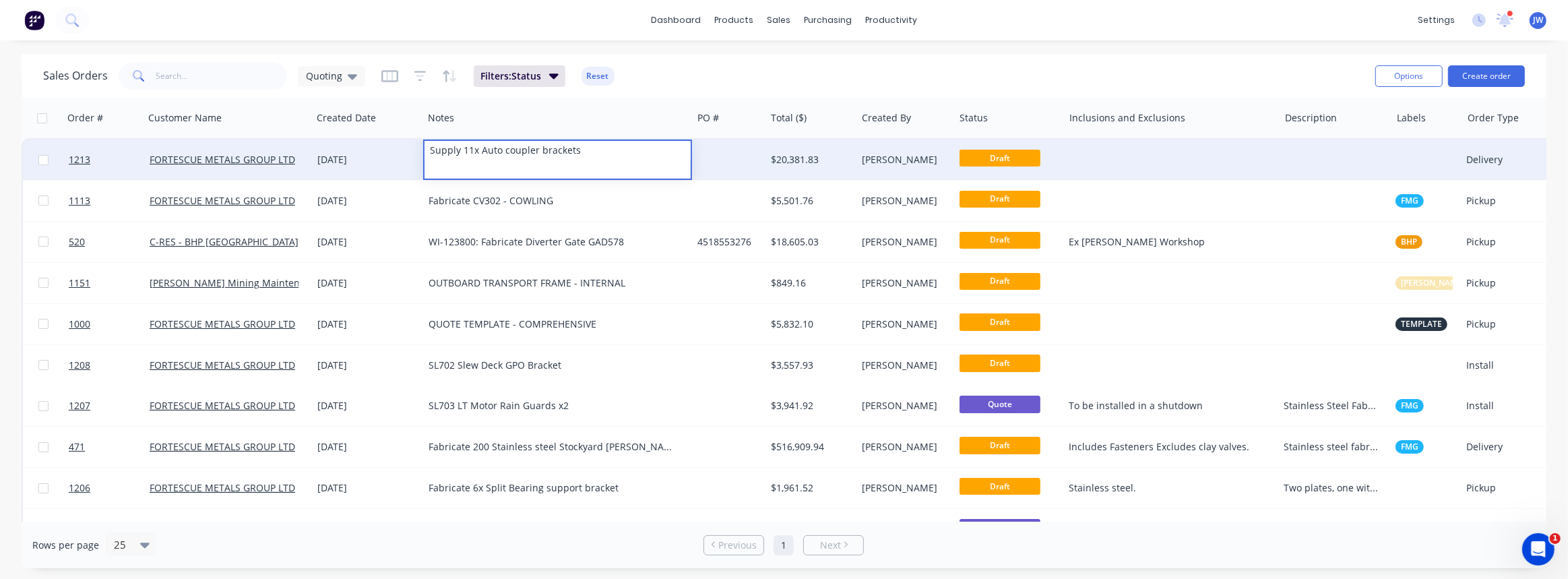
click at [858, 162] on div "[PERSON_NAME]" at bounding box center [906, 159] width 97 height 41
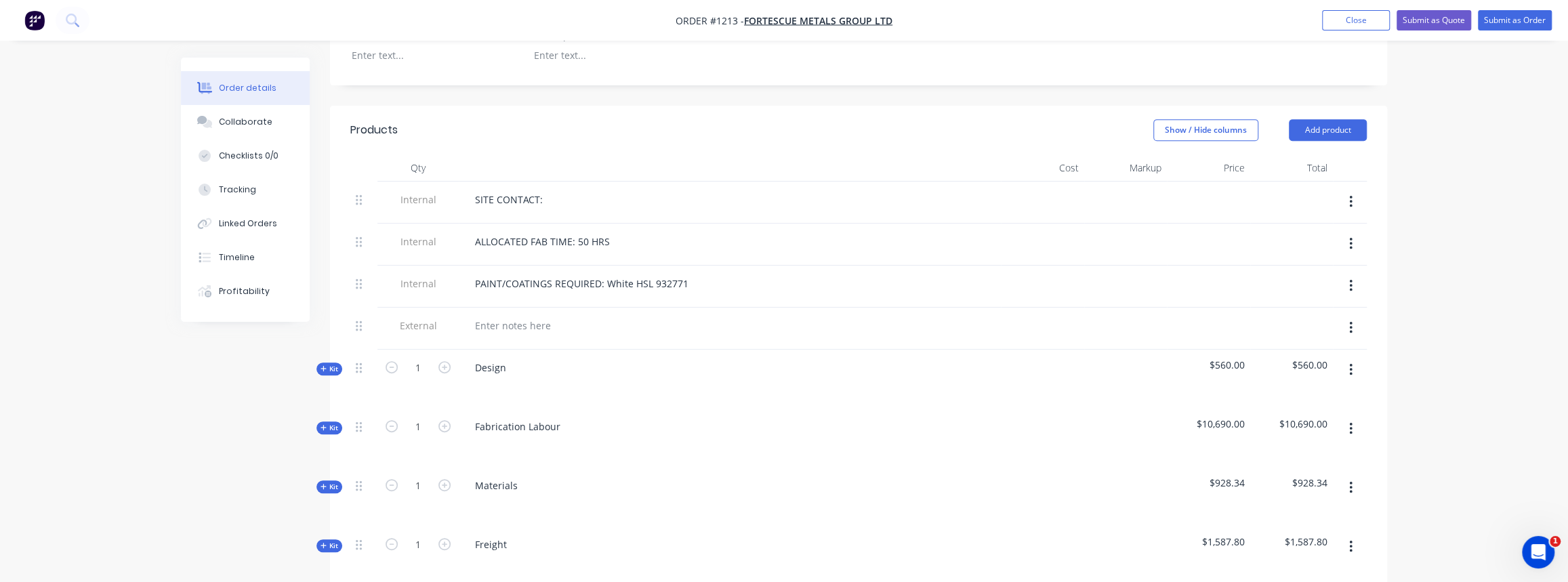
scroll to position [431, 0]
drag, startPoint x: 613, startPoint y: 234, endPoint x: 577, endPoint y: 236, distance: 36.1
click at [577, 236] on div "ALLOCATED FAB TIME: 50 HRS" at bounding box center [542, 241] width 157 height 20
drag, startPoint x: 684, startPoint y: 276, endPoint x: 606, endPoint y: 282, distance: 78.2
click at [606, 282] on div "PAINT/COATINGS REQUIRED: White HSL 932771" at bounding box center [582, 284] width 236 height 20
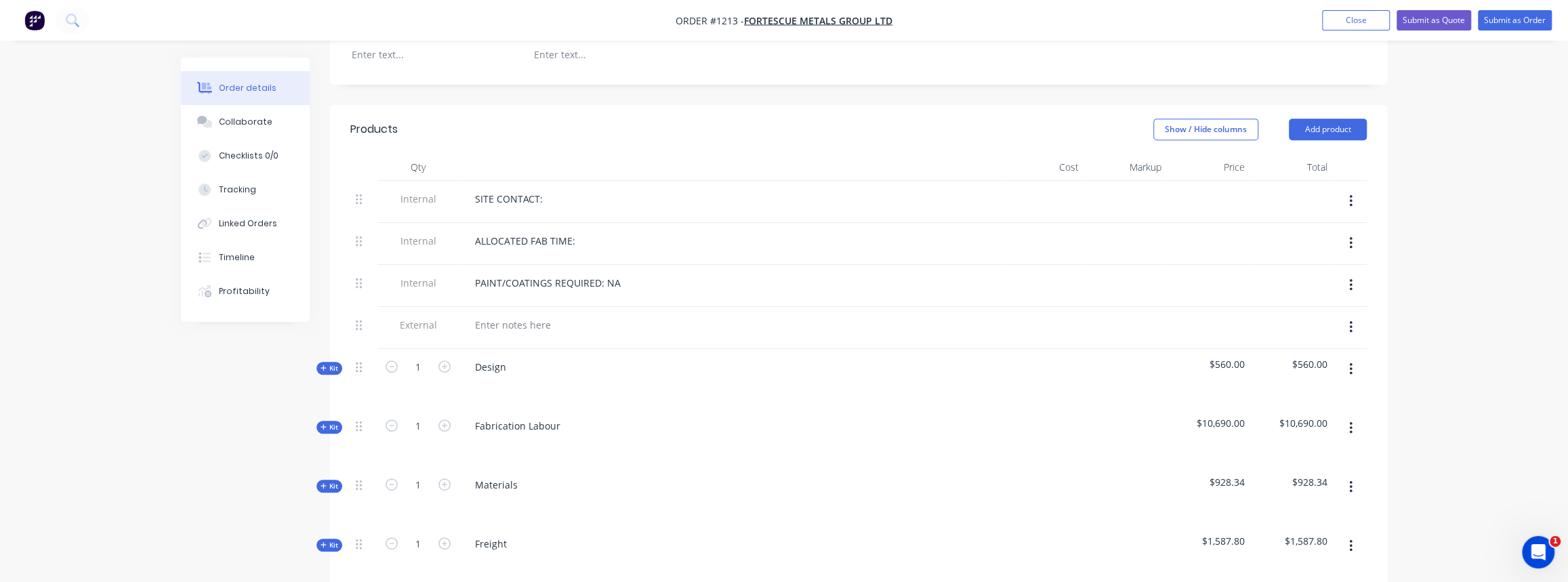
click at [336, 363] on span "Kit" at bounding box center [329, 368] width 18 height 10
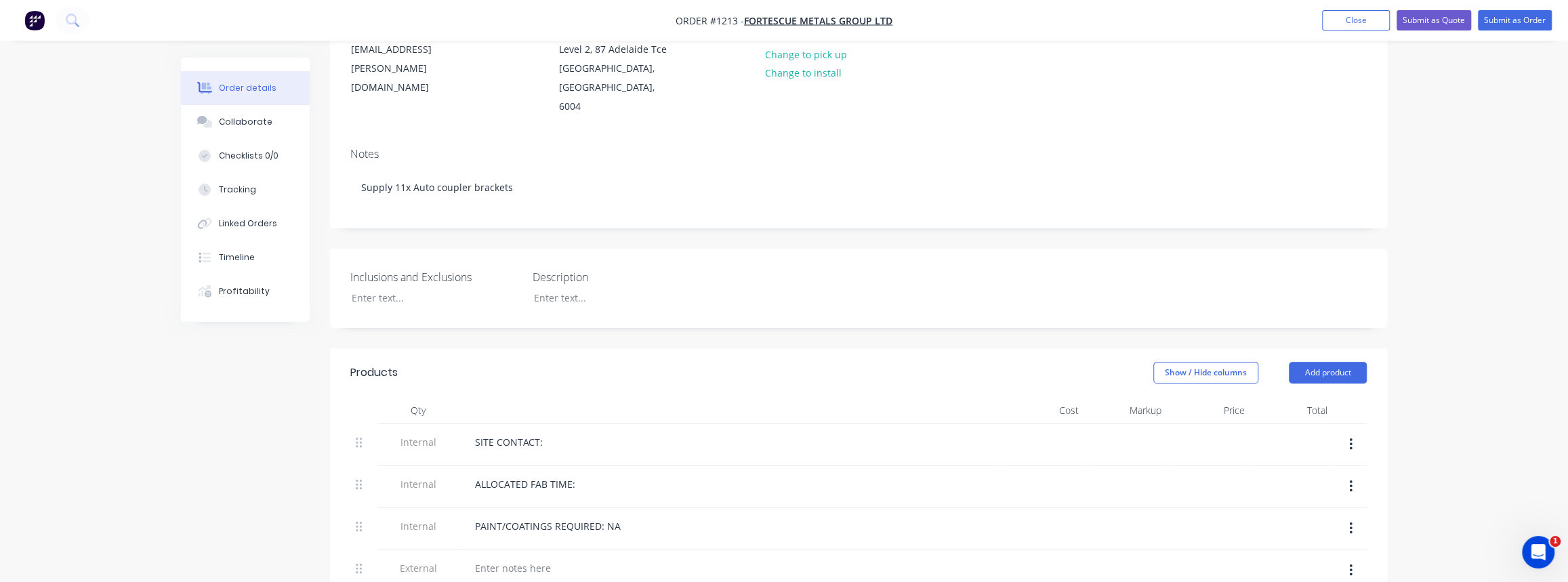
scroll to position [185, 0]
click at [397, 307] on div "Inclusions and Exclusions Description" at bounding box center [858, 291] width 1057 height 79
click at [395, 292] on div at bounding box center [425, 301] width 170 height 20
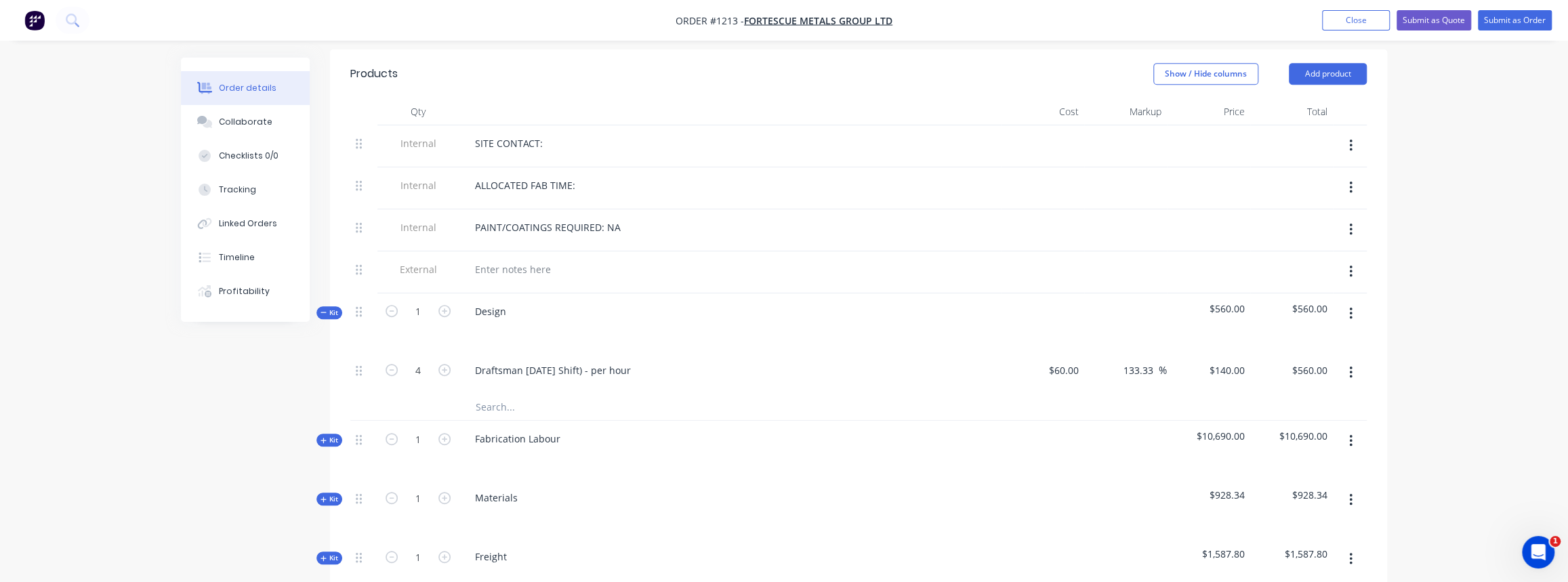
scroll to position [492, 0]
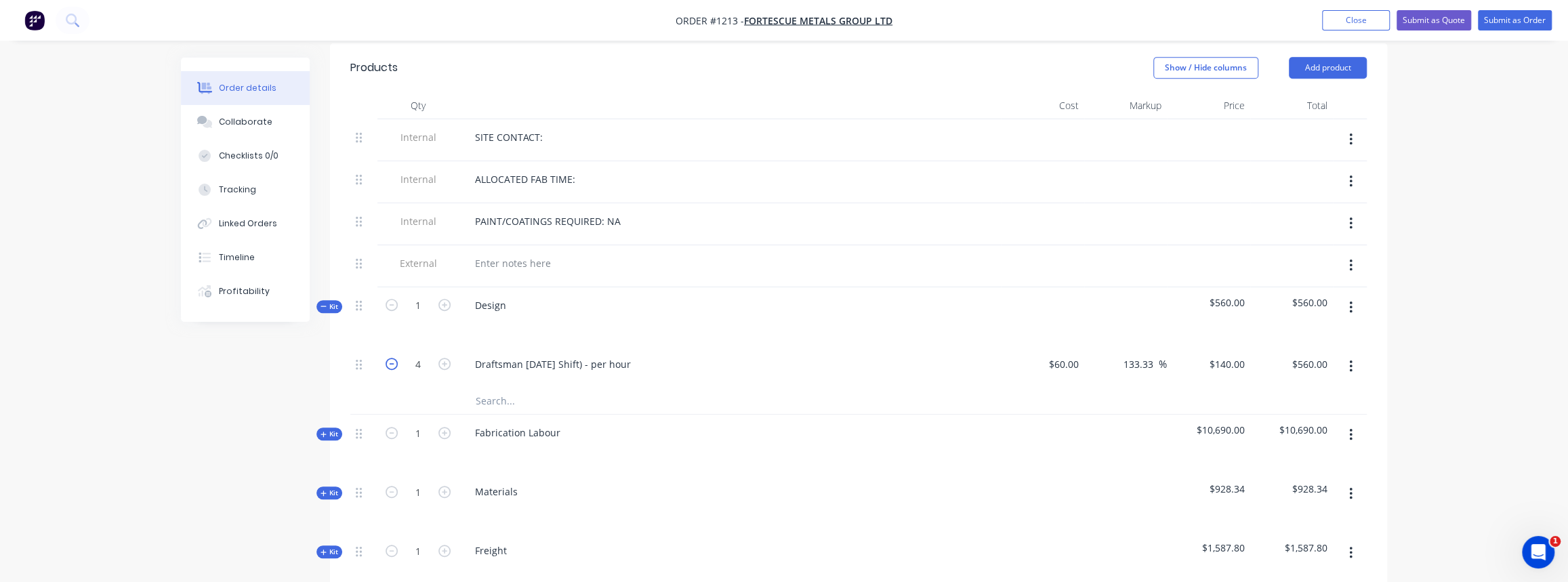
click at [388, 357] on icon "button" at bounding box center [391, 363] width 12 height 12
type input "3"
type input "$420.00"
click at [388, 357] on icon "button" at bounding box center [391, 363] width 12 height 12
type input "2"
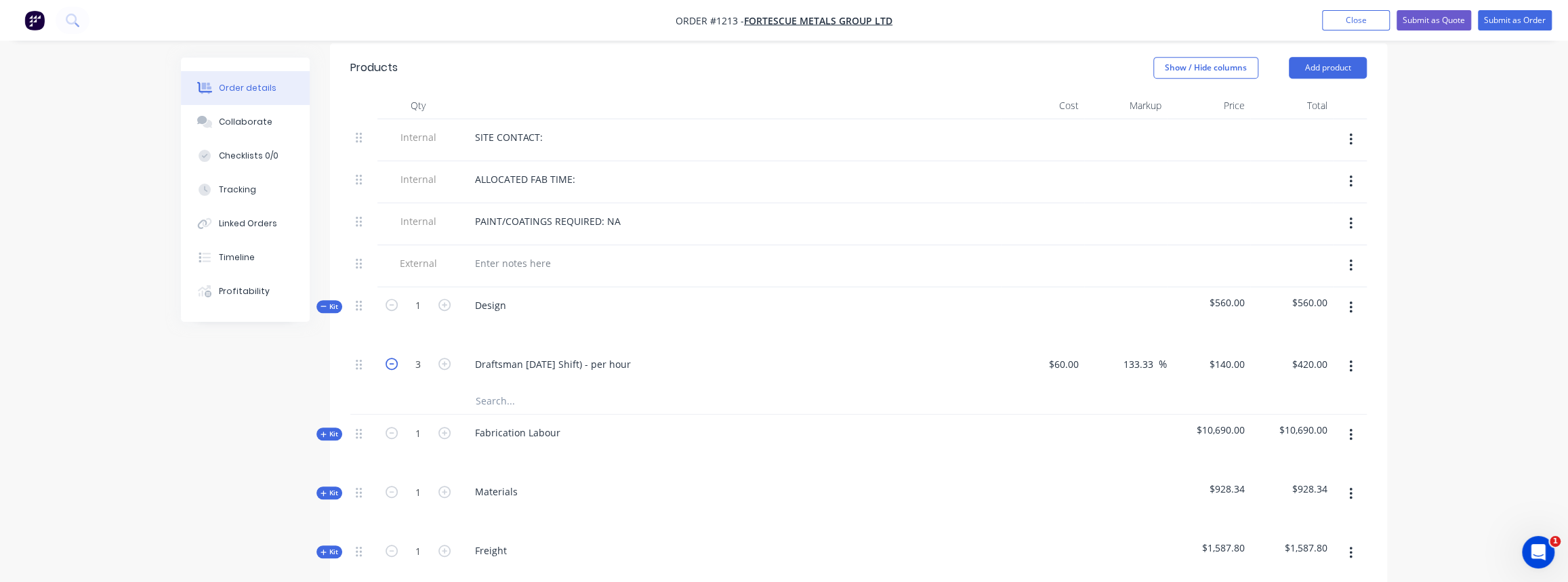
type input "$280.00"
click at [388, 357] on icon "button" at bounding box center [391, 363] width 12 height 12
type input "1"
type input "$140.00"
click at [334, 305] on button "Kit" at bounding box center [329, 306] width 26 height 13
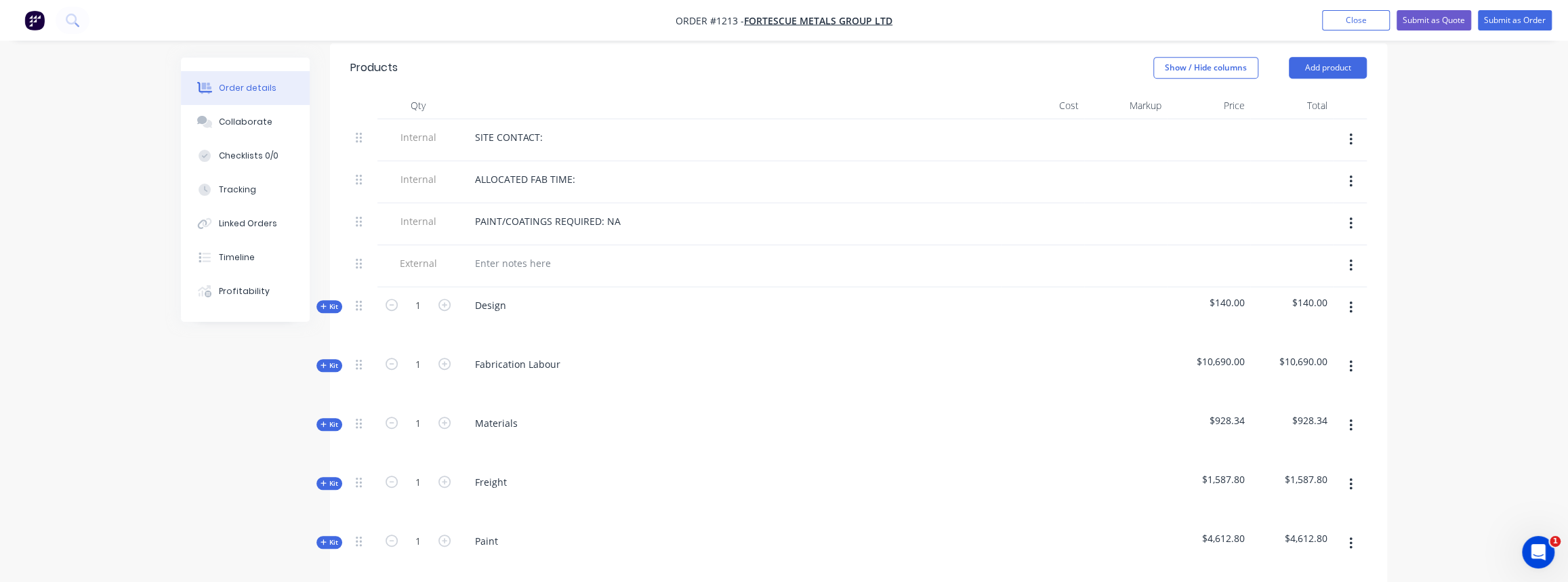
click at [331, 360] on span "Kit" at bounding box center [329, 365] width 18 height 10
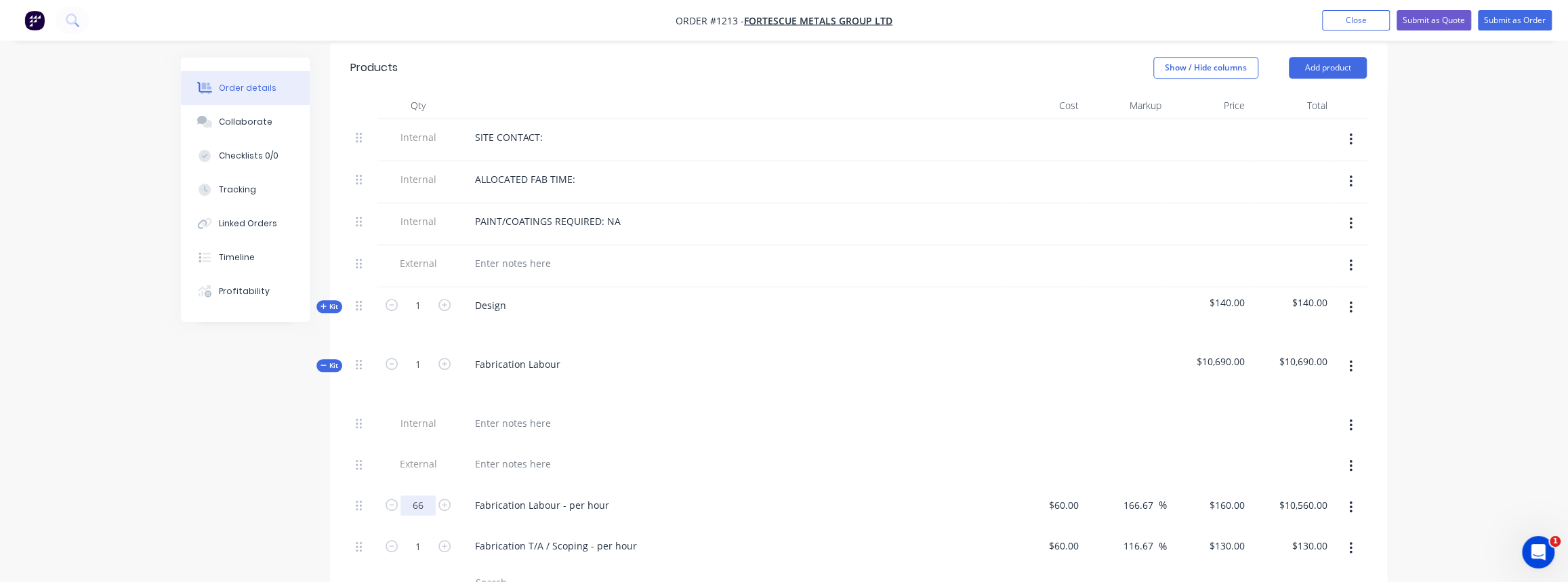
click at [423, 501] on input "66" at bounding box center [417, 505] width 35 height 20
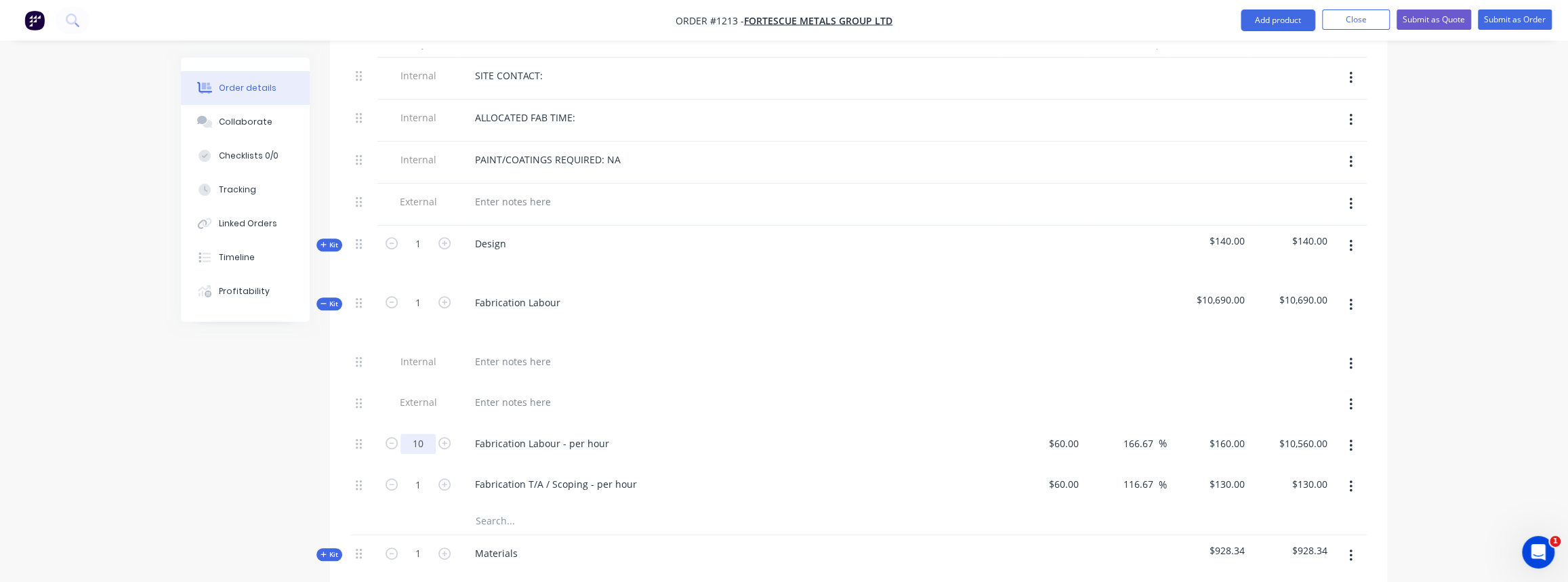
type input "10"
type input "$1,600.00"
click at [454, 413] on div "External" at bounding box center [417, 404] width 81 height 41
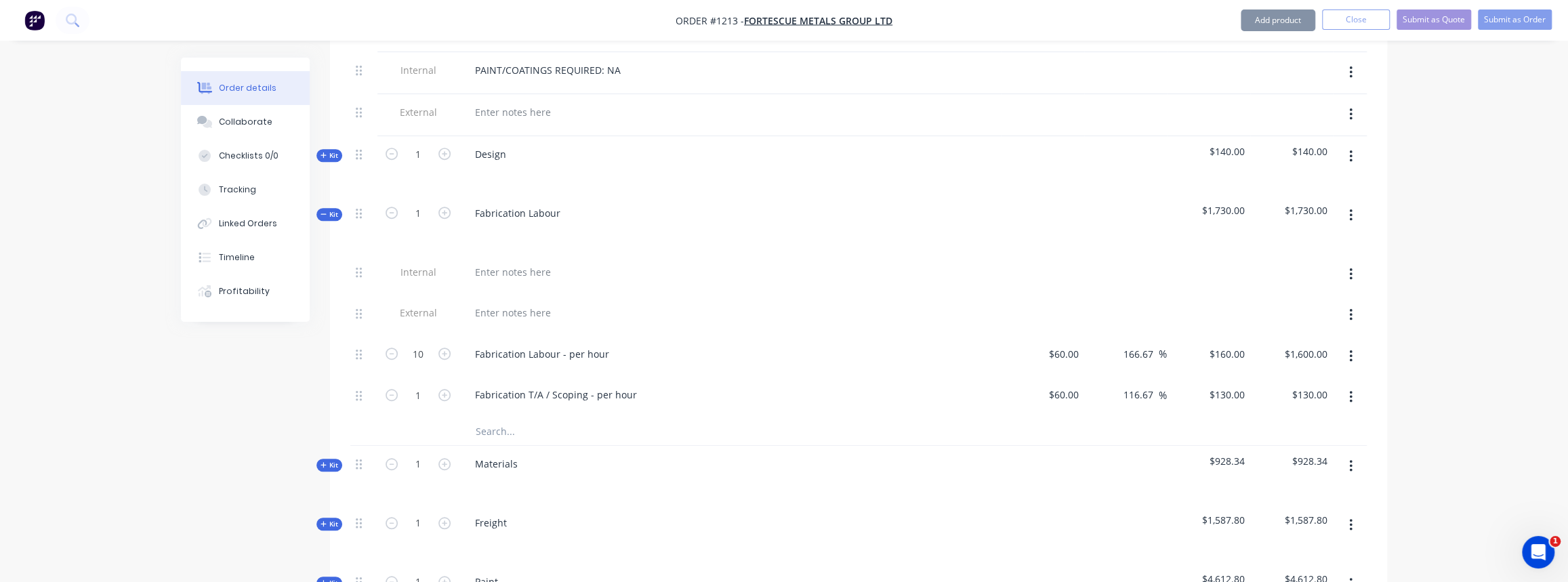
scroll to position [678, 0]
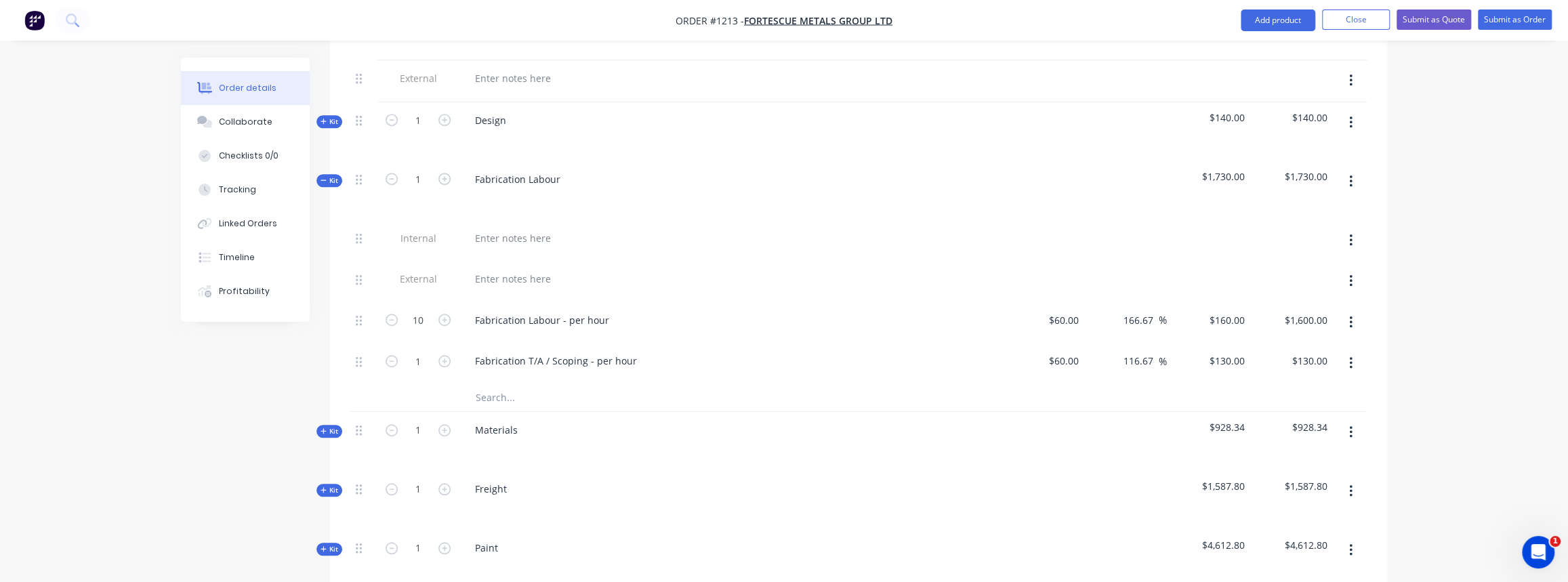
click at [323, 177] on icon "button" at bounding box center [323, 180] width 6 height 7
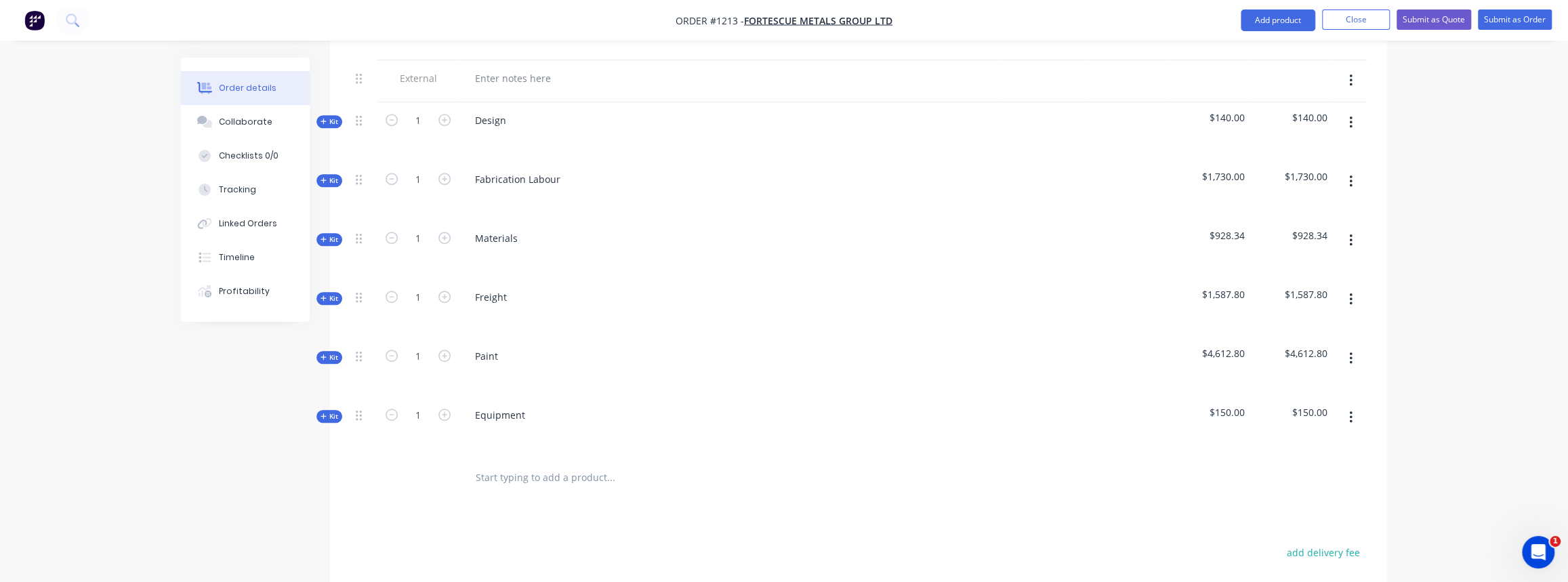
click at [331, 235] on span "Kit" at bounding box center [329, 240] width 18 height 10
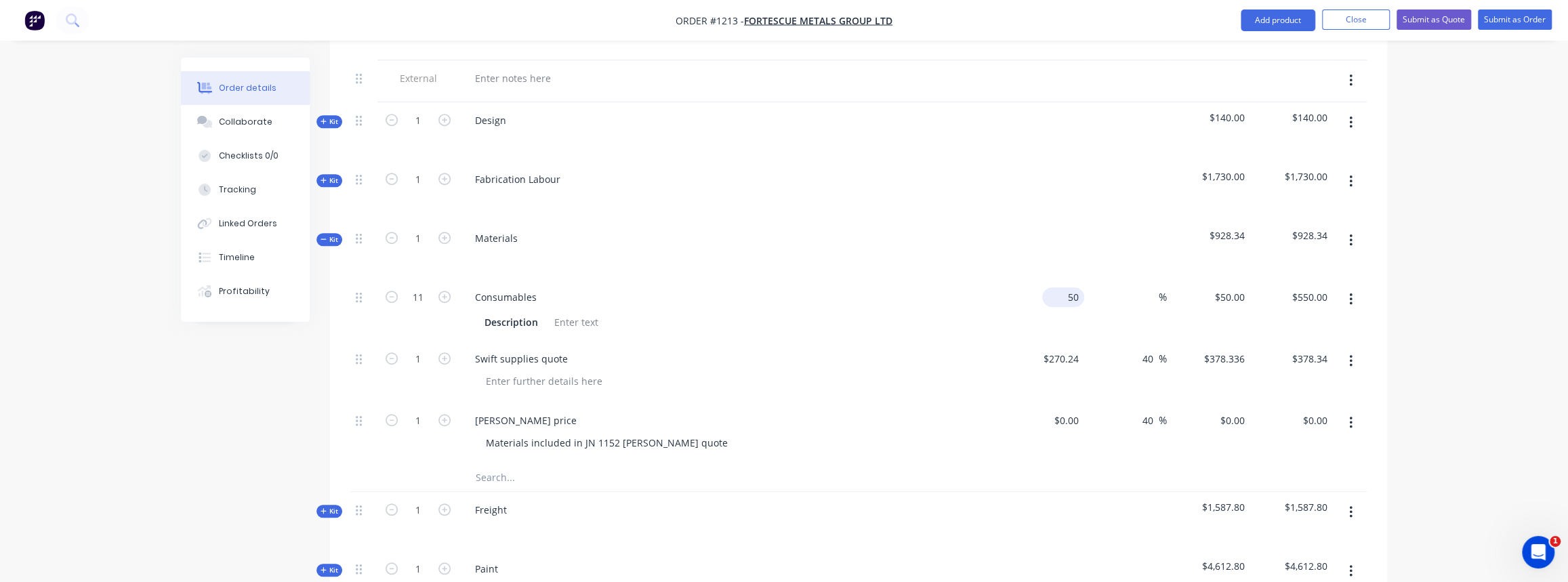
click at [1070, 291] on input "50" at bounding box center [1065, 297] width 37 height 20
type input "$10.00"
type input "$110.00"
click at [1352, 350] on button "button" at bounding box center [1350, 361] width 32 height 24
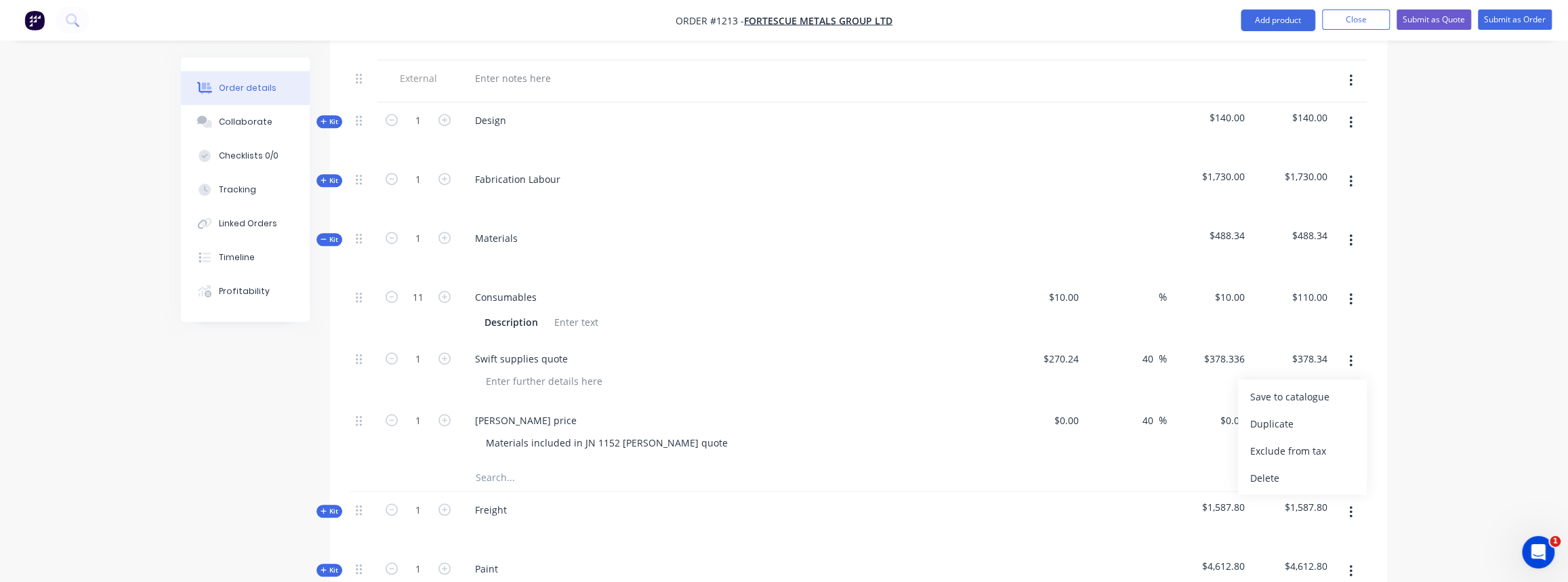
click at [1269, 468] on div "Delete" at bounding box center [1302, 478] width 105 height 20
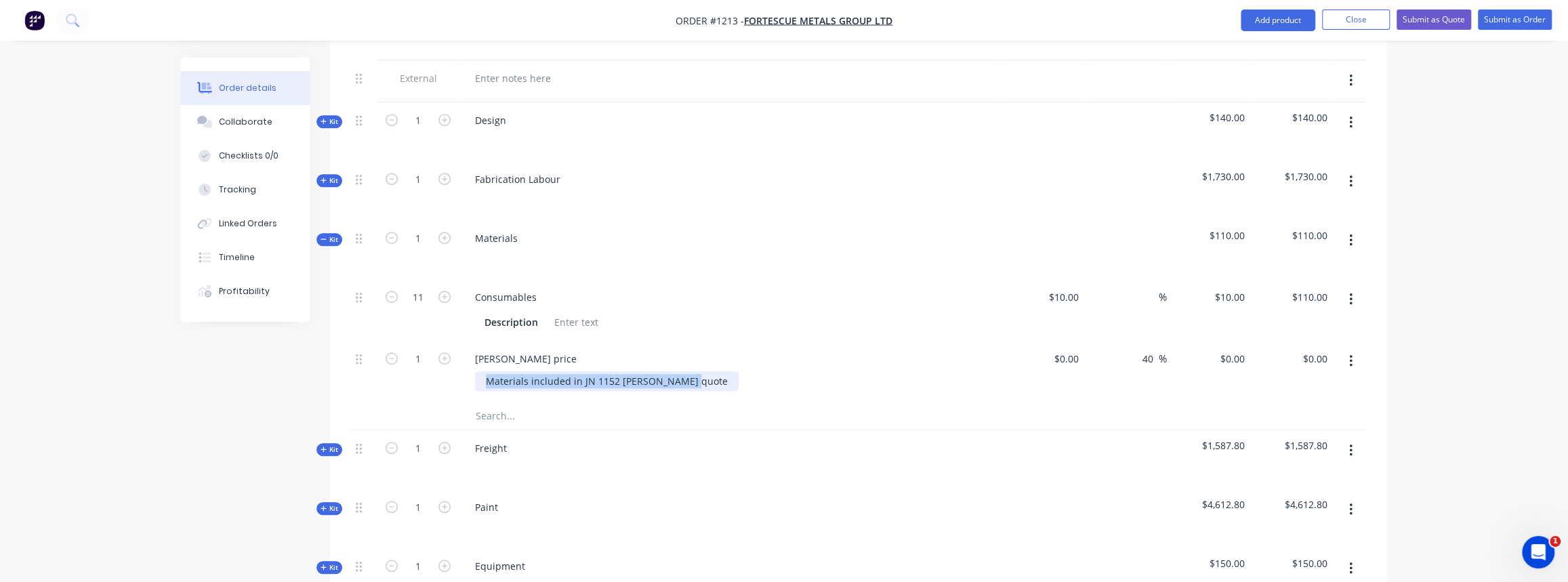
drag, startPoint x: 697, startPoint y: 379, endPoint x: 442, endPoint y: 382, distance: 255.0
click at [443, 385] on div "1 Simmonds price Materials included in JN 1152 Simmonds quote $0.00 $0.00 40 40…" at bounding box center [858, 371] width 1016 height 62
click at [1073, 349] on input "0" at bounding box center [1068, 359] width 31 height 20
type input "$0.00"
click at [344, 182] on div "Qty Cost Markup Price Total Internal SITE CONTACT: Internal ALLOCATED FAB TIME:…" at bounding box center [858, 279] width 1057 height 744
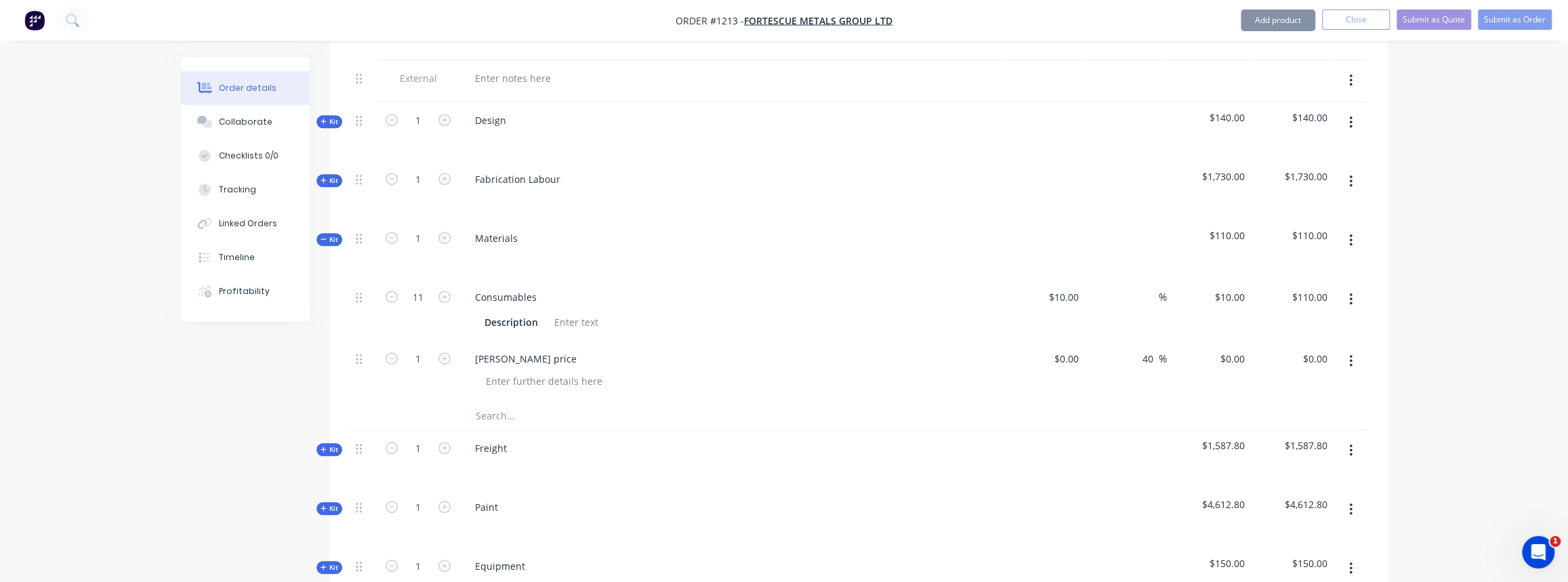
click at [330, 176] on span "Kit" at bounding box center [329, 181] width 18 height 10
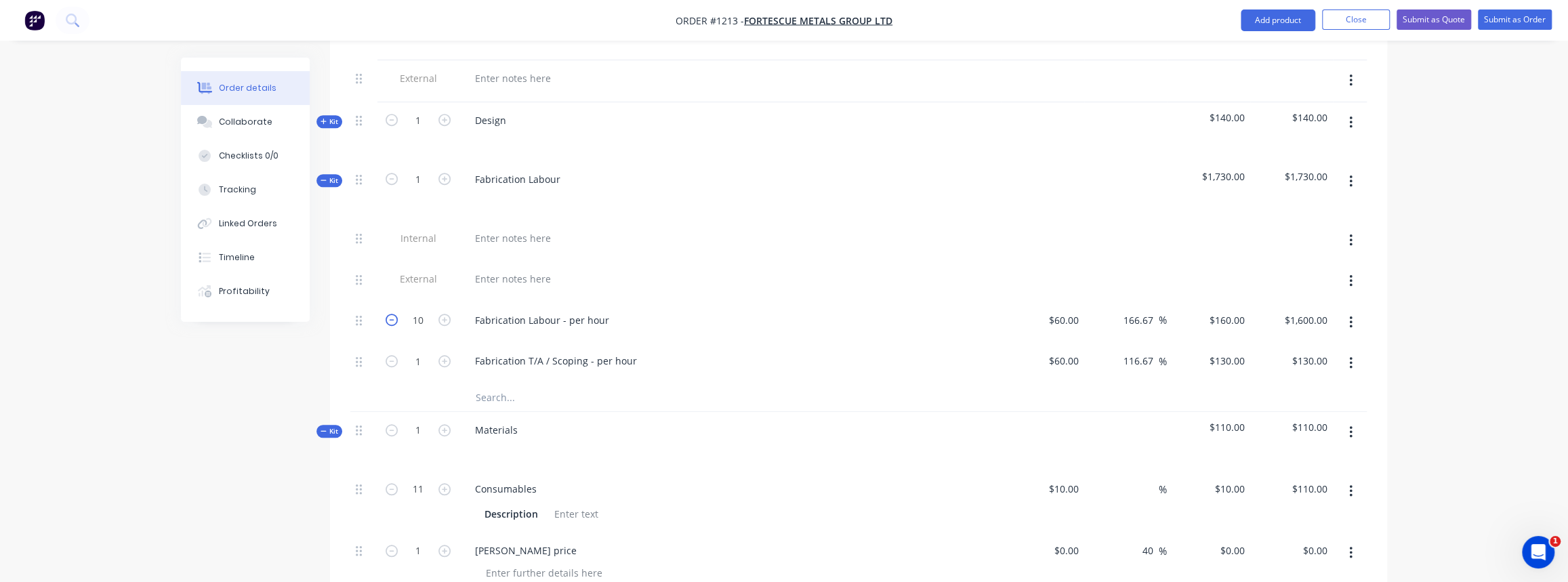
click at [386, 316] on icon "button" at bounding box center [391, 319] width 12 height 12
type input "9"
type input "$1,440.00"
click at [388, 315] on icon "button" at bounding box center [391, 319] width 12 height 12
type input "8"
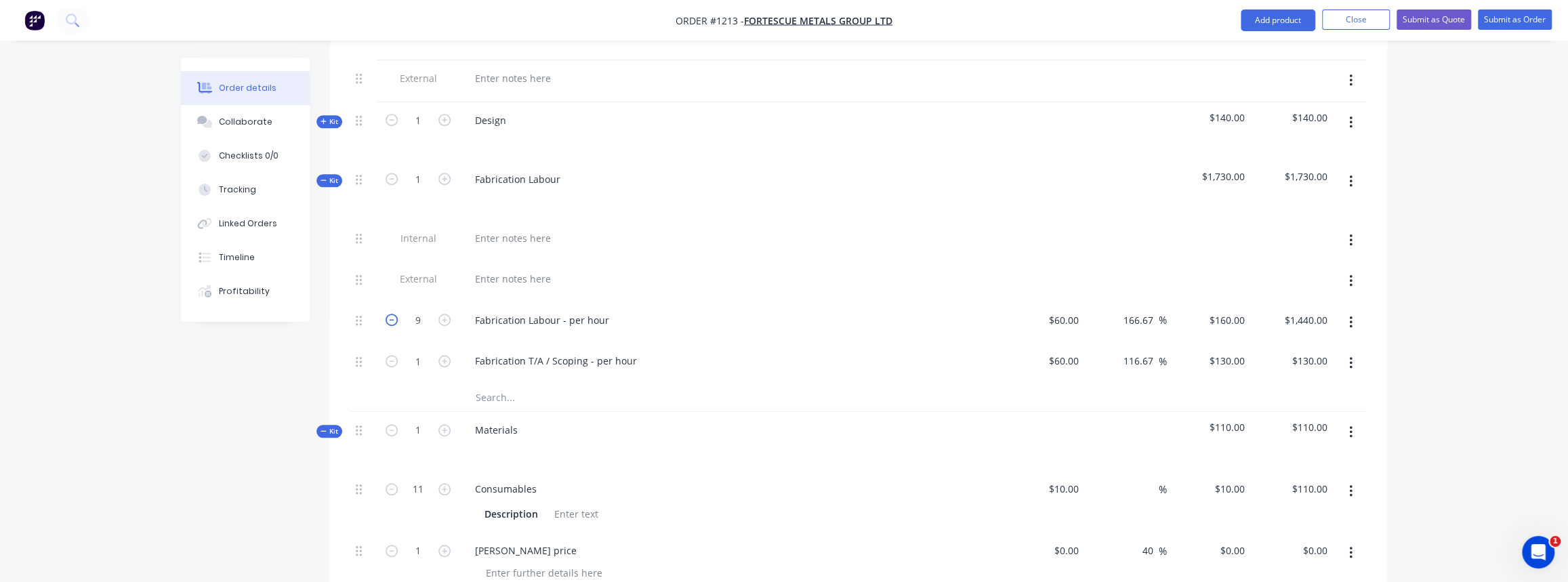
type input "$1,280.00"
click at [327, 176] on span "Kit" at bounding box center [329, 181] width 18 height 10
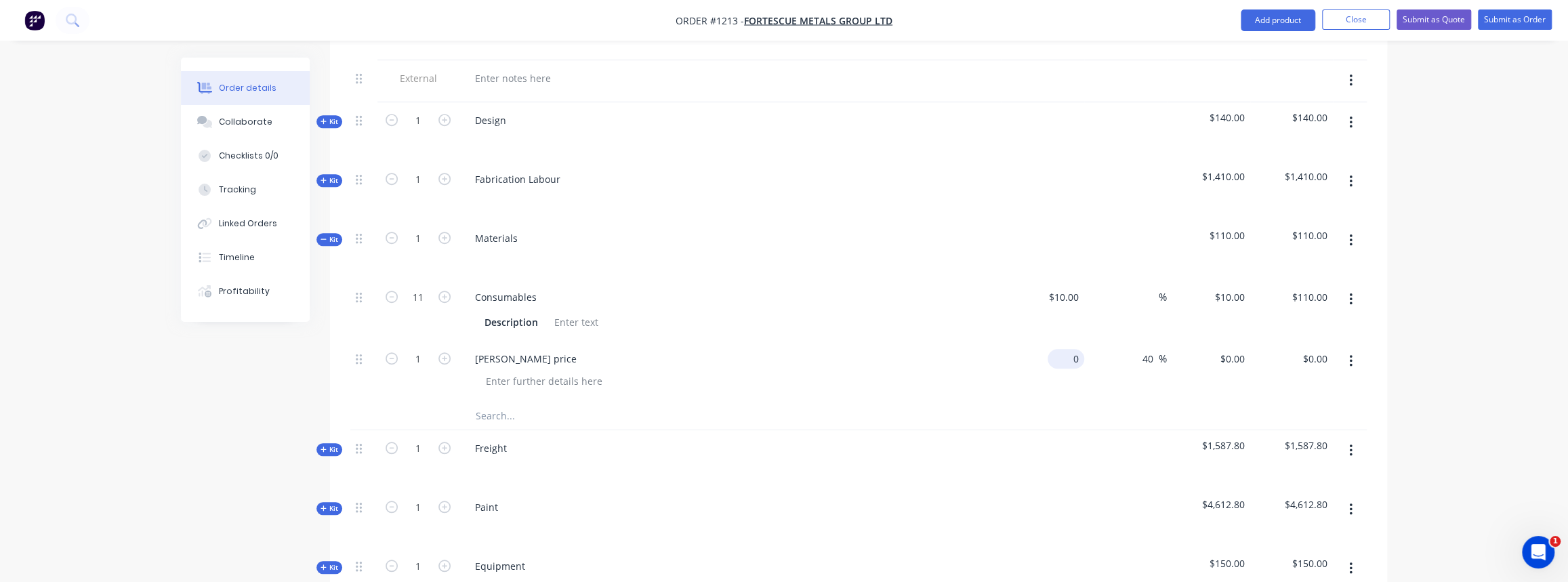
click at [1072, 357] on input "0" at bounding box center [1068, 359] width 31 height 20
type input "$500.00"
type input "$700.00"
click at [1026, 379] on div "$500.00 500" at bounding box center [1041, 371] width 83 height 62
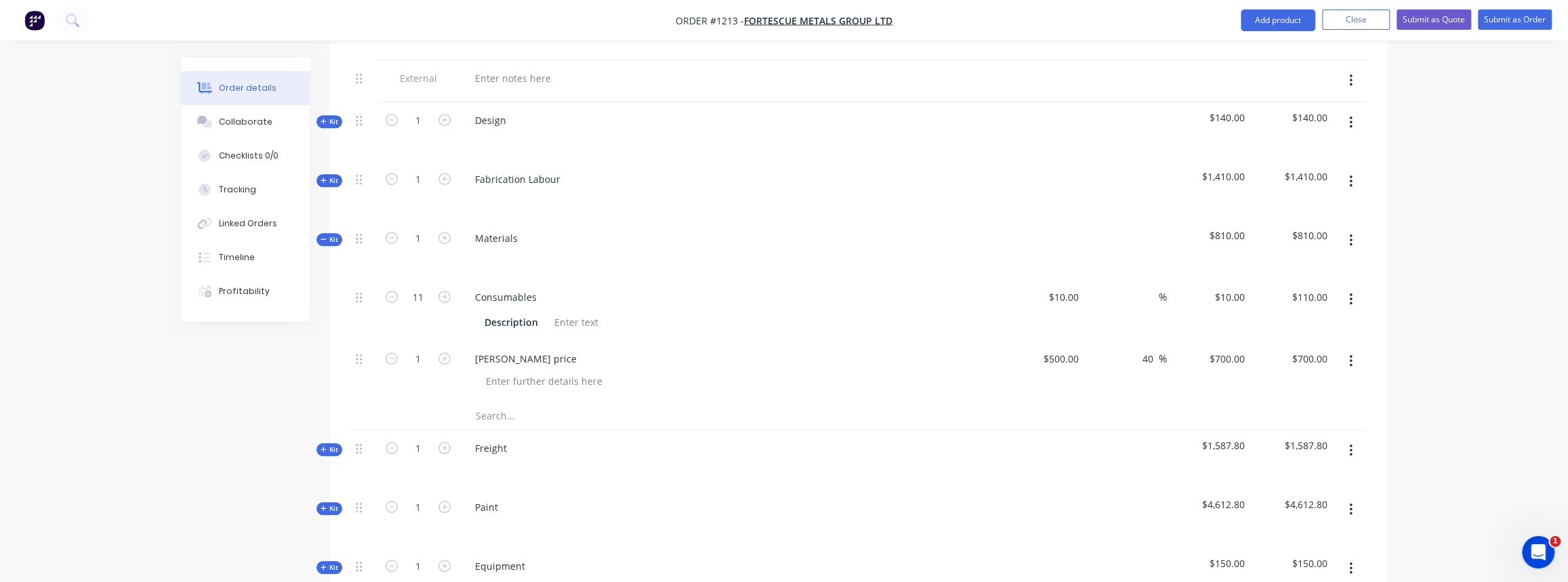
click at [327, 444] on span "Kit" at bounding box center [329, 449] width 18 height 10
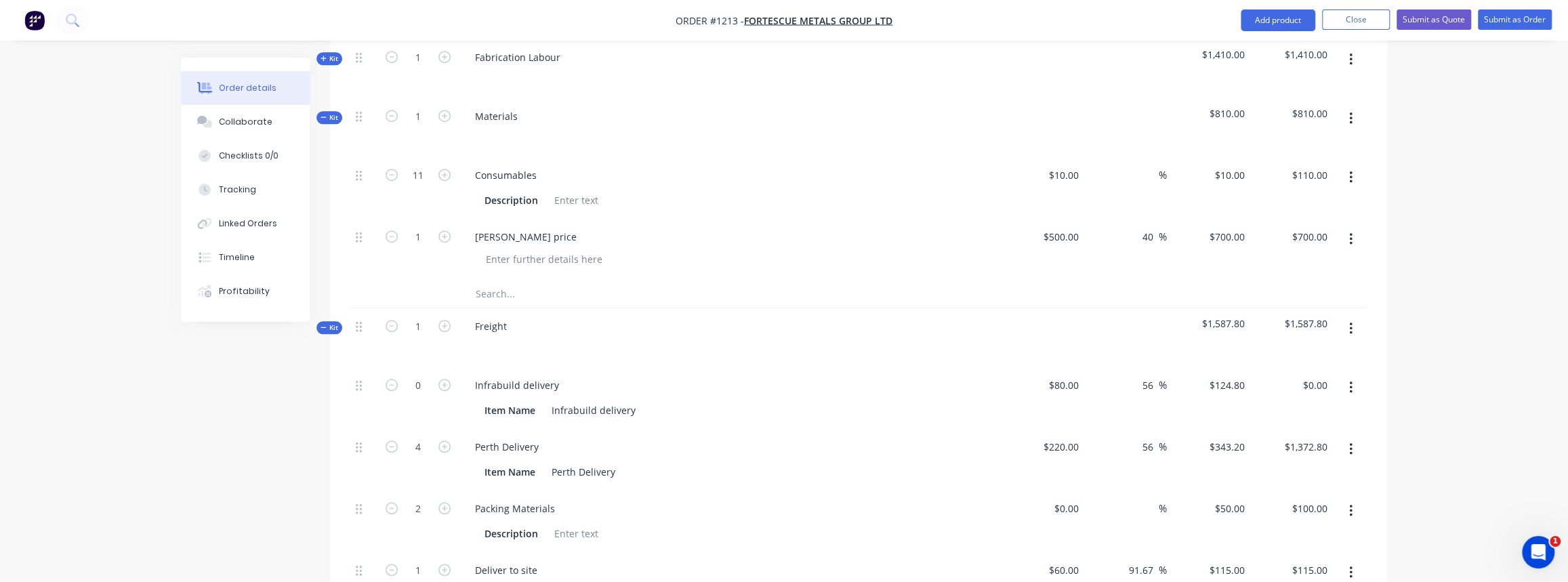
scroll to position [801, 0]
click at [387, 440] on icon "button" at bounding box center [391, 445] width 12 height 12
type input "3"
type input "$1,029.60"
click at [387, 440] on icon "button" at bounding box center [391, 445] width 12 height 12
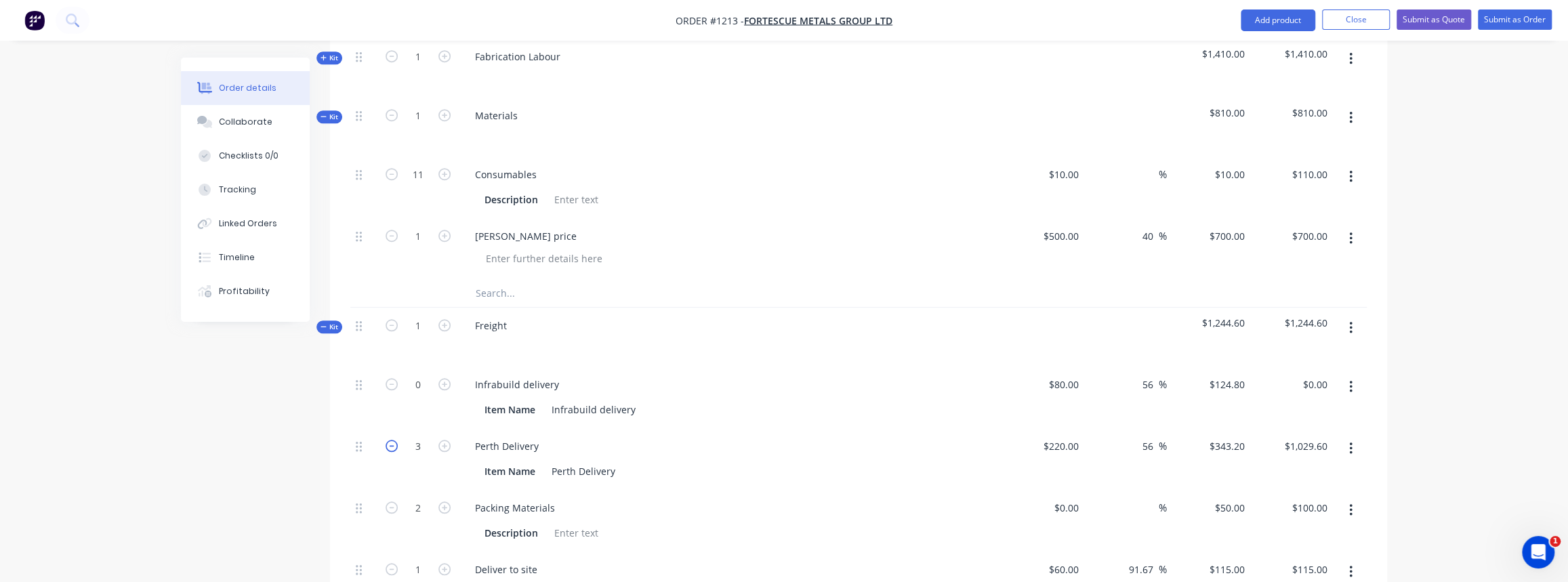
type input "2"
type input "$686.40"
click at [387, 440] on icon "button" at bounding box center [391, 445] width 12 height 12
type input "1"
type input "$343.20"
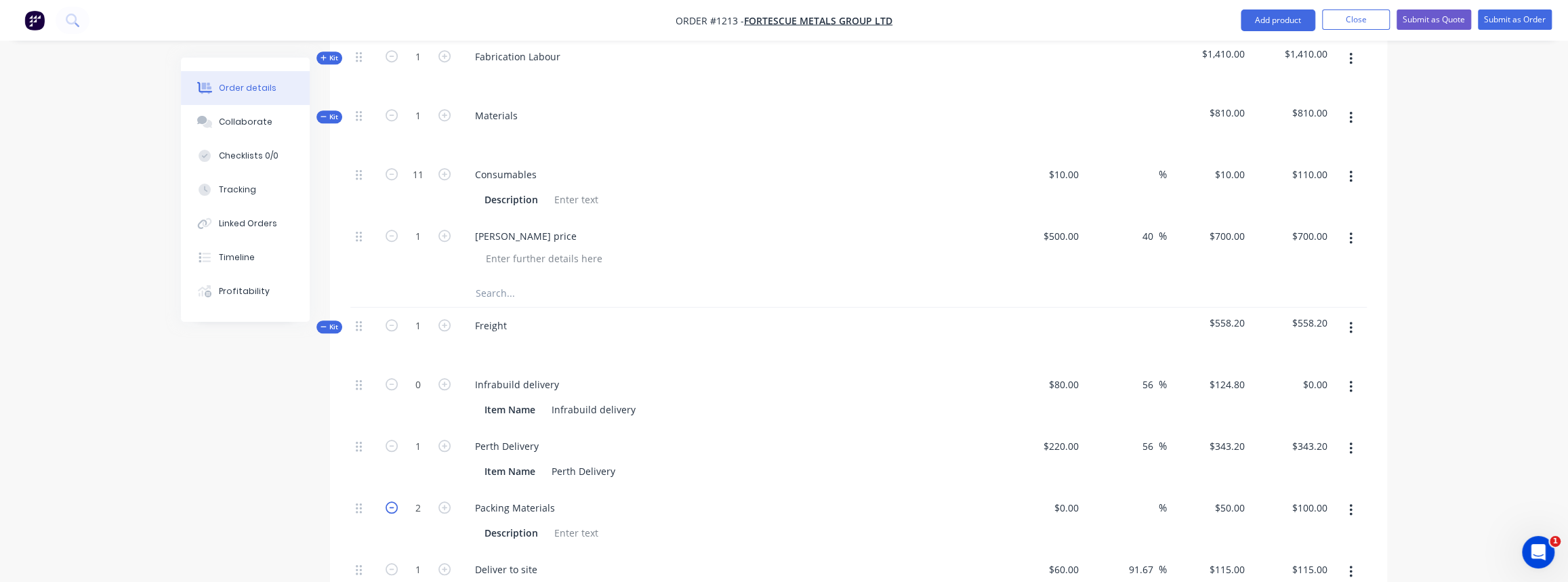
click at [392, 502] on icon "button" at bounding box center [391, 507] width 12 height 12
type input "1"
type input "$50.00"
click at [330, 321] on span "Kit" at bounding box center [329, 326] width 18 height 10
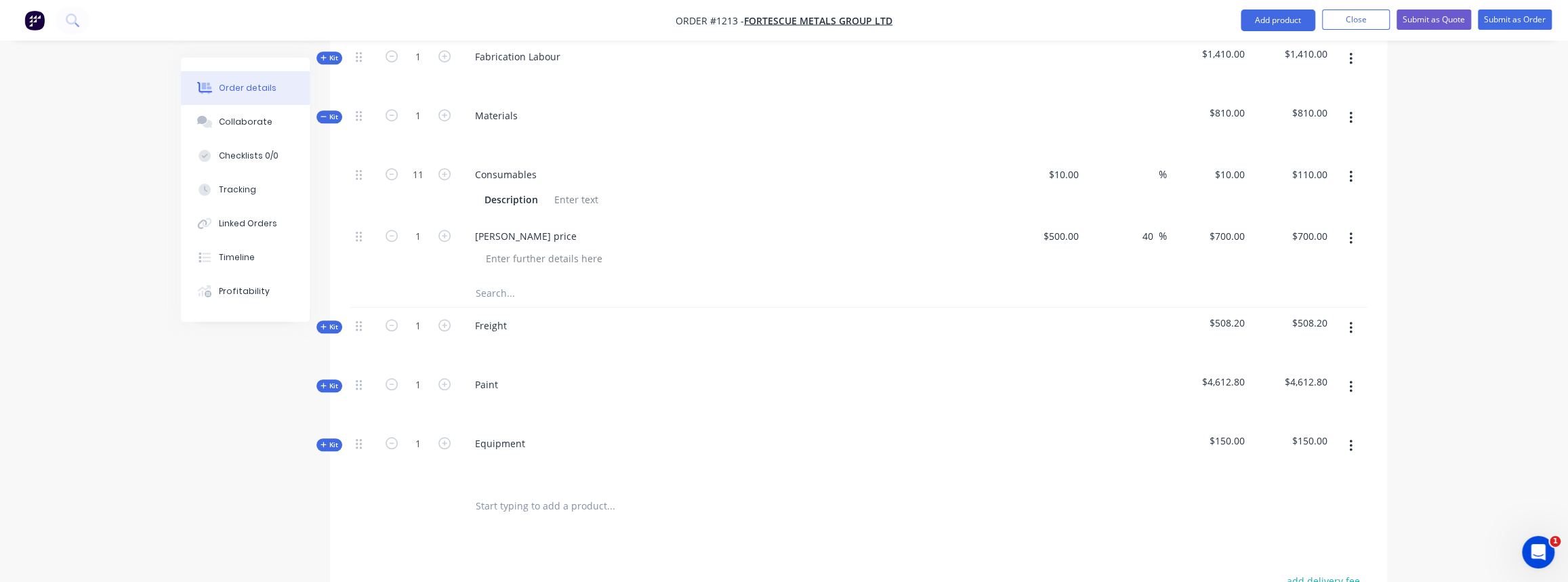
click at [327, 381] on span "Kit" at bounding box center [329, 385] width 18 height 10
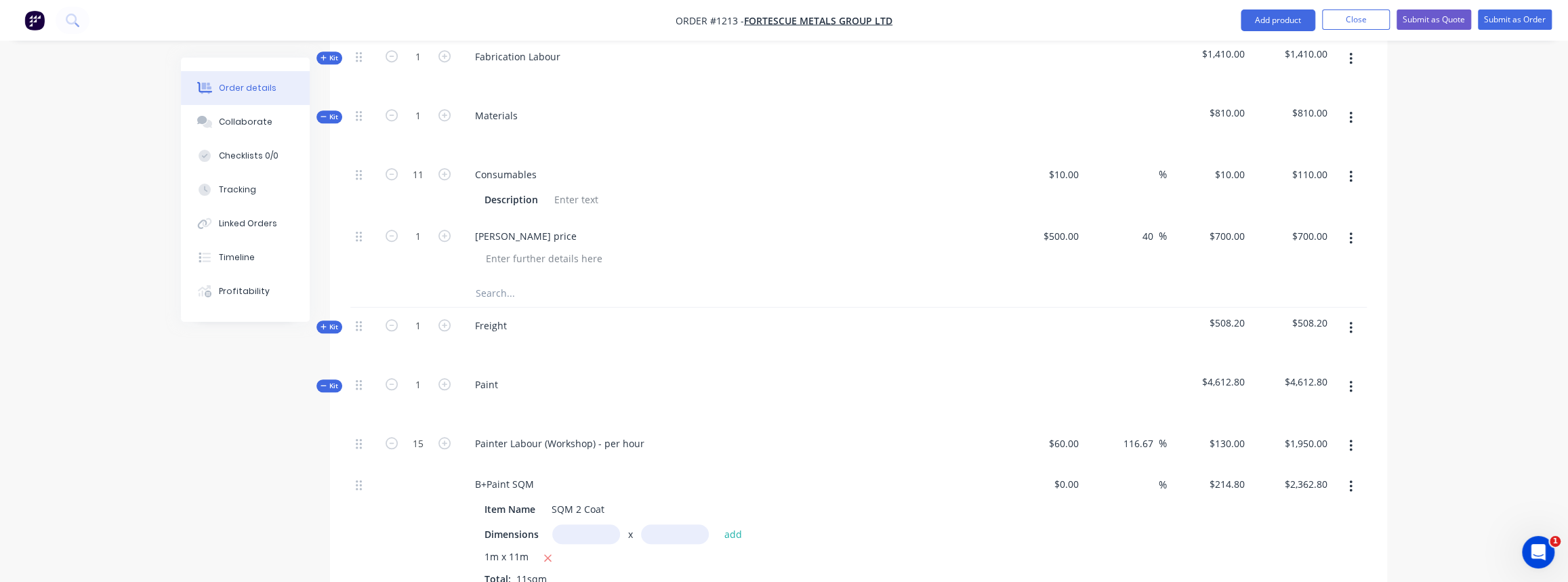
click at [1350, 439] on icon "button" at bounding box center [1349, 445] width 3 height 12
click at [1350, 435] on button "button" at bounding box center [1350, 445] width 32 height 24
click at [1348, 379] on icon "button" at bounding box center [1349, 386] width 3 height 15
drag, startPoint x: 1288, startPoint y: 492, endPoint x: 1222, endPoint y: 461, distance: 72.9
click at [1287, 494] on div "Delete" at bounding box center [1302, 504] width 105 height 20
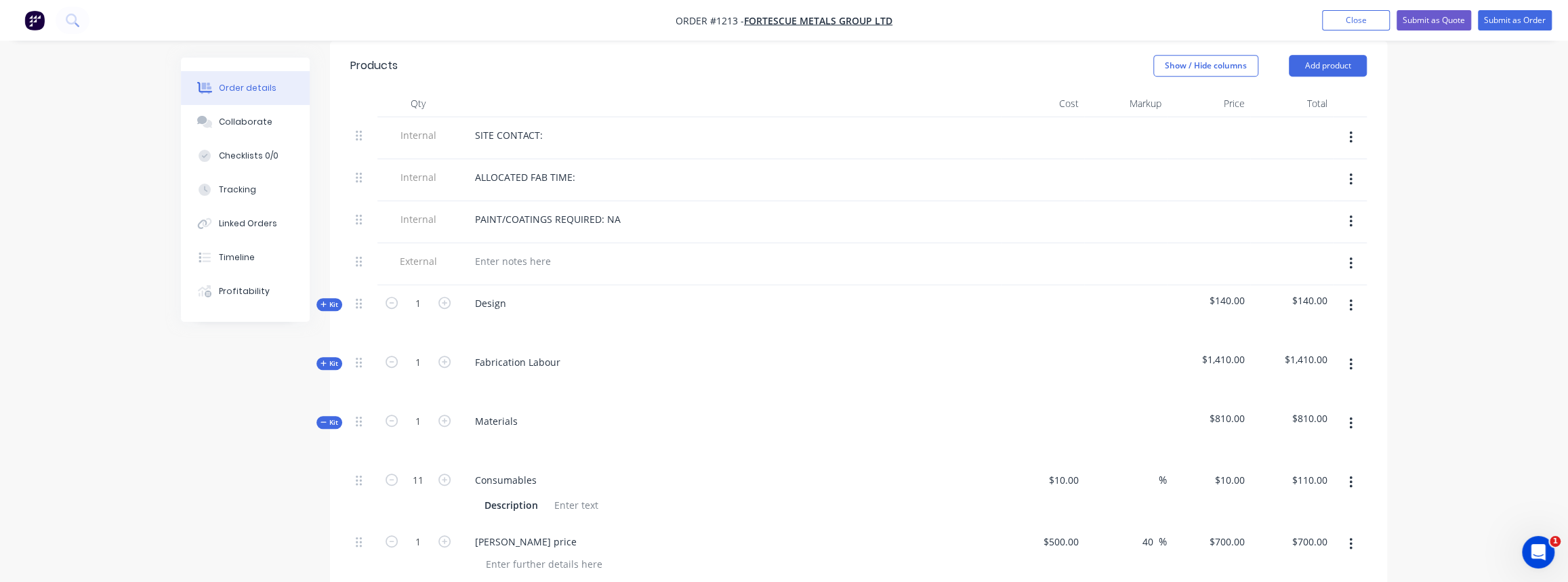
scroll to position [492, 0]
click at [1434, 17] on button "Submit as Quote" at bounding box center [1433, 20] width 75 height 20
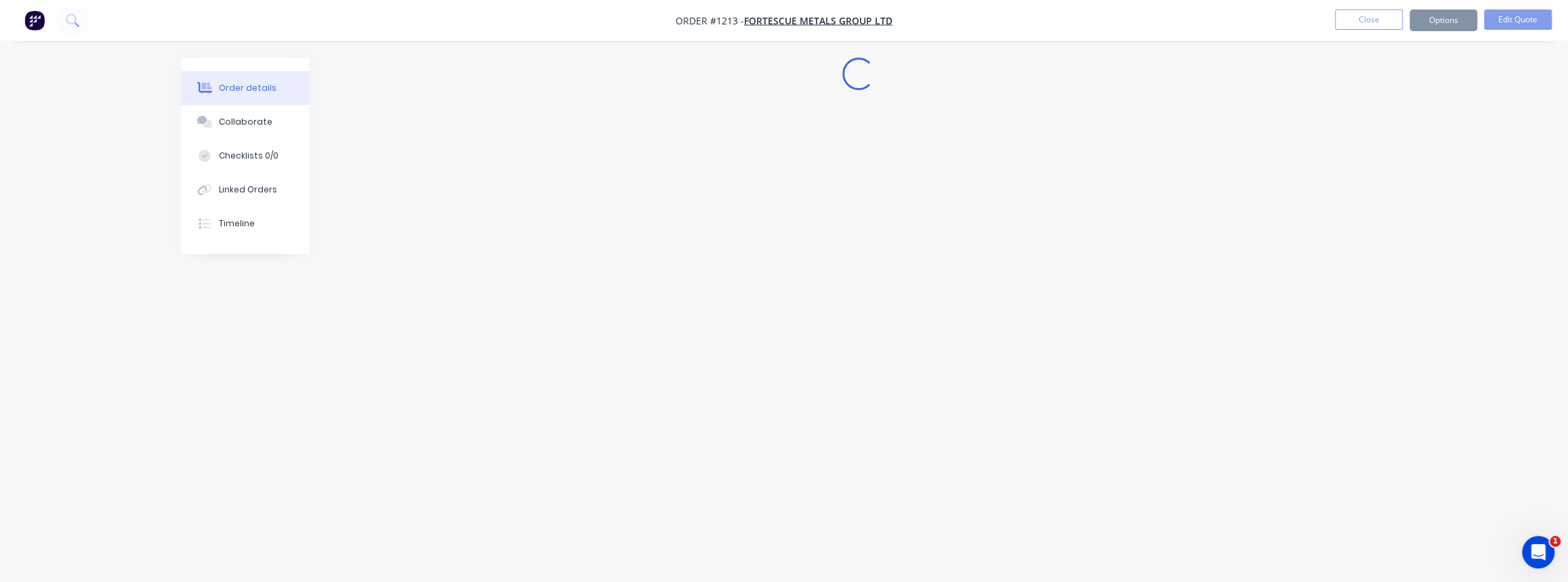
scroll to position [0, 0]
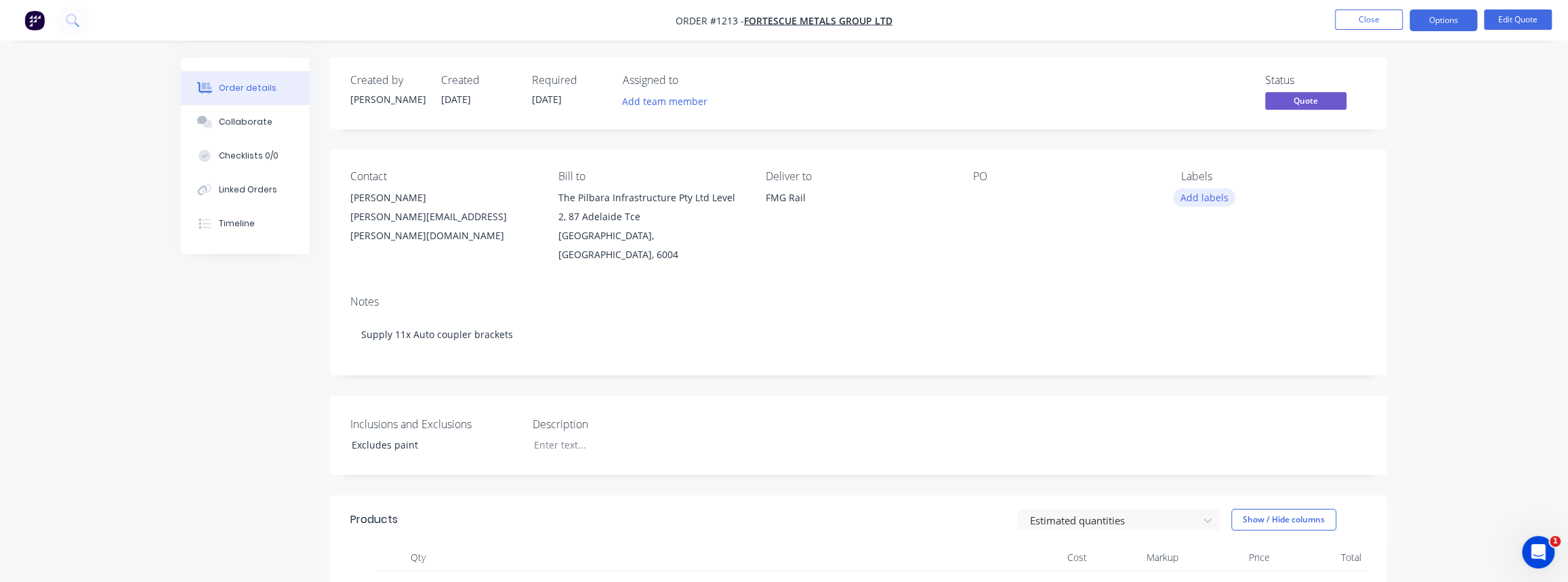
click at [1216, 194] on button "Add labels" at bounding box center [1204, 198] width 62 height 18
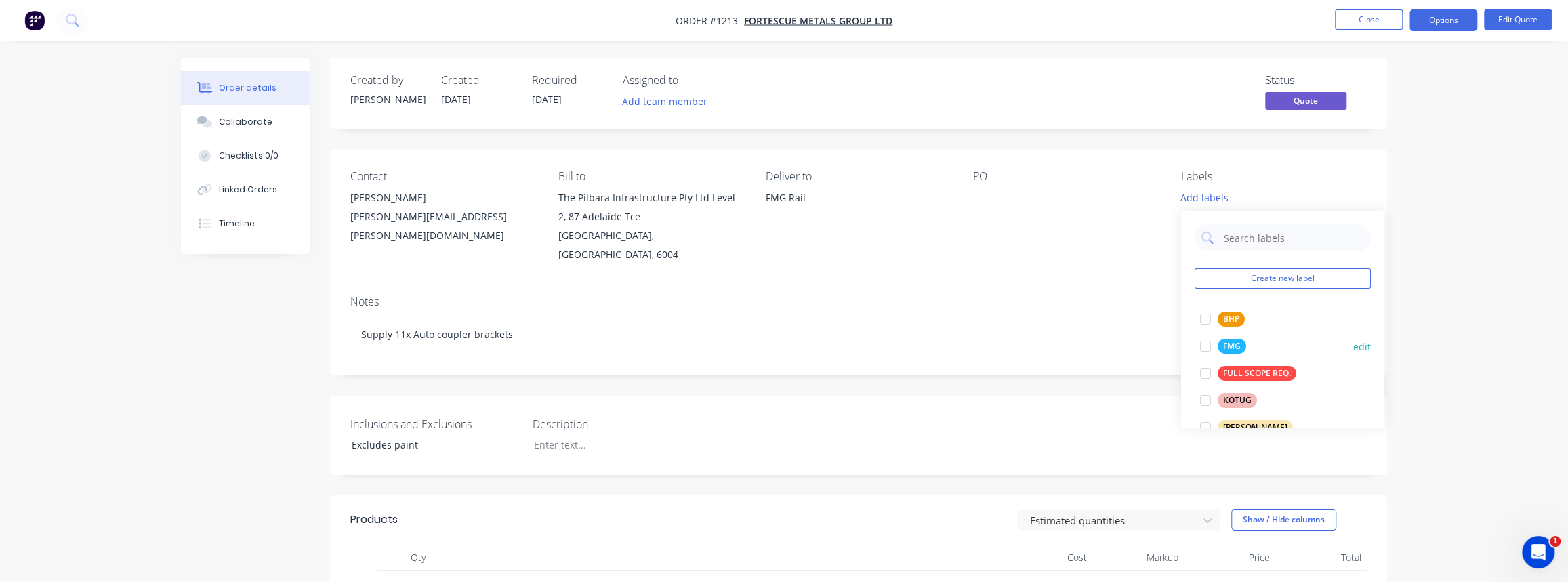
click at [1209, 342] on div at bounding box center [1205, 345] width 27 height 27
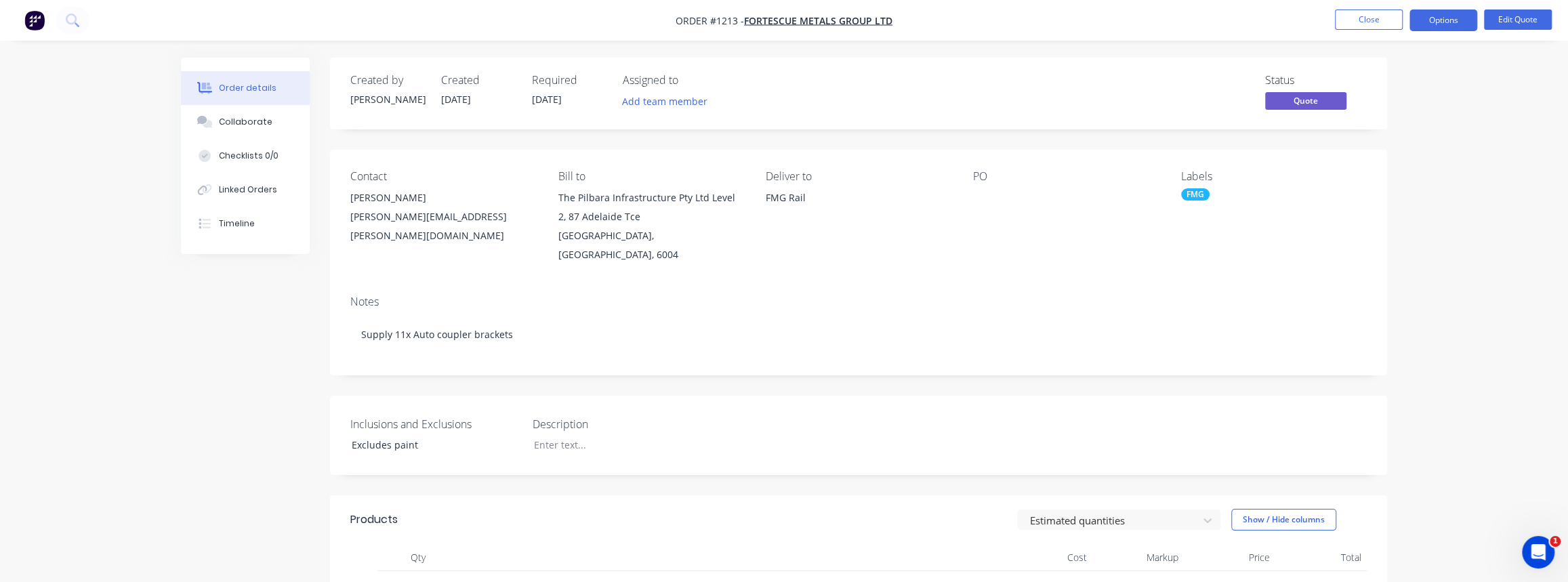
drag, startPoint x: 1393, startPoint y: 147, endPoint x: 1406, endPoint y: 105, distance: 44.0
click at [1456, 18] on button "Options" at bounding box center [1443, 21] width 68 height 22
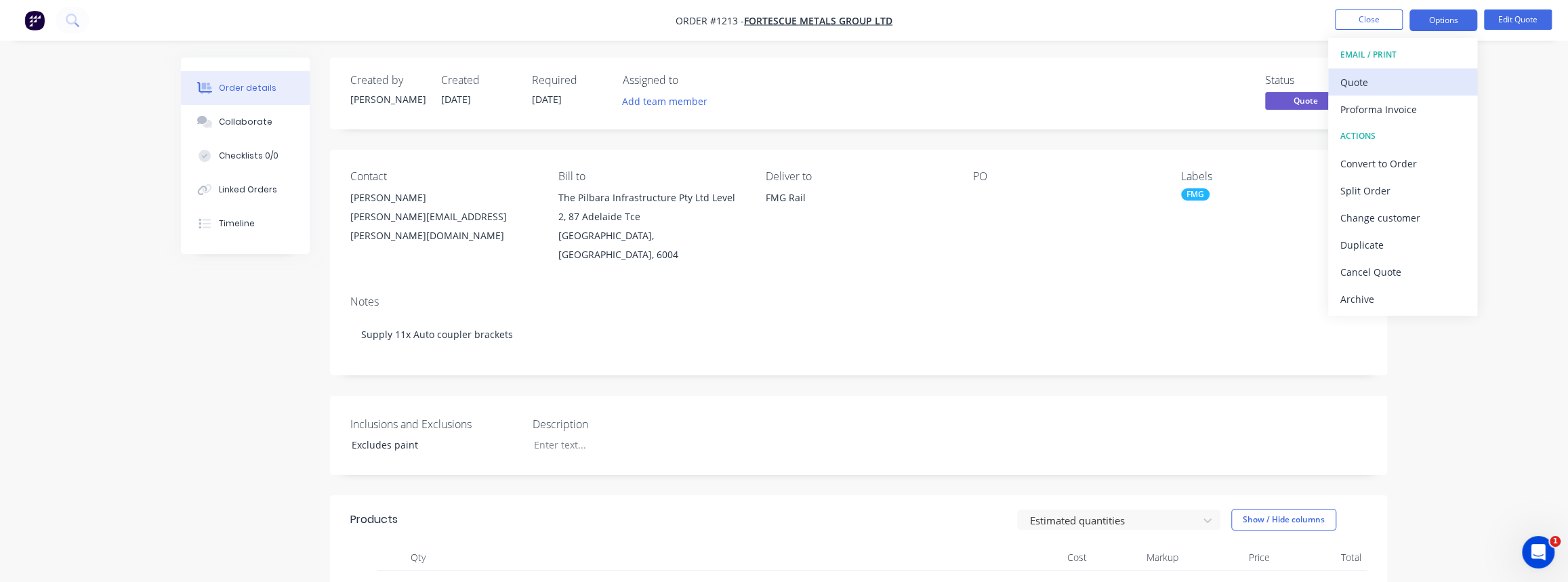
click at [1382, 80] on div "Quote" at bounding box center [1401, 83] width 125 height 20
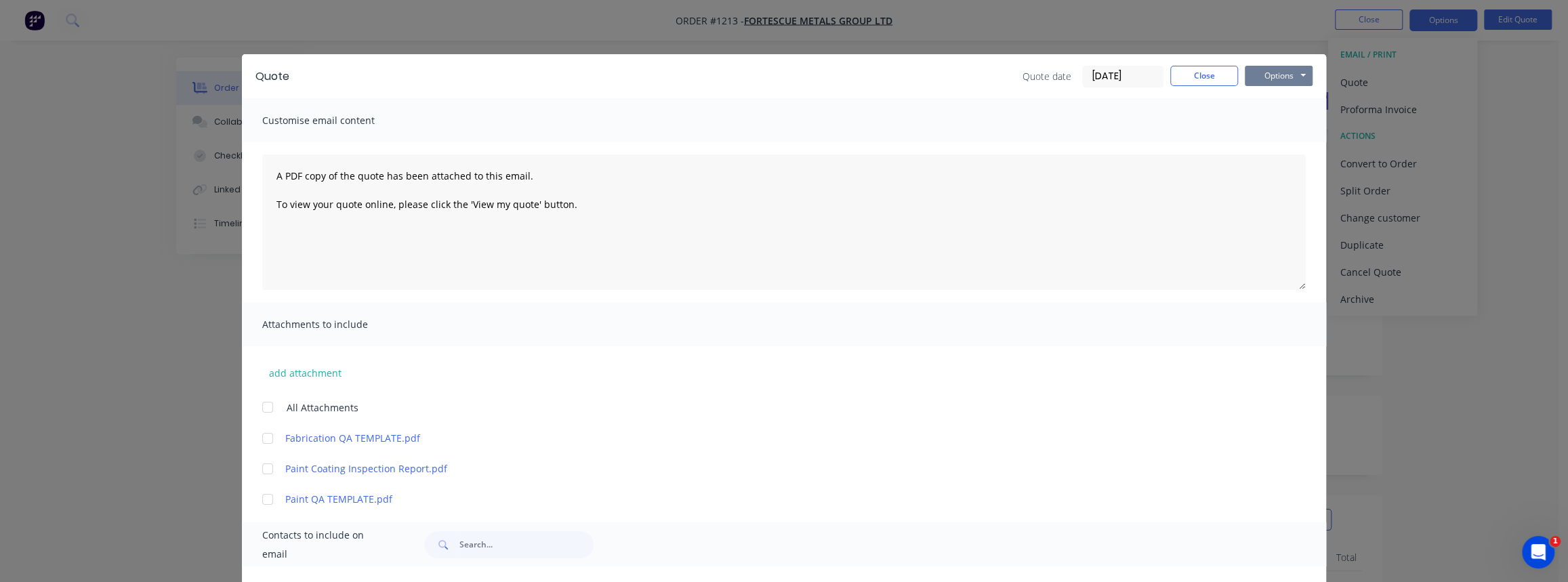
click at [1300, 79] on button "Options" at bounding box center [1279, 76] width 68 height 20
click at [1267, 118] on button "Print" at bounding box center [1288, 122] width 87 height 22
click at [1214, 81] on button "Close" at bounding box center [1204, 76] width 68 height 20
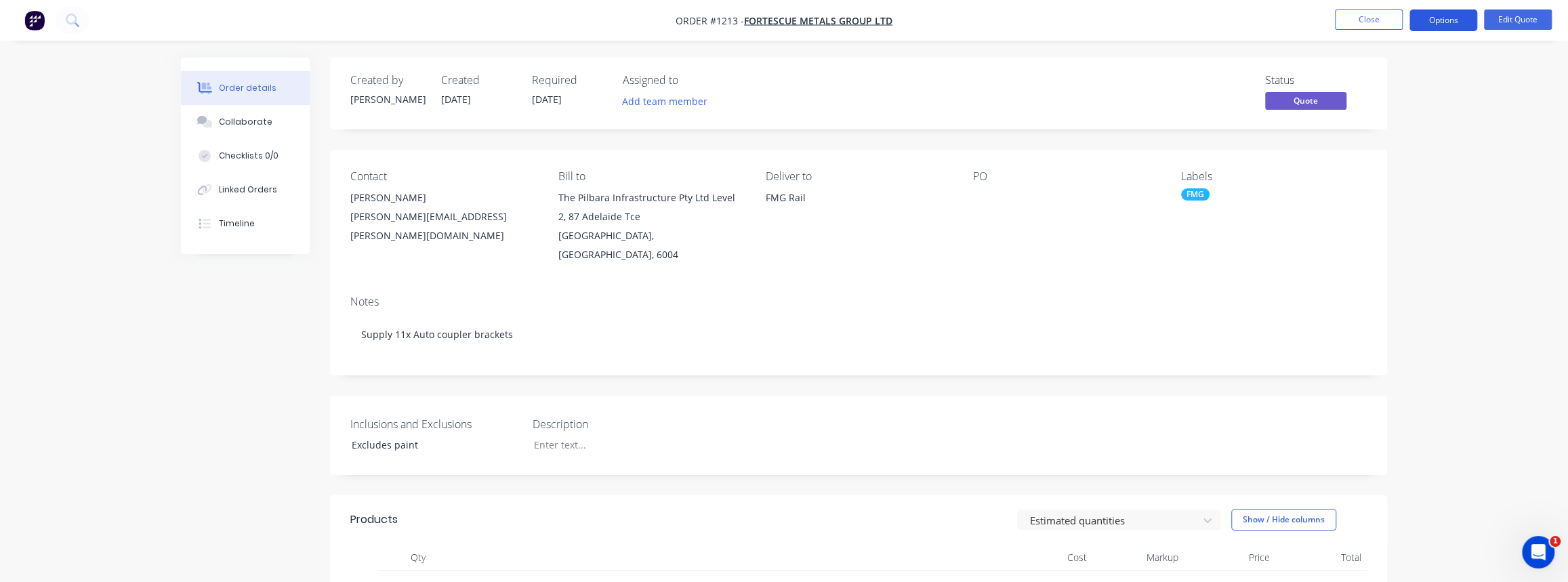
click at [1418, 25] on button "Options" at bounding box center [1443, 21] width 68 height 22
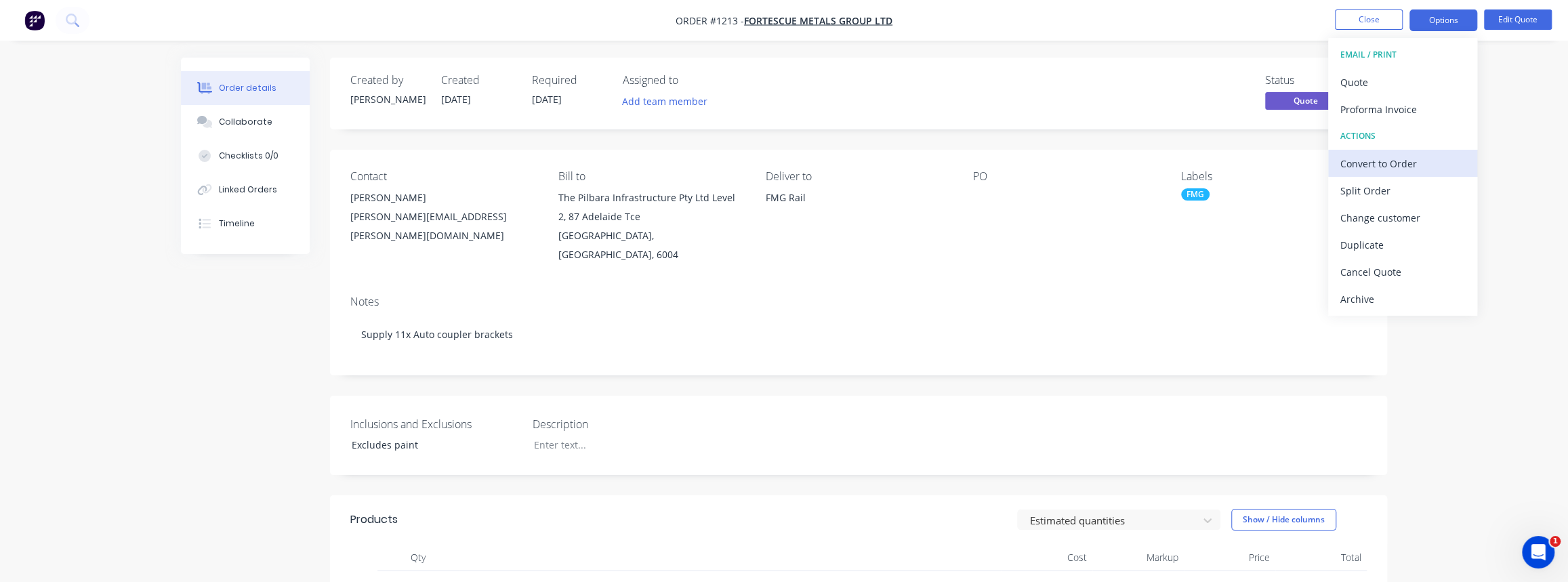
click at [1390, 155] on div "Convert to Order" at bounding box center [1401, 164] width 125 height 20
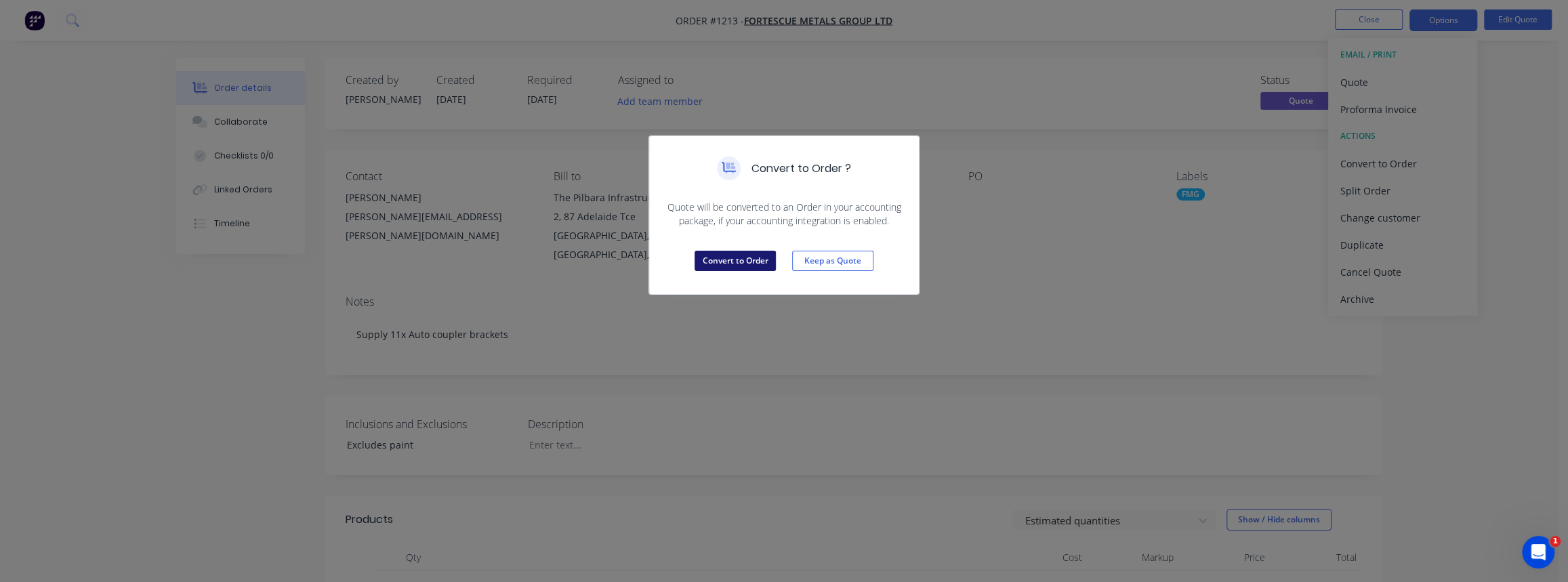
click at [750, 262] on button "Convert to Order" at bounding box center [735, 261] width 81 height 20
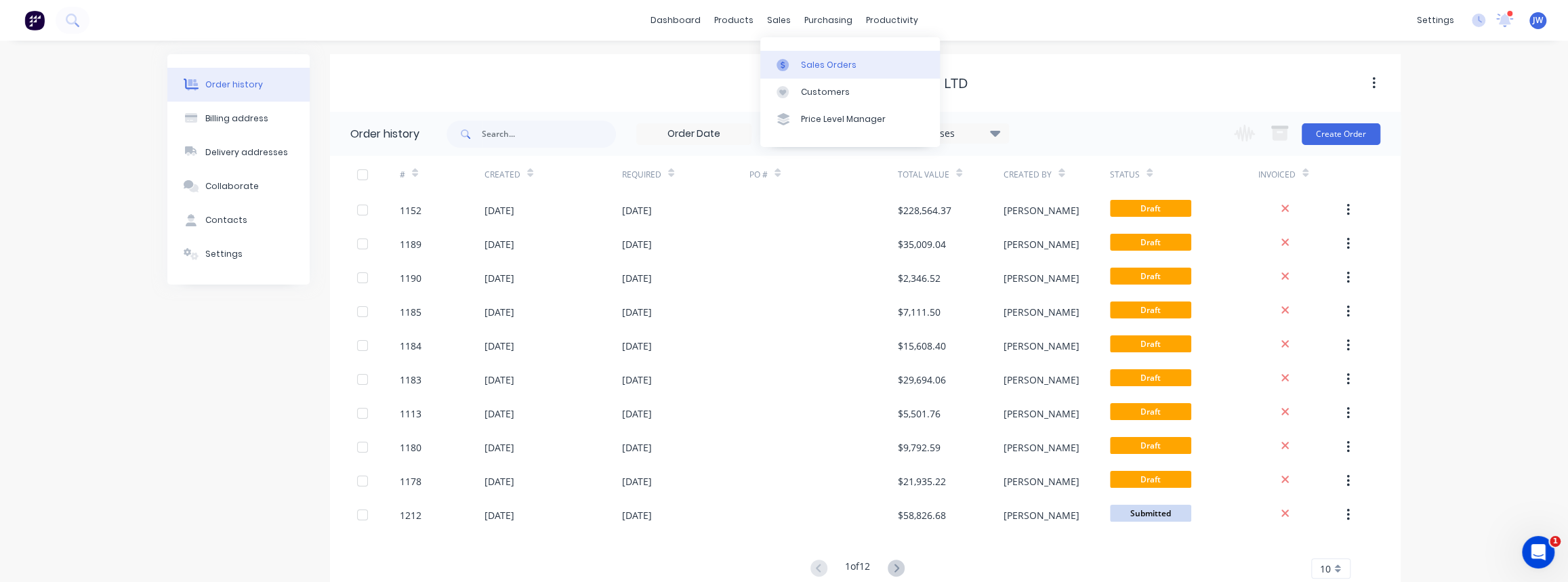
click at [821, 57] on link "Sales Orders" at bounding box center [849, 64] width 180 height 27
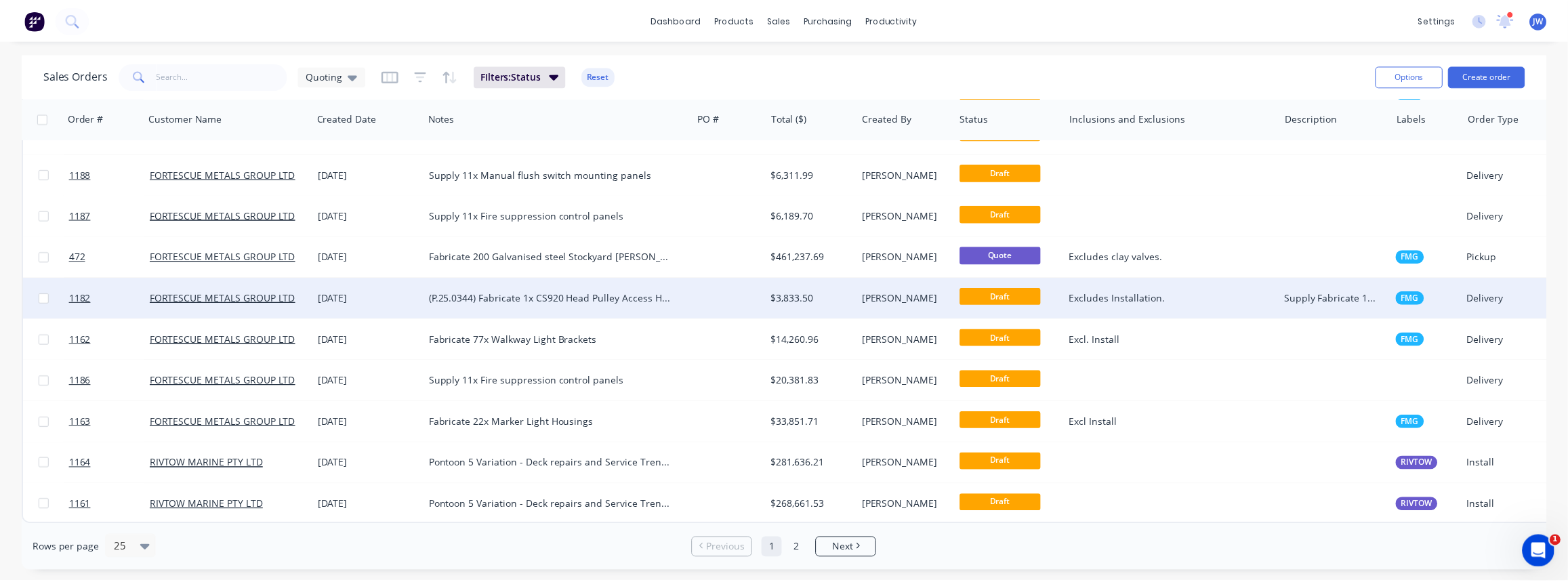
scroll to position [653, 0]
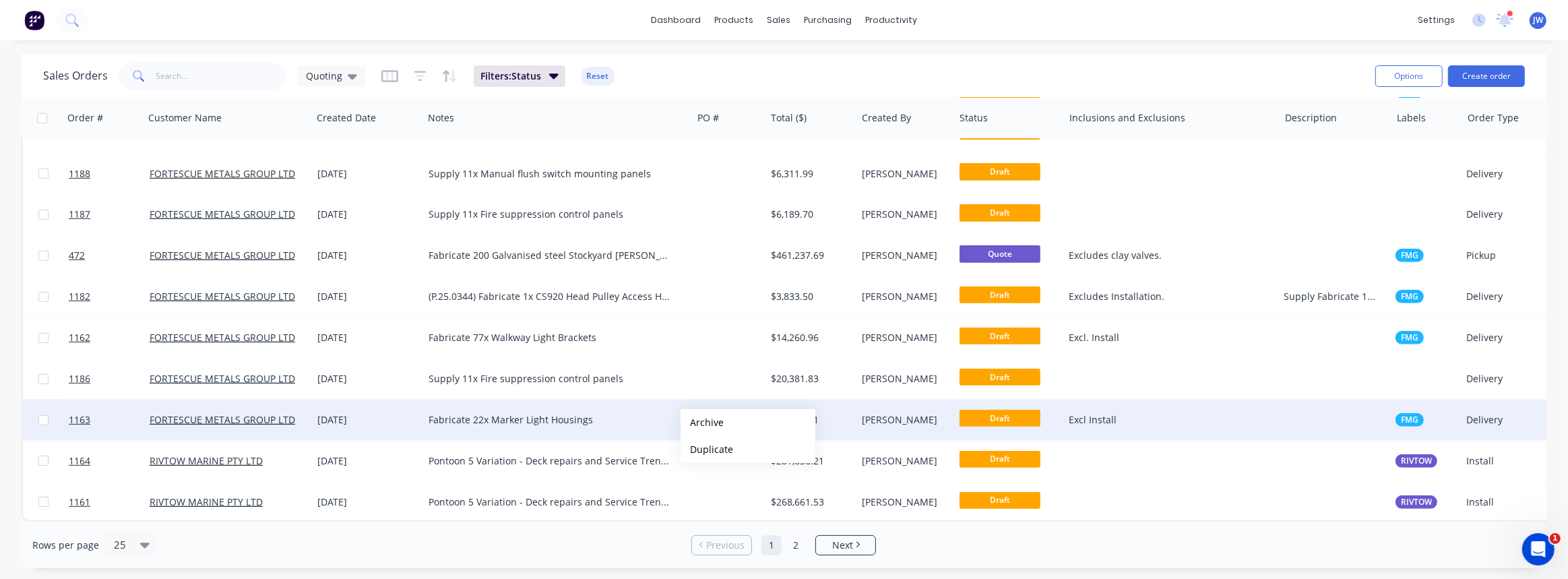
click at [640, 418] on div "Fabricate 22x Marker Light Housings" at bounding box center [551, 420] width 245 height 14
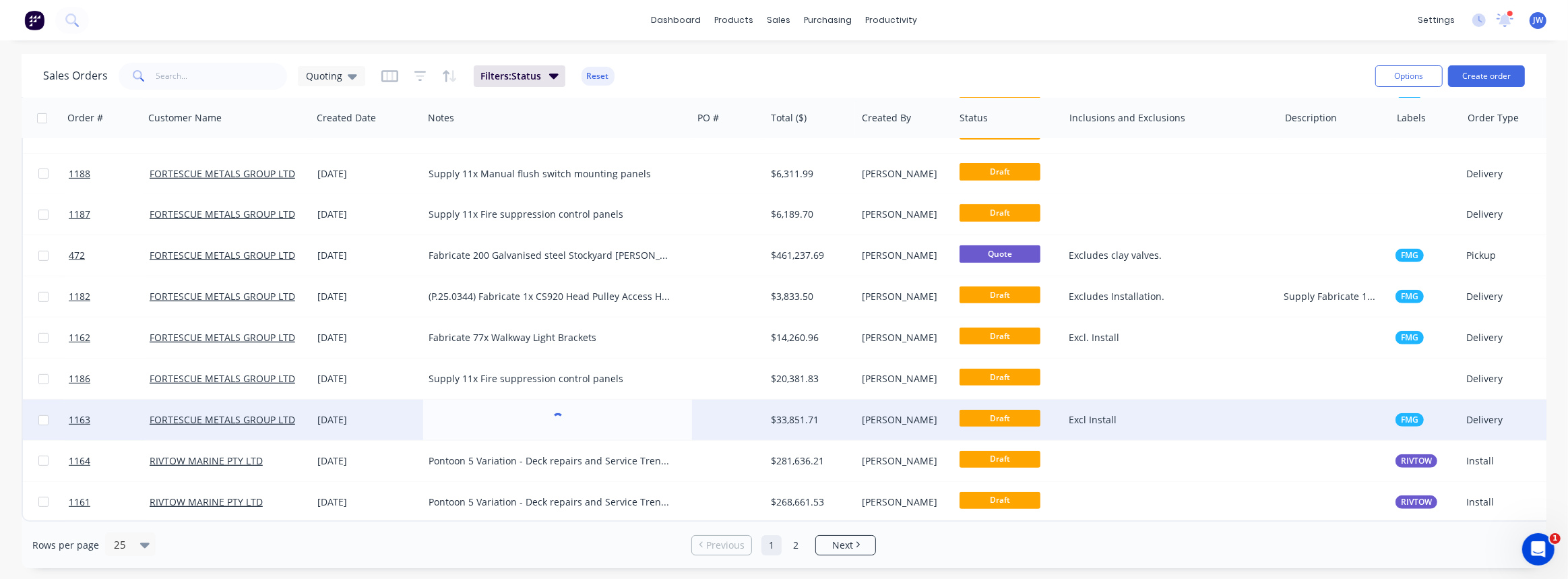
click at [813, 415] on div "$33,851.71" at bounding box center [808, 420] width 76 height 14
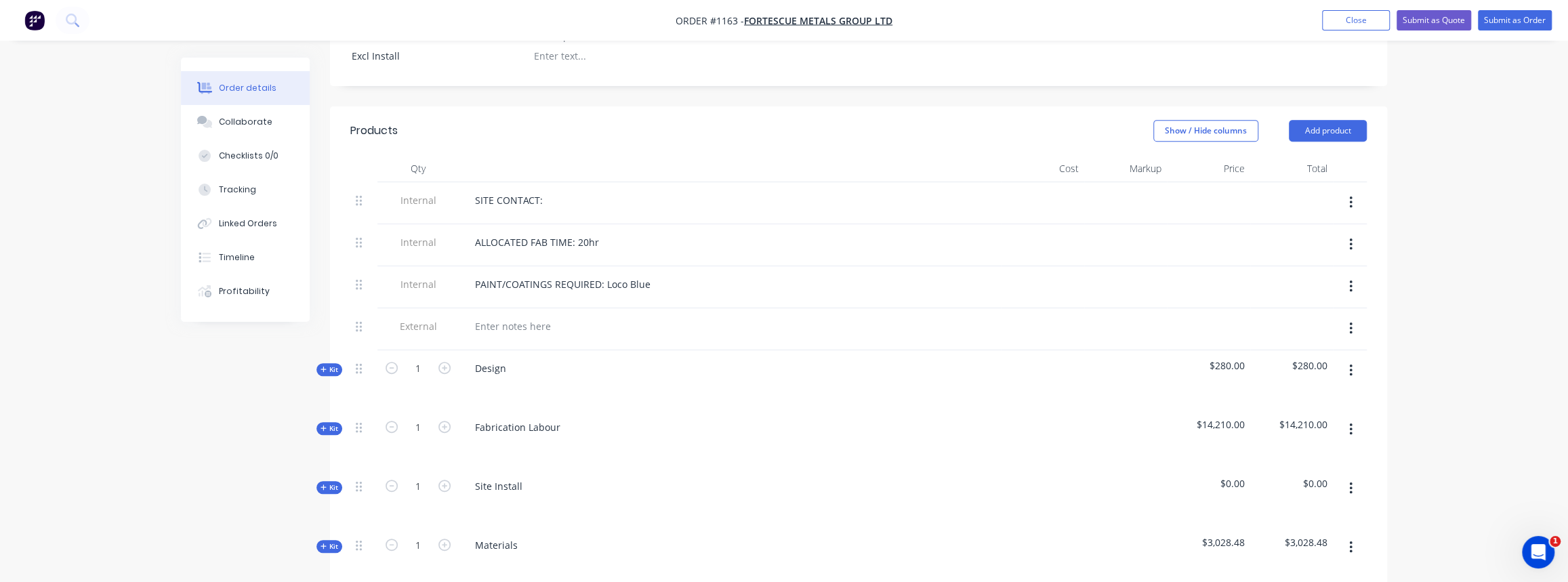
scroll to position [431, 0]
drag, startPoint x: 332, startPoint y: 354, endPoint x: 332, endPoint y: 347, distance: 7.0
click at [332, 353] on div "Qty Cost Markup Price Total Internal SITE CONTACT: Internal ALLOCATED FAB TIME:…" at bounding box center [858, 450] width 1057 height 593
click at [332, 363] on span "Kit" at bounding box center [329, 368] width 18 height 10
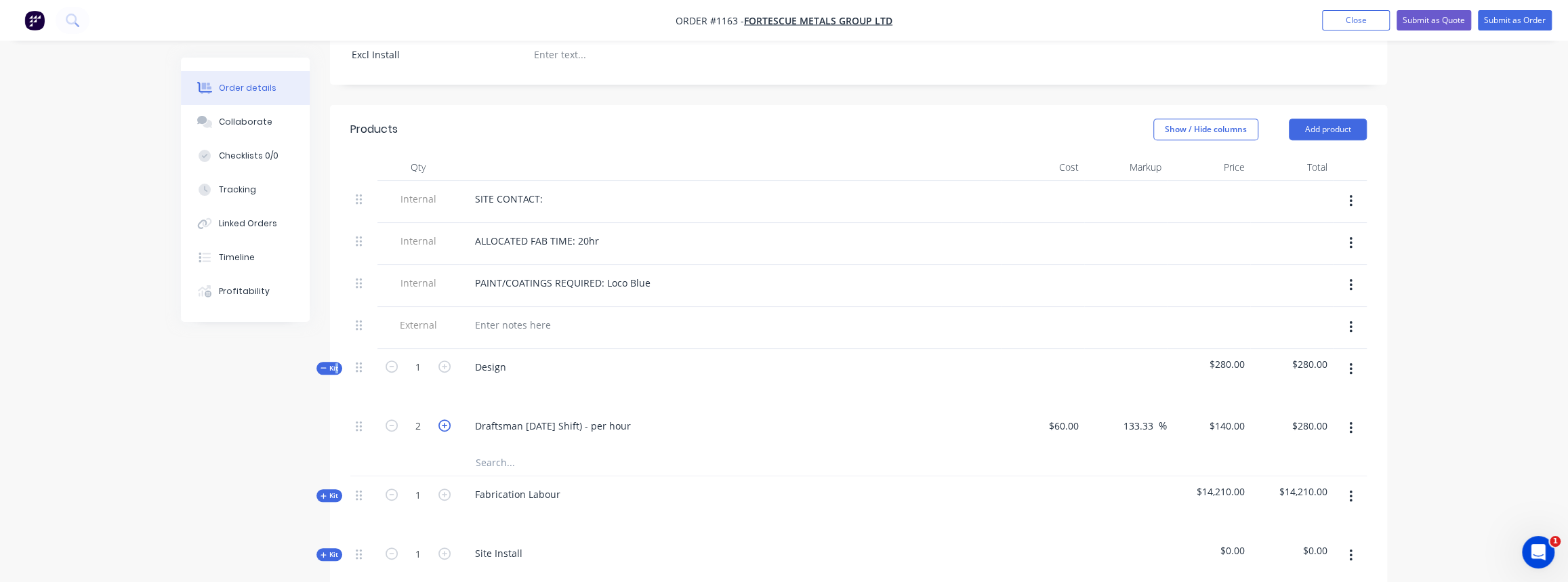
click at [442, 419] on icon "button" at bounding box center [444, 425] width 12 height 12
type input "3"
type input "$420.00"
click at [442, 419] on icon "button" at bounding box center [444, 425] width 12 height 12
type input "4"
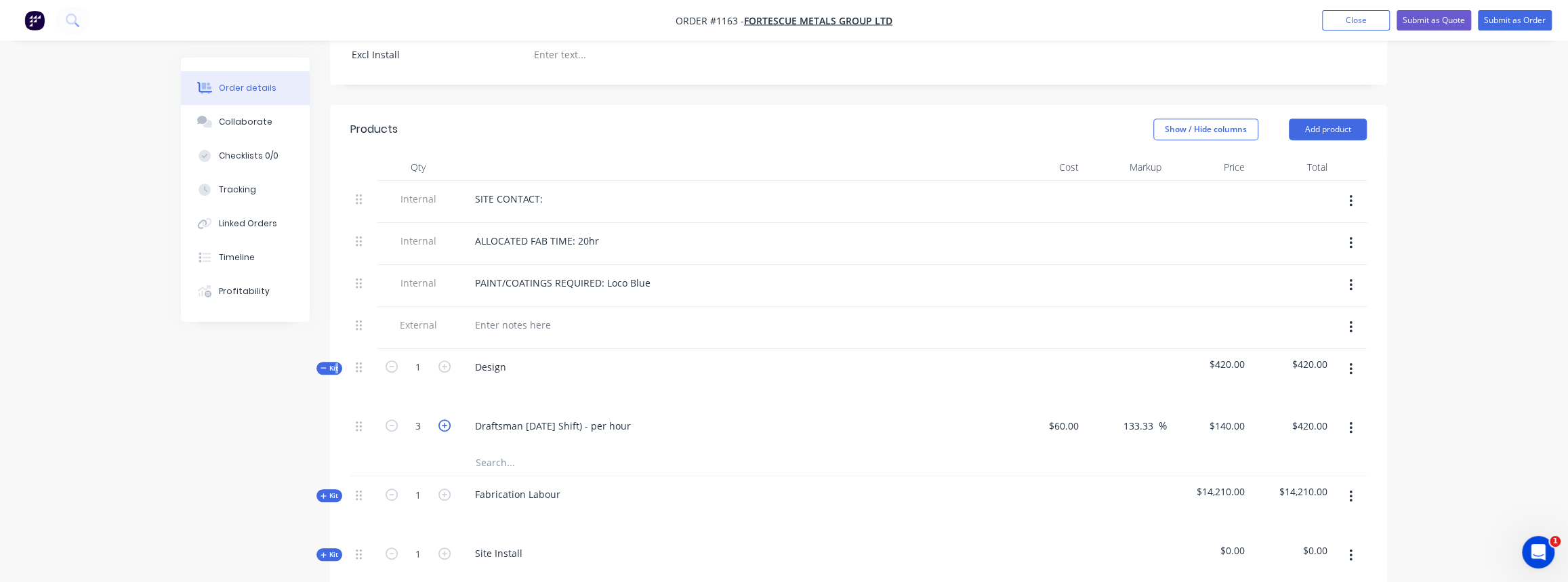
type input "$560.00"
click at [331, 363] on span "Kit" at bounding box center [329, 368] width 18 height 10
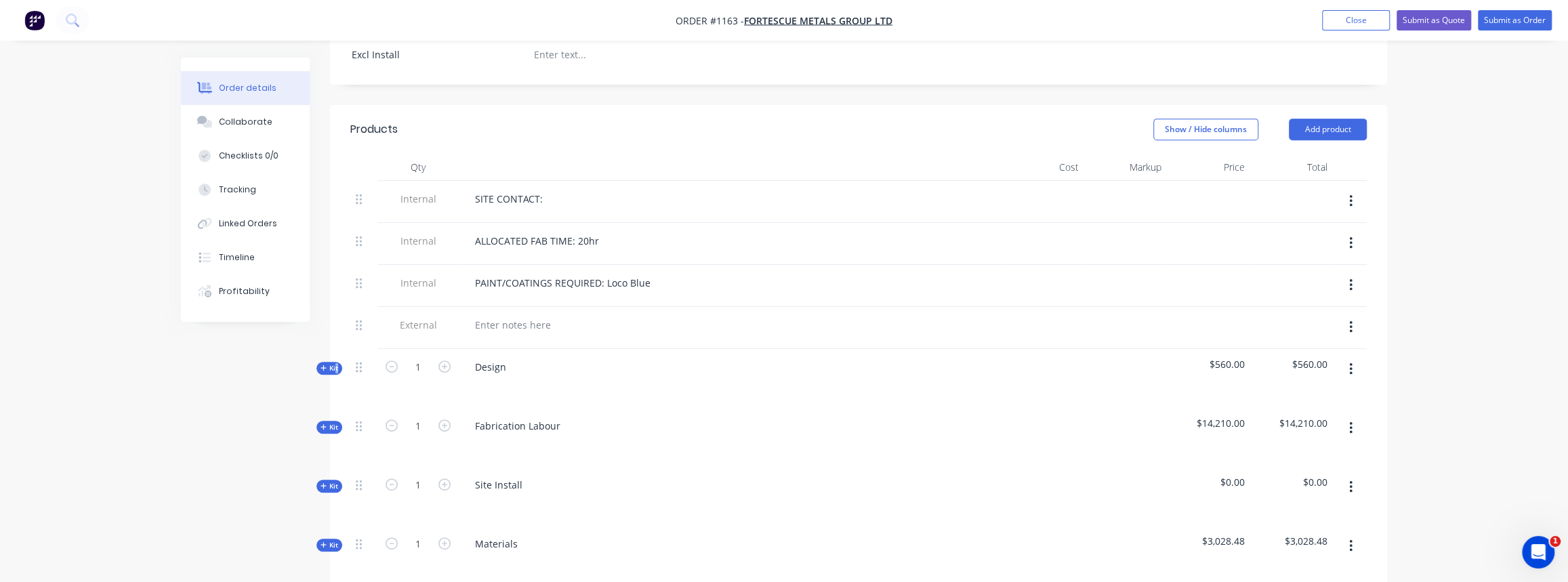
click at [323, 542] on icon "button" at bounding box center [322, 544] width 5 height 5
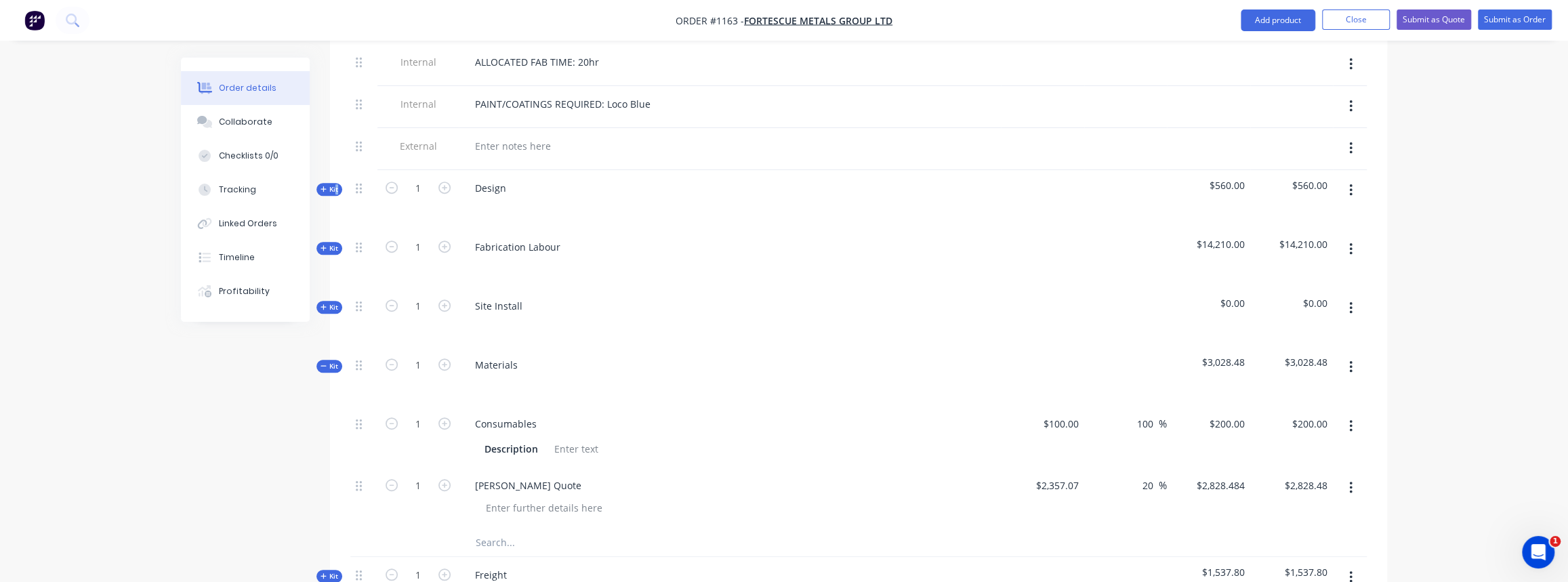
scroll to position [616, 0]
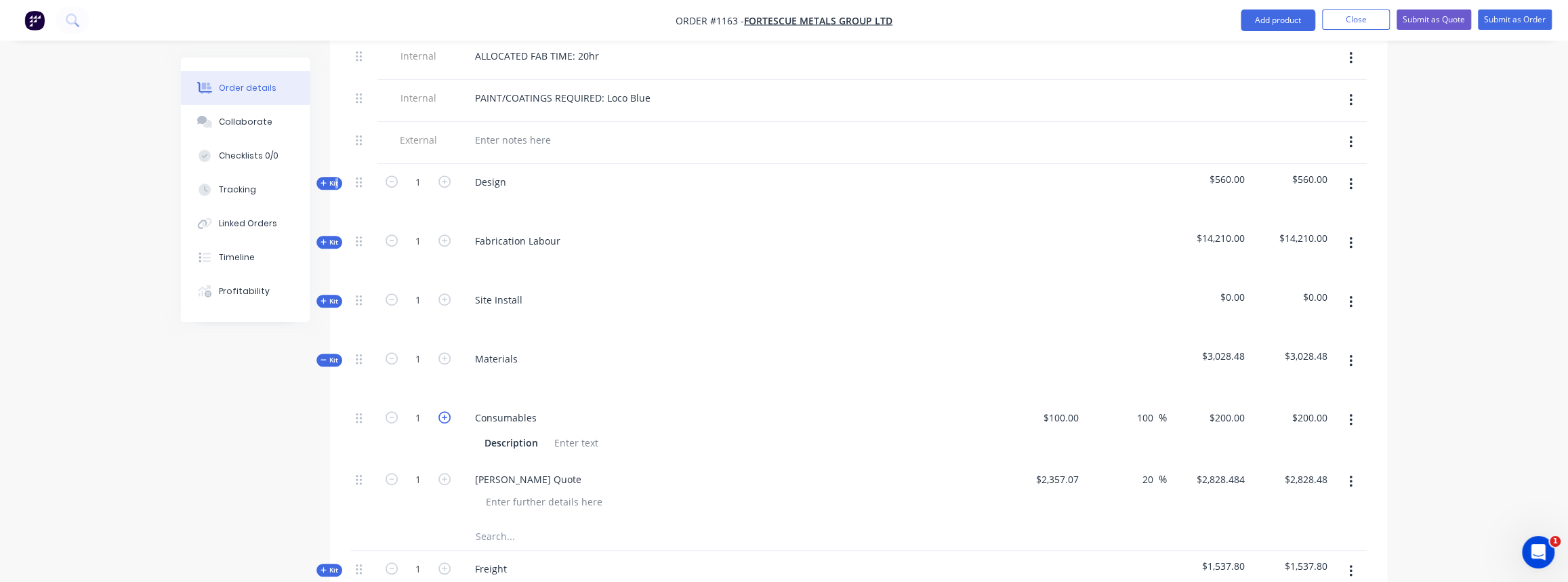
click at [444, 411] on icon "button" at bounding box center [444, 417] width 12 height 12
type input "2"
type input "$400.00"
click at [332, 355] on span "Kit" at bounding box center [329, 360] width 18 height 10
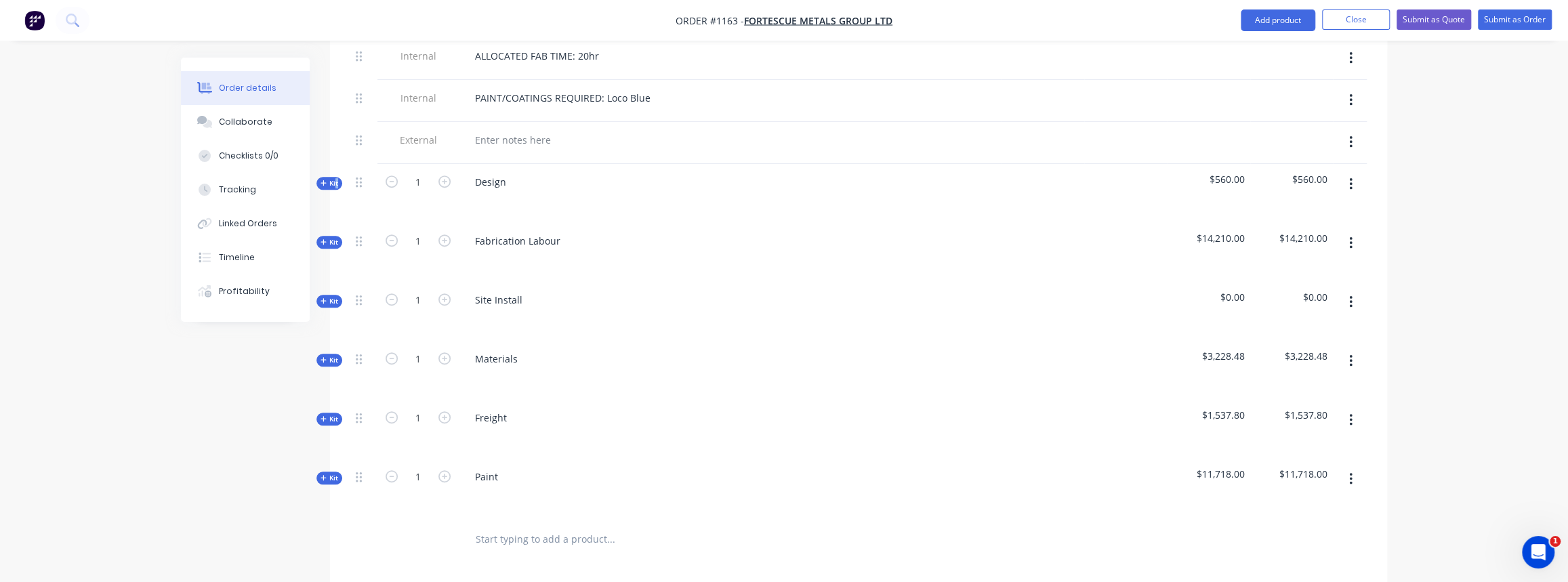
click at [1353, 290] on button "button" at bounding box center [1350, 301] width 32 height 24
click at [1278, 409] on div "Delete" at bounding box center [1302, 419] width 105 height 20
click at [324, 238] on span "Kit" at bounding box center [329, 243] width 18 height 10
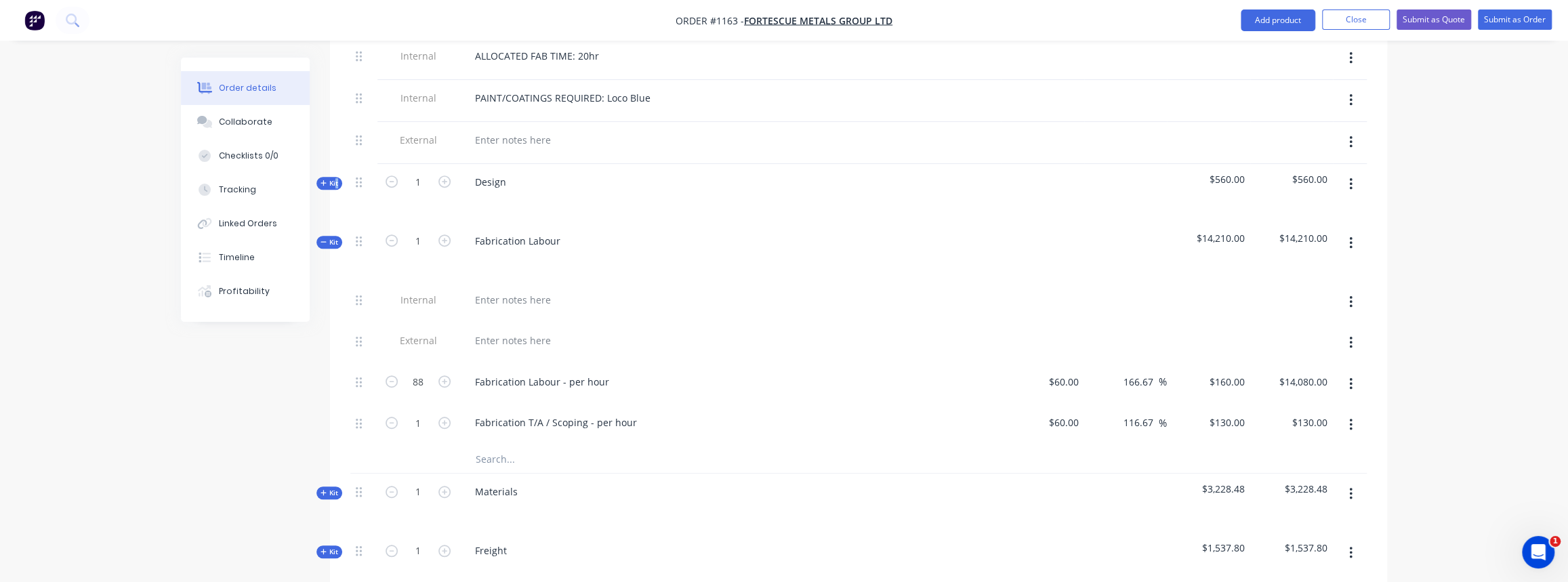
click at [326, 238] on span "Kit" at bounding box center [329, 243] width 18 height 10
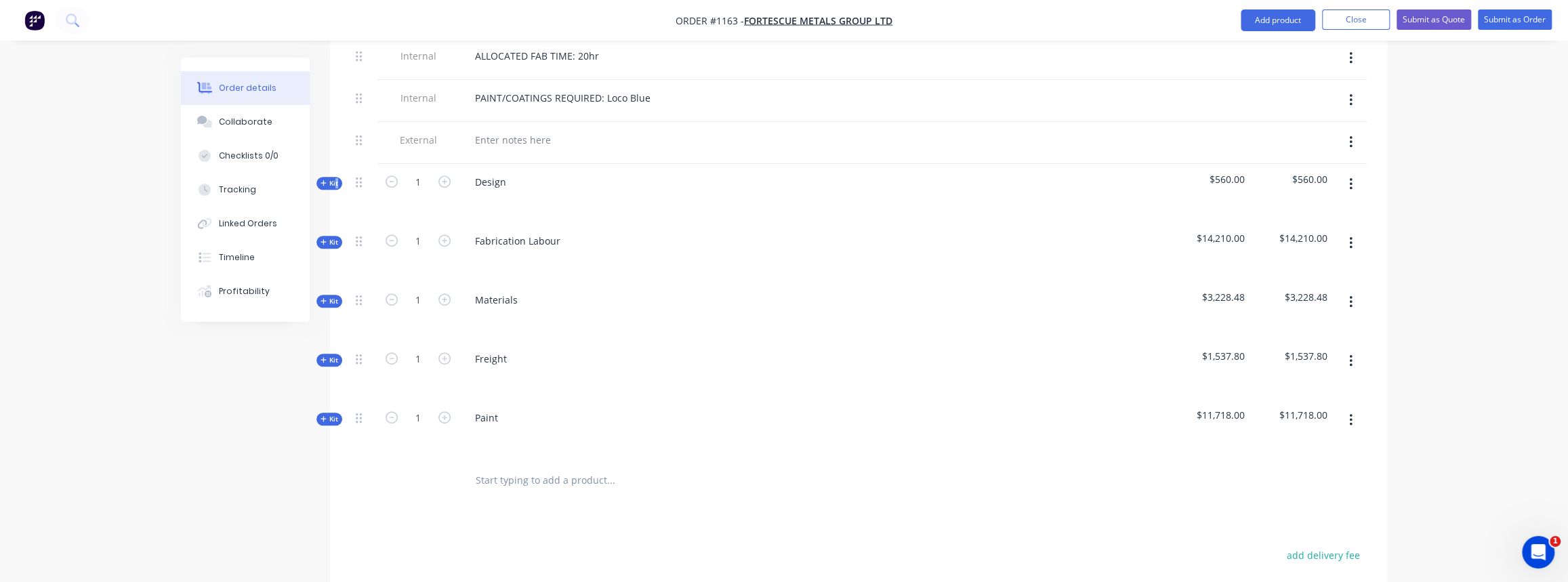
click at [330, 355] on span "Kit" at bounding box center [329, 360] width 18 height 10
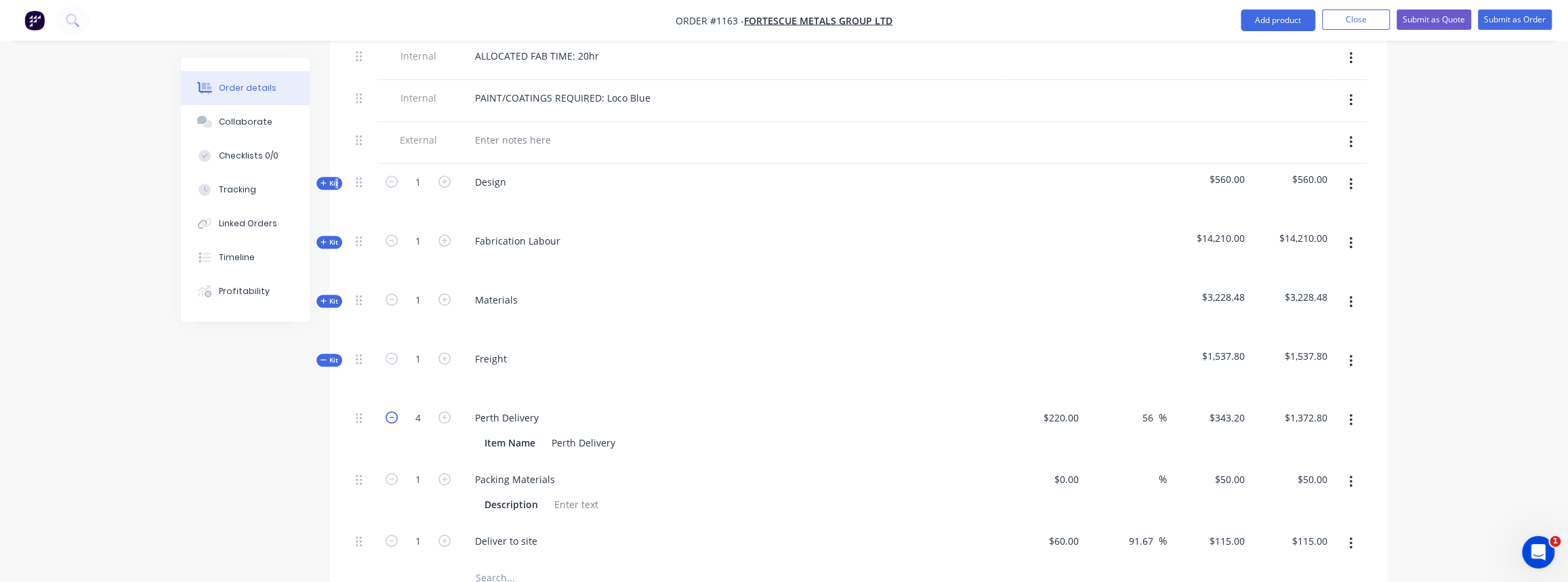
click at [392, 411] on icon "button" at bounding box center [391, 417] width 12 height 12
type input "3"
type input "$1,029.60"
click at [331, 353] on button "Kit" at bounding box center [329, 359] width 26 height 13
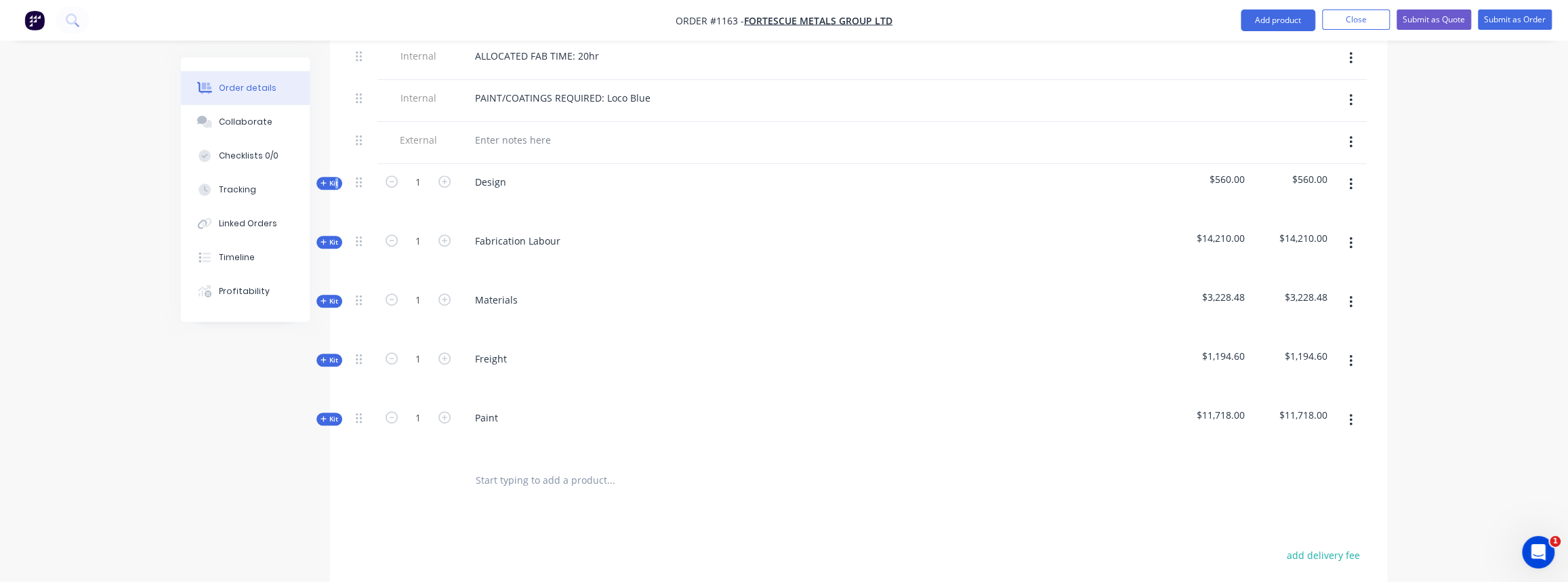
click at [334, 414] on span "Kit" at bounding box center [329, 419] width 18 height 10
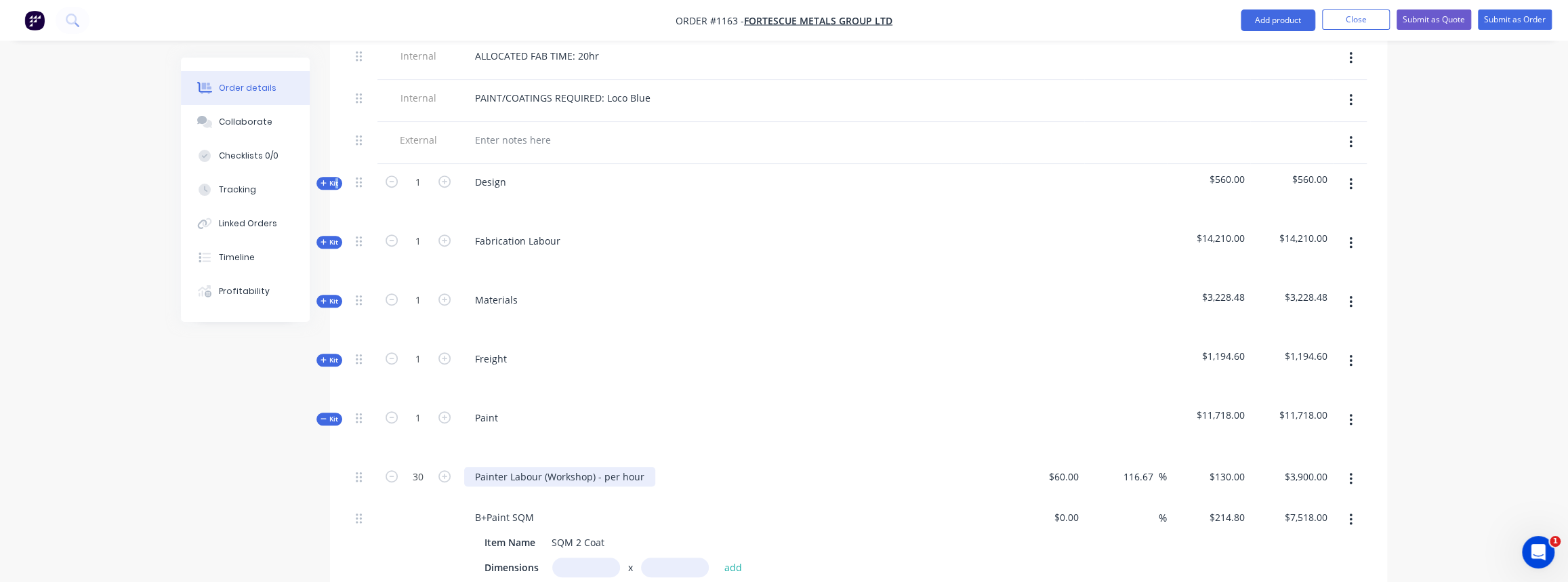
scroll to position [678, 0]
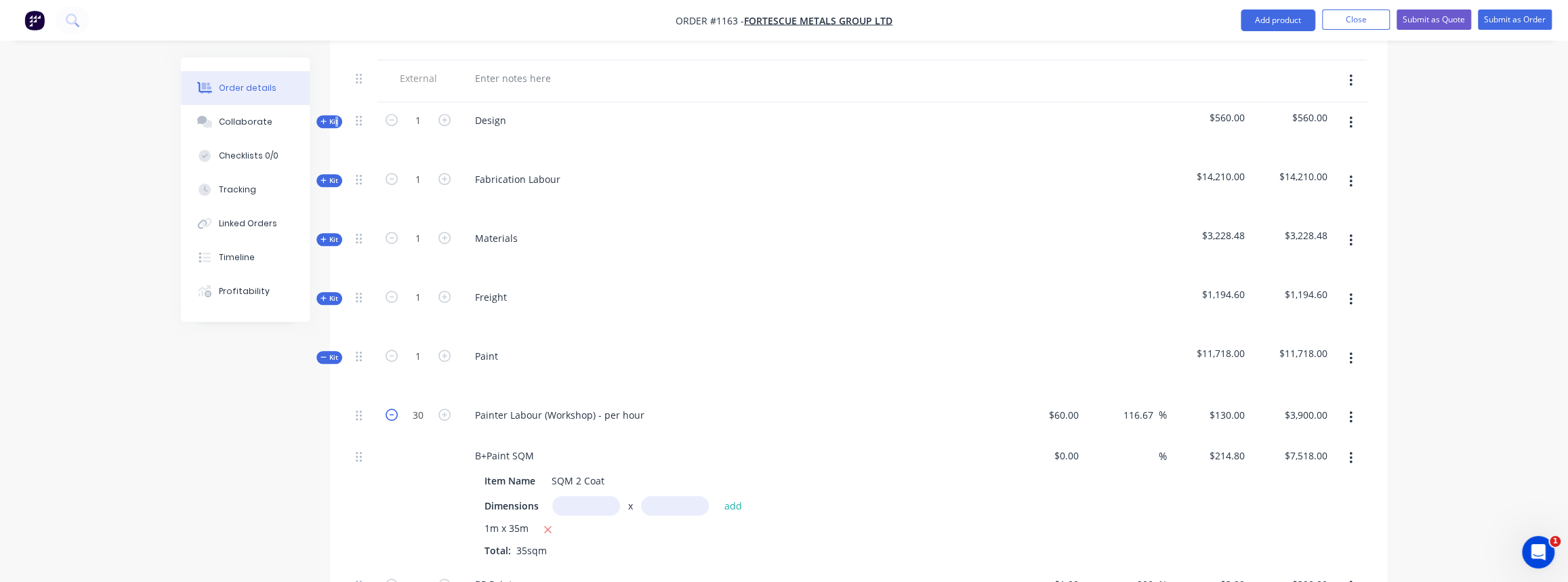
click at [394, 408] on icon "button" at bounding box center [391, 414] width 12 height 12
type input "29"
type input "$3,770.00"
click at [394, 408] on icon "button" at bounding box center [391, 414] width 12 height 12
type input "28"
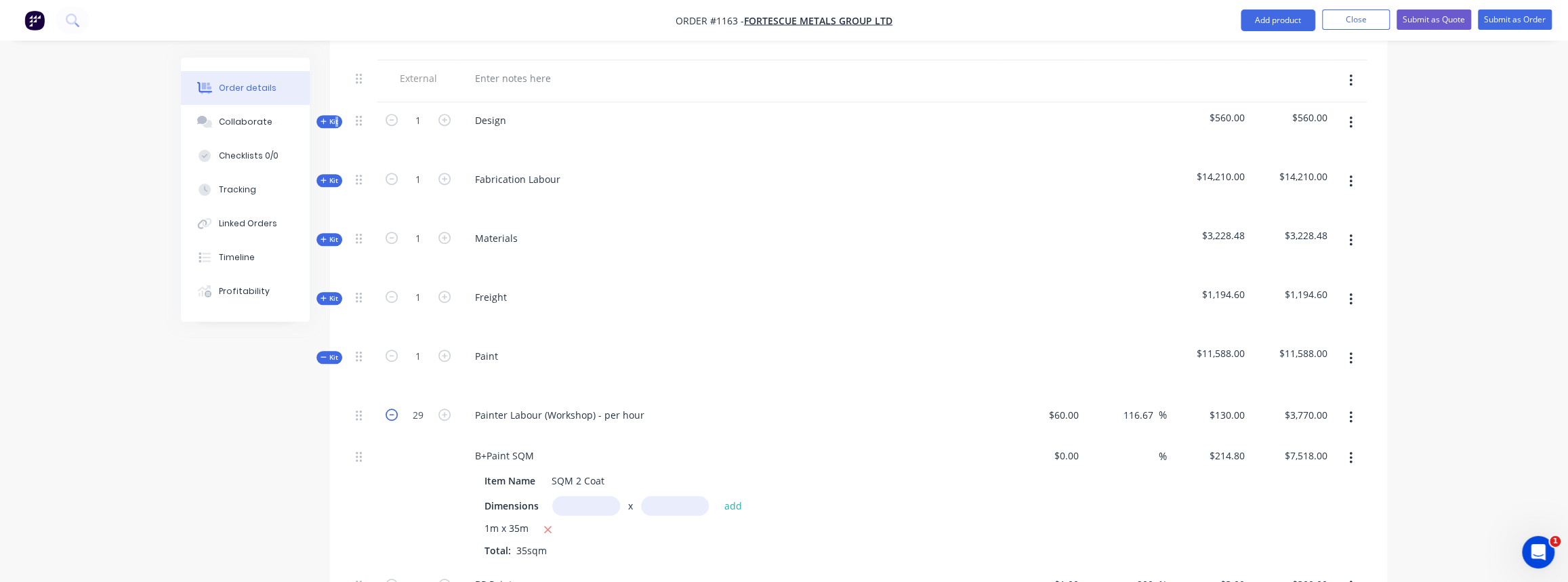
type input "$3,640.00"
click at [394, 408] on icon "button" at bounding box center [391, 414] width 12 height 12
type input "27"
type input "$3,510.00"
click at [394, 408] on icon "button" at bounding box center [391, 414] width 12 height 12
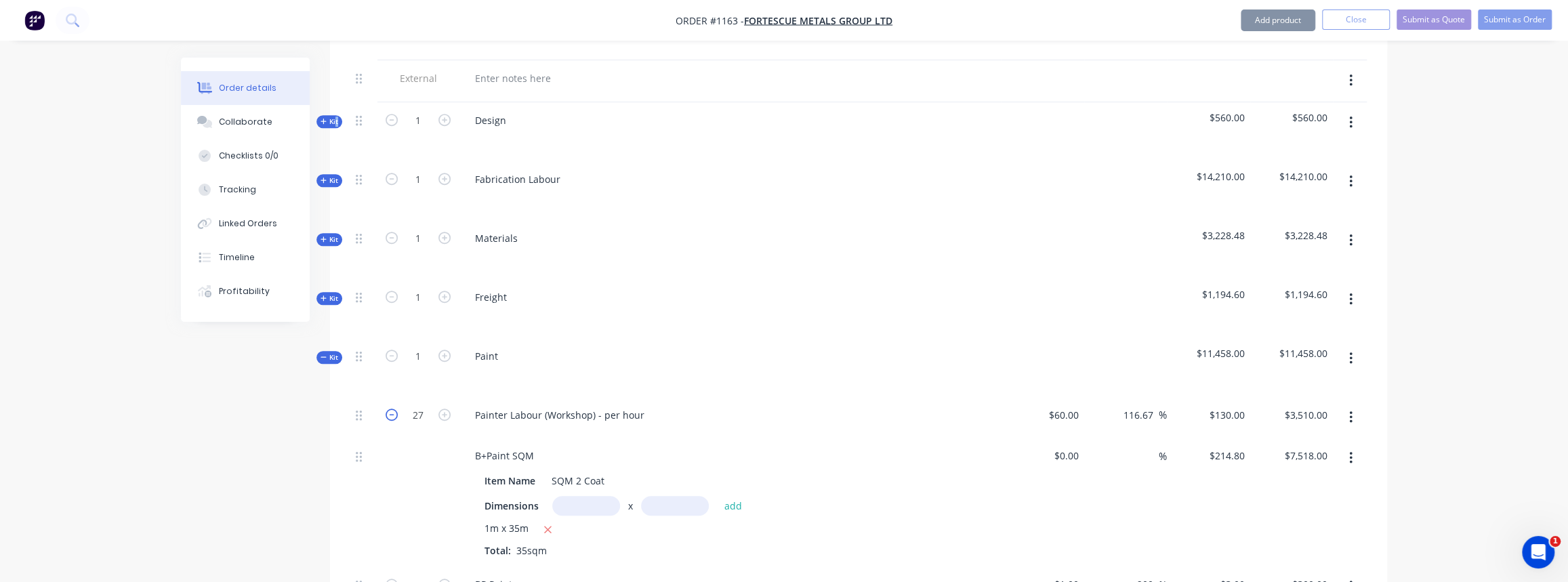
type input "26"
type input "$3,380.00"
click at [394, 408] on icon "button" at bounding box center [391, 414] width 12 height 12
type input "25"
type input "$3,250.00"
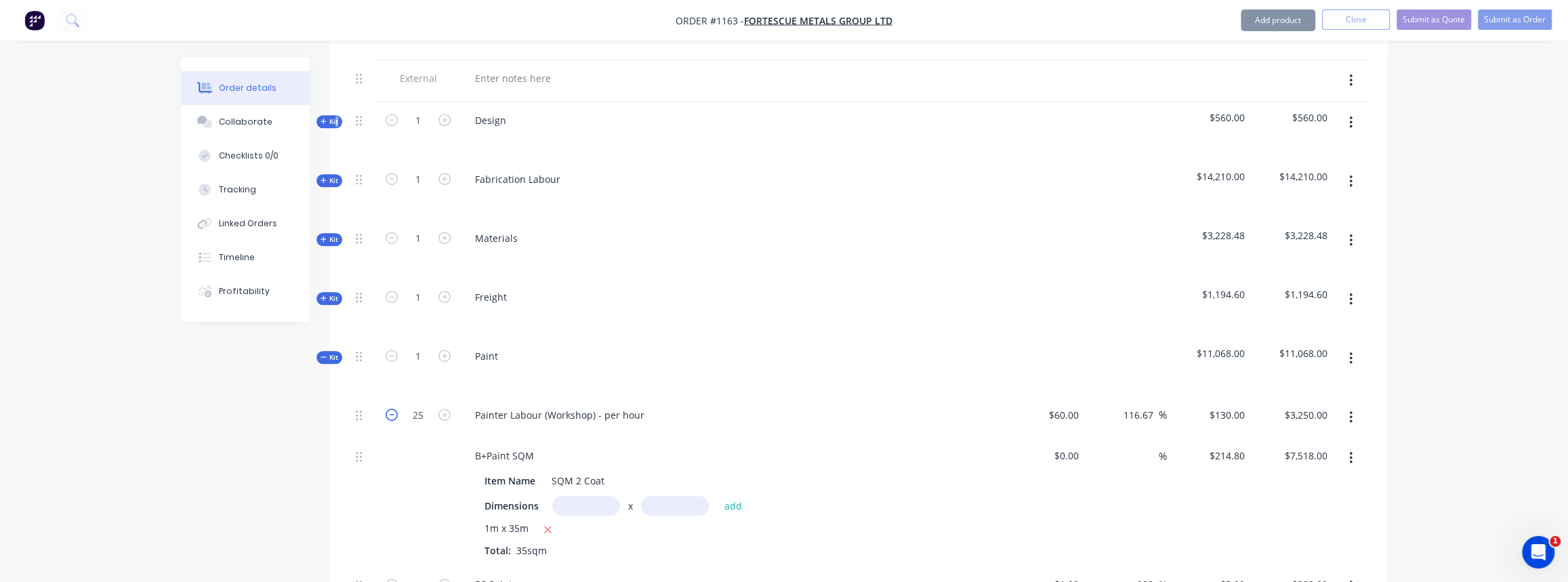
click at [394, 408] on icon "button" at bounding box center [391, 414] width 12 height 12
type input "24"
type input "$3,120.00"
click at [394, 408] on icon "button" at bounding box center [391, 414] width 12 height 12
type input "23"
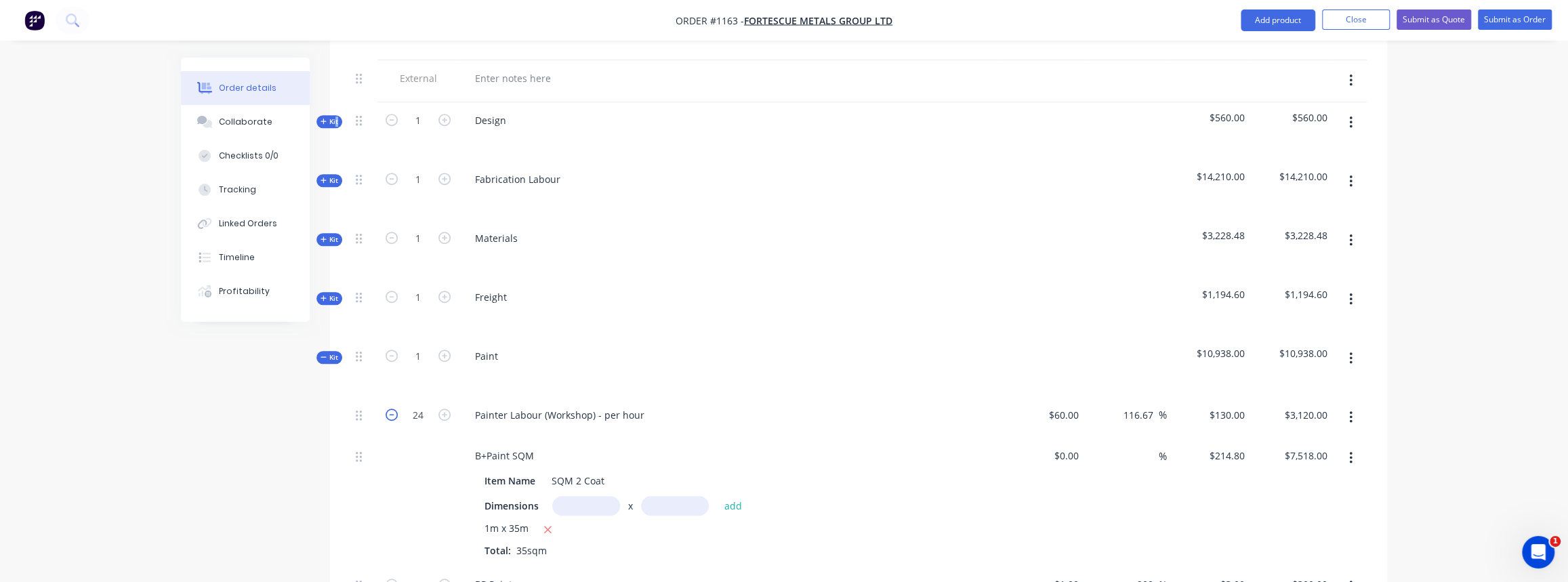
type input "$2,990.00"
click at [442, 408] on icon "button" at bounding box center [444, 414] width 12 height 12
type input "24"
type input "$3,120.00"
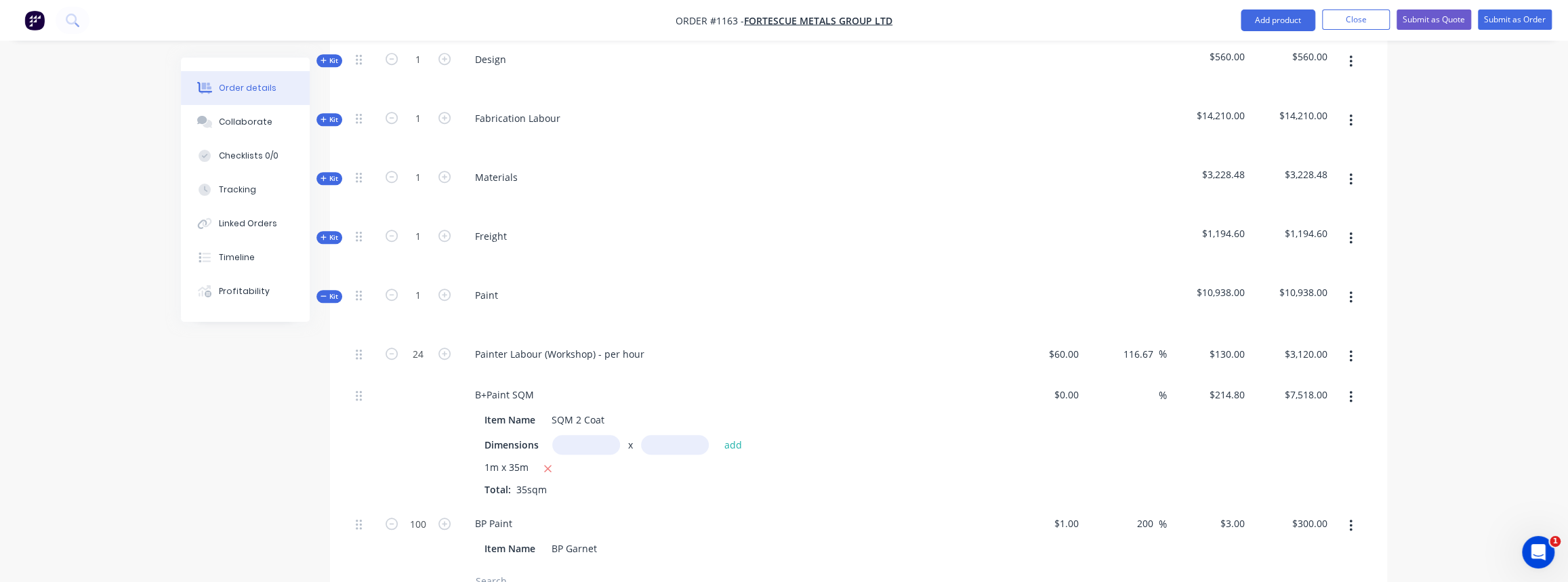
click at [576, 435] on input "text" at bounding box center [586, 445] width 68 height 20
type input "1m"
click at [705, 435] on input "text" at bounding box center [675, 445] width 68 height 20
type input "22m"
click at [729, 435] on button "add" at bounding box center [733, 444] width 32 height 18
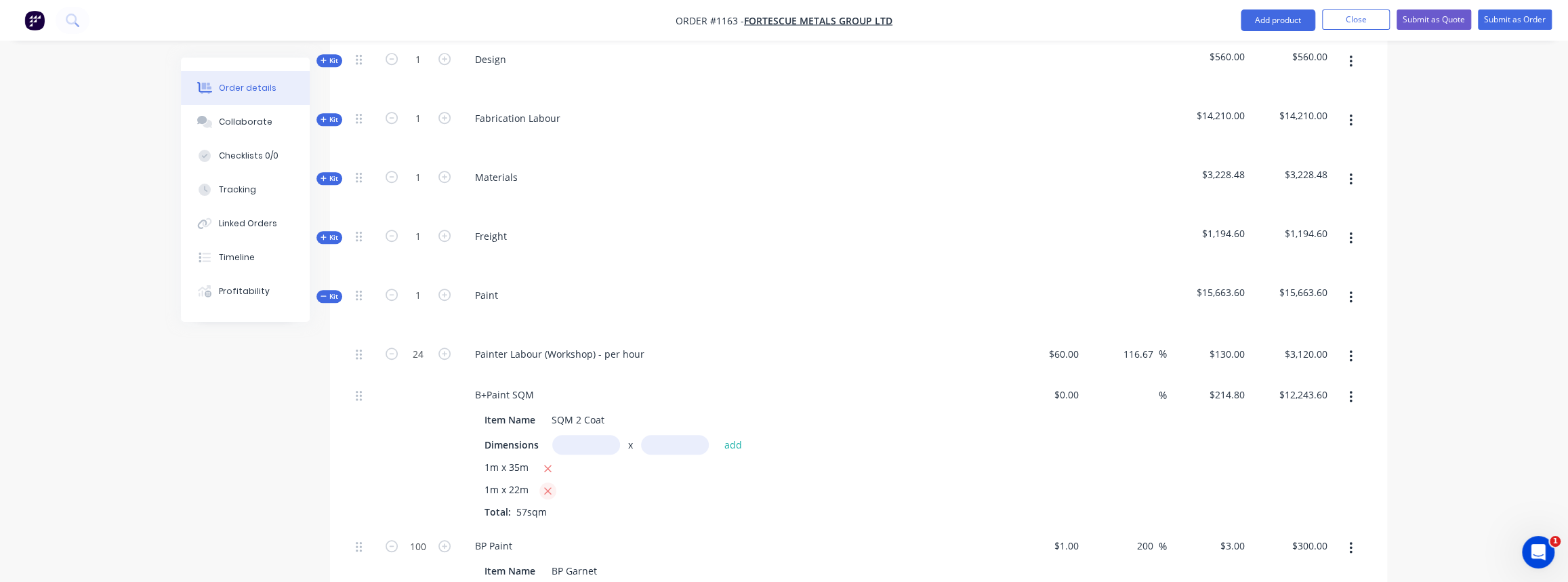
click at [549, 485] on icon "button" at bounding box center [547, 491] width 9 height 12
type input "$7,518.00"
click at [327, 291] on span "Kit" at bounding box center [329, 296] width 18 height 10
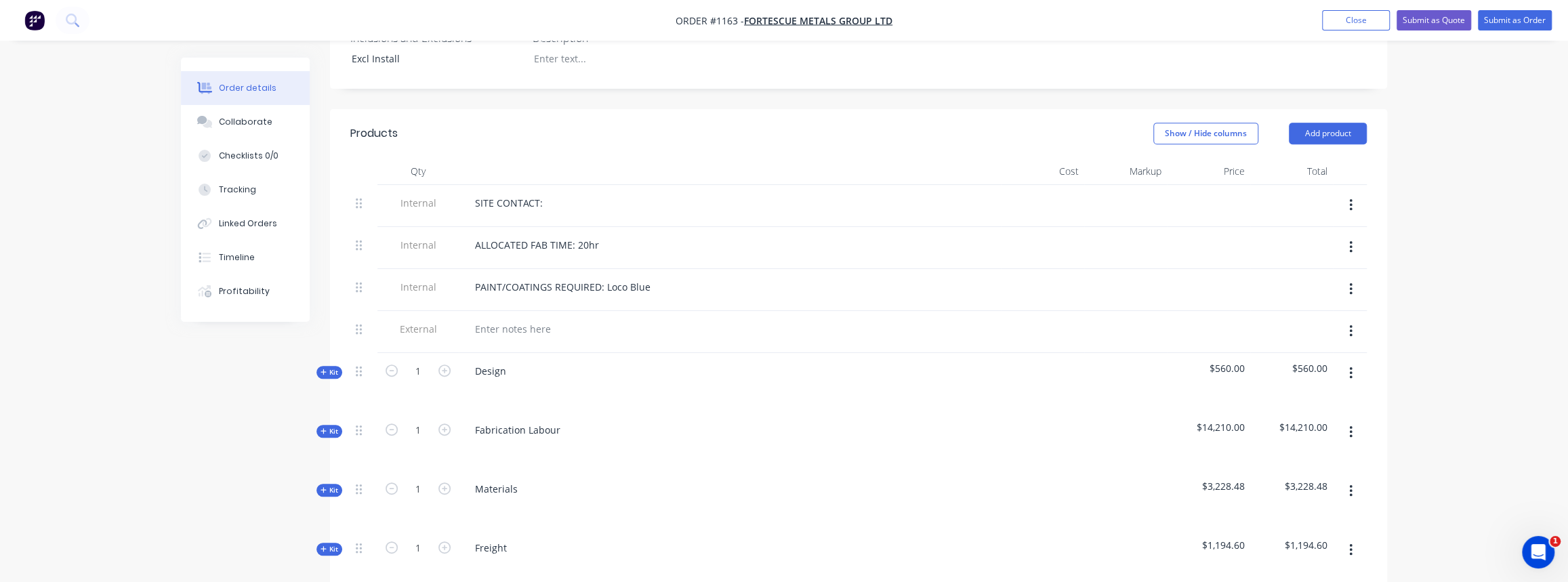
scroll to position [307, 0]
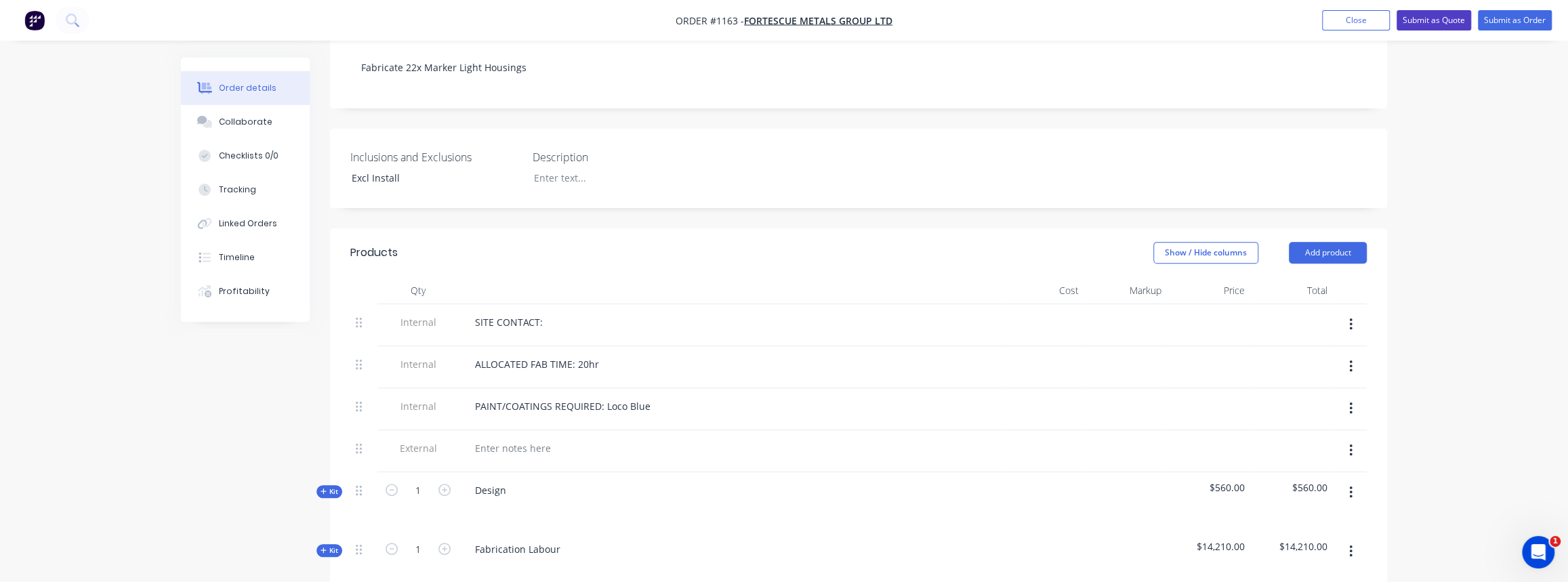
click at [1418, 14] on button "Submit as Quote" at bounding box center [1433, 20] width 75 height 20
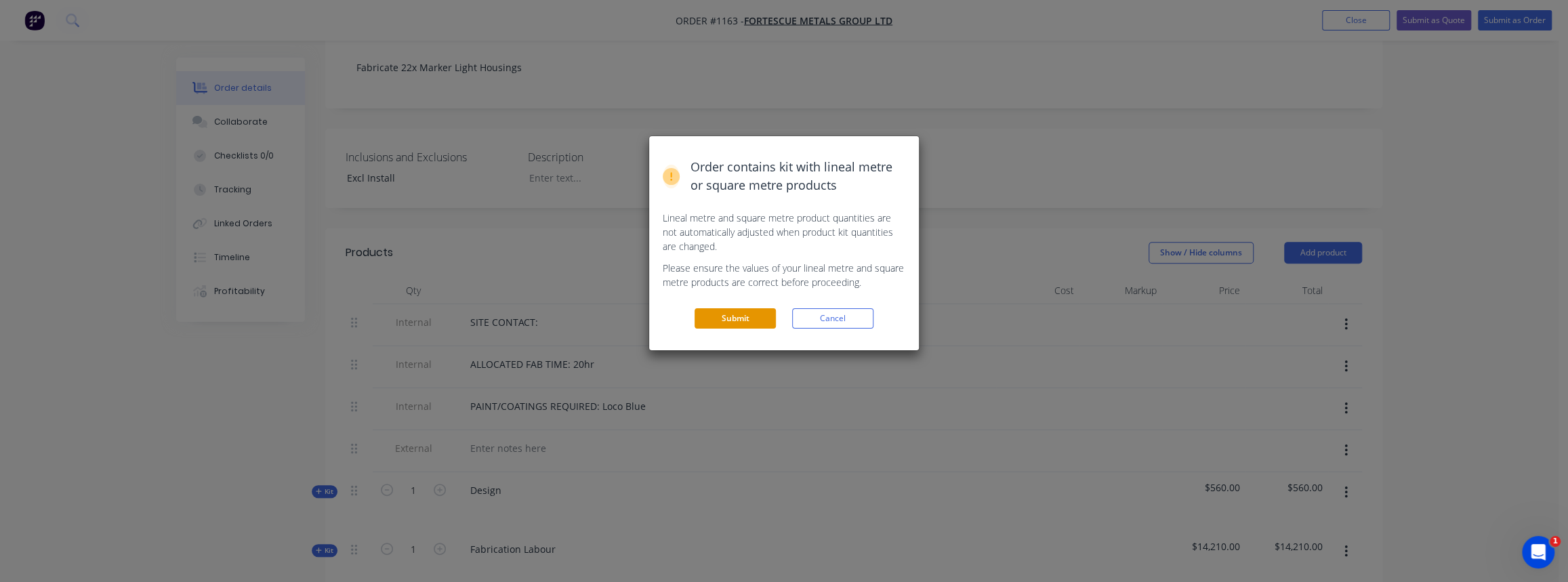
click at [741, 309] on button "Submit" at bounding box center [735, 318] width 81 height 20
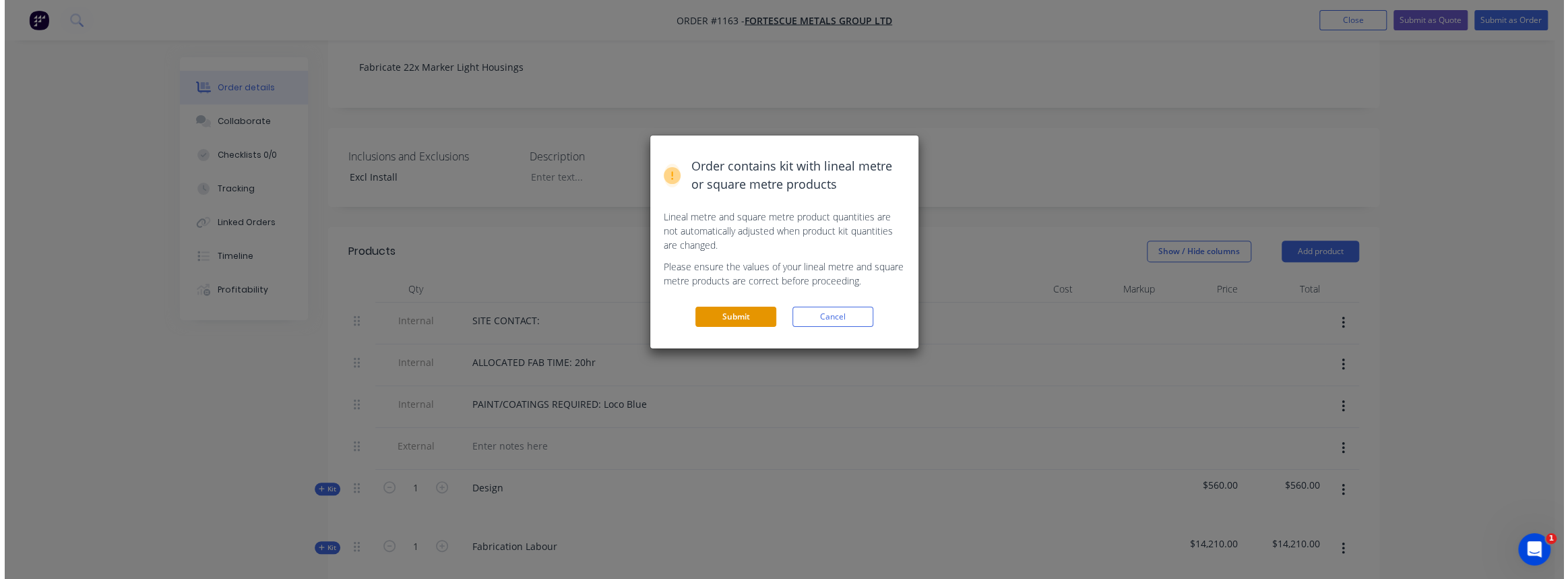
scroll to position [0, 0]
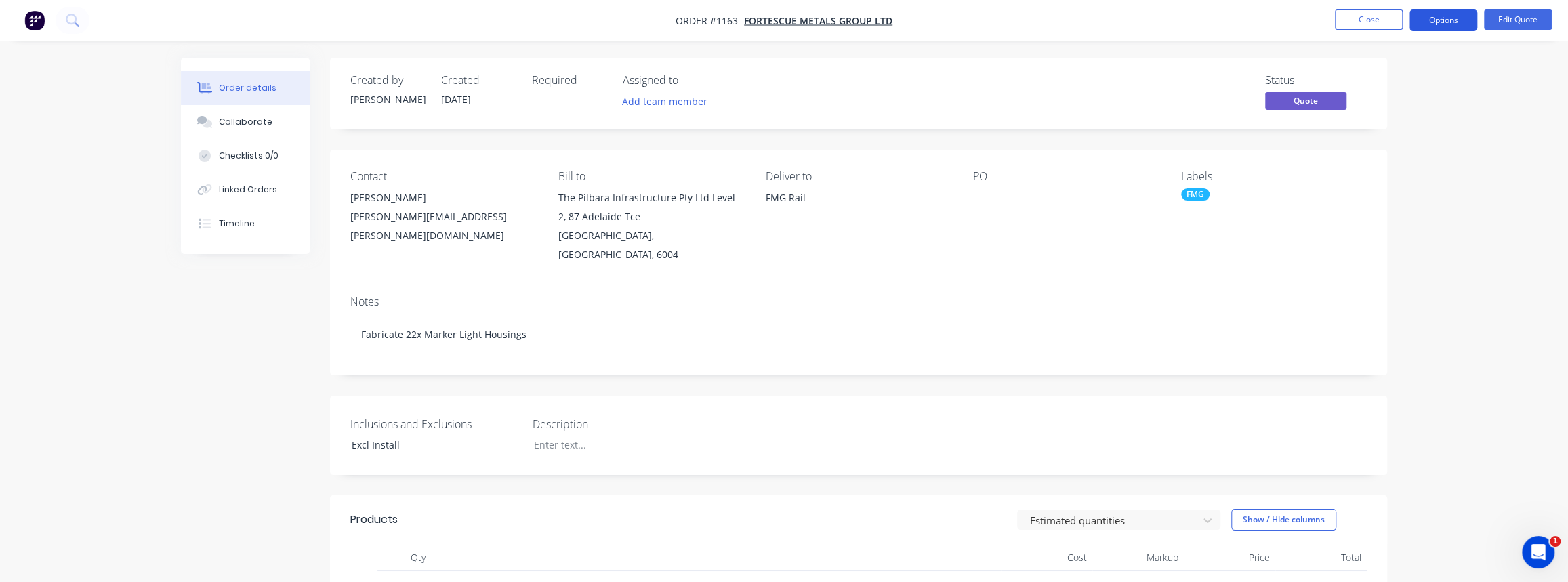
click at [1429, 26] on button "Options" at bounding box center [1443, 21] width 68 height 22
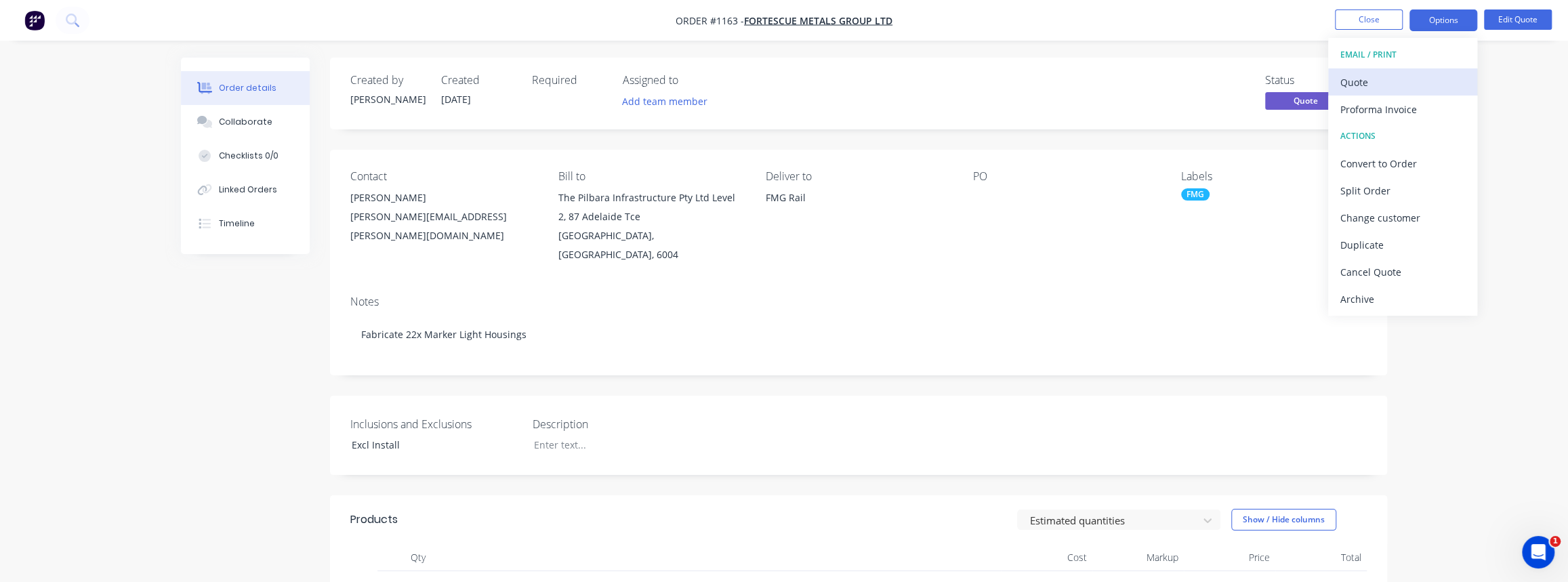
click at [1365, 87] on div "Quote" at bounding box center [1401, 83] width 125 height 20
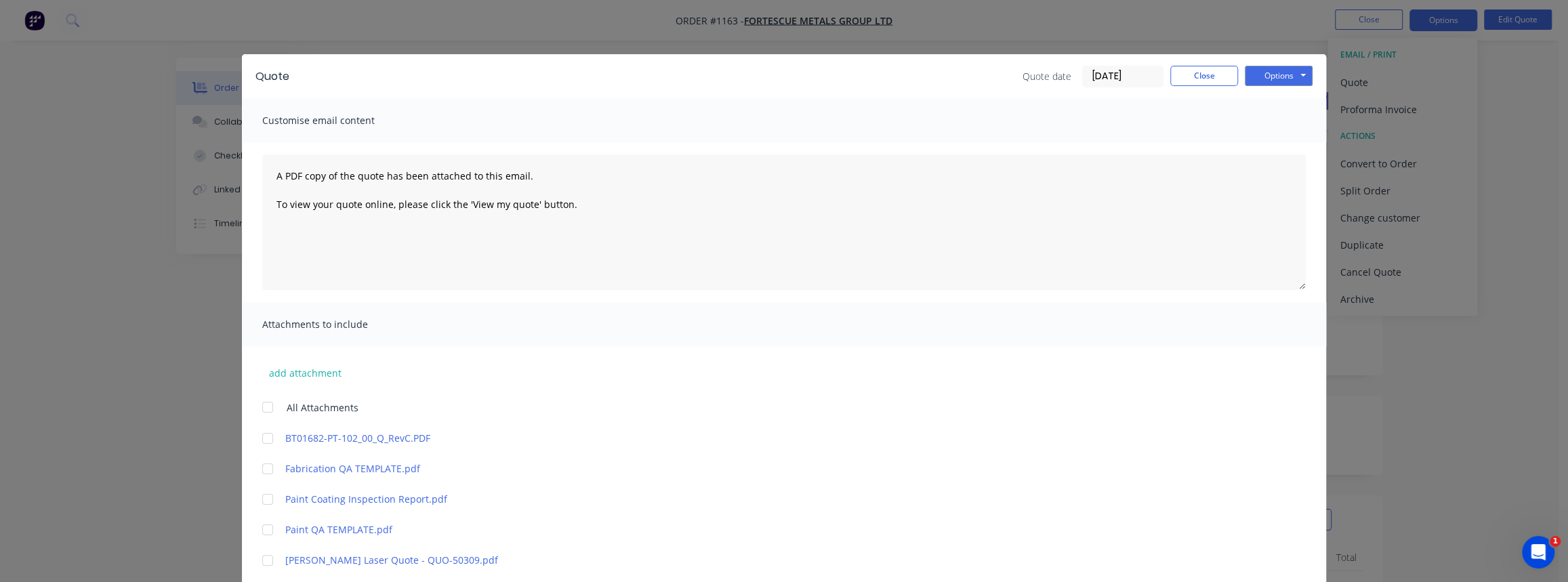
click at [1273, 86] on div "Options Preview Print Email" at bounding box center [1279, 77] width 68 height 22
click at [1277, 77] on button "Options" at bounding box center [1279, 76] width 68 height 20
click at [1279, 120] on button "Print" at bounding box center [1288, 122] width 87 height 22
click at [1212, 77] on button "Close" at bounding box center [1204, 76] width 68 height 20
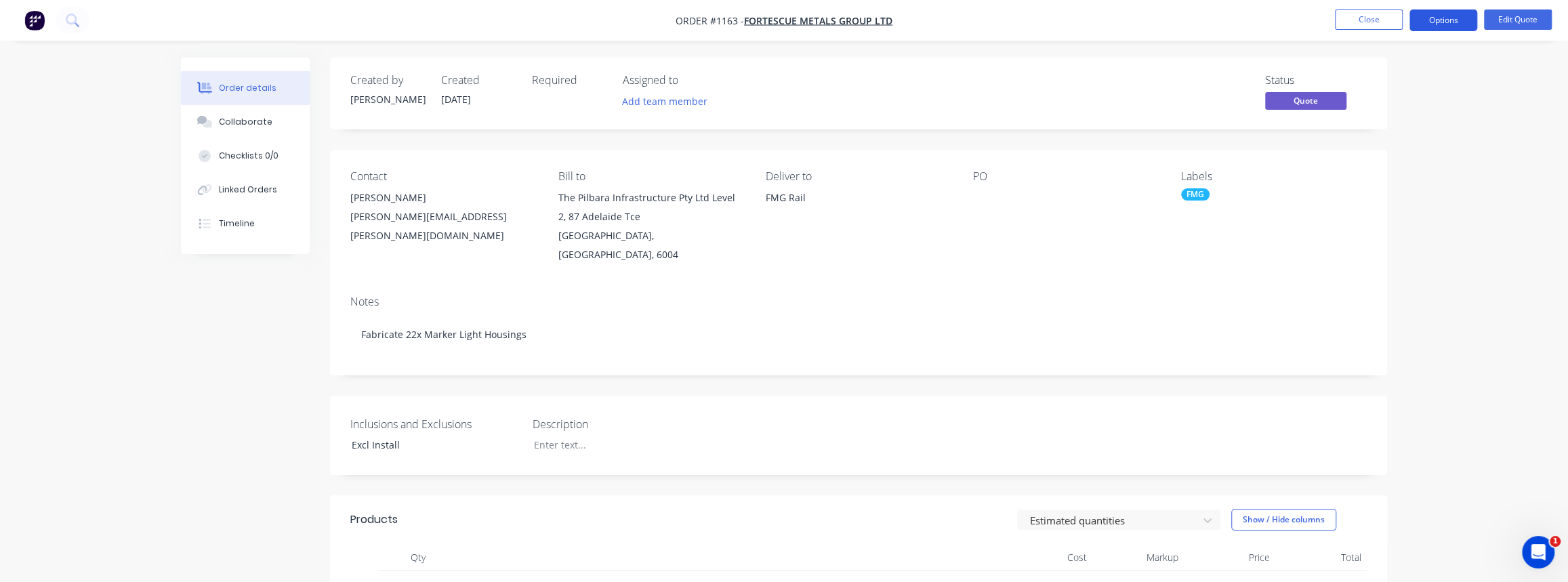
click at [1428, 27] on button "Options" at bounding box center [1443, 21] width 68 height 22
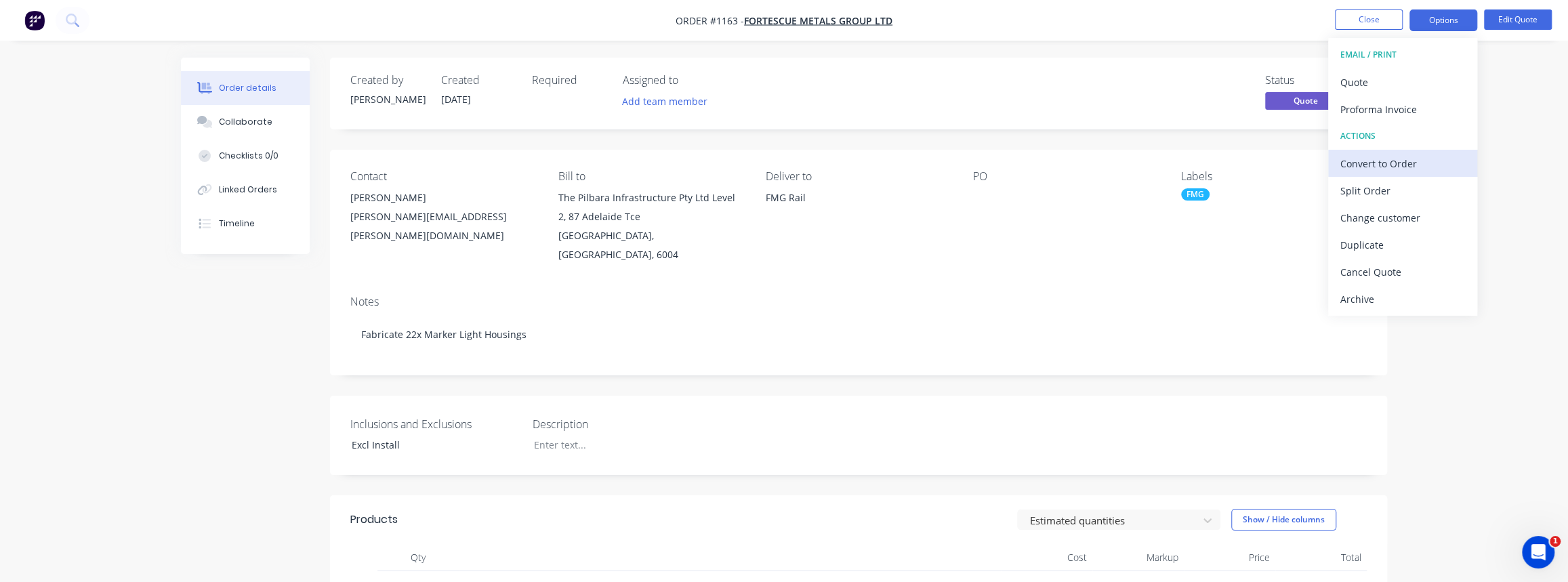
click at [1380, 168] on div "Convert to Order" at bounding box center [1401, 164] width 125 height 20
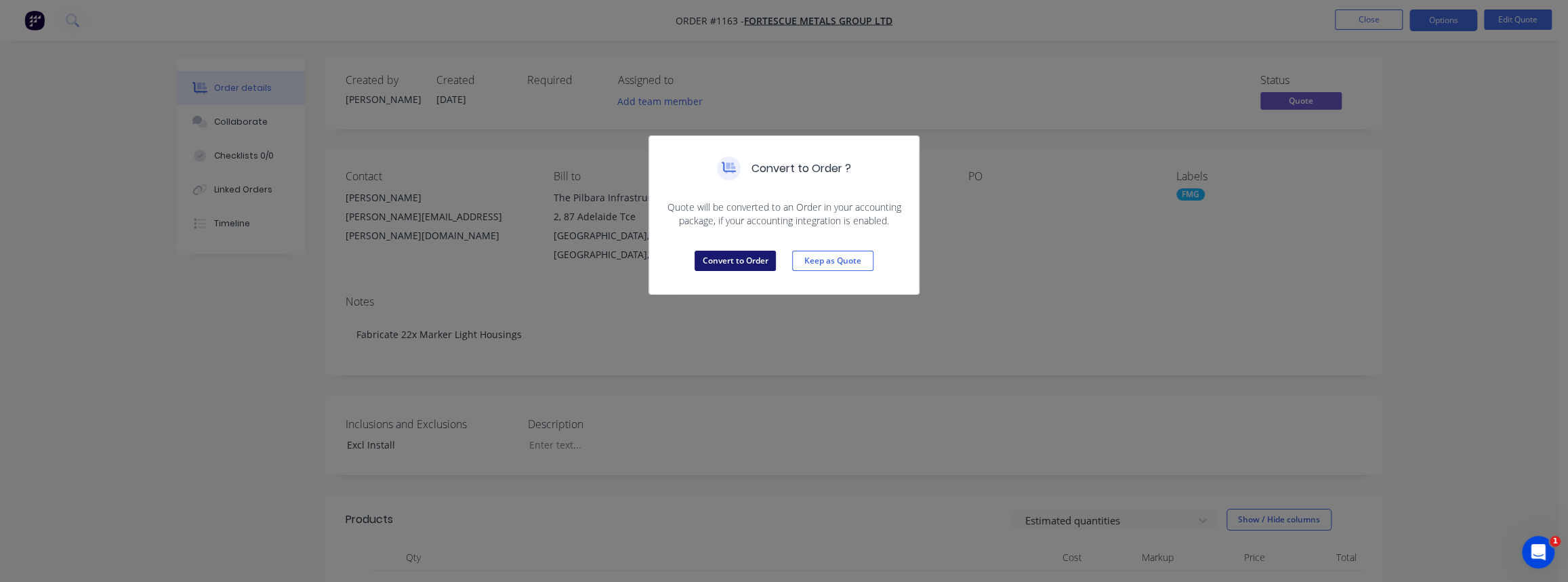
click at [712, 267] on button "Convert to Order" at bounding box center [735, 261] width 81 height 20
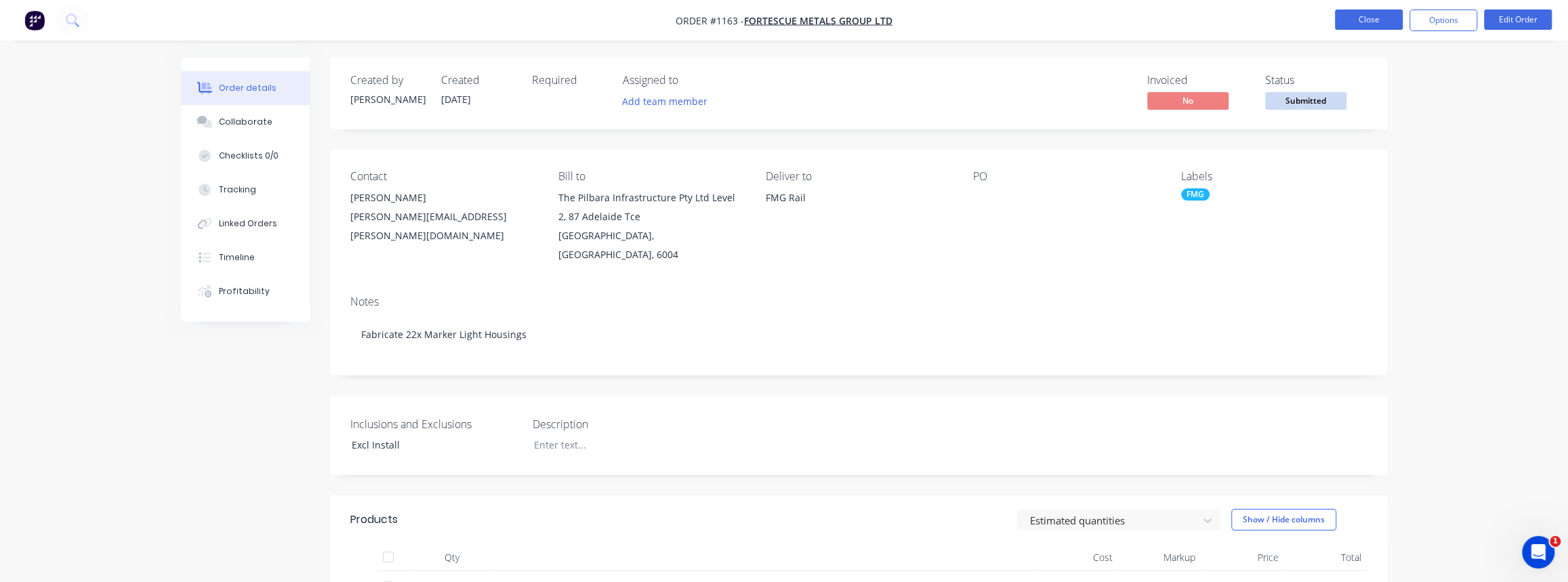
click at [1369, 24] on button "Close" at bounding box center [1368, 20] width 68 height 20
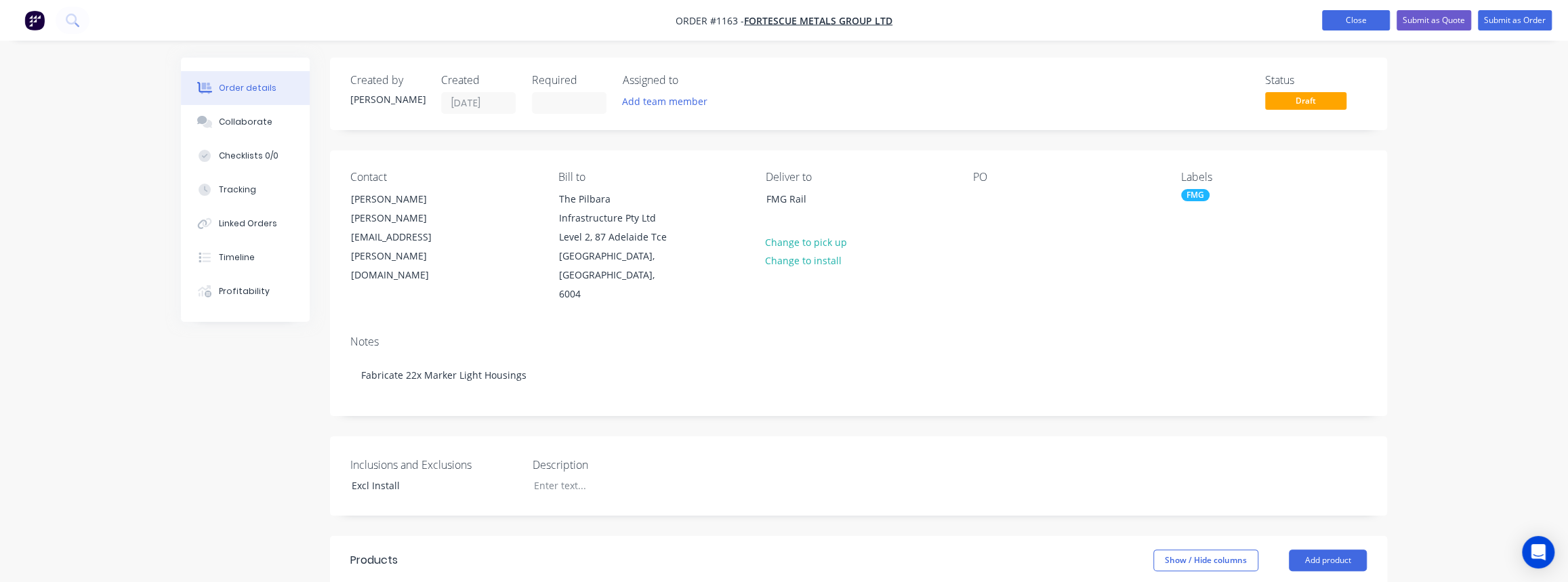
click at [1372, 20] on button "Close" at bounding box center [1355, 20] width 68 height 20
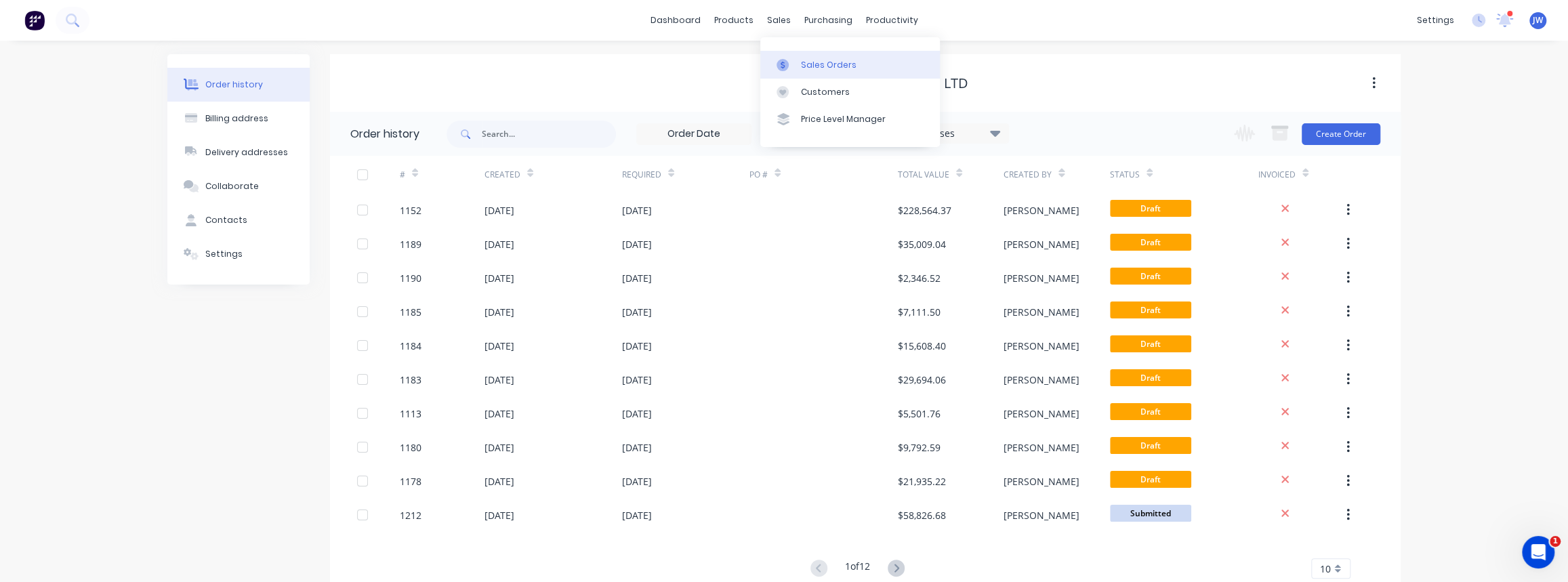
click at [810, 61] on div "Sales Orders" at bounding box center [828, 65] width 56 height 12
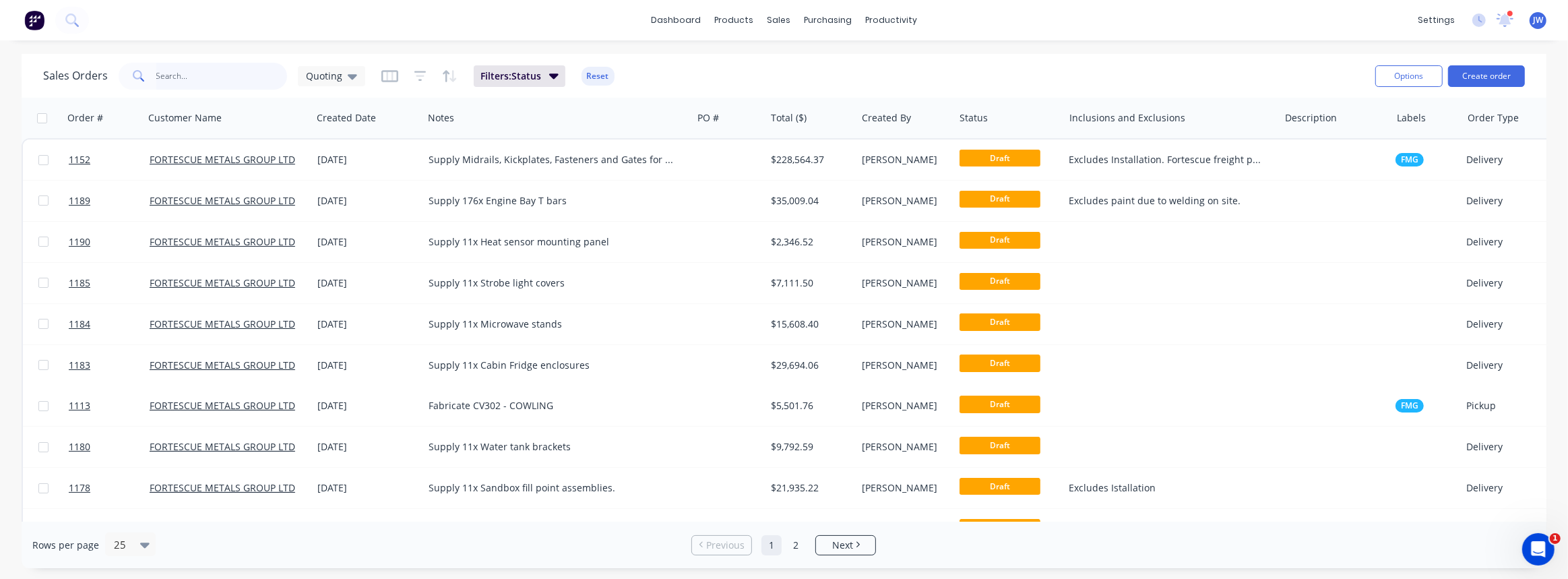
click at [231, 73] on input "text" at bounding box center [221, 75] width 131 height 27
type input "coupler"
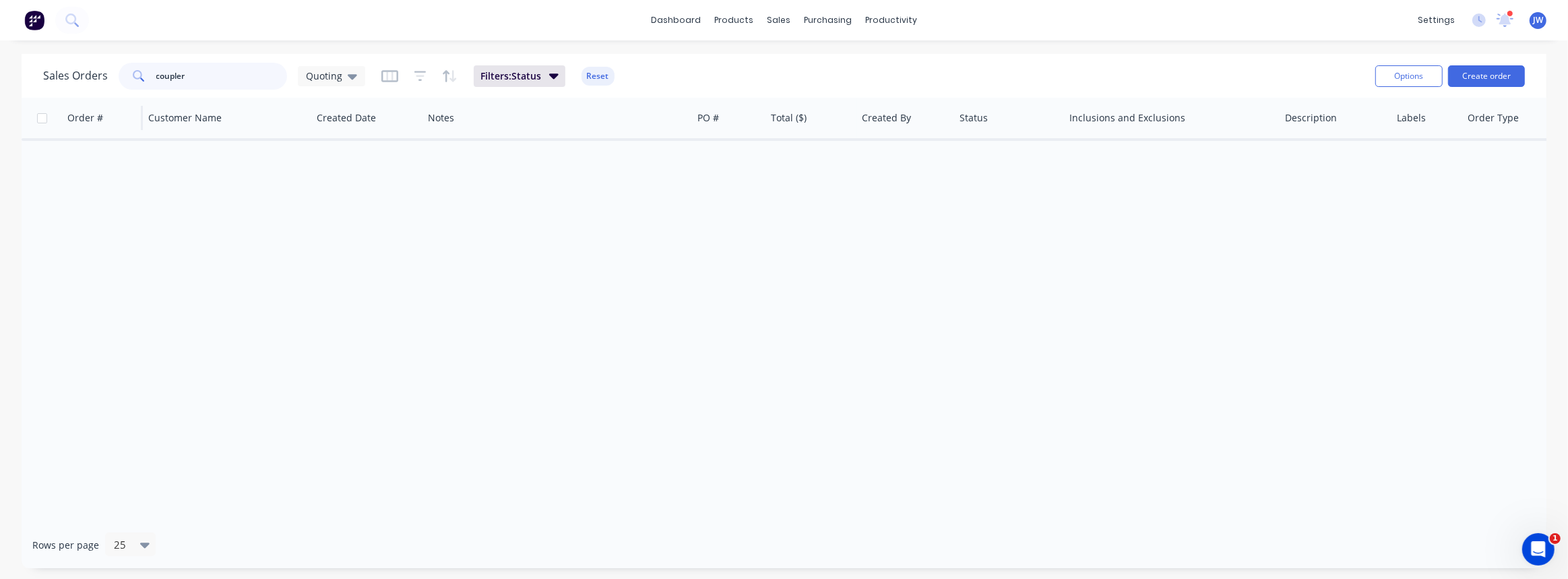
drag, startPoint x: 180, startPoint y: 87, endPoint x: 113, endPoint y: 101, distance: 68.4
click at [113, 101] on div "Sales Orders coupler Quoting Filters: Status Reset Options Create order Order #…" at bounding box center [784, 311] width 1525 height 514
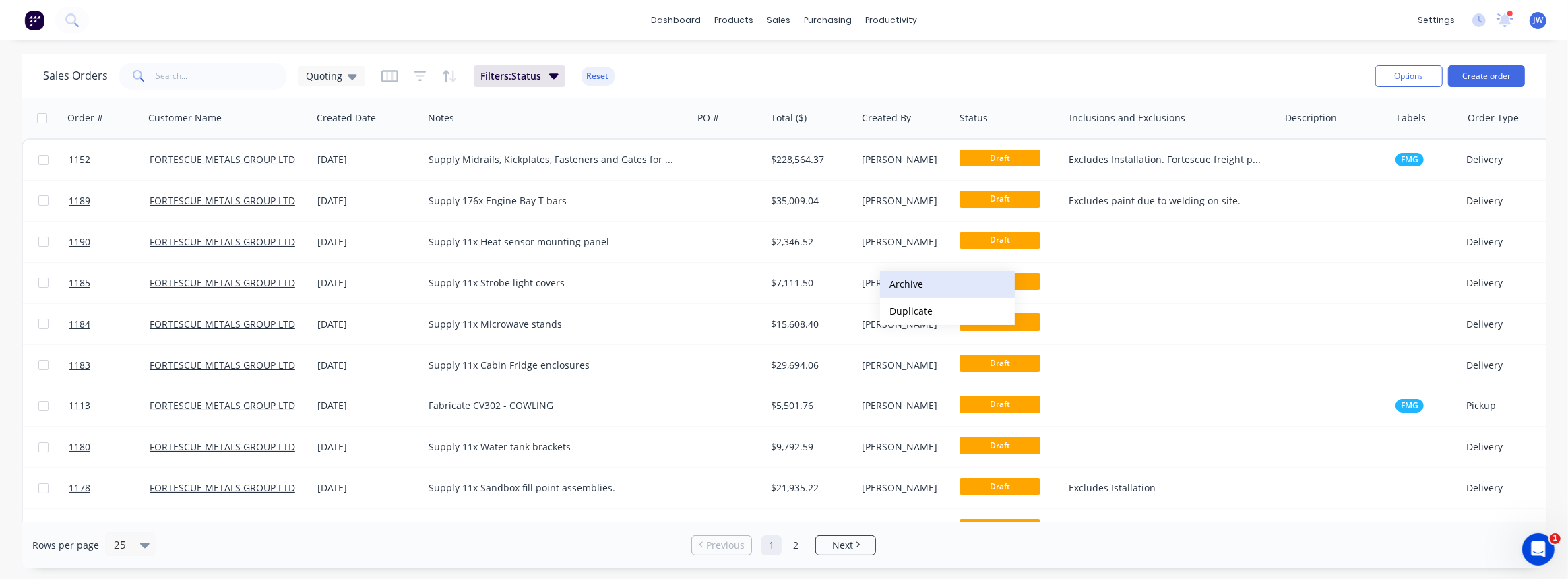
click at [908, 286] on button "Archive" at bounding box center [947, 284] width 135 height 27
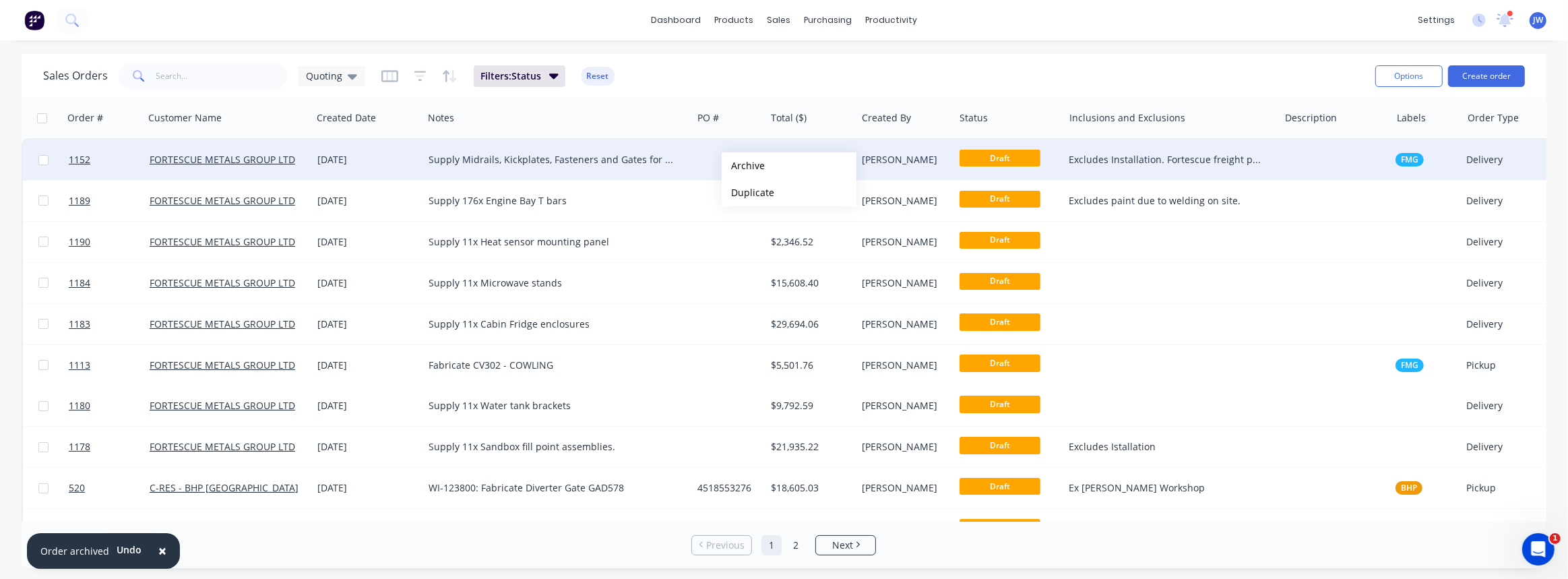
click at [680, 162] on div "Supply Midrails, Kickplates, Fasteners and Gates for 11x SD70 Locos." at bounding box center [558, 160] width 258 height 14
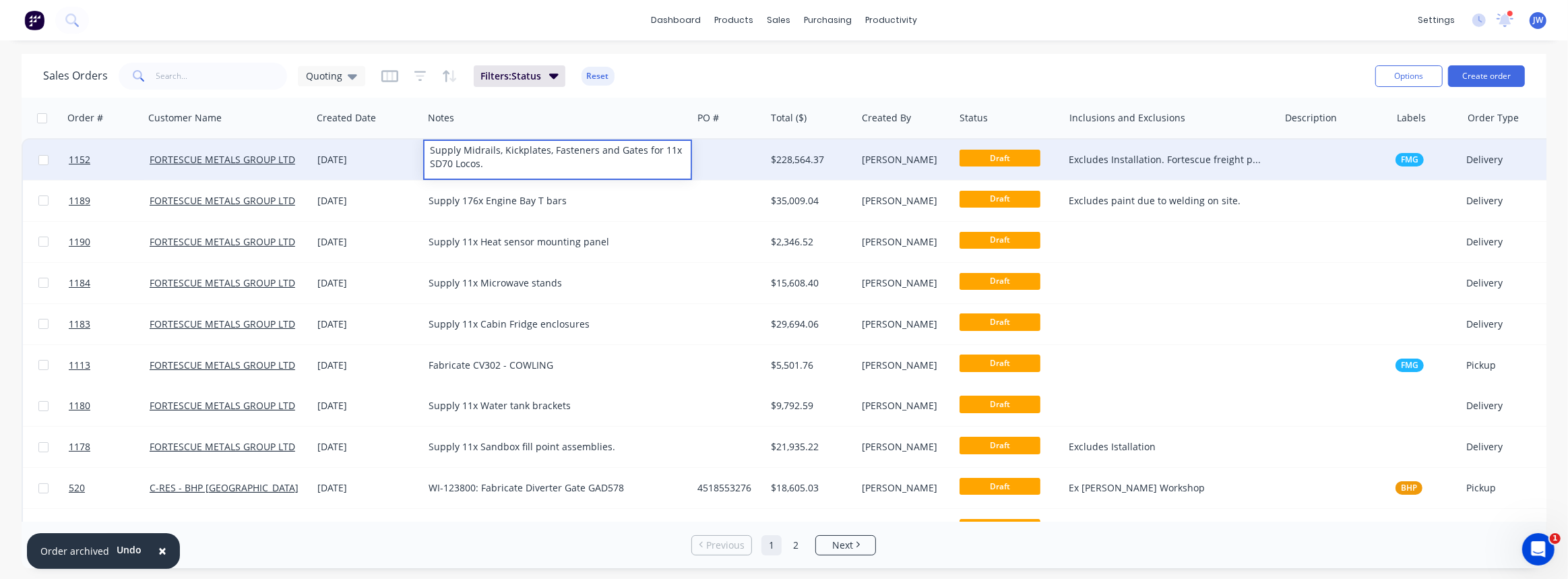
click at [750, 164] on div at bounding box center [729, 159] width 73 height 41
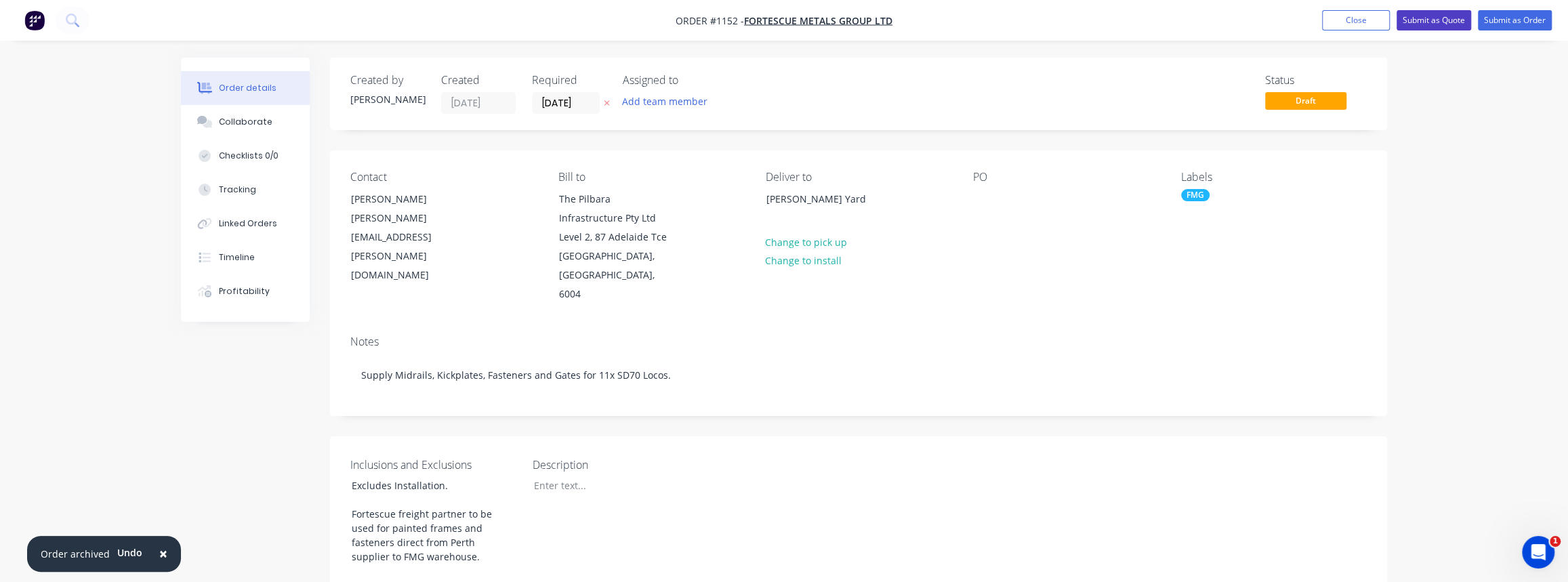
click at [1426, 26] on button "Submit as Quote" at bounding box center [1433, 20] width 75 height 20
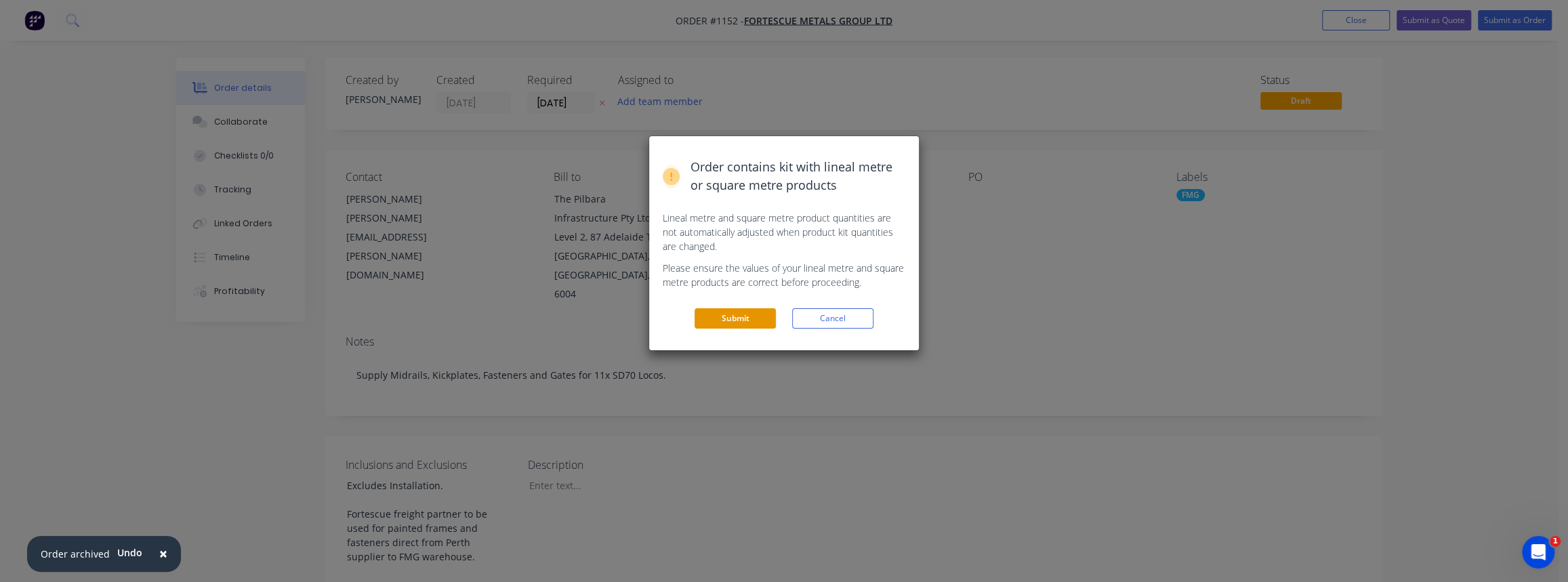
click at [718, 317] on button "Submit" at bounding box center [735, 318] width 81 height 20
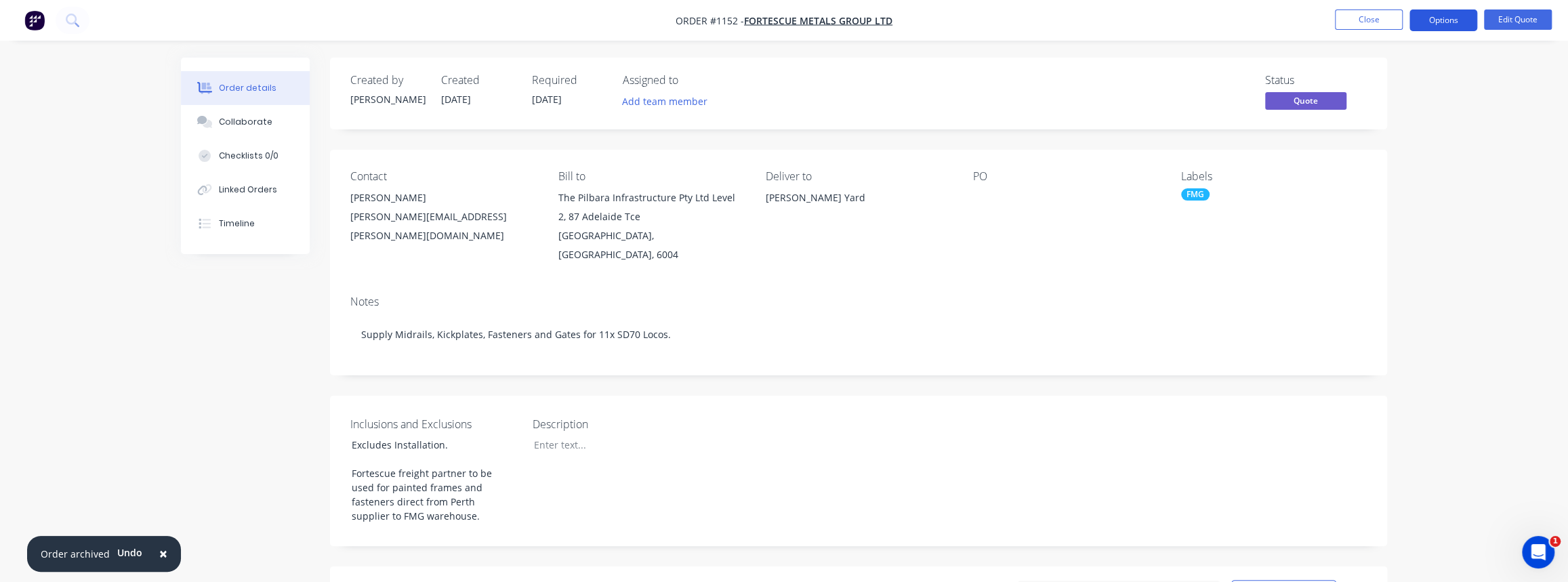
click at [1434, 24] on button "Options" at bounding box center [1443, 21] width 68 height 22
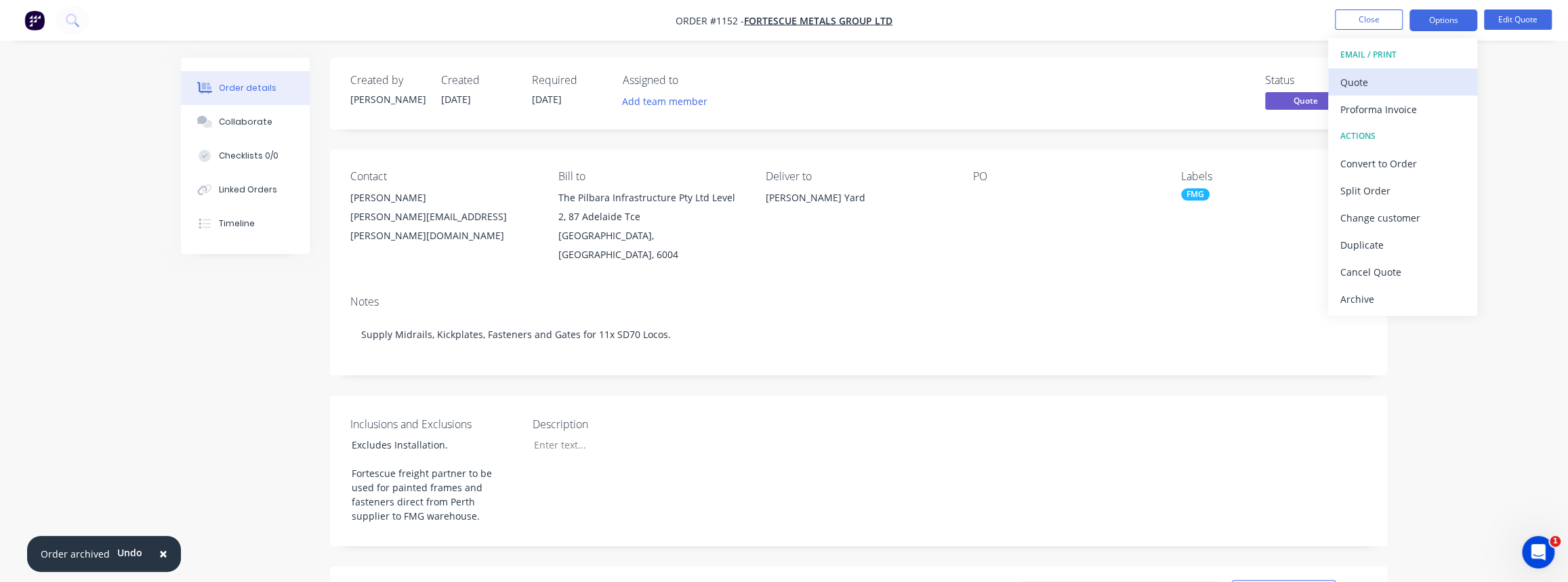
click at [1392, 73] on div "Quote" at bounding box center [1401, 83] width 125 height 20
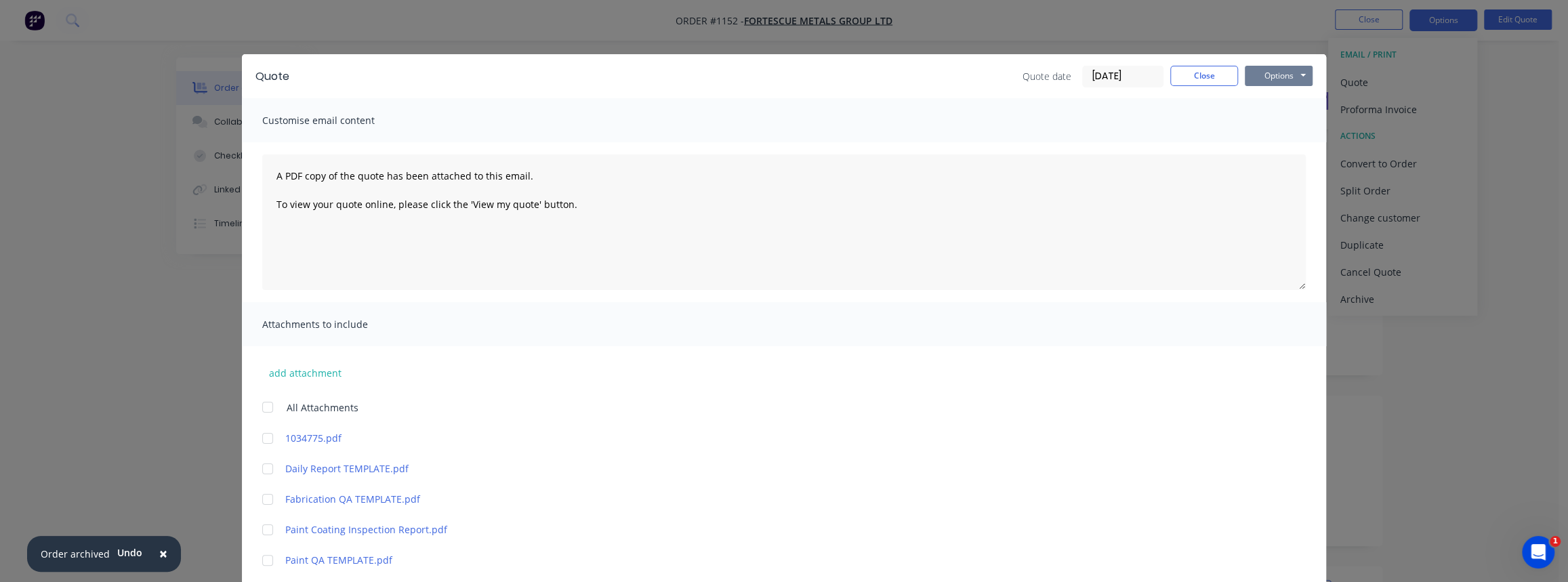
click at [1283, 77] on button "Options" at bounding box center [1279, 76] width 68 height 20
click at [1278, 121] on button "Print" at bounding box center [1288, 122] width 87 height 22
click at [1207, 76] on button "Close" at bounding box center [1204, 76] width 68 height 20
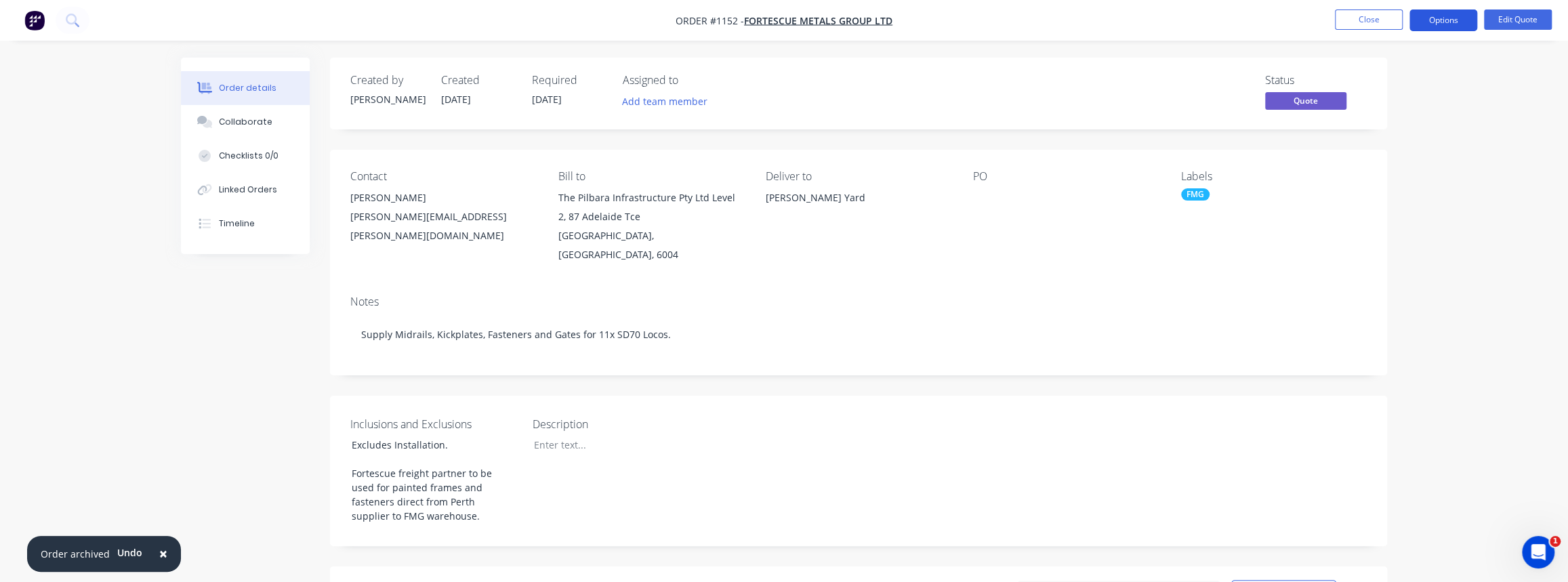
click at [1449, 23] on button "Options" at bounding box center [1443, 21] width 68 height 22
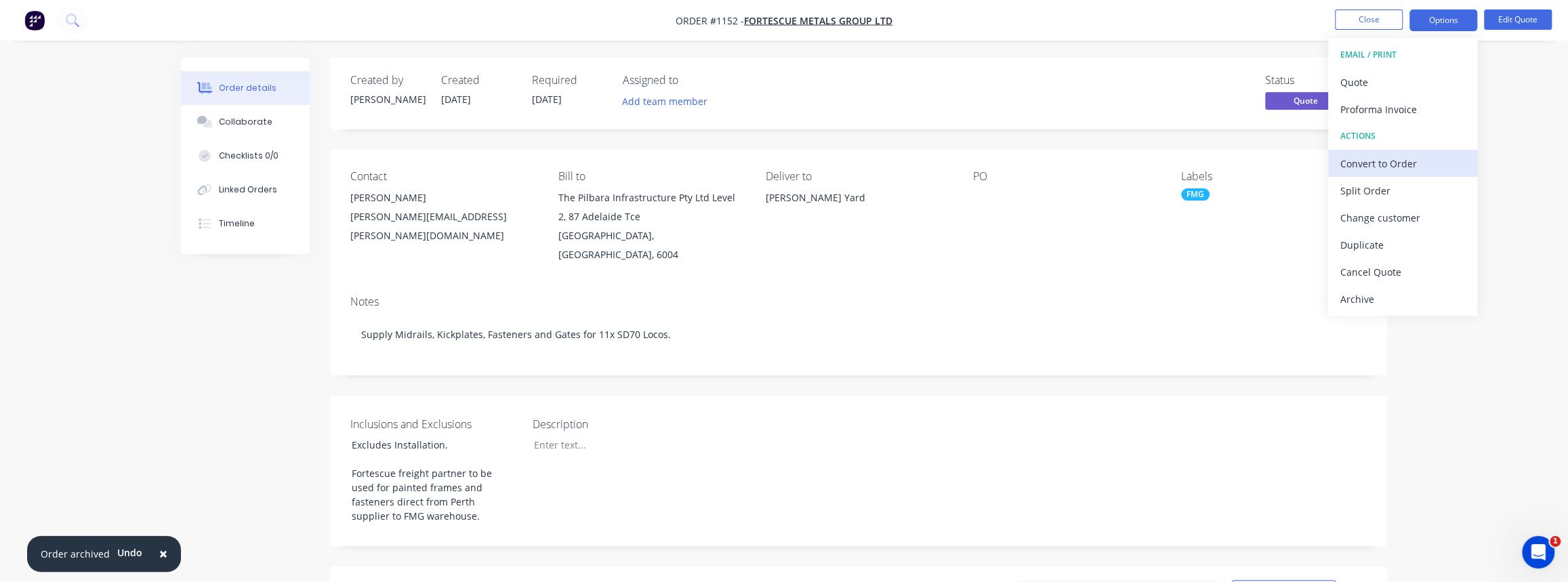
click at [1384, 160] on div "Convert to Order" at bounding box center [1401, 164] width 125 height 20
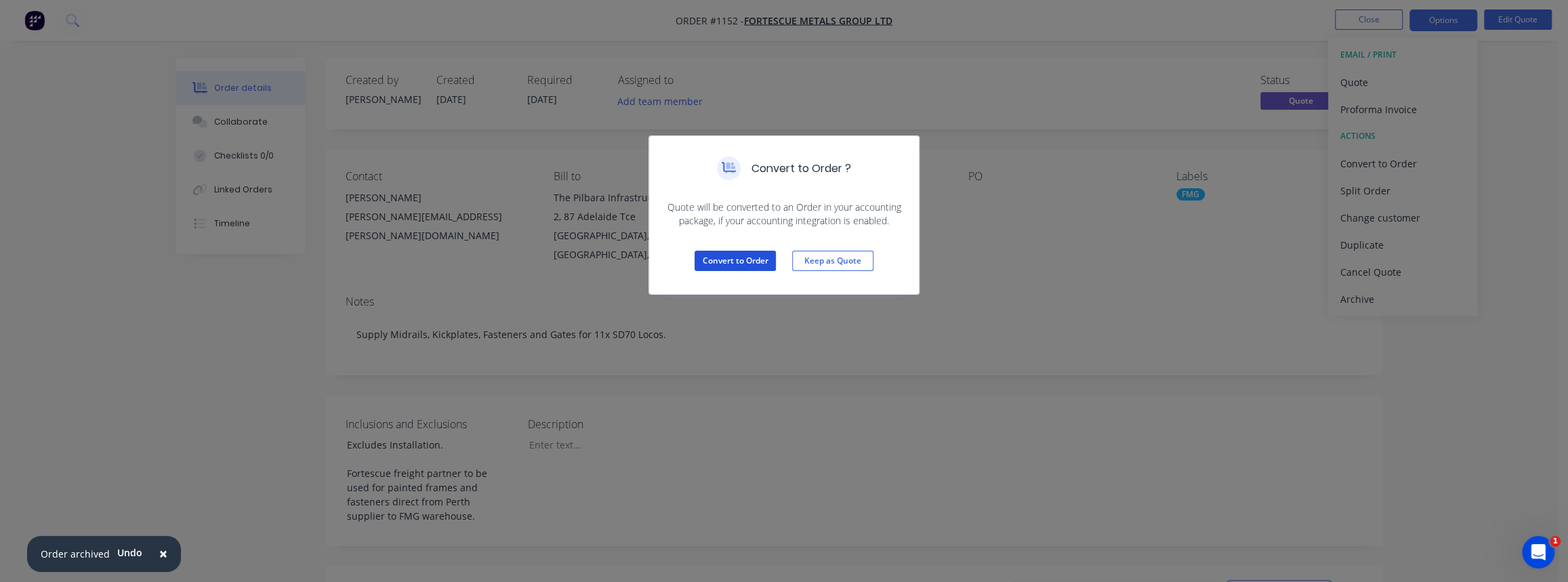
drag, startPoint x: 752, startPoint y: 263, endPoint x: 990, endPoint y: 208, distance: 244.3
click at [752, 263] on button "Convert to Order" at bounding box center [735, 261] width 81 height 20
